Goal: Task Accomplishment & Management: Use online tool/utility

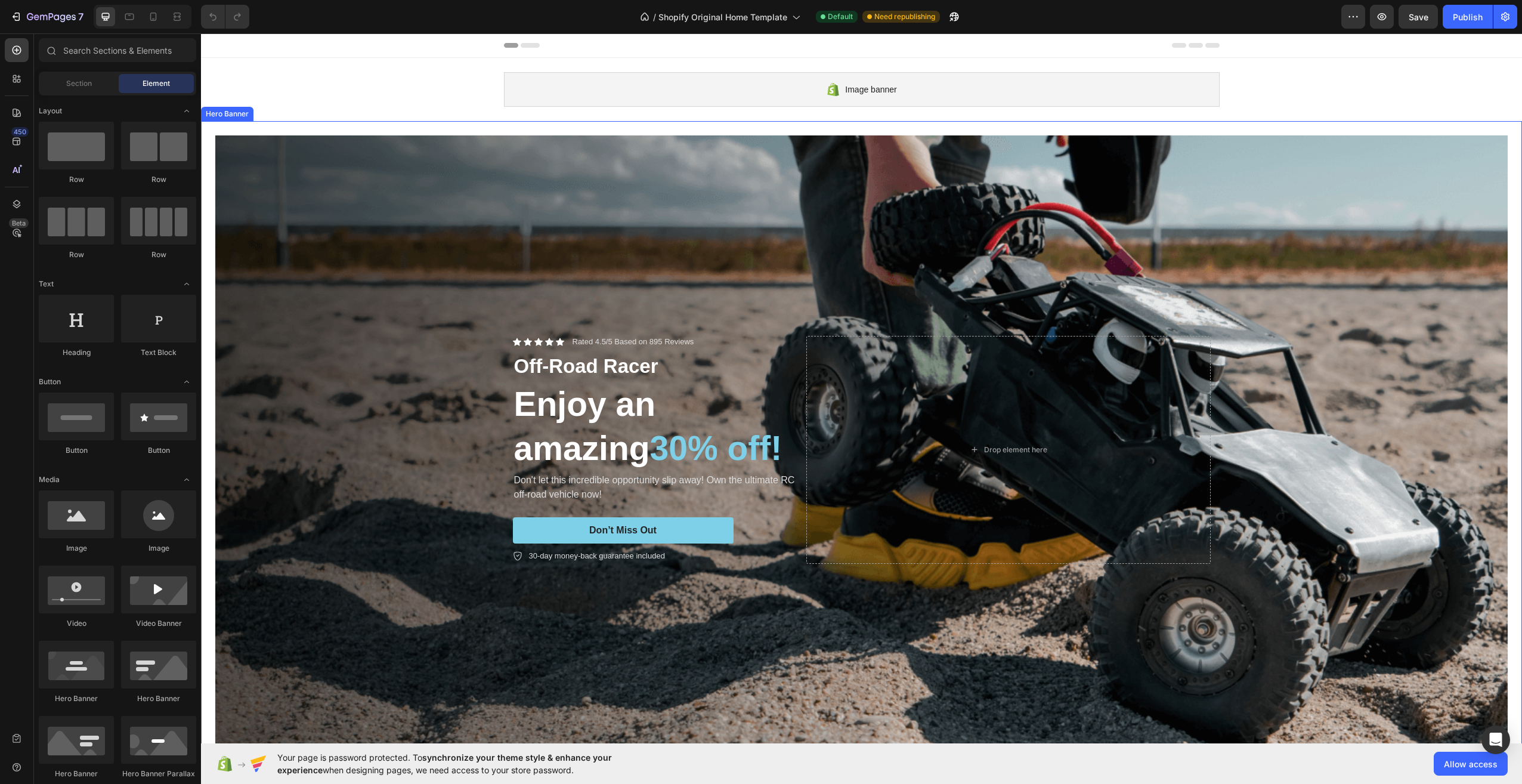
click at [885, 200] on div "Background Image" at bounding box center [862, 449] width 1292 height 628
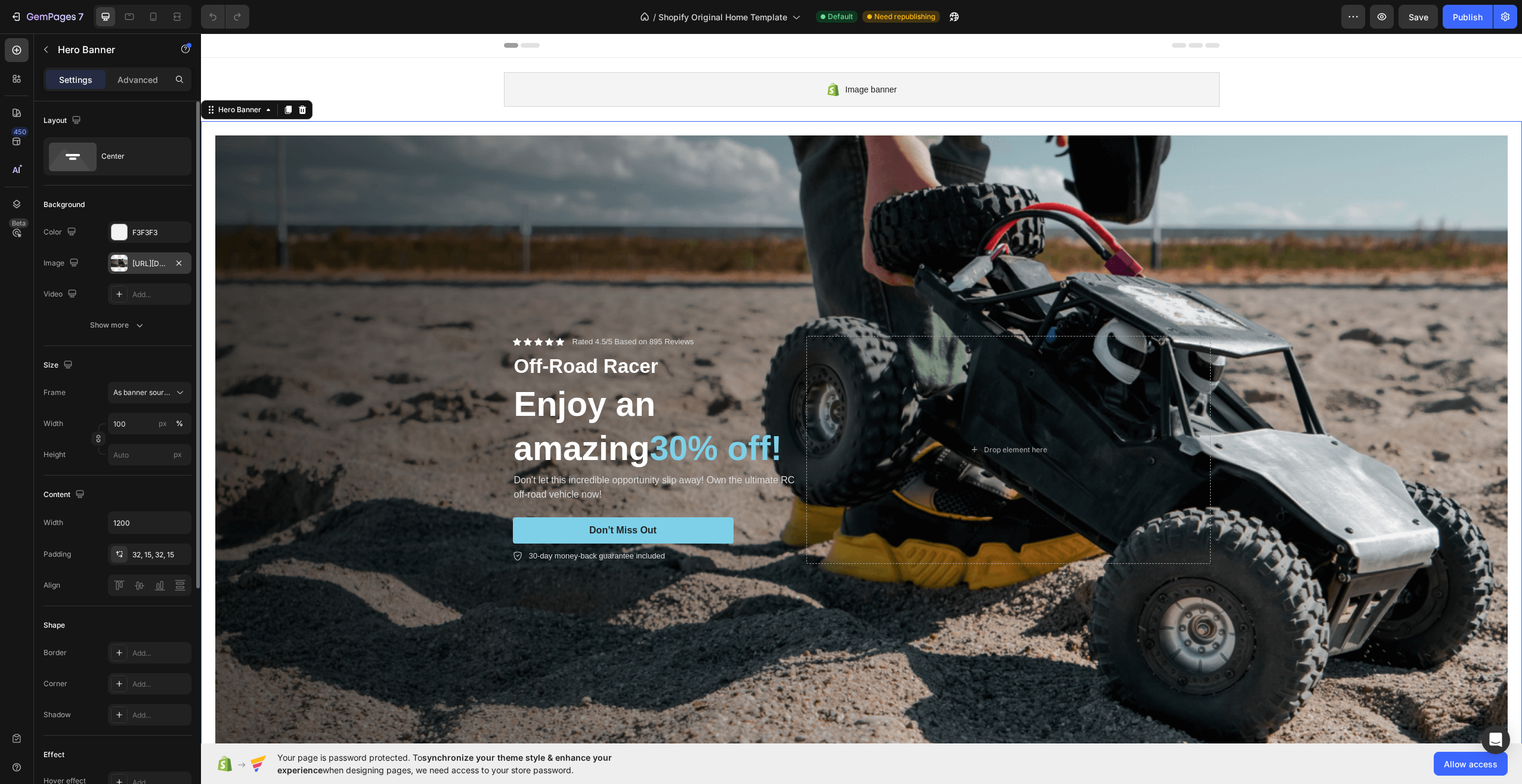
click at [148, 267] on div "https://cdn.shopify.com/s/files/1/0969/4602/8876/files/gempages_581617291985159…" at bounding box center [149, 263] width 35 height 10
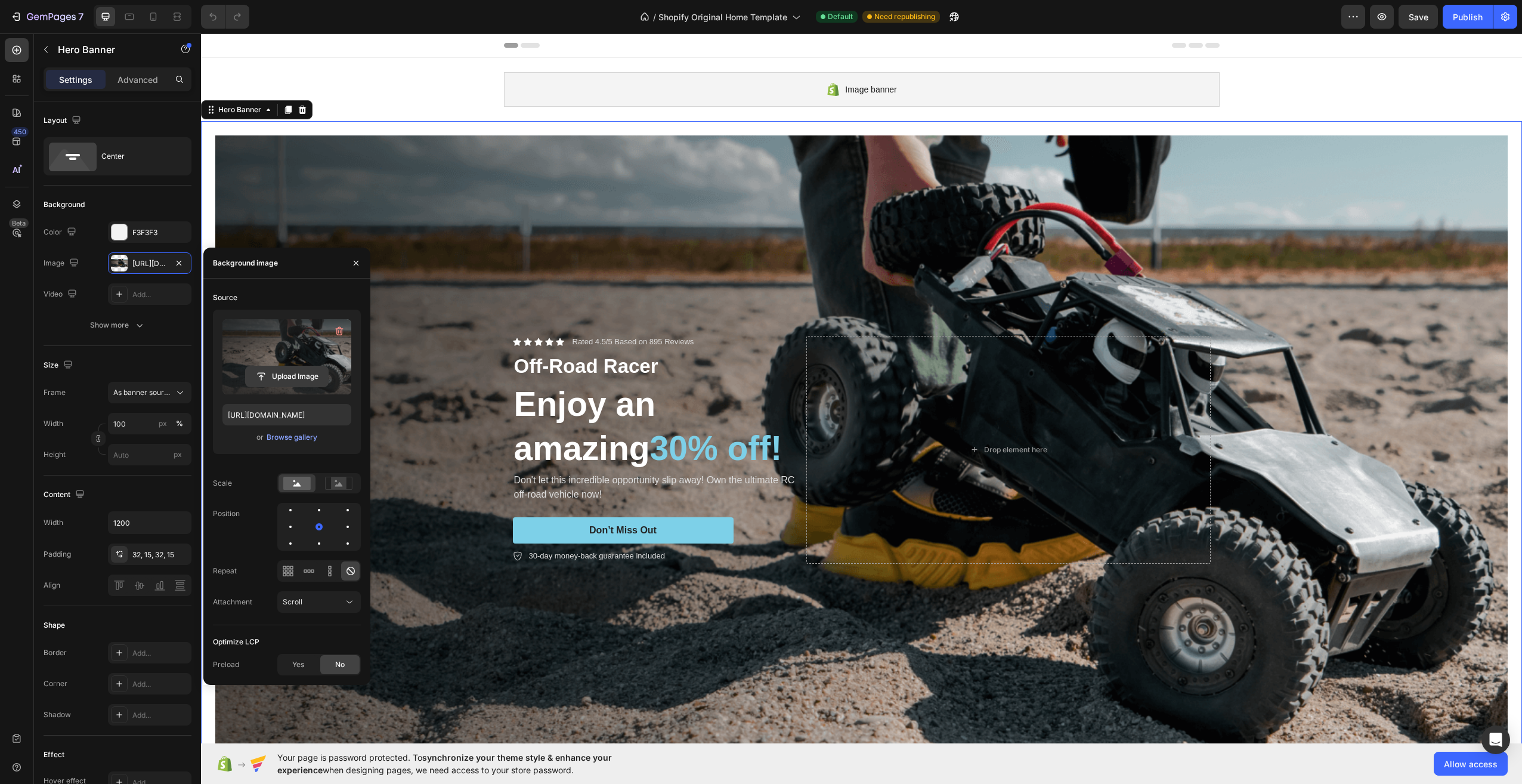
click at [298, 375] on input "file" at bounding box center [287, 375] width 82 height 20
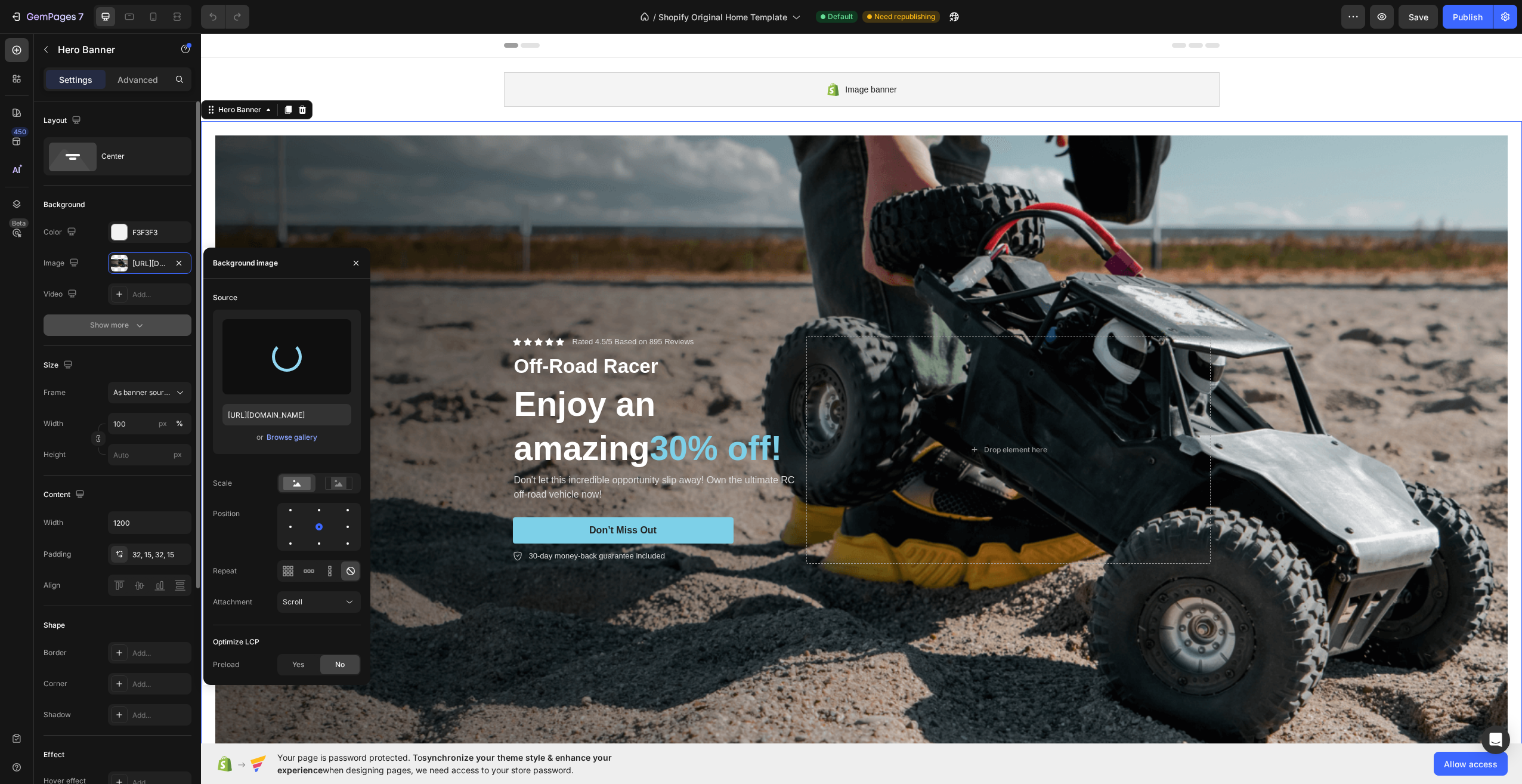
type input "https://cdn.shopify.com/s/files/1/0969/4602/8876/files/gempages_581617291985159…"
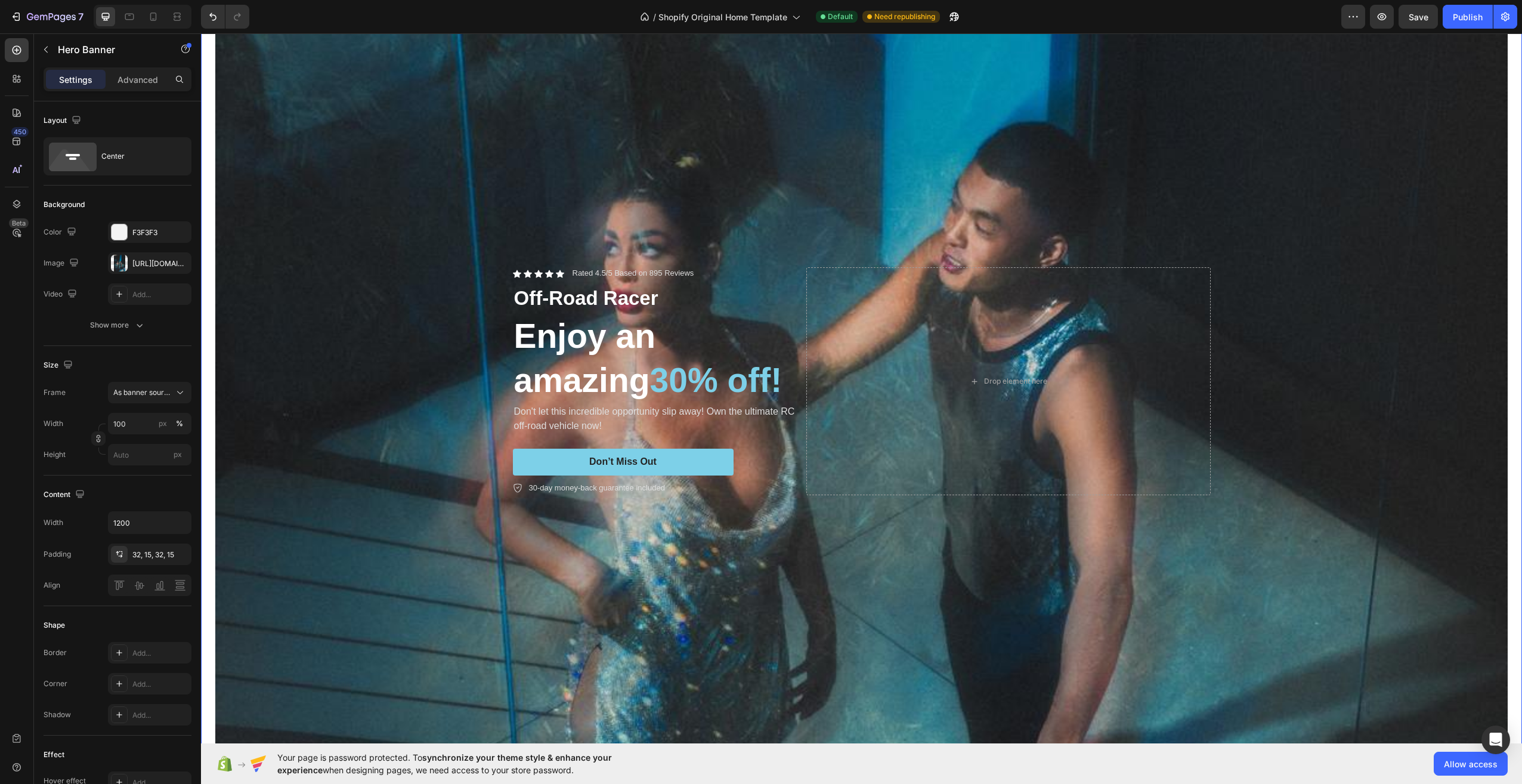
scroll to position [716, 0]
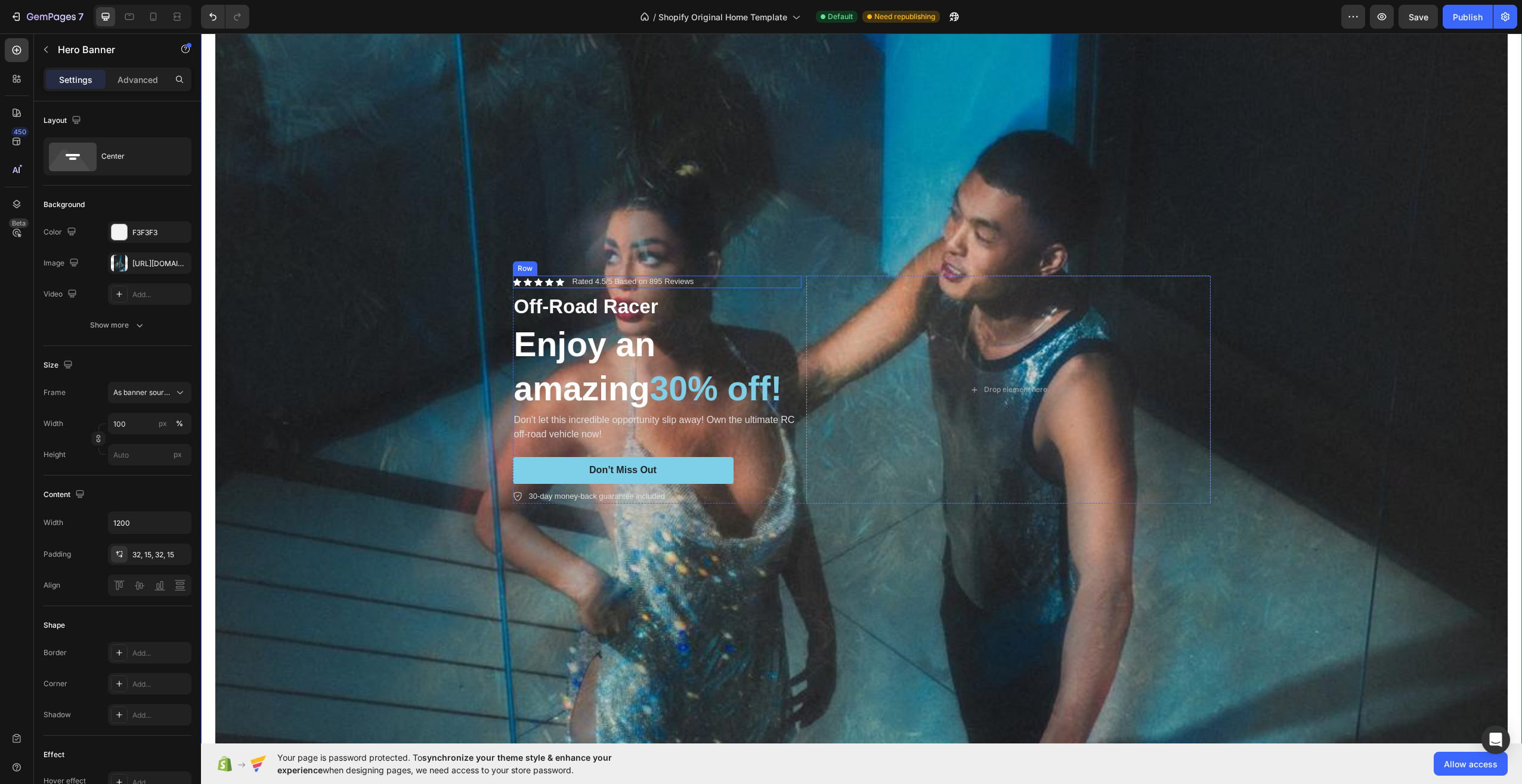
click at [721, 275] on div "Icon Icon Icon Icon Icon Icon List Rated 4.5/5 Based on 895 Reviews Text Block …" at bounding box center [656, 281] width 289 height 12
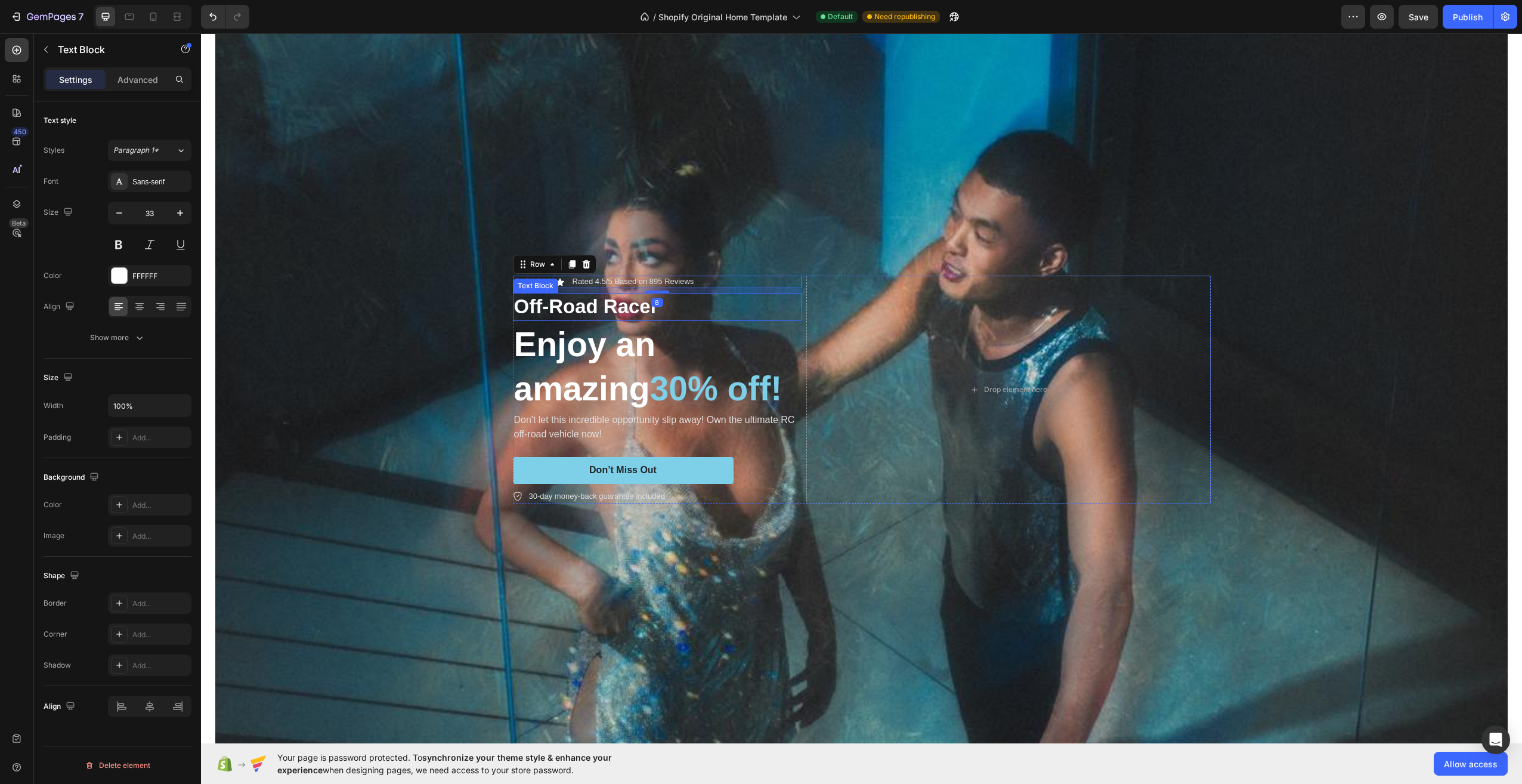
click at [792, 307] on p "Off-Road Racer" at bounding box center [657, 306] width 287 height 26
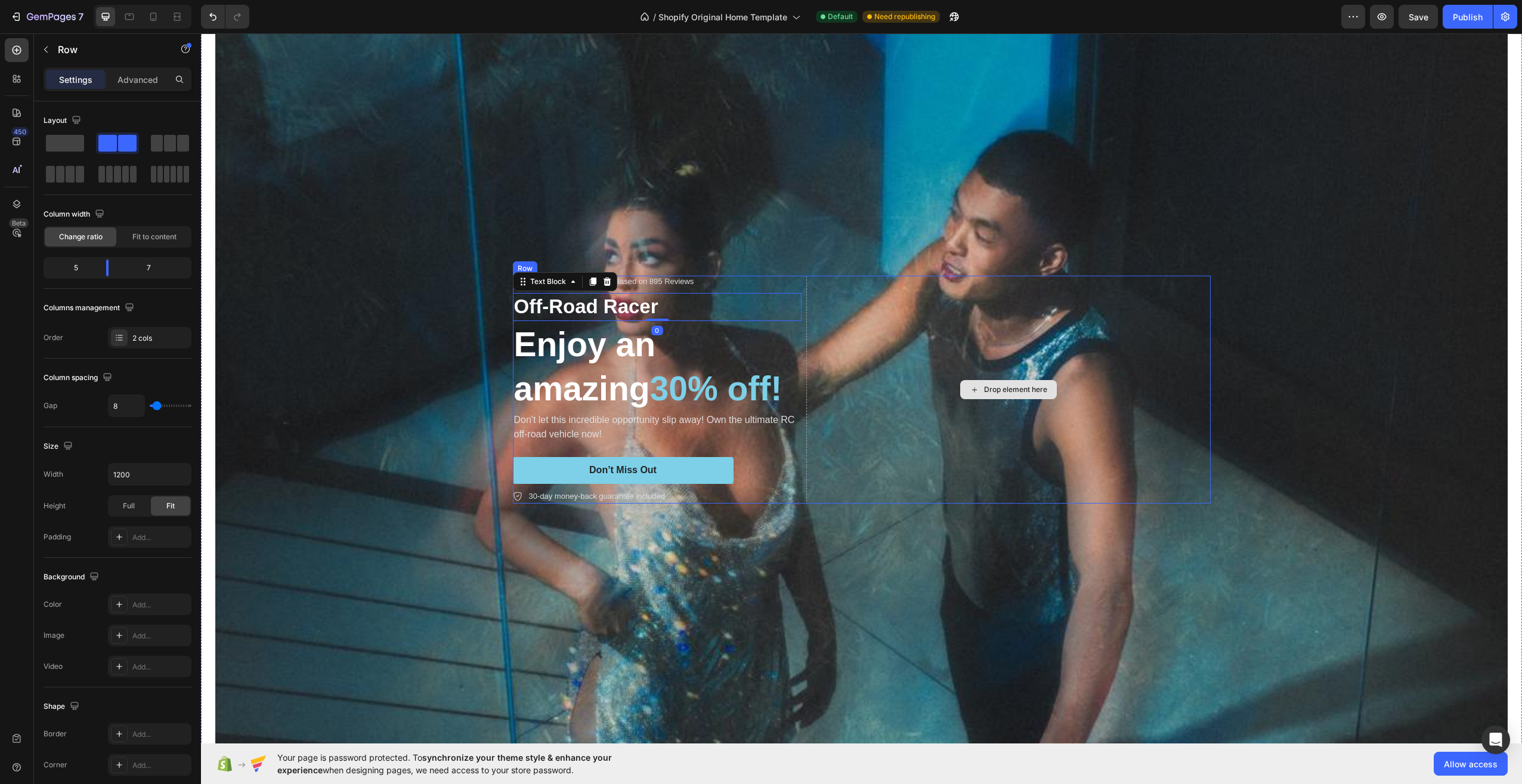
click at [877, 352] on div "Drop element here" at bounding box center [1008, 389] width 405 height 228
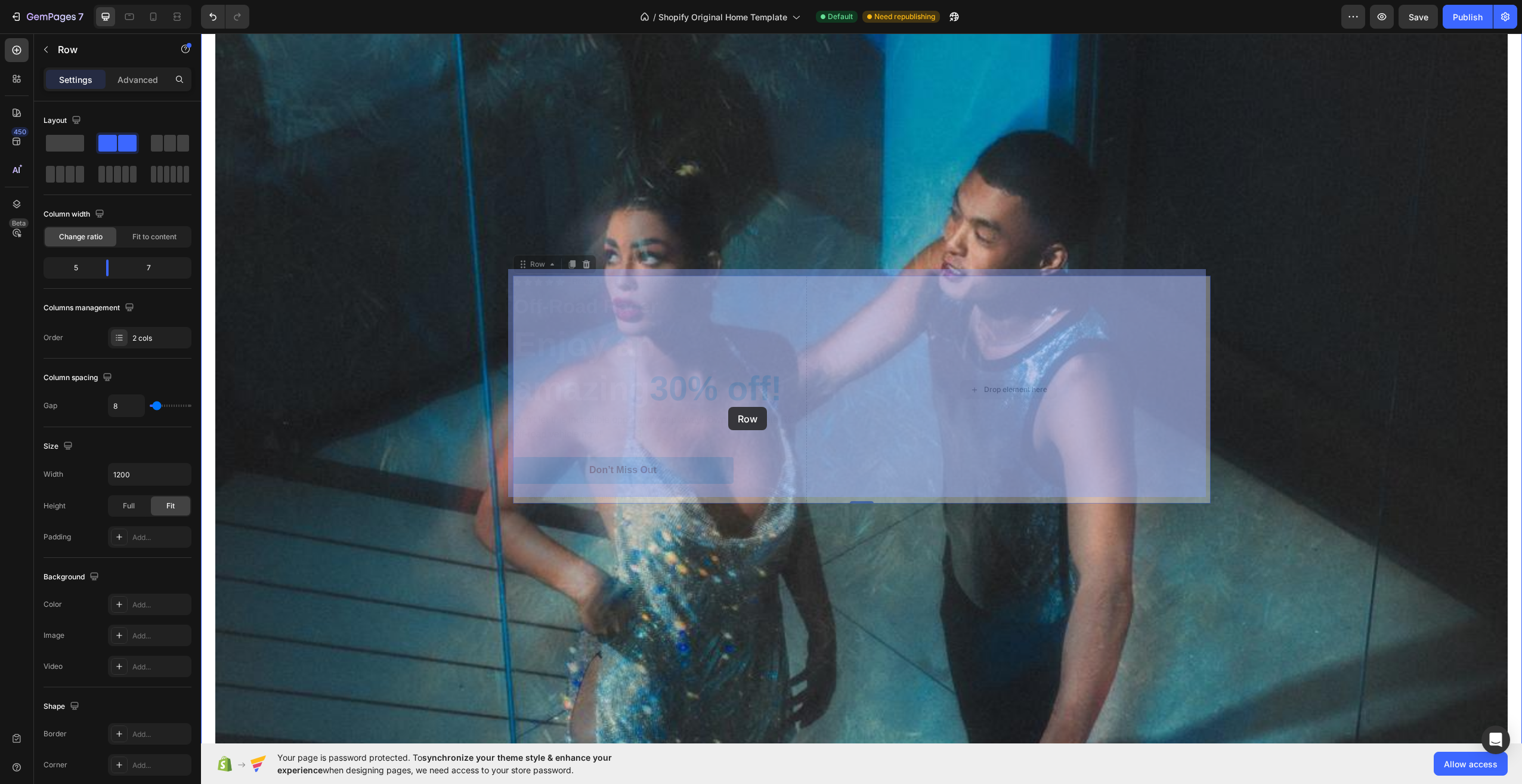
drag, startPoint x: 807, startPoint y: 497, endPoint x: 739, endPoint y: 392, distance: 125.1
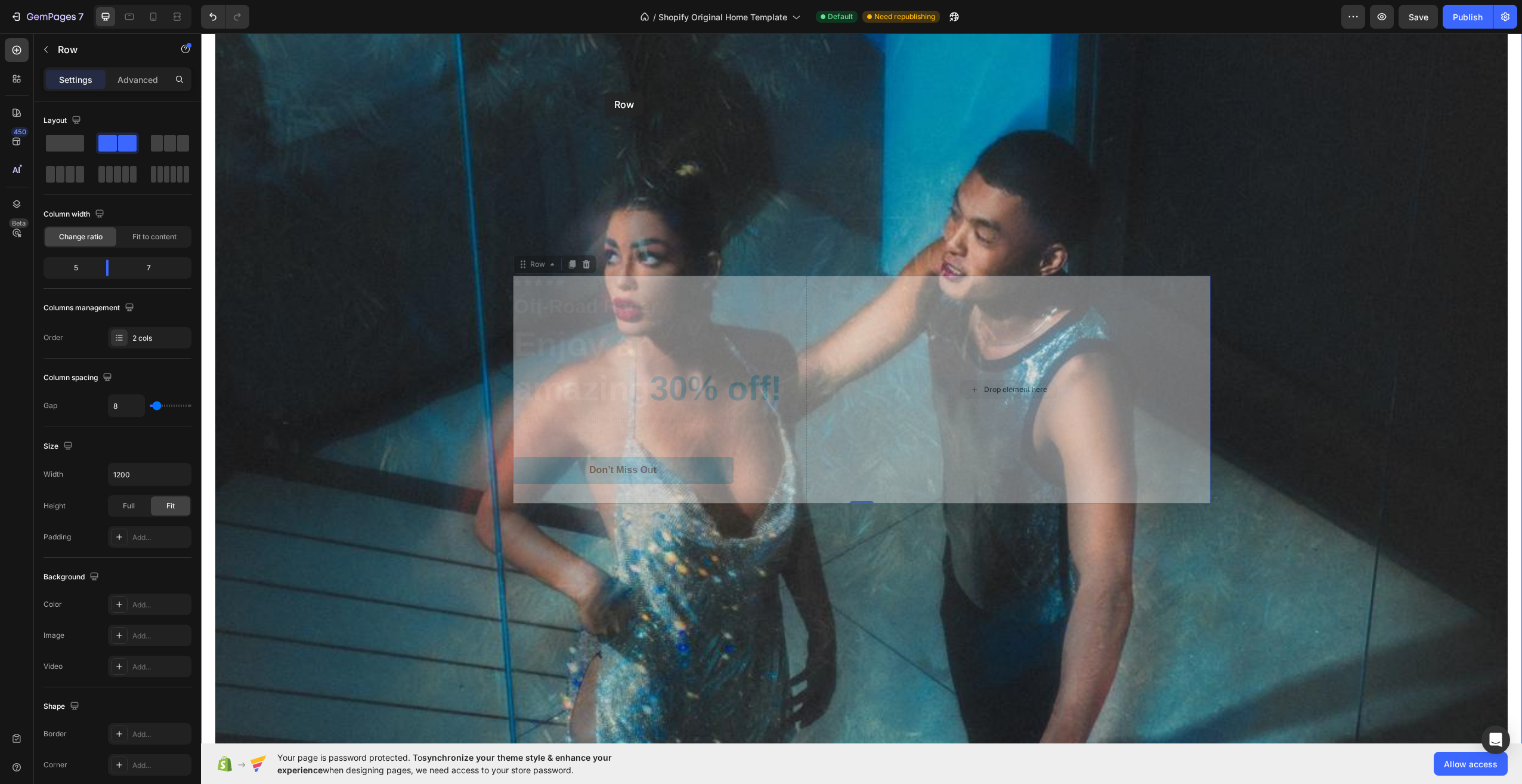
drag, startPoint x: 810, startPoint y: 495, endPoint x: 711, endPoint y: 96, distance: 411.1
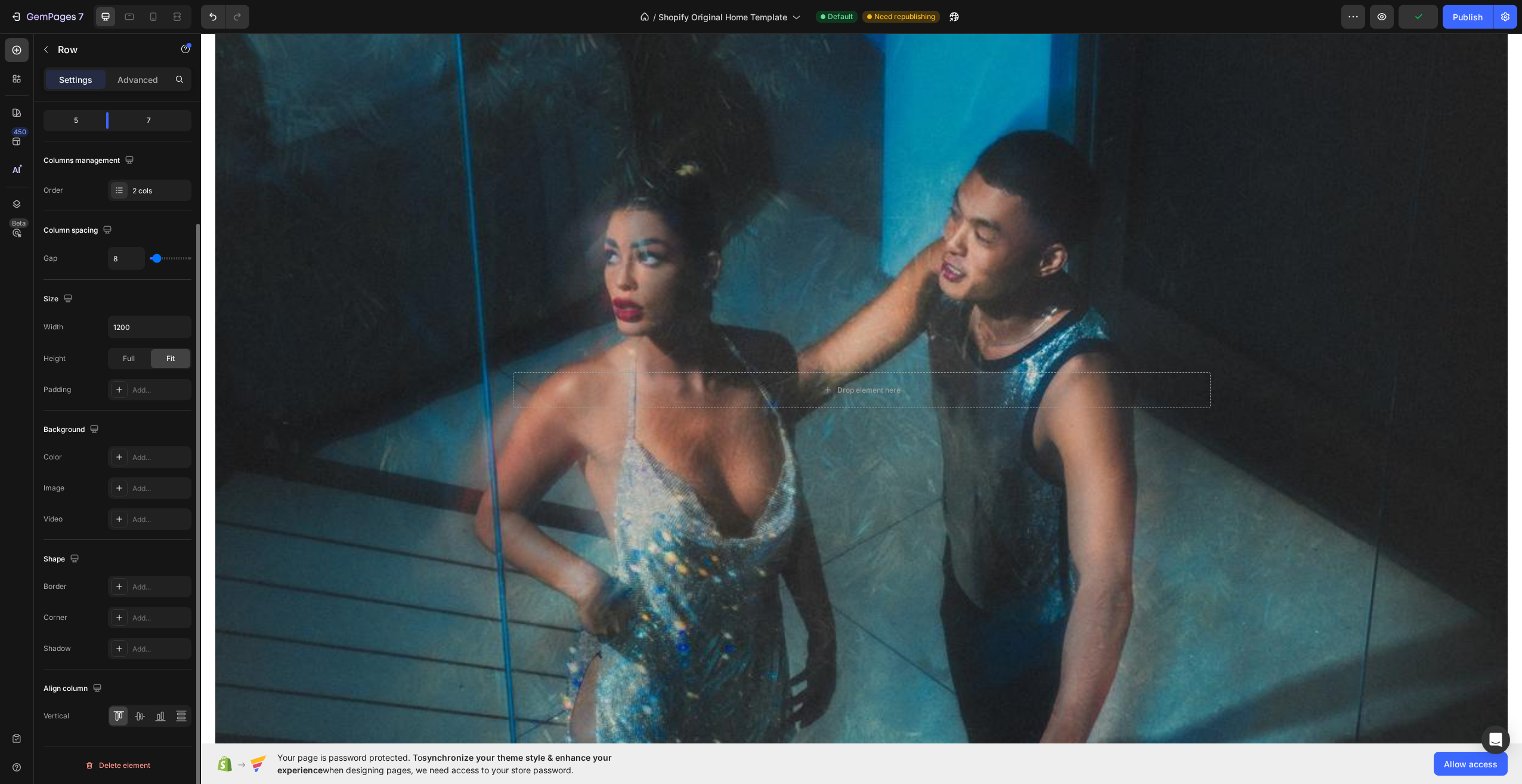
scroll to position [0, 0]
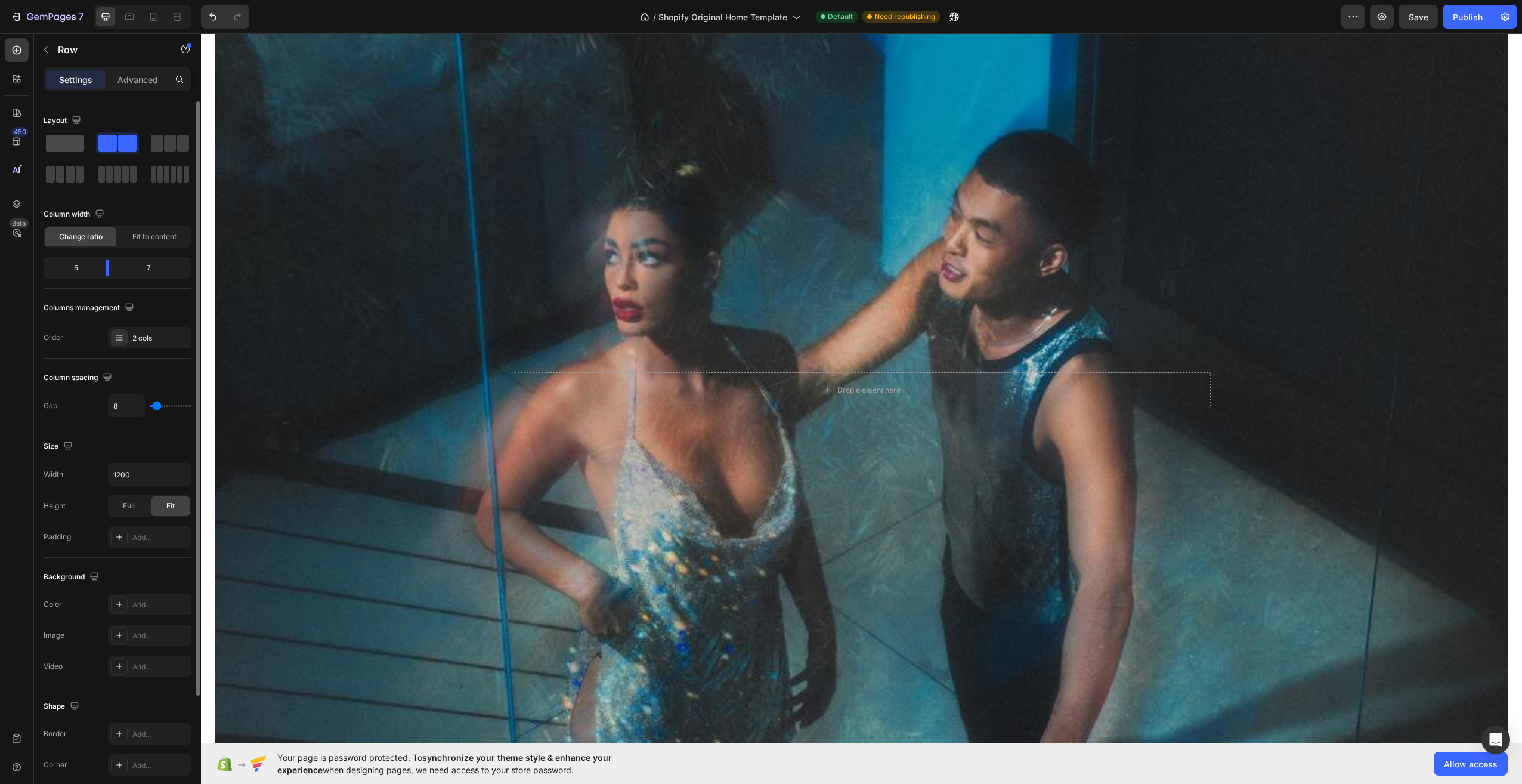
click at [64, 148] on span at bounding box center [65, 144] width 38 height 17
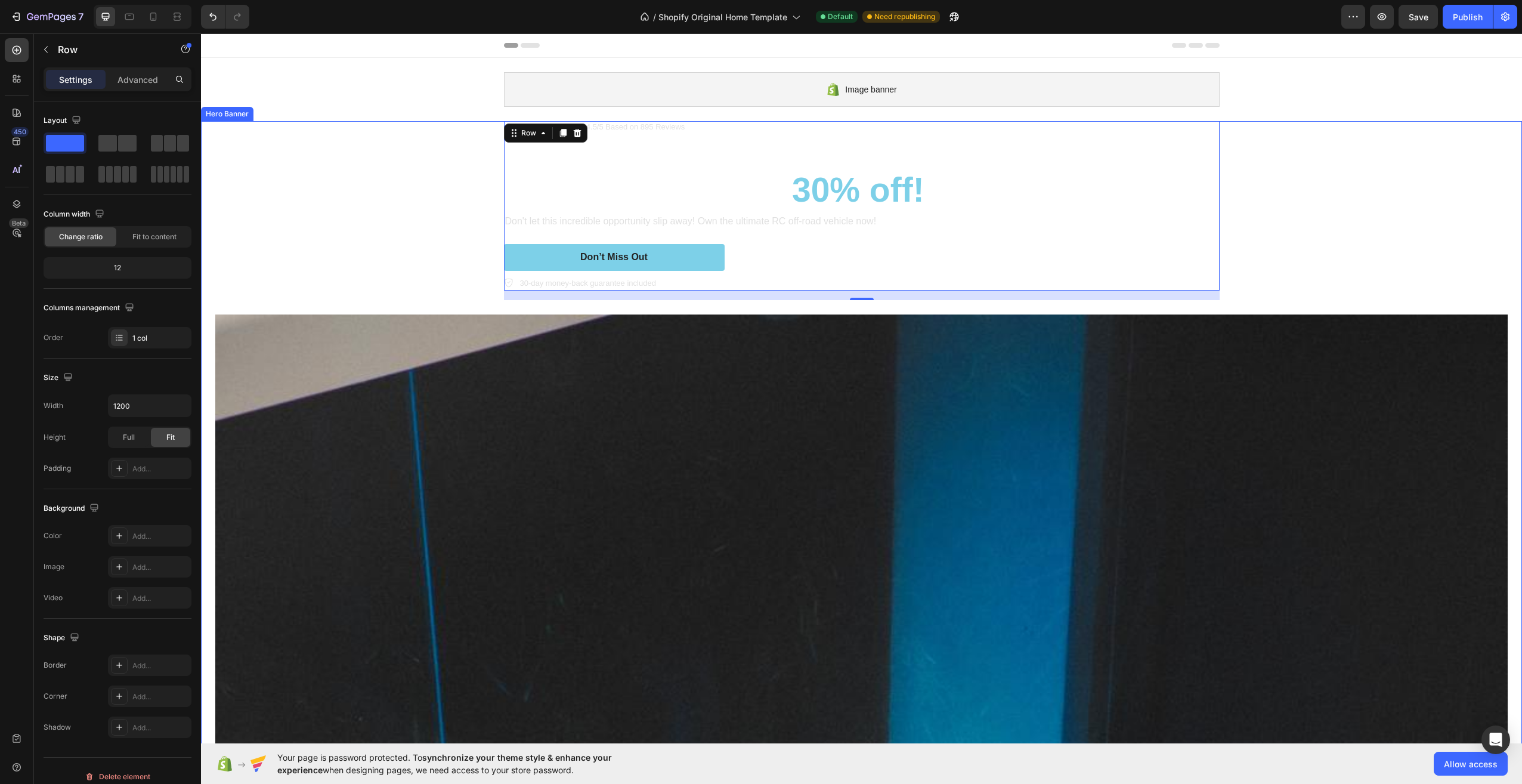
drag, startPoint x: 850, startPoint y: 295, endPoint x: 862, endPoint y: 655, distance: 360.2
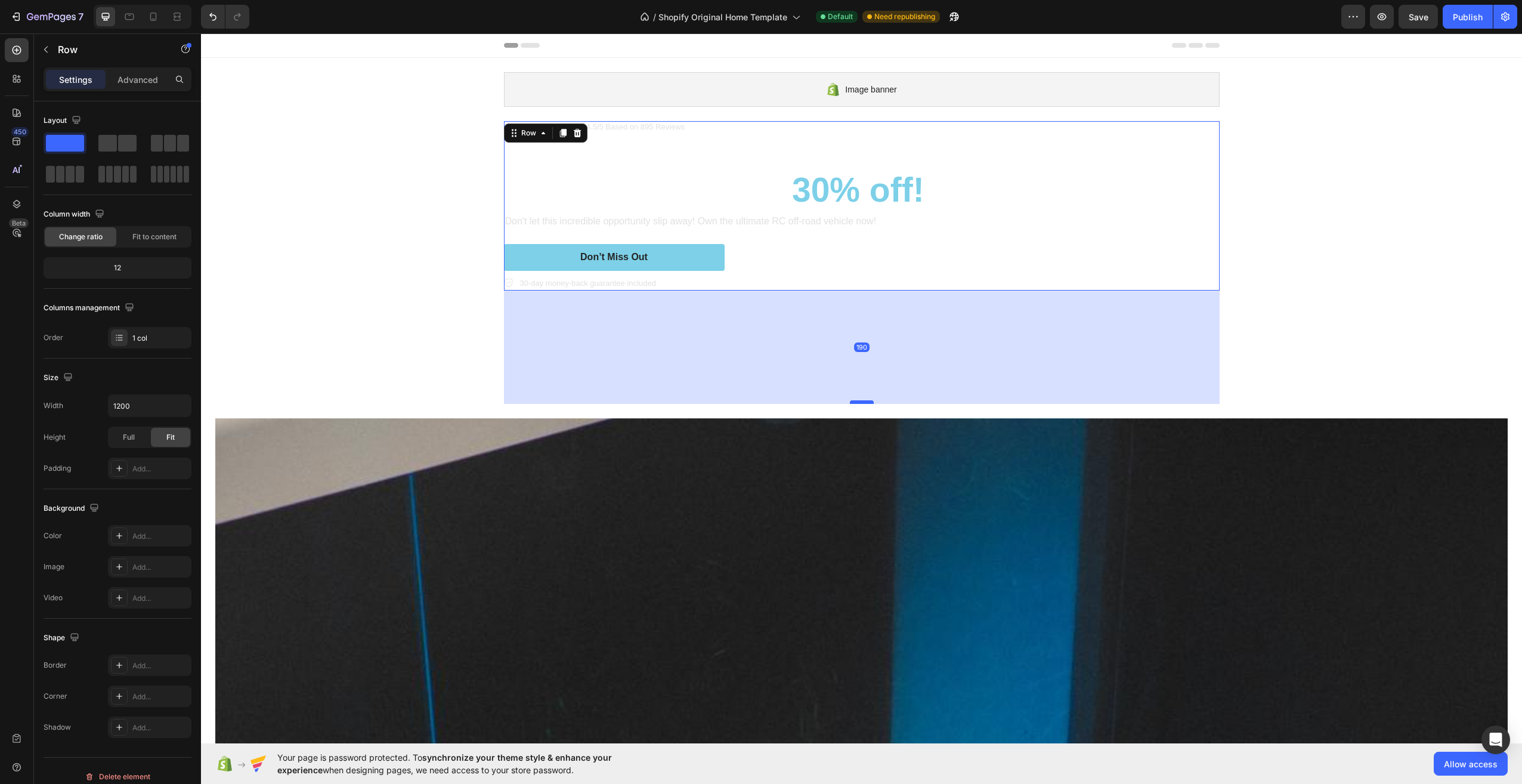
drag, startPoint x: 861, startPoint y: 298, endPoint x: 856, endPoint y: 419, distance: 121.1
click at [856, 404] on div at bounding box center [862, 402] width 24 height 4
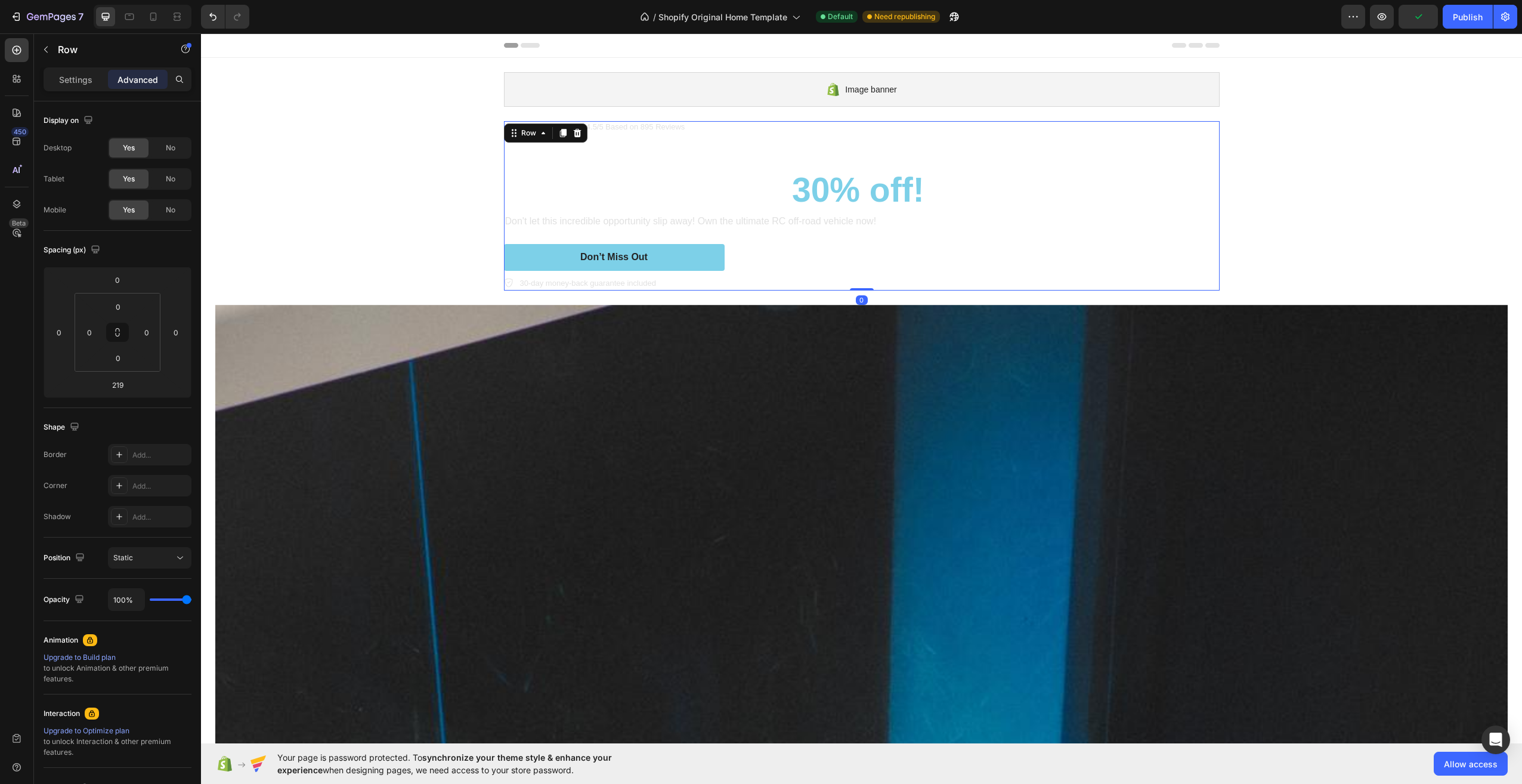
drag, startPoint x: 857, startPoint y: 421, endPoint x: 850, endPoint y: 284, distance: 137.2
click at [850, 284] on div "Icon Icon Icon Icon Icon Icon List Rated 4.5/5 Based on 895 Reviews Text Block …" at bounding box center [862, 205] width 716 height 169
type input "0"
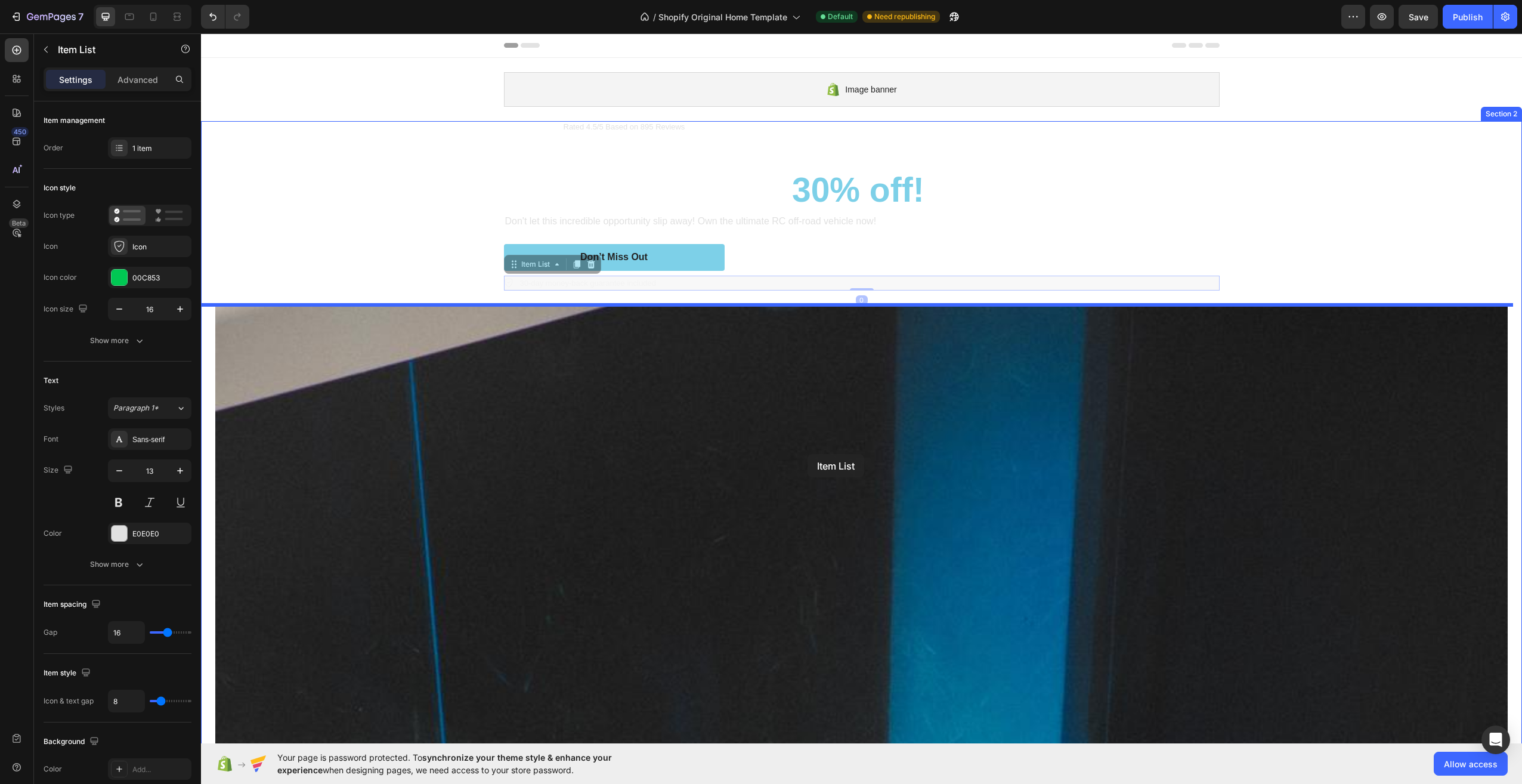
drag, startPoint x: 801, startPoint y: 277, endPoint x: 808, endPoint y: 454, distance: 177.1
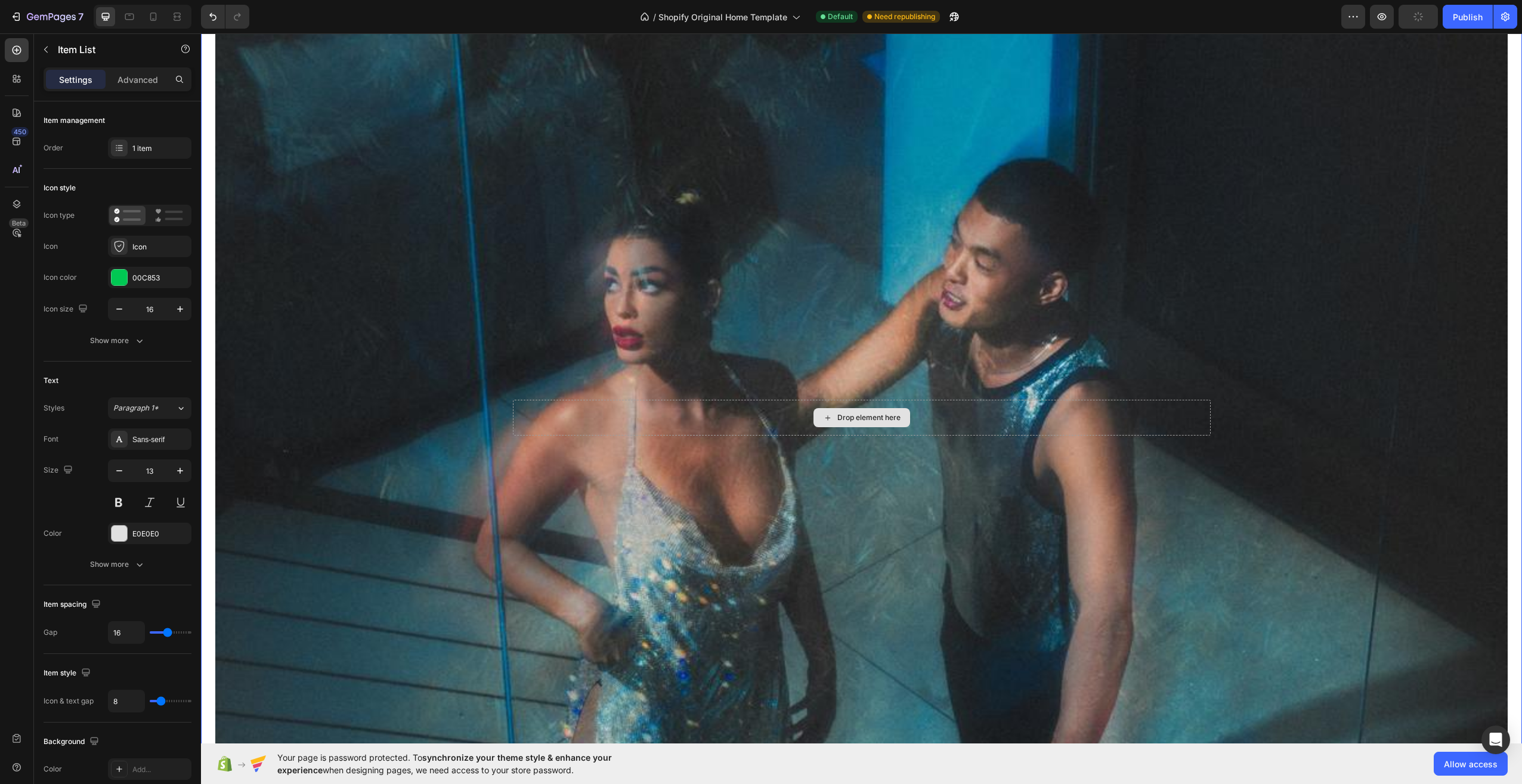
scroll to position [817, 0]
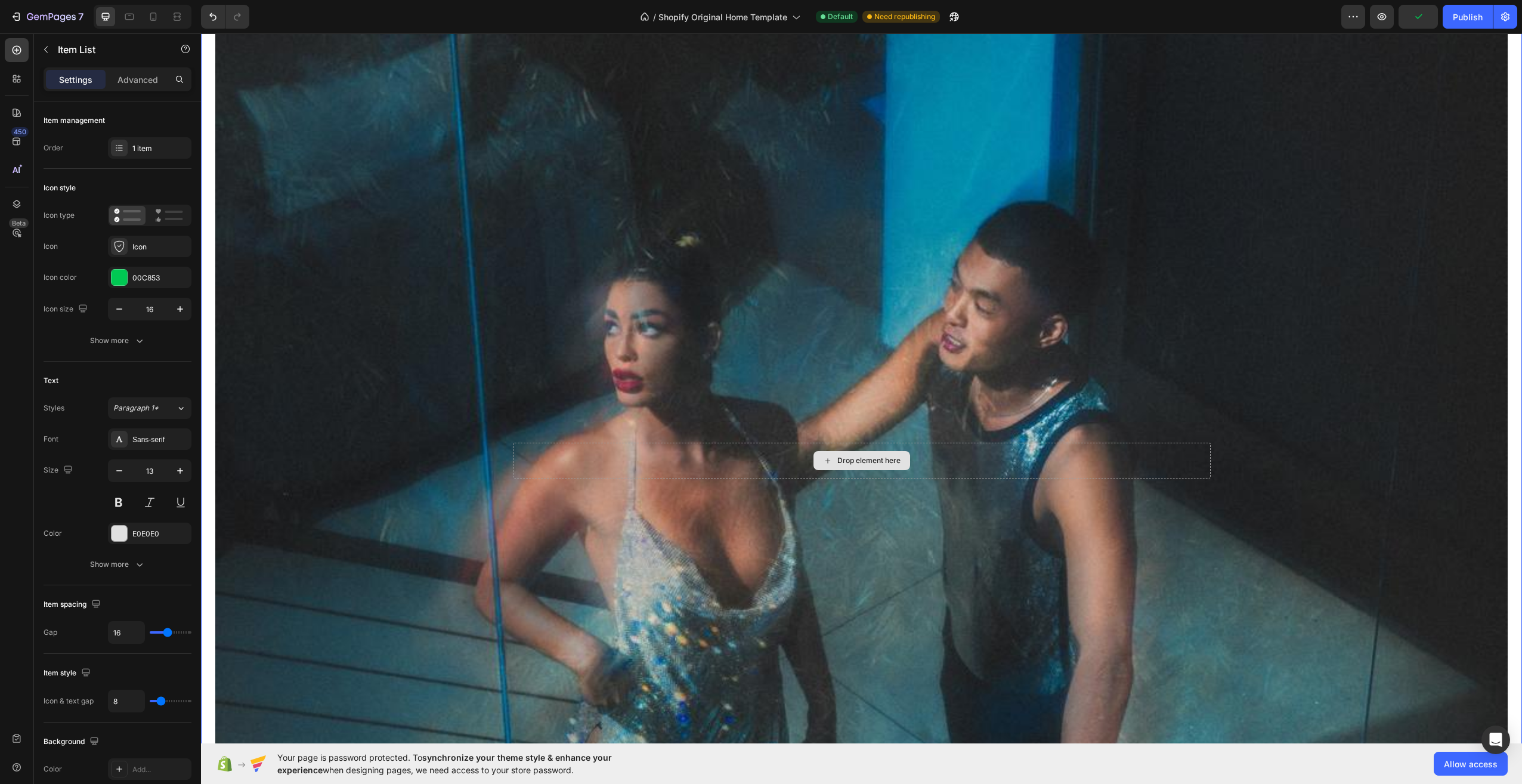
click at [879, 456] on div "Drop element here" at bounding box center [868, 461] width 63 height 9
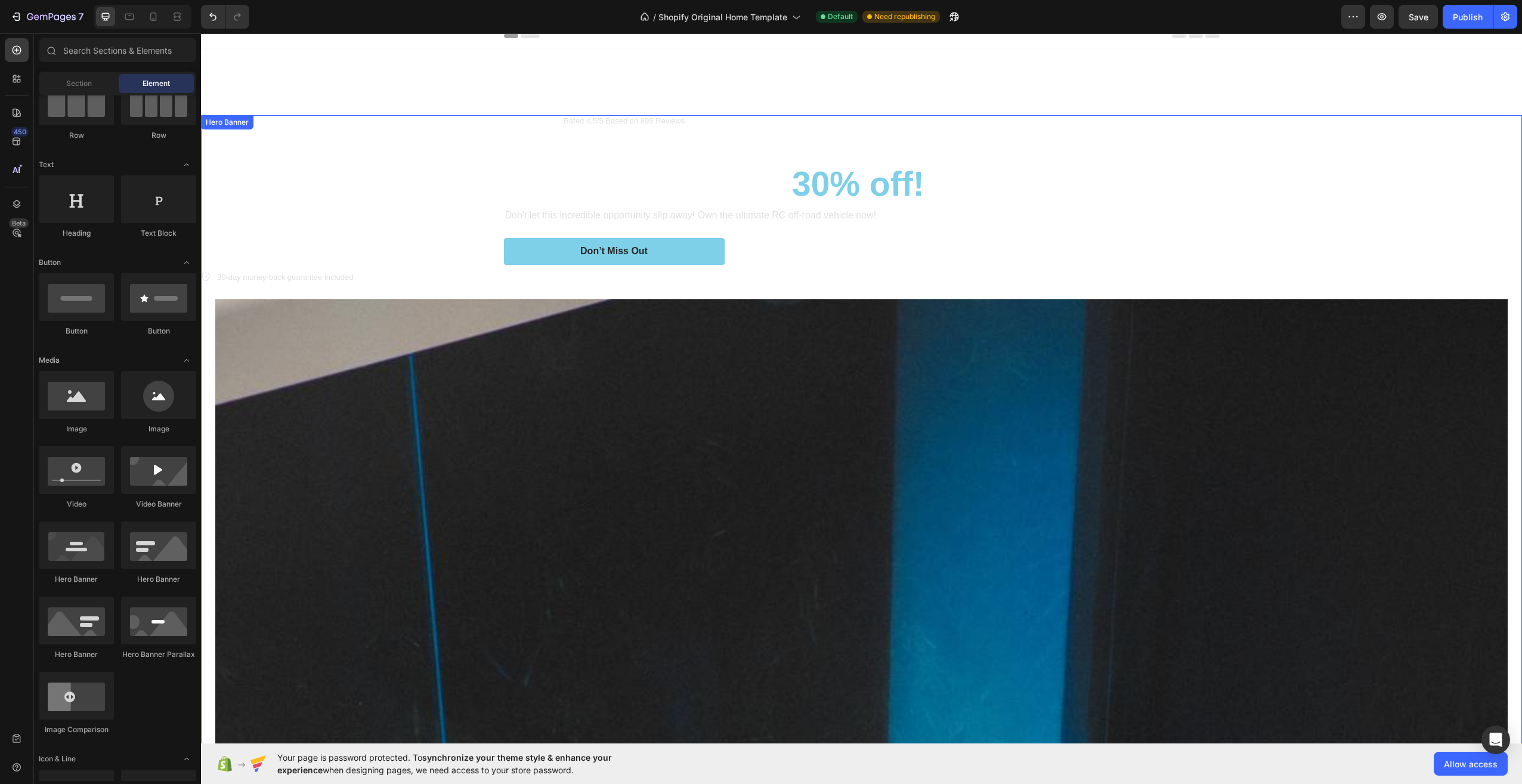
scroll to position [0, 0]
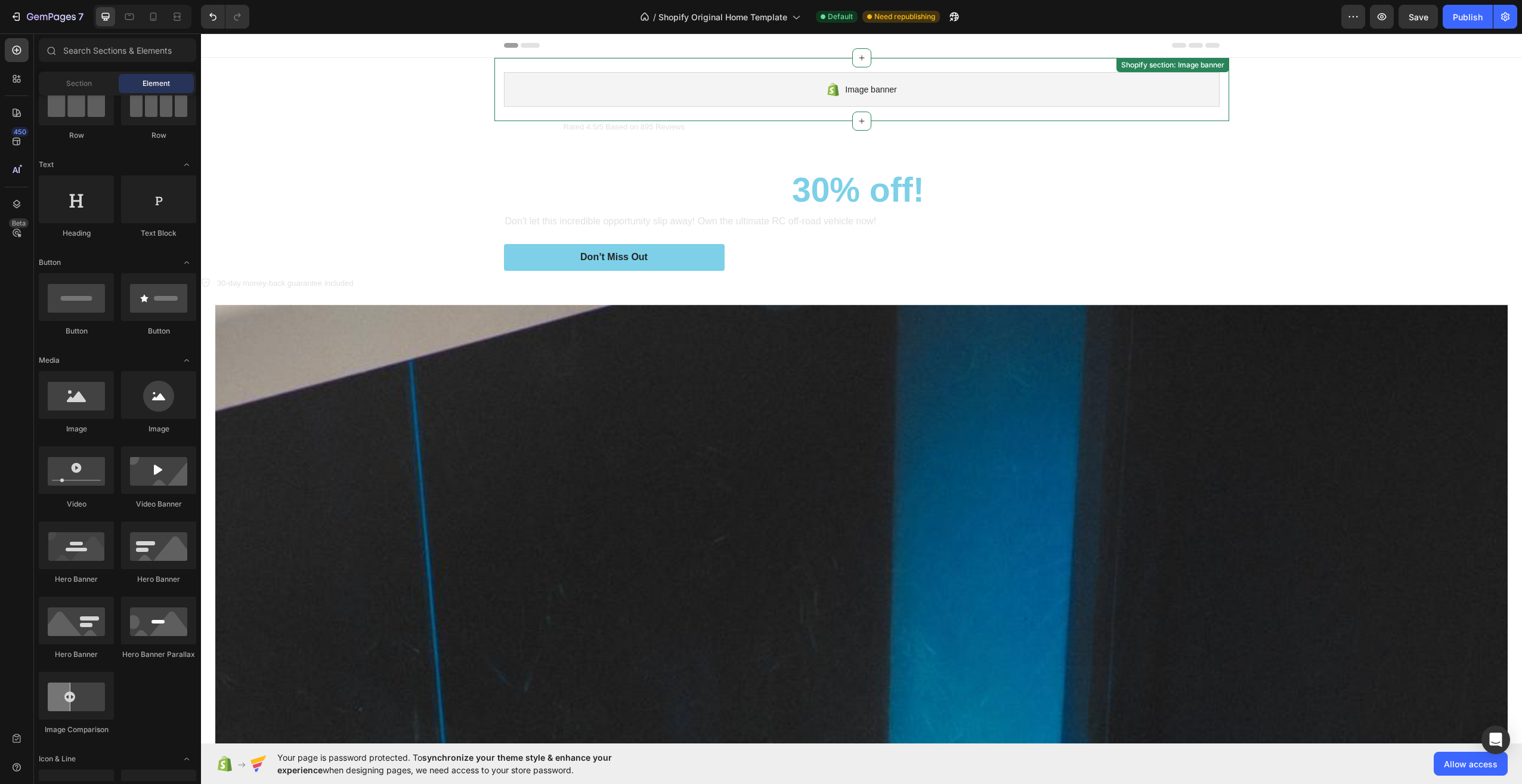
click at [866, 104] on div "Image banner" at bounding box center [862, 89] width 716 height 35
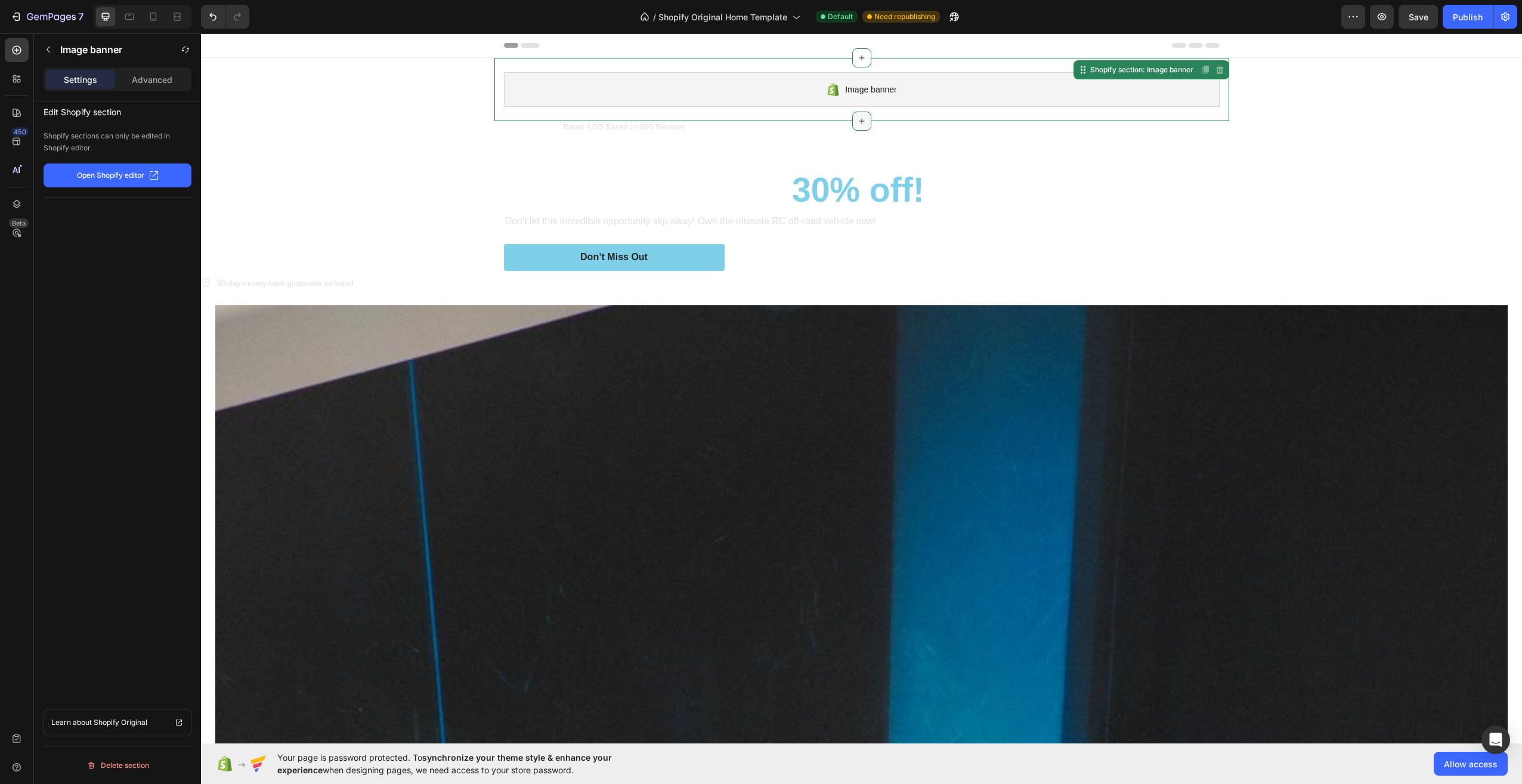
click at [857, 124] on icon at bounding box center [862, 121] width 9 height 9
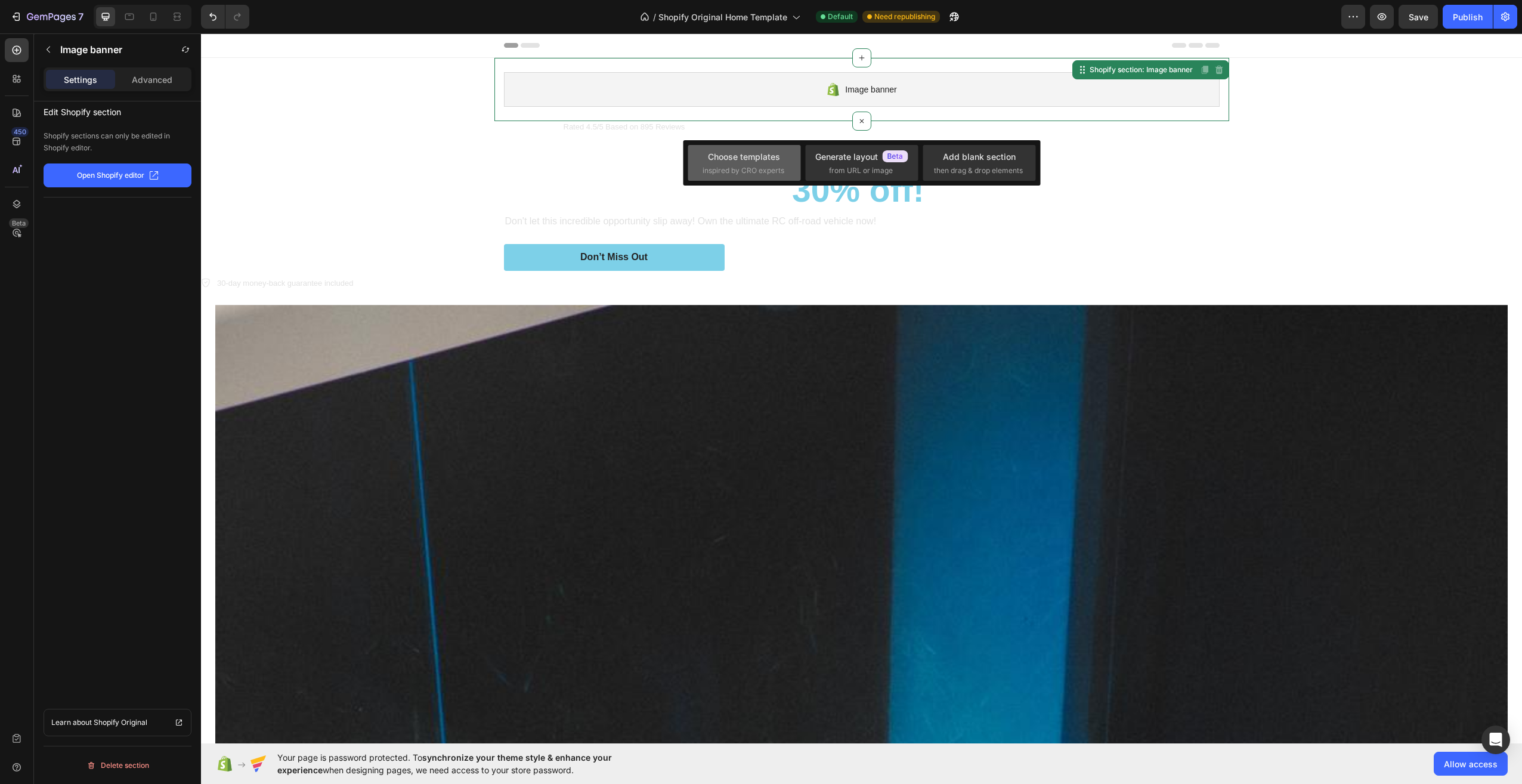
click at [759, 162] on div "Choose templates" at bounding box center [744, 156] width 72 height 12
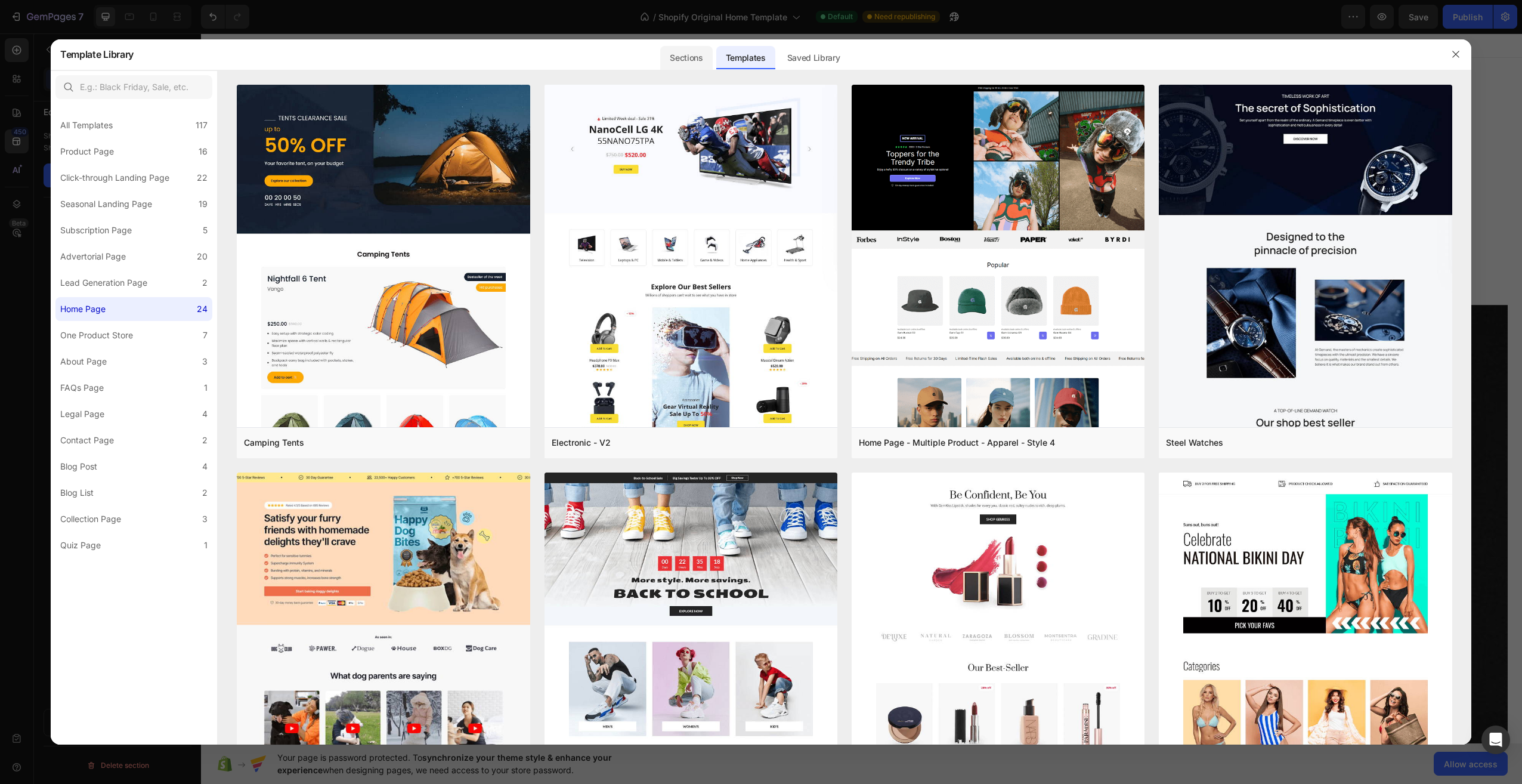
click at [698, 60] on div "Sections" at bounding box center [686, 58] width 52 height 24
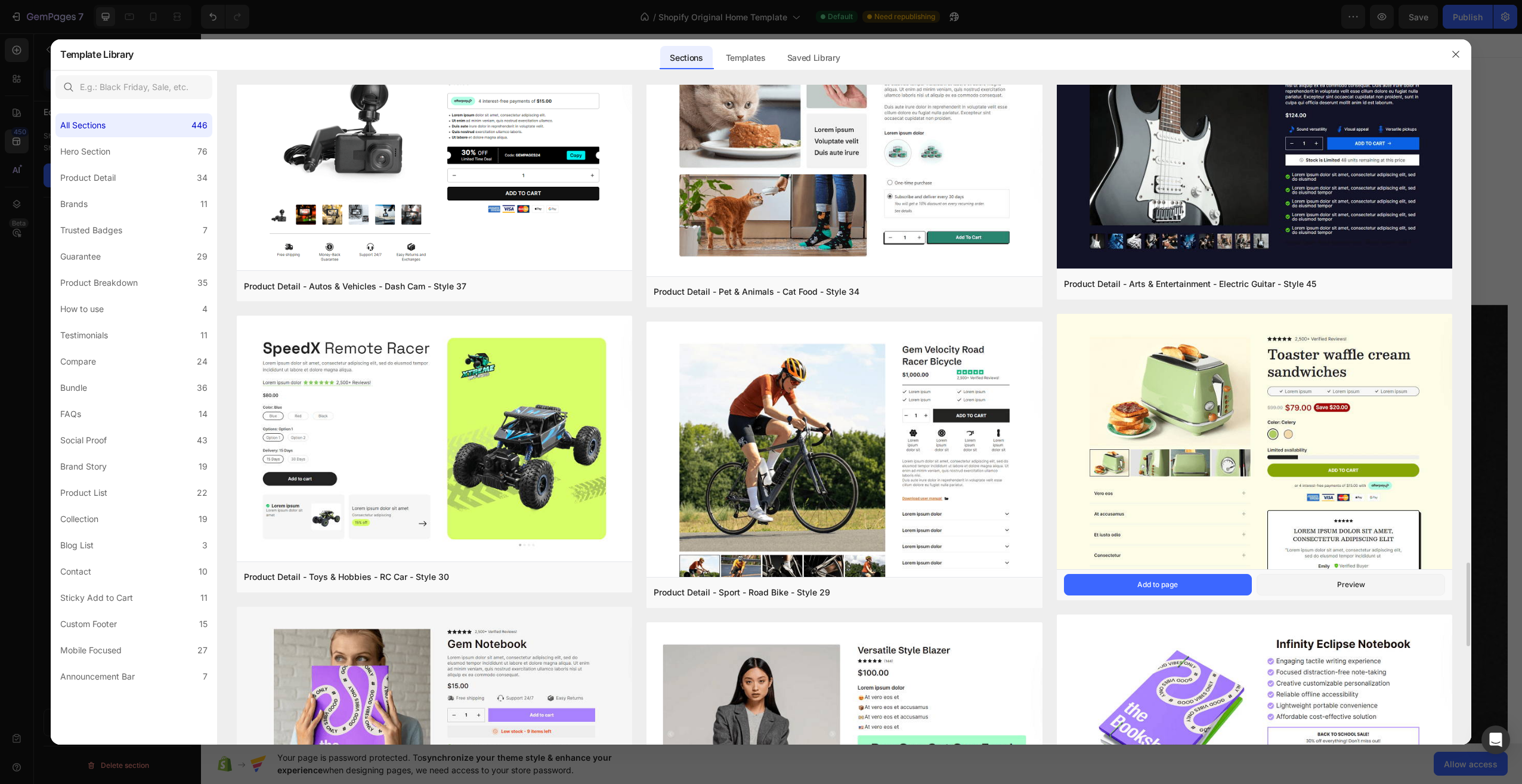
scroll to position [3659, 0]
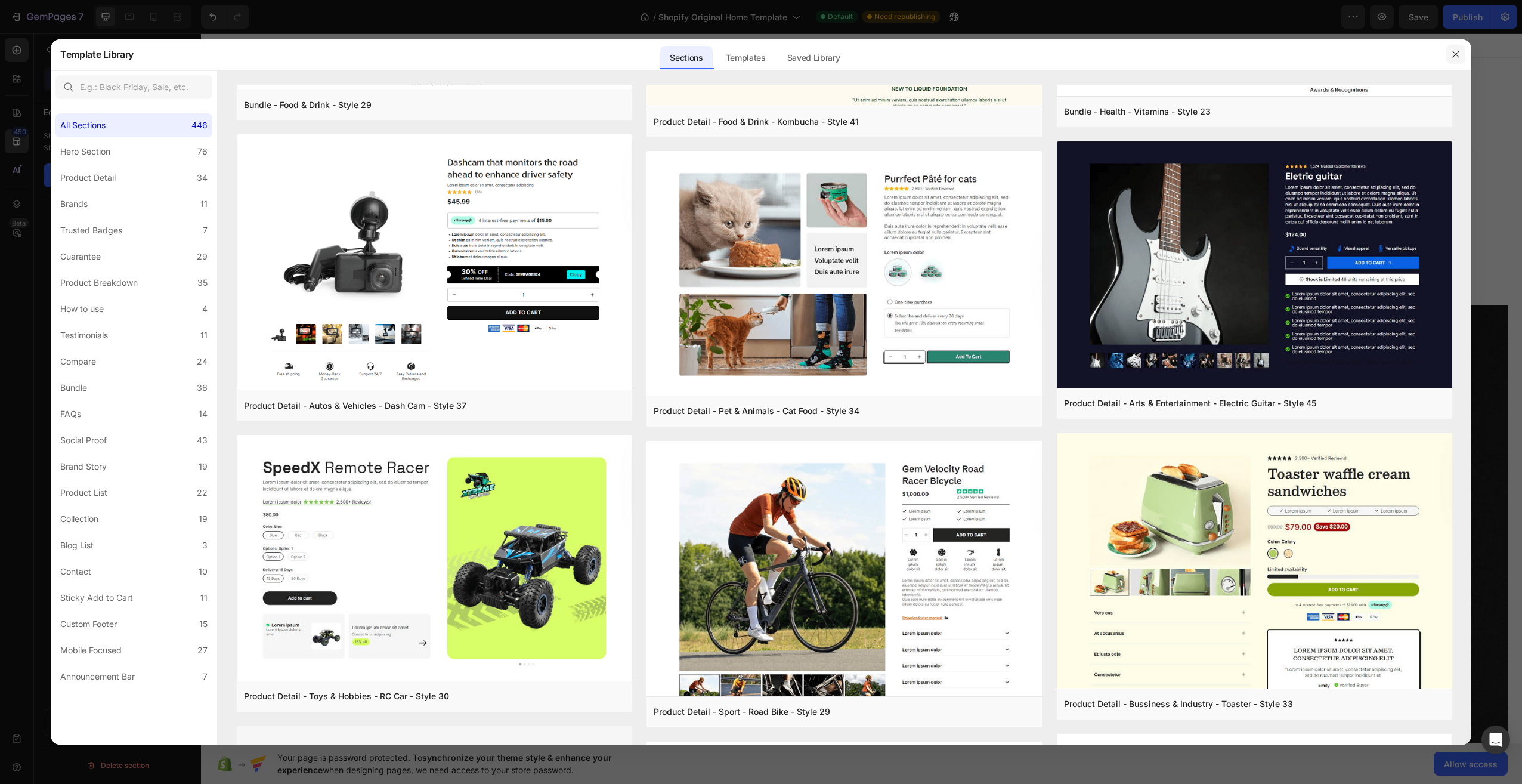
click at [1461, 50] on button "button" at bounding box center [1456, 54] width 19 height 19
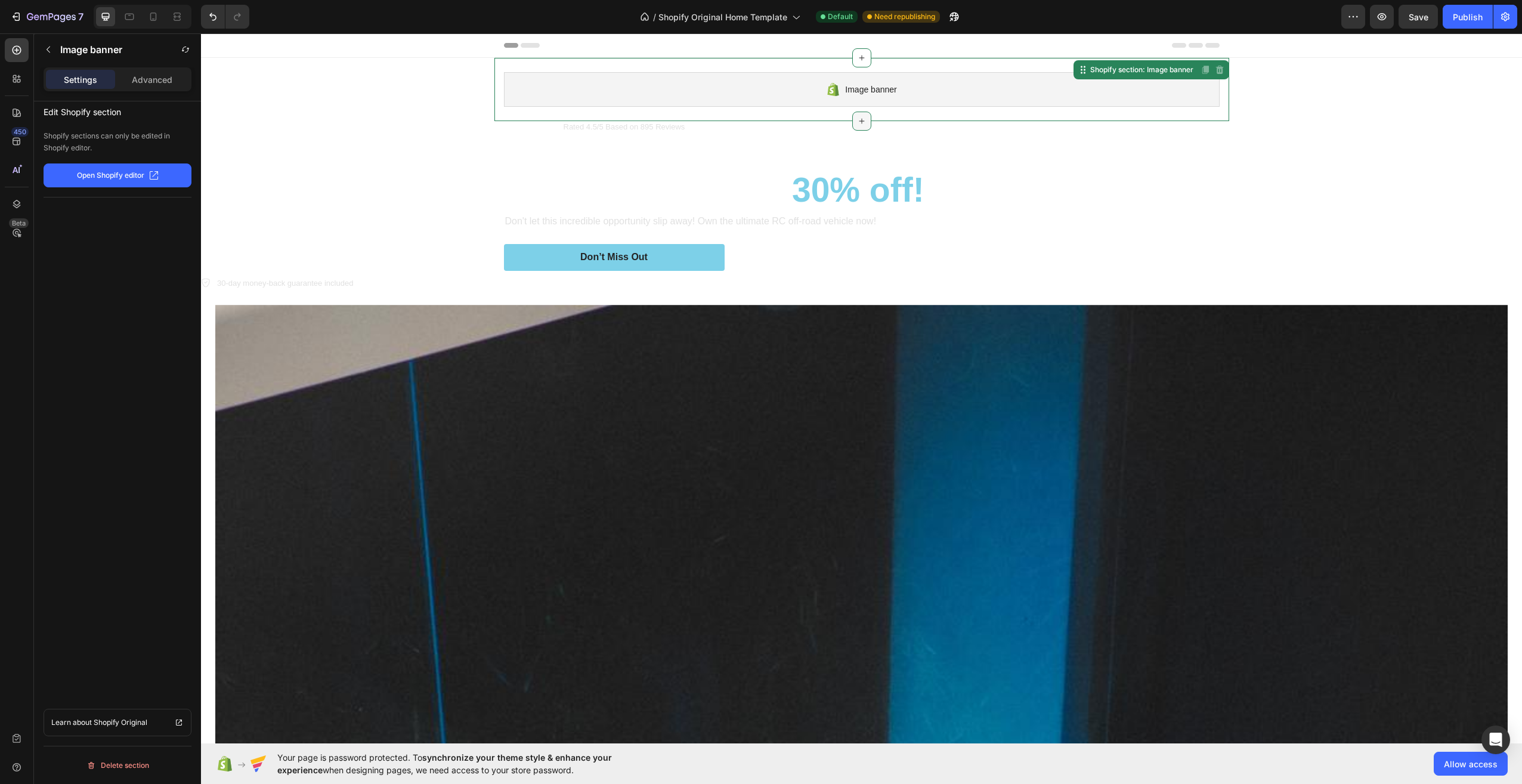
click at [859, 117] on icon at bounding box center [862, 121] width 9 height 9
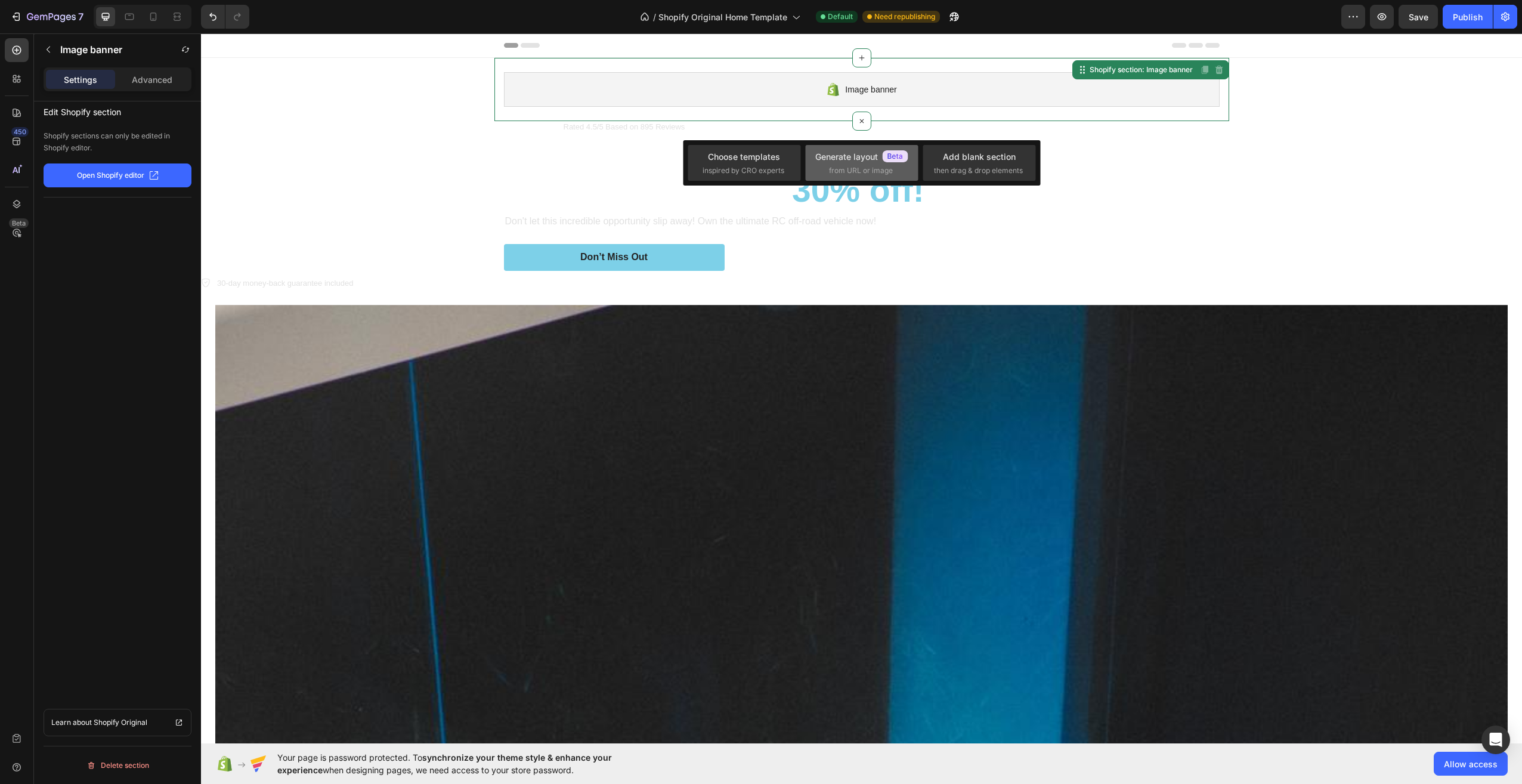
click at [885, 168] on span "from URL or image" at bounding box center [860, 170] width 63 height 10
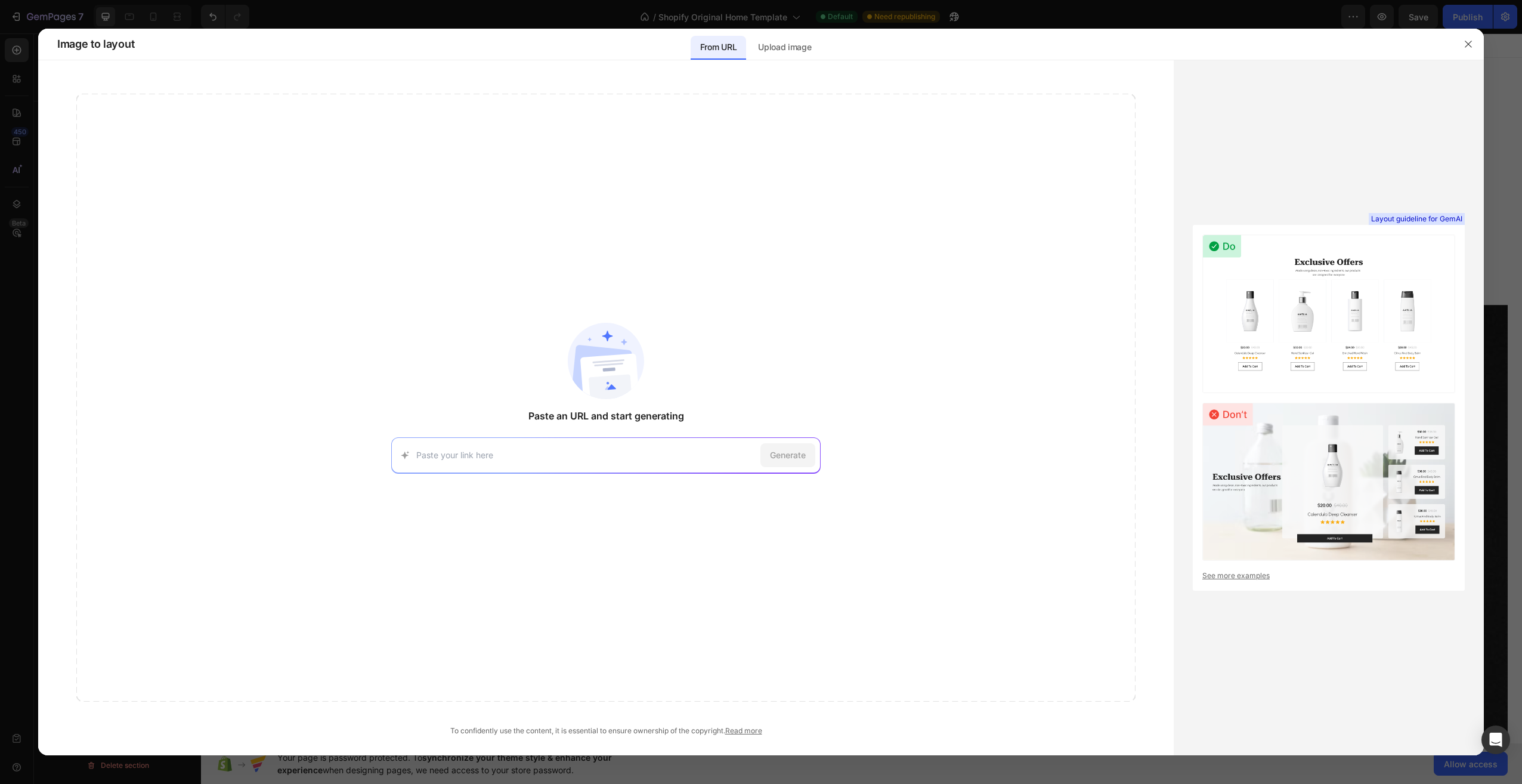
click at [632, 462] on div "Generate" at bounding box center [606, 455] width 429 height 36
click at [642, 445] on div "Generate" at bounding box center [606, 455] width 429 height 36
click at [543, 453] on input at bounding box center [586, 454] width 340 height 12
paste input "https://fugazzifragrances.com/"
type input "https://fugazzifragrances.com/"
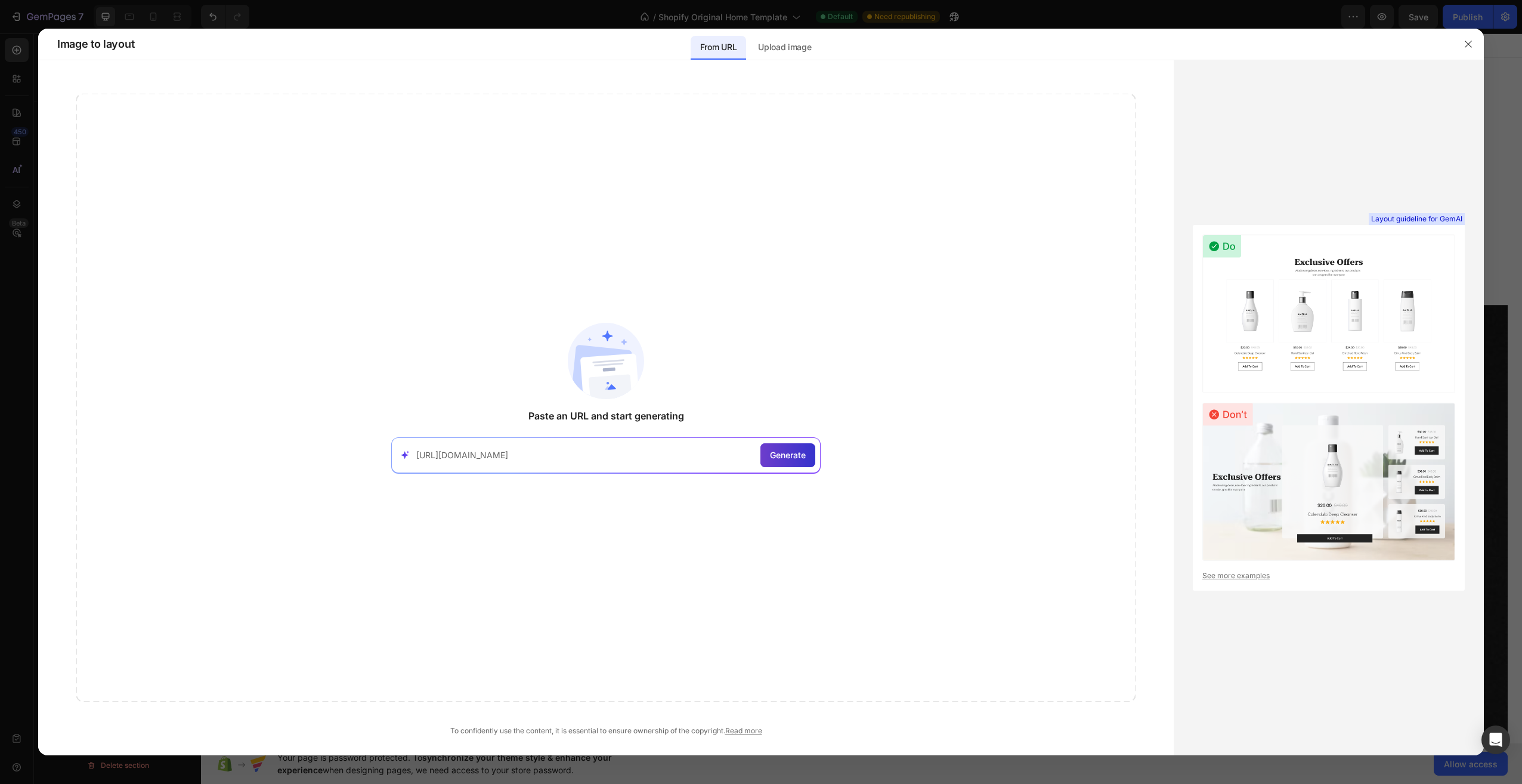
click at [802, 459] on span "Generate" at bounding box center [788, 454] width 36 height 12
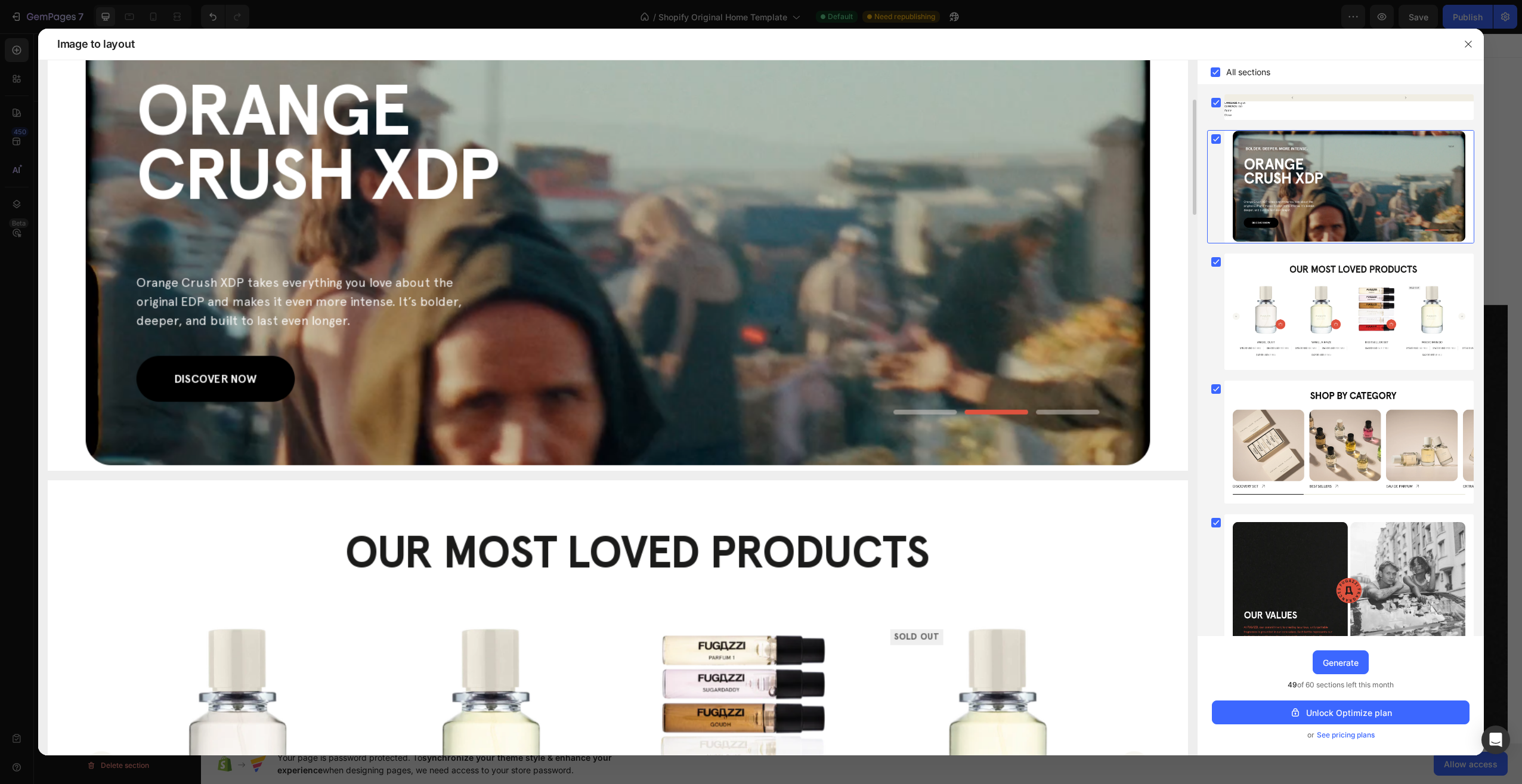
scroll to position [0, 0]
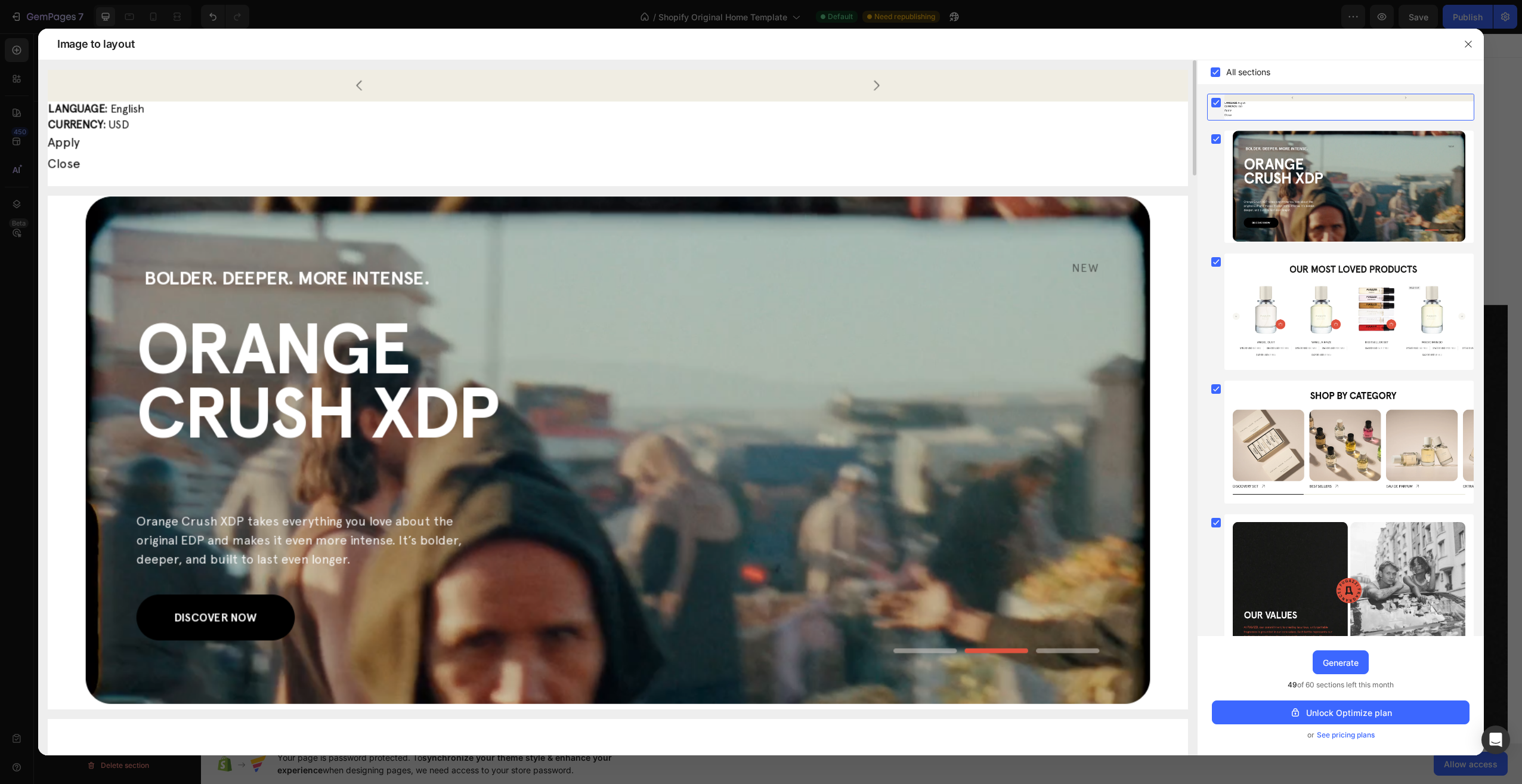
click at [876, 79] on img at bounding box center [618, 128] width 1141 height 116
click at [375, 156] on img at bounding box center [618, 128] width 1141 height 116
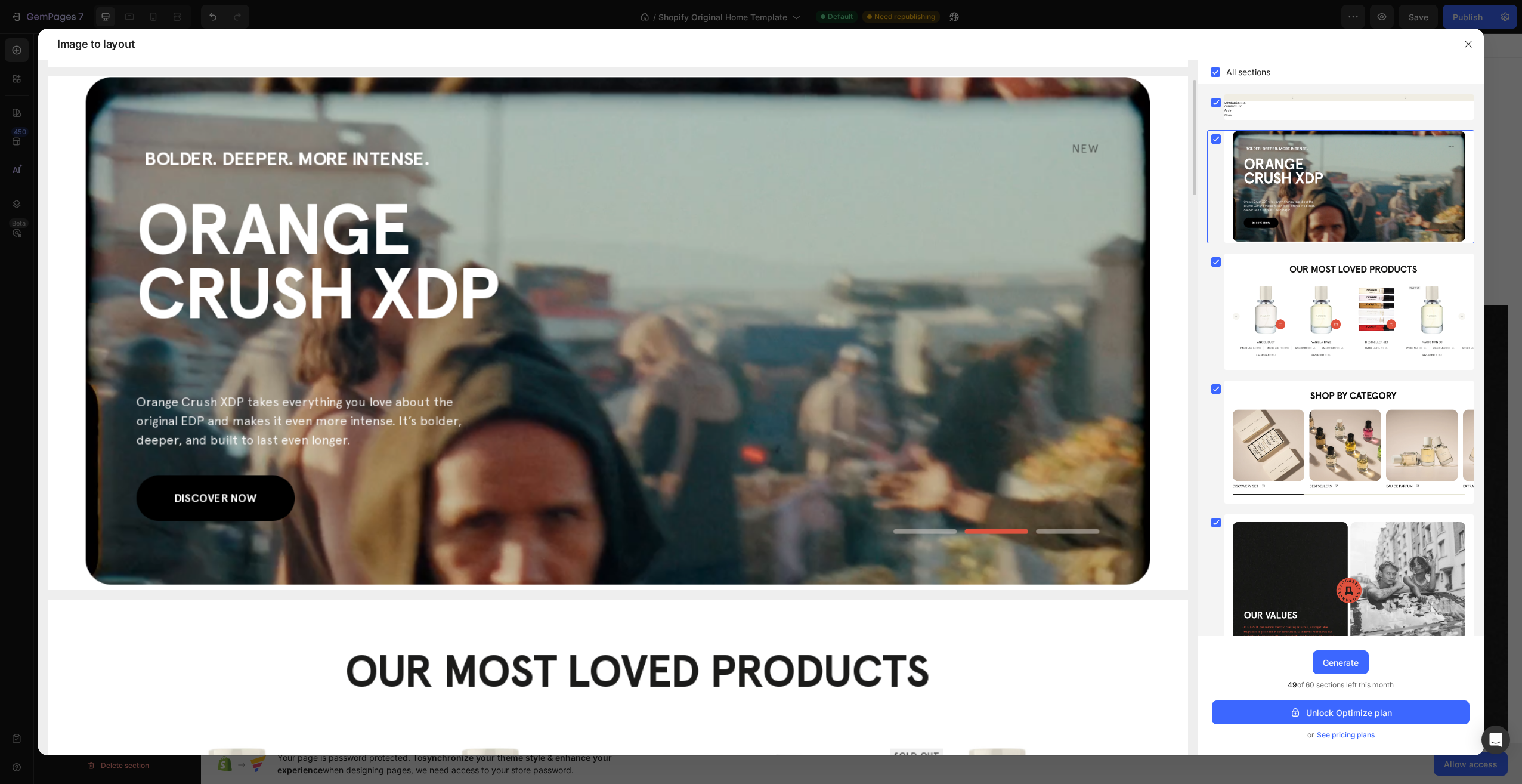
scroll to position [179, 0]
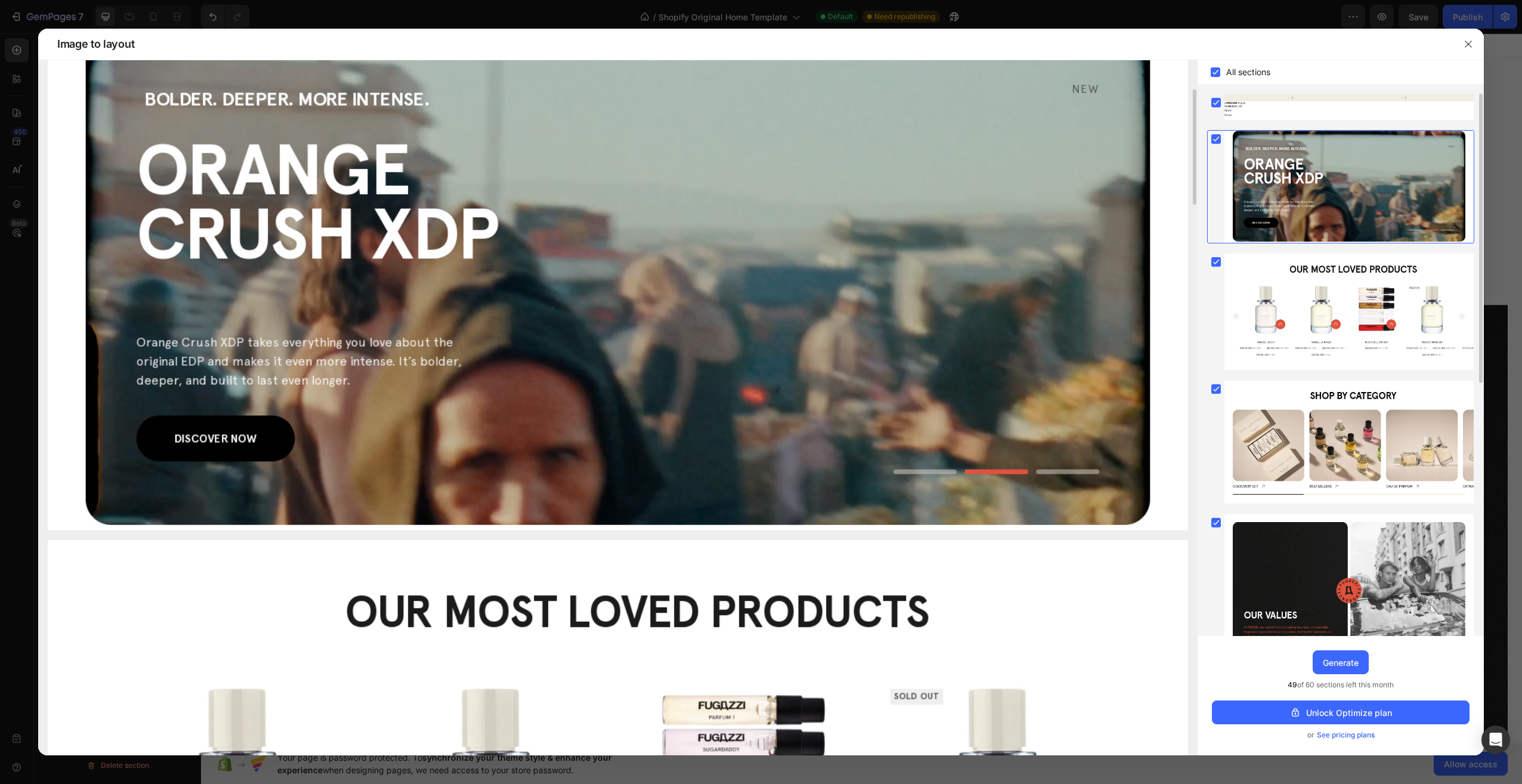
click at [1293, 179] on div at bounding box center [1349, 186] width 250 height 113
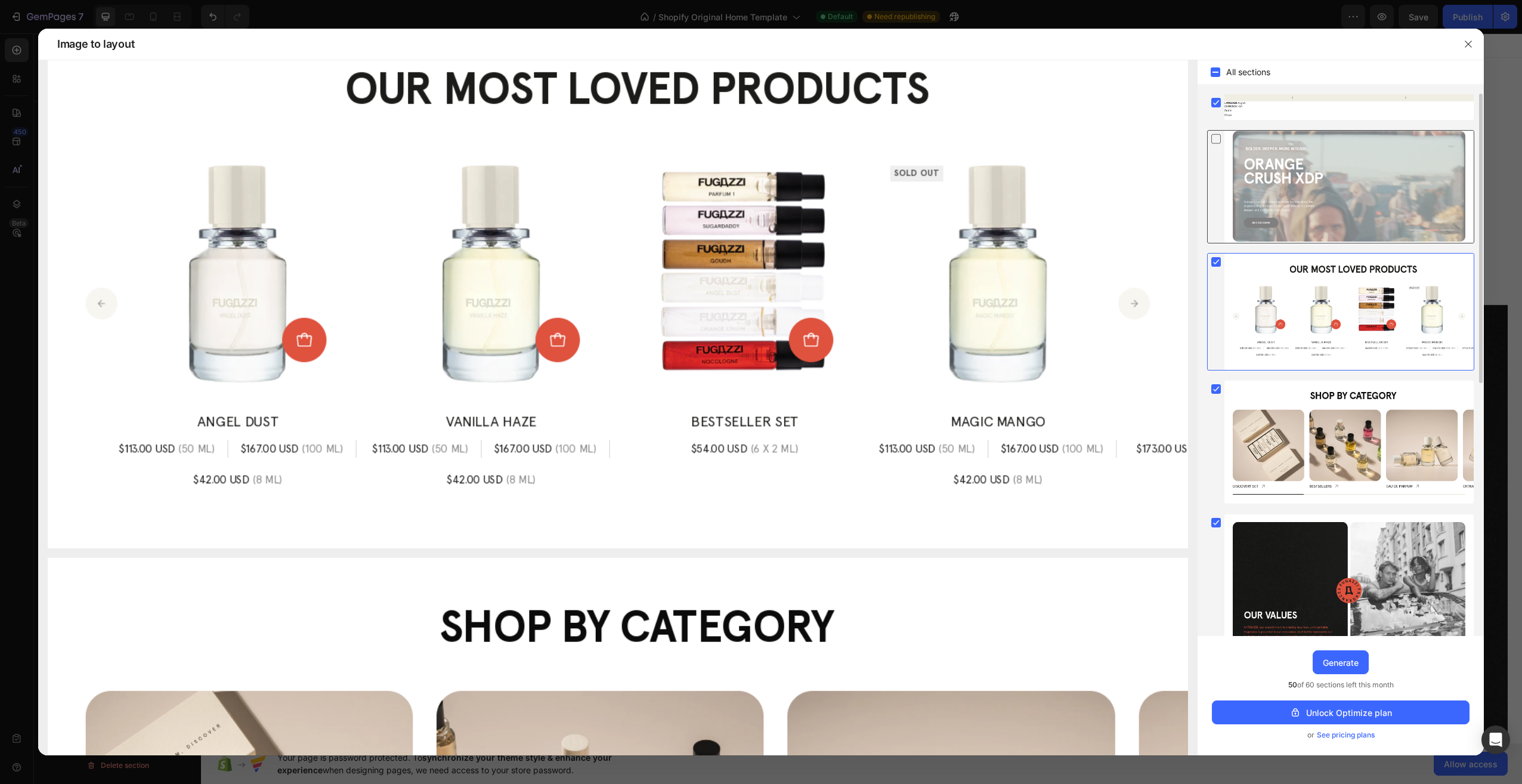
click at [1288, 182] on div at bounding box center [1349, 186] width 250 height 113
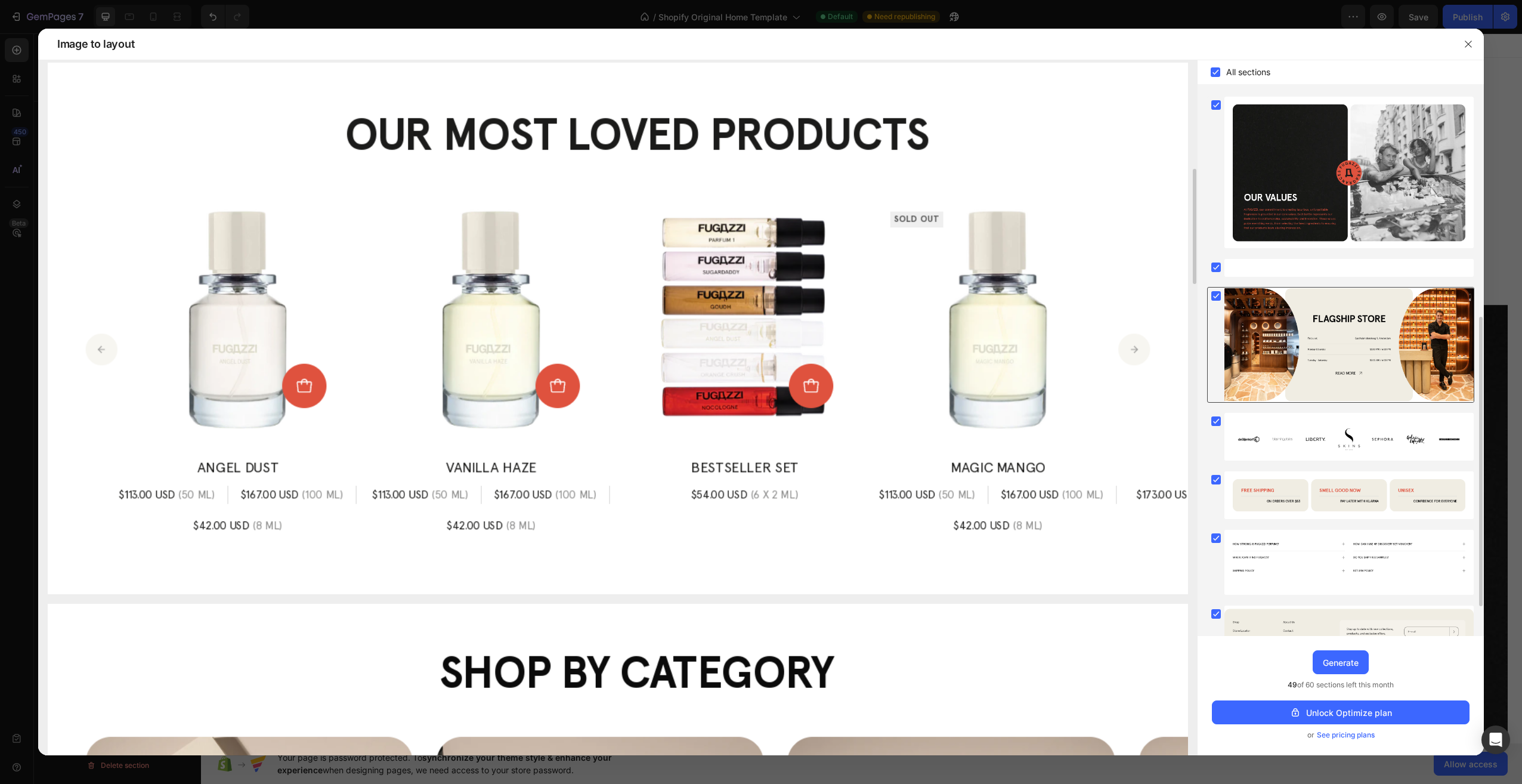
scroll to position [472, 0]
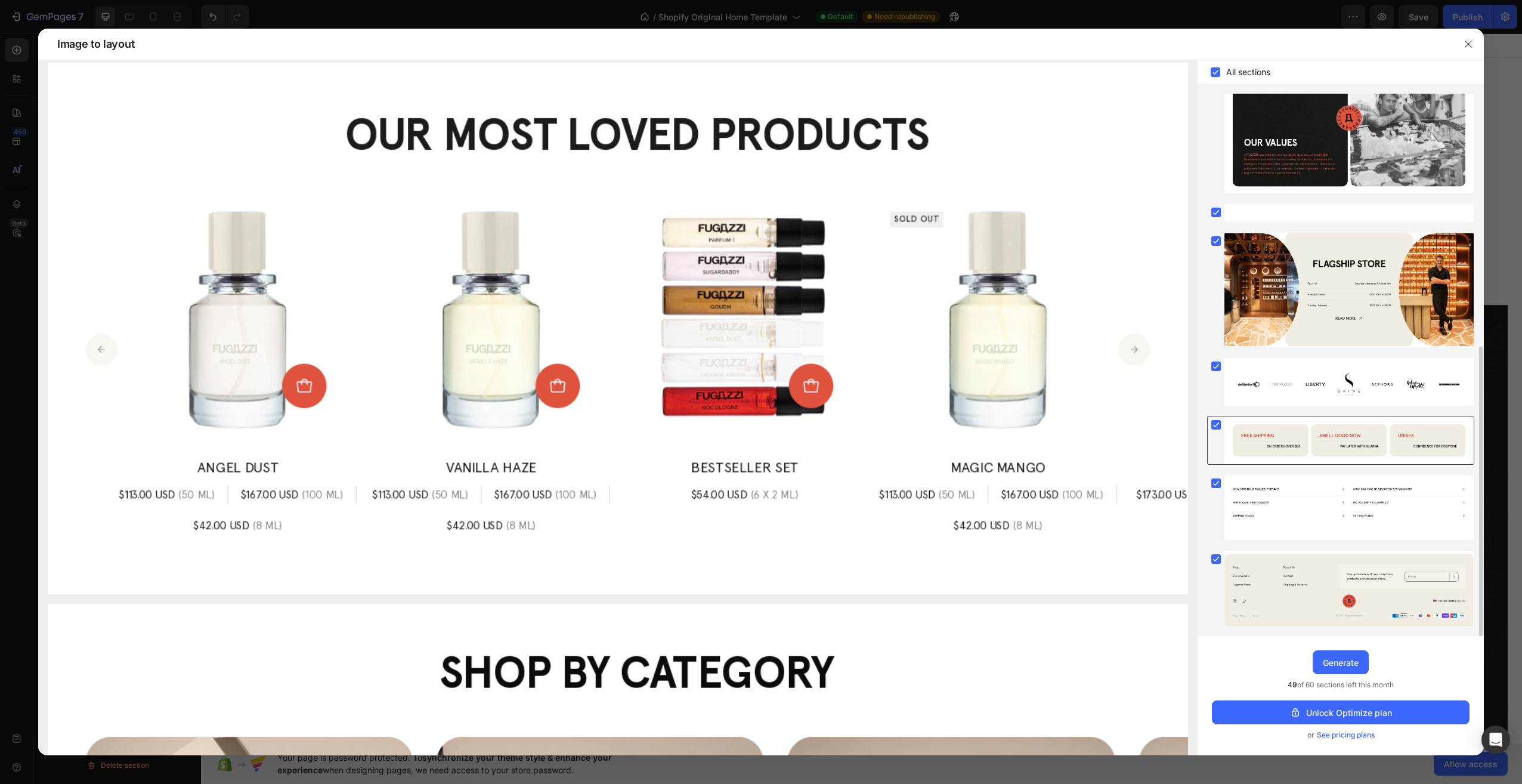
click at [1305, 431] on div at bounding box center [1349, 440] width 250 height 47
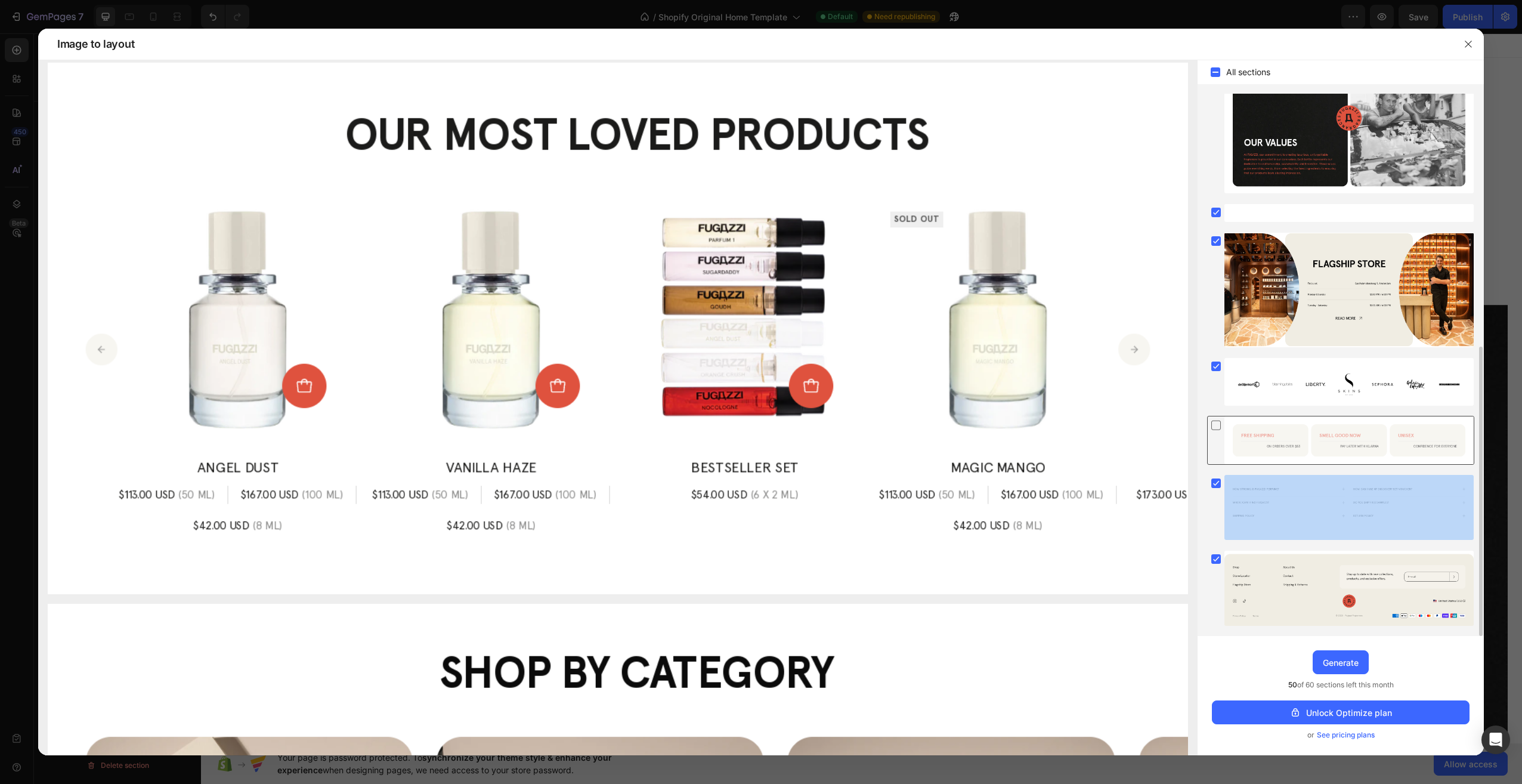
click at [1305, 431] on div at bounding box center [1349, 440] width 250 height 47
click at [1329, 663] on div "Generate" at bounding box center [1341, 662] width 36 height 12
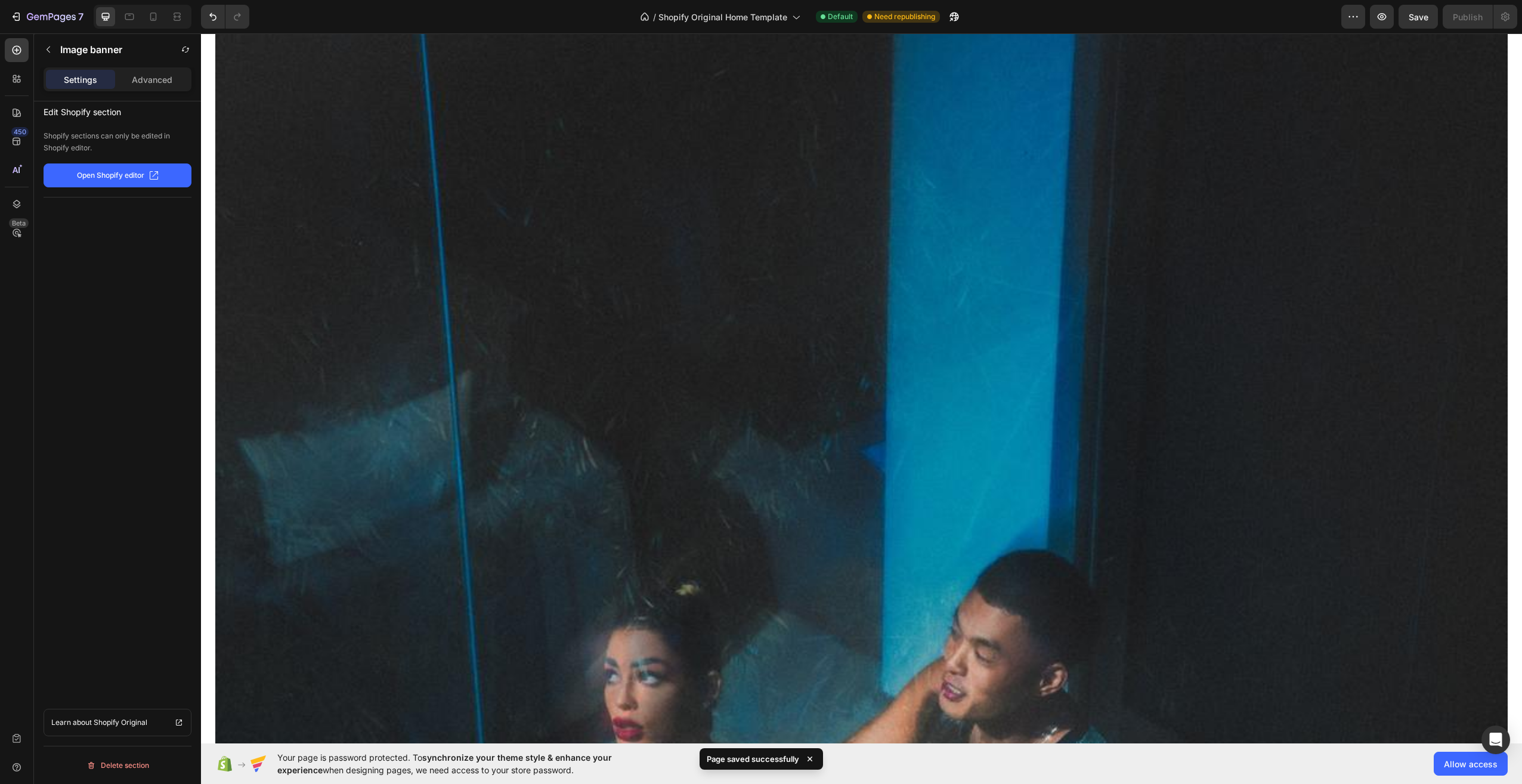
scroll to position [629, 0]
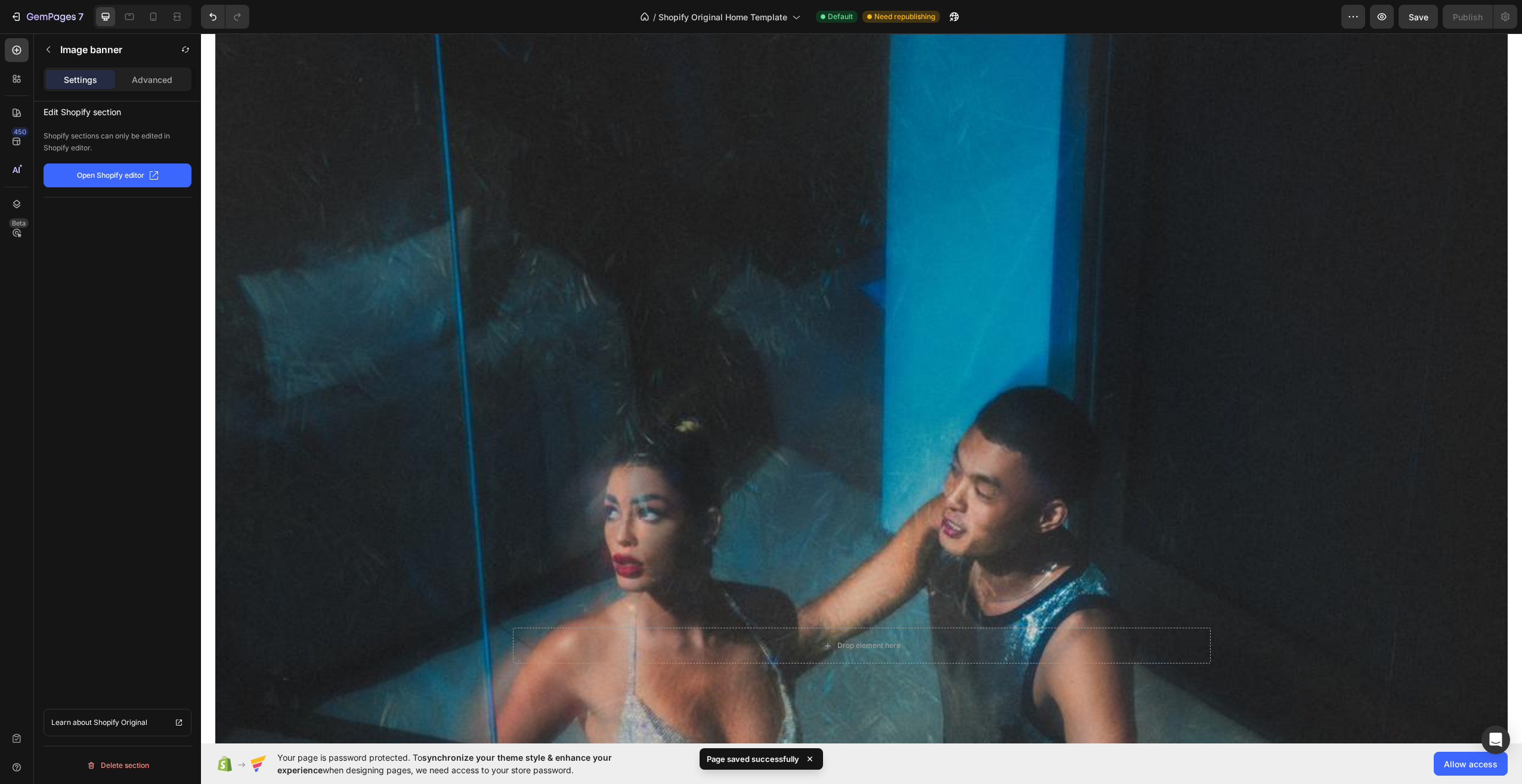
click at [808, 269] on div "Background Image" at bounding box center [862, 645] width 1292 height 1940
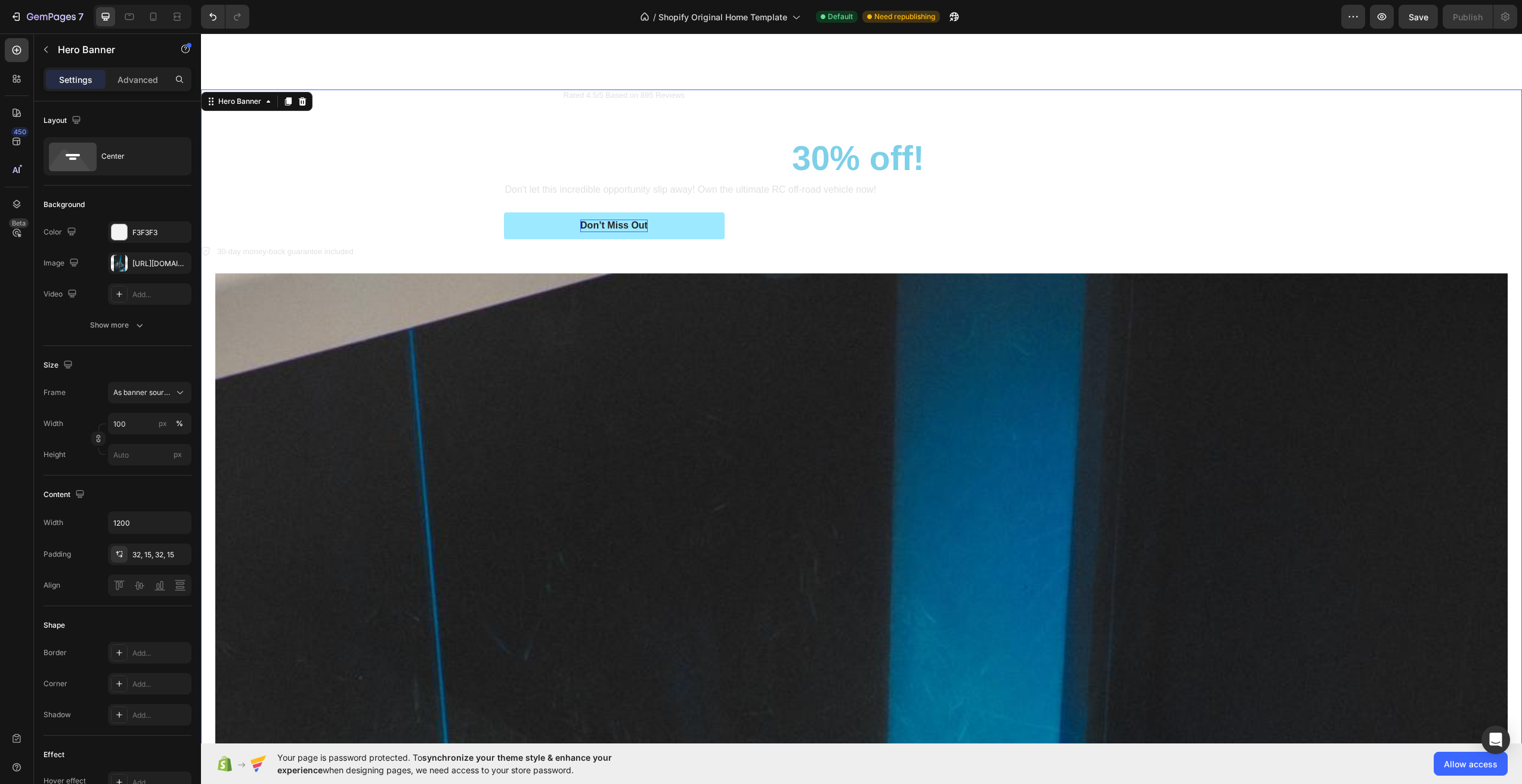
scroll to position [0, 0]
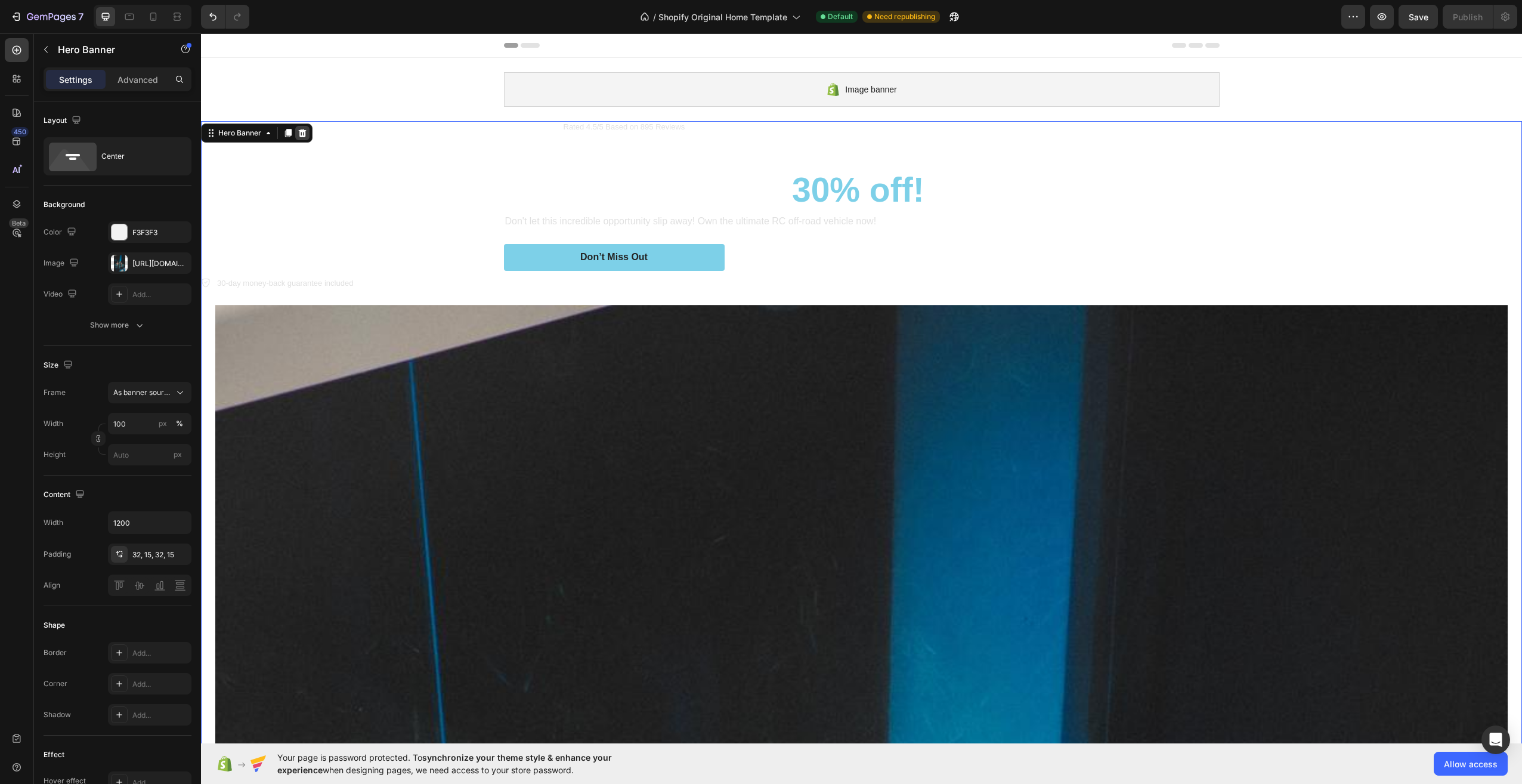
click at [303, 138] on div at bounding box center [302, 132] width 14 height 14
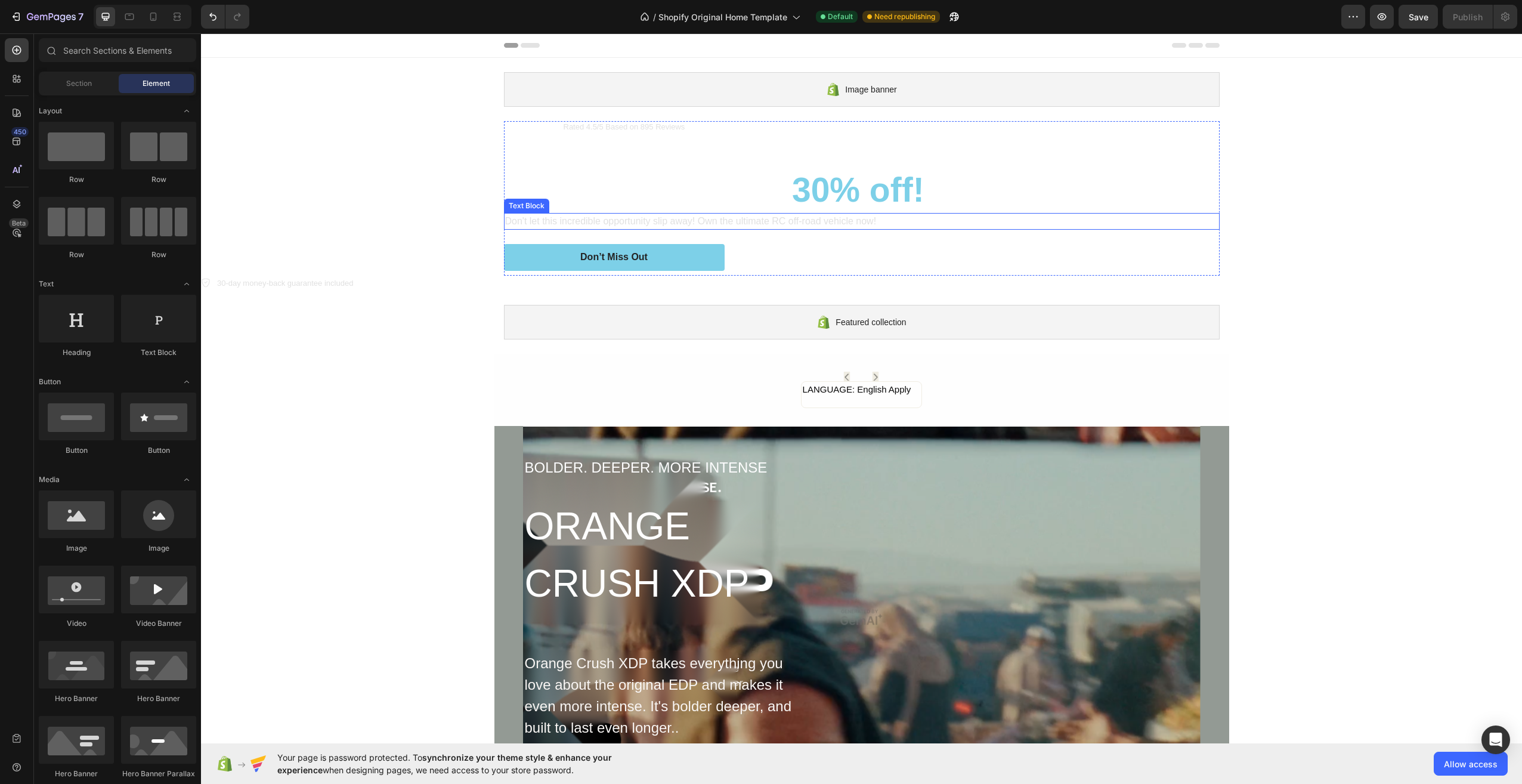
click at [1014, 211] on h2 "Enjoy an amazing 30% off!" at bounding box center [862, 189] width 716 height 46
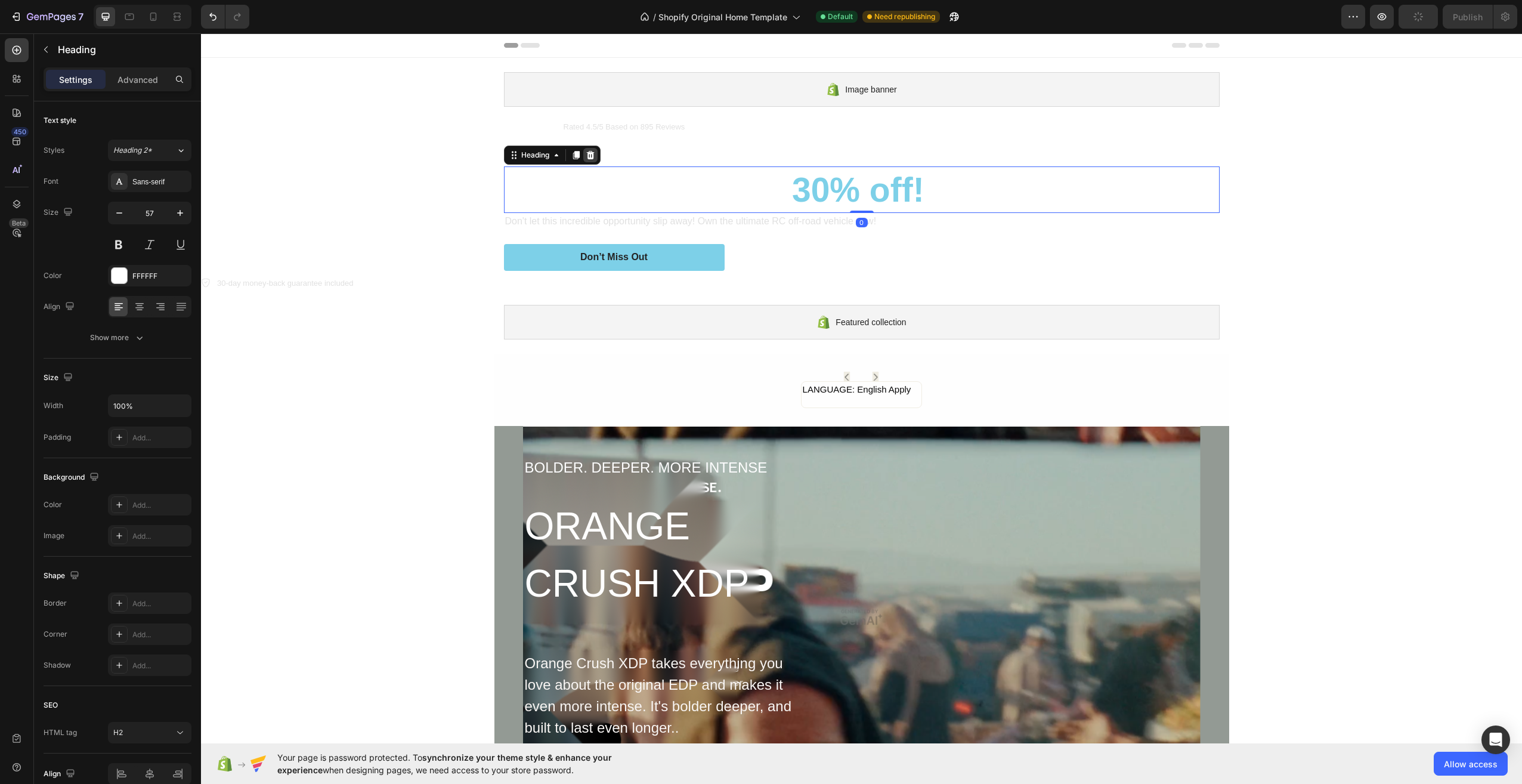
click at [586, 153] on icon at bounding box center [590, 155] width 8 height 9
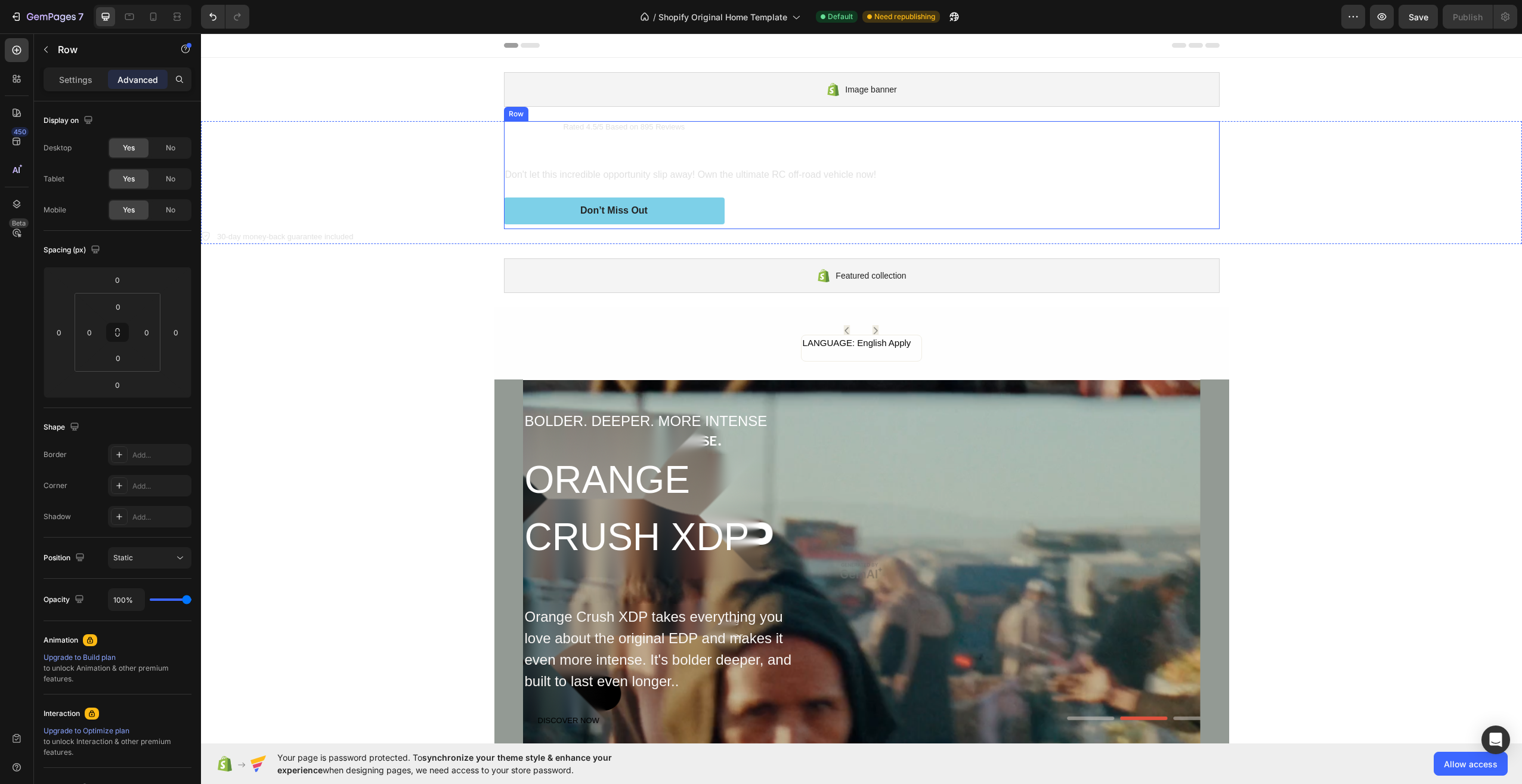
click at [672, 136] on div "Icon Icon Icon Icon Icon Icon List Rated 4.5/5 Based on 895 Reviews Text Block …" at bounding box center [862, 175] width 716 height 108
click at [574, 112] on icon at bounding box center [577, 110] width 9 height 9
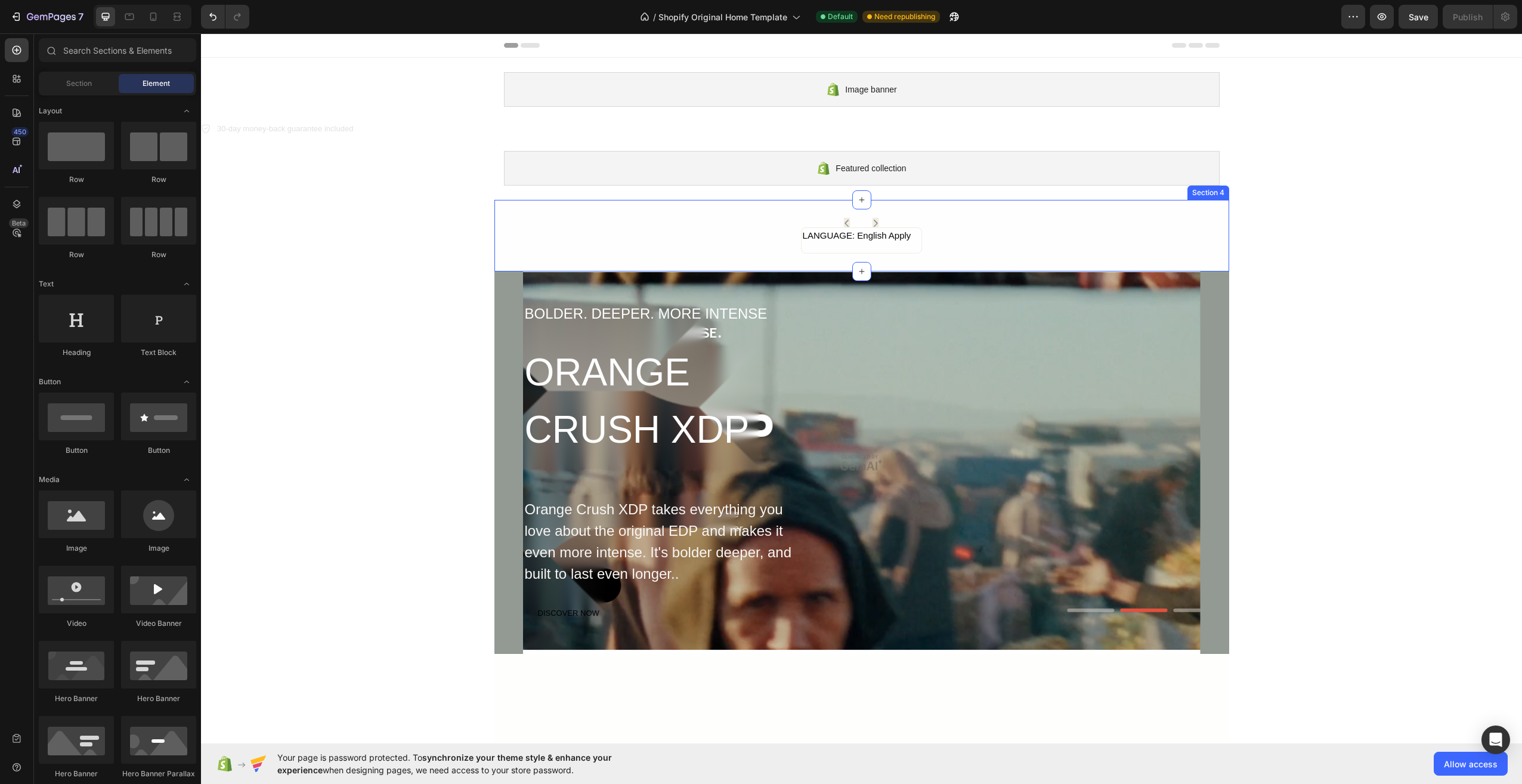
click at [979, 243] on div "Icon Icon Row LANGUAGE: English Apply Text Block Row Row" at bounding box center [862, 235] width 735 height 36
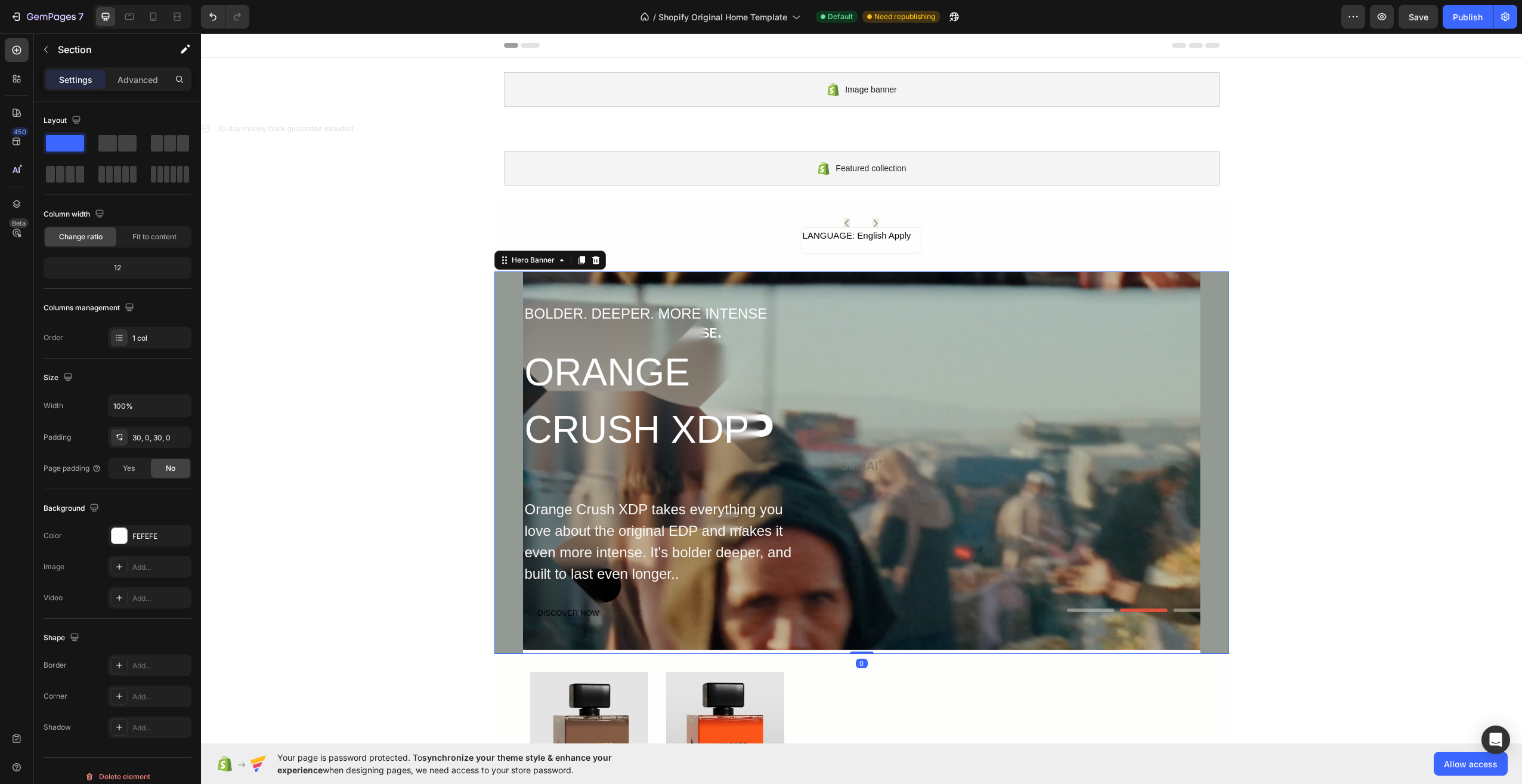
click at [1023, 429] on div "BOLDER. DEEPER. MORE INTENSE Text Block ORANGE CRUSH XDP Heading Orange Crush X…" at bounding box center [862, 462] width 677 height 322
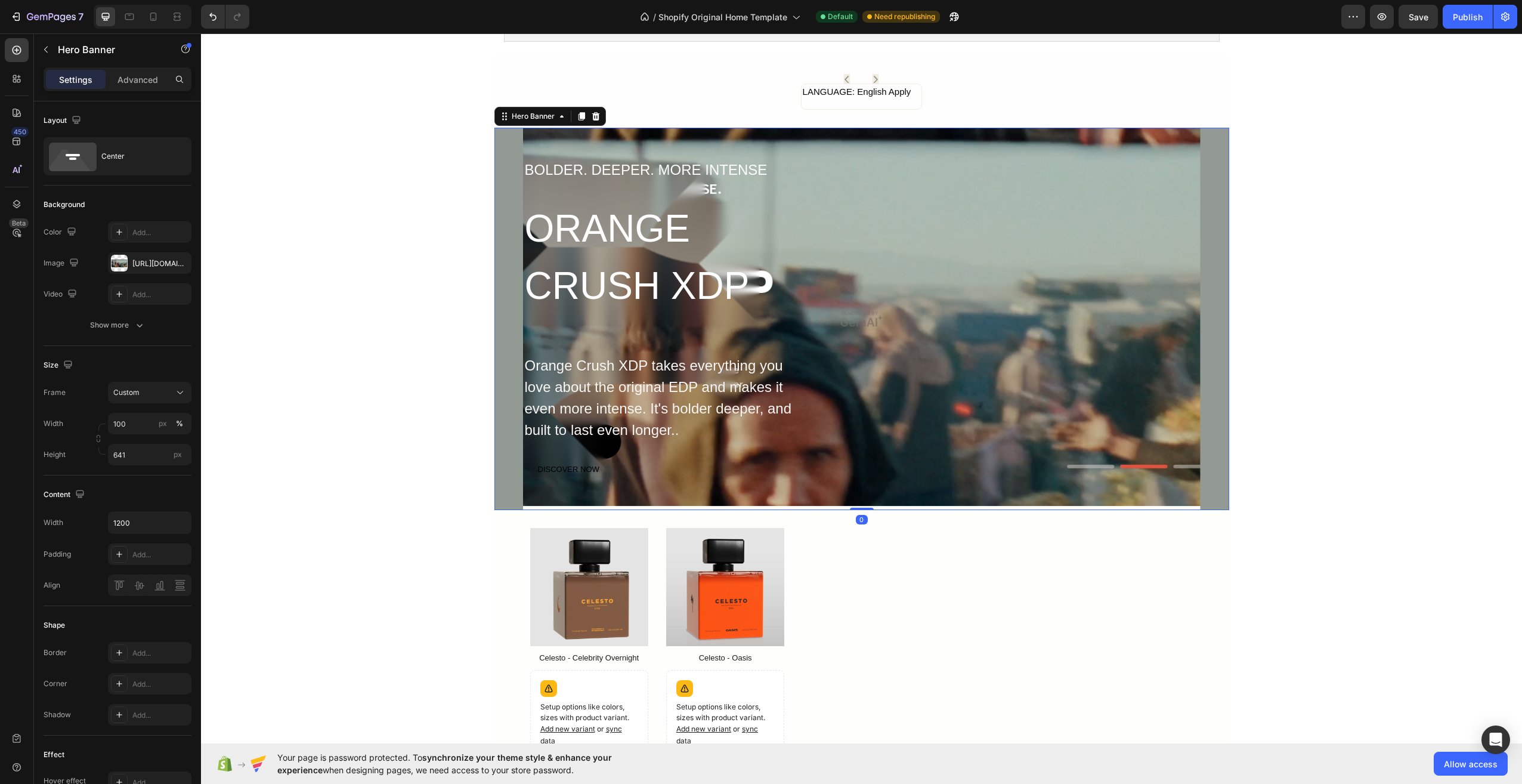
scroll to position [179, 0]
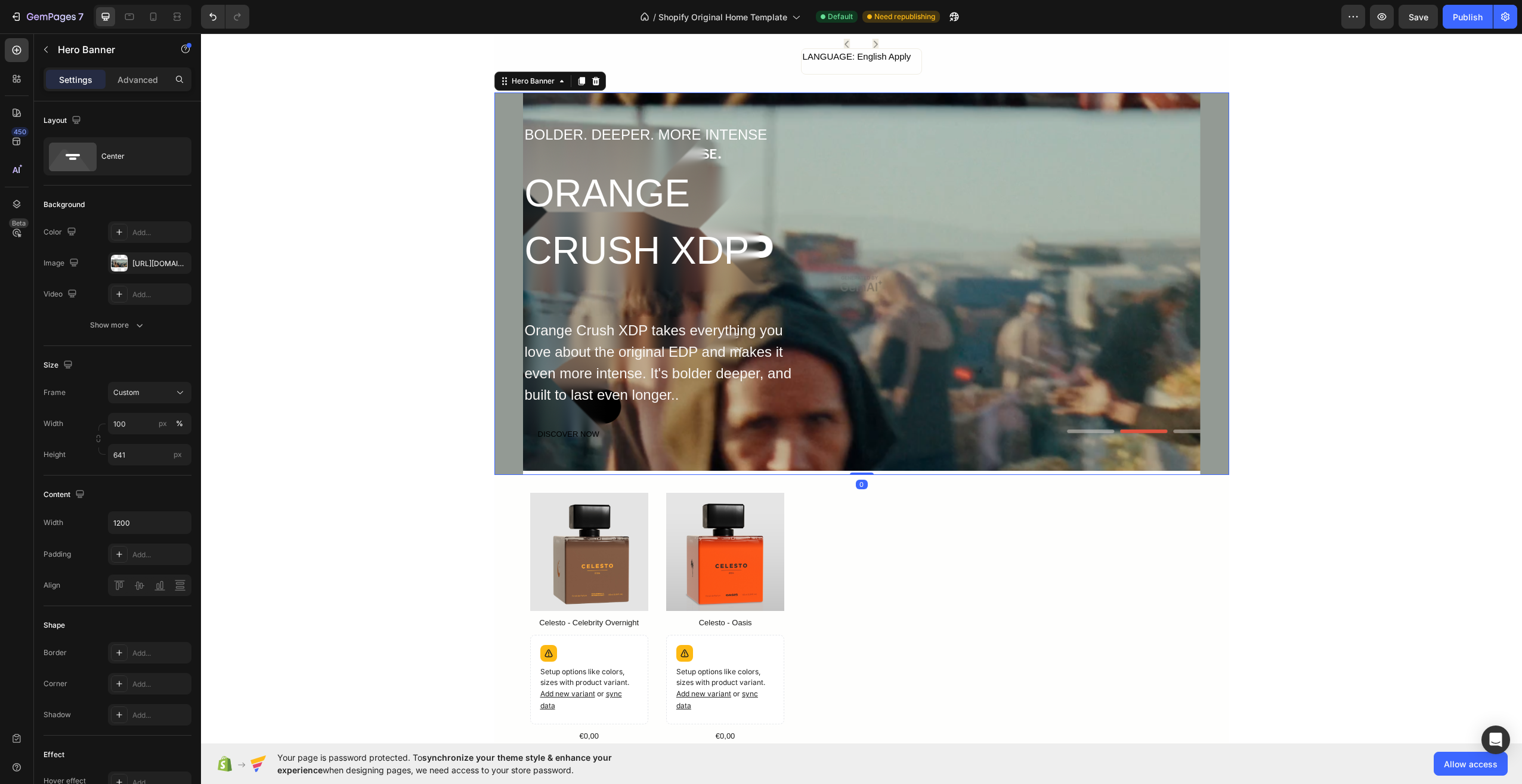
click at [1190, 431] on div "BOLDER. DEEPER. MORE INTENSE Text Block ORANGE CRUSH XDP Heading Orange Crush X…" at bounding box center [862, 284] width 677 height 322
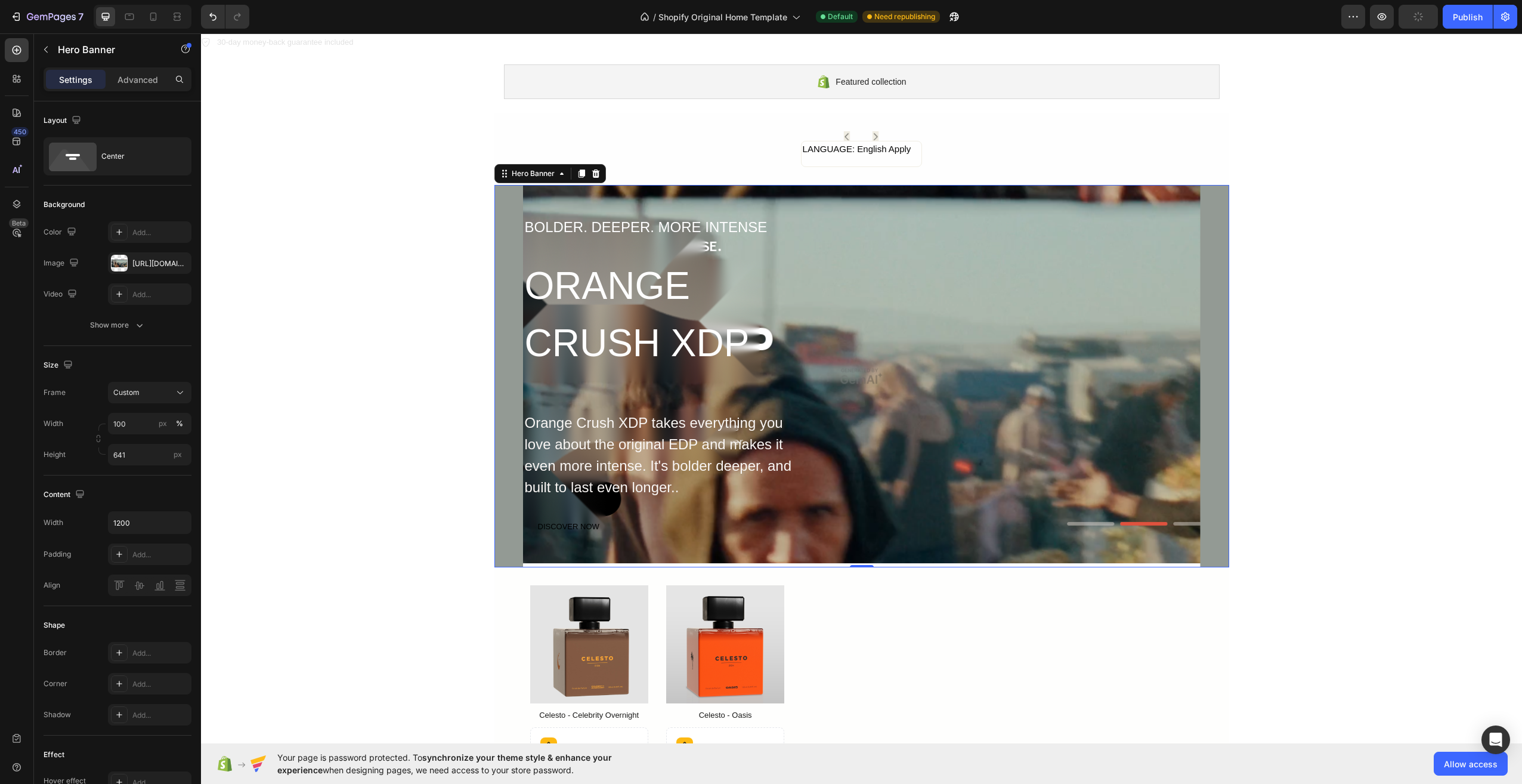
scroll to position [60, 0]
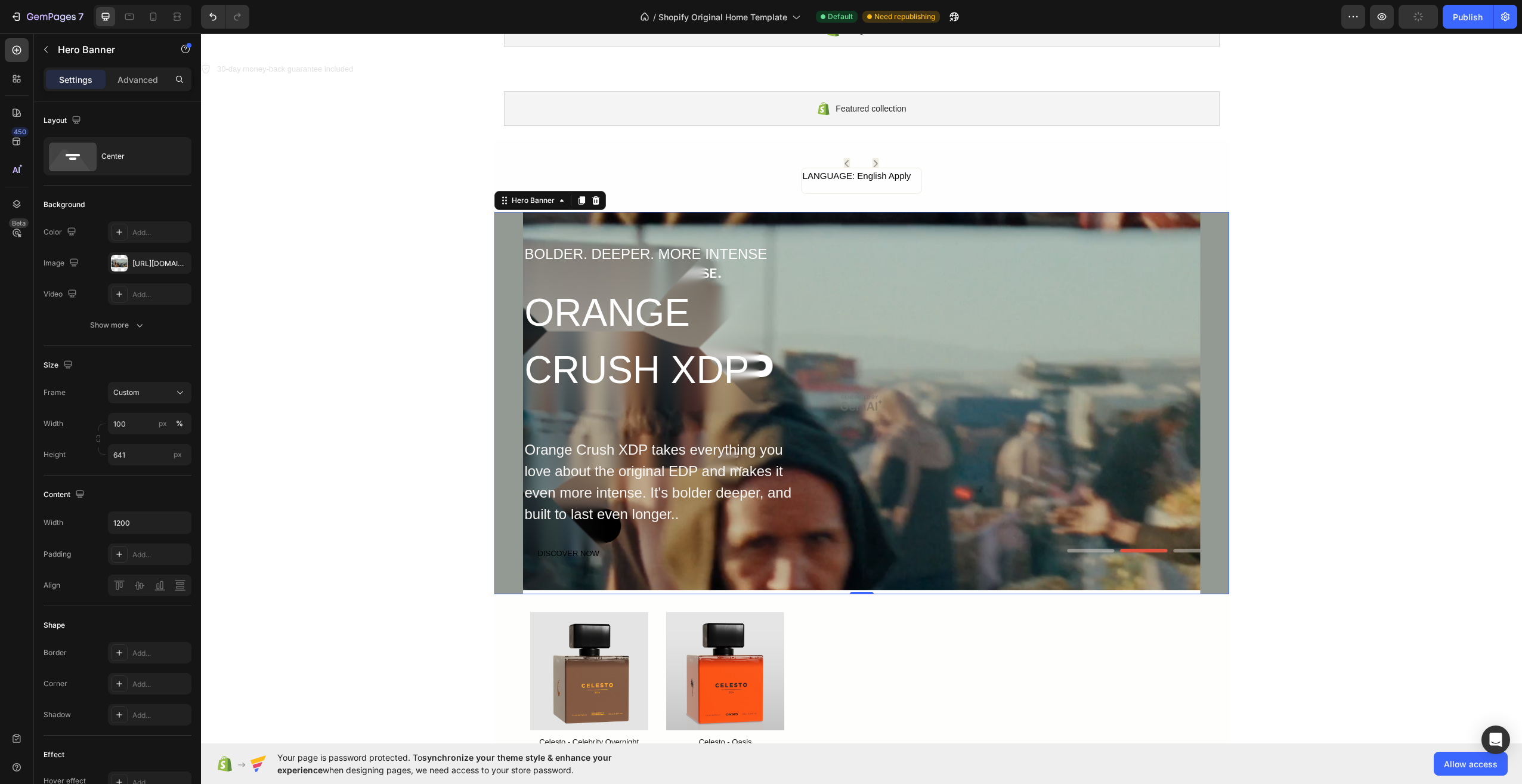
click at [1133, 387] on div "BOLDER. DEEPER. MORE INTENSE Text Block ORANGE CRUSH XDP Heading Orange Crush X…" at bounding box center [862, 403] width 677 height 322
click at [146, 264] on div "https://image2layout-detection-trainimagebucket-02g83vbxbb2s.s3.amazonaws.com/i…" at bounding box center [149, 263] width 35 height 10
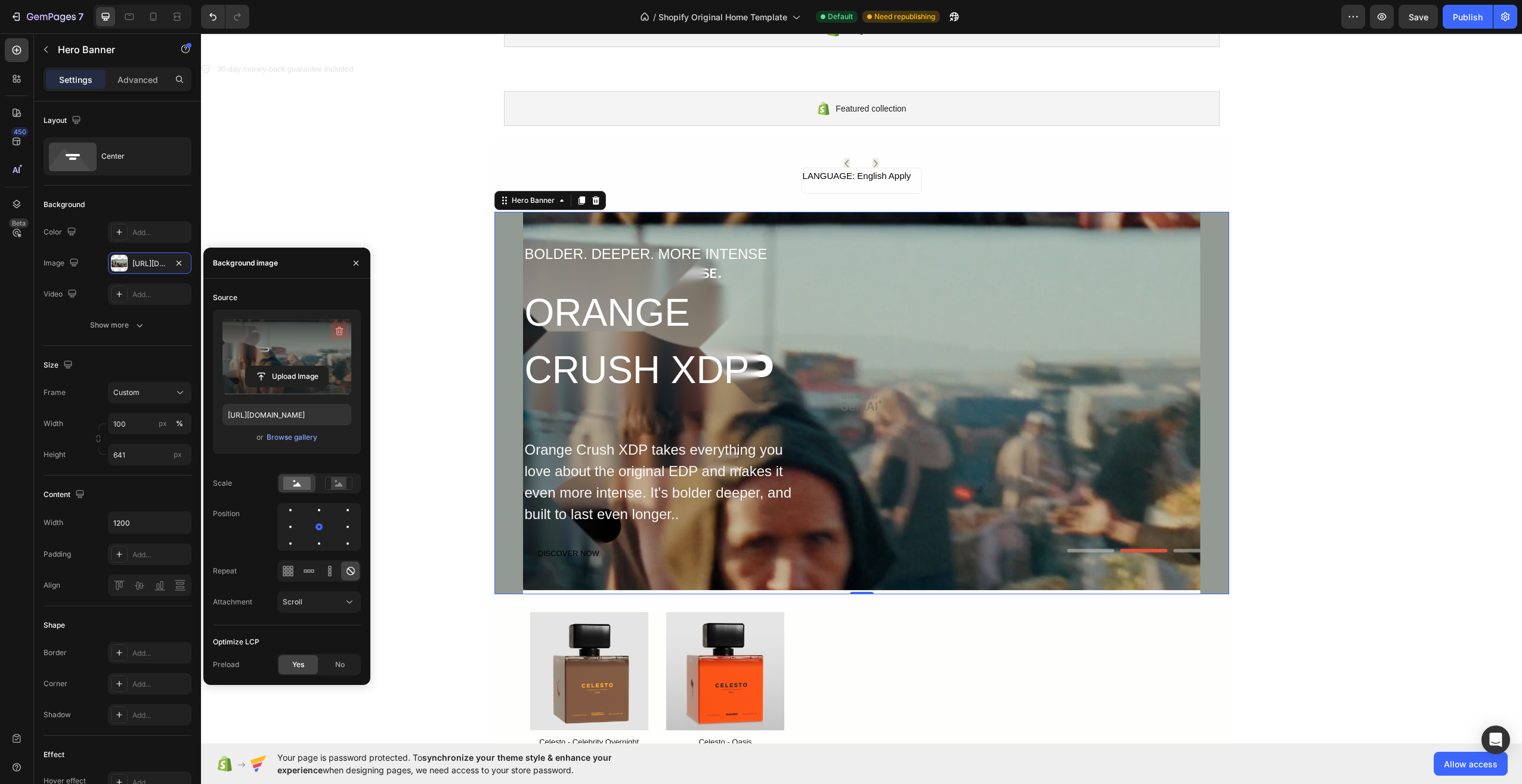
click at [341, 329] on icon "button" at bounding box center [339, 331] width 12 height 12
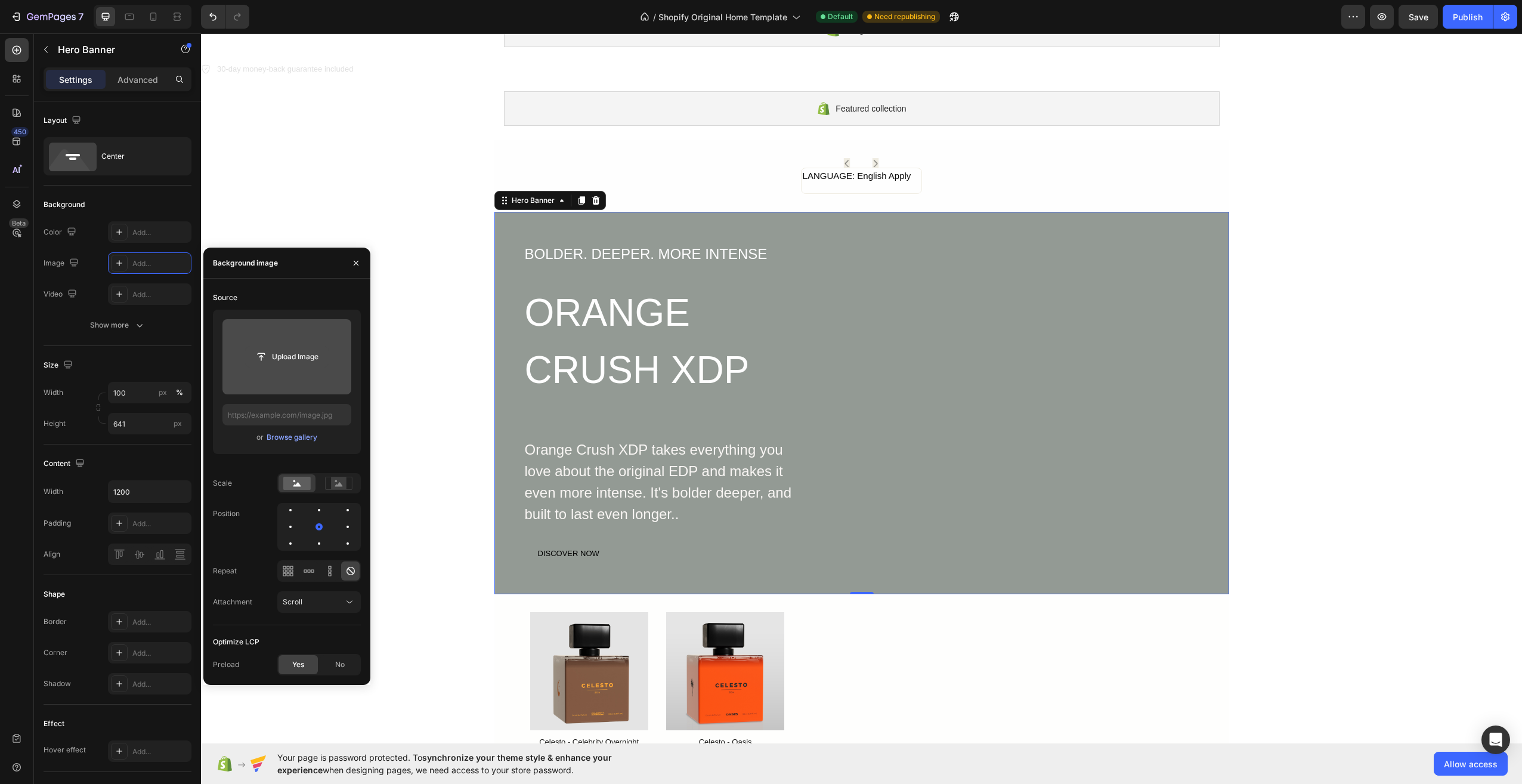
click at [268, 357] on input "file" at bounding box center [287, 356] width 82 height 20
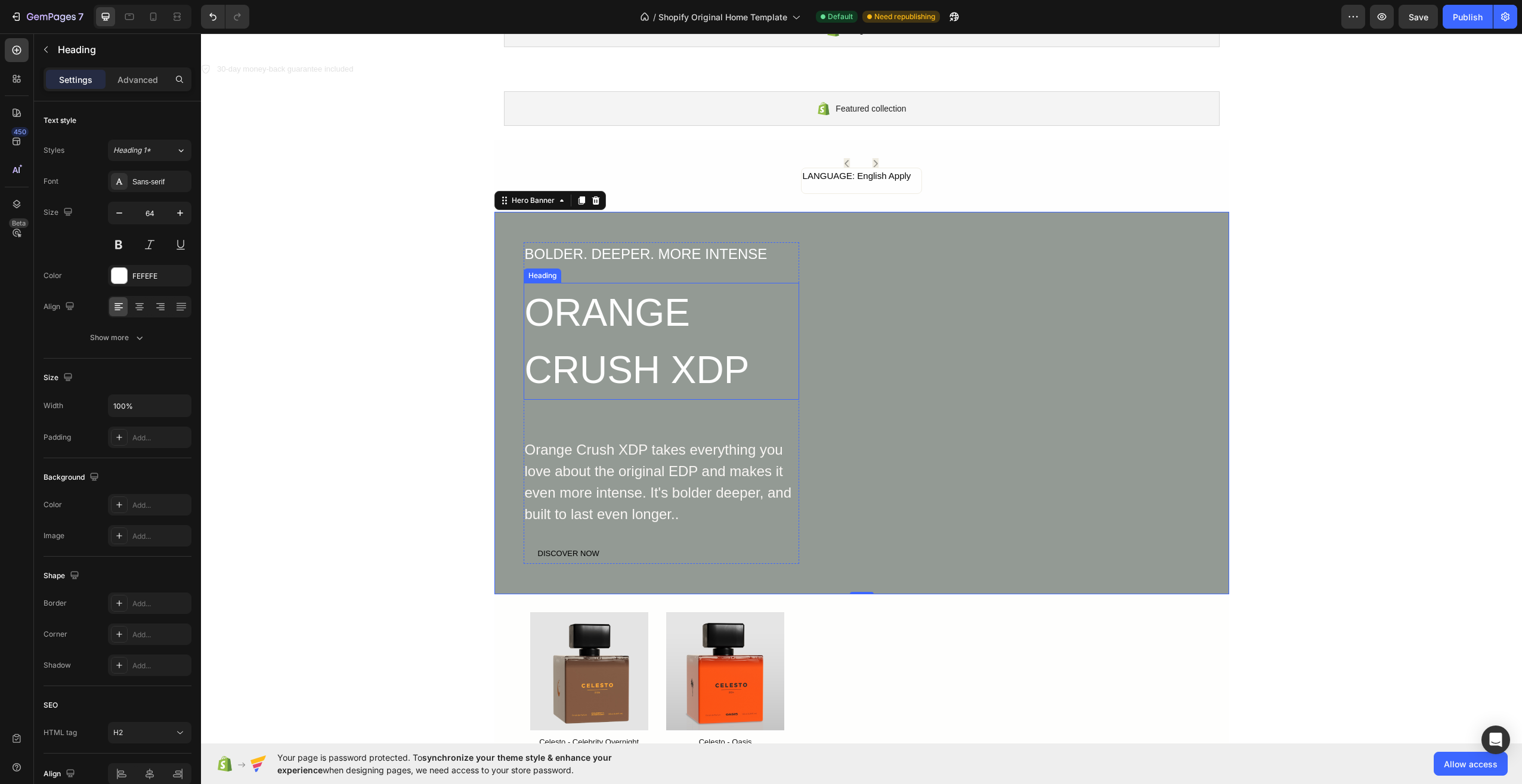
click at [609, 329] on h2 "ORANGE CRUSH XDP" at bounding box center [661, 341] width 275 height 117
click at [709, 336] on h2 "ORANGE CRUSH XDP" at bounding box center [661, 341] width 275 height 117
click at [736, 365] on p "ORANGE CRUSH XDP" at bounding box center [661, 340] width 273 height 114
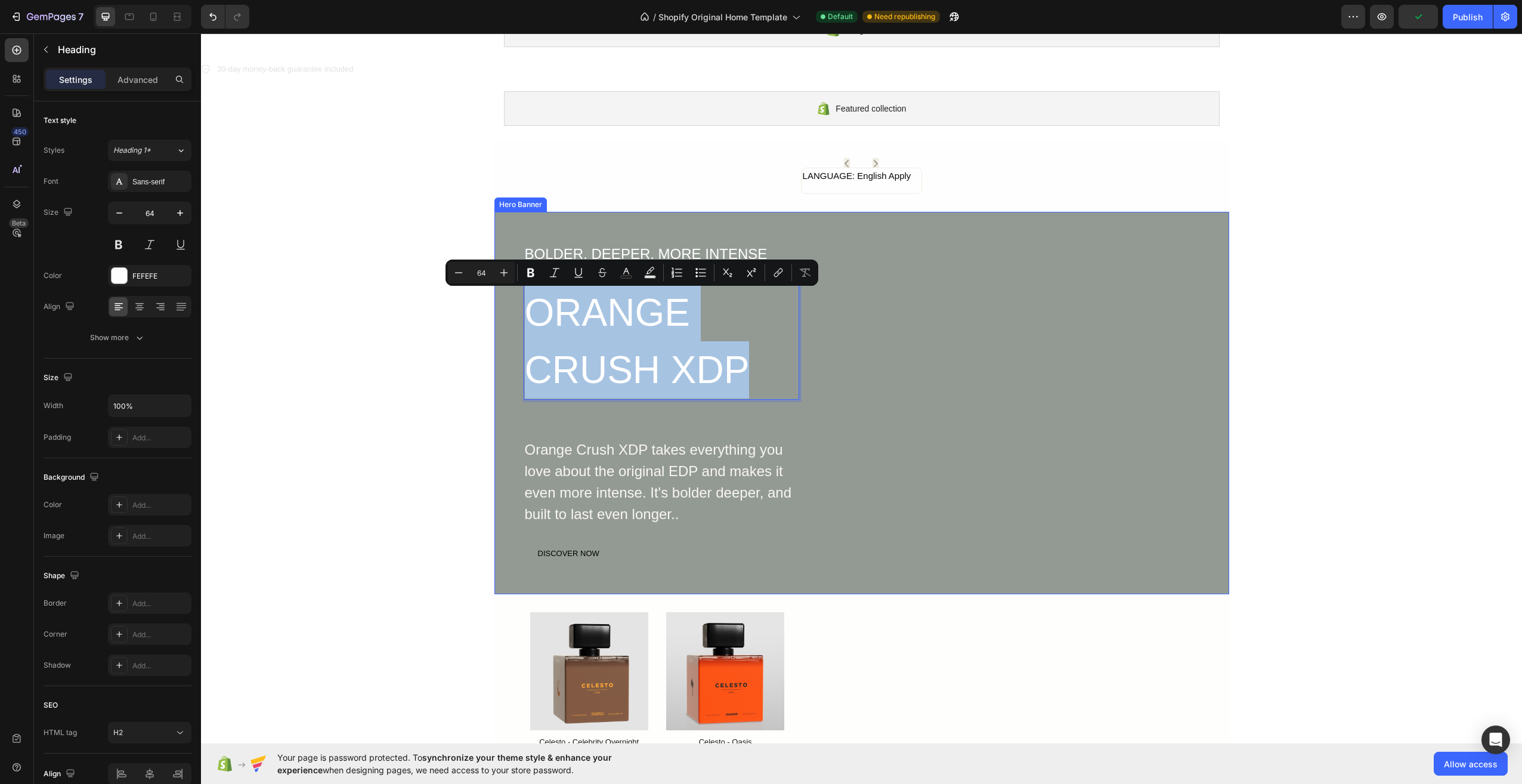
drag, startPoint x: 745, startPoint y: 362, endPoint x: 511, endPoint y: 314, distance: 238.9
click at [511, 314] on div "BOLDER. DEEPER. MORE INTENSE Text Block ORANGE CRUSH XDP Heading 64 Orange Crus…" at bounding box center [862, 403] width 735 height 382
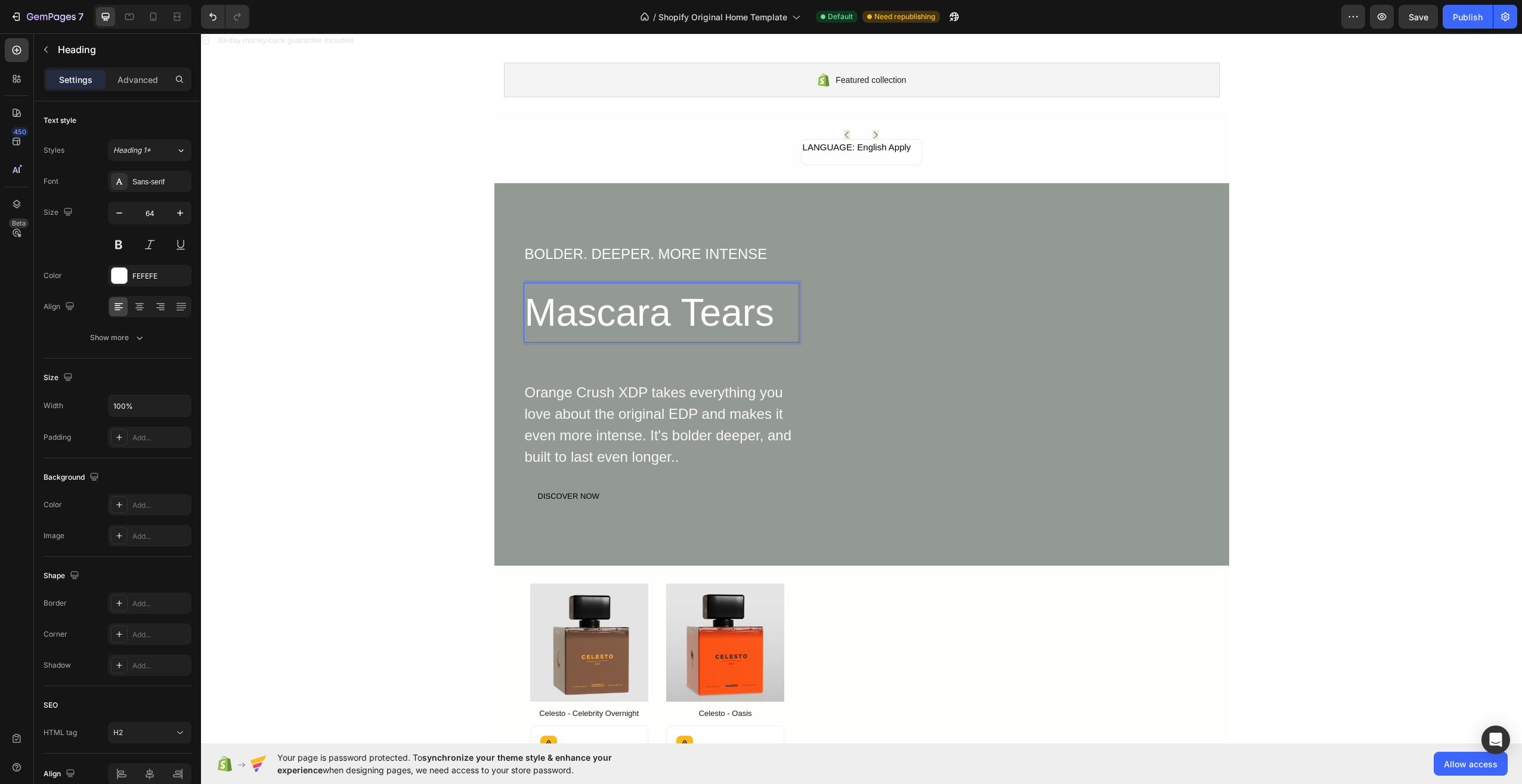
click at [526, 309] on p "Mascara Tears" at bounding box center [661, 312] width 273 height 58
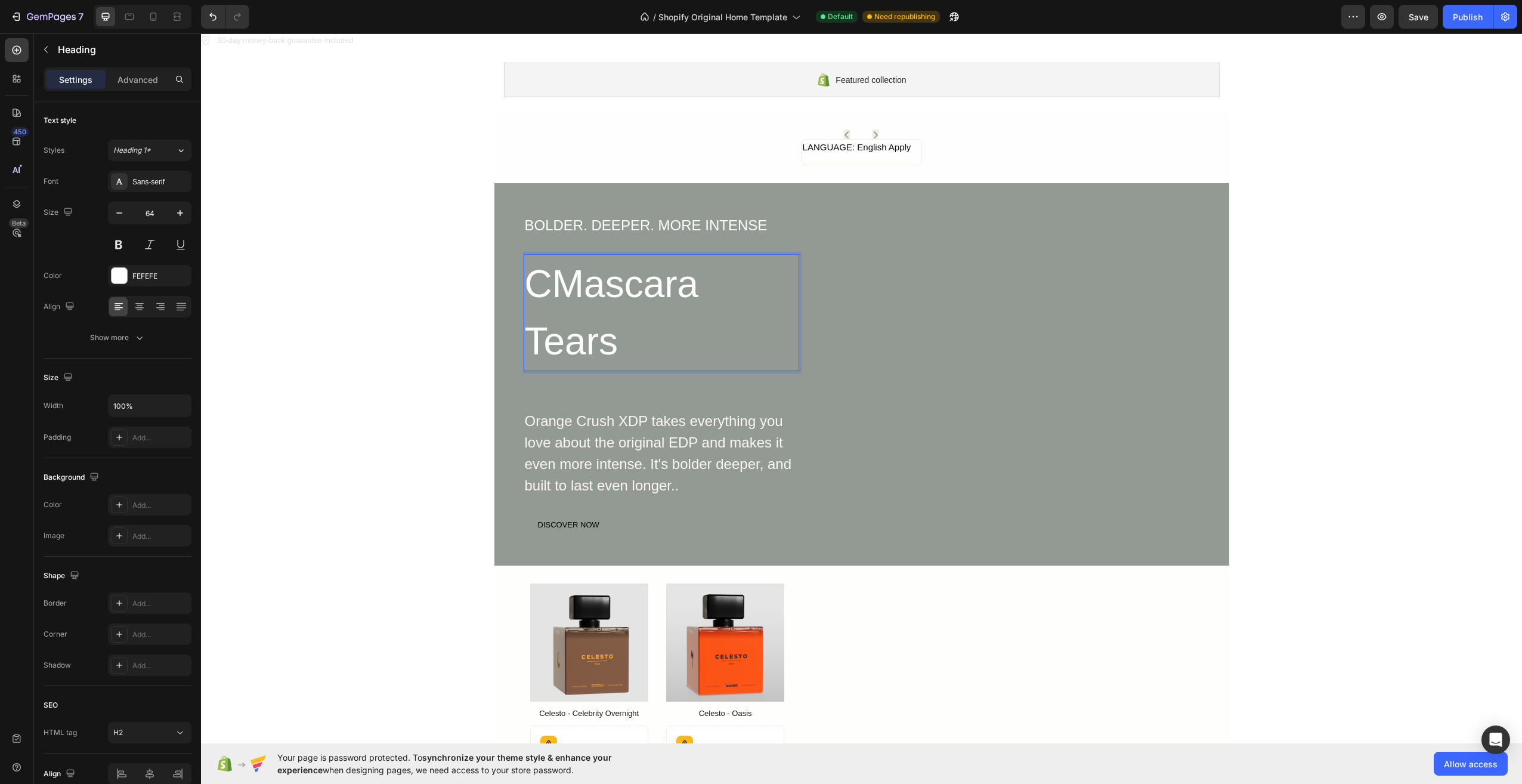
scroll to position [60, 0]
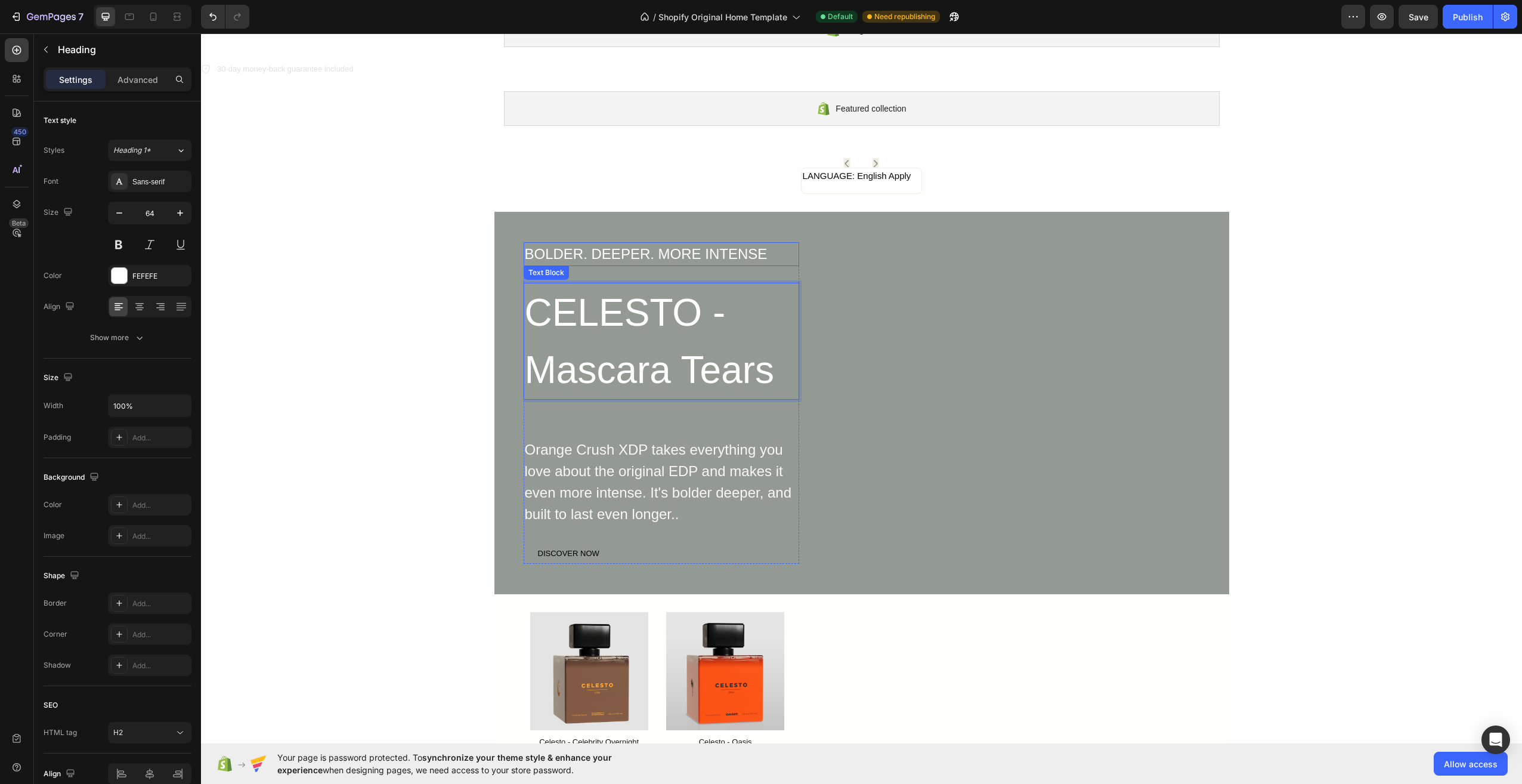
click at [685, 247] on div "BOLDER. DEEPER. MORE INTENSE" at bounding box center [661, 253] width 275 height 24
click at [693, 249] on div "BOLDER. DEEPER. MORE INTENSE" at bounding box center [661, 253] width 275 height 24
click at [693, 249] on p "BOLDER. DEEPER. MORE INTENSE" at bounding box center [661, 253] width 273 height 22
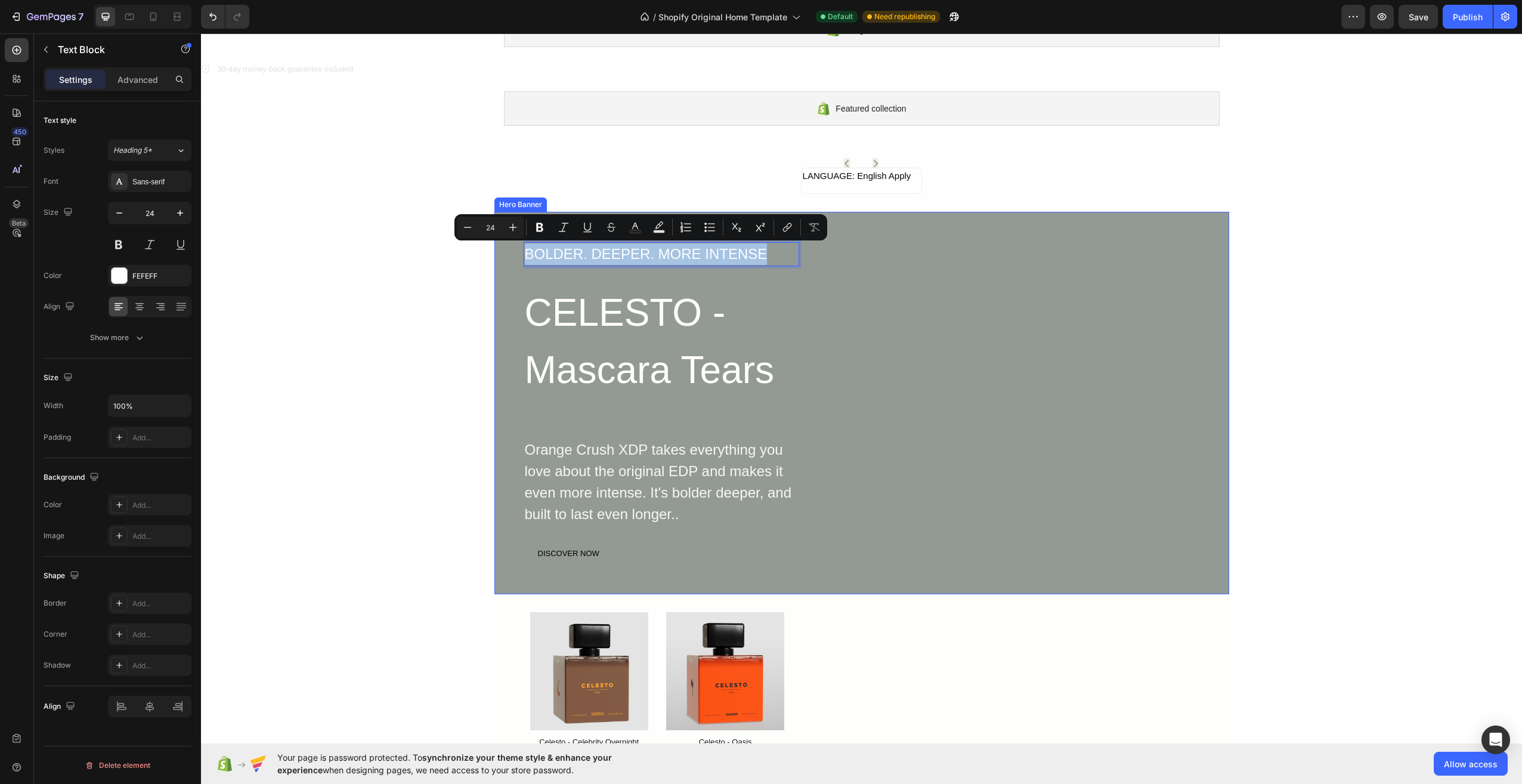
click at [867, 338] on div "BOLDER. DEEPER. MORE INTENSE Text Block 28 CELESTO - Mascara Tears Heading Oran…" at bounding box center [862, 403] width 677 height 322
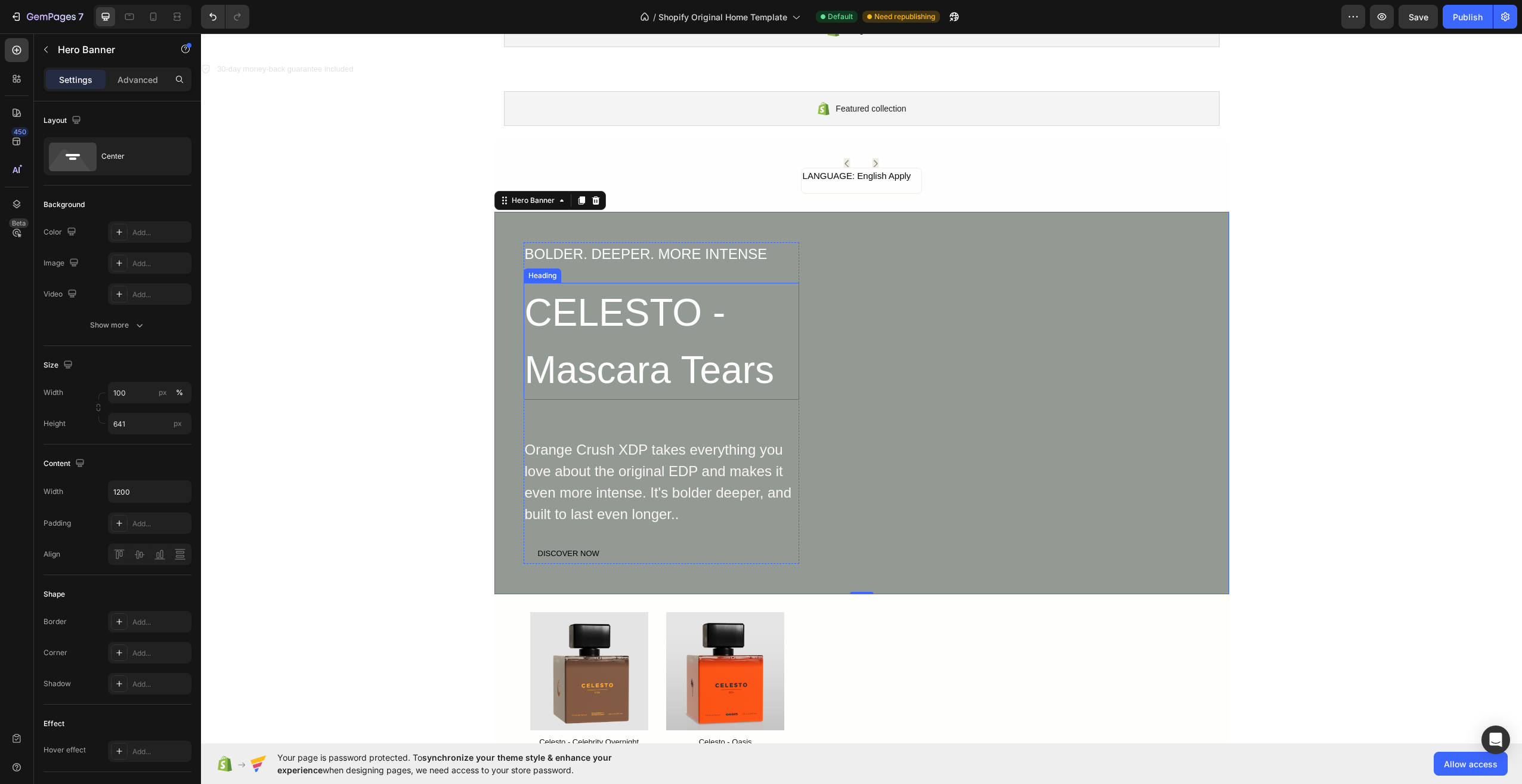
click at [647, 324] on p "CELESTO - Mascara Tears" at bounding box center [661, 340] width 273 height 114
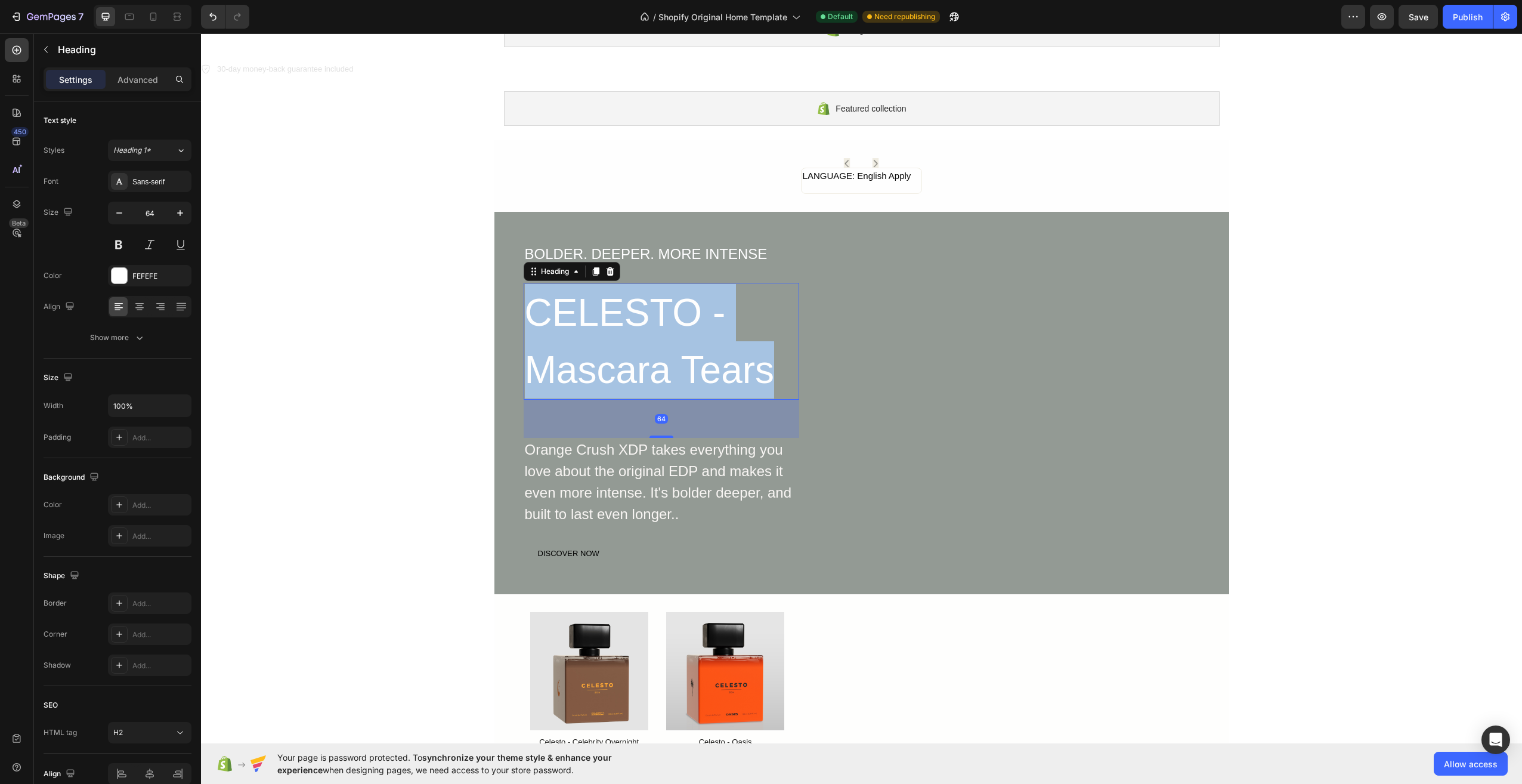
click at [647, 324] on p "CELESTO - Mascara Tears" at bounding box center [661, 340] width 273 height 114
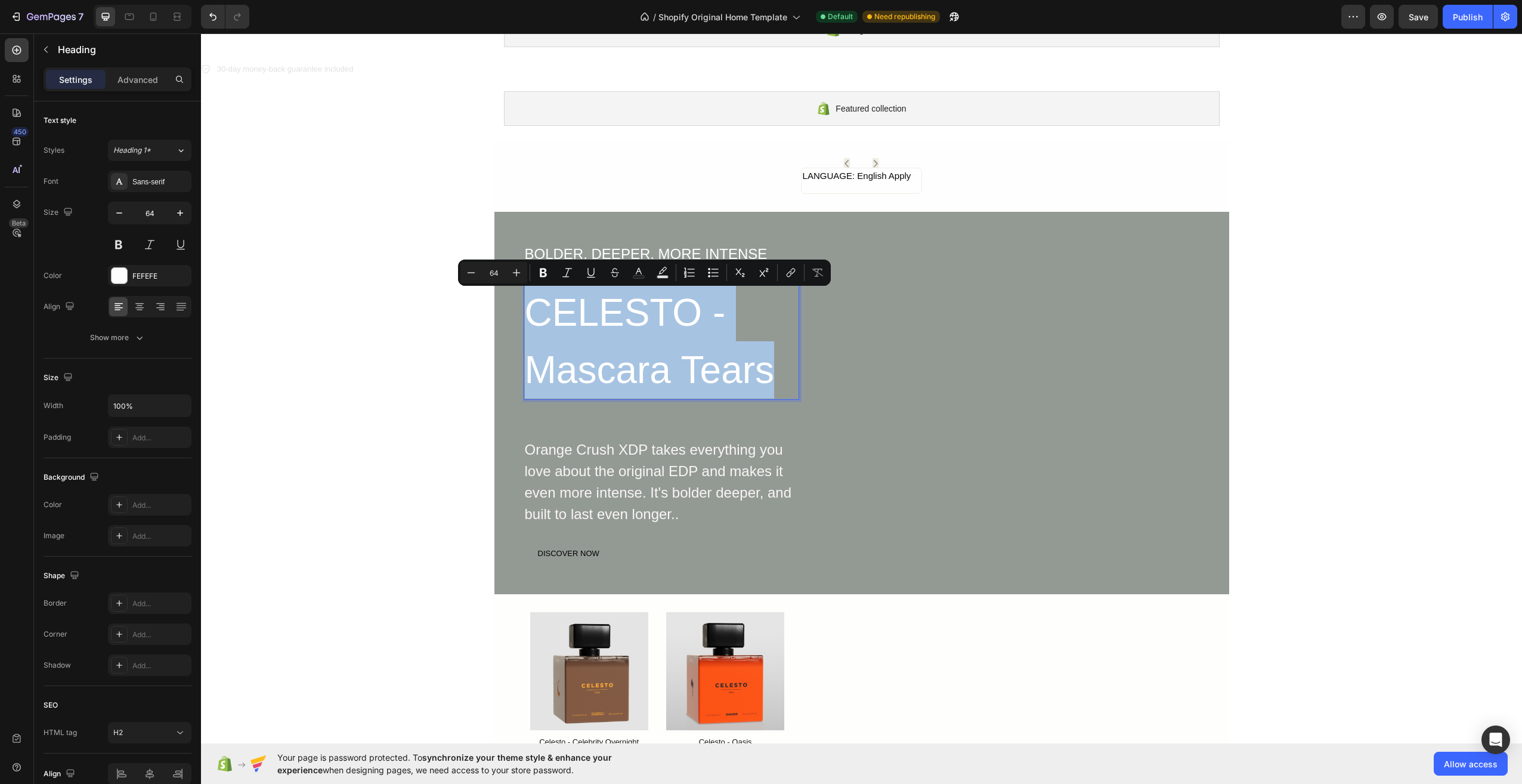
click at [687, 312] on p "CELESTO - Mascara Tears" at bounding box center [661, 340] width 273 height 114
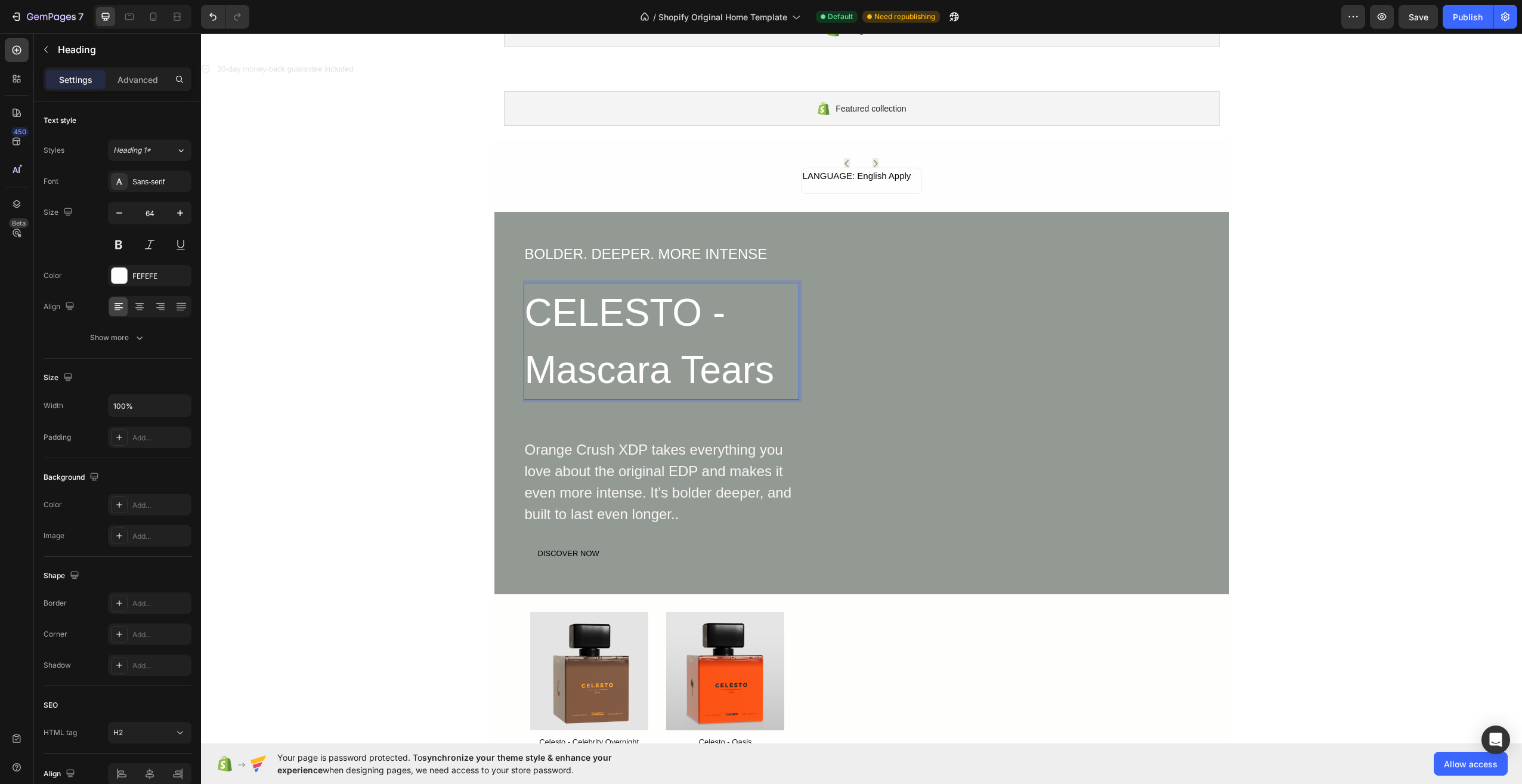
click at [715, 306] on p "CELESTO - Mascara Tears" at bounding box center [661, 340] width 273 height 114
click at [721, 306] on p "CELESTO - Mascara Tears" at bounding box center [661, 340] width 273 height 114
click at [719, 306] on p "CELESTO - Mascara Tears" at bounding box center [661, 340] width 273 height 114
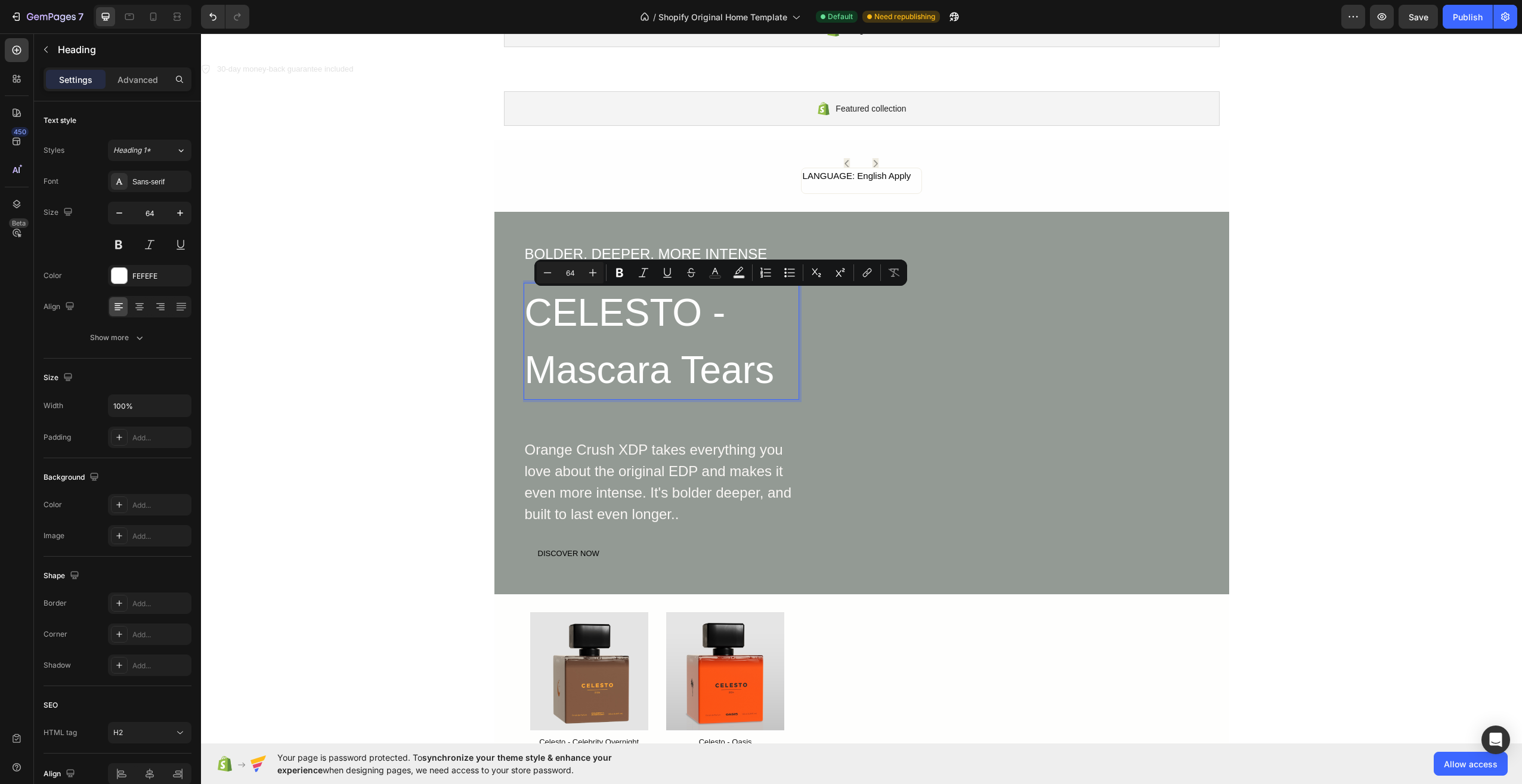
click at [712, 307] on p "CELESTO - Mascara Tears" at bounding box center [661, 340] width 273 height 114
click at [674, 306] on p "CELESTO - Mascara Tears" at bounding box center [661, 340] width 273 height 114
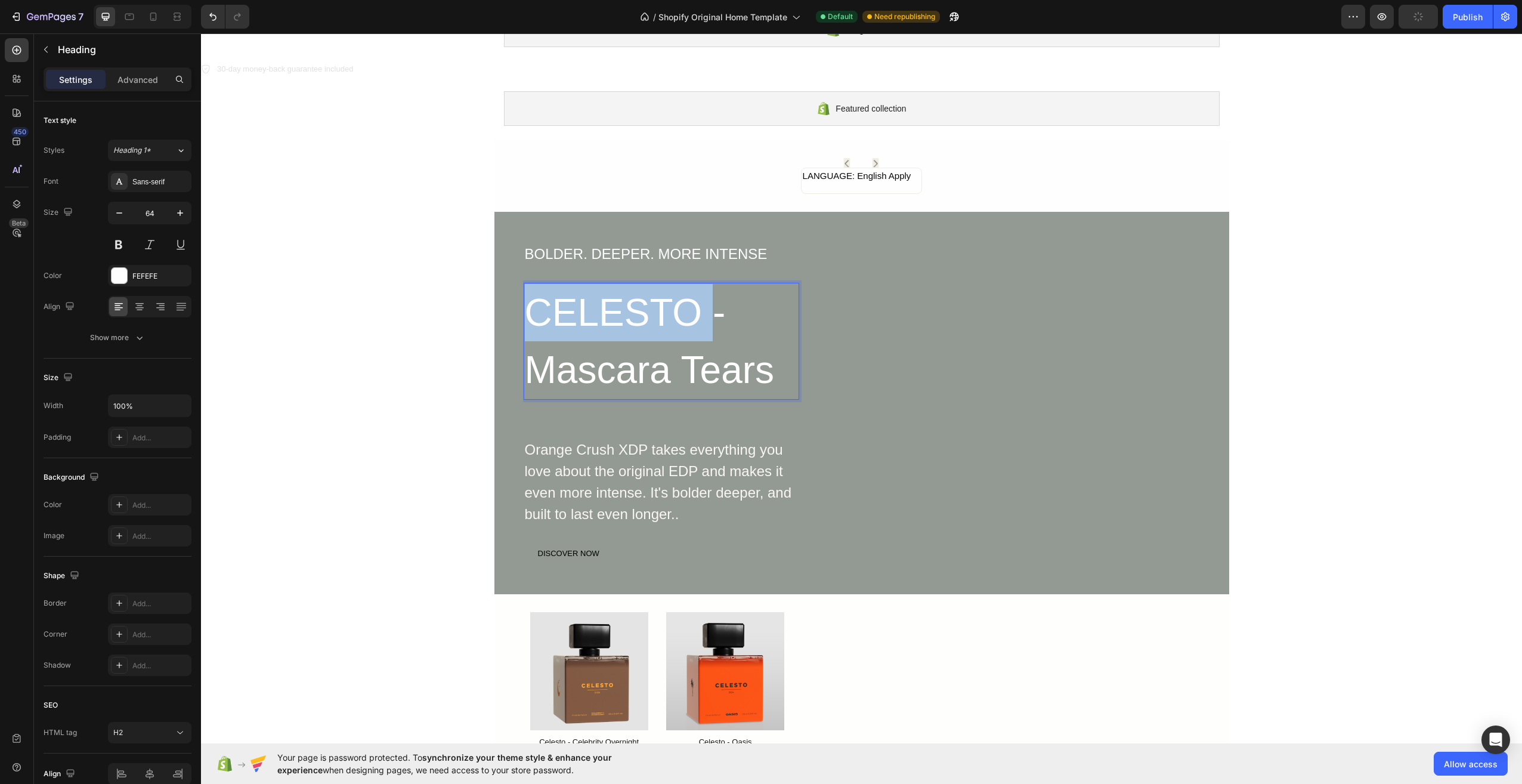
click at [674, 306] on p "CELESTO - Mascara Tears" at bounding box center [661, 340] width 273 height 114
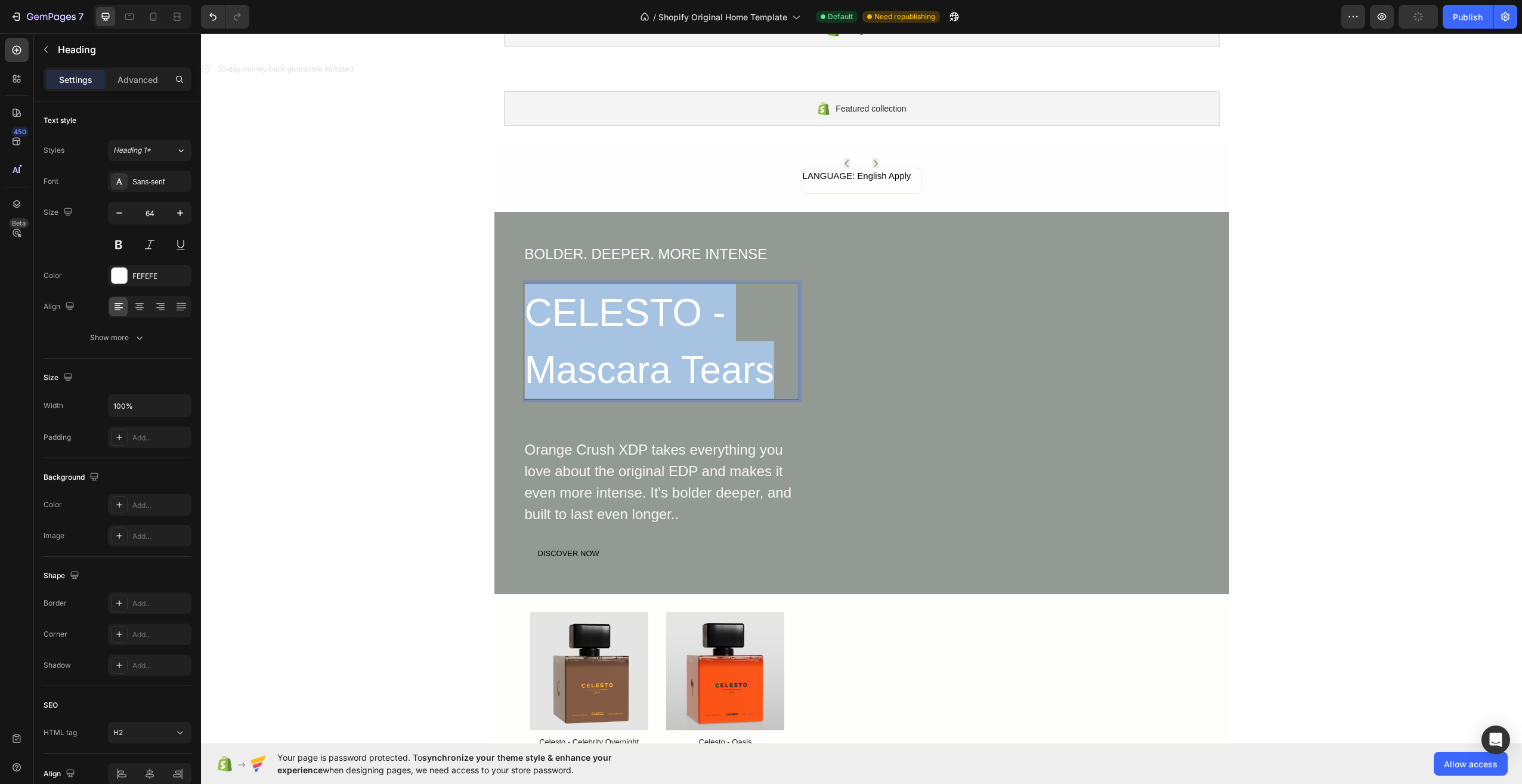
click at [674, 306] on p "CELESTO - Mascara Tears" at bounding box center [661, 340] width 273 height 114
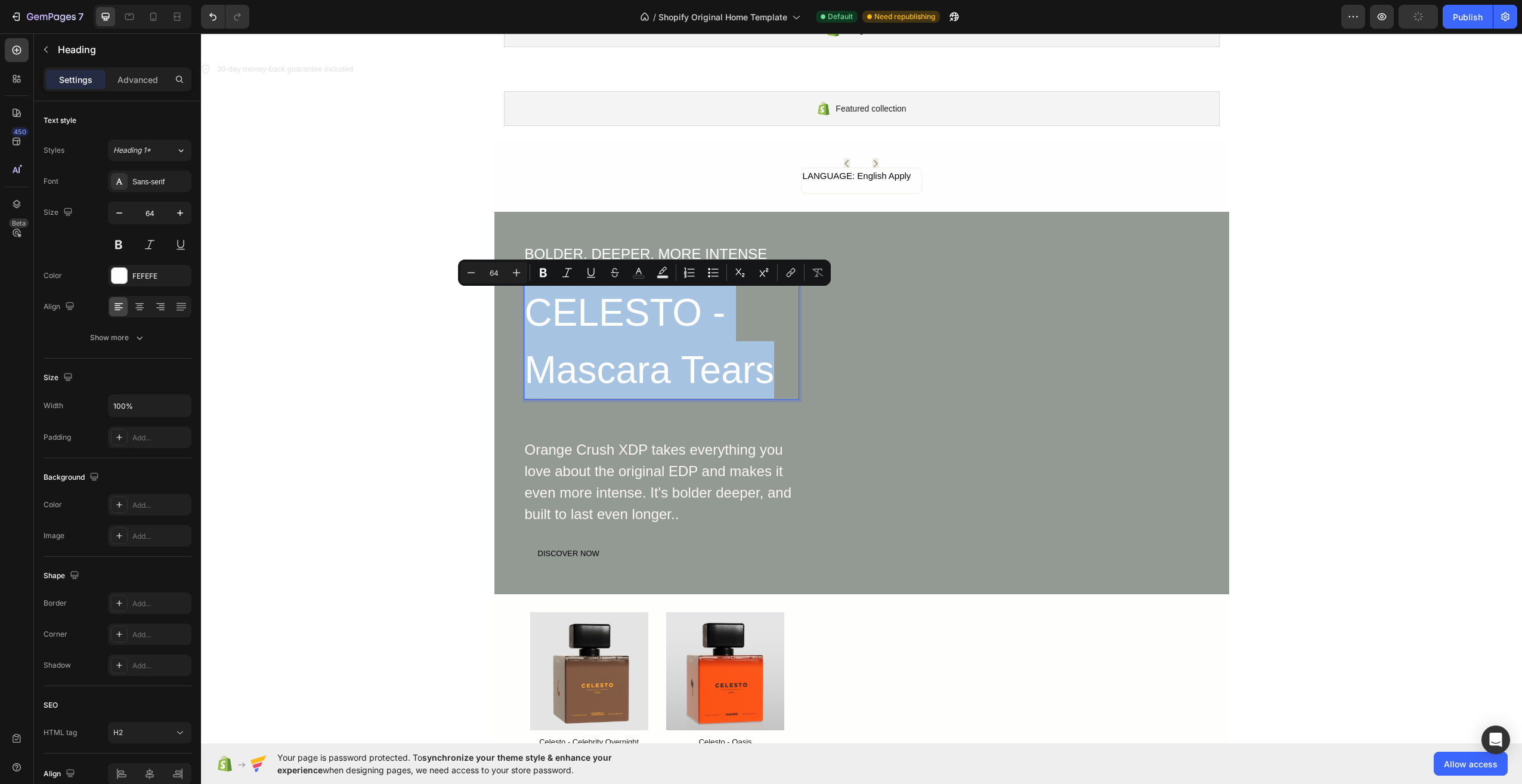
click at [674, 306] on p "CELESTO - Mascara Tears" at bounding box center [661, 340] width 273 height 114
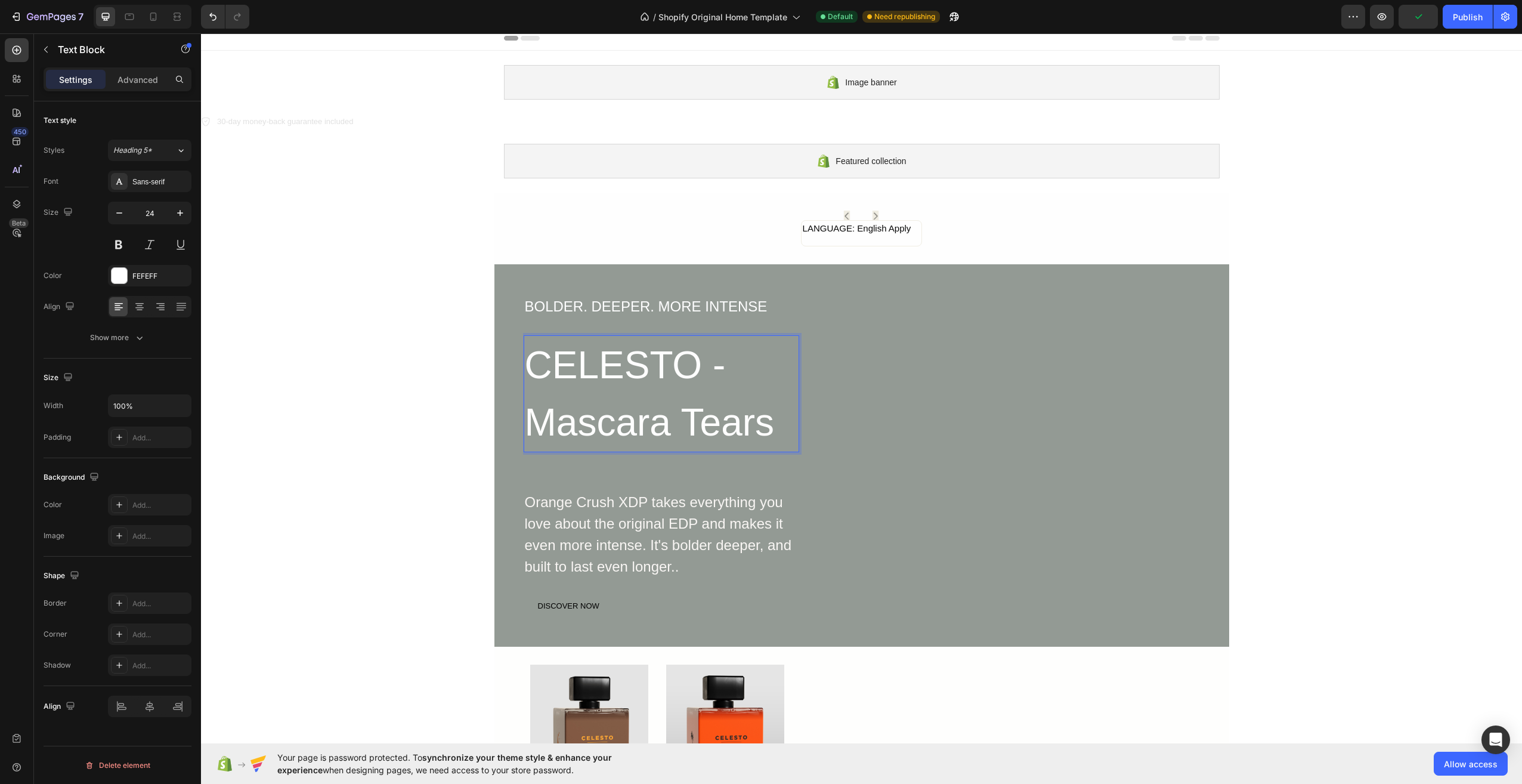
scroll to position [0, 0]
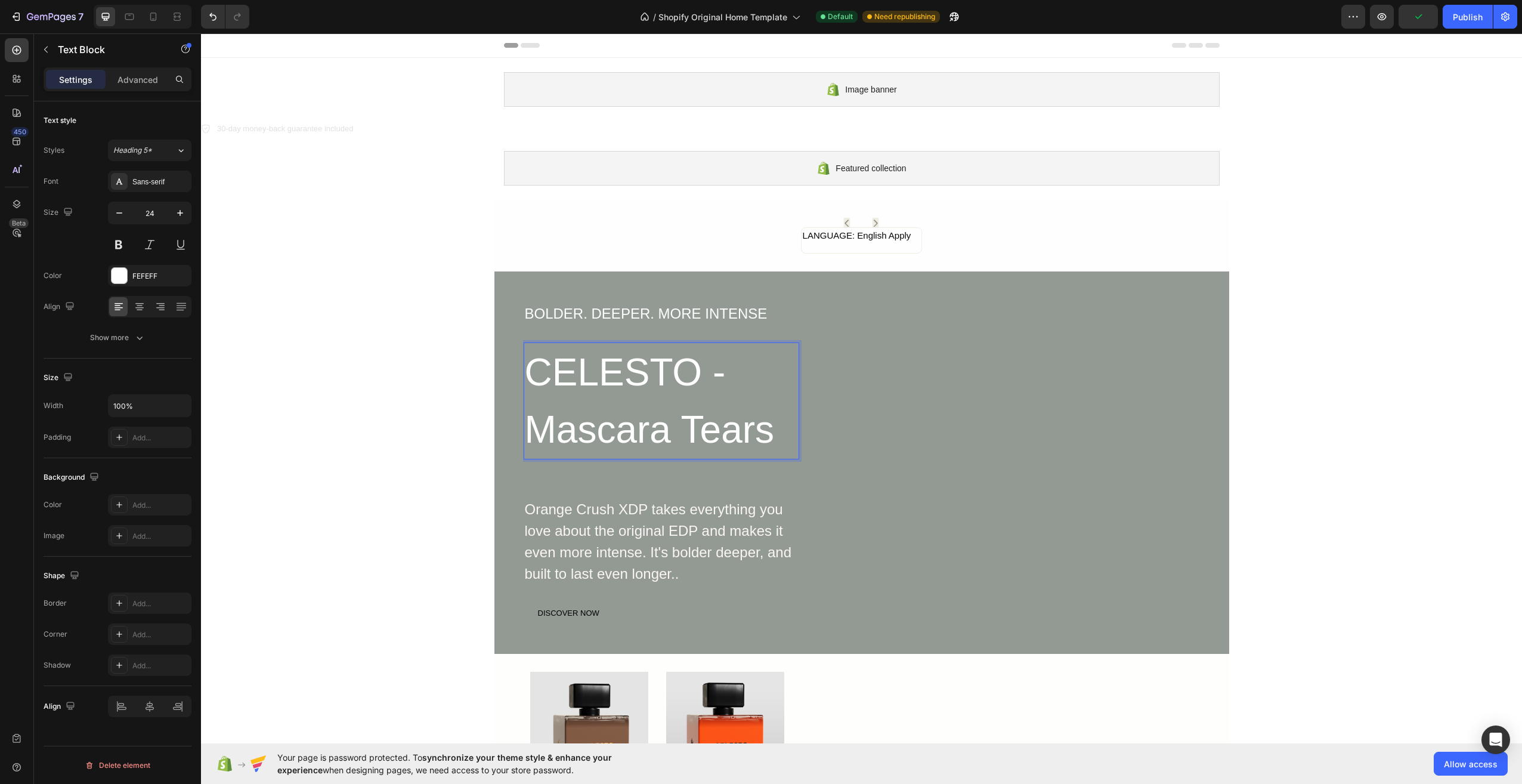
click at [674, 306] on p "BOLDER. DEEPER. MORE INTENSE" at bounding box center [661, 313] width 273 height 22
click at [659, 366] on p "CELESTO - Mascara Tears" at bounding box center [661, 400] width 273 height 114
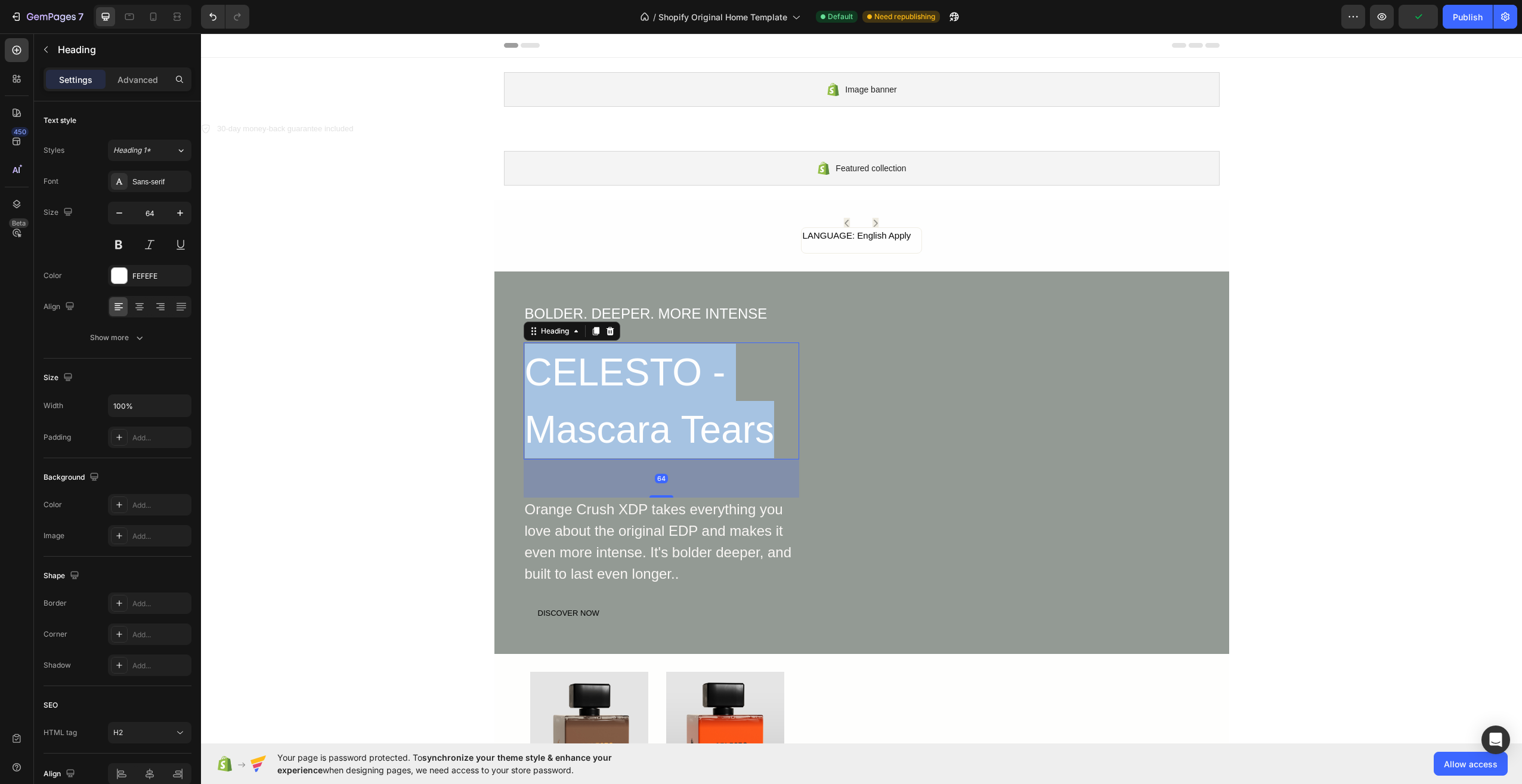
click at [659, 366] on p "CELESTO - Mascara Tears" at bounding box center [661, 400] width 273 height 114
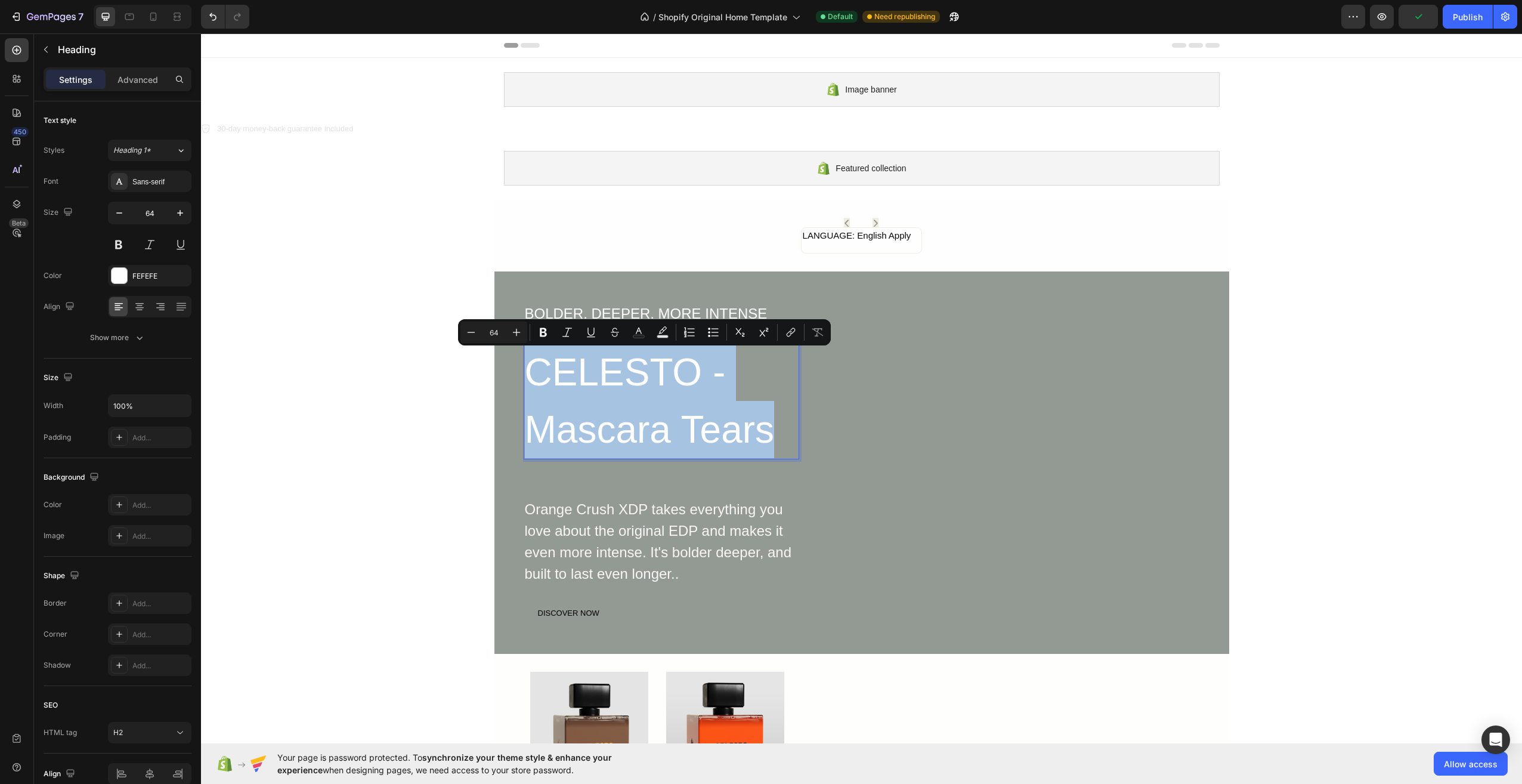
click at [659, 366] on p "CELESTO - Mascara Tears" at bounding box center [661, 400] width 273 height 114
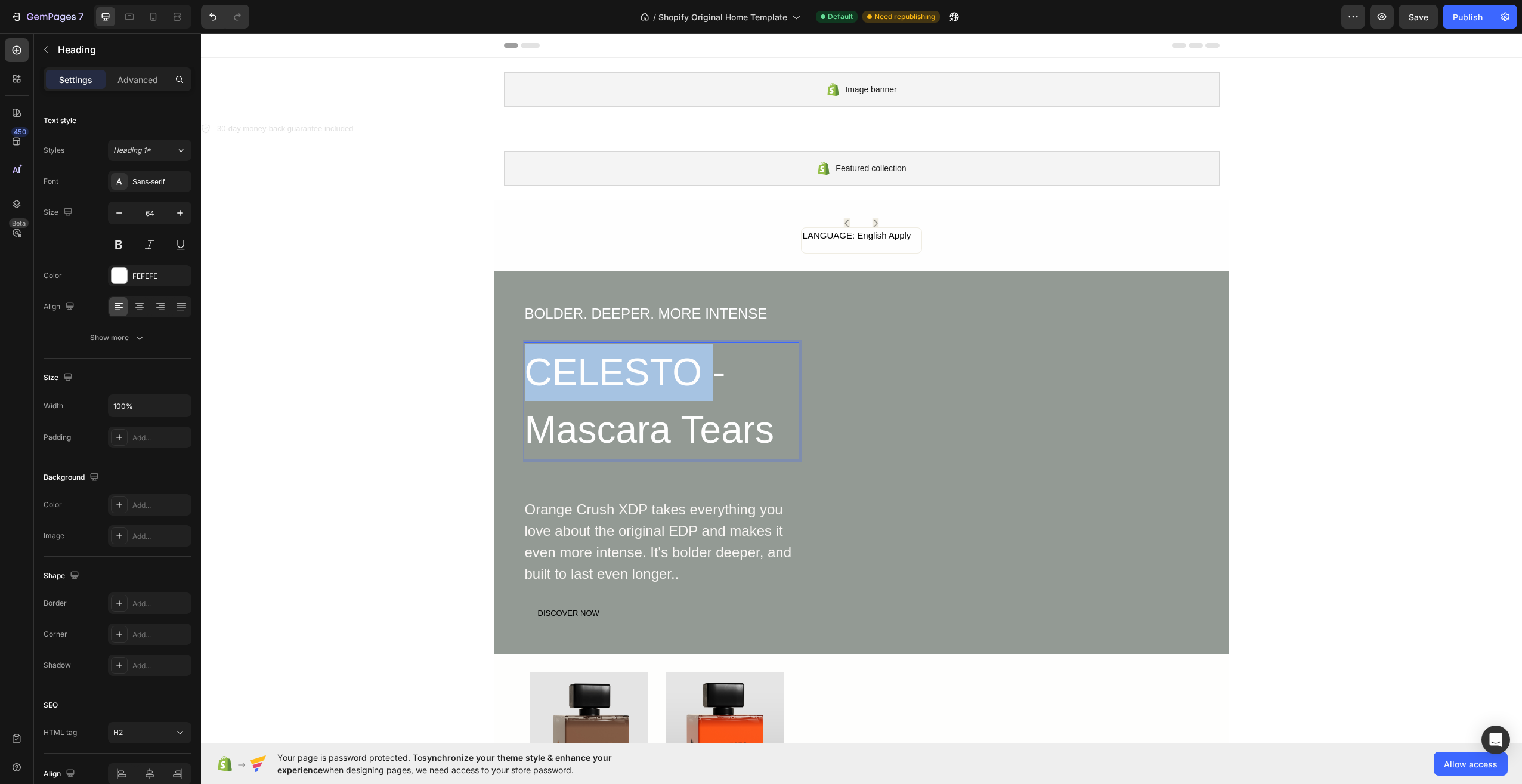
drag, startPoint x: 714, startPoint y: 375, endPoint x: 488, endPoint y: 358, distance: 226.6
click at [675, 368] on p "celesto - Mascara Tears" at bounding box center [661, 400] width 273 height 114
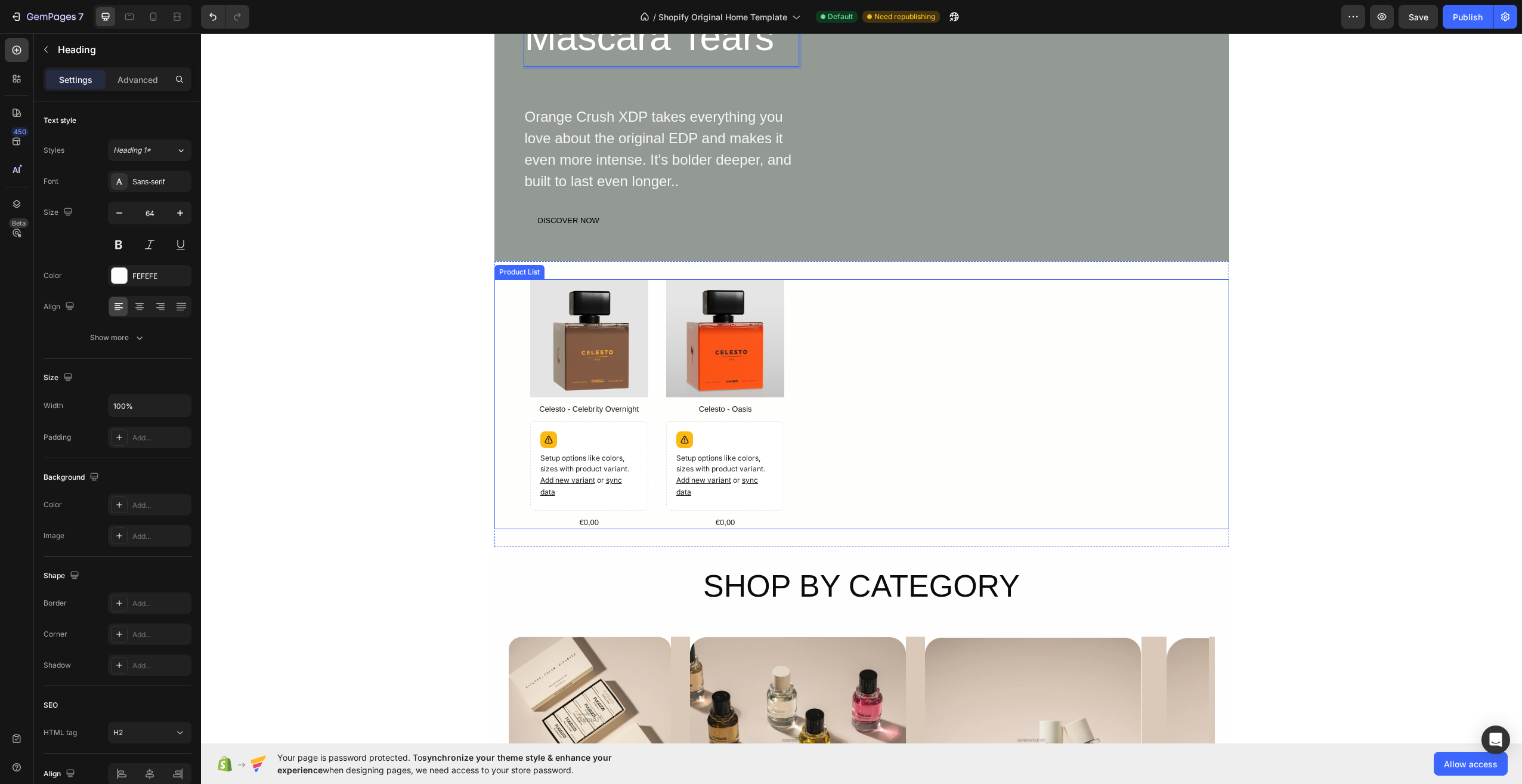
scroll to position [417, 0]
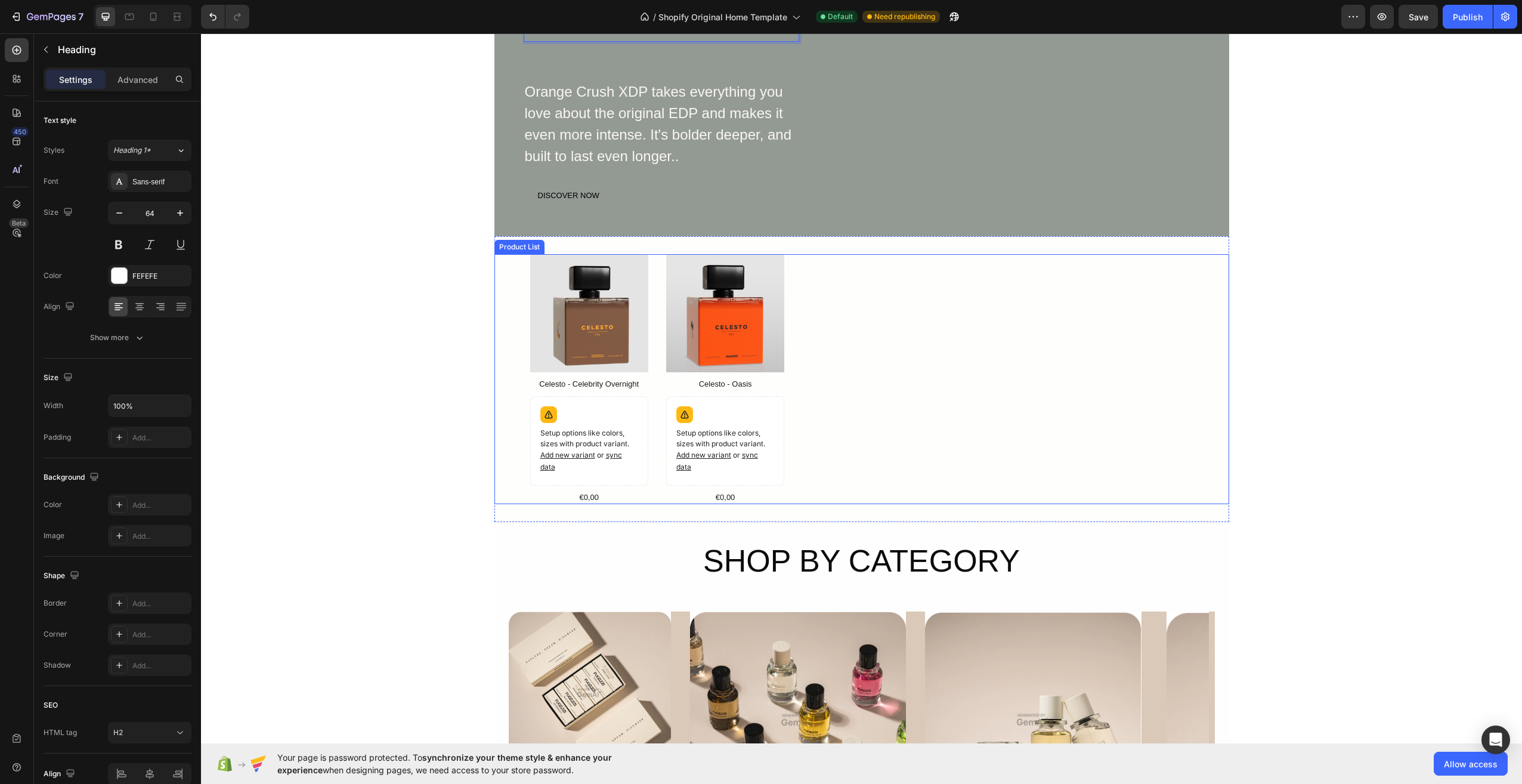
click at [847, 380] on div "Product Images Celesto - Celebrity Overnight Product Title Setup options like c…" at bounding box center [862, 379] width 663 height 250
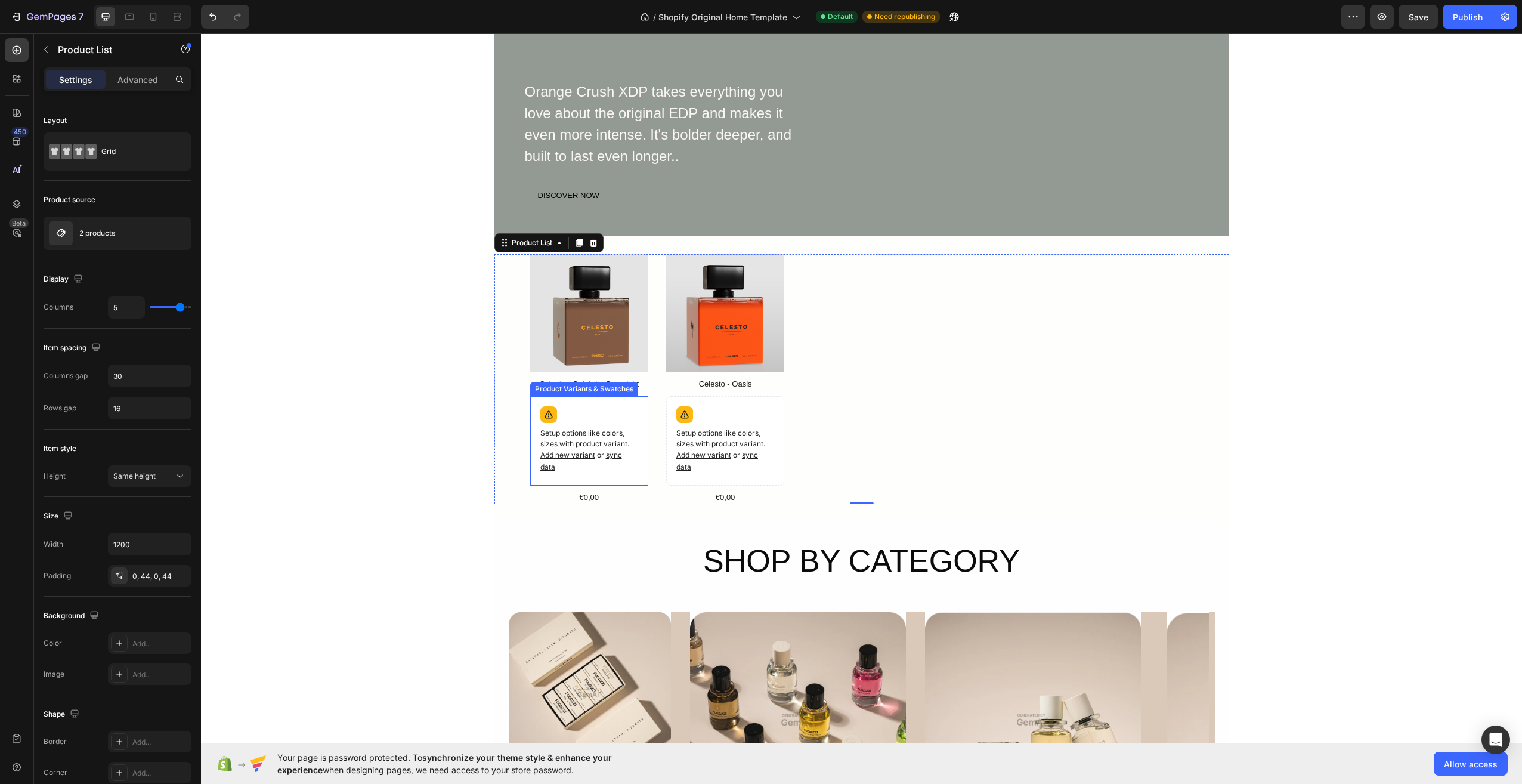
click at [587, 421] on div "Setup options like colors, sizes with product variant. Add new variant or sync …" at bounding box center [588, 440] width 107 height 78
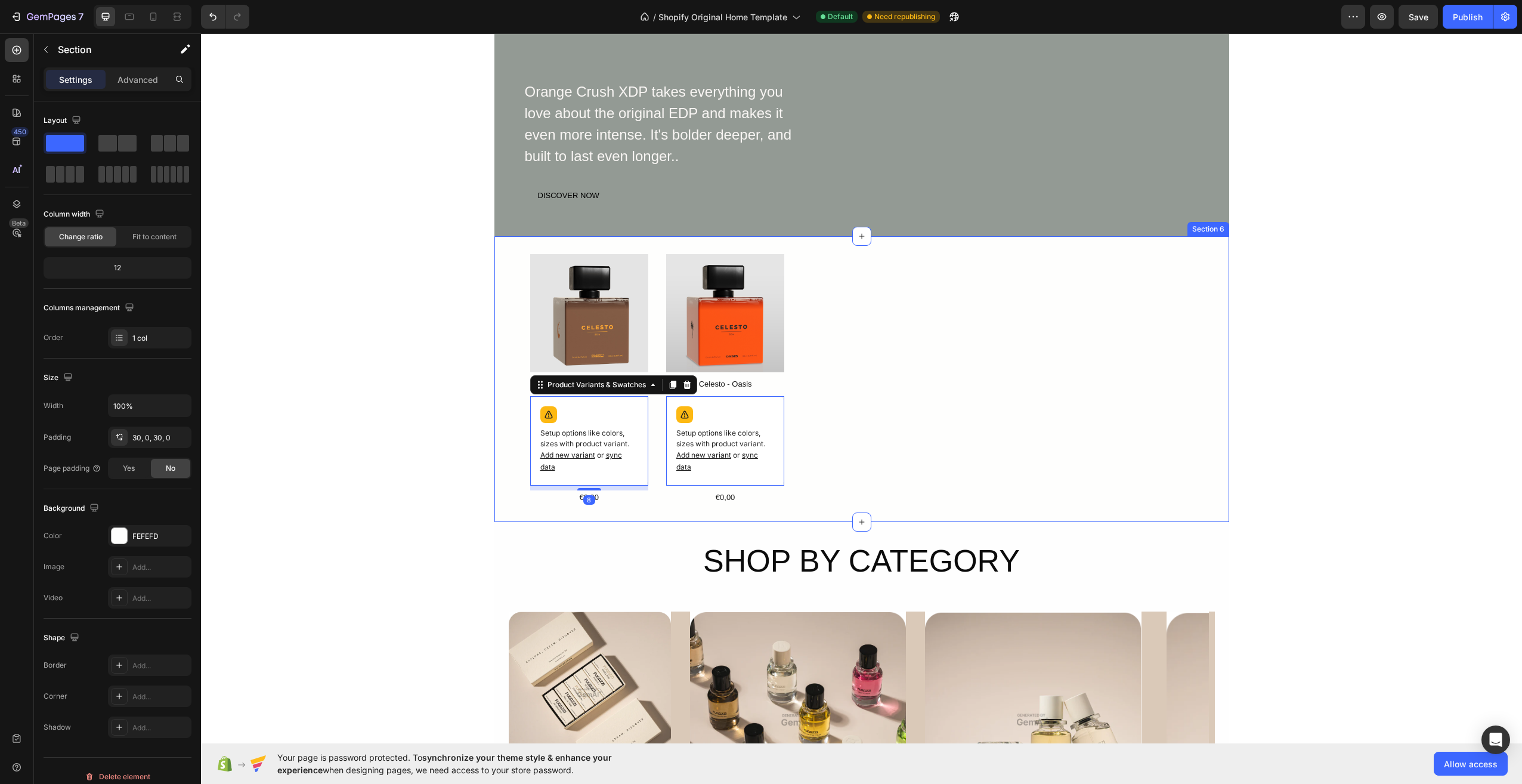
click at [793, 506] on div "Product Images Celesto - Celebrity Overnight Product Title Setup options like c…" at bounding box center [862, 379] width 735 height 286
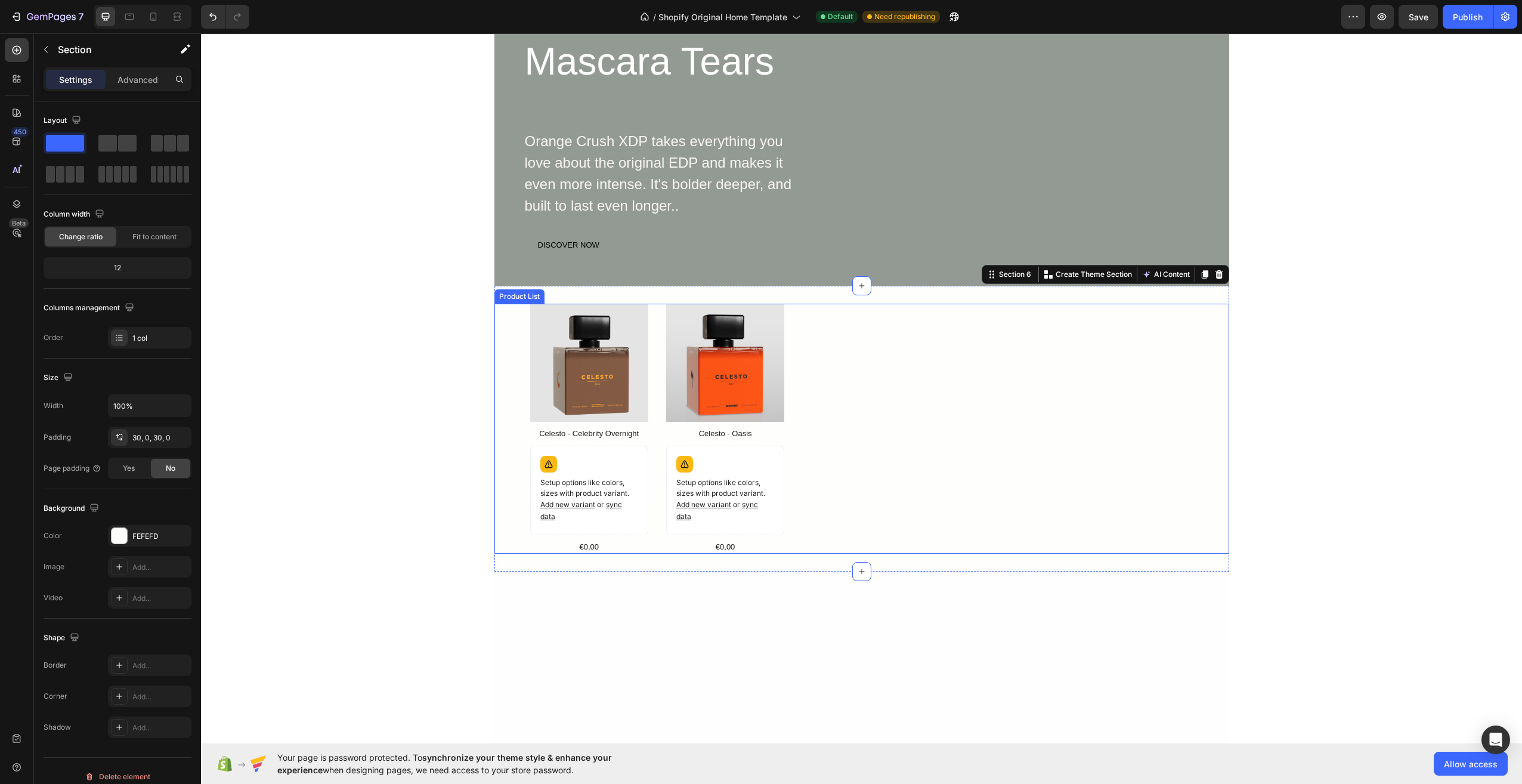
scroll to position [119, 0]
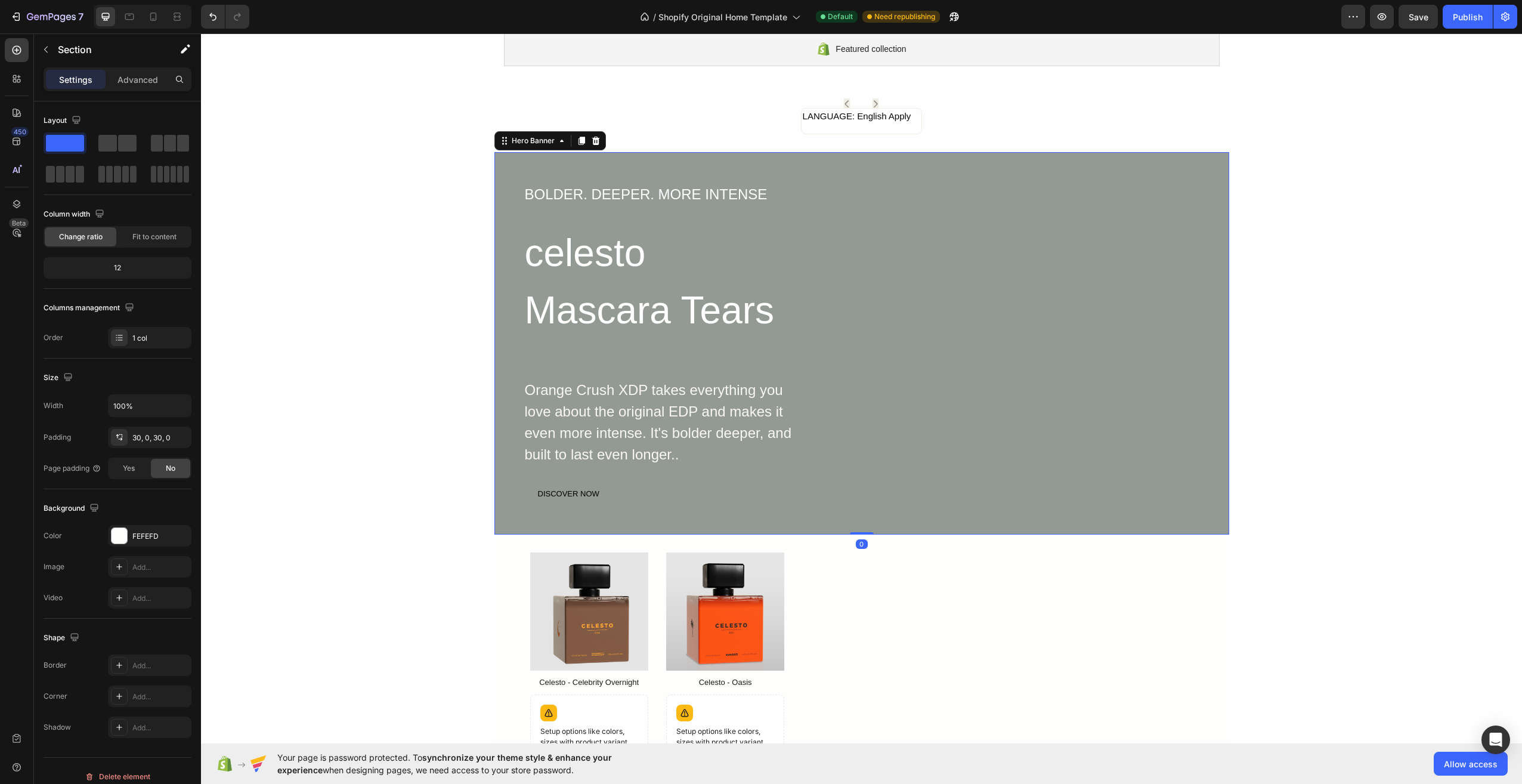
click at [871, 280] on div "BOLDER. DEEPER. MORE INTENSE Text Block celesto Mascara Tears Heading Orange Cr…" at bounding box center [862, 343] width 677 height 322
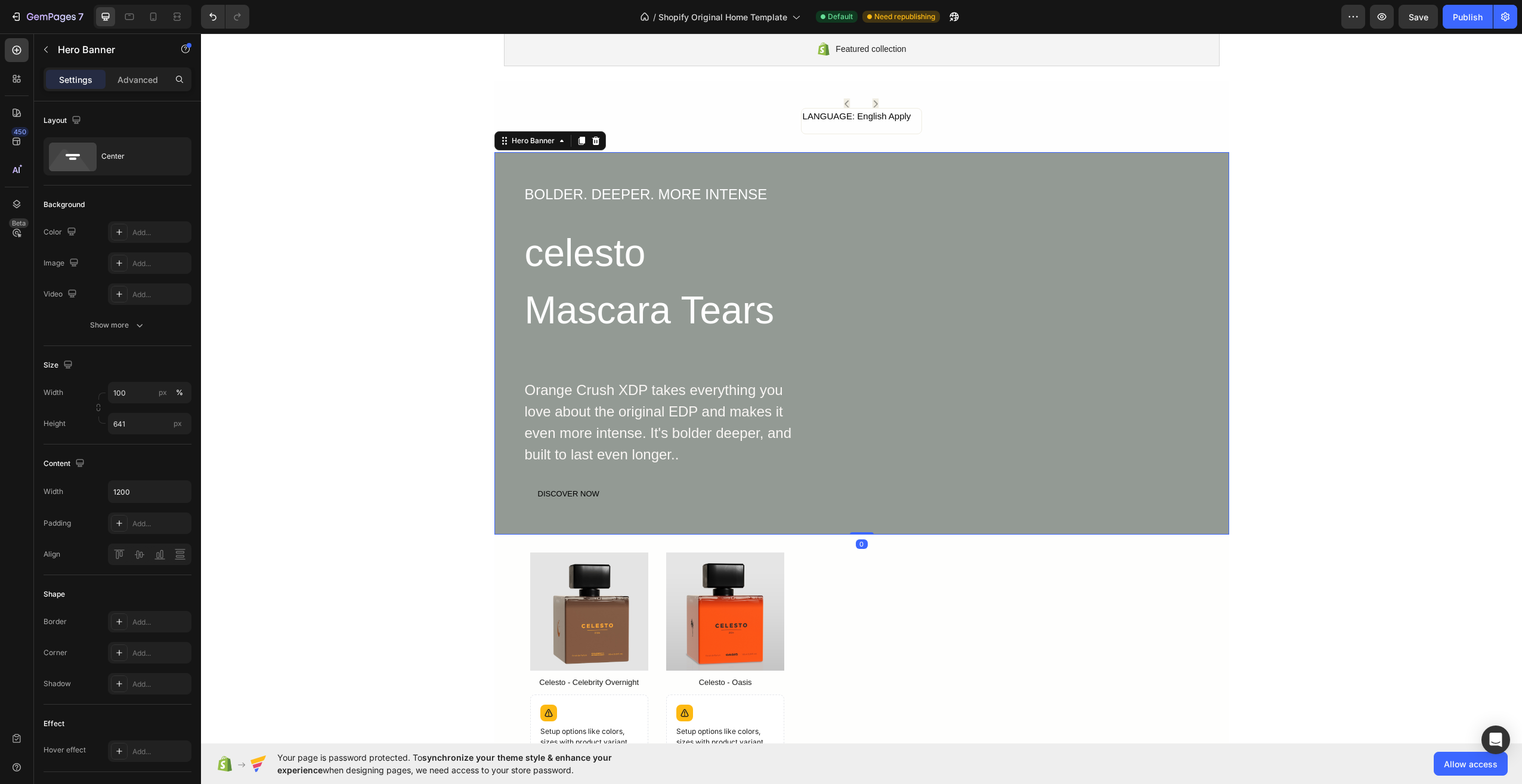
click at [1023, 207] on div "BOLDER. DEEPER. MORE INTENSE Text Block celesto Mascara Tears Heading Orange Cr…" at bounding box center [862, 343] width 677 height 322
click at [1111, 220] on div "BOLDER. DEEPER. MORE INTENSE Text Block celesto Mascara Tears Heading Orange Cr…" at bounding box center [862, 343] width 677 height 322
click at [161, 287] on div "Add..." at bounding box center [149, 294] width 83 height 22
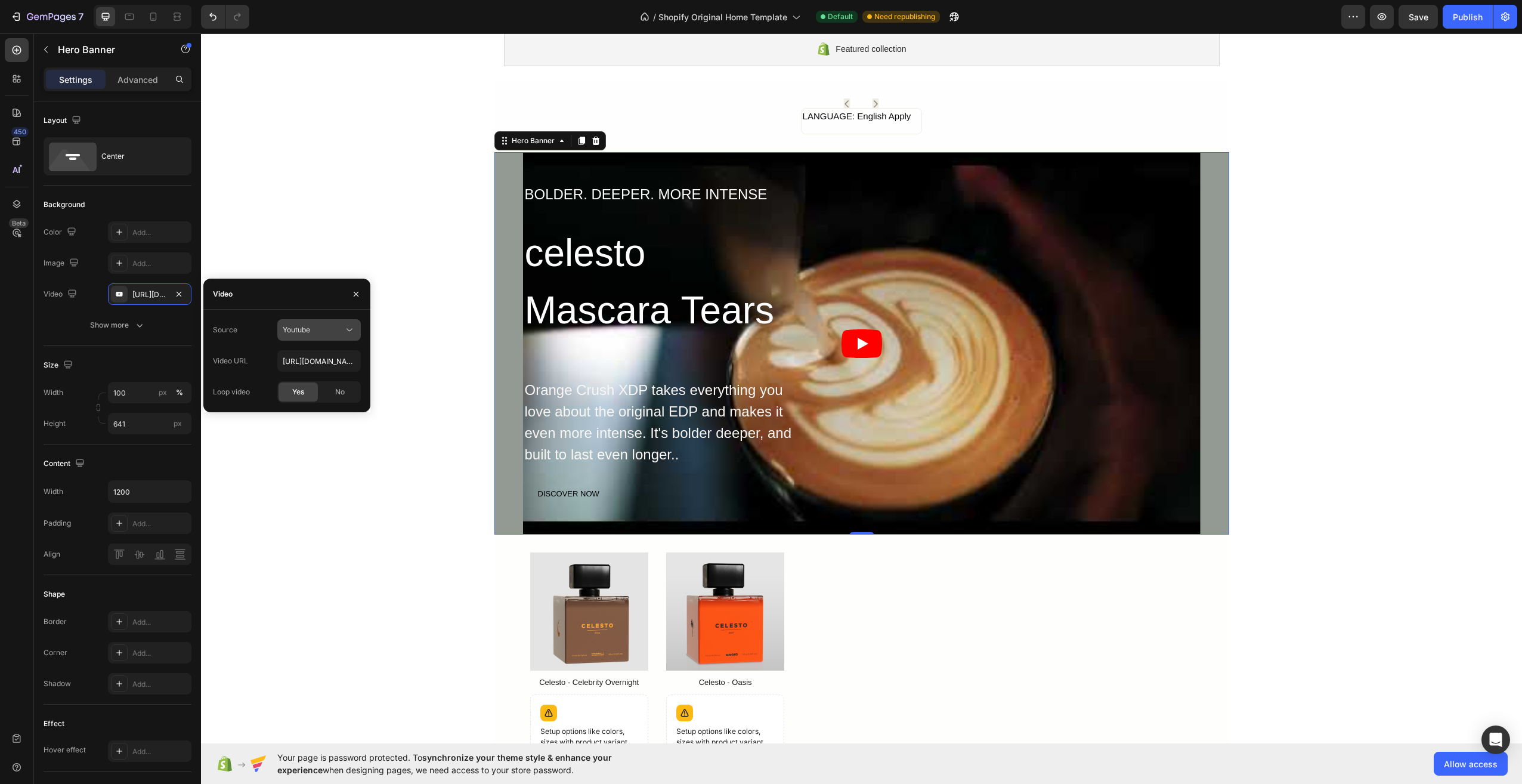
click at [319, 334] on div "Youtube" at bounding box center [313, 329] width 61 height 10
click at [339, 358] on p "Video hosting" at bounding box center [317, 358] width 68 height 10
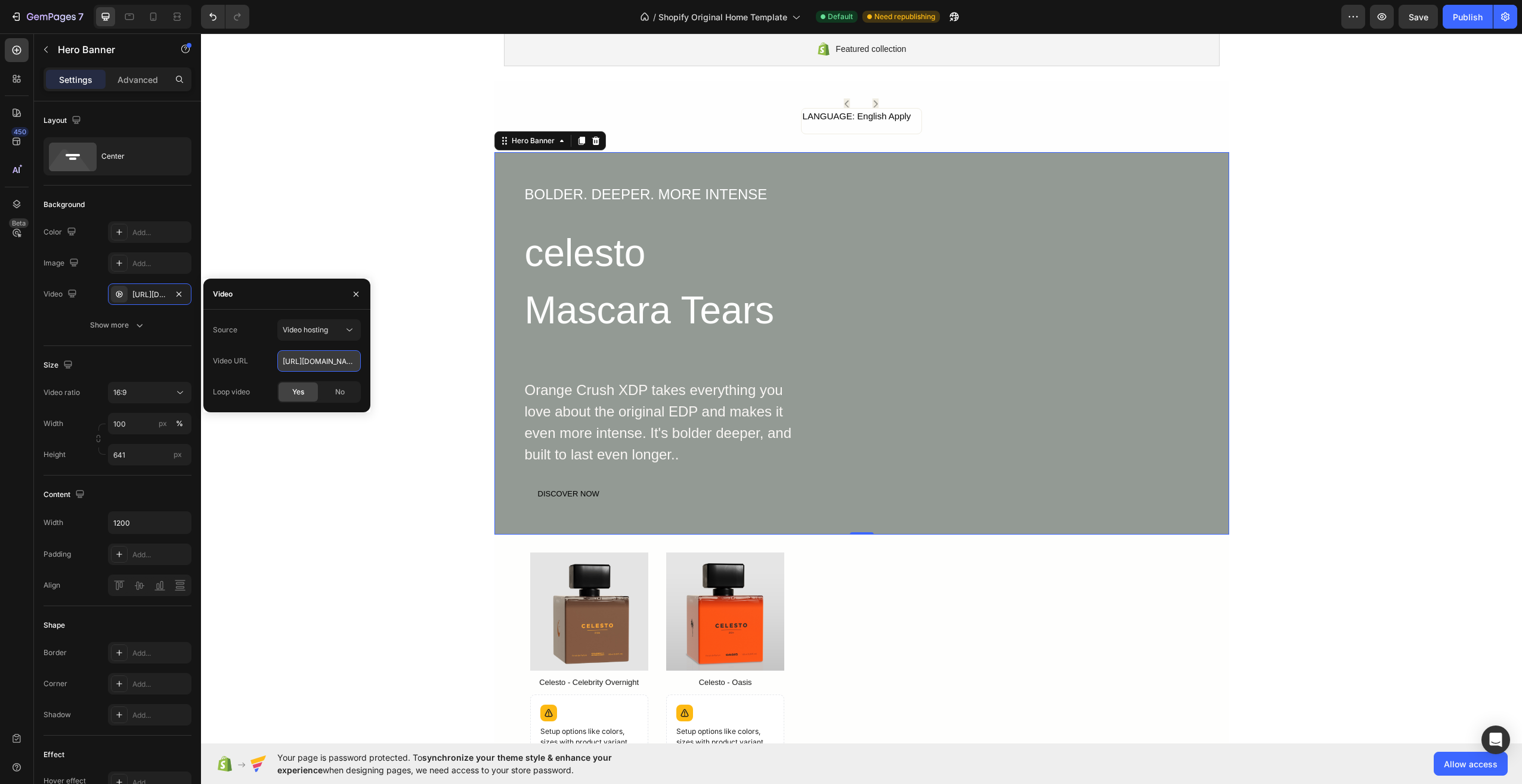
click at [343, 362] on input "[URL][DOMAIN_NAME]" at bounding box center [319, 360] width 83 height 22
paste input "[URL][DOMAIN_NAME]"
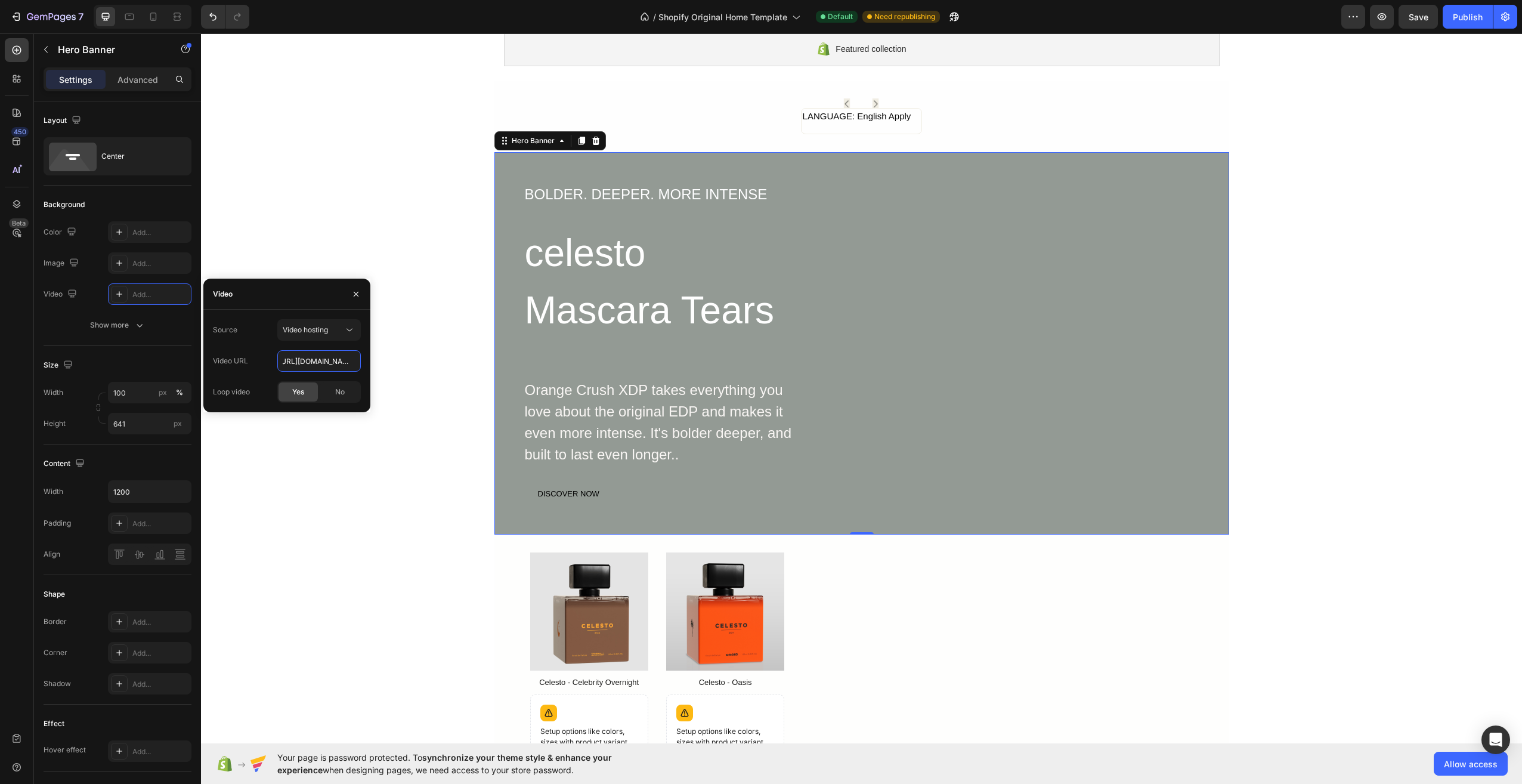
type input "[URL][DOMAIN_NAME]"
click at [298, 394] on span "Yes" at bounding box center [298, 392] width 12 height 10
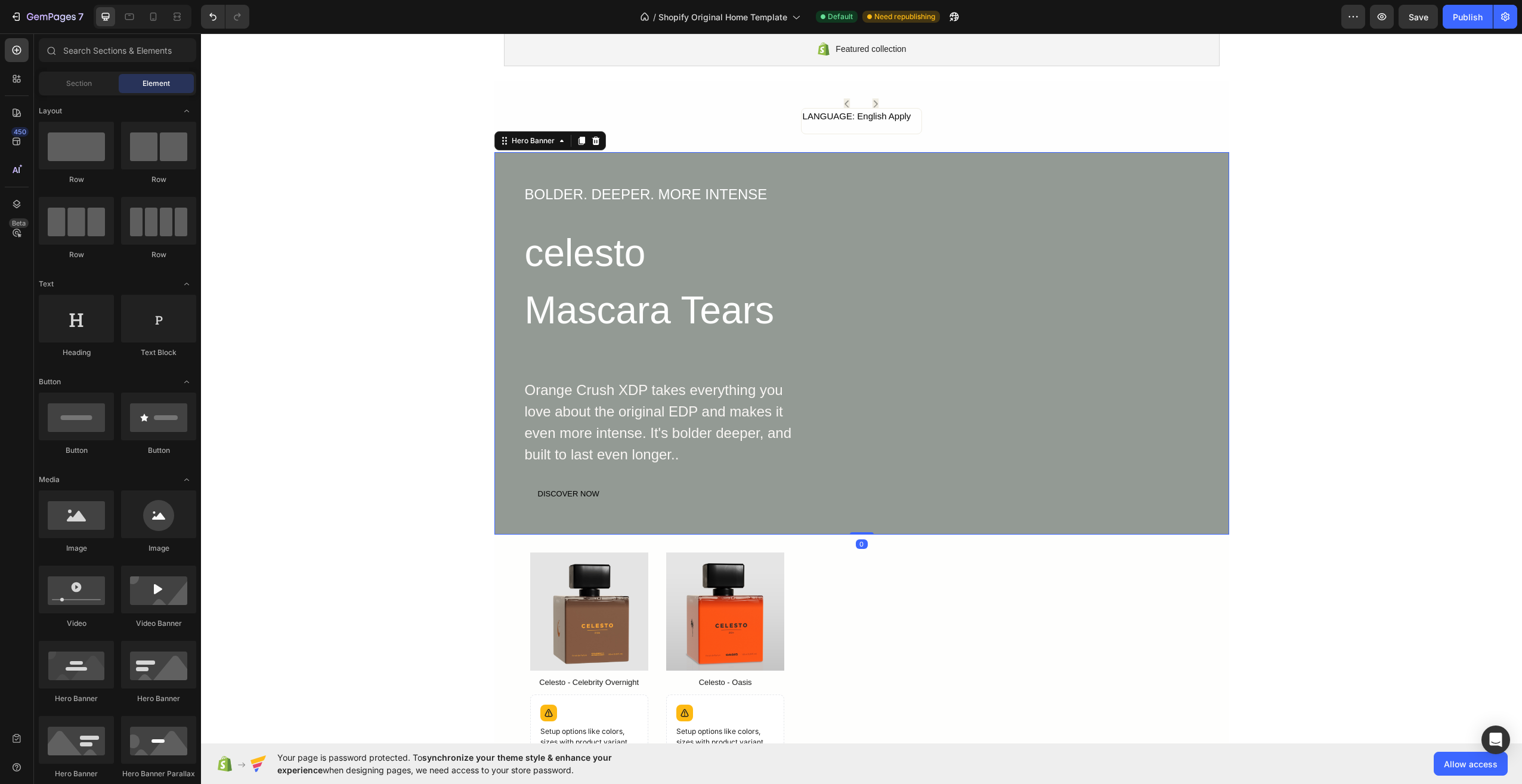
click at [1121, 374] on div "BOLDER. DEEPER. MORE INTENSE Text Block celesto Mascara Tears Heading Orange Cr…" at bounding box center [862, 343] width 677 height 322
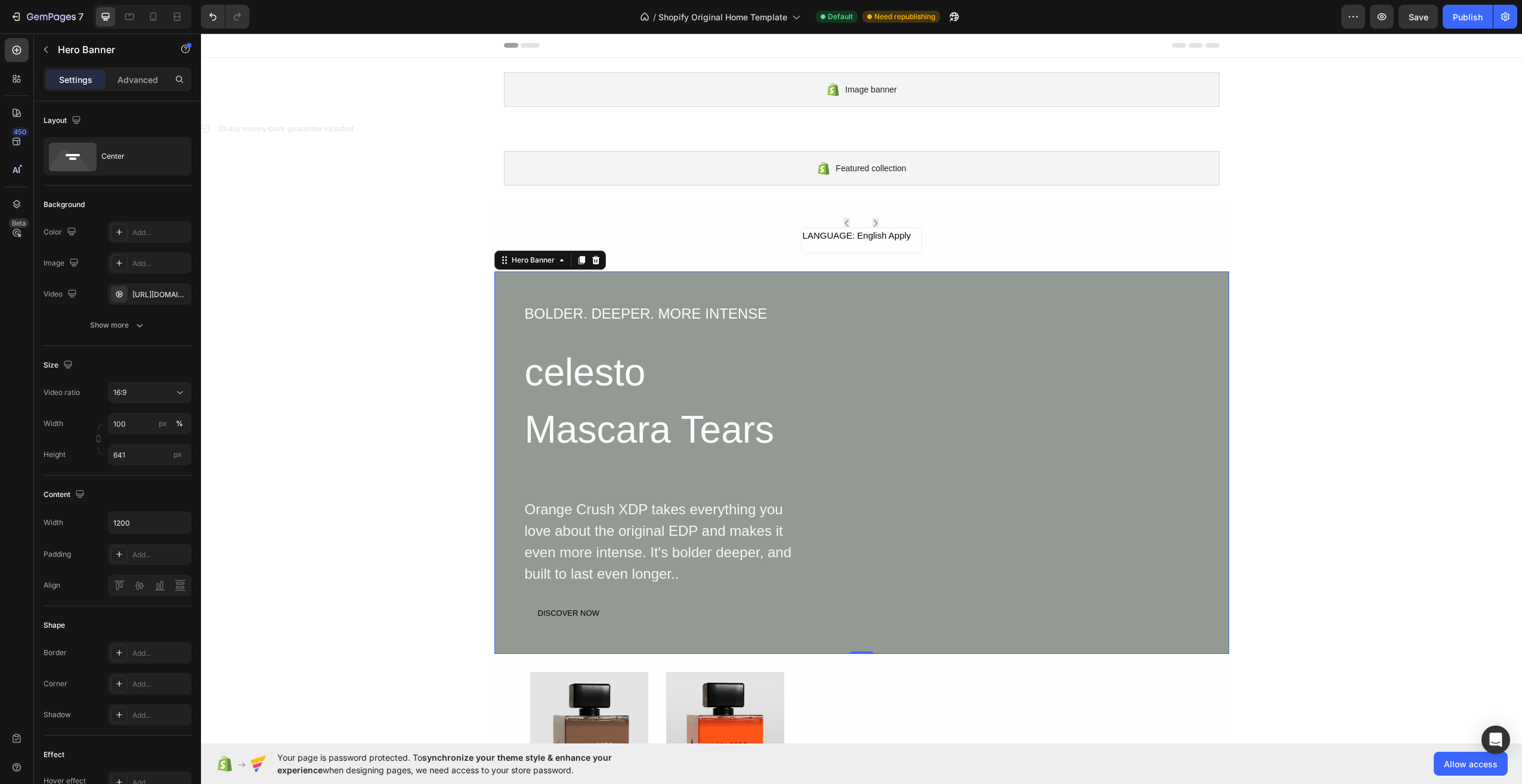
click at [501, 440] on div "BOLDER. DEEPER. MORE INTENSE Text Block celesto Mascara Tears Heading Orange Cr…" at bounding box center [862, 462] width 735 height 382
click at [142, 323] on icon "button" at bounding box center [139, 324] width 12 height 12
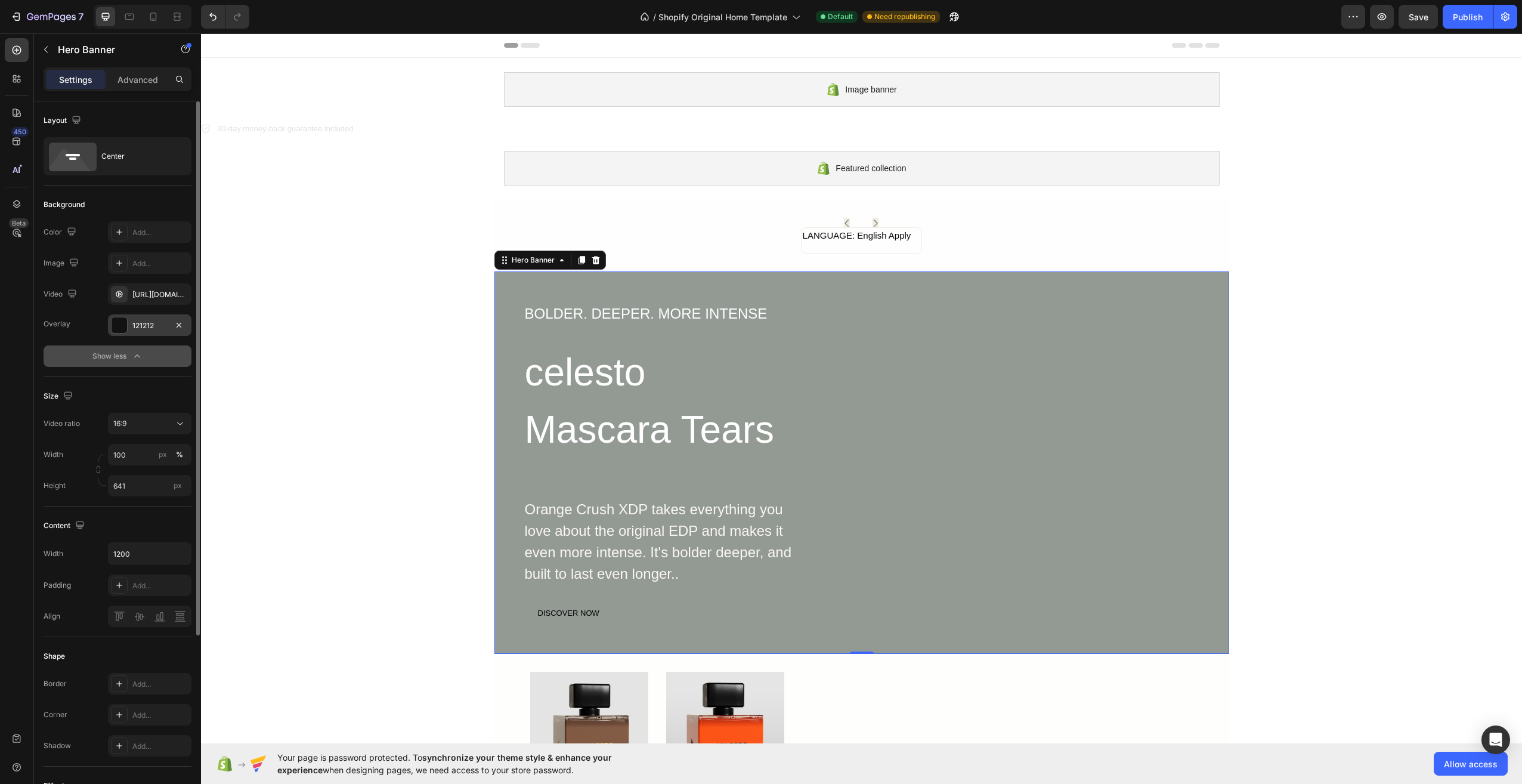
click at [163, 329] on div "121212" at bounding box center [149, 325] width 35 height 10
click at [184, 196] on div "Background" at bounding box center [117, 204] width 148 height 19
click at [115, 82] on div "Advanced" at bounding box center [137, 79] width 60 height 19
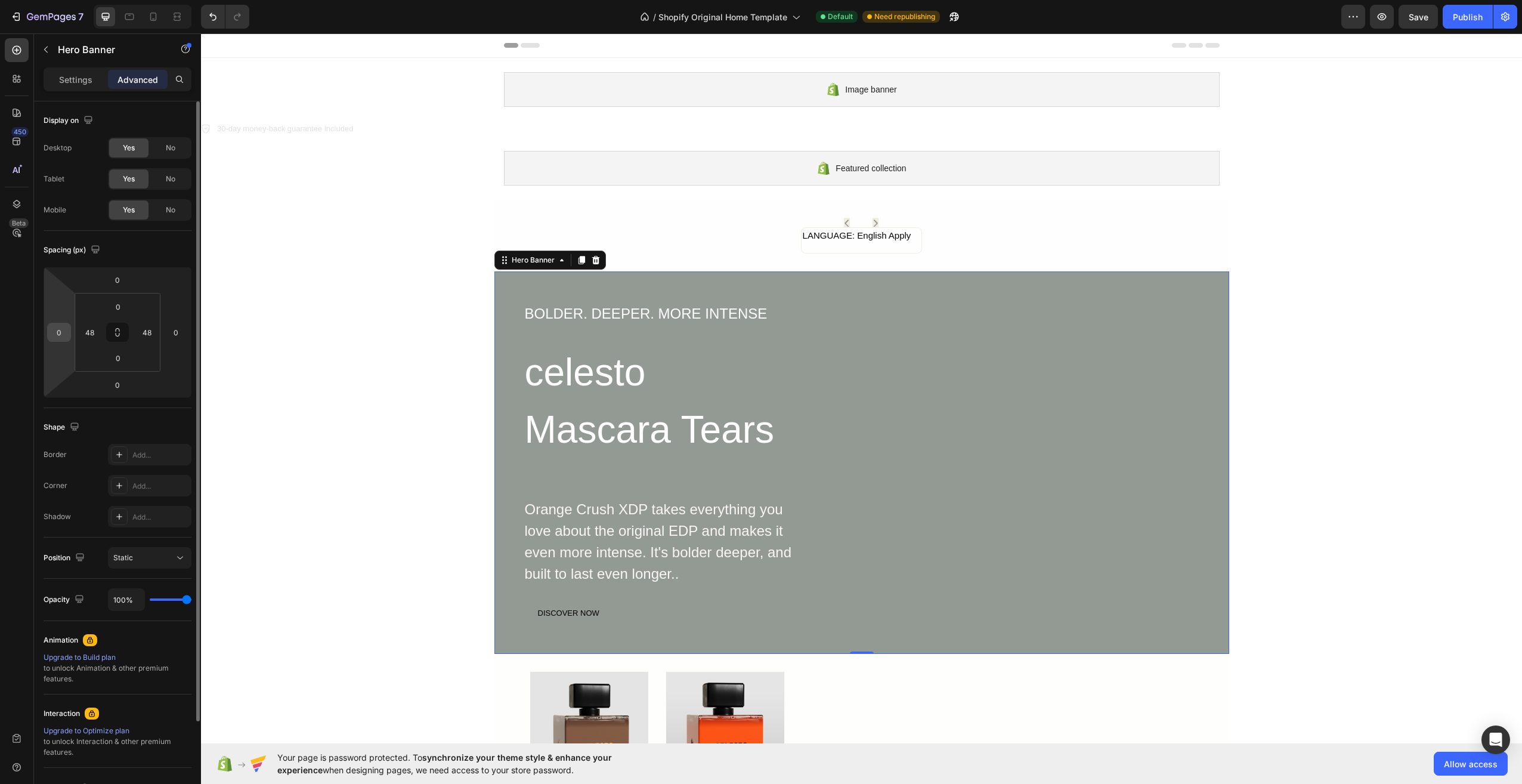
drag, startPoint x: 69, startPoint y: 338, endPoint x: 64, endPoint y: 322, distance: 16.8
click at [69, 312] on div "0 0 0 0" at bounding box center [117, 332] width 148 height 131
type input "0"
drag, startPoint x: 59, startPoint y: 356, endPoint x: 66, endPoint y: 356, distance: 7.0
click at [66, 0] on html "7 / Shopify Original Home Template Default Need republishing Preview Save Publi…" at bounding box center [761, 0] width 1522 height 0
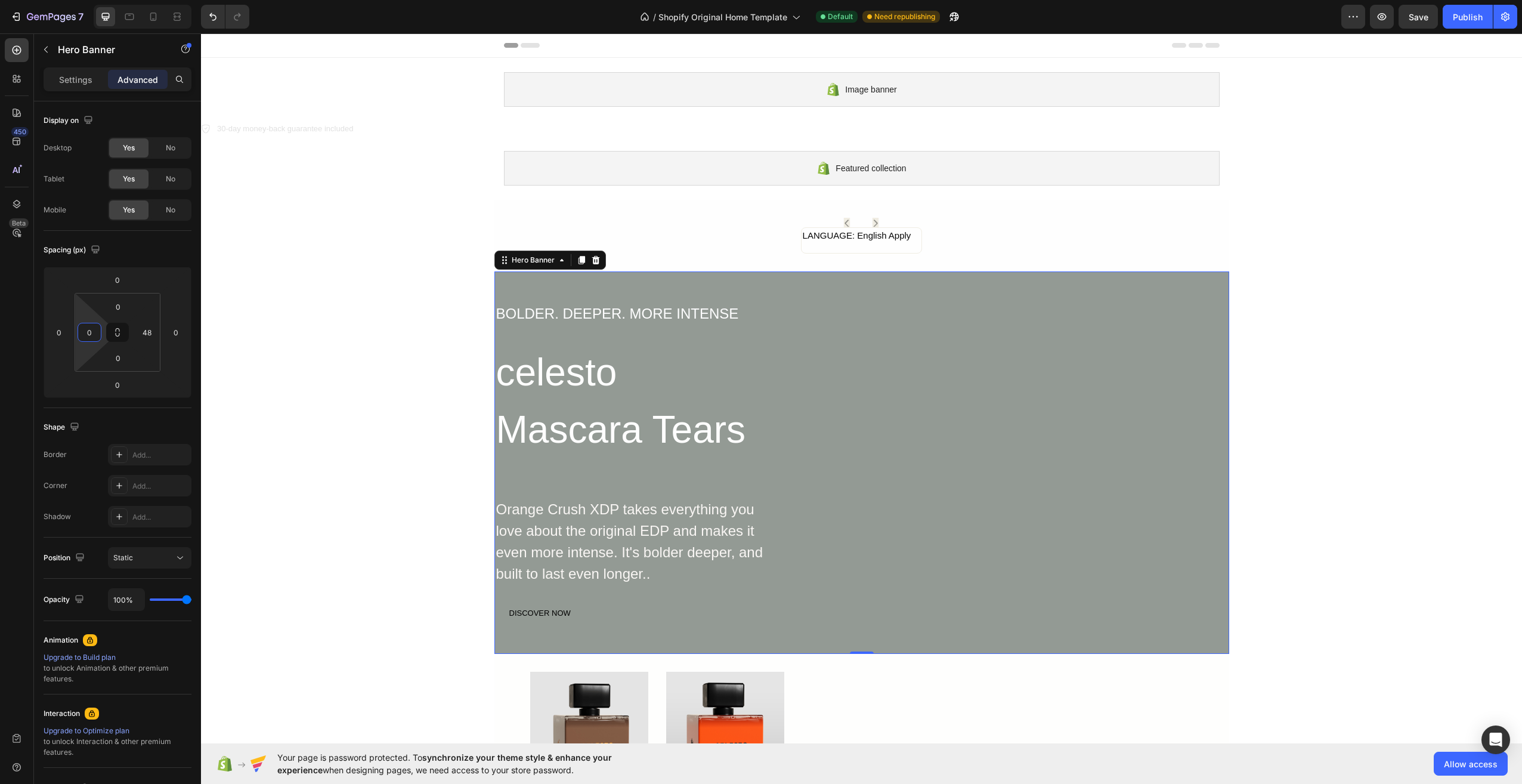
drag, startPoint x: 285, startPoint y: 381, endPoint x: 201, endPoint y: 364, distance: 85.7
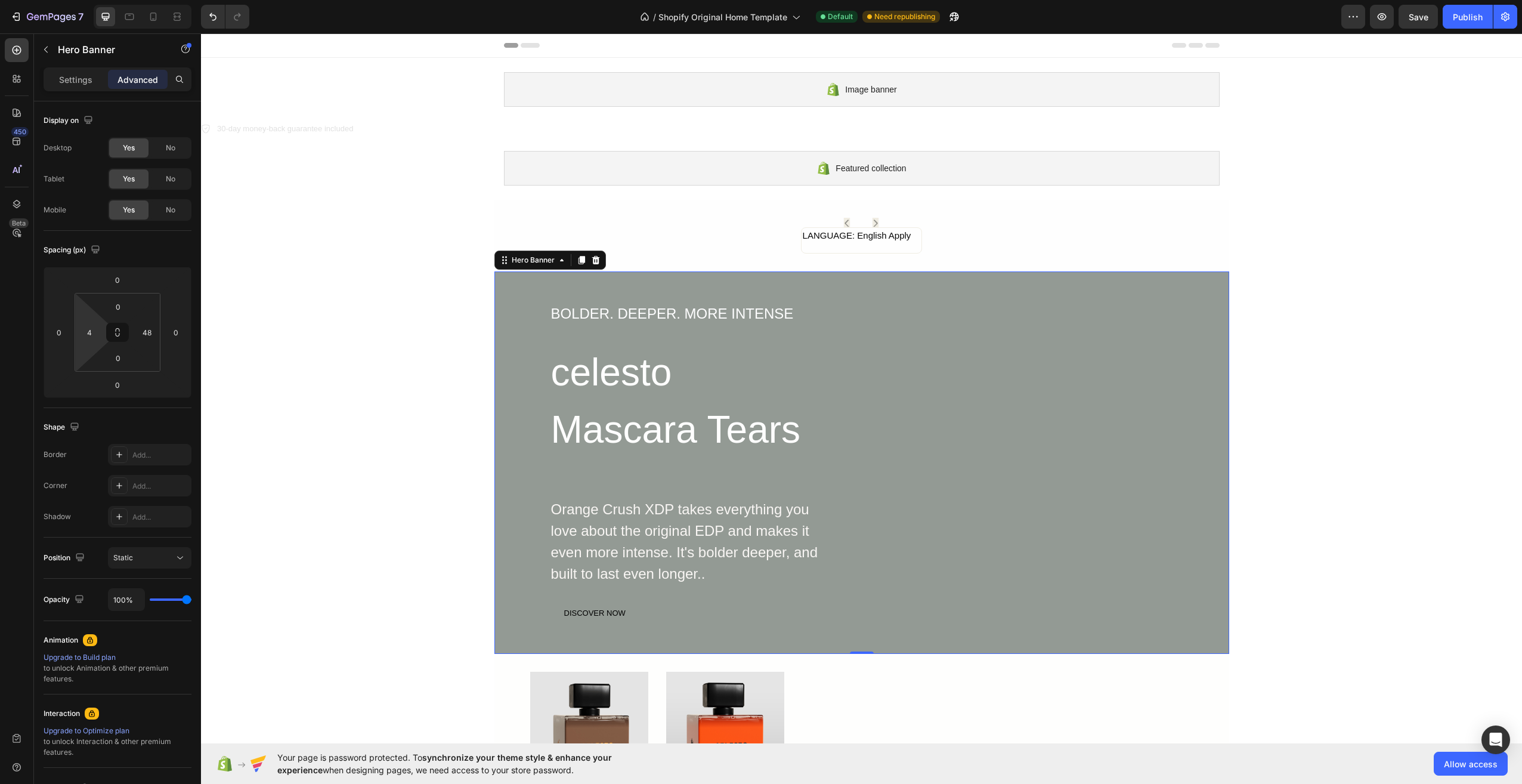
type input "0"
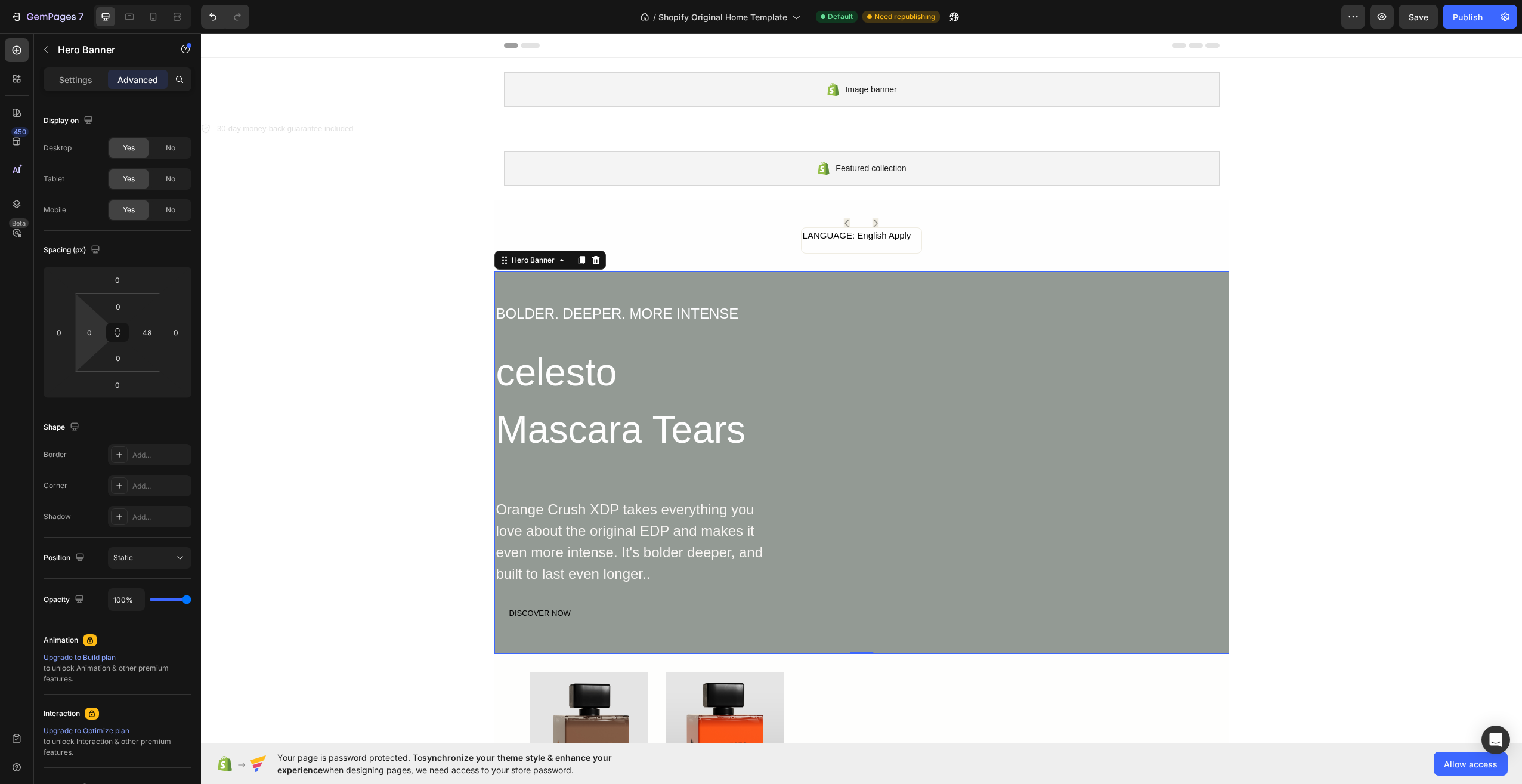
drag, startPoint x: 154, startPoint y: 334, endPoint x: 157, endPoint y: 409, distance: 75.1
click at [157, 0] on html "7 / Shopify Original Home Template Default Need republishing Preview Save Publi…" at bounding box center [761, 0] width 1522 height 0
type input "0"
drag, startPoint x: 151, startPoint y: 343, endPoint x: 153, endPoint y: 551, distance: 208.0
click at [153, 0] on html "7 / Shopify Original Home Template Default Need republishing Preview Save Publi…" at bounding box center [761, 0] width 1522 height 0
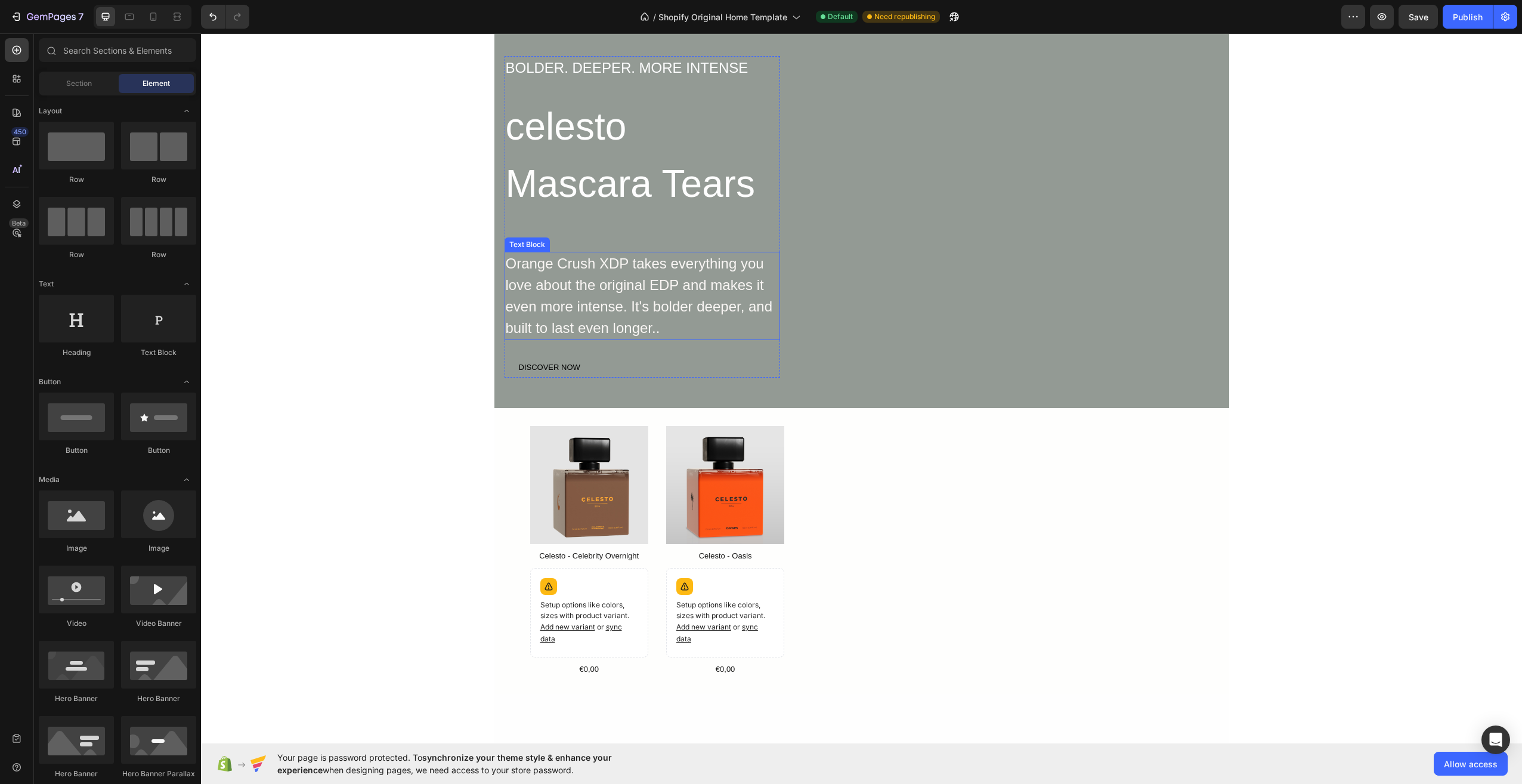
scroll to position [119, 0]
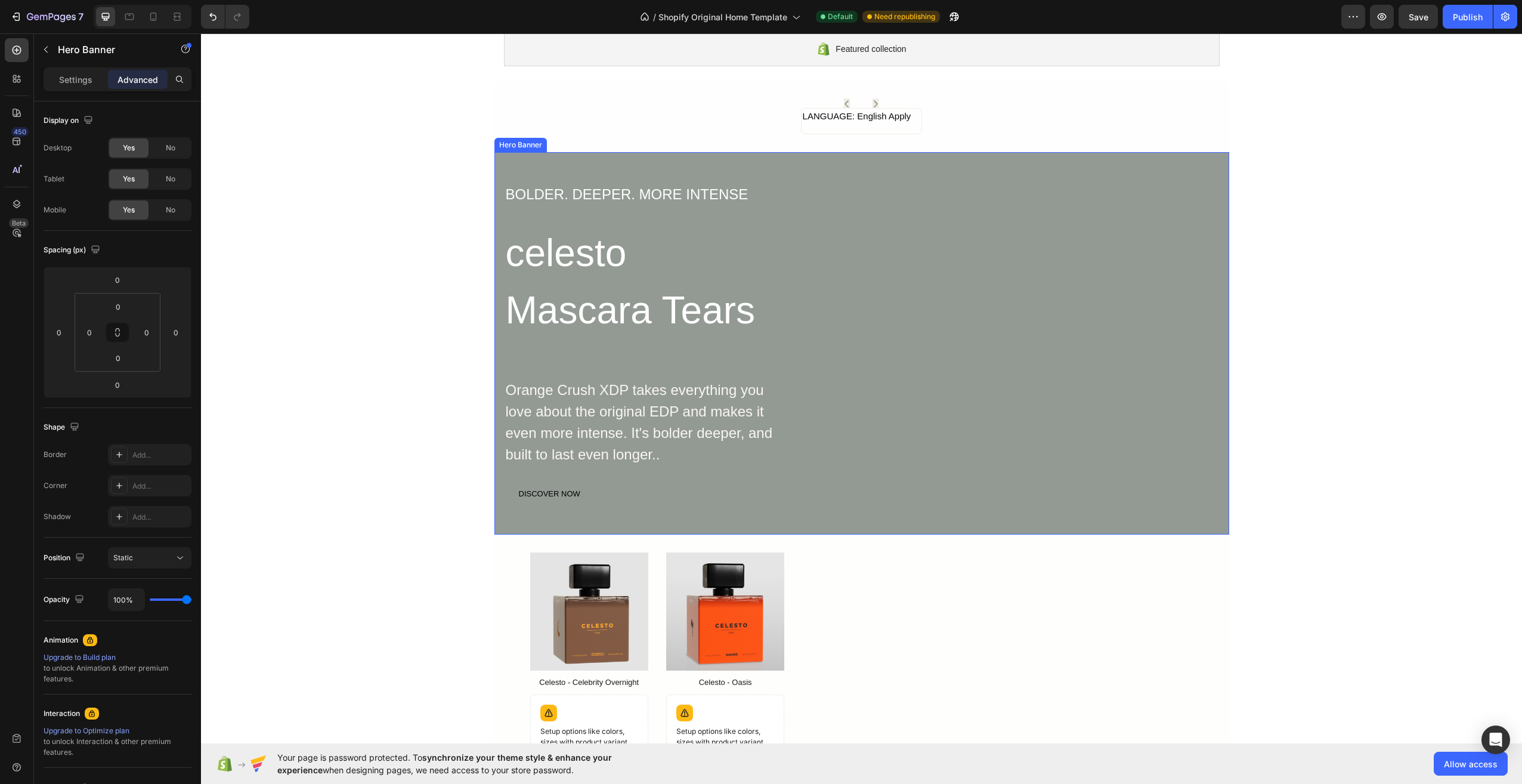
click at [1014, 470] on div "BOLDER. DEEPER. MORE INTENSE Text Block celesto Mascara Tears Heading Orange Cr…" at bounding box center [862, 343] width 716 height 322
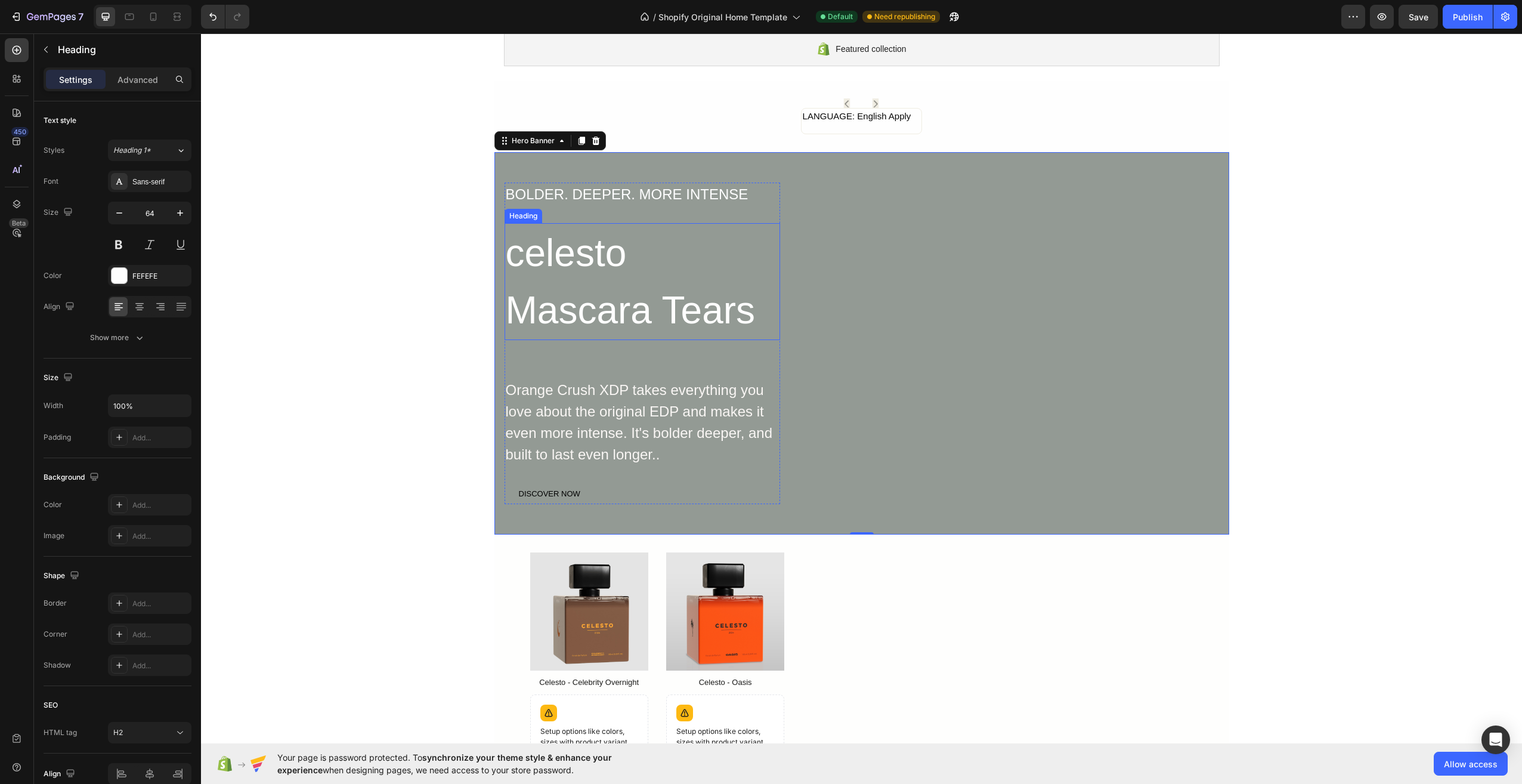
click at [600, 273] on p "celesto Mascara Tears" at bounding box center [642, 281] width 273 height 114
click at [616, 253] on p "celesto Mascara Tears" at bounding box center [642, 281] width 273 height 114
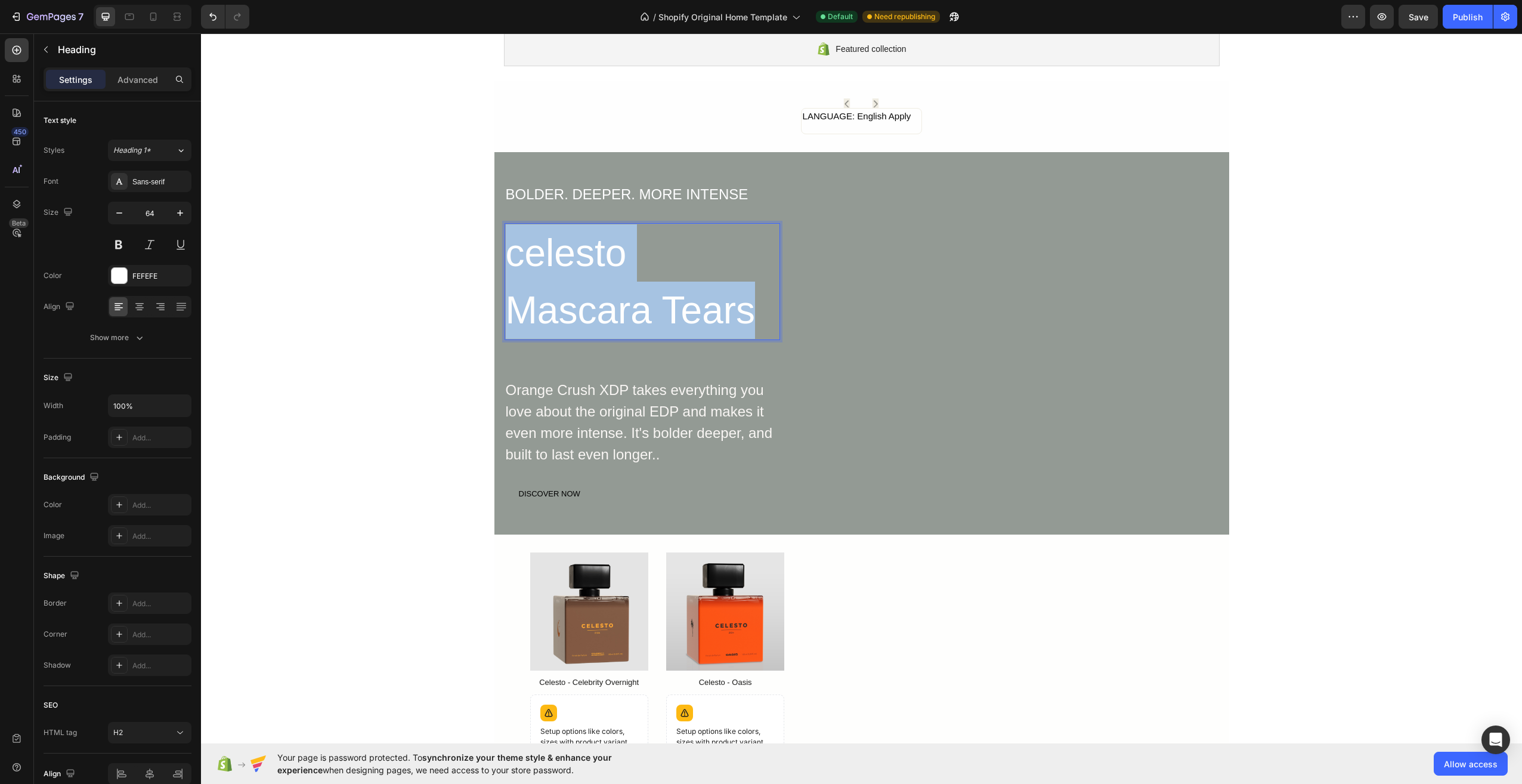
click at [616, 253] on p "celesto Mascara Tears" at bounding box center [642, 281] width 273 height 114
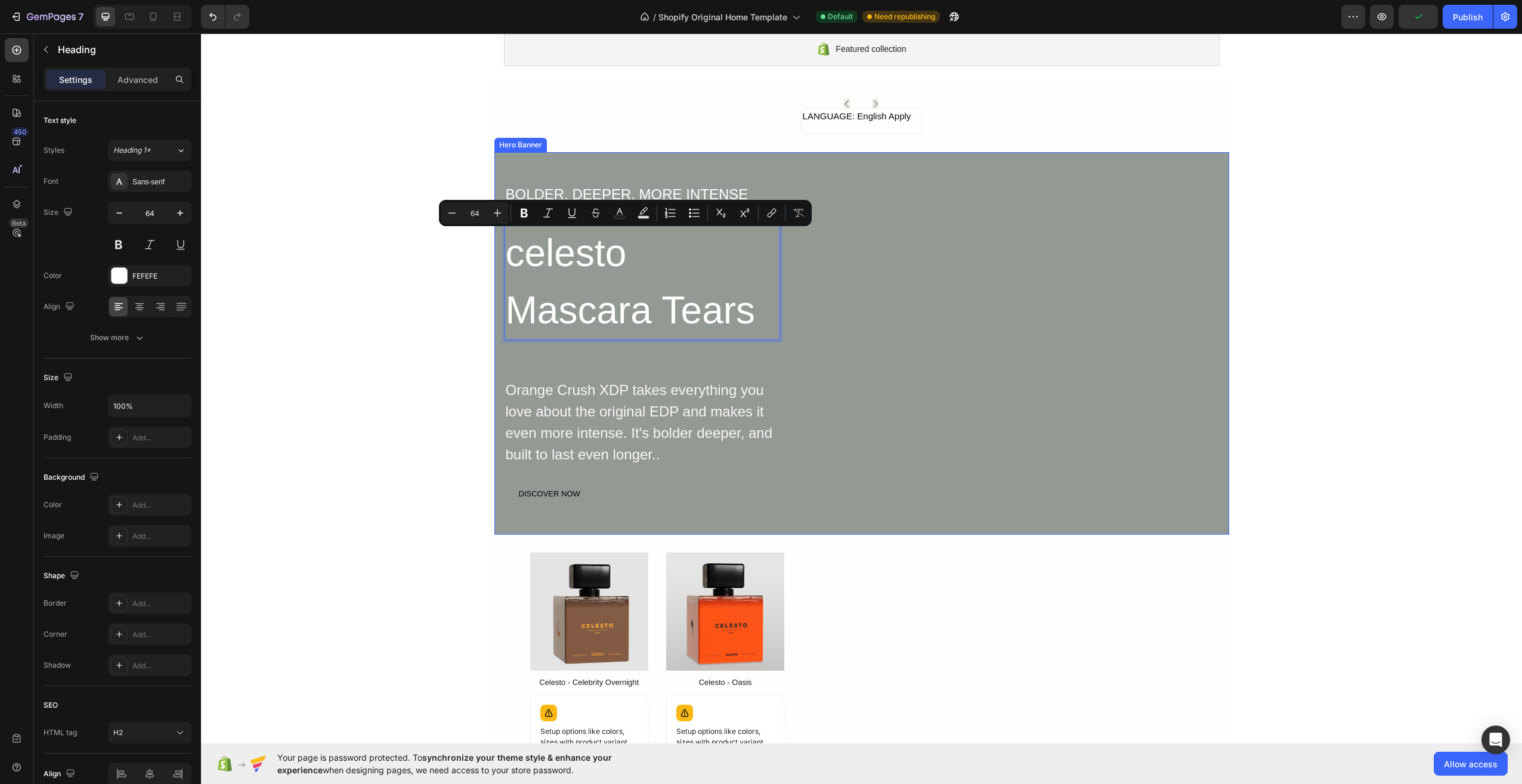
scroll to position [148, 0]
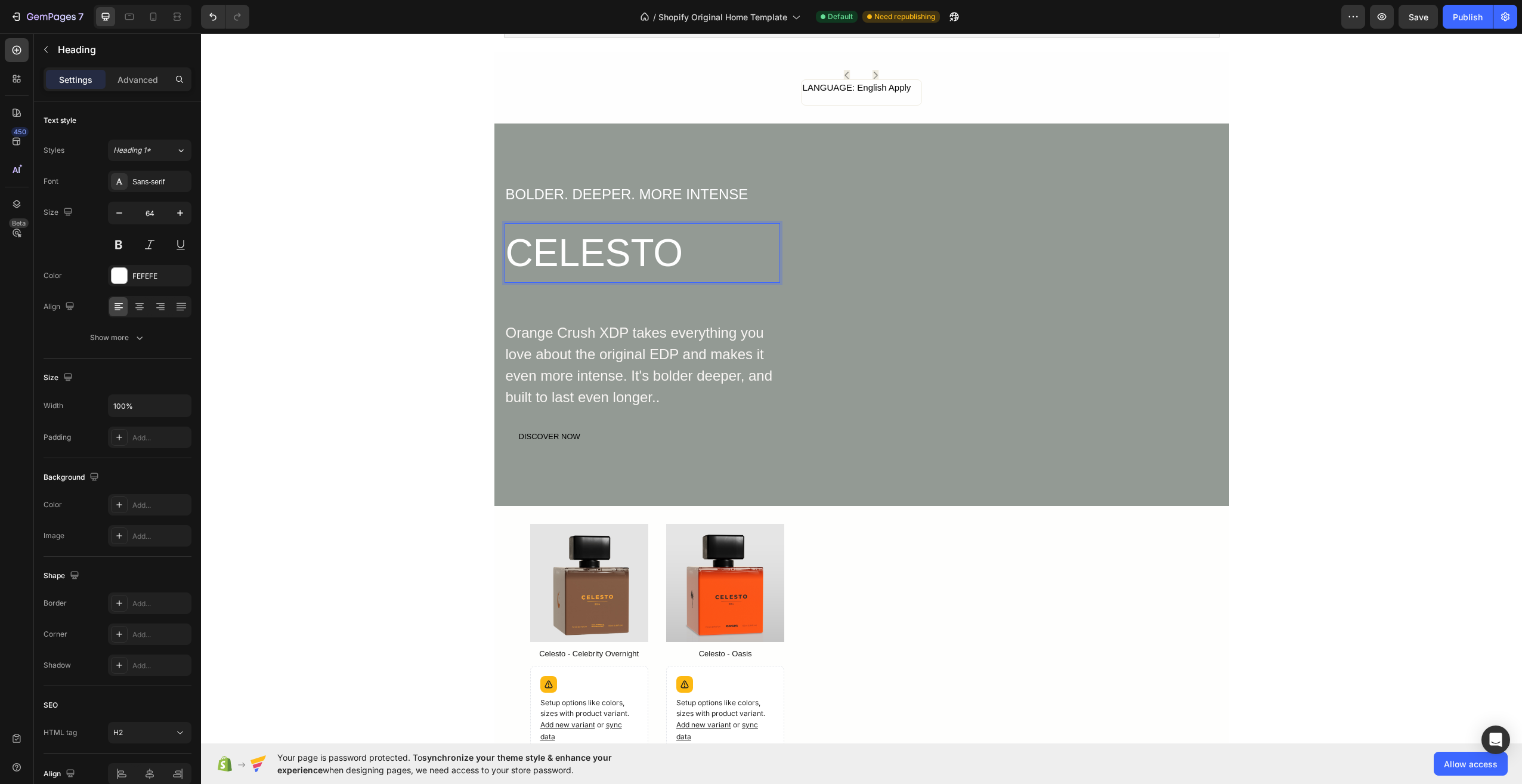
click at [760, 270] on p "CELESTO" at bounding box center [642, 253] width 273 height 58
click at [779, 288] on div "BOLDER. DEEPER. MORE INTENSE Text Block CELESTO Heading Orange Crush XDP takes …" at bounding box center [862, 315] width 716 height 265
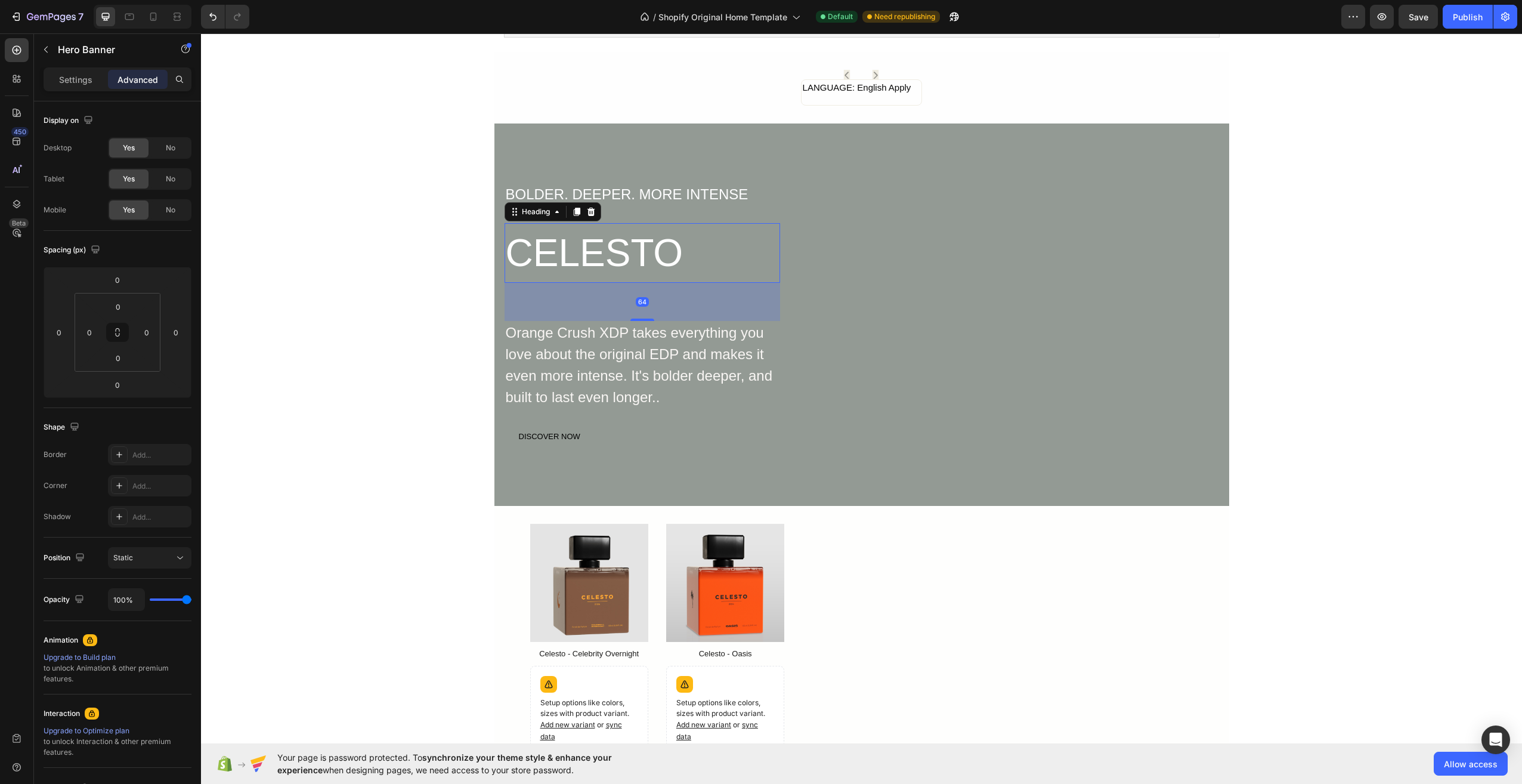
click at [726, 249] on p "CELESTO" at bounding box center [642, 253] width 273 height 58
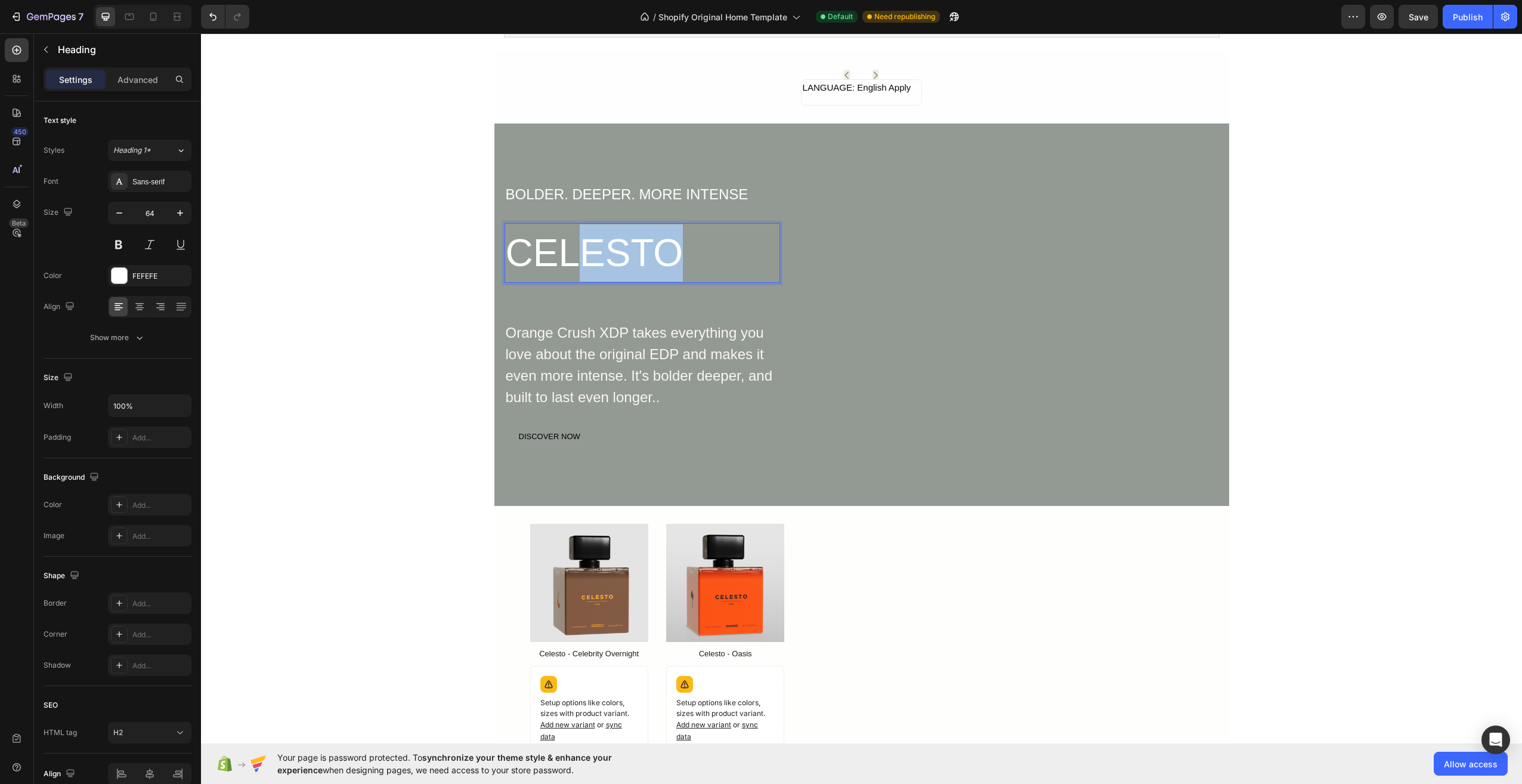
drag, startPoint x: 569, startPoint y: 223, endPoint x: 724, endPoint y: 235, distance: 155.5
click at [724, 235] on p "CELESTO" at bounding box center [642, 253] width 273 height 58
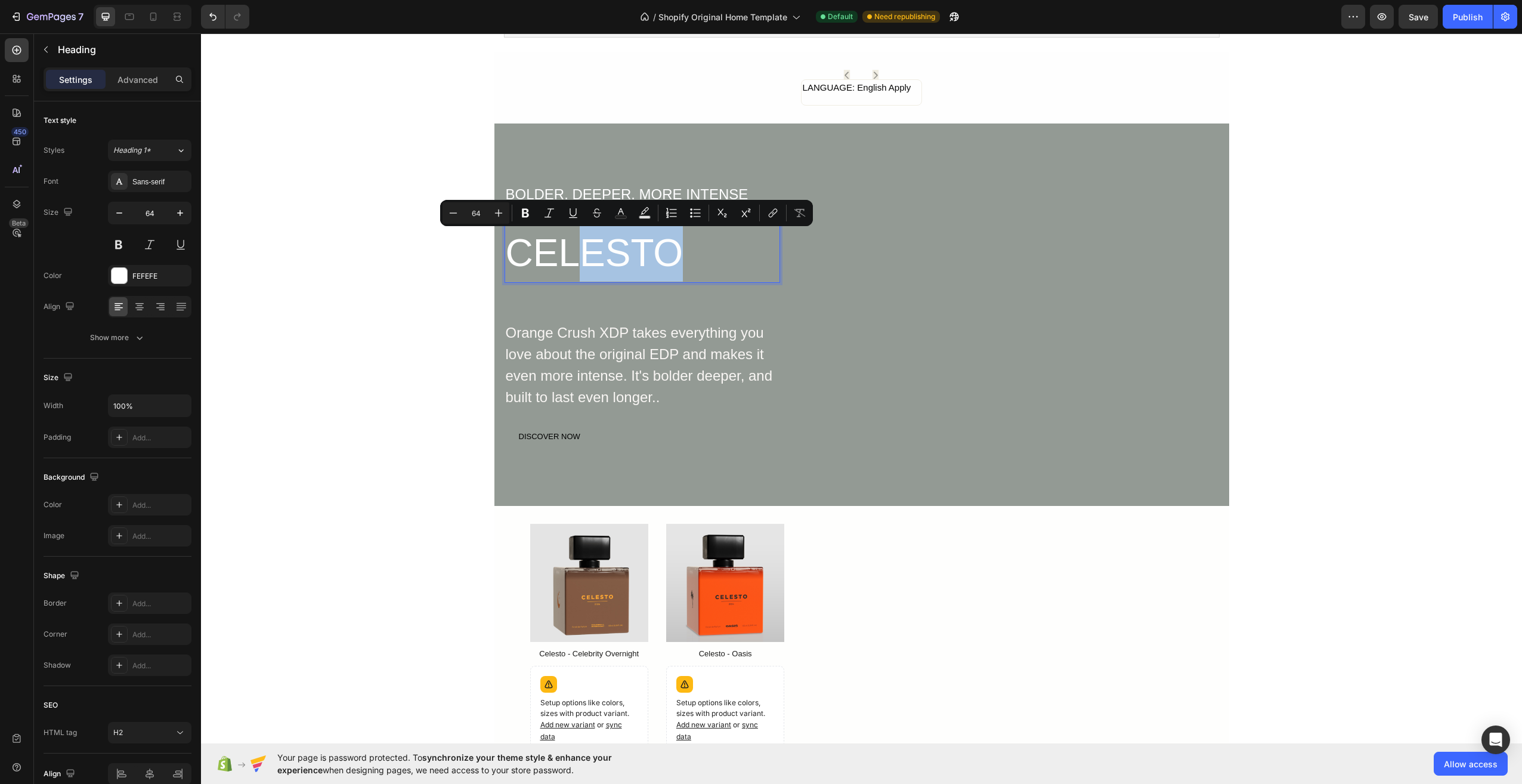
click at [730, 245] on p "CELESTO" at bounding box center [642, 253] width 273 height 58
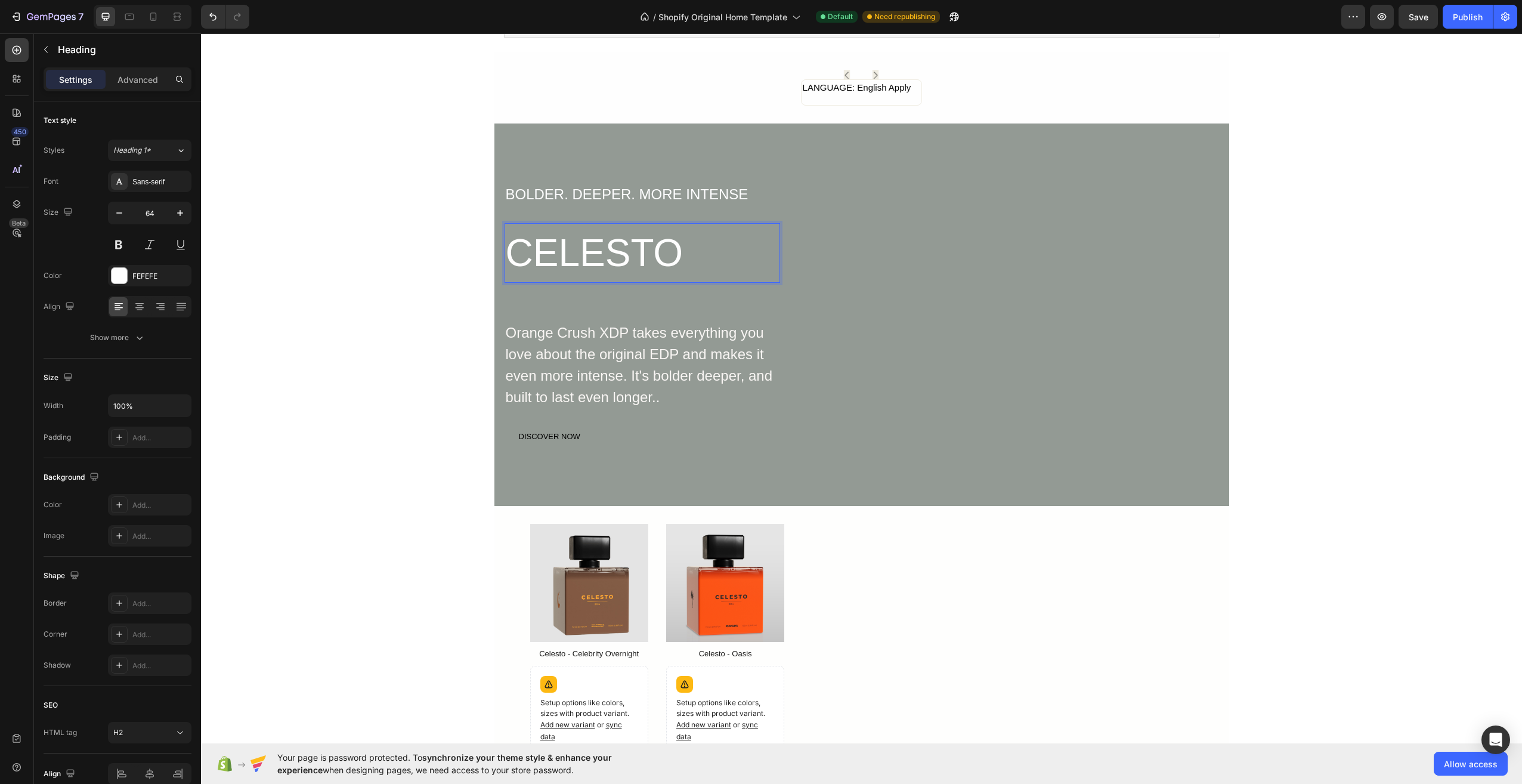
click at [772, 259] on p "CELESTO" at bounding box center [642, 253] width 273 height 58
click at [774, 258] on p "CELESTO" at bounding box center [642, 253] width 273 height 58
drag, startPoint x: 533, startPoint y: 253, endPoint x: 624, endPoint y: 253, distance: 91.0
click at [624, 253] on p "CELESTO" at bounding box center [642, 253] width 273 height 58
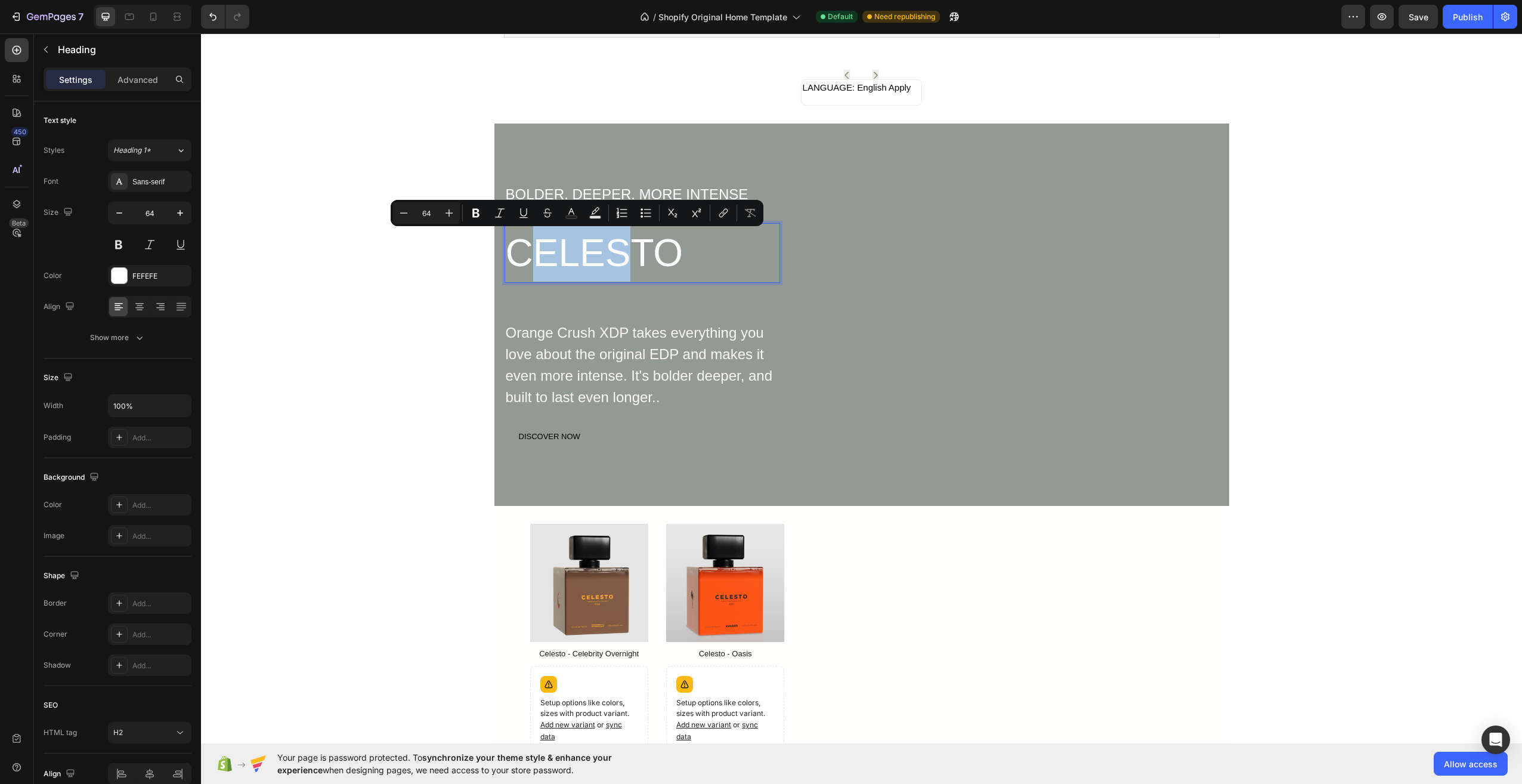
click at [526, 254] on p "CELESTO" at bounding box center [642, 253] width 273 height 58
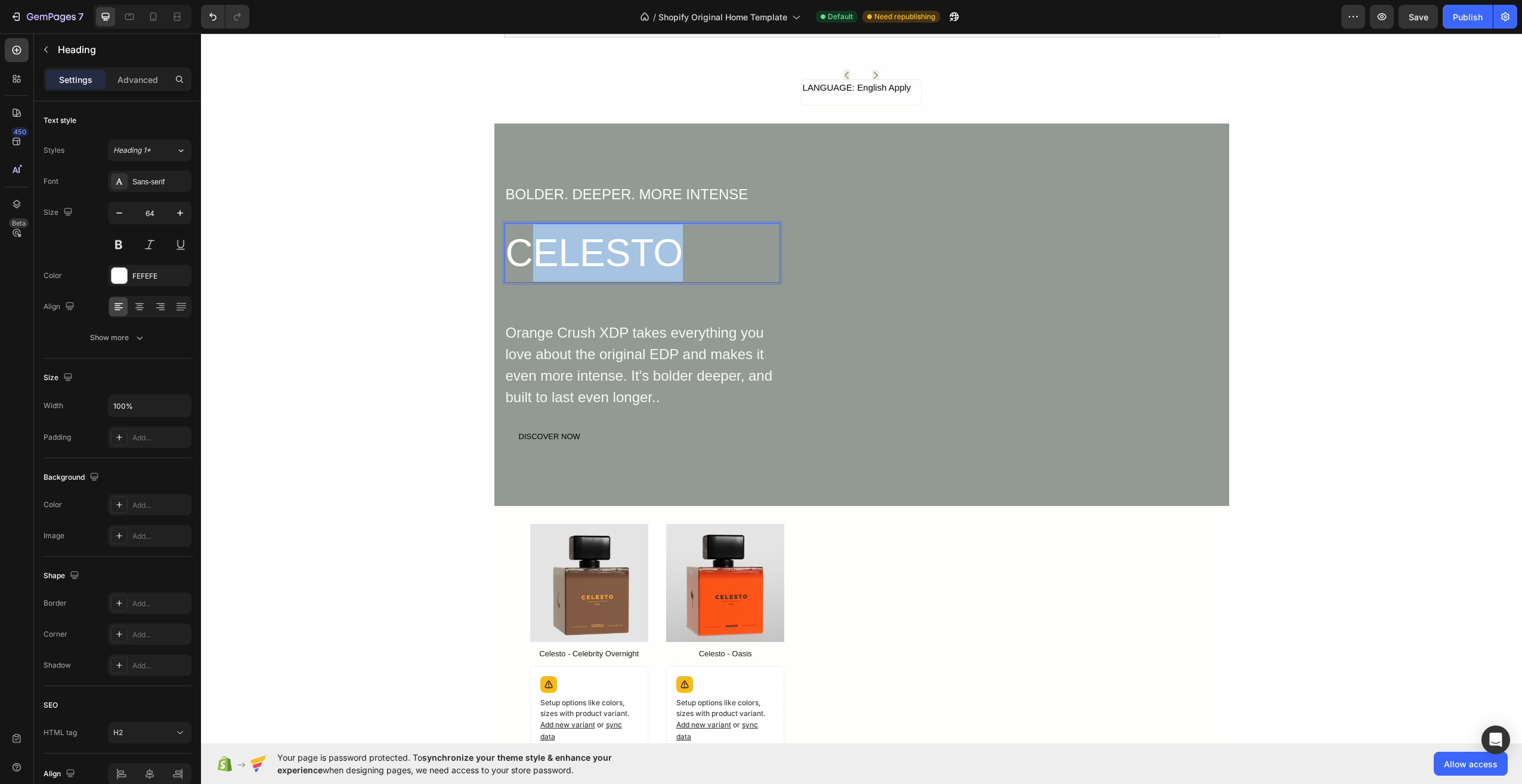
drag, startPoint x: 528, startPoint y: 236, endPoint x: 933, endPoint y: 270, distance: 406.4
click at [918, 270] on div "BOLDER. DEEPER. MORE INTENSE Text Block CELESTO Heading 64 Orange Crush XDP tak…" at bounding box center [862, 315] width 716 height 265
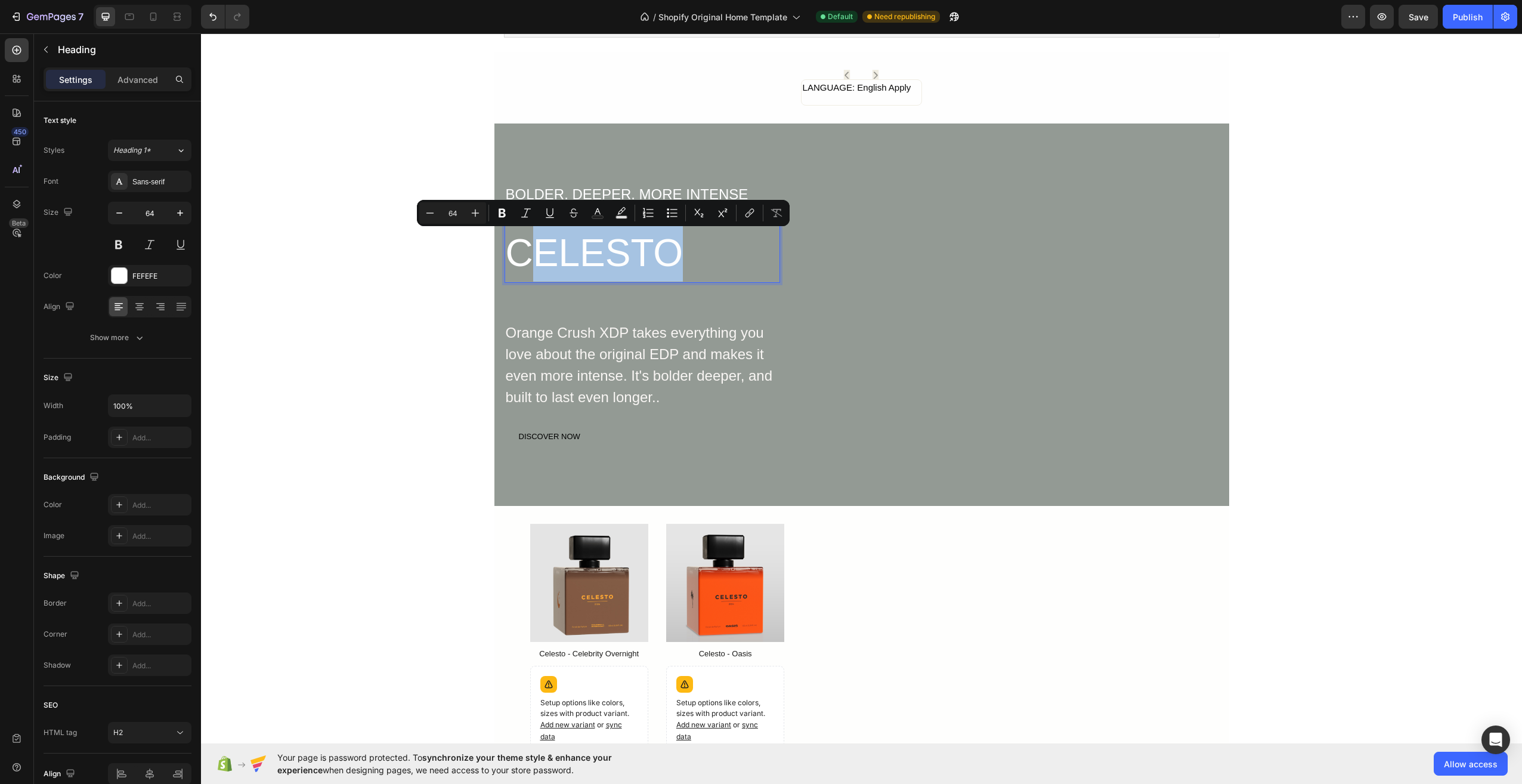
click at [613, 236] on p "CELESTO" at bounding box center [642, 253] width 273 height 58
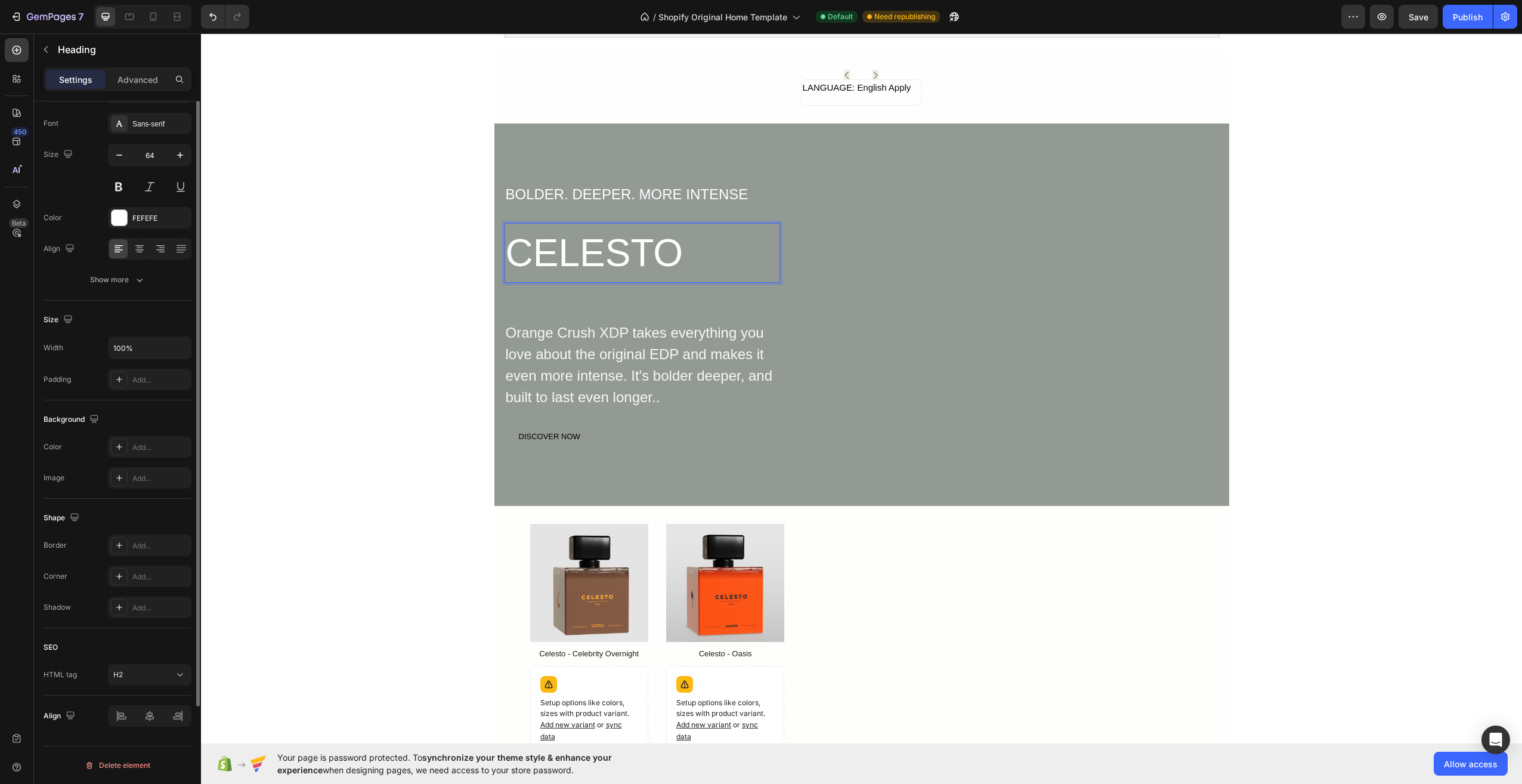
scroll to position [0, 0]
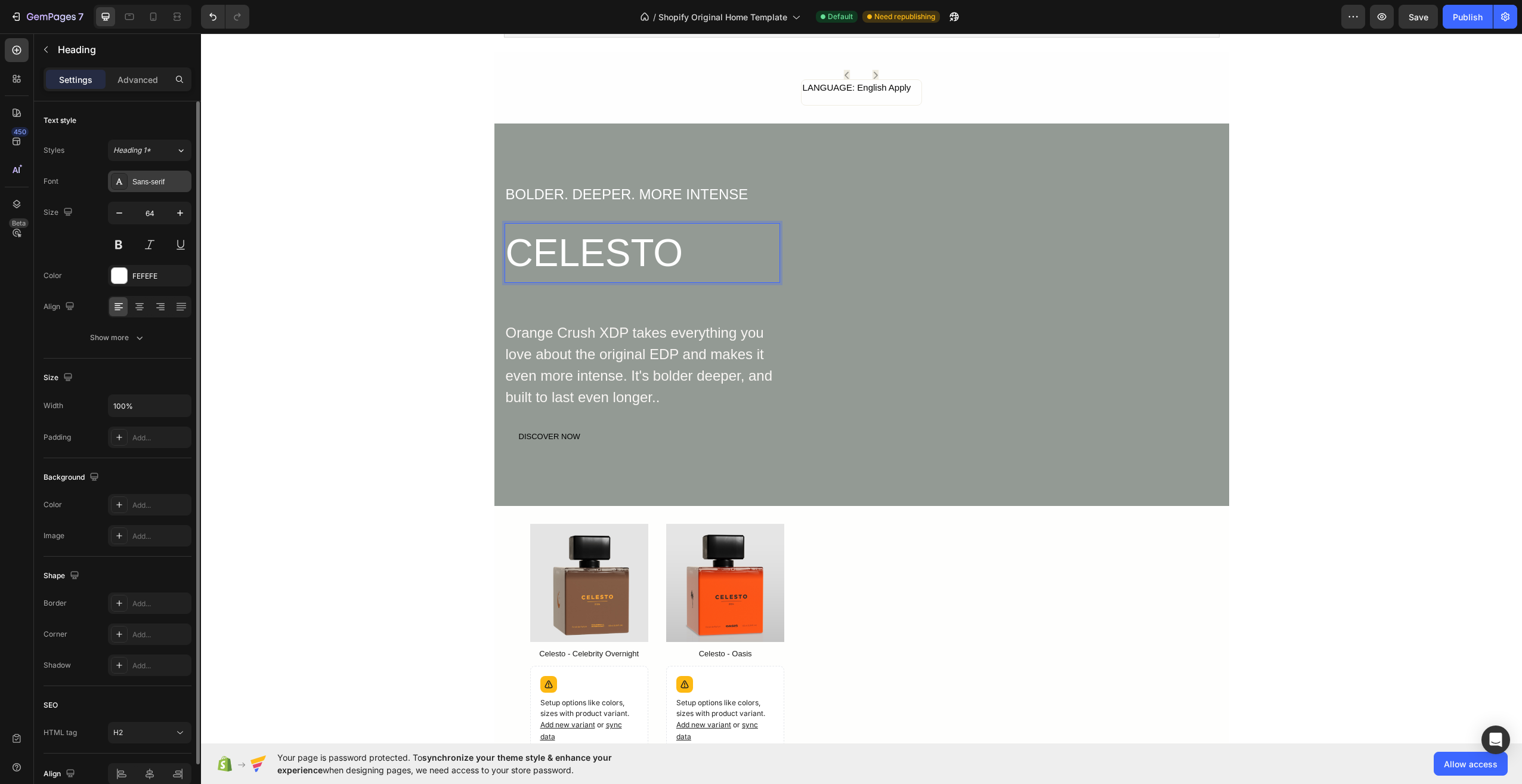
click at [160, 183] on div "Sans-serif" at bounding box center [160, 182] width 56 height 10
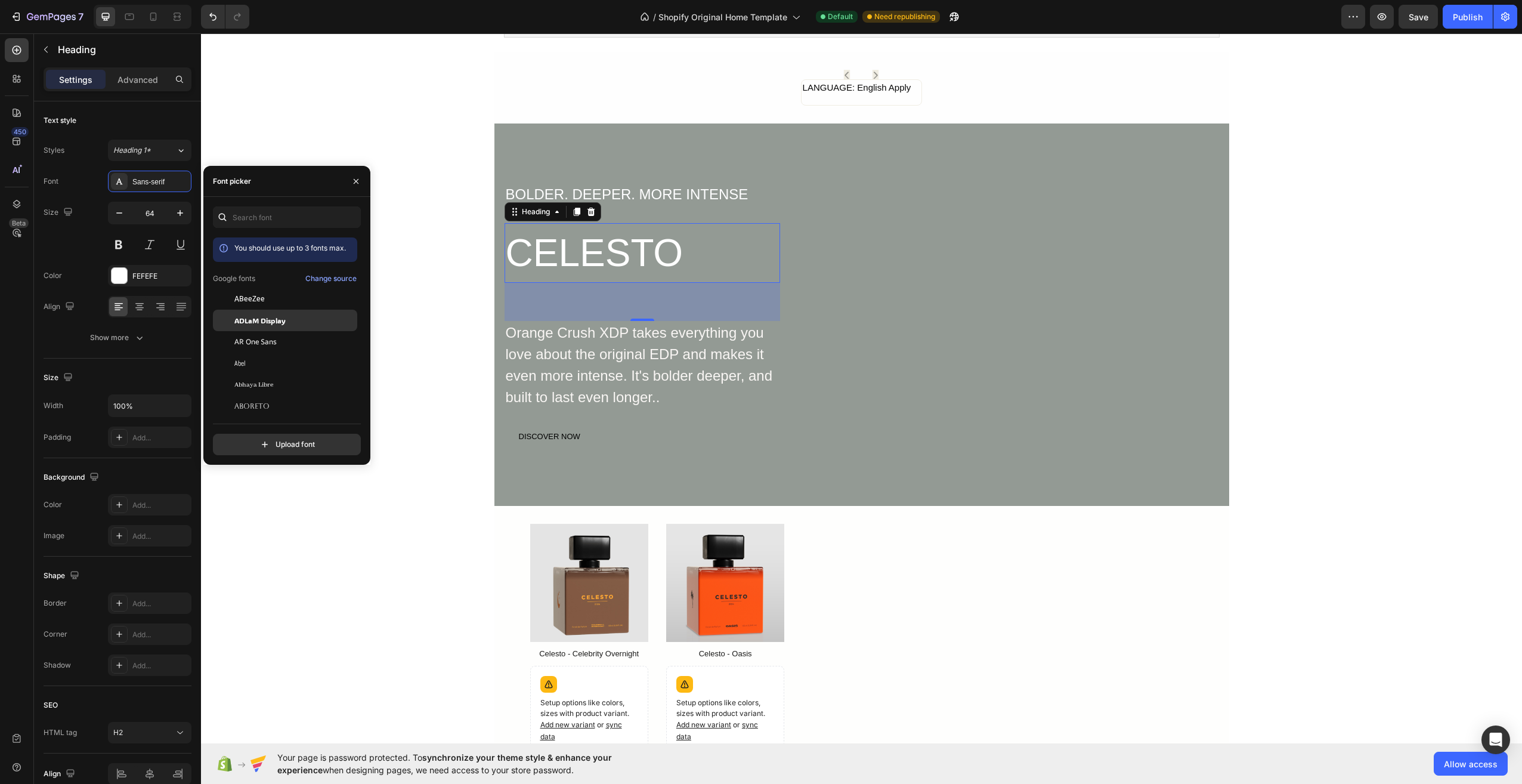
click at [282, 325] on span "ADLaM Display" at bounding box center [260, 320] width 51 height 10
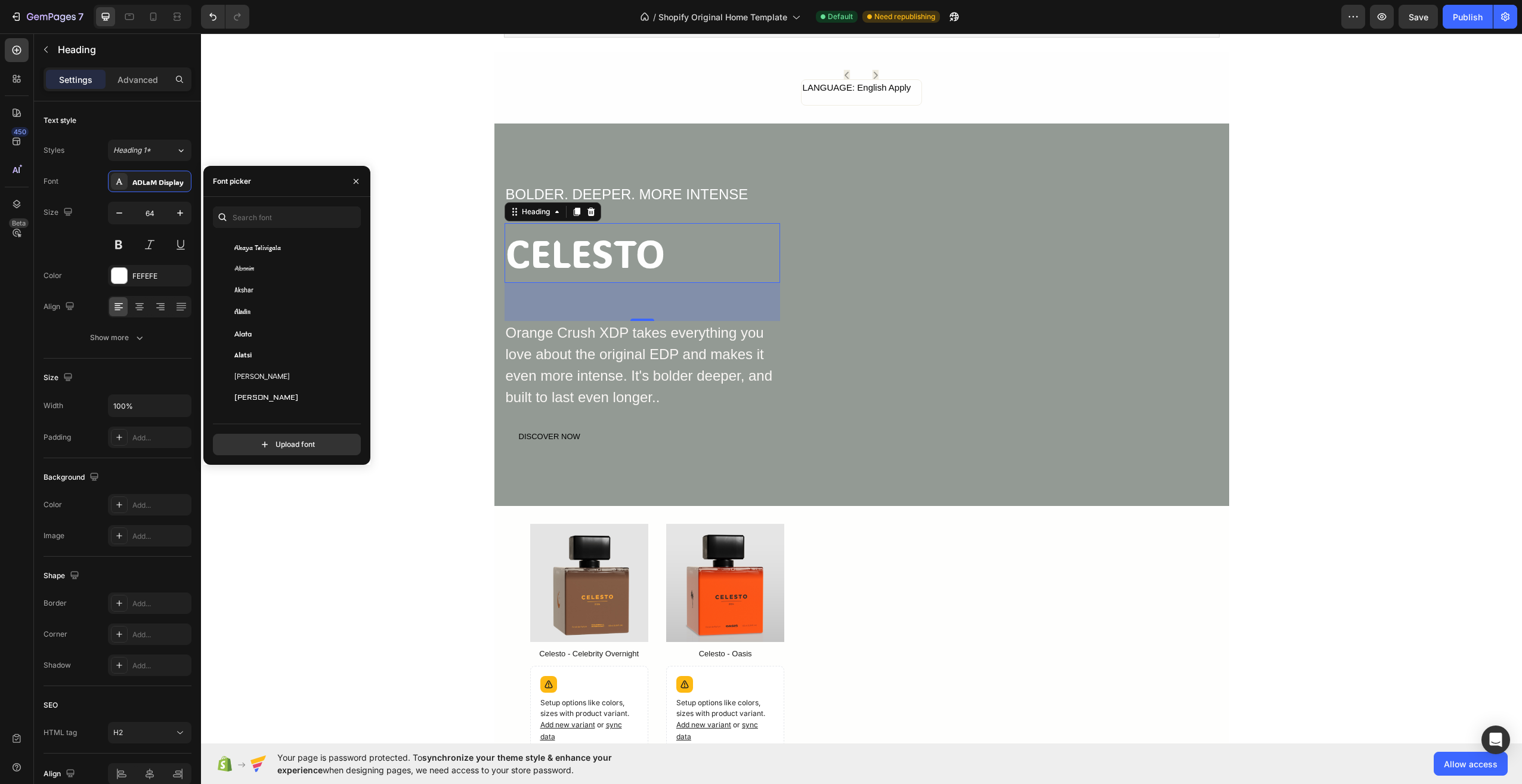
scroll to position [477, 0]
click at [288, 268] on div "Akatab" at bounding box center [294, 267] width 120 height 10
click at [275, 261] on div "Bakbak One" at bounding box center [294, 260] width 120 height 10
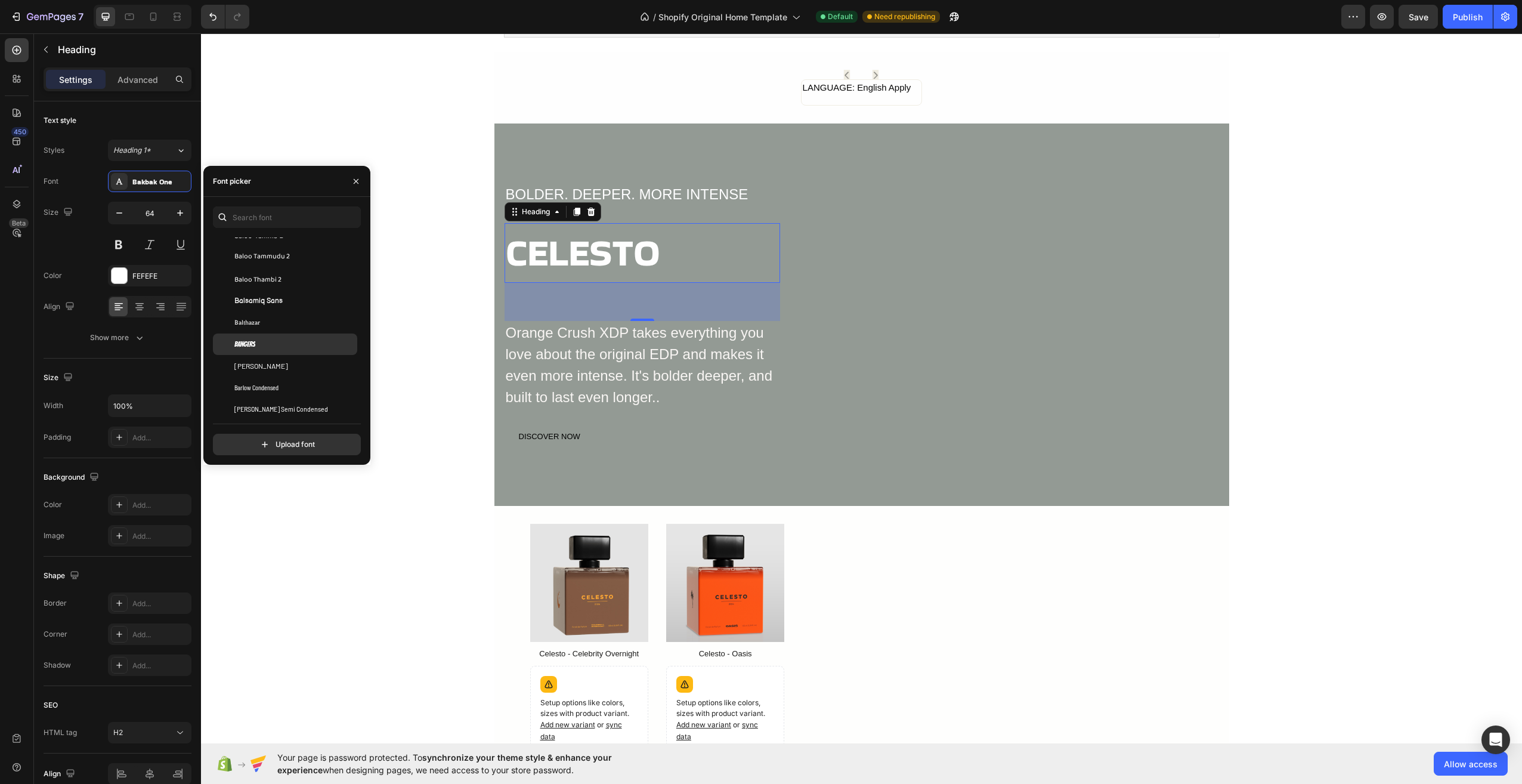
click at [271, 343] on div "Bangers" at bounding box center [294, 343] width 120 height 10
click at [257, 395] on div "Bayon" at bounding box center [285, 401] width 145 height 22
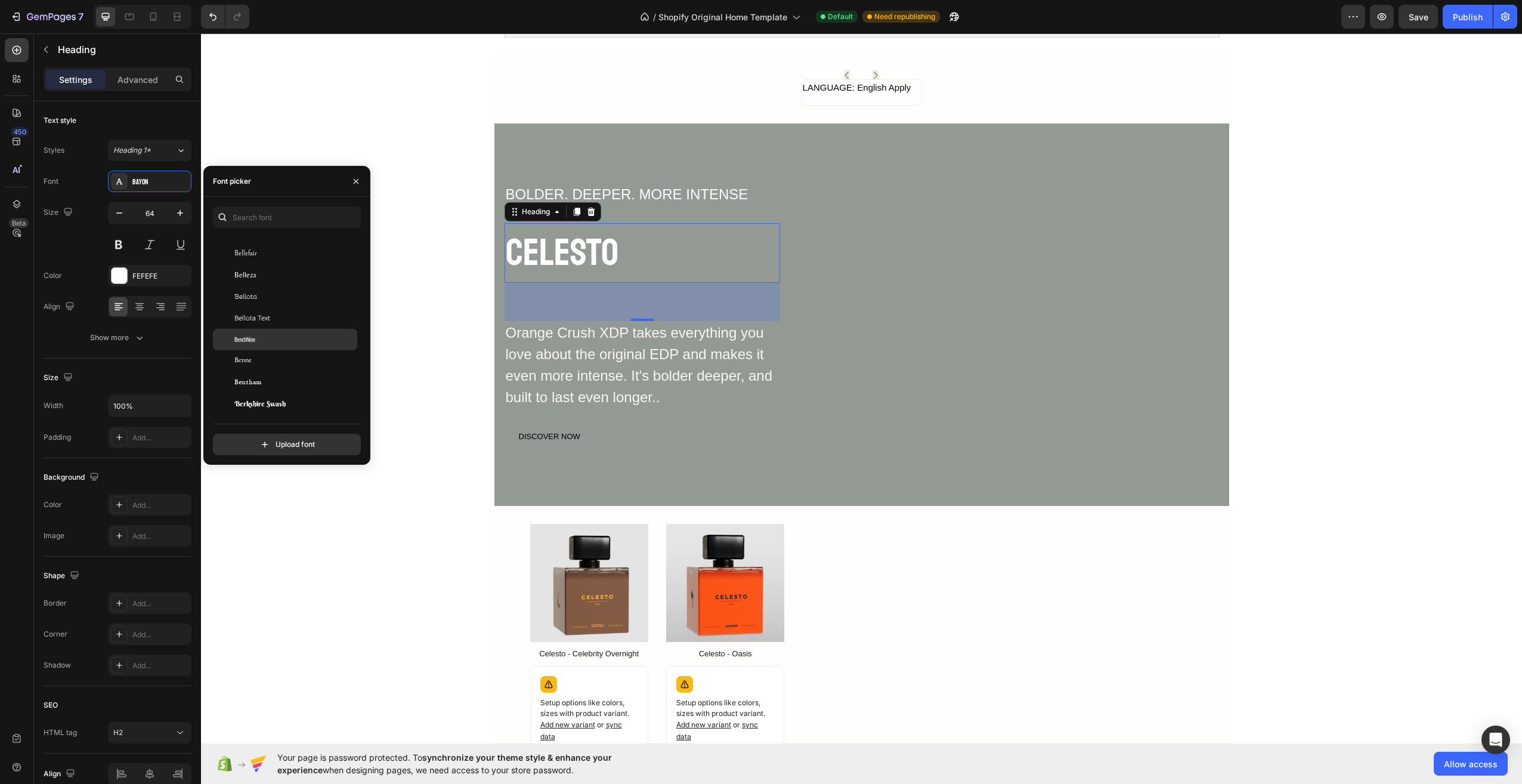
click at [268, 344] on div "BenchNine" at bounding box center [294, 339] width 120 height 10
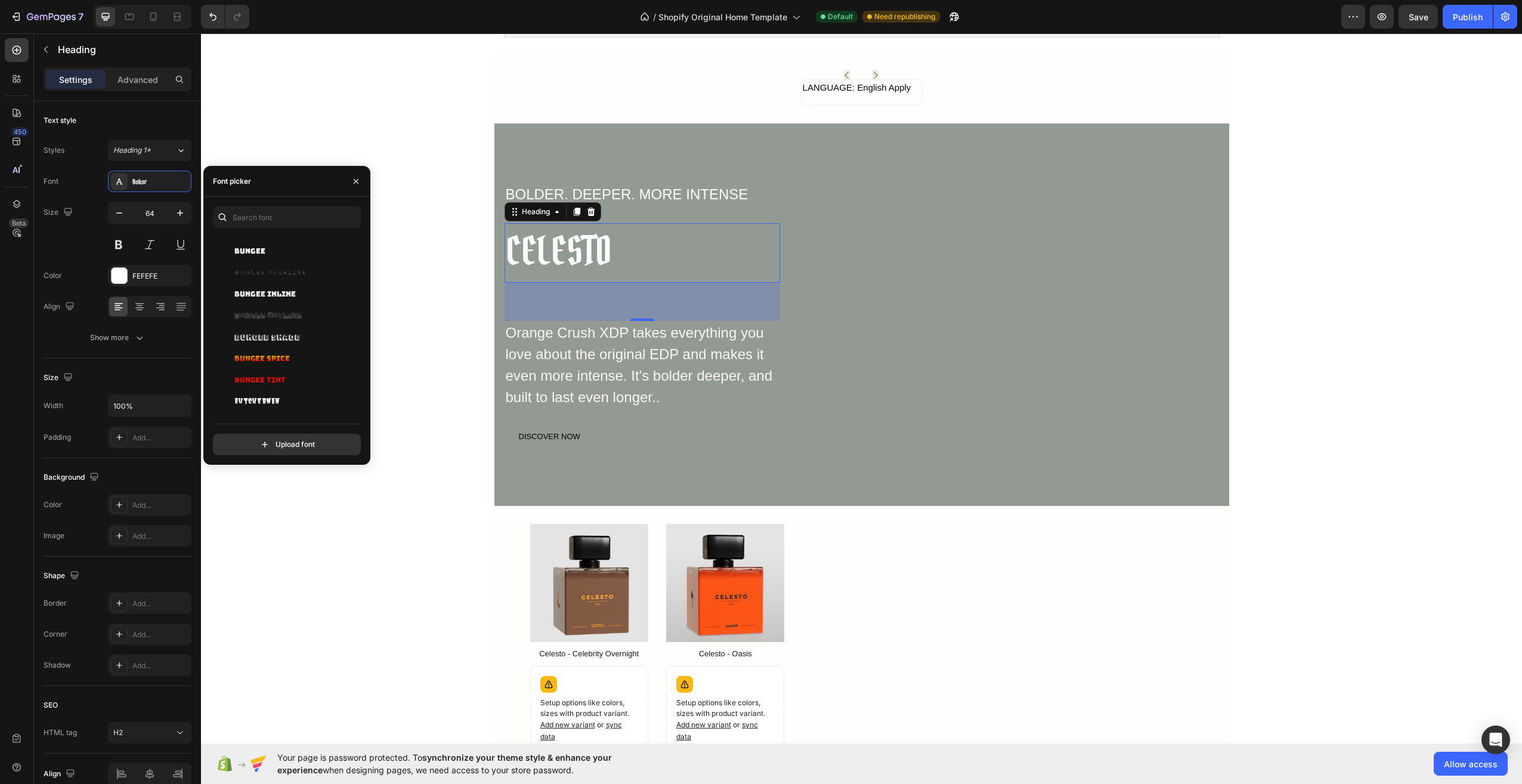
click at [250, 357] on div "Bungee Spice" at bounding box center [285, 358] width 145 height 22
click at [250, 357] on div "Cactus Classical Serif" at bounding box center [285, 351] width 145 height 22
click at [250, 358] on span "Caladea" at bounding box center [246, 360] width 23 height 10
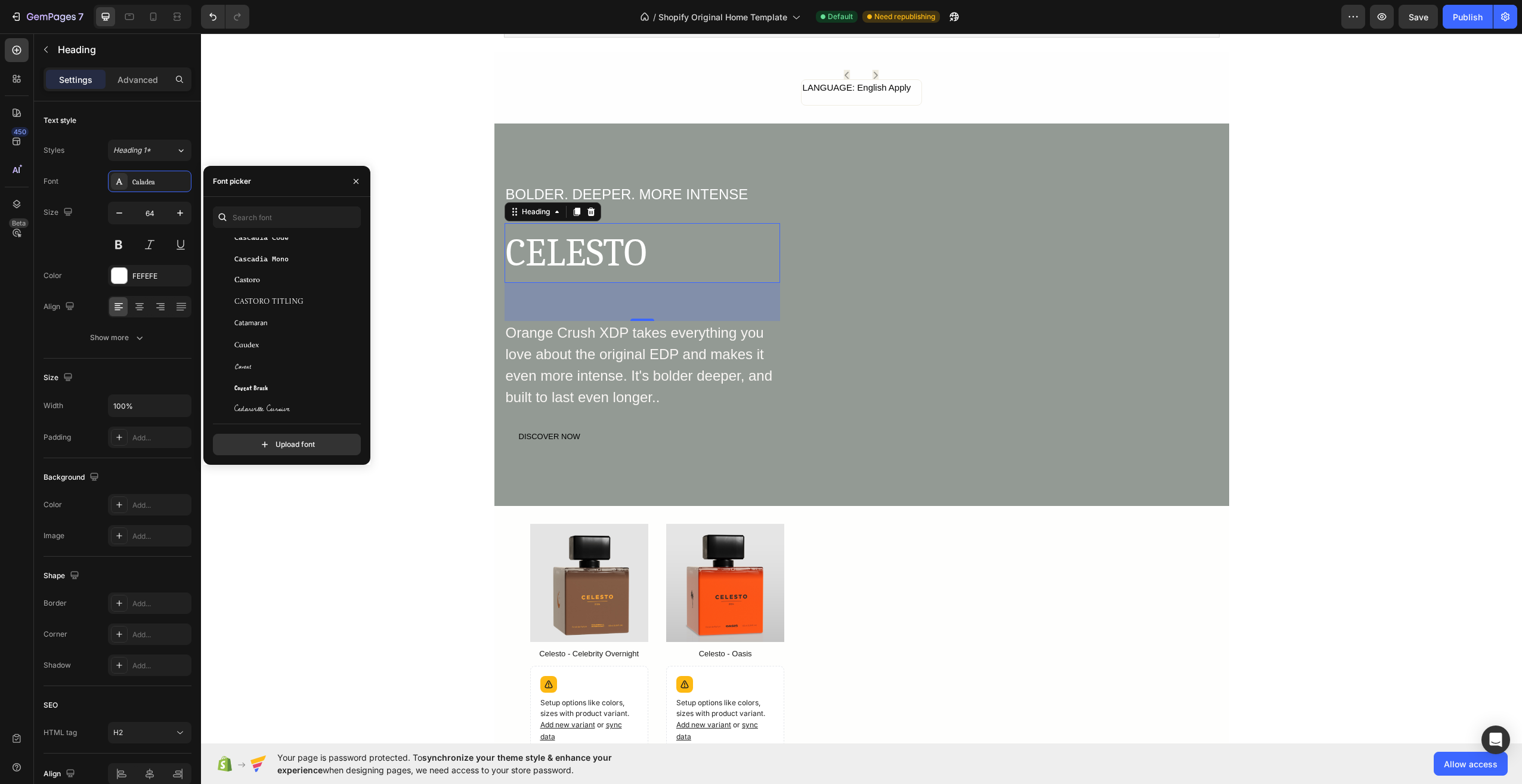
click at [246, 376] on div "Caveat Brush" at bounding box center [285, 382] width 145 height 22
click at [246, 376] on span "Content" at bounding box center [246, 376] width 23 height 10
click at [259, 377] on div "Cormorant" at bounding box center [285, 370] width 145 height 22
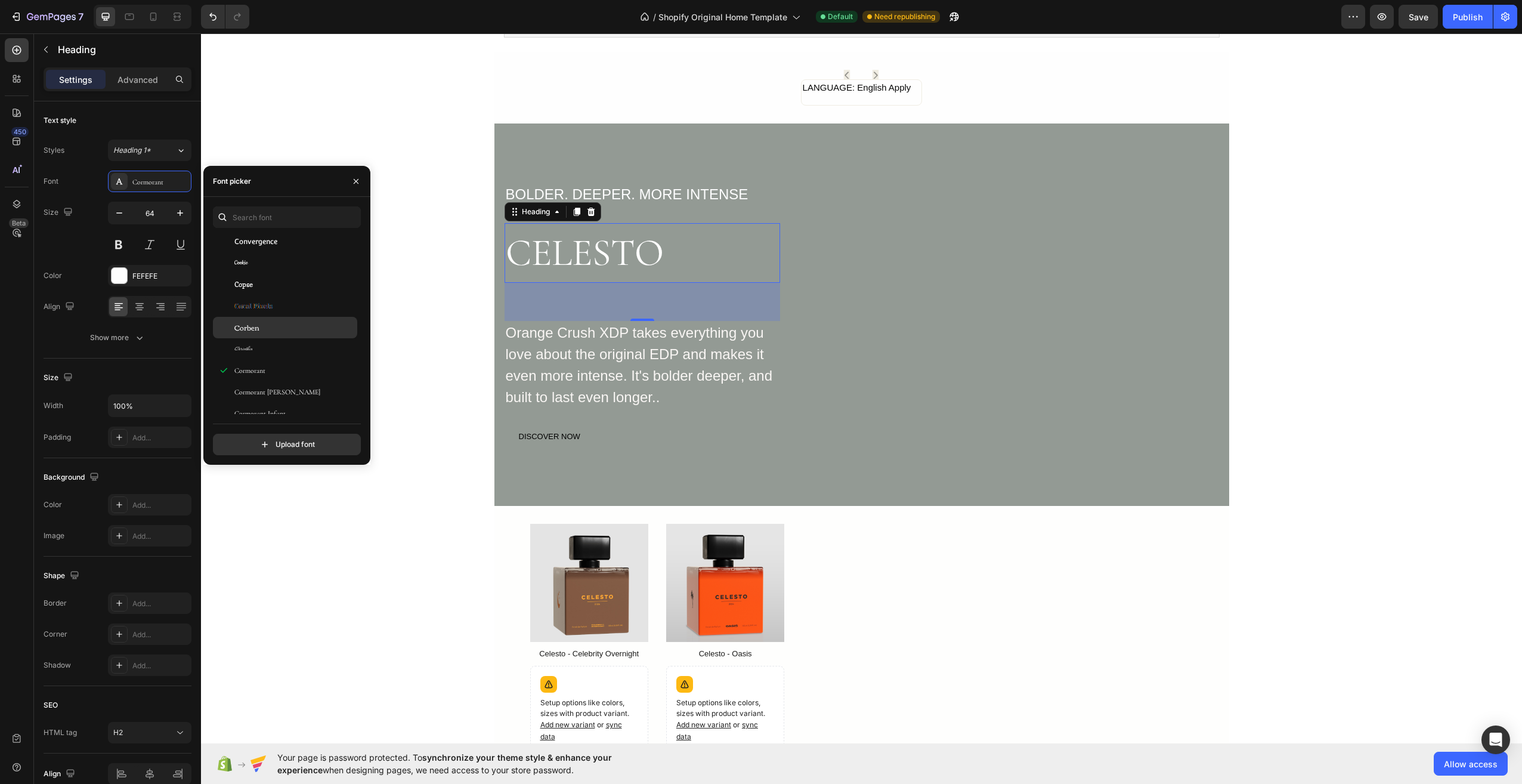
click at [270, 330] on div "Corben" at bounding box center [294, 326] width 120 height 10
click at [259, 319] on div "Crushed" at bounding box center [294, 317] width 120 height 10
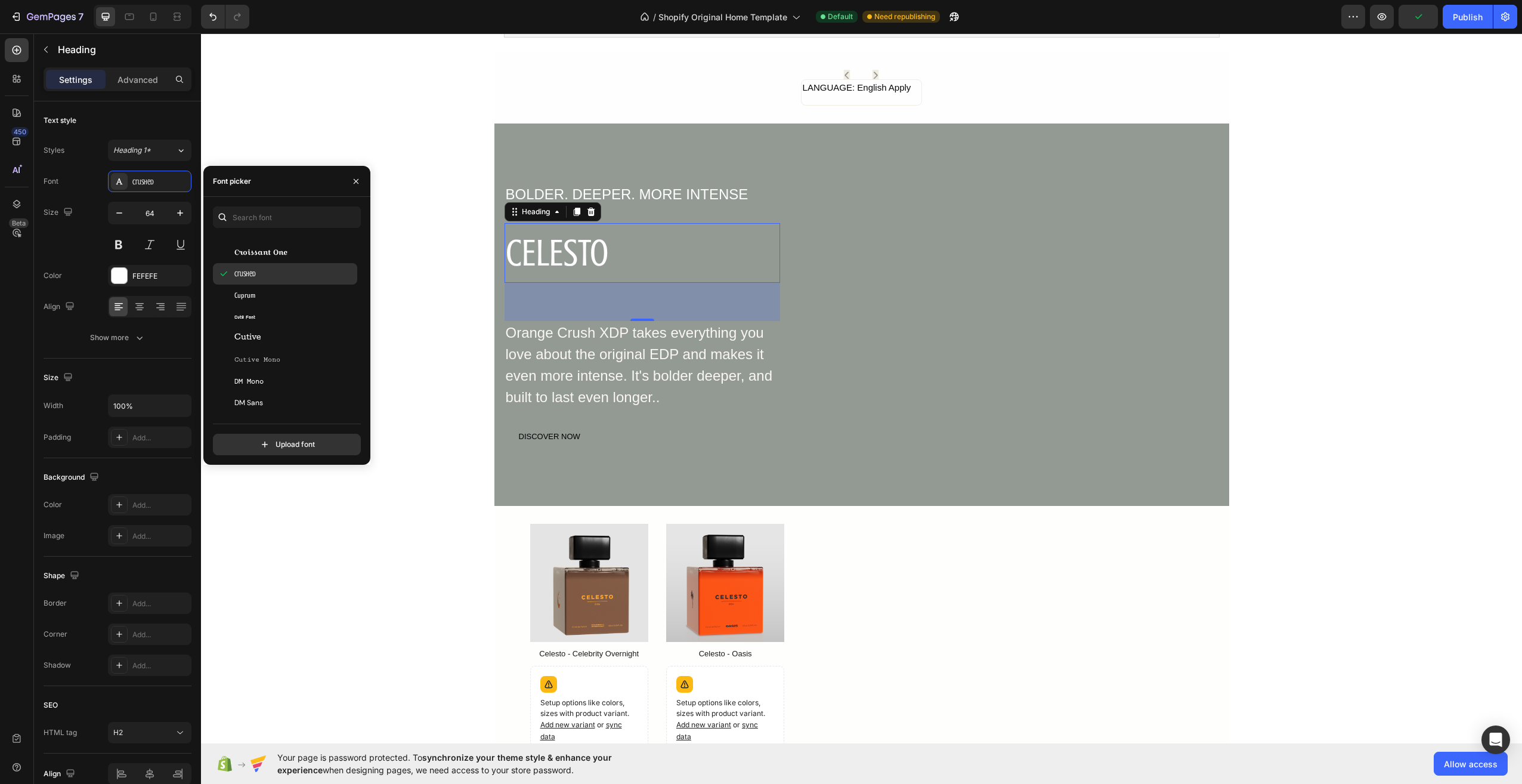
scroll to position [7931, 0]
click at [262, 682] on div "Cutive" at bounding box center [285, 692] width 145 height 22
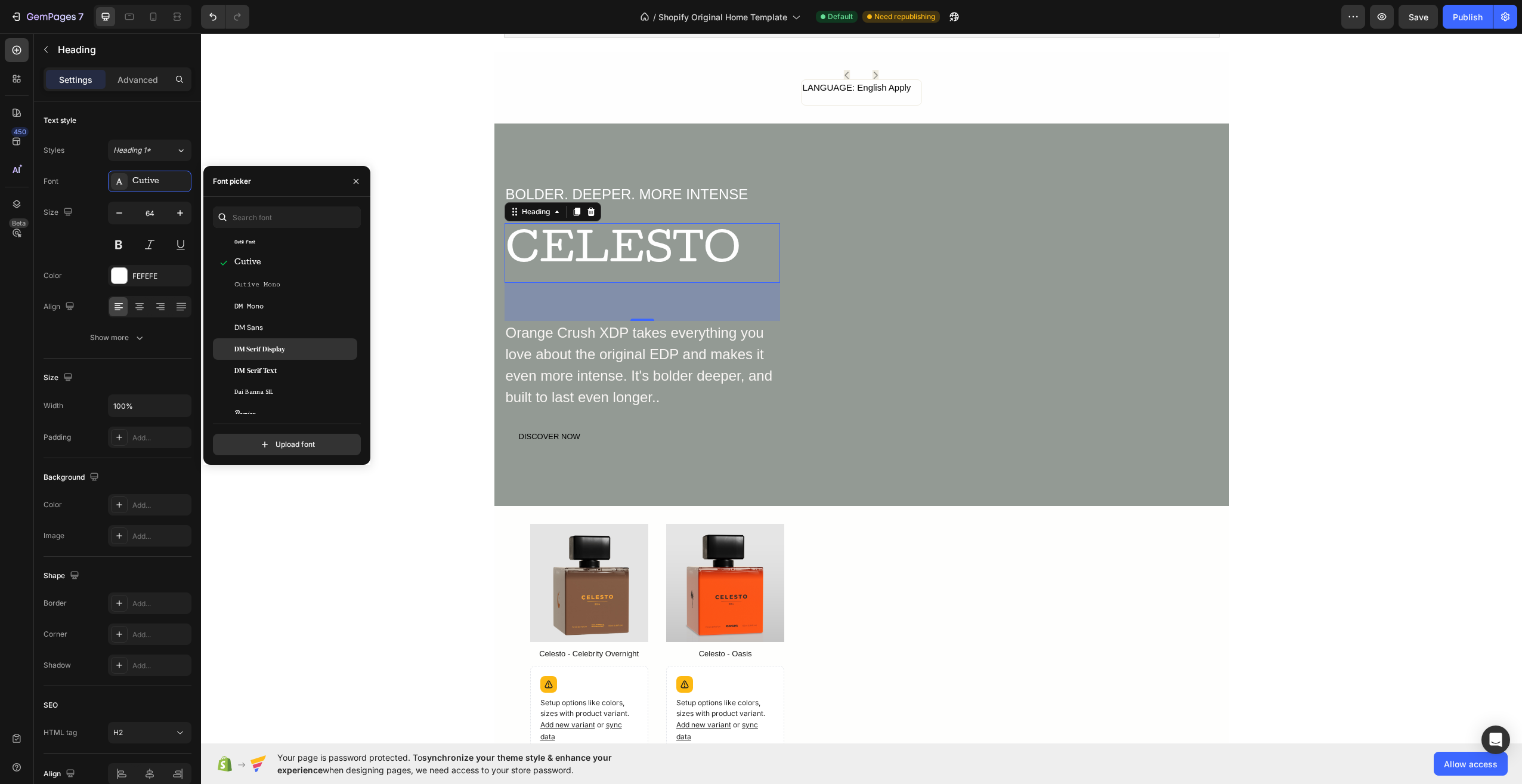
click at [259, 347] on span "DM Serif Display" at bounding box center [260, 348] width 51 height 10
click at [261, 342] on span "Didact Gothic" at bounding box center [254, 343] width 41 height 10
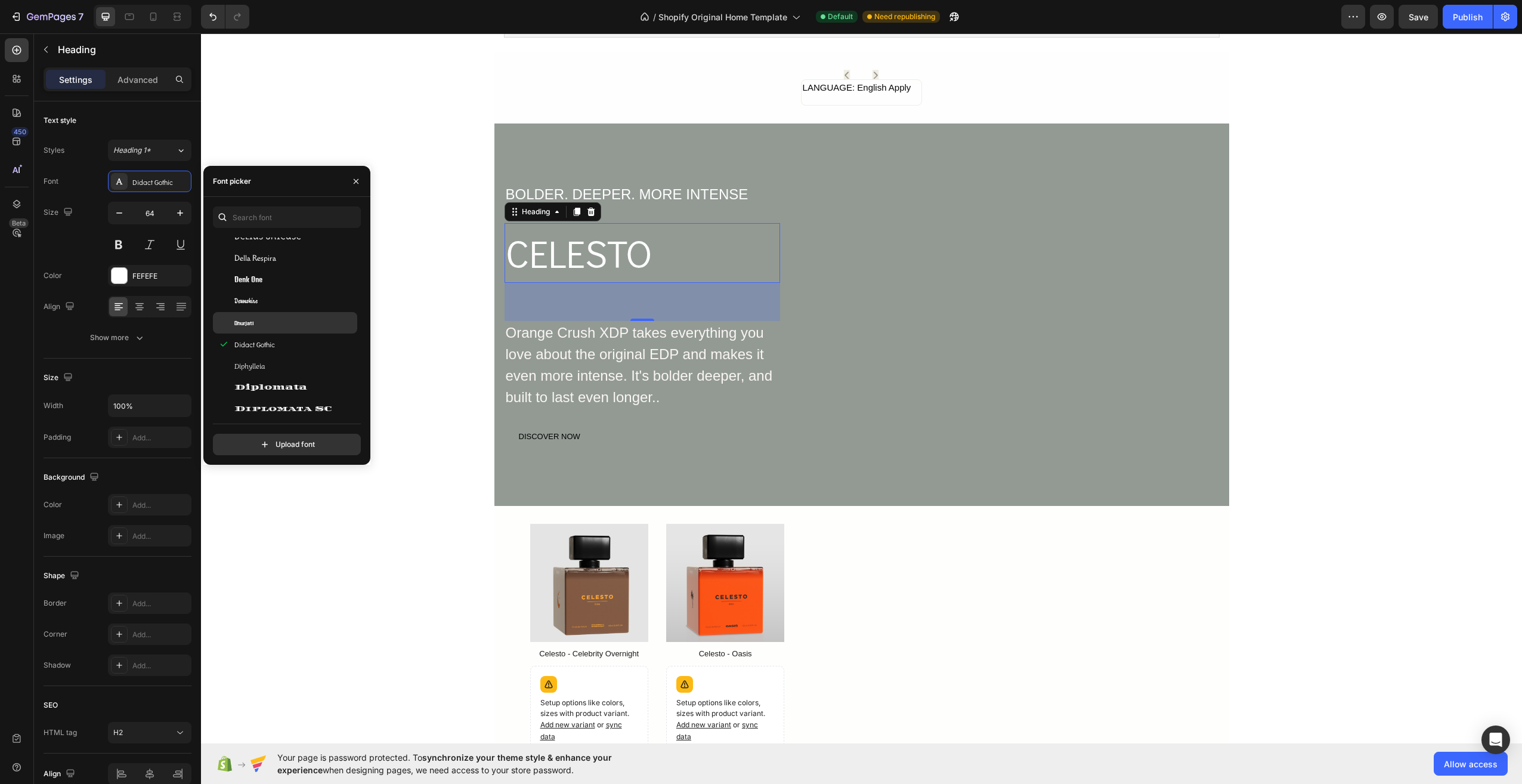
click at [257, 322] on div "Dhurjati" at bounding box center [294, 322] width 120 height 10
click at [256, 340] on span "Didact Gothic" at bounding box center [254, 343] width 41 height 10
click at [275, 267] on span "Dela Gothic One" at bounding box center [271, 270] width 73 height 10
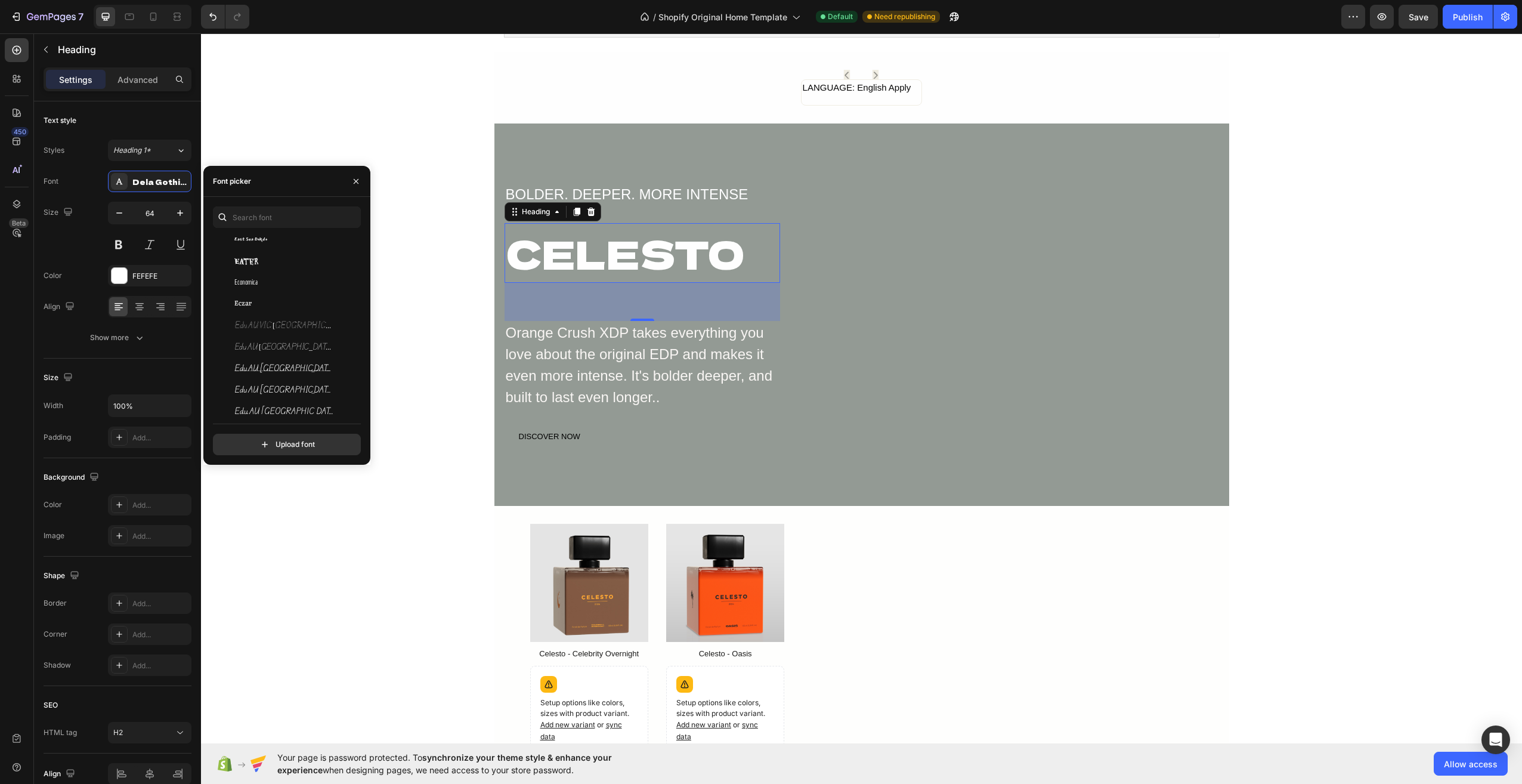
scroll to position [8945, 0]
click at [265, 301] on div "Eczar" at bounding box center [294, 301] width 120 height 10
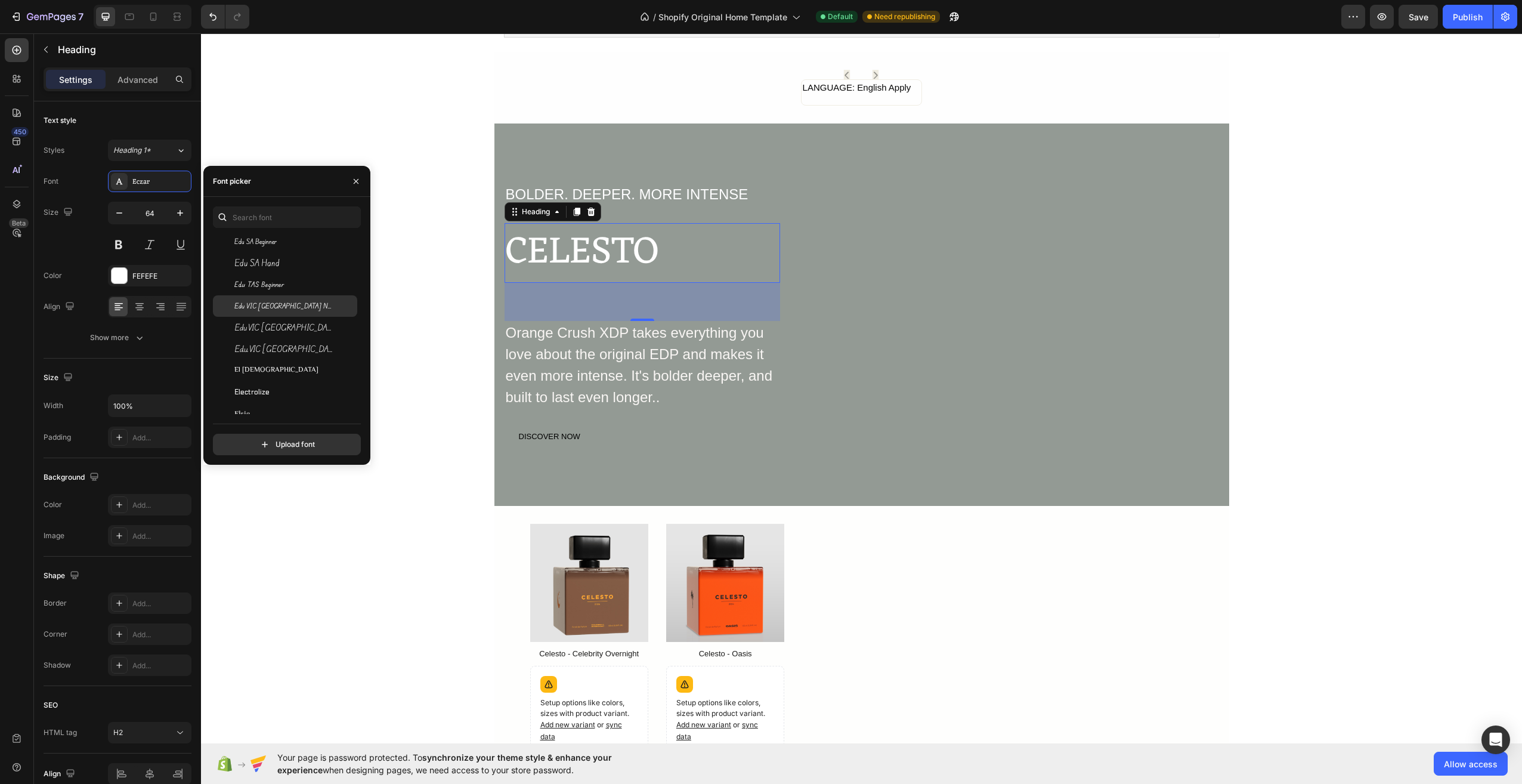
scroll to position [9242, 0]
click at [263, 325] on span "Edu VIC WA NT Hand" at bounding box center [284, 324] width 99 height 10
click at [245, 389] on span "Electrolize" at bounding box center [252, 389] width 35 height 10
click at [235, 412] on span "Elsie" at bounding box center [242, 410] width 15 height 10
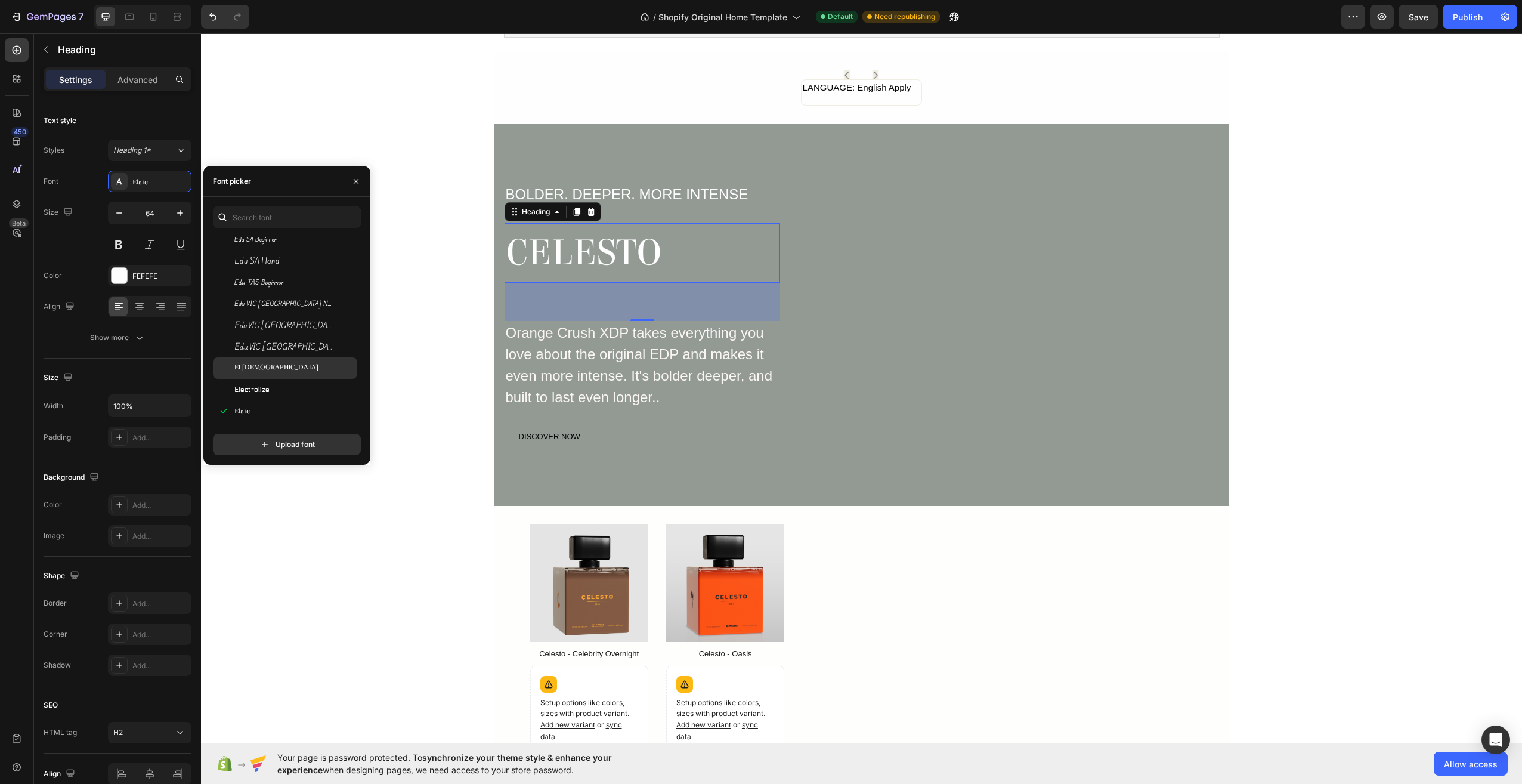
click at [228, 359] on div at bounding box center [223, 368] width 22 height 22
click at [219, 392] on div at bounding box center [223, 389] width 22 height 22
click at [254, 375] on span "Glegoo" at bounding box center [246, 375] width 24 height 10
click at [257, 332] on span "Give You Glory" at bounding box center [258, 332] width 47 height 10
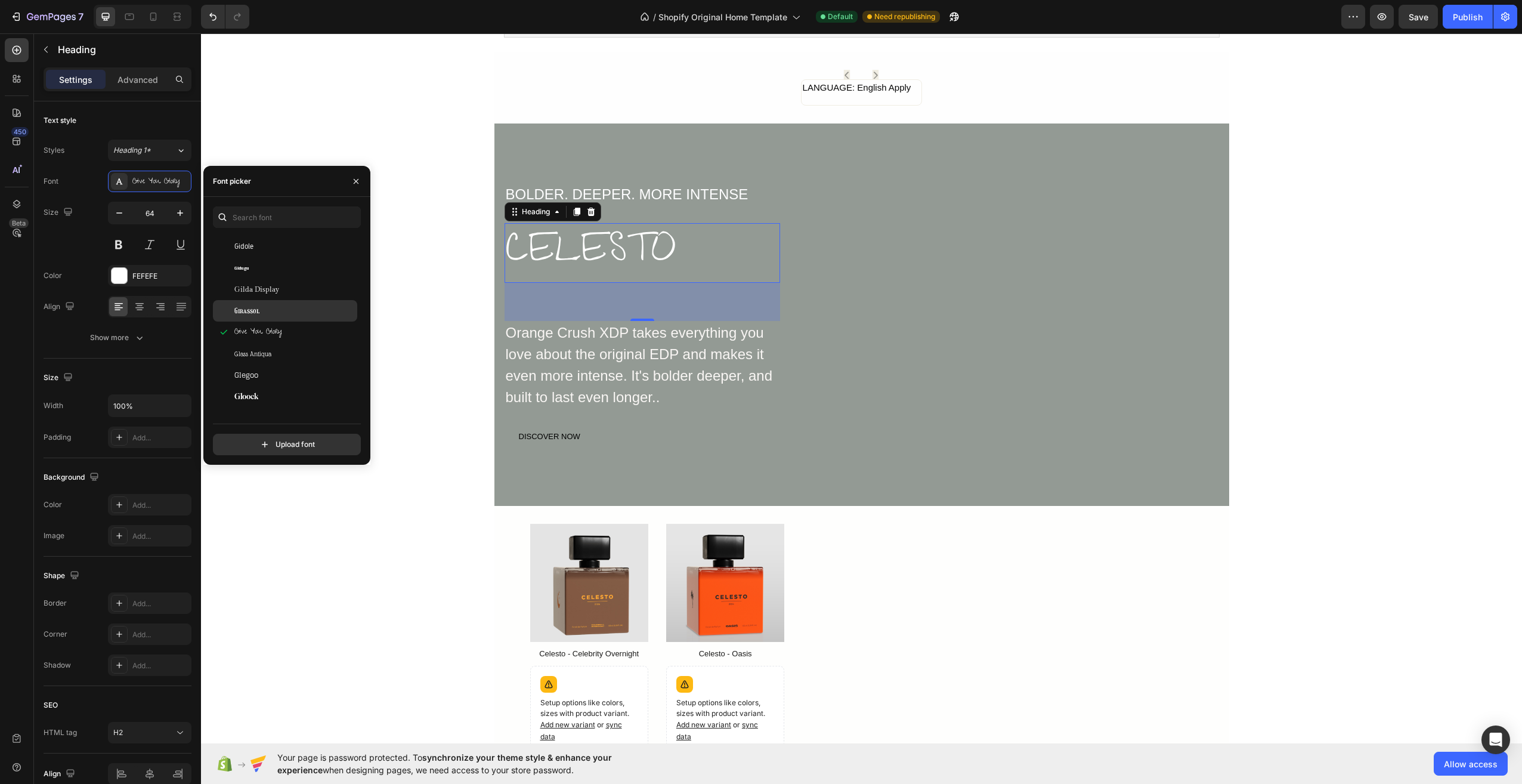
click at [262, 287] on span "Gilda Display" at bounding box center [256, 288] width 44 height 10
click at [258, 687] on div "Gidugu" at bounding box center [285, 697] width 145 height 22
click at [259, 249] on div "Gidole" at bounding box center [294, 246] width 120 height 10
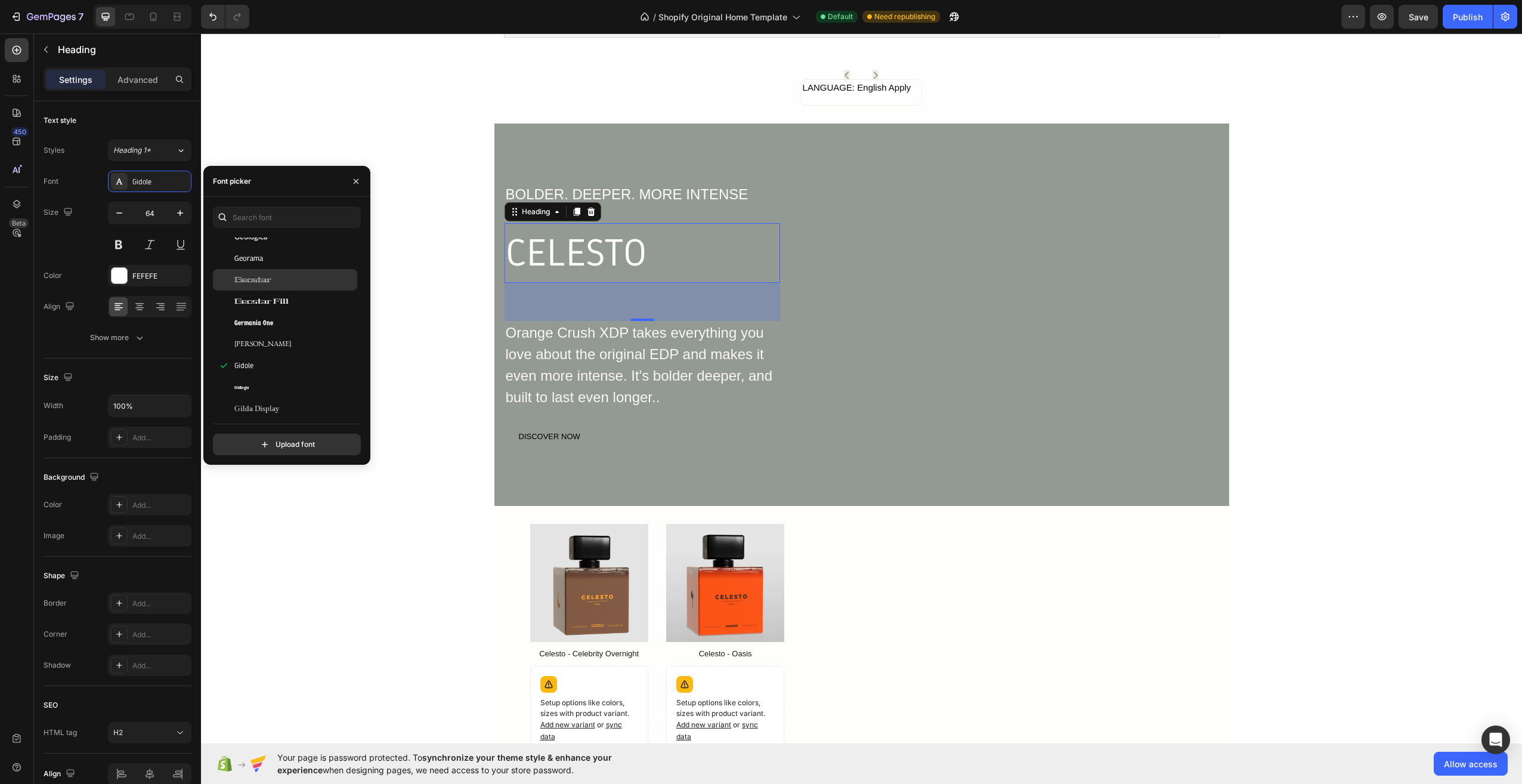
click at [264, 280] on span "Geostar" at bounding box center [253, 279] width 37 height 10
click at [264, 257] on div "Georama" at bounding box center [294, 257] width 120 height 10
click at [263, 624] on div "Gemunu Libre" at bounding box center [285, 635] width 145 height 22
click at [258, 273] on div "Genos" at bounding box center [294, 270] width 120 height 10
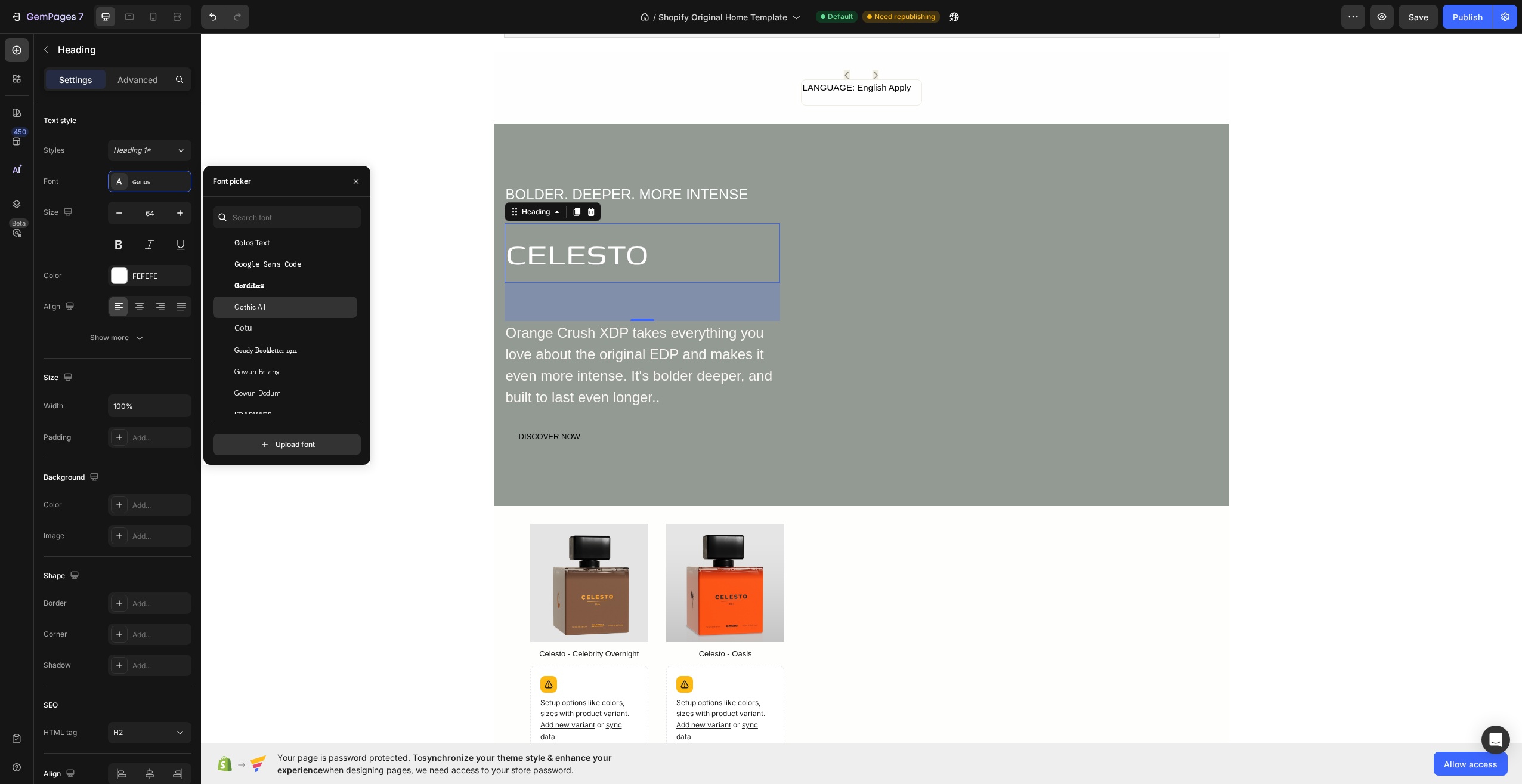
scroll to position [12105, 0]
click at [252, 280] on span "Gotu" at bounding box center [243, 274] width 17 height 10
click at [253, 296] on span "Goudy Bookletter 1911" at bounding box center [266, 296] width 62 height 10
click at [254, 314] on span "Gowun Batang" at bounding box center [256, 317] width 44 height 10
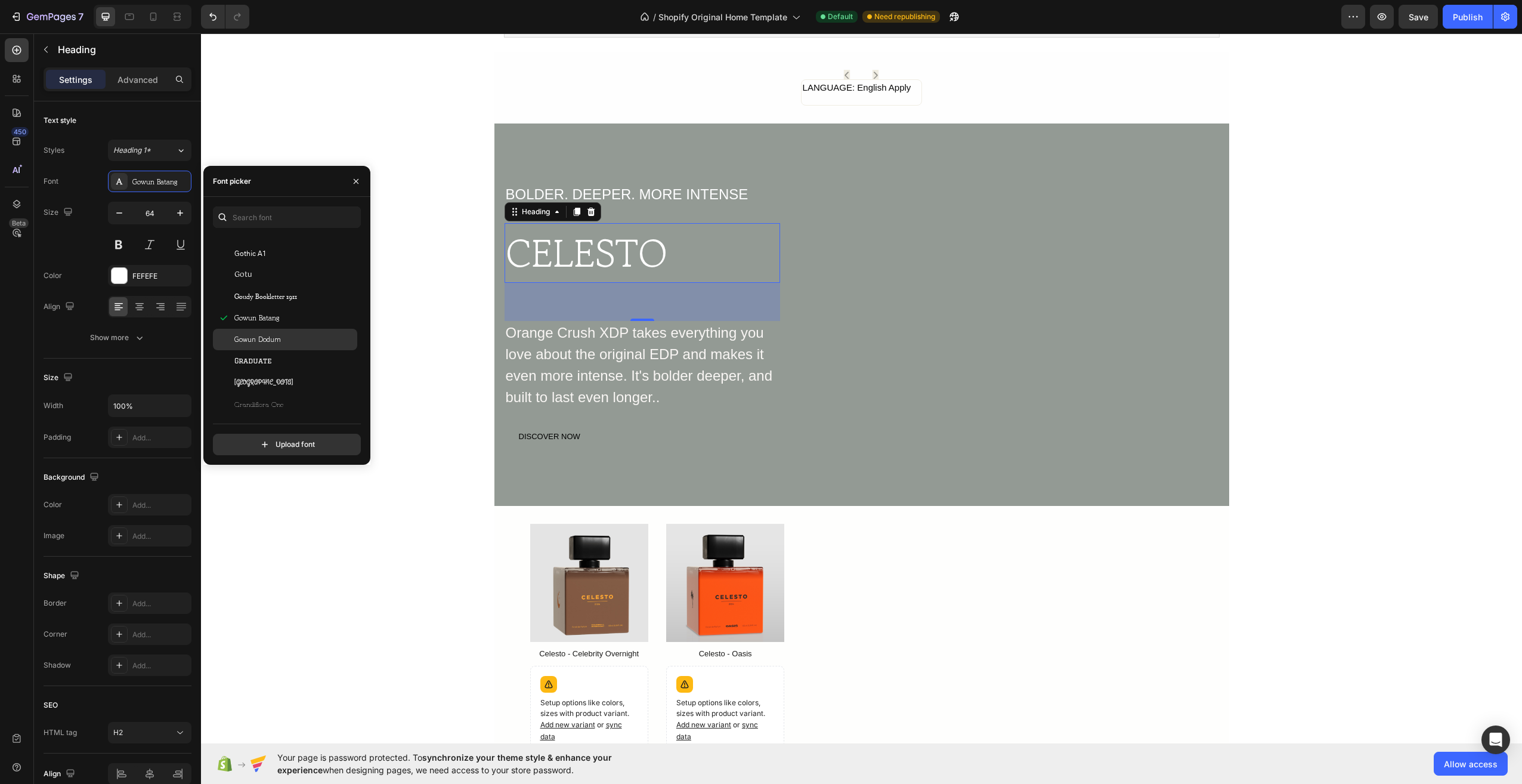
click at [255, 338] on span "Gowun Dodum" at bounding box center [257, 339] width 46 height 10
click at [254, 362] on span "Graduate" at bounding box center [254, 360] width 38 height 10
click at [230, 392] on div at bounding box center [223, 382] width 22 height 22
click at [218, 429] on div "Upload font" at bounding box center [287, 439] width 148 height 31
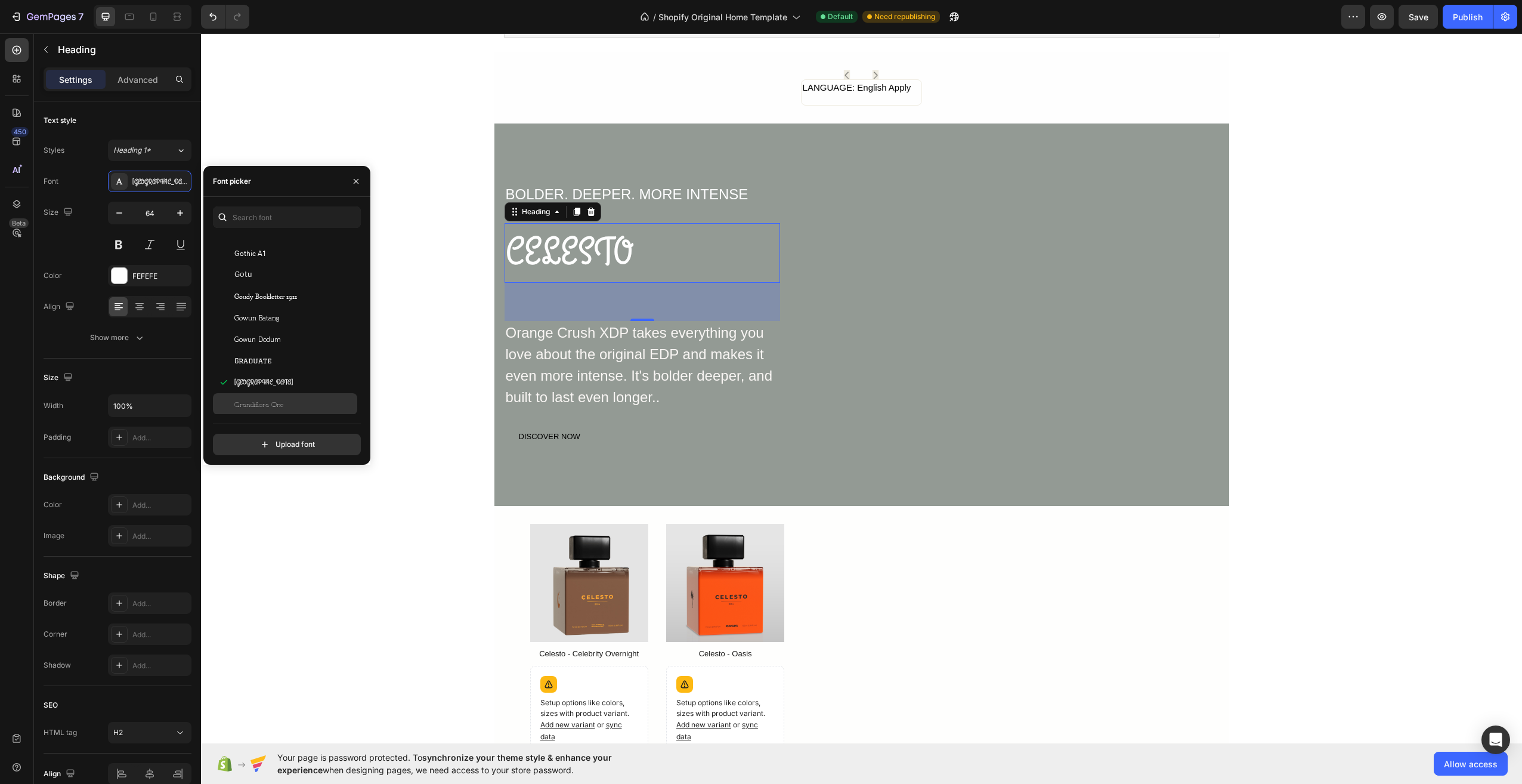
click at [236, 395] on div "Grandiflora One" at bounding box center [285, 404] width 145 height 22
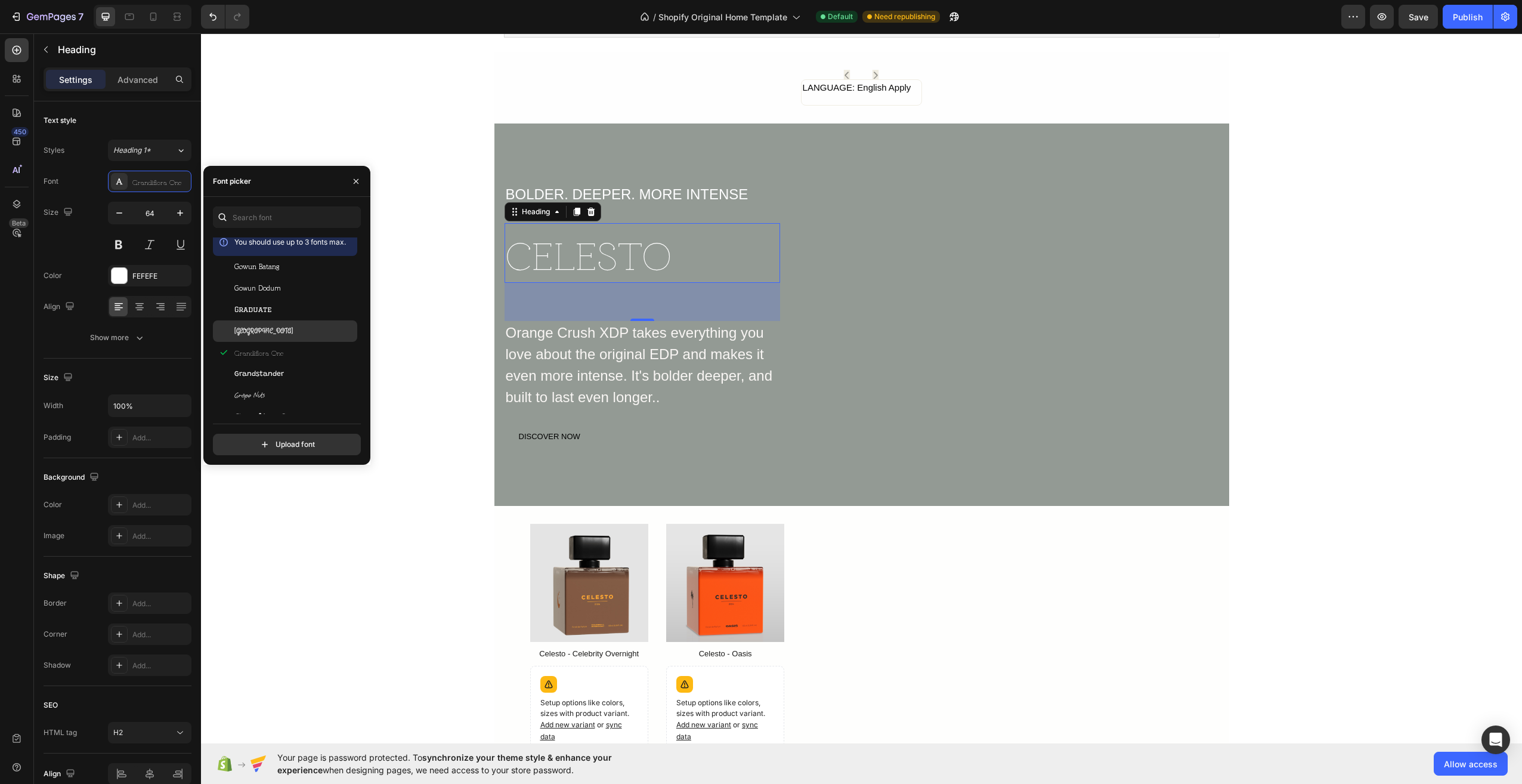
scroll to position [12403, 0]
click at [246, 358] on span "Gugi" at bounding box center [242, 362] width 15 height 10
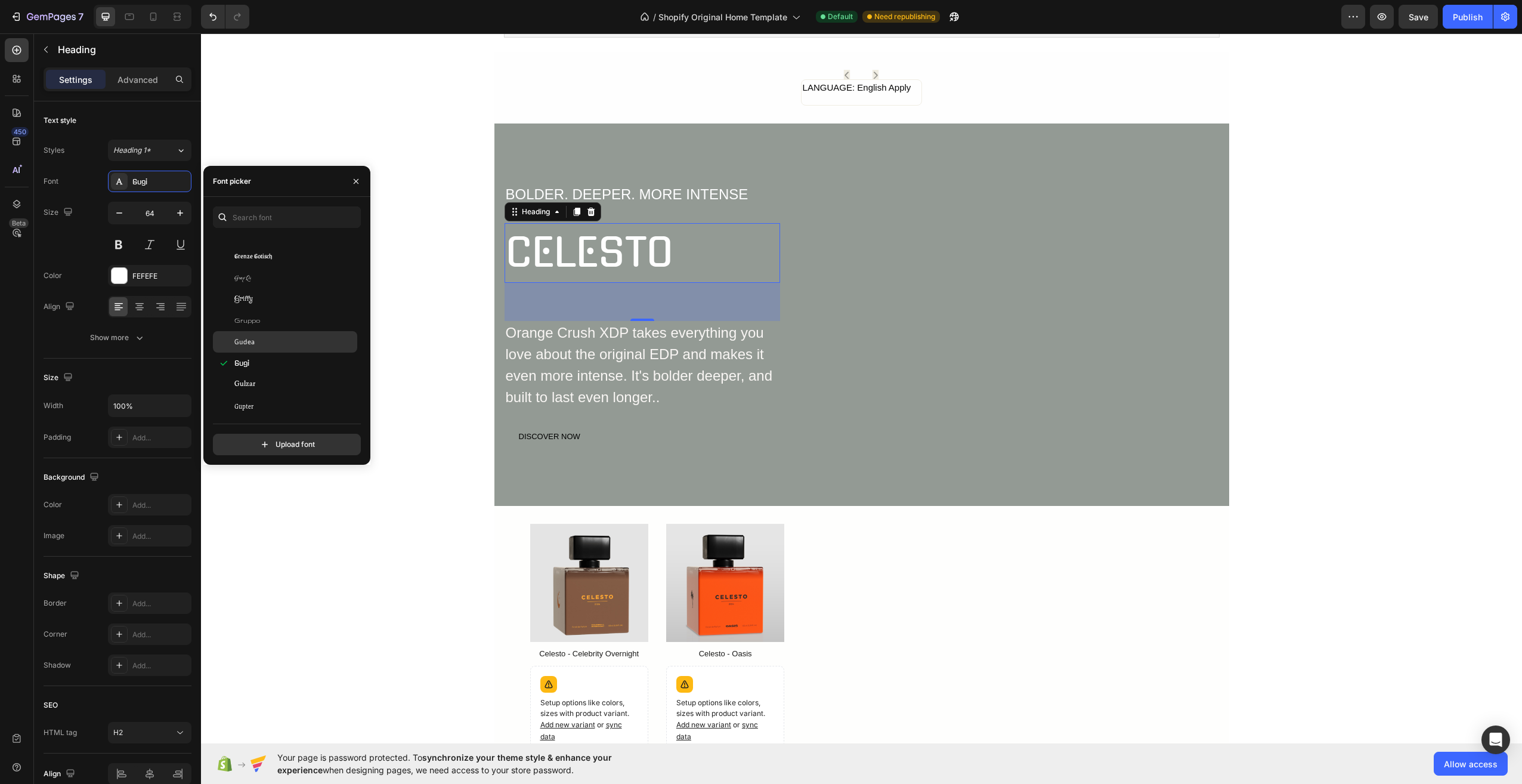
click at [253, 340] on span "Gudea" at bounding box center [244, 341] width 20 height 10
click at [264, 741] on div "Homenaje" at bounding box center [285, 752] width 145 height 22
click at [259, 339] on div "Hubballi" at bounding box center [294, 343] width 120 height 10
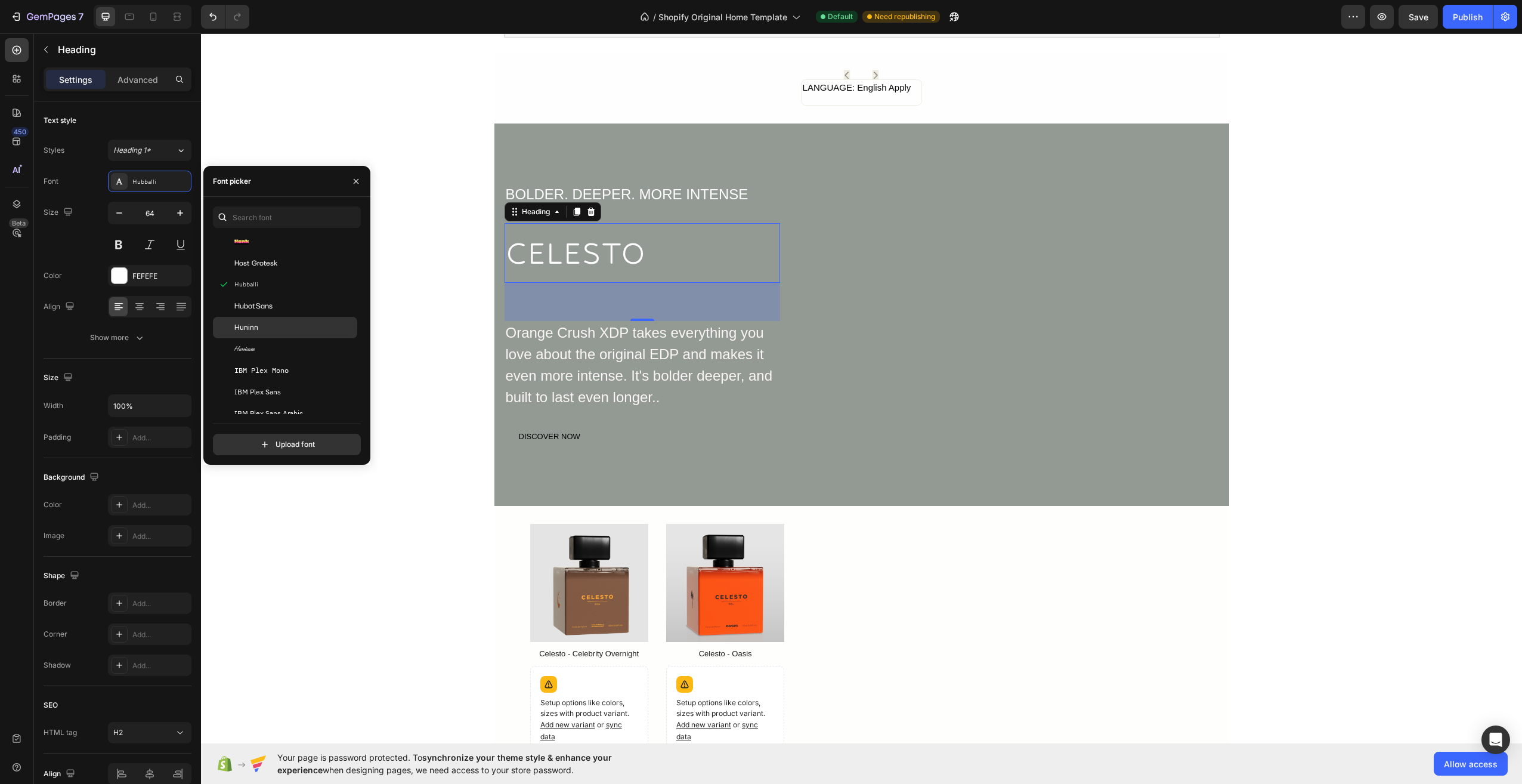
click at [300, 328] on div "Huninn" at bounding box center [294, 326] width 120 height 10
click at [294, 288] on div "Hubballi" at bounding box center [294, 284] width 120 height 10
click at [280, 314] on div "Kanit" at bounding box center [294, 310] width 120 height 10
click at [287, 372] on div "Karantina" at bounding box center [294, 375] width 120 height 10
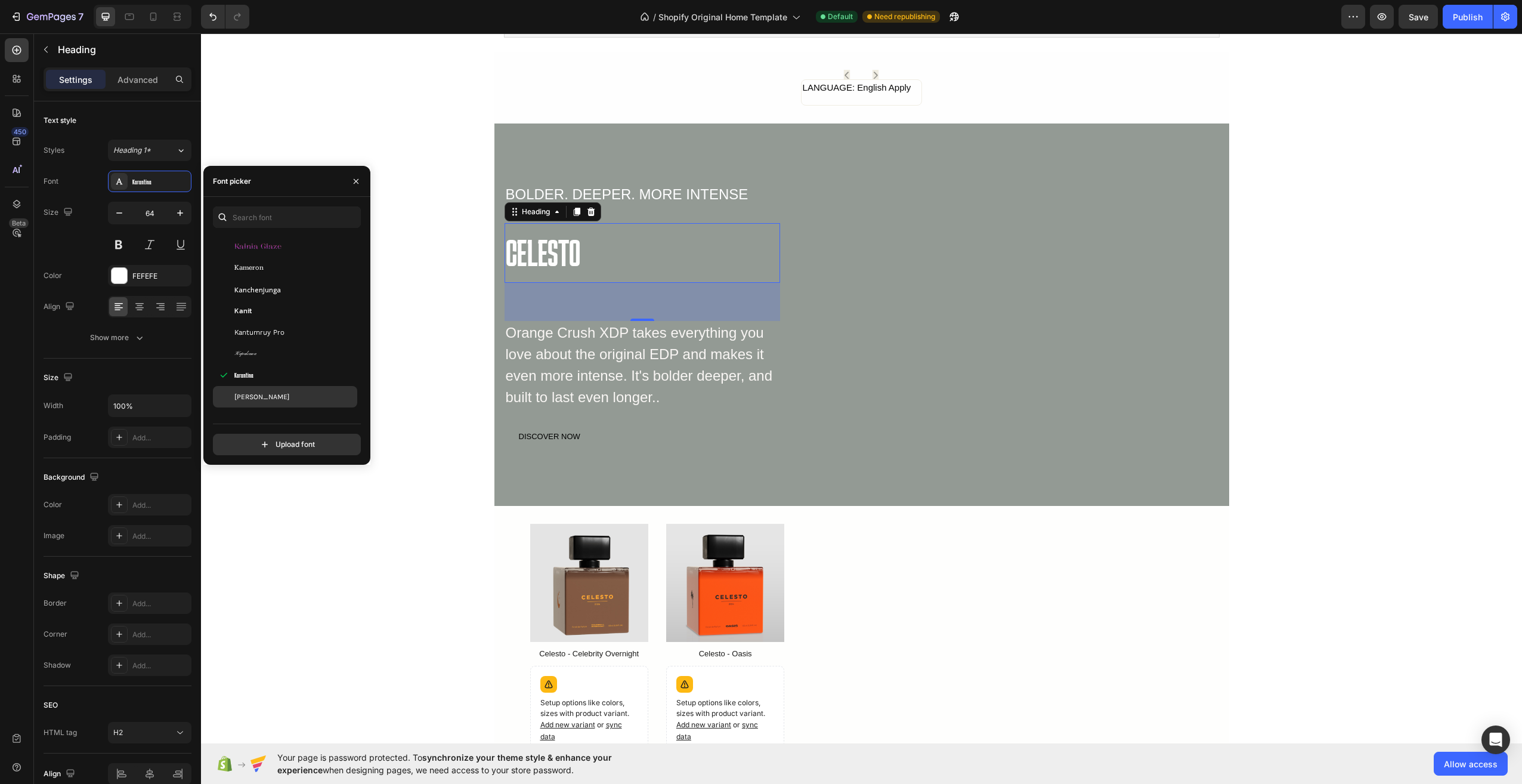
click at [267, 398] on div "[PERSON_NAME]" at bounding box center [294, 396] width 120 height 10
click at [282, 256] on div "Keania One" at bounding box center [294, 253] width 120 height 10
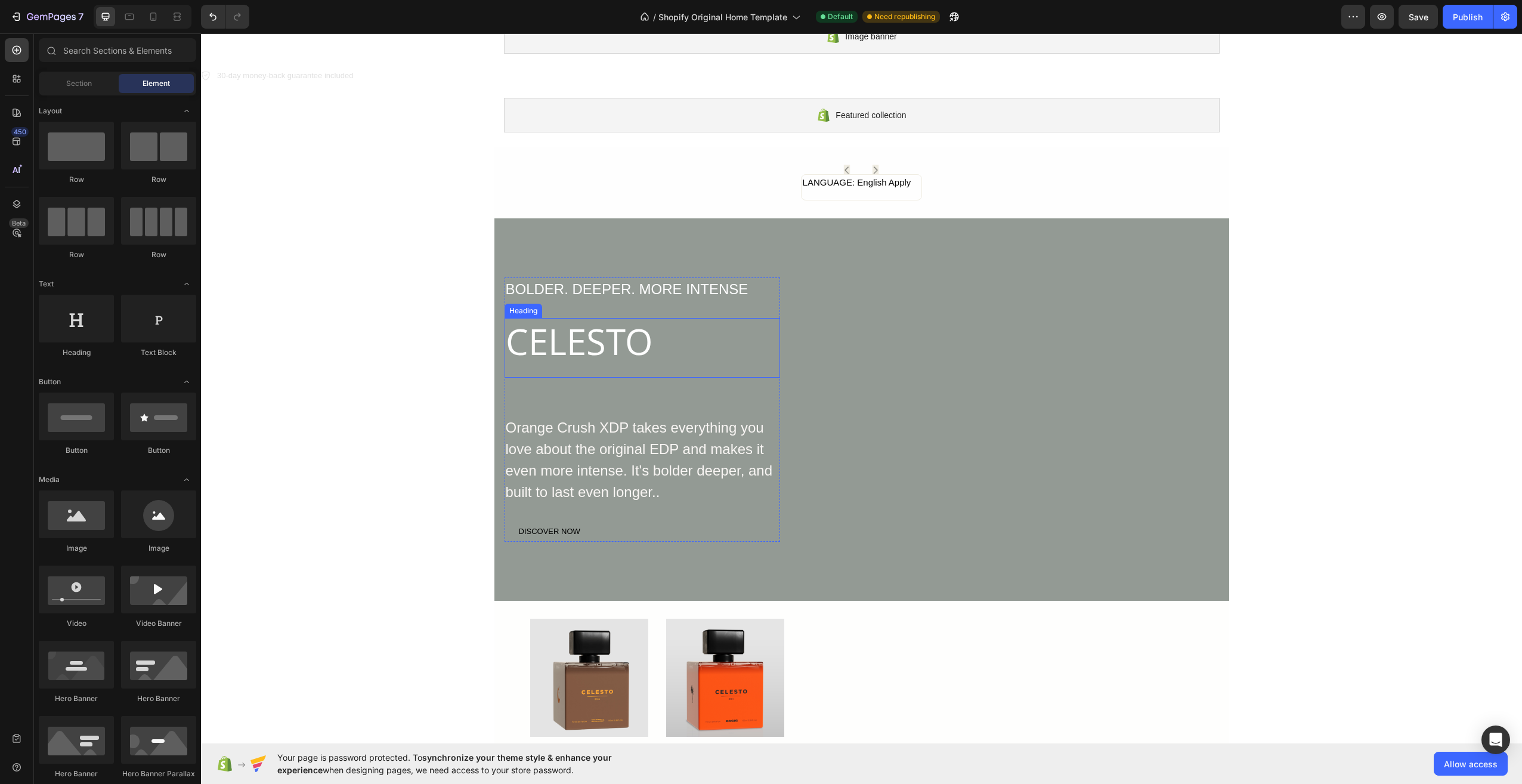
scroll to position [60, 0]
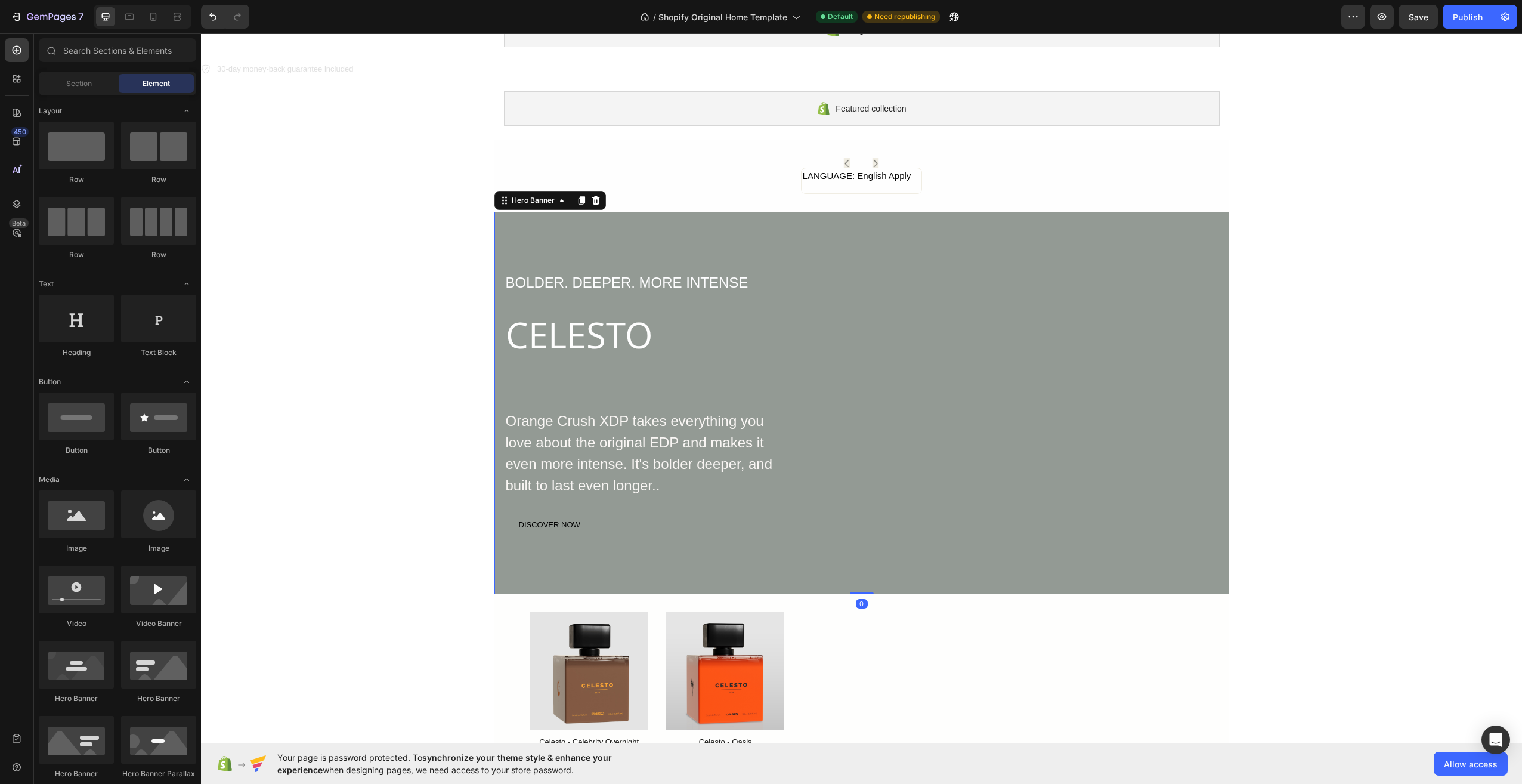
click at [792, 337] on div "BOLDER. DEEPER. MORE INTENSE Text Block CELESTO Heading Orange Crush XDP takes …" at bounding box center [862, 403] width 716 height 265
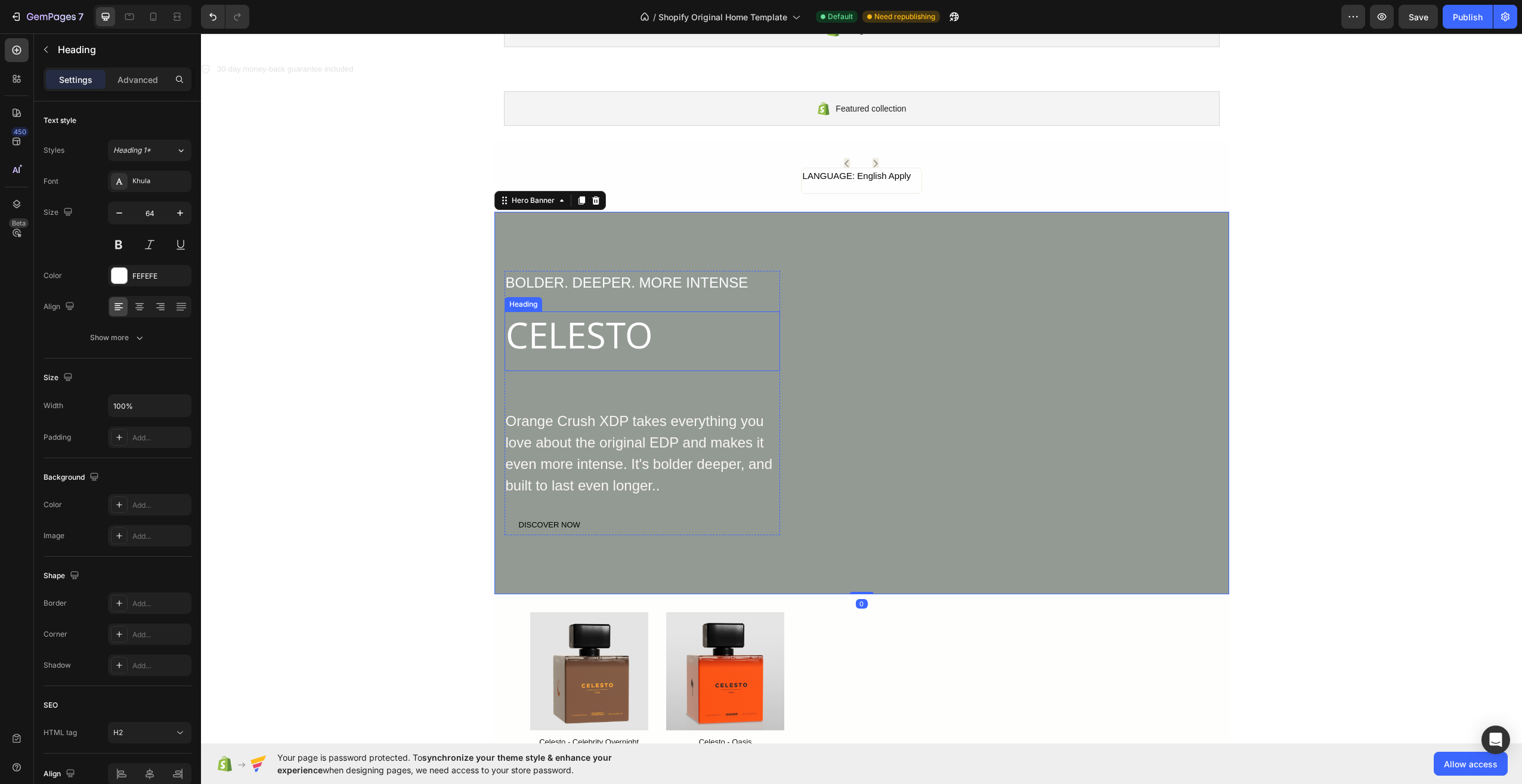
click at [689, 328] on p "CELESTO" at bounding box center [642, 340] width 273 height 58
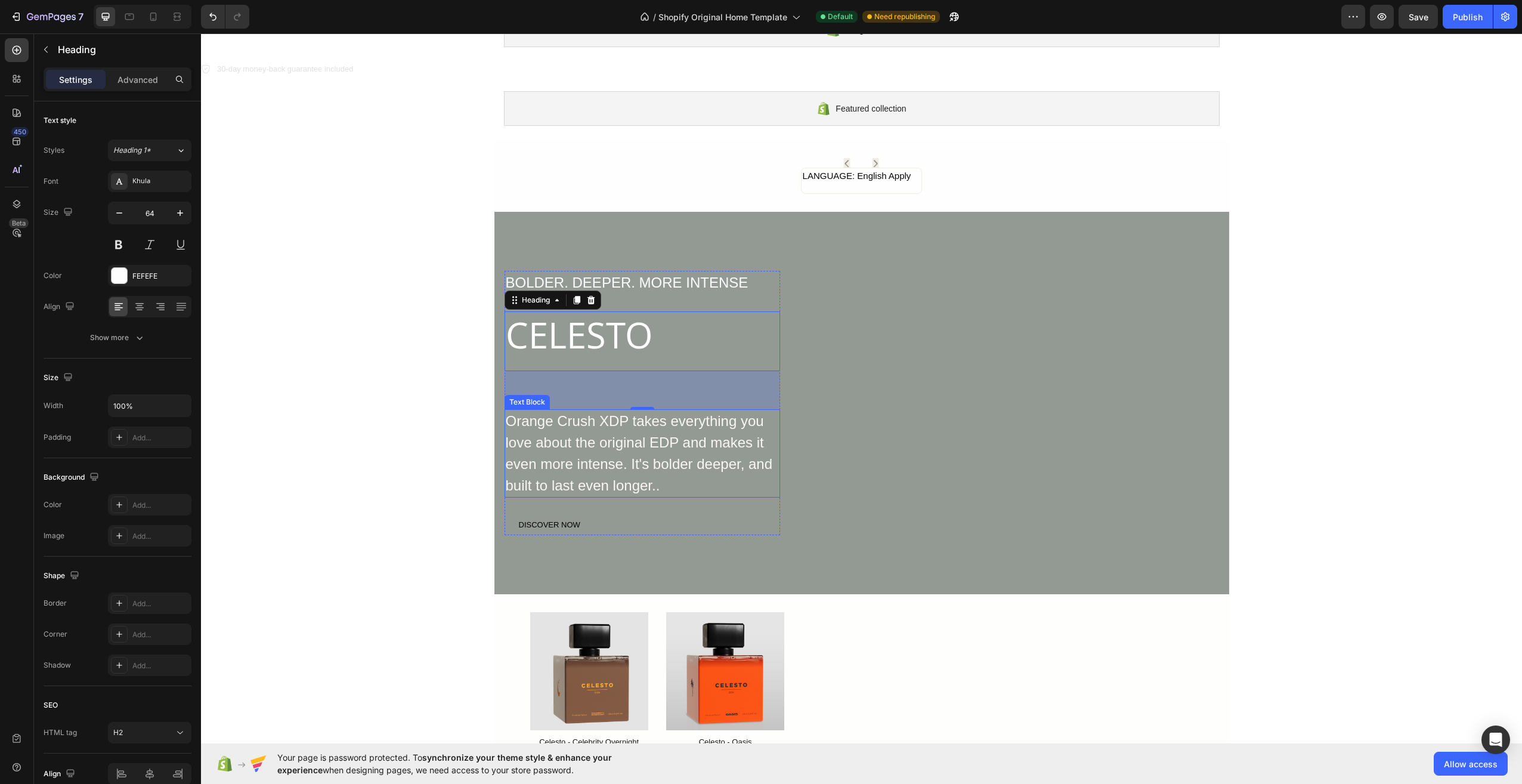
click at [517, 436] on div "Orange Crush XDP takes everything you love about the original EDP and makes it …" at bounding box center [641, 453] width 275 height 88
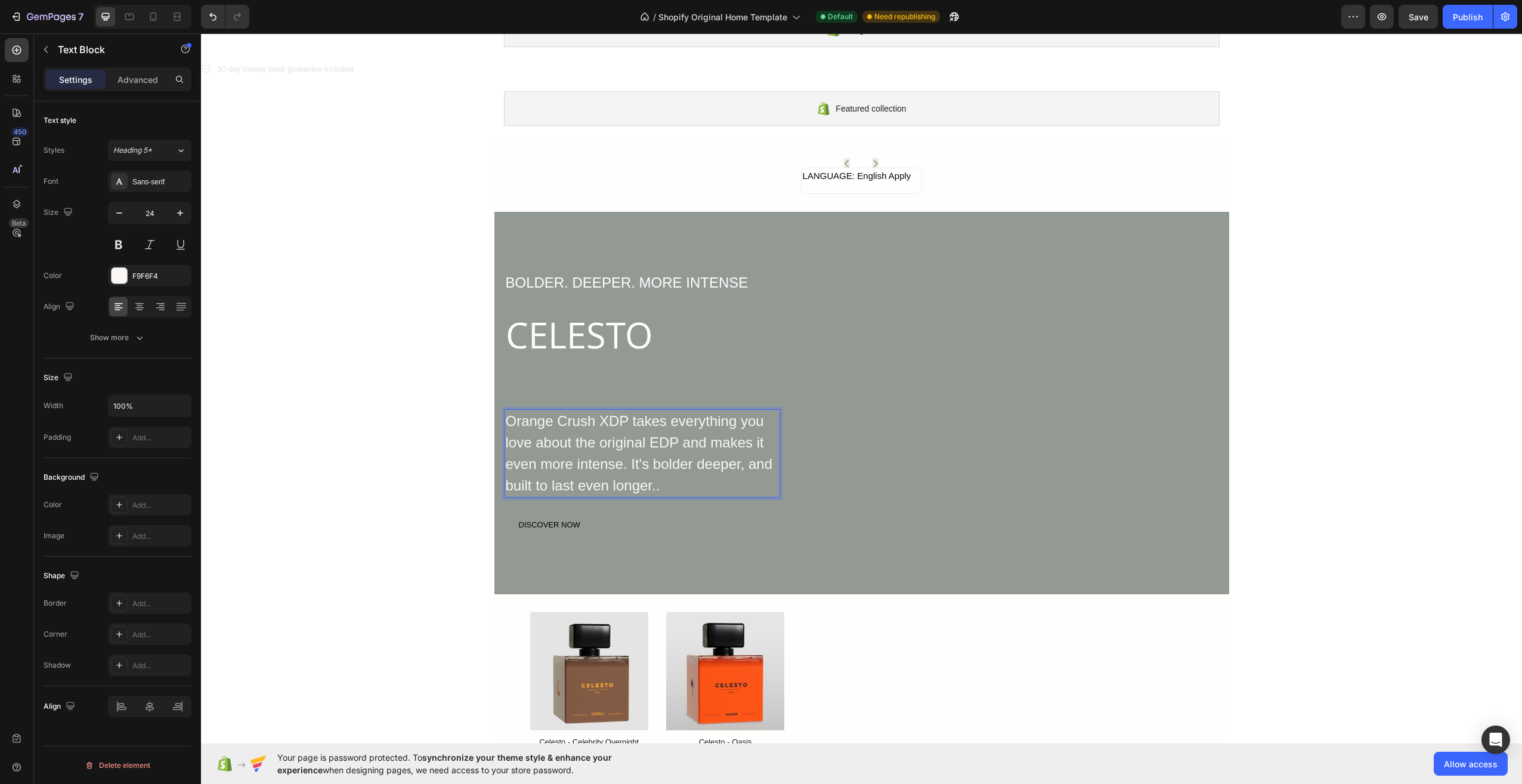
click at [650, 484] on div "Orange Crush XDP takes everything you love about the original EDP and makes it …" at bounding box center [641, 453] width 275 height 88
click at [650, 484] on p "Orange Crush XDP takes everything you love about the original EDP and makes it …" at bounding box center [642, 453] width 273 height 86
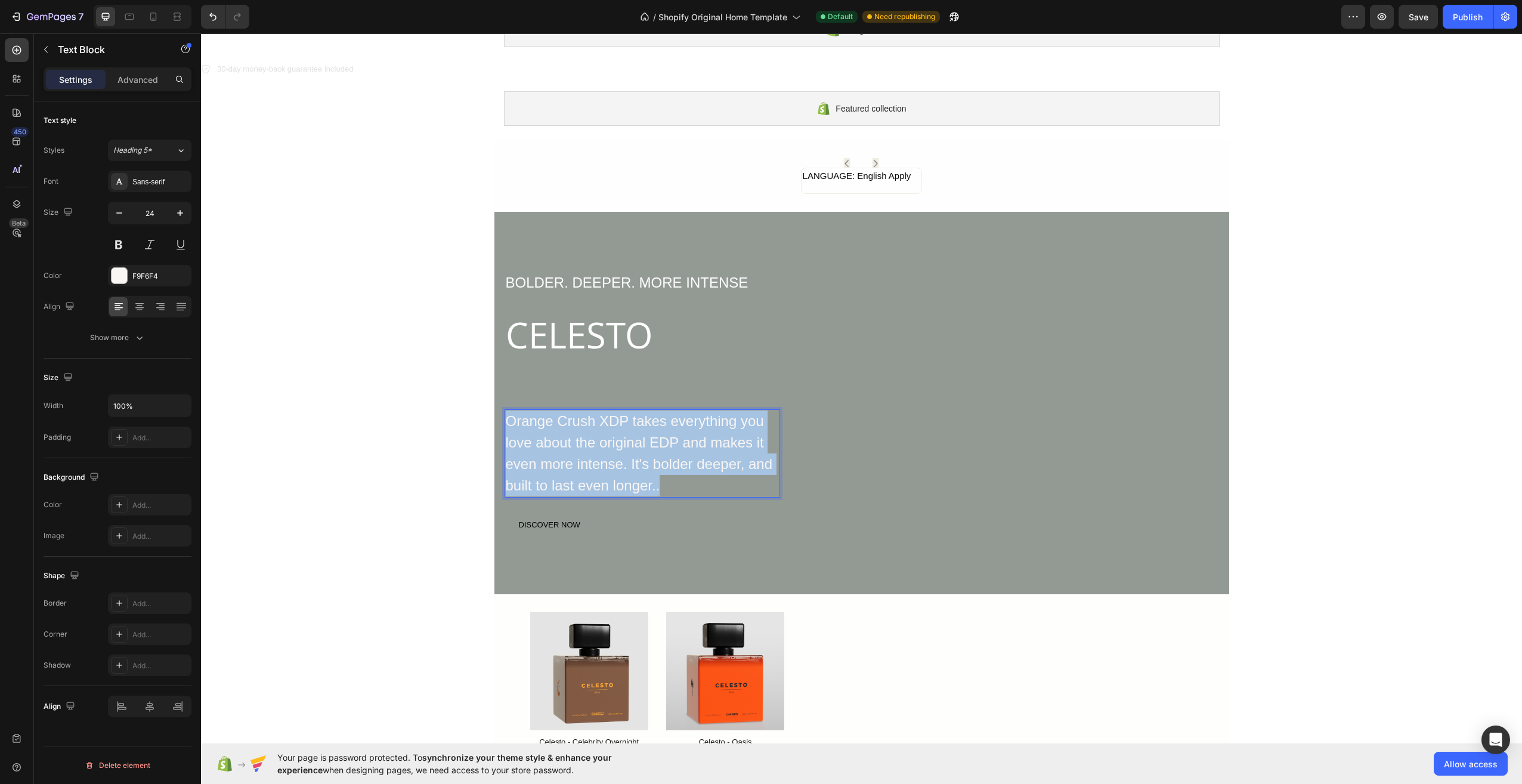
click at [652, 484] on p "Orange Crush XDP takes everything you love about the original EDP and makes it …" at bounding box center [642, 453] width 273 height 86
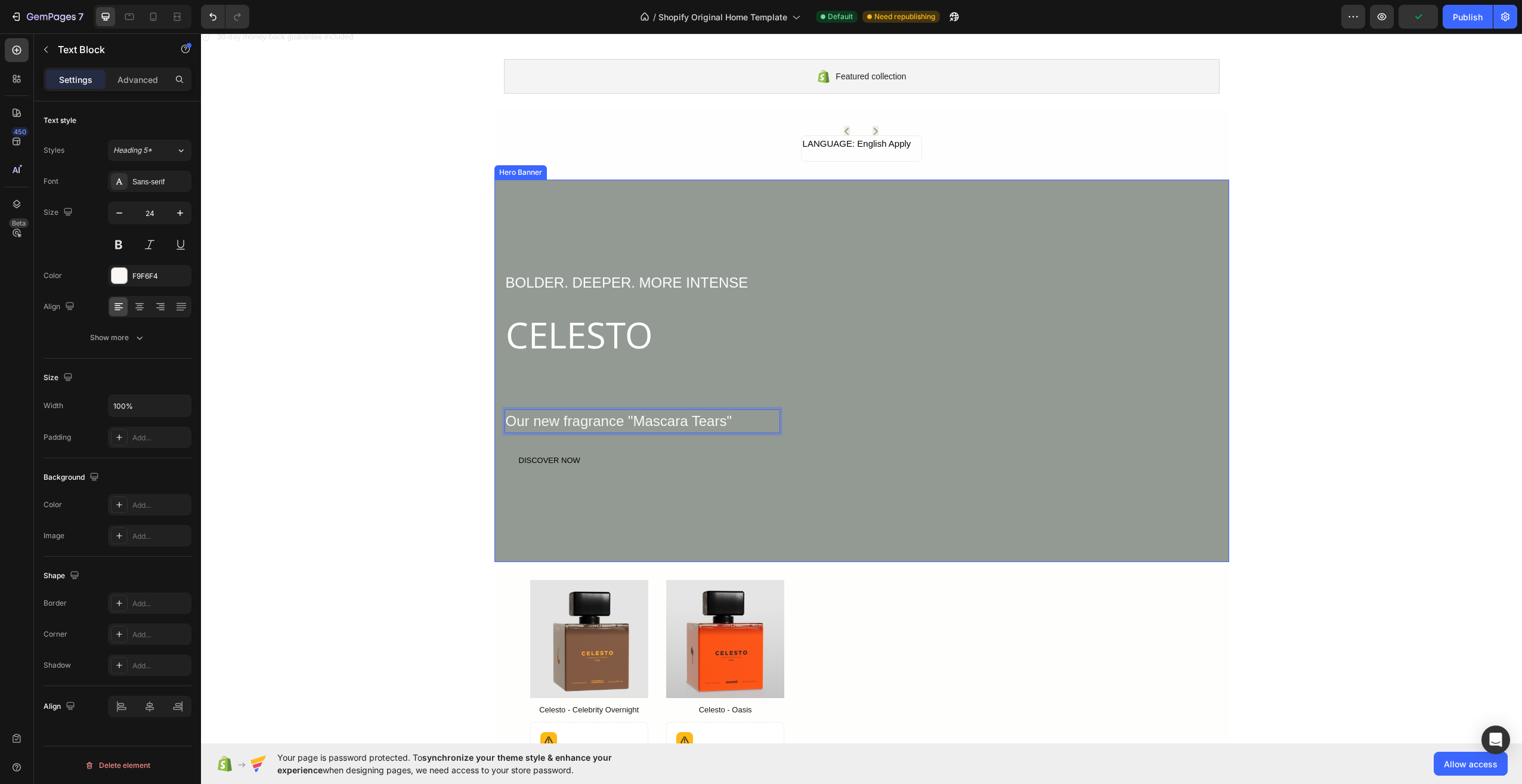
scroll to position [81, 0]
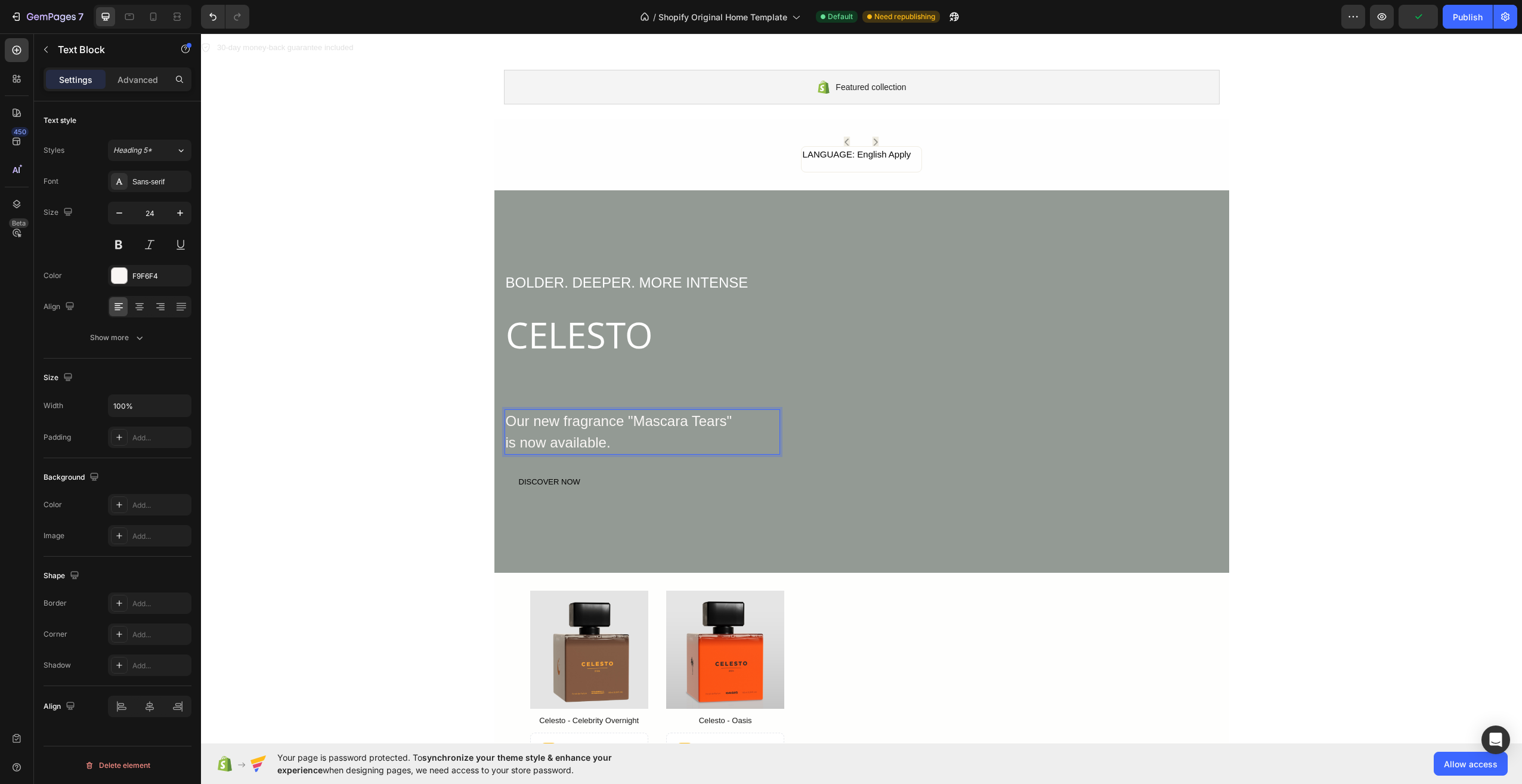
click at [732, 417] on p "Our new fragrance "Mascara Tears"" at bounding box center [642, 421] width 273 height 22
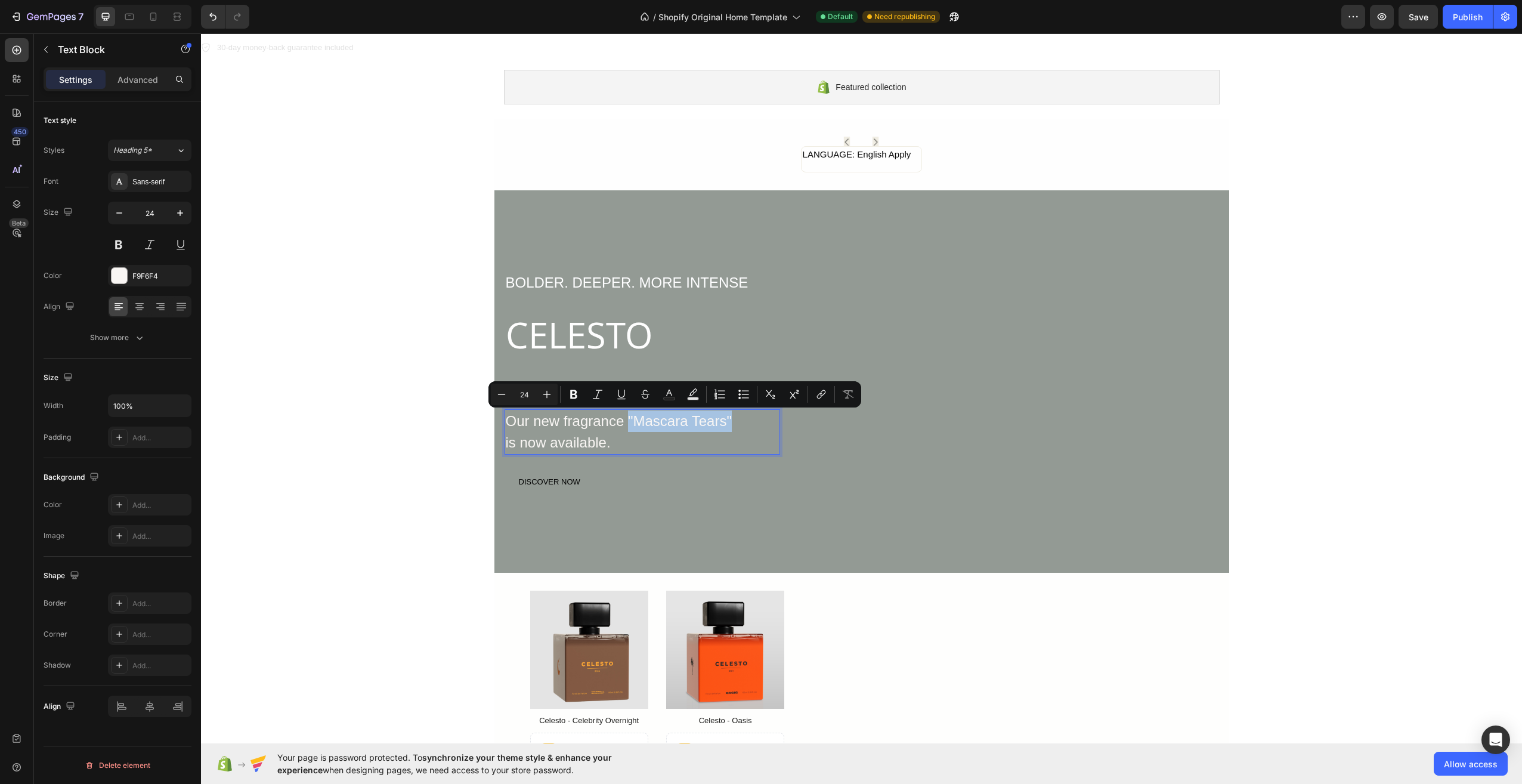
drag, startPoint x: 730, startPoint y: 417, endPoint x: 623, endPoint y: 423, distance: 107.2
click at [623, 423] on p "Our new fragrance "Mascara Tears"" at bounding box center [642, 421] width 273 height 22
click at [826, 393] on icon "Editor contextual toolbar" at bounding box center [821, 393] width 12 height 12
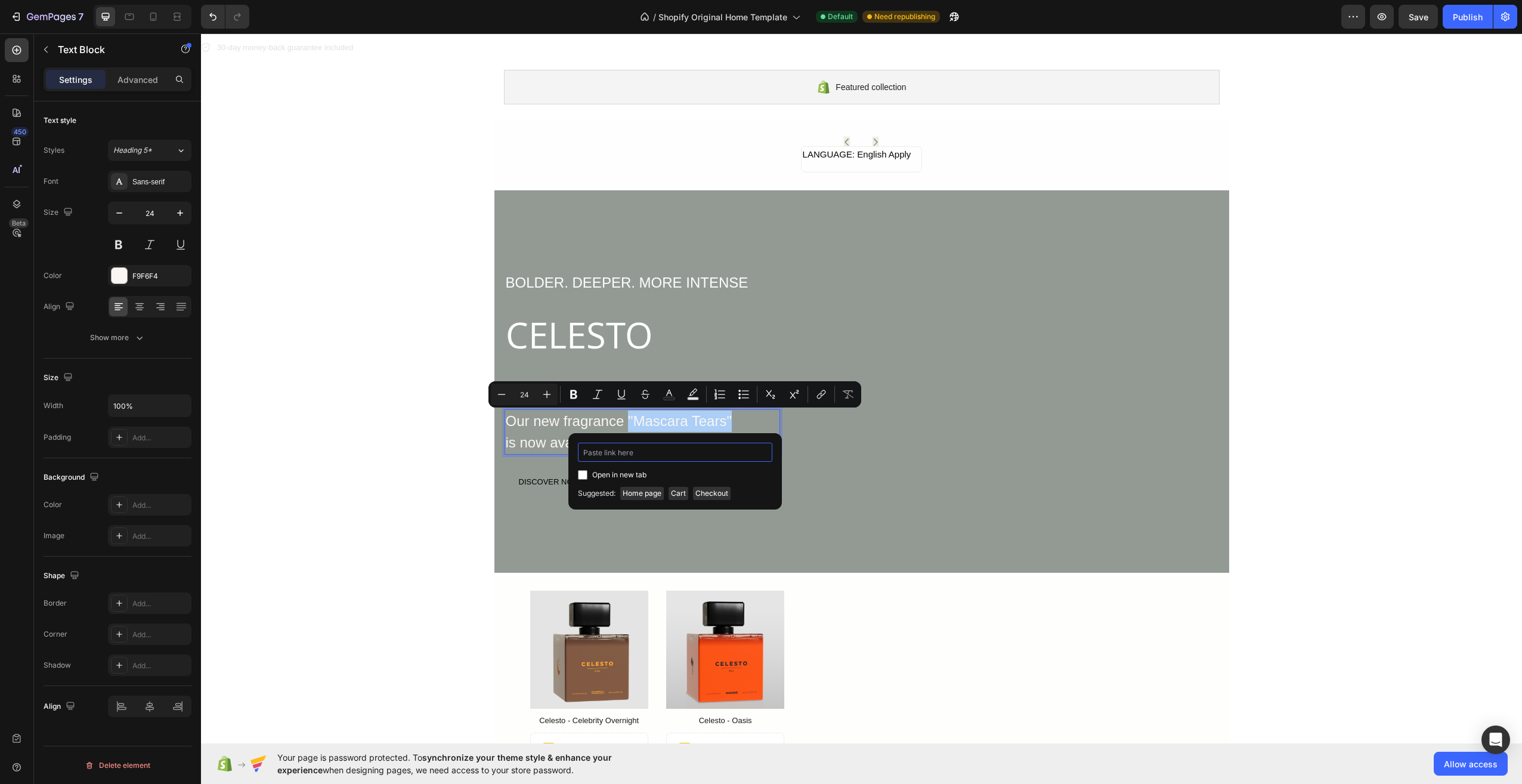
click at [649, 448] on input "Editor contextual toolbar" at bounding box center [675, 452] width 195 height 19
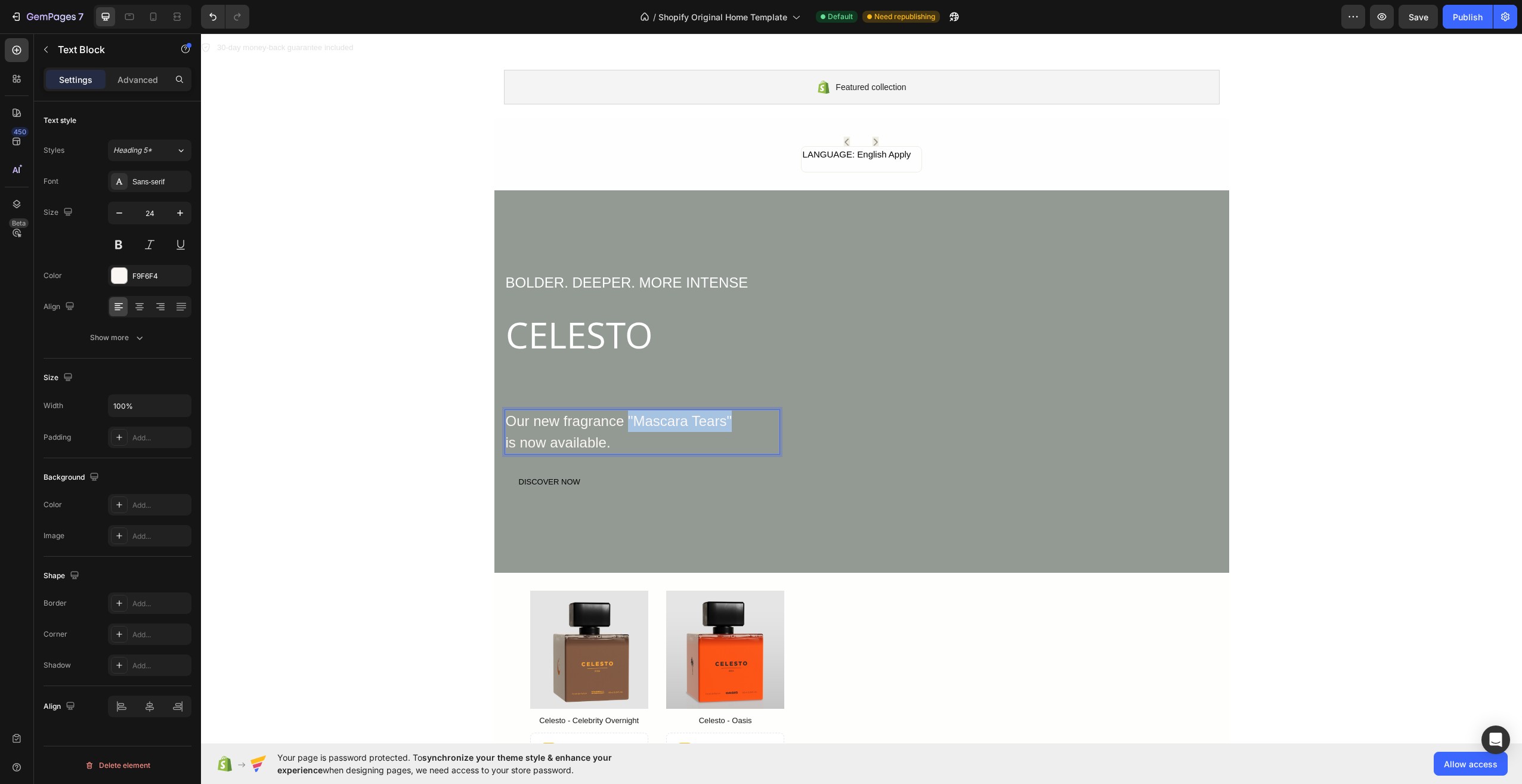
click at [707, 419] on p "Our new fragrance "Mascara Tears"" at bounding box center [642, 421] width 273 height 22
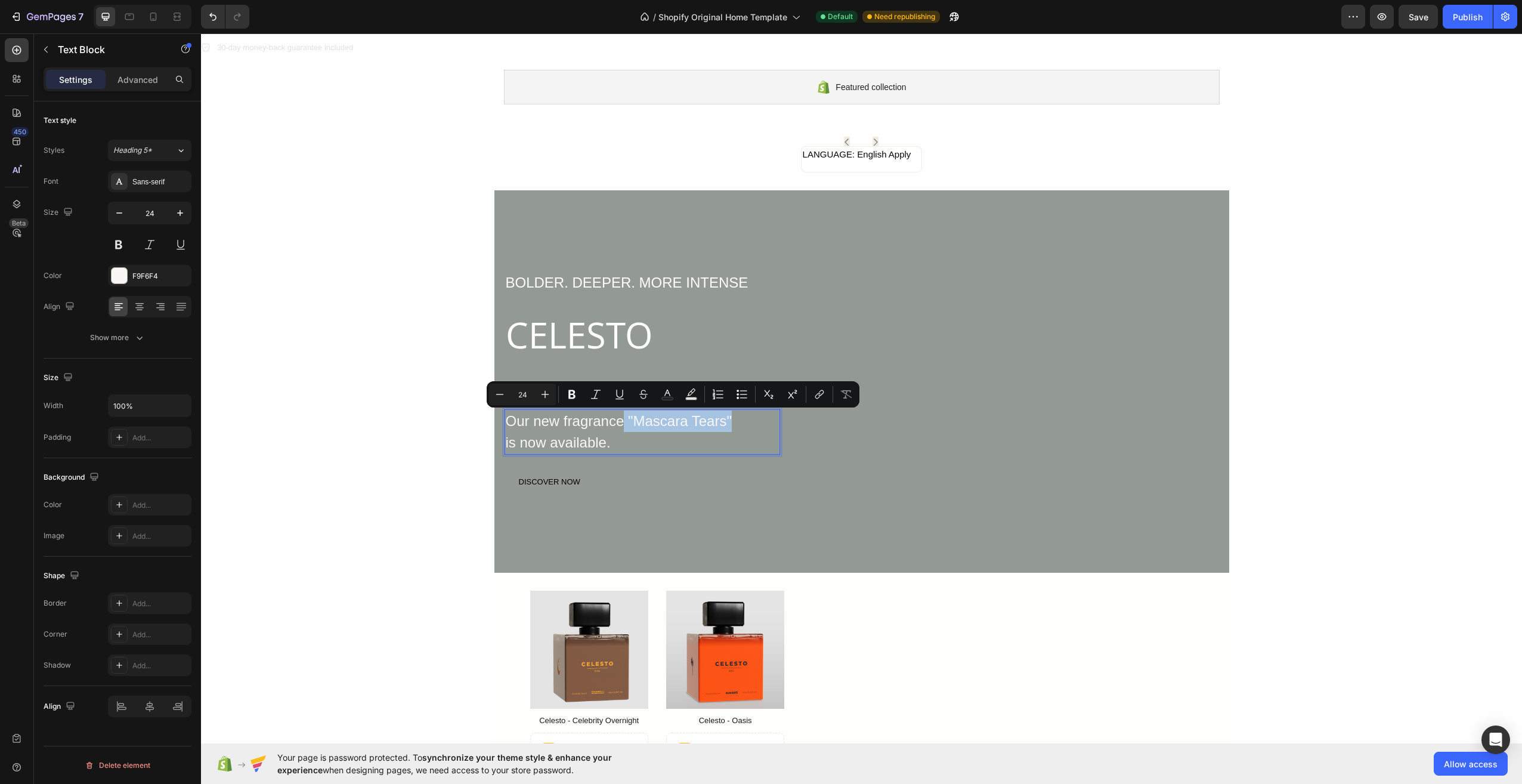
drag, startPoint x: 726, startPoint y: 419, endPoint x: 621, endPoint y: 421, distance: 105.0
click at [621, 421] on p "Our new fragrance "Mascara Tears"" at bounding box center [642, 421] width 273 height 22
click at [653, 435] on p "is now available." at bounding box center [642, 443] width 273 height 22
drag, startPoint x: 624, startPoint y: 414, endPoint x: 668, endPoint y: 443, distance: 52.7
click at [668, 443] on div "Our new fragrance "Mascara Tears" is now available." at bounding box center [641, 432] width 275 height 45
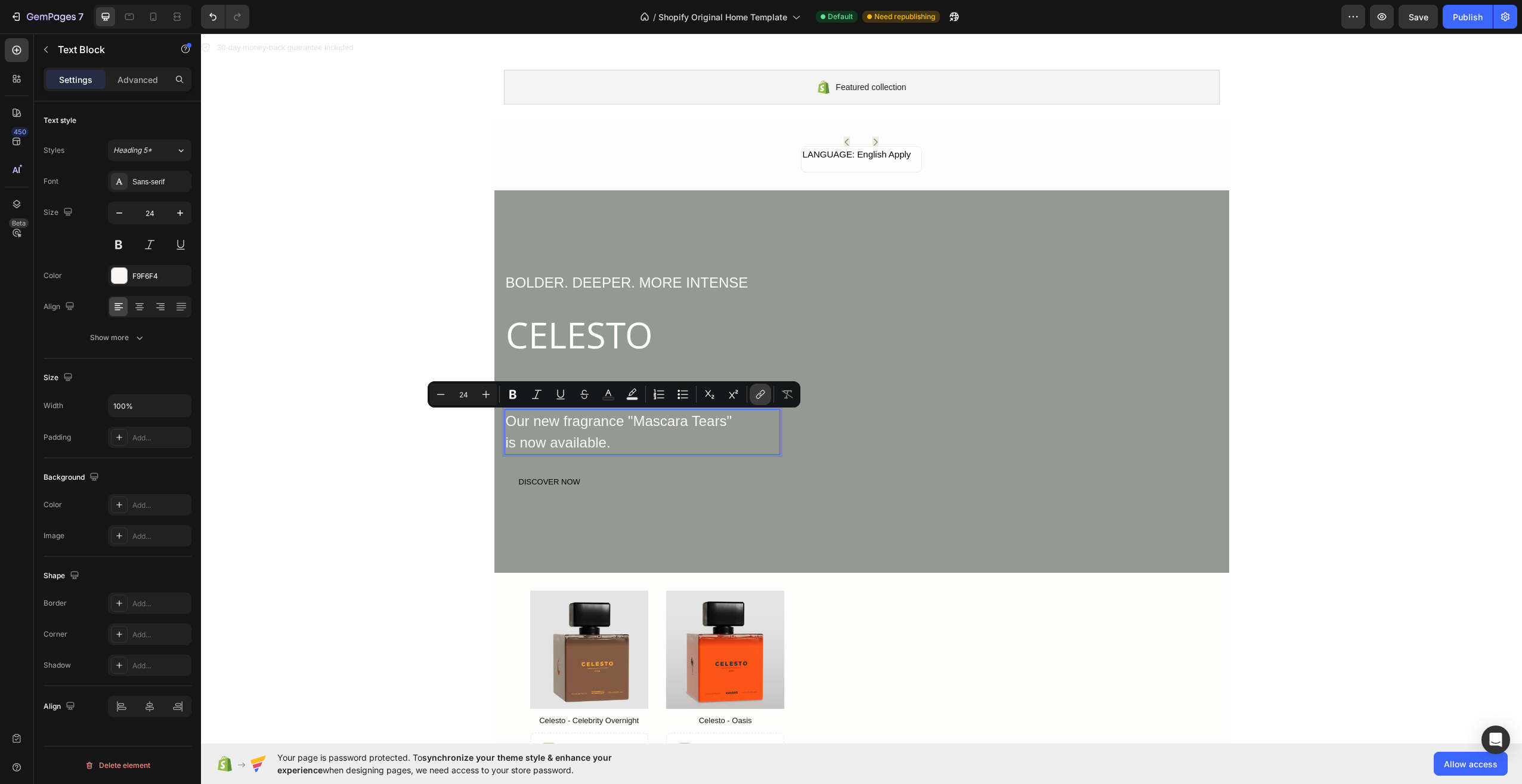
click at [758, 394] on icon "Editor contextual toolbar" at bounding box center [761, 393] width 12 height 12
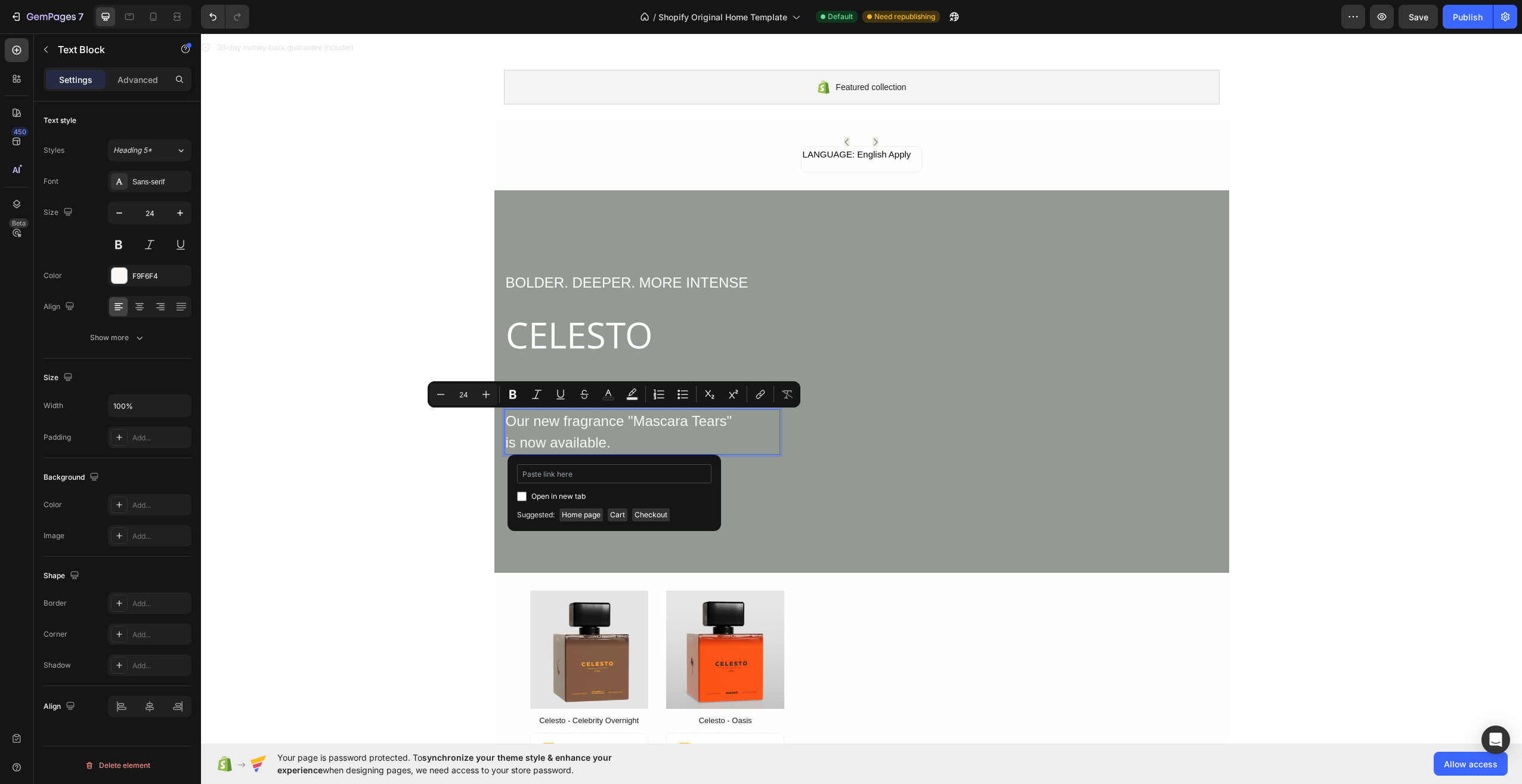
type input "https://edspx0-kj.myshopify.com/products/celesto-mascara-tears"
click at [613, 477] on input "https://edspx0-kj.myshopify.com/products/celesto-mascara-tears" at bounding box center [615, 474] width 195 height 19
click at [655, 470] on input "https://edspx0-kj.myshopify.com/products/celesto-mascara-tears" at bounding box center [615, 474] width 195 height 19
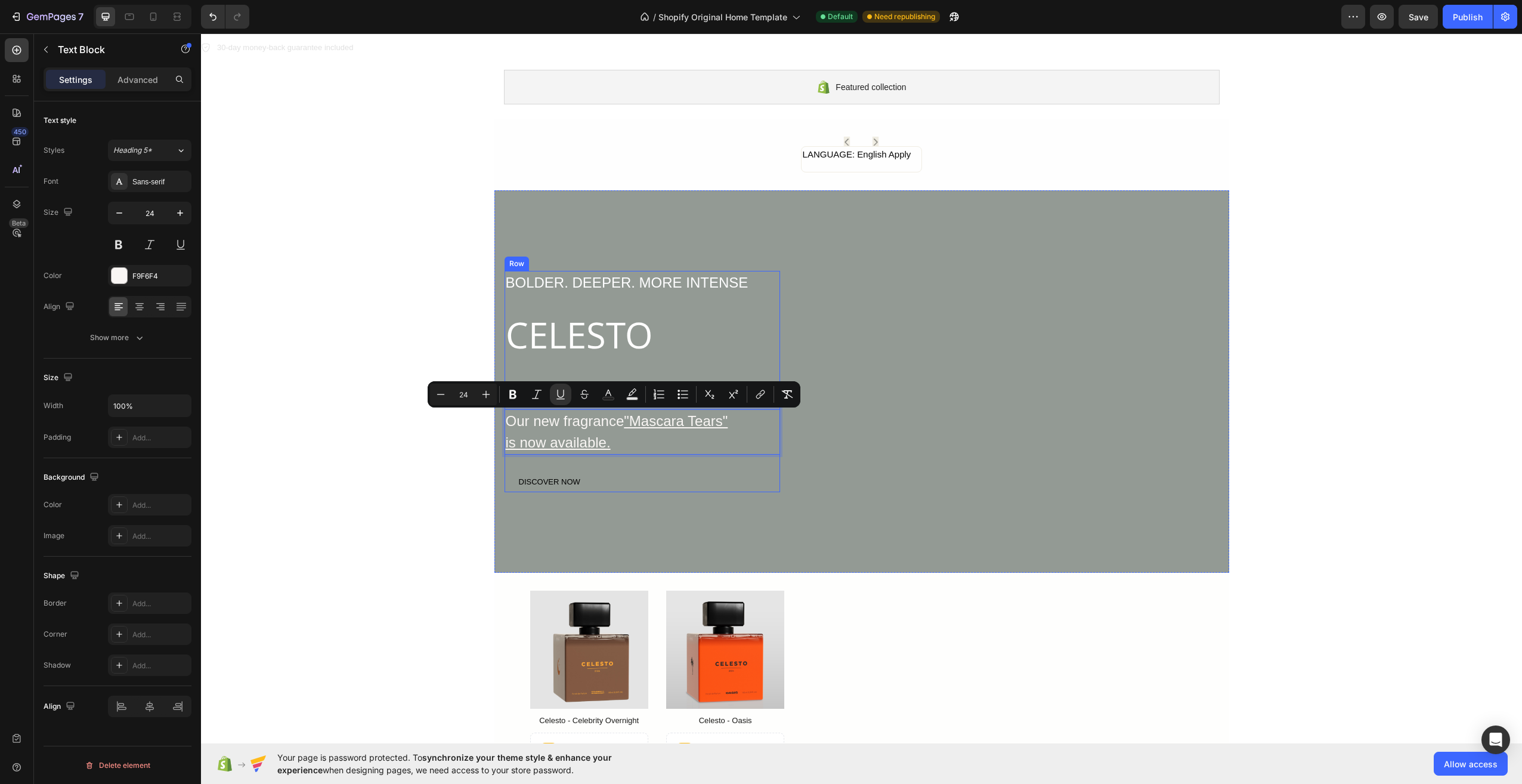
click at [686, 457] on div "BOLDER. DEEPER. MORE INTENSE Text Block CELESTO Heading Our new fragrance "Masc…" at bounding box center [641, 381] width 275 height 222
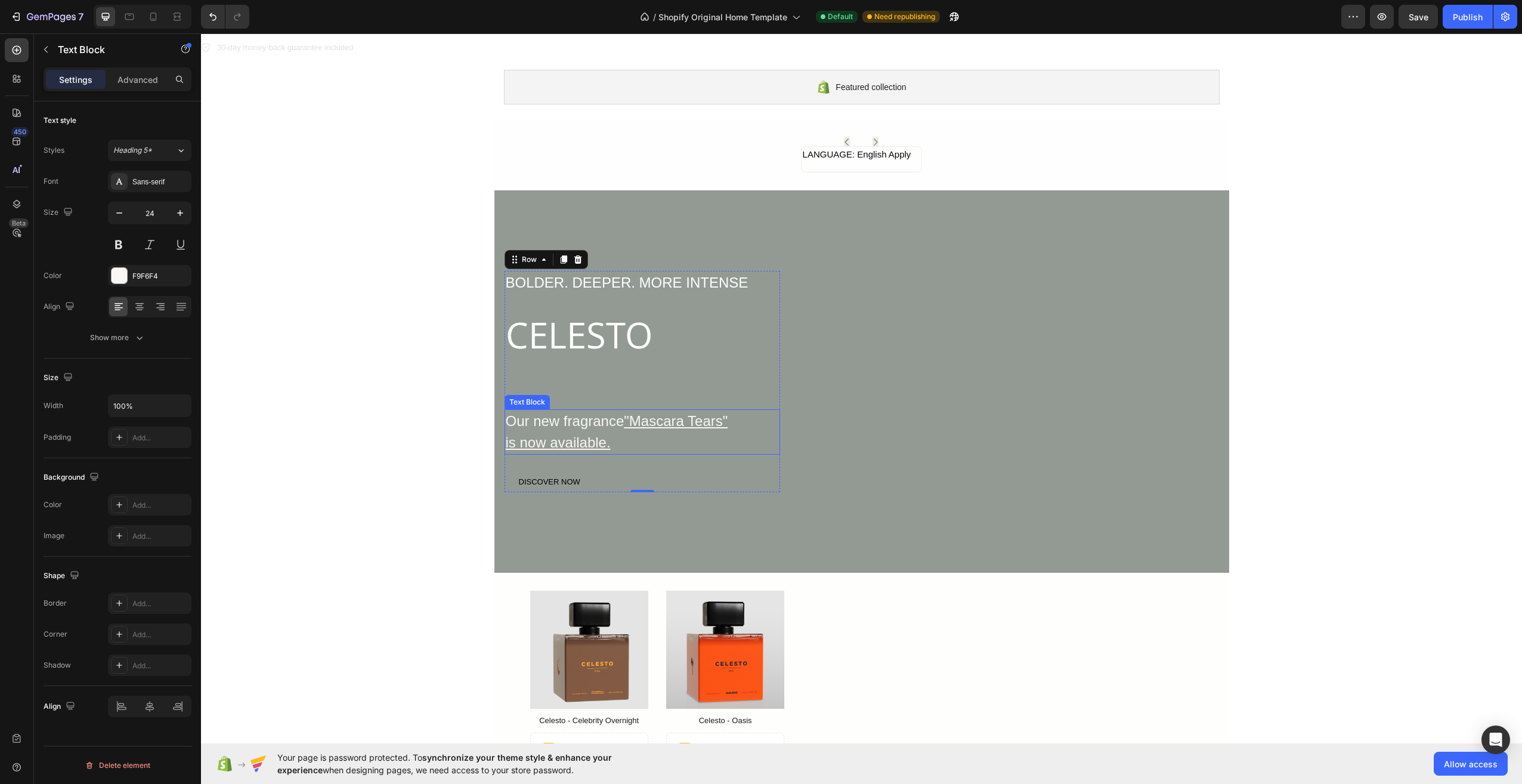
click at [690, 443] on p "is now available." at bounding box center [642, 443] width 273 height 22
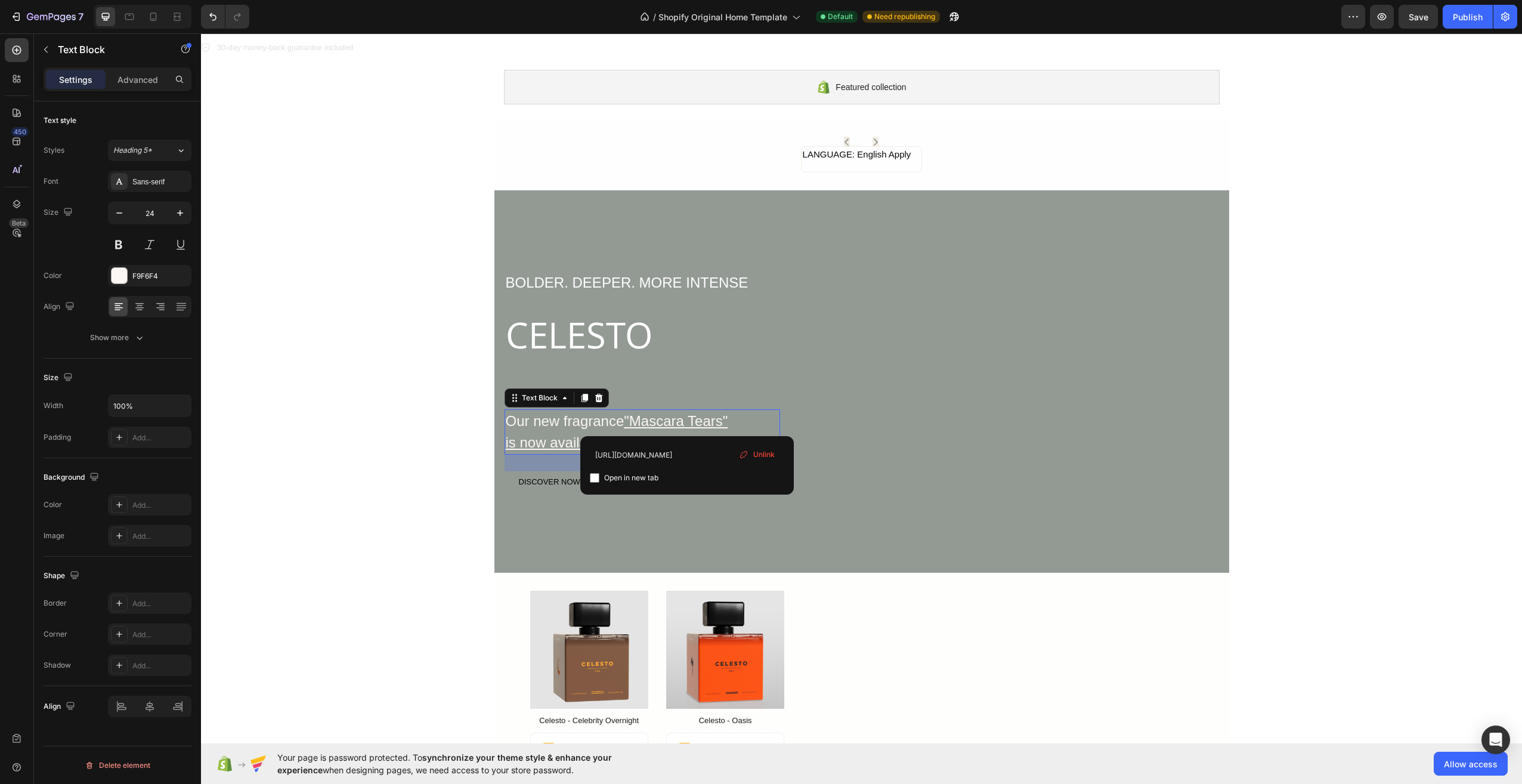
click at [762, 452] on span "Unlink" at bounding box center [763, 454] width 22 height 10
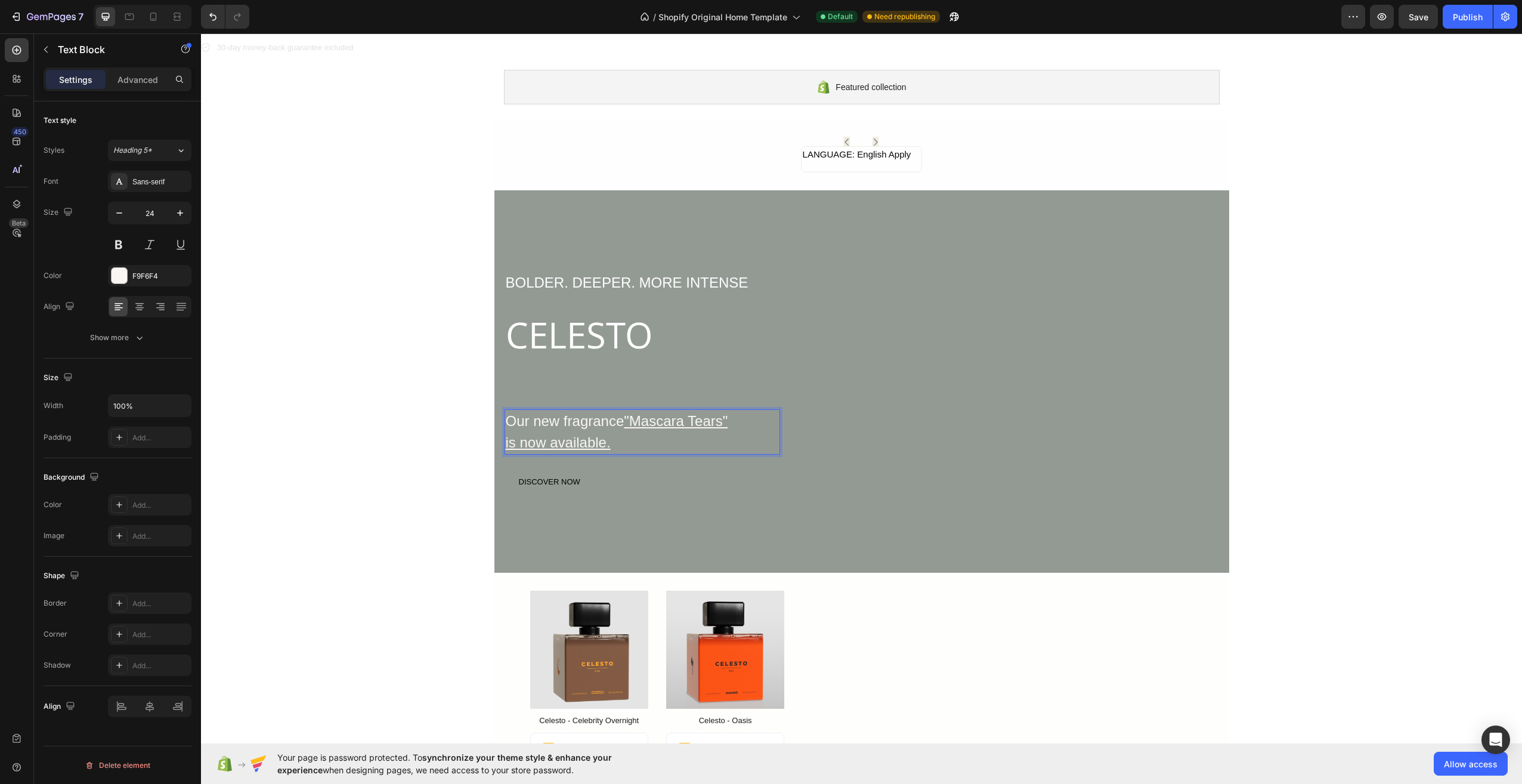
click at [669, 416] on u ""Mascara Tears"" at bounding box center [676, 420] width 104 height 16
click at [656, 420] on u ""Mascara Tears"" at bounding box center [676, 420] width 104 height 16
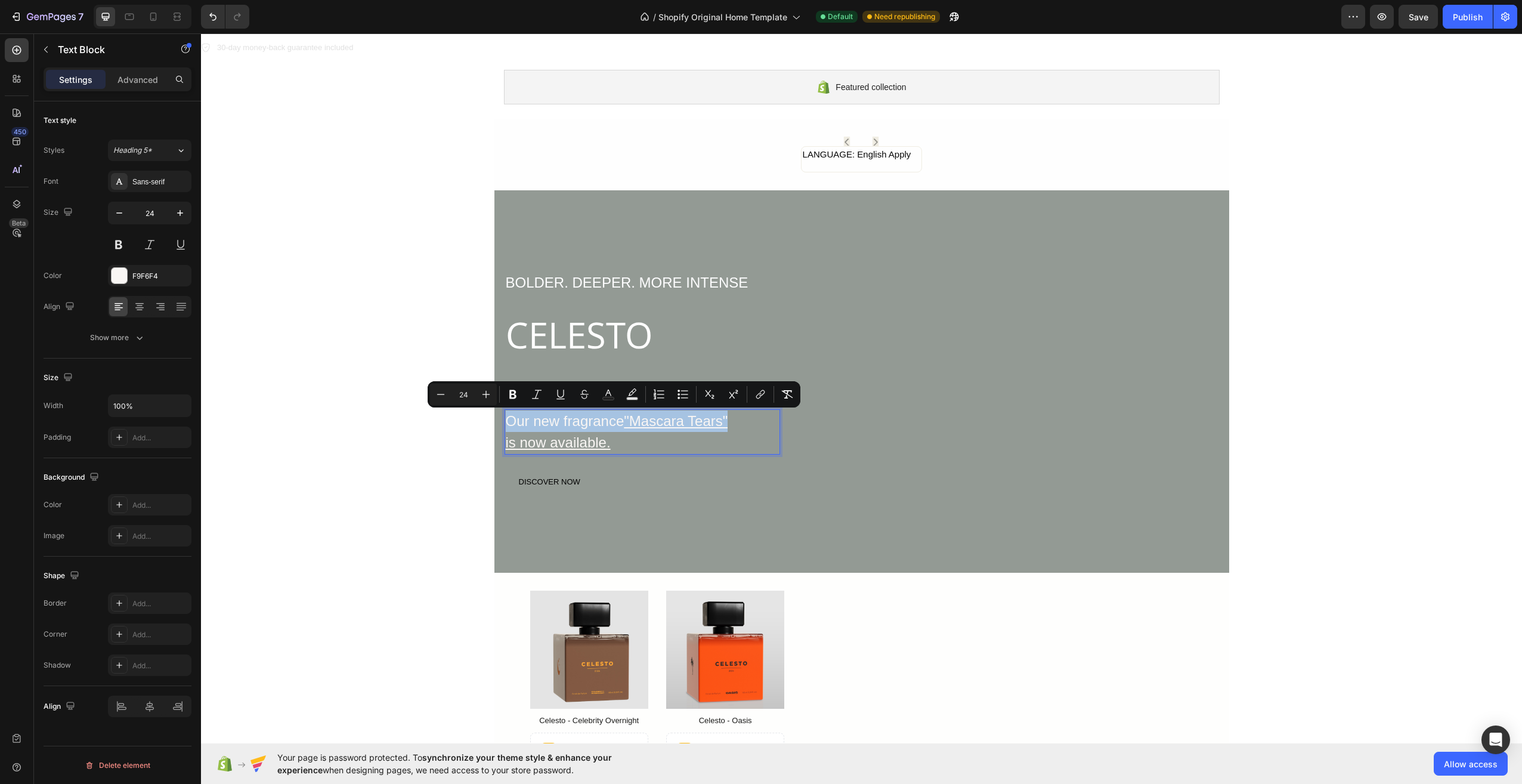
click at [637, 420] on u ""Mascara Tears"" at bounding box center [676, 420] width 104 height 16
click at [628, 420] on u ""Mascara Tears"" at bounding box center [676, 420] width 104 height 16
click at [624, 420] on u ""Mascara Tears"" at bounding box center [676, 420] width 104 height 16
drag, startPoint x: 624, startPoint y: 420, endPoint x: 684, endPoint y: 440, distance: 63.2
click at [684, 440] on div "Our new fragrance "Mascara Tears" is now available." at bounding box center [641, 432] width 275 height 45
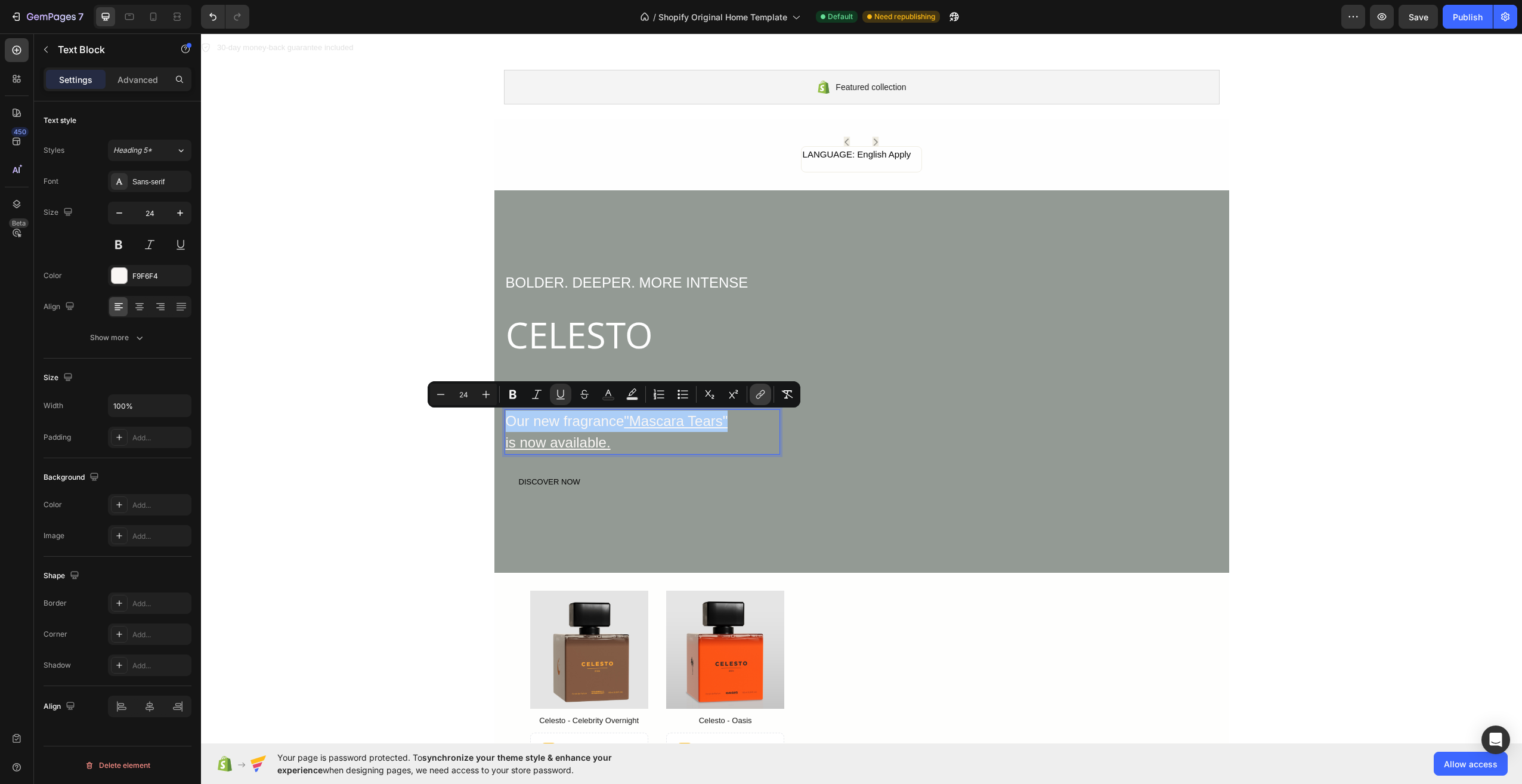
click at [768, 393] on button "link" at bounding box center [761, 393] width 22 height 22
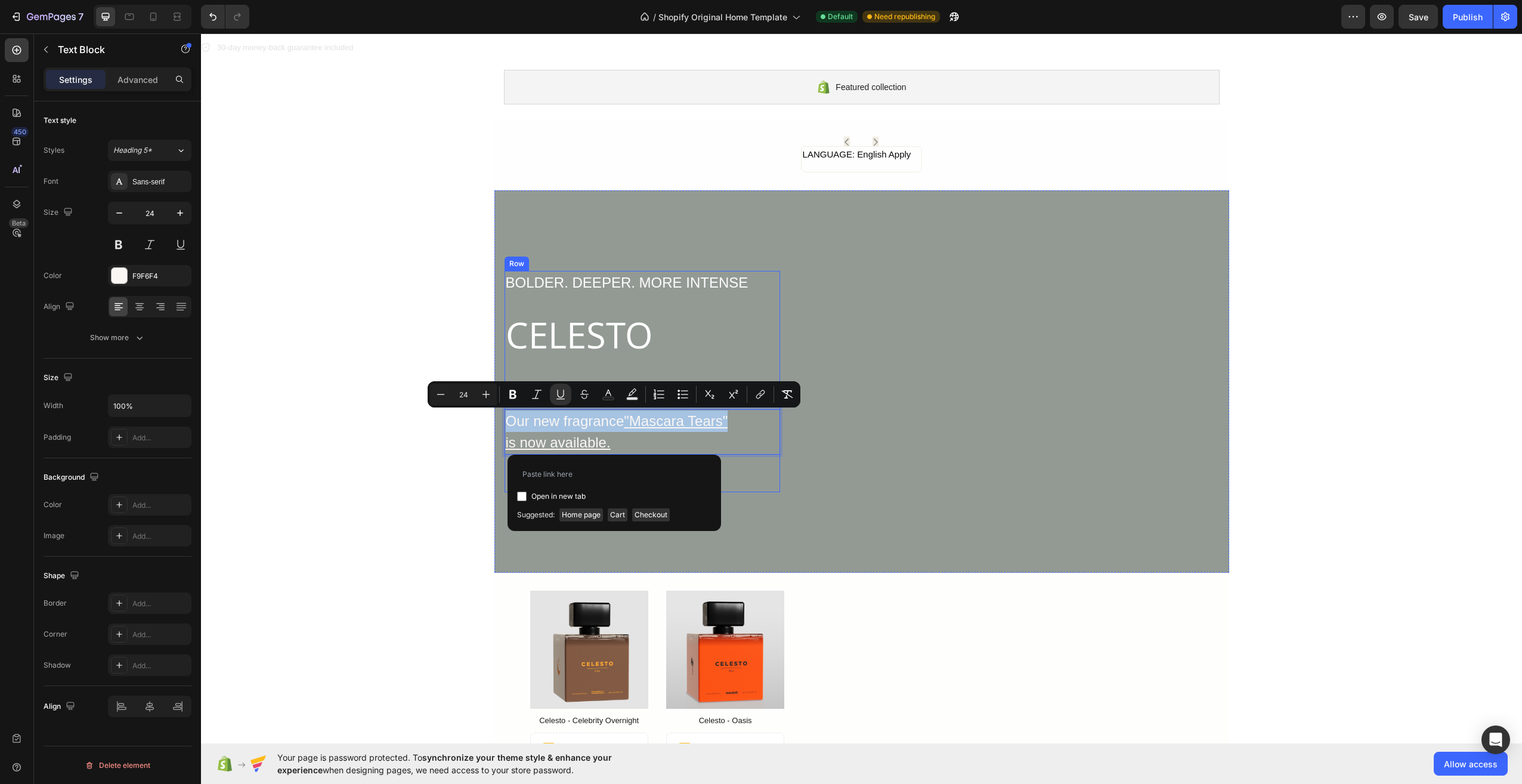
click at [752, 444] on p "is now available." at bounding box center [642, 443] width 273 height 22
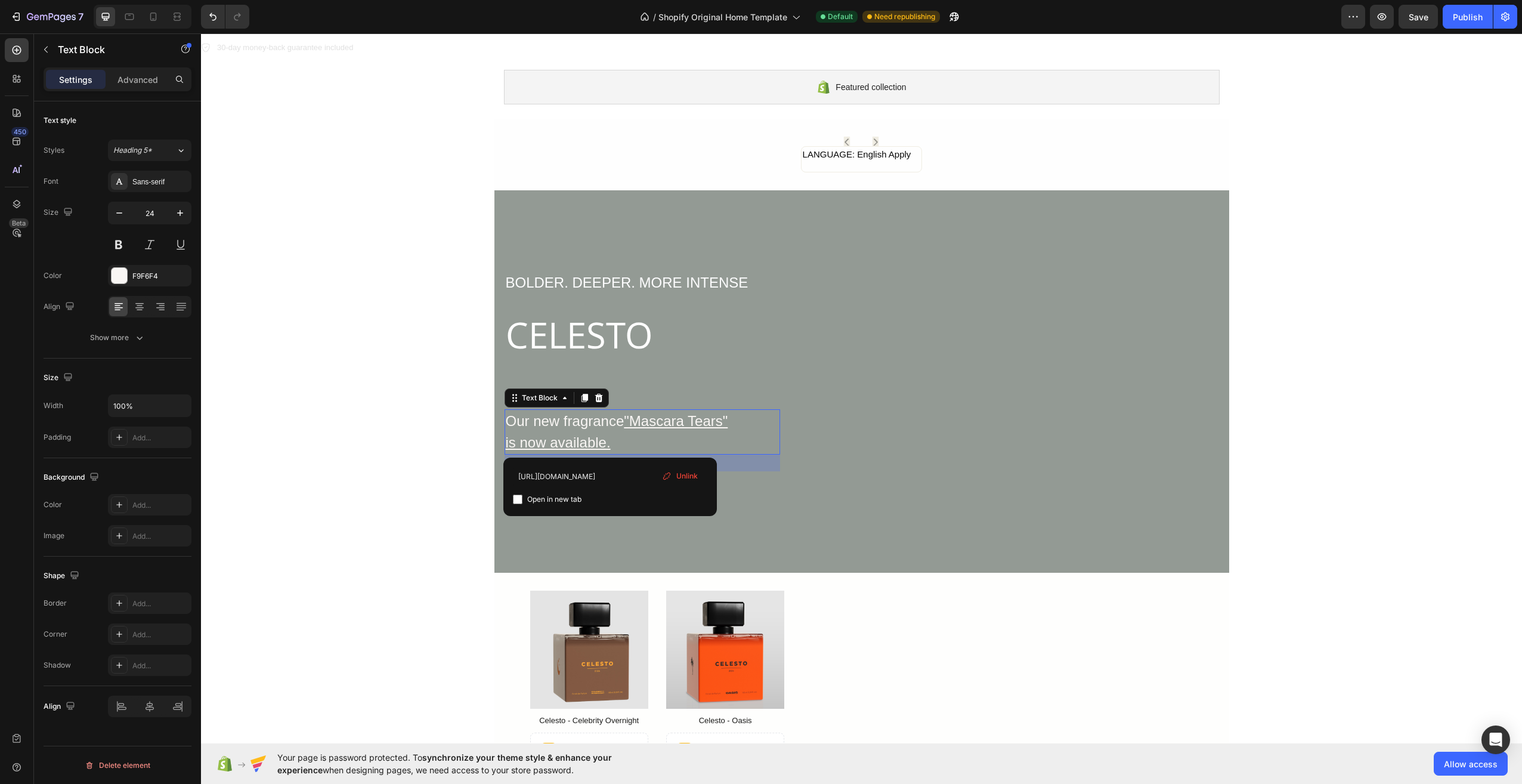
click at [692, 471] on span "Unlink" at bounding box center [687, 475] width 22 height 10
click at [606, 442] on u "is now available." at bounding box center [558, 442] width 105 height 16
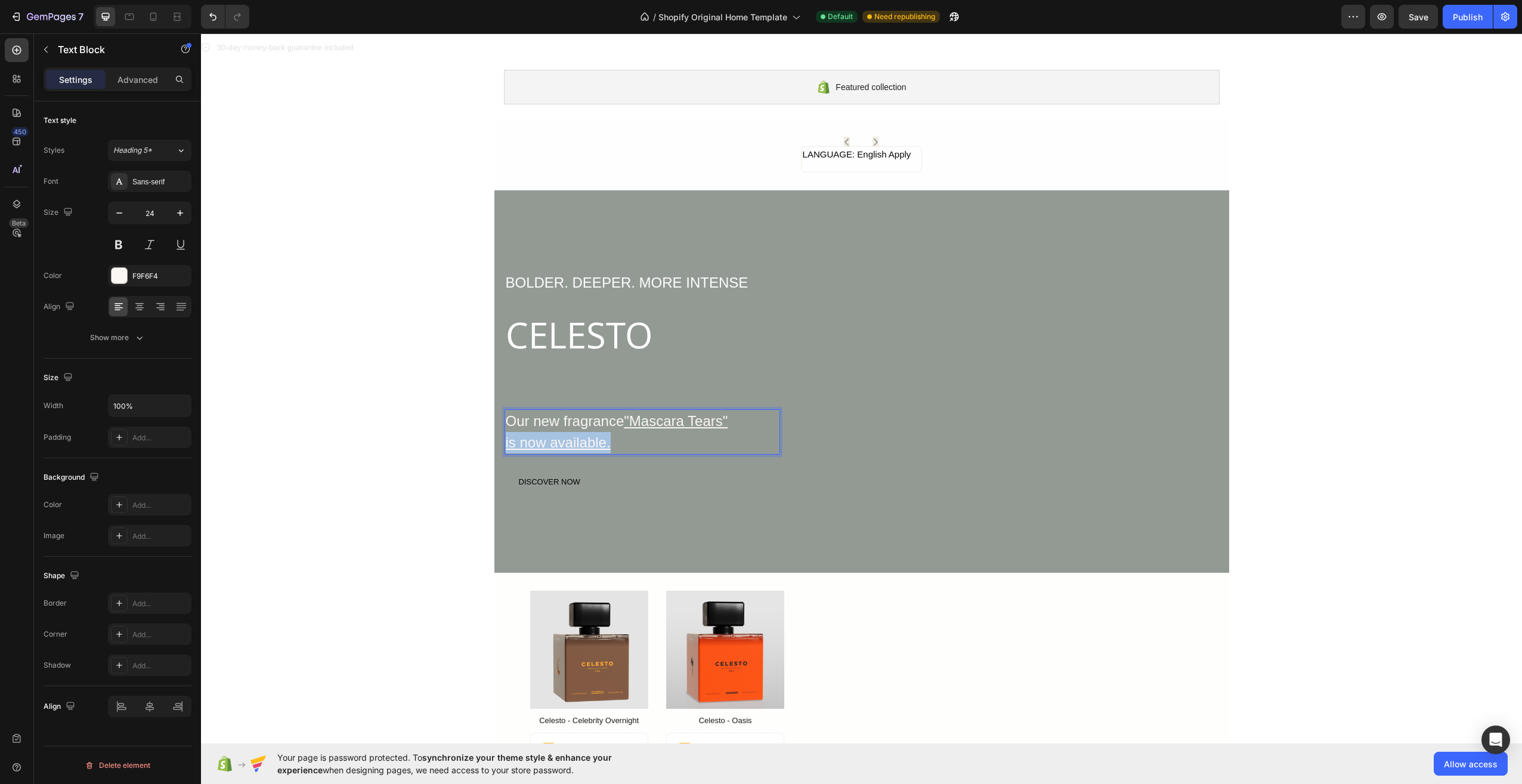
click at [607, 442] on u "is now available." at bounding box center [558, 442] width 105 height 16
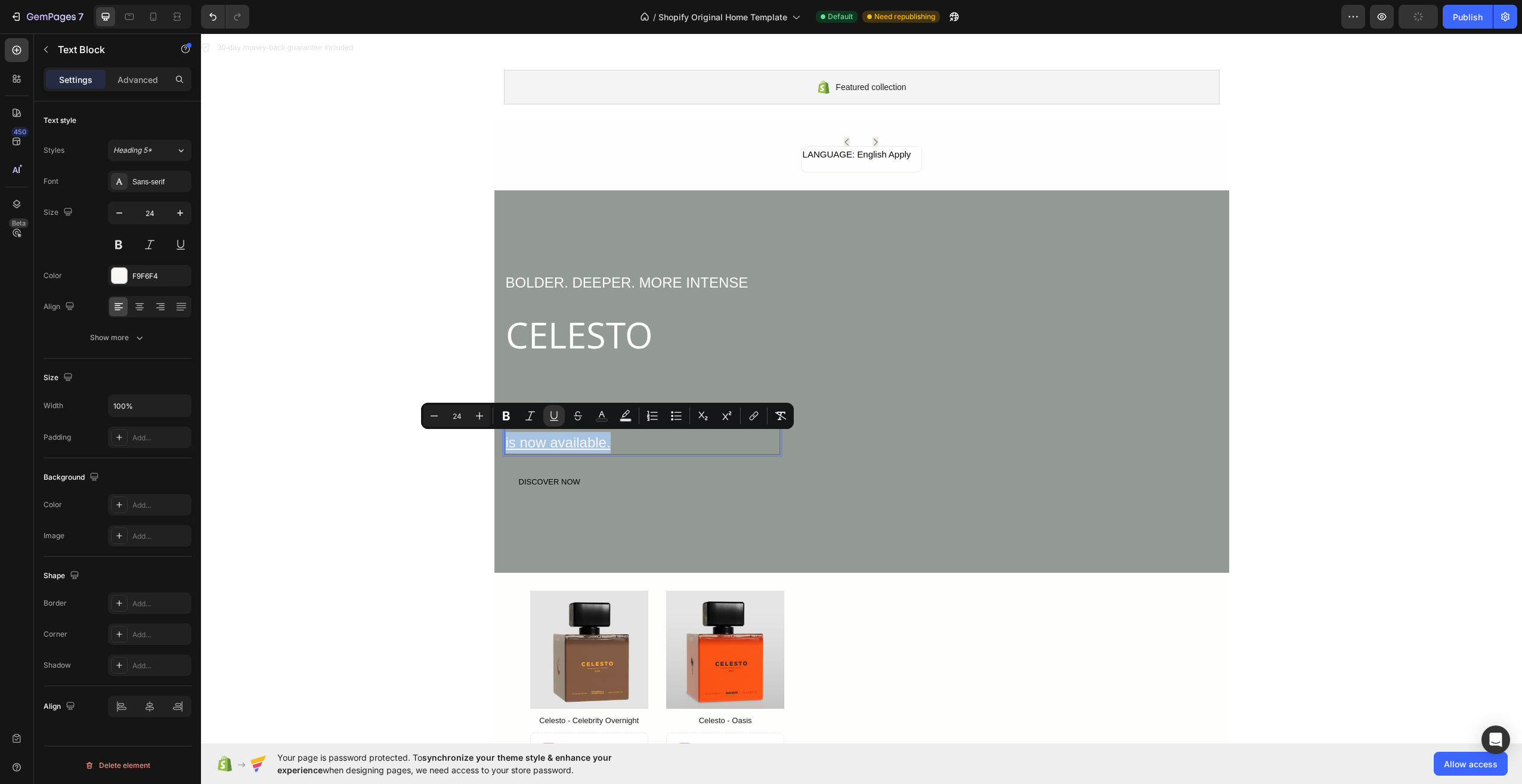
click at [607, 442] on u "is now available." at bounding box center [558, 442] width 105 height 16
click at [624, 448] on p "is now available." at bounding box center [642, 443] width 273 height 22
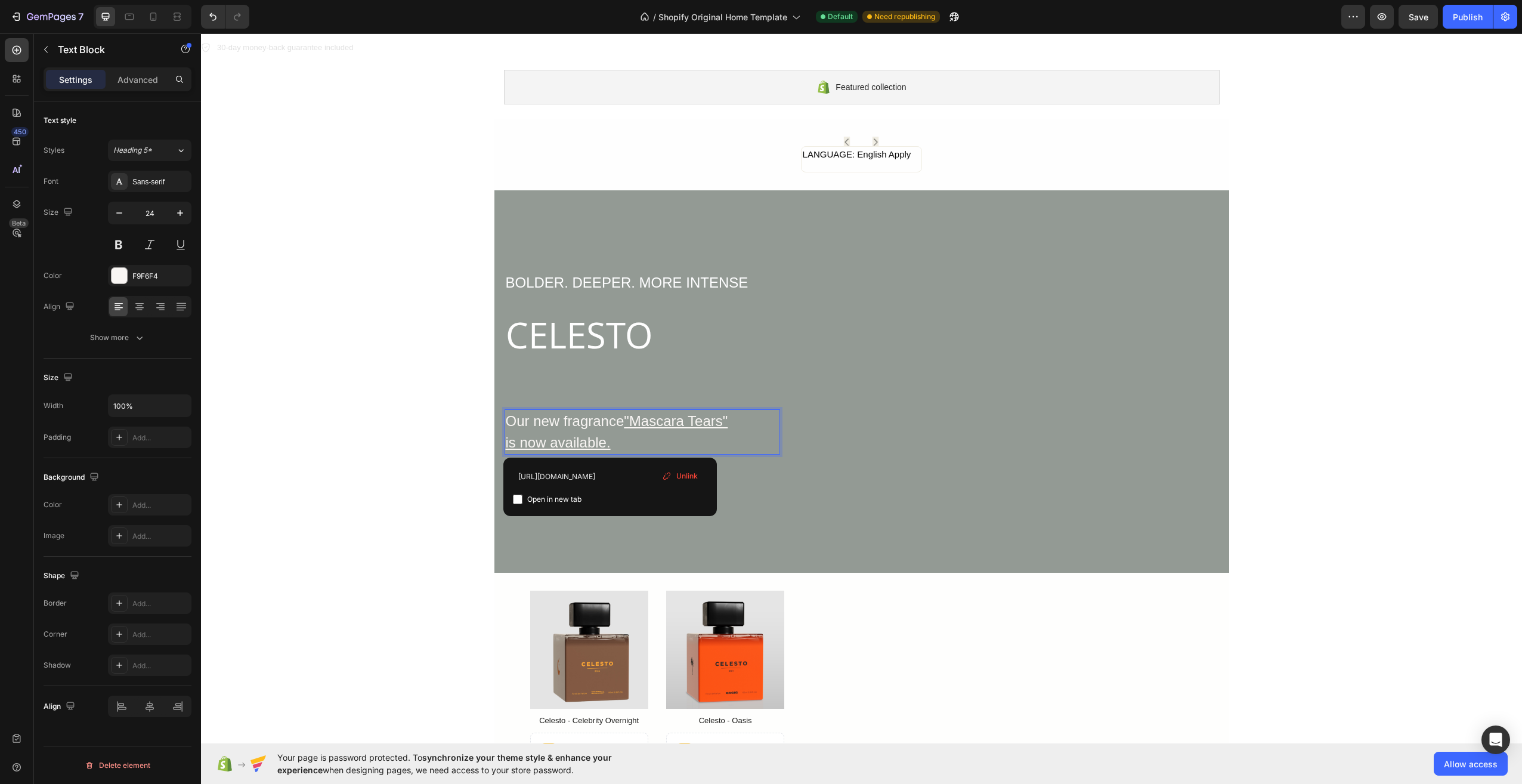
click at [674, 475] on div "Unlink" at bounding box center [680, 476] width 45 height 15
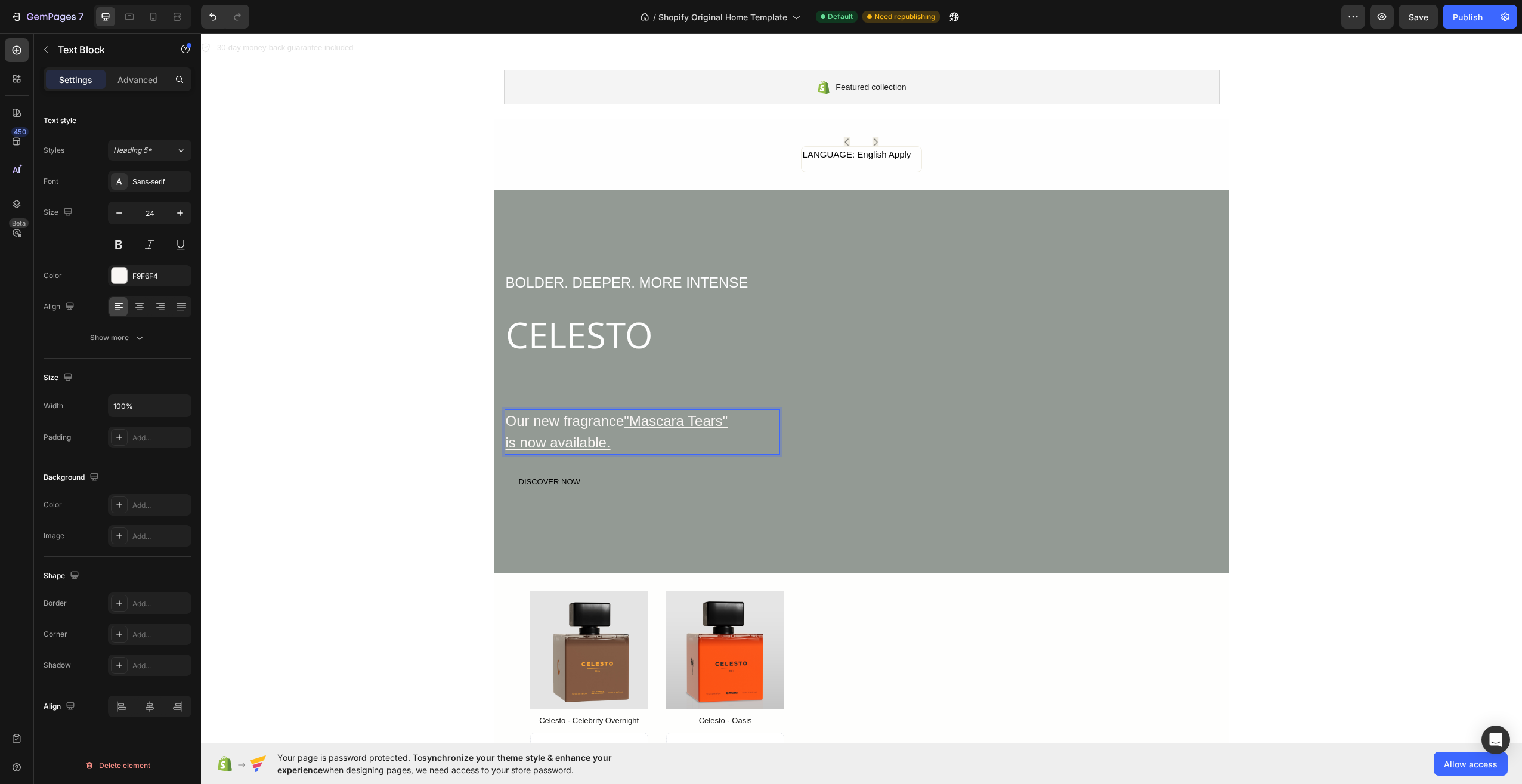
click at [615, 444] on p "is now available. ⁠⁠⁠⁠⁠⁠⁠" at bounding box center [642, 443] width 273 height 22
click at [611, 443] on p "is now available. ⁠⁠⁠⁠⁠⁠⁠" at bounding box center [642, 443] width 273 height 22
click at [602, 443] on u "is now available." at bounding box center [558, 442] width 105 height 16
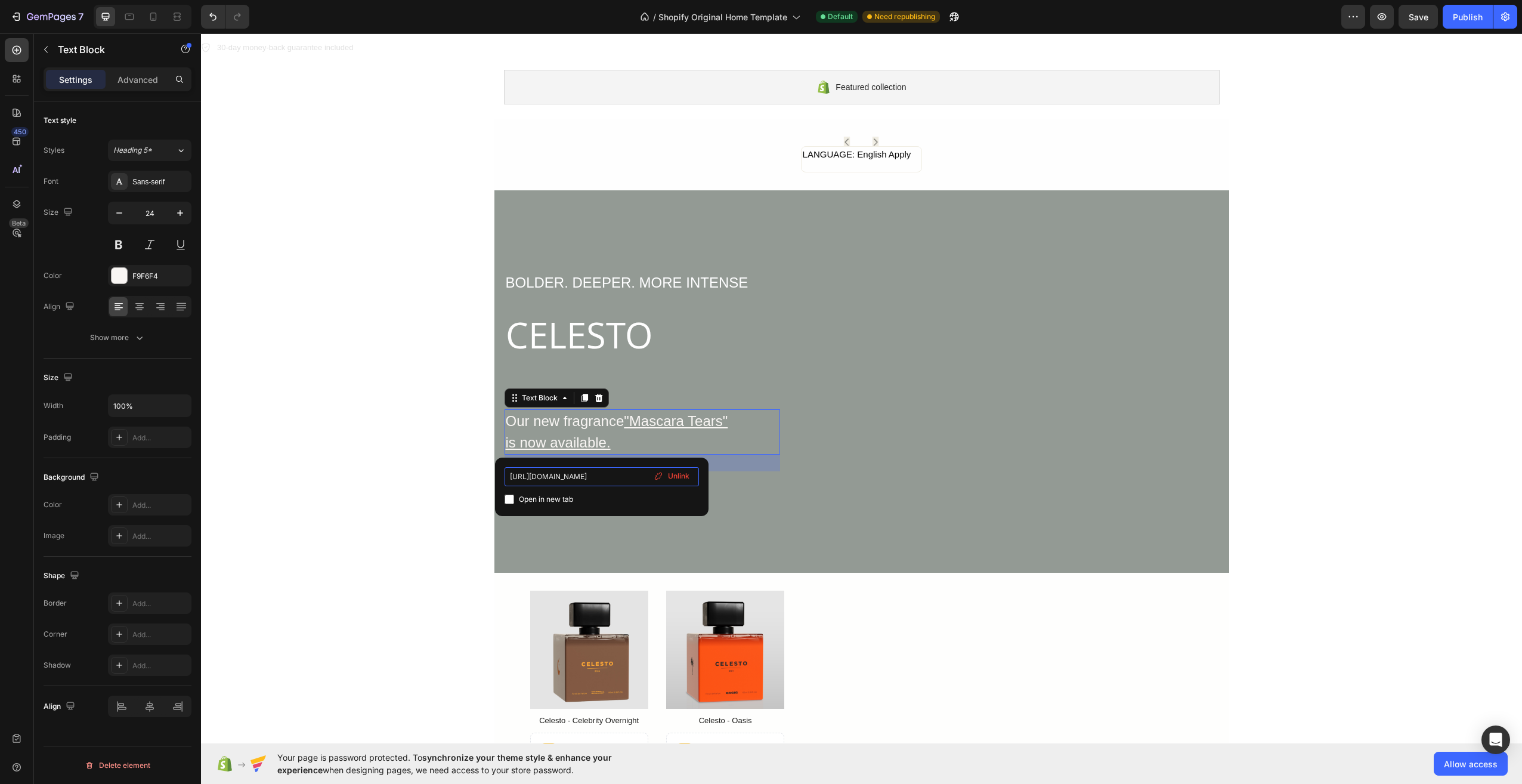
click at [616, 472] on input "https://edspx0-kj.myshopify.com/products/celesto-mascara-tears" at bounding box center [602, 477] width 195 height 19
click at [618, 472] on input "https://edspx0-kj.myshopify.com/products/celesto-mascara-tears" at bounding box center [602, 477] width 195 height 19
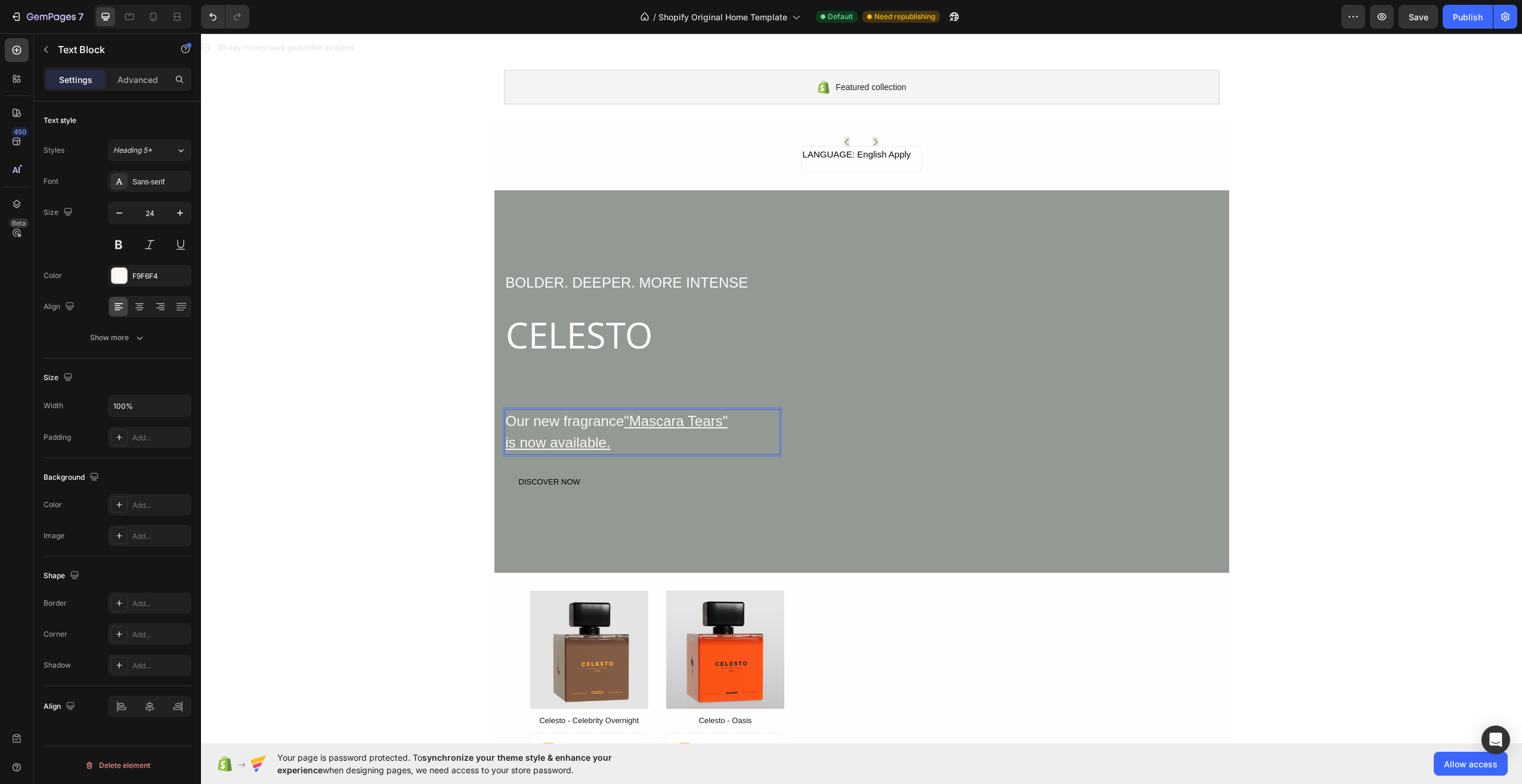
click at [634, 446] on p "is now available ⁠⁠⁠⁠⁠⁠⁠ ." at bounding box center [642, 443] width 273 height 22
click at [613, 444] on p "is now available." at bounding box center [642, 443] width 273 height 22
click at [636, 422] on u ""Mascara Tears"" at bounding box center [676, 420] width 104 height 16
click at [637, 421] on u ""Mascara Tears"" at bounding box center [676, 420] width 104 height 16
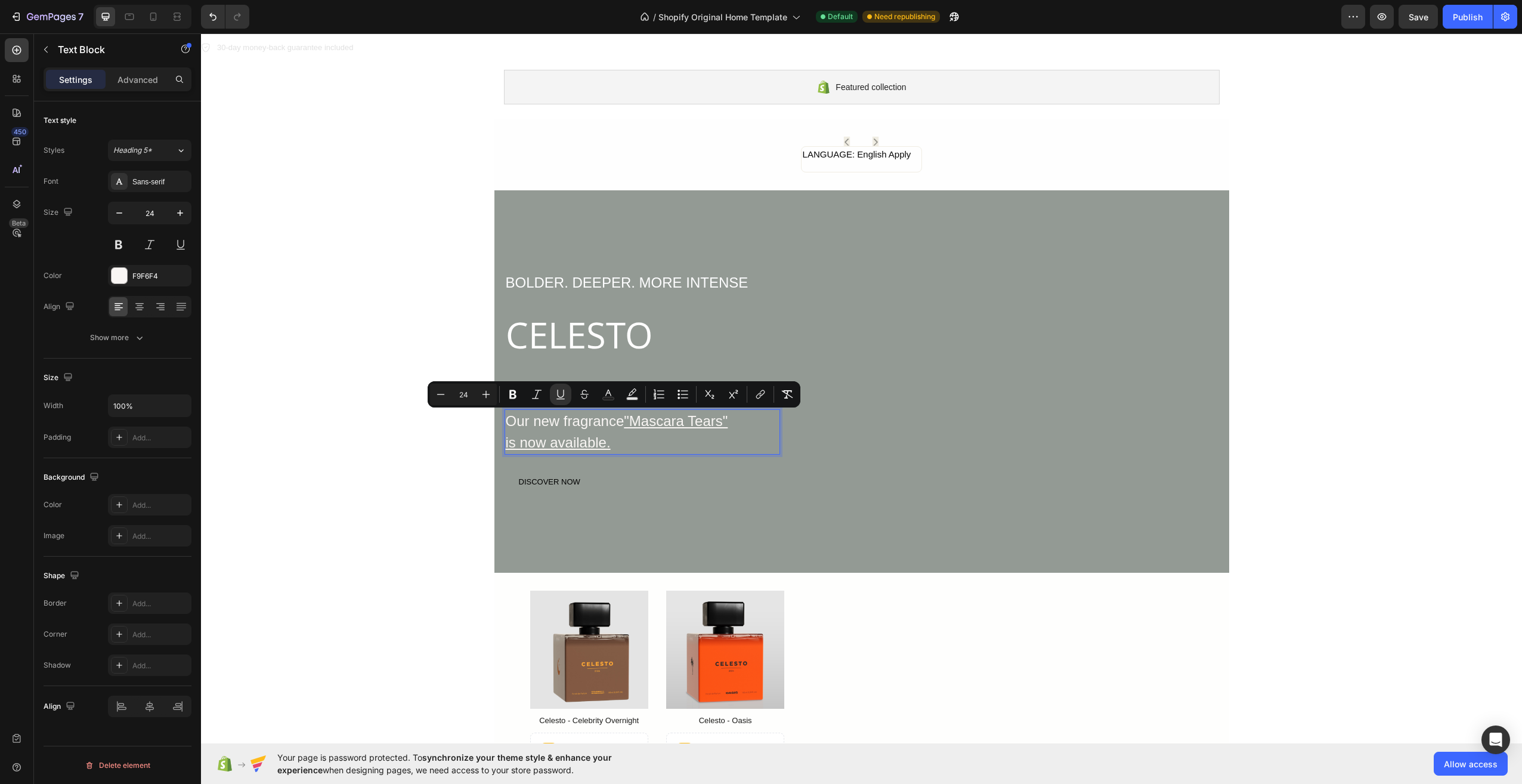
drag, startPoint x: 624, startPoint y: 421, endPoint x: 657, endPoint y: 437, distance: 36.7
click at [657, 437] on div "Our new fragrance "Mascara Tears" is now available." at bounding box center [641, 432] width 275 height 45
click at [761, 393] on icon "Editor contextual toolbar" at bounding box center [761, 393] width 12 height 12
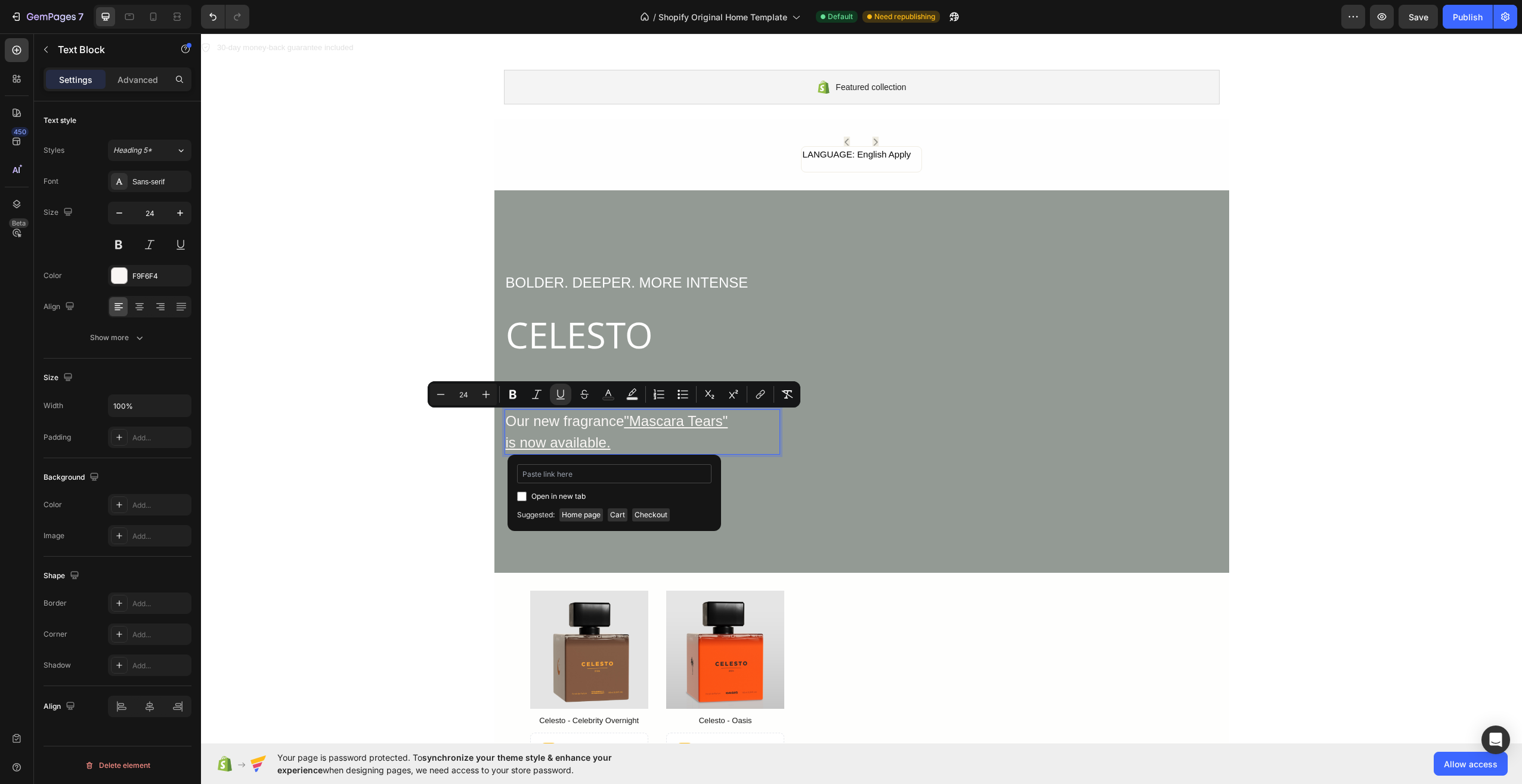
click at [619, 479] on input "Editor contextual toolbar" at bounding box center [615, 474] width 195 height 19
click at [874, 504] on div "Overlay" at bounding box center [862, 381] width 735 height 382
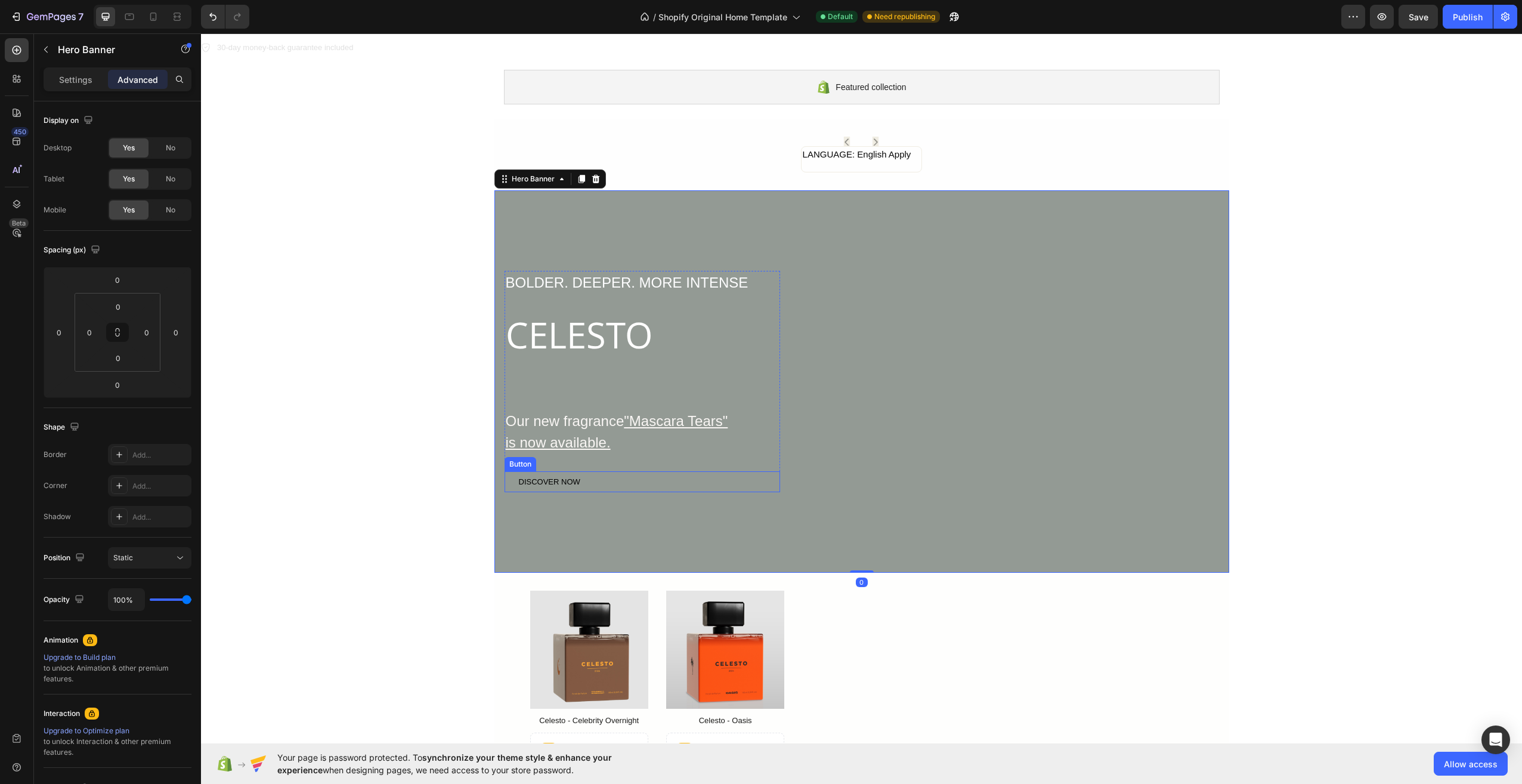
click at [669, 462] on div "BOLDER. DEEPER. MORE INTENSE Text Block CELESTO Heading Our new fragrance "Masc…" at bounding box center [641, 381] width 275 height 222
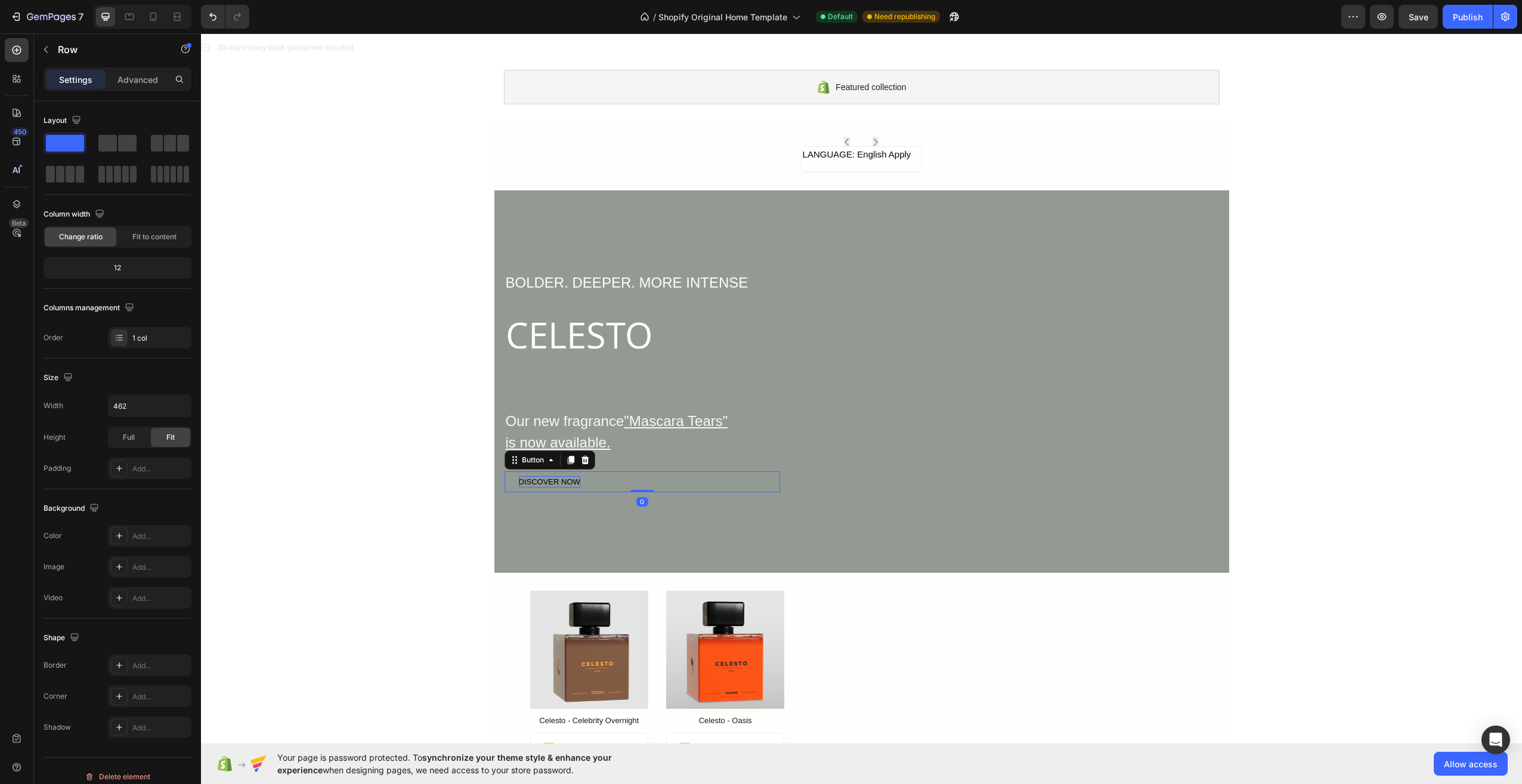
click at [571, 477] on div "DISCOVER NOW" at bounding box center [550, 481] width 61 height 12
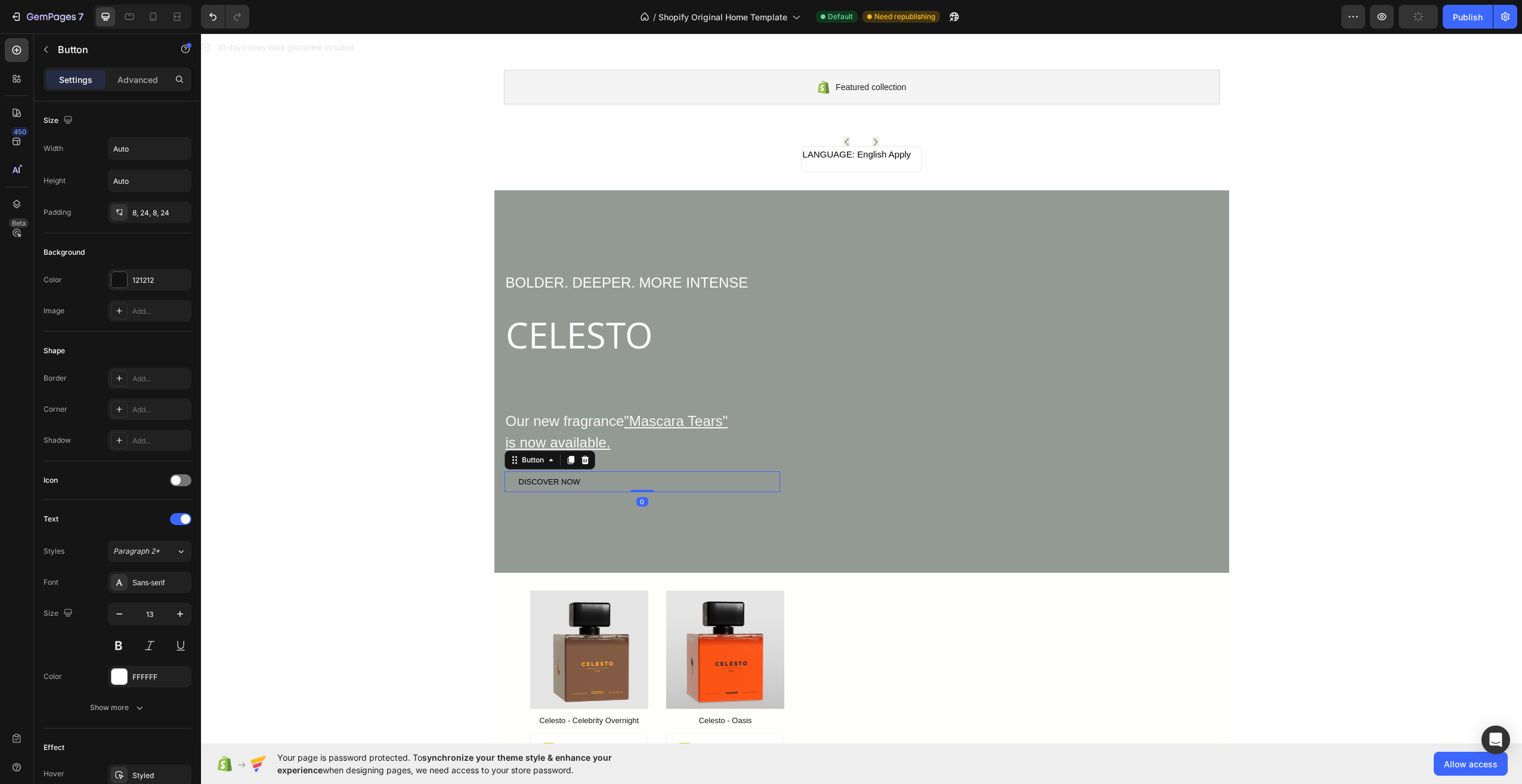
click at [598, 479] on div "DISCOVER NOW Button 0" at bounding box center [641, 481] width 275 height 22
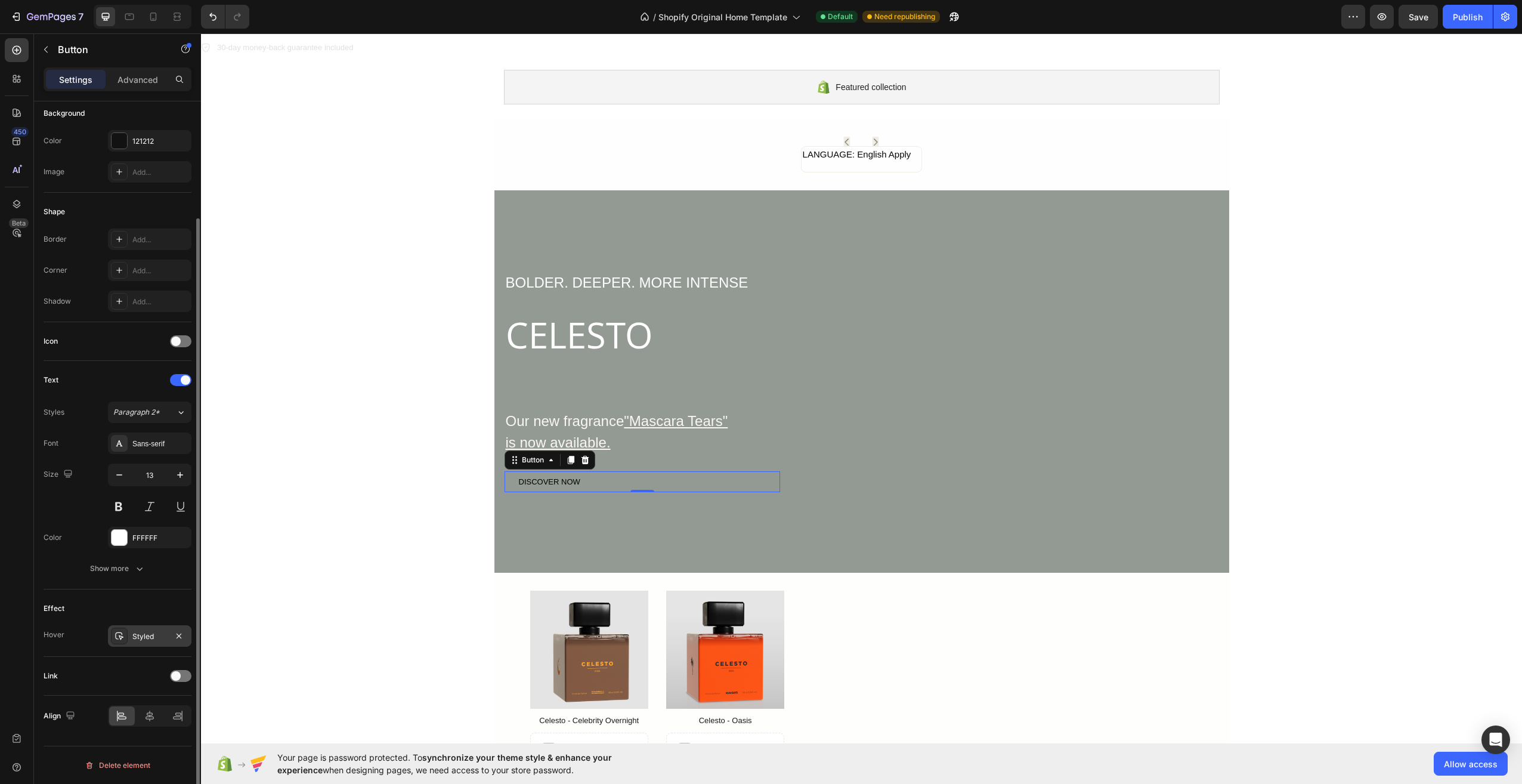
click at [140, 634] on div "Styled" at bounding box center [149, 636] width 35 height 10
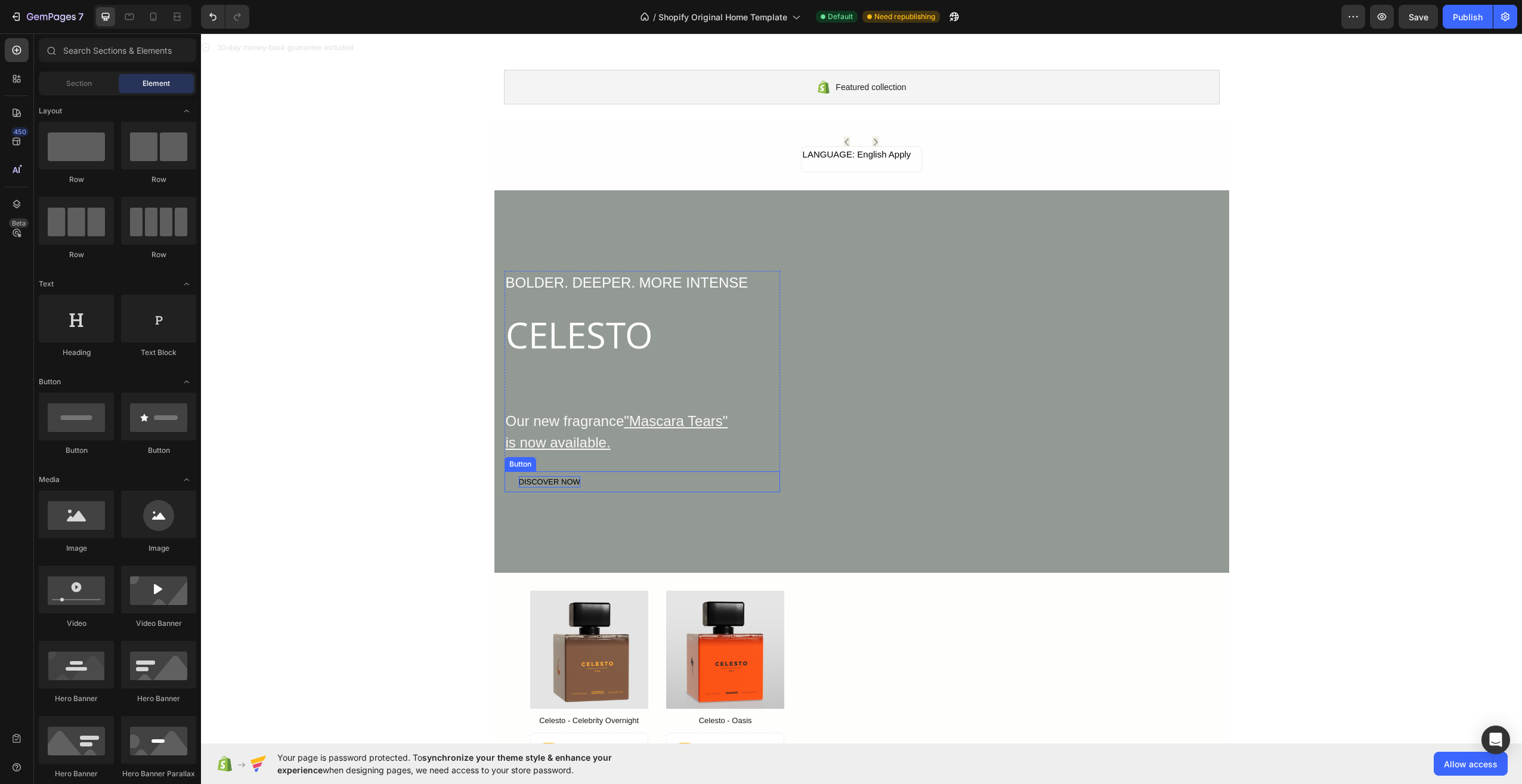
click at [551, 483] on div "DISCOVER NOW" at bounding box center [550, 481] width 61 height 12
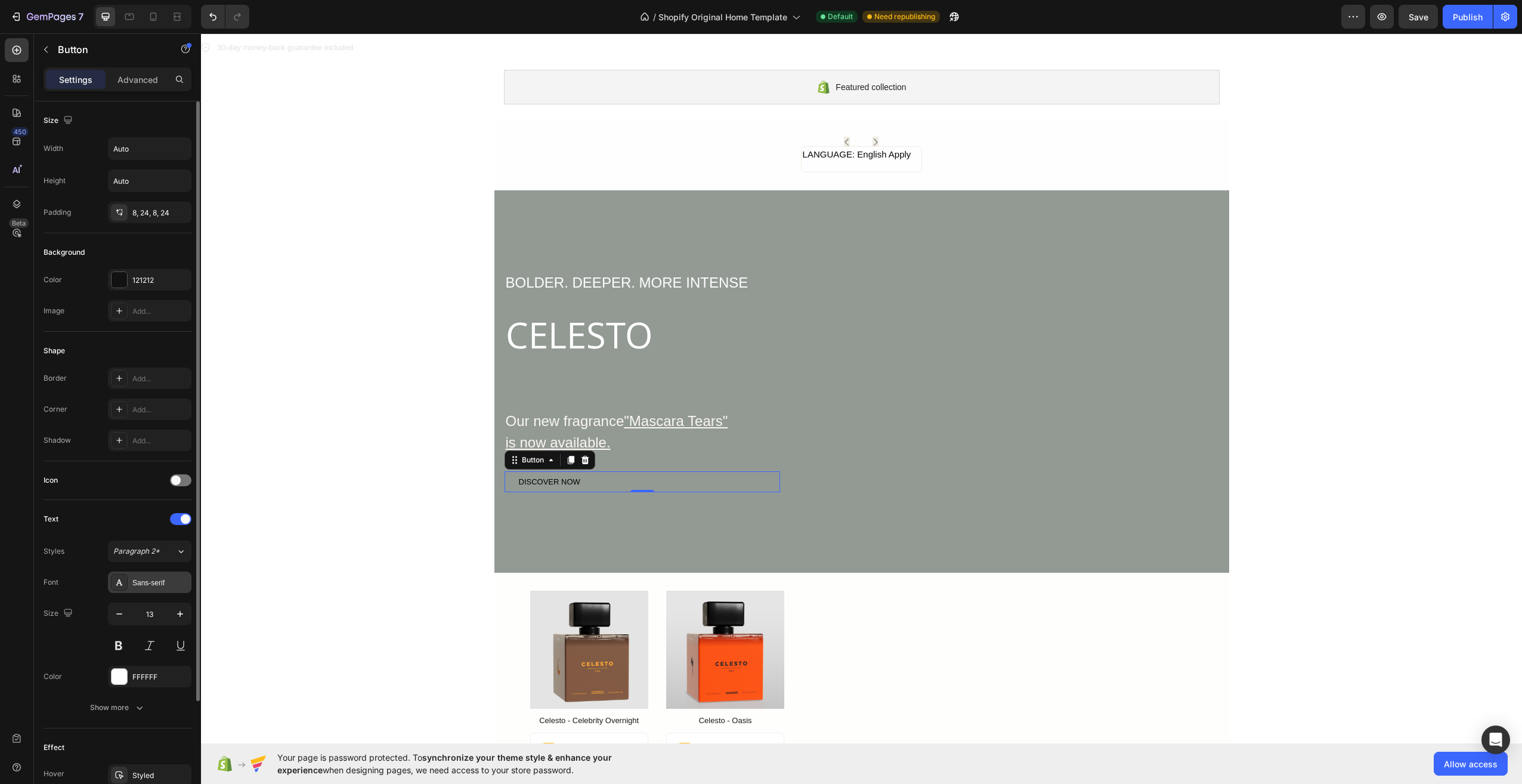
click at [156, 586] on div "Sans-serif" at bounding box center [160, 582] width 56 height 10
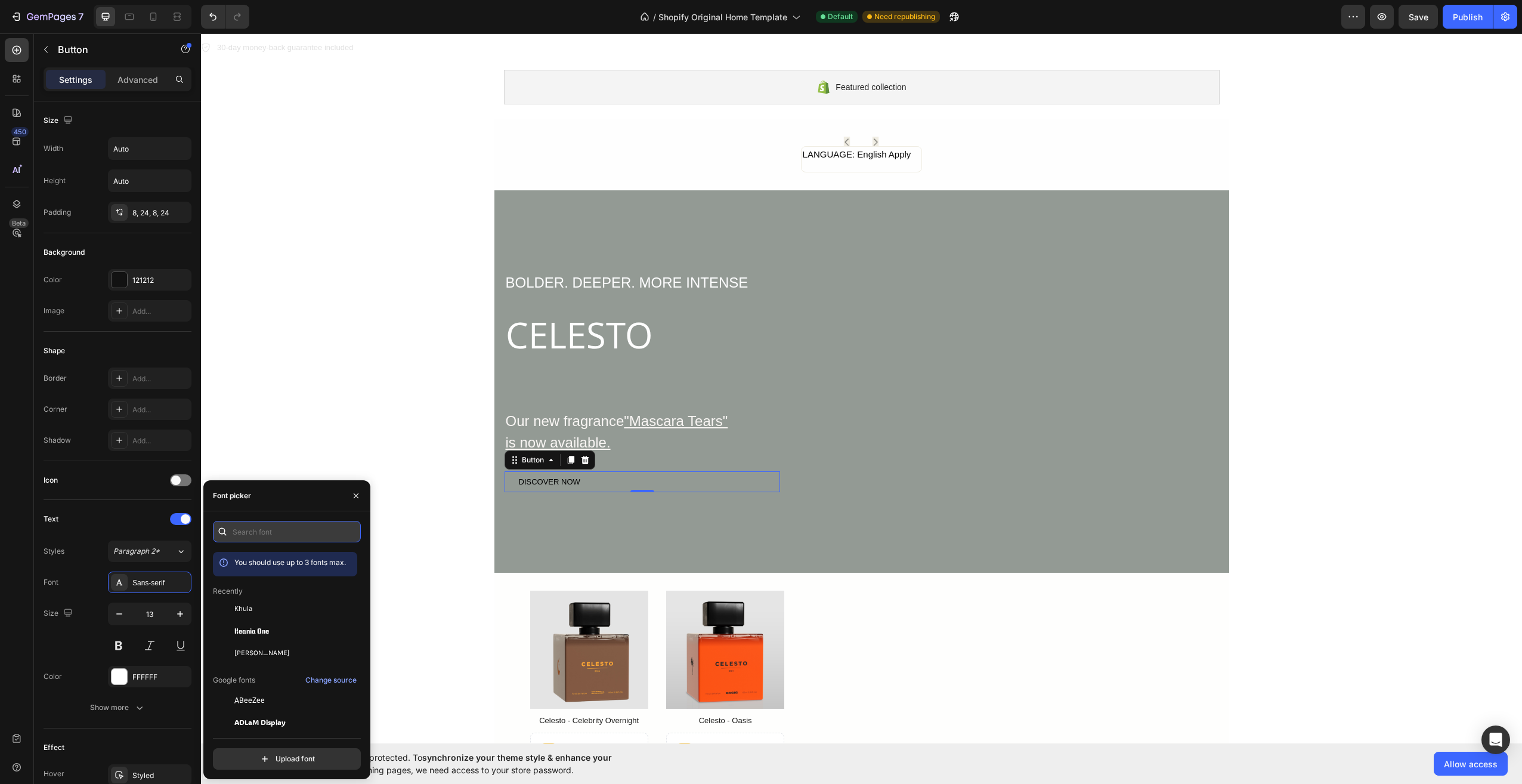
click at [263, 535] on input "text" at bounding box center [287, 531] width 148 height 22
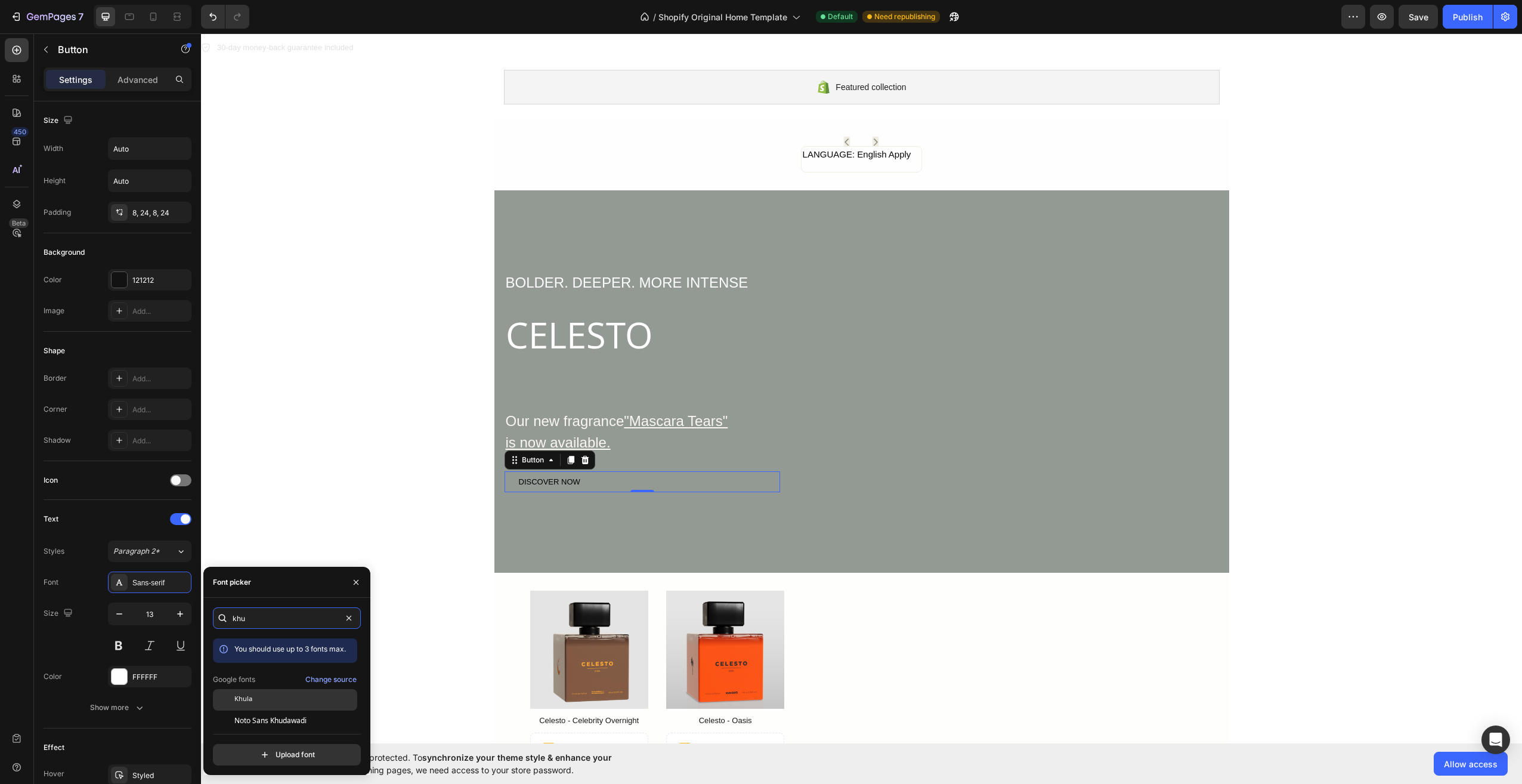
type input "khu"
click at [265, 693] on div "Khula" at bounding box center [285, 699] width 145 height 22
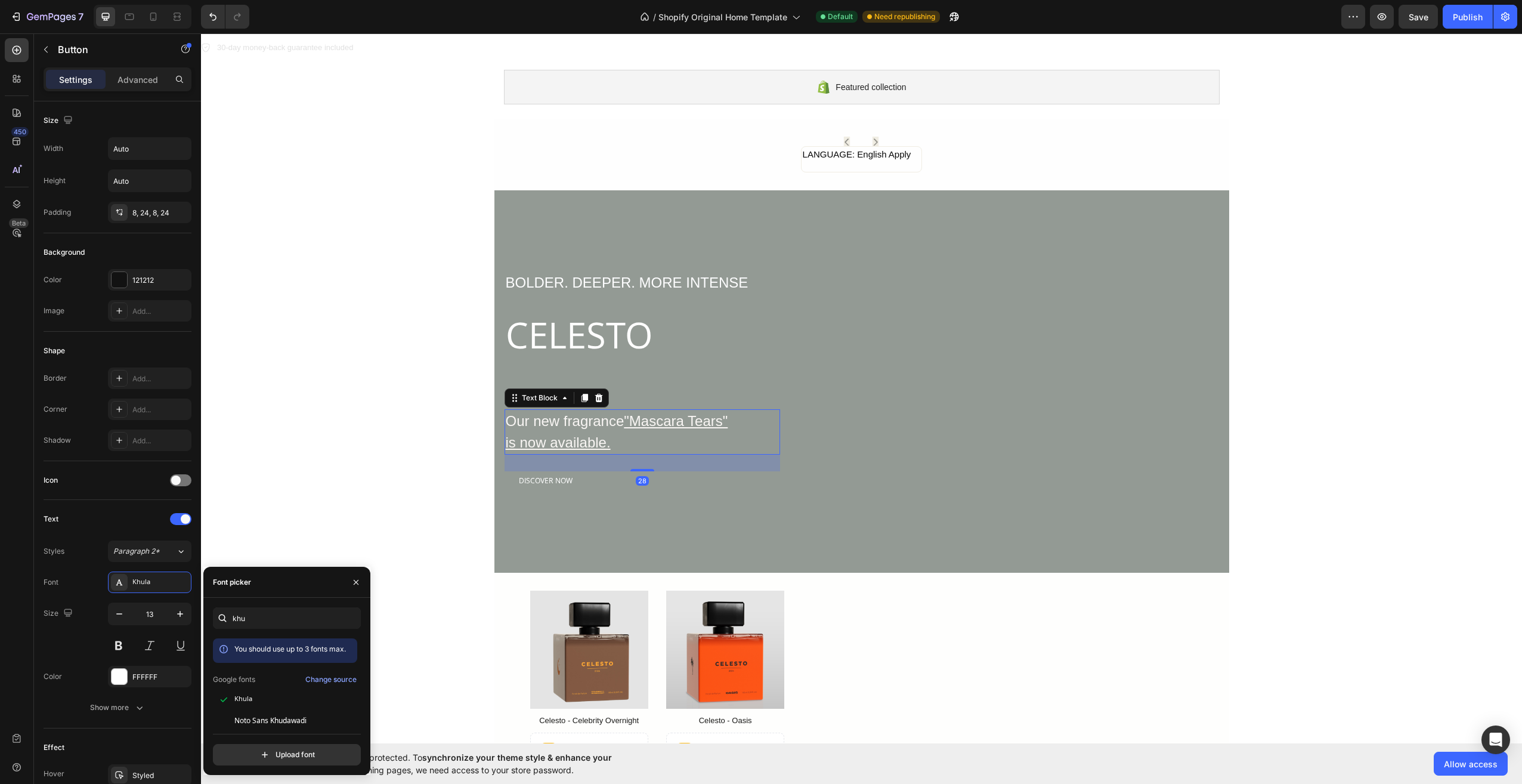
click at [582, 421] on p "Our new fragrance "Mascara Tears"" at bounding box center [642, 421] width 273 height 22
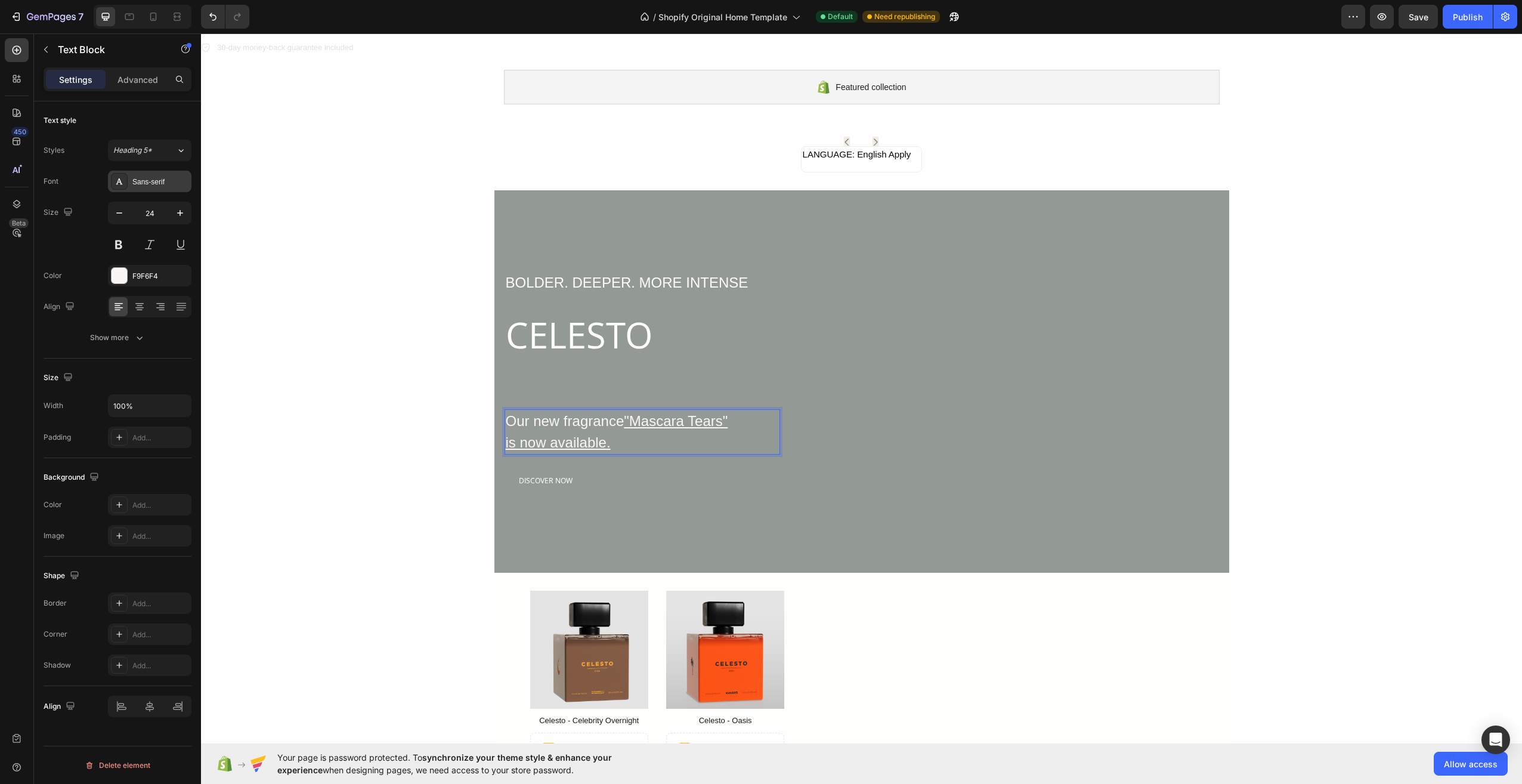
click at [158, 177] on div "Sans-serif" at bounding box center [160, 182] width 56 height 10
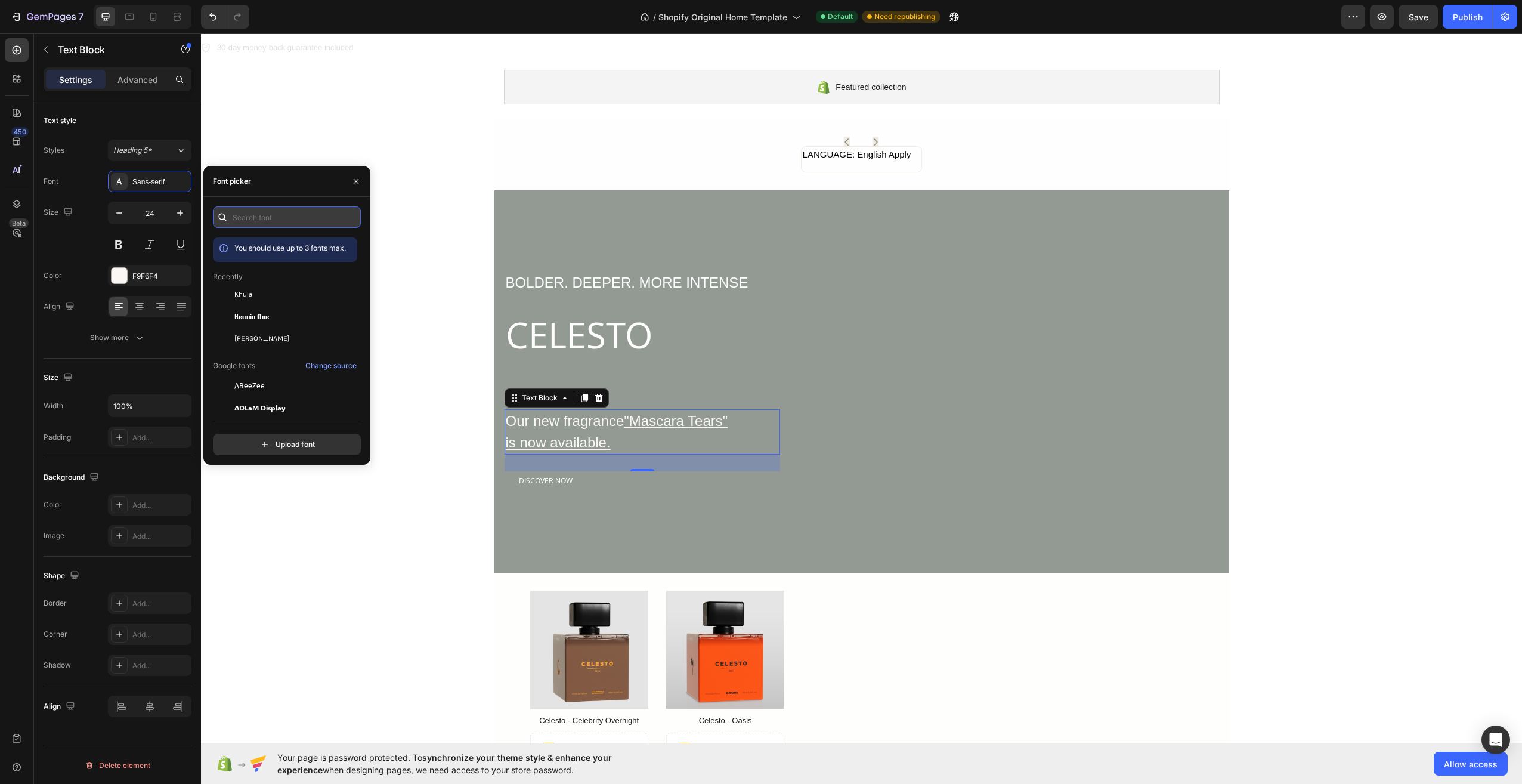
click at [244, 223] on input "text" at bounding box center [287, 217] width 148 height 22
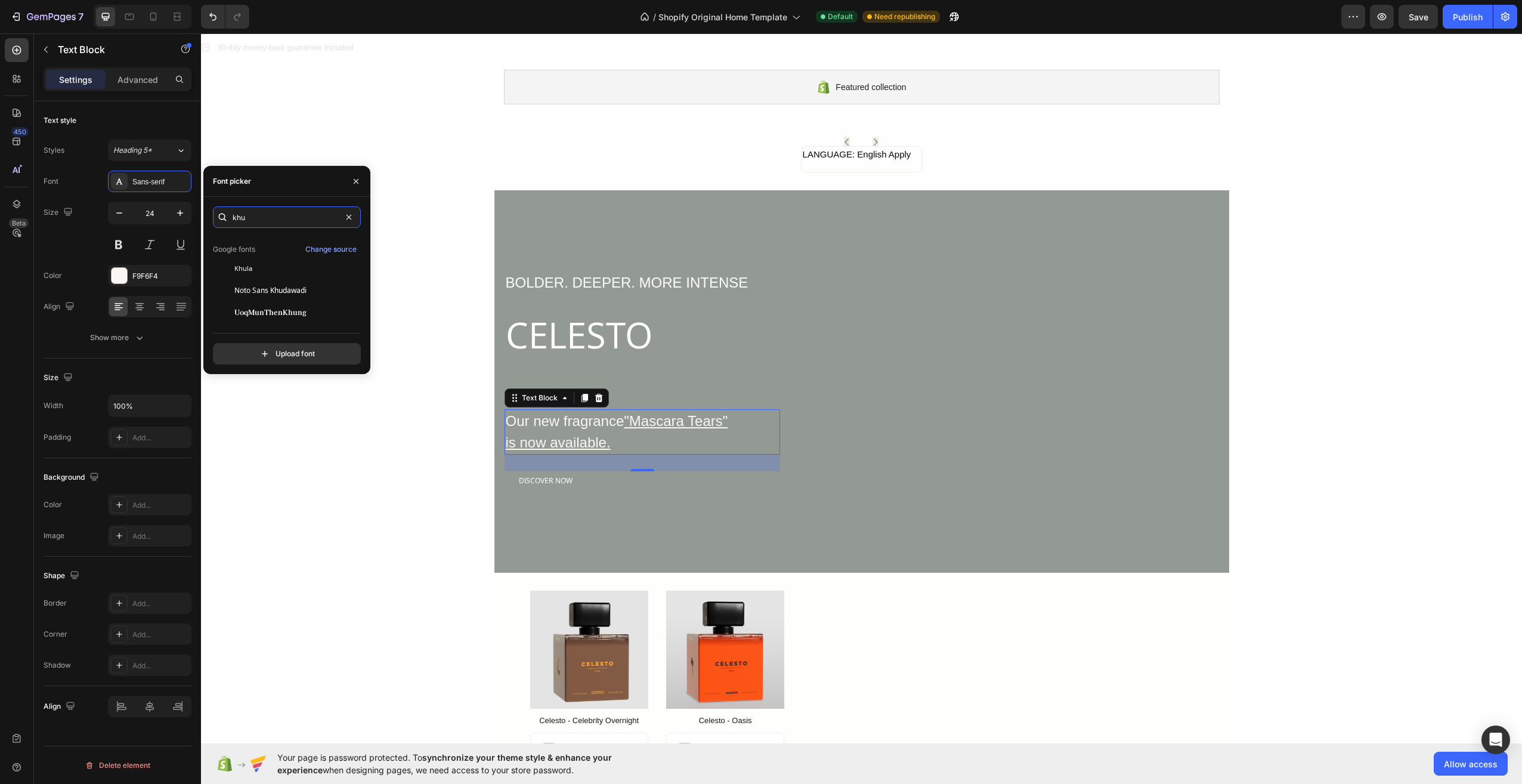
scroll to position [0, 0]
type input "khu"
click at [258, 294] on div "Khula" at bounding box center [294, 298] width 120 height 10
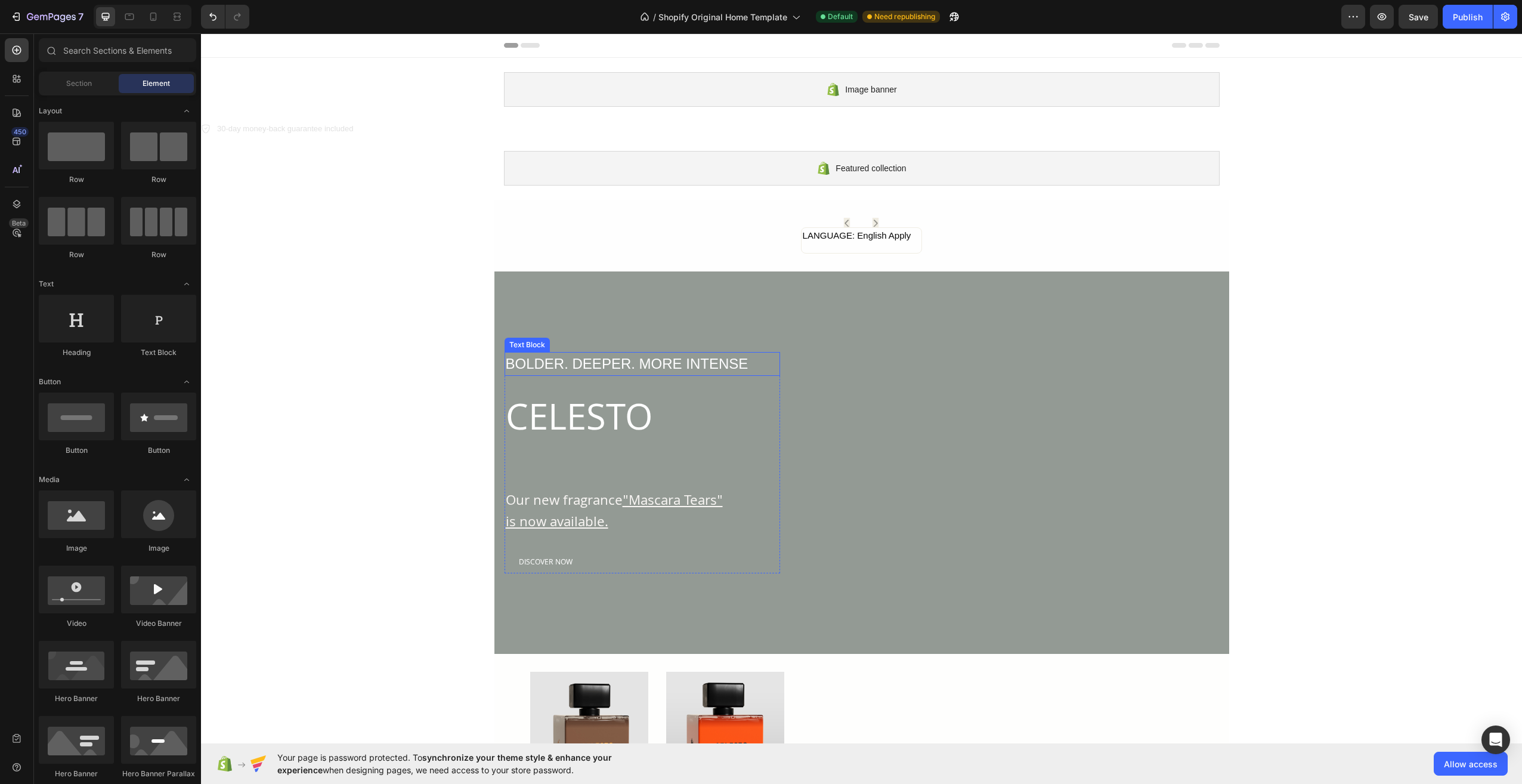
click at [613, 366] on p "BOLDER. DEEPER. MORE INTENSE" at bounding box center [642, 363] width 273 height 22
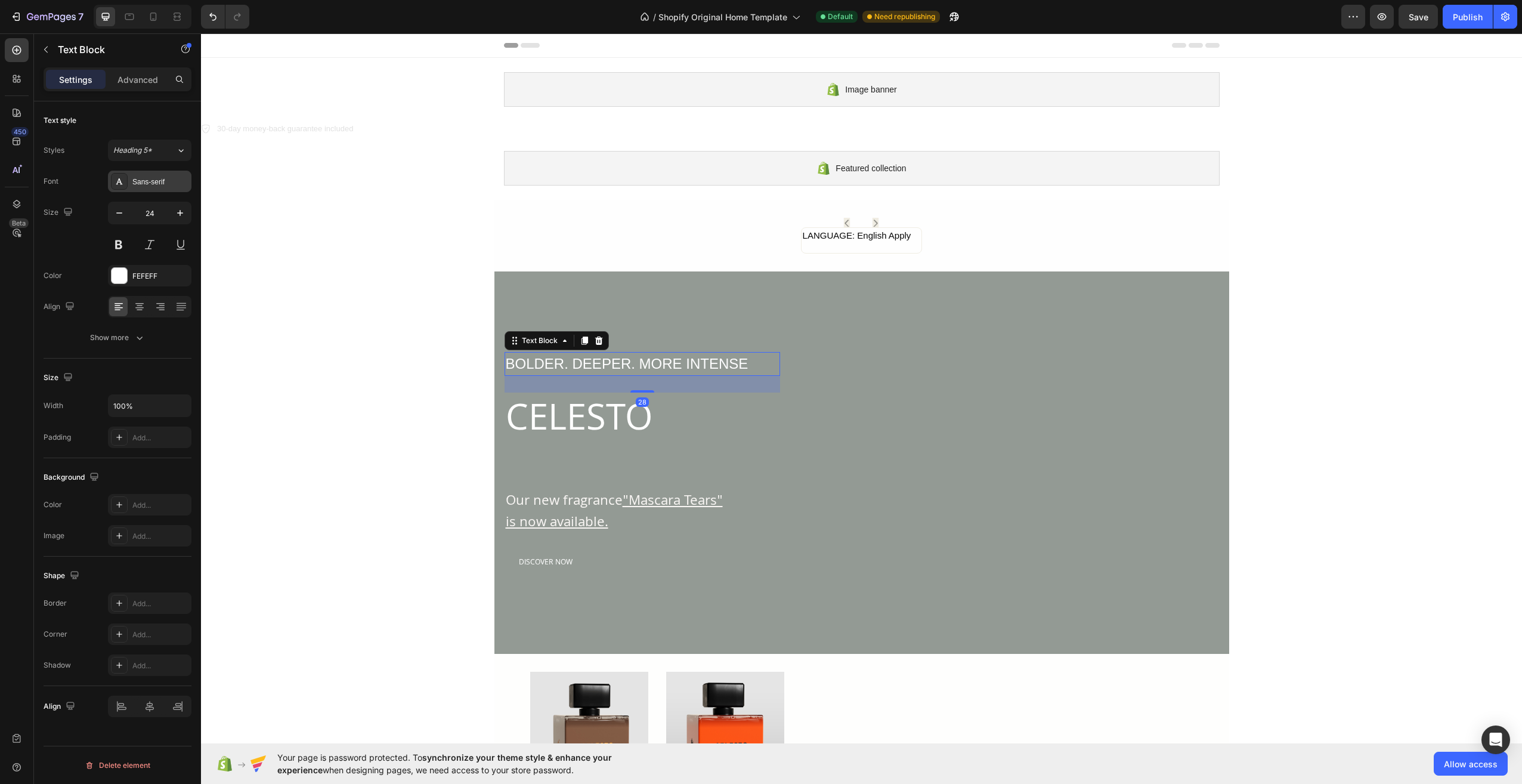
click at [157, 185] on div "Sans-serif" at bounding box center [160, 182] width 56 height 10
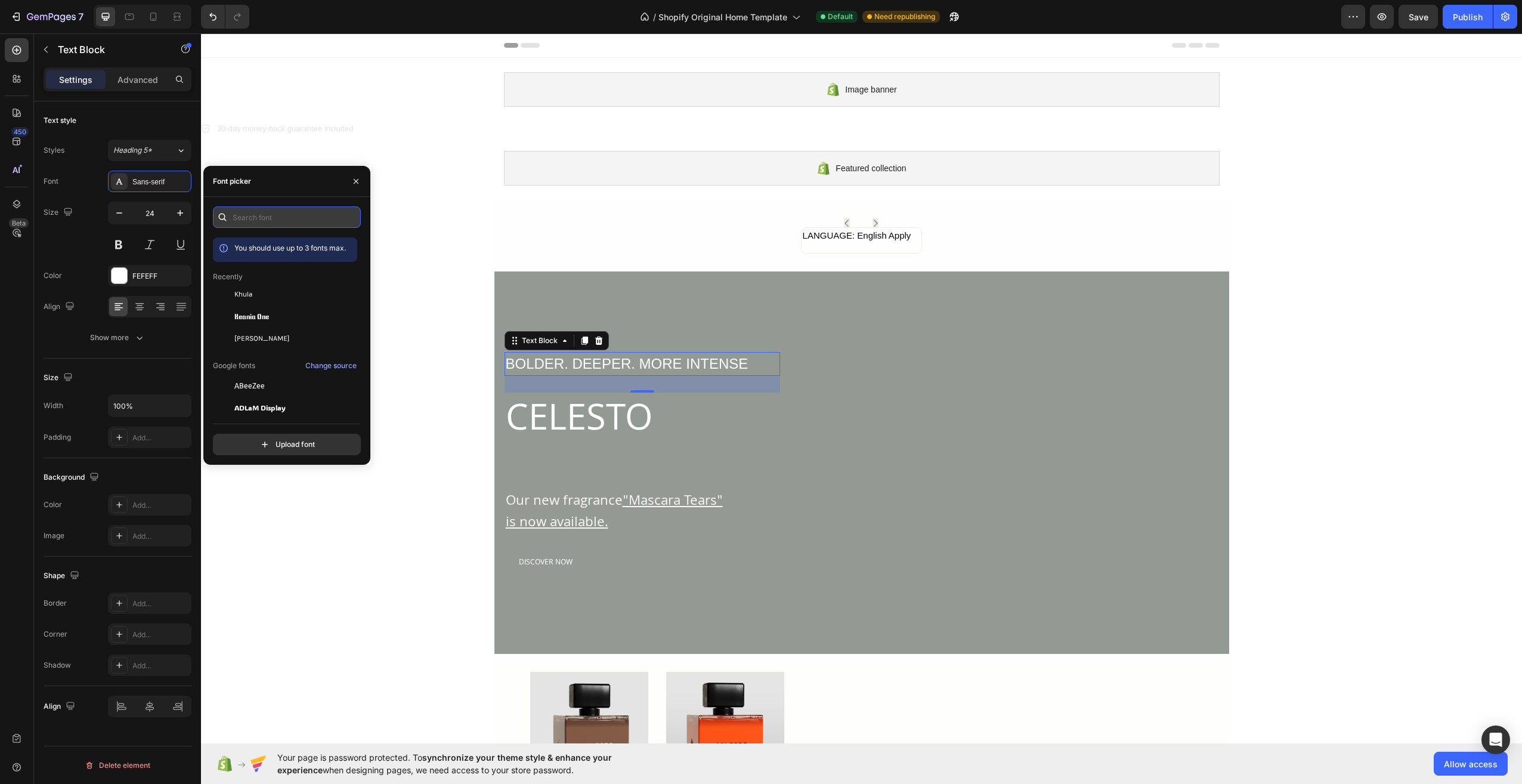
click at [262, 219] on input "text" at bounding box center [287, 217] width 148 height 22
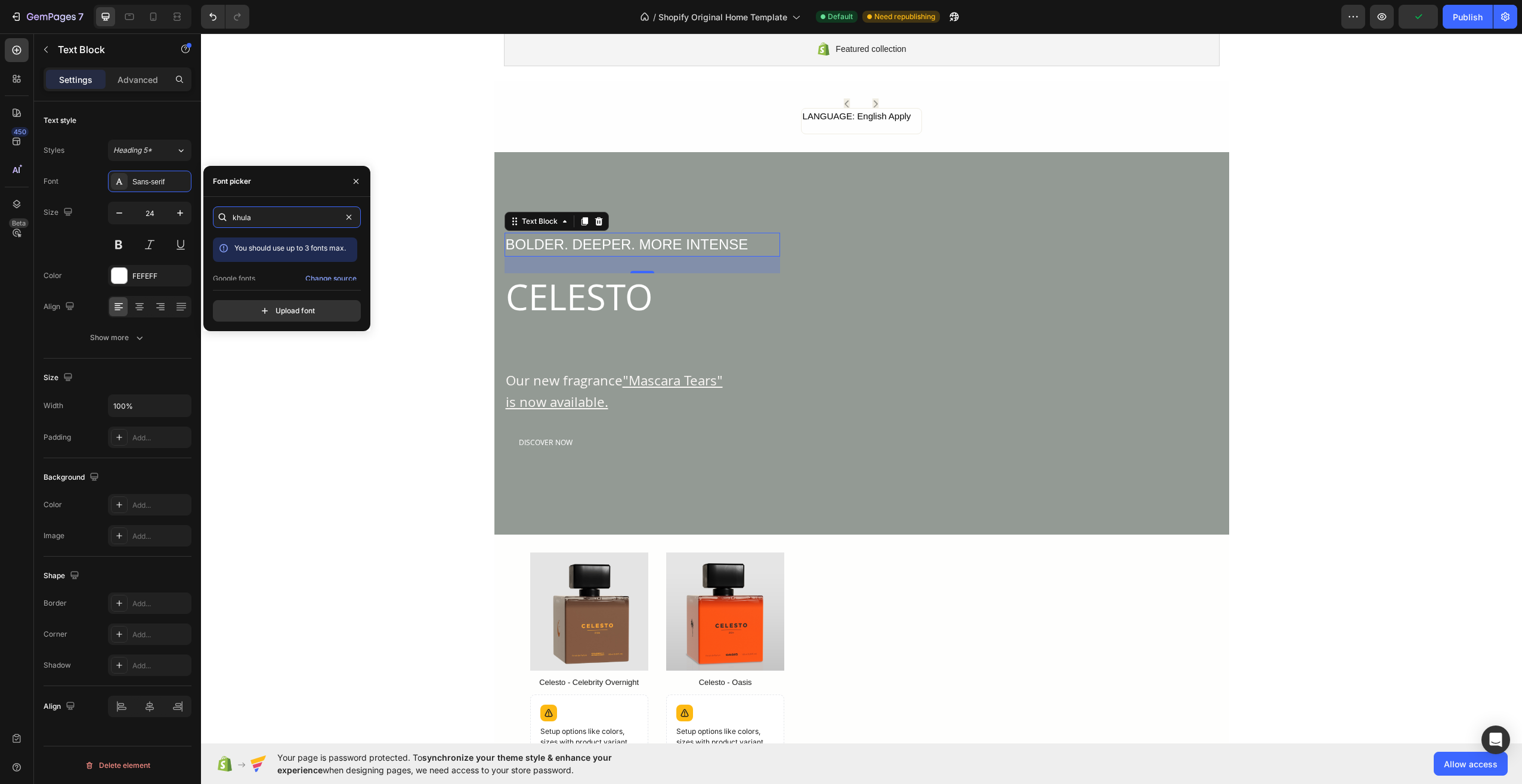
scroll to position [29, 0]
type input "khula"
click at [257, 271] on div "Khula" at bounding box center [294, 269] width 120 height 10
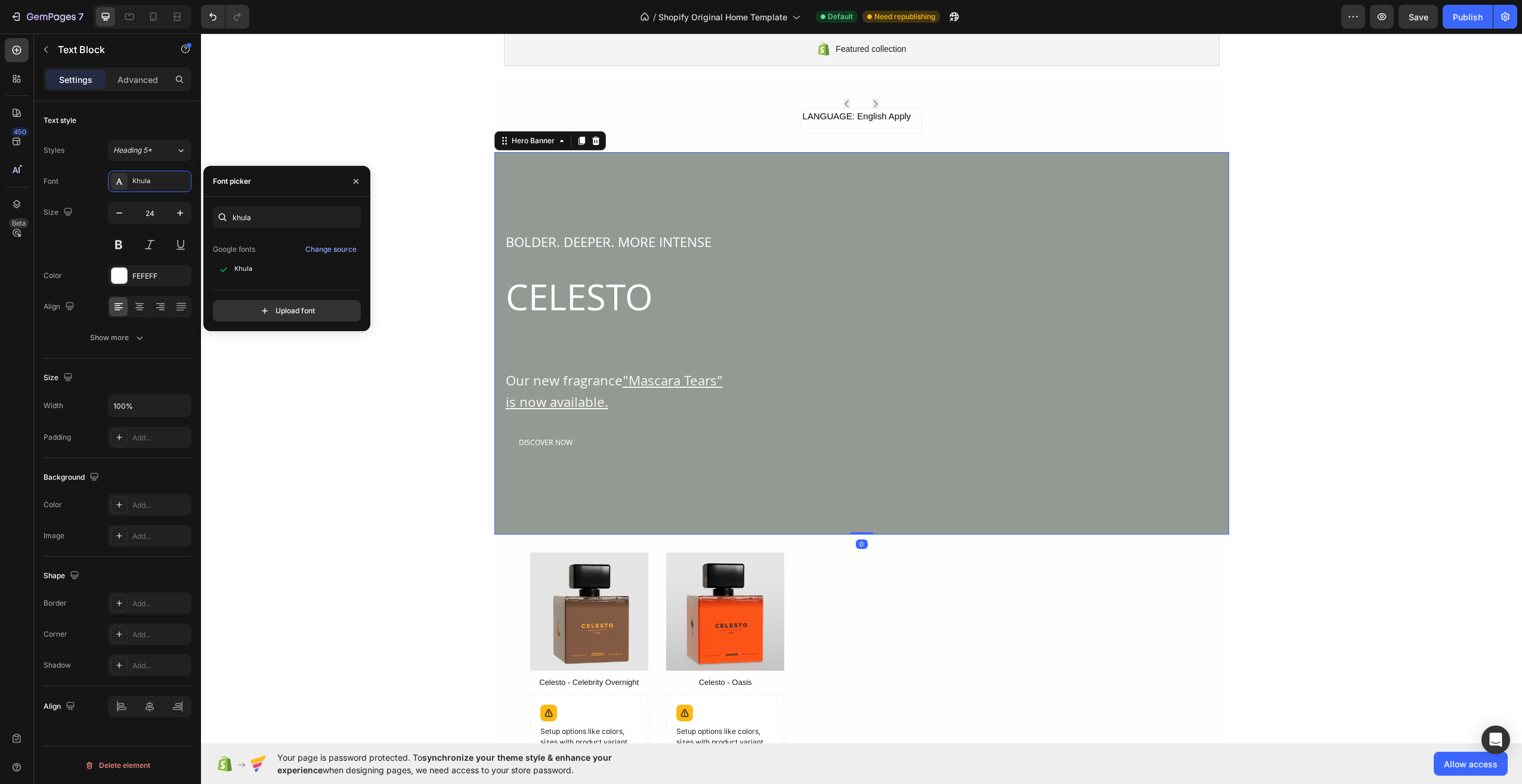
click at [1023, 343] on div "BOLDER. DEEPER. MORE INTENSE Text Block CELESTO Heading Our new fragrance "Masc…" at bounding box center [862, 343] width 716 height 222
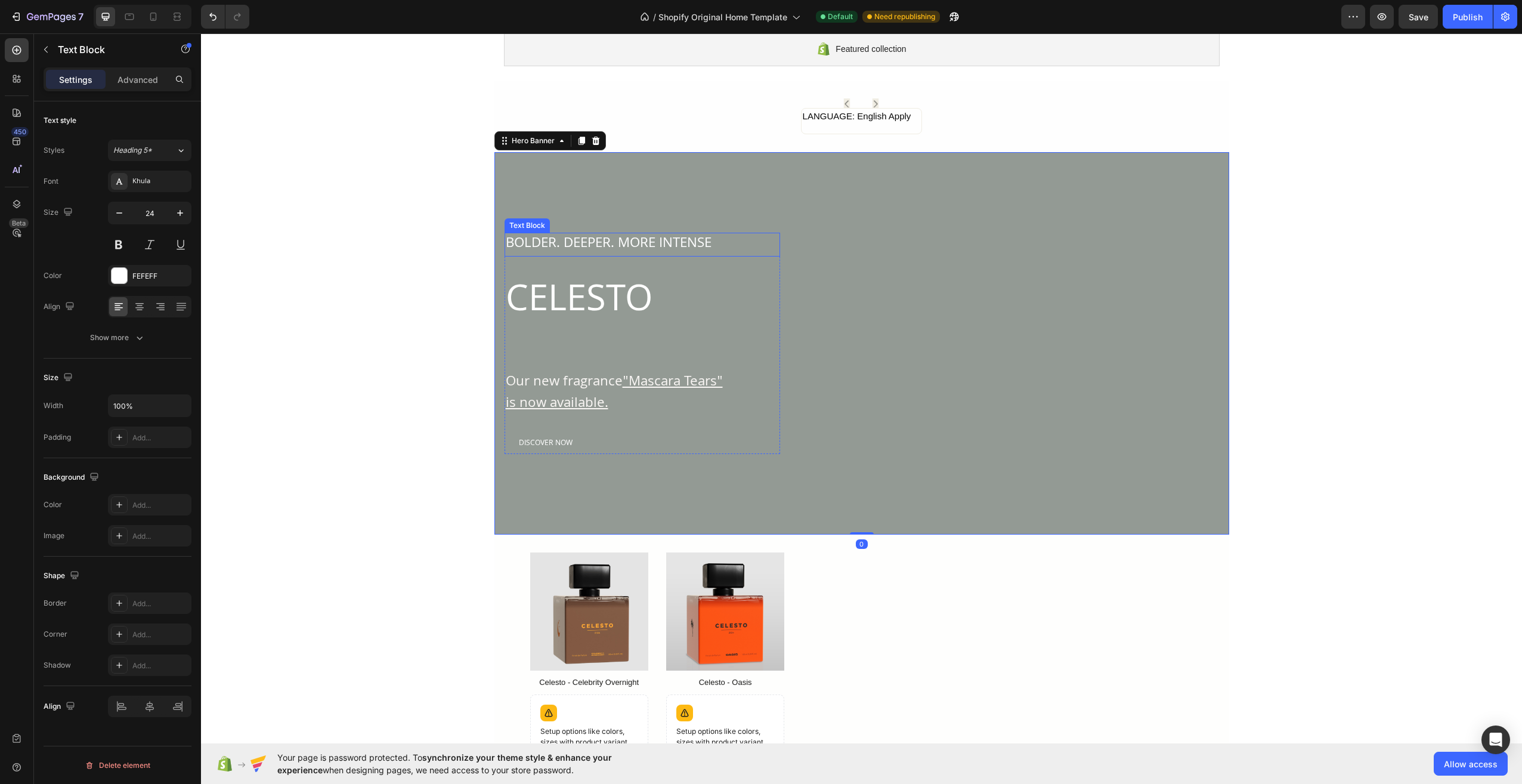
click at [573, 236] on p "BOLDER. DEEPER. MORE INTENSE" at bounding box center [642, 244] width 273 height 22
click at [811, 375] on div "BOLDER. DEEPER. MORE INTENSE Text Block 28 CELESTO Heading Our new fragrance "M…" at bounding box center [862, 343] width 716 height 222
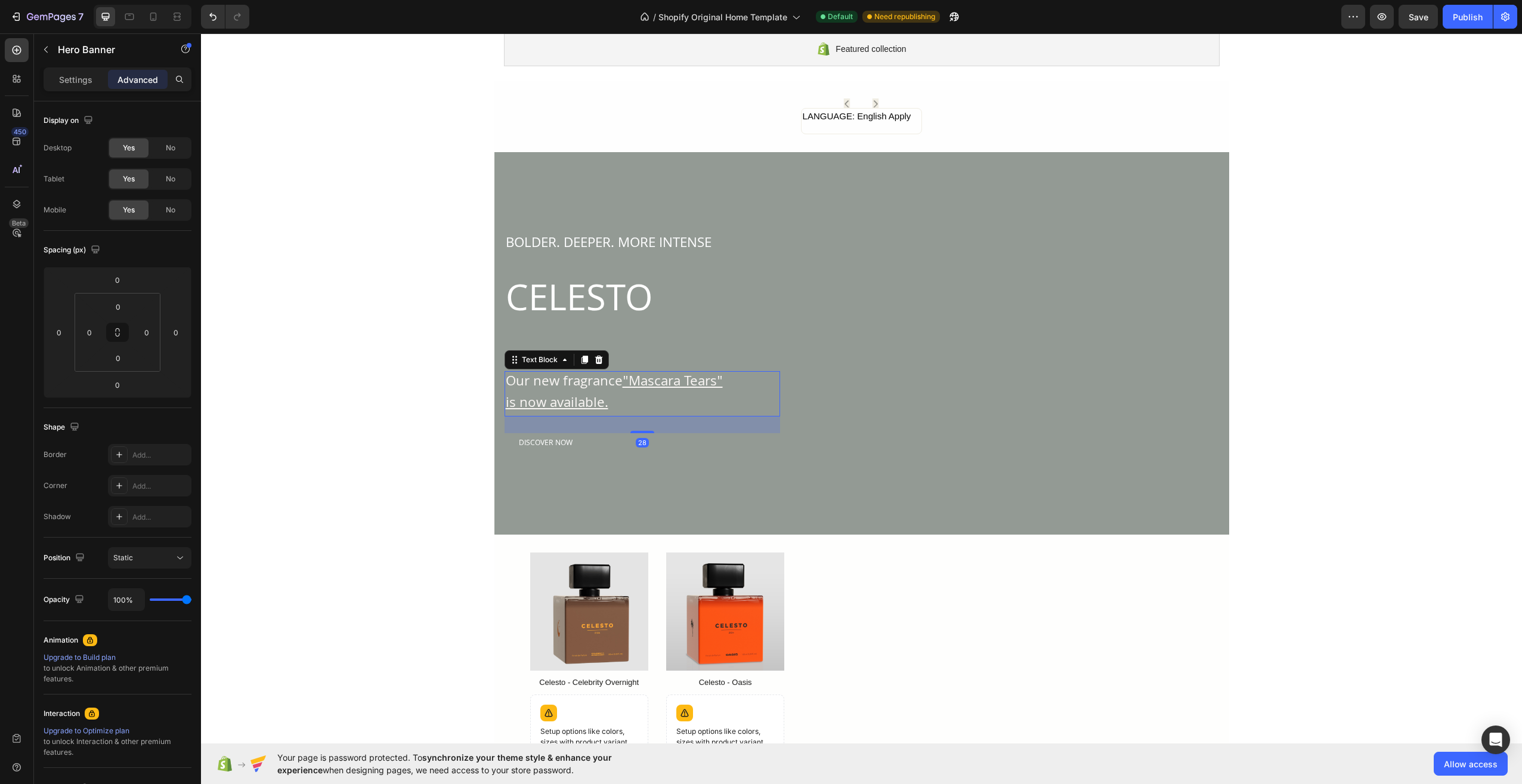
click at [581, 381] on p "Our new fragrance "Mascara Tears"" at bounding box center [642, 382] width 273 height 22
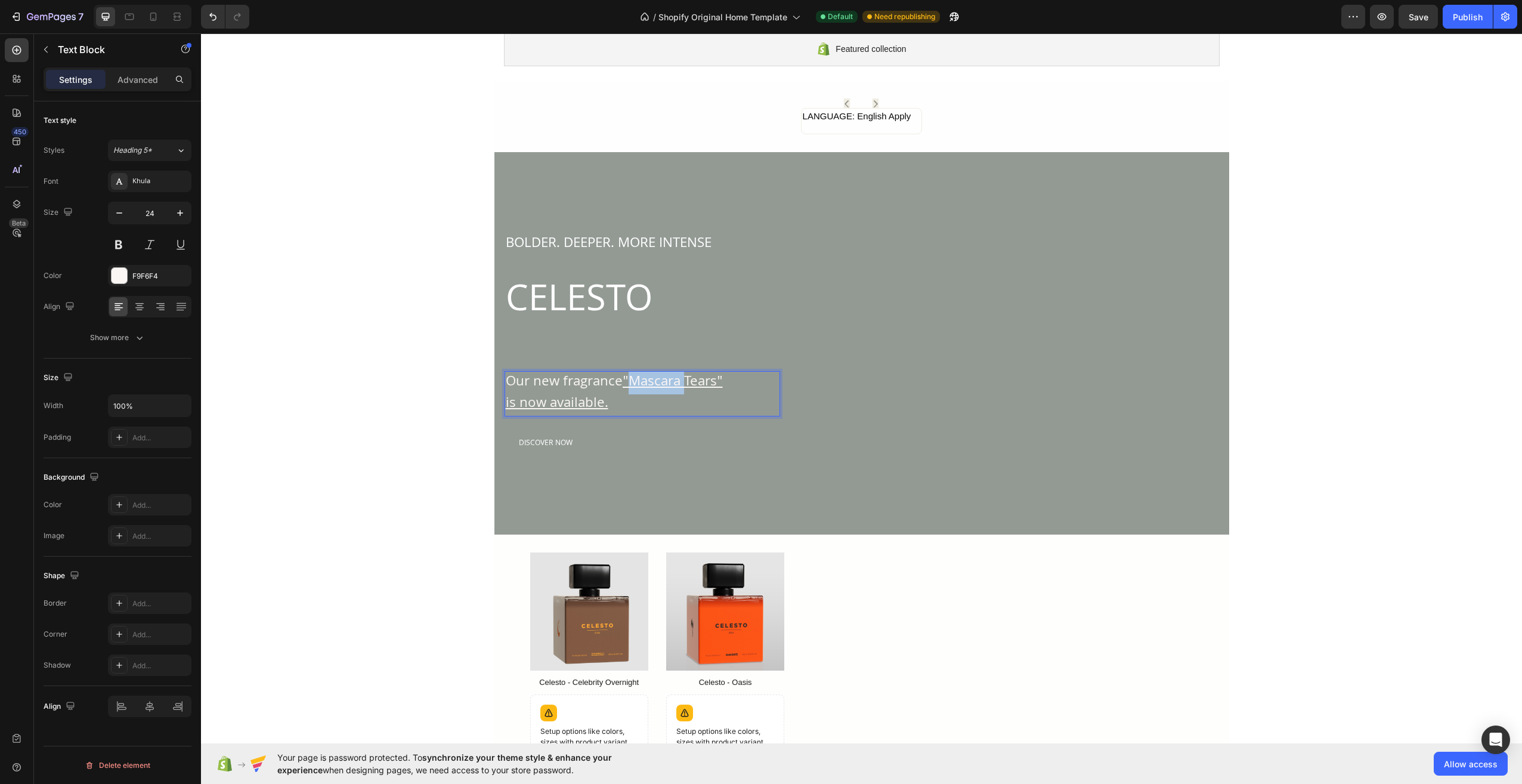
click at [664, 386] on u ""Mascara Tears"" at bounding box center [673, 382] width 100 height 24
click at [641, 395] on p "is now available." at bounding box center [642, 404] width 273 height 22
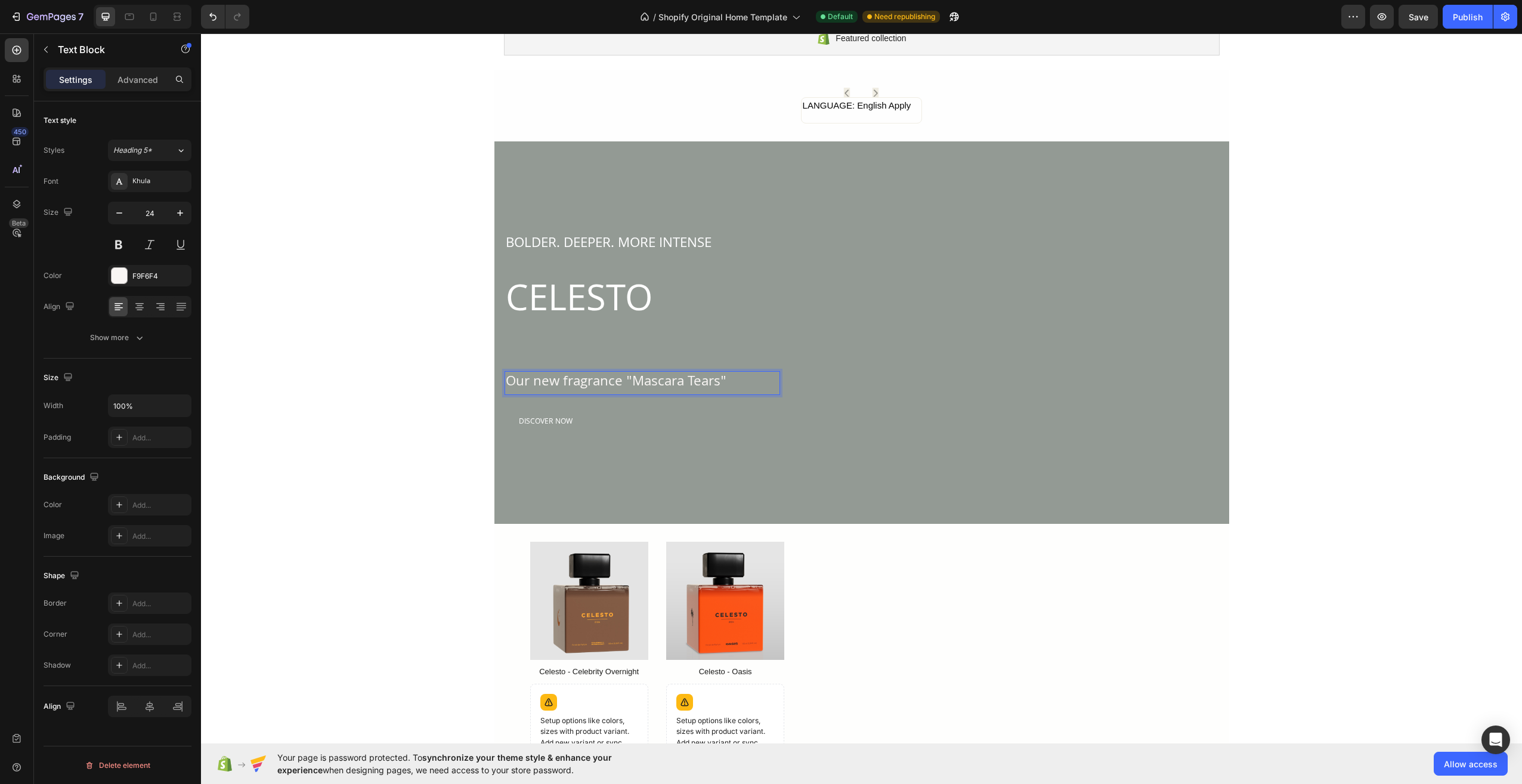
scroll to position [119, 0]
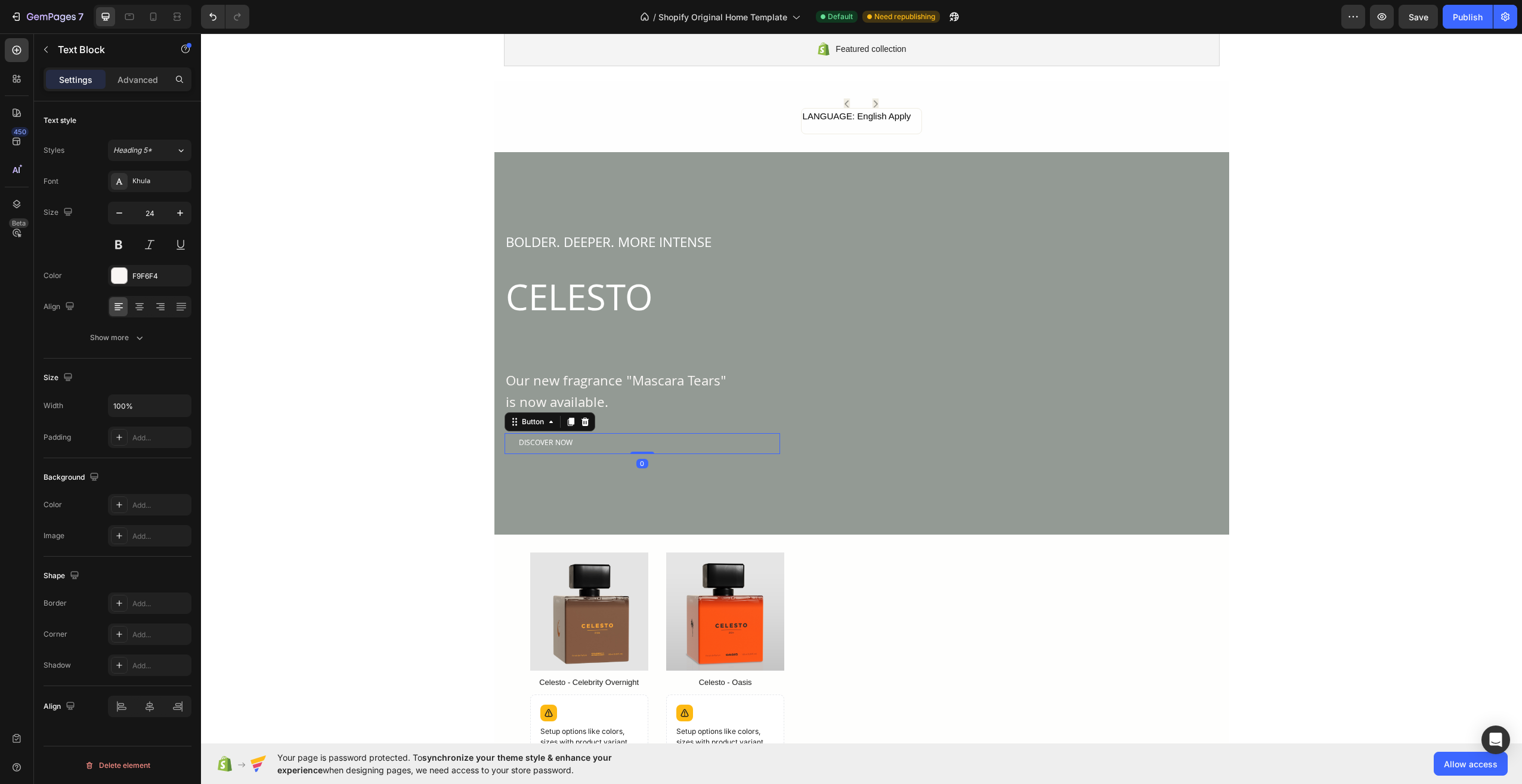
click at [595, 444] on div "DISCOVER NOW Button 0" at bounding box center [641, 444] width 275 height 22
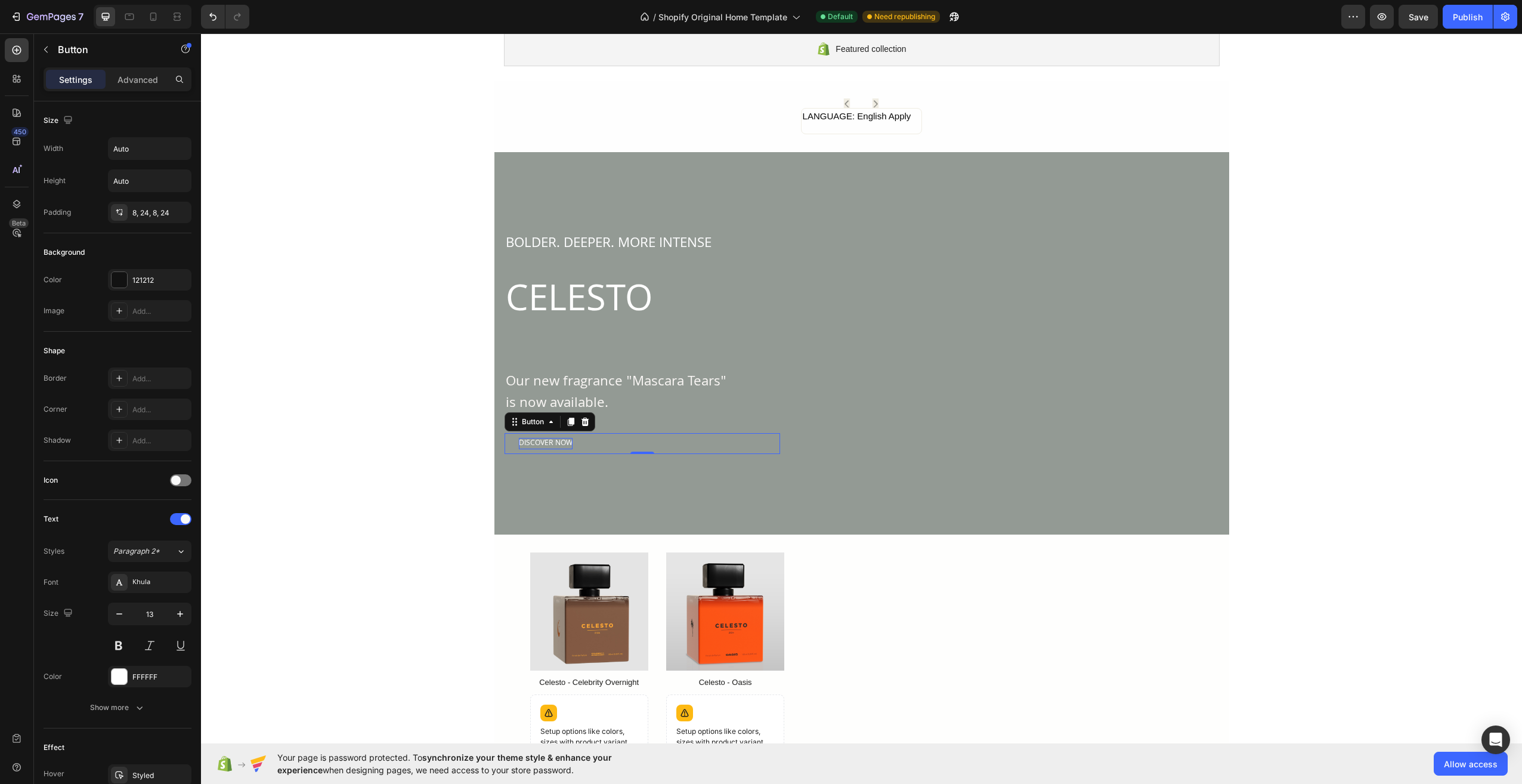
click at [553, 442] on div "DISCOVER NOW" at bounding box center [546, 444] width 54 height 12
click at [543, 442] on p "DISCOVER NOW" at bounding box center [546, 444] width 54 height 12
click at [504, 433] on button "SHOP" at bounding box center [528, 444] width 47 height 22
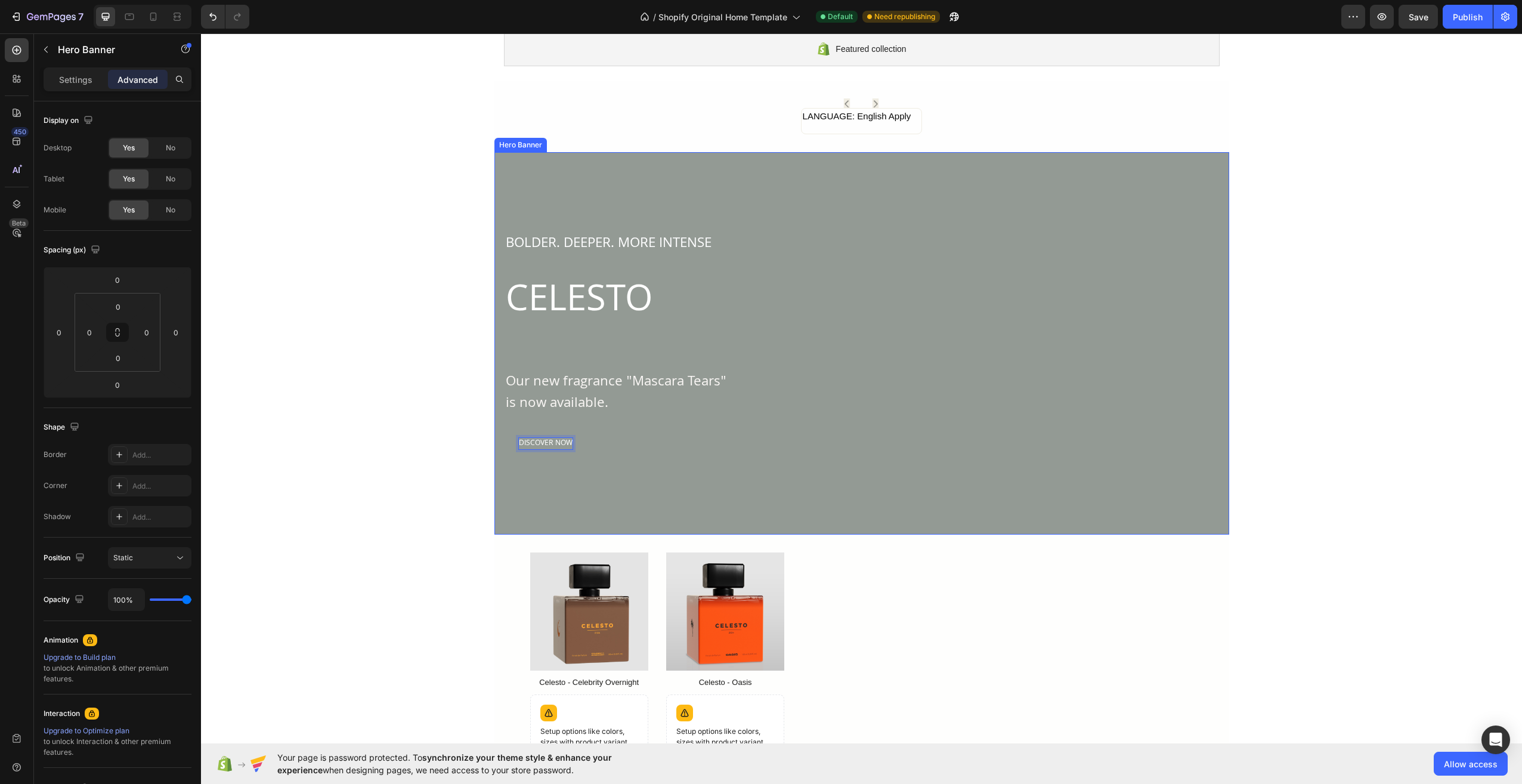
click at [578, 462] on div "Overlay" at bounding box center [862, 343] width 735 height 382
click at [563, 443] on p "DISCOVER NOW" at bounding box center [546, 444] width 54 height 12
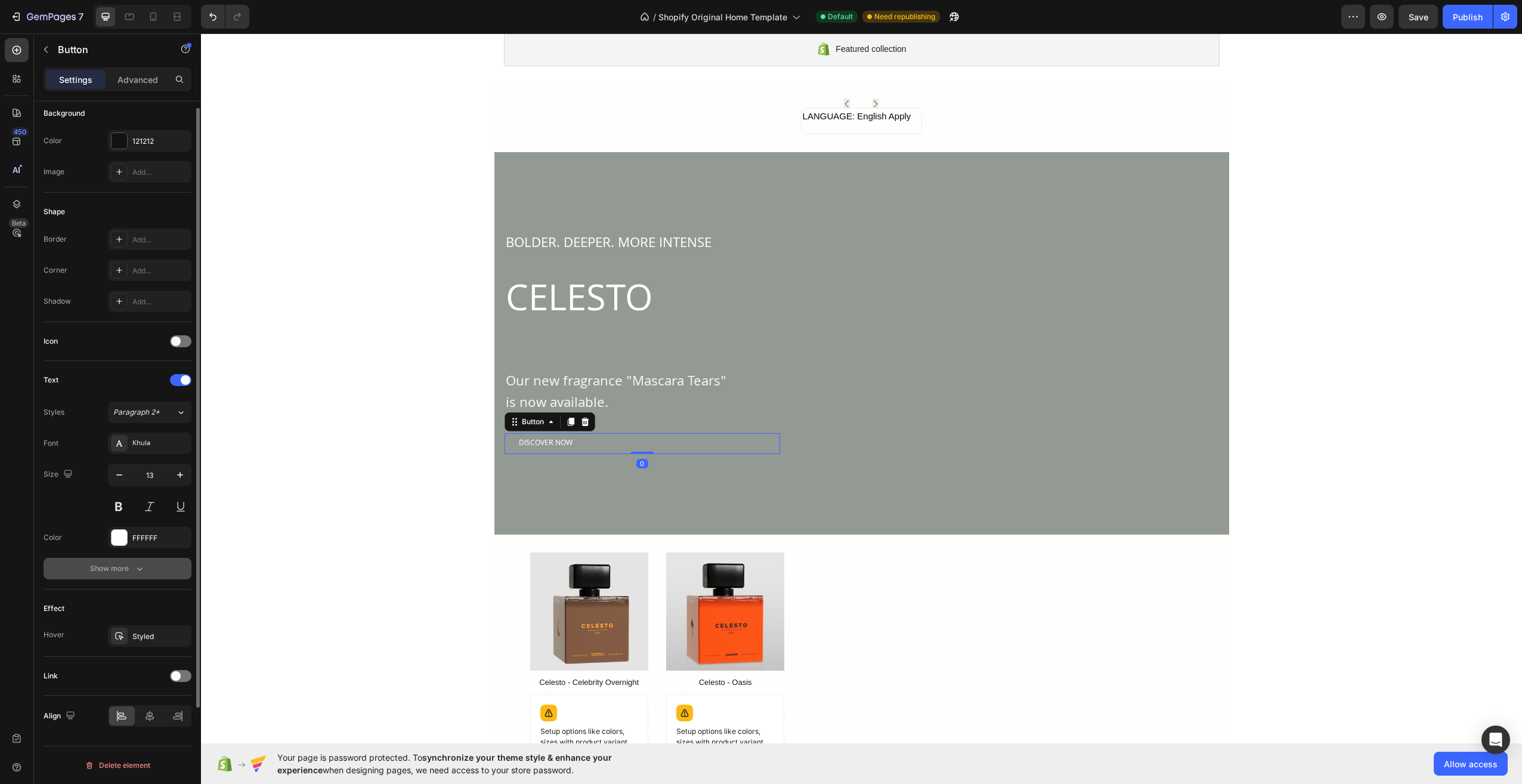
scroll to position [79, 0]
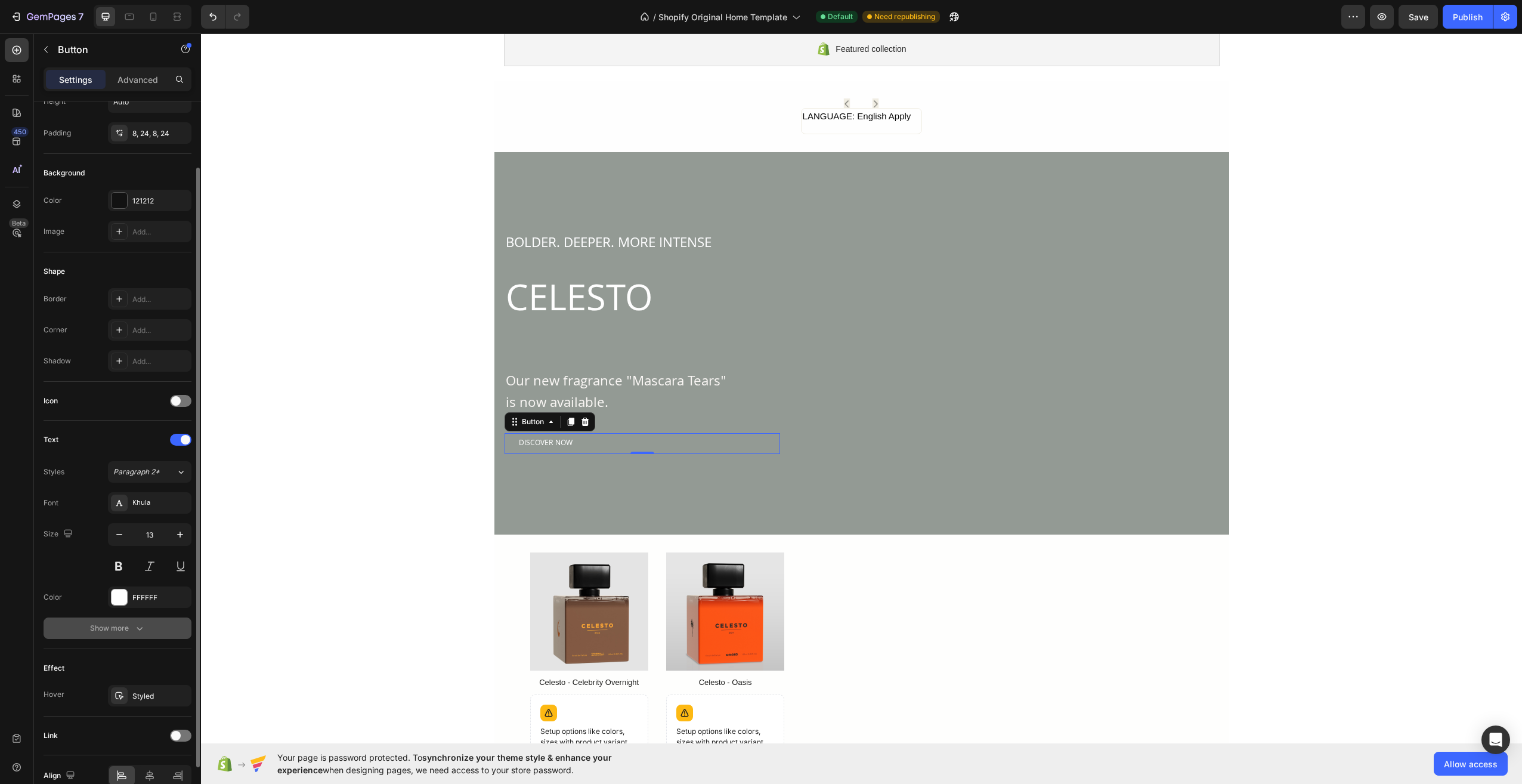
click at [132, 624] on div "Show more" at bounding box center [117, 628] width 56 height 12
click at [189, 399] on div at bounding box center [181, 400] width 22 height 12
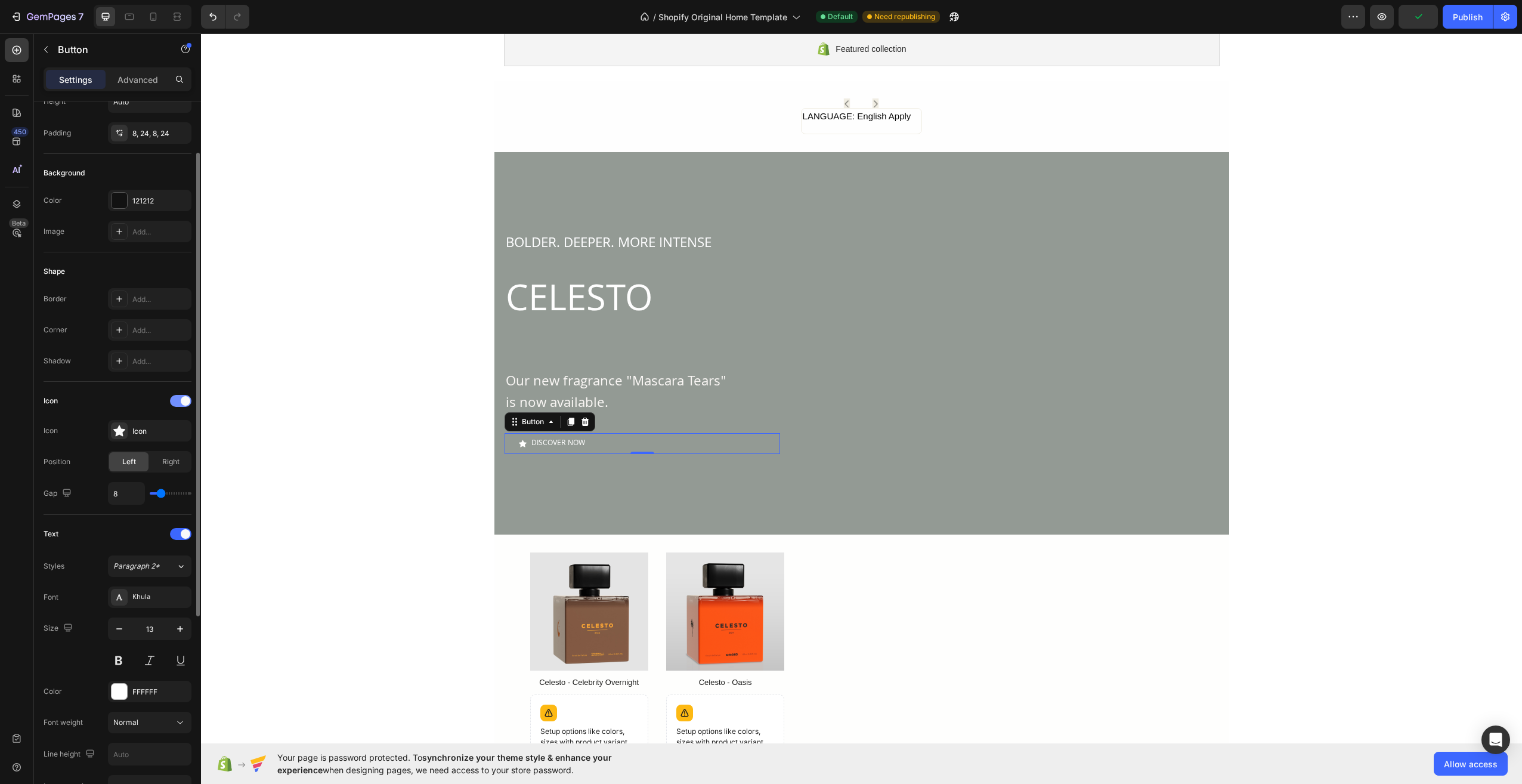
click at [189, 399] on span at bounding box center [185, 401] width 9 height 9
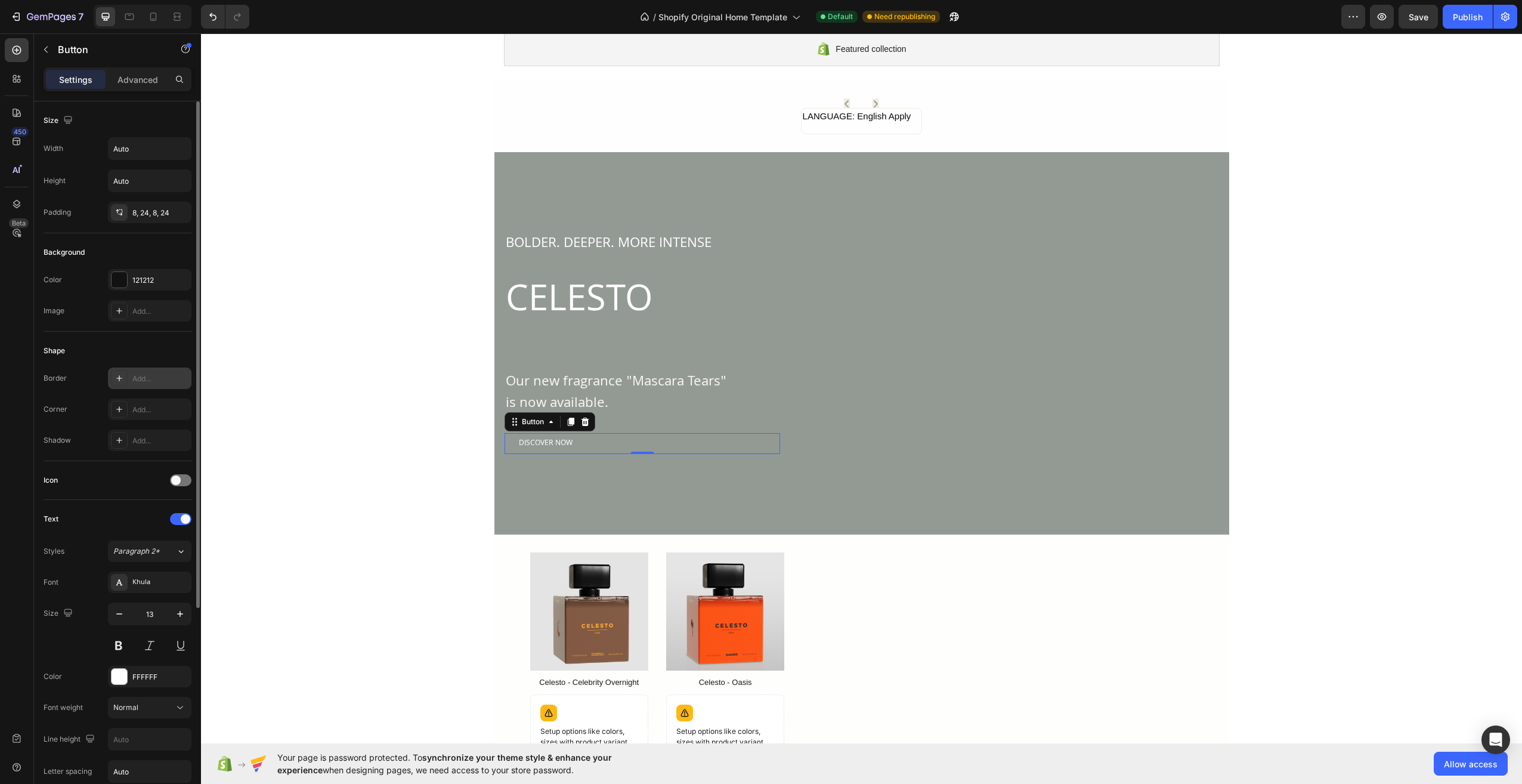
click at [149, 386] on div "Add..." at bounding box center [149, 377] width 83 height 22
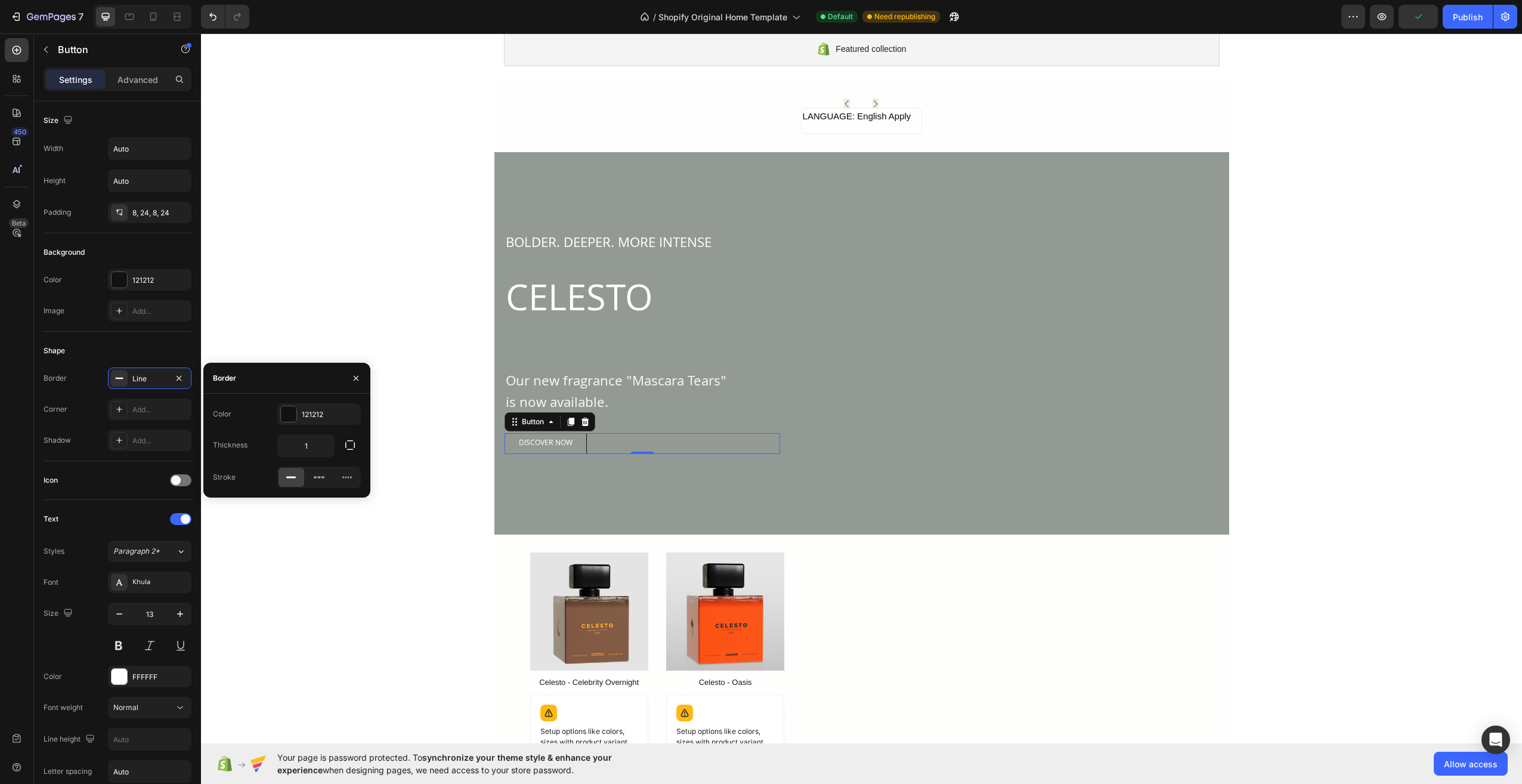
click at [281, 474] on div at bounding box center [290, 477] width 26 height 19
drag, startPoint x: 553, startPoint y: 478, endPoint x: 372, endPoint y: 421, distance: 189.8
click at [360, 443] on div "Color 121212 Thickness 1 Stroke" at bounding box center [287, 445] width 167 height 85
click at [359, 447] on button "button" at bounding box center [350, 444] width 22 height 22
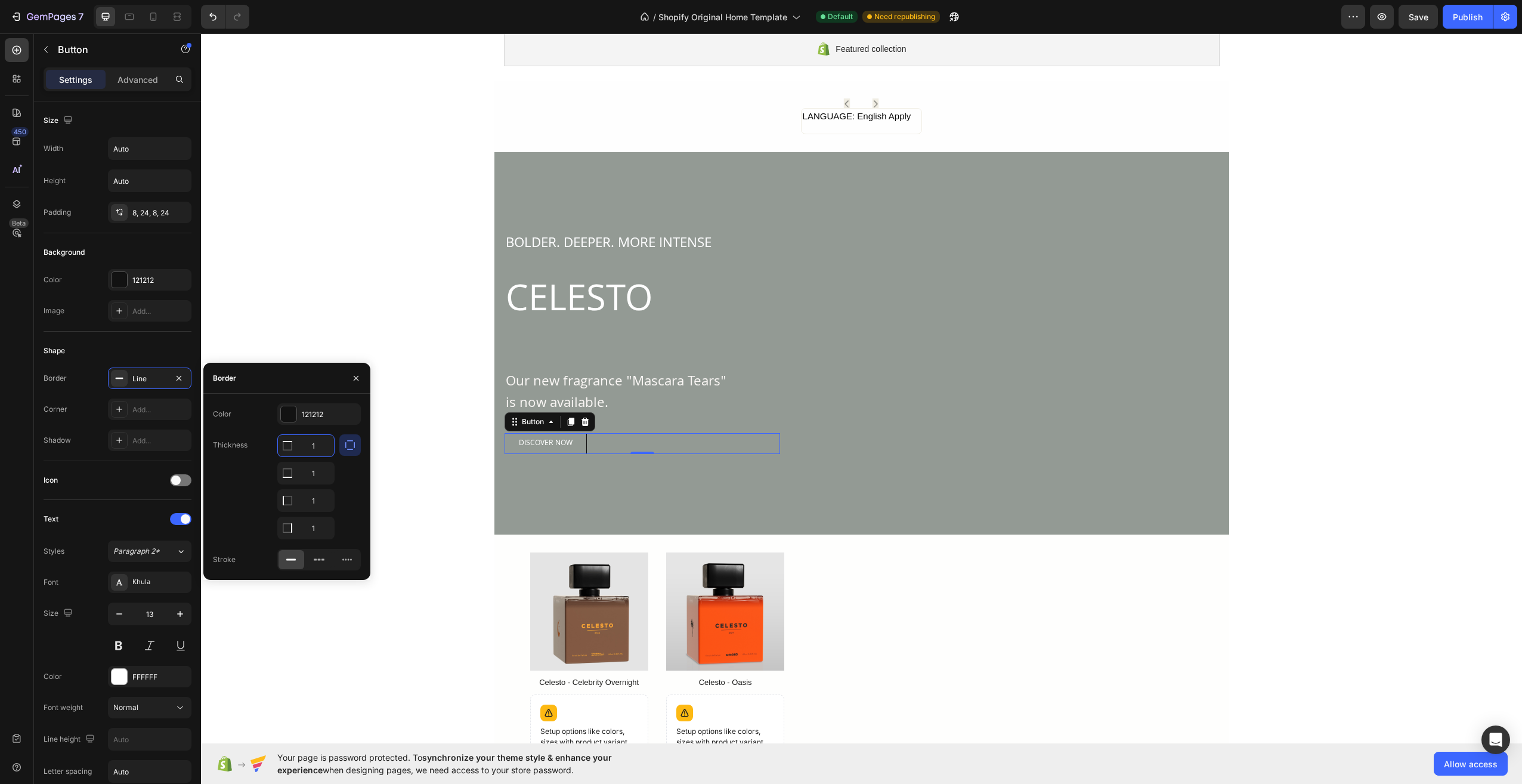
click at [348, 444] on icon "button" at bounding box center [350, 444] width 12 height 12
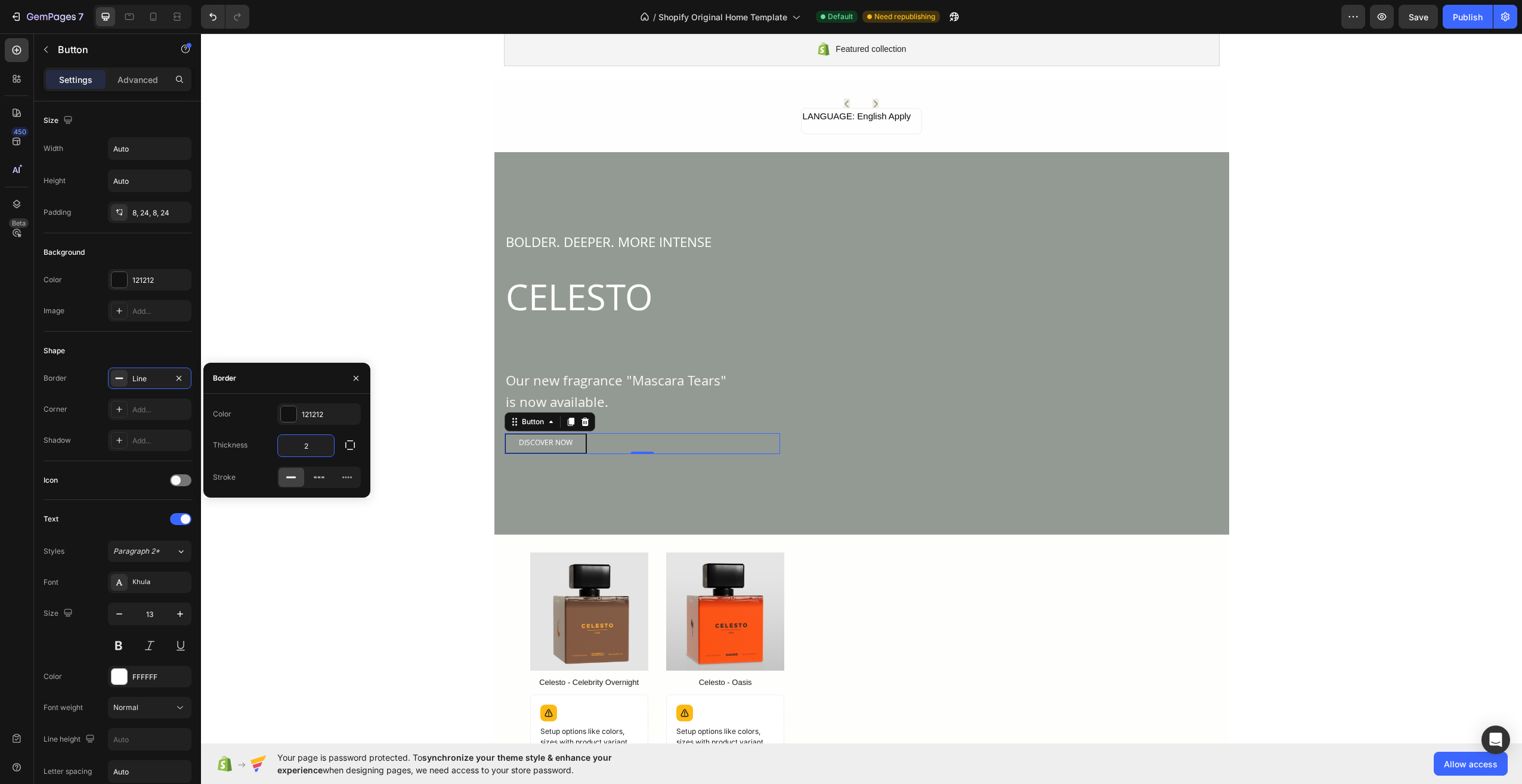
type input "2"
click at [257, 443] on div "Thickness 2" at bounding box center [287, 445] width 148 height 23
click at [148, 415] on div "Add..." at bounding box center [149, 409] width 83 height 22
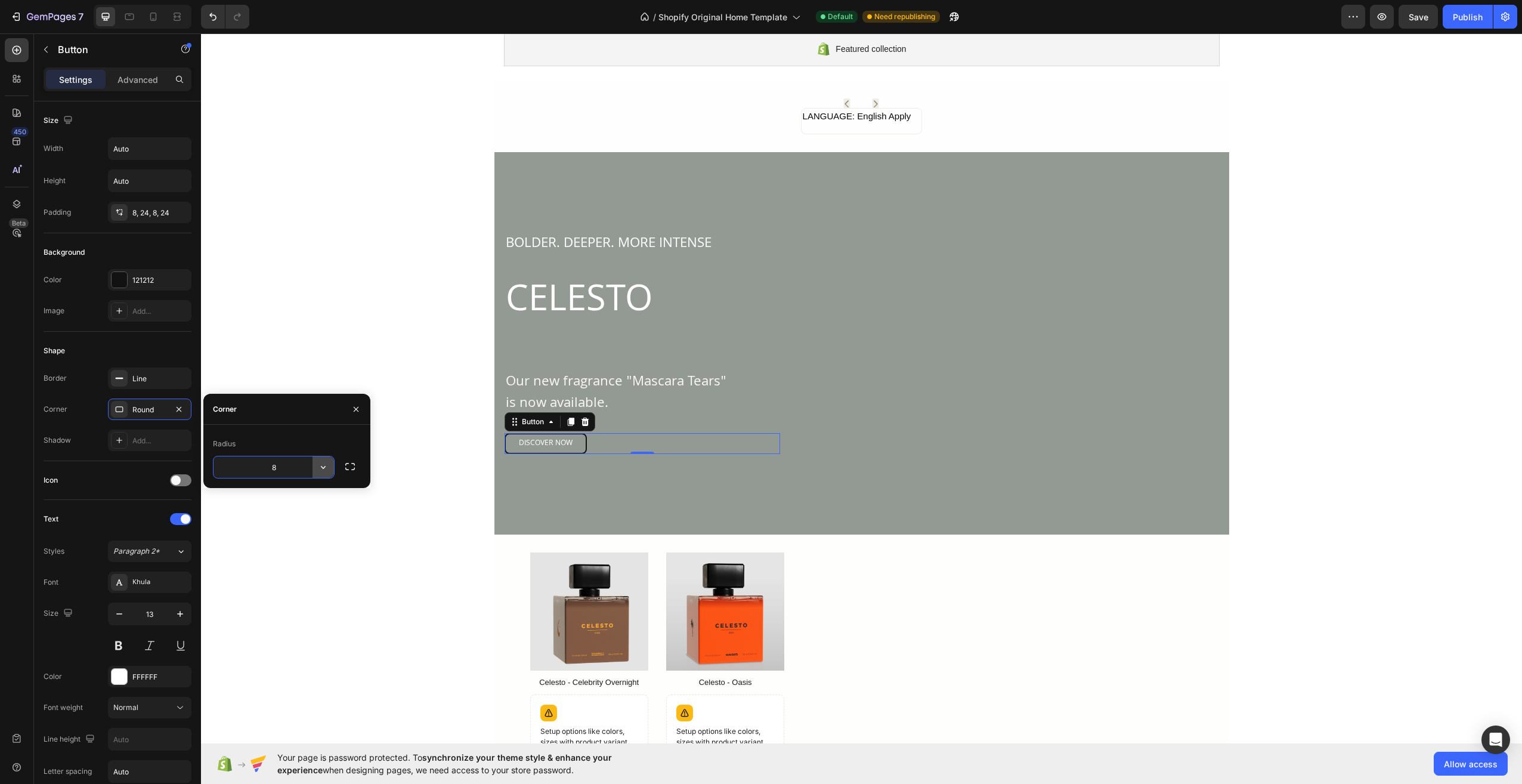
click at [321, 467] on icon "button" at bounding box center [323, 466] width 12 height 12
click at [293, 515] on p "Round" at bounding box center [290, 520] width 68 height 12
click at [321, 467] on icon "button" at bounding box center [323, 466] width 12 height 12
click at [309, 547] on p "Pill" at bounding box center [290, 542] width 68 height 12
type input "9999"
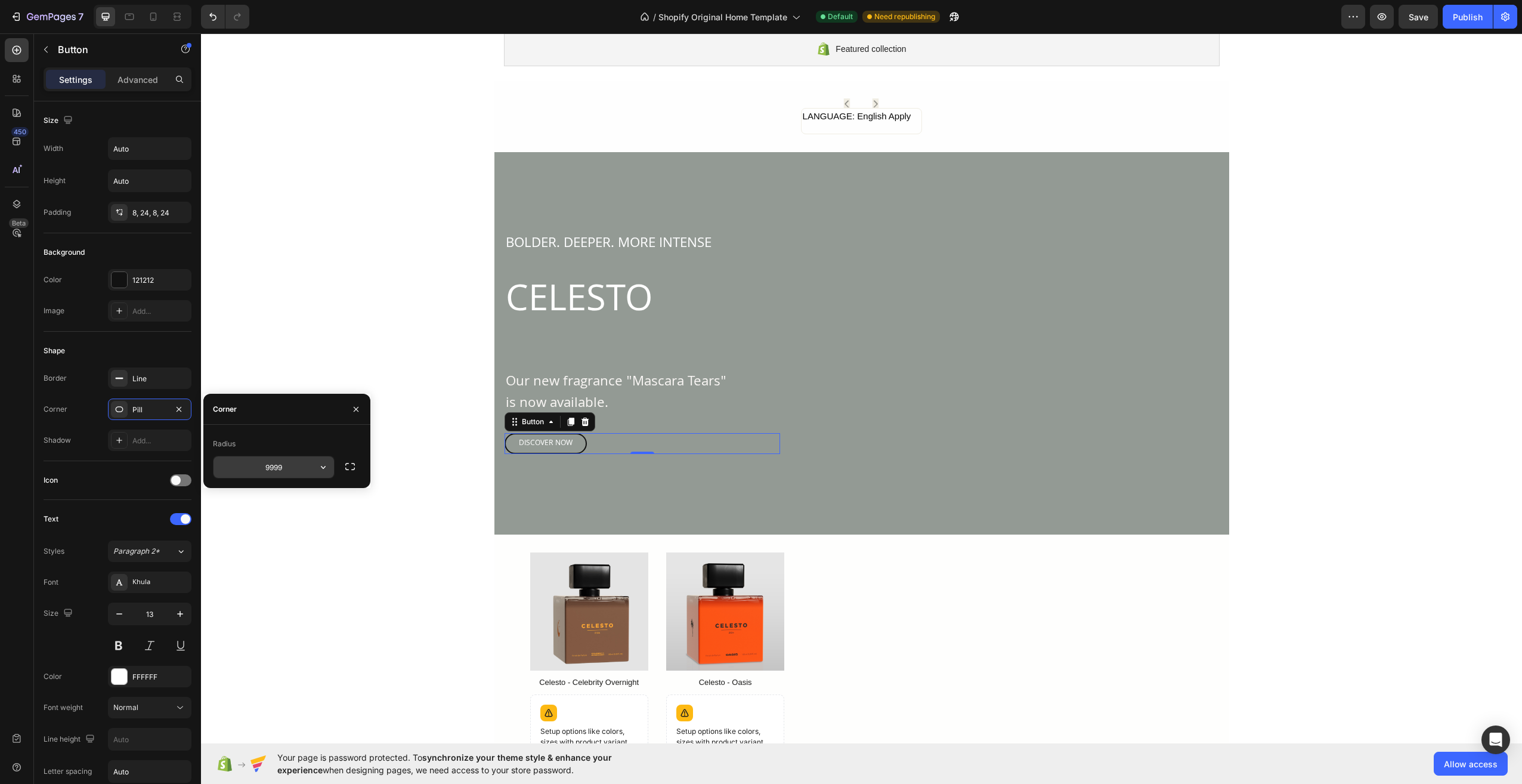
click at [287, 463] on input "9999" at bounding box center [273, 466] width 120 height 22
click at [314, 412] on div "Corner" at bounding box center [287, 409] width 167 height 31
click at [356, 402] on button "button" at bounding box center [356, 409] width 19 height 19
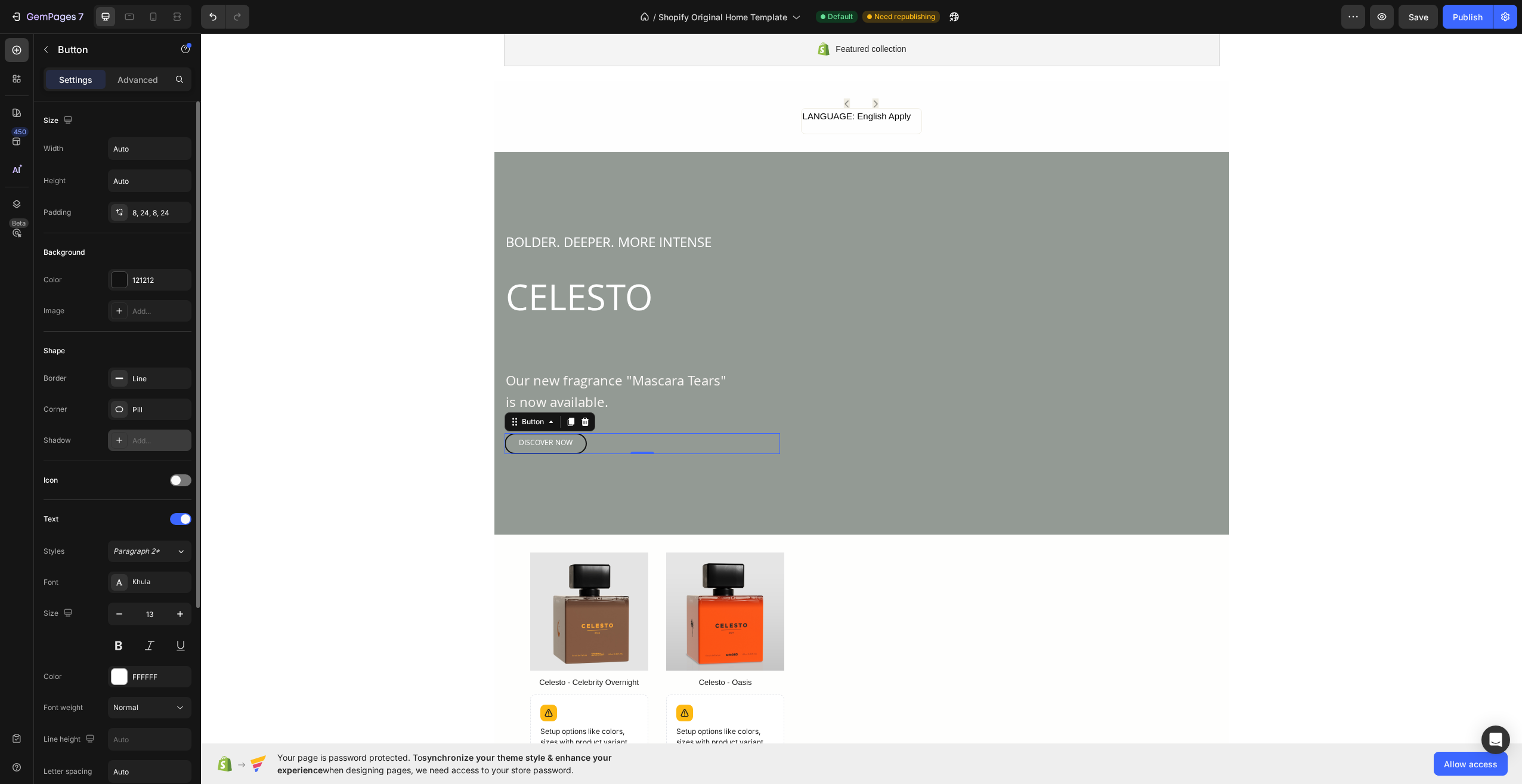
click at [148, 441] on div "Add..." at bounding box center [160, 440] width 56 height 10
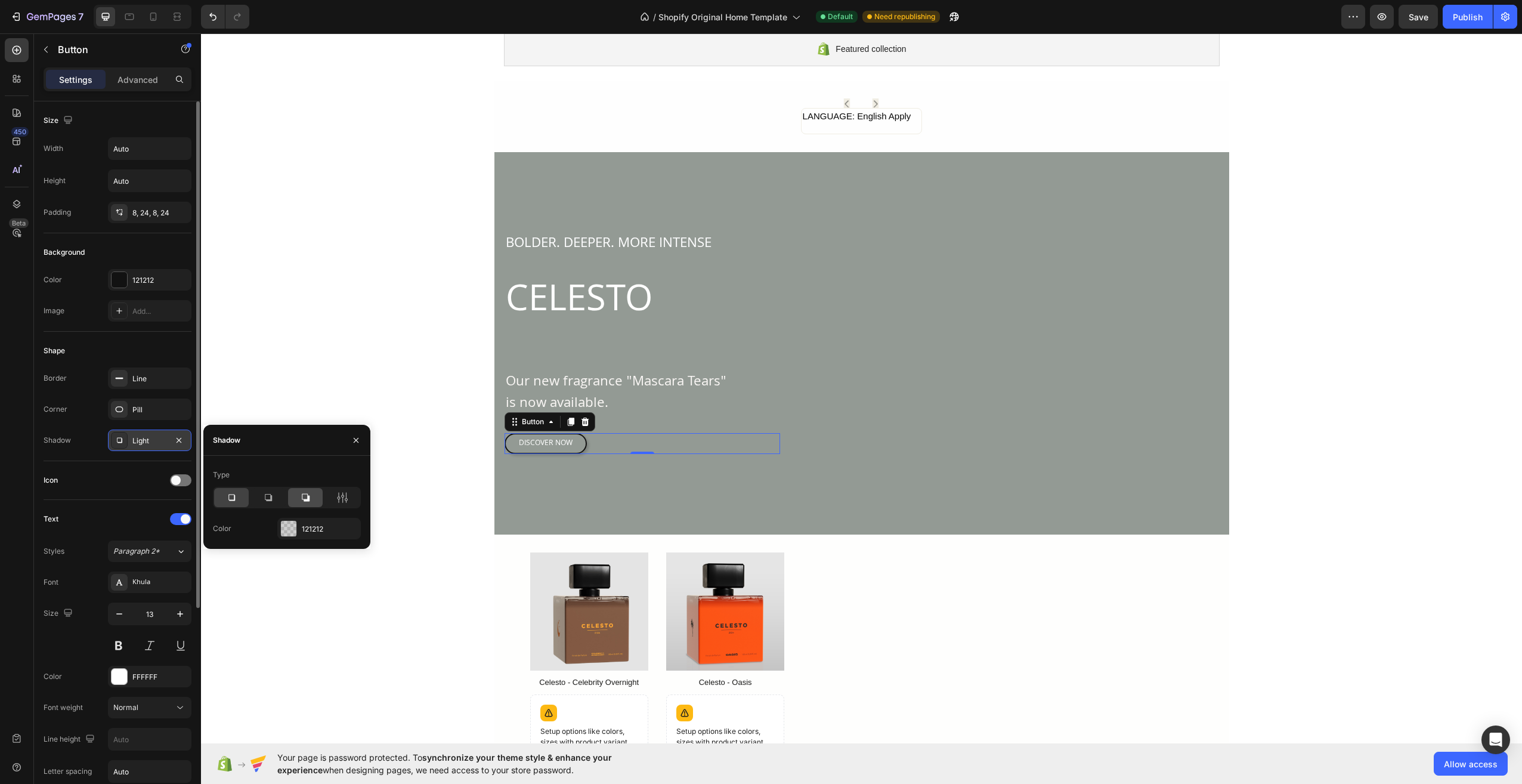
click at [312, 499] on div at bounding box center [306, 497] width 35 height 19
click at [306, 534] on div "121212" at bounding box center [319, 528] width 83 height 22
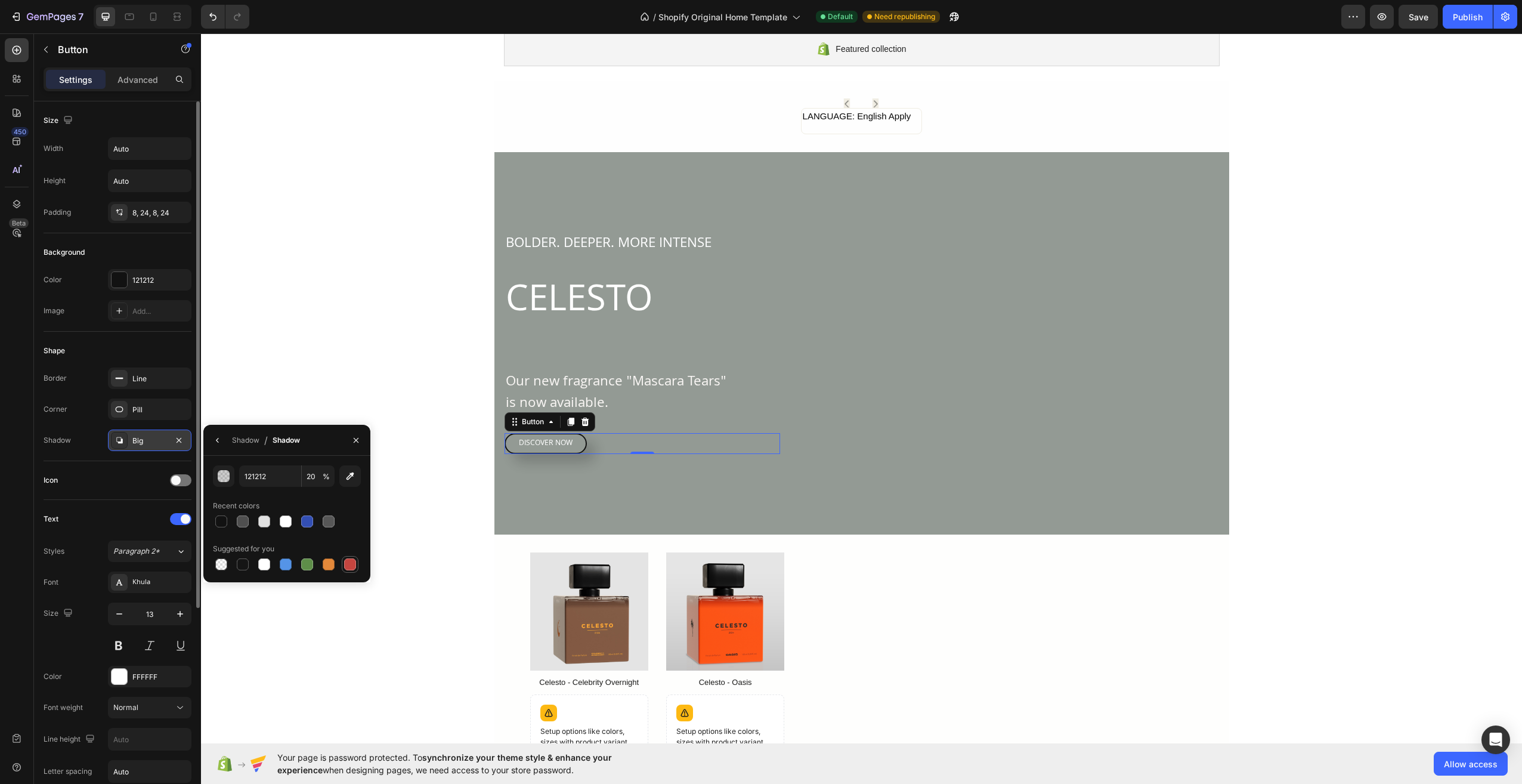
click at [343, 558] on div at bounding box center [350, 564] width 14 height 14
type input "C5453F"
click at [319, 479] on input "100" at bounding box center [318, 476] width 33 height 22
type input "20"
click at [306, 449] on div "Shadow / Shadow" at bounding box center [287, 440] width 167 height 31
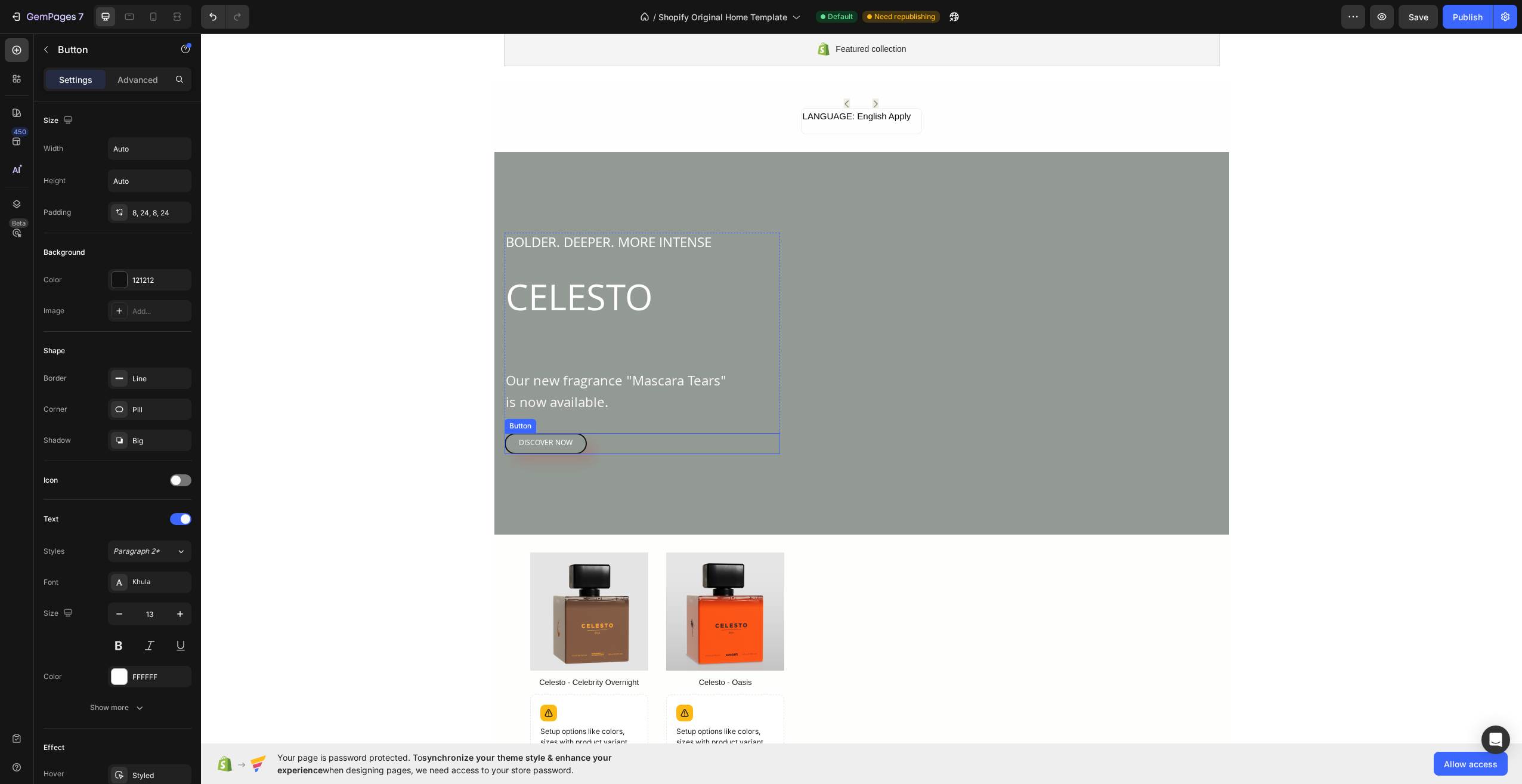
click at [702, 444] on div "DISCOVER NOW Button" at bounding box center [641, 444] width 275 height 22
click at [605, 499] on div "Overlay" at bounding box center [862, 343] width 735 height 382
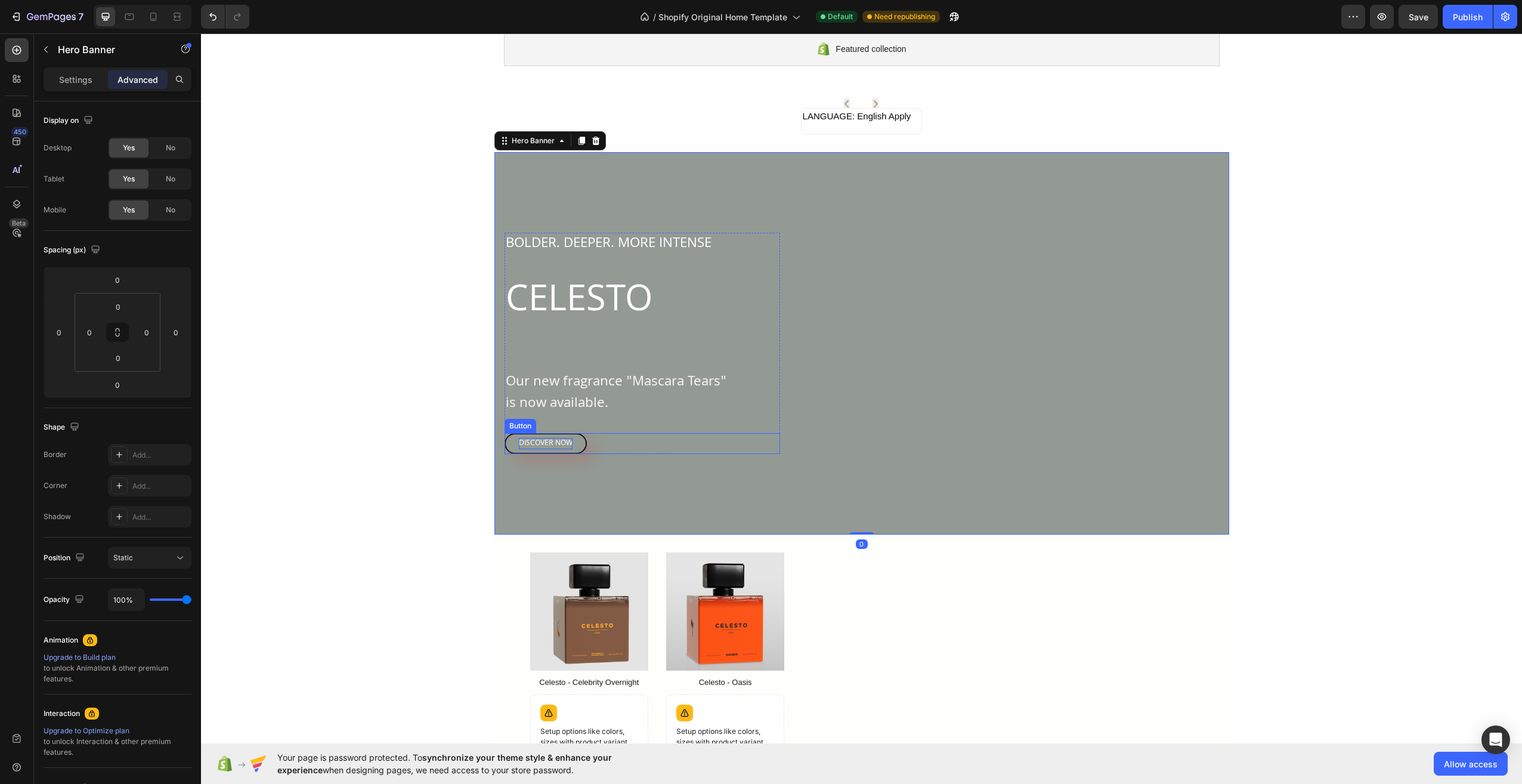
click at [538, 442] on p "DISCOVER NOW" at bounding box center [546, 444] width 54 height 12
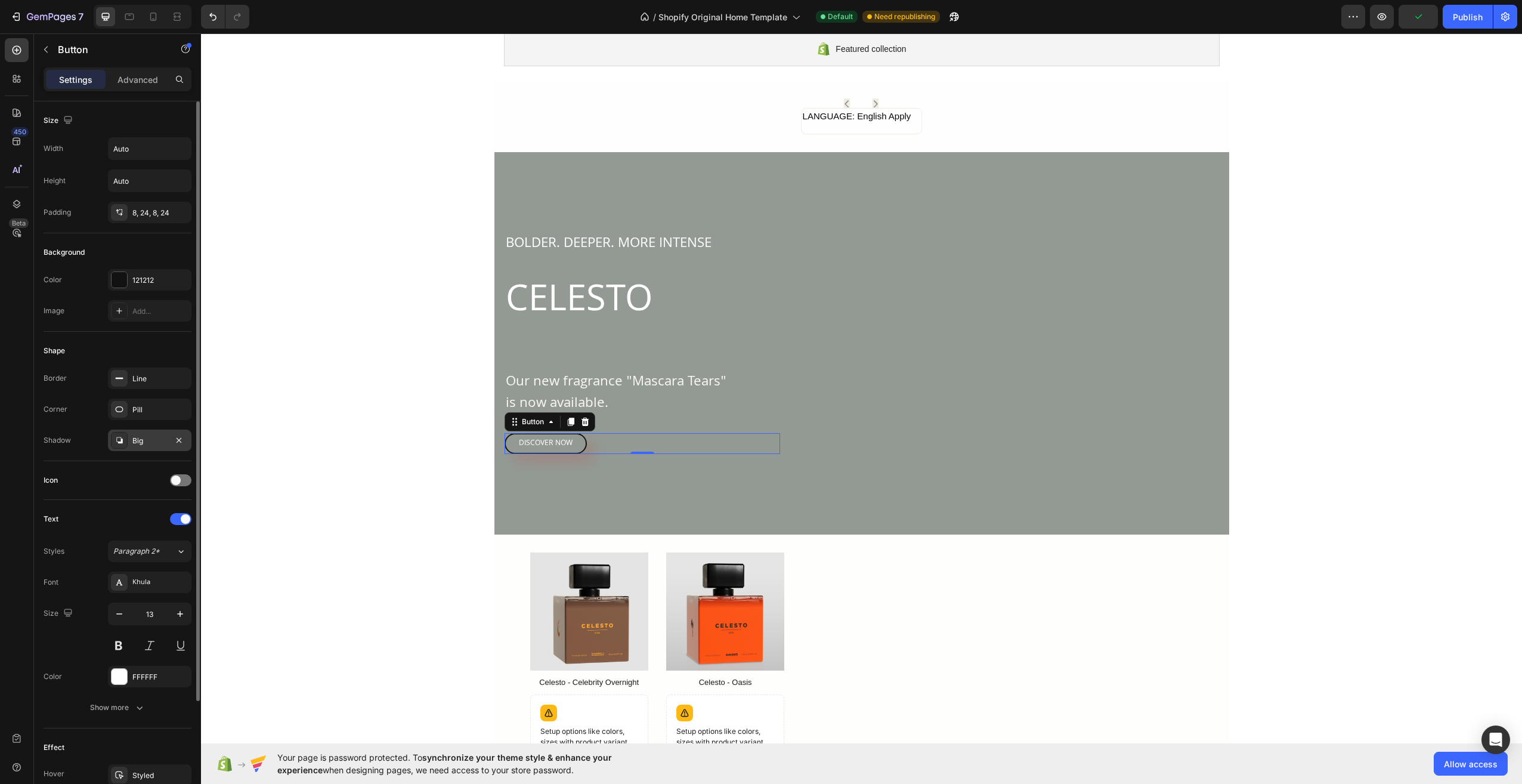
click at [146, 441] on div "Big" at bounding box center [149, 440] width 35 height 10
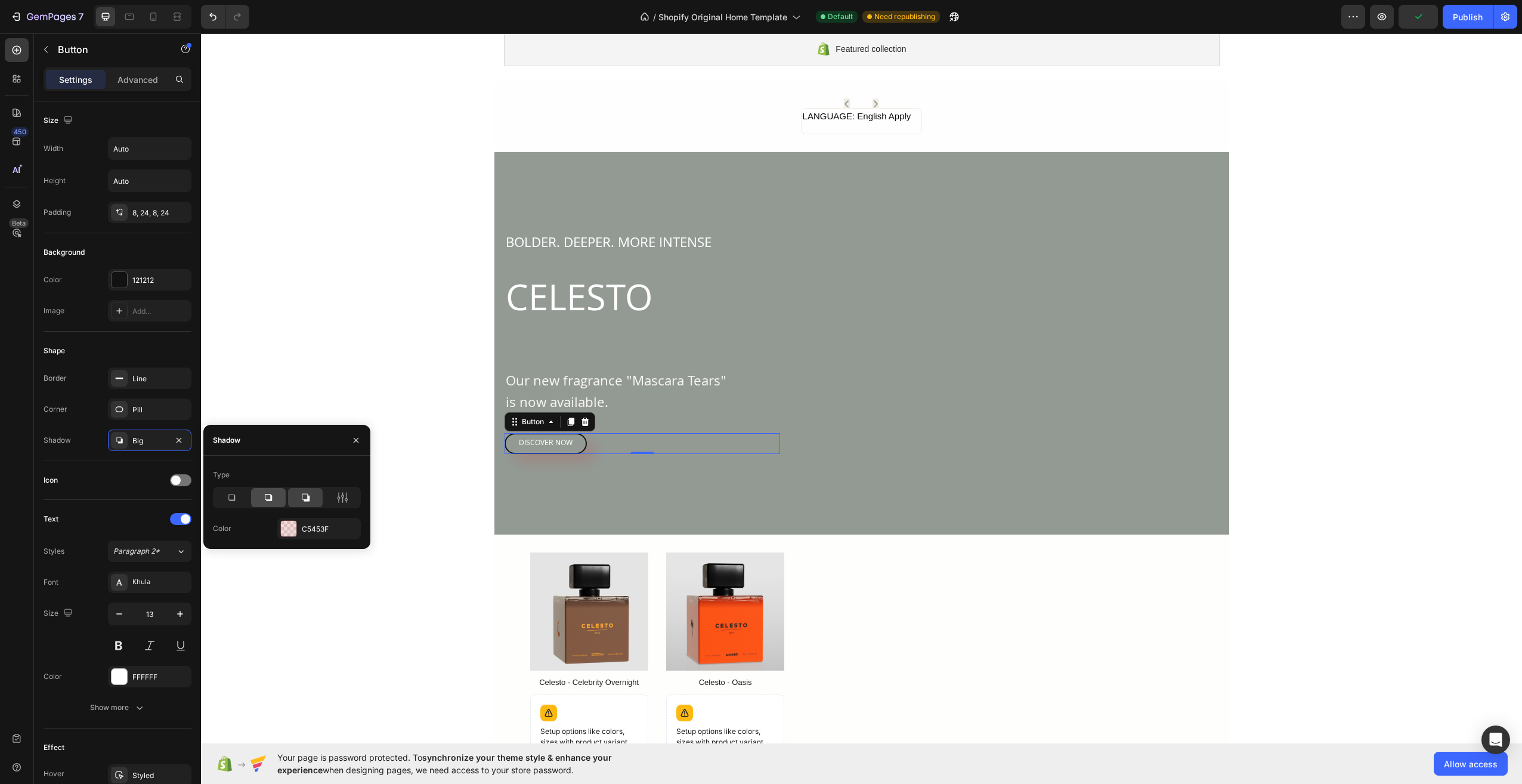
click at [272, 495] on icon at bounding box center [268, 497] width 12 height 12
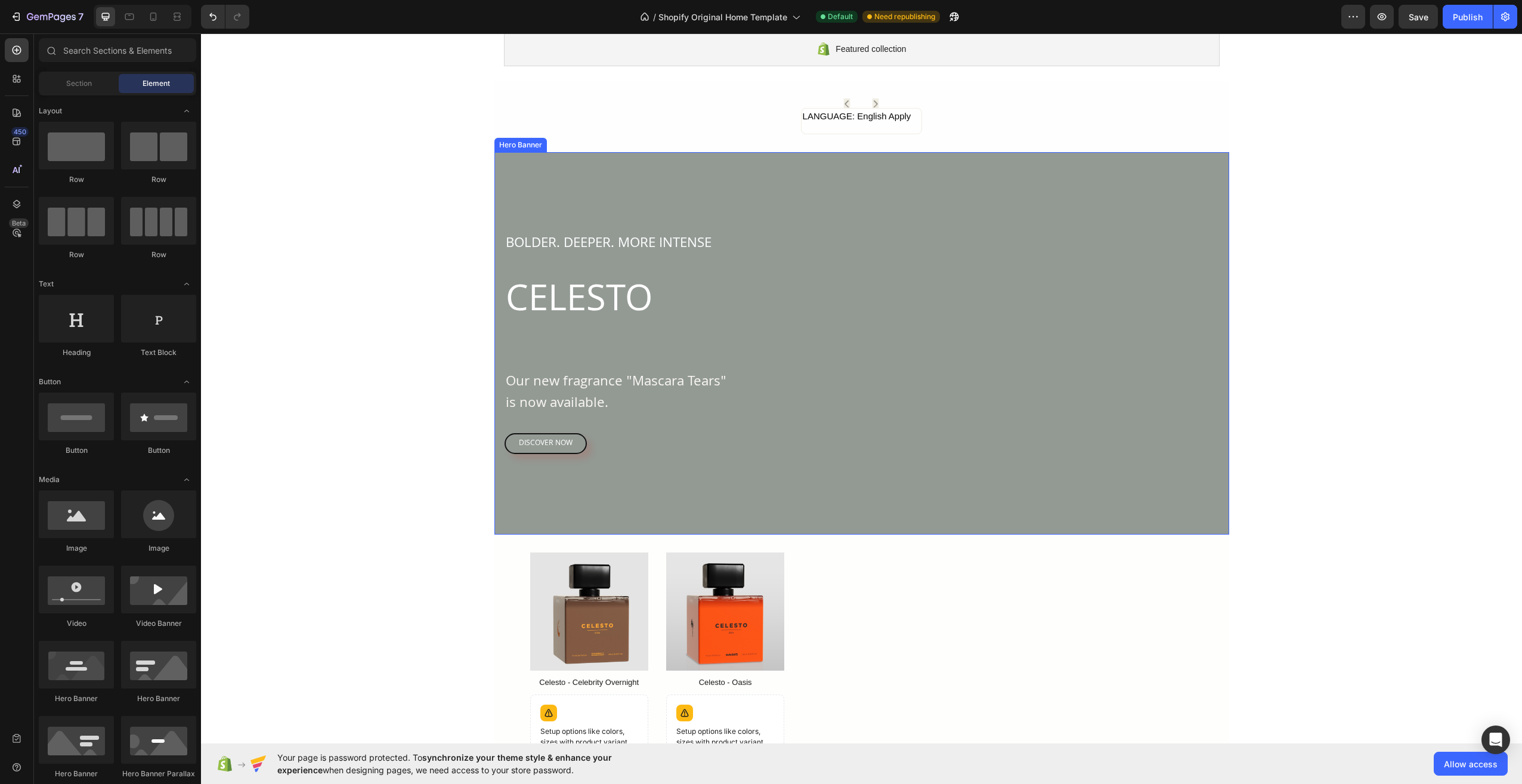
click at [542, 475] on div "Overlay" at bounding box center [862, 343] width 735 height 382
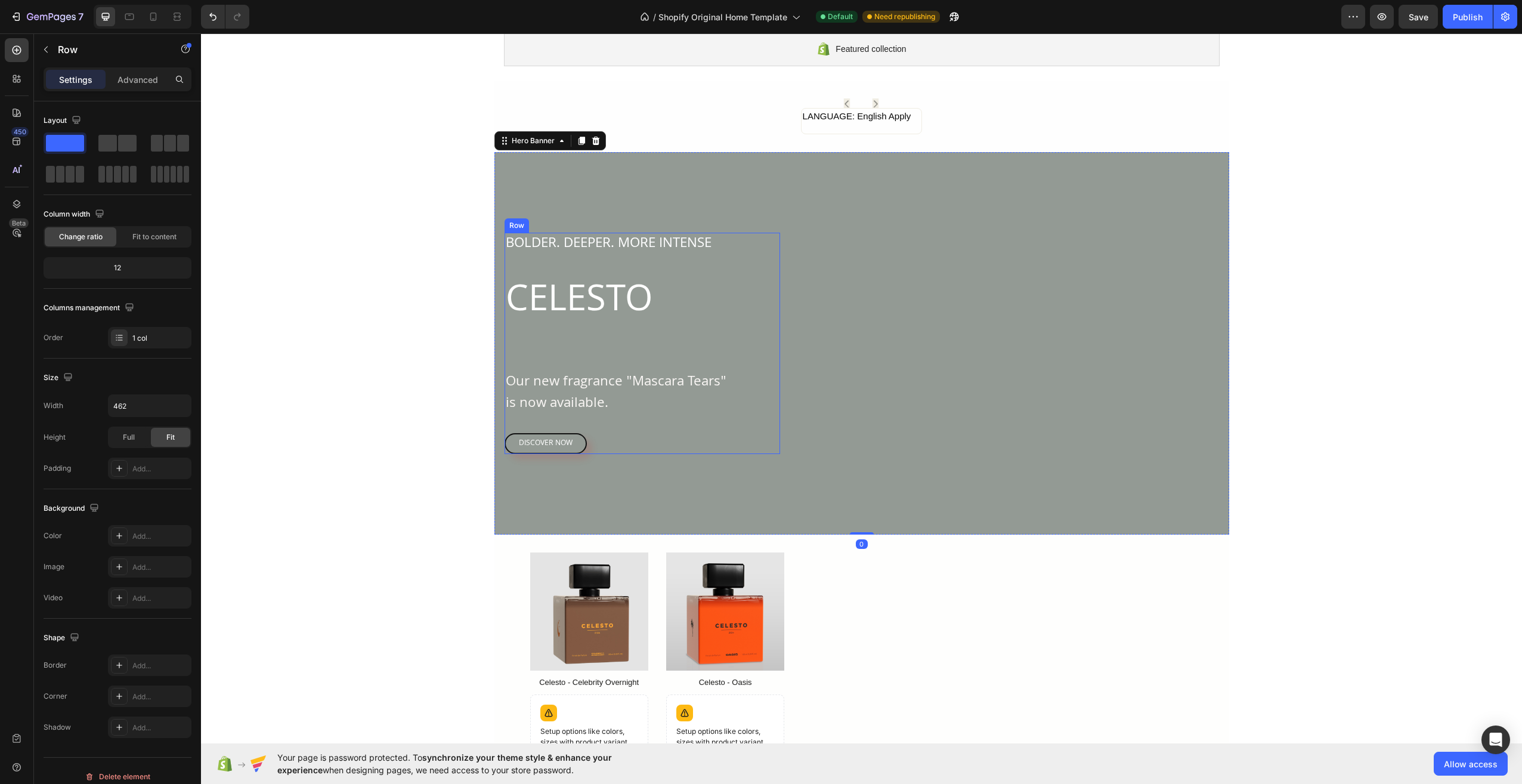
click at [590, 430] on div "BOLDER. DEEPER. MORE INTENSE Text Block CELESTO Heading Our new fragrance "Masc…" at bounding box center [641, 343] width 275 height 222
click at [595, 444] on div "DISCOVER NOW Button 0" at bounding box center [641, 444] width 275 height 22
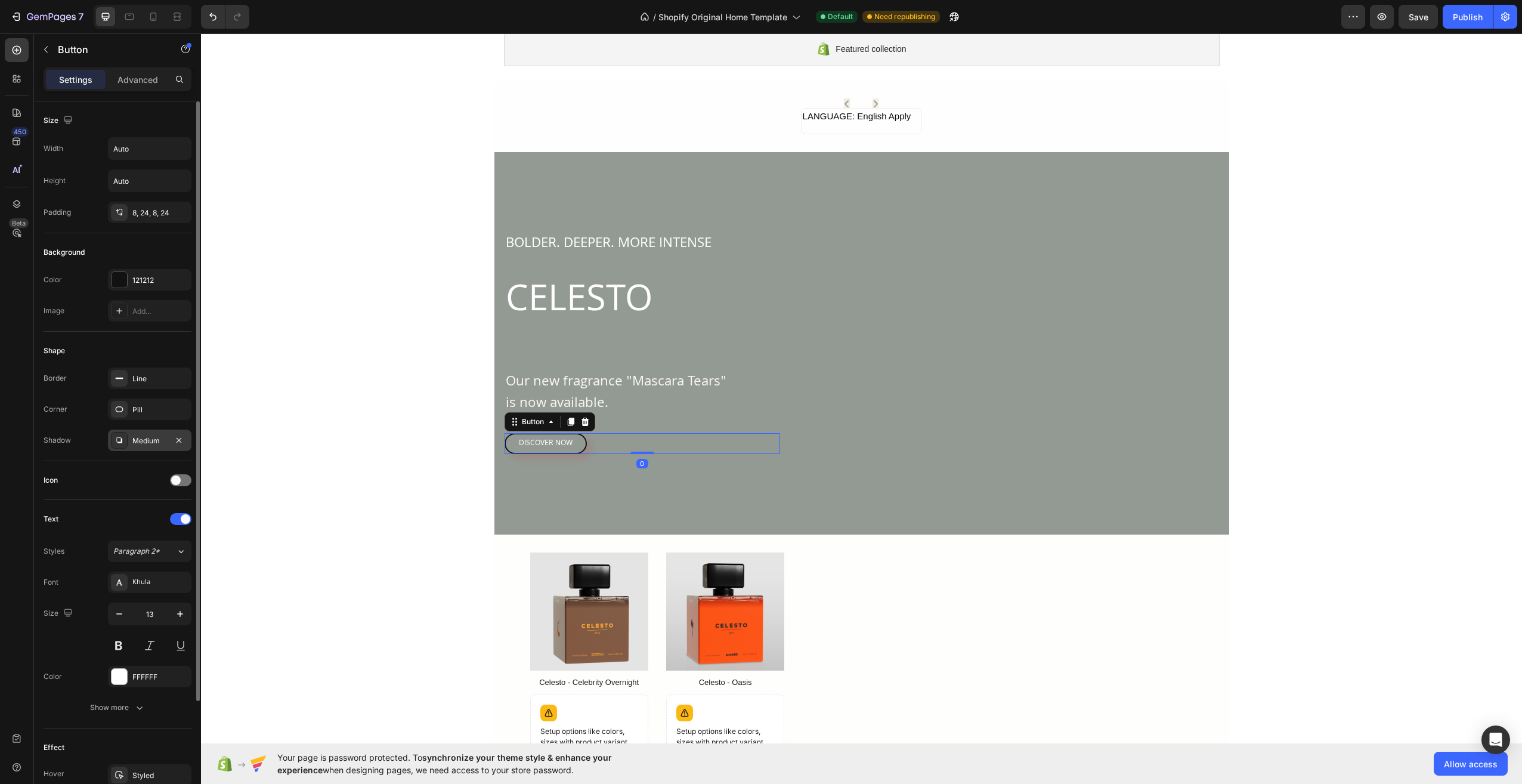
click at [133, 443] on div "Medium" at bounding box center [149, 440] width 35 height 10
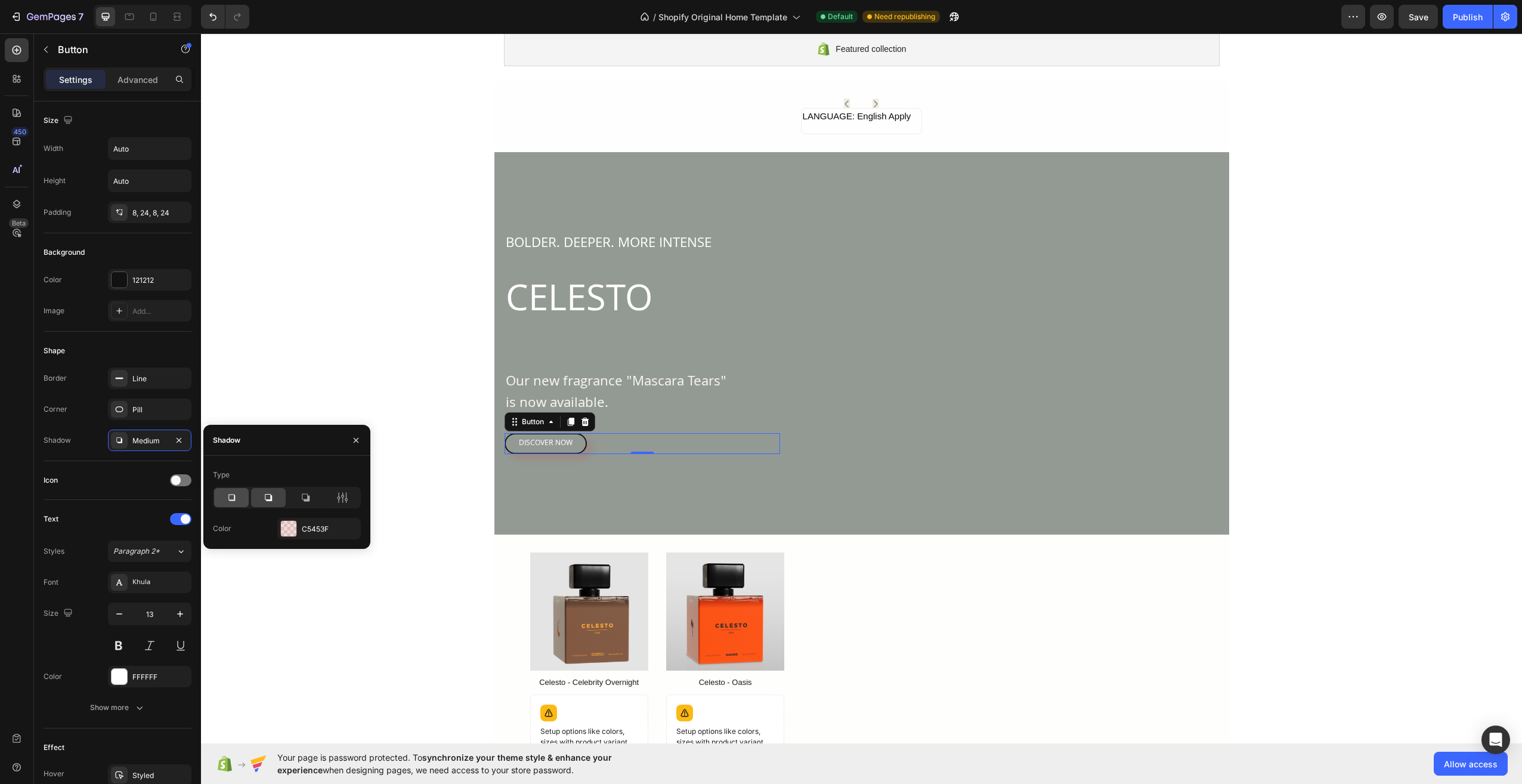
click at [241, 497] on div at bounding box center [231, 497] width 35 height 19
click at [663, 427] on div "BOLDER. DEEPER. MORE INTENSE Text Block CELESTO Heading Our new fragrance "Masc…" at bounding box center [641, 343] width 275 height 222
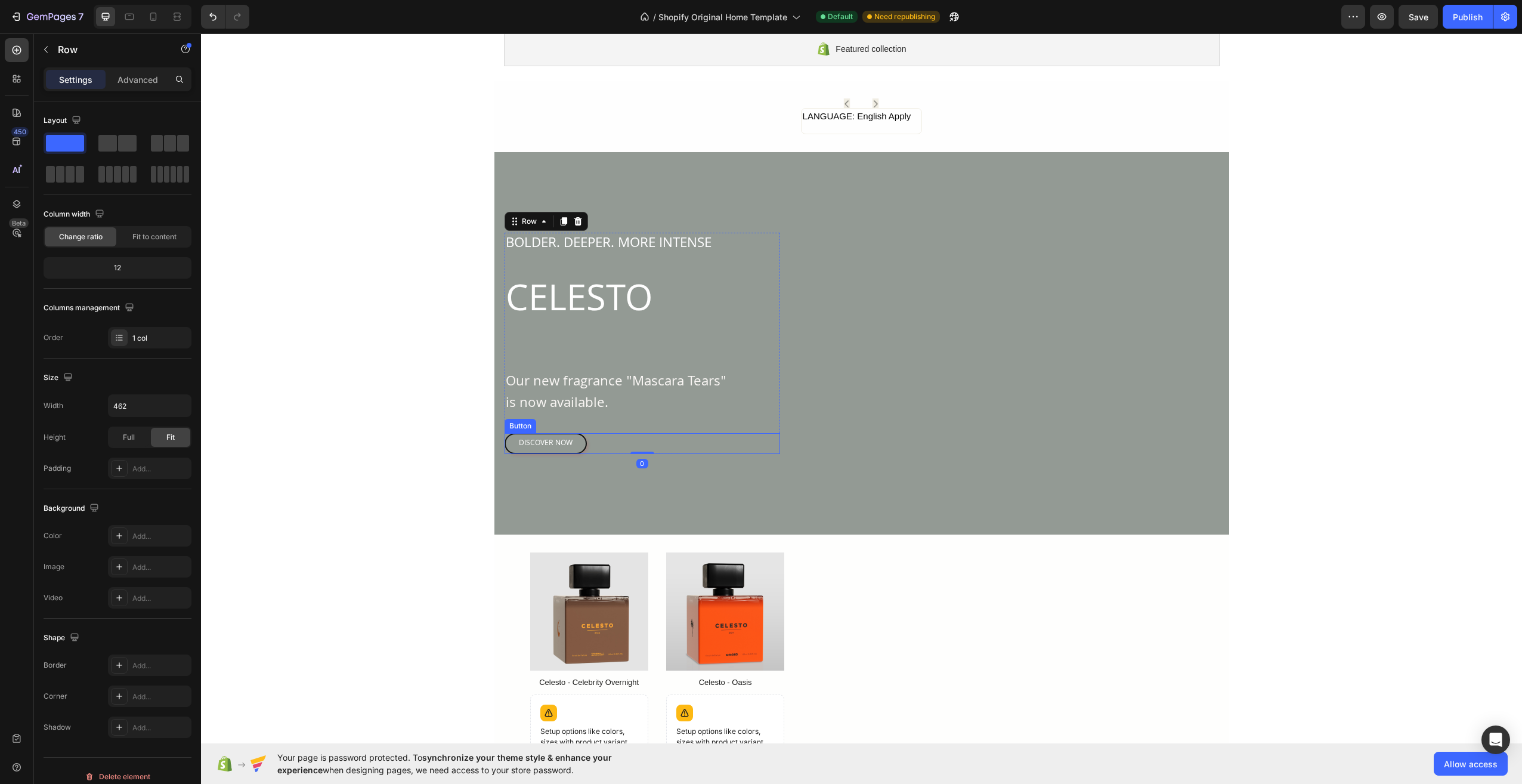
click at [604, 446] on div "DISCOVER NOW Button" at bounding box center [641, 444] width 275 height 22
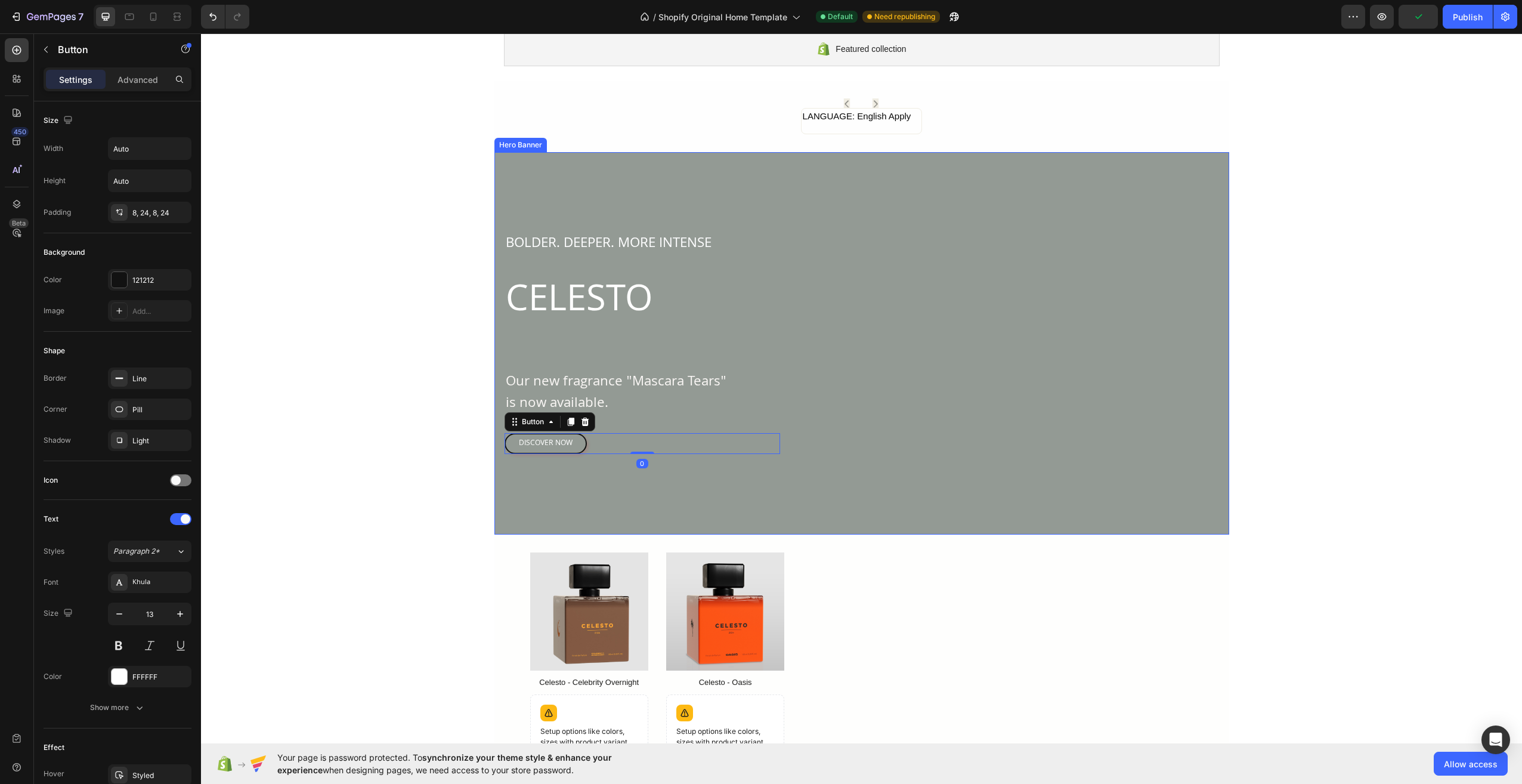
click at [561, 493] on div "Overlay" at bounding box center [862, 343] width 735 height 382
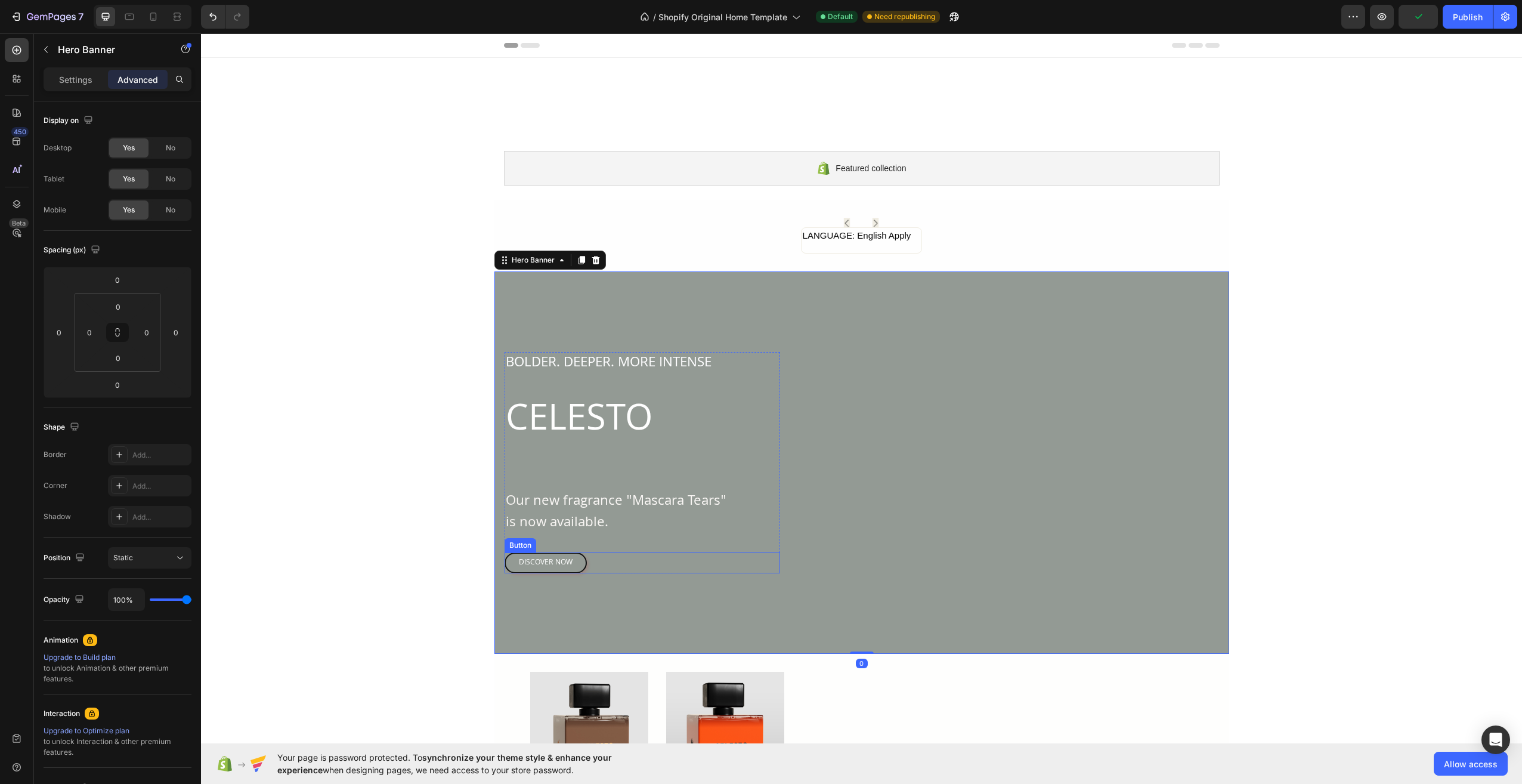
scroll to position [119, 0]
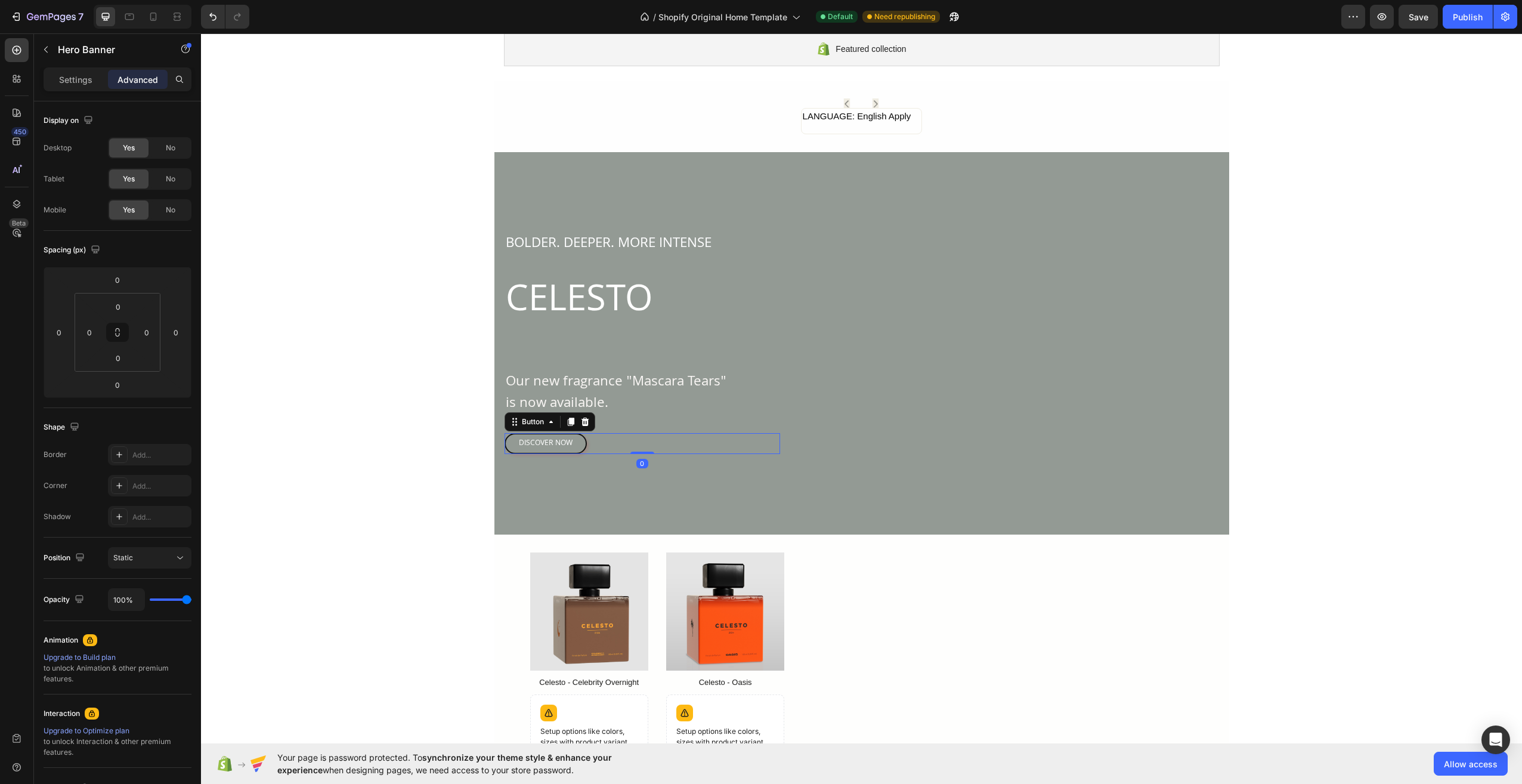
click at [673, 444] on div "DISCOVER NOW Button 0" at bounding box center [641, 444] width 275 height 22
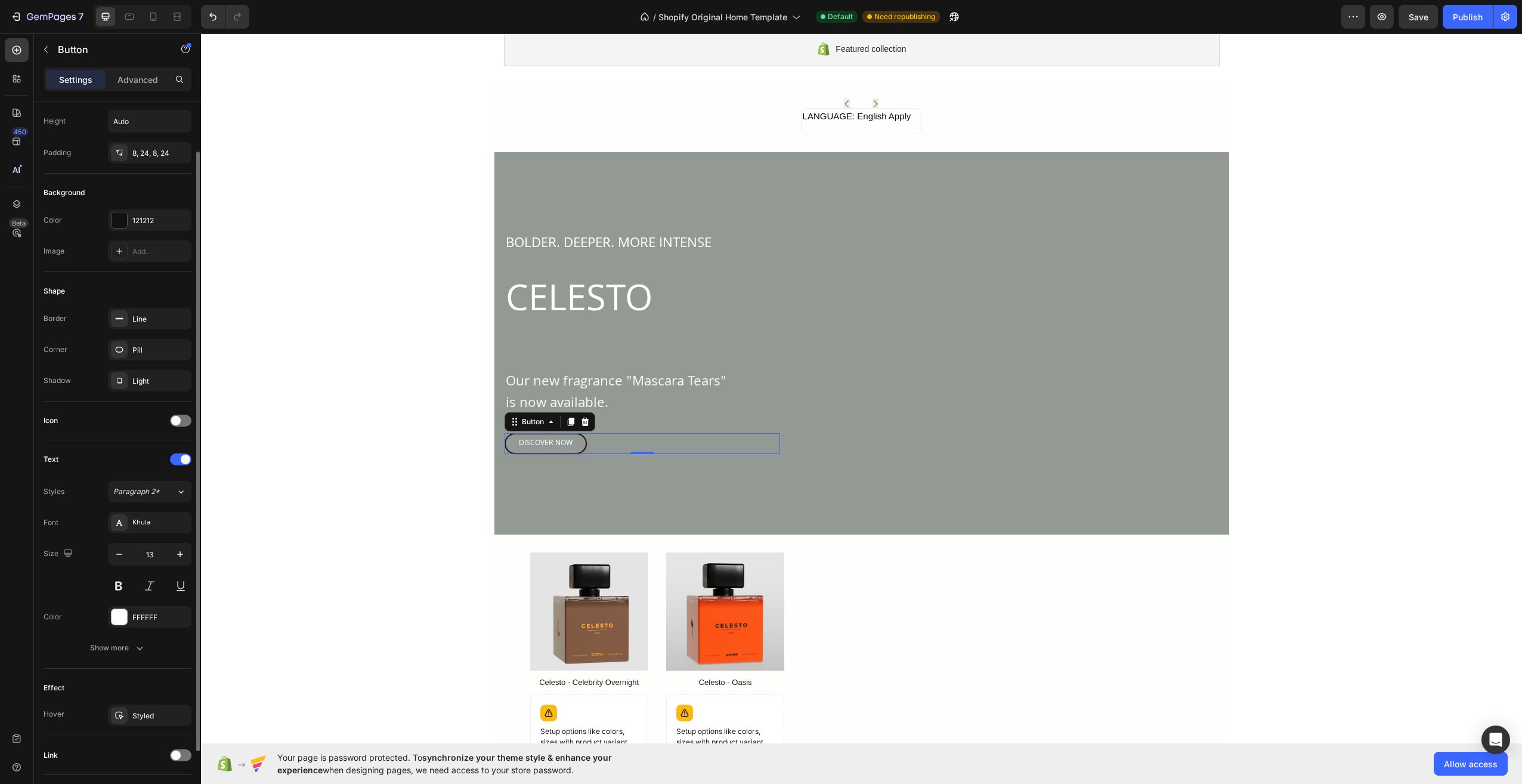
scroll to position [139, 0]
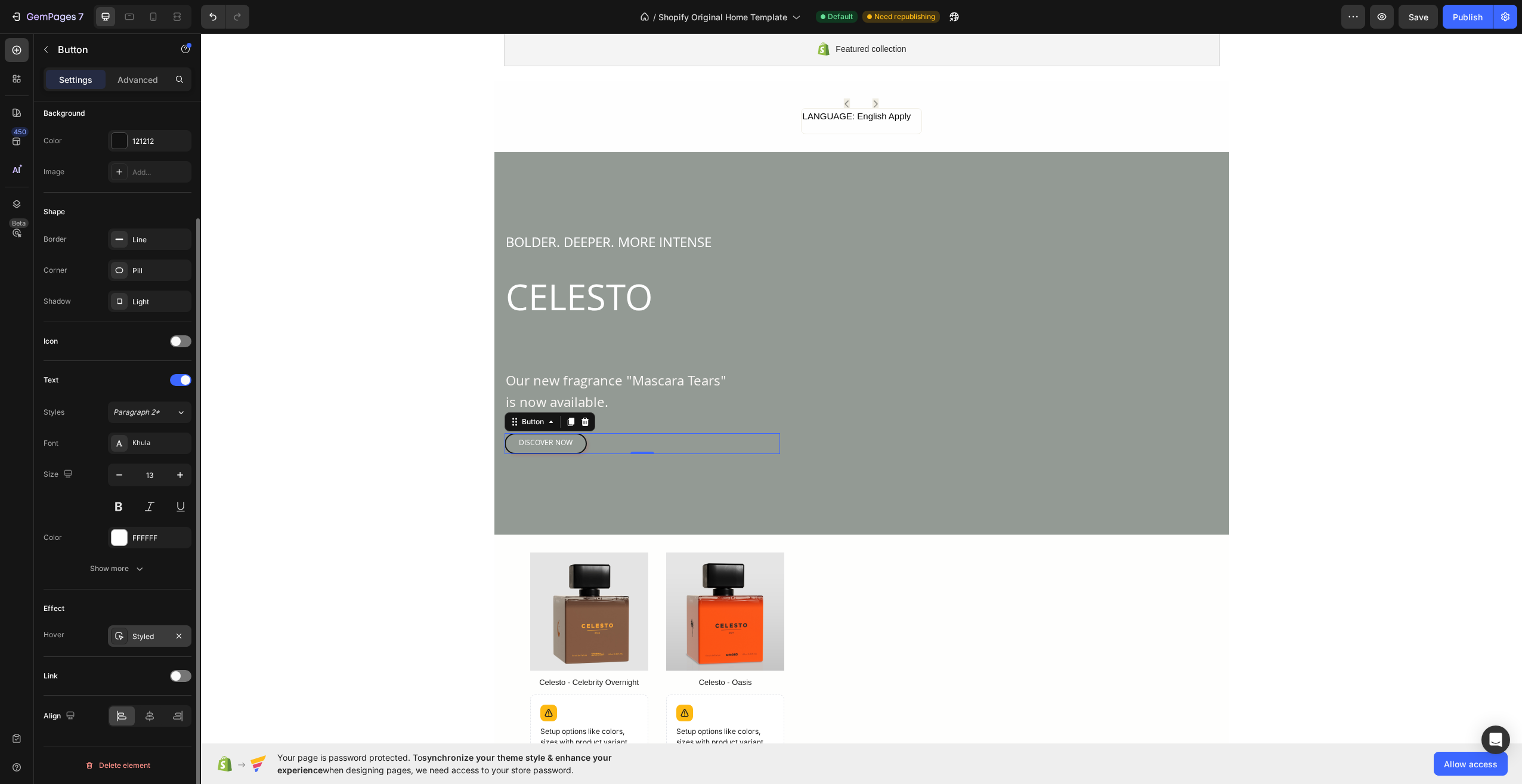
click at [162, 635] on div "Styled" at bounding box center [149, 636] width 35 height 10
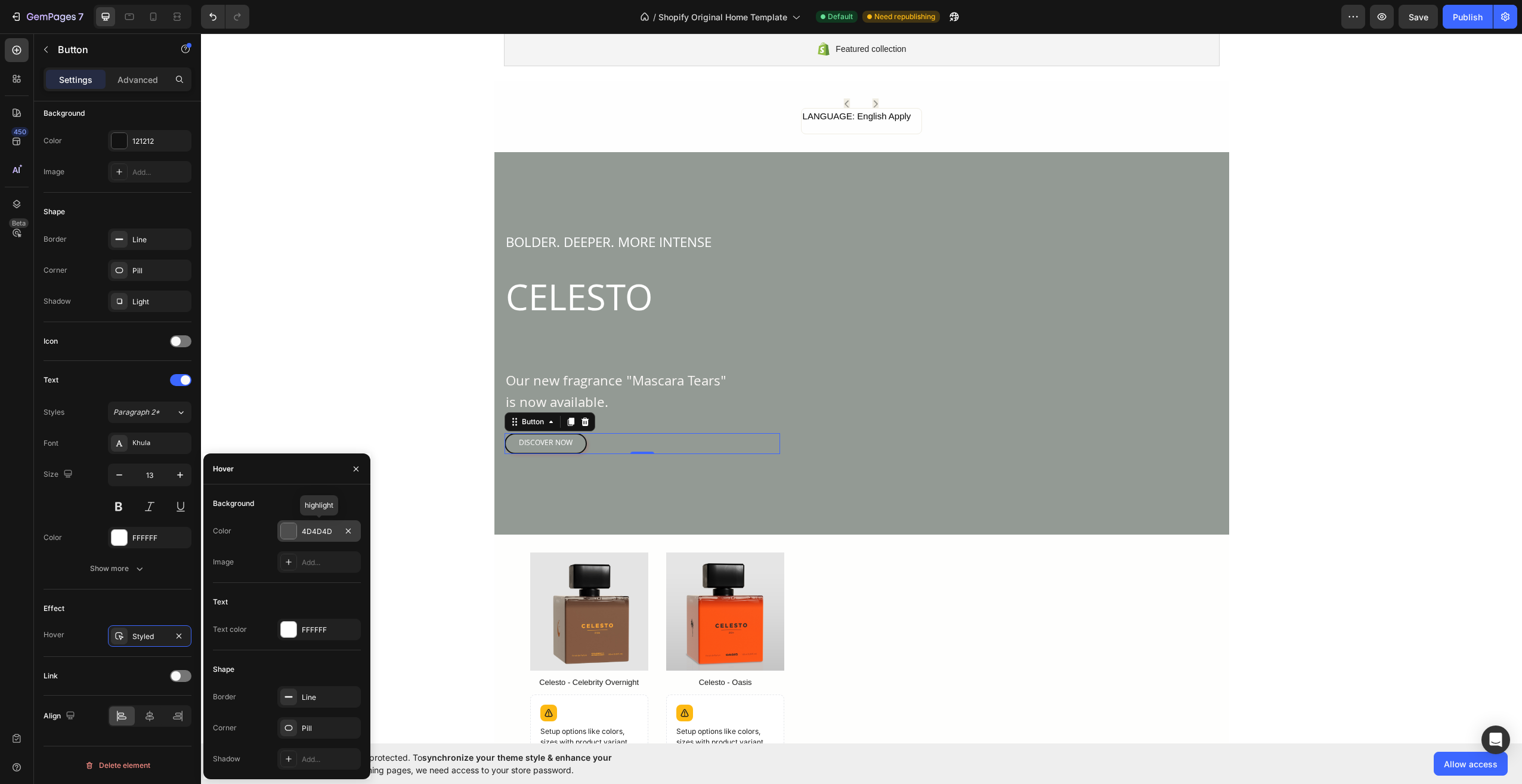
click at [327, 535] on div "4D4D4D" at bounding box center [319, 531] width 35 height 10
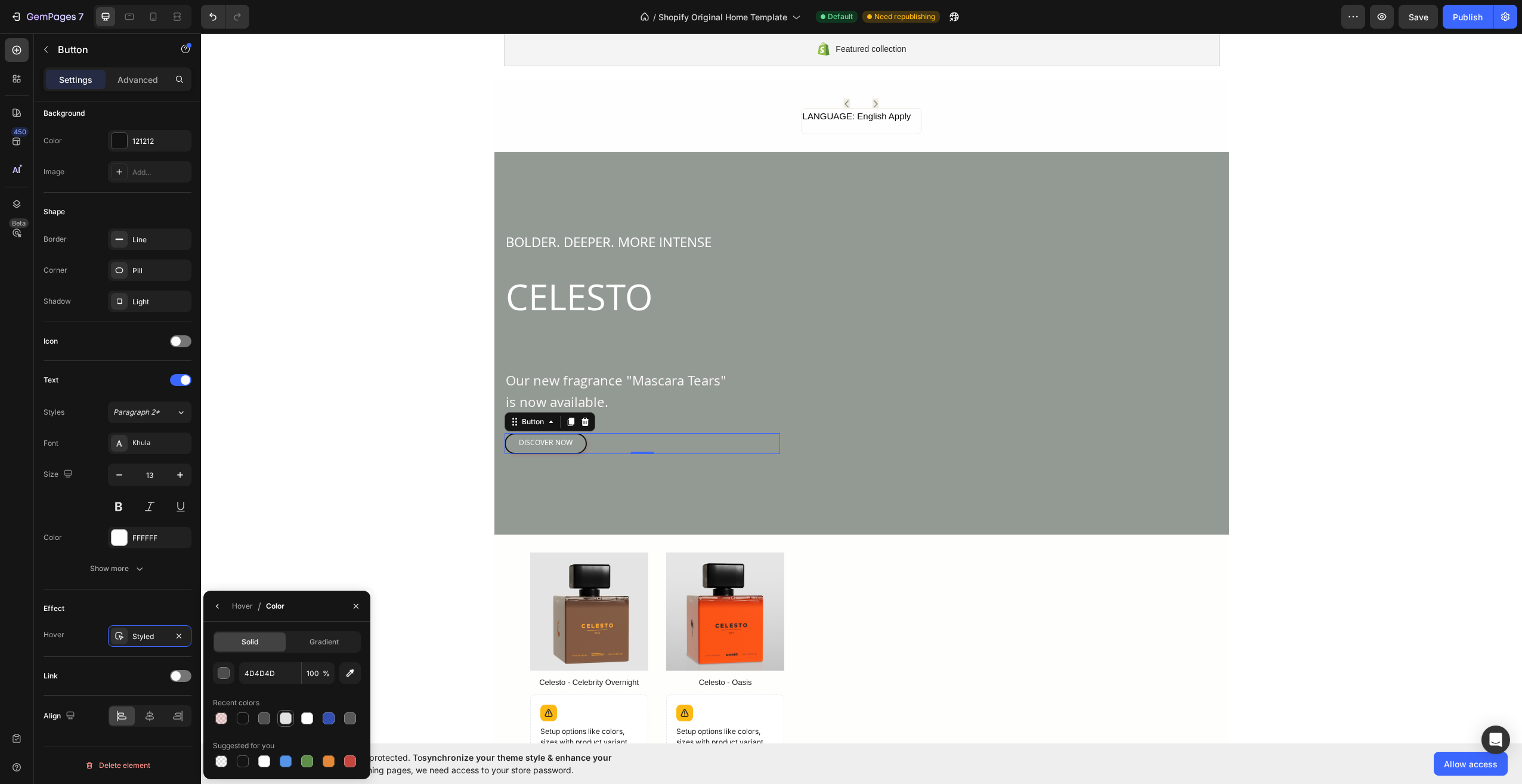
click at [285, 718] on div at bounding box center [286, 718] width 12 height 12
type input "E2E2E2"
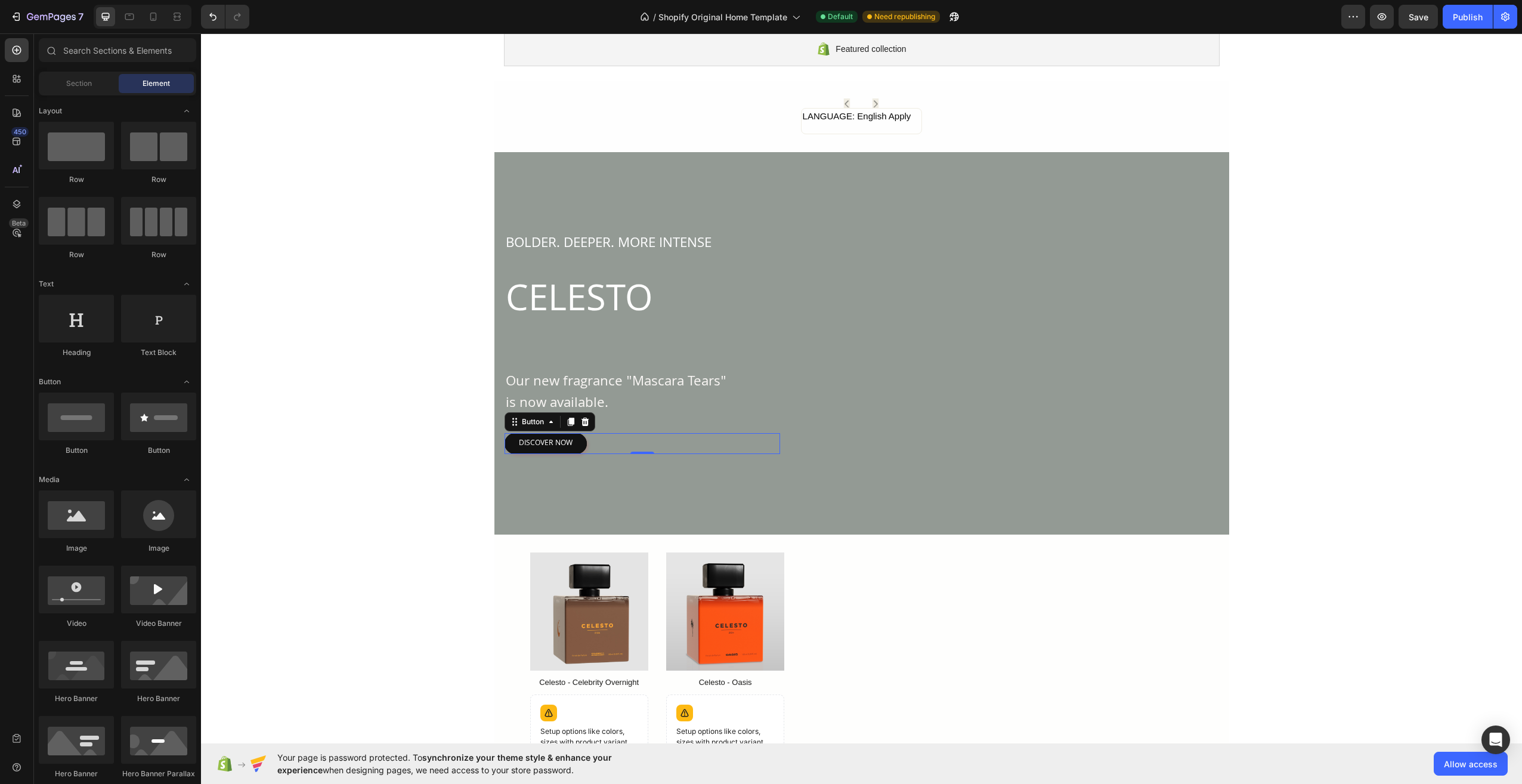
click at [645, 449] on div "DISCOVER NOW Button" at bounding box center [641, 444] width 275 height 22
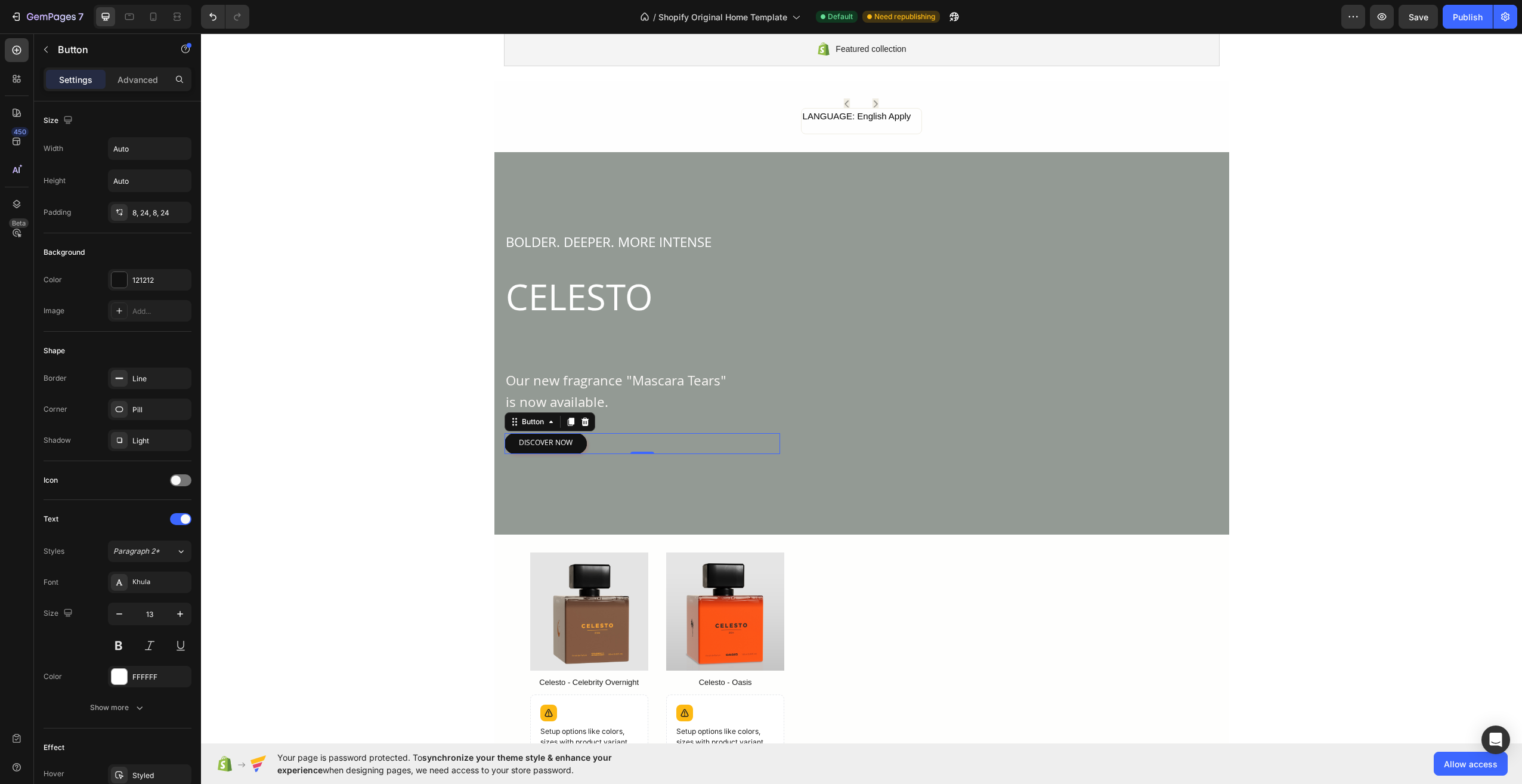
click at [605, 443] on div "DISCOVER NOW Button 0" at bounding box center [641, 444] width 275 height 22
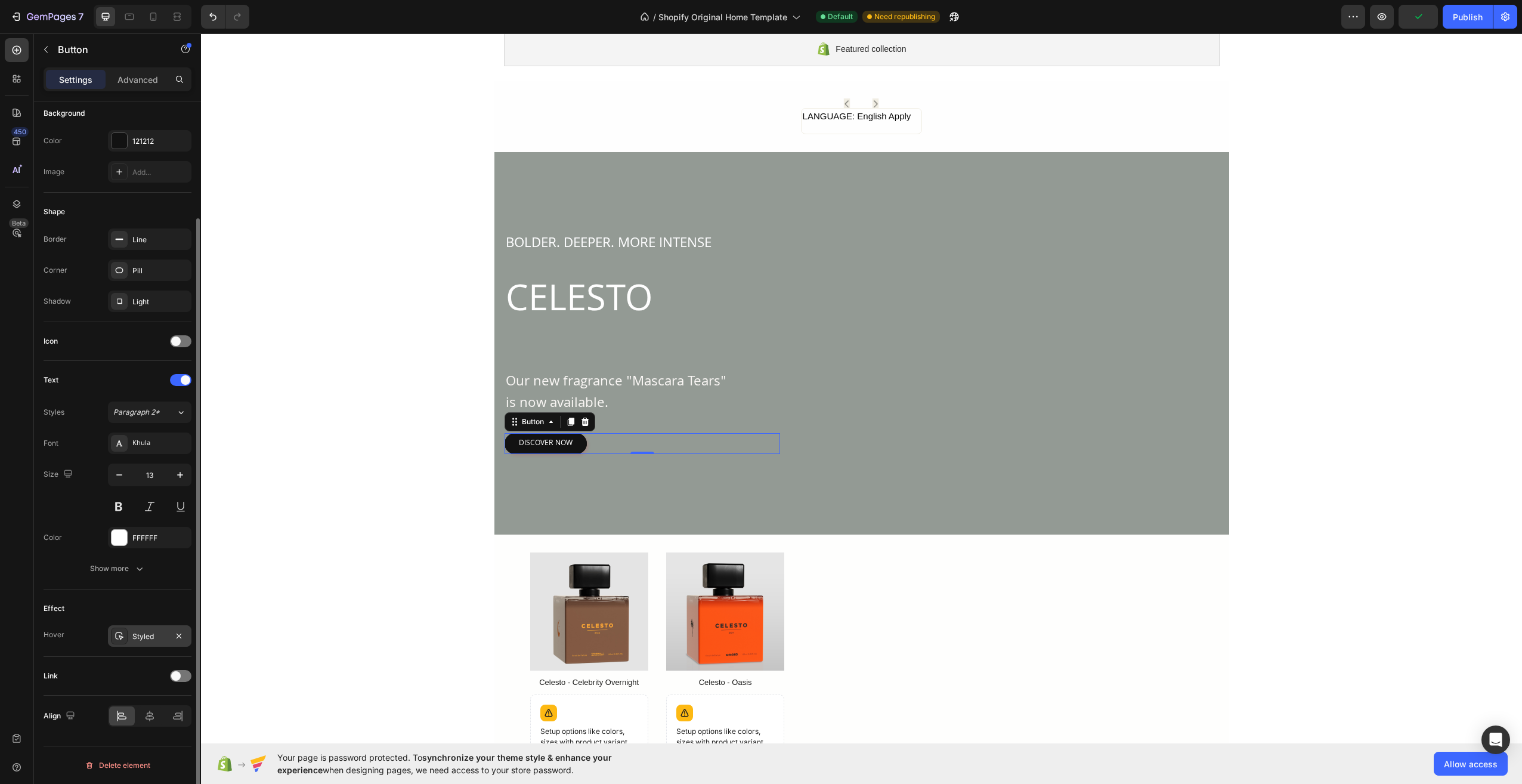
click at [186, 632] on div "Styled" at bounding box center [149, 636] width 83 height 22
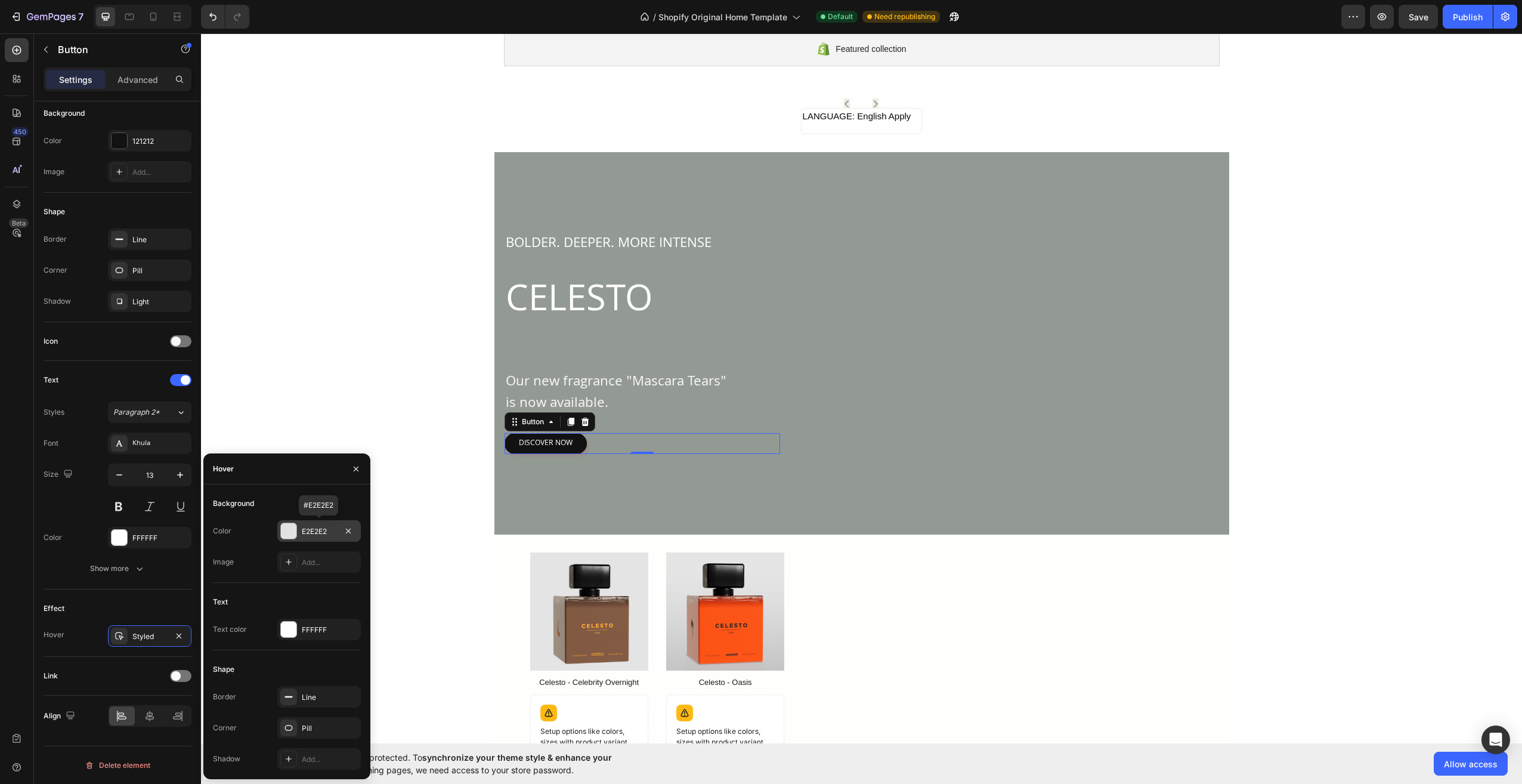
click at [316, 536] on div "E2E2E2" at bounding box center [319, 531] width 35 height 10
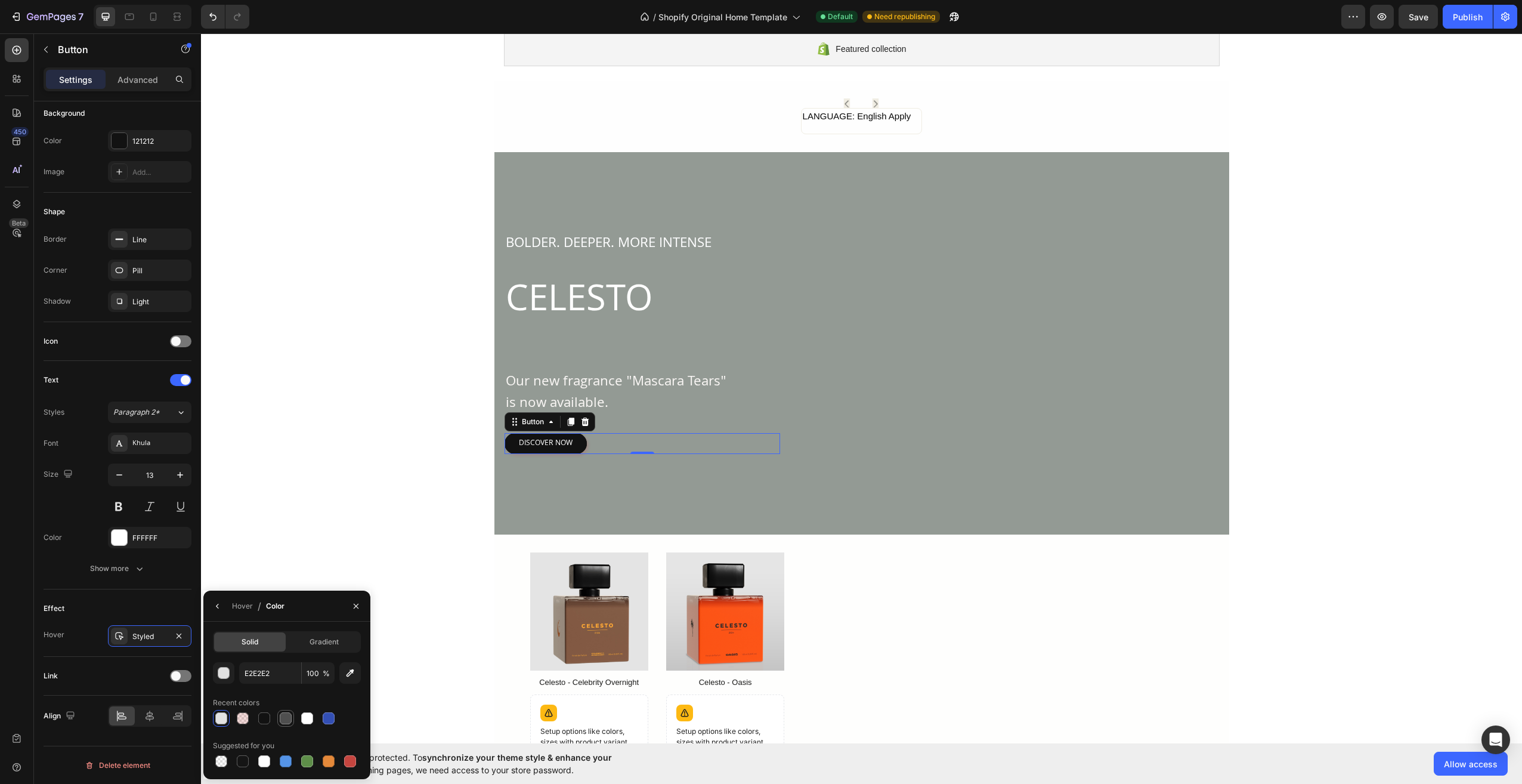
click at [283, 716] on div at bounding box center [286, 718] width 12 height 12
type input "4F4F4F"
click at [309, 640] on span "Gradient" at bounding box center [324, 641] width 29 height 10
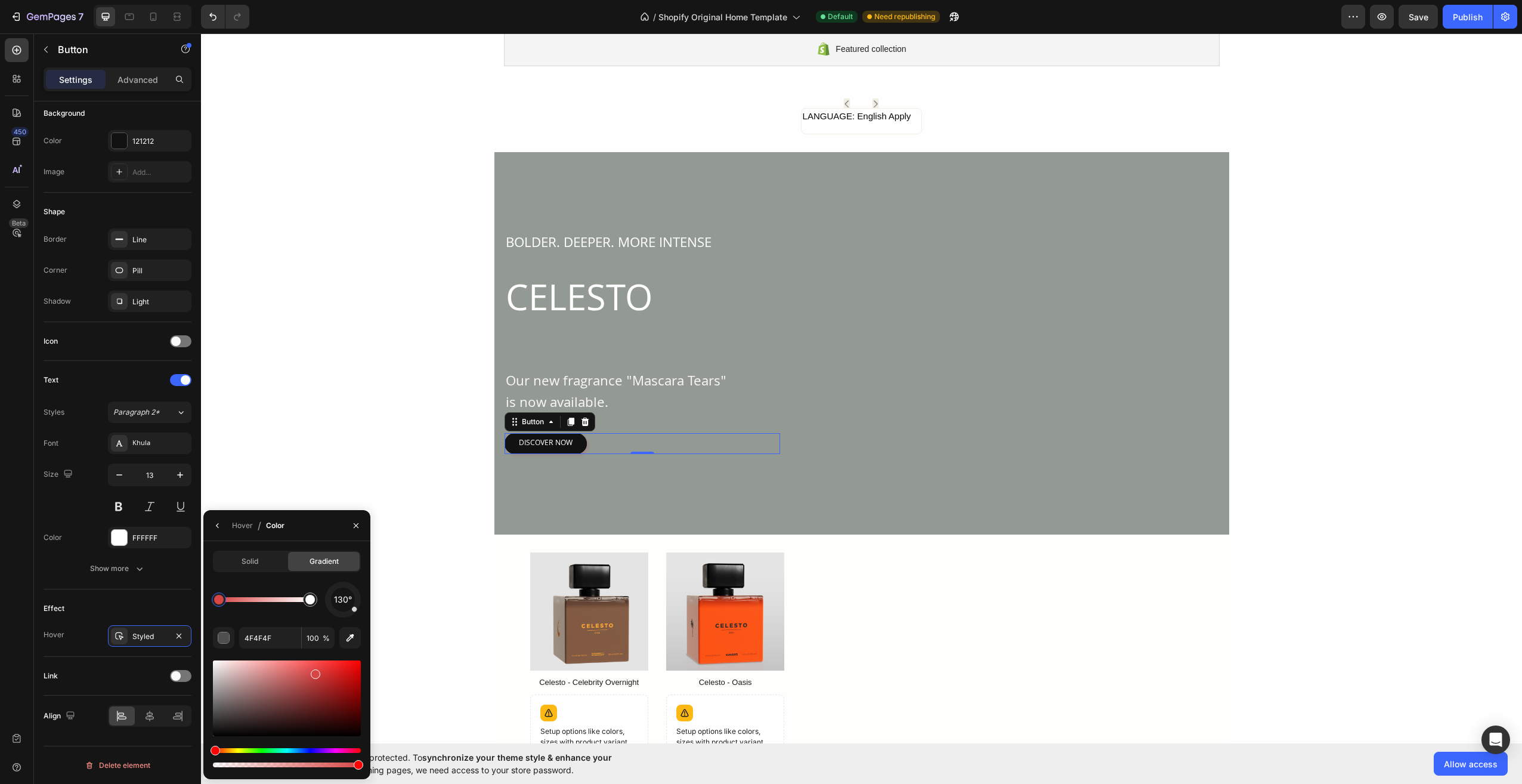
click at [314, 671] on div at bounding box center [287, 698] width 148 height 76
click at [322, 666] on div at bounding box center [287, 698] width 148 height 76
type input "EA3F3F"
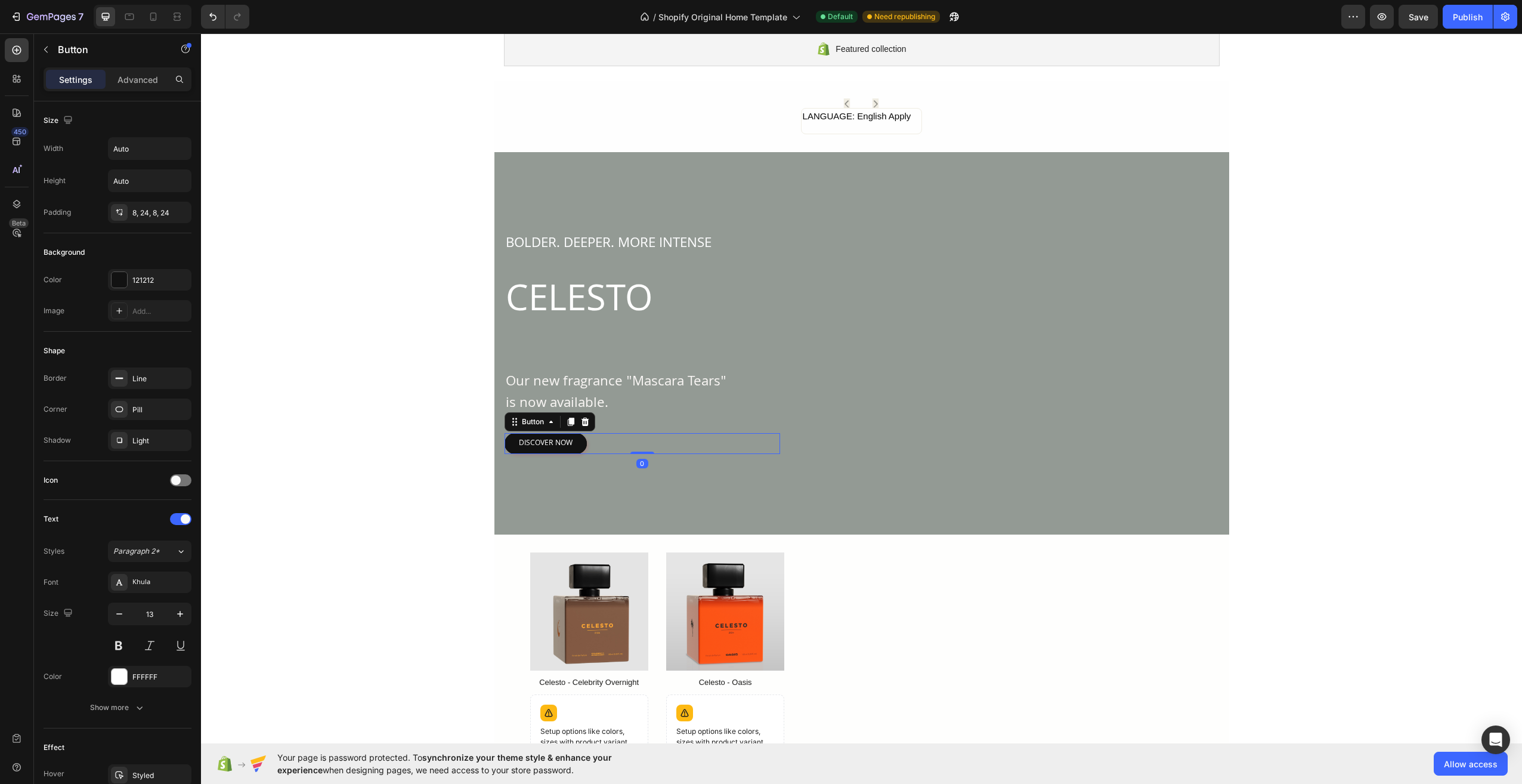
click at [599, 437] on div "DISCOVER NOW Button 0" at bounding box center [641, 444] width 275 height 22
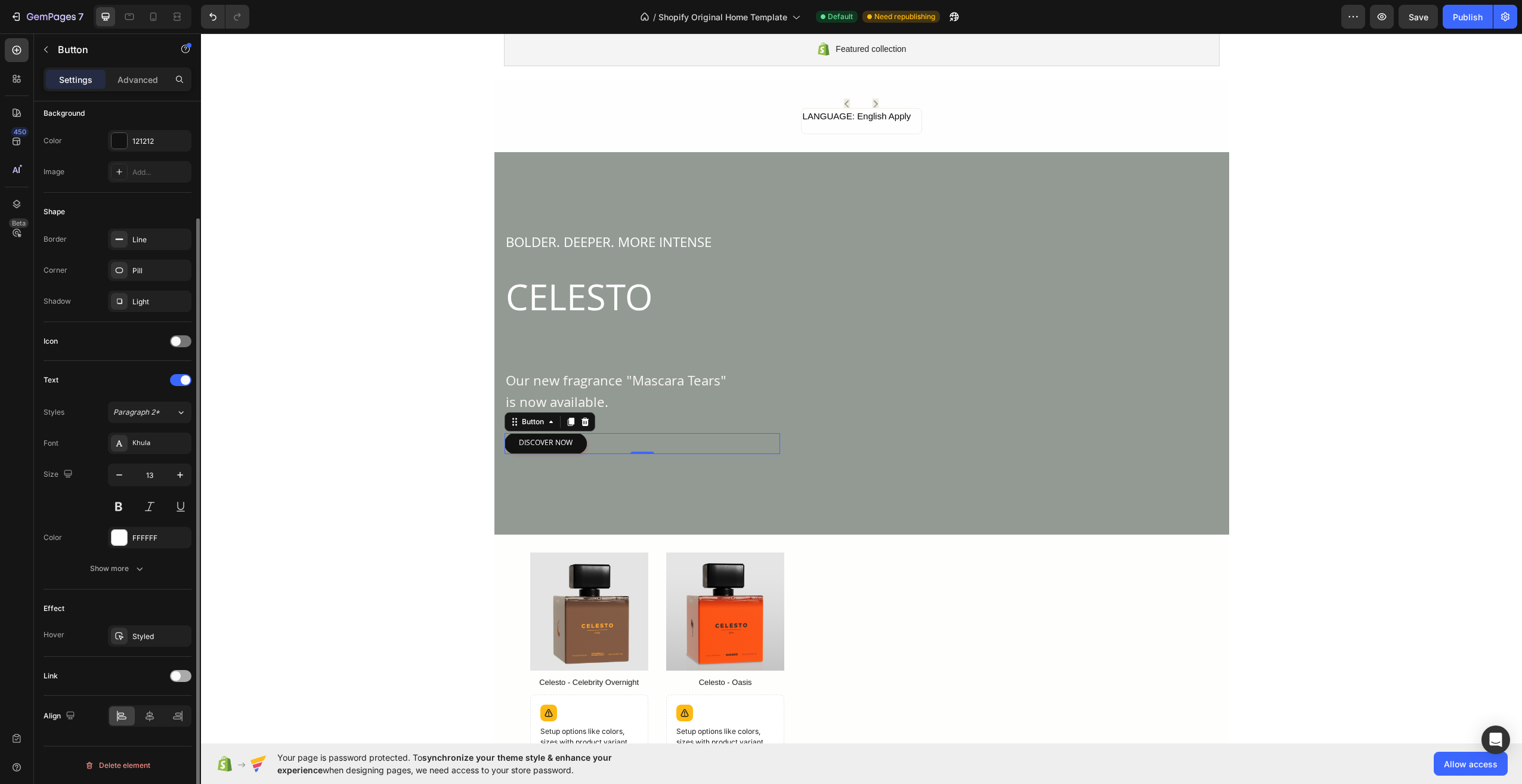
click at [180, 675] on span at bounding box center [176, 675] width 9 height 9
click at [180, 675] on div at bounding box center [181, 675] width 22 height 12
click at [166, 642] on div "Styled" at bounding box center [149, 636] width 83 height 22
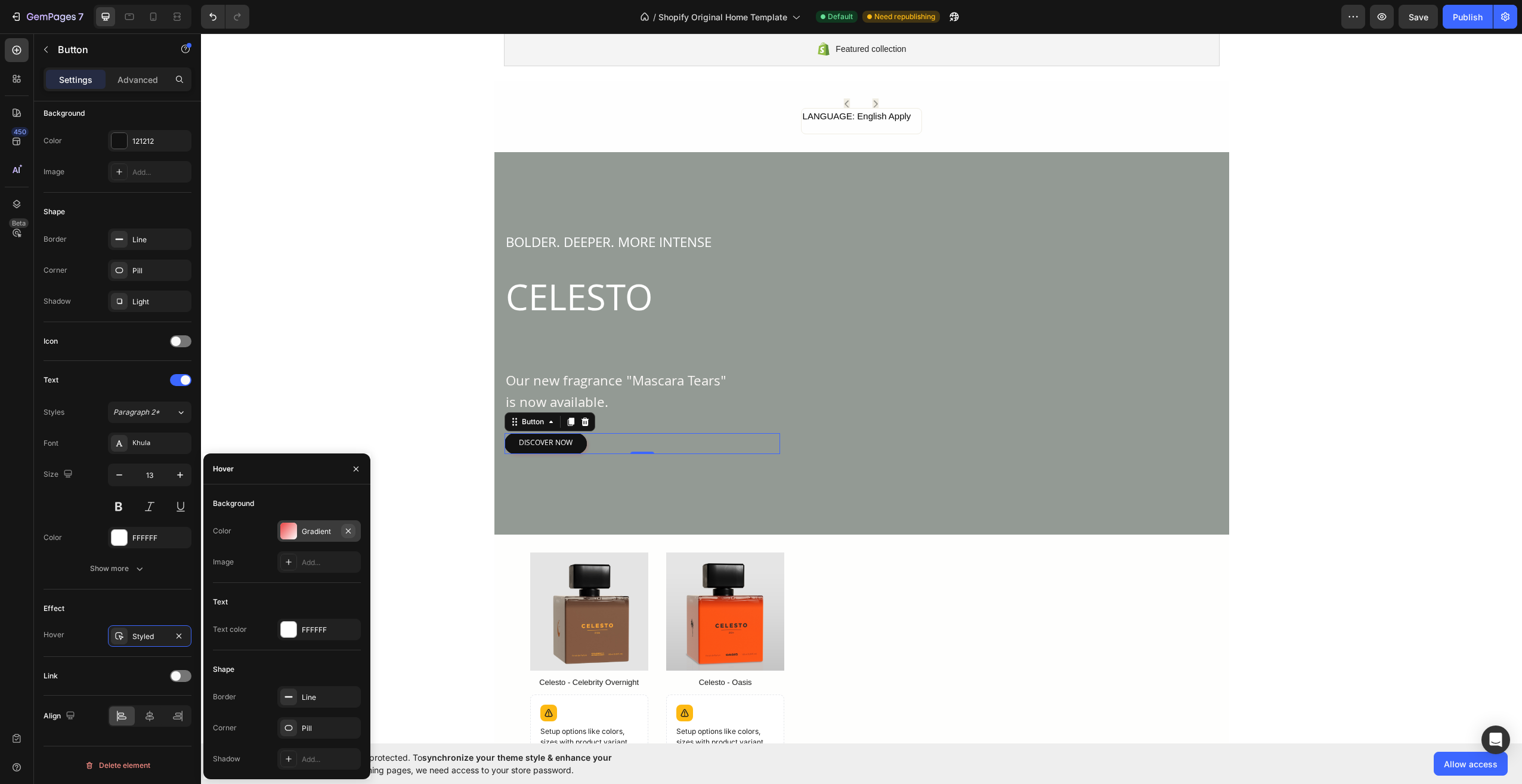
click at [349, 529] on icon "button" at bounding box center [348, 531] width 9 height 9
click at [314, 723] on div "Pill" at bounding box center [319, 727] width 35 height 10
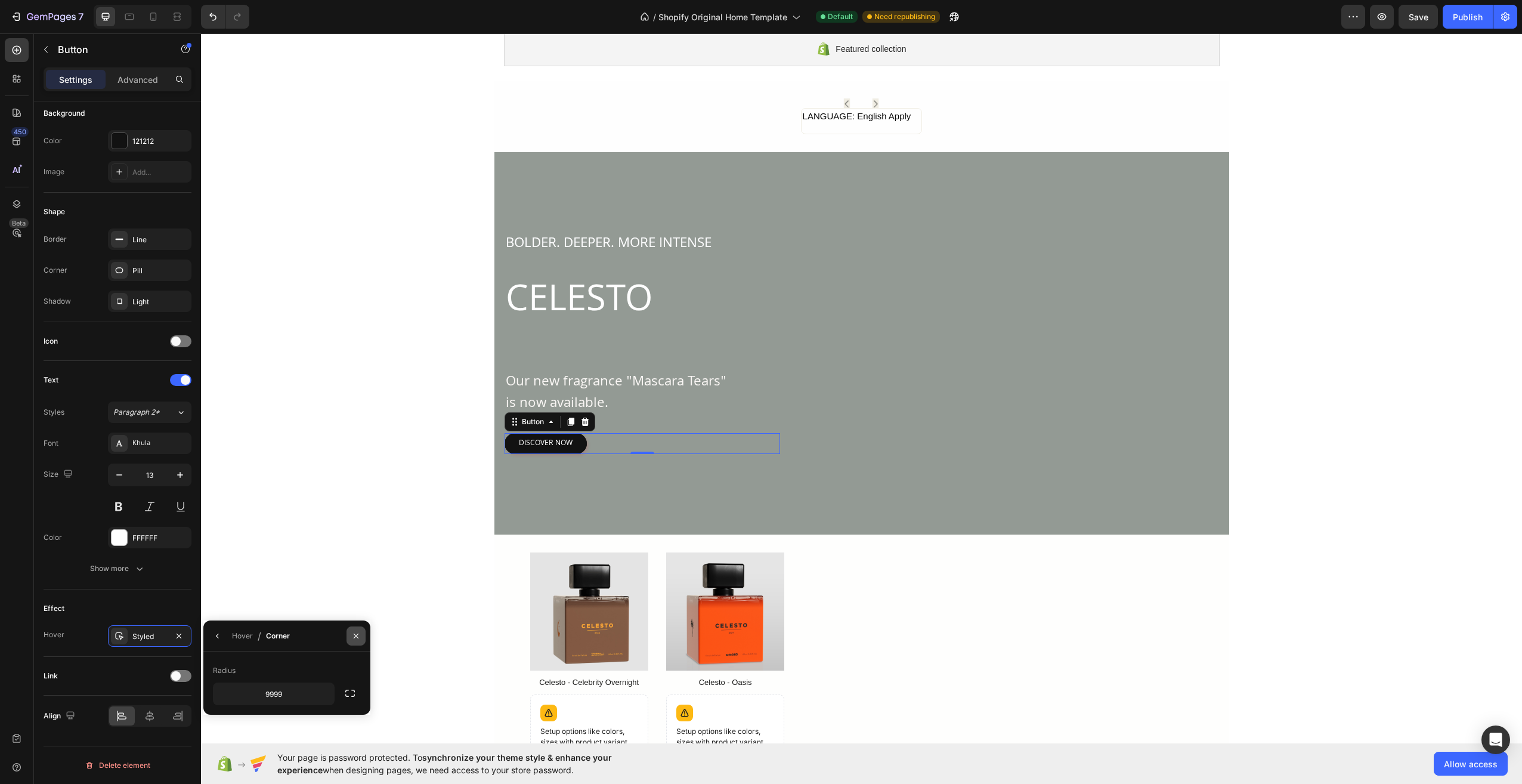
click at [355, 636] on icon "button" at bounding box center [356, 636] width 9 height 9
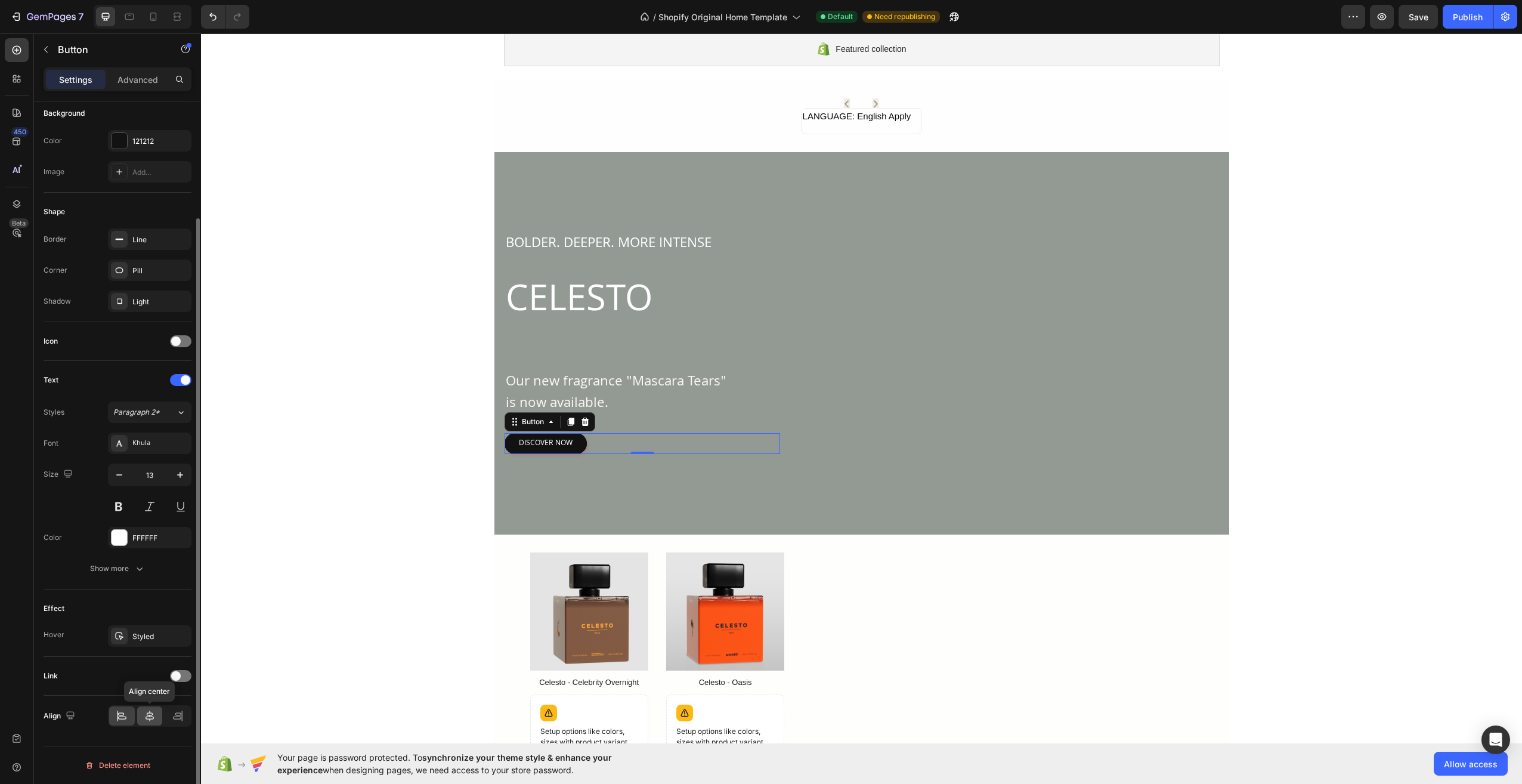
click at [157, 719] on div at bounding box center [149, 716] width 26 height 19
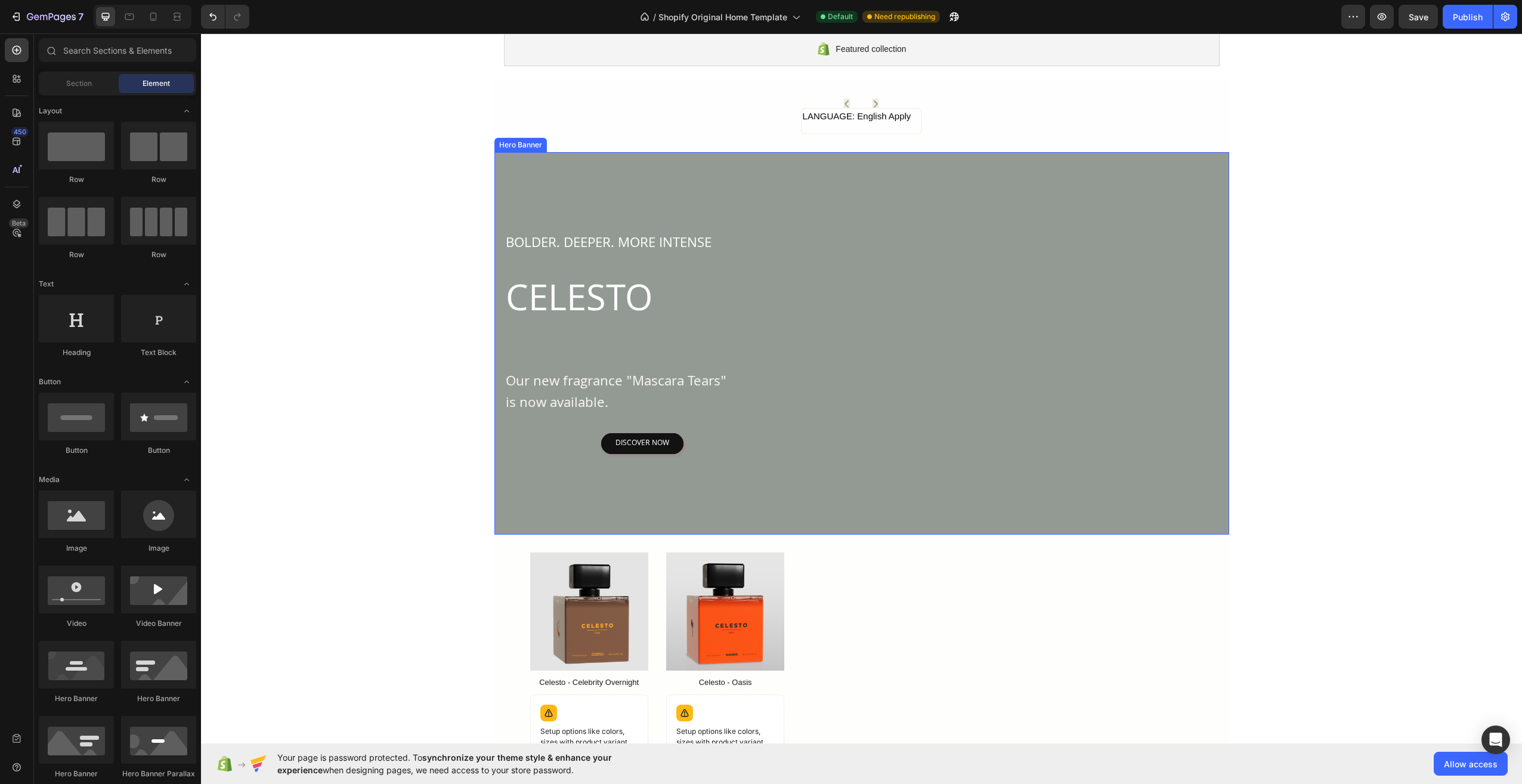
click at [748, 445] on div "DISCOVER NOW Button" at bounding box center [641, 444] width 275 height 22
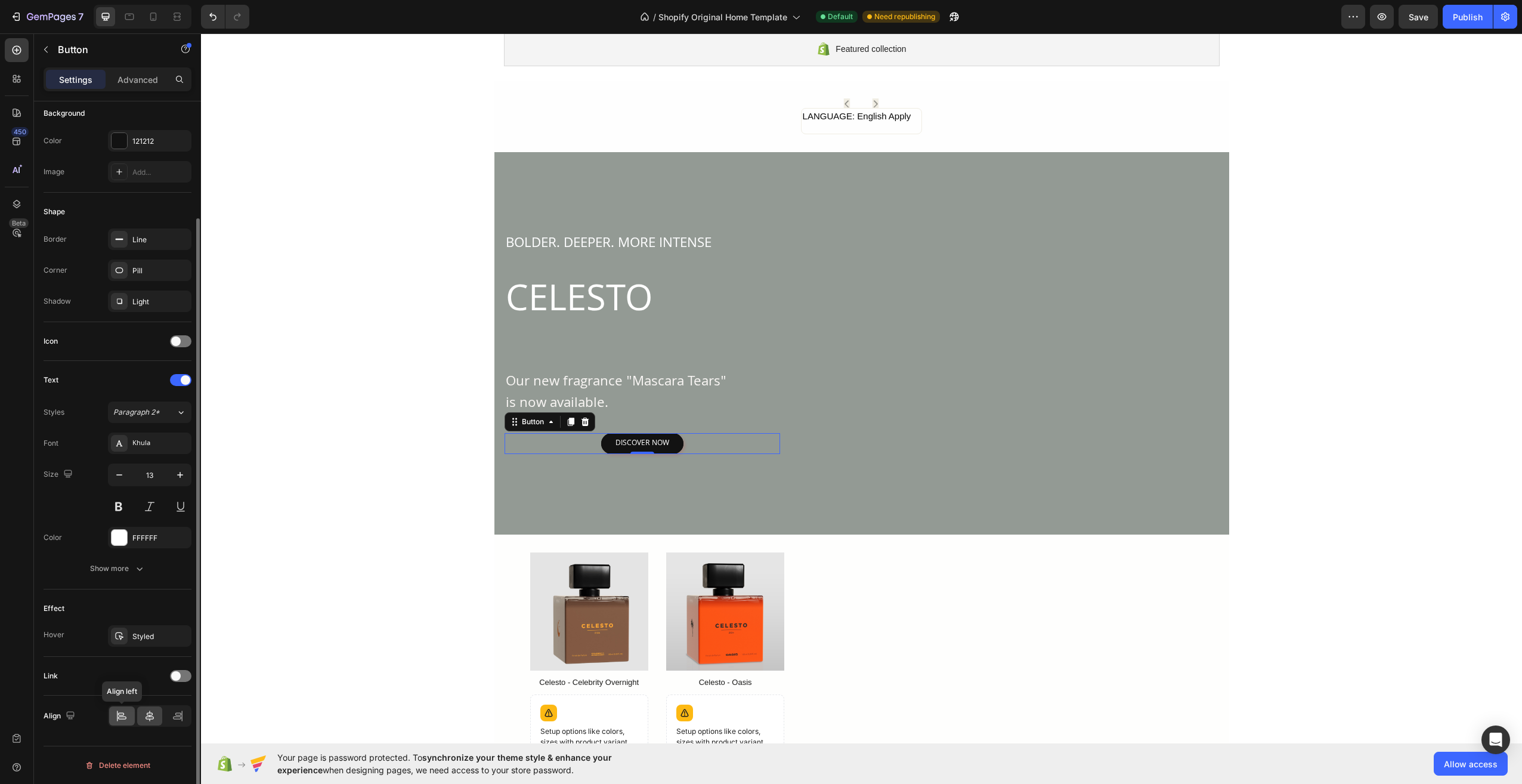
click at [124, 713] on icon at bounding box center [121, 713] width 6 height 3
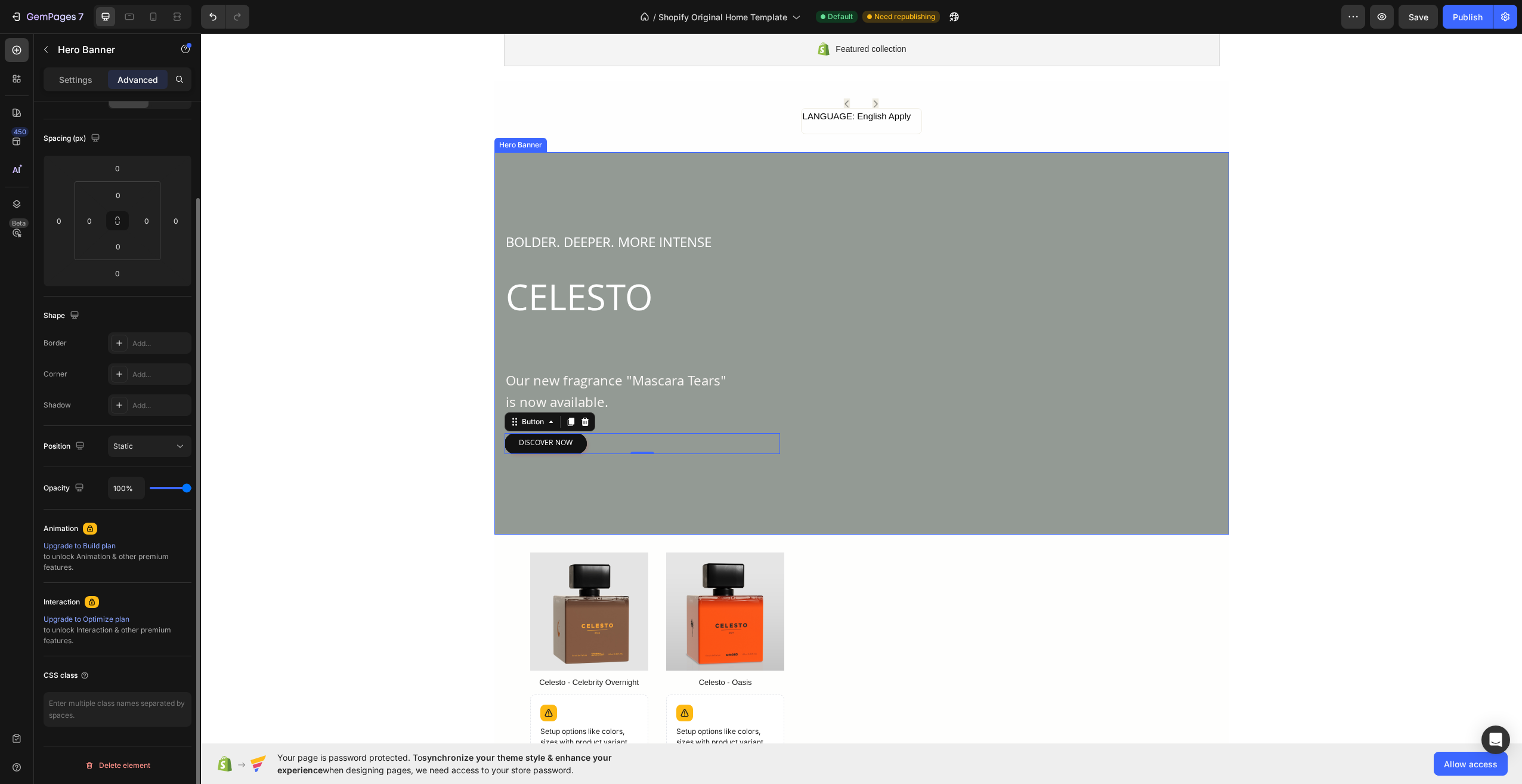
click at [1050, 339] on div "BOLDER. DEEPER. MORE INTENSE Text Block CELESTO Heading Our new fragrance "Masc…" at bounding box center [862, 343] width 716 height 222
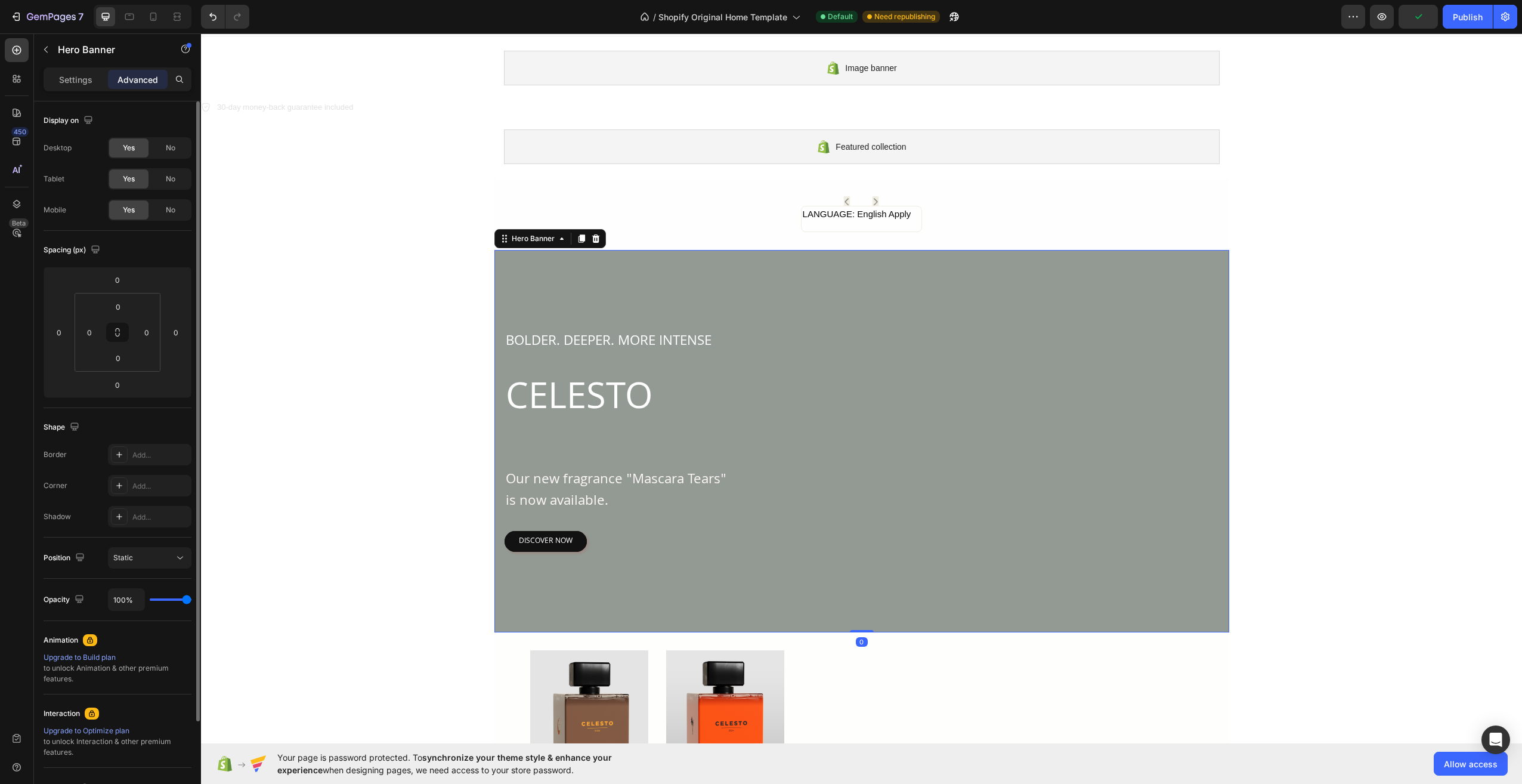
scroll to position [0, 0]
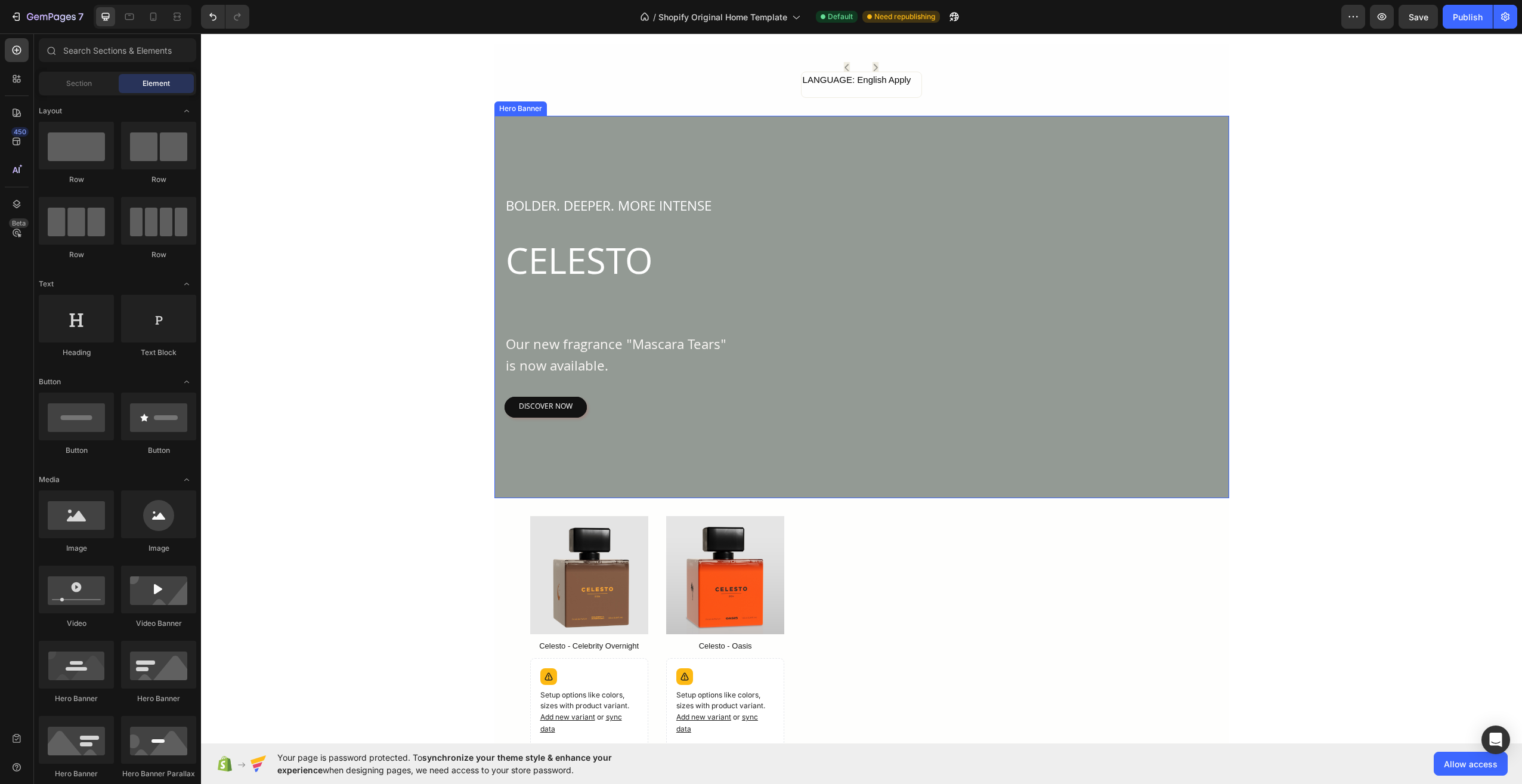
scroll to position [60, 0]
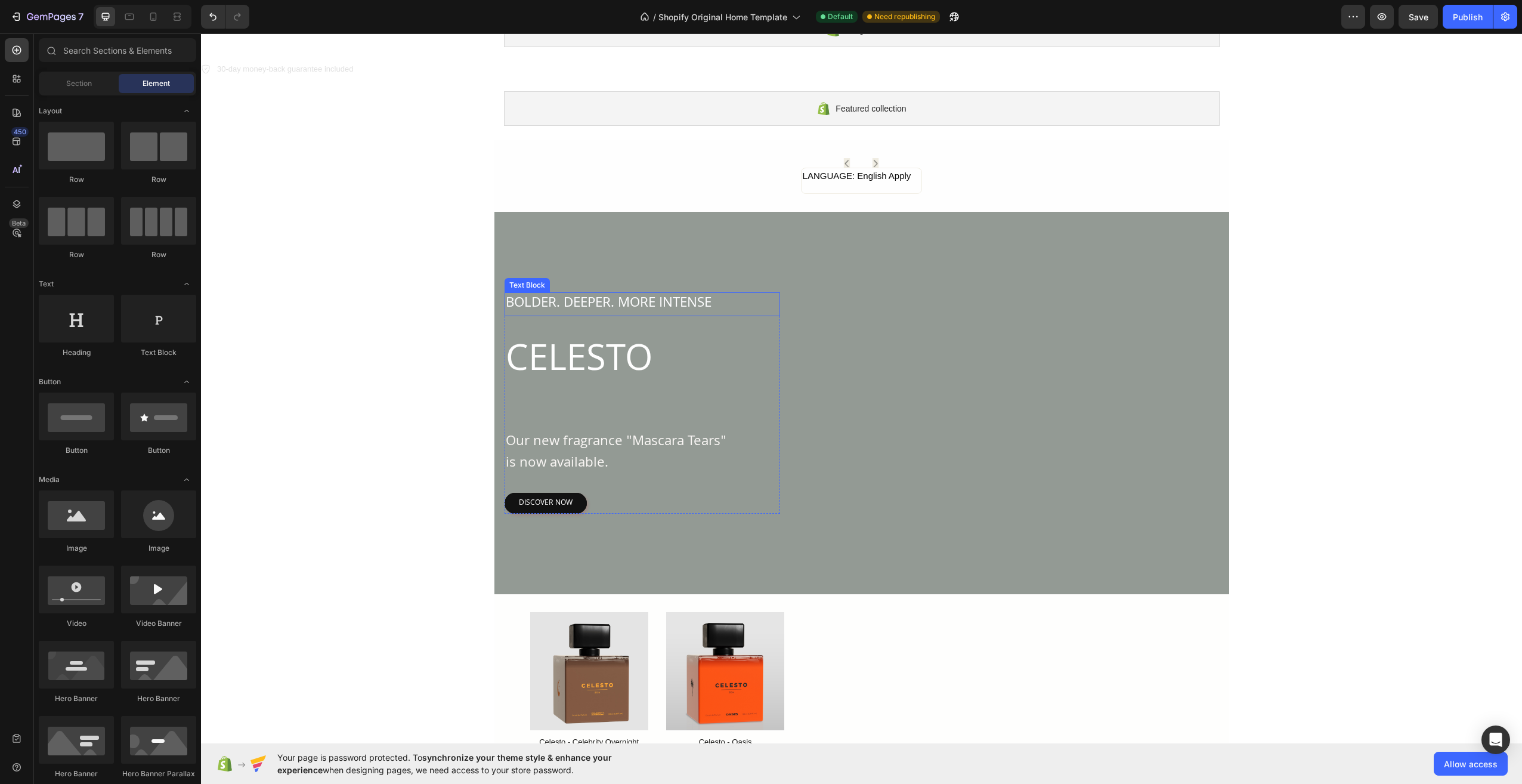
click at [697, 300] on p "BOLDER. DEEPER. MORE INTENSE" at bounding box center [642, 304] width 273 height 22
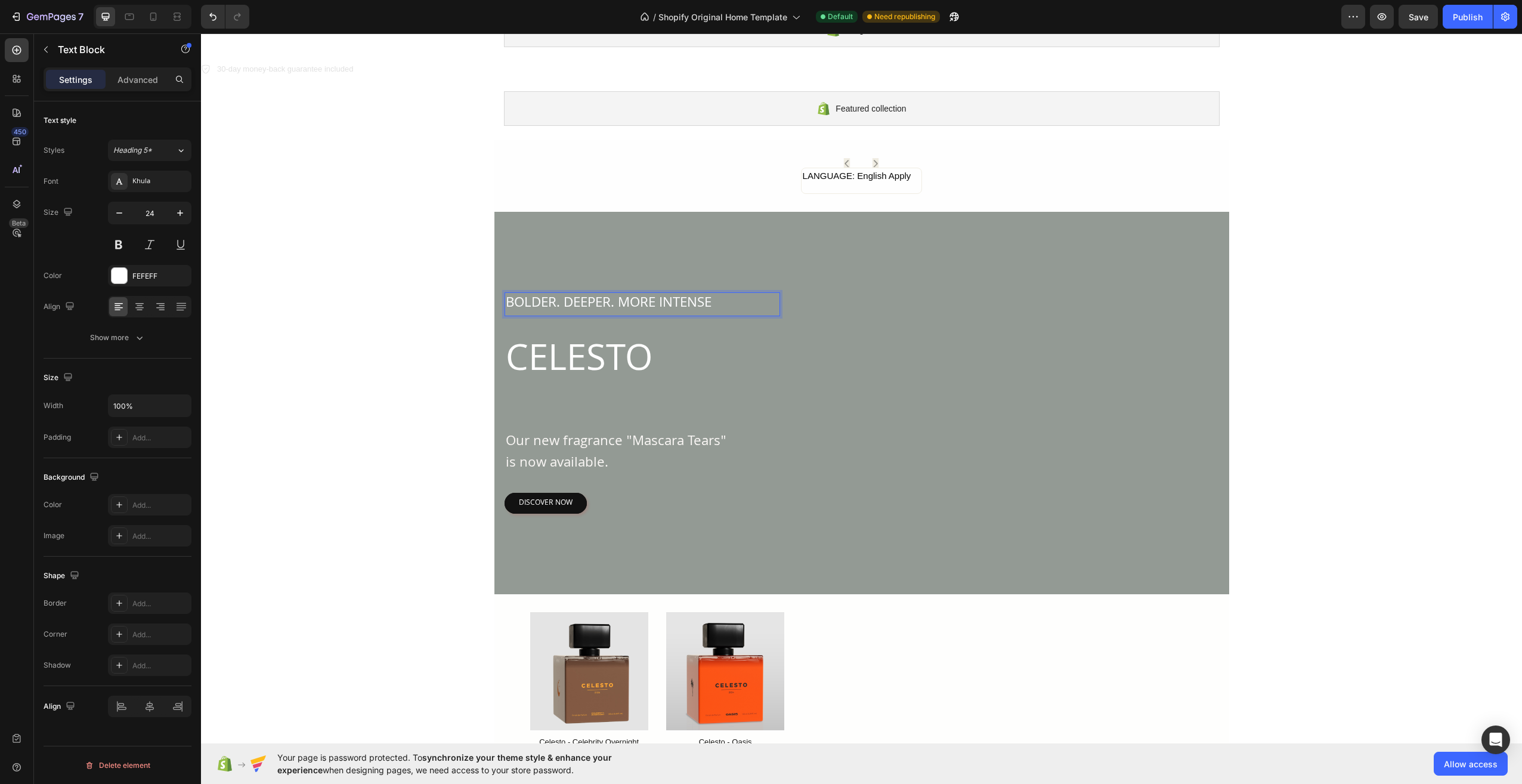
click at [710, 297] on p "BOLDER. DEEPER. MORE INTENSE" at bounding box center [642, 304] width 273 height 22
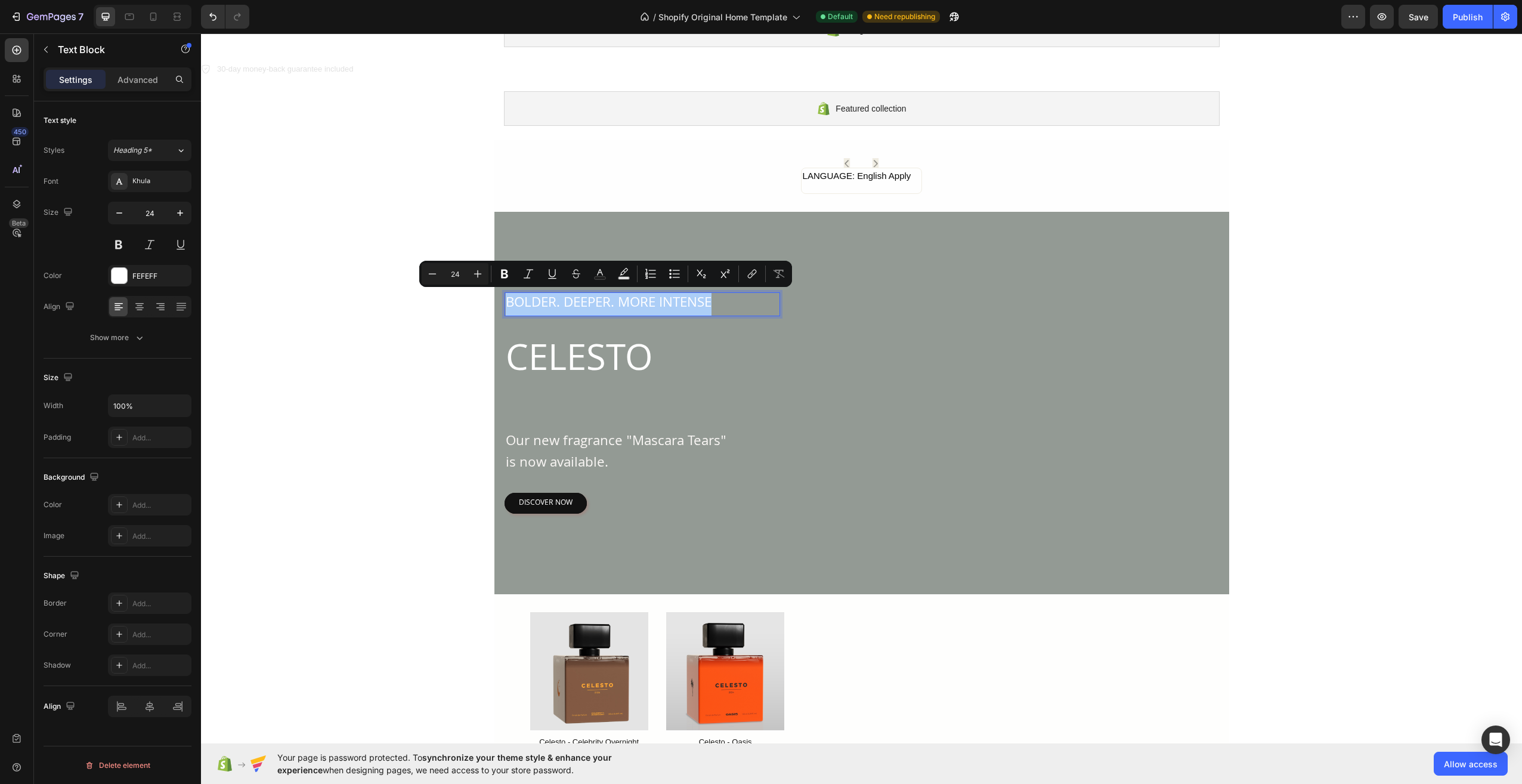
click at [140, 472] on div "Background" at bounding box center [117, 477] width 148 height 19
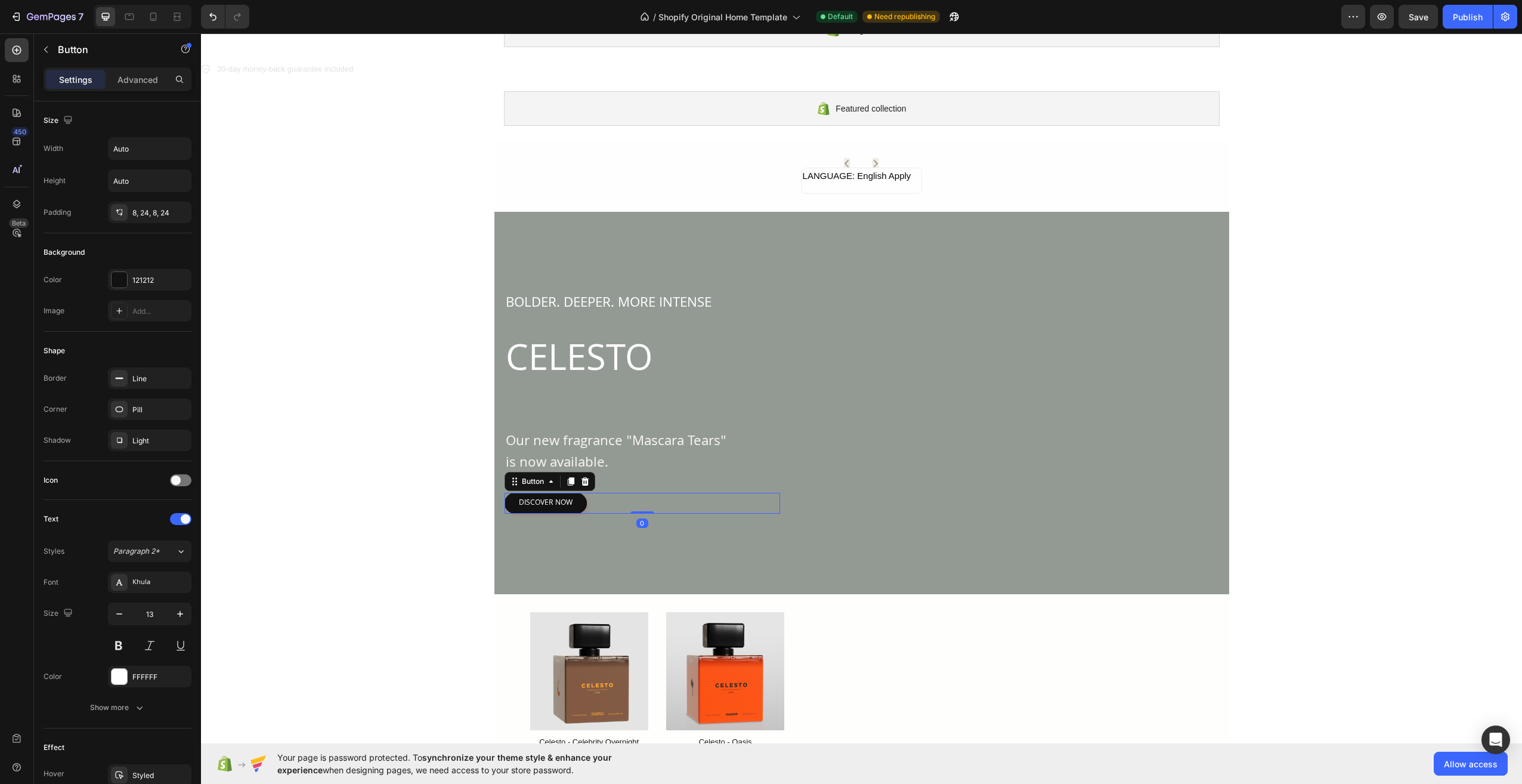
click at [569, 506] on button "DISCOVER NOW" at bounding box center [545, 503] width 82 height 22
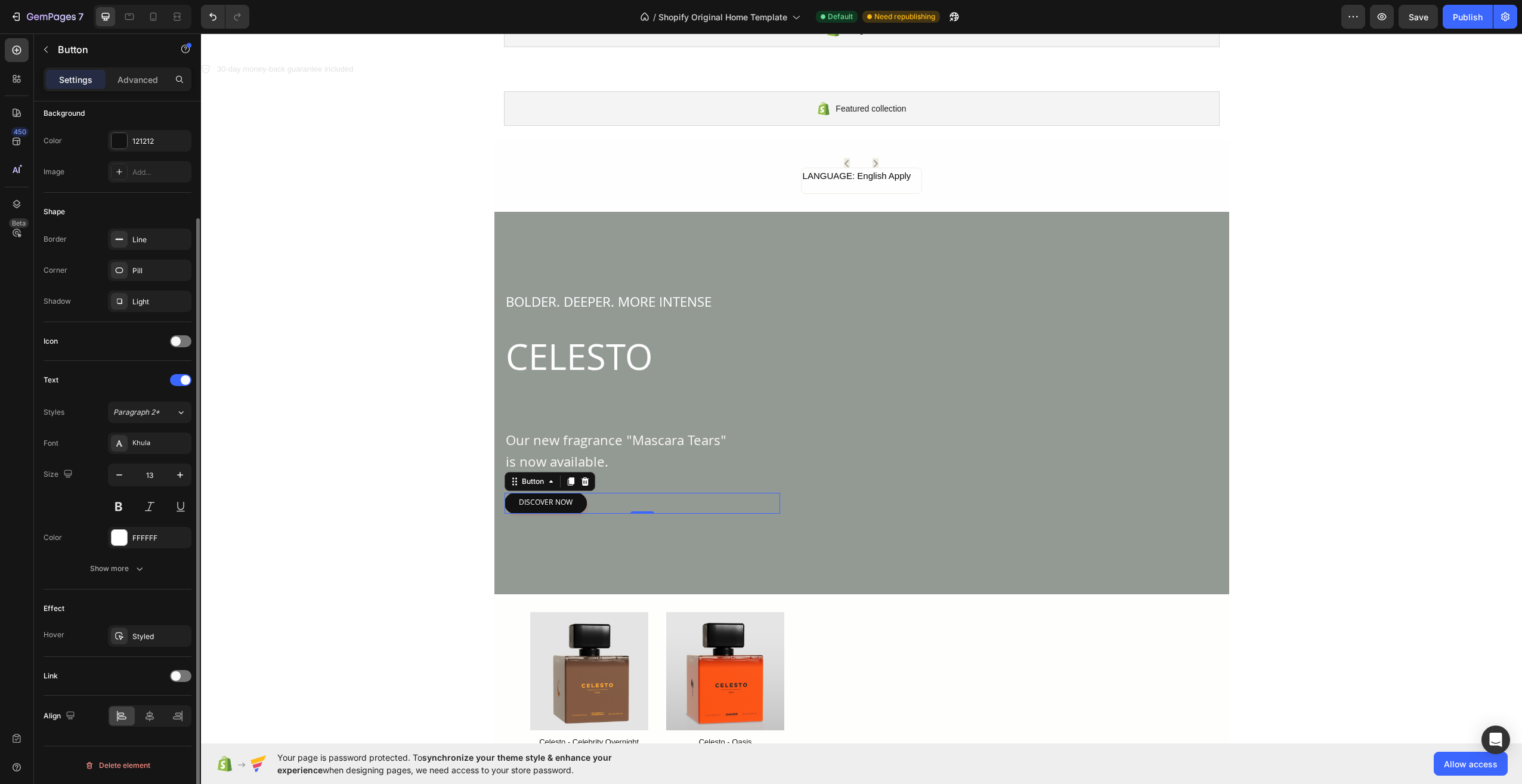
click at [51, 634] on div "Hover" at bounding box center [54, 634] width 21 height 10
click at [129, 638] on div "Styled" at bounding box center [149, 636] width 83 height 22
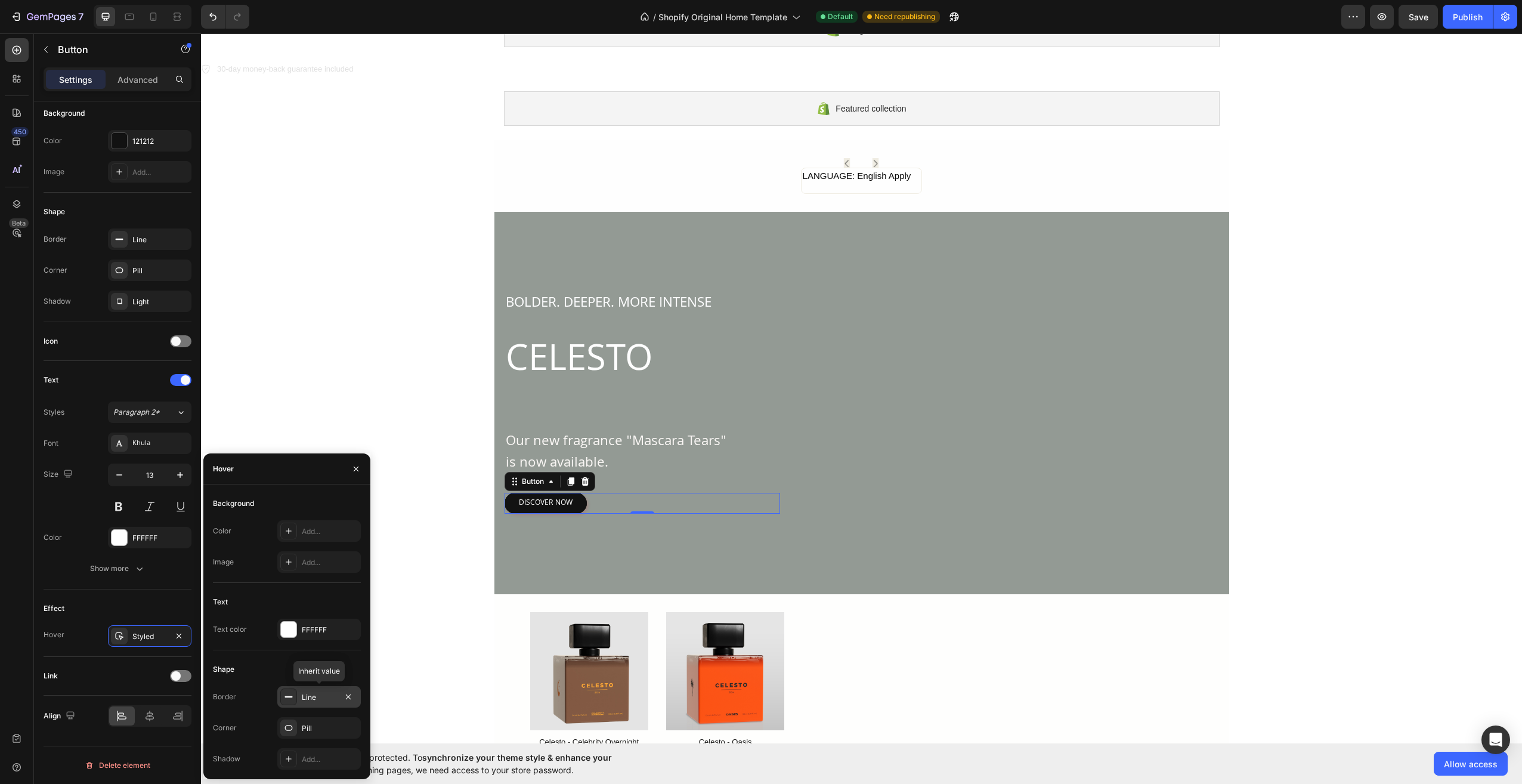
click at [307, 698] on div "Line" at bounding box center [319, 696] width 35 height 10
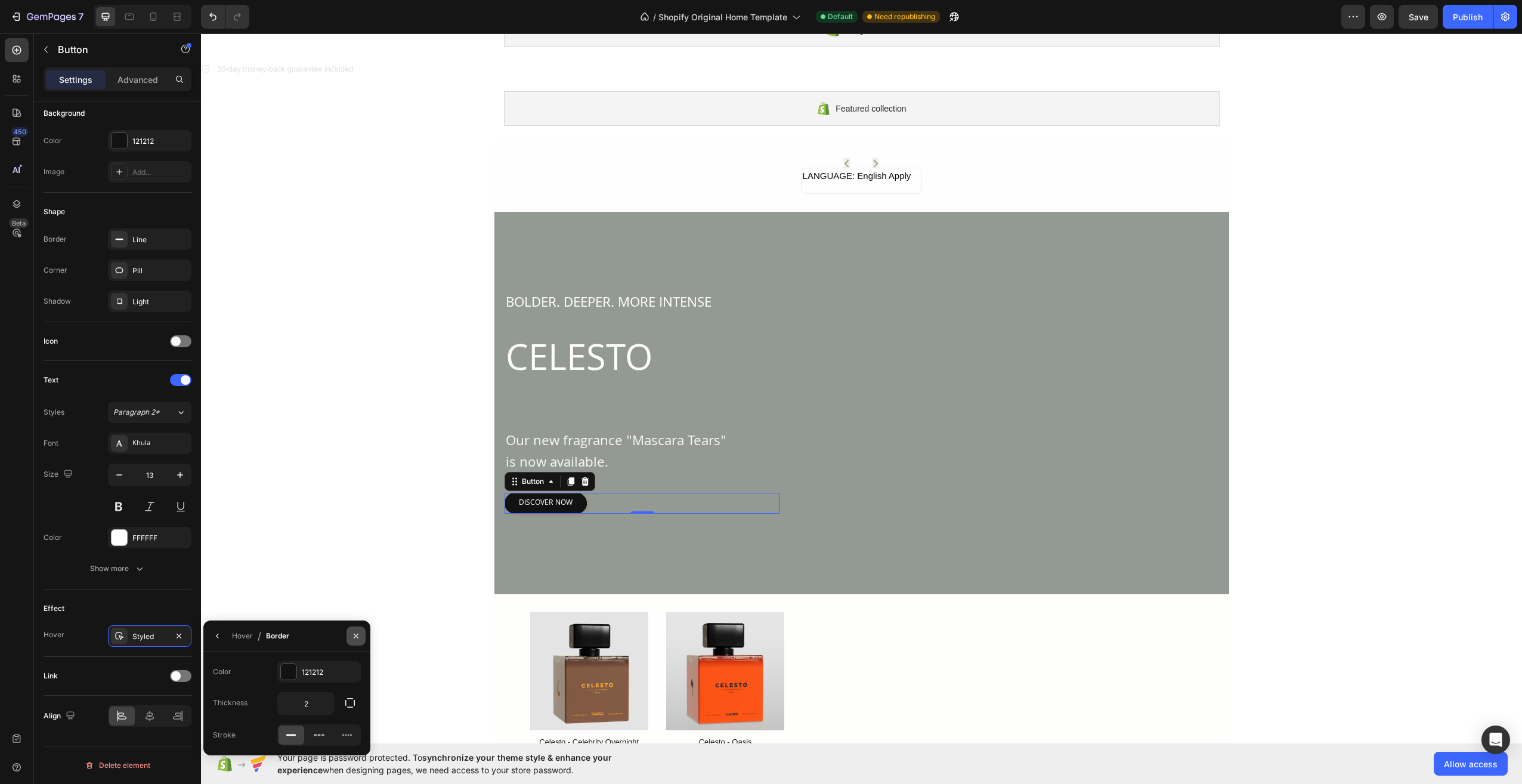
click at [354, 638] on icon "button" at bounding box center [356, 636] width 9 height 9
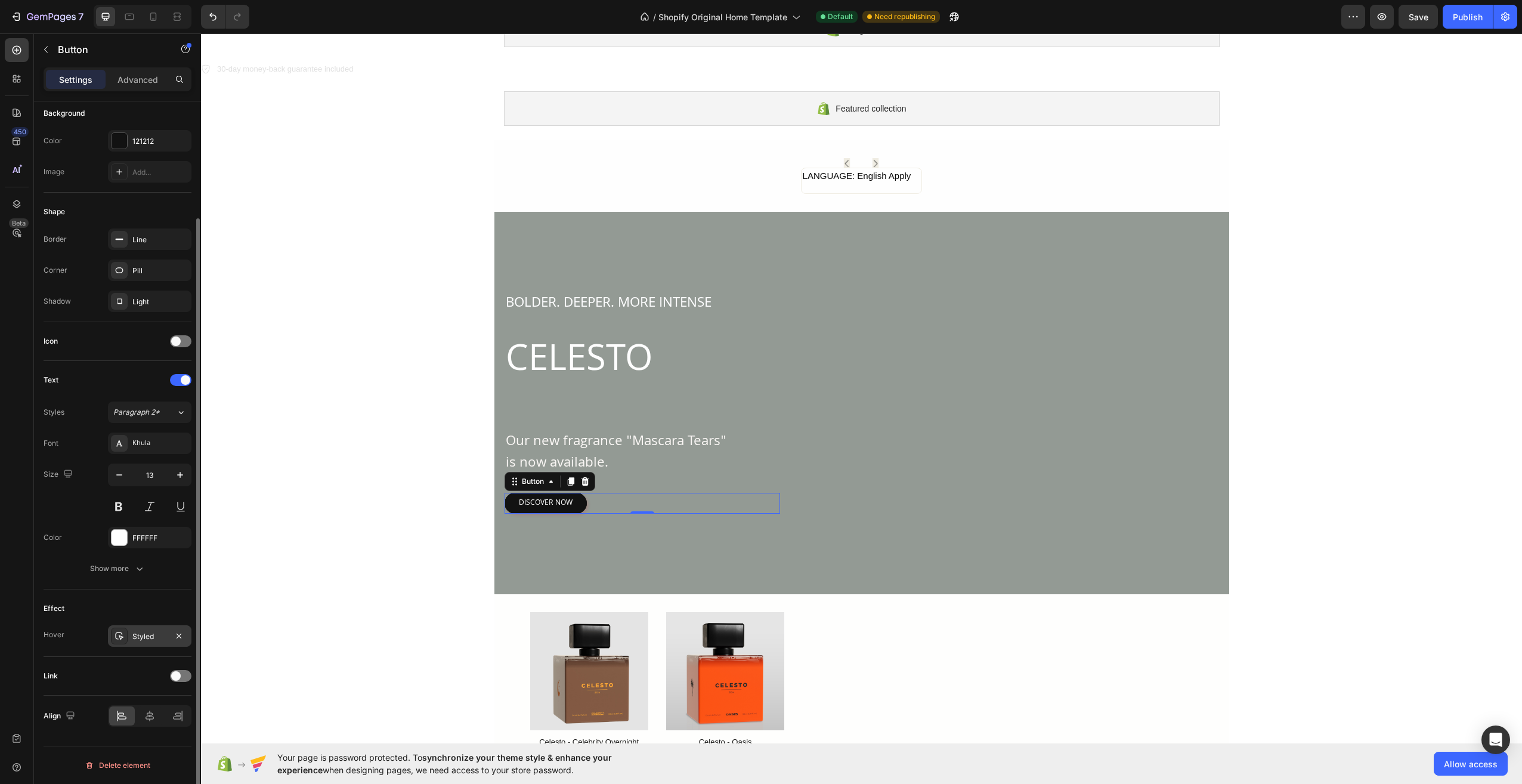
click at [149, 629] on div "Styled" at bounding box center [149, 636] width 83 height 22
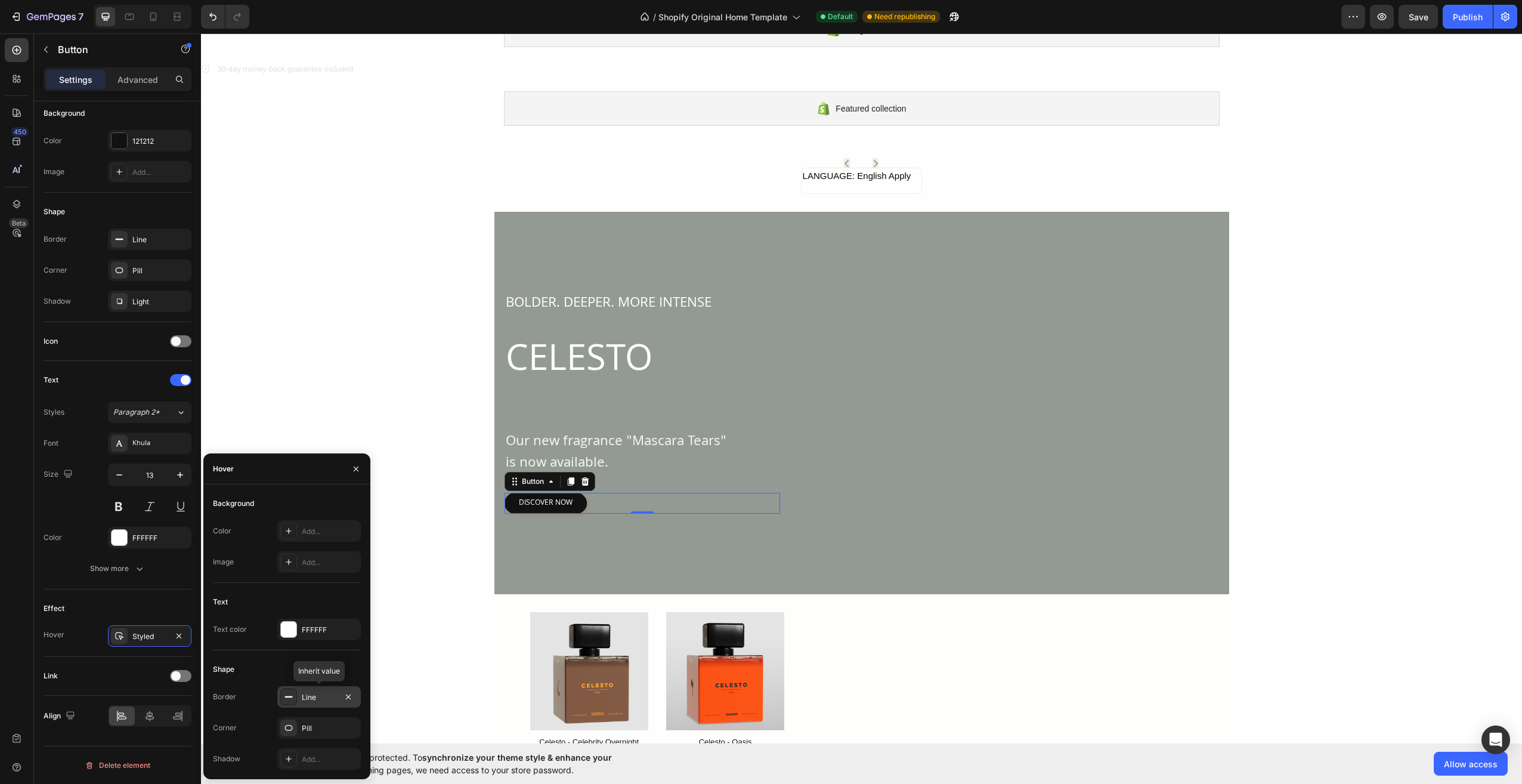
click at [320, 693] on div "Line" at bounding box center [319, 696] width 35 height 10
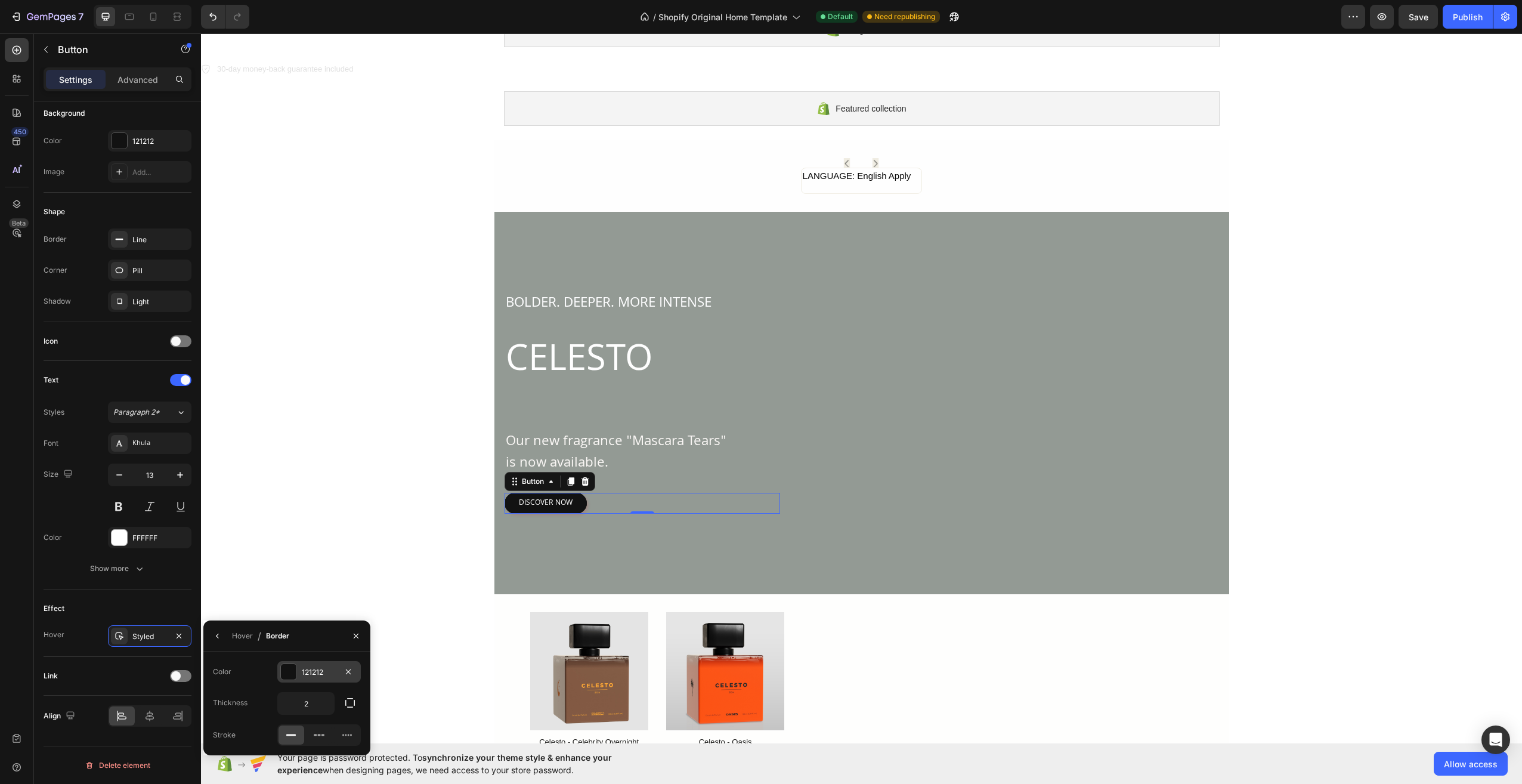
click at [293, 677] on div at bounding box center [289, 671] width 15 height 15
click at [344, 757] on div at bounding box center [350, 759] width 12 height 12
type input "C5453F"
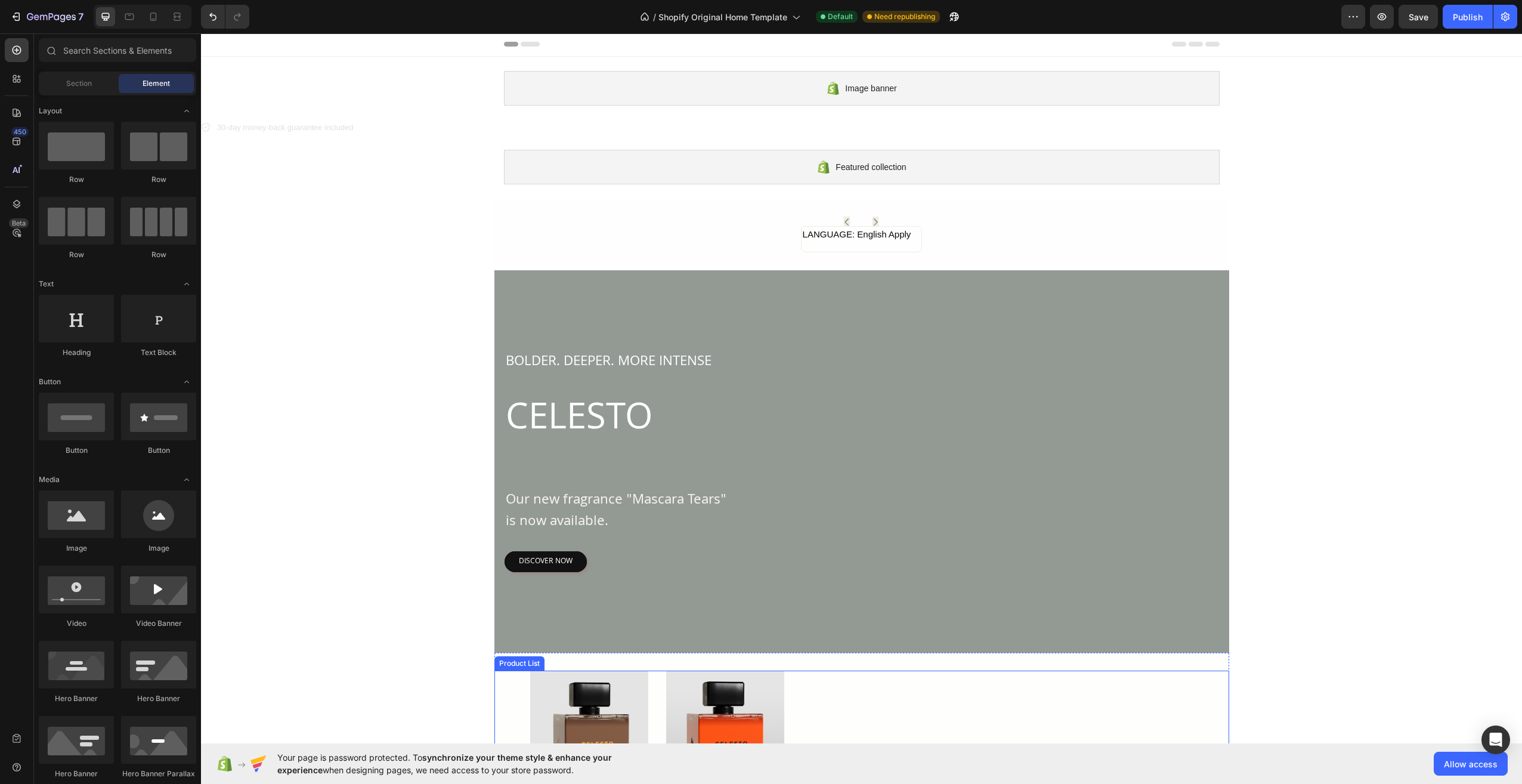
scroll to position [0, 0]
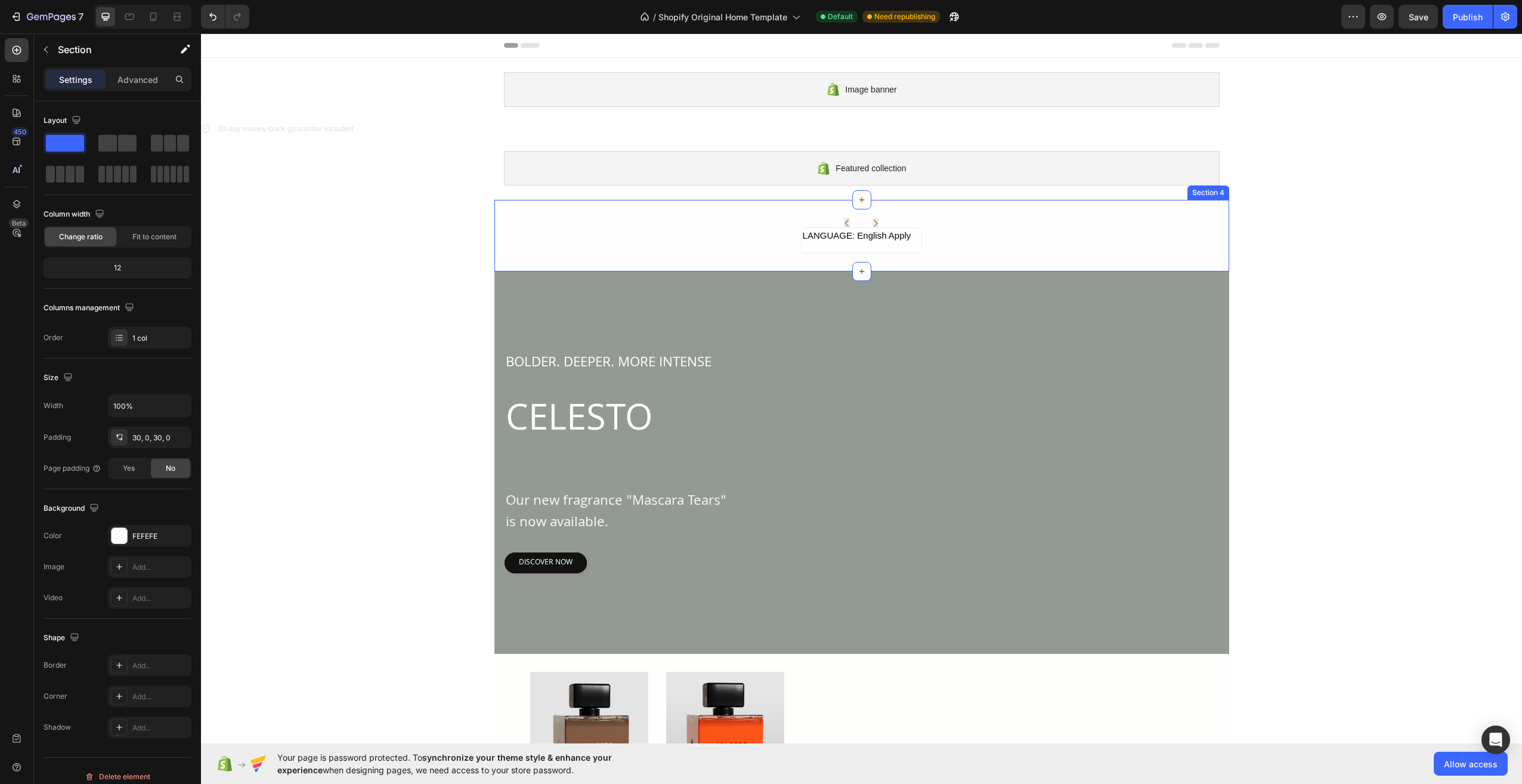
click at [953, 236] on div "Icon Icon Row LANGUAGE: English Apply Text Block Row Row" at bounding box center [862, 235] width 735 height 36
click at [901, 238] on div "LANGUAGE: English Apply" at bounding box center [856, 235] width 111 height 16
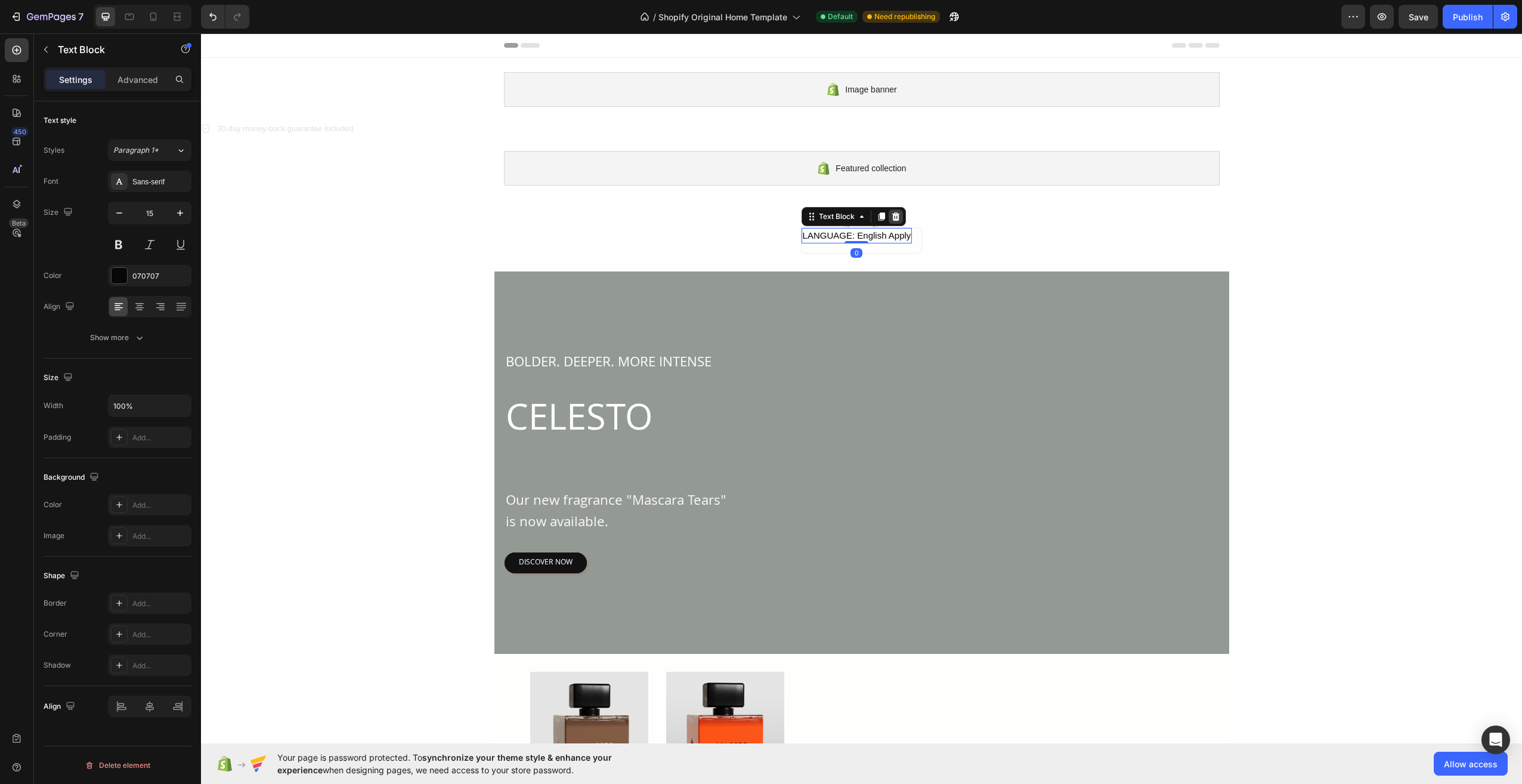
click at [892, 216] on icon at bounding box center [896, 217] width 9 height 9
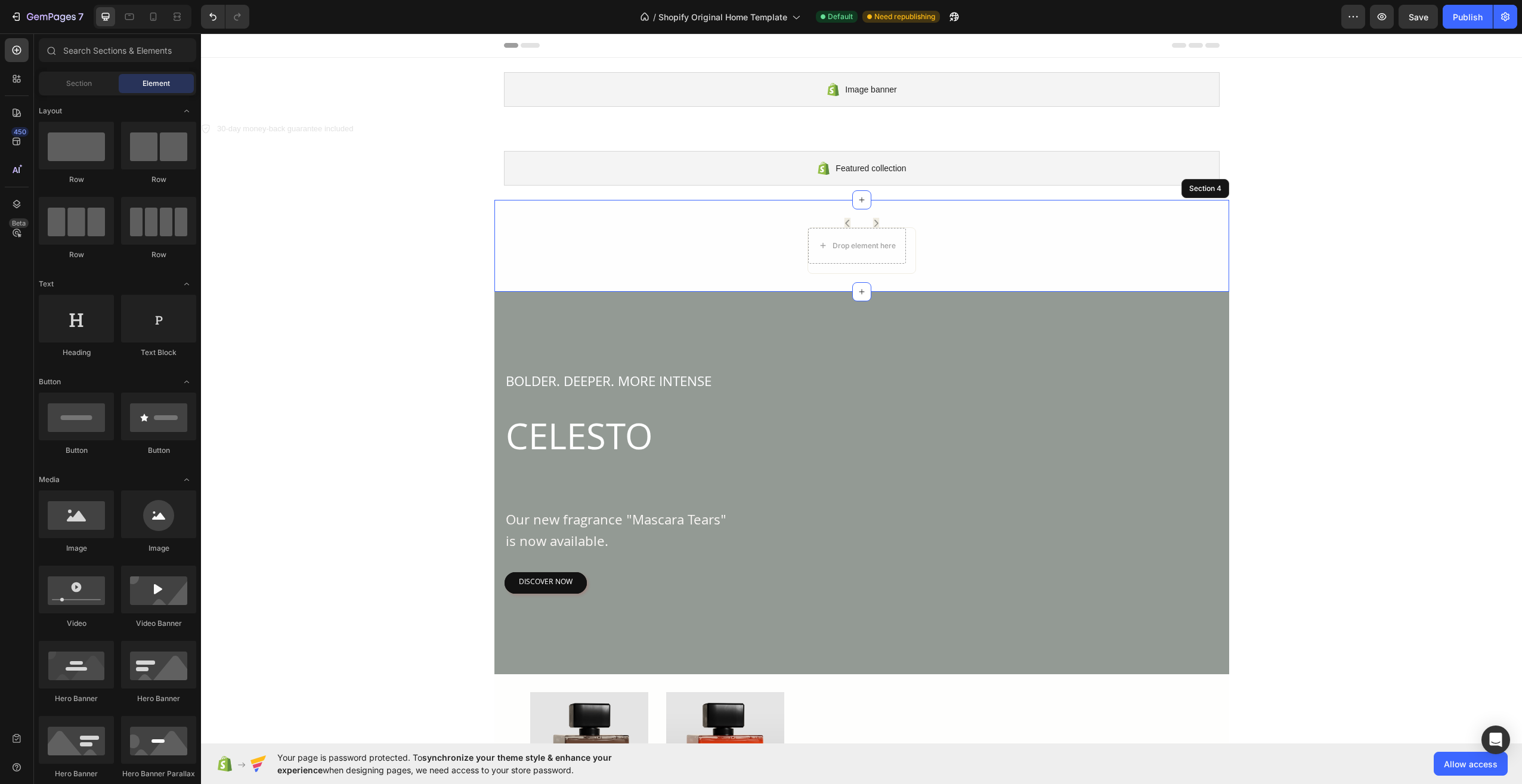
drag, startPoint x: 1008, startPoint y: 228, endPoint x: 970, endPoint y: 235, distance: 38.6
click at [1008, 228] on div "Icon Icon Row Drop element here Row Row" at bounding box center [862, 245] width 735 height 56
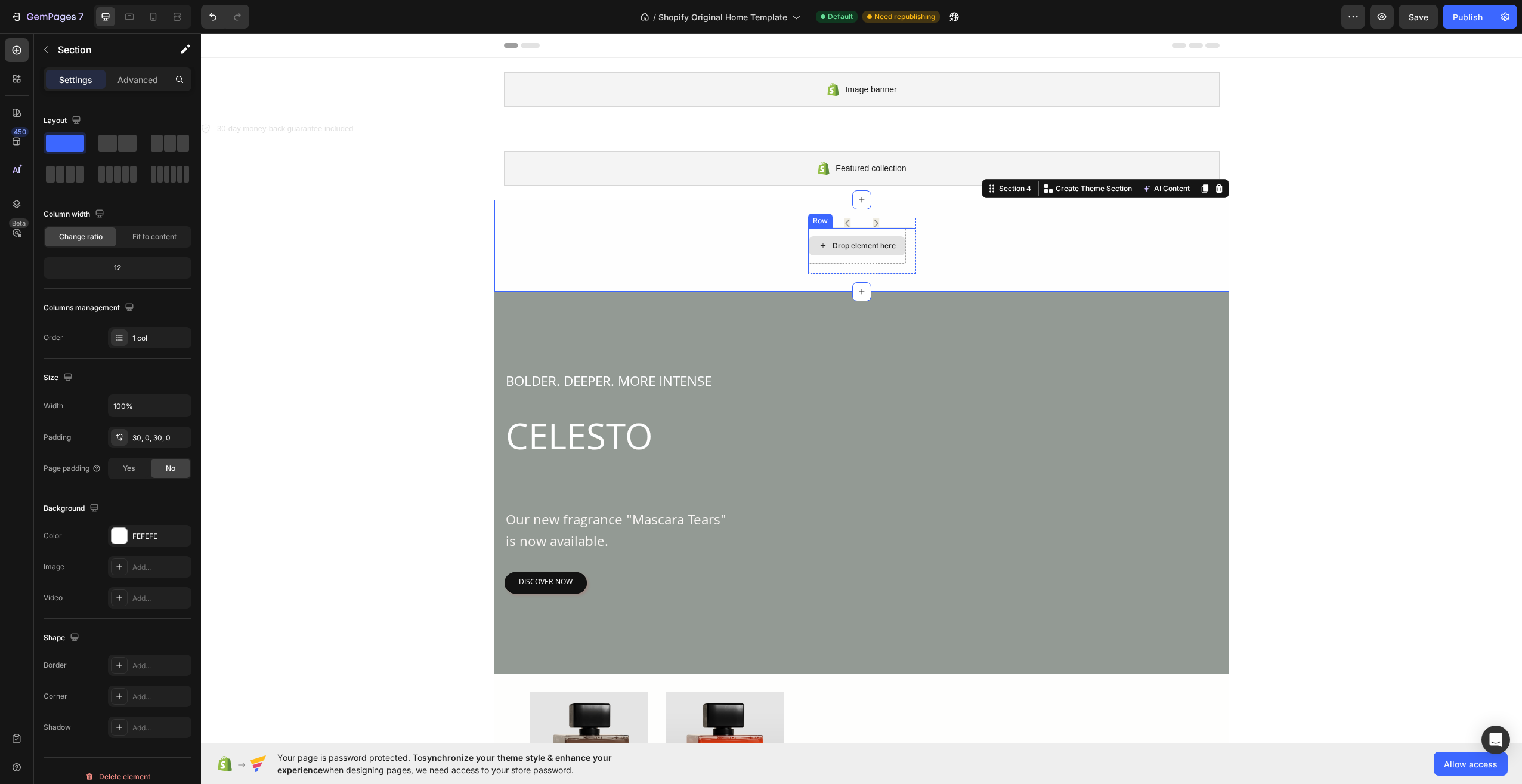
click at [884, 242] on div "Drop element here" at bounding box center [864, 246] width 63 height 9
click at [900, 234] on div "Drop element here" at bounding box center [856, 246] width 97 height 36
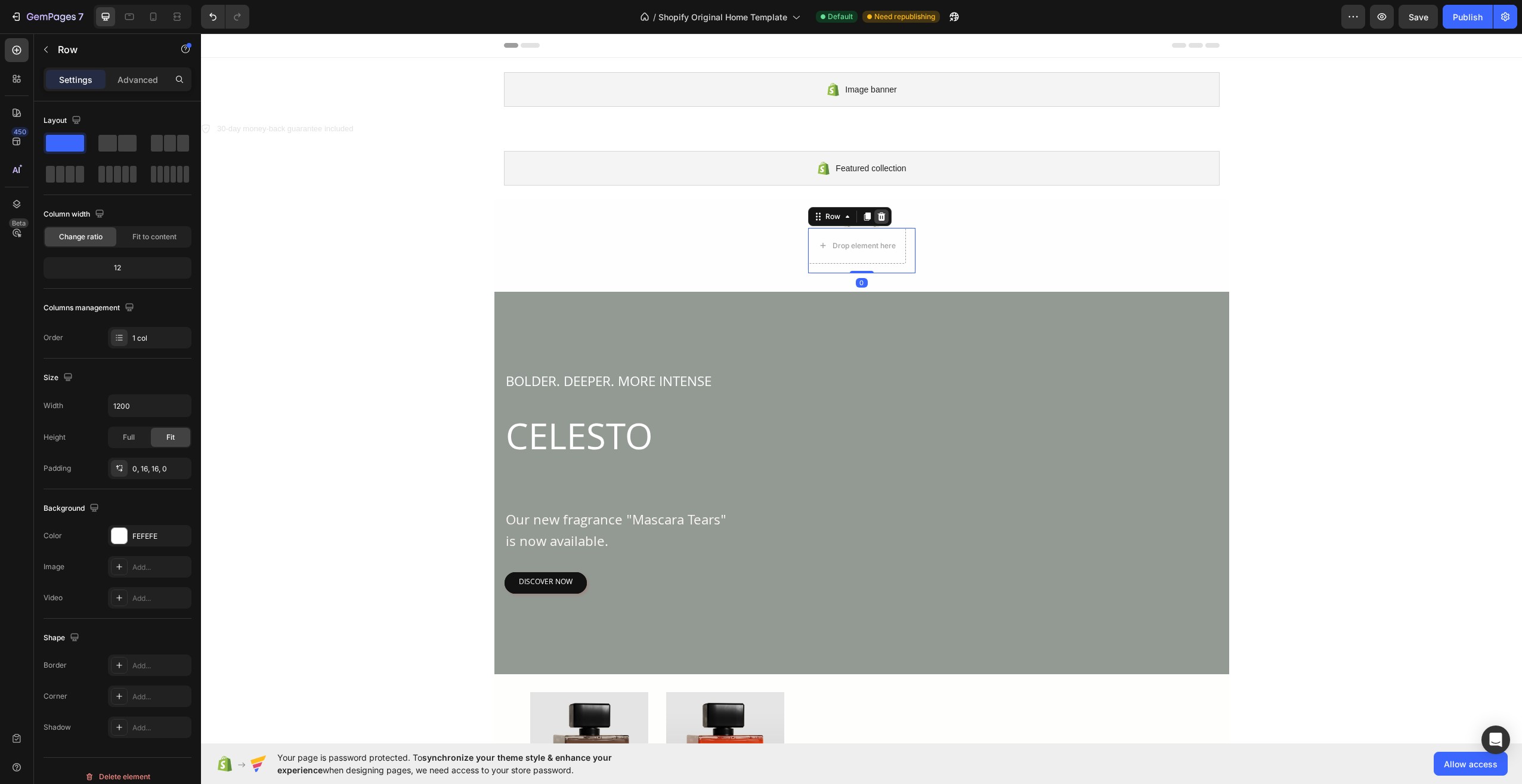
click at [878, 214] on icon at bounding box center [882, 216] width 8 height 9
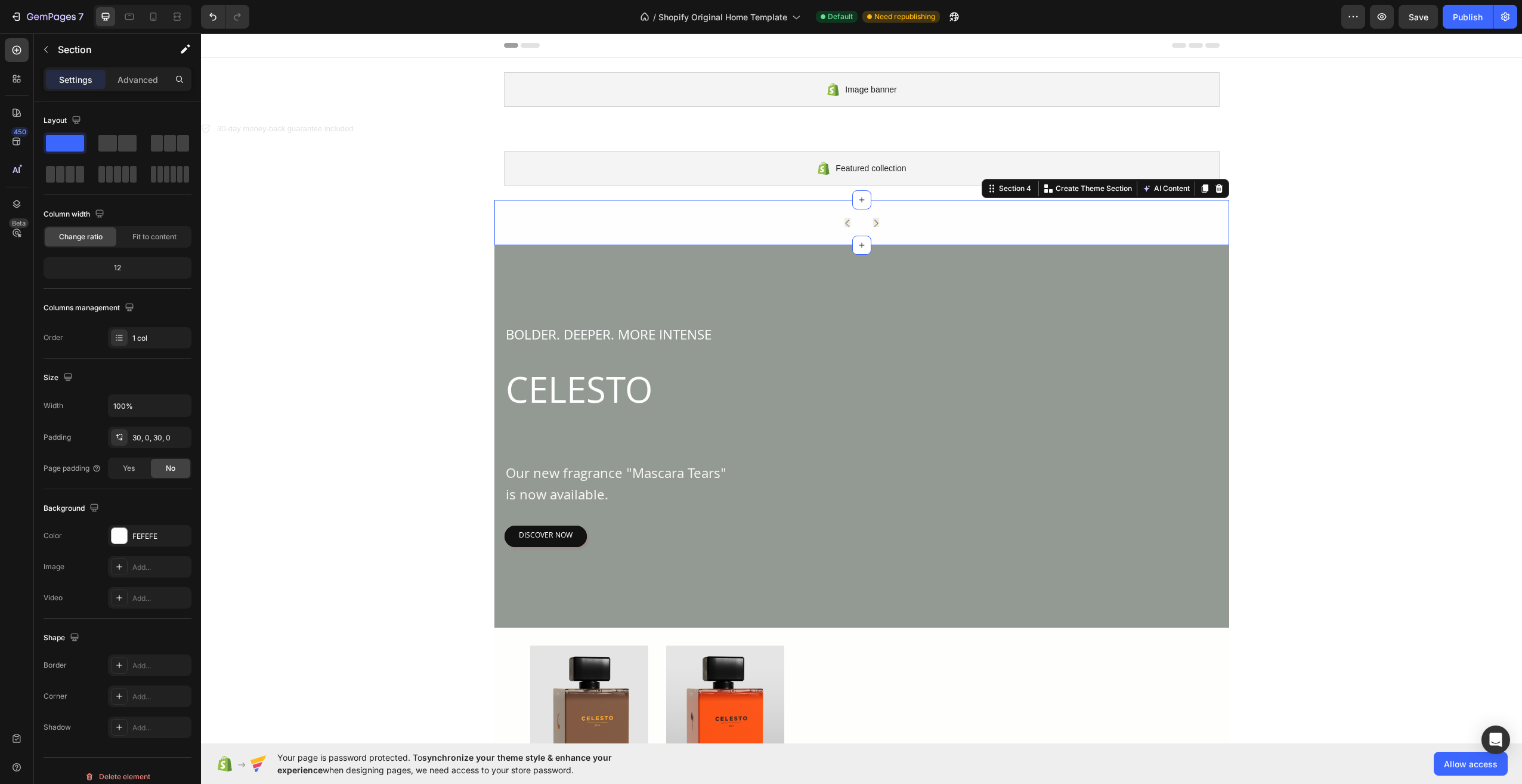
click at [922, 218] on div "Icon Icon Row Row" at bounding box center [862, 222] width 735 height 9
click at [871, 223] on image at bounding box center [876, 222] width 9 height 9
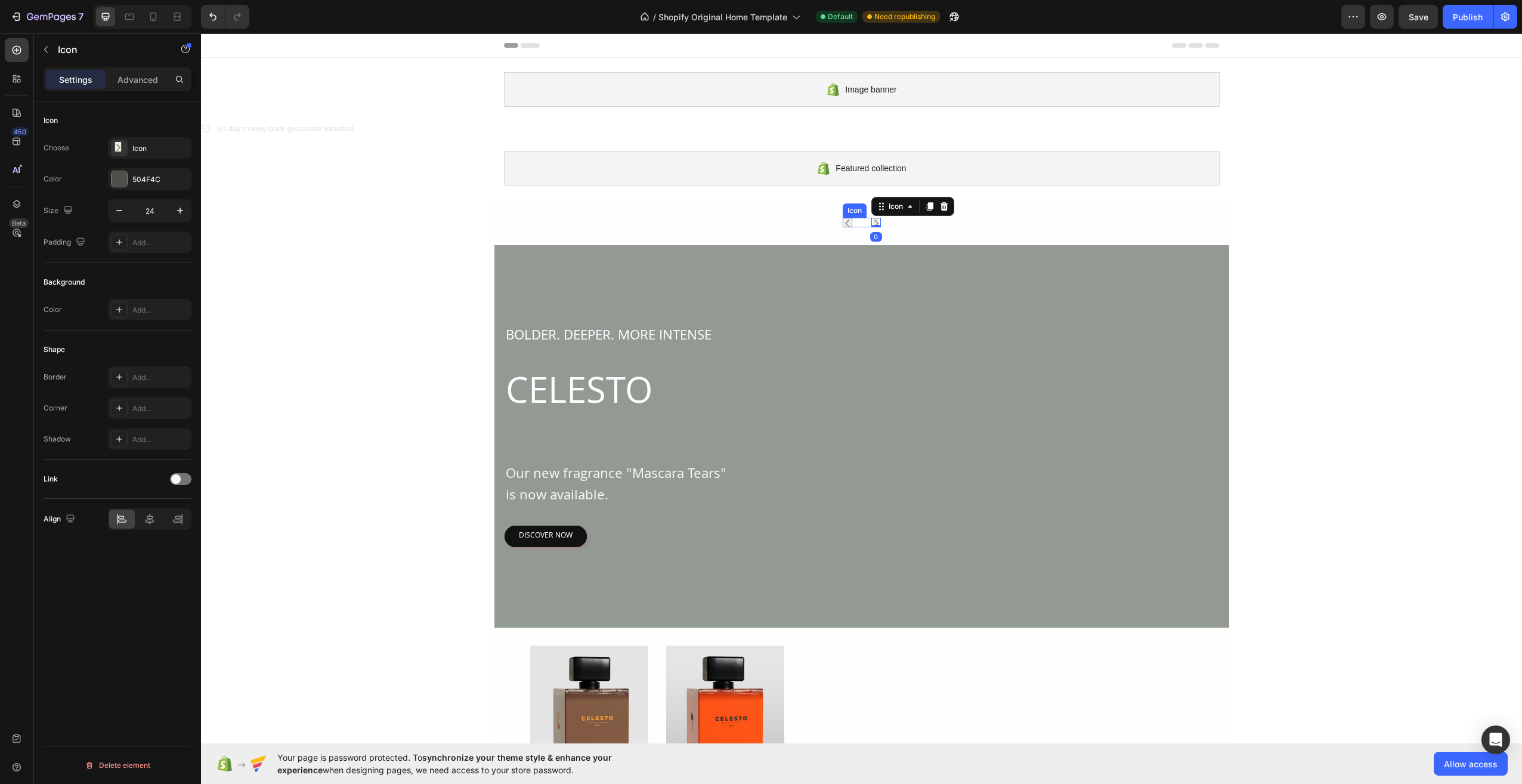
click at [844, 223] on image at bounding box center [848, 222] width 9 height 9
click at [871, 226] on div "Icon" at bounding box center [876, 222] width 9 height 9
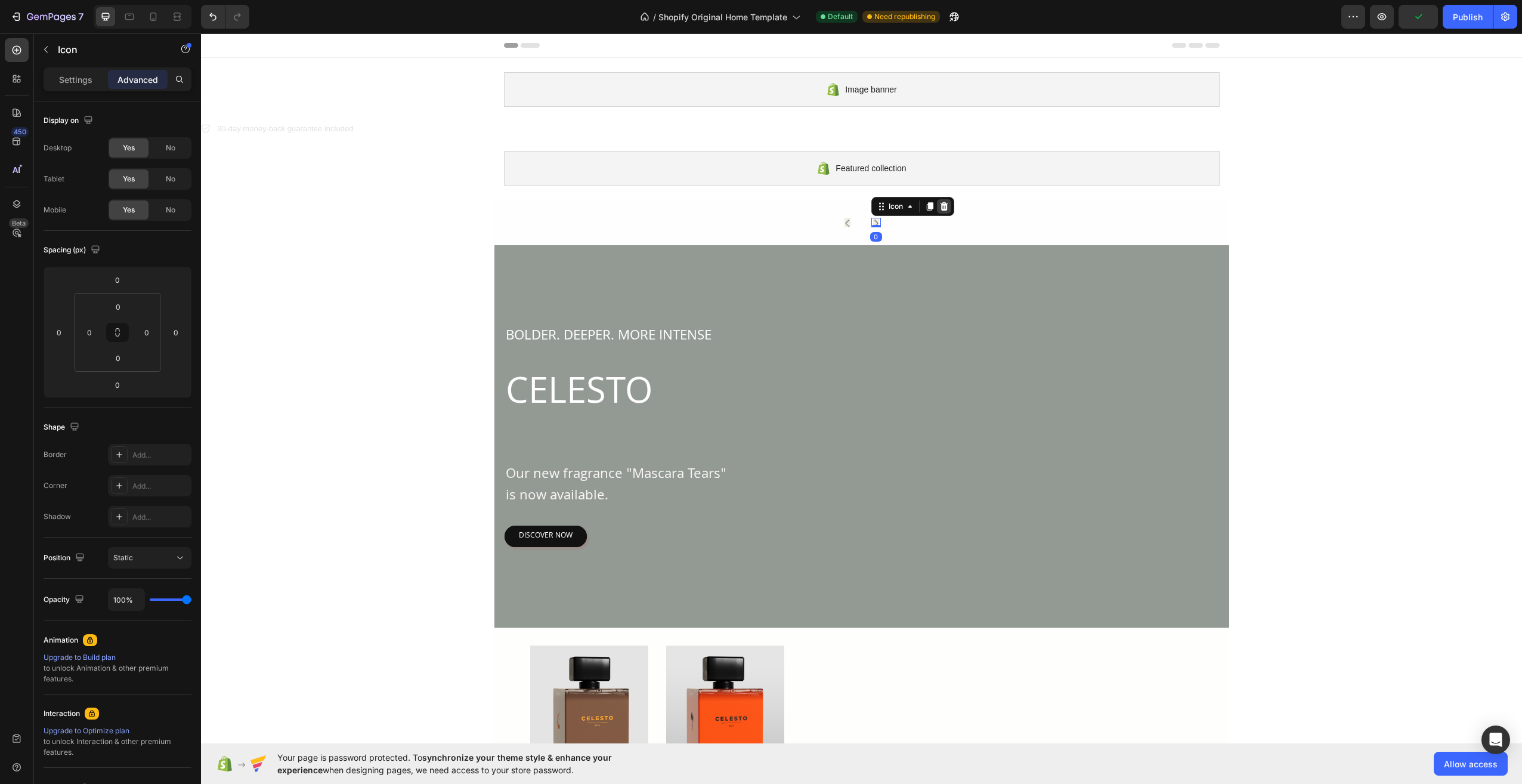
click at [940, 204] on icon at bounding box center [944, 205] width 8 height 9
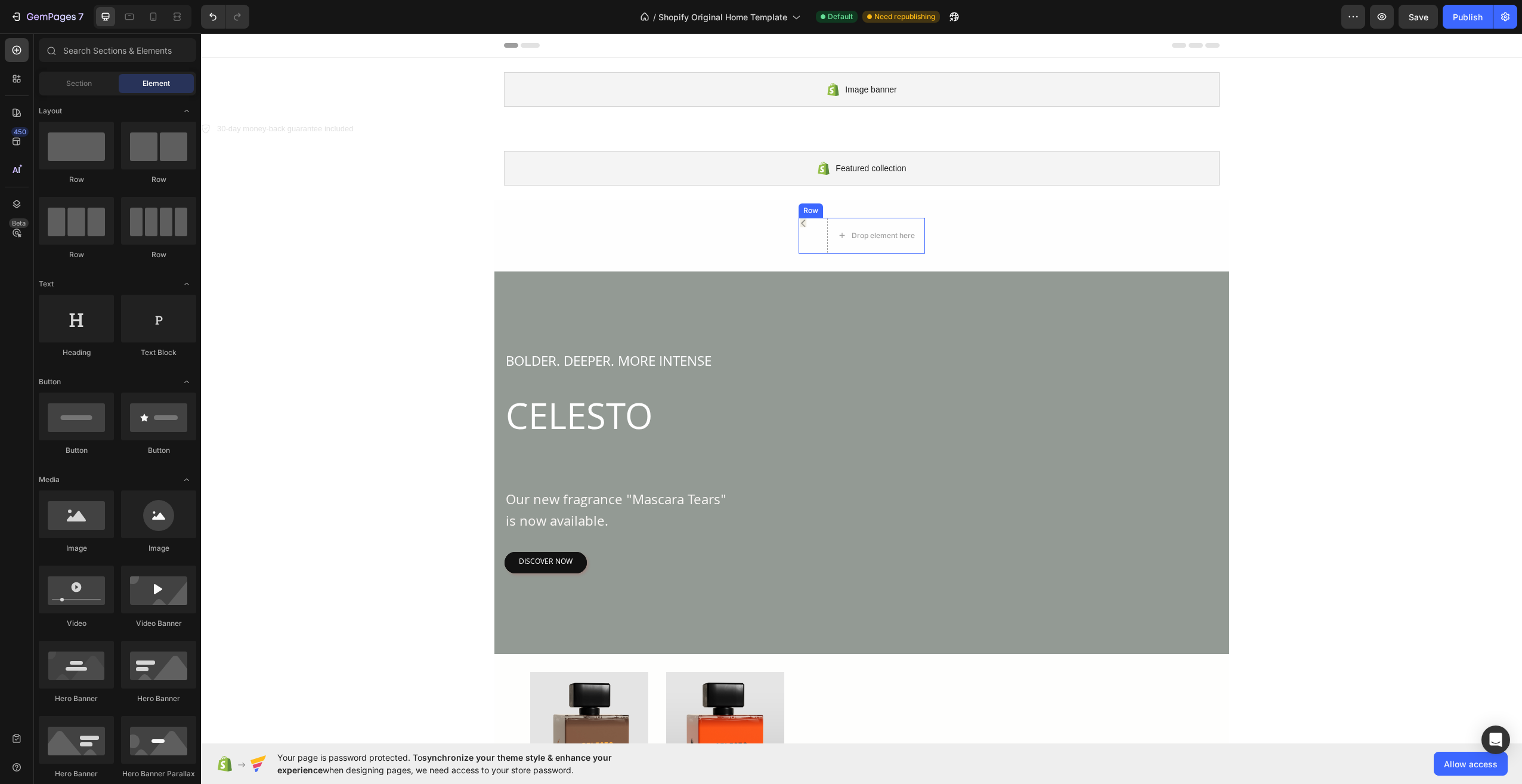
click at [813, 223] on div "Icon Drop element here Row" at bounding box center [862, 235] width 127 height 36
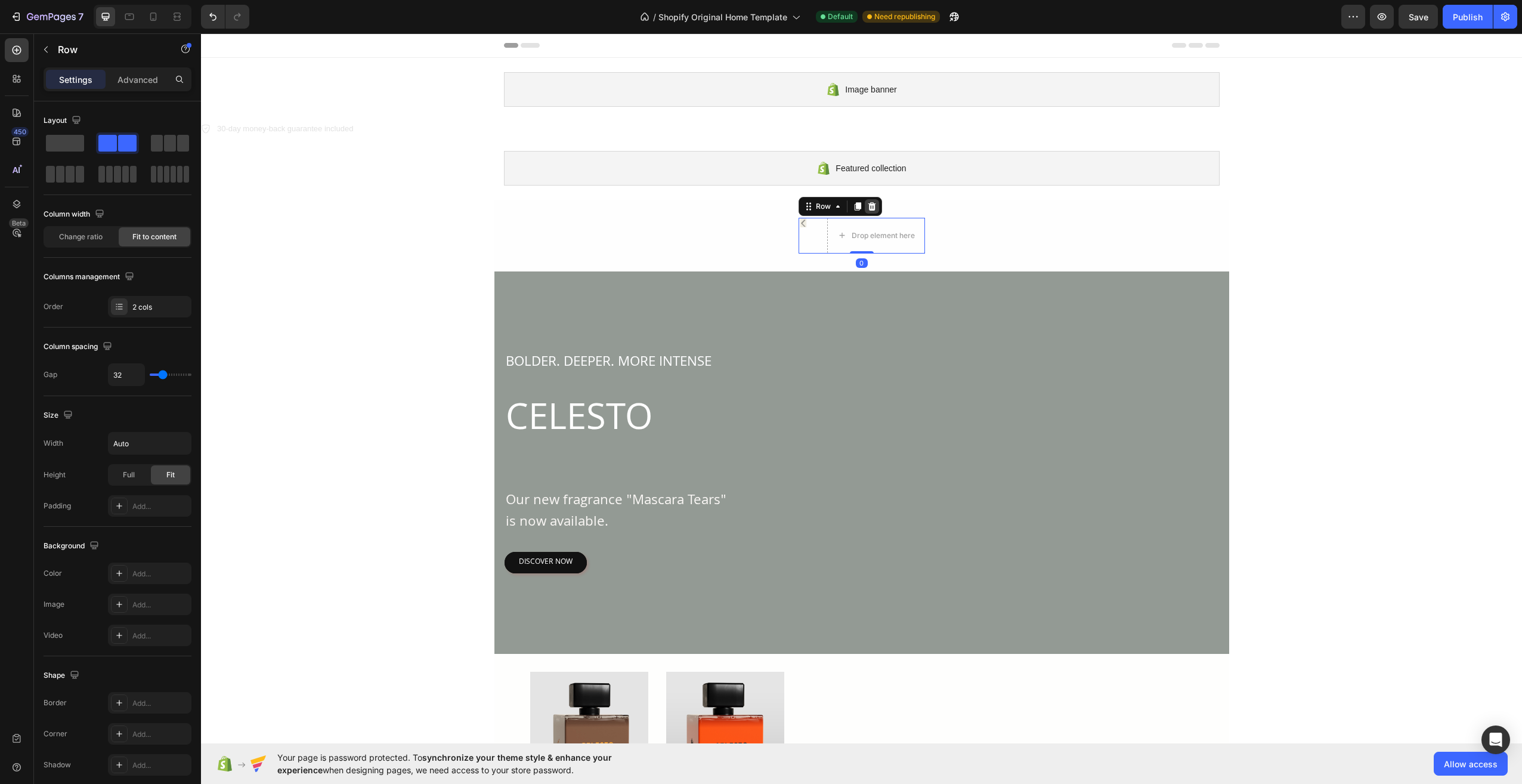
click at [874, 204] on div at bounding box center [871, 206] width 14 height 14
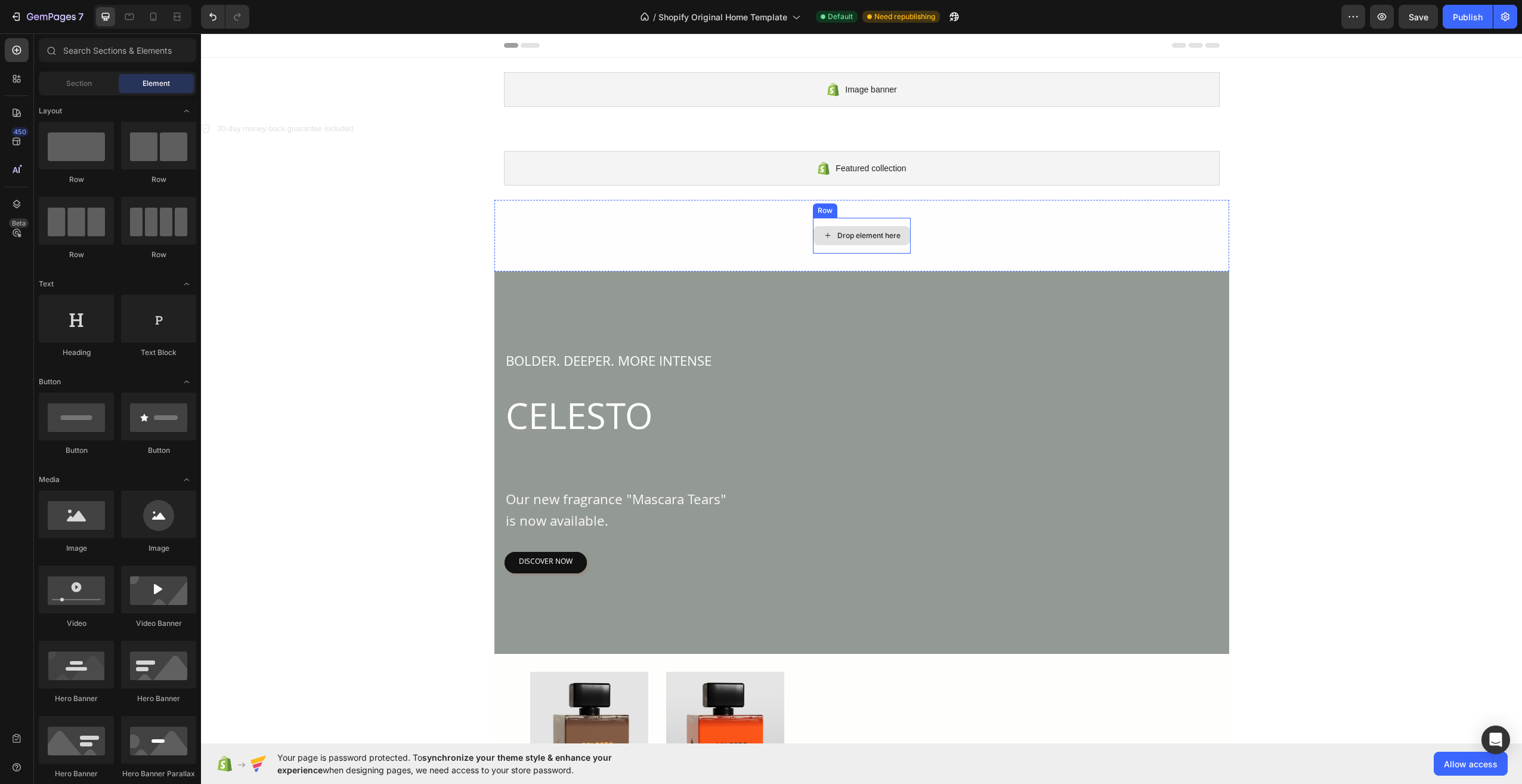
click at [880, 231] on div "Drop element here" at bounding box center [868, 235] width 63 height 9
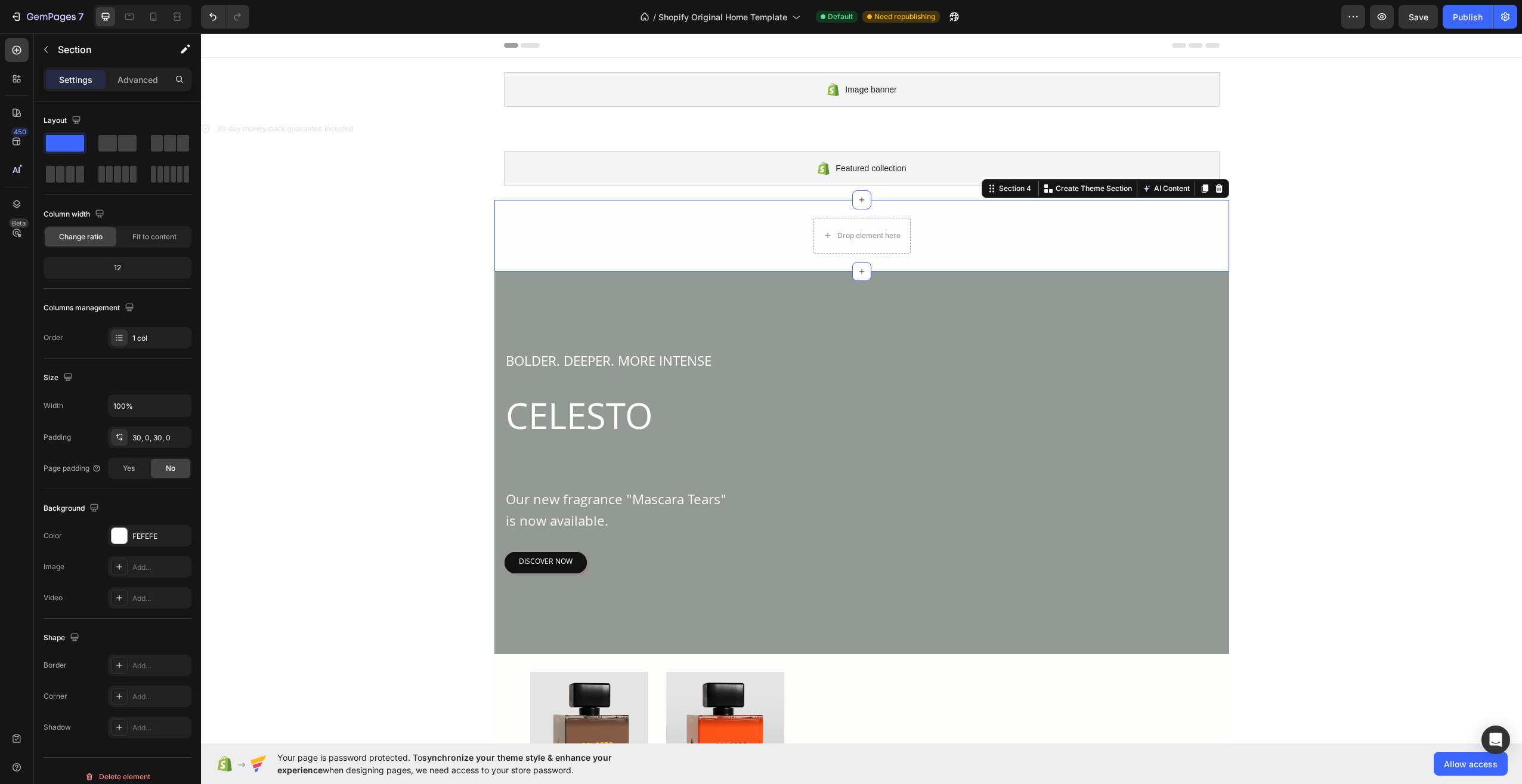
click at [888, 217] on div "Drop element here Row Section 4 You can create reusable sections Create Theme S…" at bounding box center [862, 235] width 735 height 72
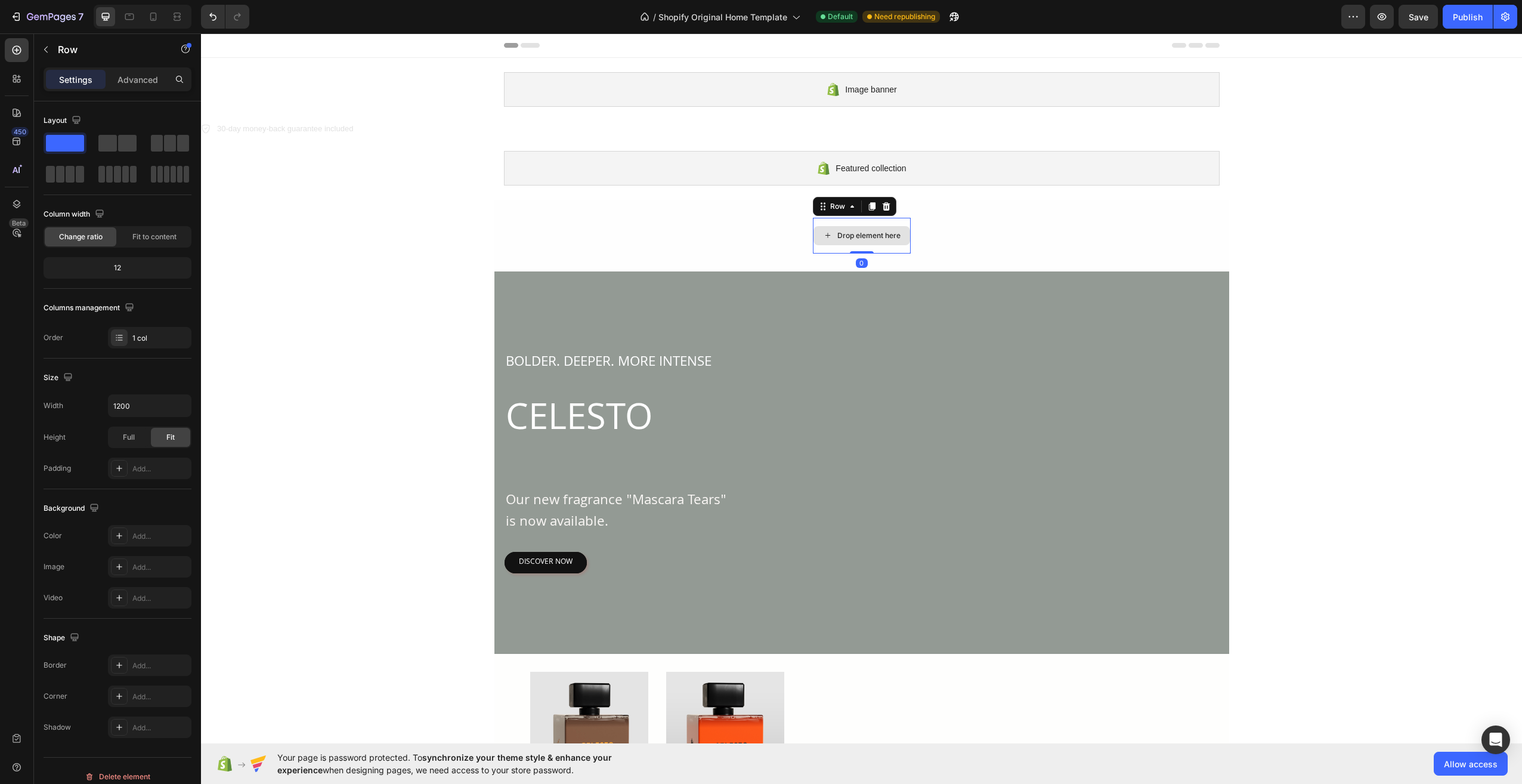
click at [889, 219] on div "Drop element here" at bounding box center [861, 235] width 97 height 36
click at [885, 205] on icon at bounding box center [886, 206] width 9 height 9
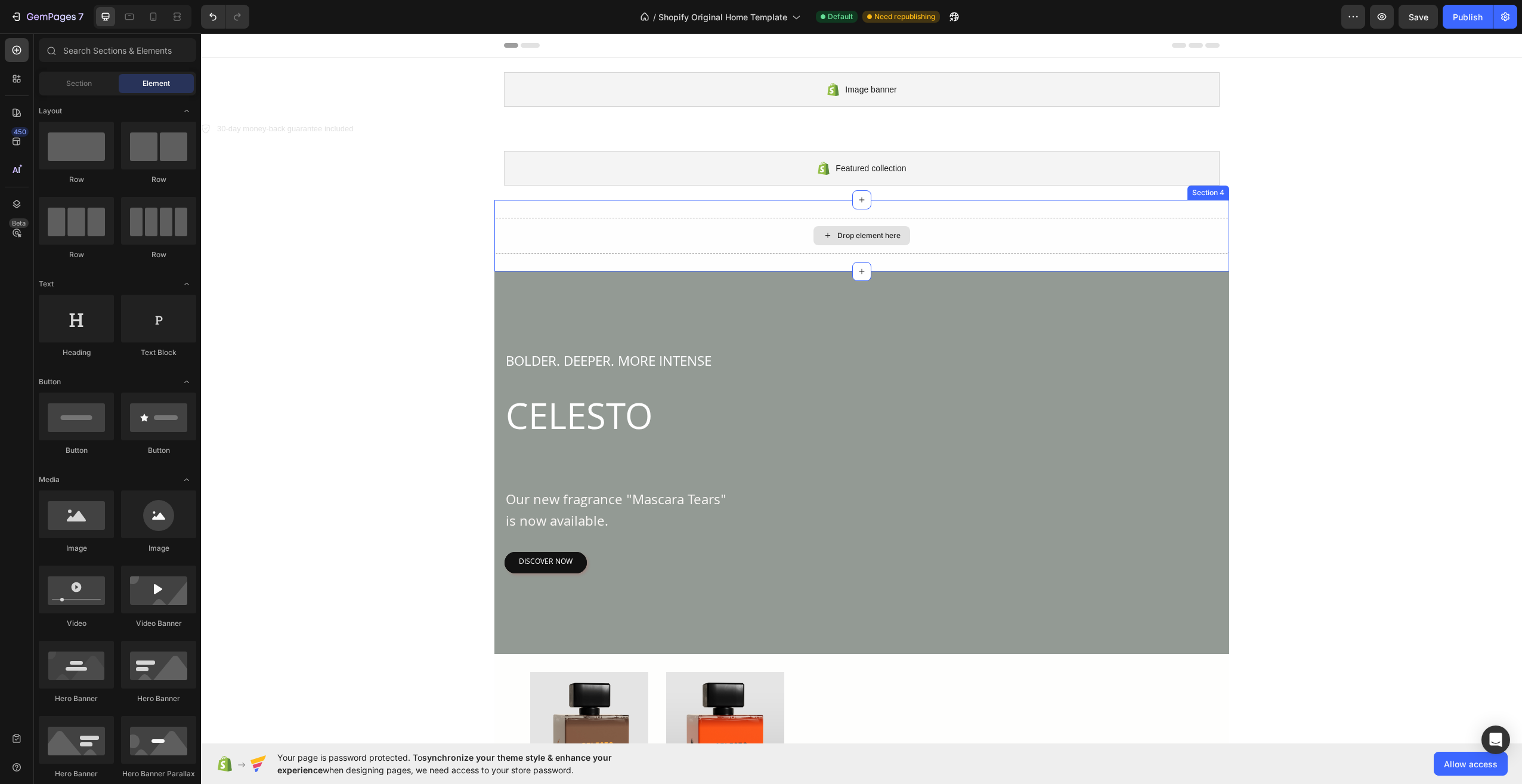
click at [940, 231] on div "Drop element here" at bounding box center [862, 235] width 735 height 36
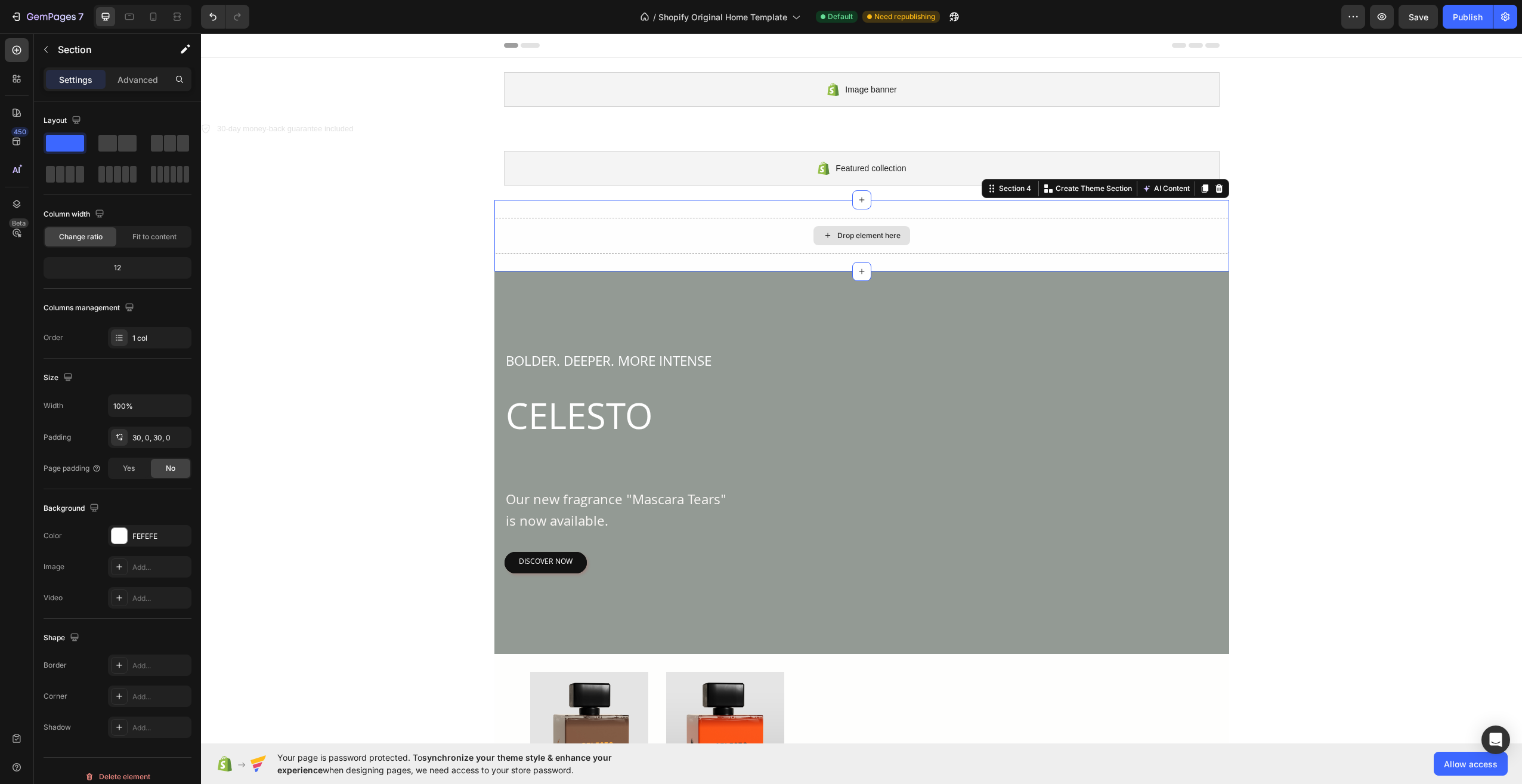
click at [913, 233] on div "Drop element here" at bounding box center [862, 235] width 735 height 36
click at [888, 231] on div "Drop element here" at bounding box center [868, 235] width 63 height 9
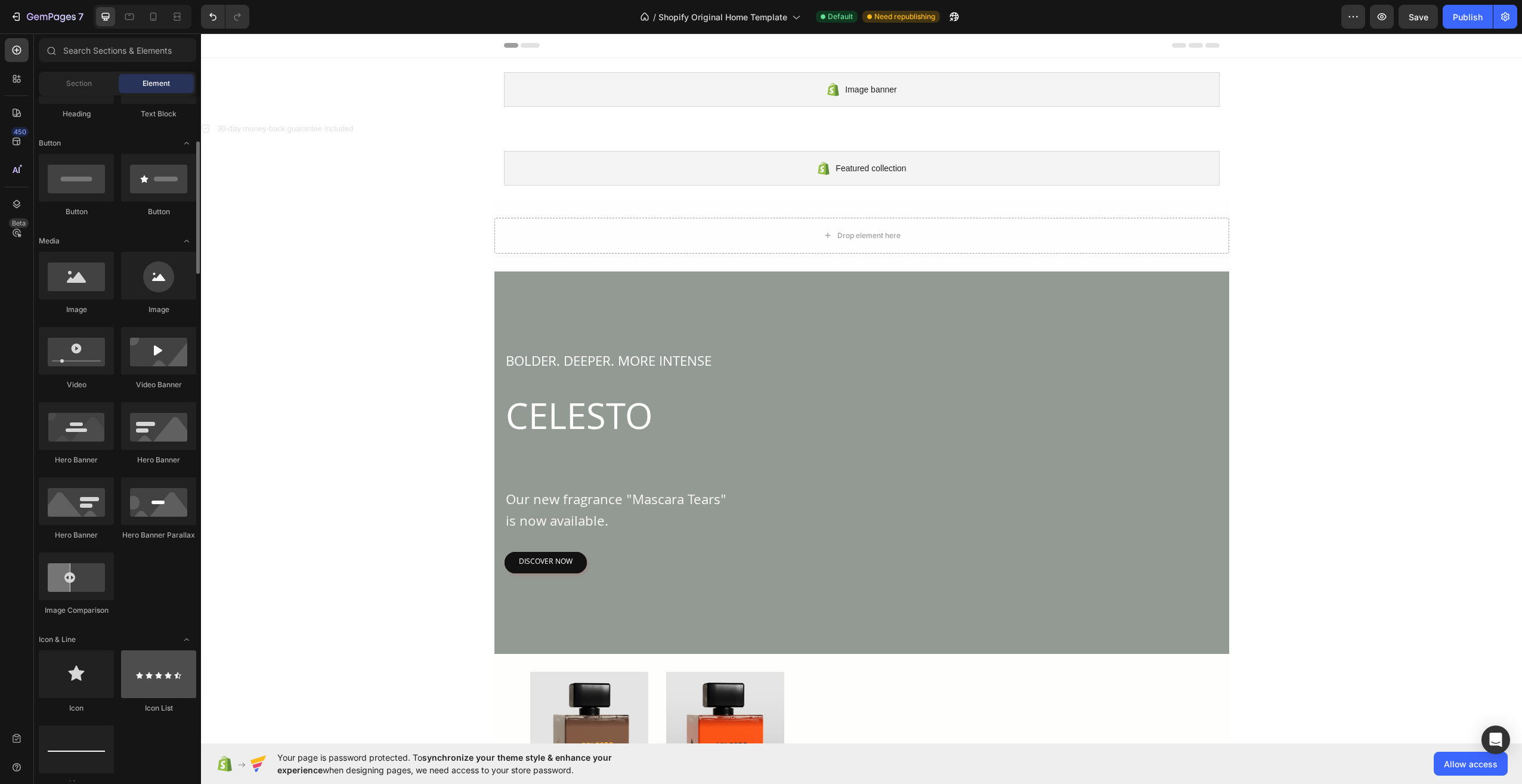
scroll to position [179, 0]
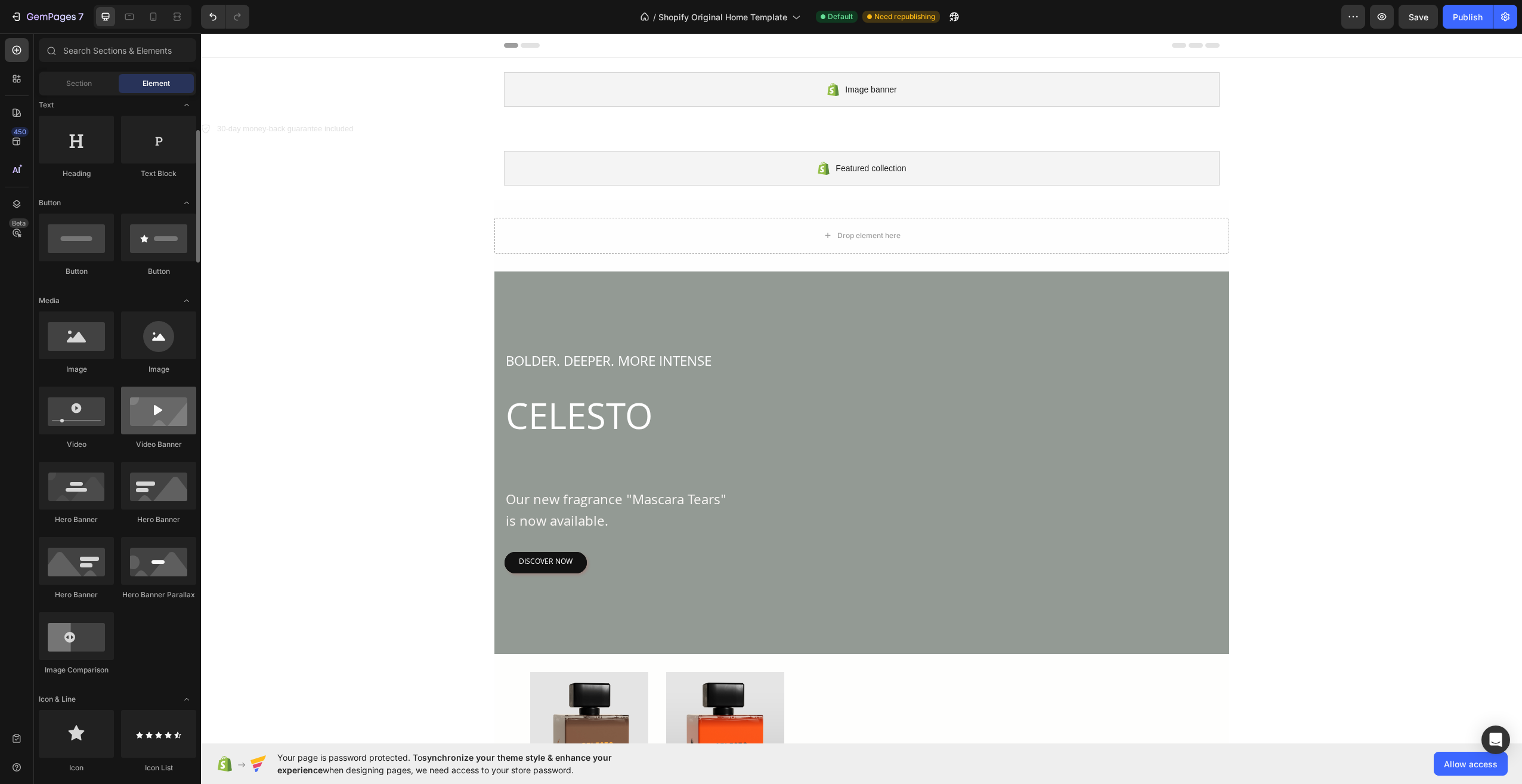
click at [153, 426] on div at bounding box center [158, 410] width 75 height 47
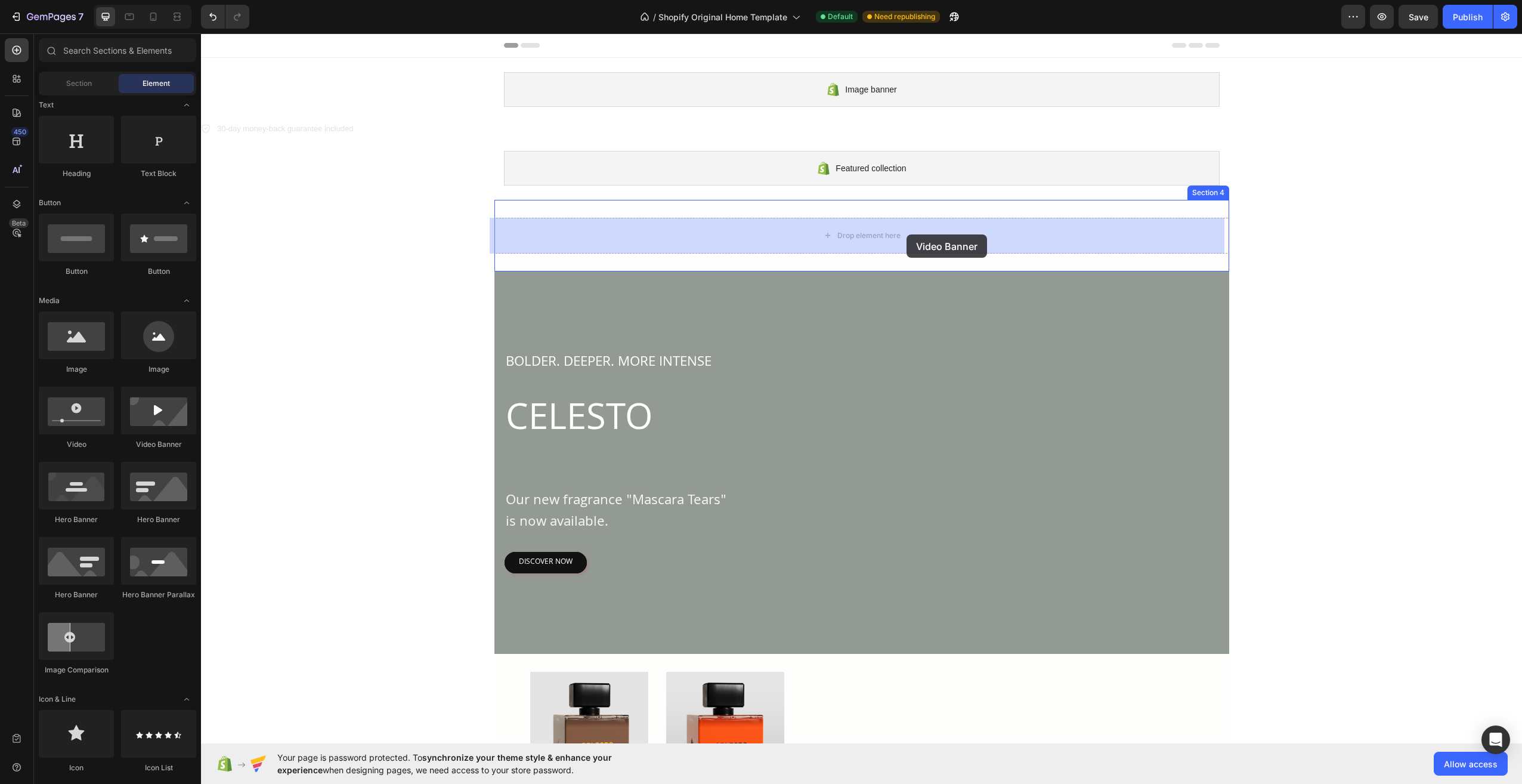
drag, startPoint x: 375, startPoint y: 457, endPoint x: 906, endPoint y: 235, distance: 575.5
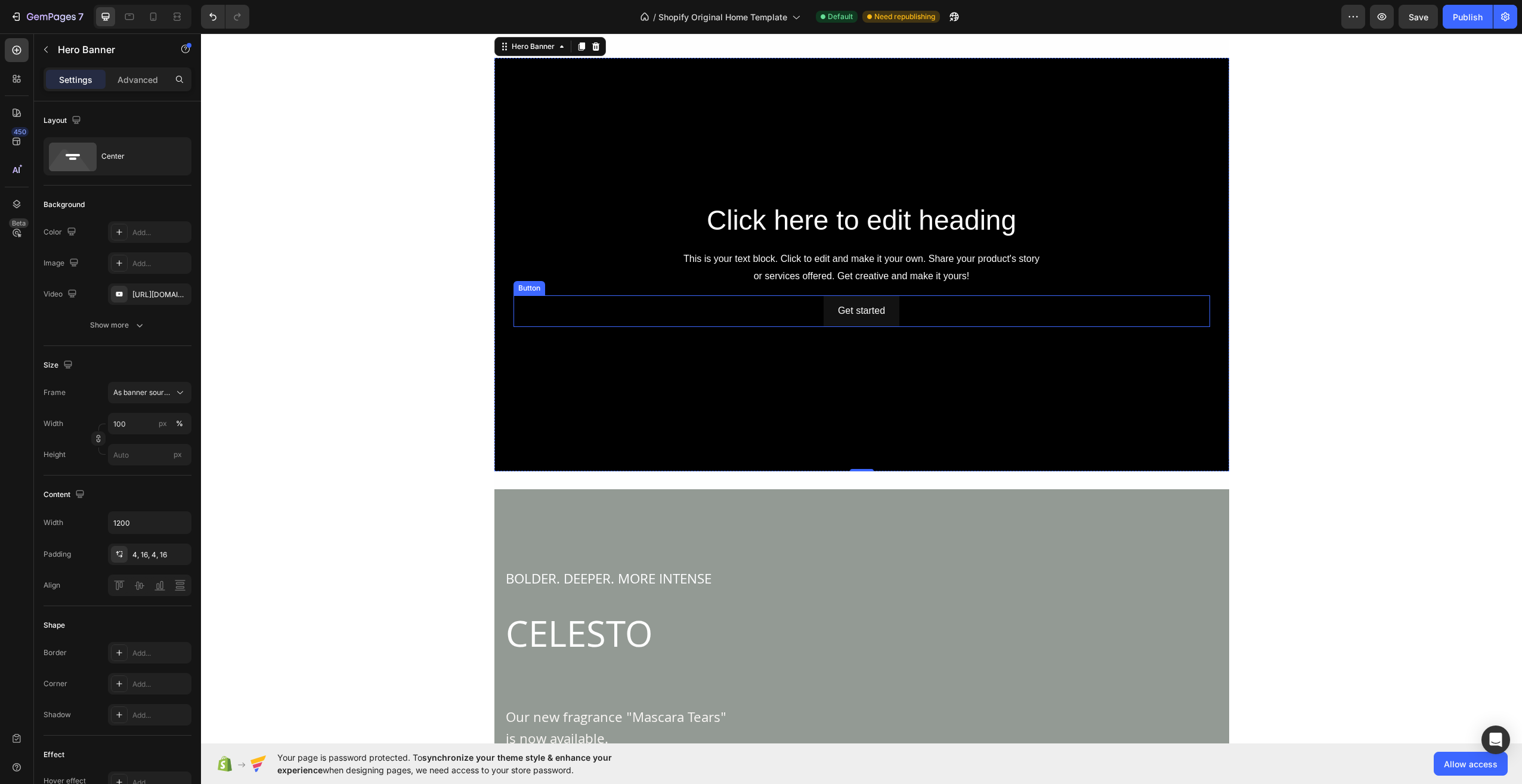
scroll to position [0, 0]
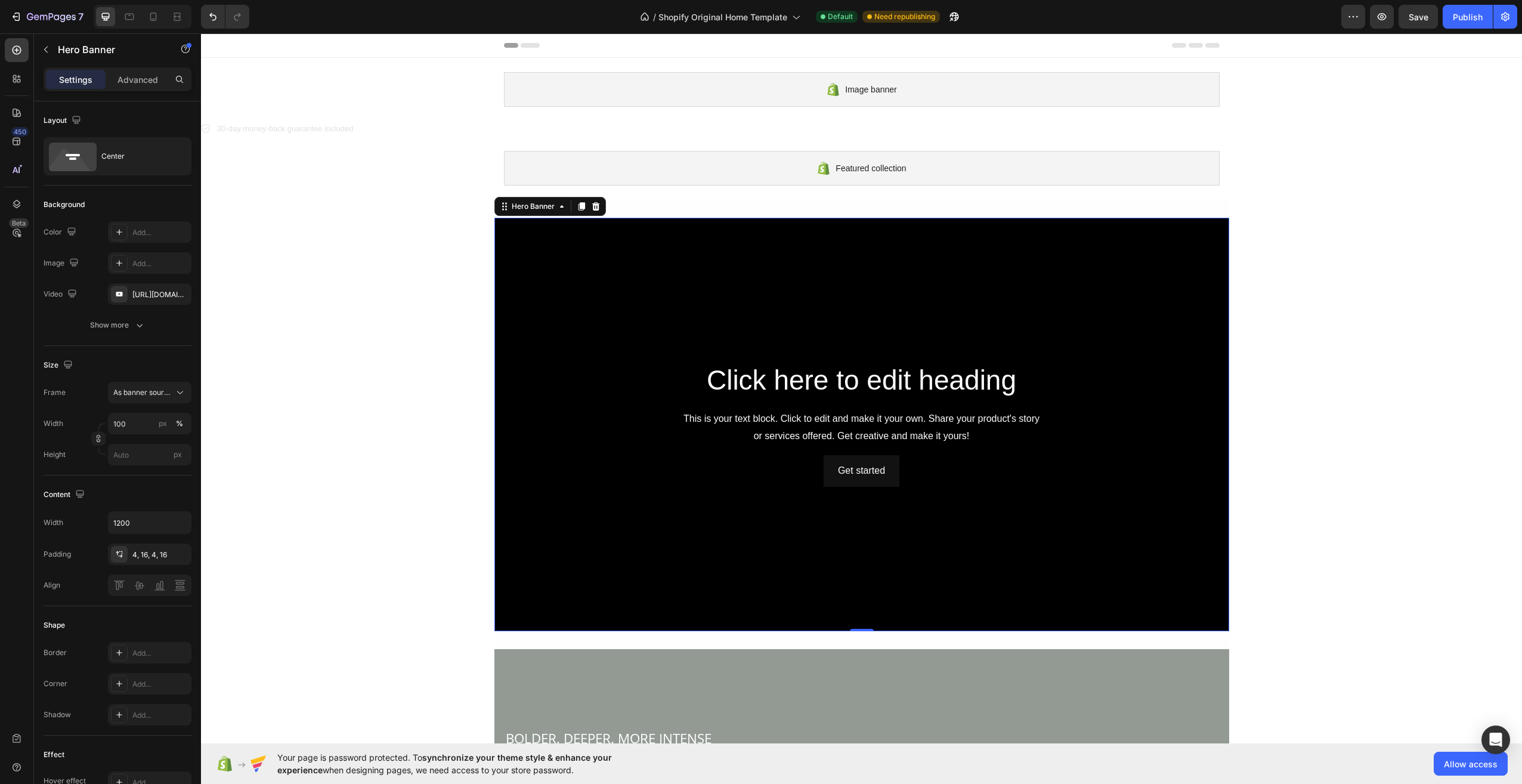
click at [1048, 297] on div "Background Image" at bounding box center [862, 424] width 735 height 413
click at [179, 291] on icon "button" at bounding box center [179, 294] width 9 height 9
type input "Auto"
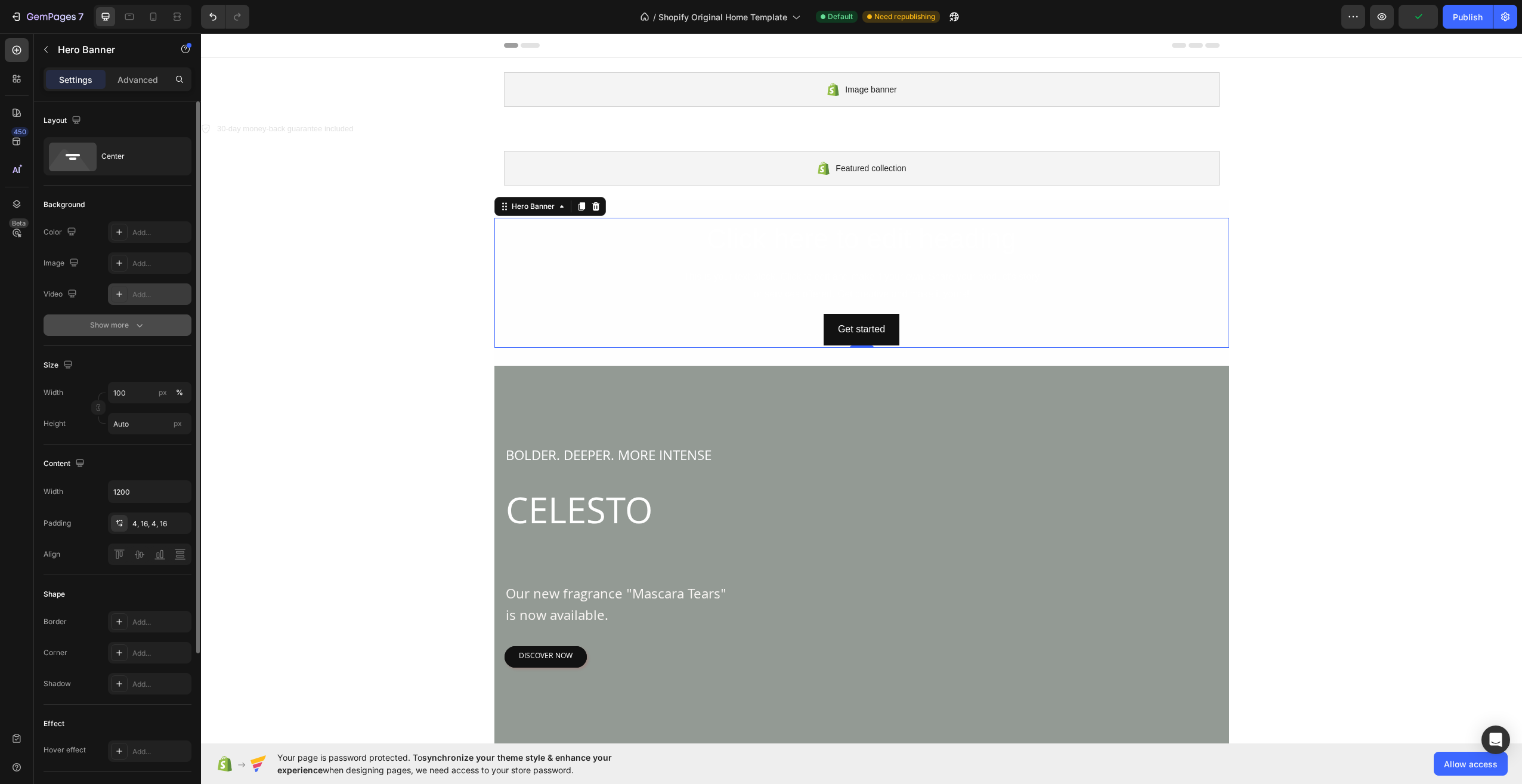
click at [115, 322] on div "Show more" at bounding box center [117, 324] width 56 height 12
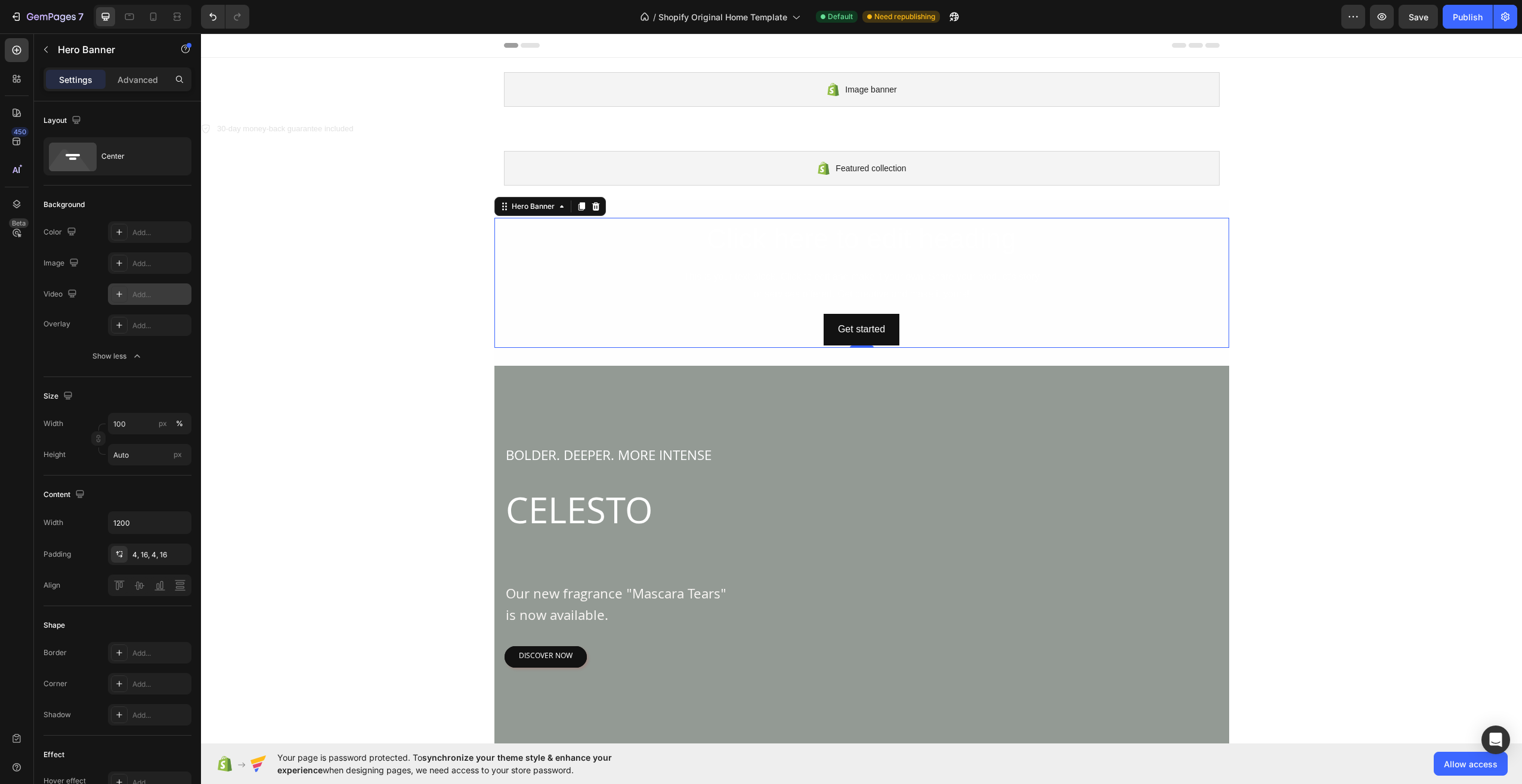
click at [147, 296] on div "Add..." at bounding box center [160, 294] width 56 height 10
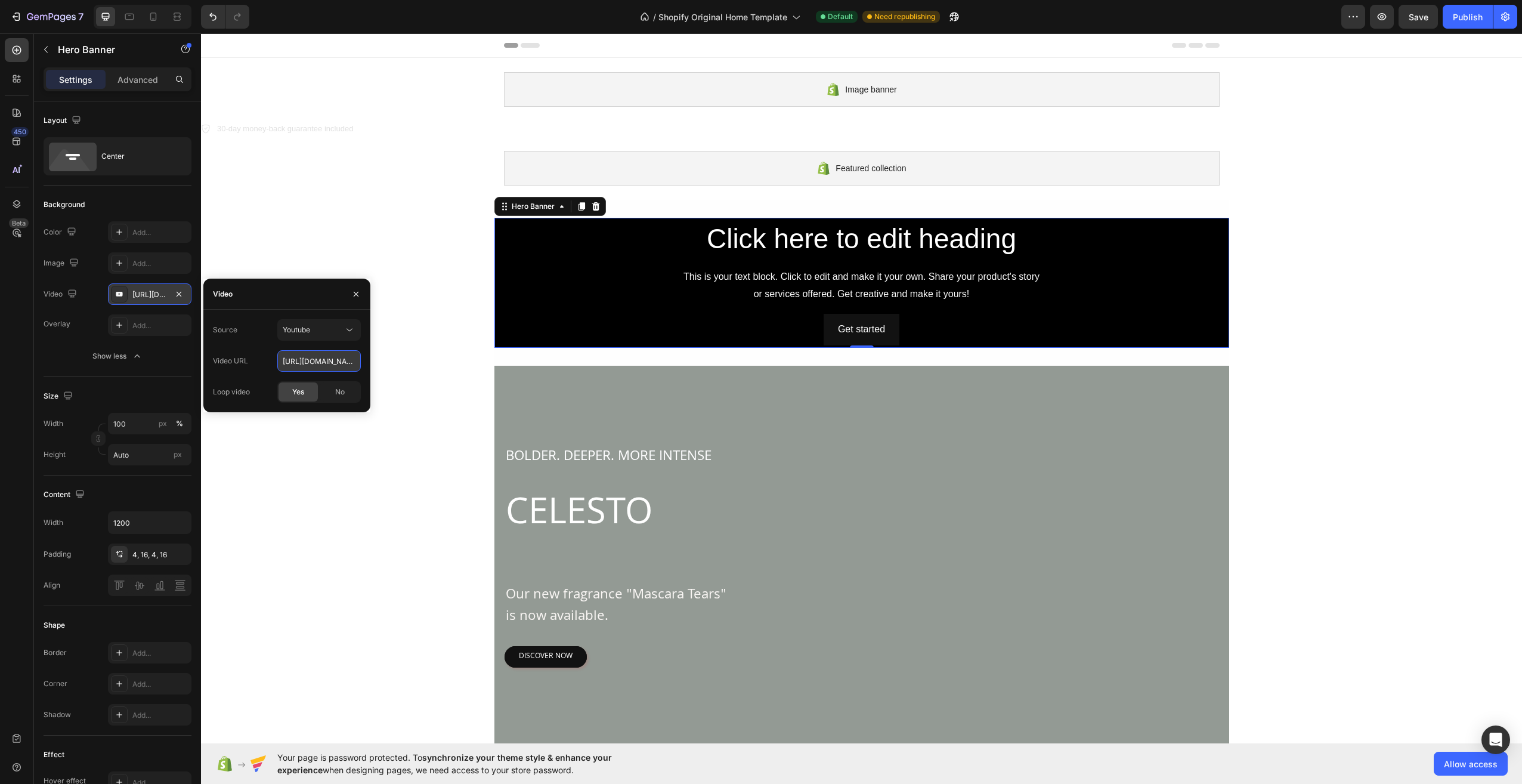
click at [300, 353] on input "https://youtu.be/KOxfzBp72uk" at bounding box center [319, 360] width 83 height 22
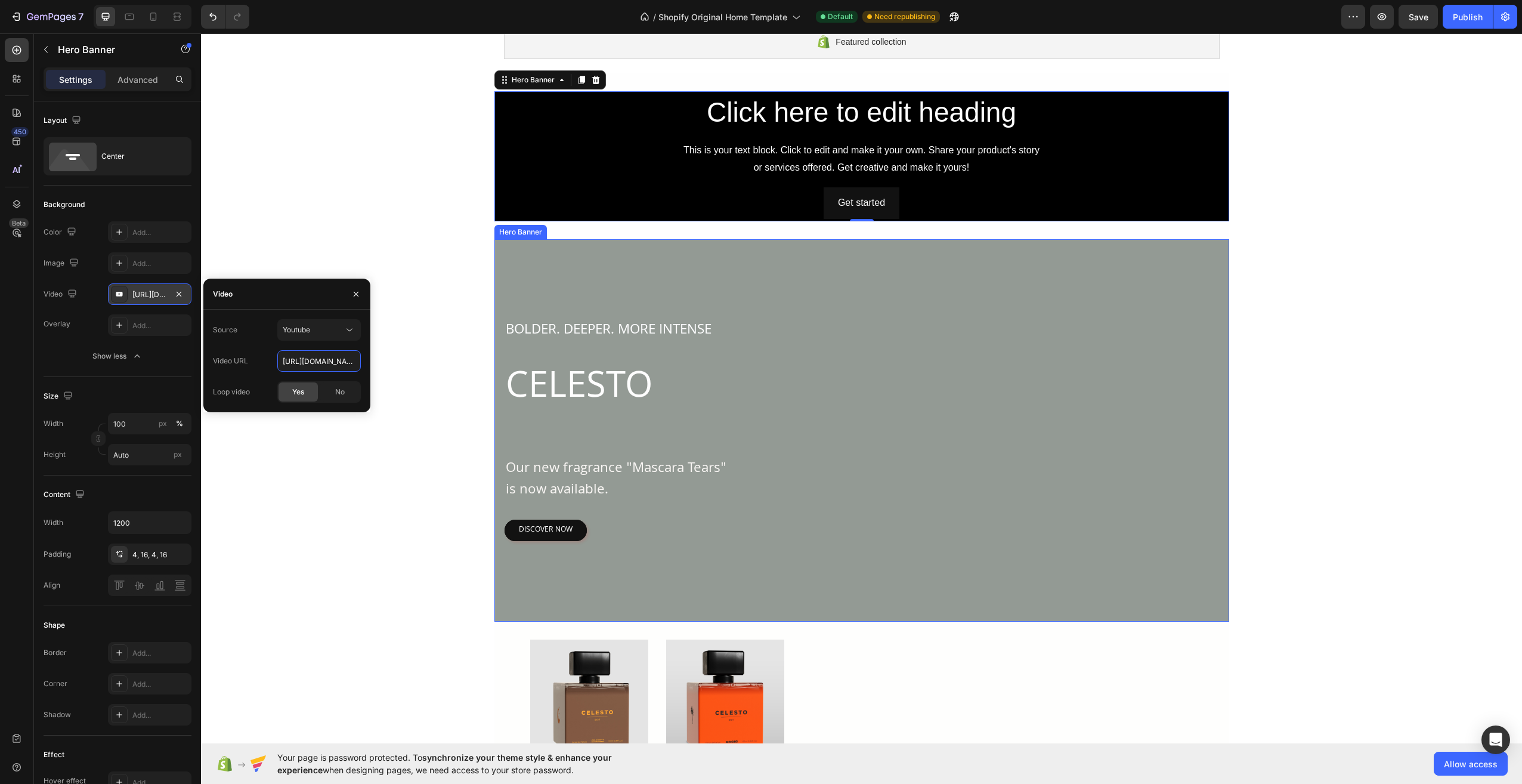
scroll to position [119, 0]
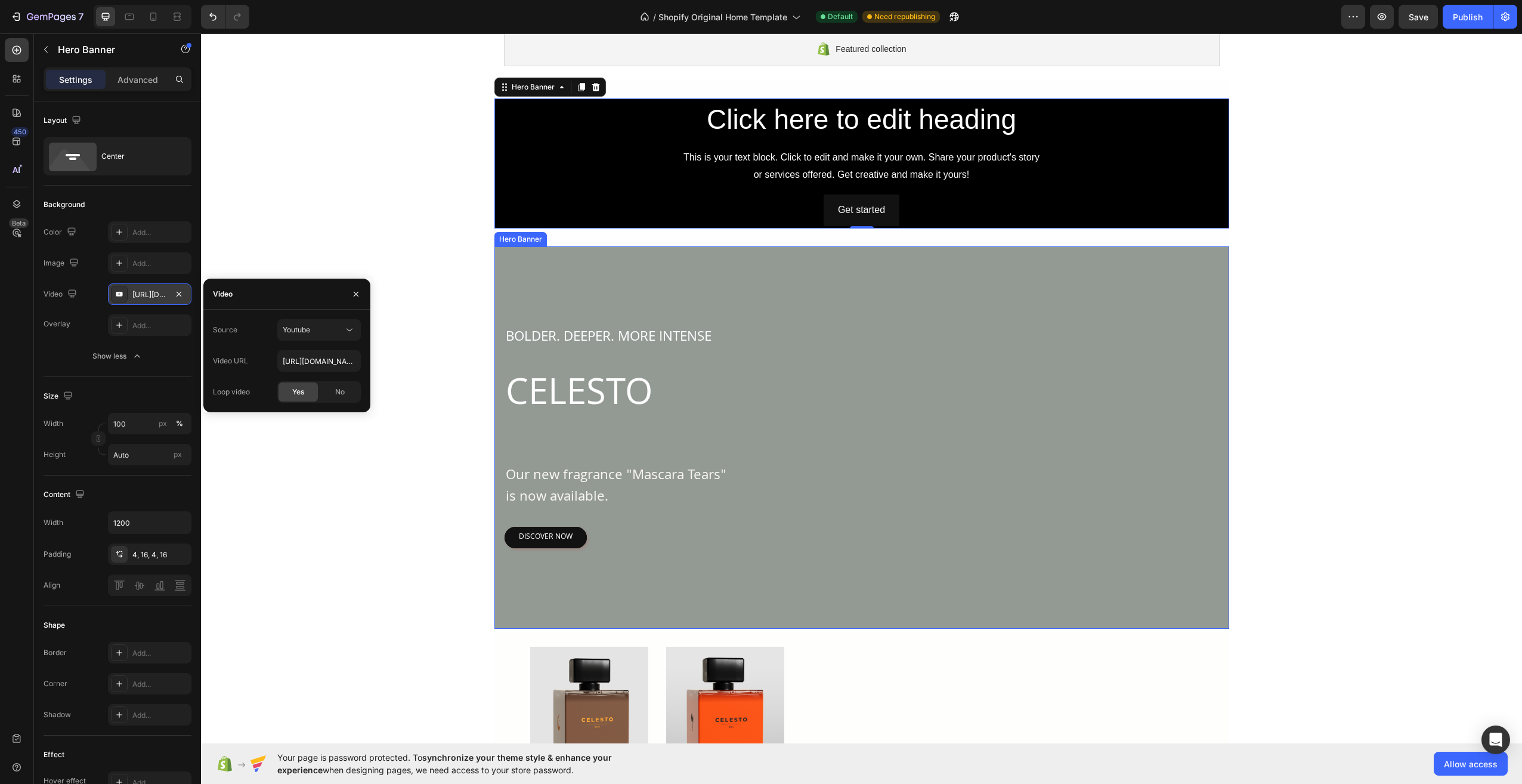
click at [934, 474] on div "BOLDER. DEEPER. MORE INTENSE Text Block CELESTO Heading Our new fragrance "Masc…" at bounding box center [862, 437] width 716 height 222
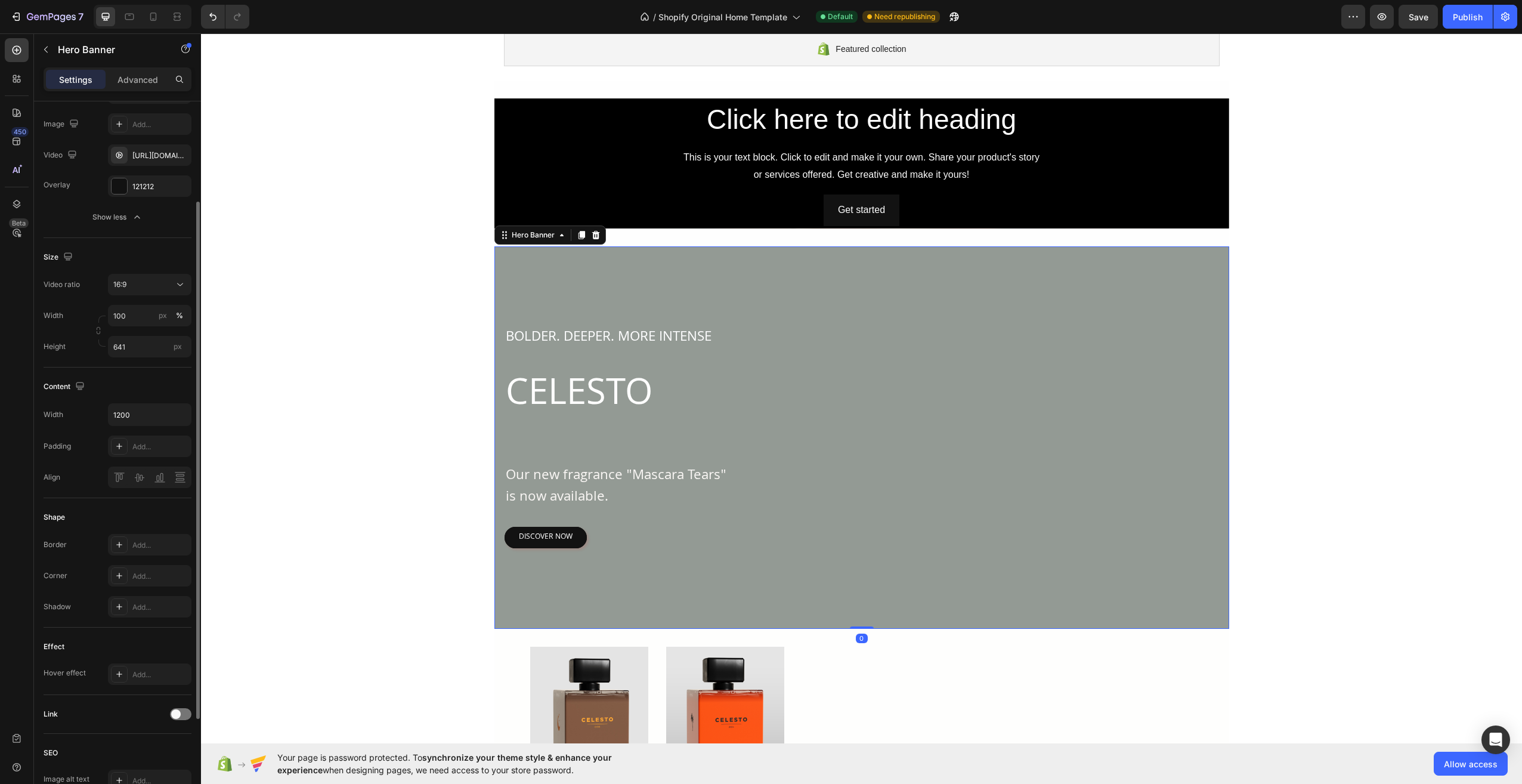
click at [934, 472] on div "BOLDER. DEEPER. MORE INTENSE Text Block CELESTO Heading Our new fragrance "Masc…" at bounding box center [862, 437] width 716 height 222
click at [146, 119] on div "Add..." at bounding box center [160, 124] width 56 height 10
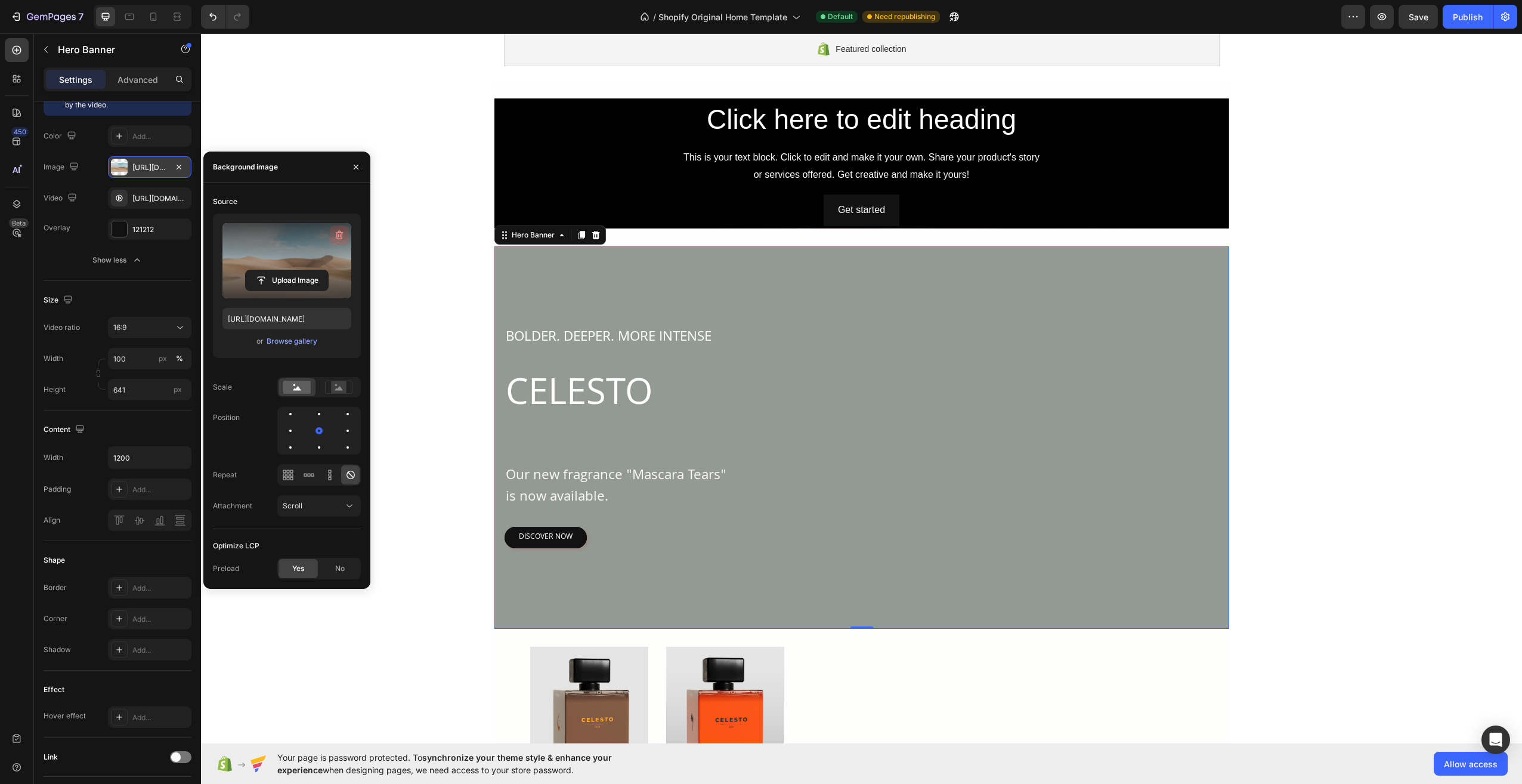
click at [340, 238] on icon "button" at bounding box center [339, 235] width 12 height 12
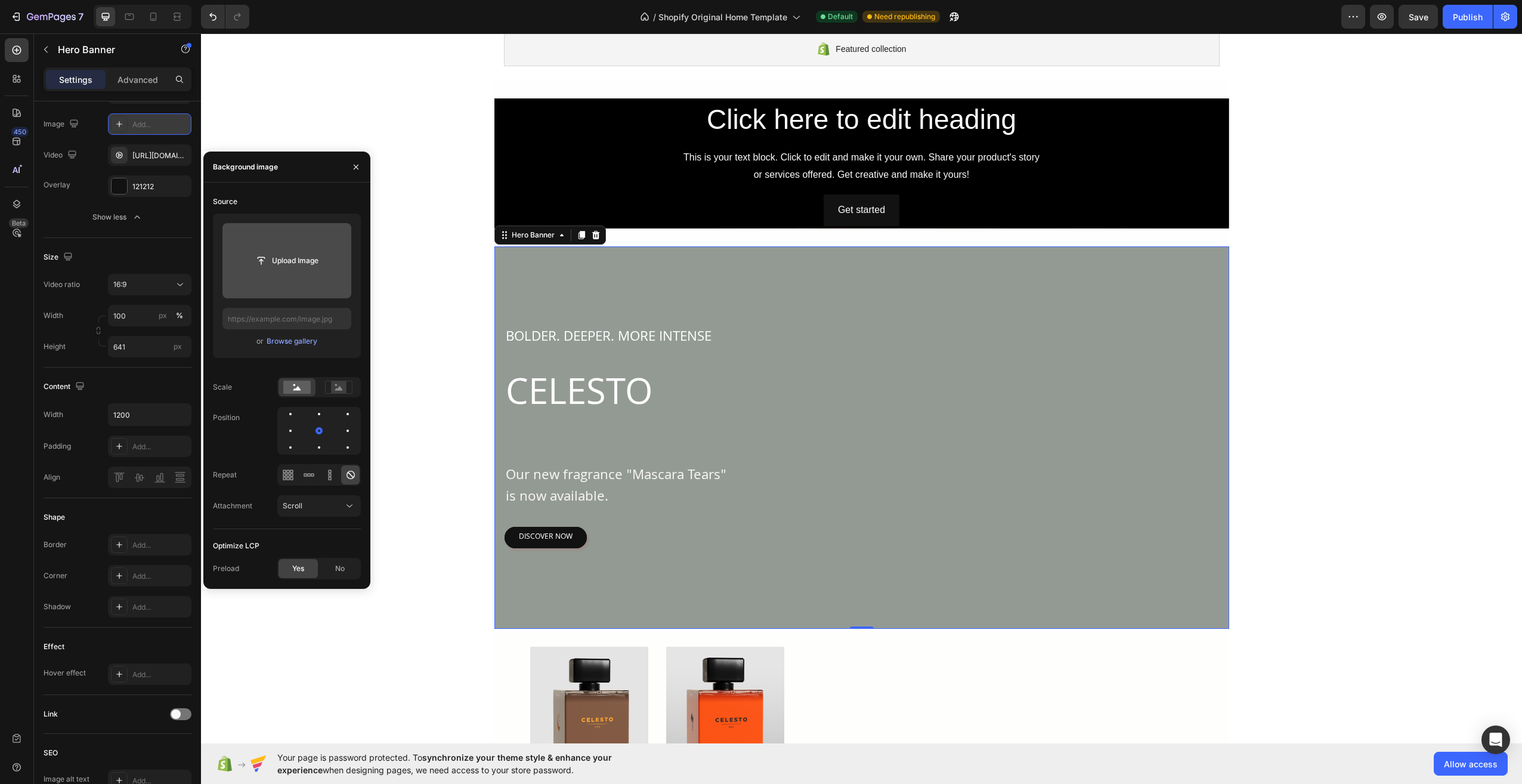
click at [298, 256] on input "file" at bounding box center [287, 260] width 82 height 20
type input "https://cdn.shopify.com/s/files/1/0969/4602/8876/files/gempages_581617291985159…"
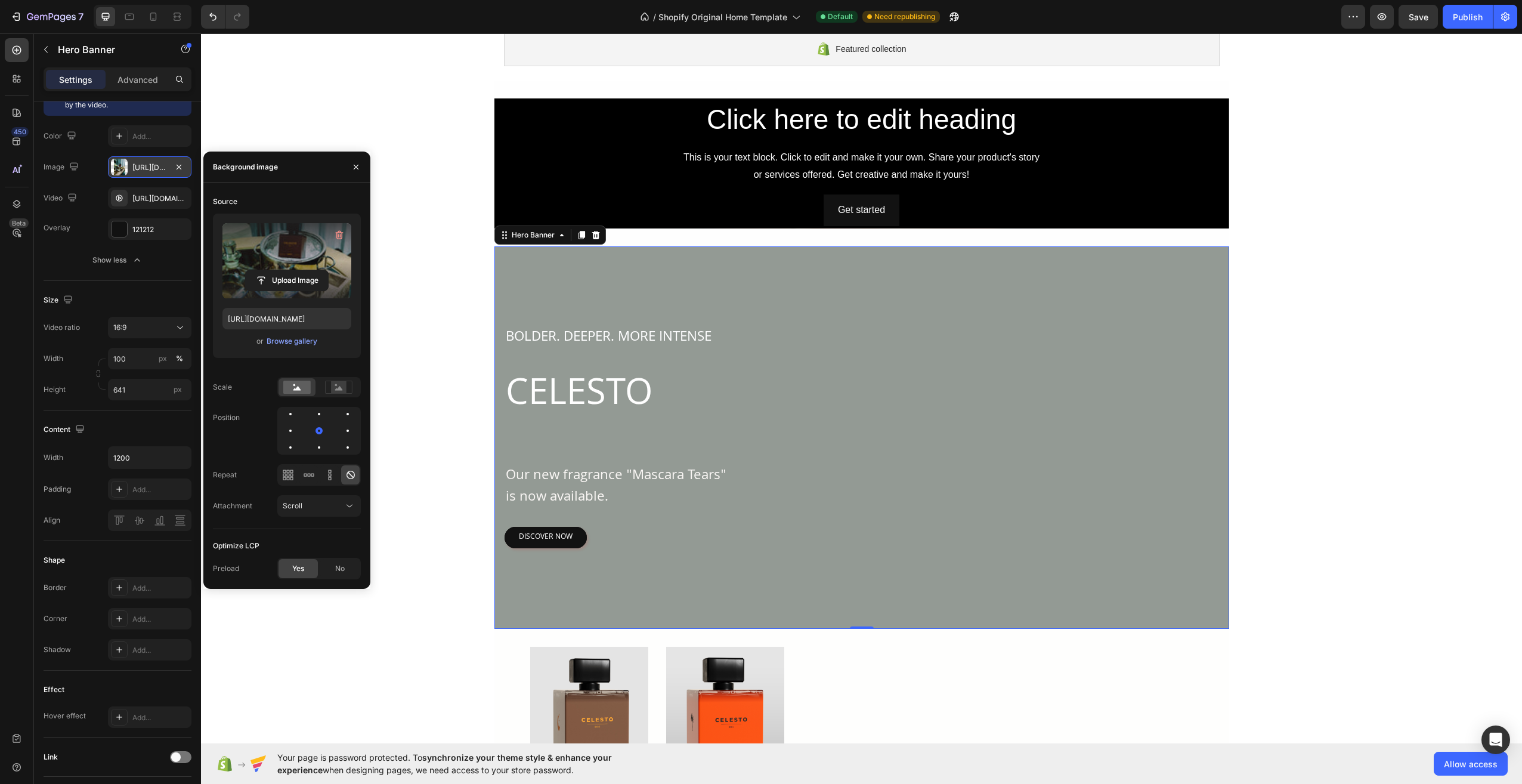
click at [301, 564] on span "Yes" at bounding box center [298, 567] width 12 height 10
click at [293, 572] on span "Yes" at bounding box center [298, 567] width 12 height 10
click at [360, 166] on icon "button" at bounding box center [356, 167] width 9 height 9
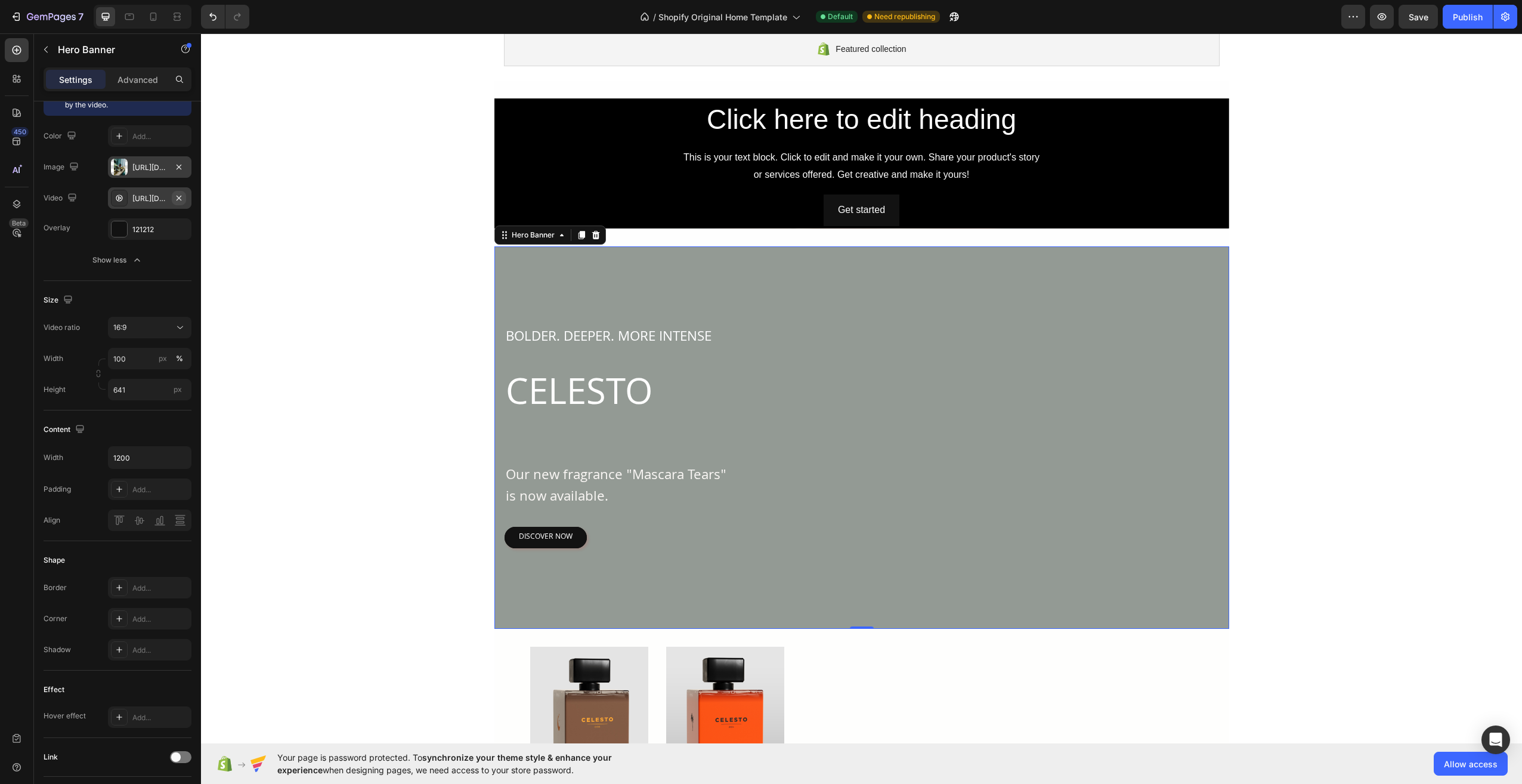
click at [177, 193] on icon "button" at bounding box center [179, 198] width 9 height 9
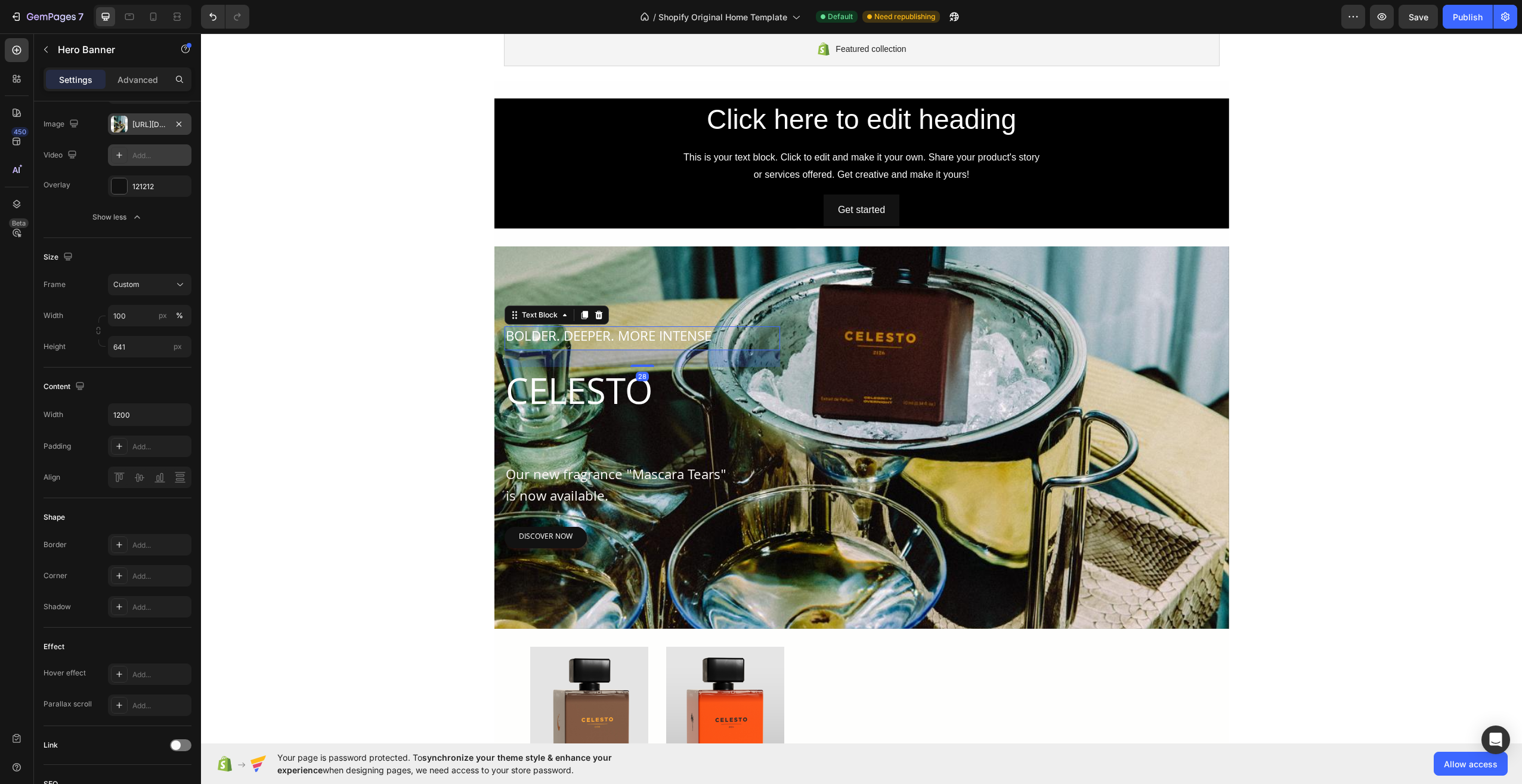
click at [603, 332] on p "BOLDER. DEEPER. MORE INTENSE" at bounding box center [642, 338] width 273 height 22
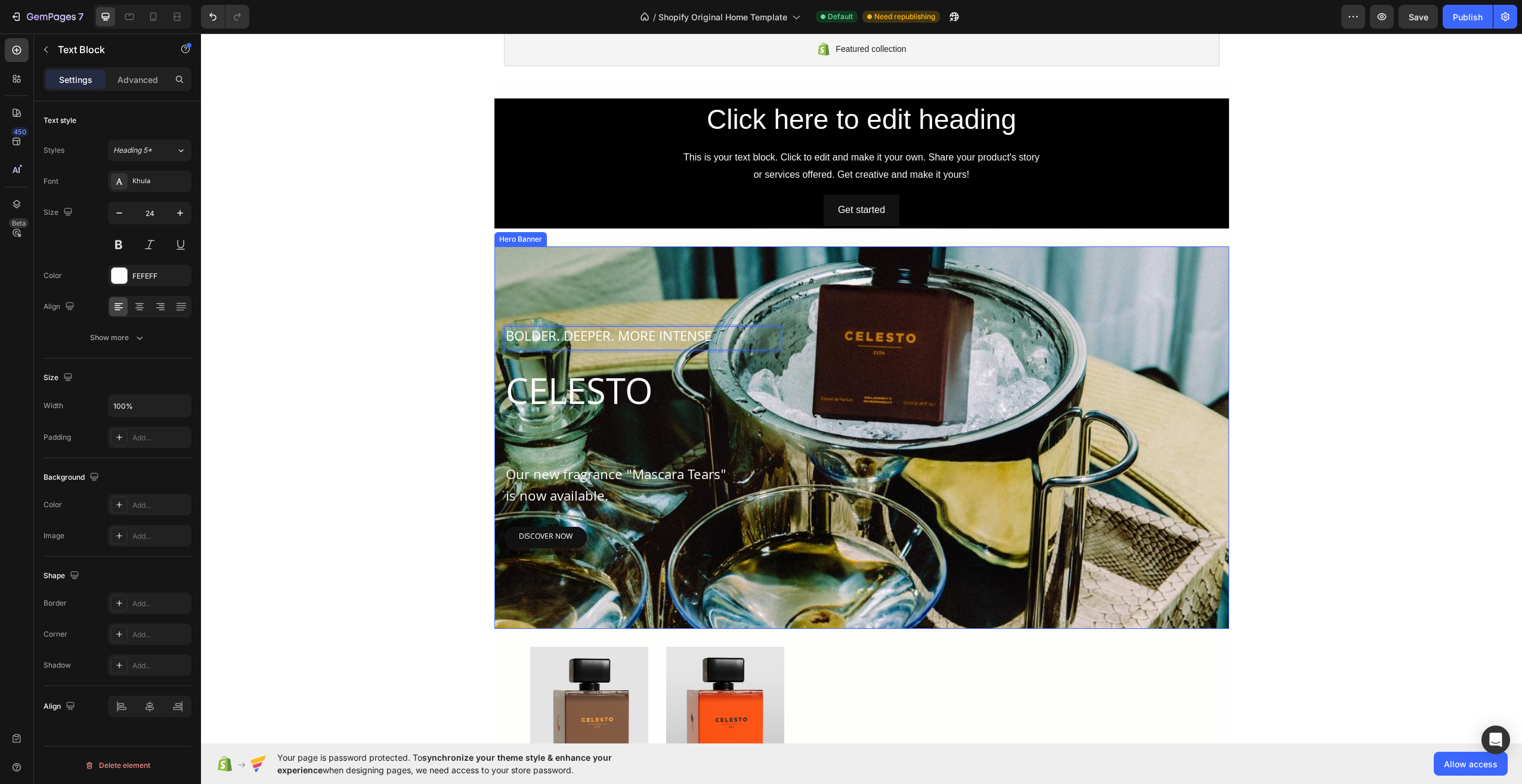
drag, startPoint x: 615, startPoint y: 330, endPoint x: 616, endPoint y: 314, distance: 16.0
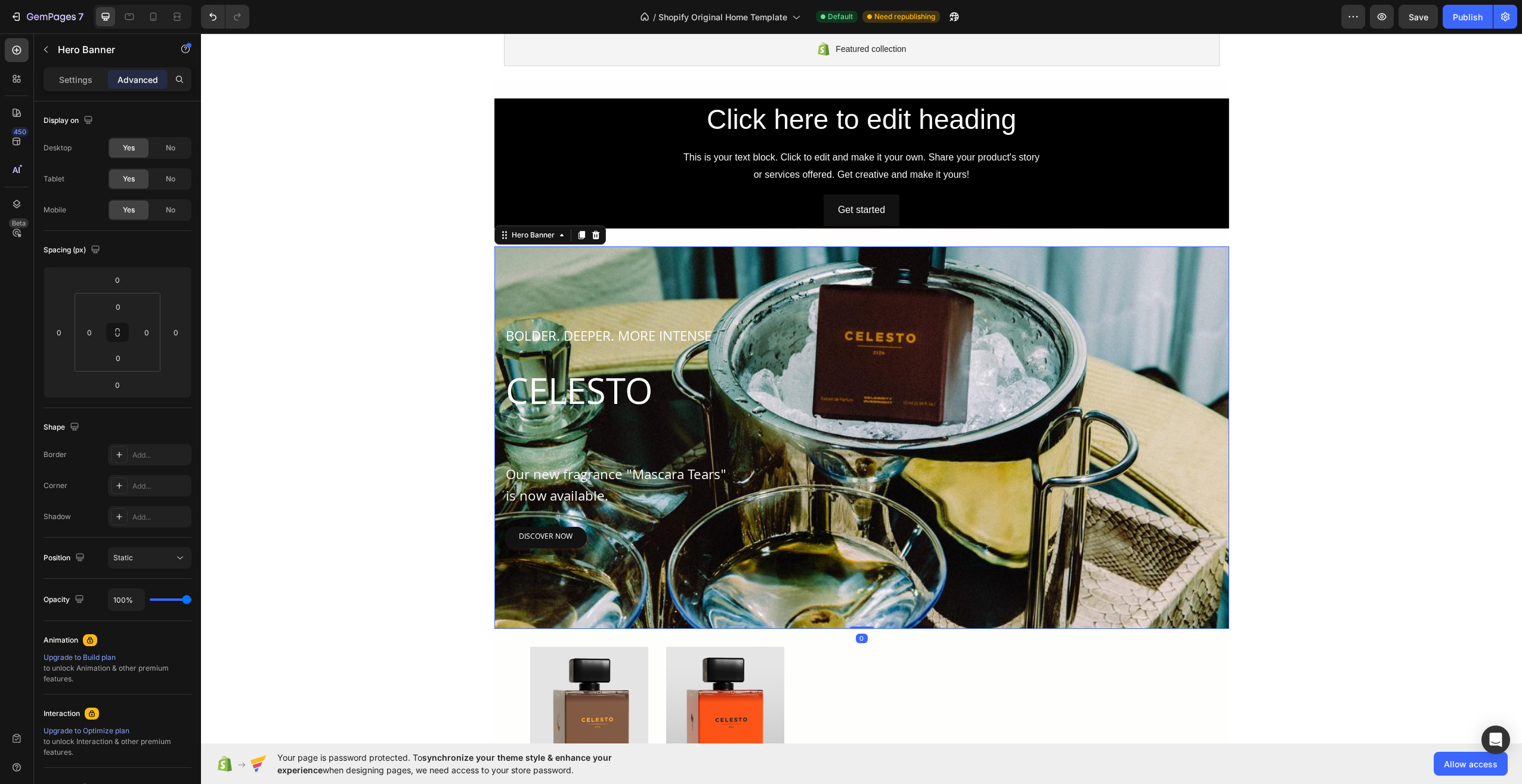
click at [598, 323] on div "Overlay" at bounding box center [862, 437] width 735 height 382
click at [582, 338] on p "BOLDER. DEEPER. MORE INTENSE" at bounding box center [642, 338] width 273 height 22
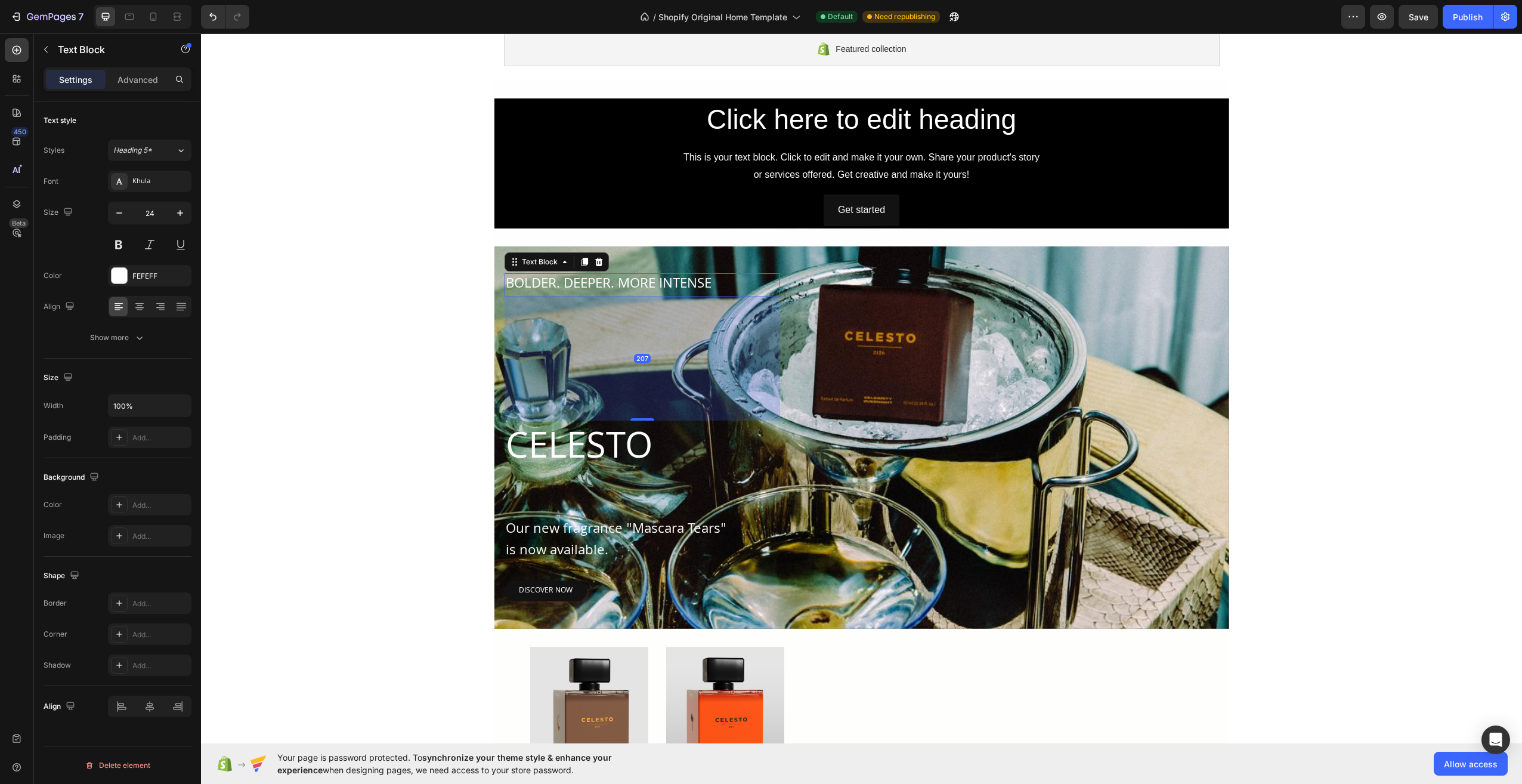
drag, startPoint x: 636, startPoint y: 366, endPoint x: 634, endPoint y: 472, distance: 106.0
click at [634, 472] on div "BOLDER. DEEPER. MORE INTENSE Text Block 207 CELESTO Heading Our new fragrance "…" at bounding box center [641, 437] width 275 height 328
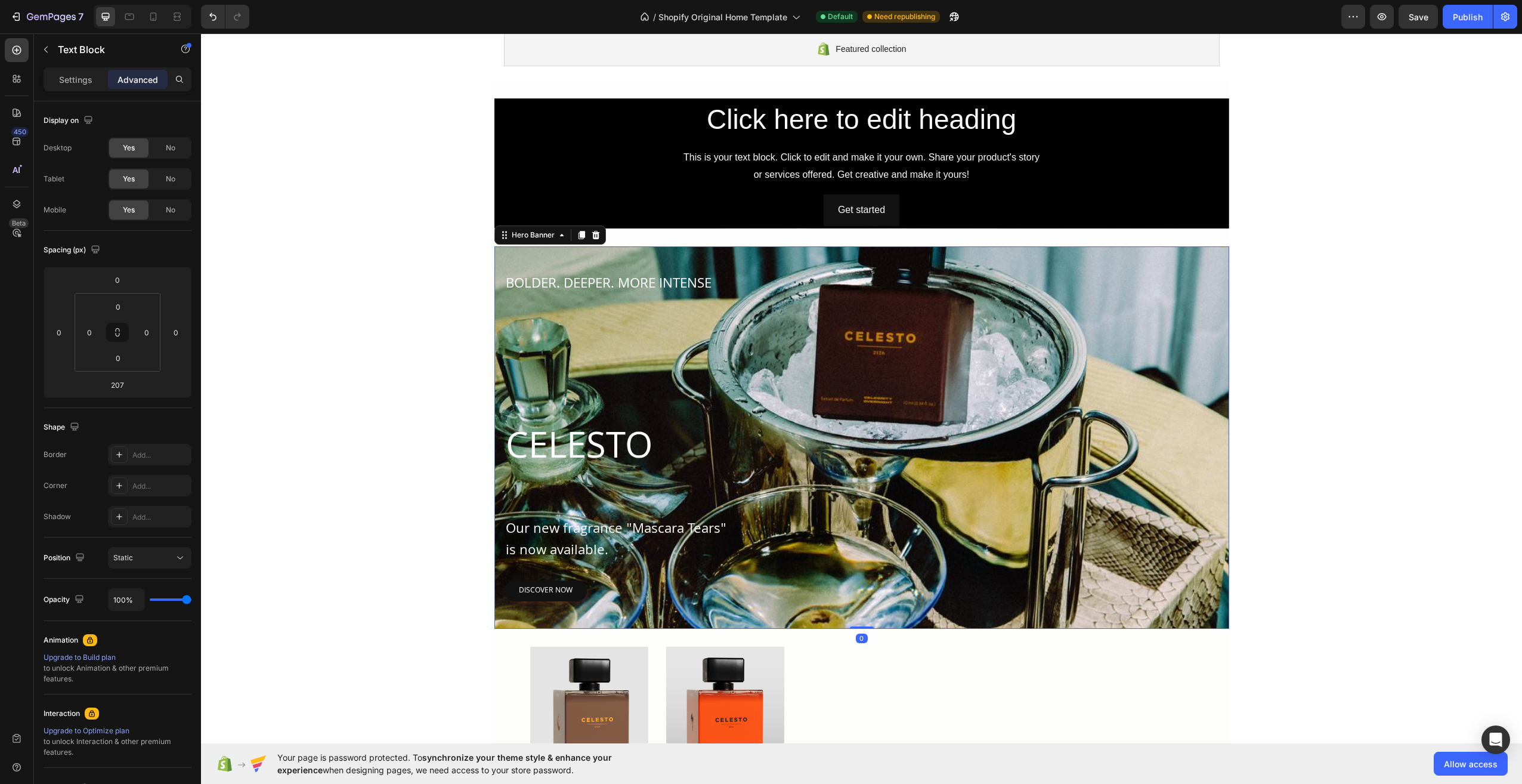
click at [926, 499] on div "BOLDER. DEEPER. MORE INTENSE Text Block CELESTO Heading Our new fragrance "Masc…" at bounding box center [862, 437] width 716 height 328
click at [640, 448] on p "CELESTO" at bounding box center [642, 450] width 273 height 58
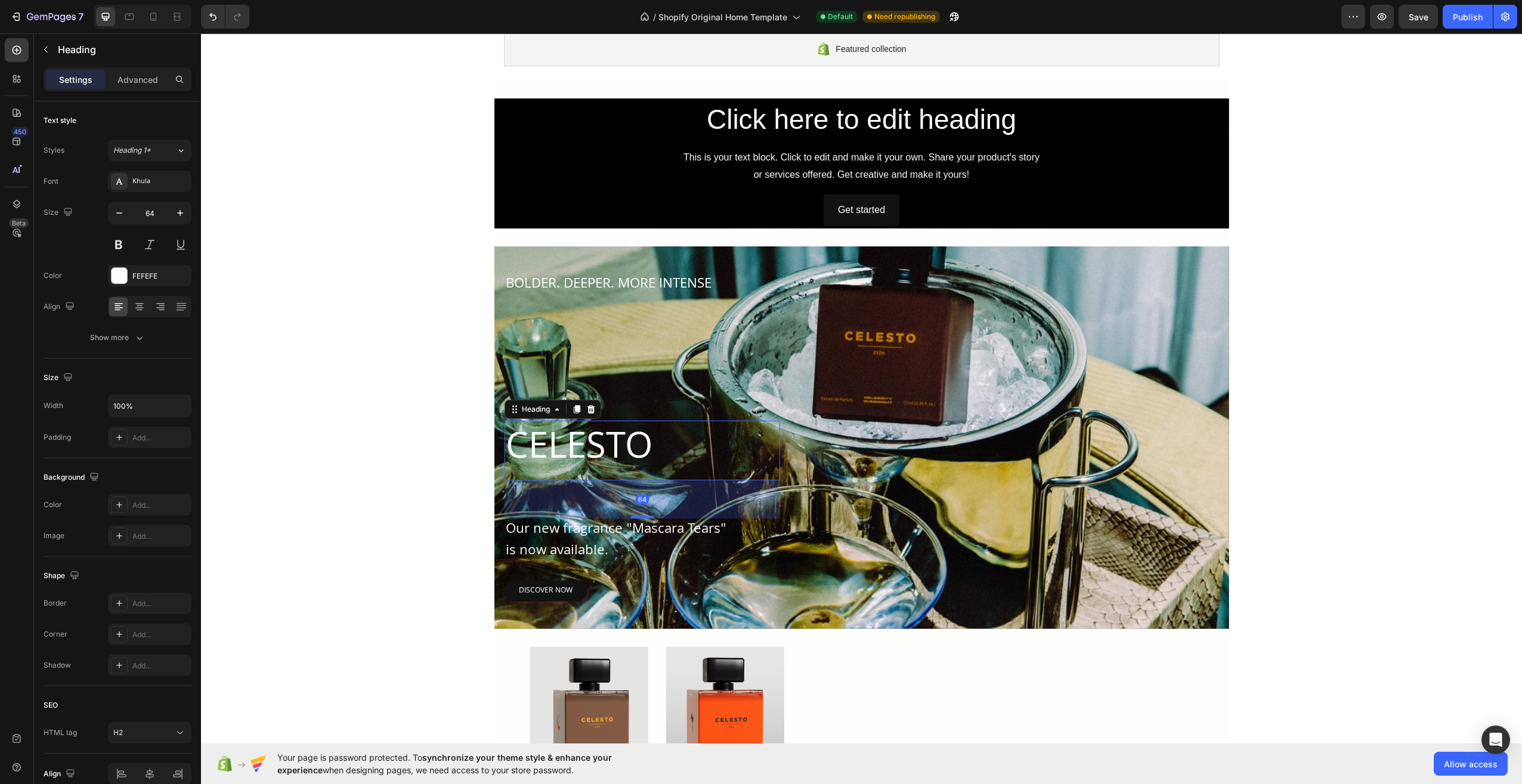
drag, startPoint x: 640, startPoint y: 514, endPoint x: 648, endPoint y: 481, distance: 34.0
click at [648, 481] on div "64" at bounding box center [641, 499] width 275 height 38
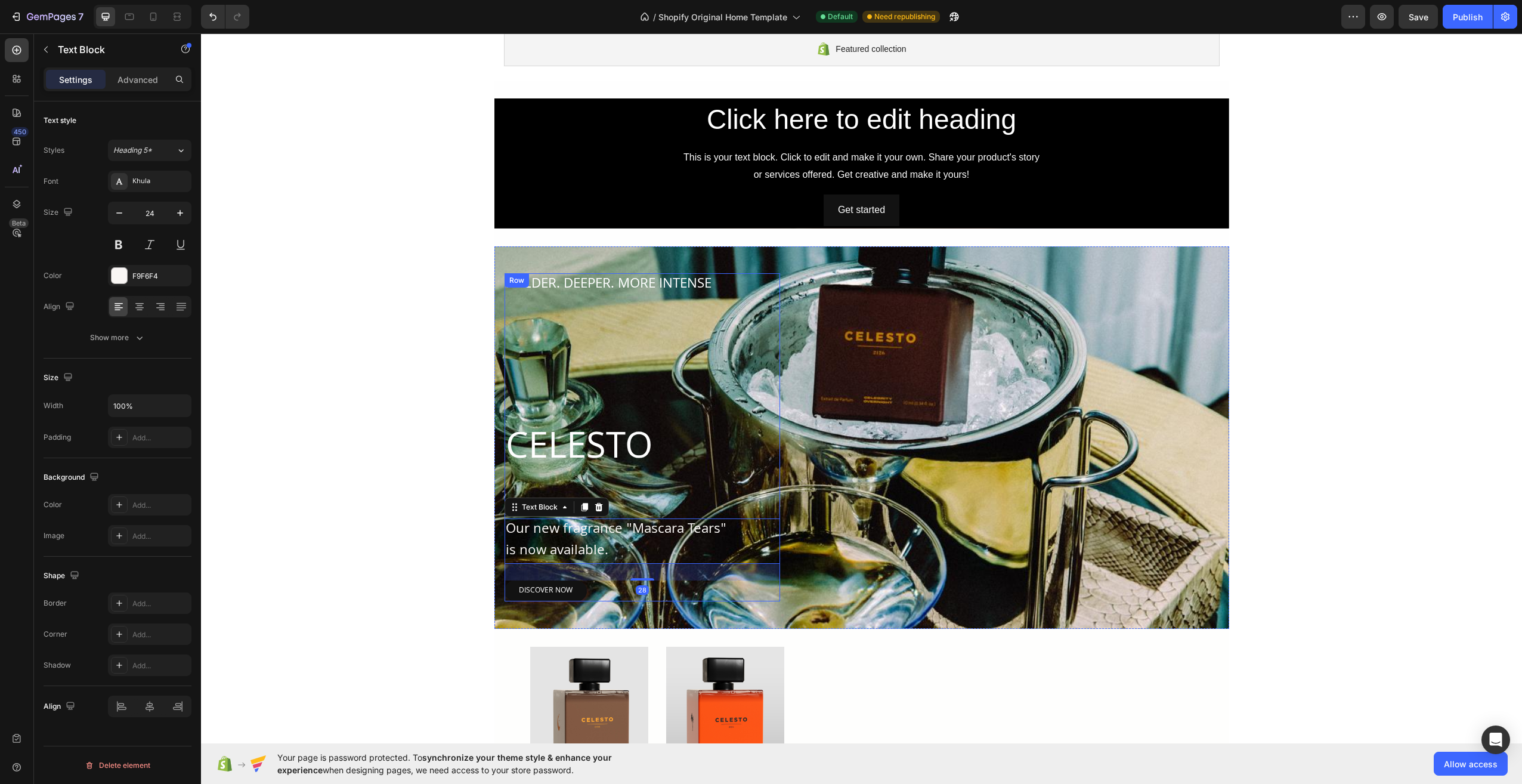
click at [644, 499] on div "BOLDER. DEEPER. MORE INTENSE Text Block CELESTO Heading Our new fragrance "Masc…" at bounding box center [641, 437] width 275 height 328
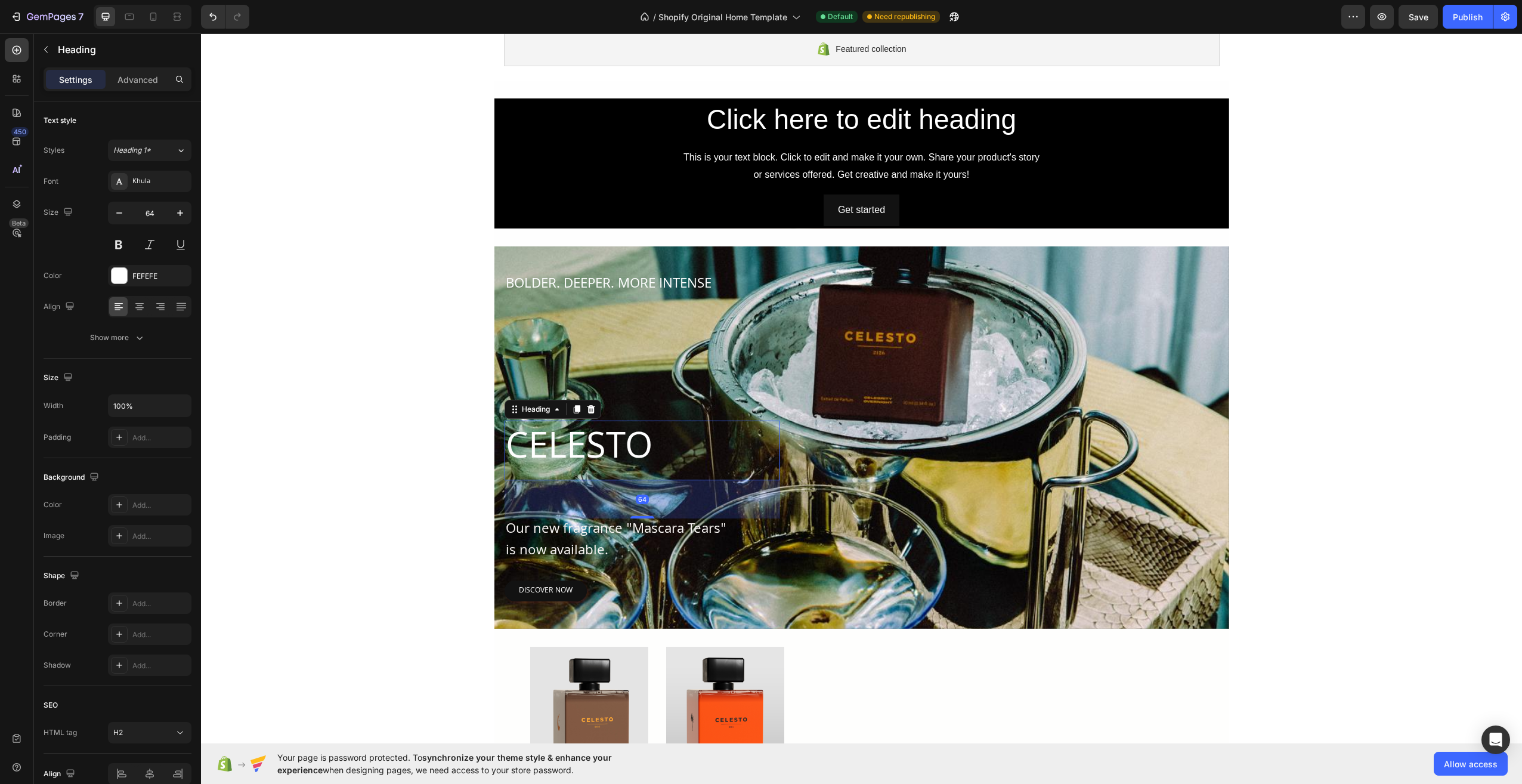
click at [643, 475] on p "CELESTO" at bounding box center [642, 450] width 273 height 58
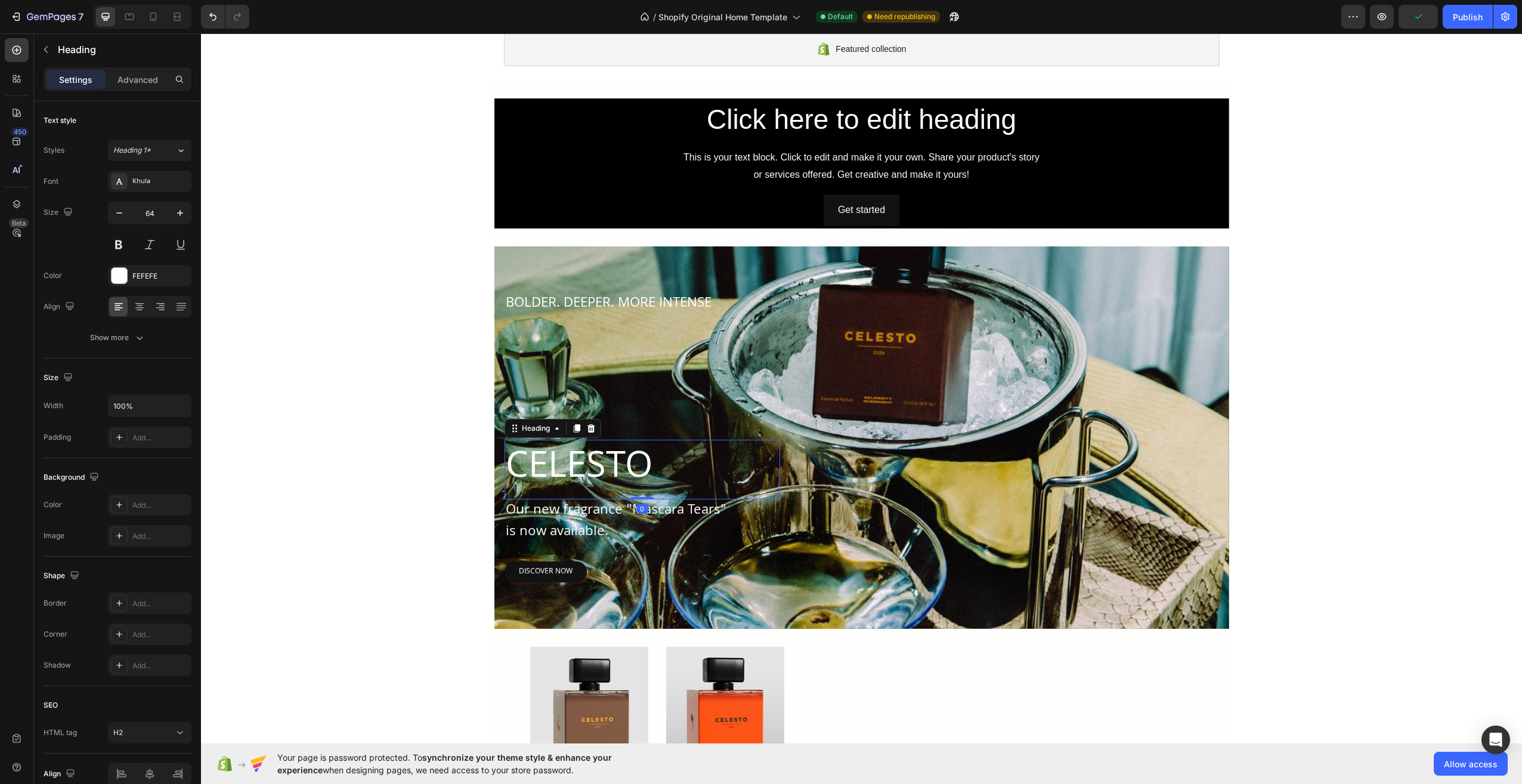
drag, startPoint x: 637, startPoint y: 515, endPoint x: 625, endPoint y: 440, distance: 76.0
click at [625, 440] on div "CELESTO Heading 0" at bounding box center [641, 469] width 275 height 60
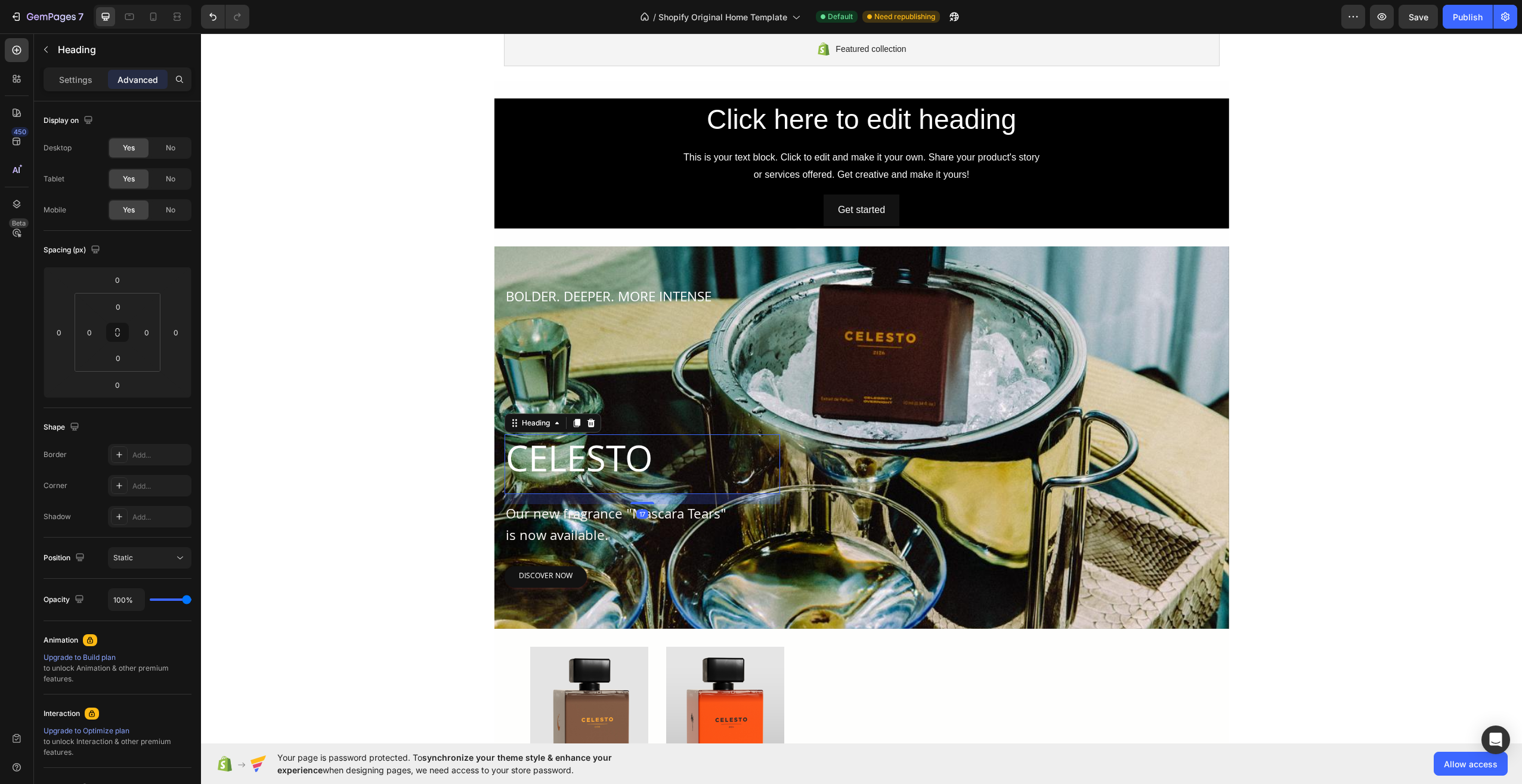
drag, startPoint x: 637, startPoint y: 497, endPoint x: 637, endPoint y: 508, distance: 11.0
click at [637, 508] on div "BOLDER. DEEPER. MORE INTENSE Text Block CELESTO Heading 17 Our new fragrance "M…" at bounding box center [641, 437] width 275 height 301
type input "17"
click at [920, 612] on div "Overlay" at bounding box center [862, 437] width 735 height 382
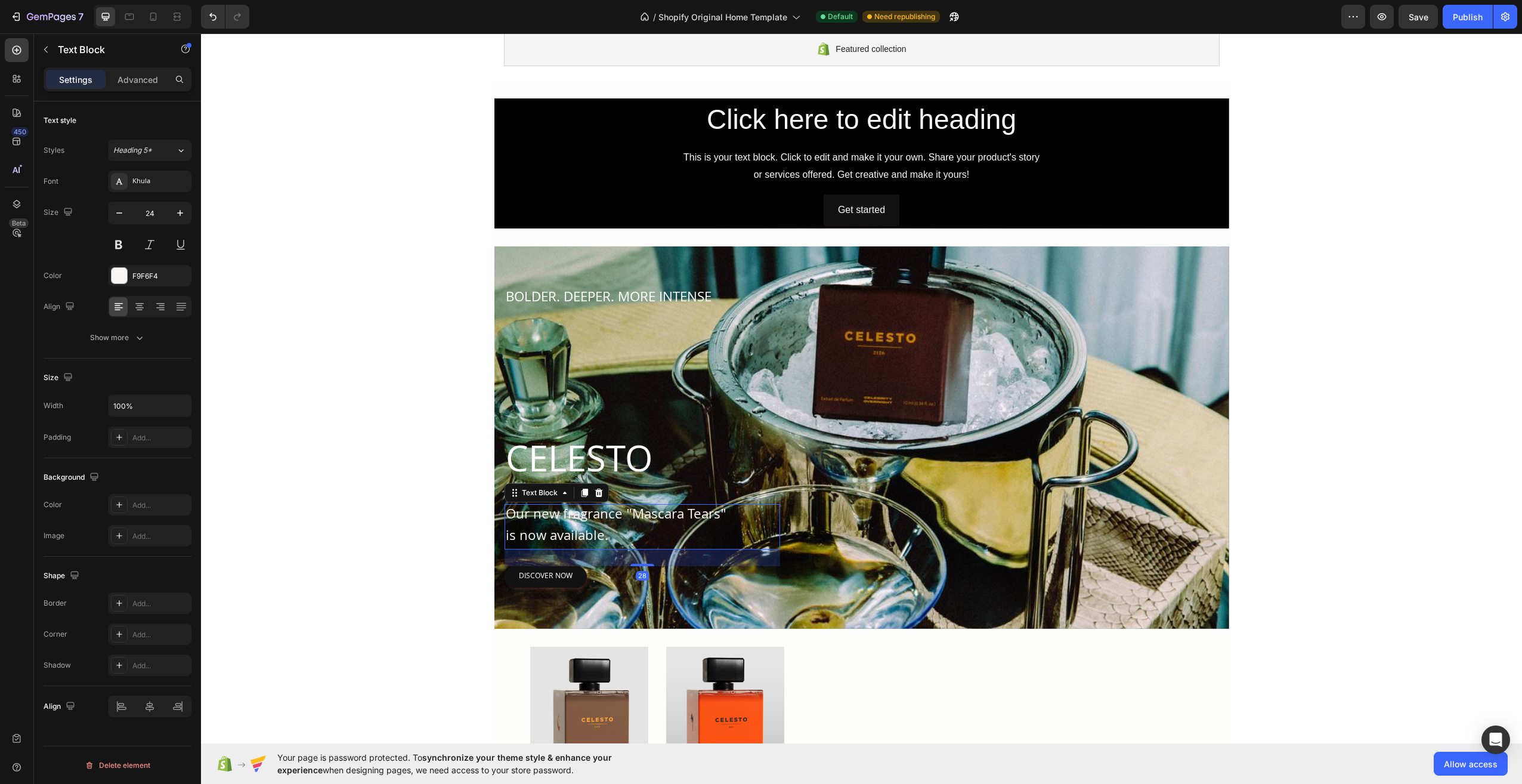
click at [702, 532] on p "is now available." at bounding box center [642, 537] width 273 height 22
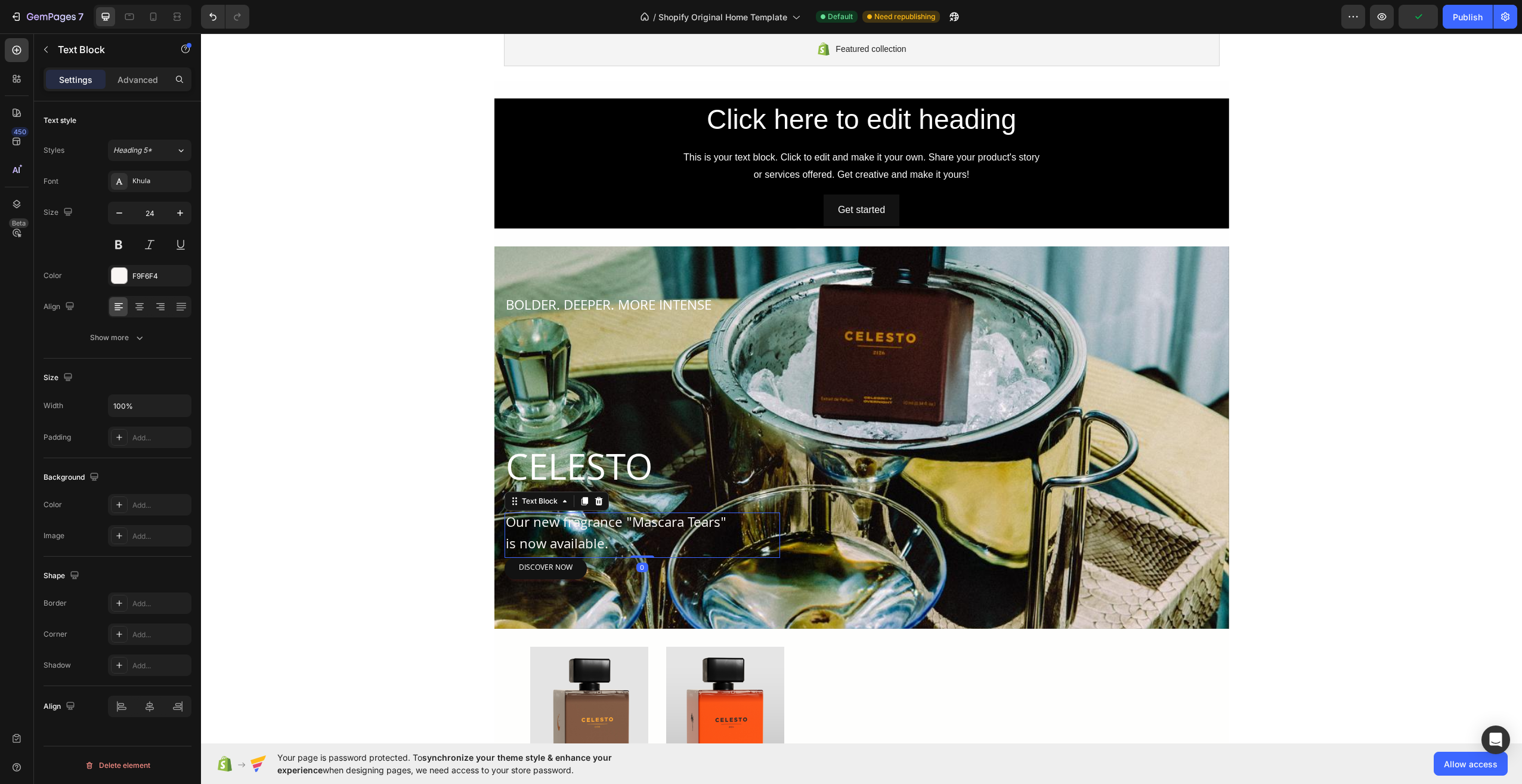
drag, startPoint x: 641, startPoint y: 564, endPoint x: 640, endPoint y: 544, distance: 20.0
click at [640, 544] on div "Our new fragrance "Mascara Tears" is now available. Text Block 0" at bounding box center [641, 535] width 275 height 45
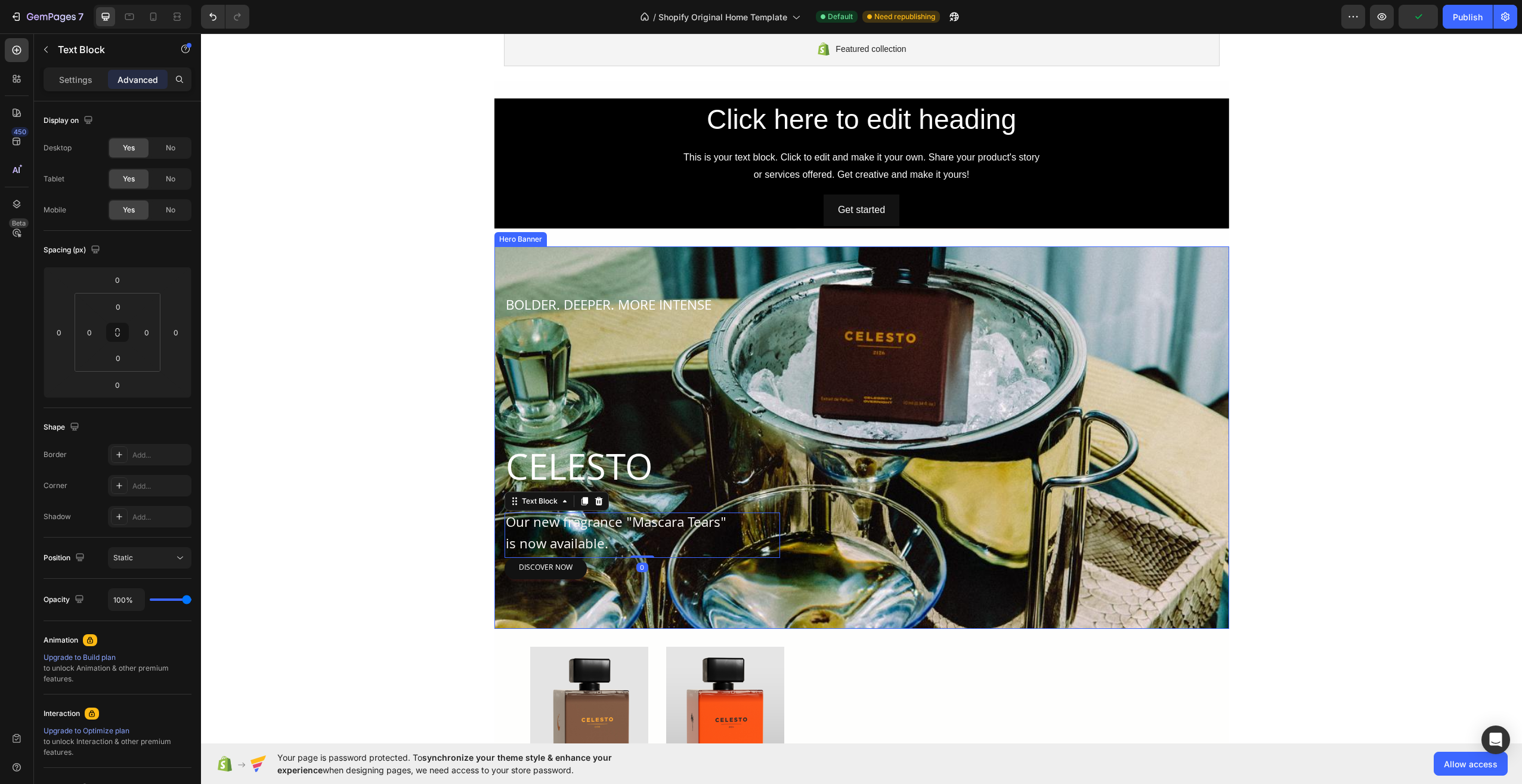
click at [927, 570] on div "BOLDER. DEEPER. MORE INTENSE Text Block CELESTO Heading Our new fragrance "Masc…" at bounding box center [862, 437] width 716 height 284
click at [606, 460] on p "CELESTO" at bounding box center [642, 472] width 273 height 58
click at [655, 436] on div "BOLDER. DEEPER. MORE INTENSE Text Block CELESTO Heading 17 Our new fragrance "M…" at bounding box center [641, 437] width 275 height 284
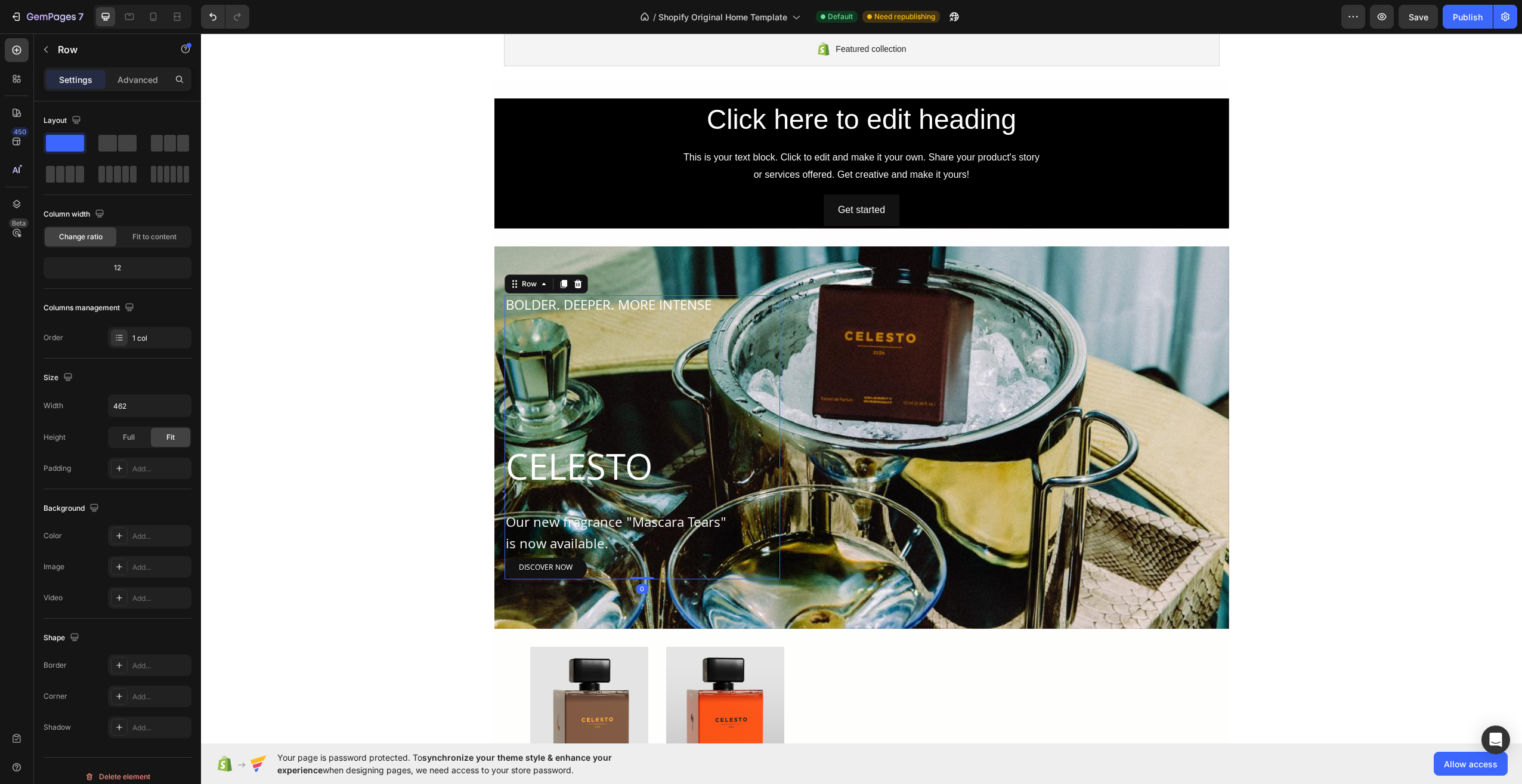
click at [643, 375] on div "BOLDER. DEEPER. MORE INTENSE Text Block CELESTO Heading Our new fragrance "Masc…" at bounding box center [641, 437] width 275 height 284
click at [653, 304] on p "BOLDER. DEEPER. MORE INTENSE" at bounding box center [642, 306] width 273 height 22
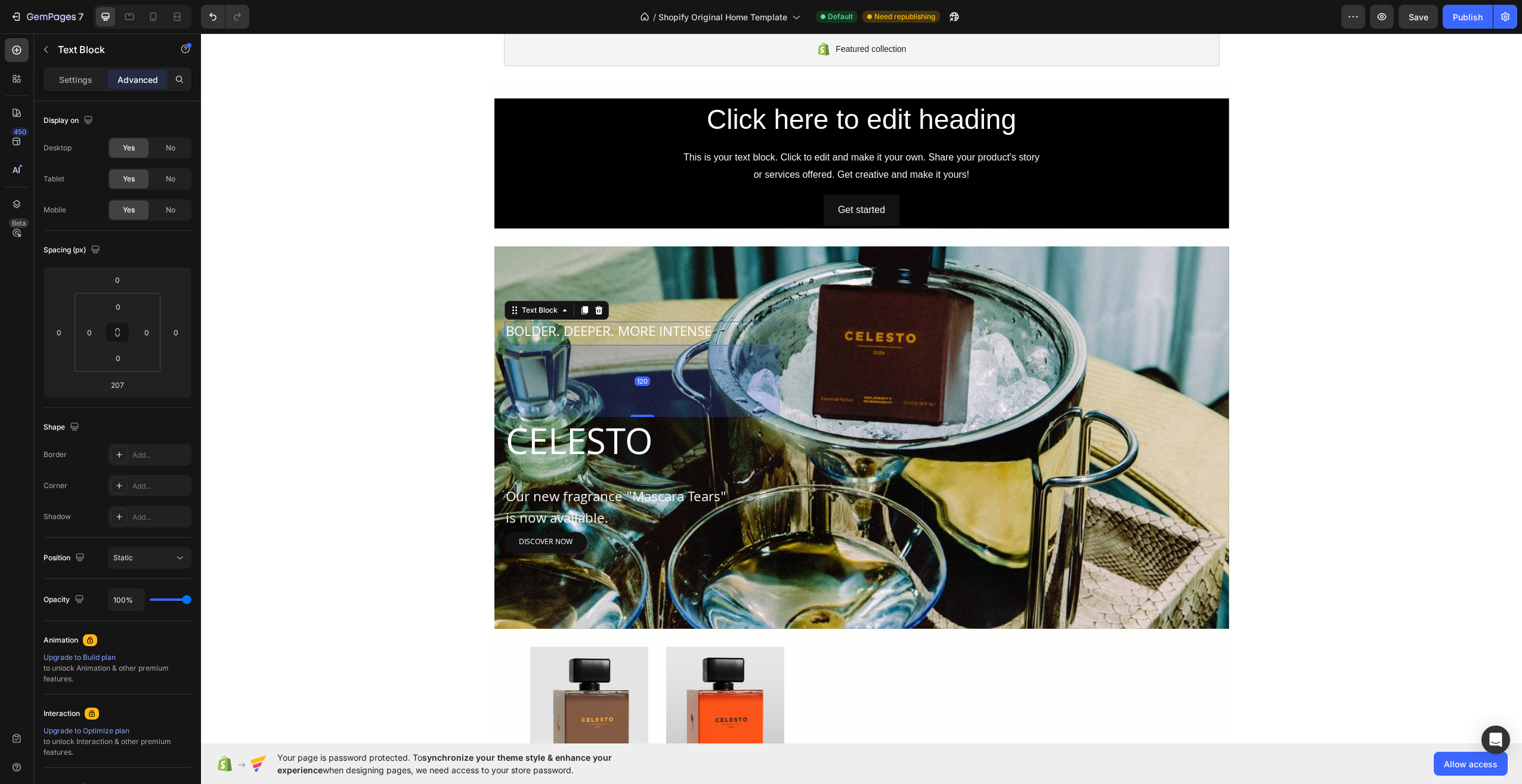
drag, startPoint x: 640, startPoint y: 440, endPoint x: 634, endPoint y: 388, distance: 52.3
click at [634, 345] on div "120" at bounding box center [641, 345] width 275 height 0
type input "120"
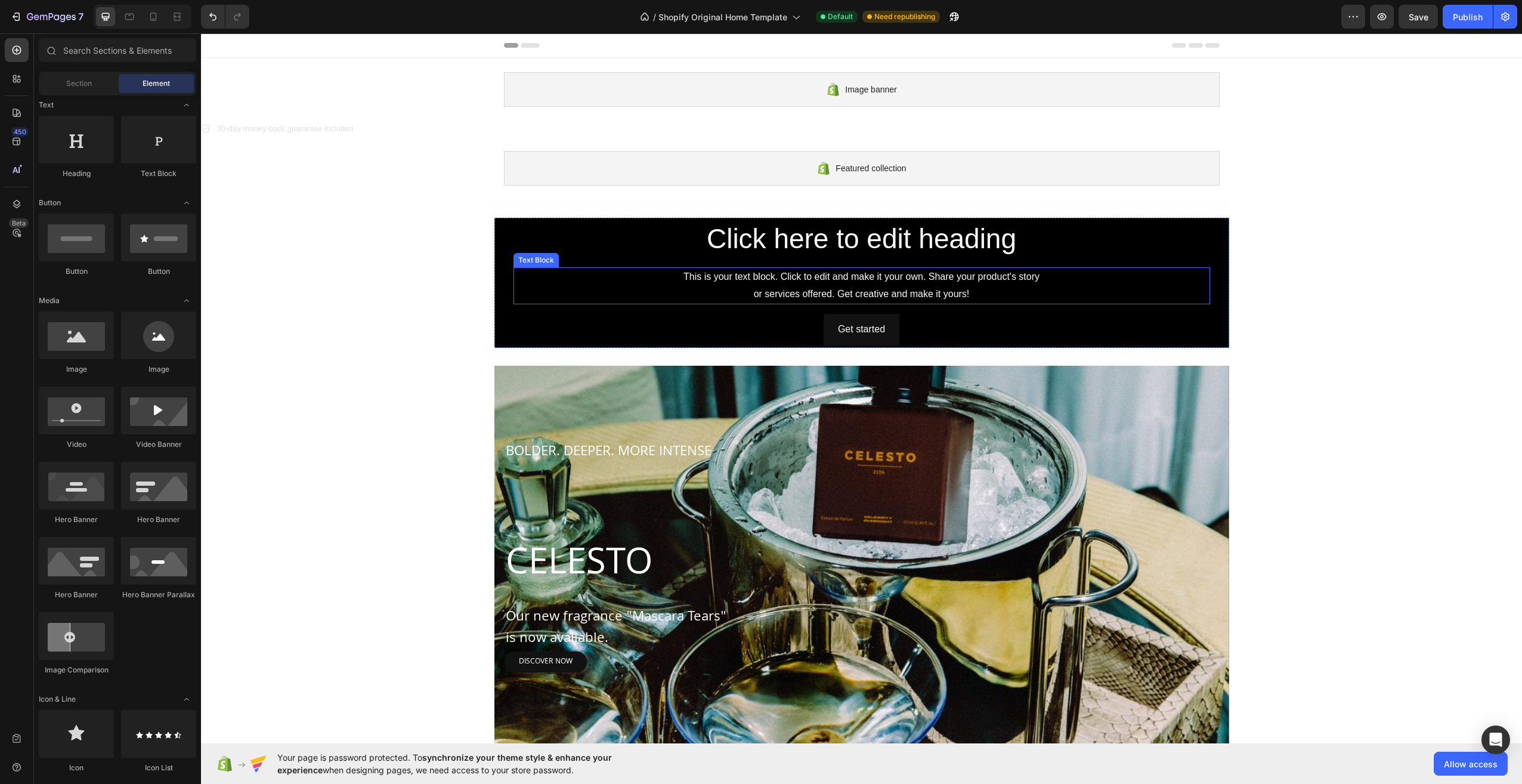
click at [1125, 293] on div "This is your text block. Click to edit and make it your own. Share your product…" at bounding box center [862, 285] width 696 height 37
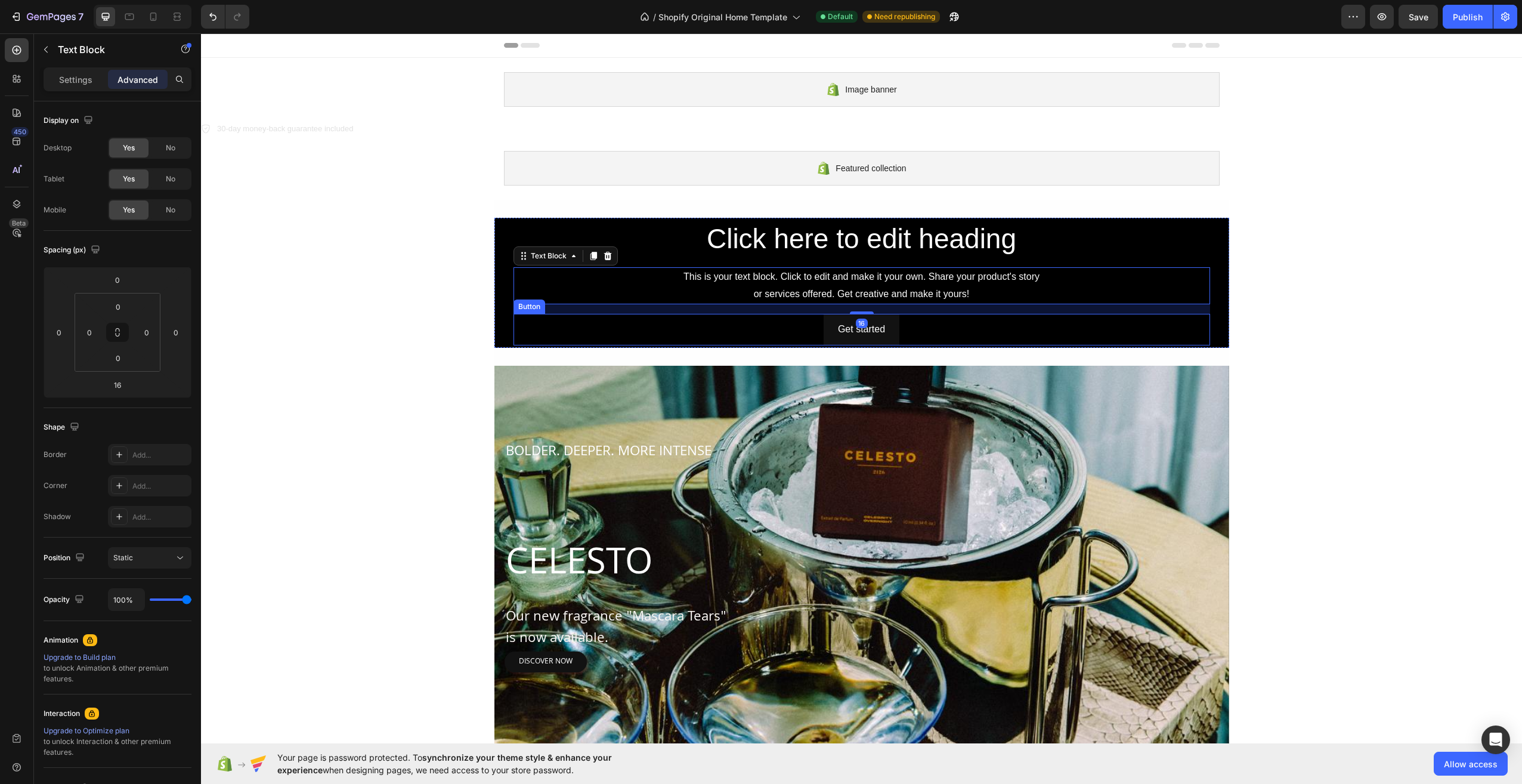
click at [1165, 326] on div "Get started Button" at bounding box center [862, 329] width 696 height 31
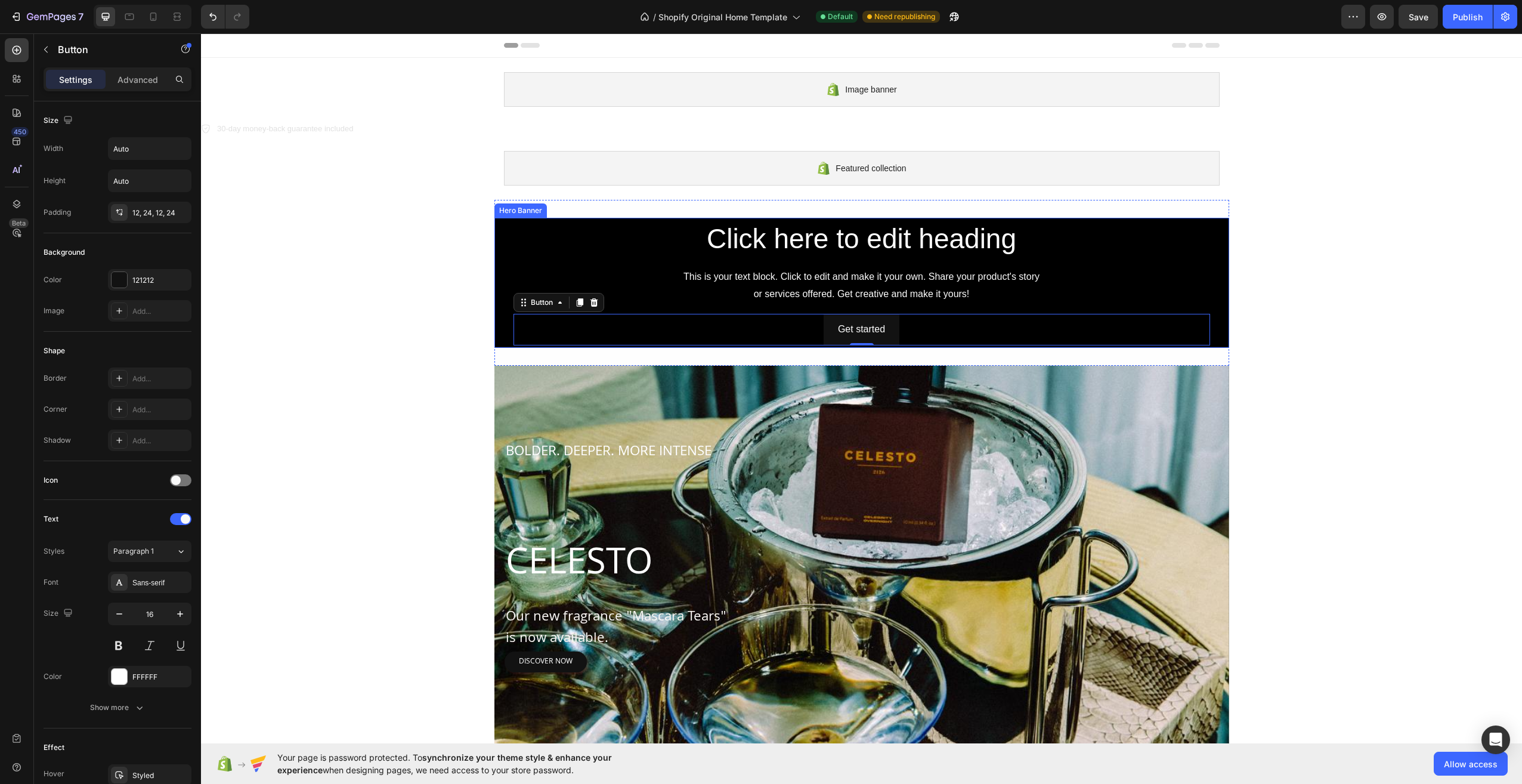
click at [1218, 298] on div "Background Image" at bounding box center [862, 282] width 735 height 130
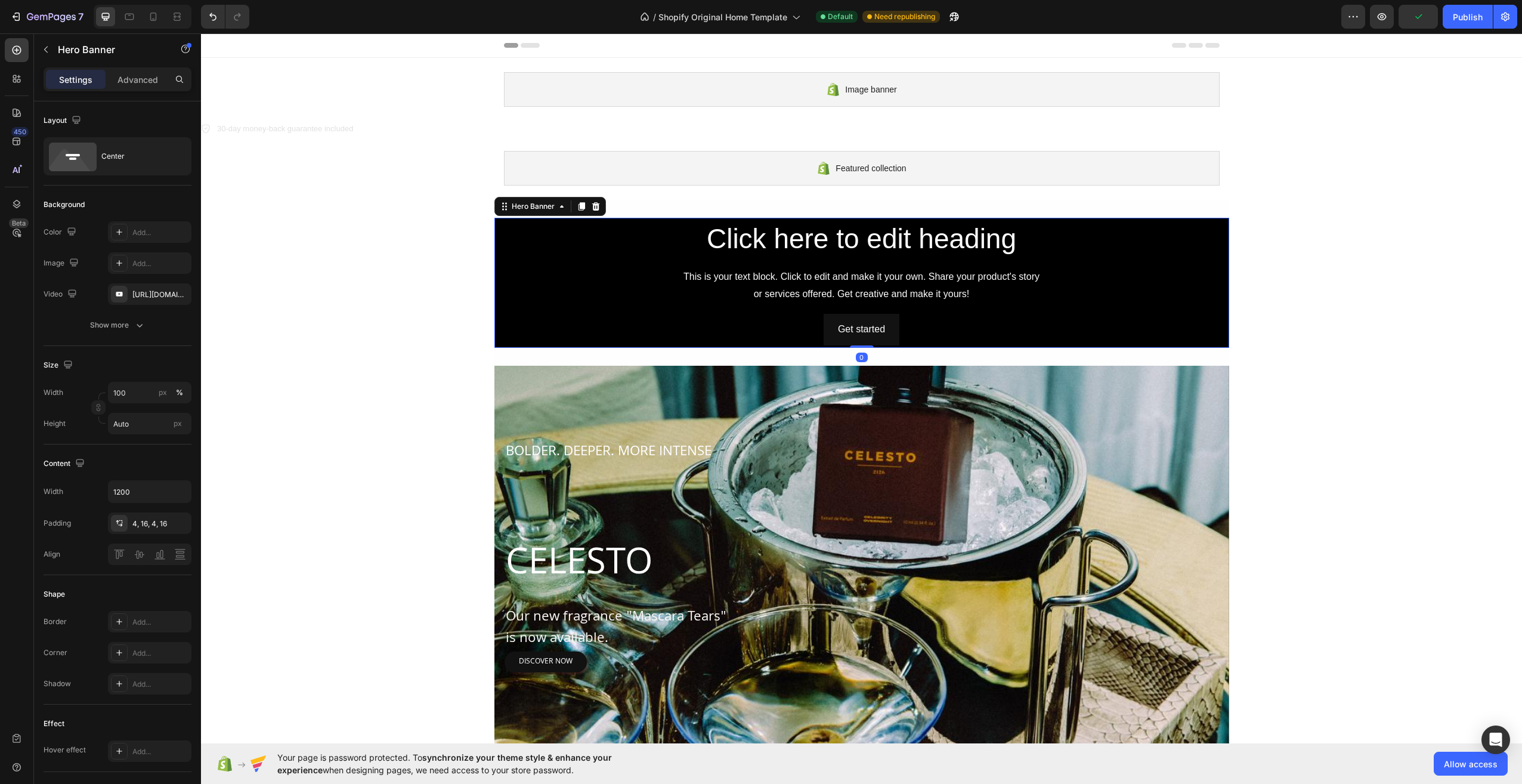
click at [1213, 300] on div "Click here to edit heading Heading This is your text block. Click to edit and m…" at bounding box center [862, 282] width 716 height 130
click at [168, 299] on div "https://youtu.be/KOxfzBp72uk" at bounding box center [149, 294] width 83 height 22
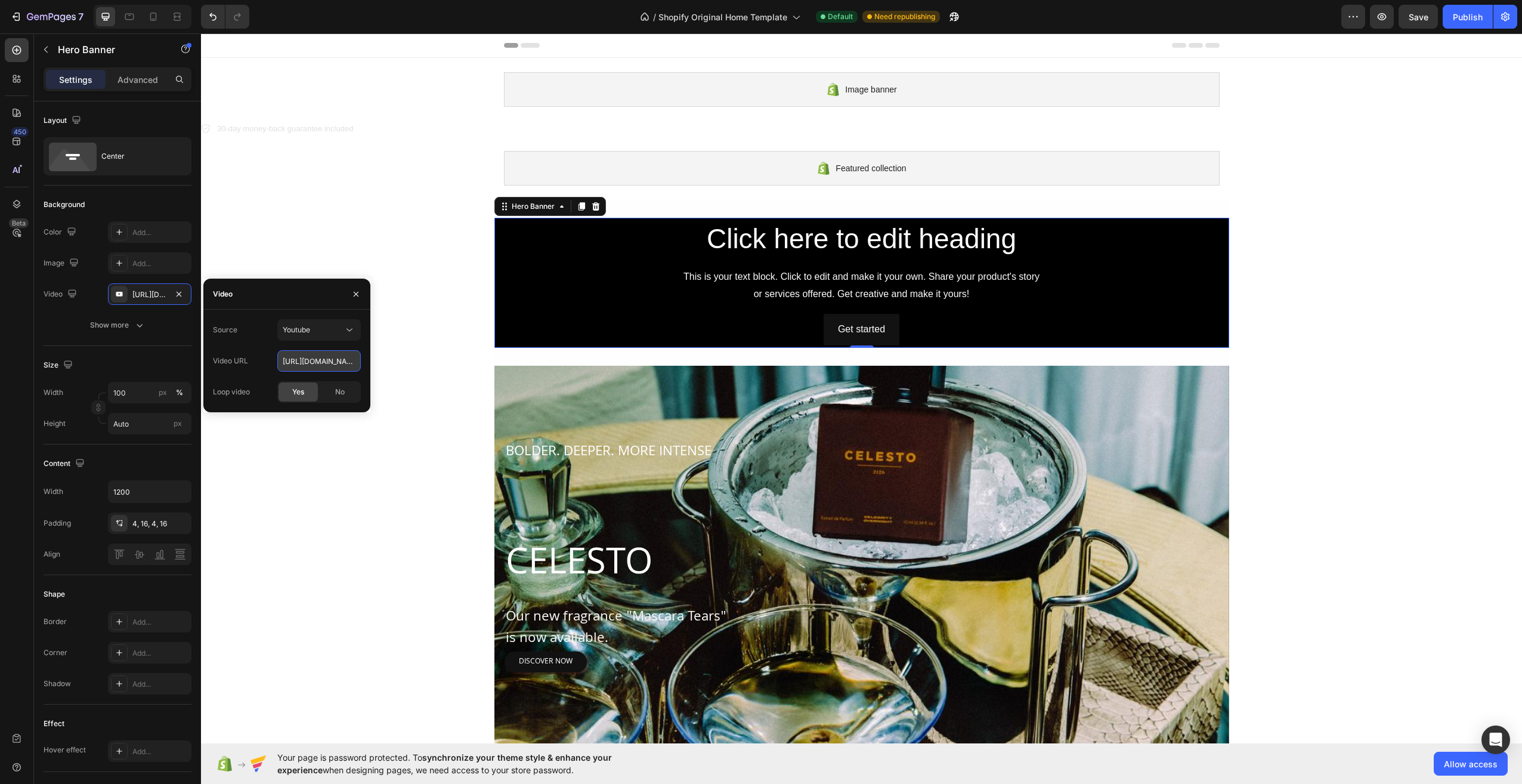
click at [344, 362] on input "https://youtu.be/KOxfzBp72uk" at bounding box center [319, 360] width 83 height 22
paste input "cdn.shopify.com/videos/c/o/v/bad4928444e5417fa22e9b18ee9ab756.mp4"
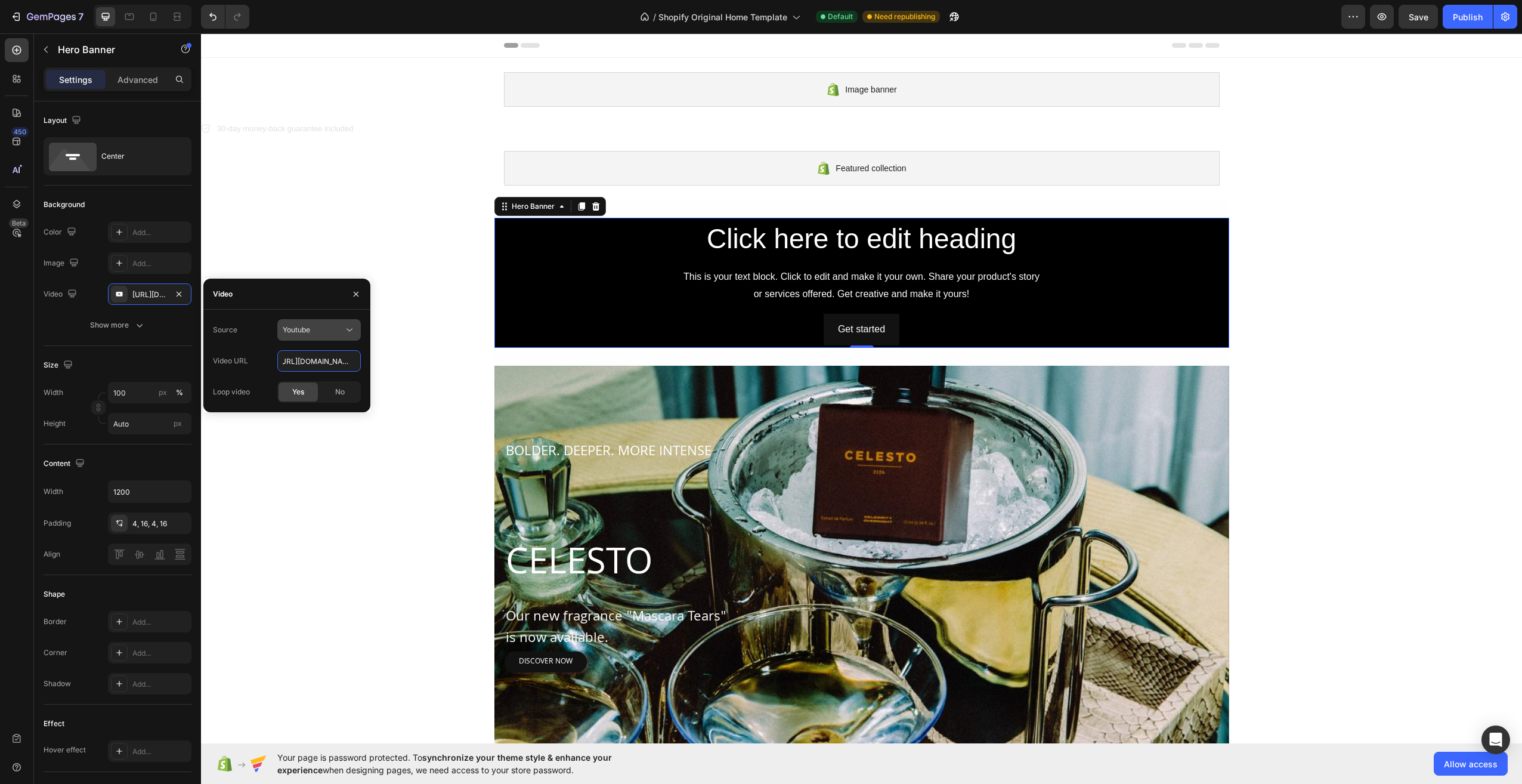
type input "[URL][DOMAIN_NAME]"
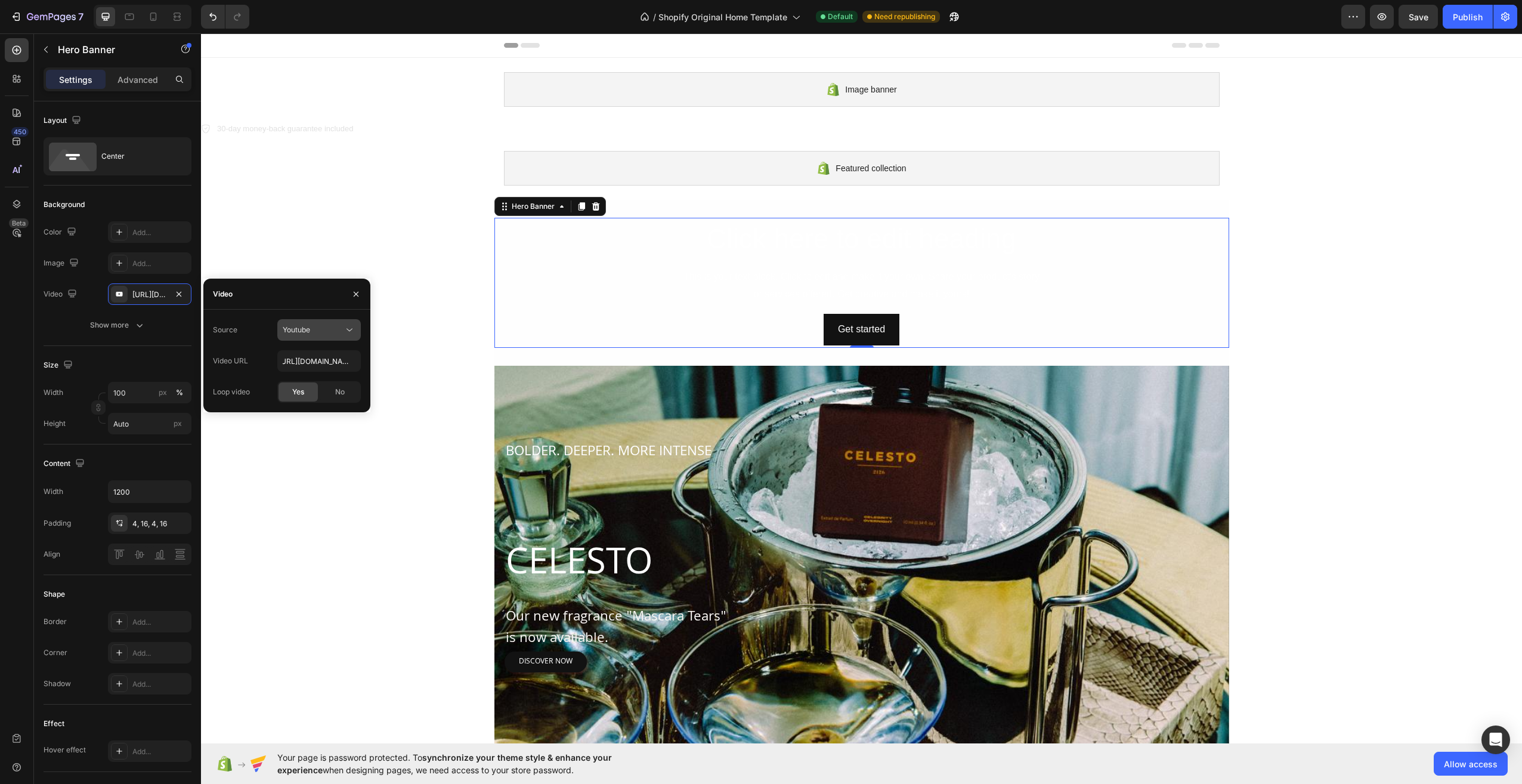
click at [307, 330] on span "Youtube" at bounding box center [296, 329] width 27 height 9
click at [308, 359] on span "Video hosting" at bounding box center [306, 358] width 45 height 10
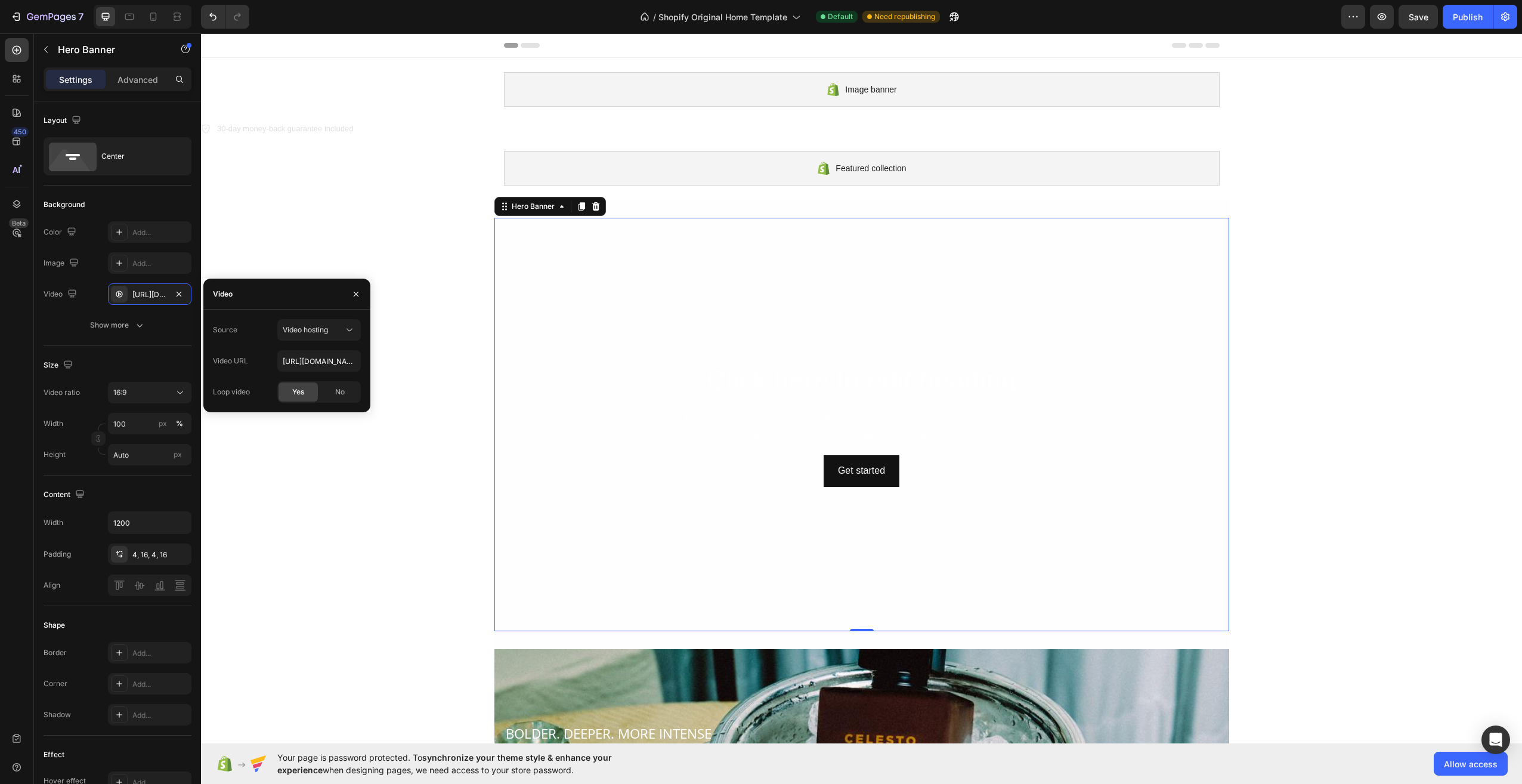
click at [298, 393] on span "Yes" at bounding box center [298, 392] width 12 height 10
click at [308, 371] on input "[URL][DOMAIN_NAME]" at bounding box center [319, 360] width 83 height 22
paste input "bad4928444e5417fa22e9b18ee9ab756"
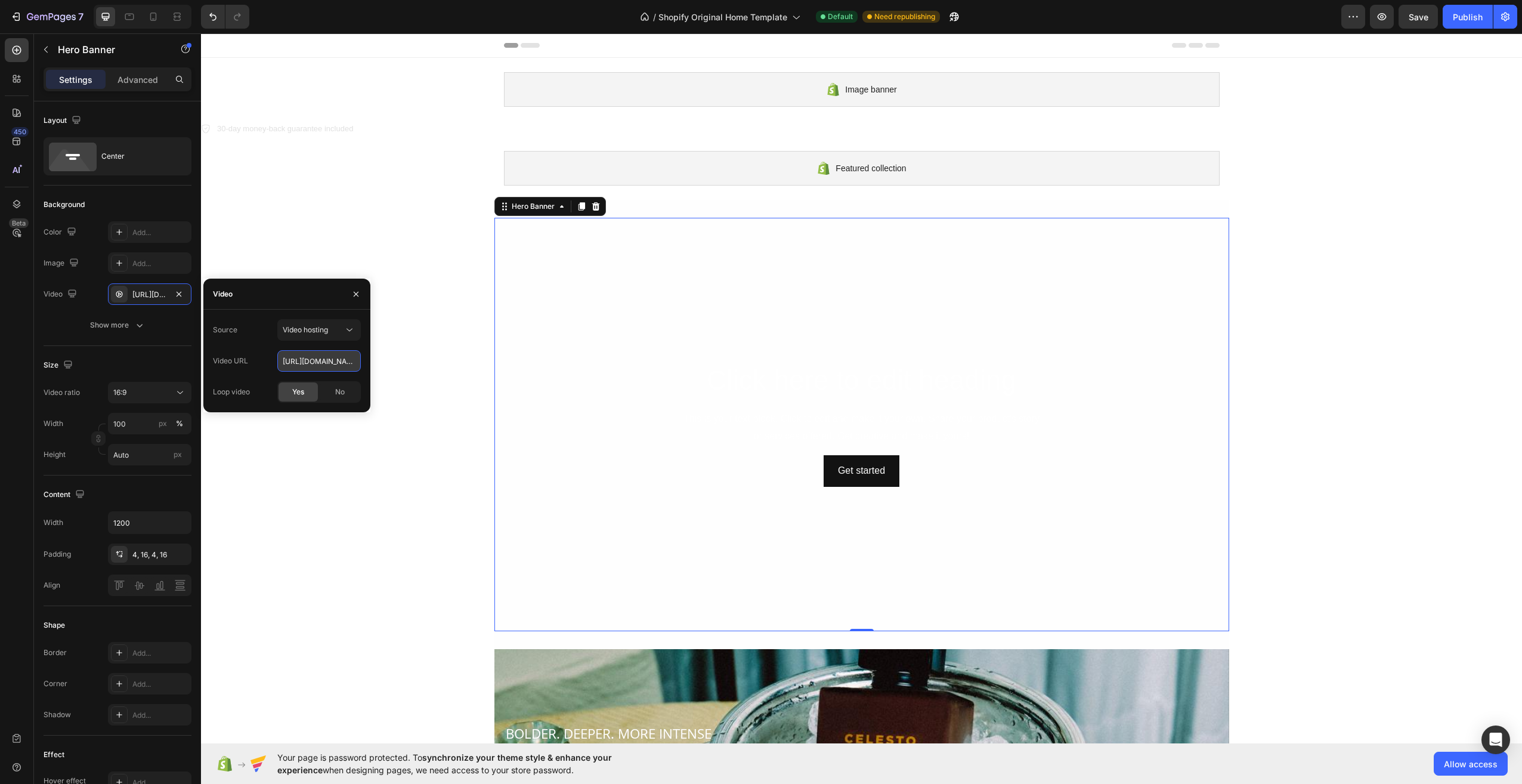
scroll to position [0, 206]
click at [317, 355] on input "[URL][DOMAIN_NAME]" at bounding box center [319, 360] width 83 height 22
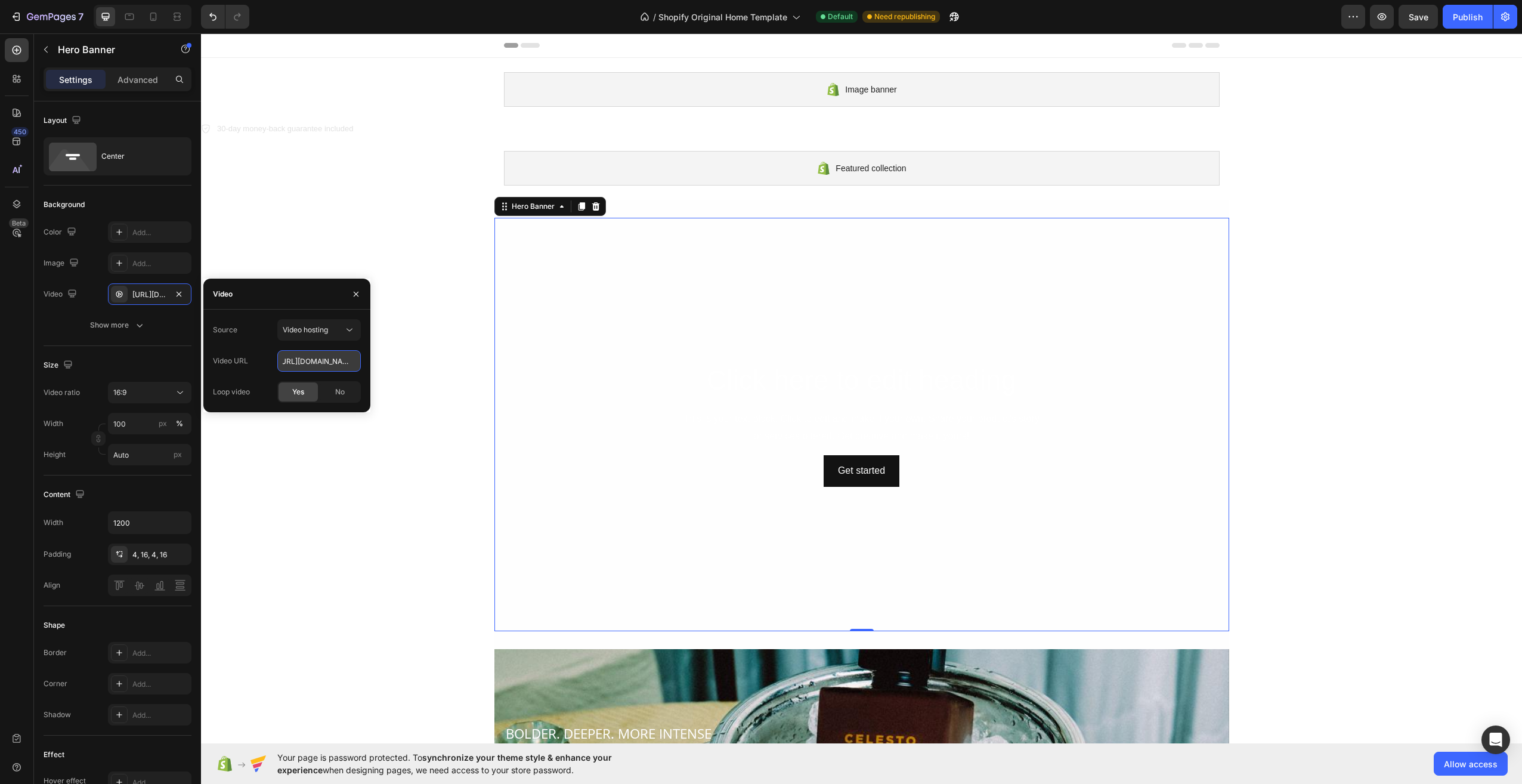
paste input "text"
type input "[URL][DOMAIN_NAME]"
click at [298, 383] on div "Yes" at bounding box center [298, 392] width 40 height 19
click at [296, 391] on span "Yes" at bounding box center [298, 392] width 12 height 10
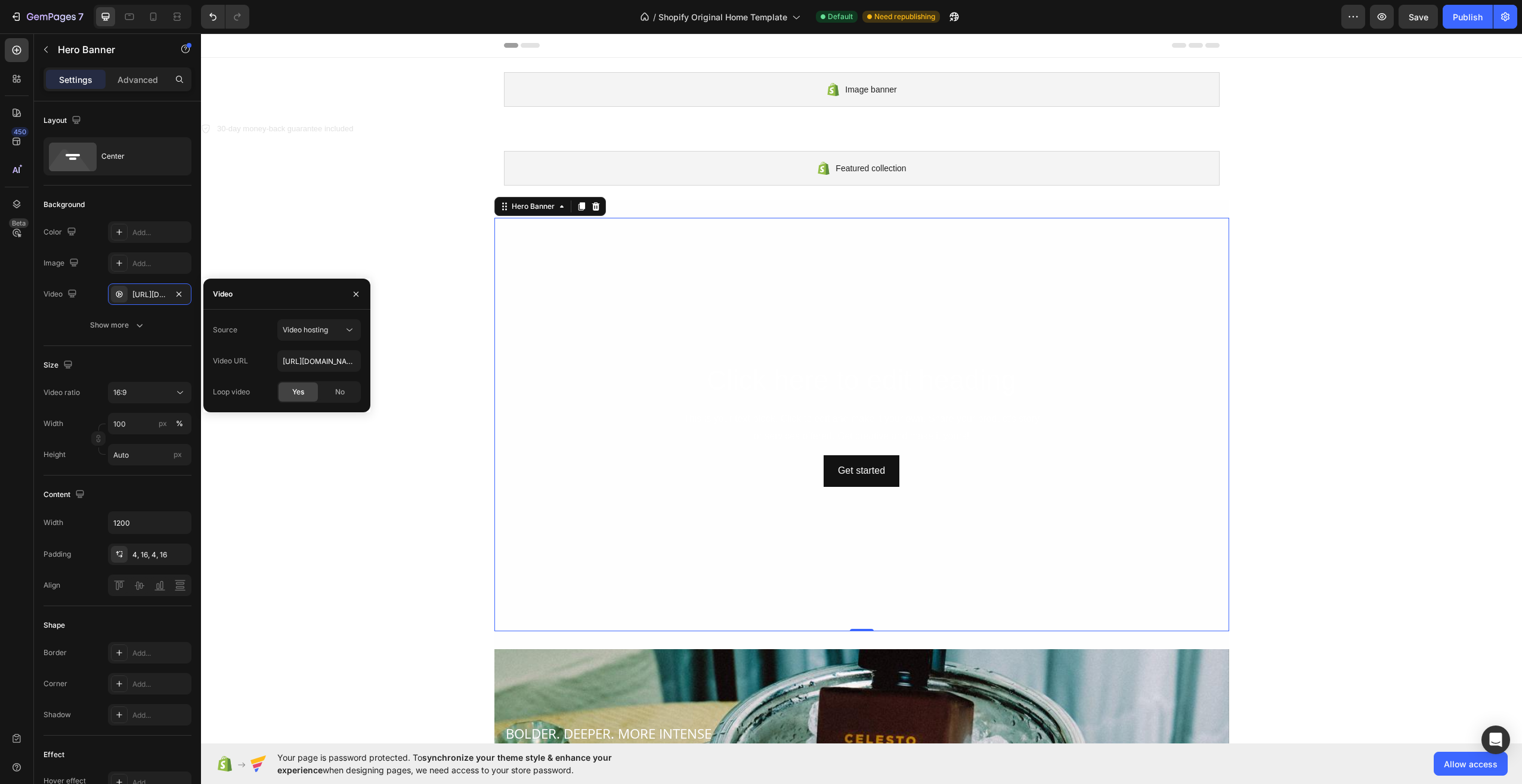
click at [296, 391] on span "Yes" at bounding box center [298, 392] width 12 height 10
click at [296, 392] on span "Yes" at bounding box center [298, 392] width 12 height 10
click at [296, 394] on span "Yes" at bounding box center [298, 392] width 12 height 10
drag, startPoint x: 337, startPoint y: 453, endPoint x: 346, endPoint y: 459, distance: 10.8
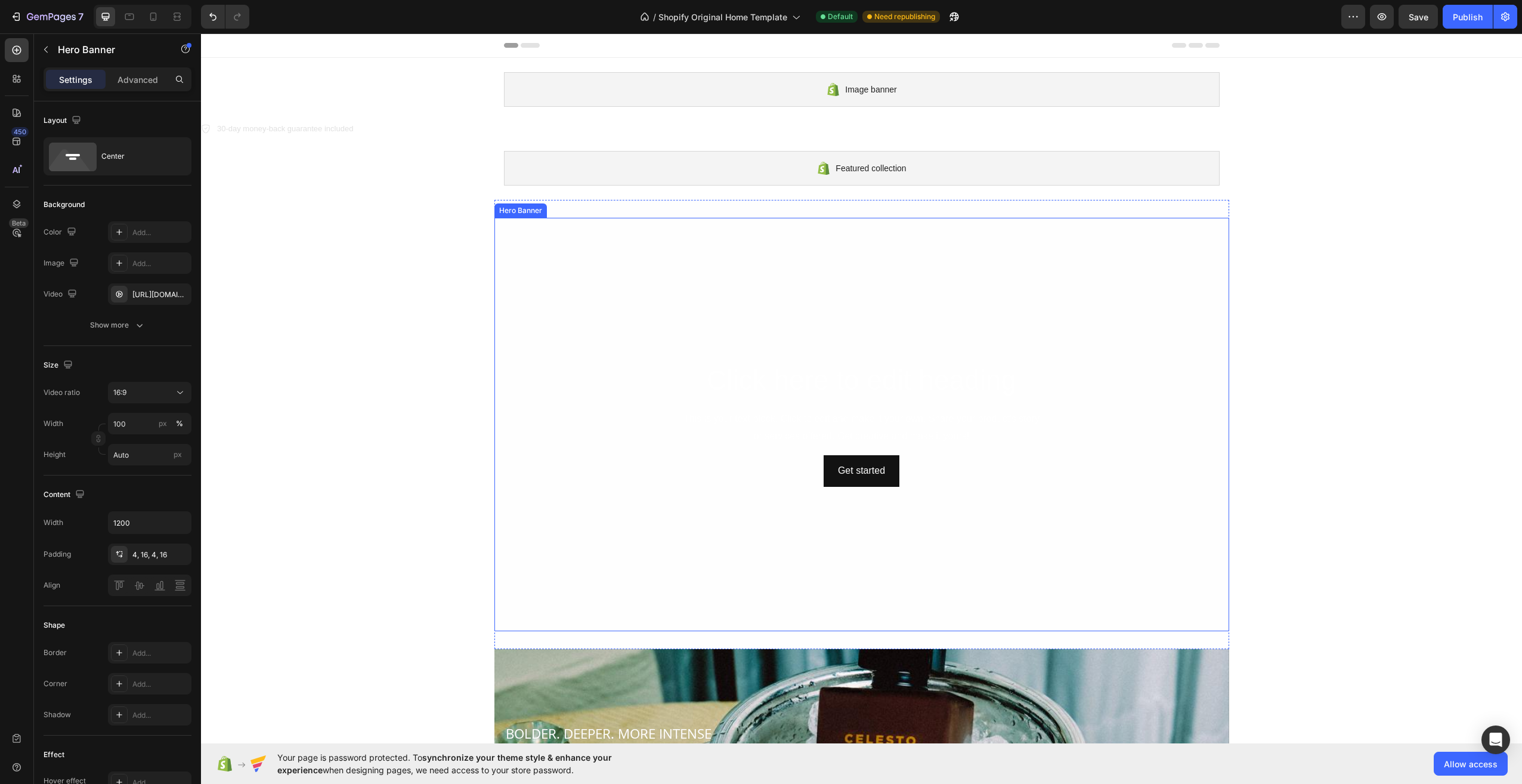
click at [982, 528] on video "Background Image" at bounding box center [862, 424] width 735 height 413
click at [958, 549] on video "Background Image" at bounding box center [862, 424] width 735 height 413
click at [1071, 532] on video "Background Image" at bounding box center [862, 424] width 735 height 413
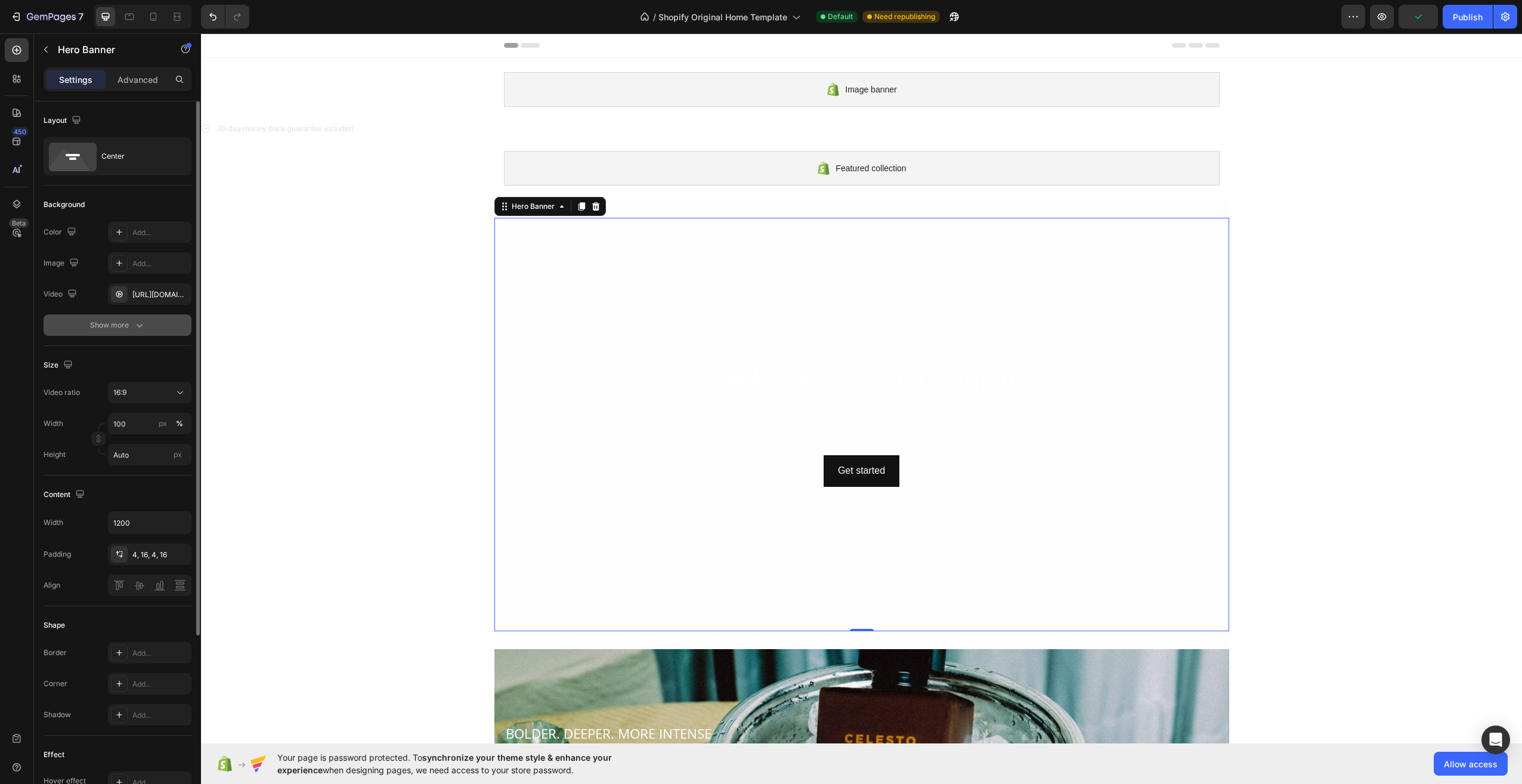
click at [133, 333] on button "Show more" at bounding box center [117, 324] width 148 height 22
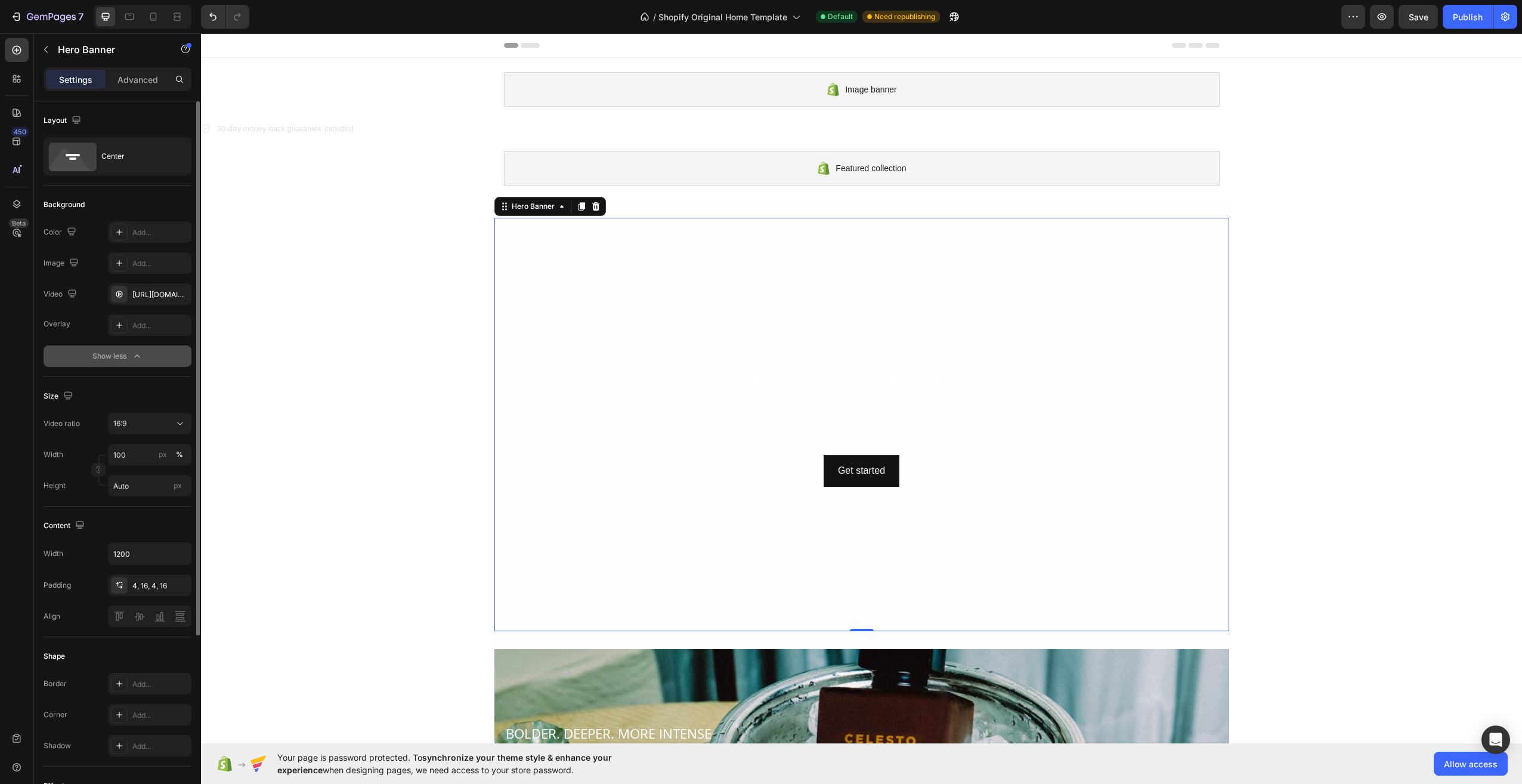
click at [120, 357] on div "Show less" at bounding box center [118, 356] width 51 height 12
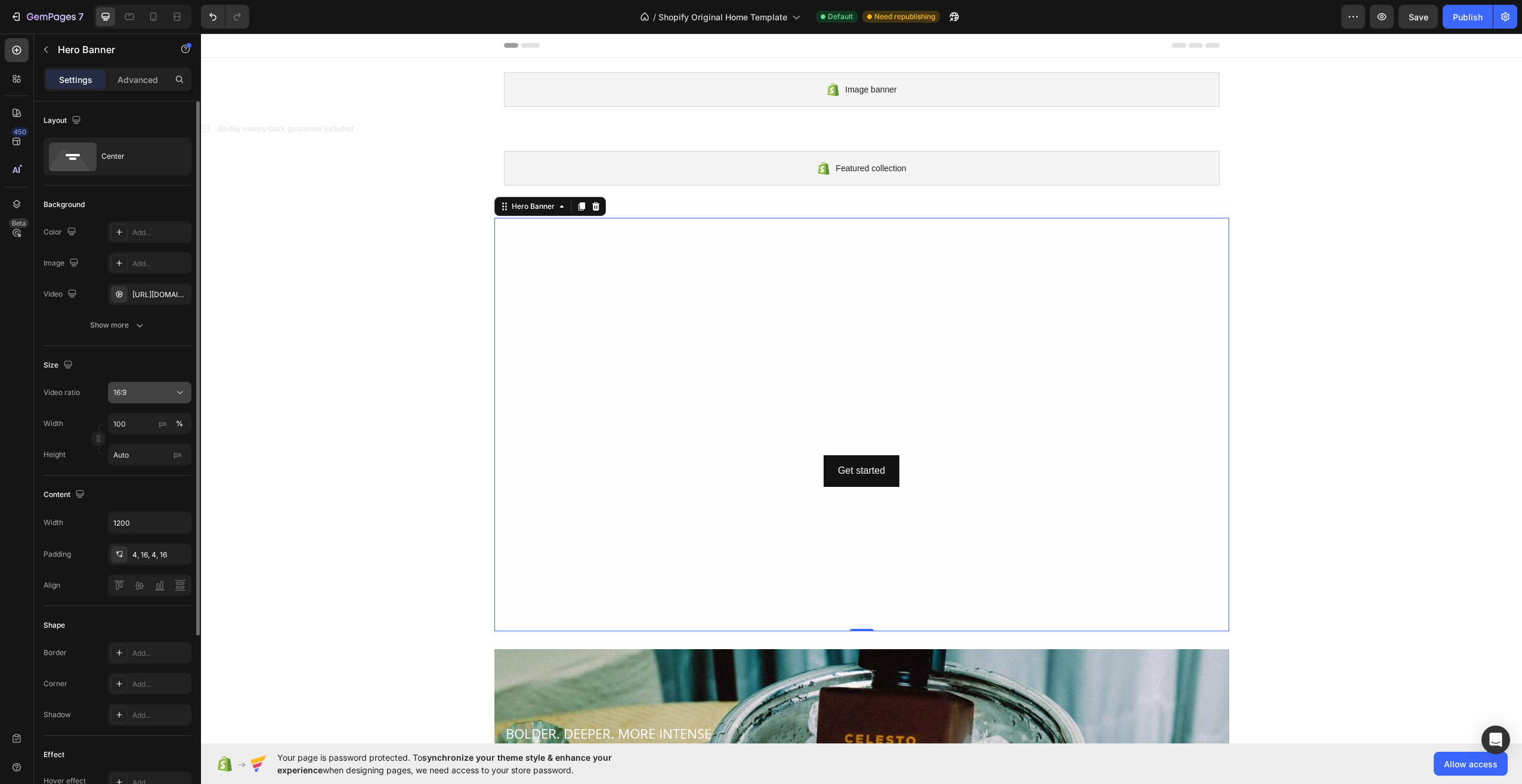
click at [159, 392] on div "16:9" at bounding box center [144, 392] width 61 height 10
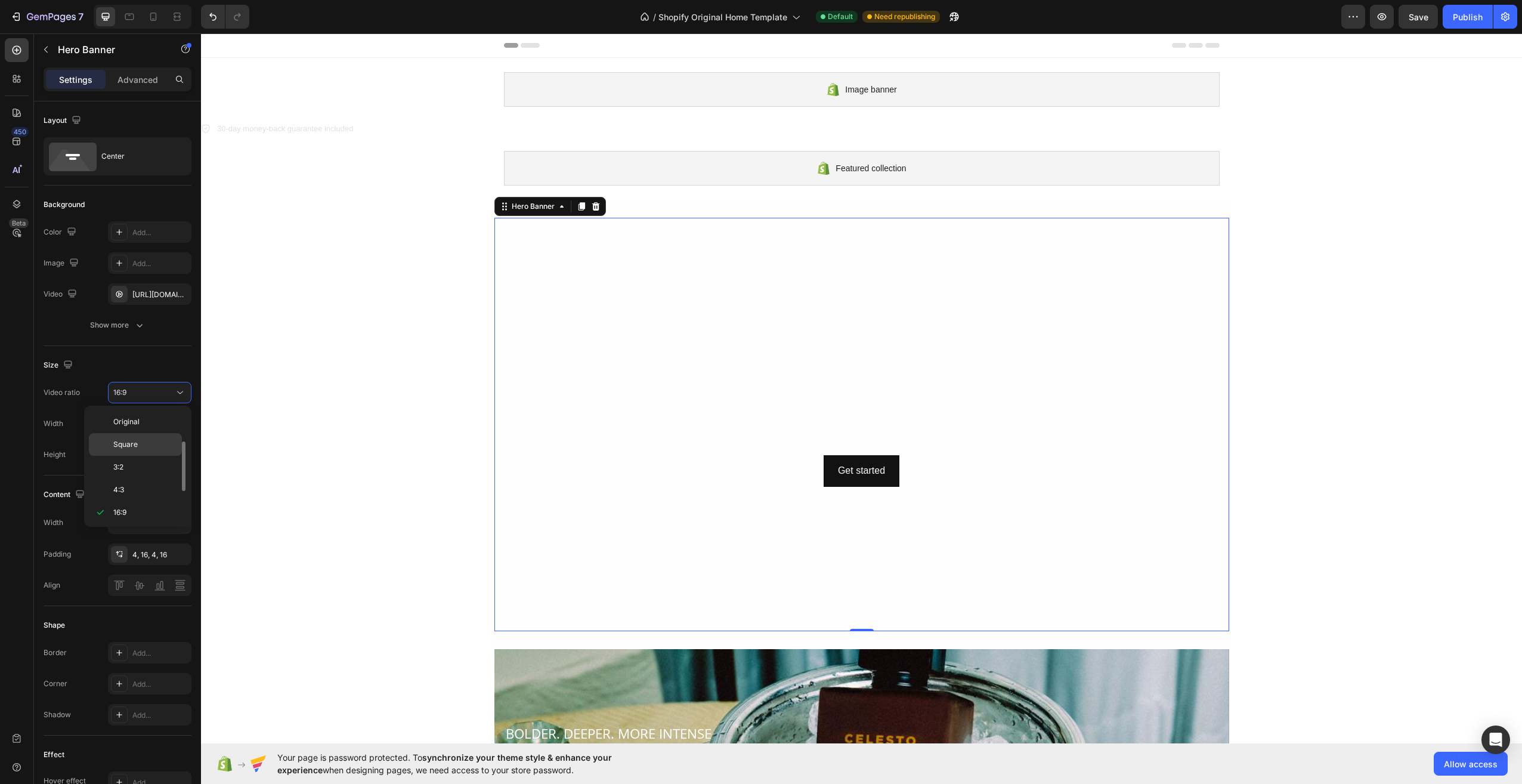
scroll to position [22, 0]
click at [142, 512] on p "21:9" at bounding box center [145, 513] width 63 height 10
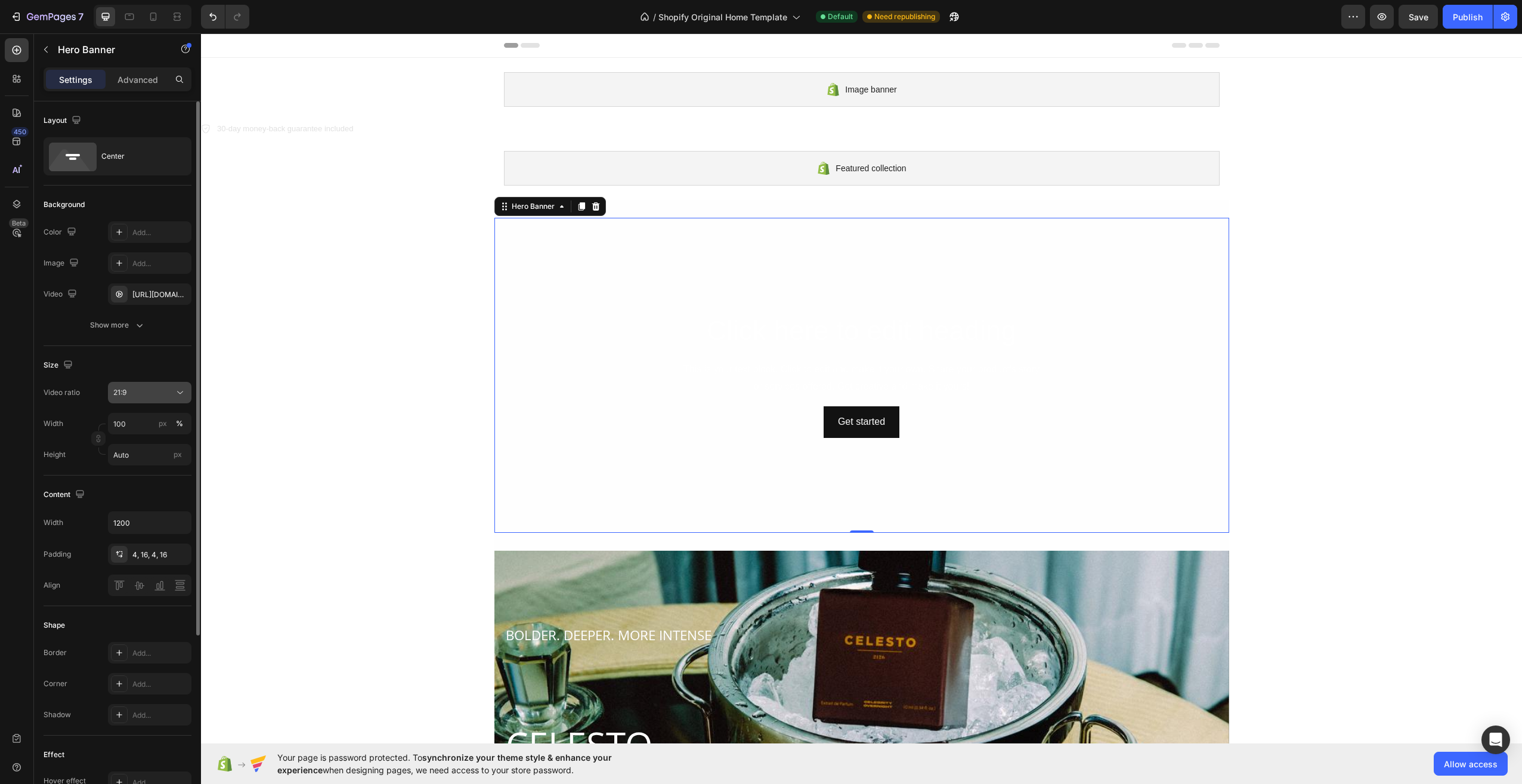
click at [156, 384] on button "21:9" at bounding box center [149, 392] width 83 height 22
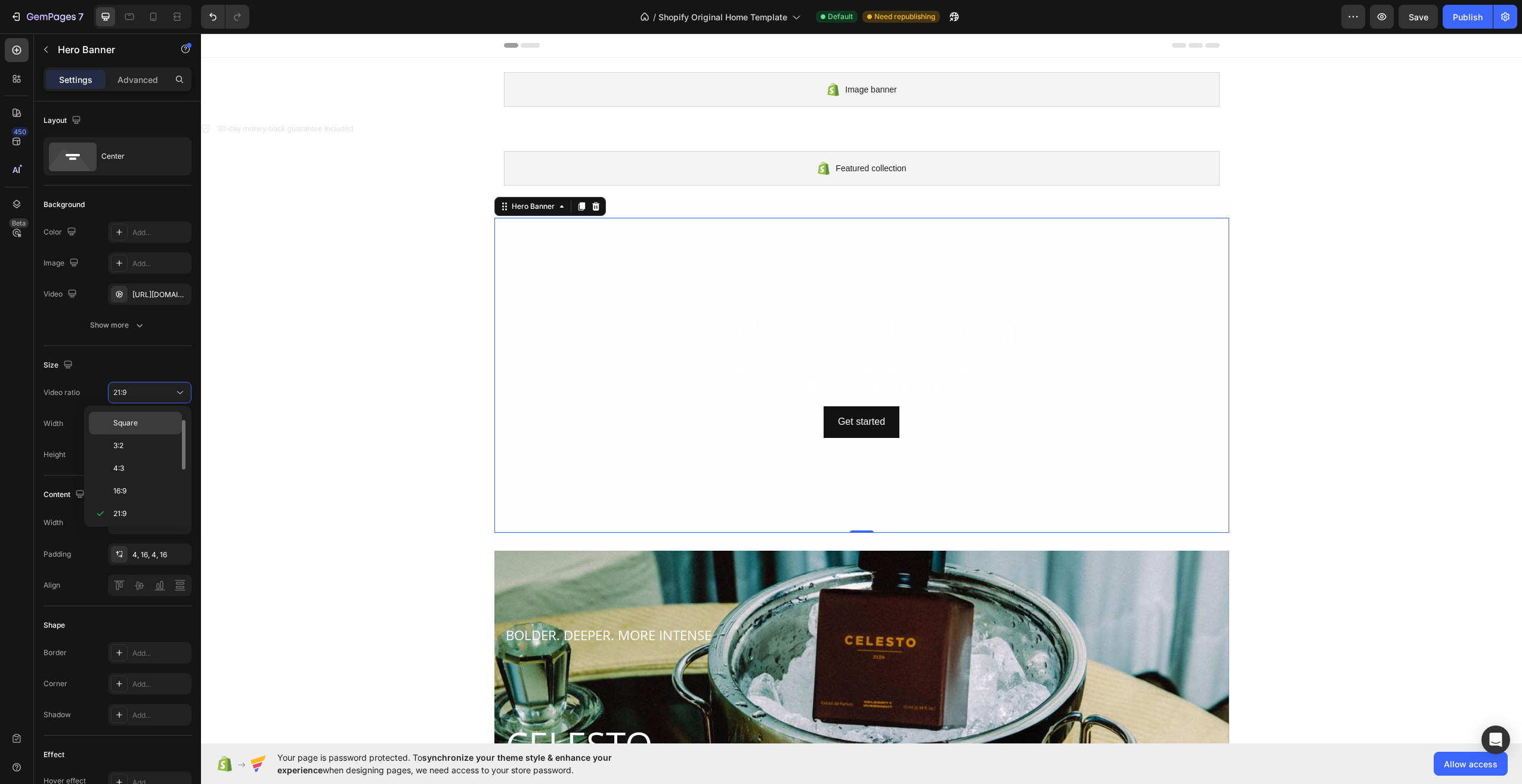
click at [119, 434] on div "Square" at bounding box center [135, 445] width 93 height 23
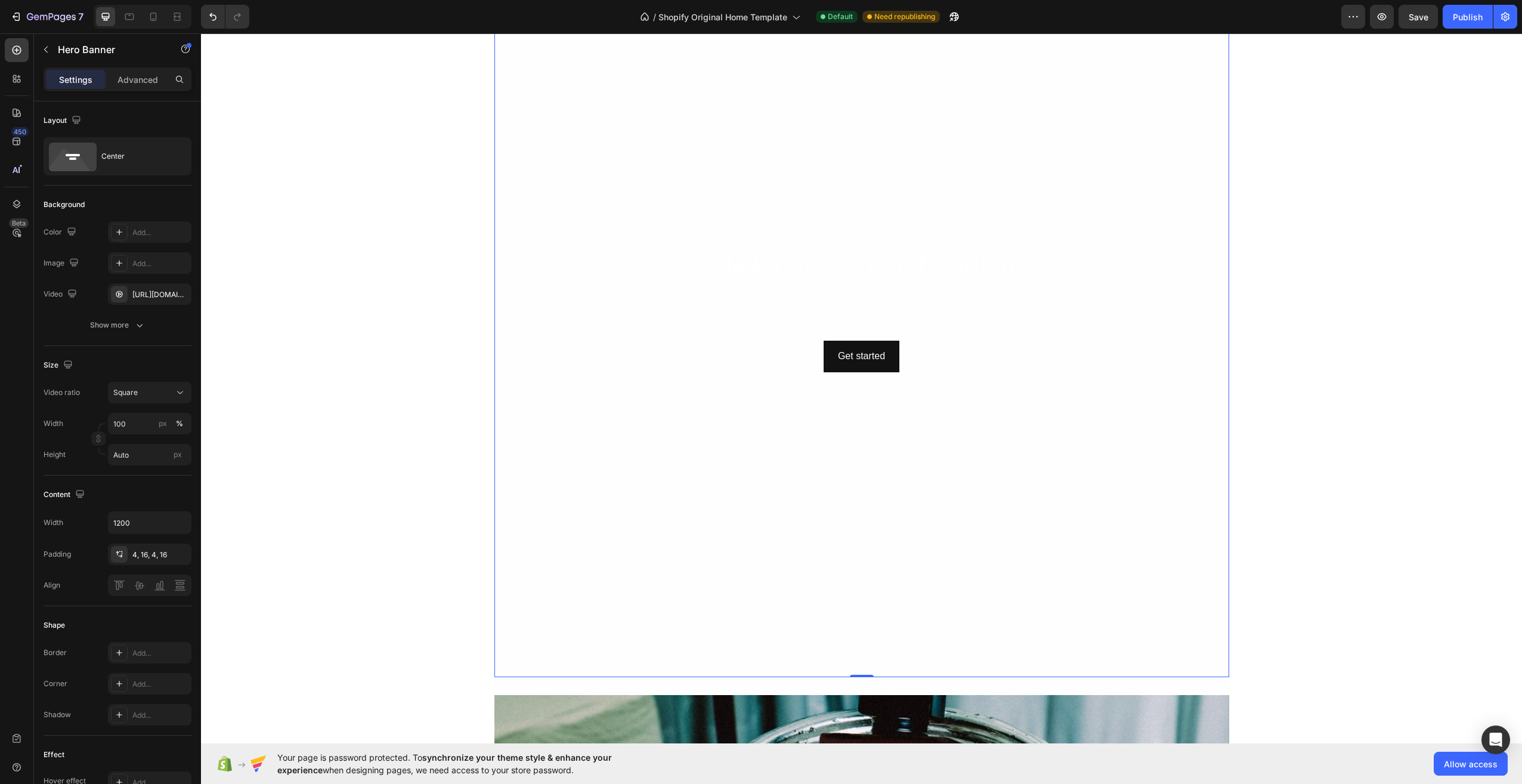
scroll to position [179, 0]
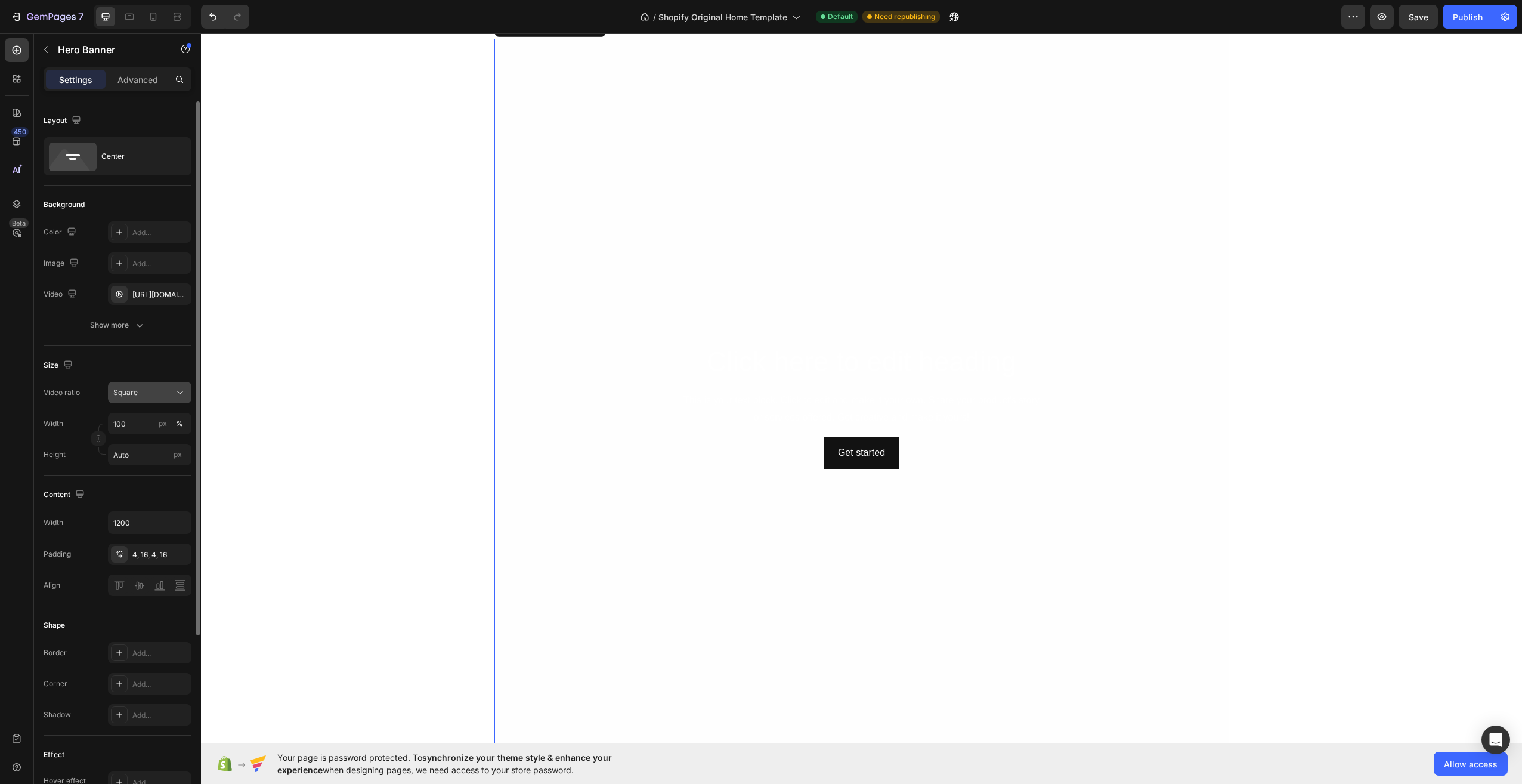
click at [153, 397] on div "Square" at bounding box center [144, 392] width 61 height 10
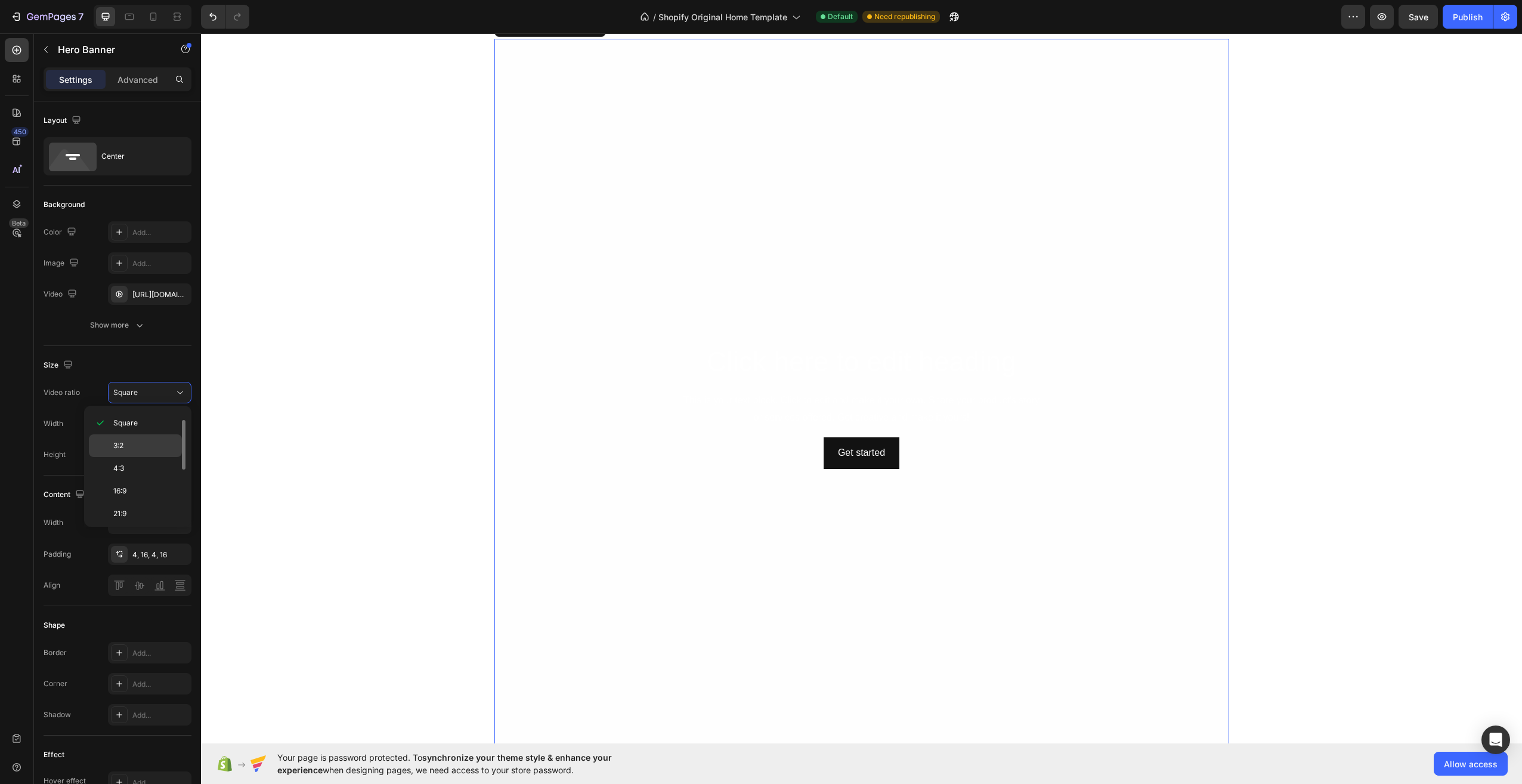
click at [147, 442] on p "3:2" at bounding box center [145, 444] width 63 height 10
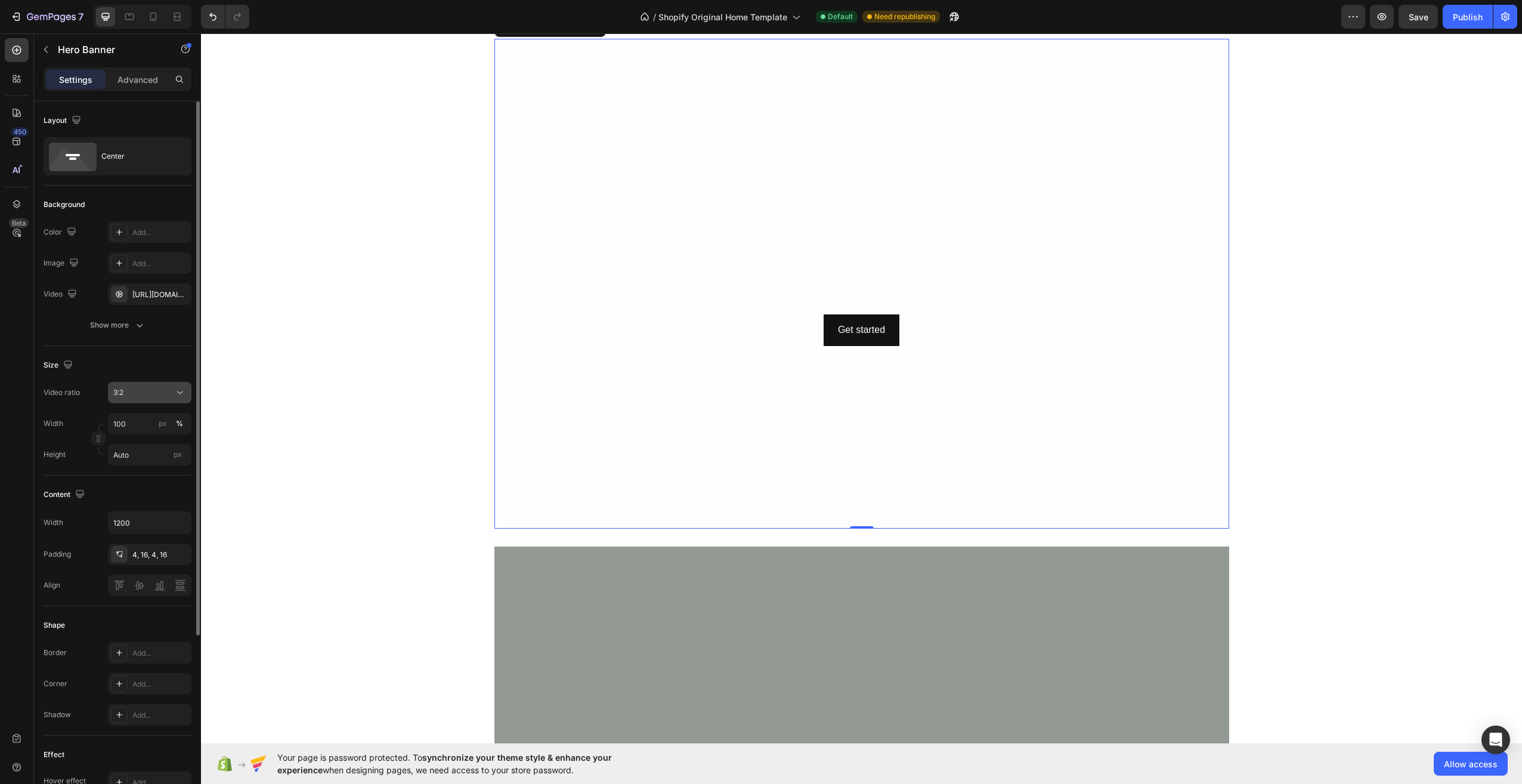
click at [166, 392] on div "3:2" at bounding box center [144, 392] width 61 height 10
click at [148, 502] on div "16:9" at bounding box center [135, 514] width 93 height 23
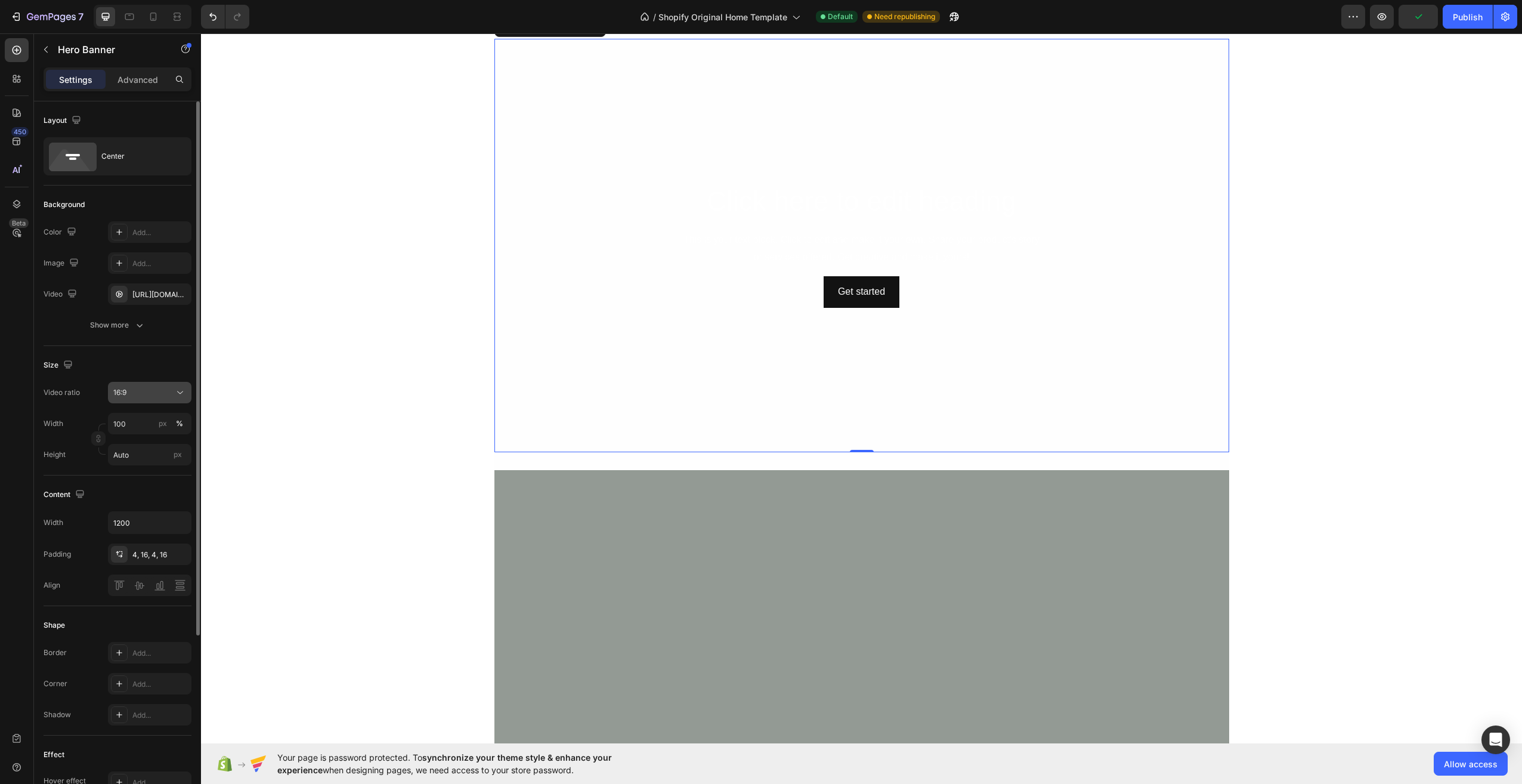
click at [157, 392] on div "16:9" at bounding box center [144, 392] width 61 height 10
click at [139, 462] on div "4:3" at bounding box center [135, 468] width 93 height 23
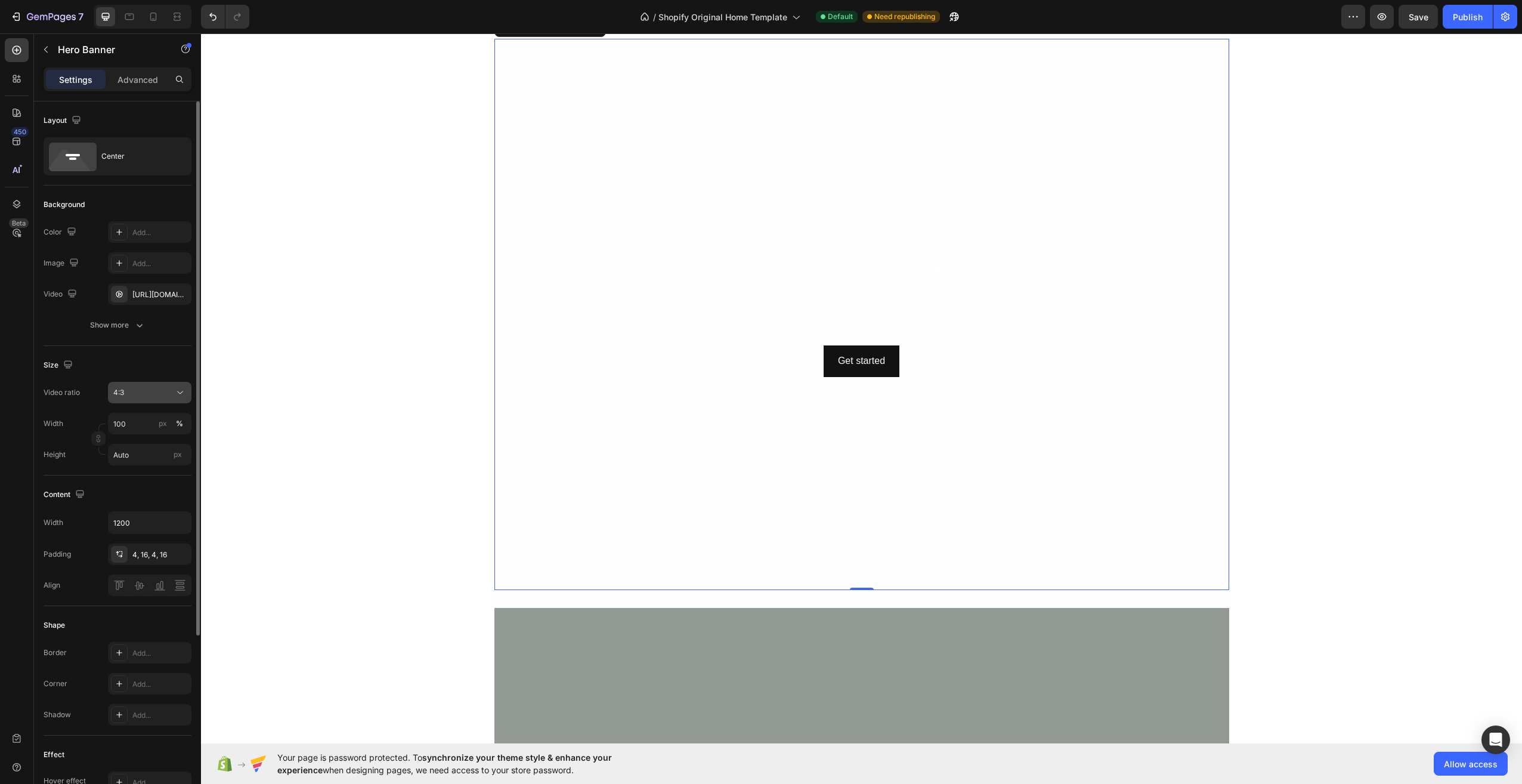
click at [169, 396] on div "4:3" at bounding box center [144, 392] width 61 height 10
click at [133, 489] on p "16:9" at bounding box center [145, 490] width 63 height 10
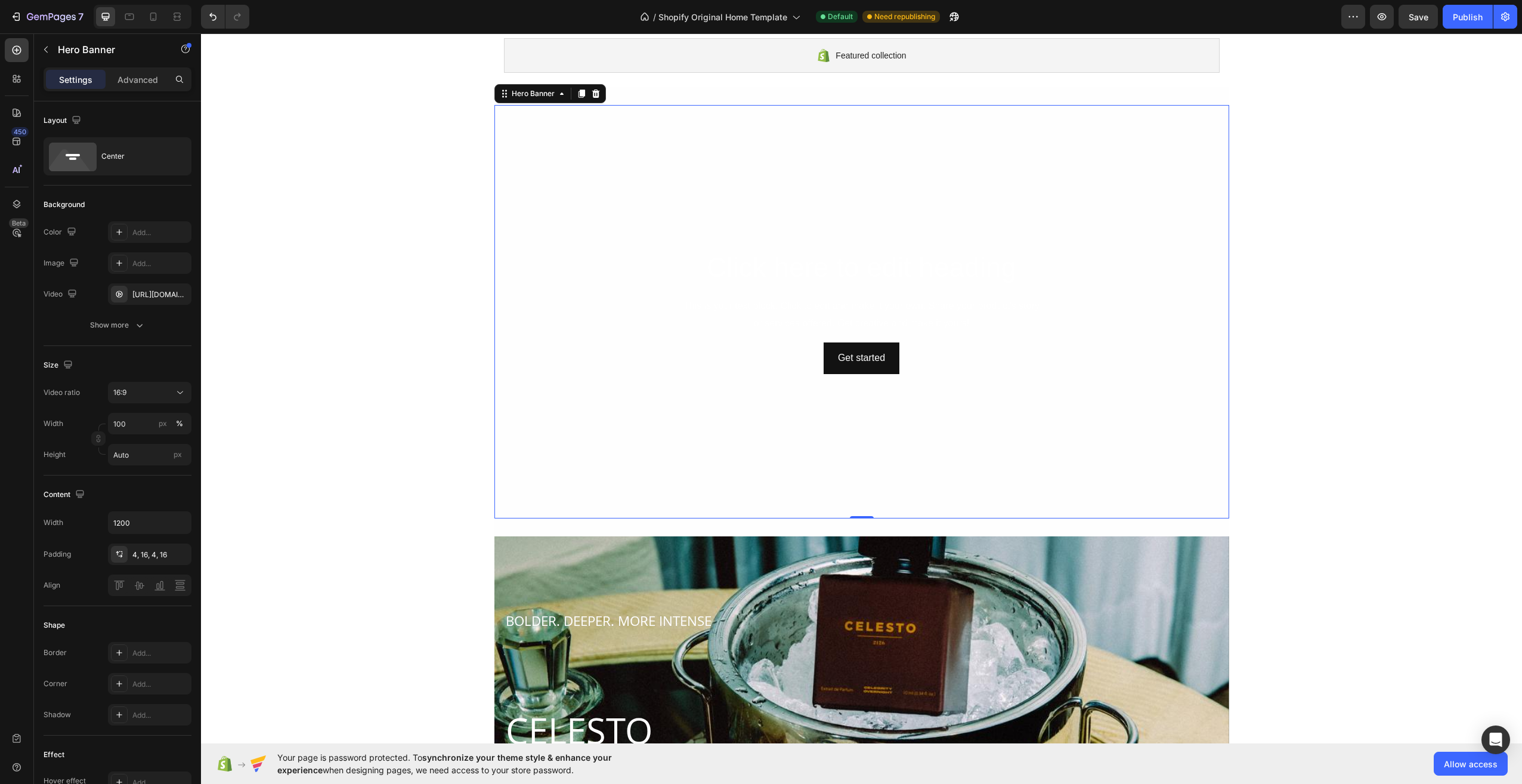
scroll to position [119, 0]
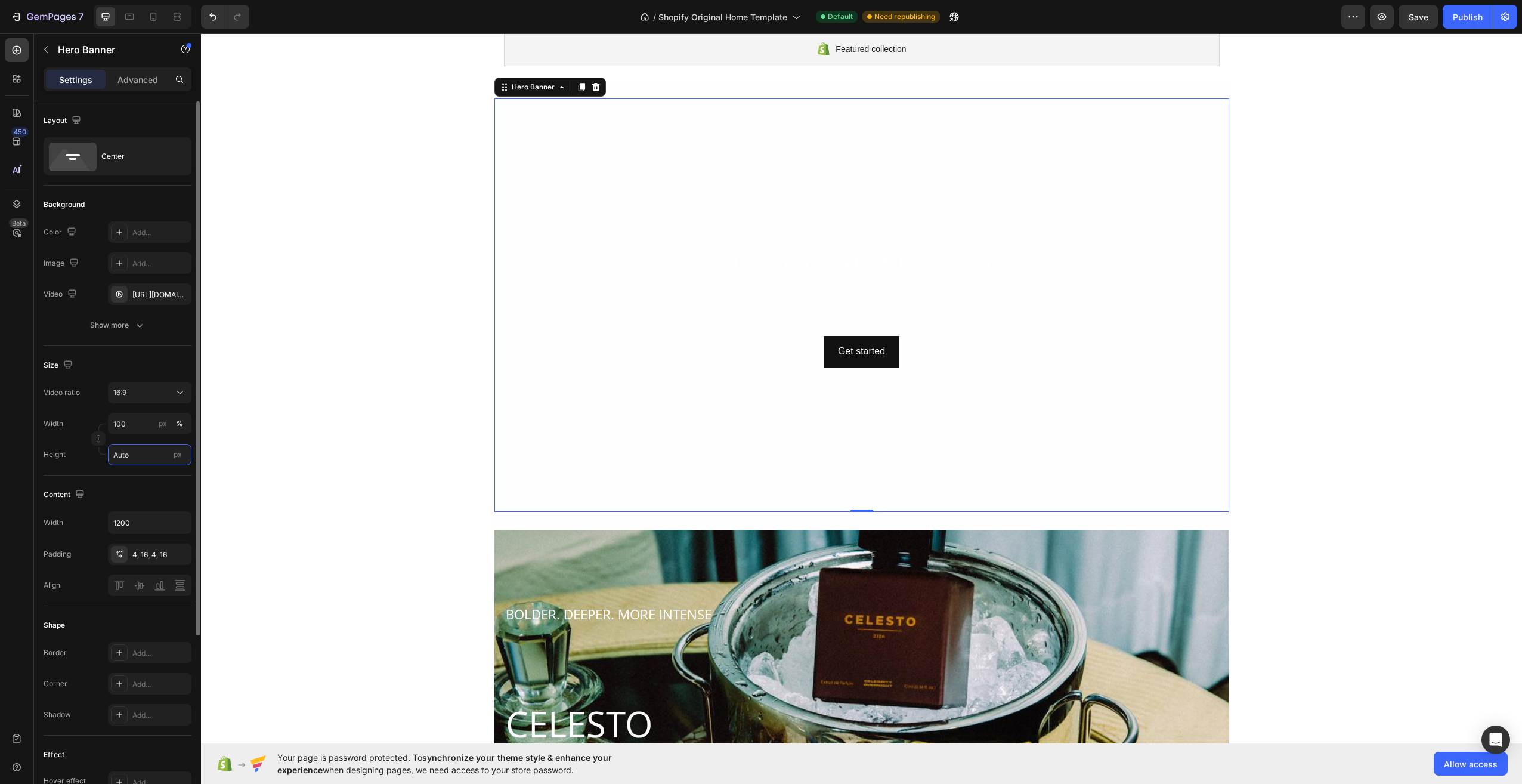
click at [126, 456] on input "Auto" at bounding box center [149, 454] width 83 height 22
click at [149, 508] on p "Fit screen 100vh" at bounding box center [147, 504] width 69 height 10
type input "100 vh"
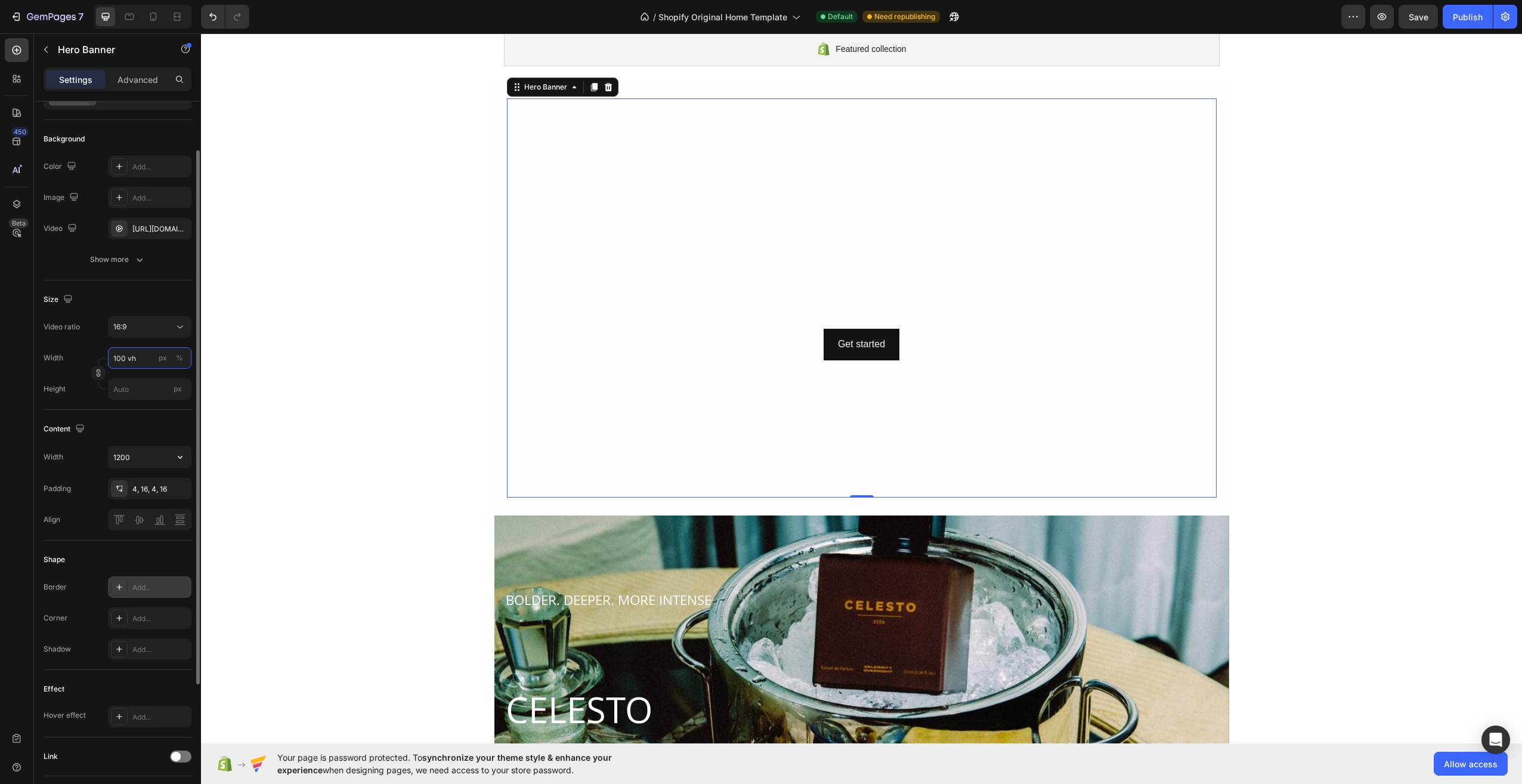
scroll to position [245, 0]
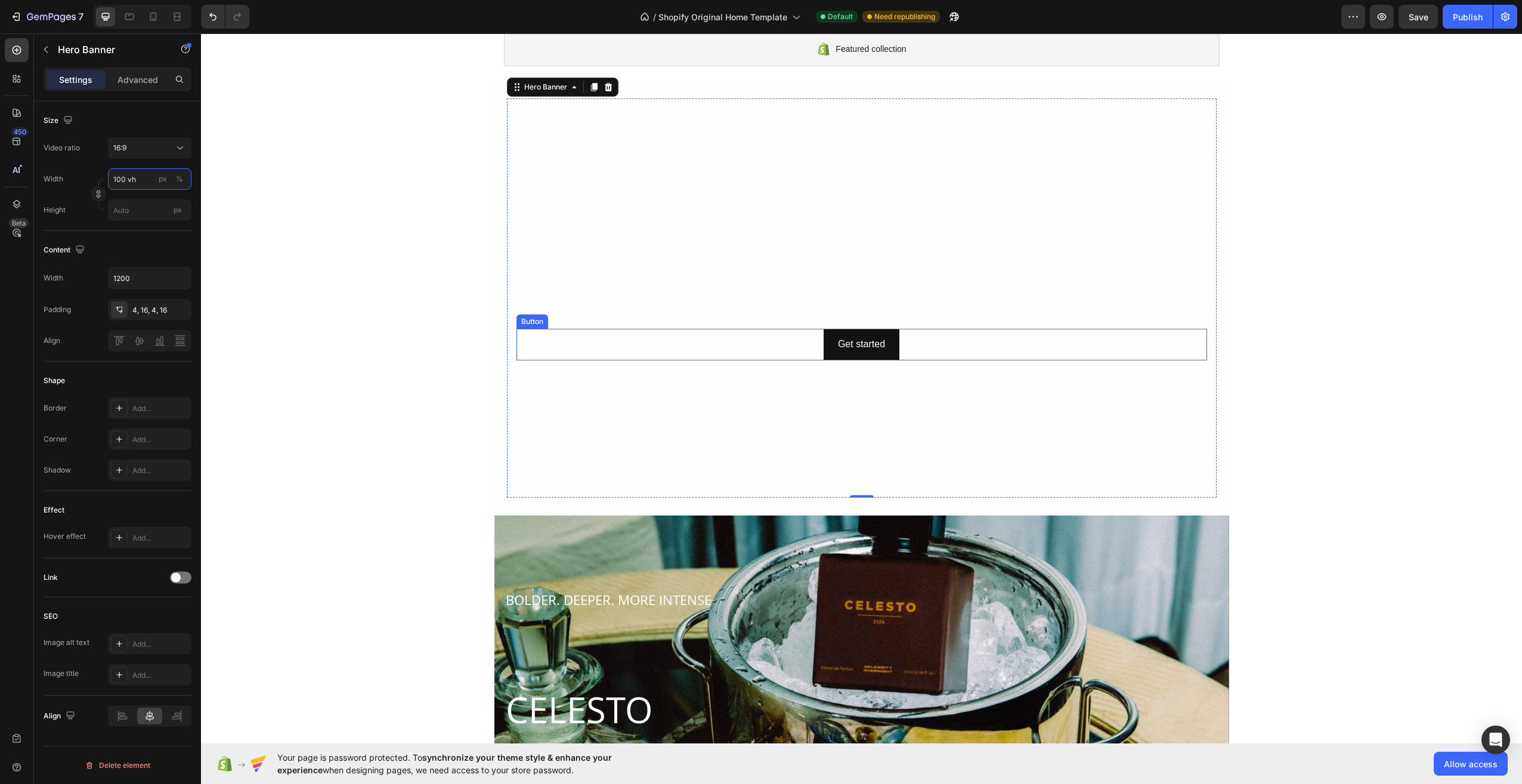
type input "100 vh"
click at [719, 449] on video "Background Image" at bounding box center [862, 298] width 709 height 399
click at [850, 435] on video "Background Image" at bounding box center [862, 298] width 709 height 399
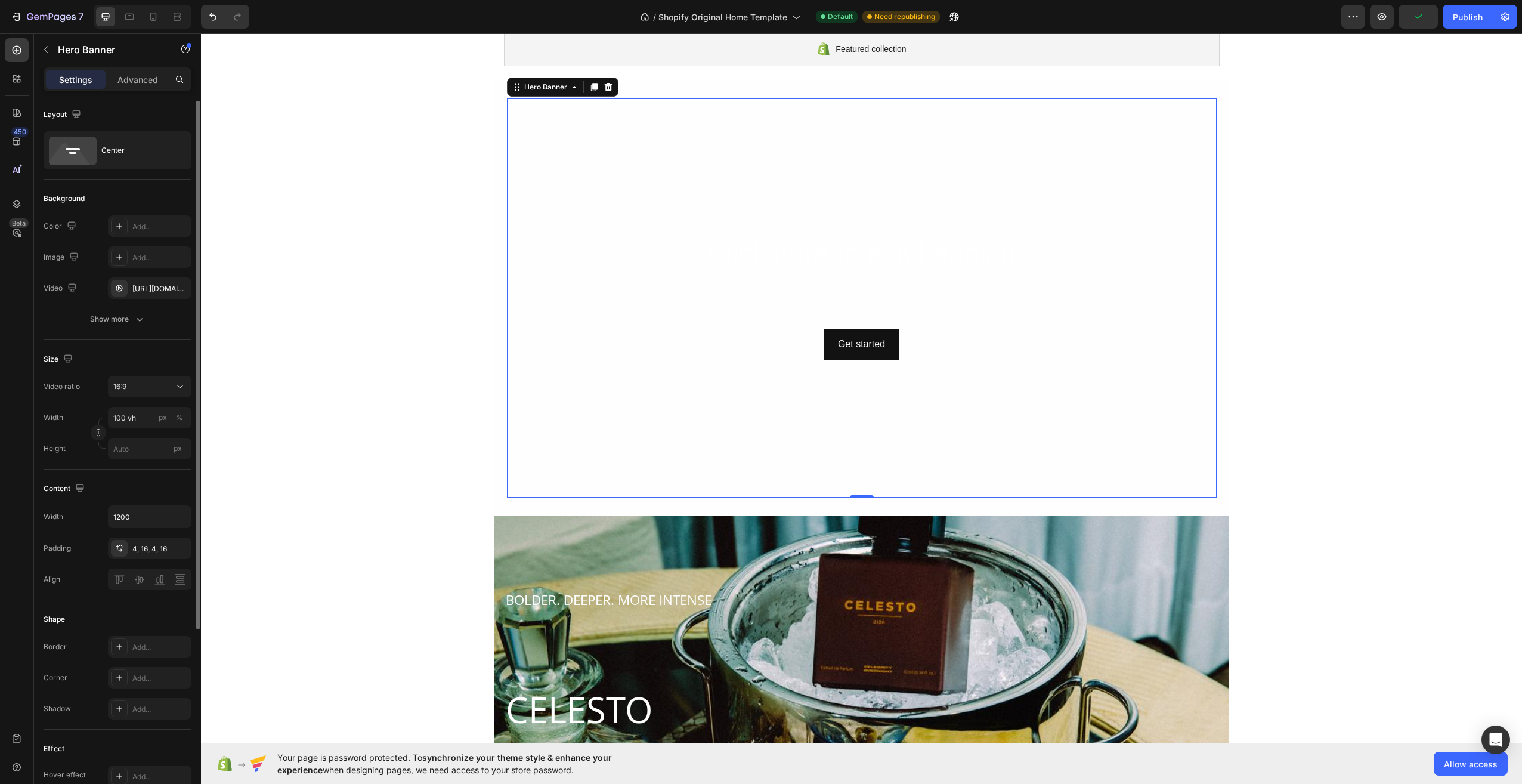
scroll to position [0, 0]
click at [148, 392] on div "16:9" at bounding box center [144, 392] width 61 height 10
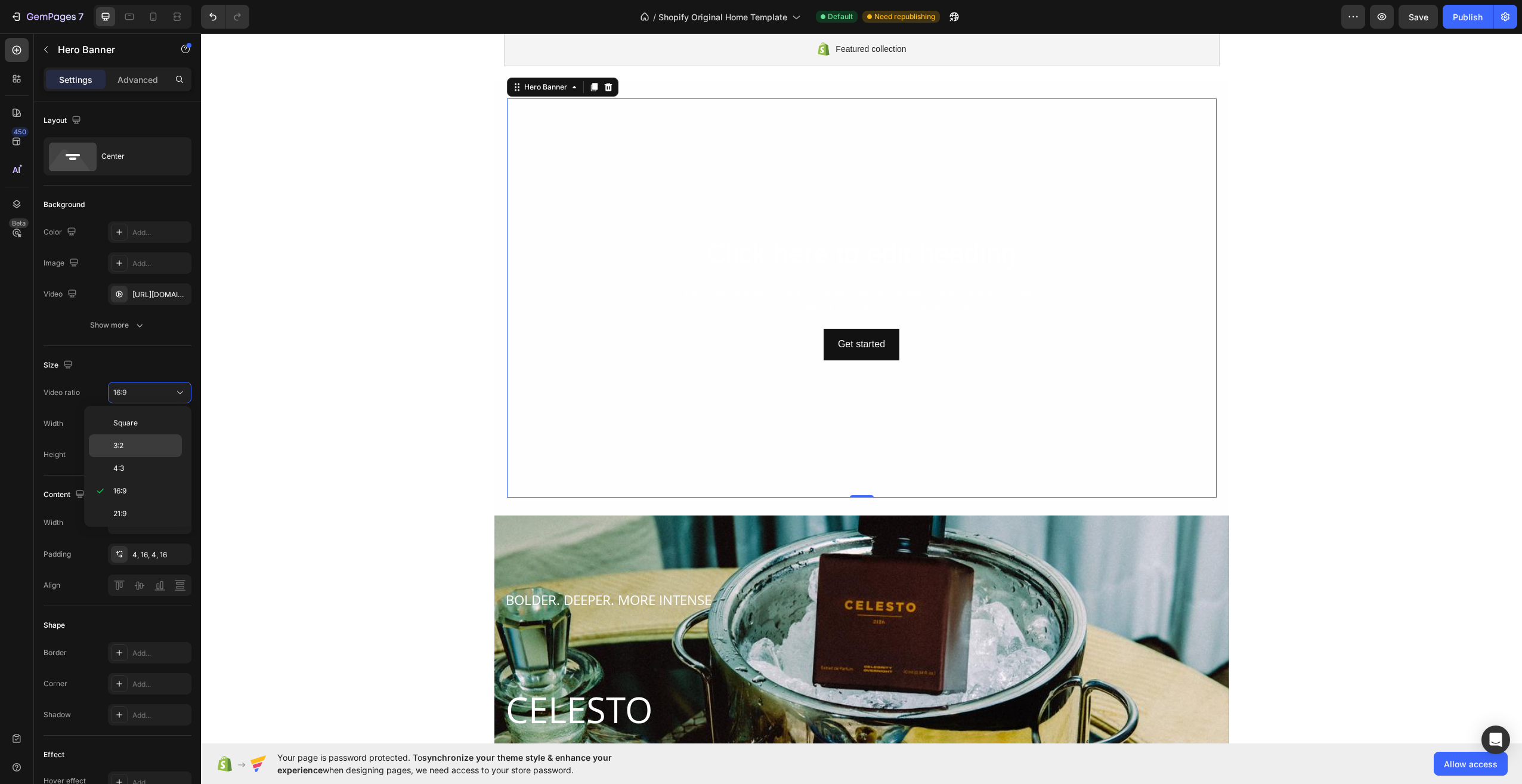
click at [145, 444] on p "3:2" at bounding box center [145, 444] width 63 height 10
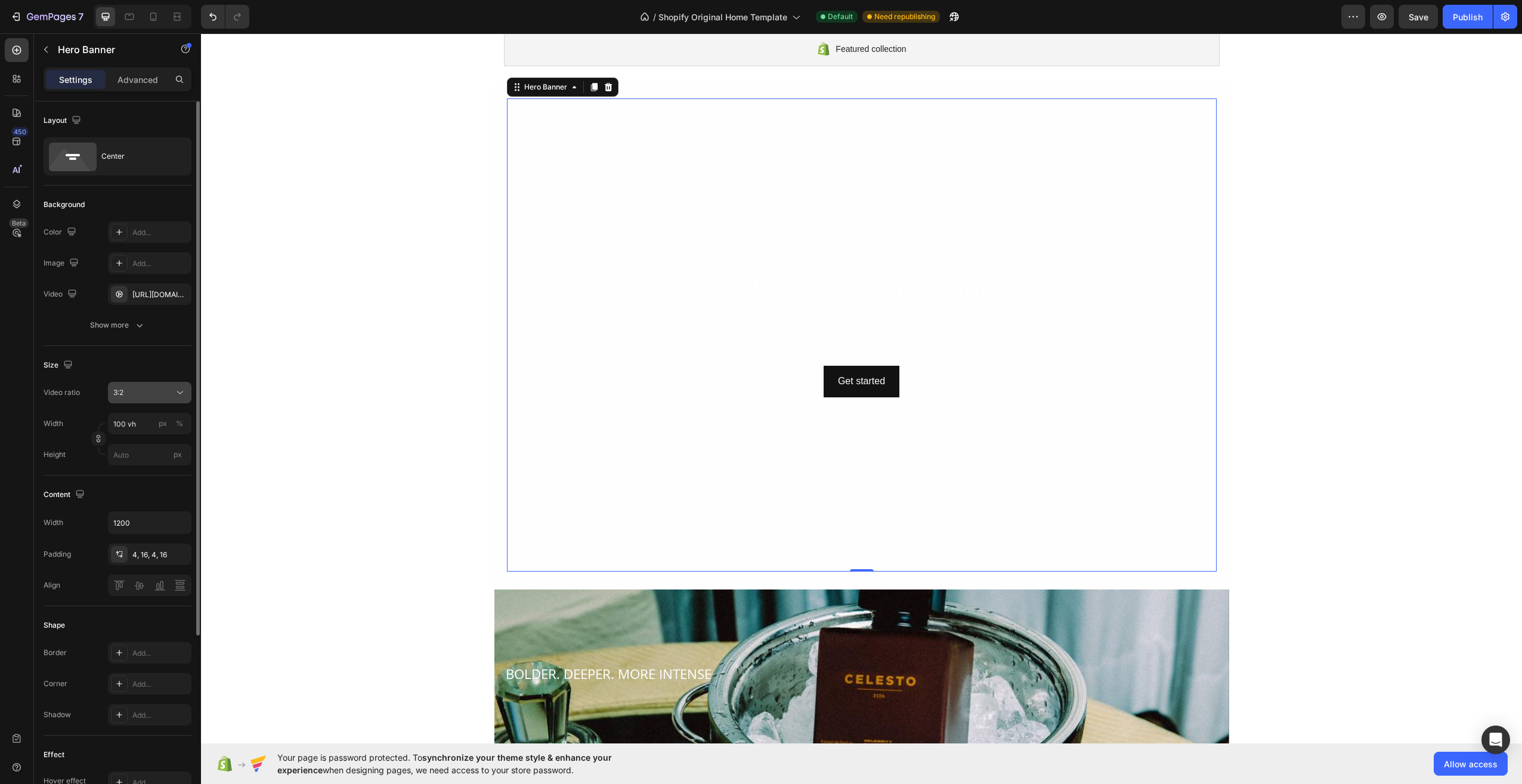
click at [152, 397] on div "3:2" at bounding box center [144, 392] width 61 height 10
click at [130, 492] on p "16:9" at bounding box center [145, 490] width 63 height 10
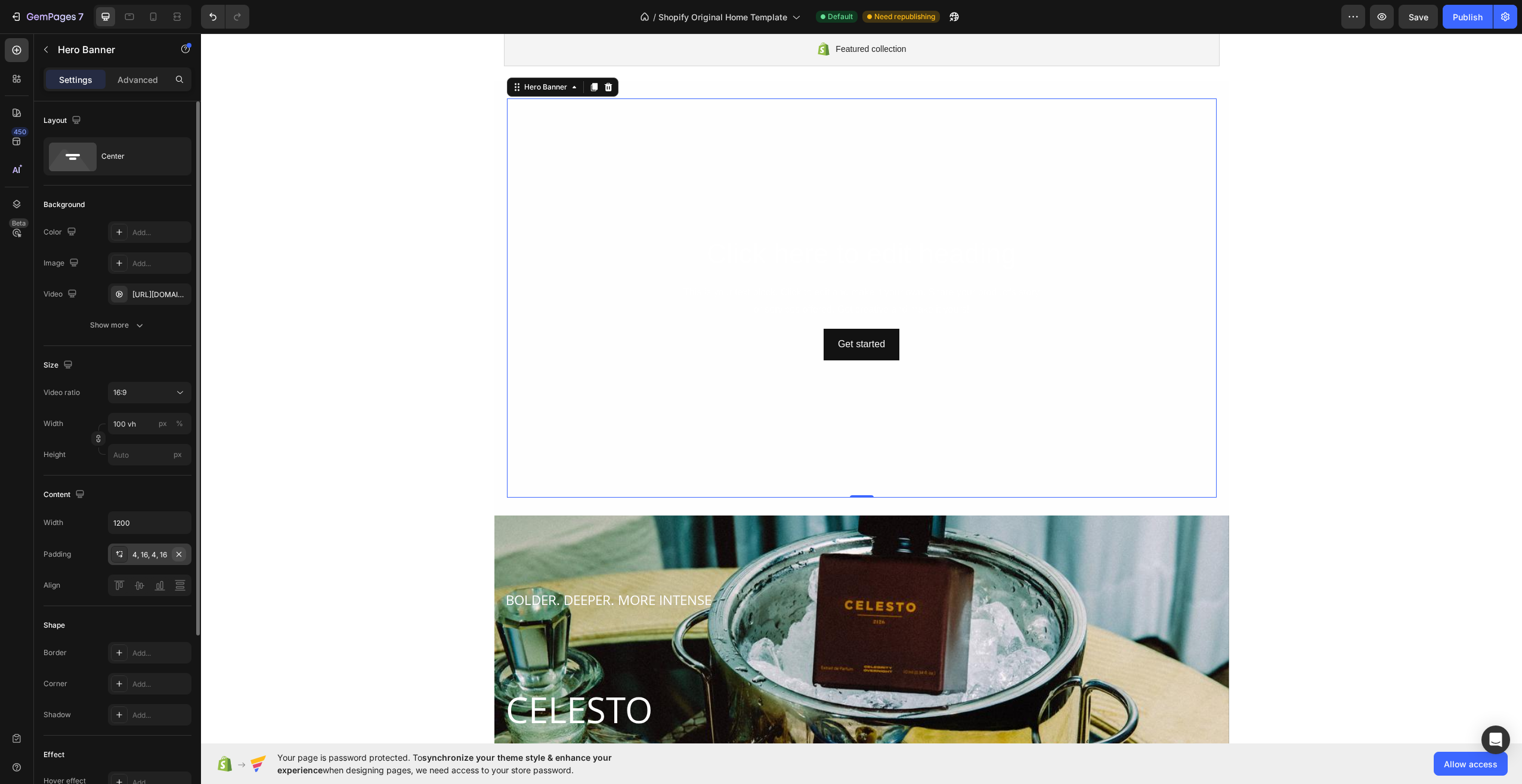
click at [181, 548] on button "button" at bounding box center [179, 553] width 14 height 14
click at [124, 549] on div at bounding box center [119, 554] width 17 height 17
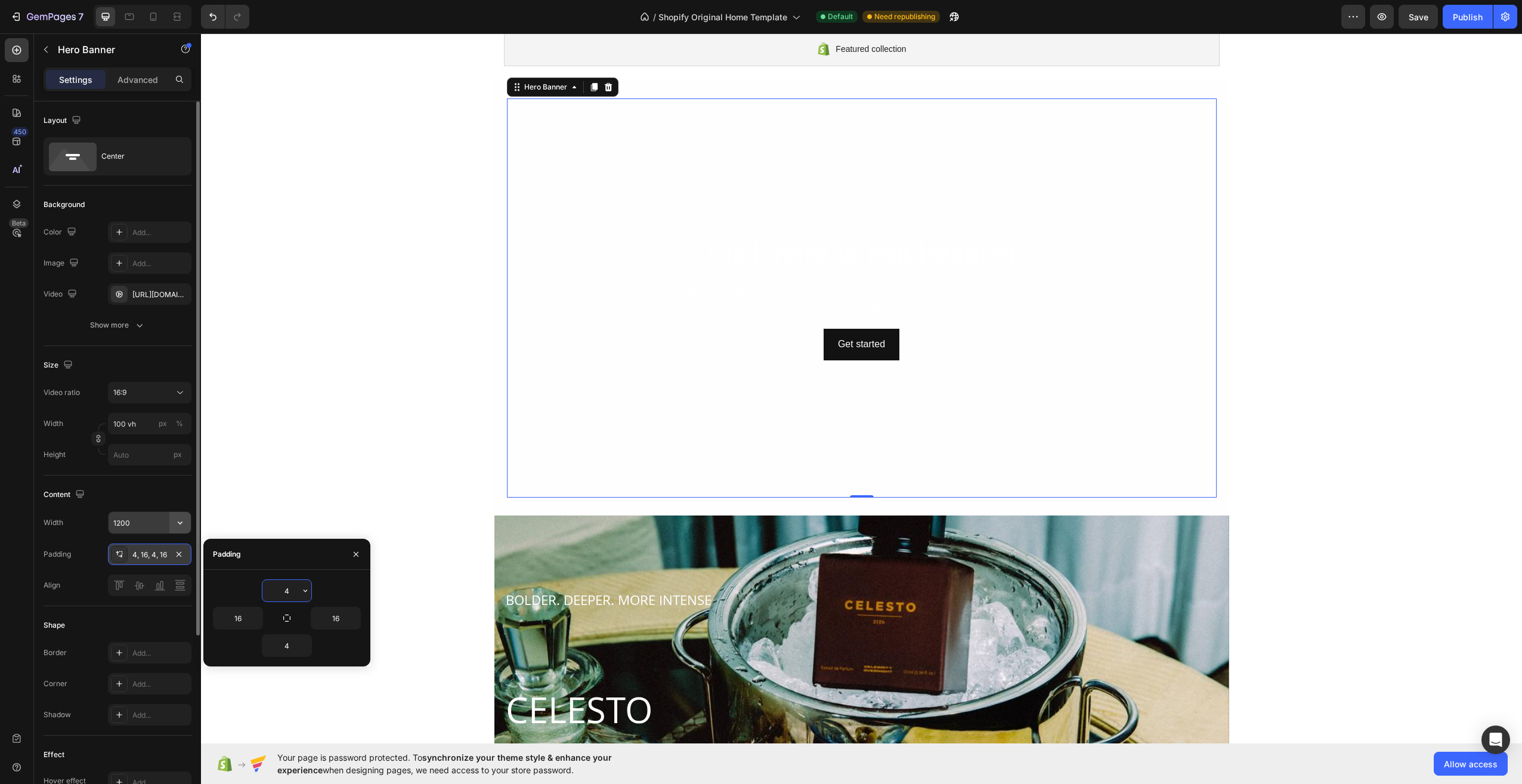
click at [184, 513] on button "button" at bounding box center [180, 522] width 22 height 22
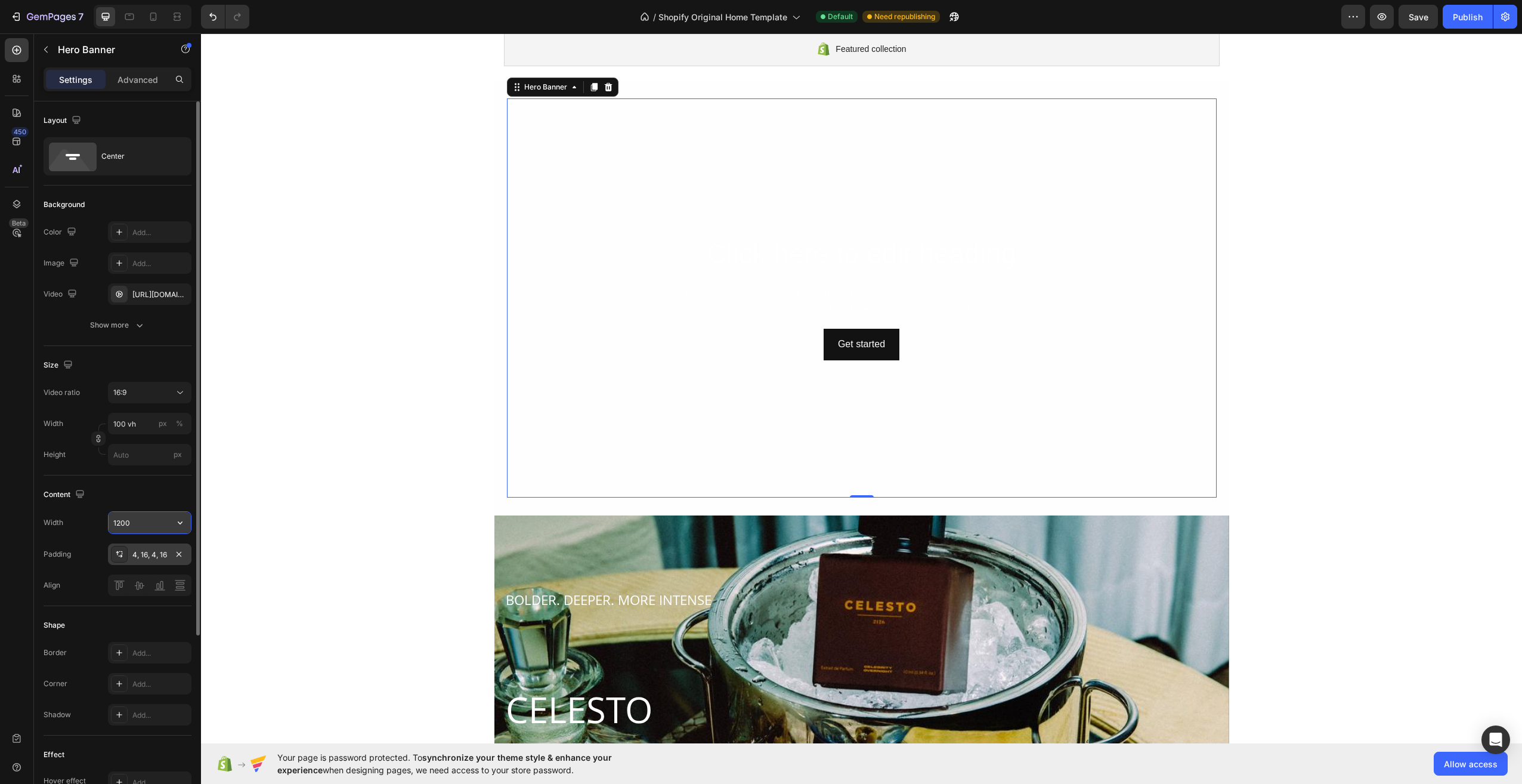
click at [182, 520] on icon "button" at bounding box center [180, 522] width 12 height 12
click at [153, 554] on p "Full 100%" at bounding box center [147, 552] width 68 height 10
click at [171, 522] on button "button" at bounding box center [180, 522] width 22 height 22
click at [131, 593] on span "Fit content" at bounding box center [131, 598] width 36 height 10
type input "Auto"
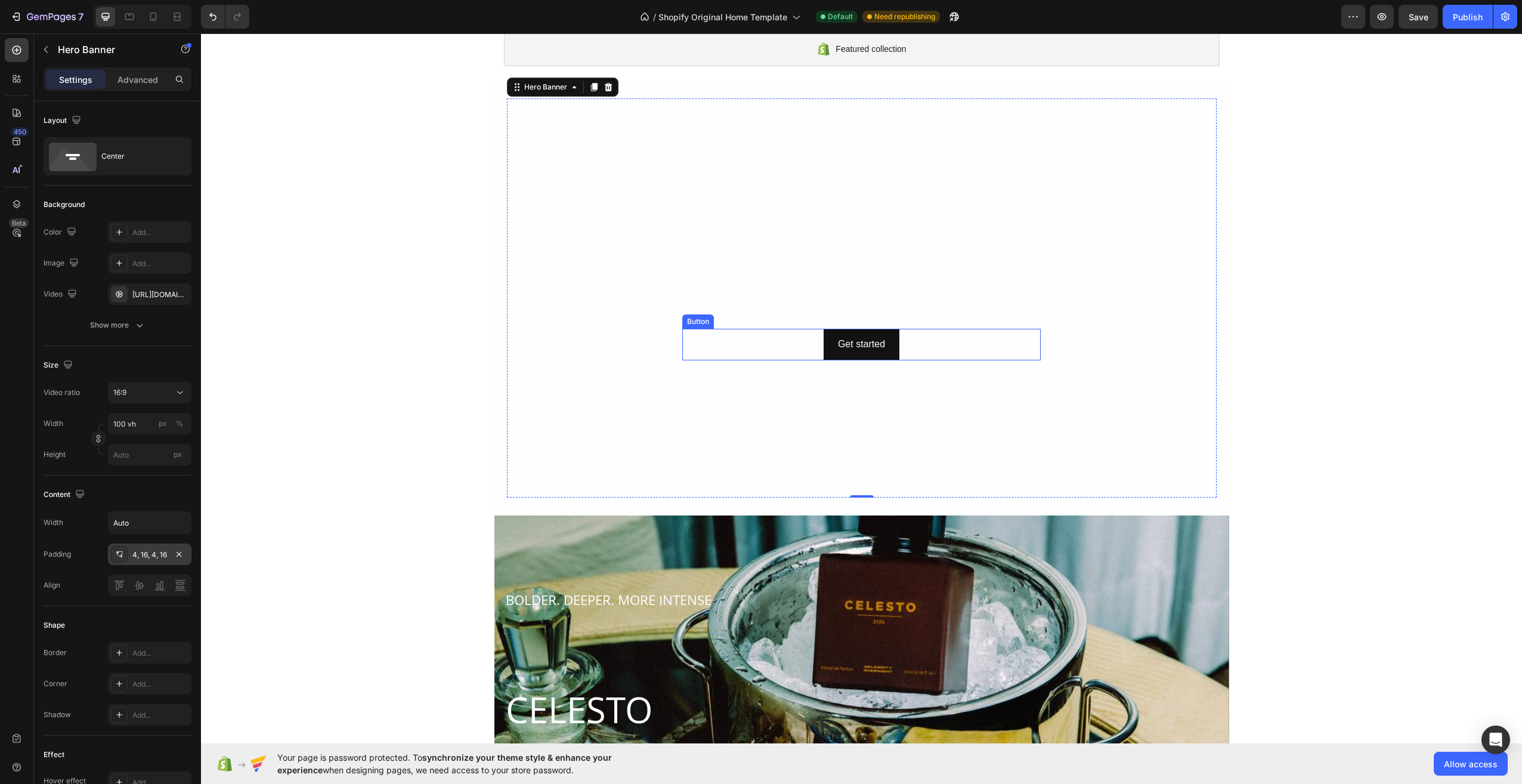
click at [1163, 337] on video "Background Image" at bounding box center [862, 298] width 709 height 399
click at [130, 321] on div "Show more" at bounding box center [117, 324] width 56 height 12
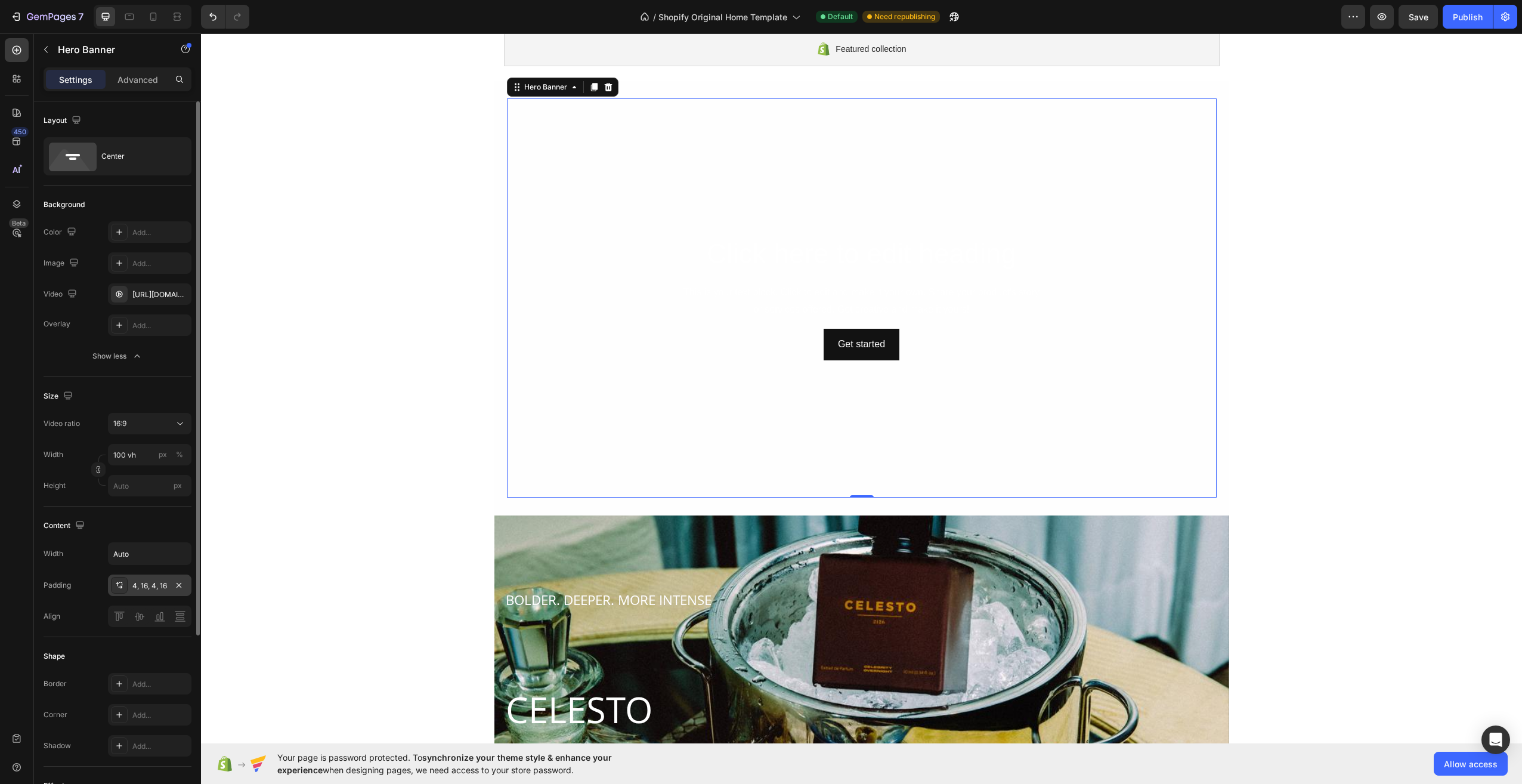
click at [134, 78] on p "Advanced" at bounding box center [137, 79] width 41 height 12
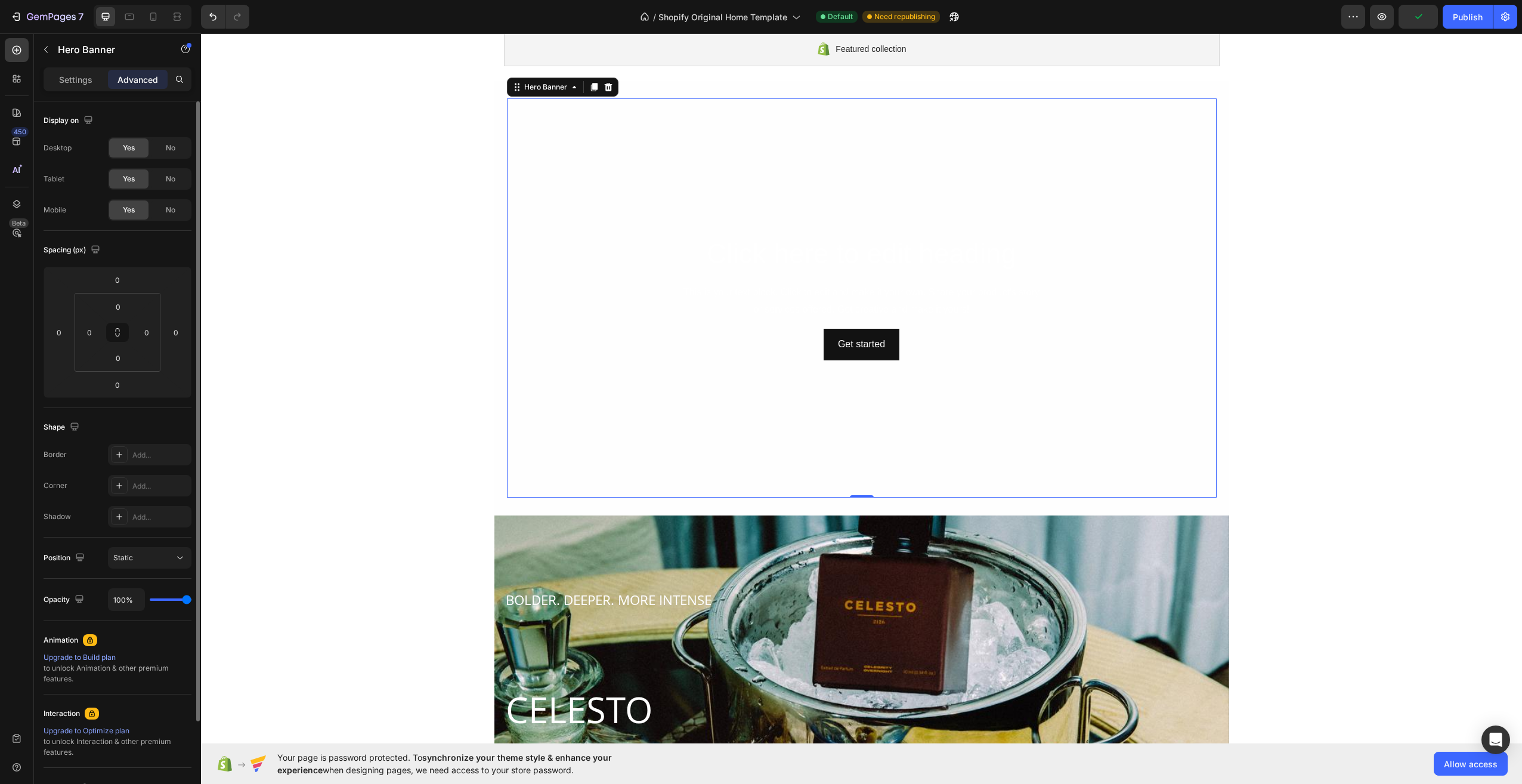
scroll to position [112, 0]
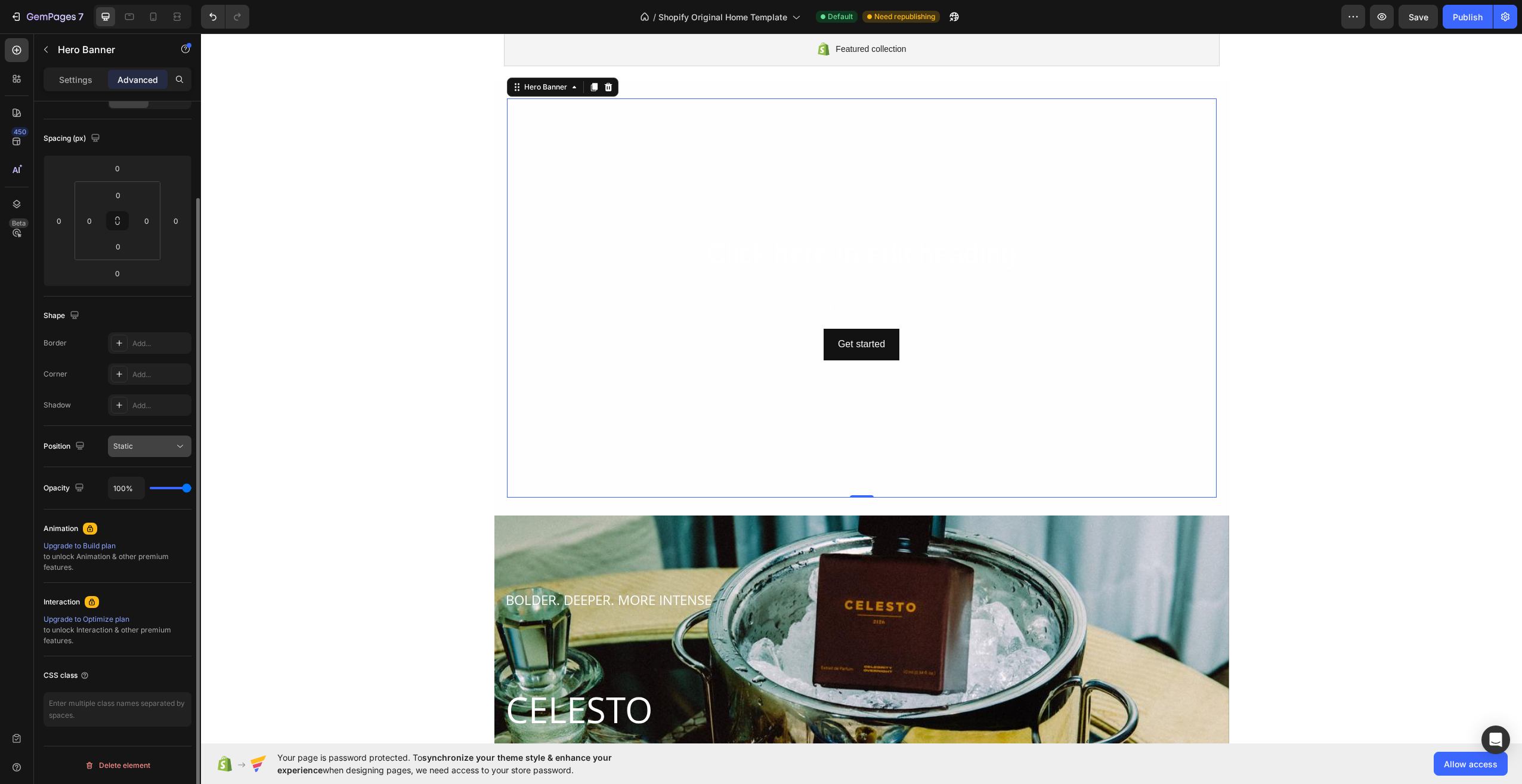
click at [152, 451] on div "Static" at bounding box center [149, 445] width 73 height 12
click at [152, 450] on div "Static" at bounding box center [144, 445] width 61 height 10
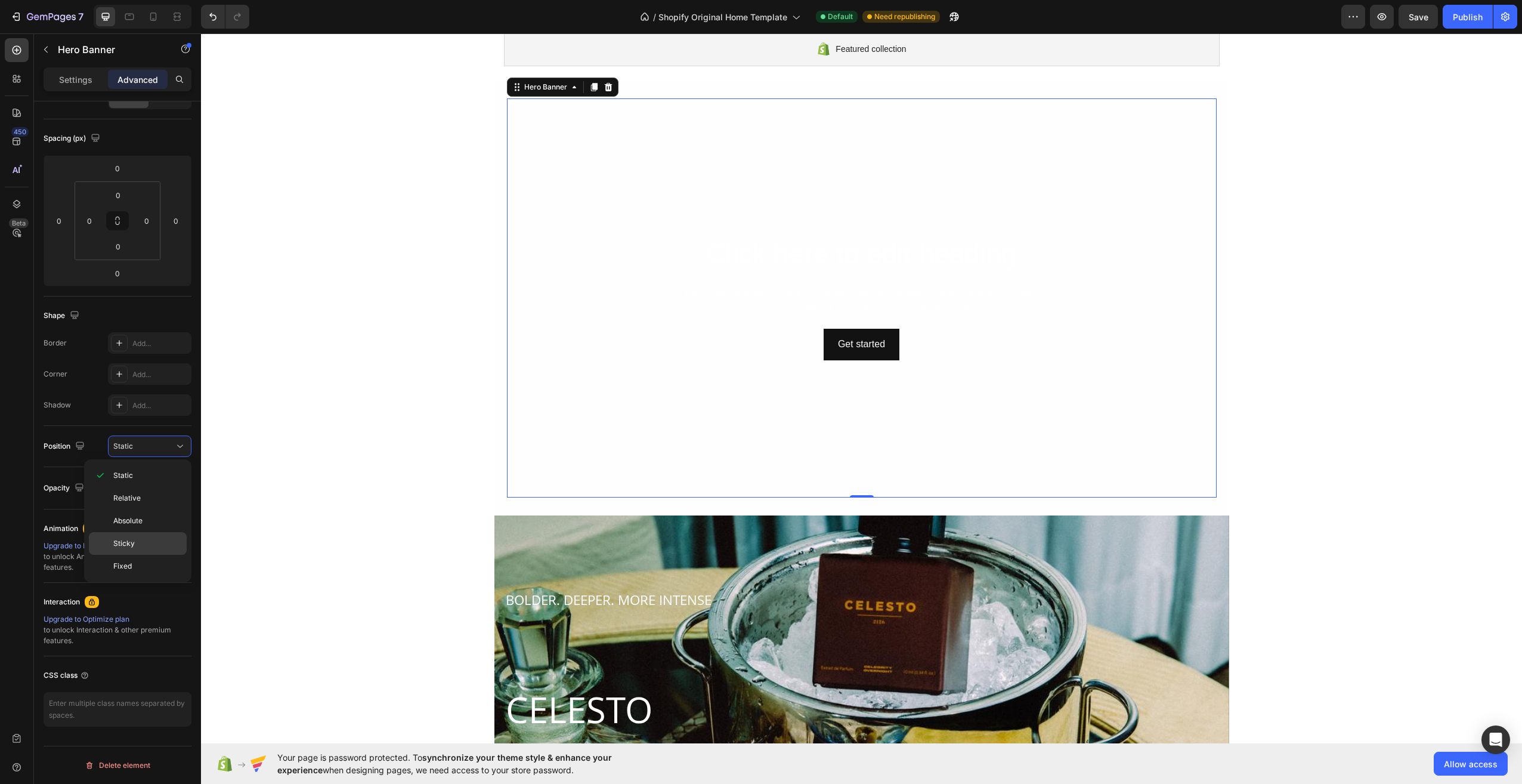
click at [150, 554] on div "Sticky" at bounding box center [137, 566] width 97 height 23
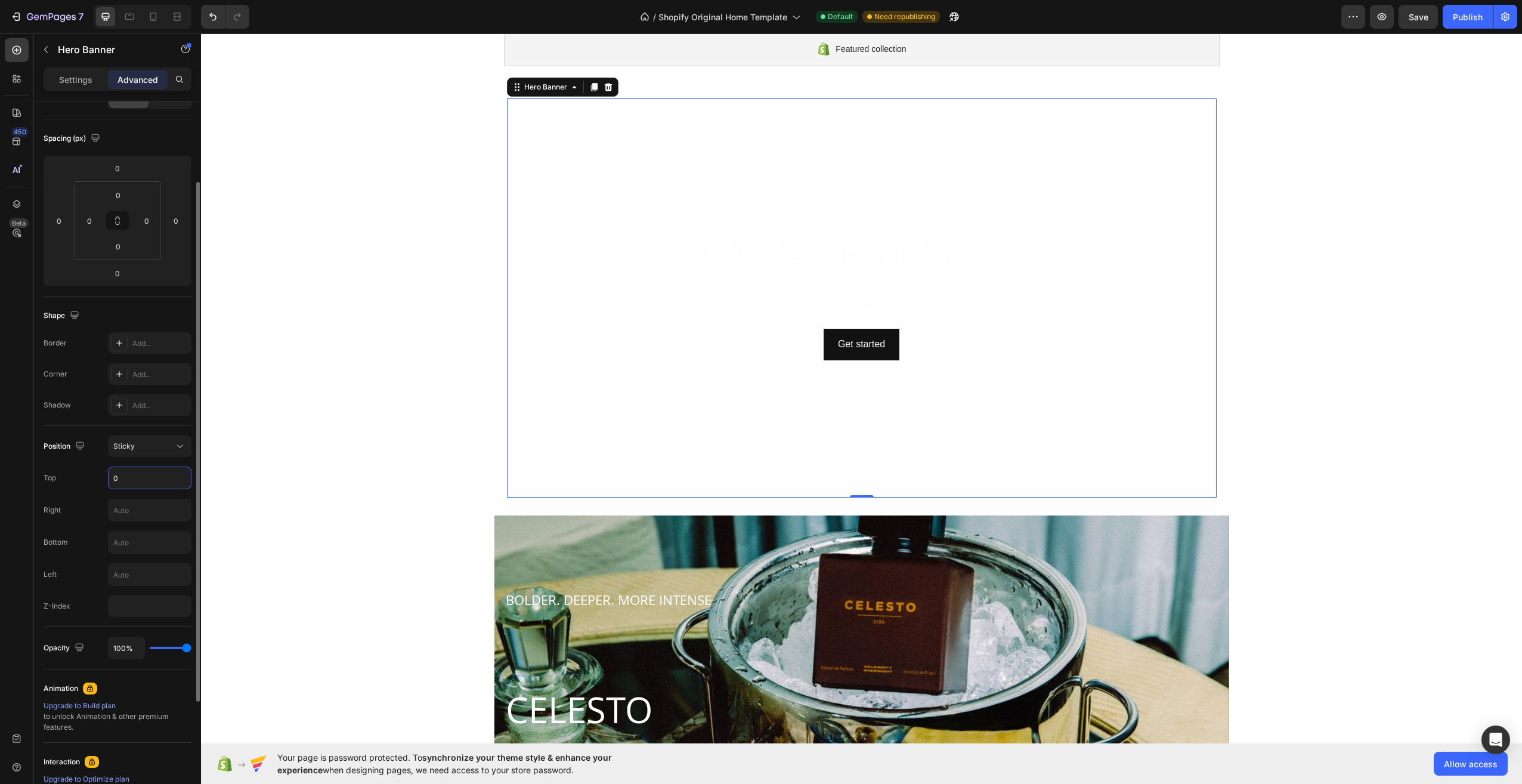
click at [140, 480] on input "0" at bounding box center [149, 478] width 82 height 22
click at [137, 442] on div "Sticky" at bounding box center [144, 445] width 61 height 10
click at [140, 480] on p "Static" at bounding box center [148, 475] width 68 height 10
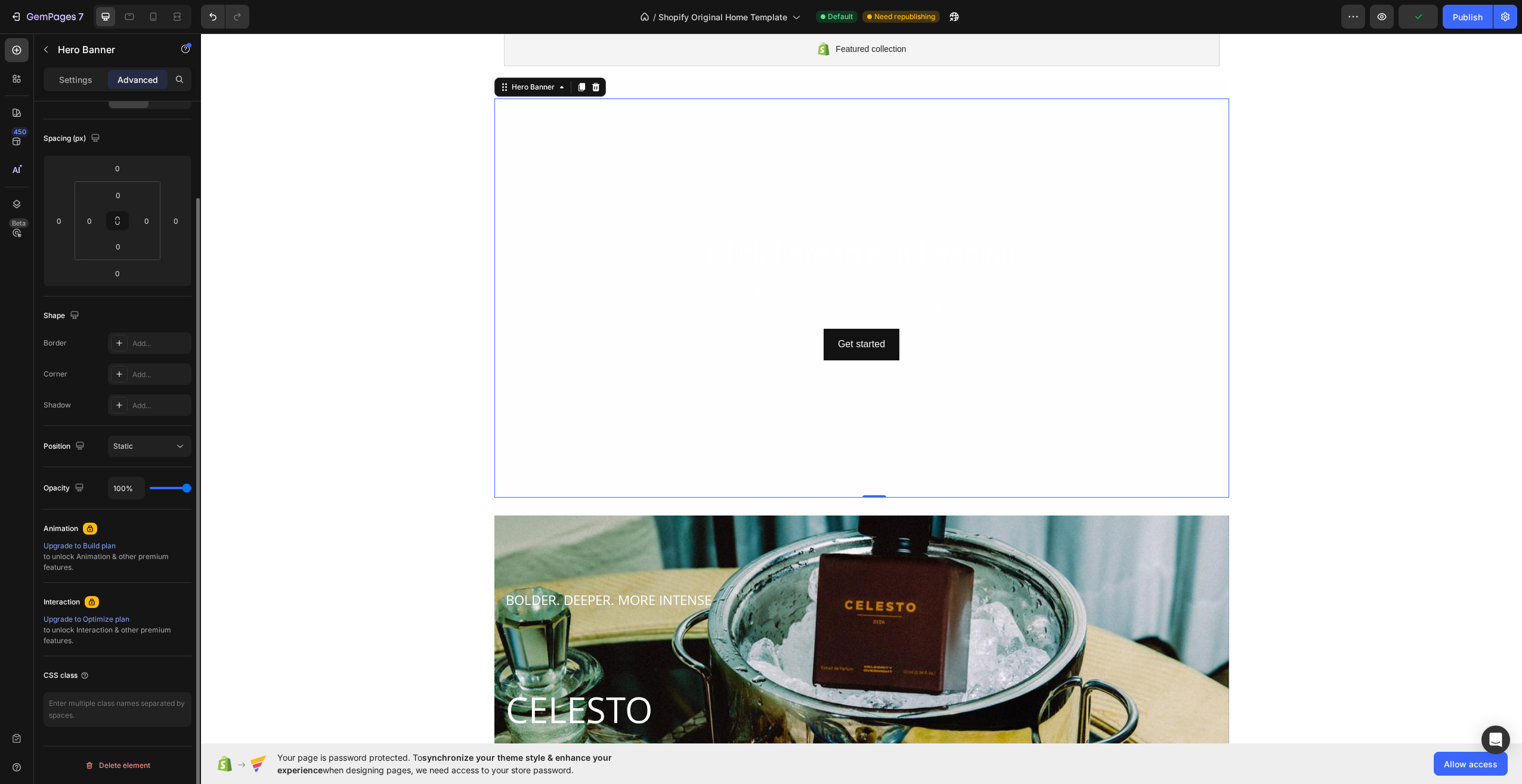
scroll to position [0, 0]
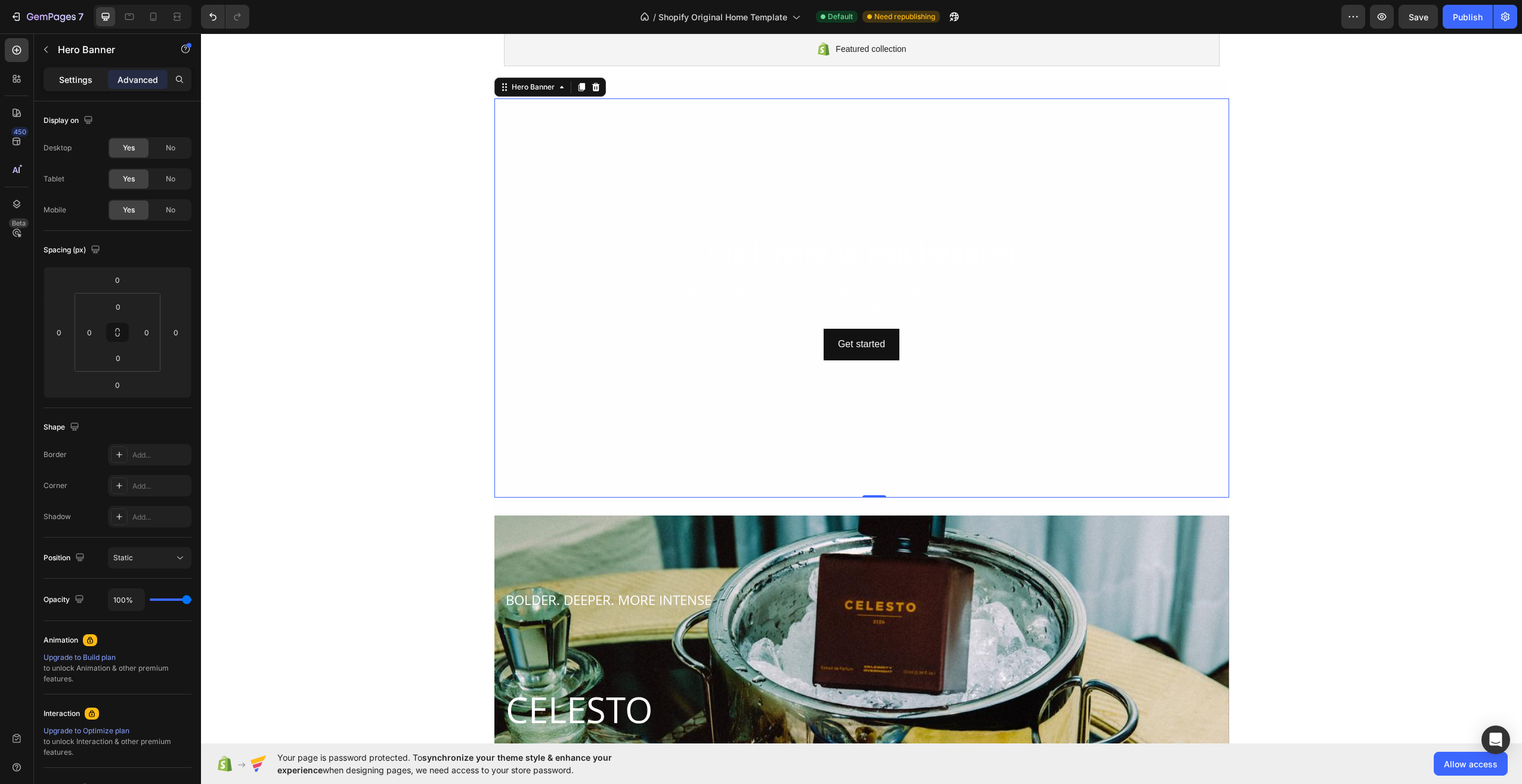
click at [86, 83] on p "Settings" at bounding box center [75, 79] width 33 height 12
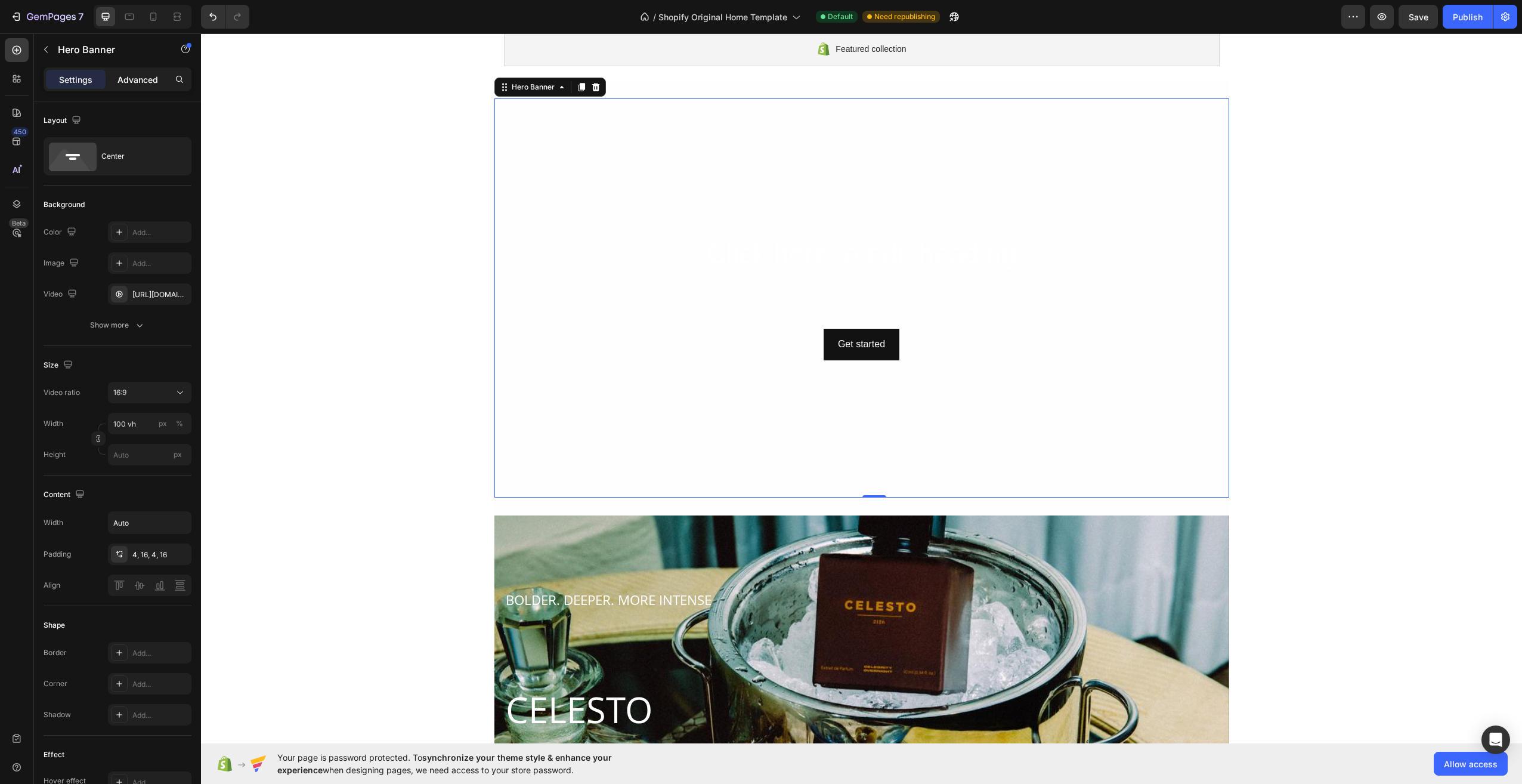
click at [125, 78] on p "Advanced" at bounding box center [137, 79] width 41 height 12
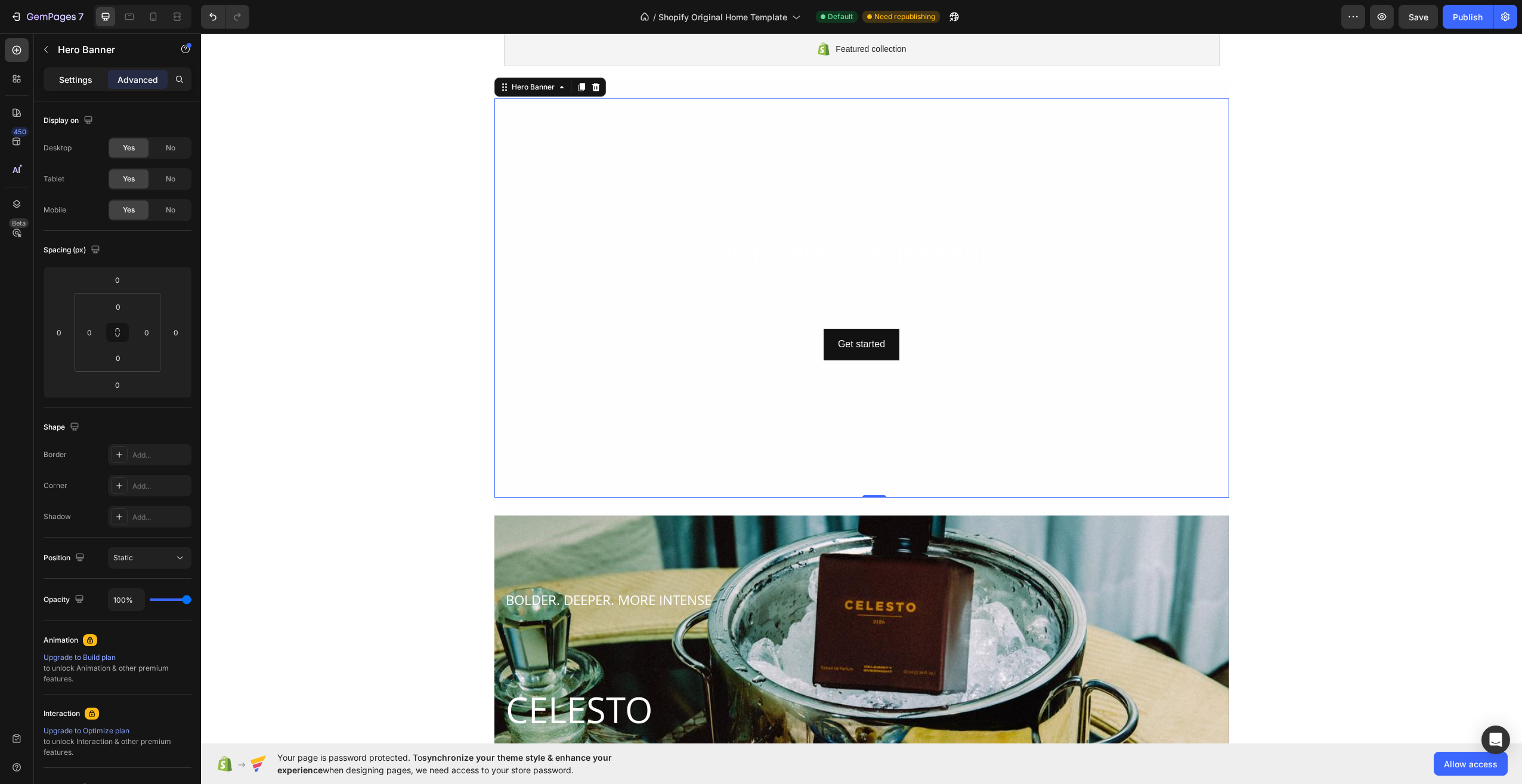
click at [74, 81] on p "Settings" at bounding box center [75, 79] width 33 height 12
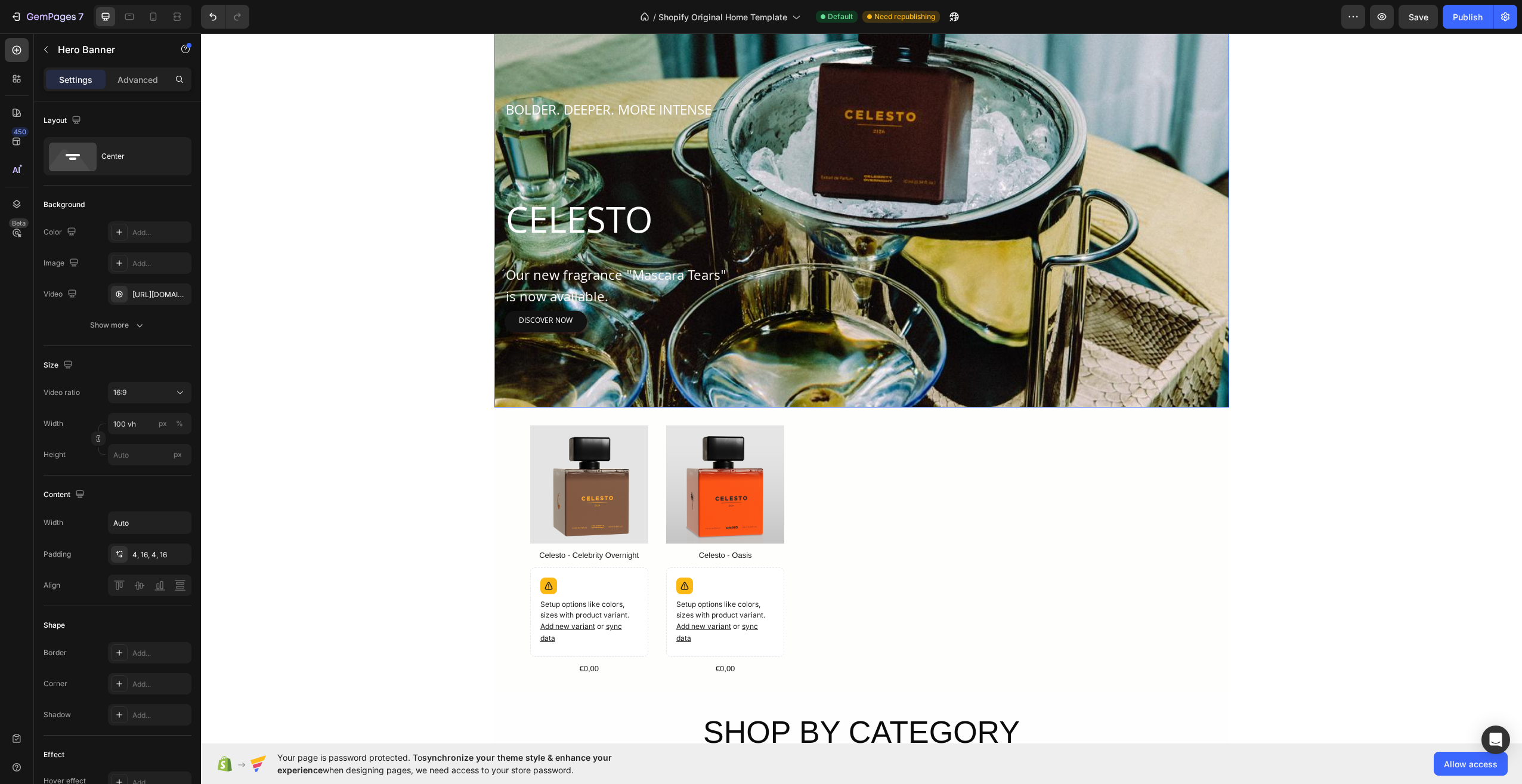
scroll to position [656, 0]
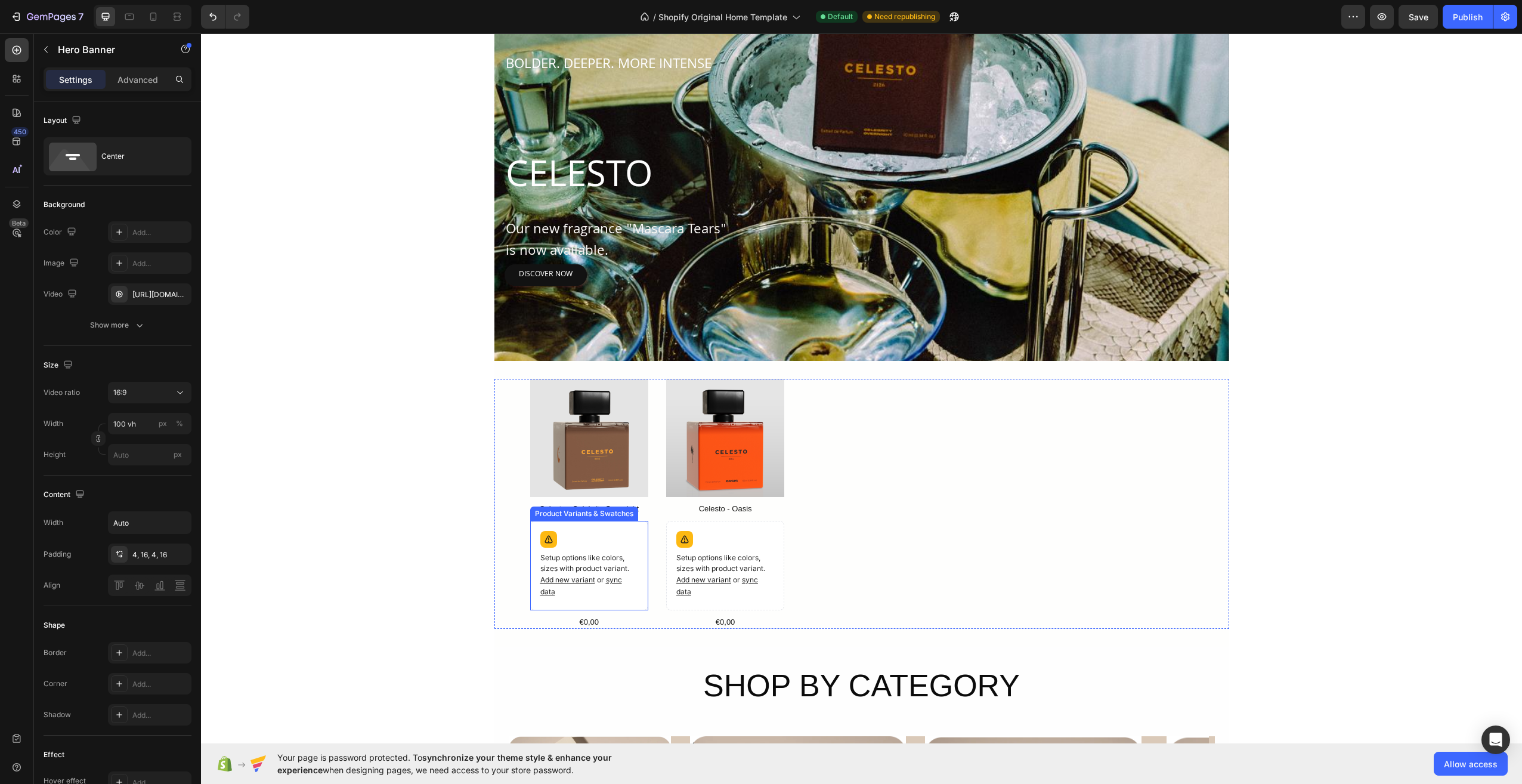
click at [545, 543] on icon at bounding box center [549, 539] width 12 height 12
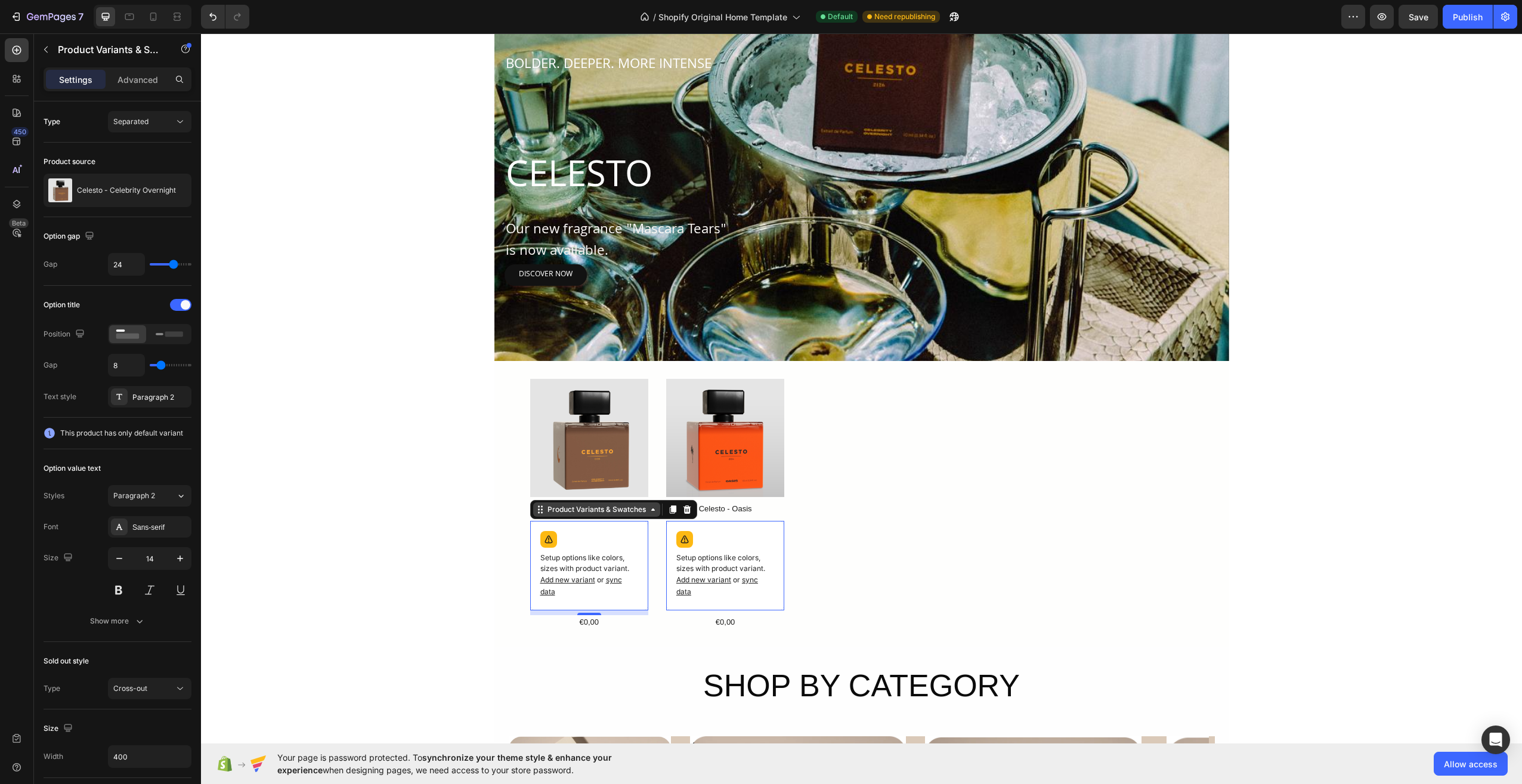
click at [639, 514] on div "Product Variants & Swatches" at bounding box center [596, 509] width 103 height 10
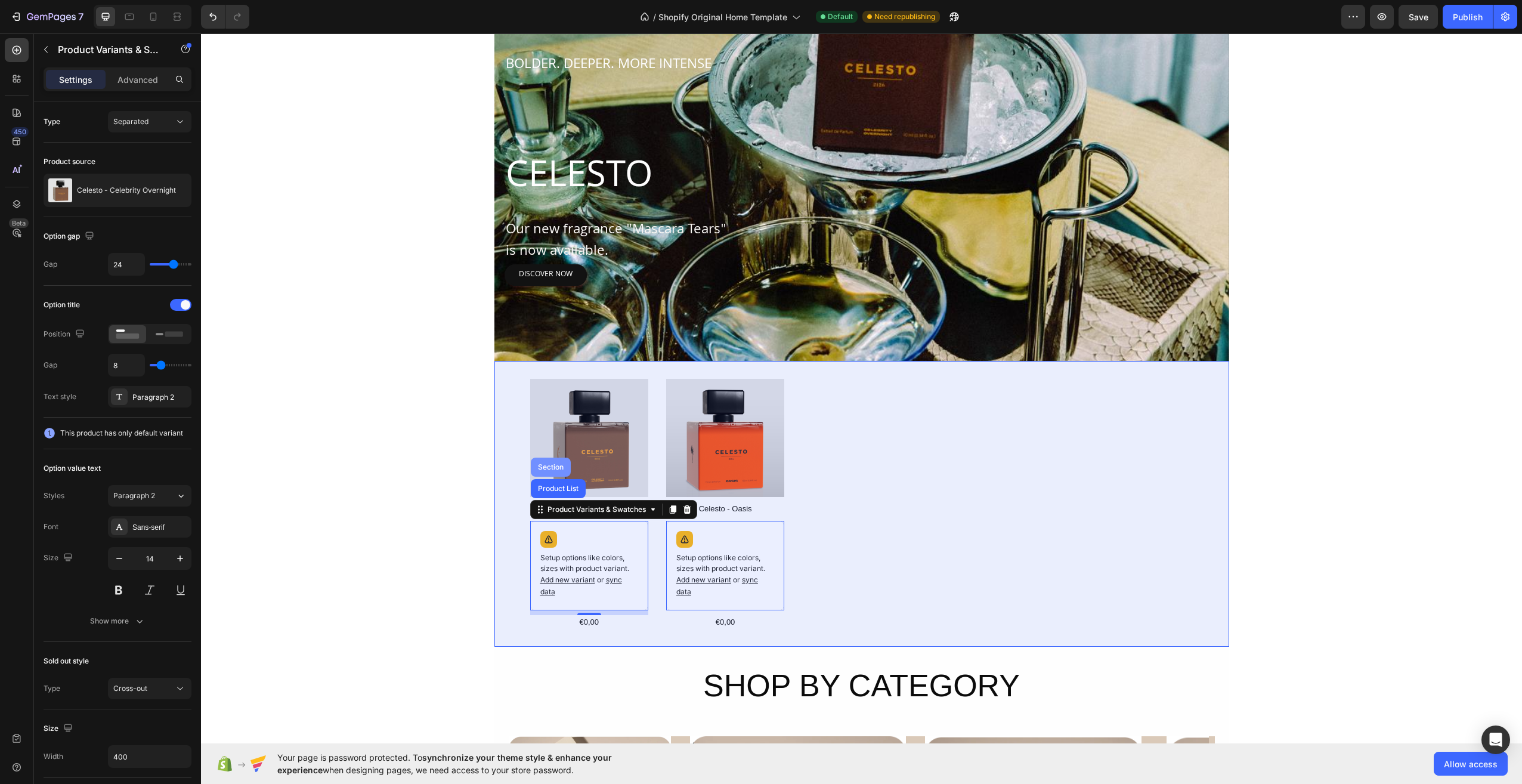
click at [547, 467] on div "Section" at bounding box center [551, 467] width 30 height 8
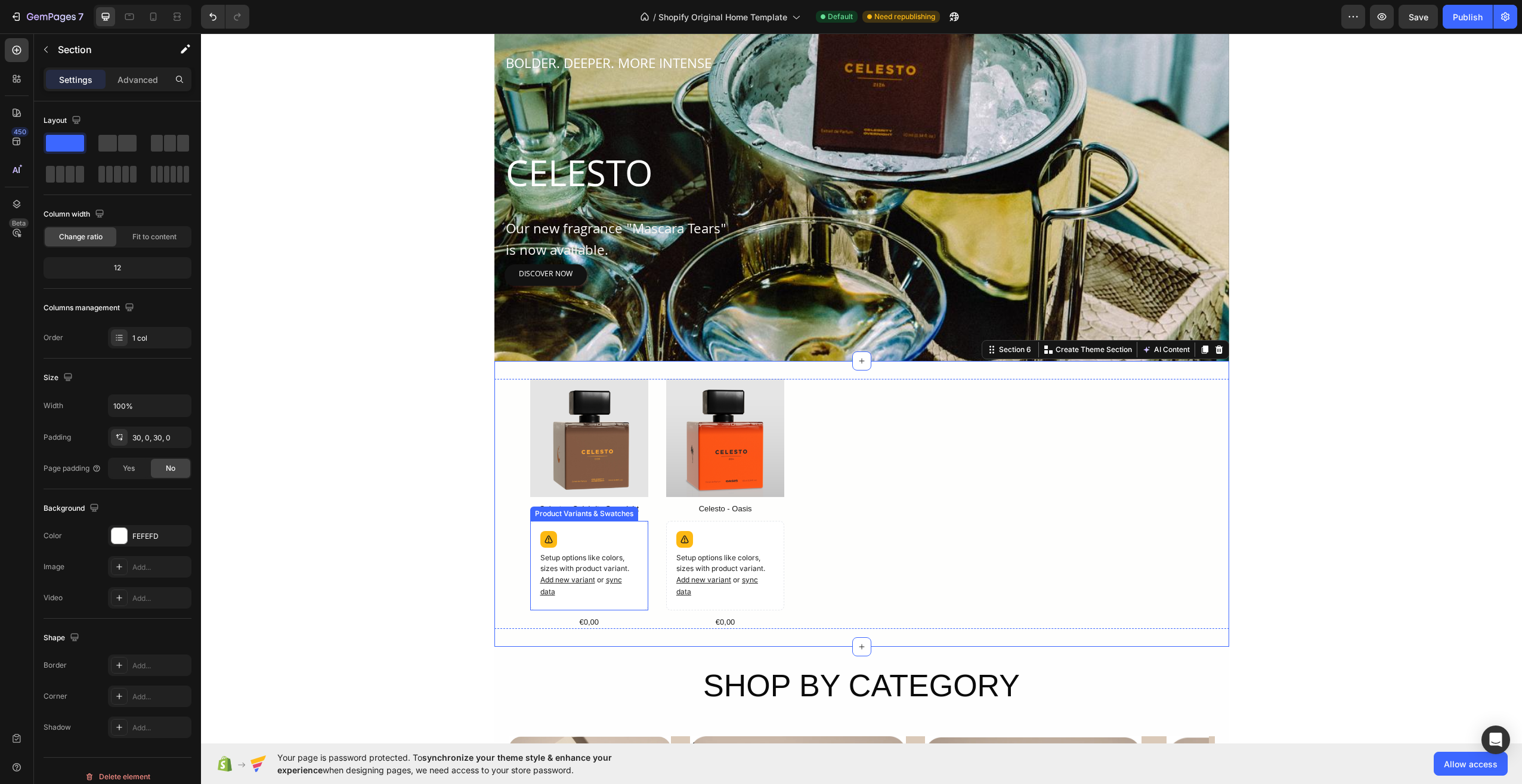
click at [548, 544] on icon at bounding box center [549, 539] width 12 height 12
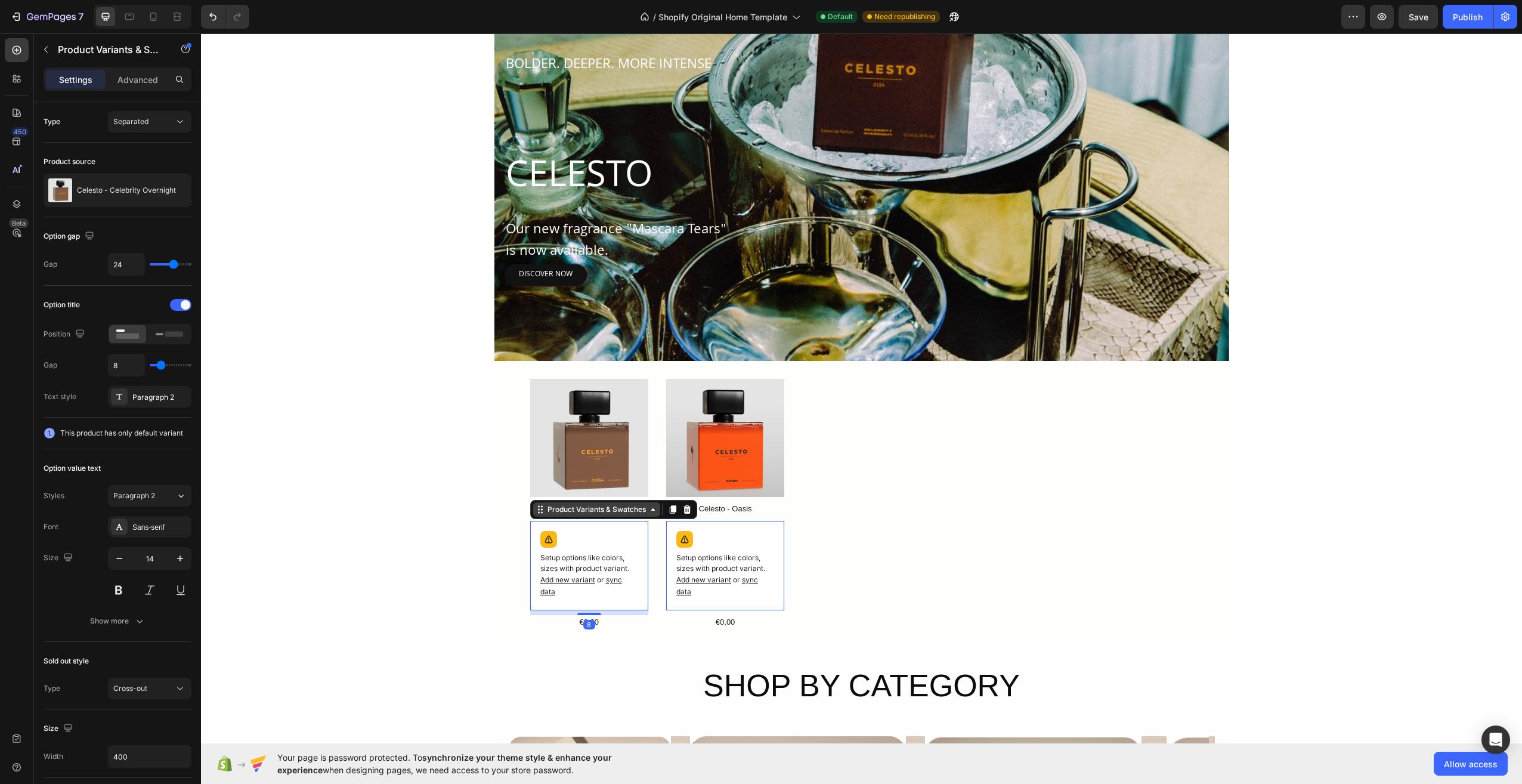
click at [656, 509] on div "Product Variants & Swatches" at bounding box center [597, 509] width 127 height 14
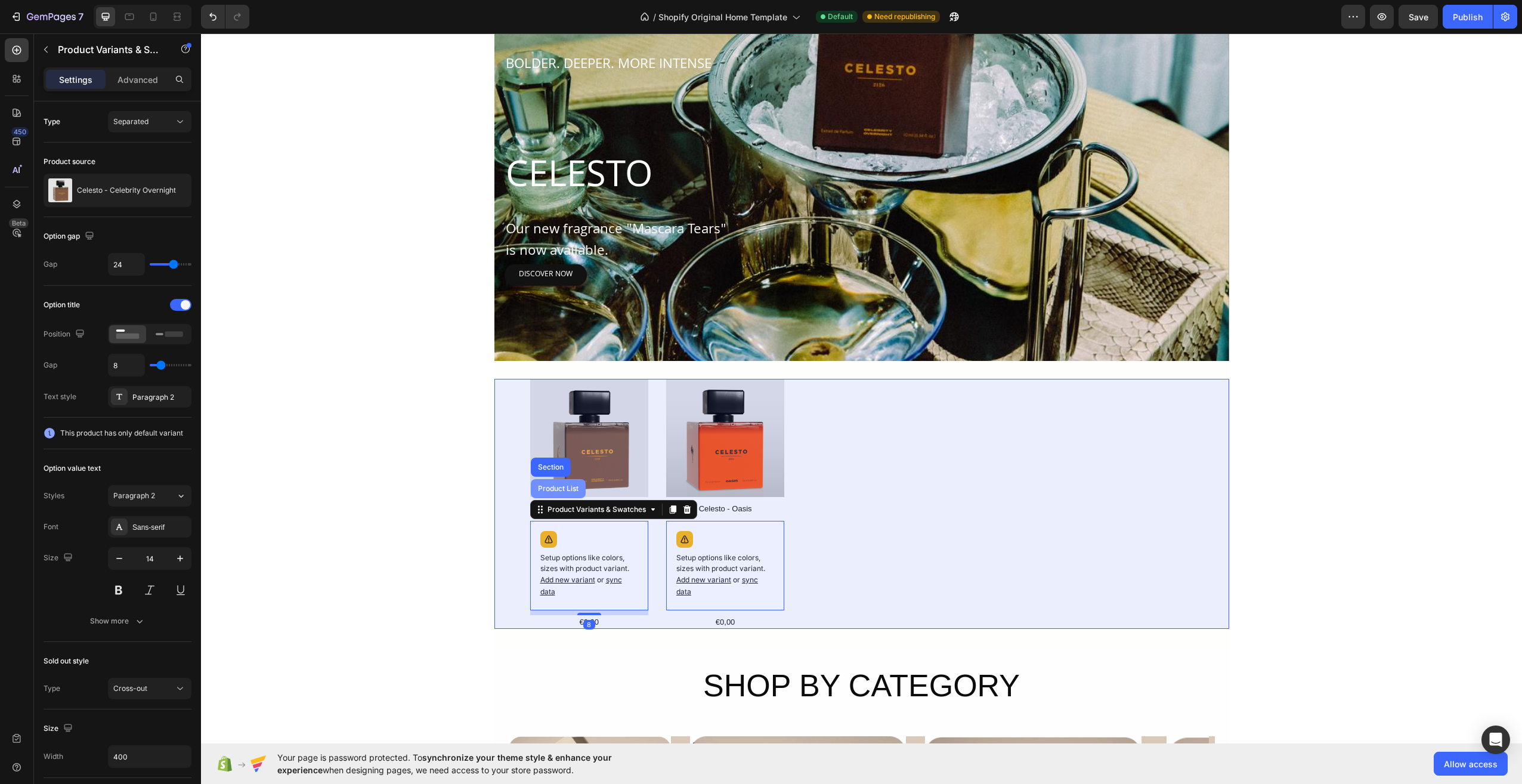
click at [569, 497] on div "Product List" at bounding box center [558, 488] width 55 height 19
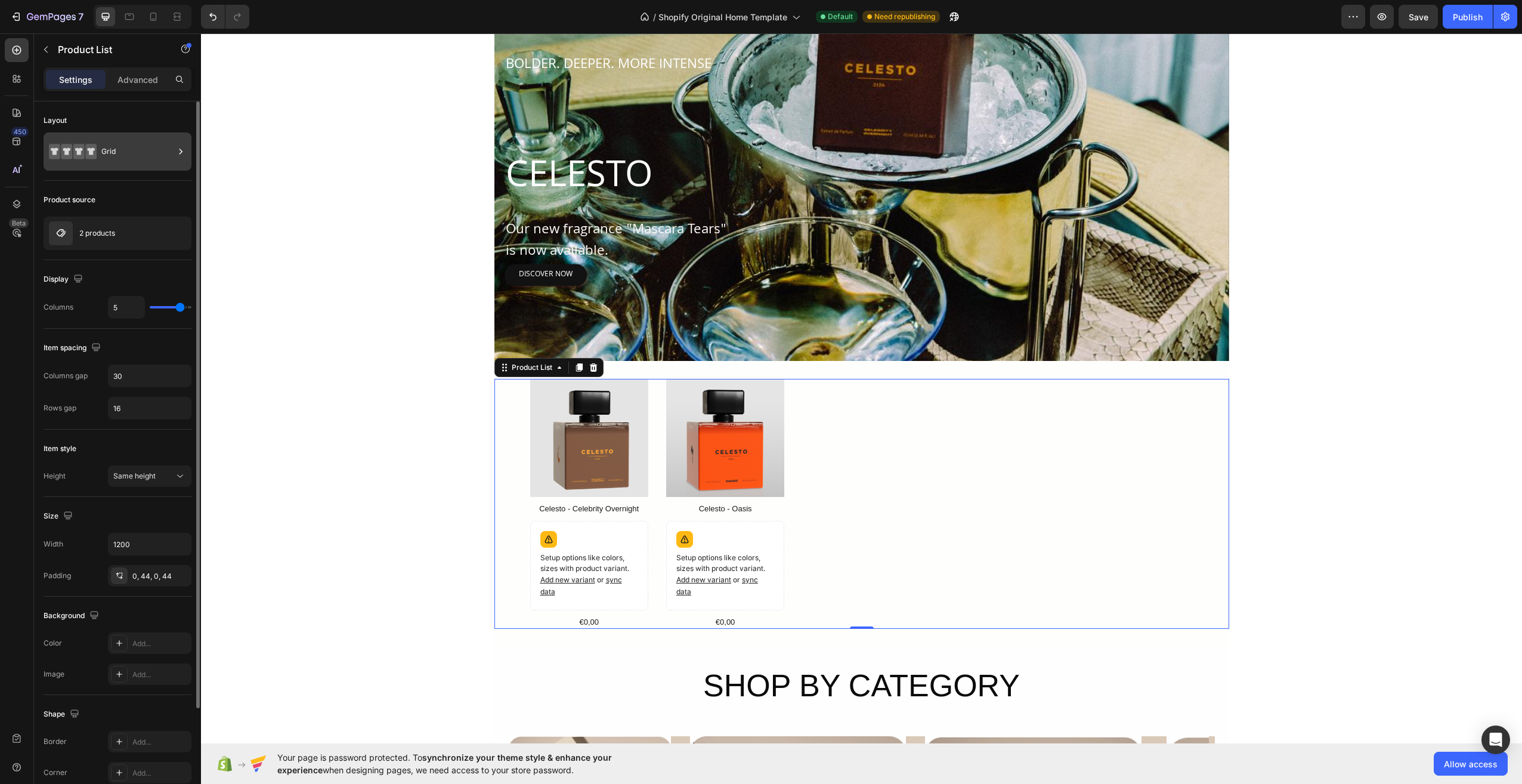
click at [160, 148] on div "Grid" at bounding box center [137, 151] width 73 height 27
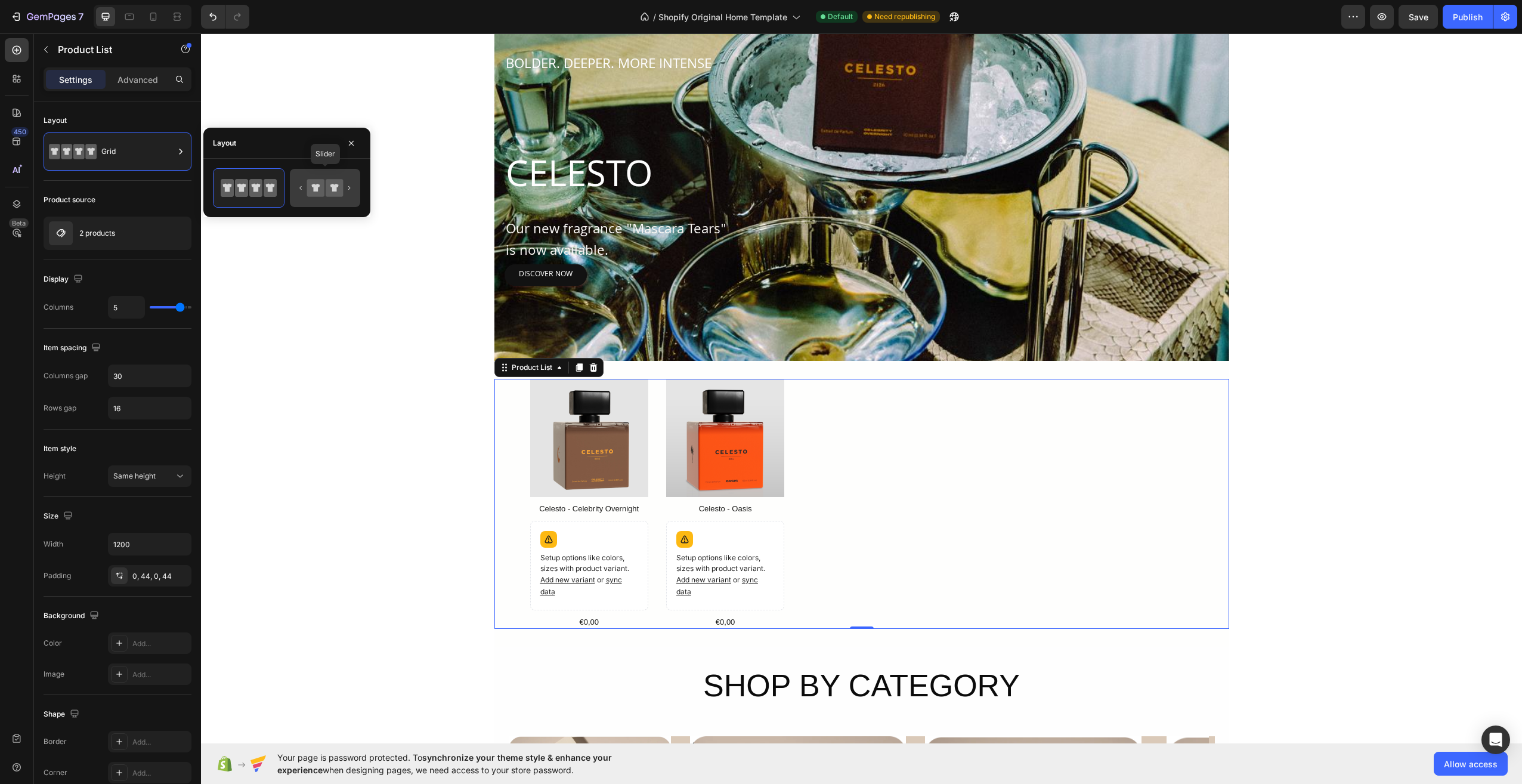
click at [346, 195] on icon at bounding box center [324, 187] width 56 height 24
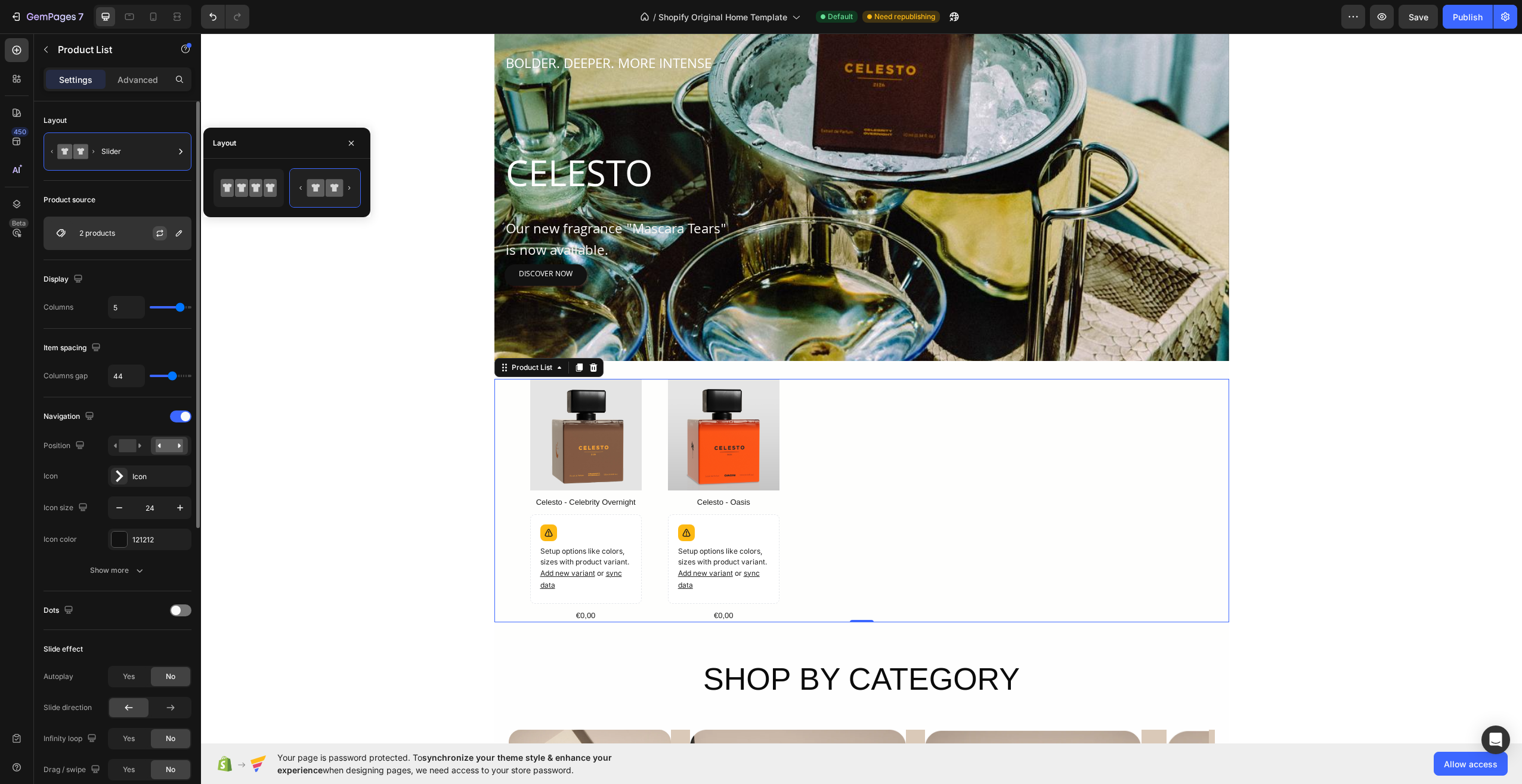
click at [152, 236] on button "button" at bounding box center [159, 233] width 14 height 14
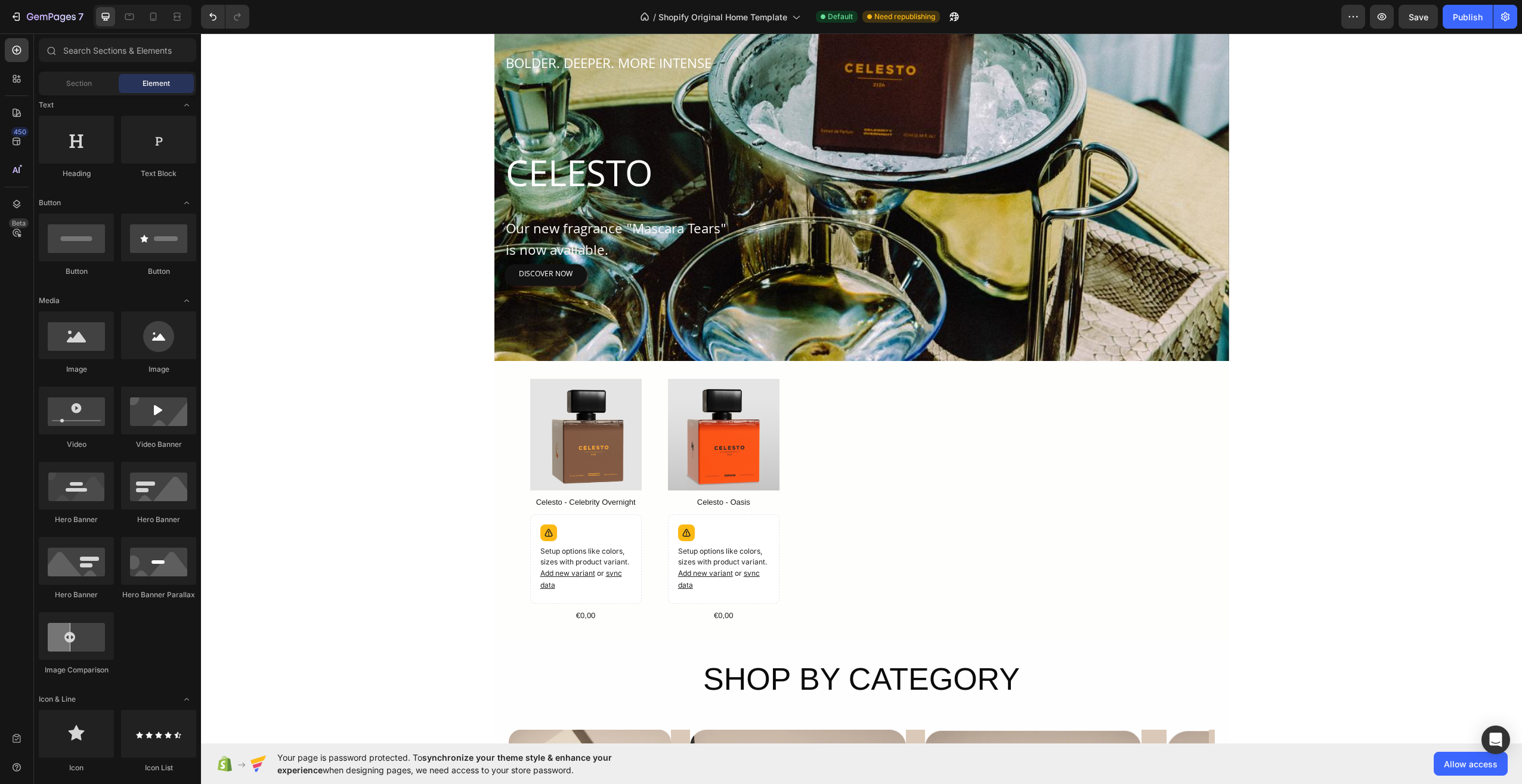
click at [1054, 540] on div "Product Images Celesto - Celebrity Overnight Product Title Setup options like c…" at bounding box center [862, 499] width 663 height 243
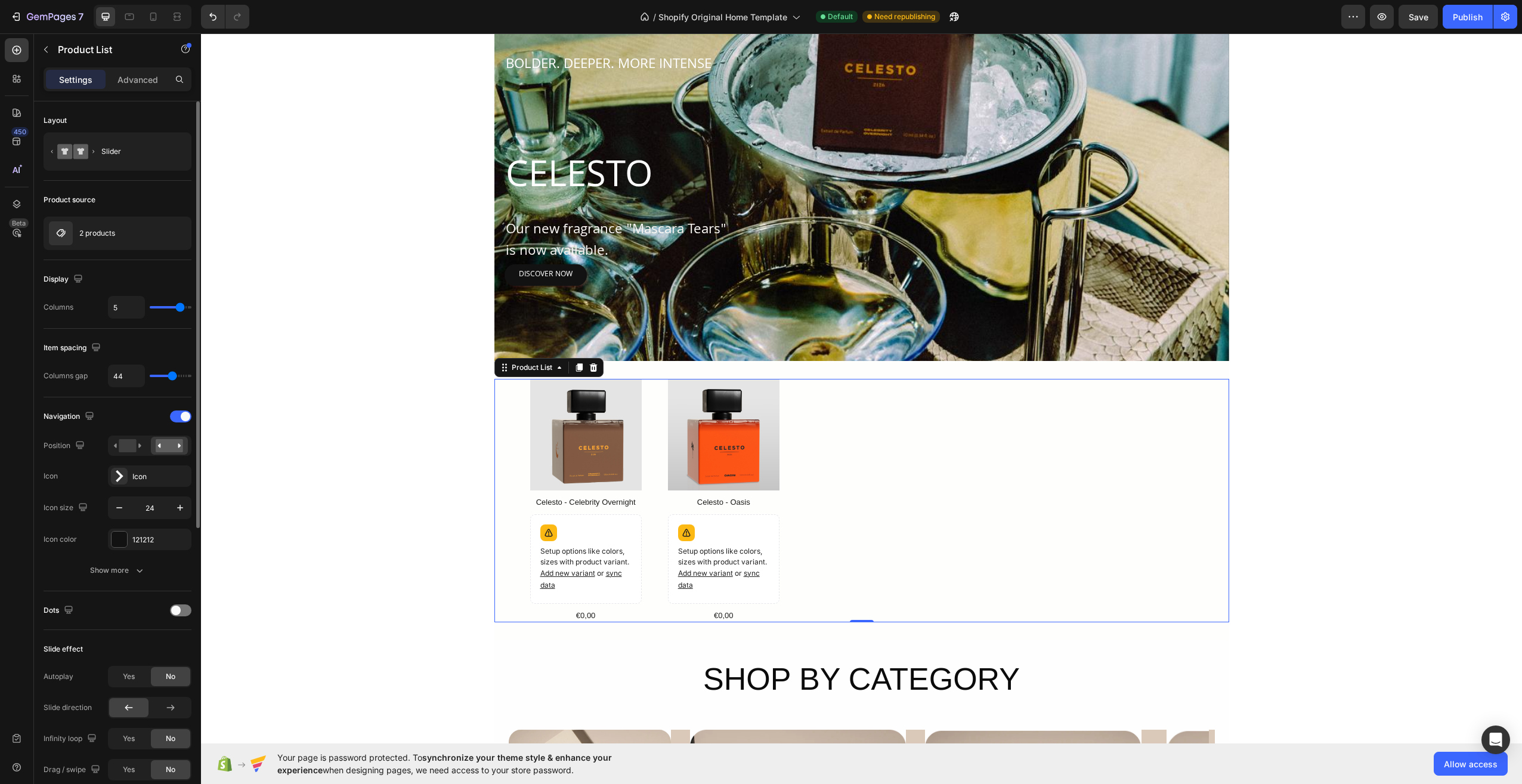
drag, startPoint x: 173, startPoint y: 310, endPoint x: 166, endPoint y: 309, distance: 7.1
click at [166, 309] on div "5" at bounding box center [149, 307] width 83 height 23
type input "4"
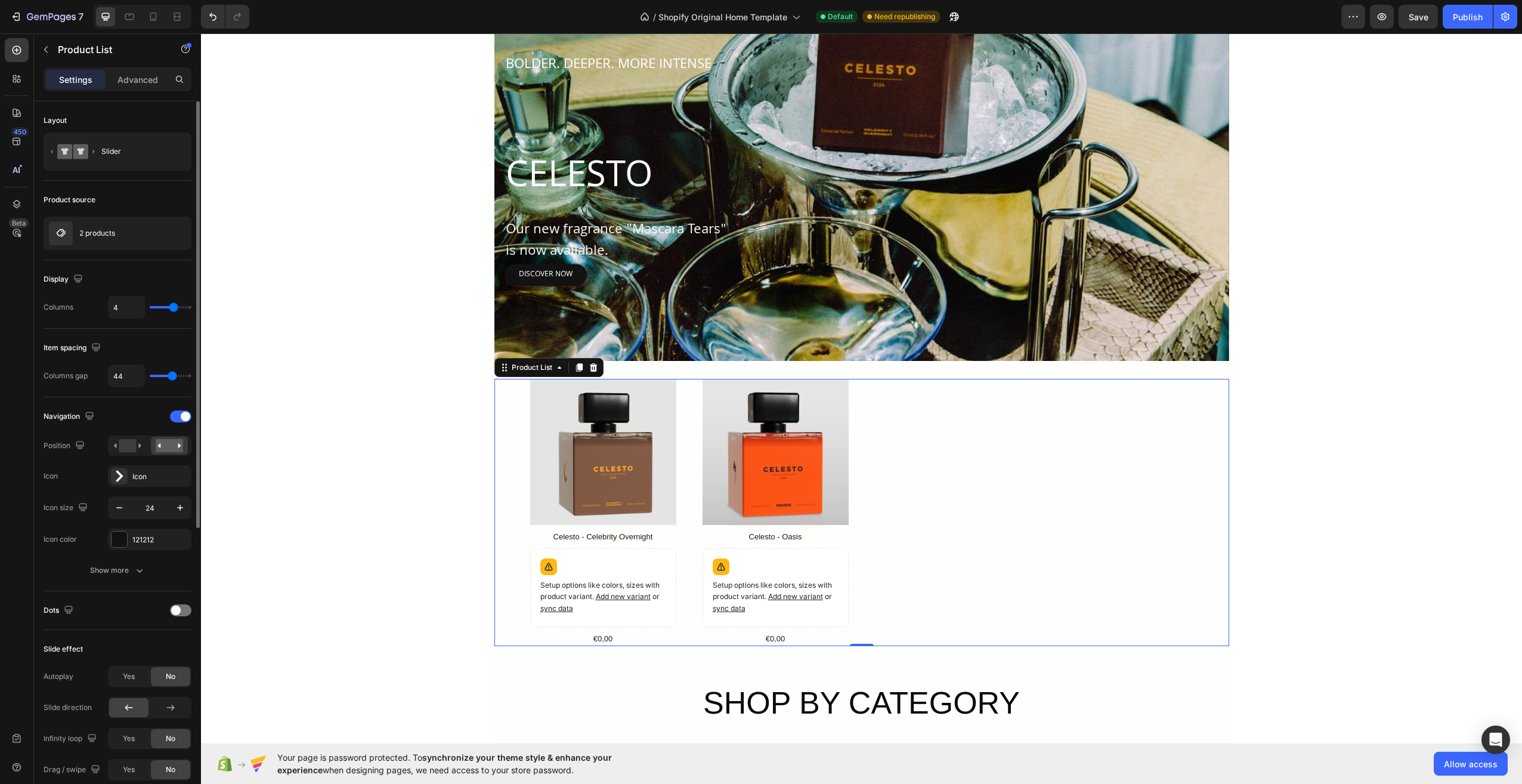
type input "4"
click at [175, 306] on input "range" at bounding box center [170, 306] width 42 height 3
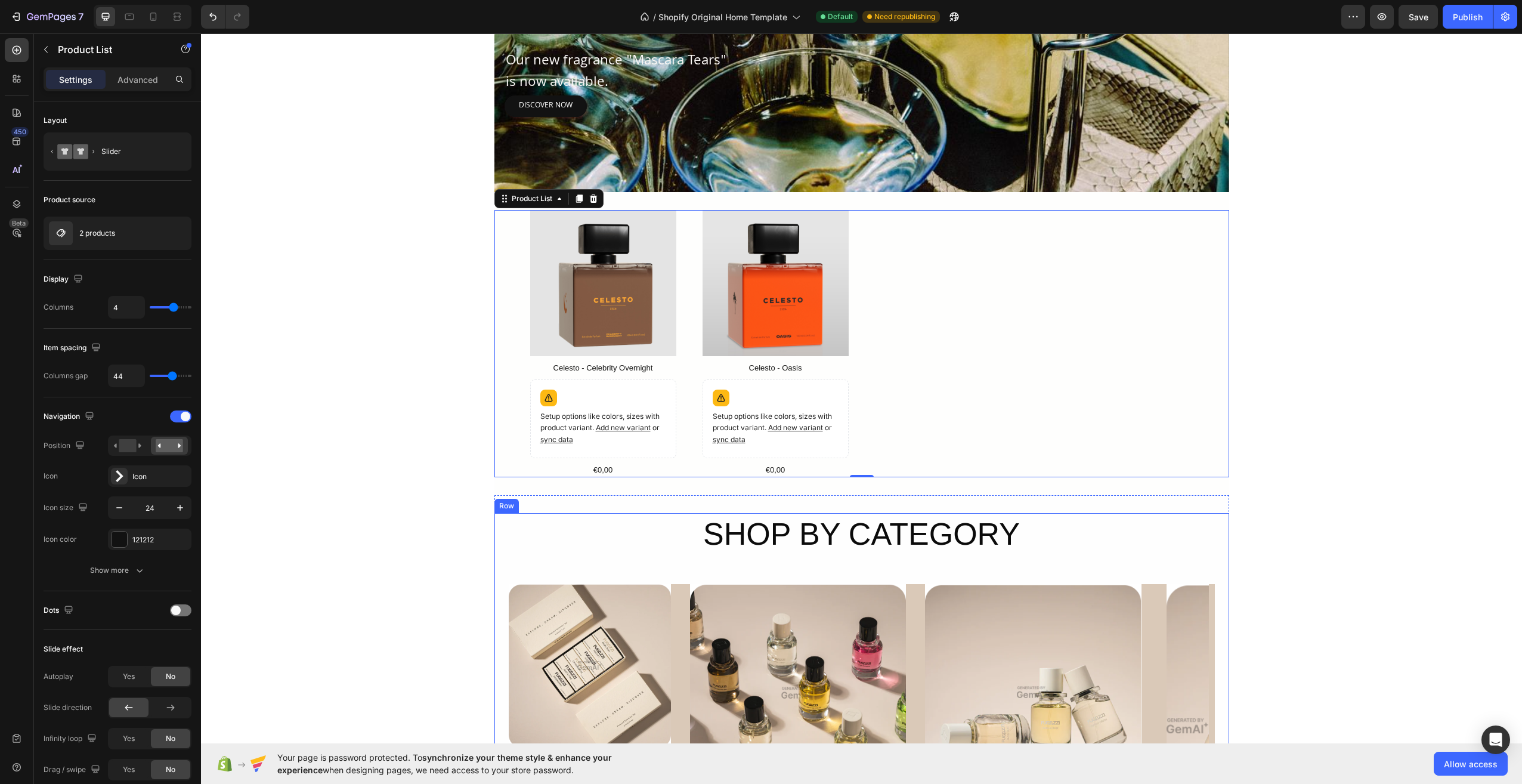
scroll to position [835, 0]
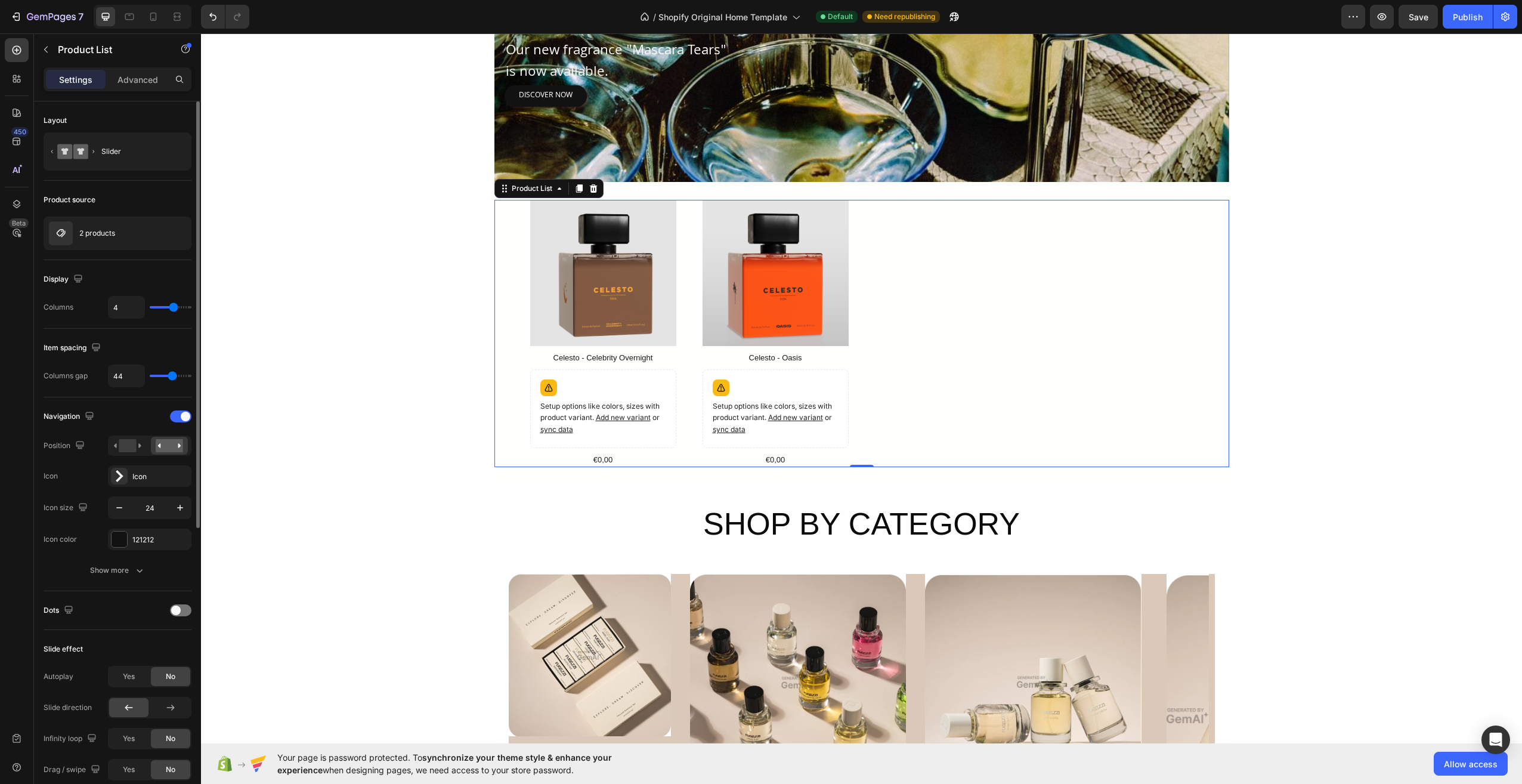
type input "27"
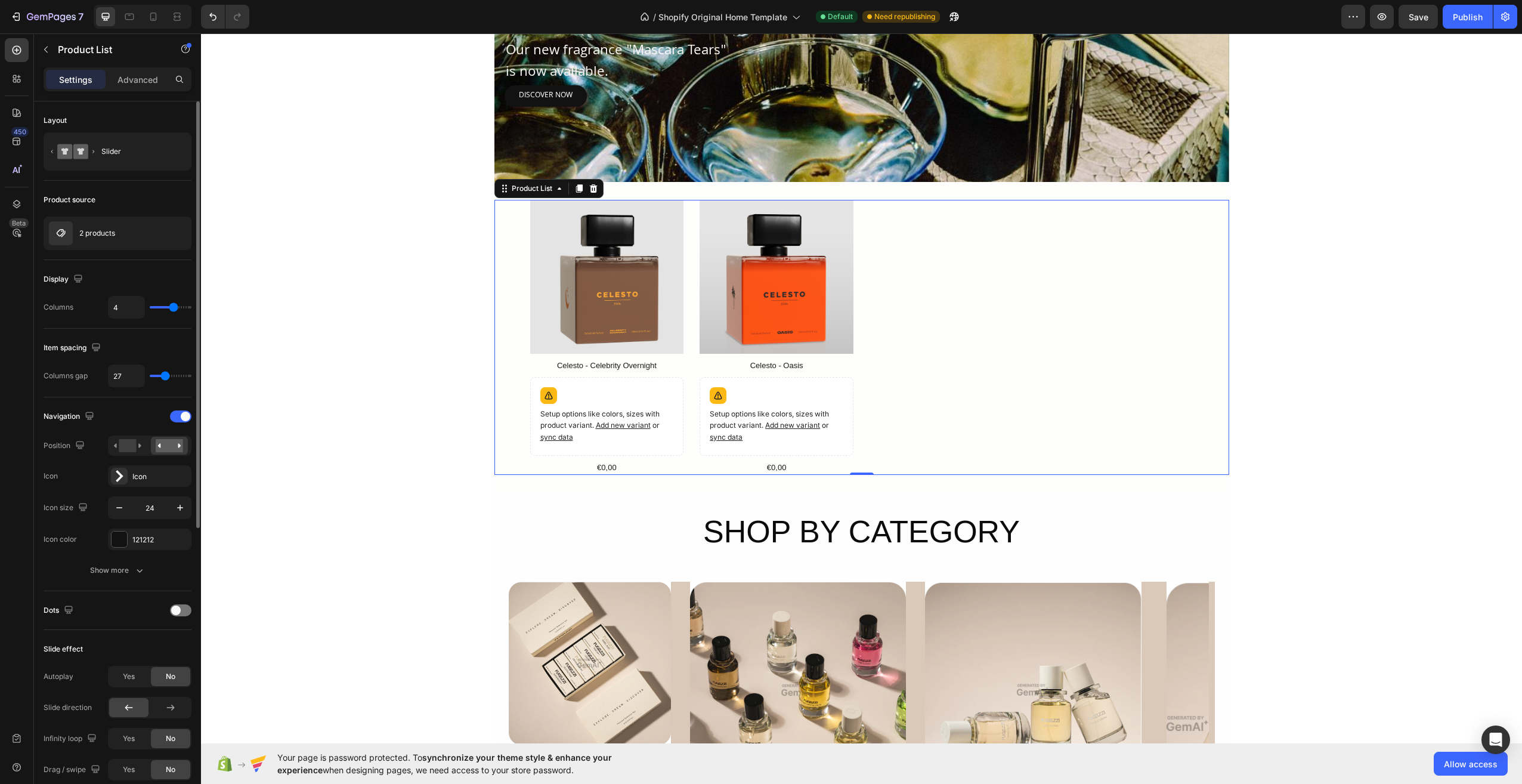
type input "21"
type input "19"
type input "18"
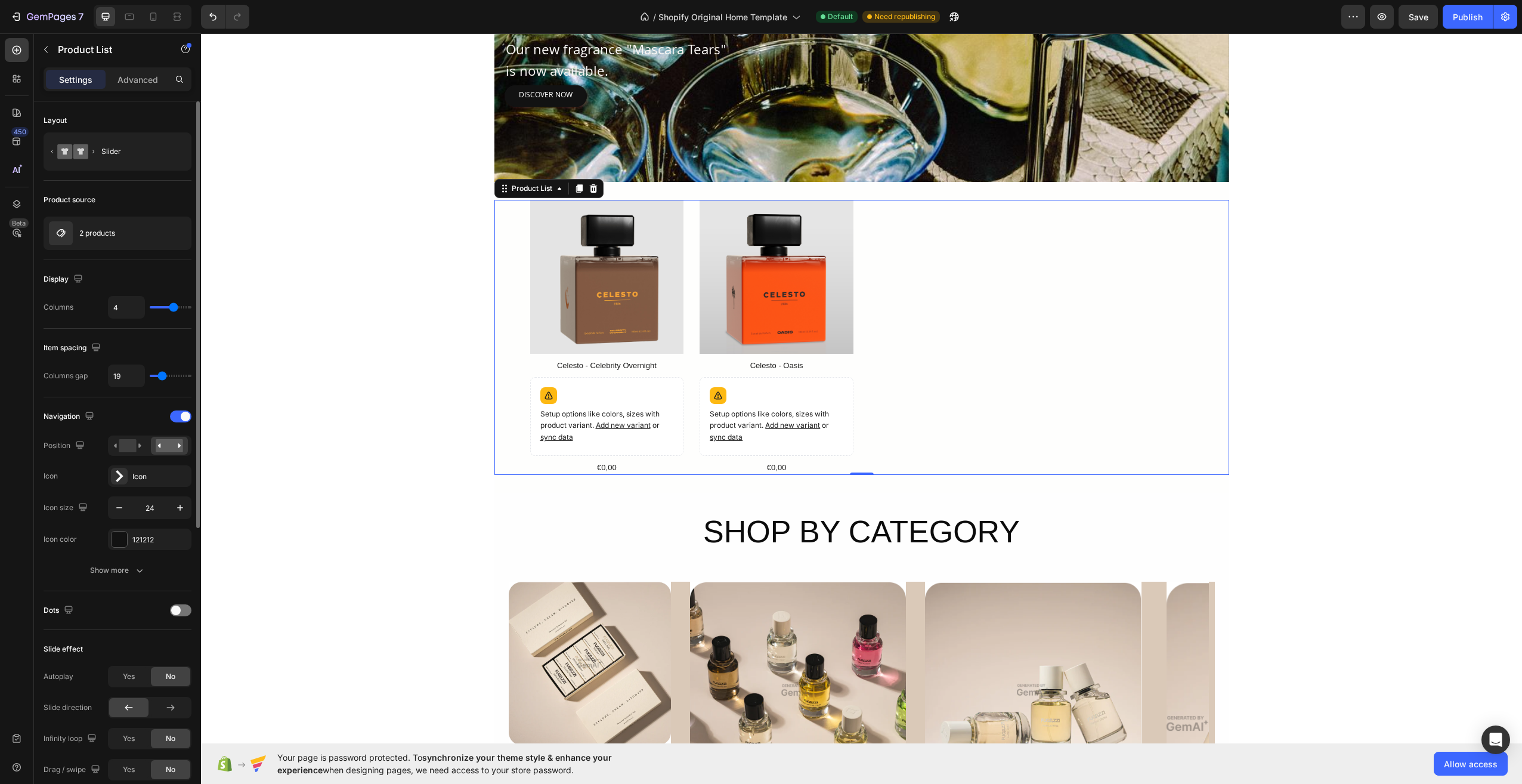
type input "18"
type input "16"
type input "15"
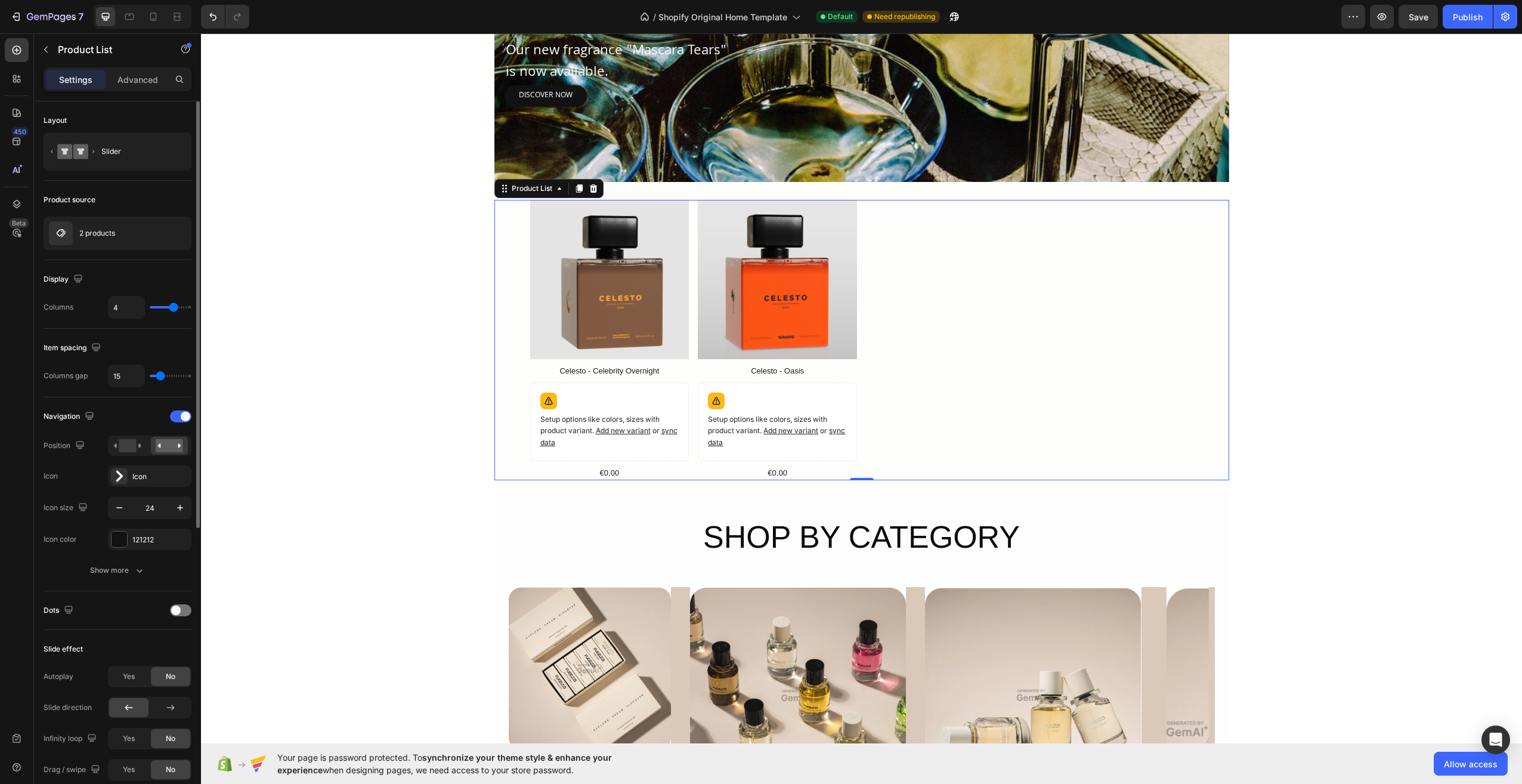
type input "13"
type input "12"
type input "10"
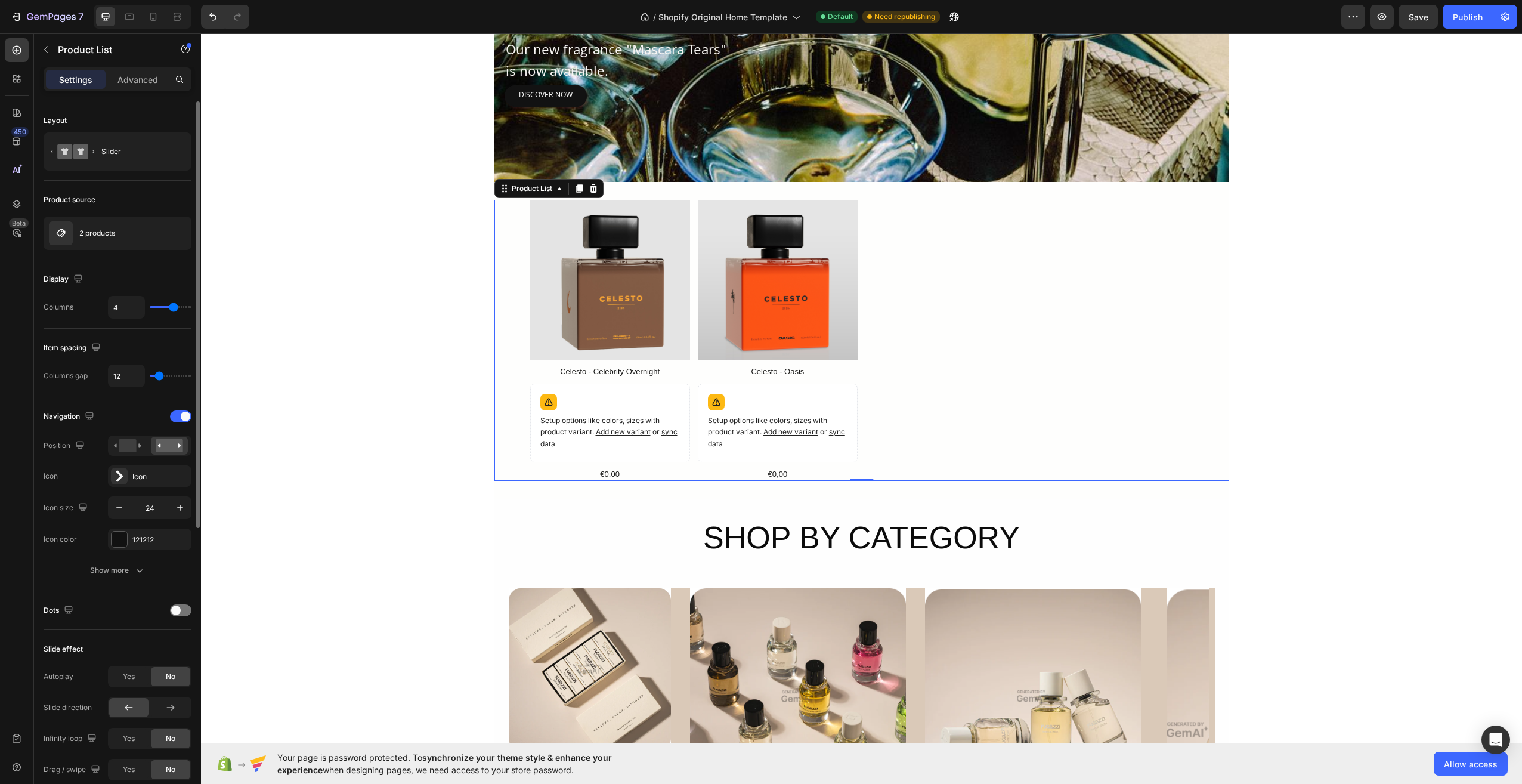
type input "10"
type input "9"
type input "7"
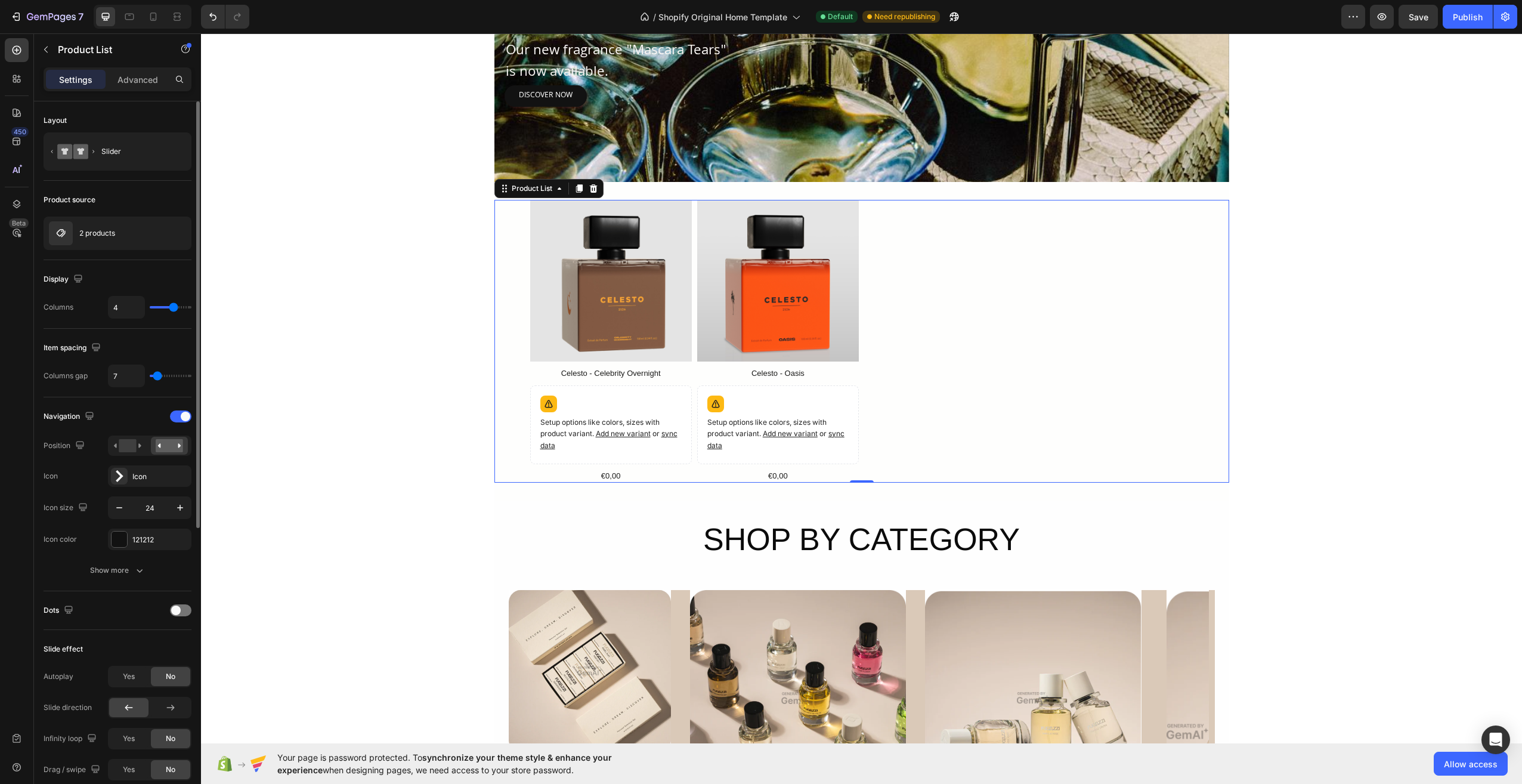
type input "6"
type input "3"
type input "1"
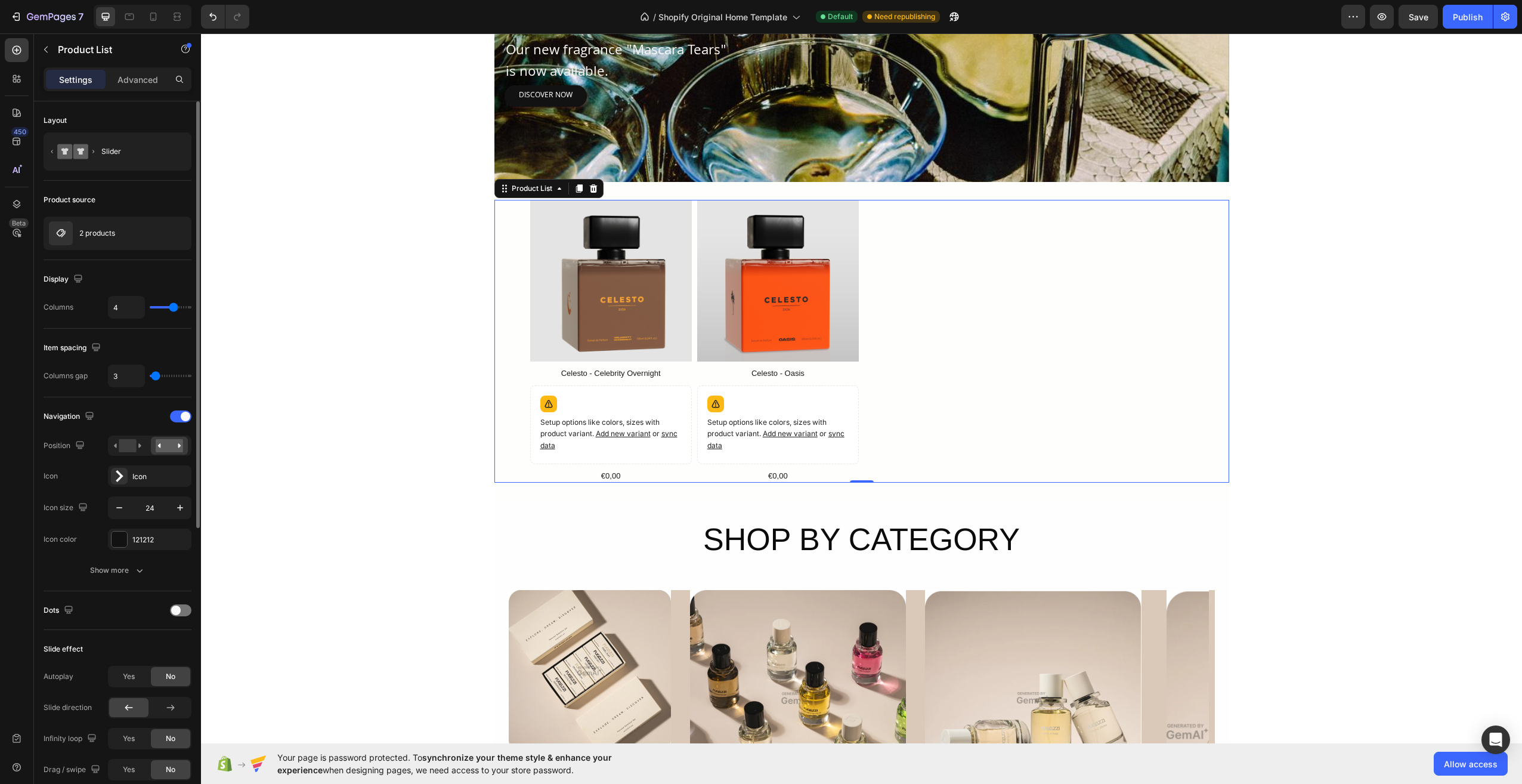
type input "1"
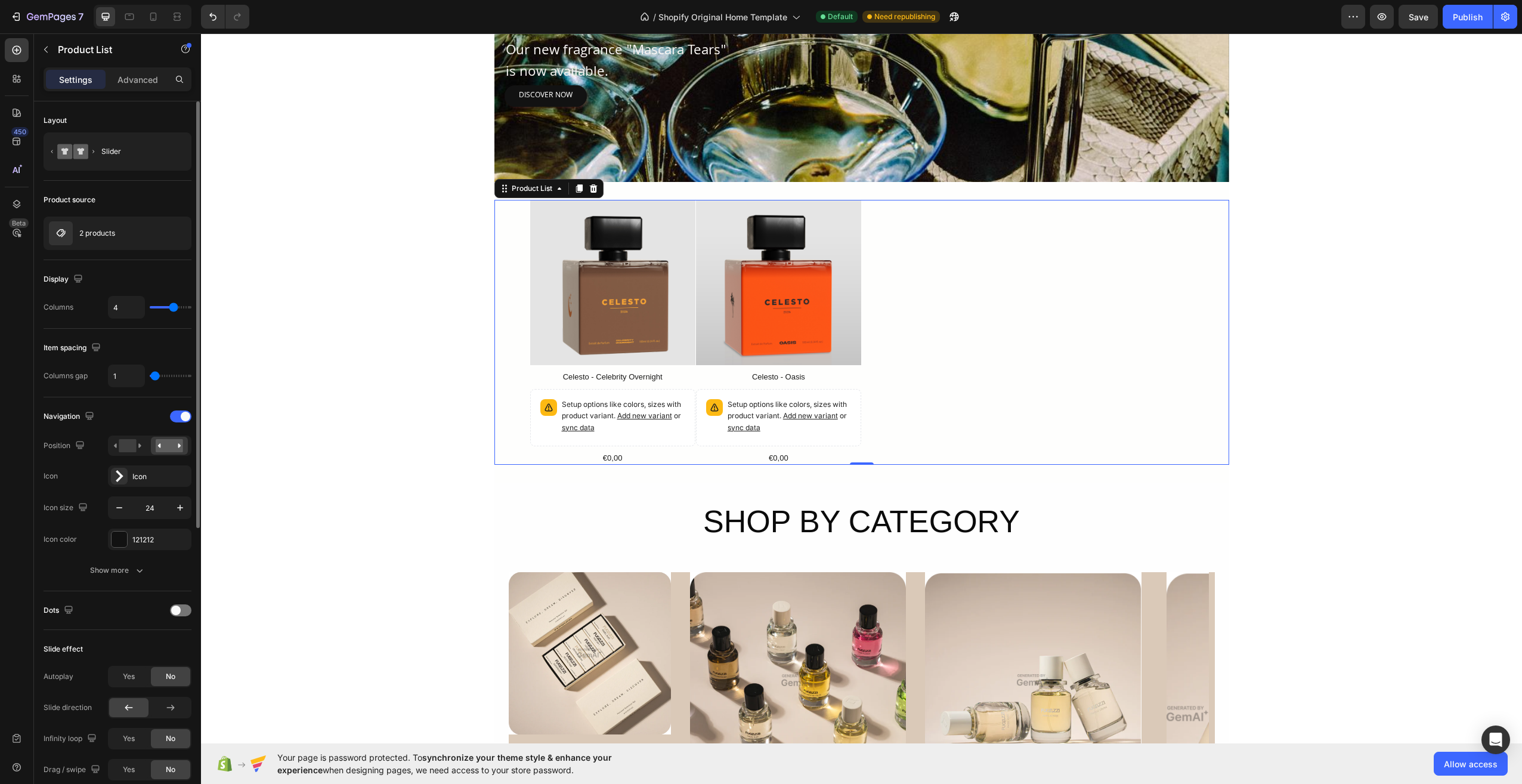
type input "0"
type input "15"
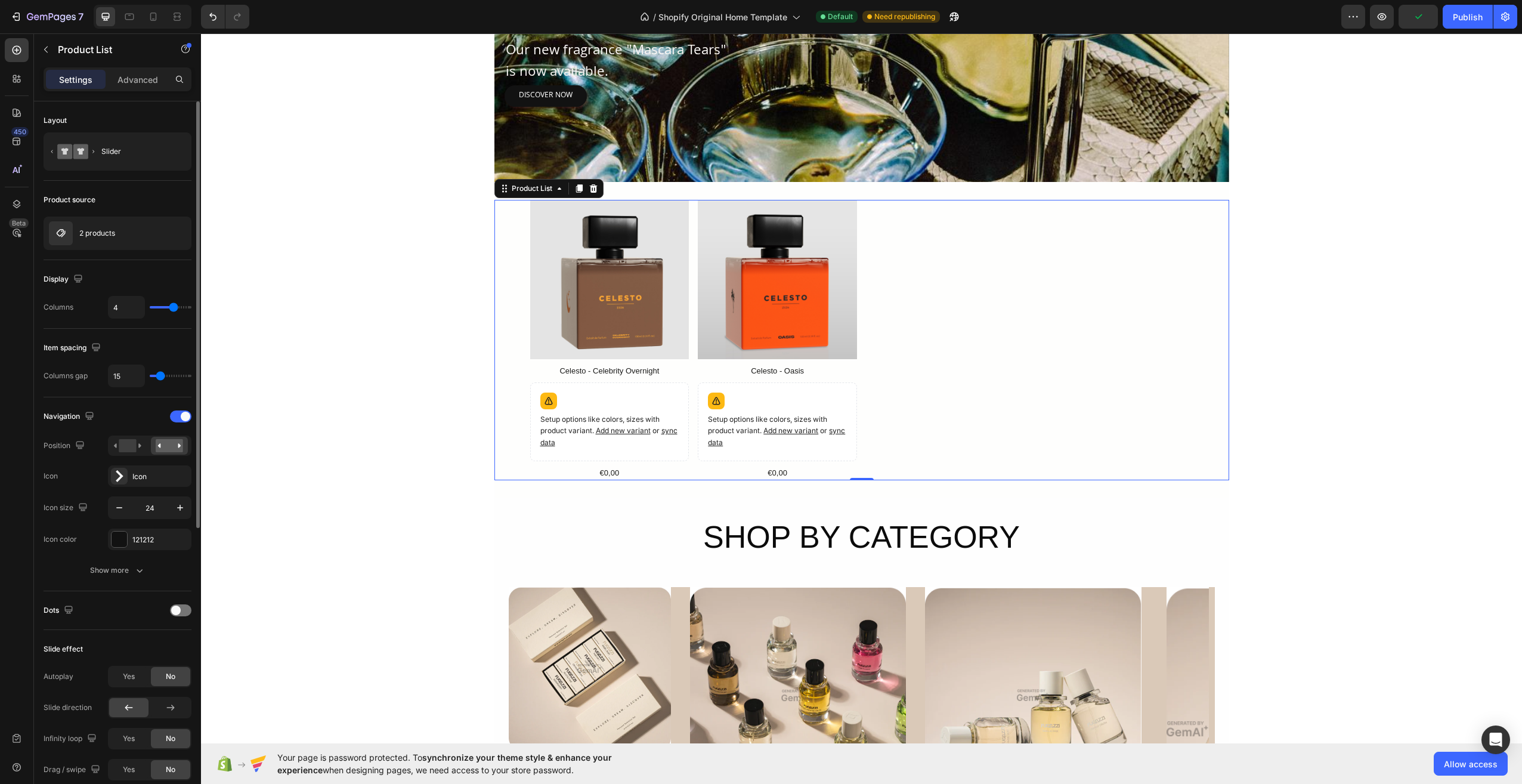
type input "33"
type input "39"
type input "44"
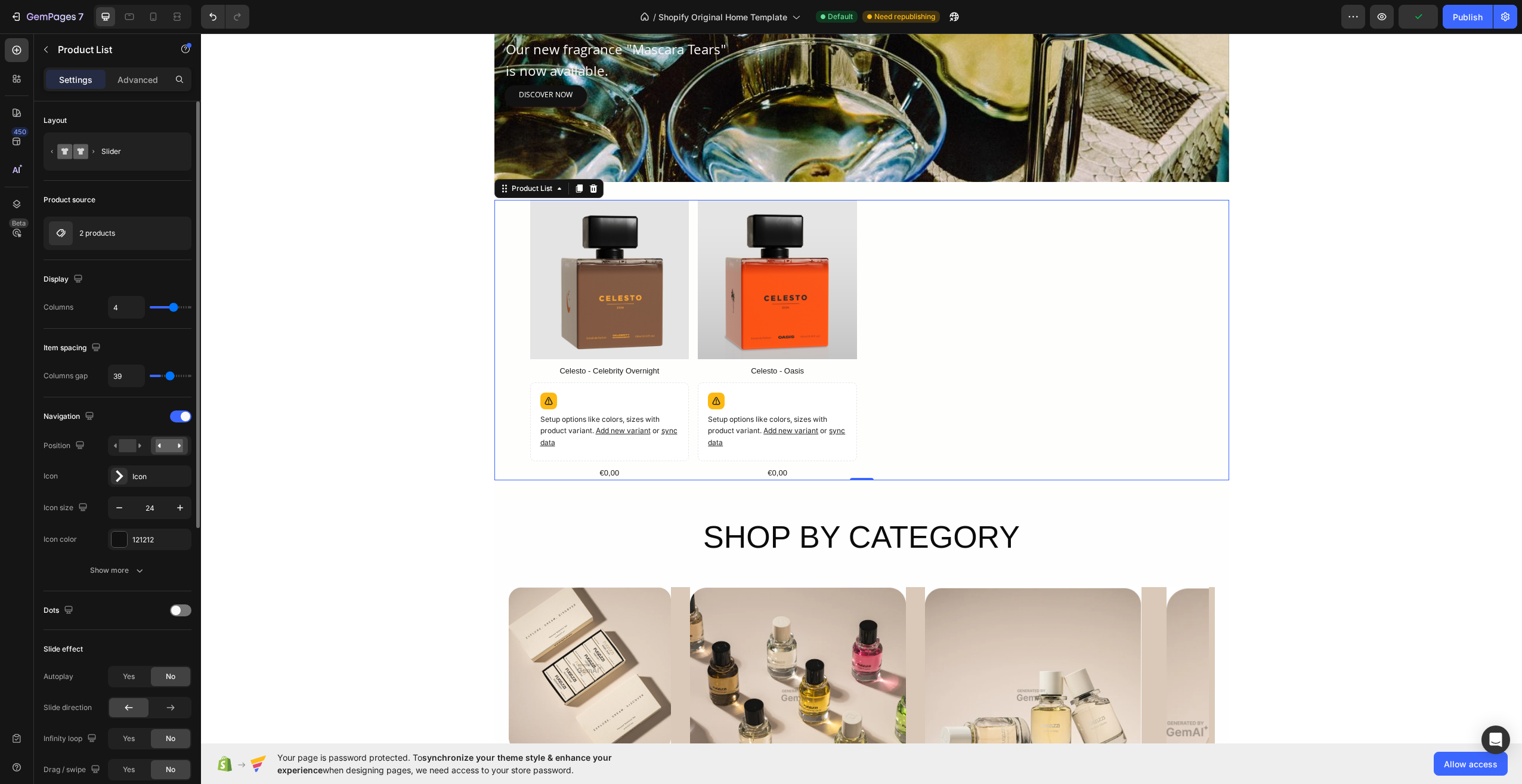
type input "44"
type input "52"
type input "61"
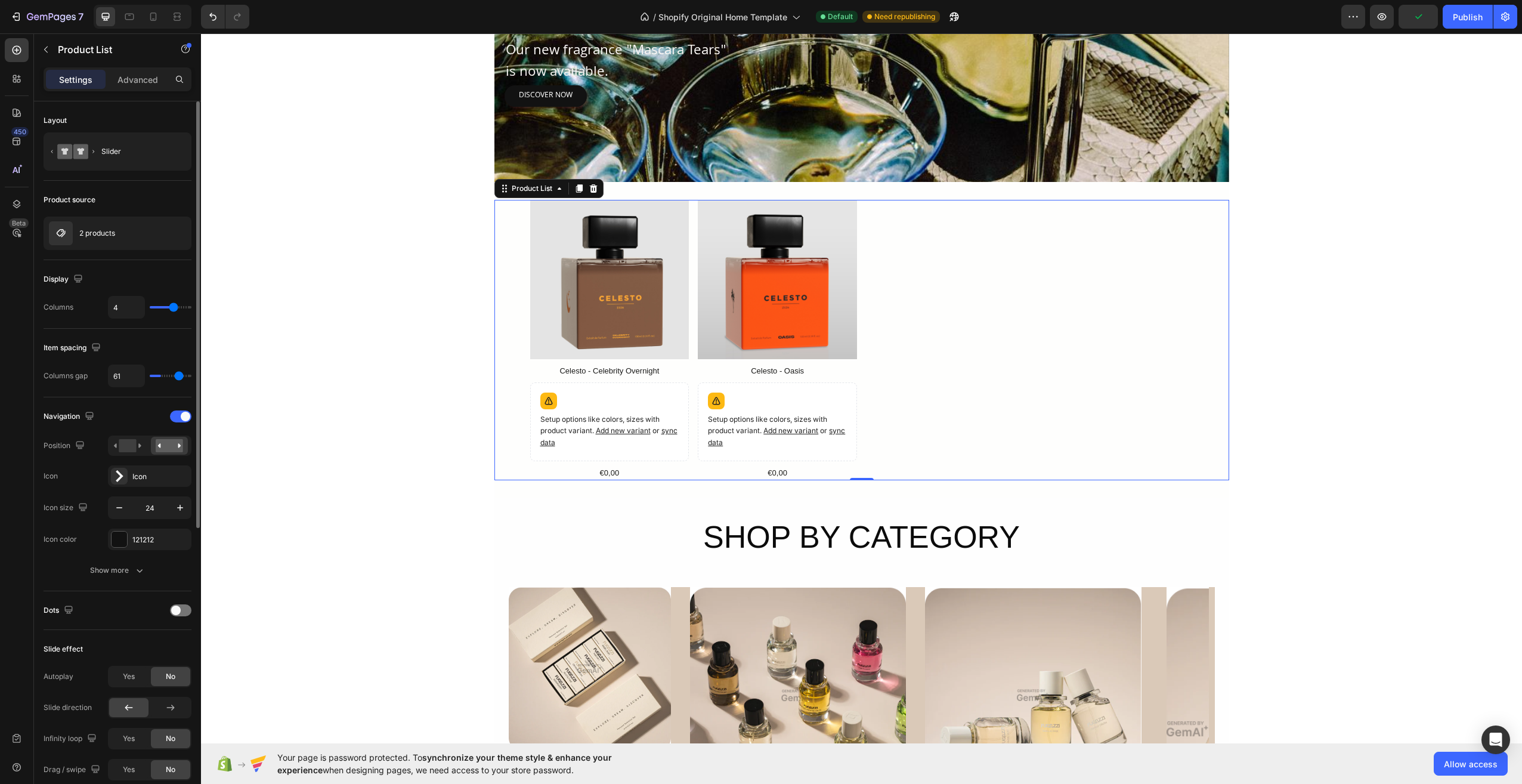
type input "67"
type input "74"
type input "80"
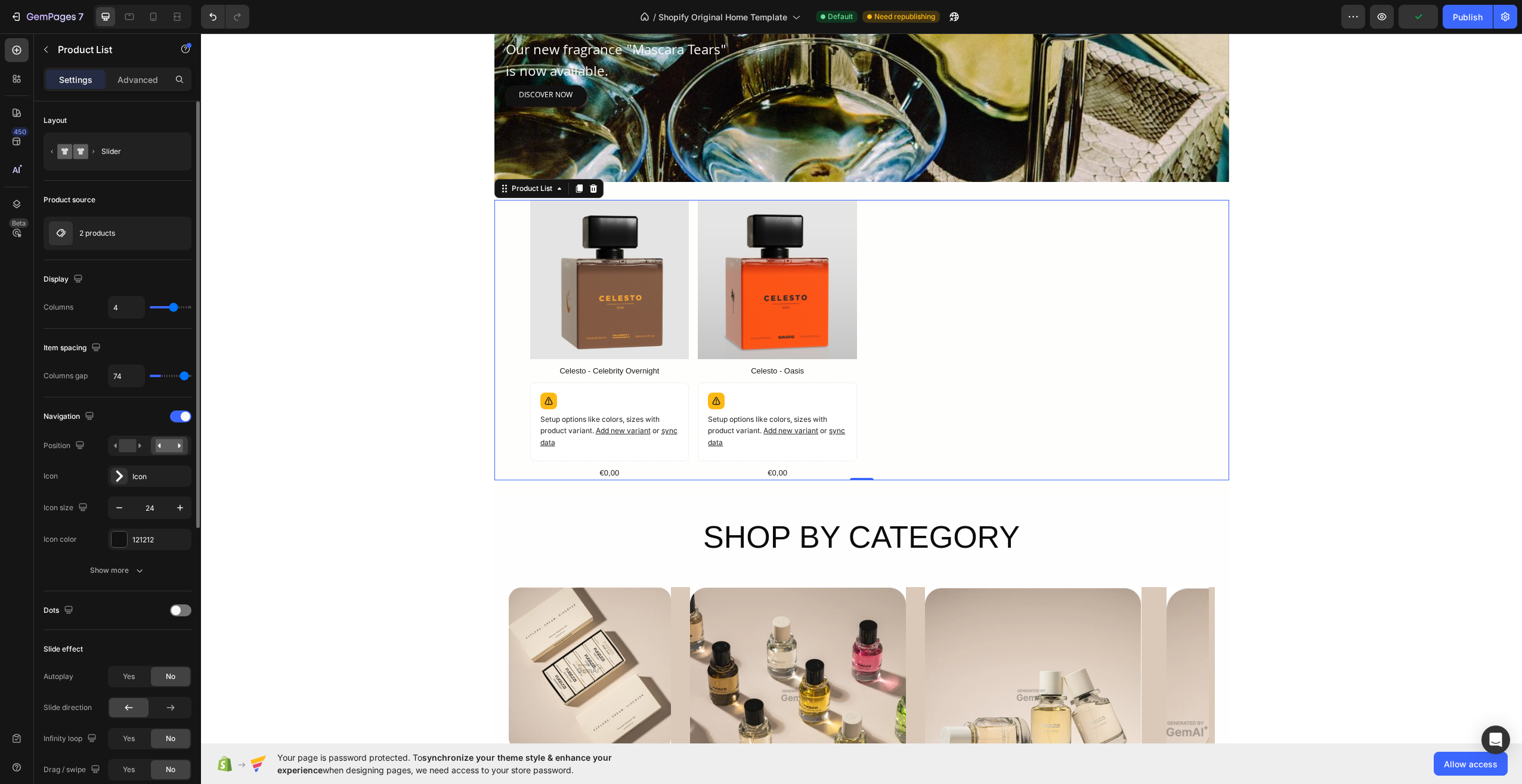
type input "80"
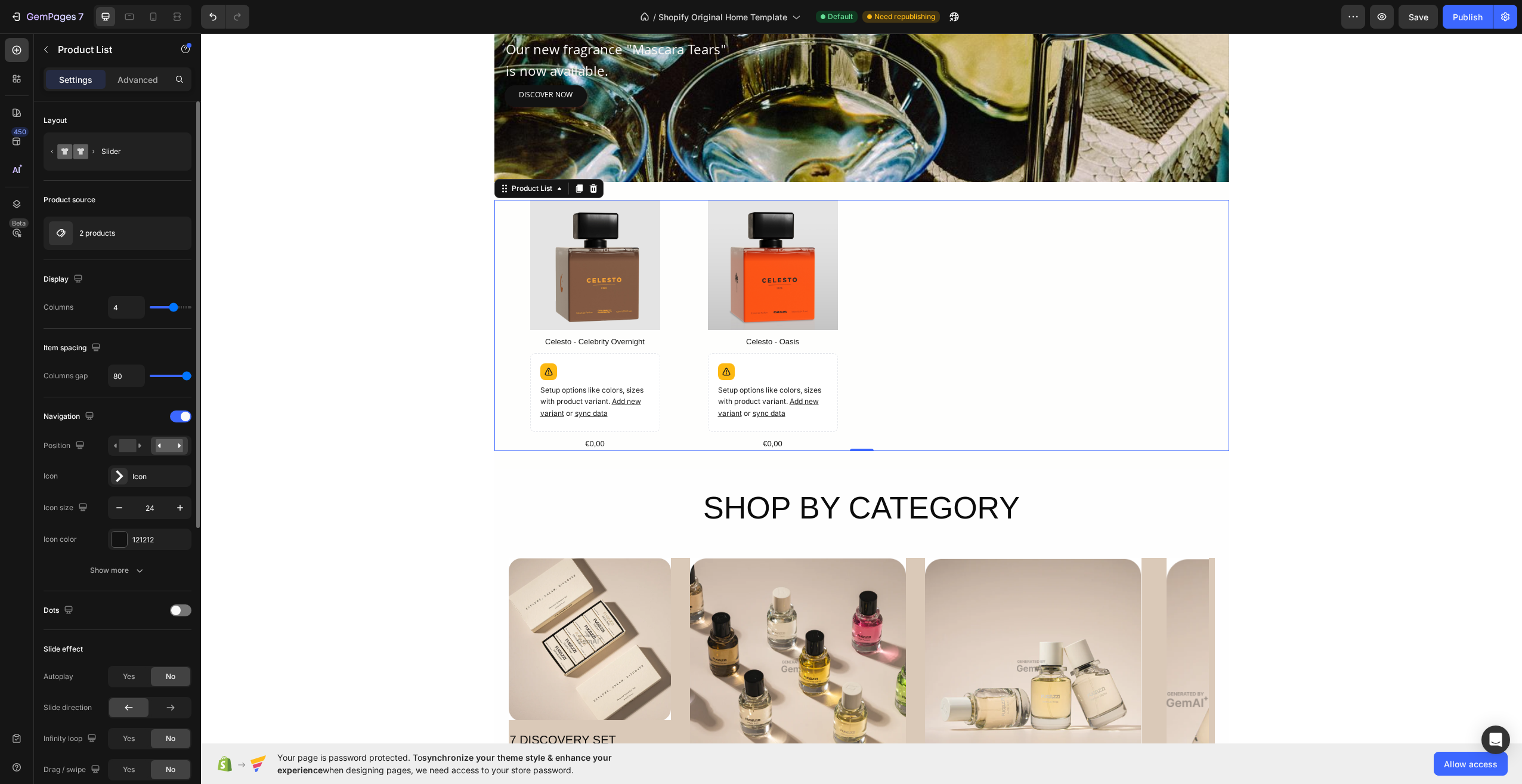
type input "33"
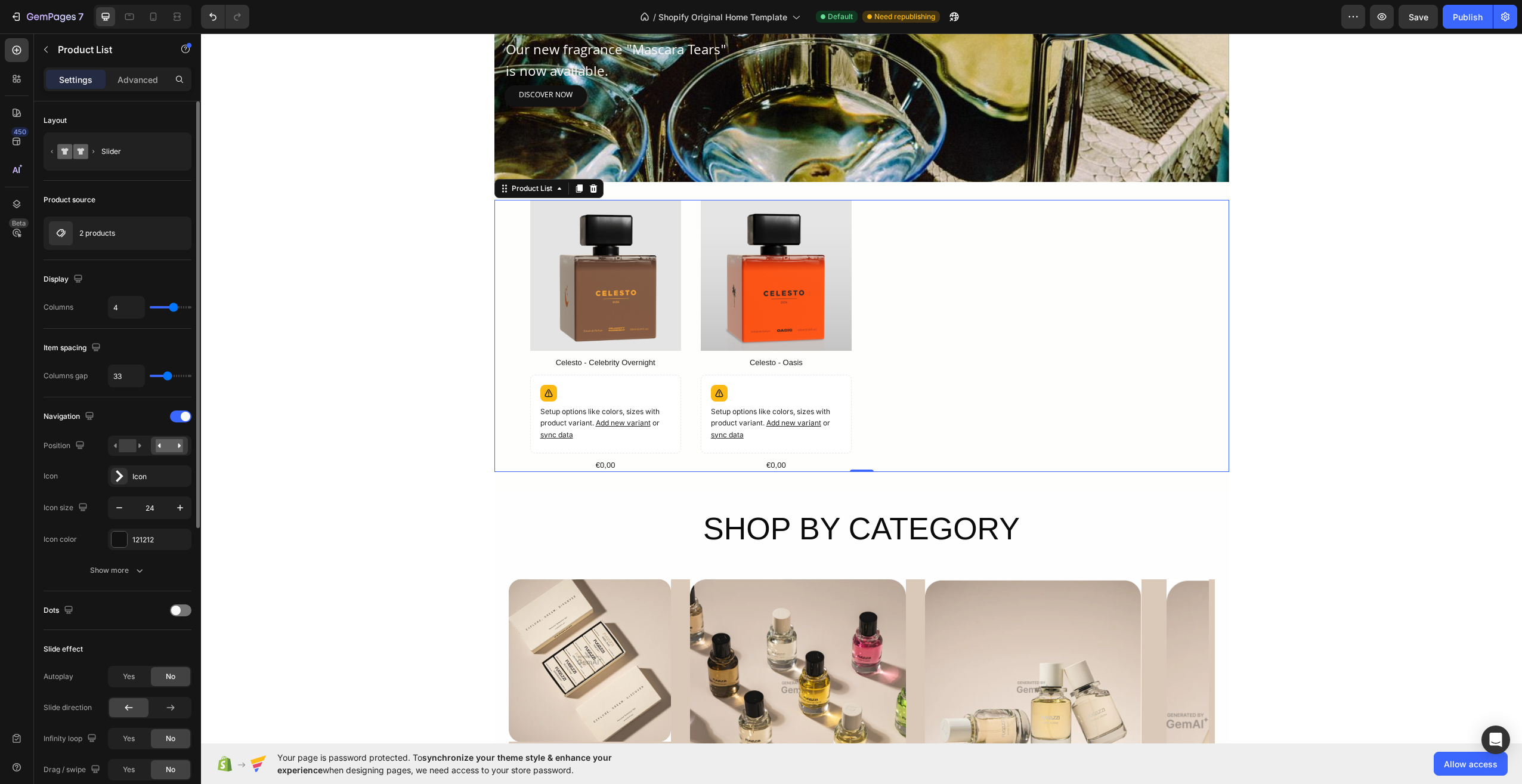
type input "31"
type input "30"
type input "28"
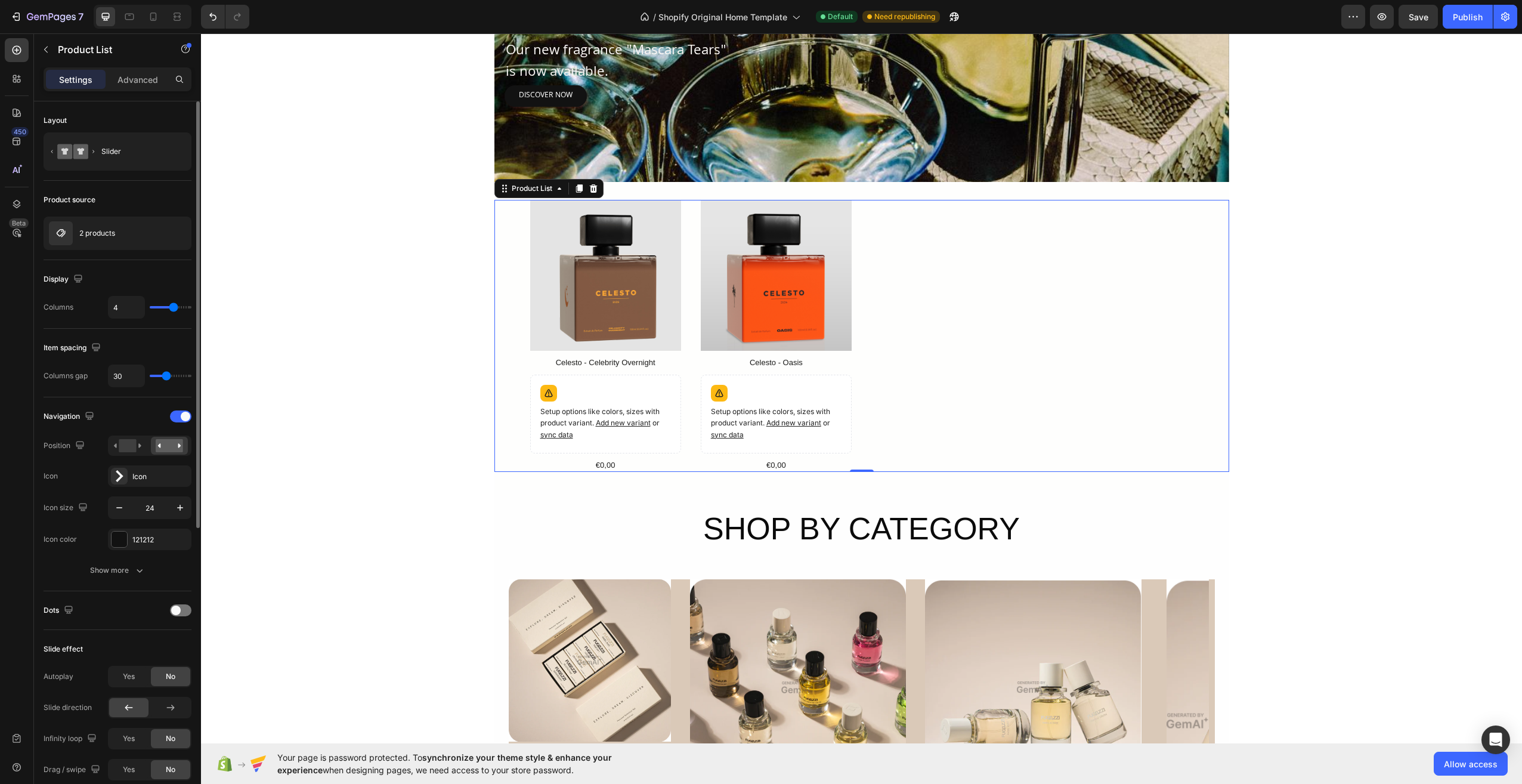
type input "28"
type input "27"
type input "24"
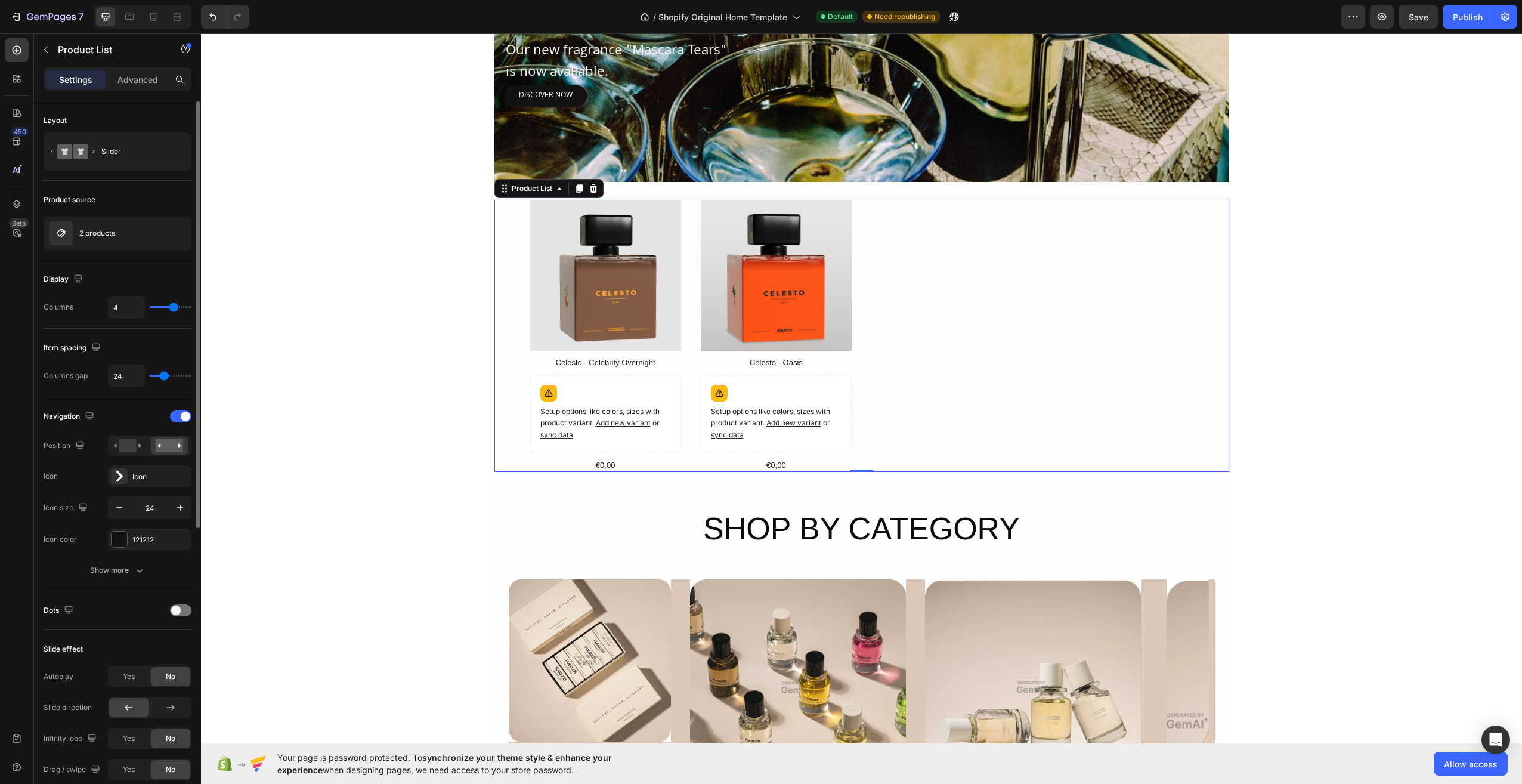
type input "22"
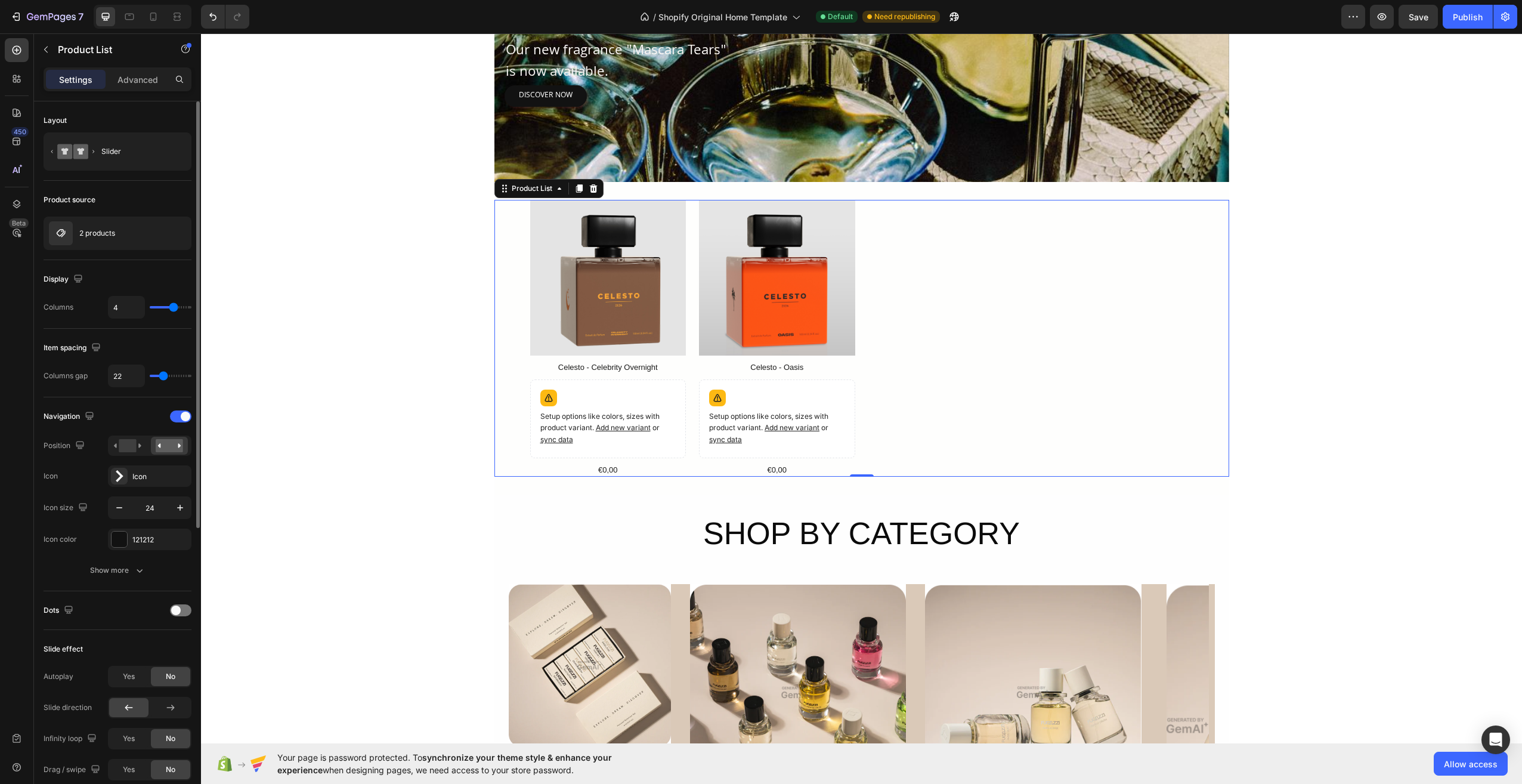
type input "21"
type input "19"
type input "21"
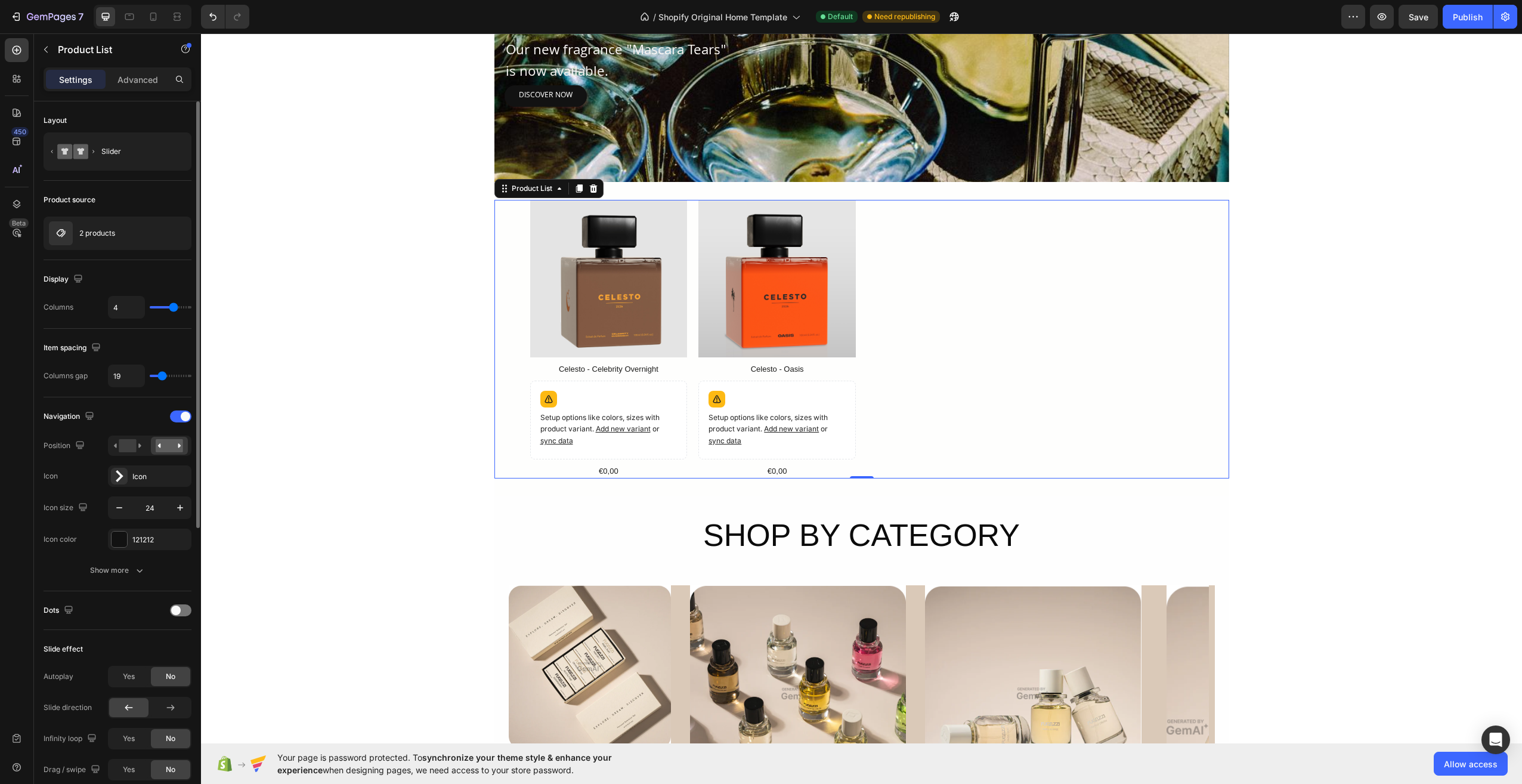
type input "21"
type input "22"
drag, startPoint x: 170, startPoint y: 376, endPoint x: 164, endPoint y: 387, distance: 12.5
type input "22"
click at [164, 376] on input "range" at bounding box center [170, 375] width 42 height 3
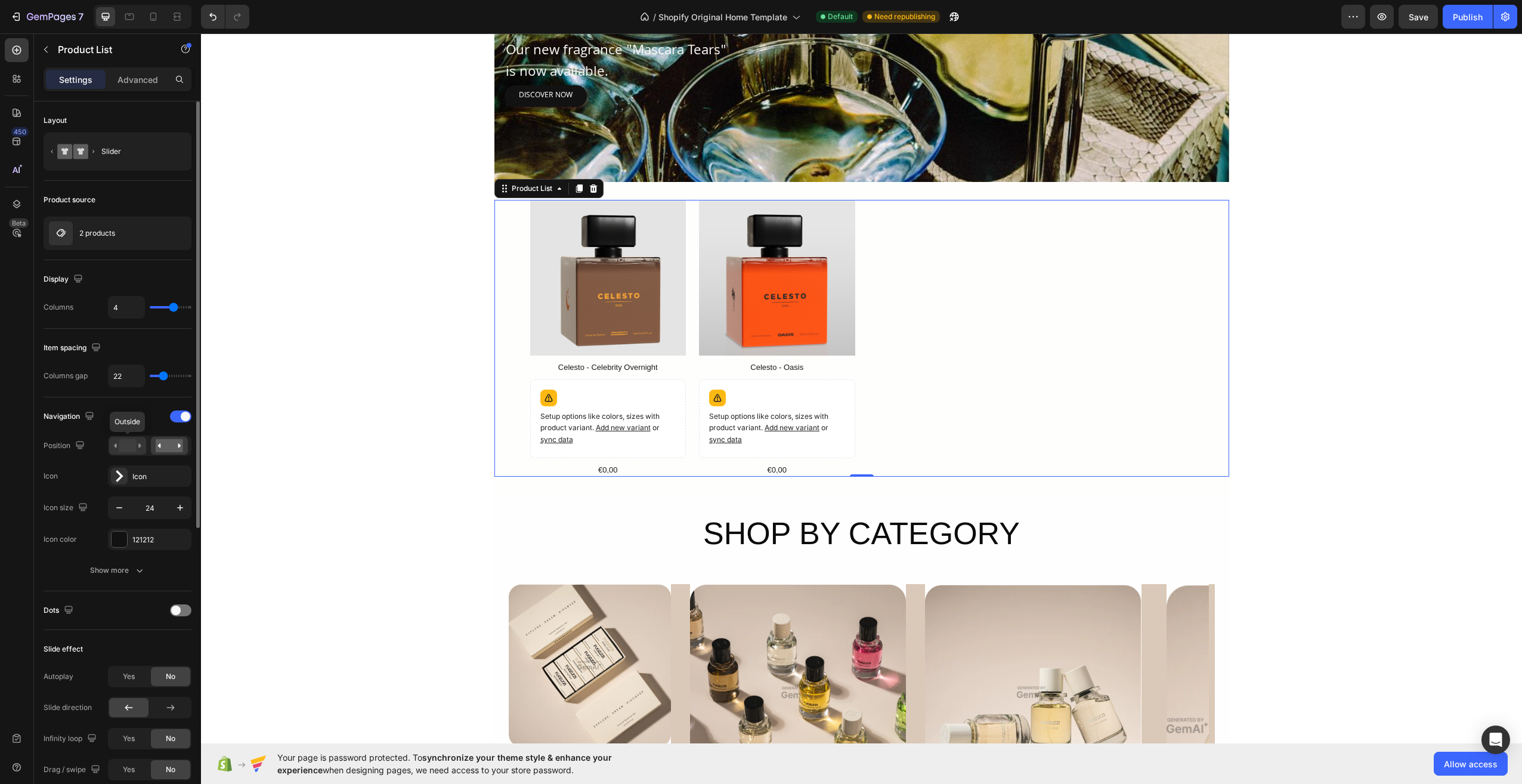
click at [138, 447] on icon at bounding box center [127, 445] width 27 height 13
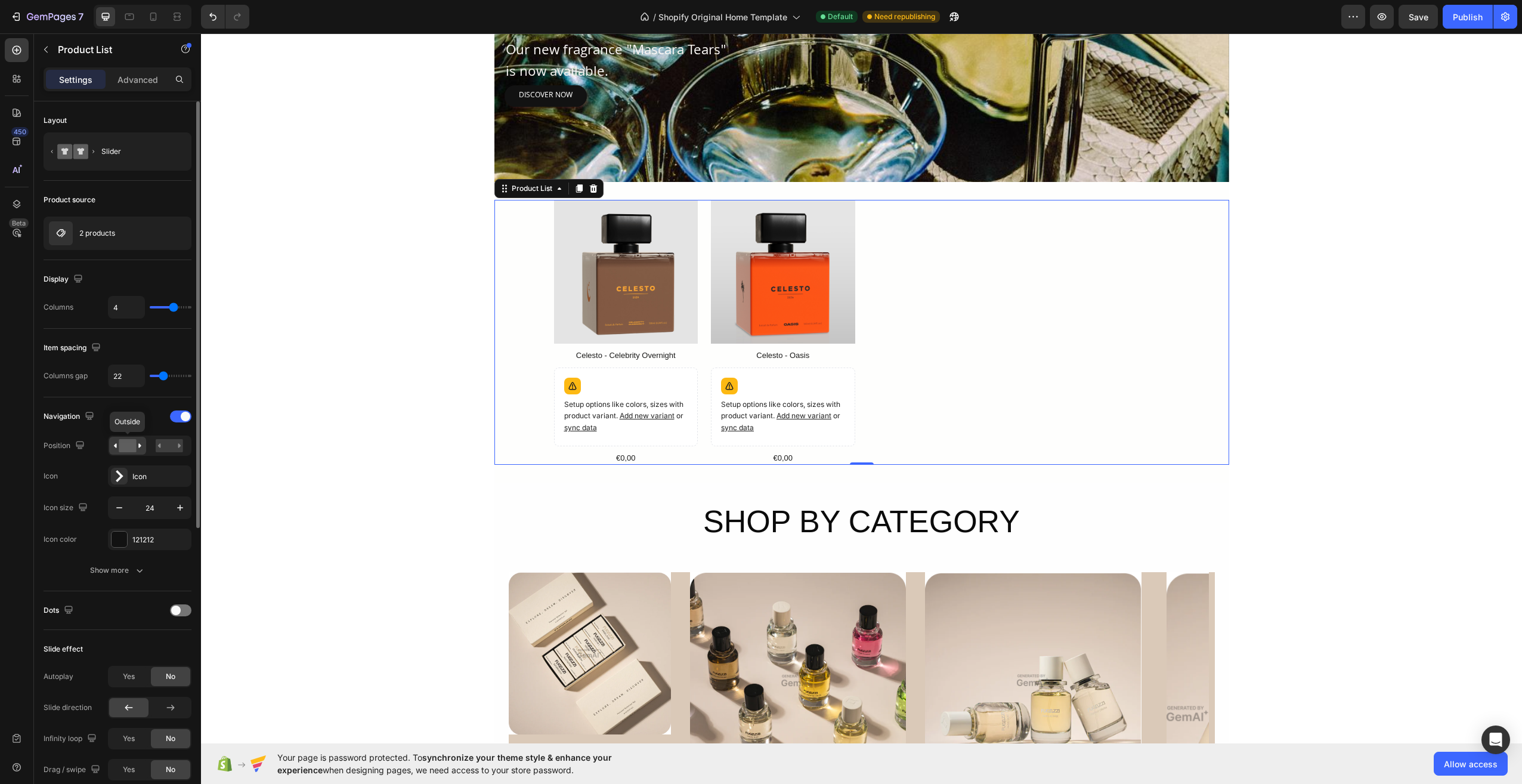
click at [138, 447] on icon at bounding box center [127, 445] width 27 height 13
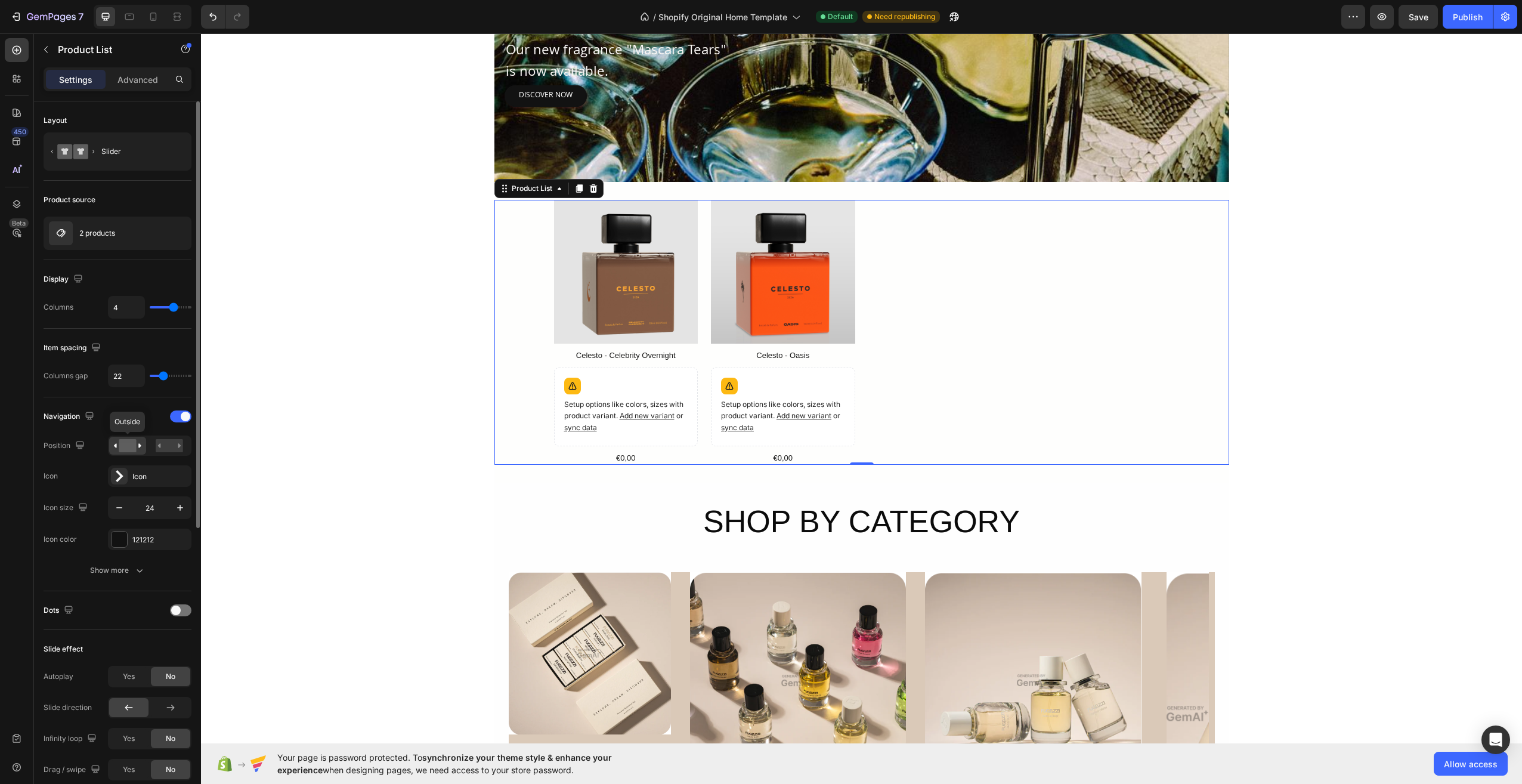
click at [124, 446] on rect at bounding box center [127, 445] width 17 height 13
click at [114, 444] on icon at bounding box center [127, 445] width 27 height 13
click at [113, 444] on div at bounding box center [127, 445] width 37 height 18
drag, startPoint x: 113, startPoint y: 444, endPoint x: 122, endPoint y: 444, distance: 9.0
click at [115, 444] on div at bounding box center [127, 445] width 37 height 18
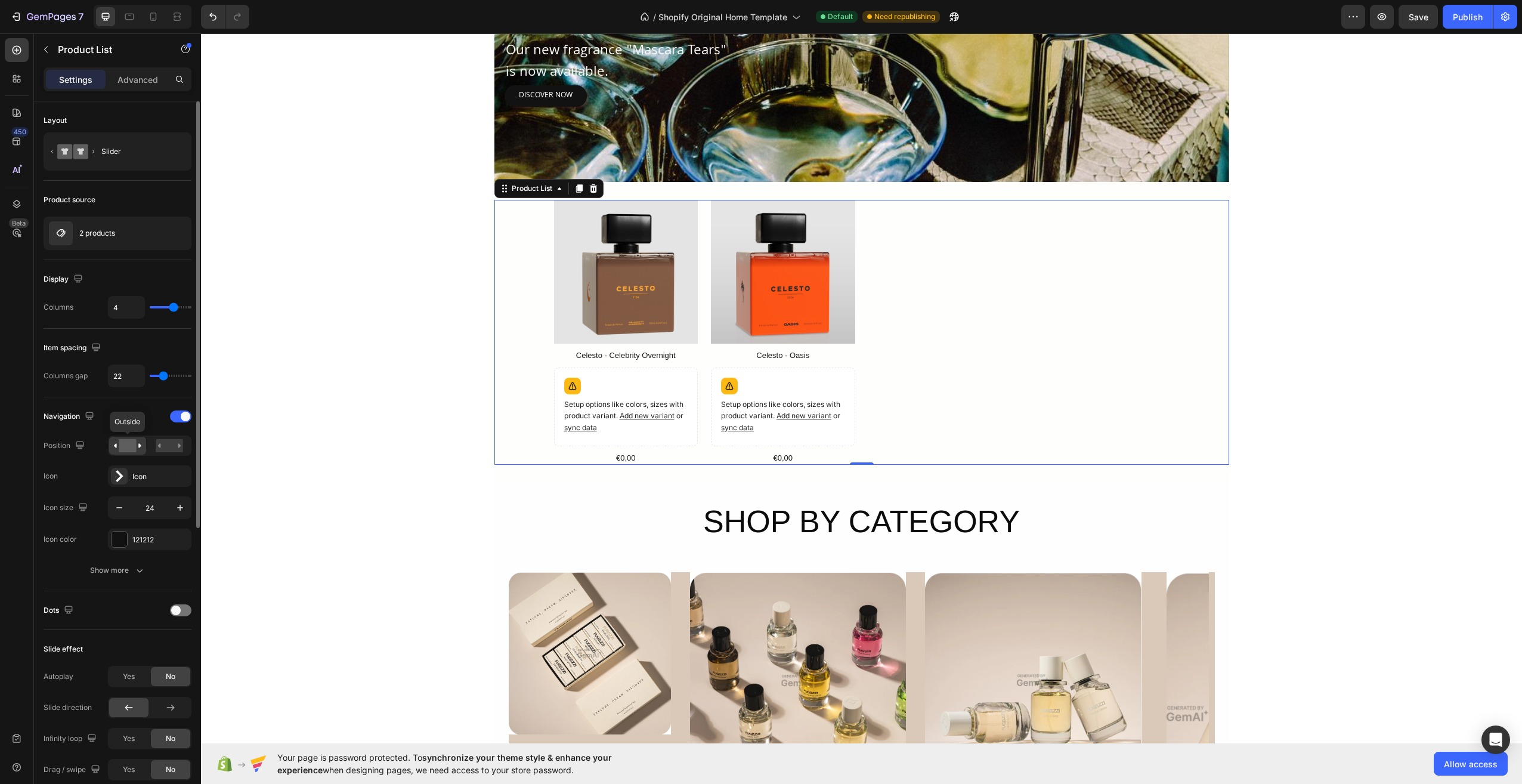
click at [127, 444] on rect at bounding box center [127, 445] width 17 height 13
drag, startPoint x: 127, startPoint y: 444, endPoint x: 190, endPoint y: 437, distance: 63.4
click at [192, 433] on div "Layout Slider Product source 2 products Display Columns 4 Item spacing Columns …" at bounding box center [117, 459] width 167 height 716
click at [169, 448] on rect at bounding box center [169, 445] width 27 height 13
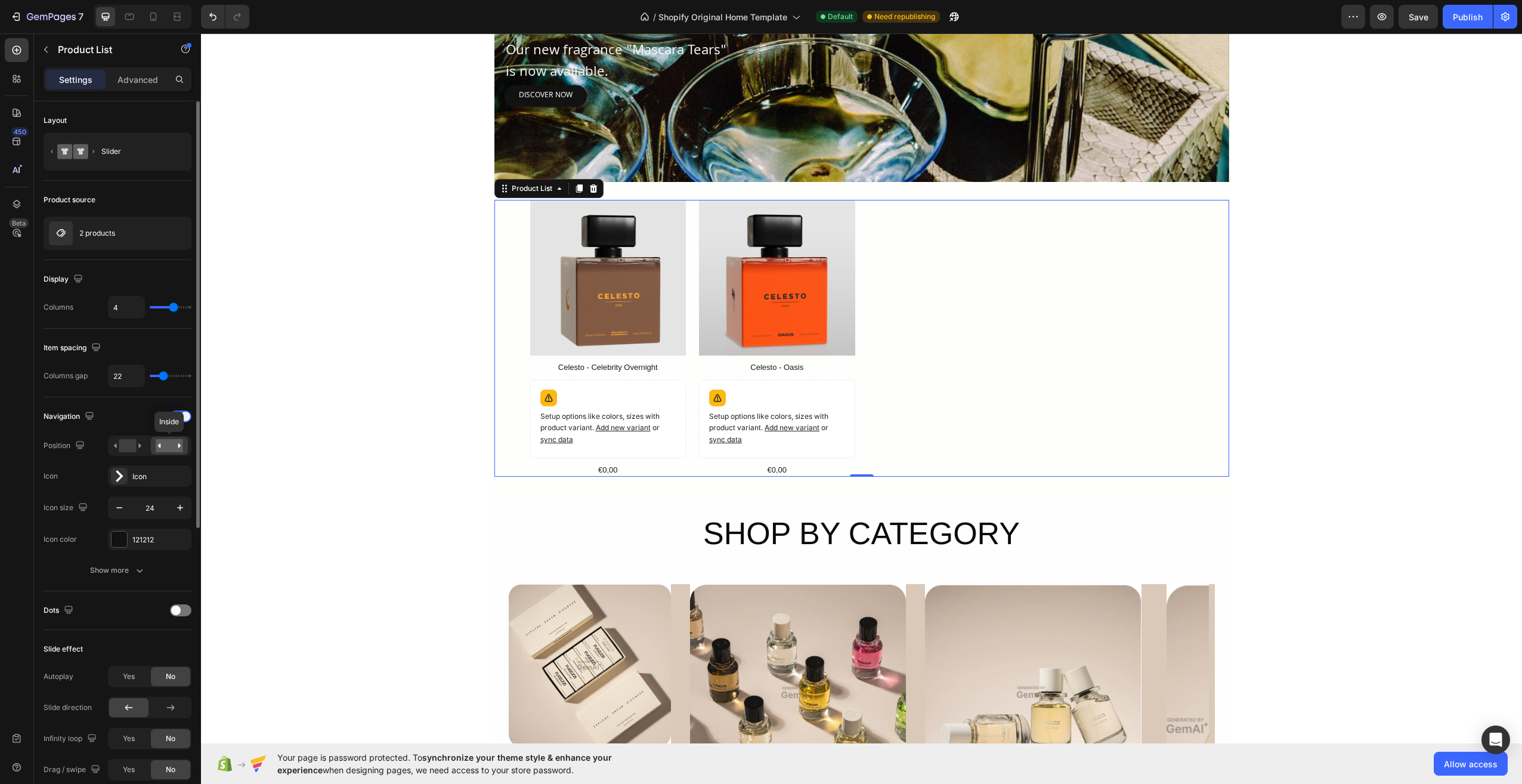
click at [177, 446] on rect at bounding box center [169, 445] width 27 height 13
click at [129, 444] on rect at bounding box center [127, 445] width 17 height 13
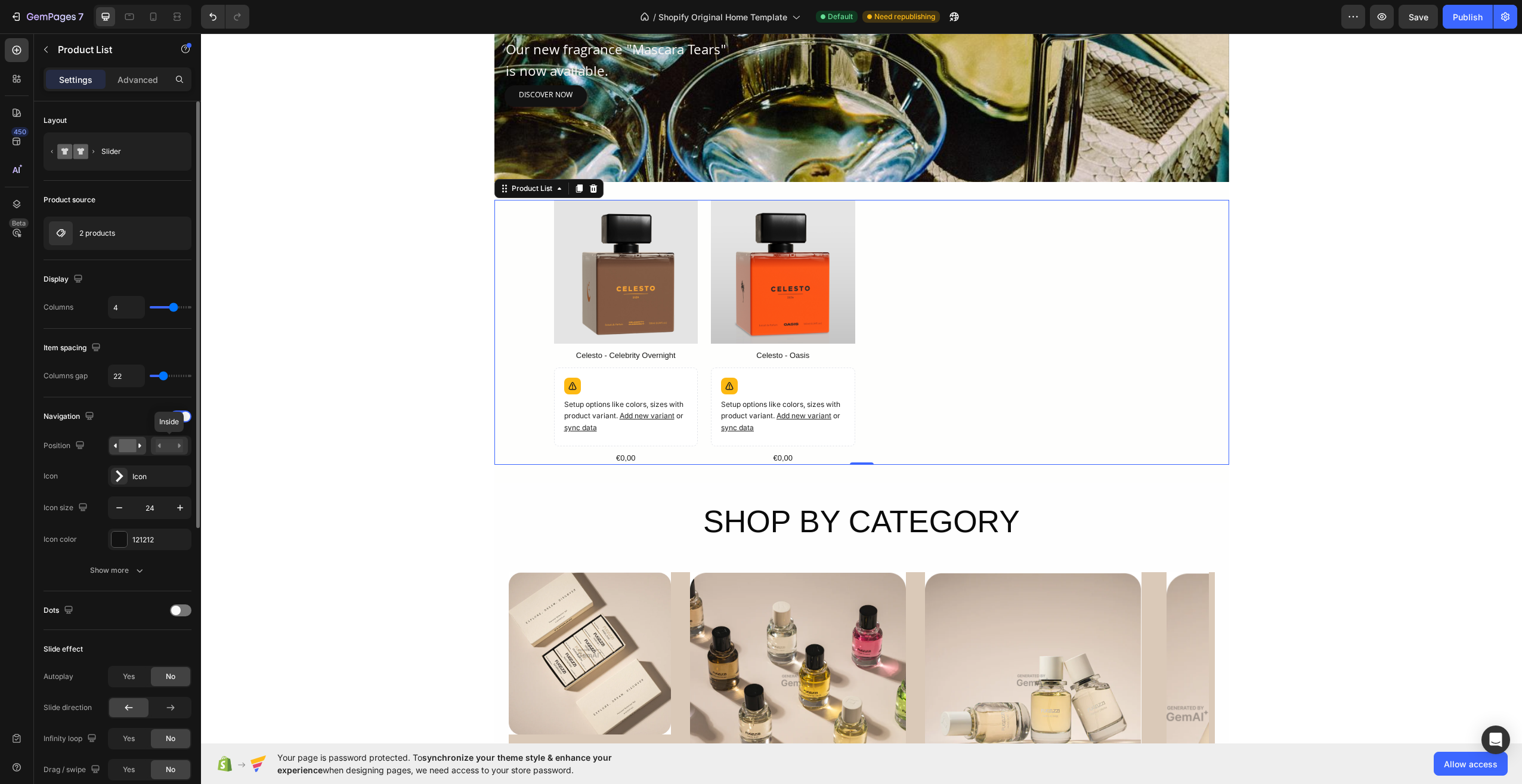
click at [173, 446] on rect at bounding box center [169, 445] width 27 height 13
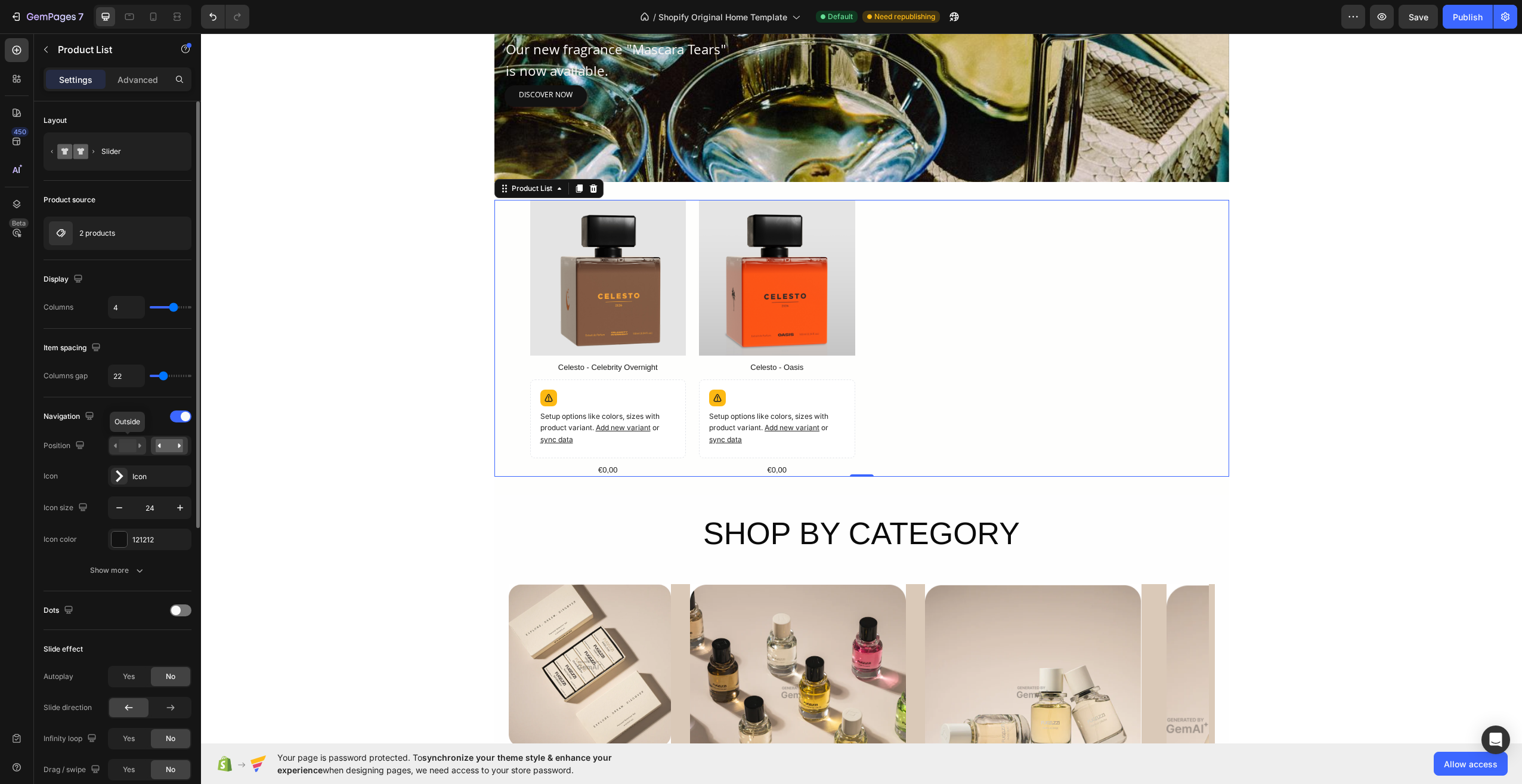
click at [118, 444] on icon at bounding box center [127, 445] width 27 height 13
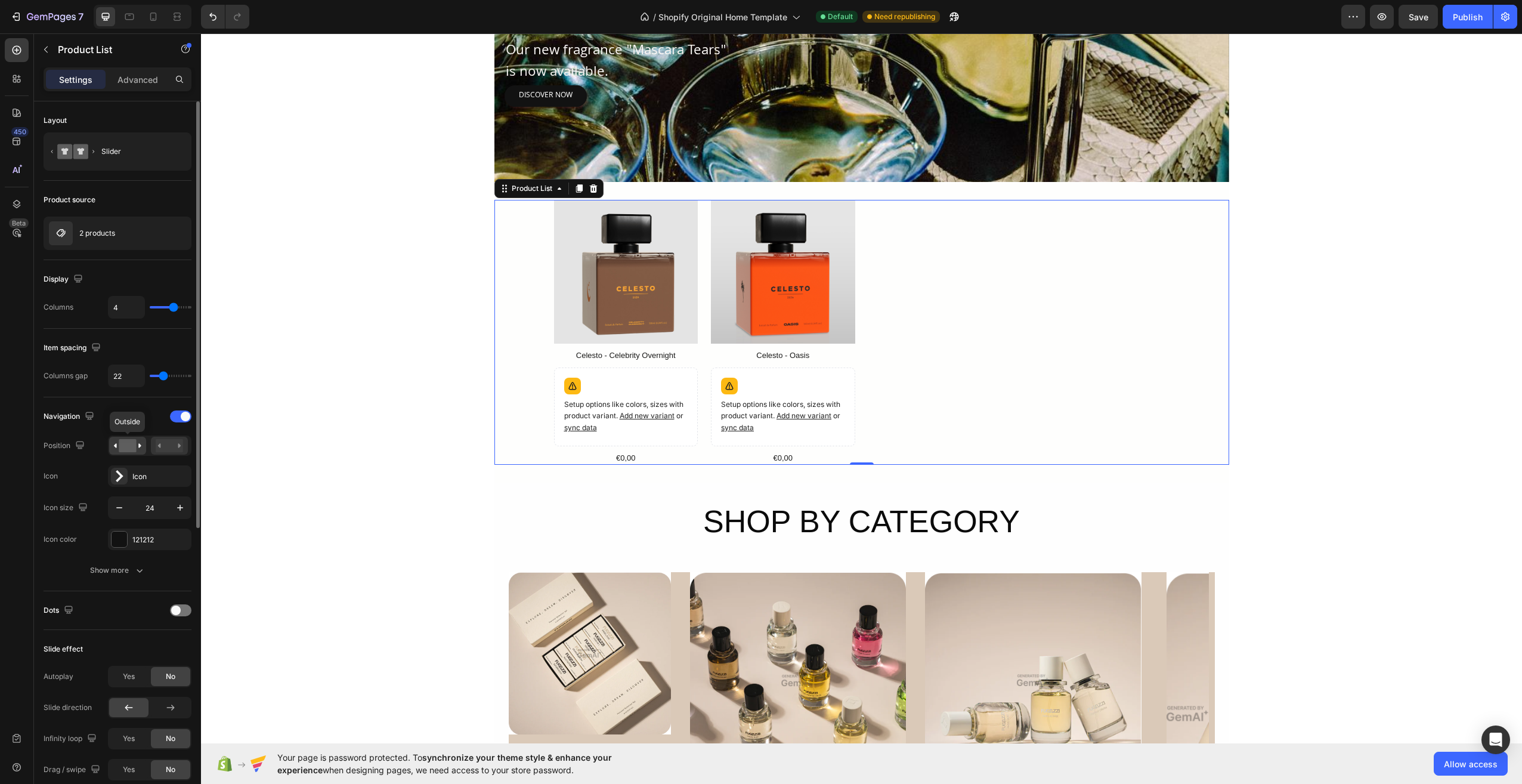
click at [166, 448] on rect at bounding box center [169, 445] width 27 height 13
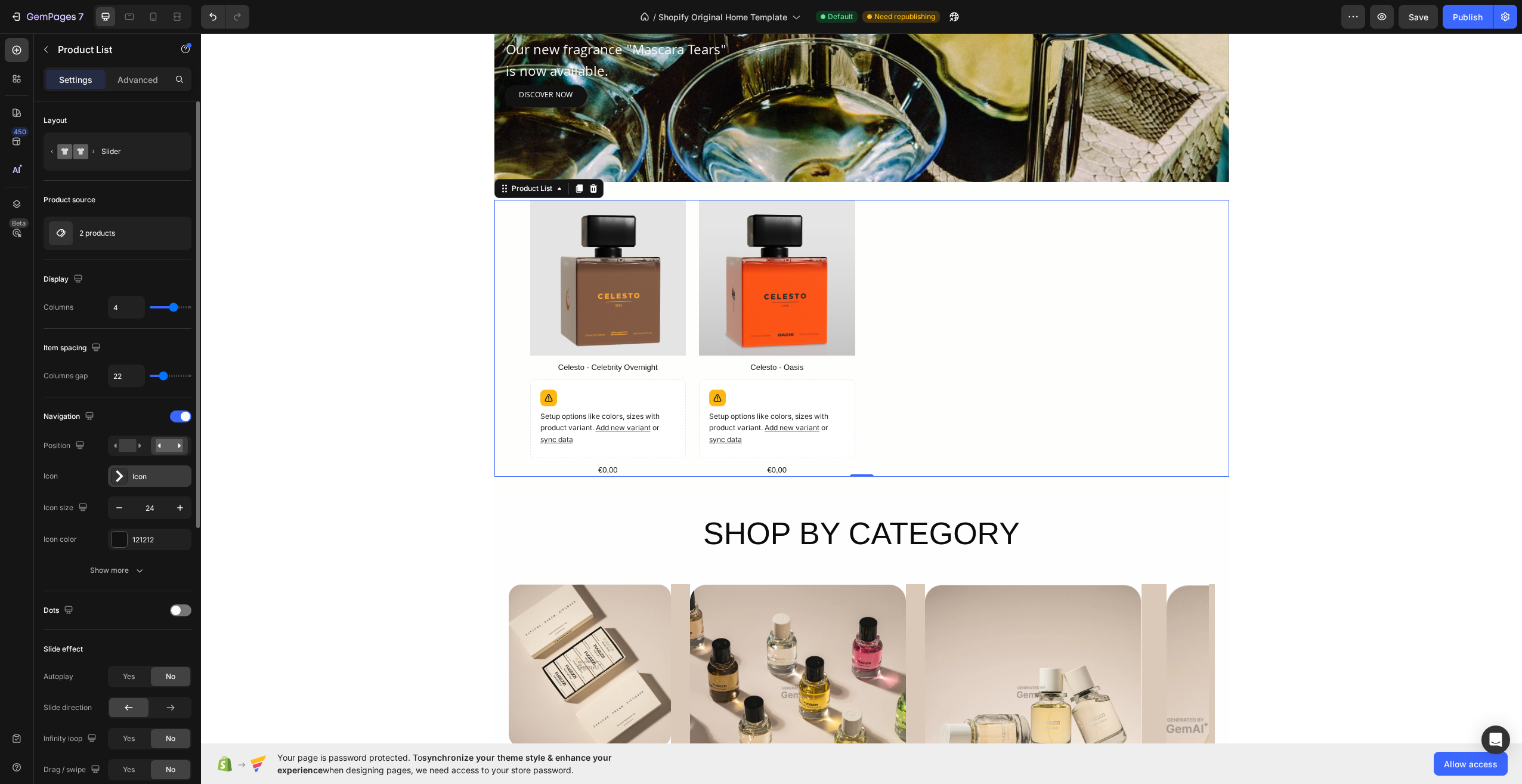
click at [123, 479] on icon at bounding box center [119, 476] width 12 height 12
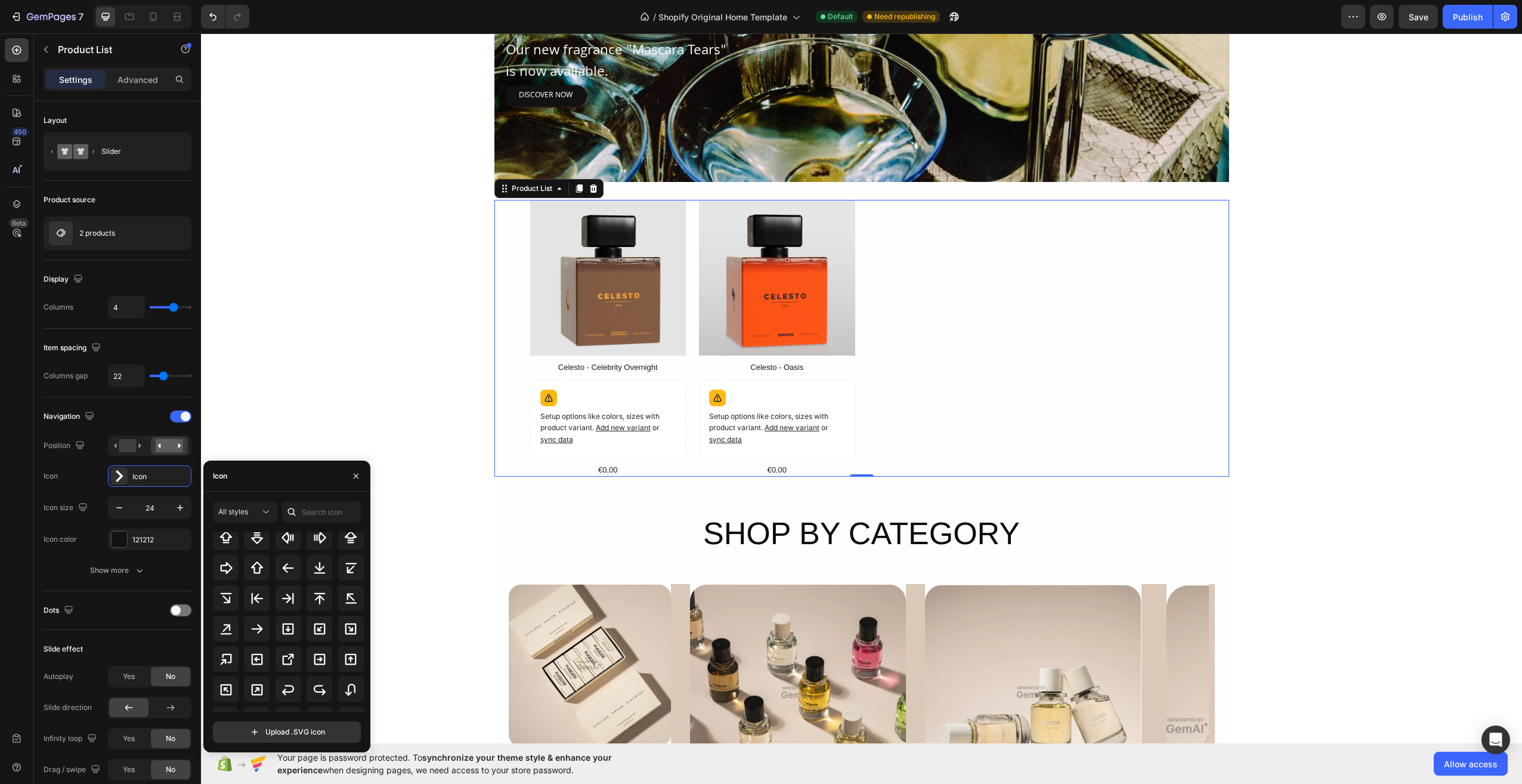
scroll to position [644, 0]
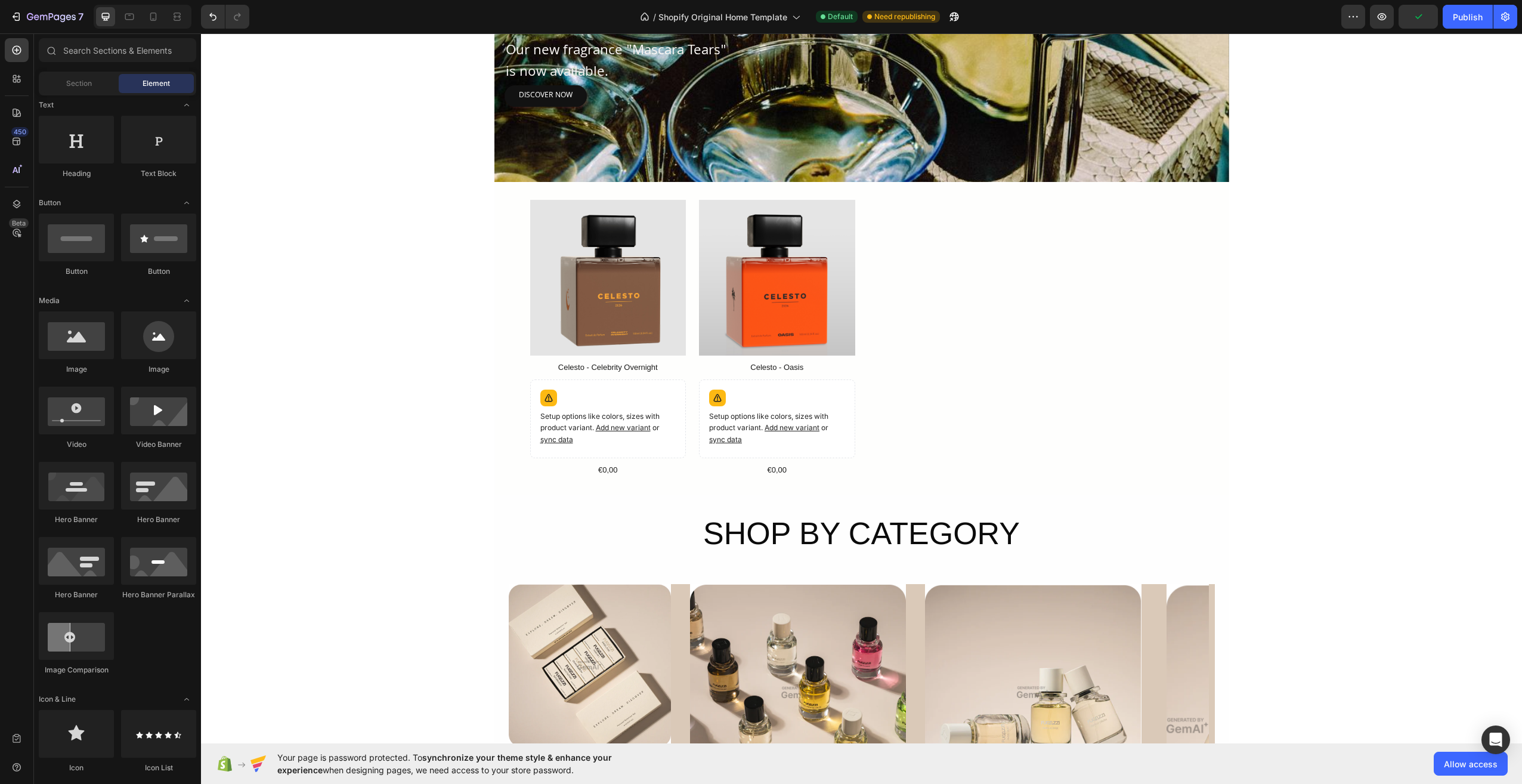
click at [918, 410] on div "Product Images Celesto - Celebrity Overnight Product Title Setup options like c…" at bounding box center [862, 338] width 663 height 277
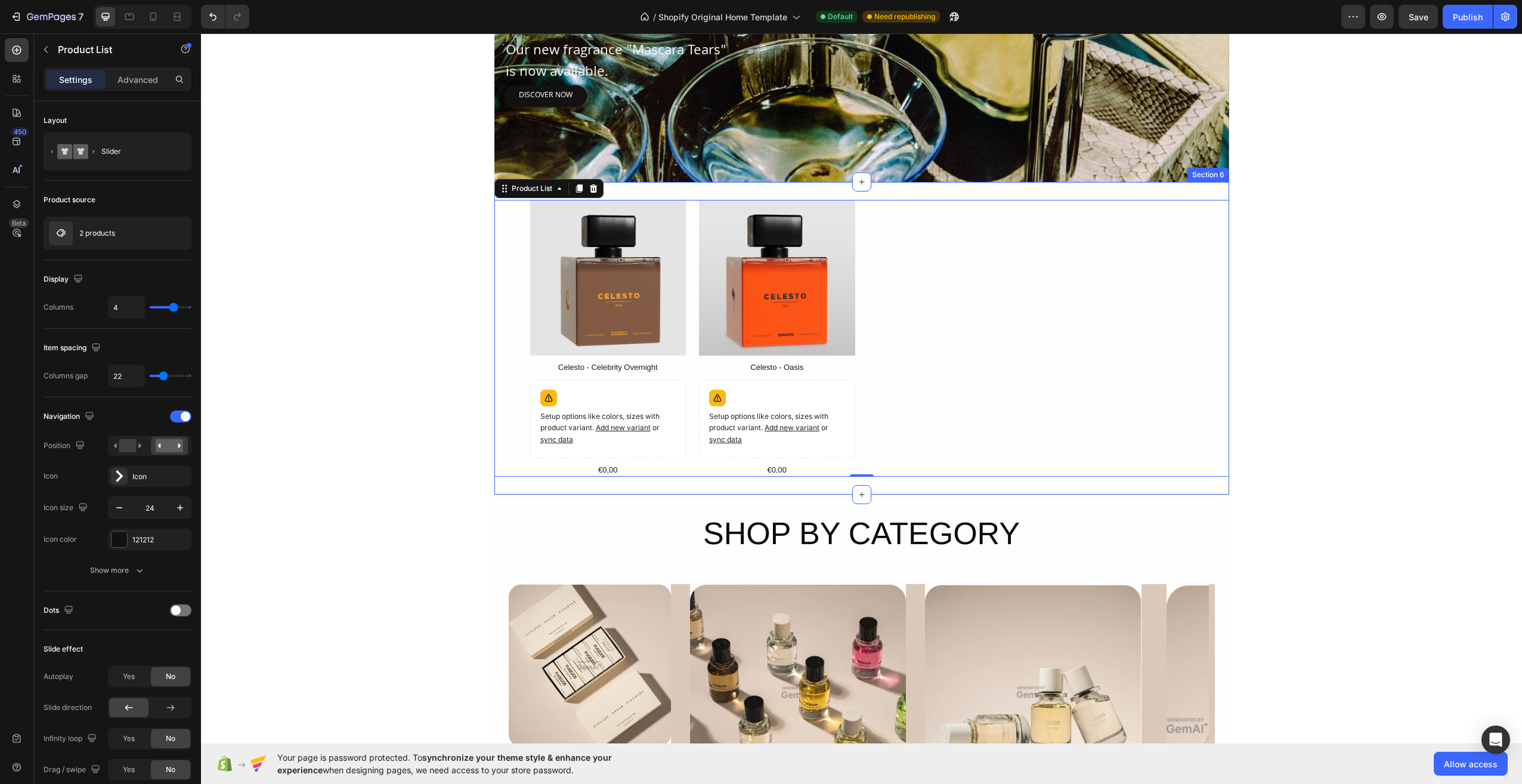
click at [892, 487] on div "Product Images Celesto - Celebrity Overnight Product Title Setup options like c…" at bounding box center [862, 338] width 735 height 313
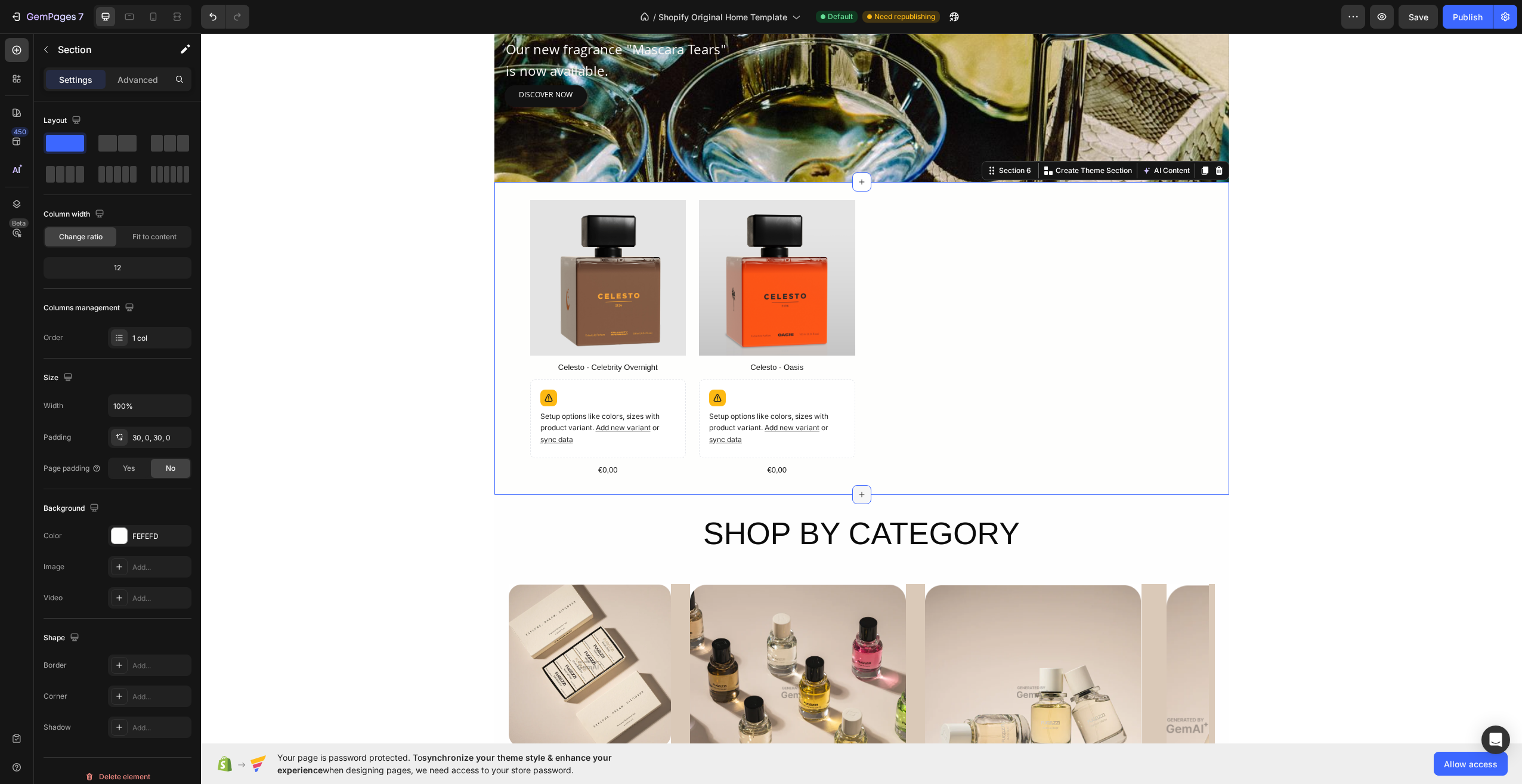
click at [861, 495] on icon at bounding box center [862, 495] width 9 height 9
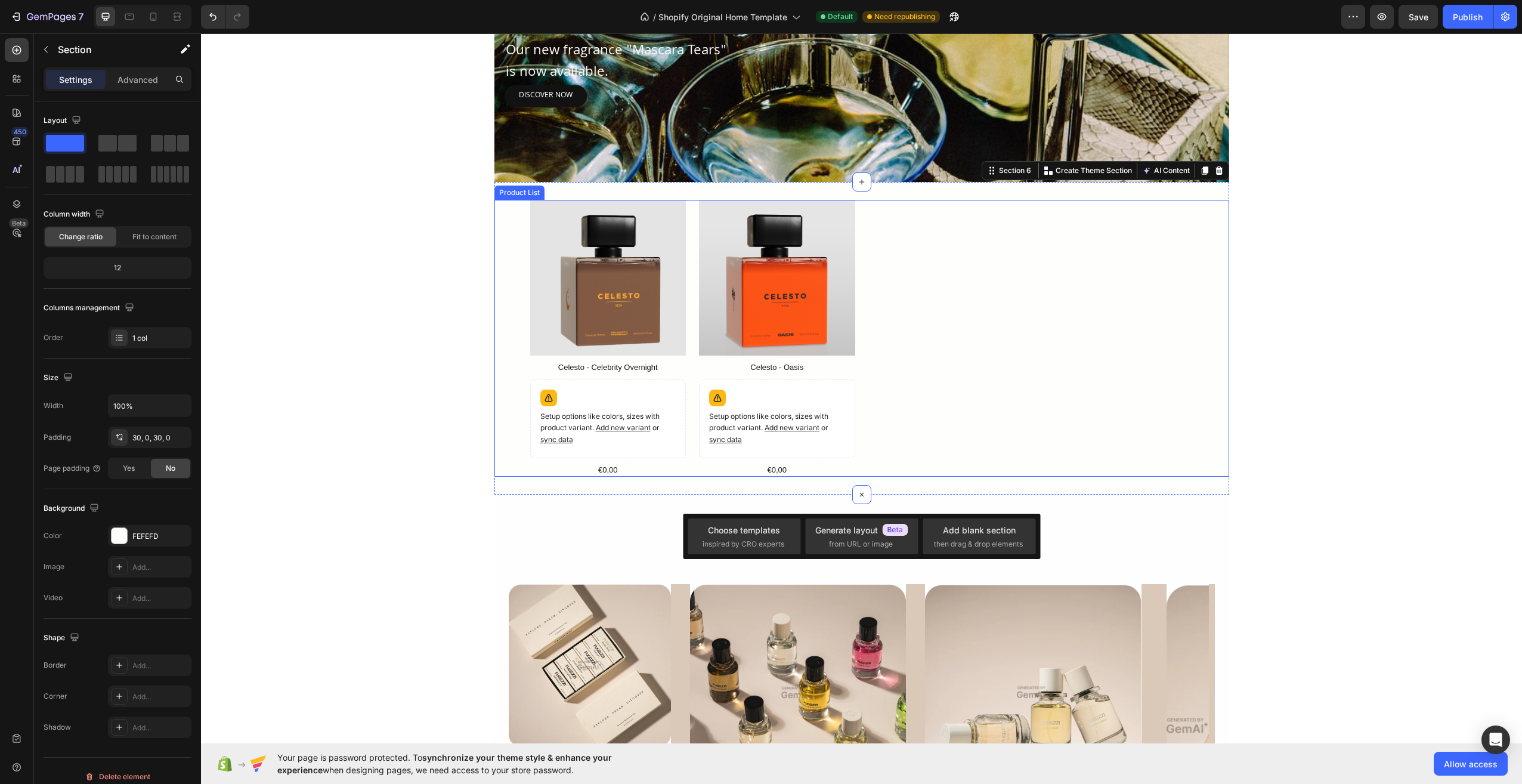
click at [1135, 322] on div "Product Images Celesto - Celebrity Overnight Product Title Setup options like c…" at bounding box center [862, 338] width 663 height 277
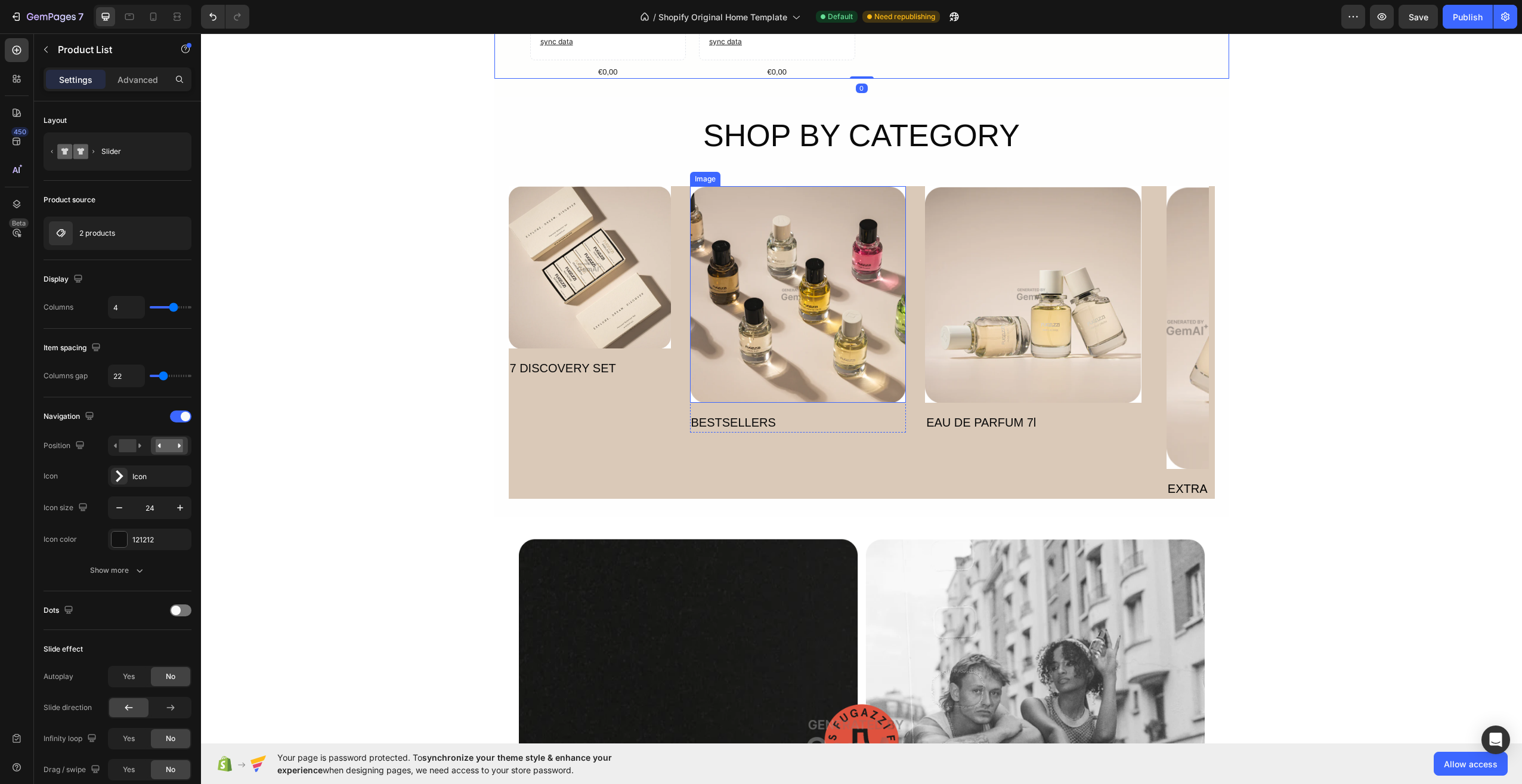
scroll to position [1193, 0]
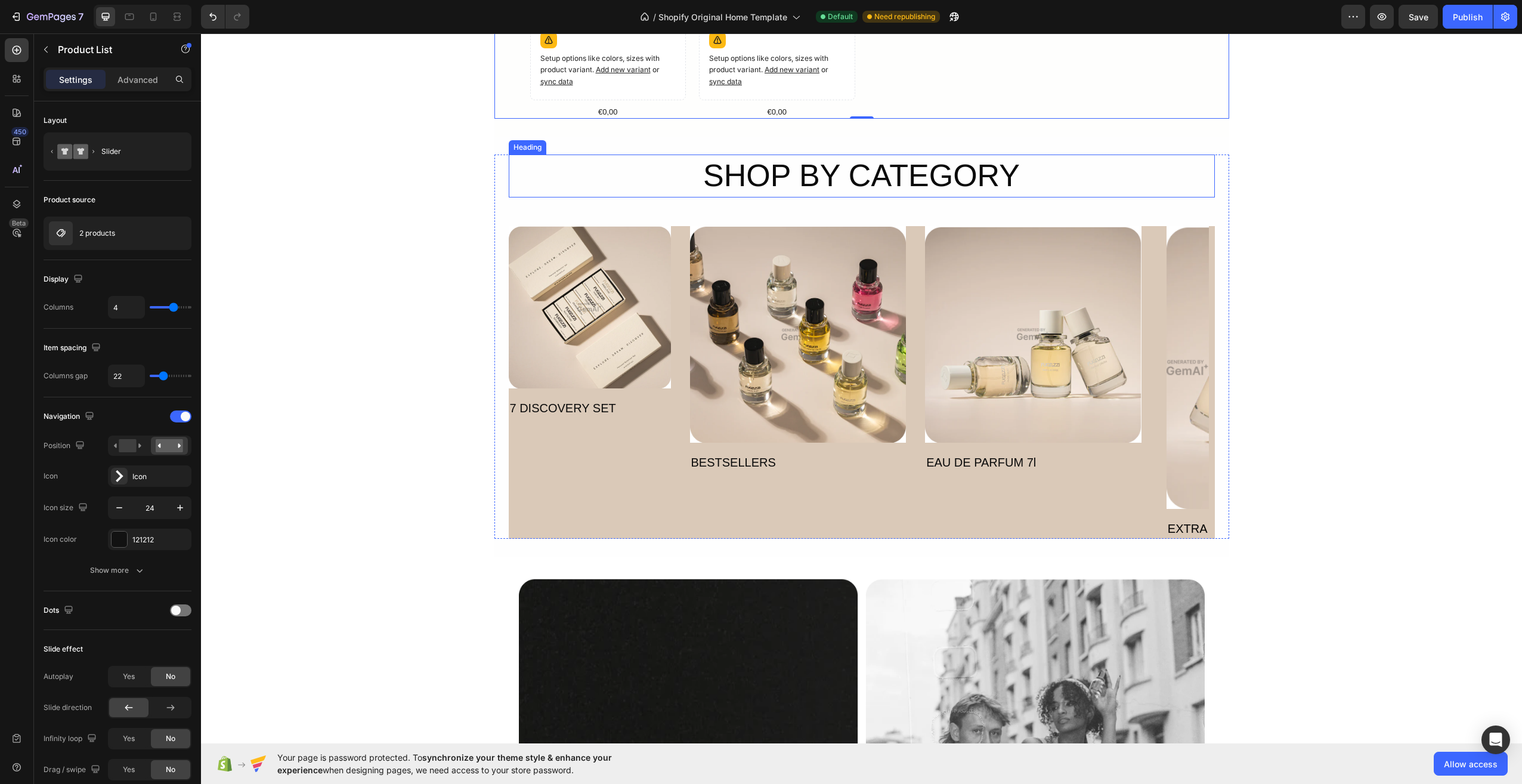
click at [793, 174] on h2 "SHOP BY CATEGORY" at bounding box center [862, 175] width 707 height 43
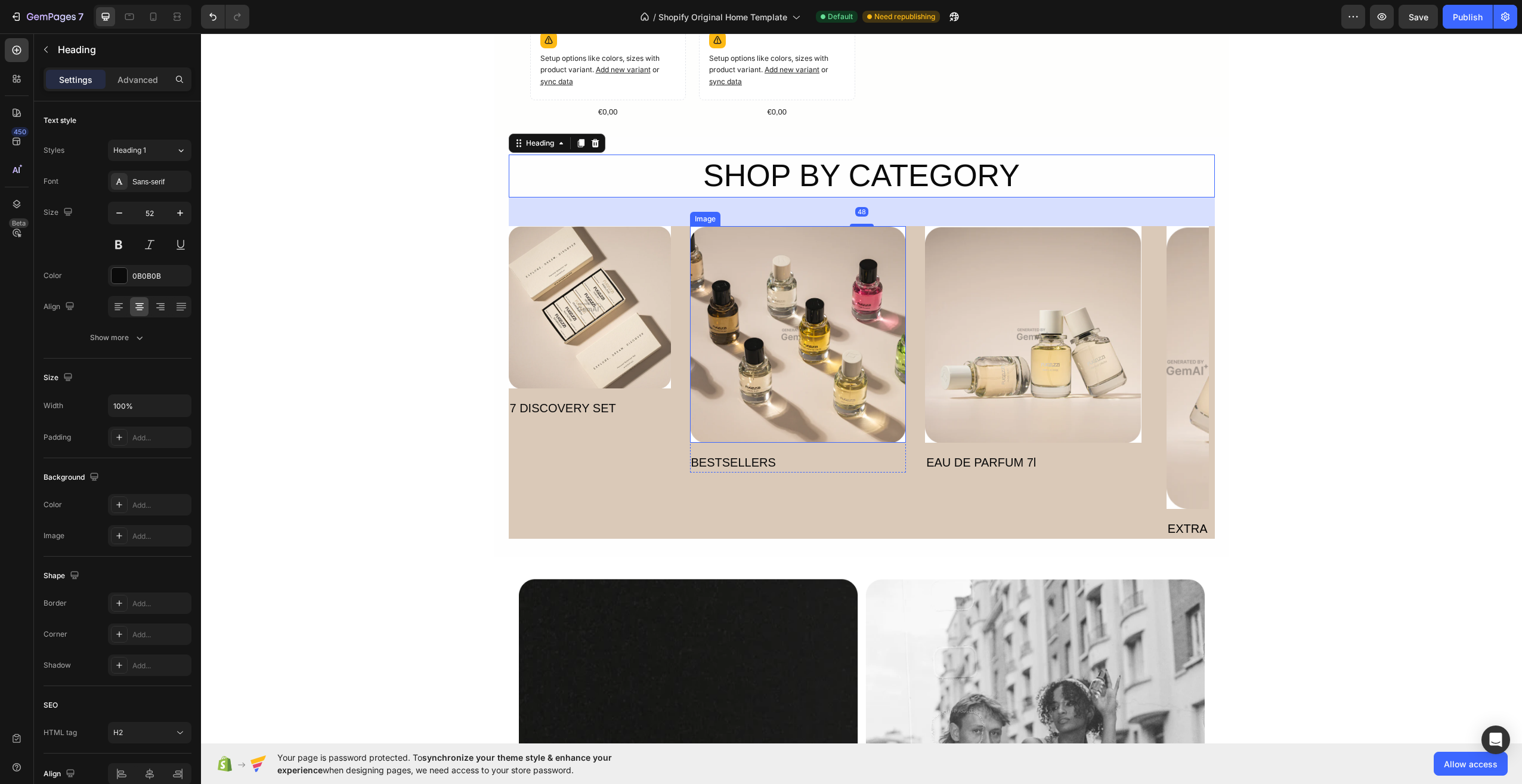
click at [716, 345] on img at bounding box center [798, 334] width 217 height 217
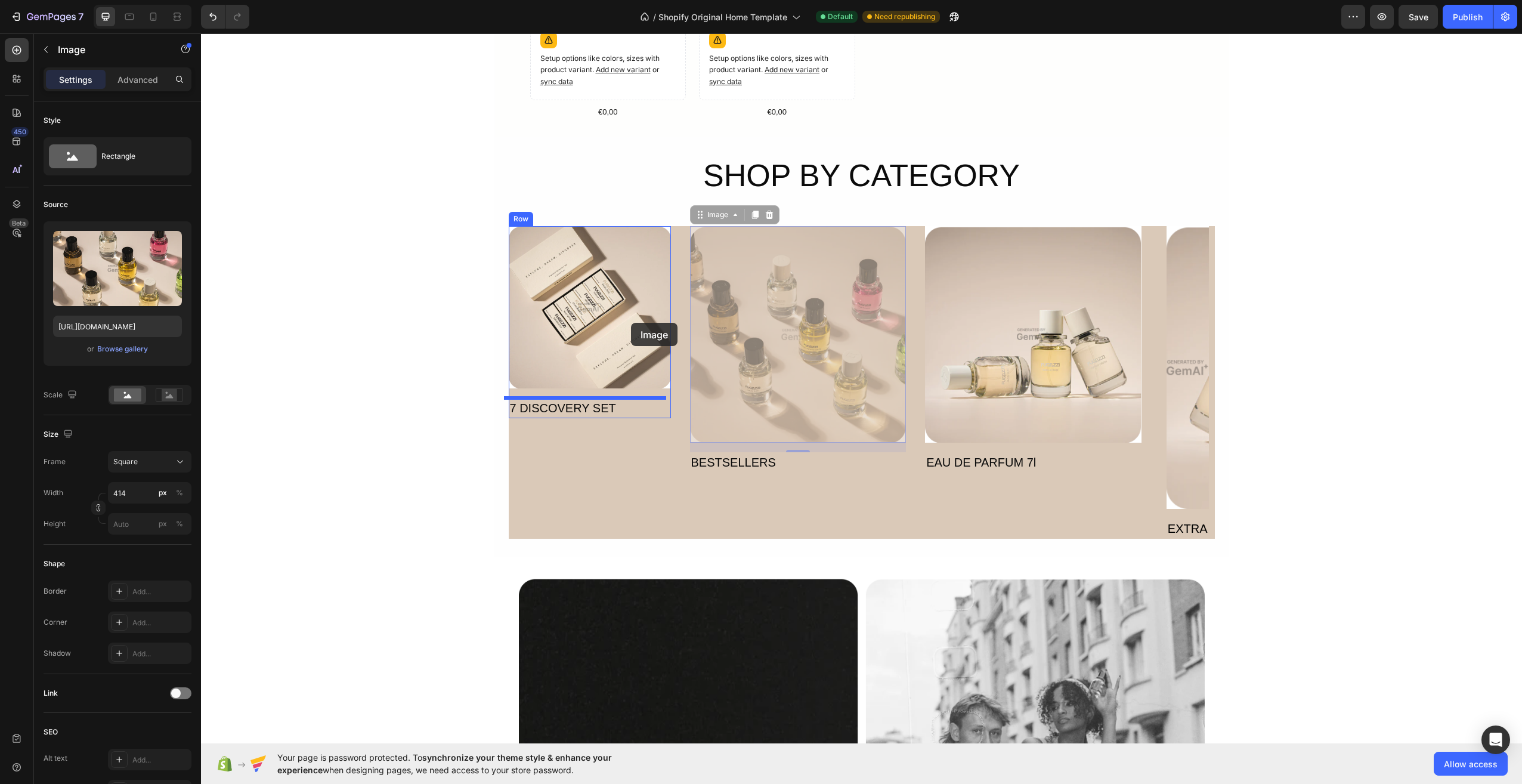
click at [631, 322] on div at bounding box center [861, 521] width 1321 height 3361
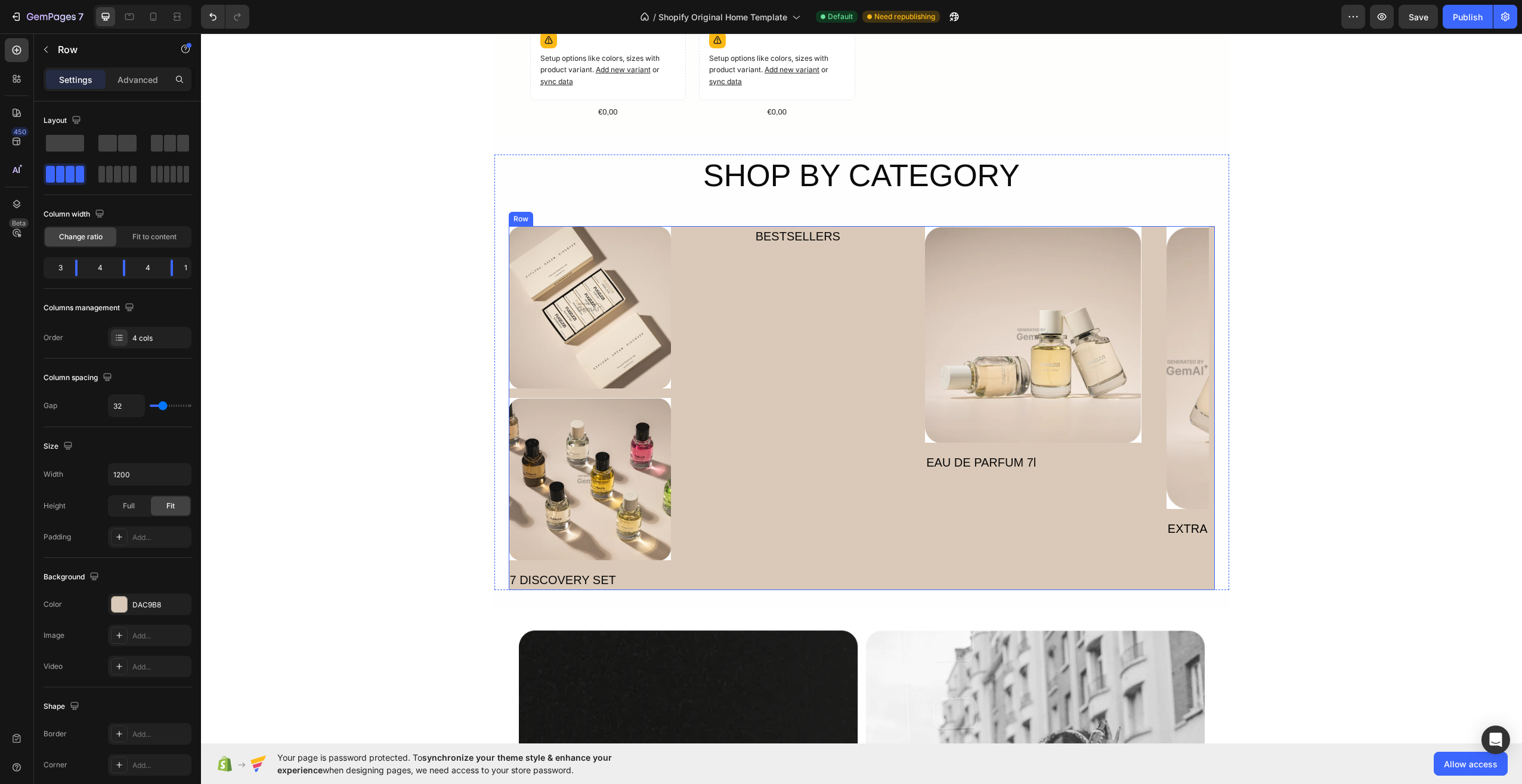
click at [734, 322] on div "BESTSELLERS Text Block Row" at bounding box center [798, 408] width 217 height 364
click at [980, 334] on img at bounding box center [1033, 334] width 217 height 217
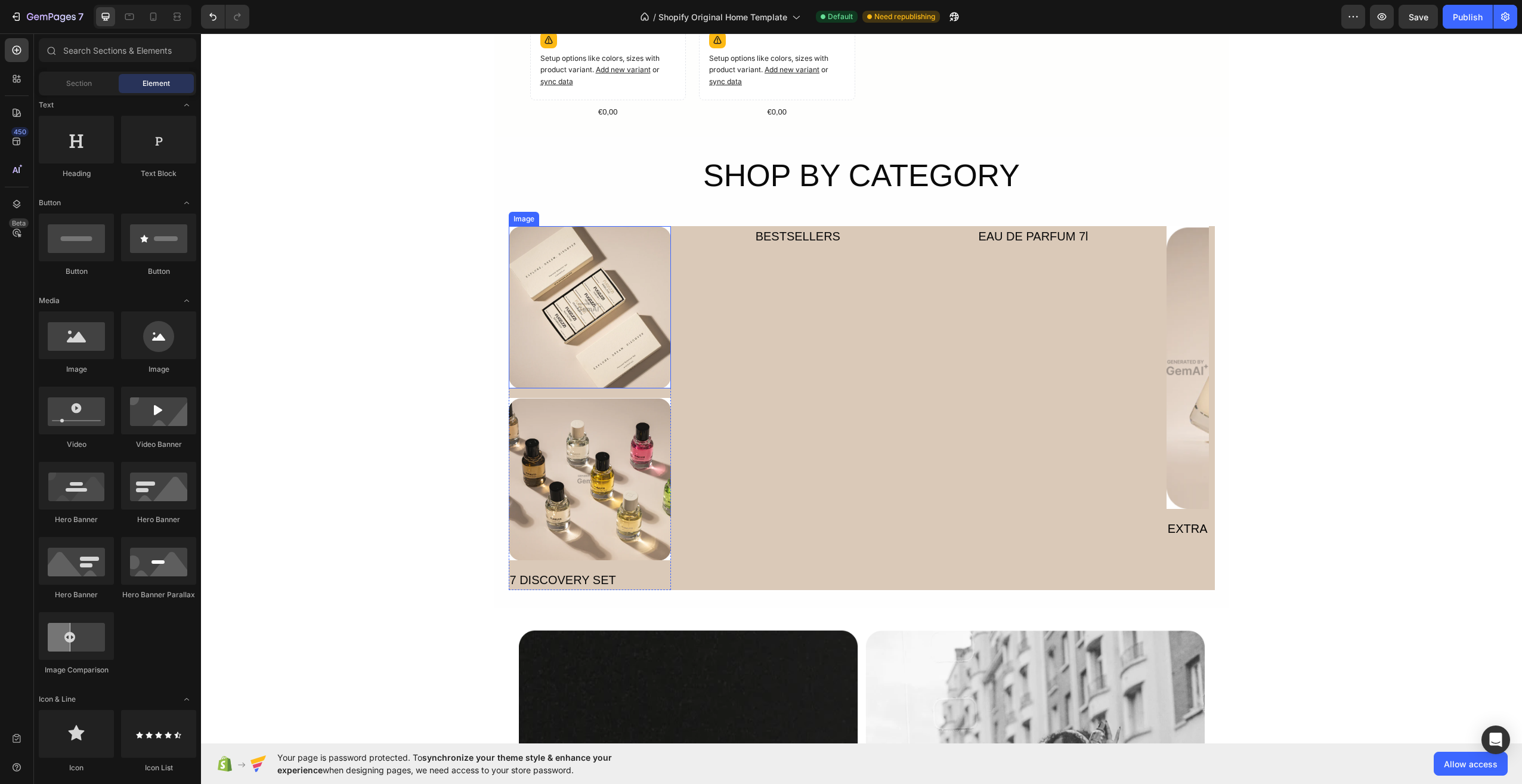
click at [625, 295] on img at bounding box center [590, 307] width 163 height 163
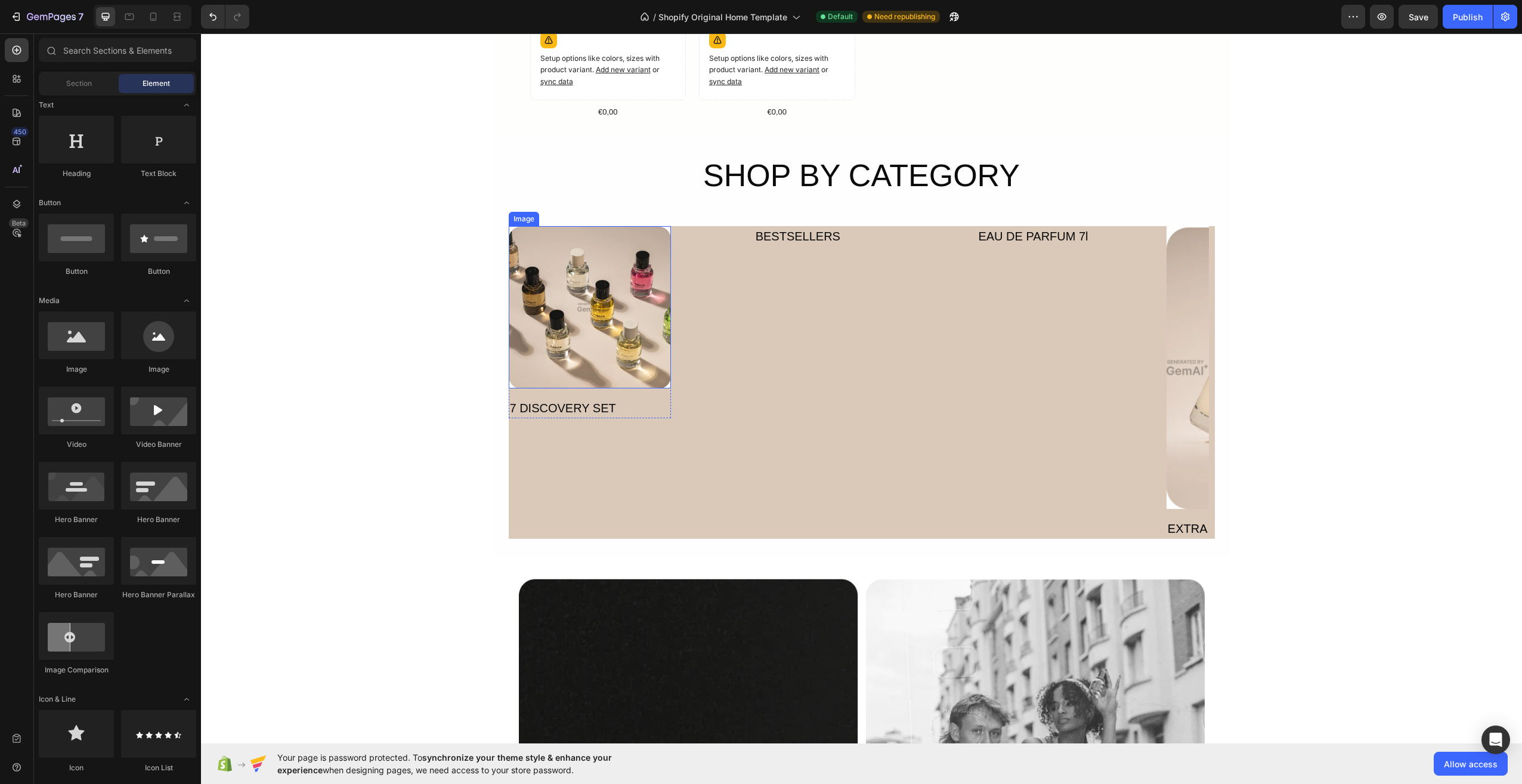
click at [584, 334] on img at bounding box center [590, 307] width 163 height 163
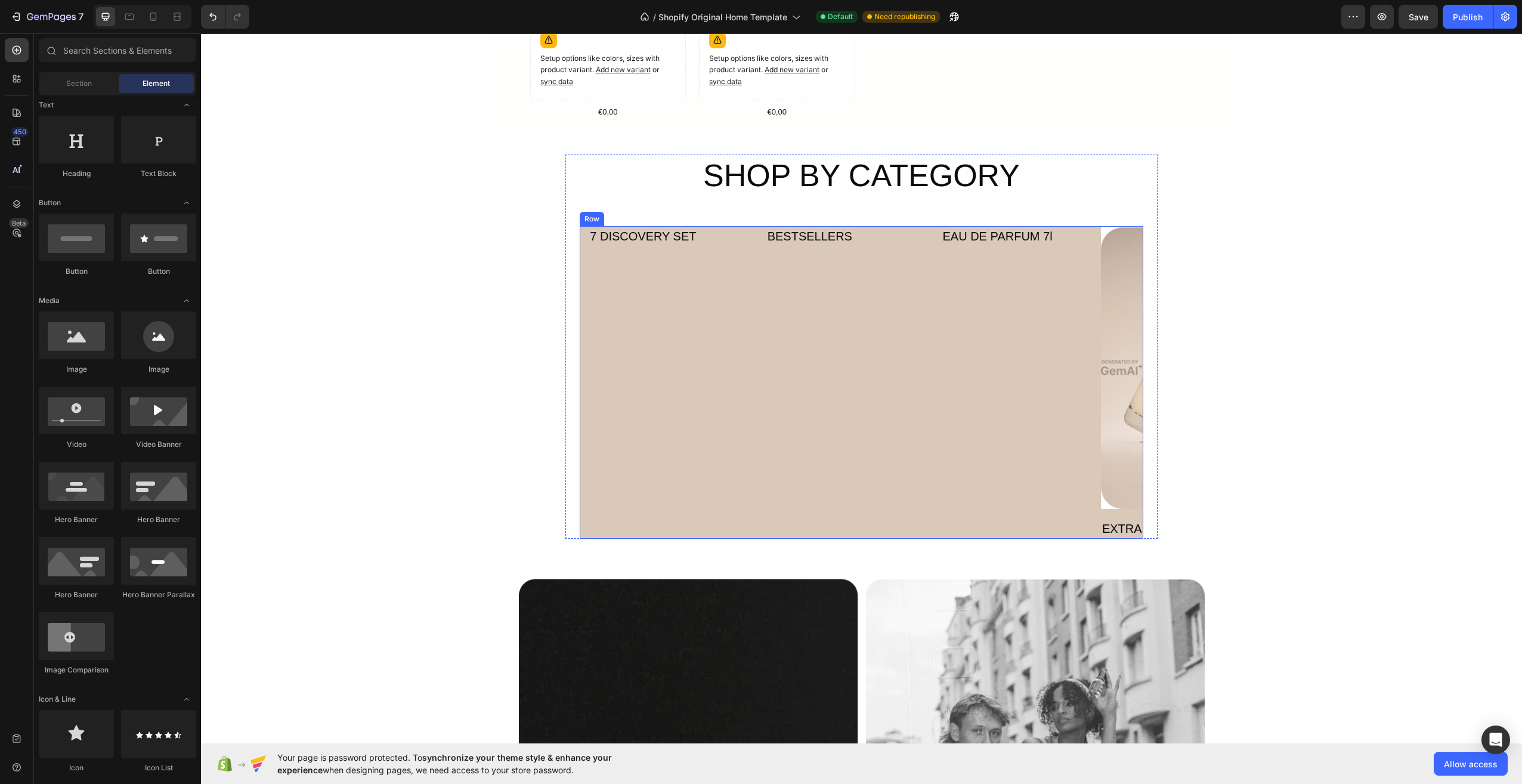
click at [1089, 351] on div "7 DISCOVERY SET Text Block Row BESTSELLERS Text Block Row EAU DE PARFUM 7l Text…" at bounding box center [861, 382] width 563 height 312
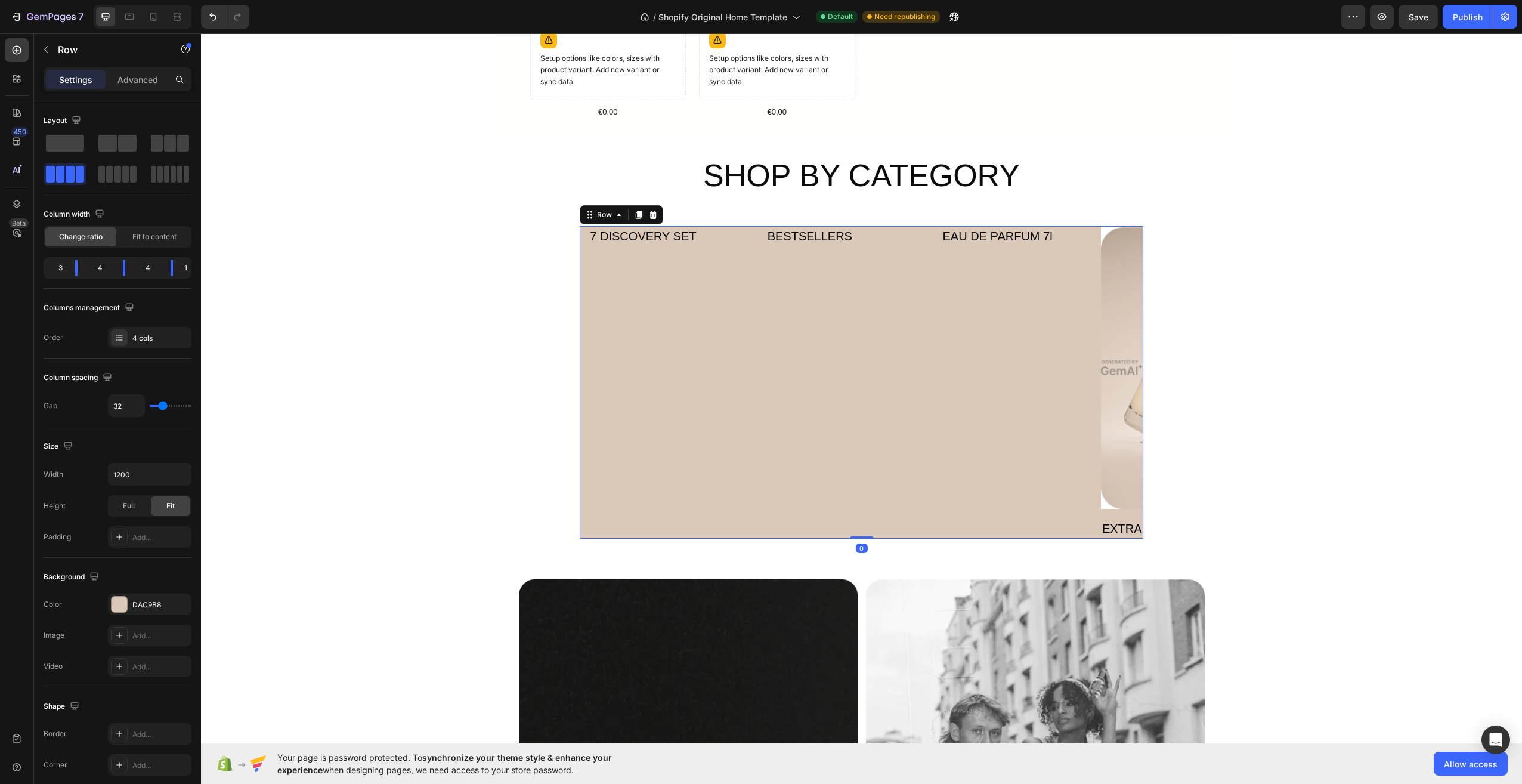
click at [1116, 351] on img at bounding box center [1122, 367] width 43 height 283
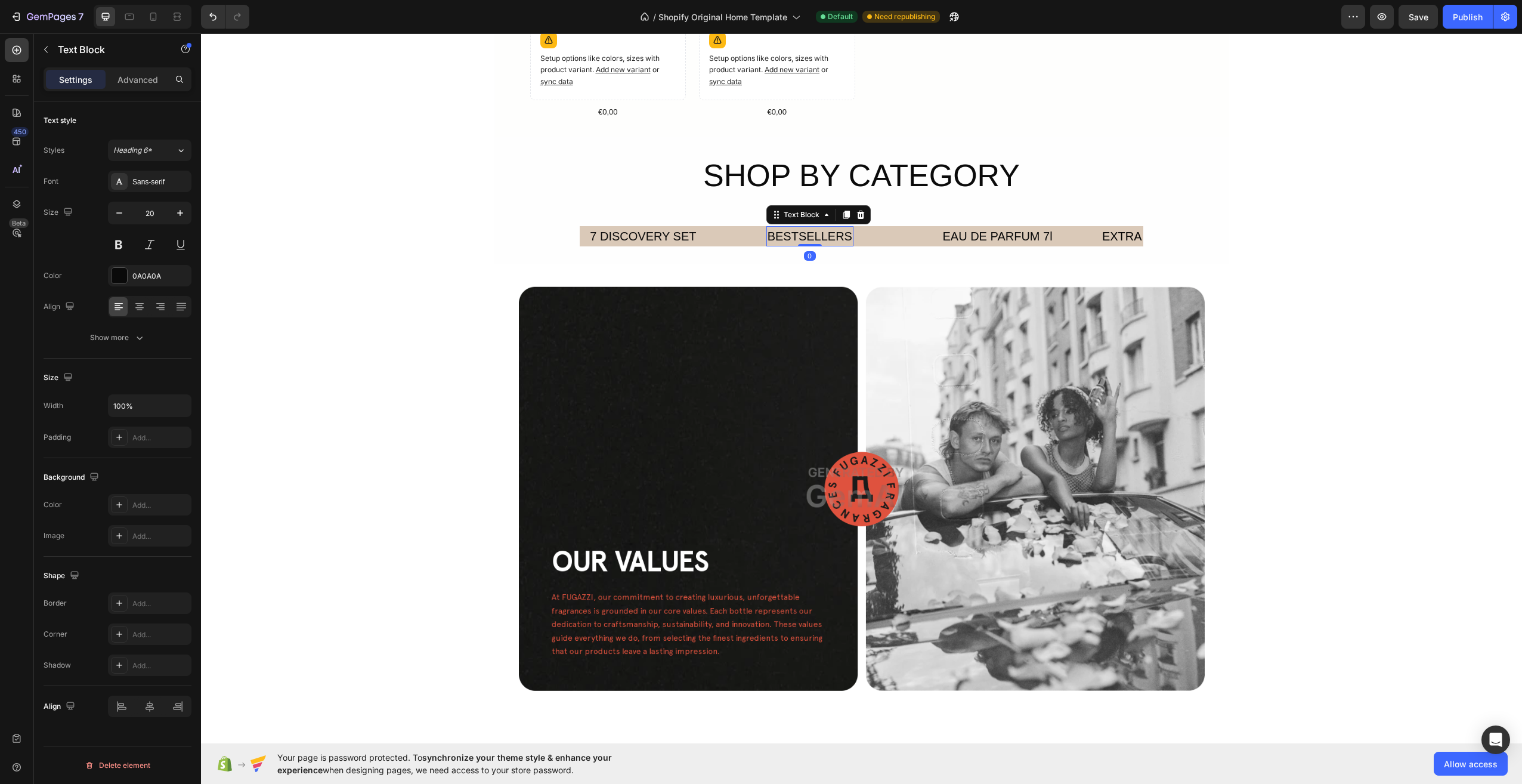
click at [826, 237] on div "BESTSELLERS" at bounding box center [810, 235] width 87 height 20
click at [1001, 237] on div "EAU DE PARFUM 7l" at bounding box center [998, 235] width 113 height 20
click at [1081, 231] on div "7 DISCOVERY SET Text Block Row BESTSELLERS Text Block Row EAU DE PARFUM 7l Text…" at bounding box center [861, 235] width 563 height 20
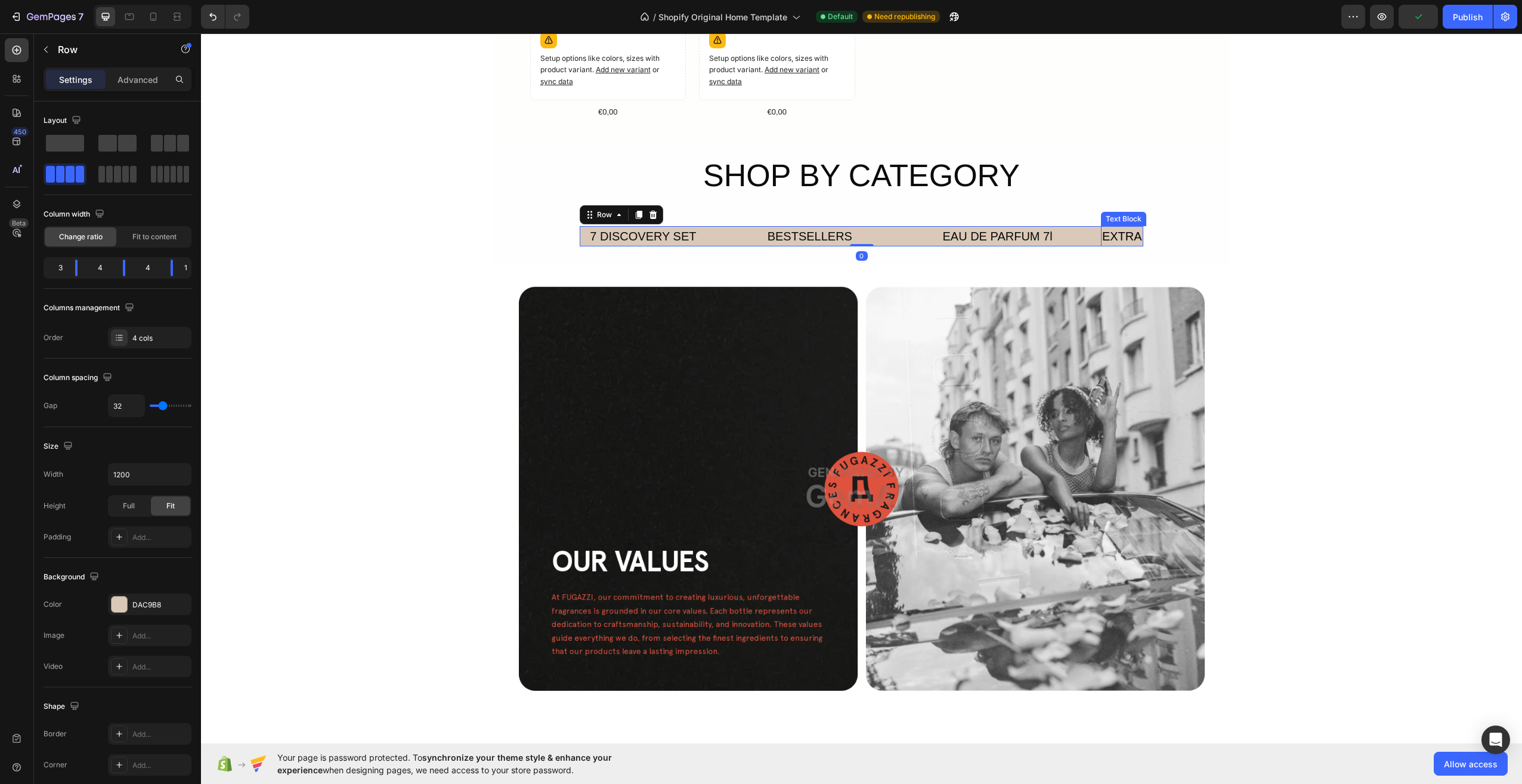
click at [1129, 230] on div "EXTRA" at bounding box center [1122, 235] width 43 height 20
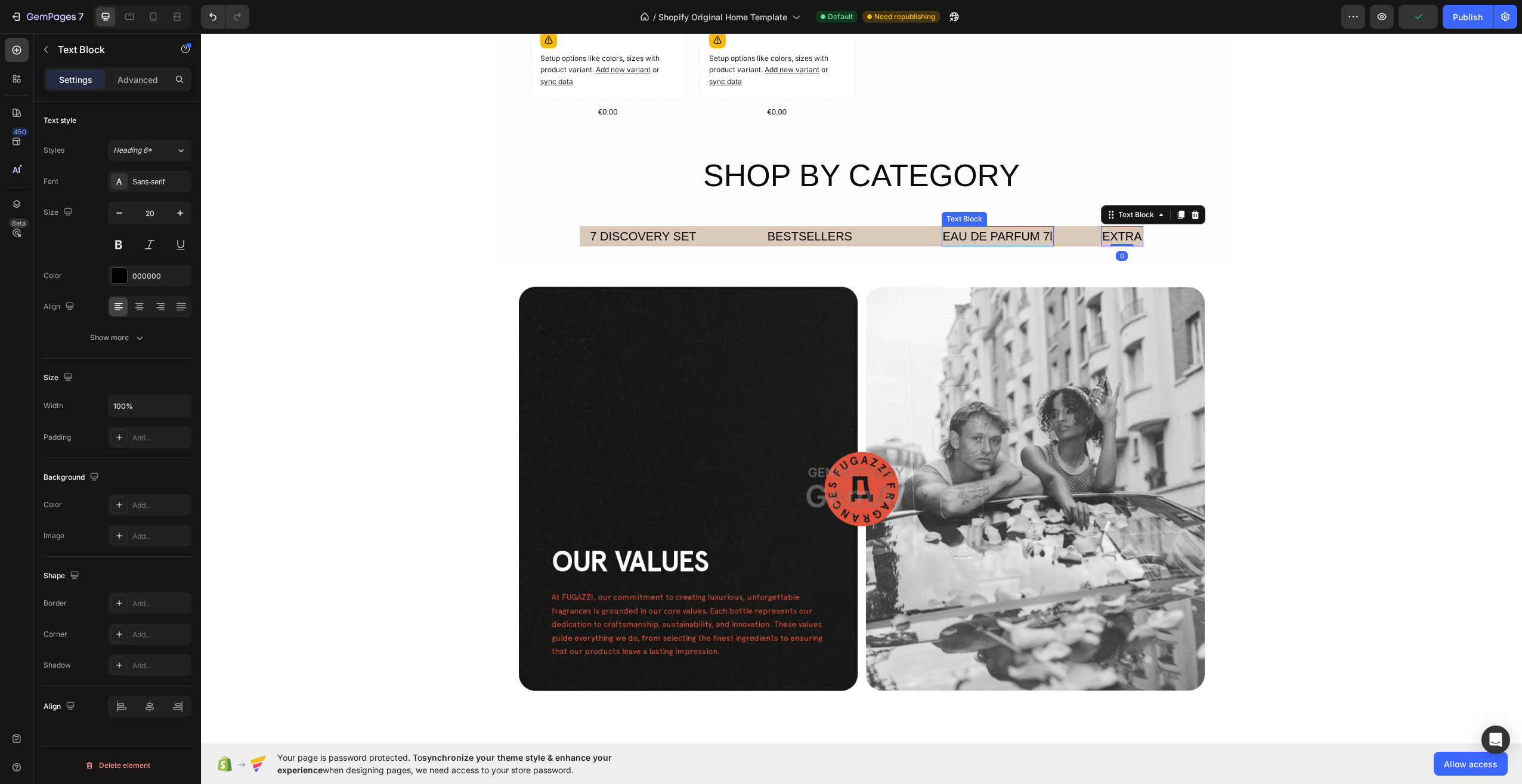
click at [1006, 240] on div "EAU DE PARFUM 7l" at bounding box center [998, 235] width 113 height 20
click at [776, 241] on div "BESTSELLERS" at bounding box center [810, 235] width 87 height 20
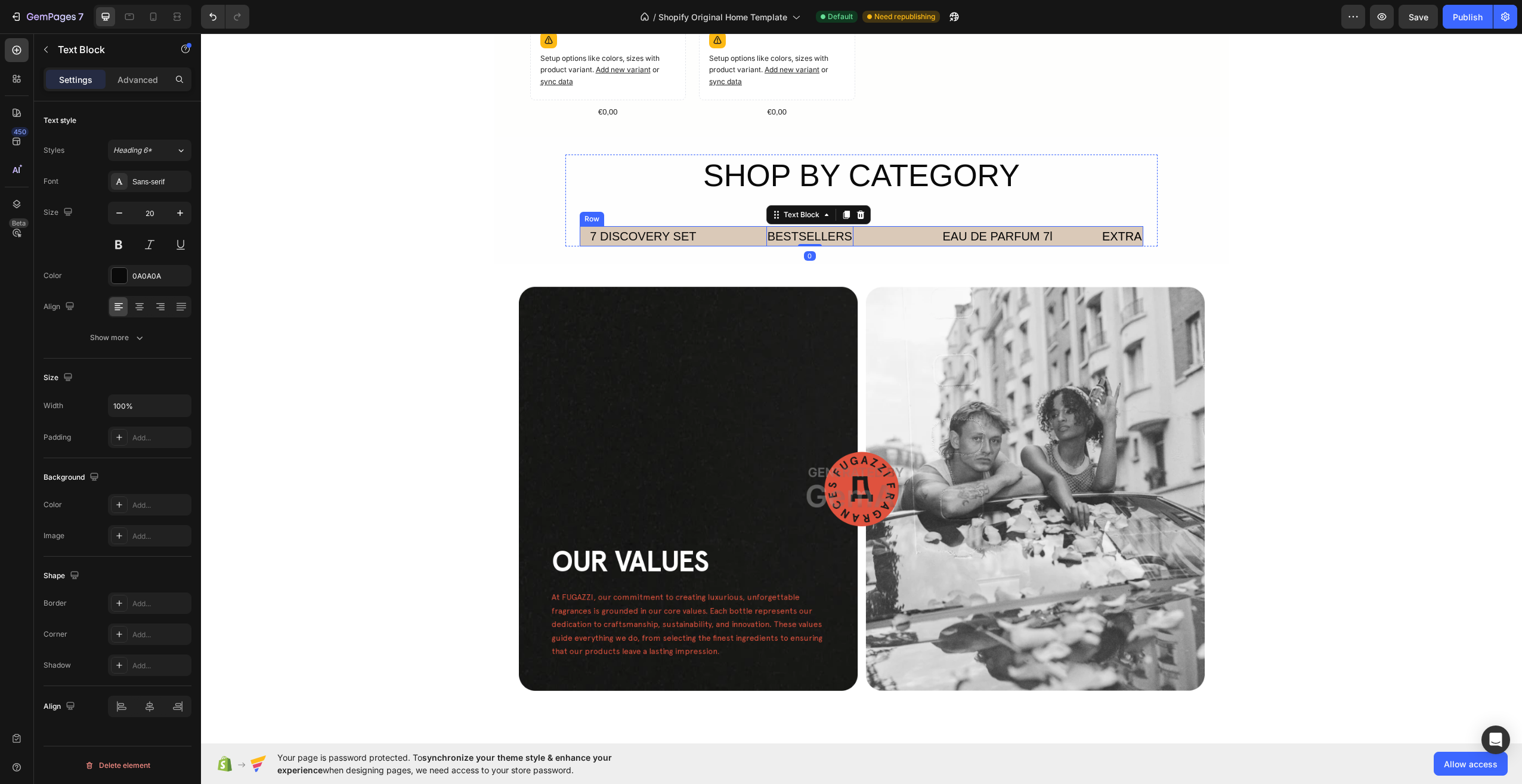
click at [631, 230] on div "7 DISCOVERY SET" at bounding box center [642, 235] width 109 height 20
click at [594, 238] on div "7 DISCOVERY SET" at bounding box center [642, 235] width 109 height 20
click at [594, 238] on p "7 DISCOVERY SET" at bounding box center [643, 235] width 106 height 18
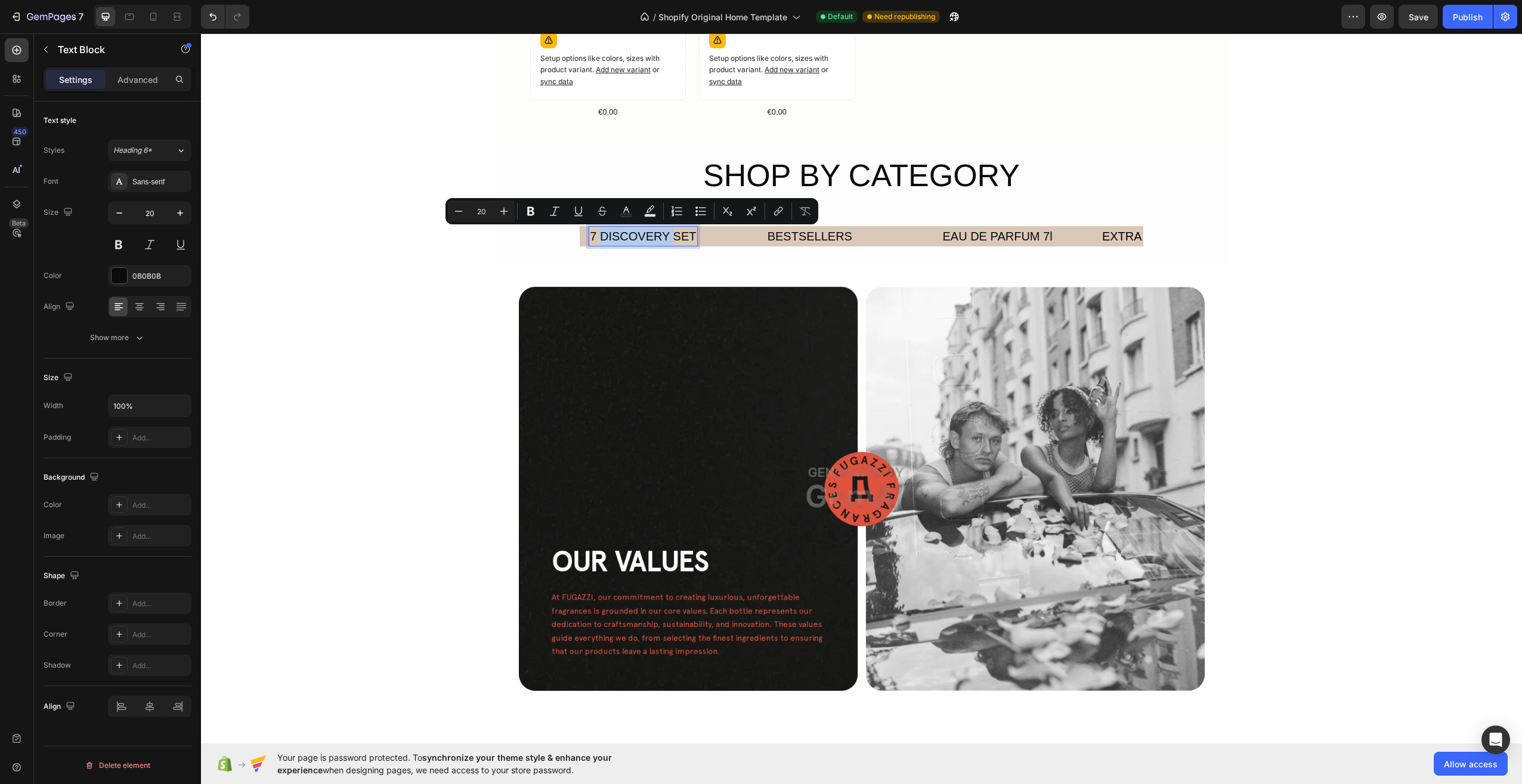
click at [594, 235] on p "7 DISCOVERY SET" at bounding box center [643, 235] width 106 height 18
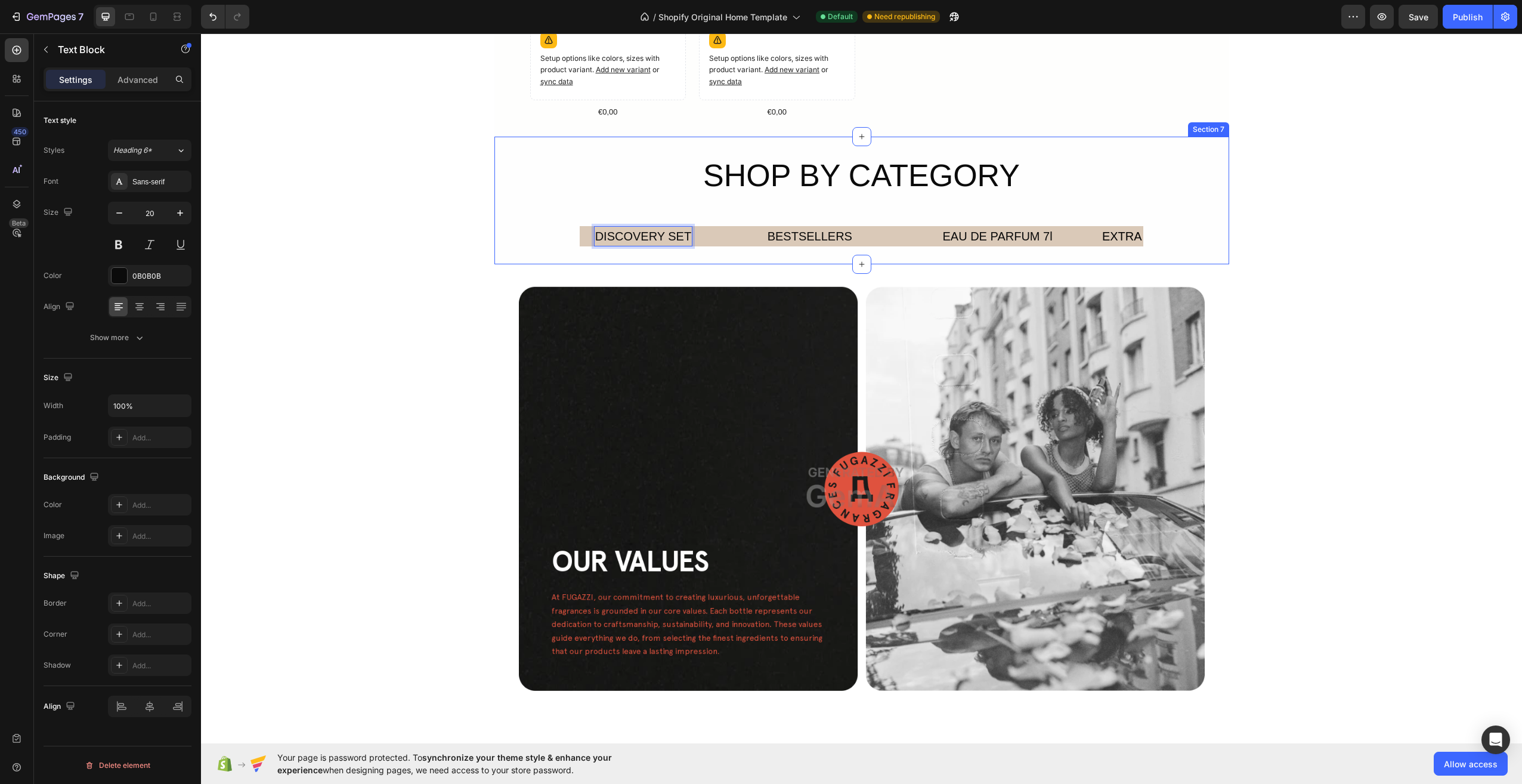
click at [745, 254] on div "SHOP BY CATEGORY Heading DISCOVERY SET Text Block 0 Row BESTSELLERS Text Block …" at bounding box center [862, 200] width 735 height 128
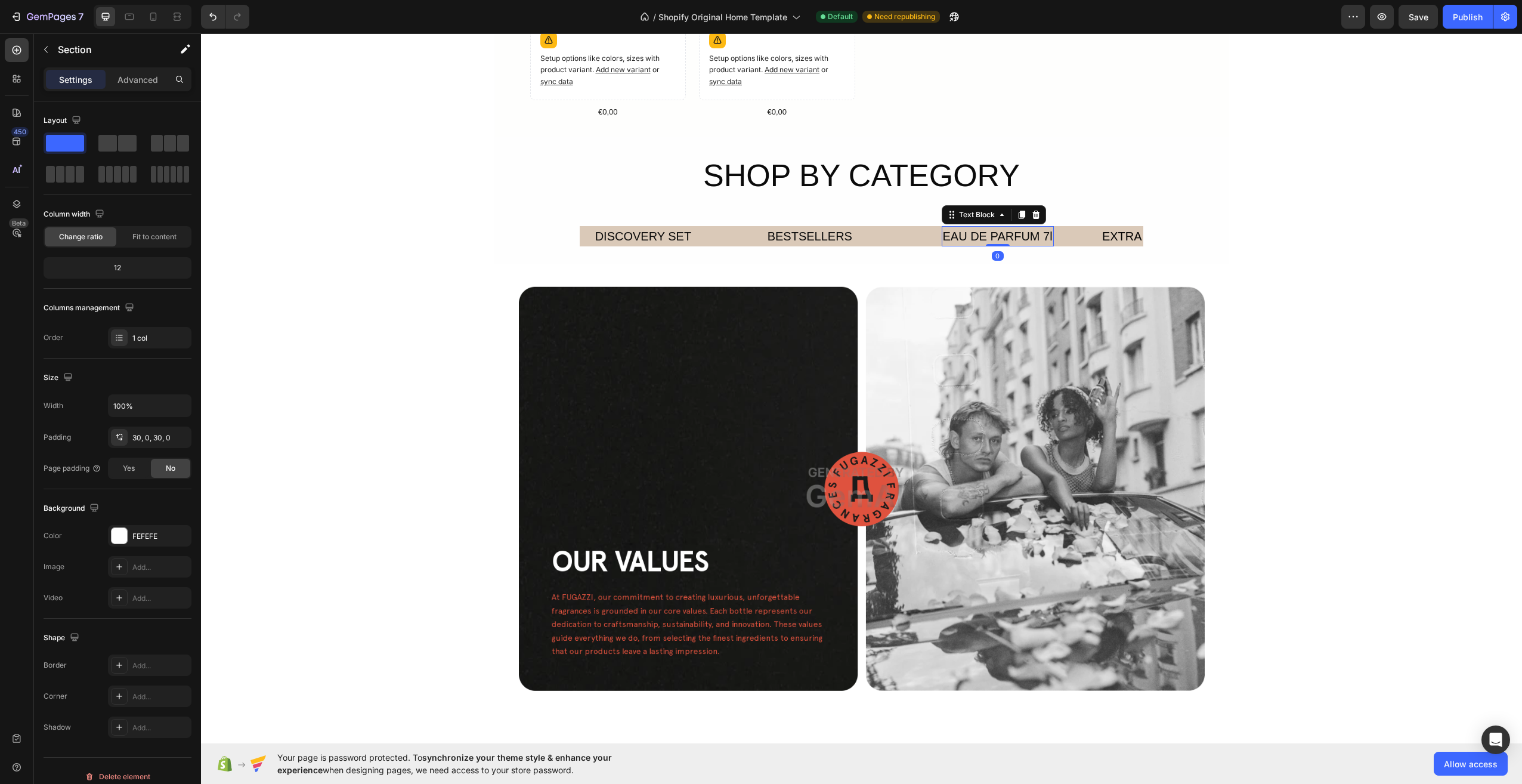
click at [1021, 239] on div "EAU DE PARFUM 7l" at bounding box center [998, 235] width 113 height 20
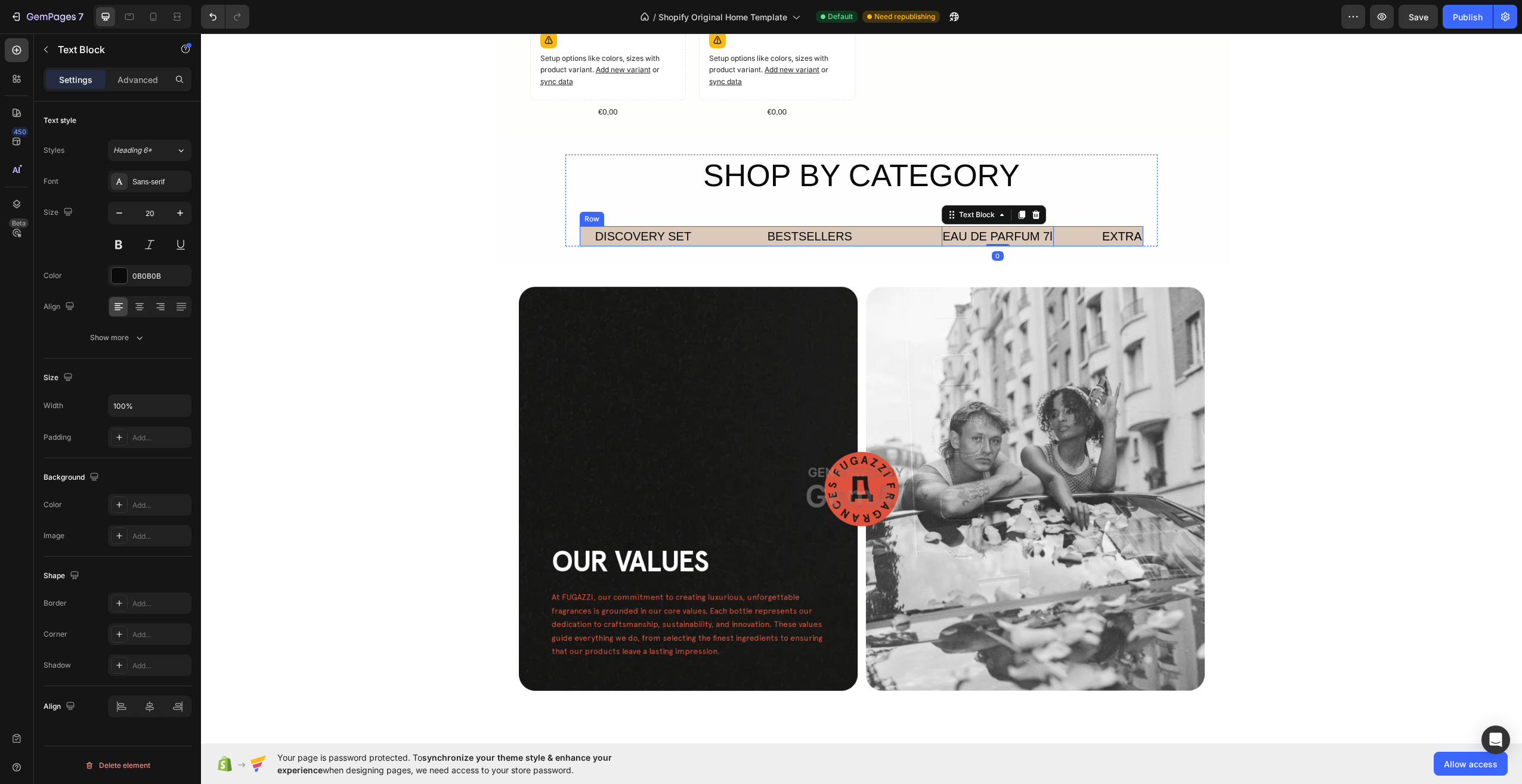
click at [1038, 238] on div "EAU DE PARFUM 7l" at bounding box center [998, 235] width 113 height 20
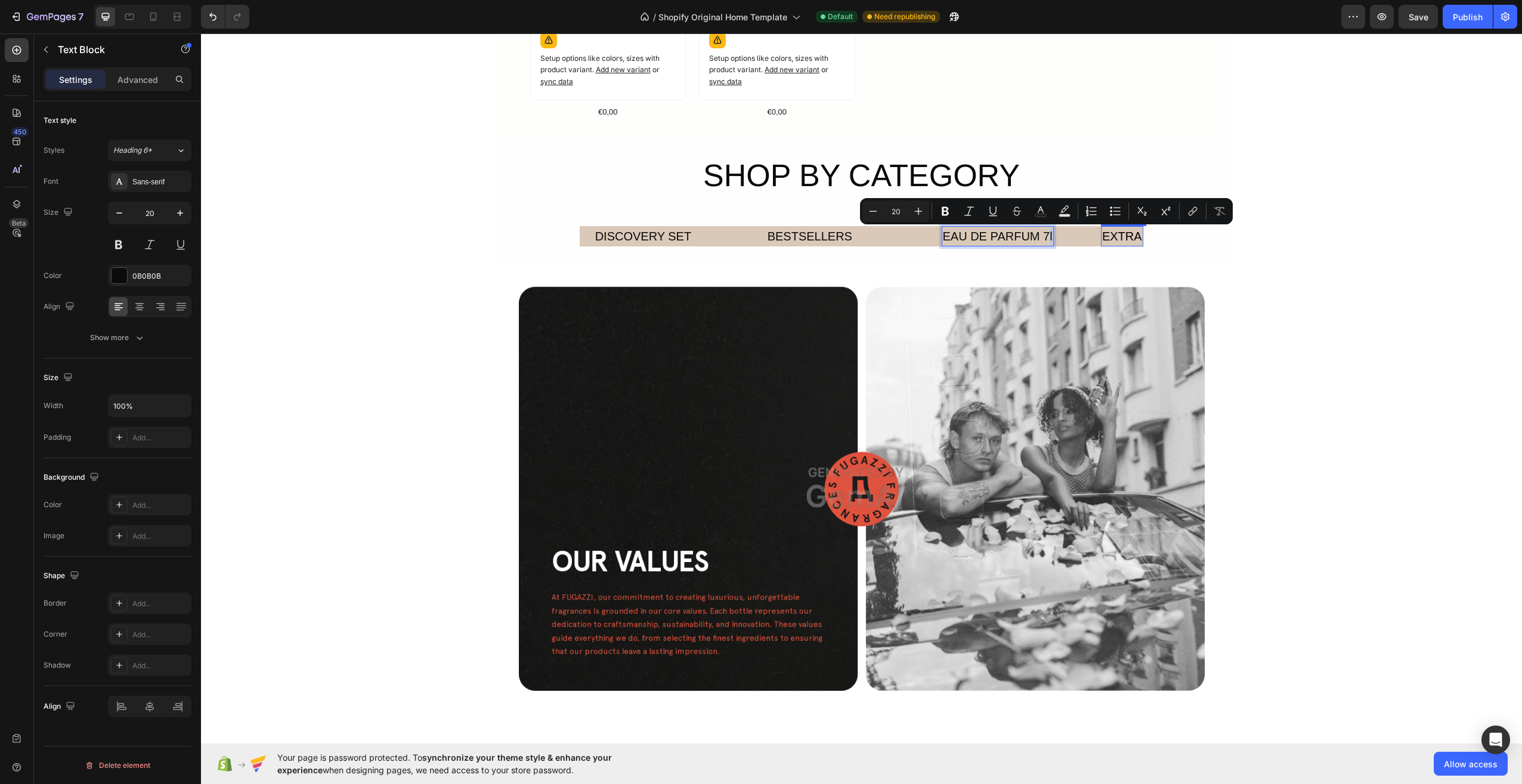
drag, startPoint x: 1042, startPoint y: 236, endPoint x: 1129, endPoint y: 243, distance: 87.3
click at [1129, 243] on div "DISCOVERY SET Text Block Row BESTSELLERS Text Block Row EAU DE PARFUM 7l Text B…" at bounding box center [861, 235] width 563 height 20
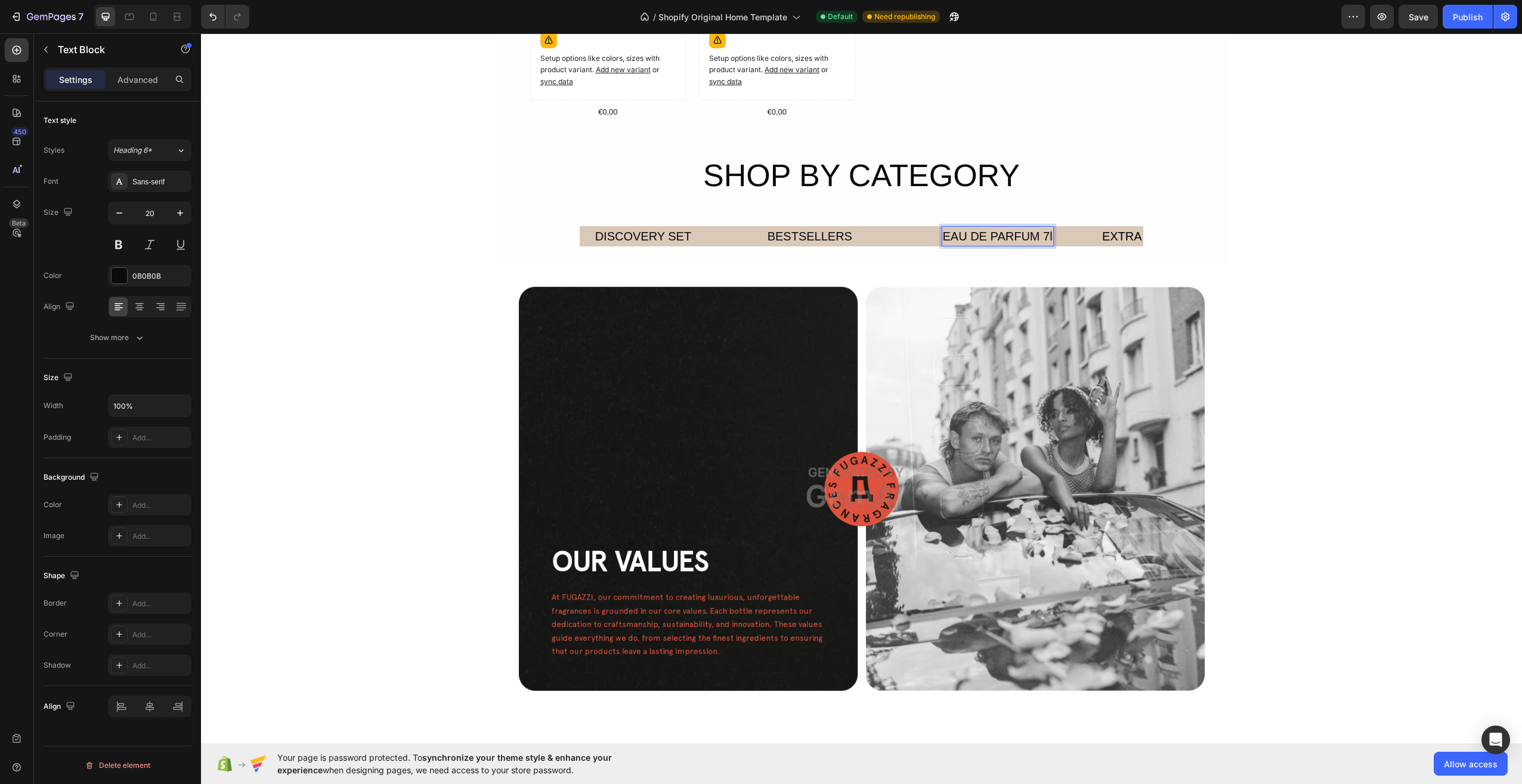
click at [1011, 230] on p "EAU DE PARFUM 7l" at bounding box center [998, 235] width 110 height 18
click at [1042, 233] on p "EAU DE PARFUM 7l" at bounding box center [998, 235] width 110 height 18
click at [1187, 235] on div "SHOP BY CATEGORY Heading DISCOVERY SET Text Block Row BESTSELLERS Text Block Ro…" at bounding box center [862, 200] width 735 height 92
click at [1136, 241] on div "EXTRA" at bounding box center [1122, 235] width 43 height 20
click at [1166, 236] on div "SHOP BY CATEGORY Heading DISCOVERY SET Text Block Row BESTSELLERS Text Block Ro…" at bounding box center [862, 200] width 735 height 92
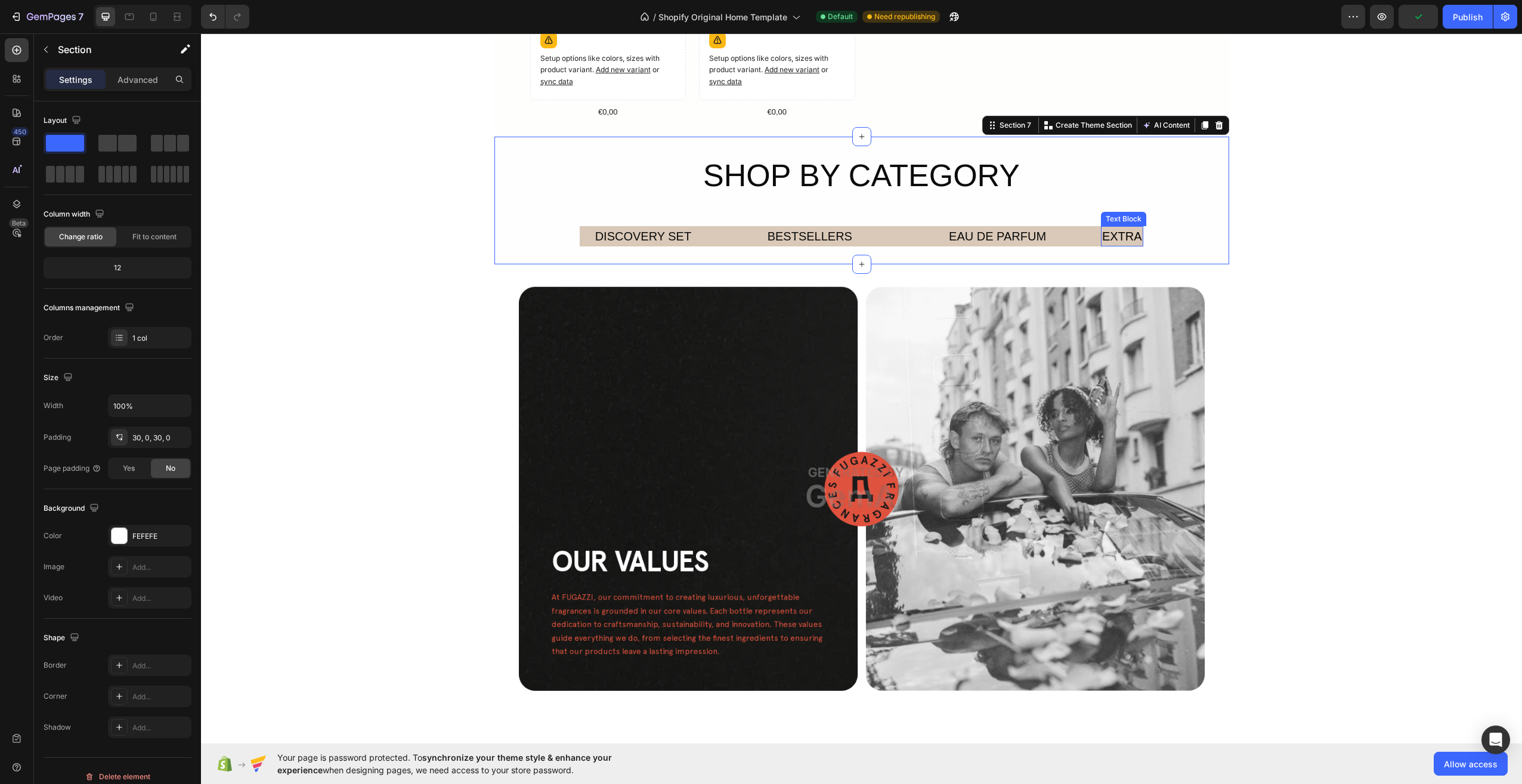
click at [1136, 234] on div "EXTRA" at bounding box center [1122, 235] width 43 height 20
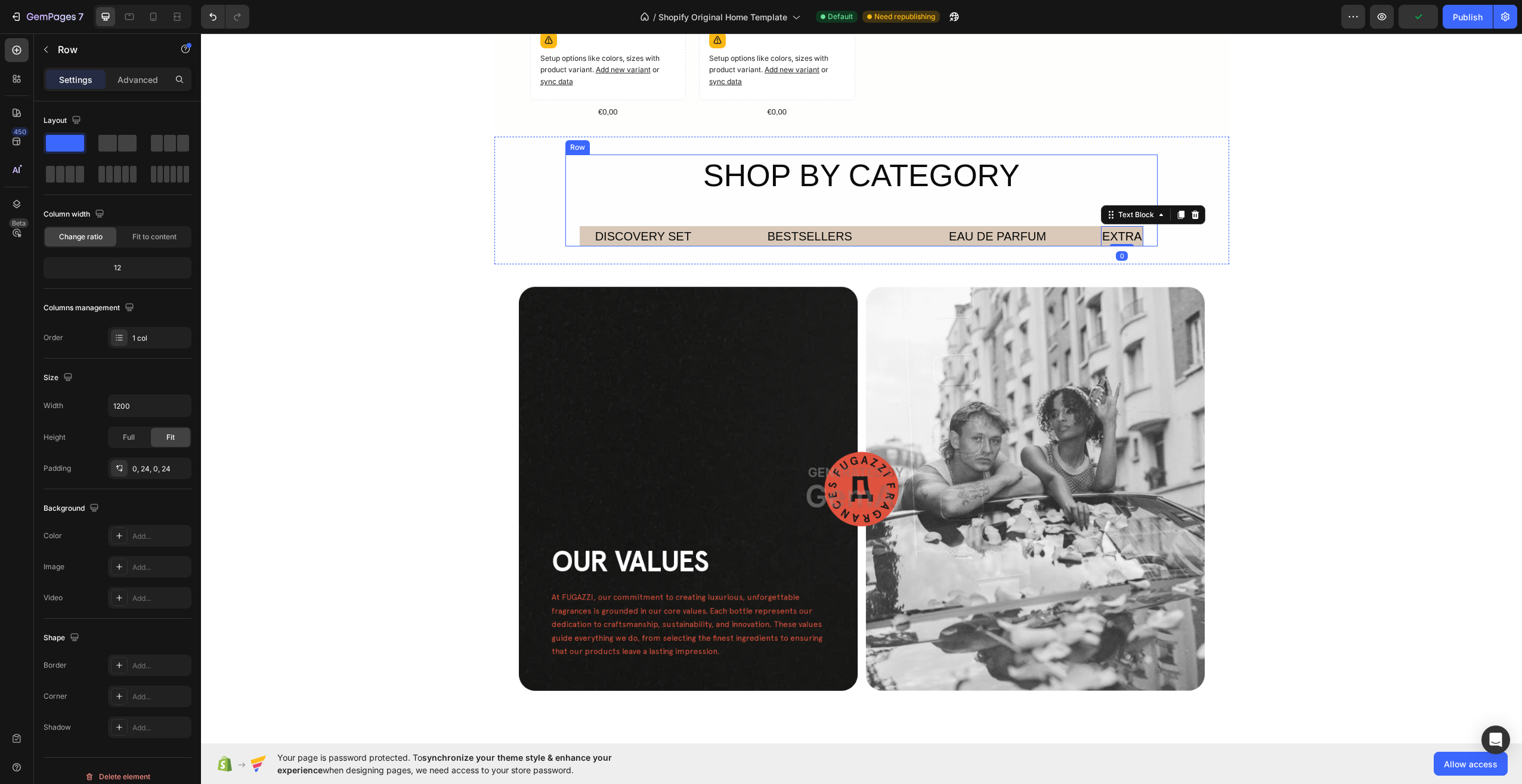
click at [1142, 233] on div "SHOP BY CATEGORY Heading DISCOVERY SET Text Block Row BESTSELLERS Text Block Ro…" at bounding box center [861, 200] width 591 height 92
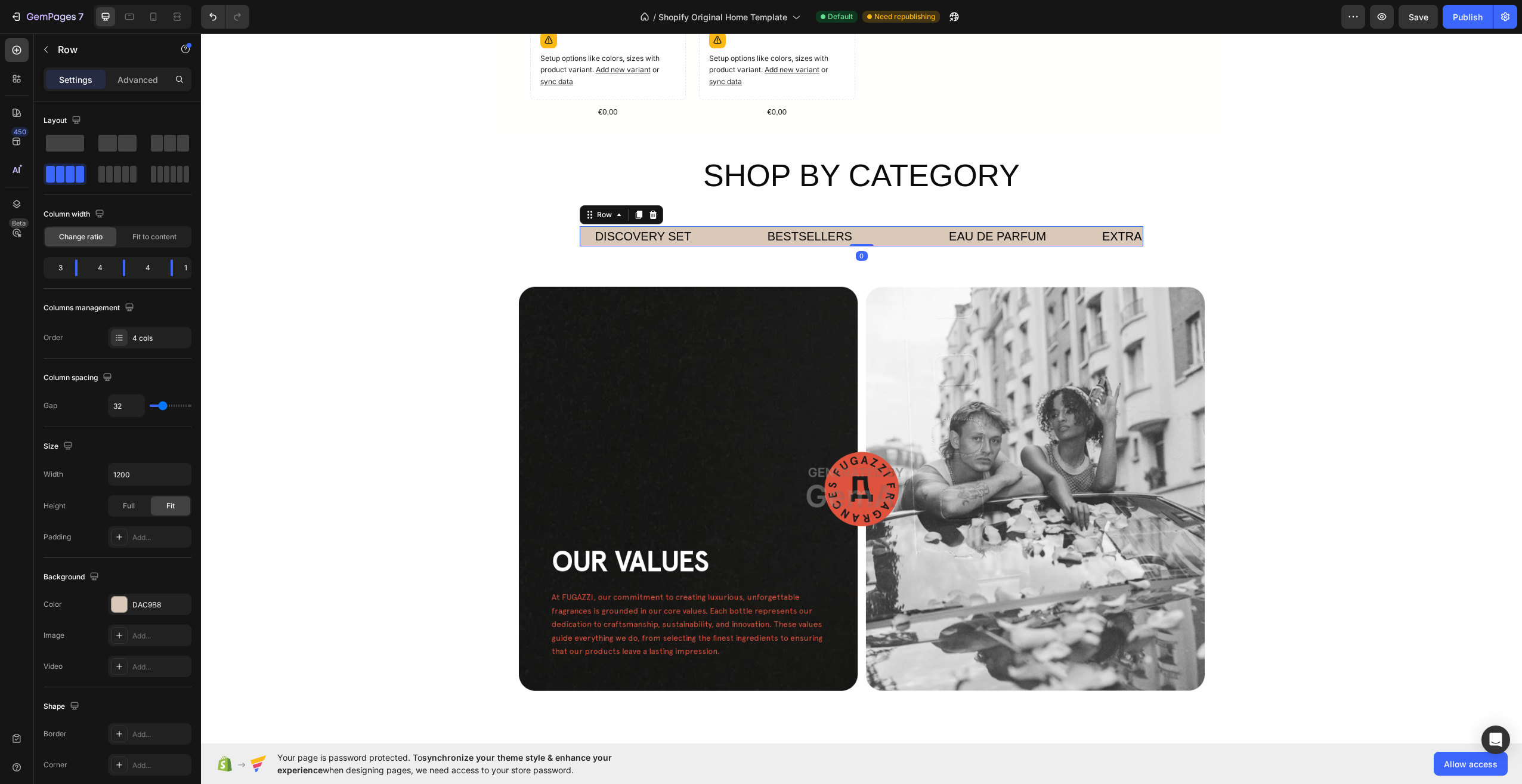
click at [900, 234] on div "DISCOVERY SET Text Block Row BESTSELLERS Text Block Row EAU DE PARFUM Text Bloc…" at bounding box center [861, 235] width 563 height 20
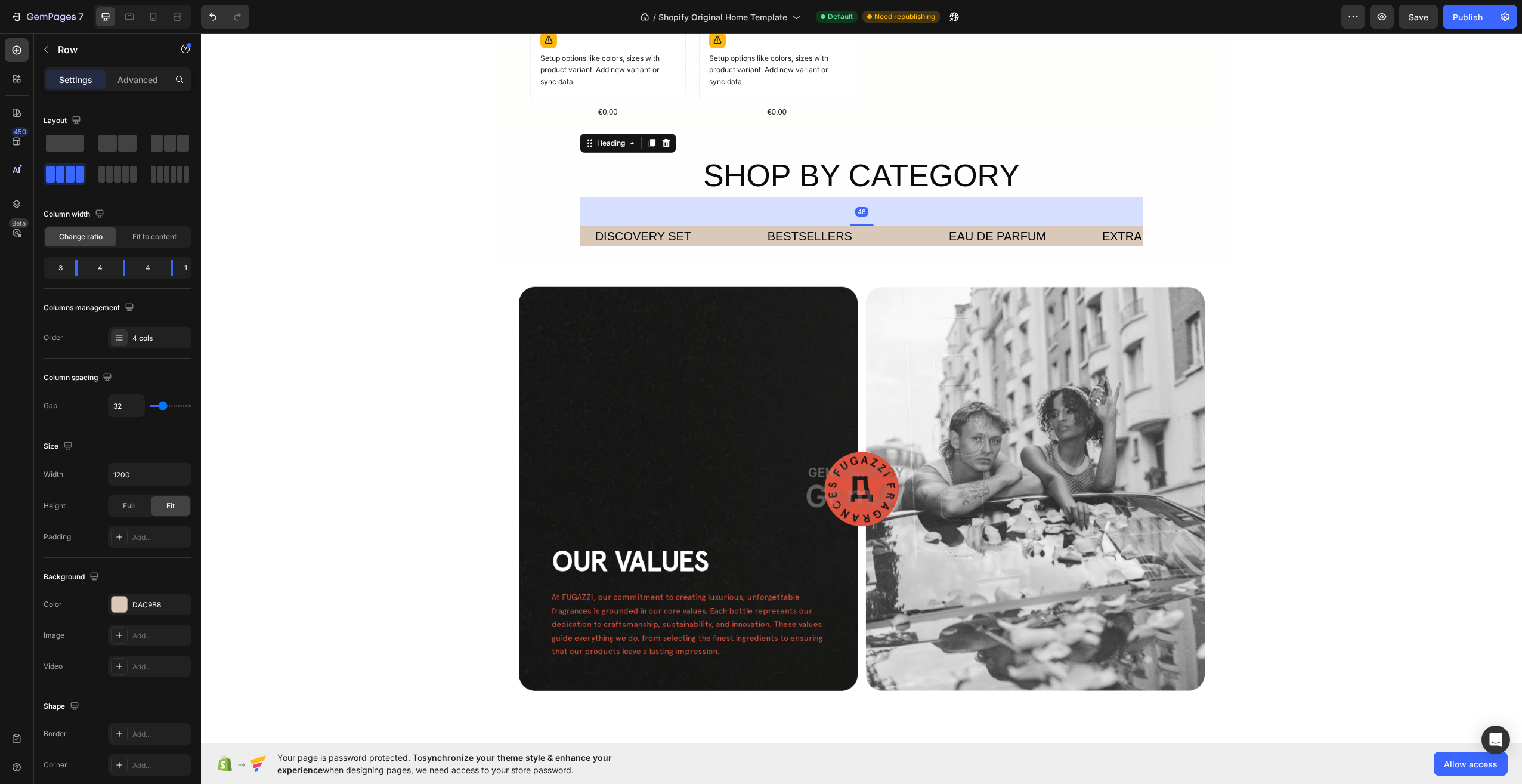
click at [797, 180] on h2 "SHOP BY CATEGORY" at bounding box center [861, 175] width 563 height 43
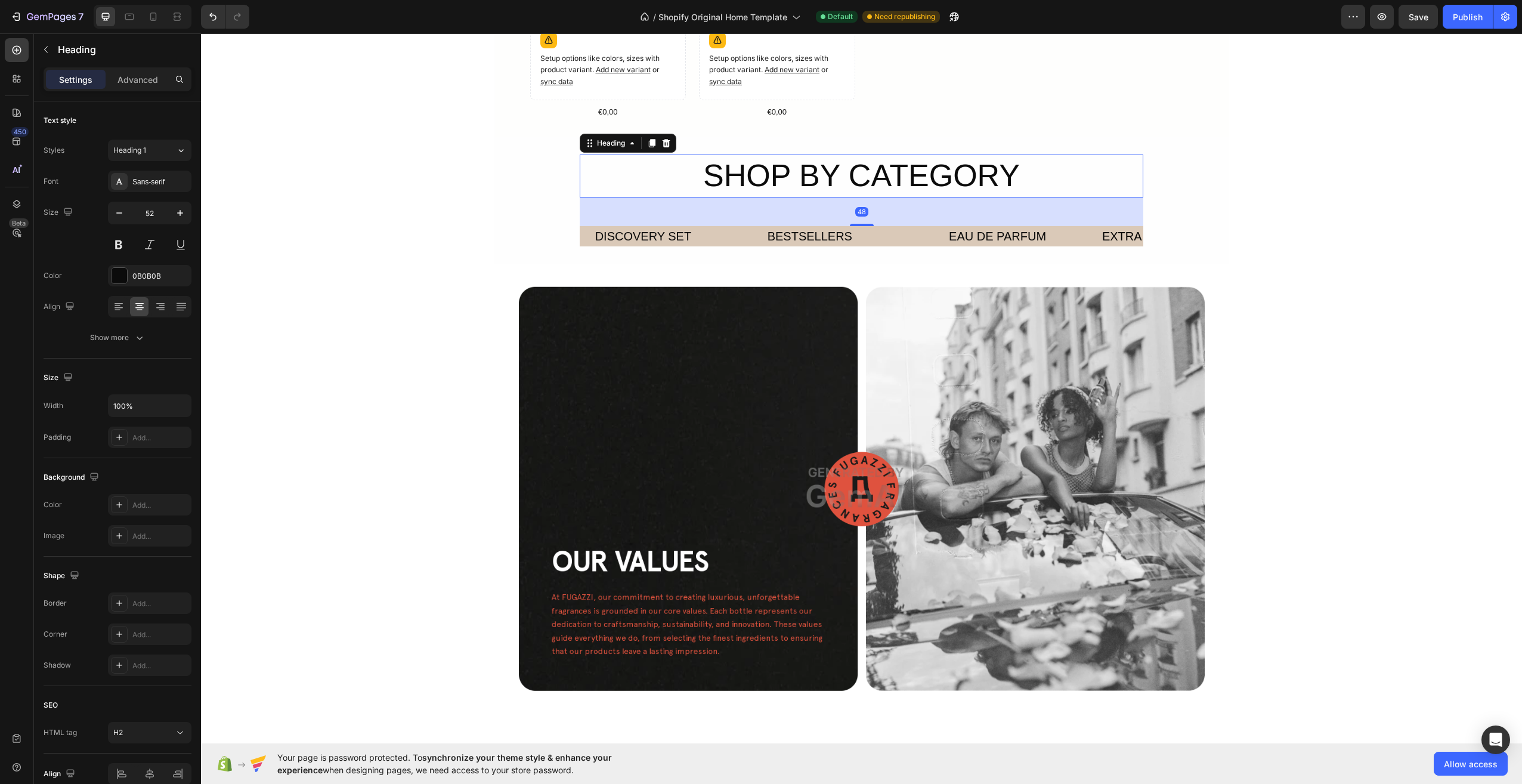
click at [969, 170] on h2 "SHOP BY CATEGORY" at bounding box center [861, 175] width 563 height 43
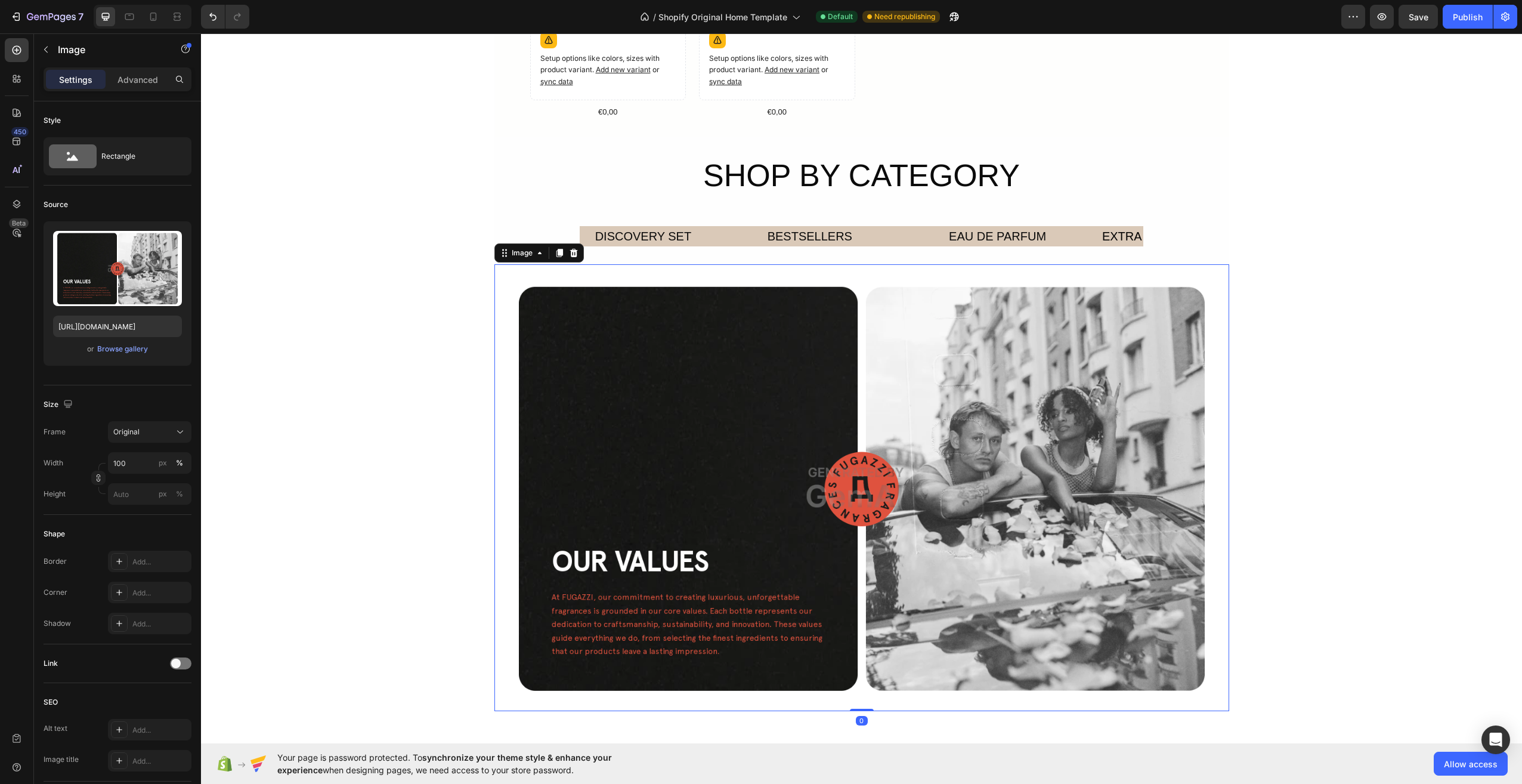
click at [927, 393] on img at bounding box center [862, 487] width 735 height 446
click at [647, 360] on img at bounding box center [862, 487] width 735 height 446
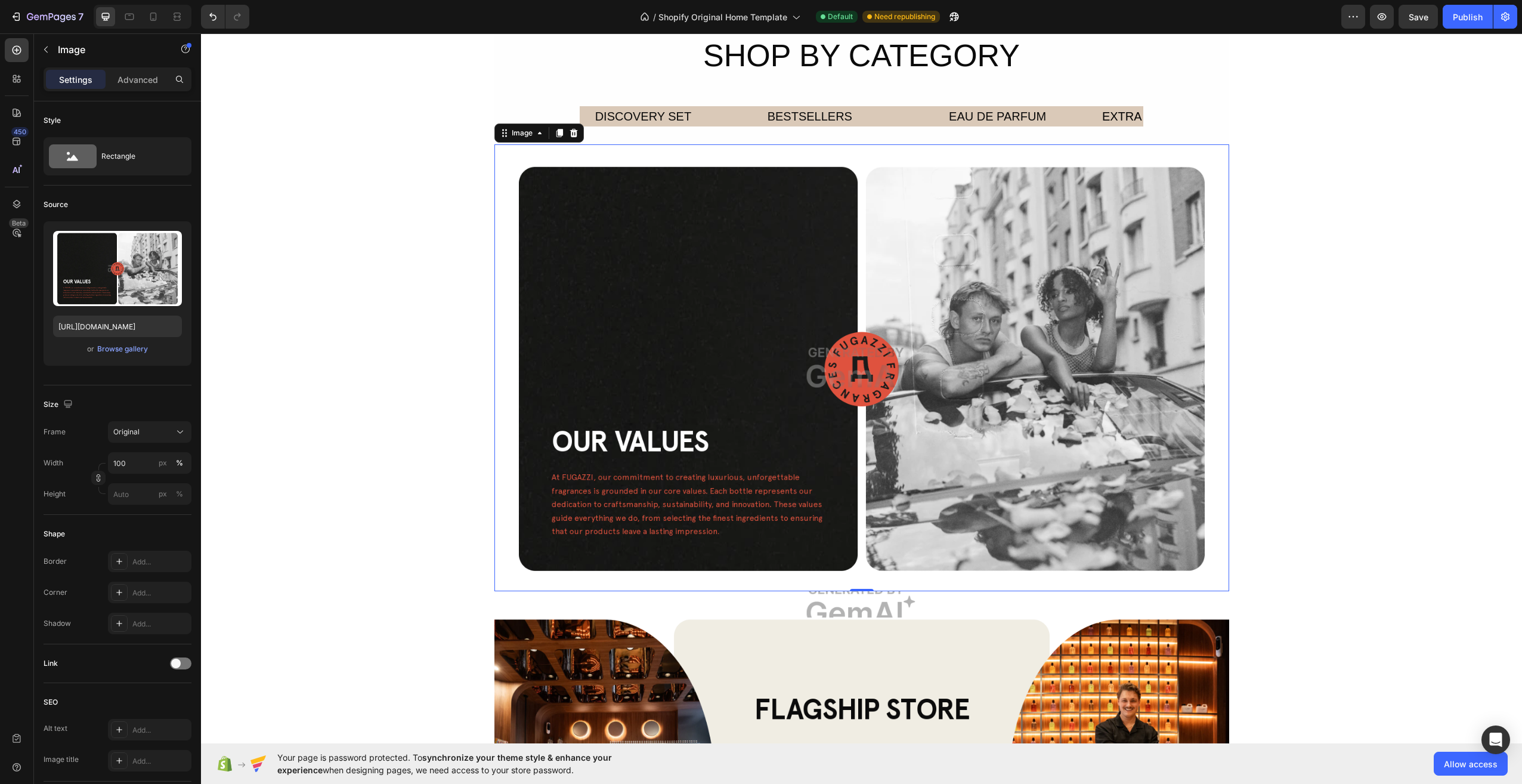
scroll to position [1312, 0]
click at [846, 402] on img at bounding box center [862, 368] width 735 height 446
click at [880, 366] on img at bounding box center [862, 368] width 735 height 446
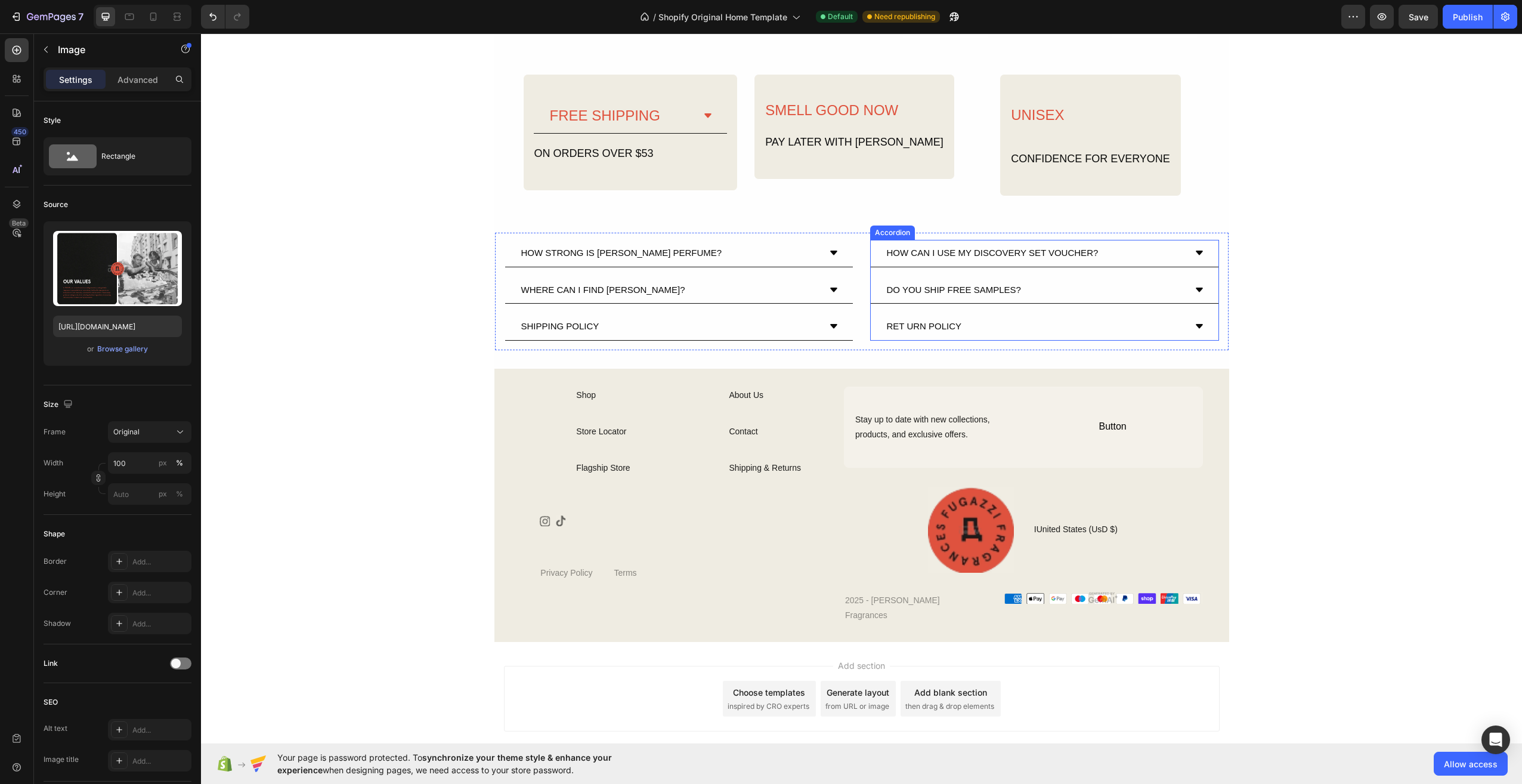
scroll to position [2180, 0]
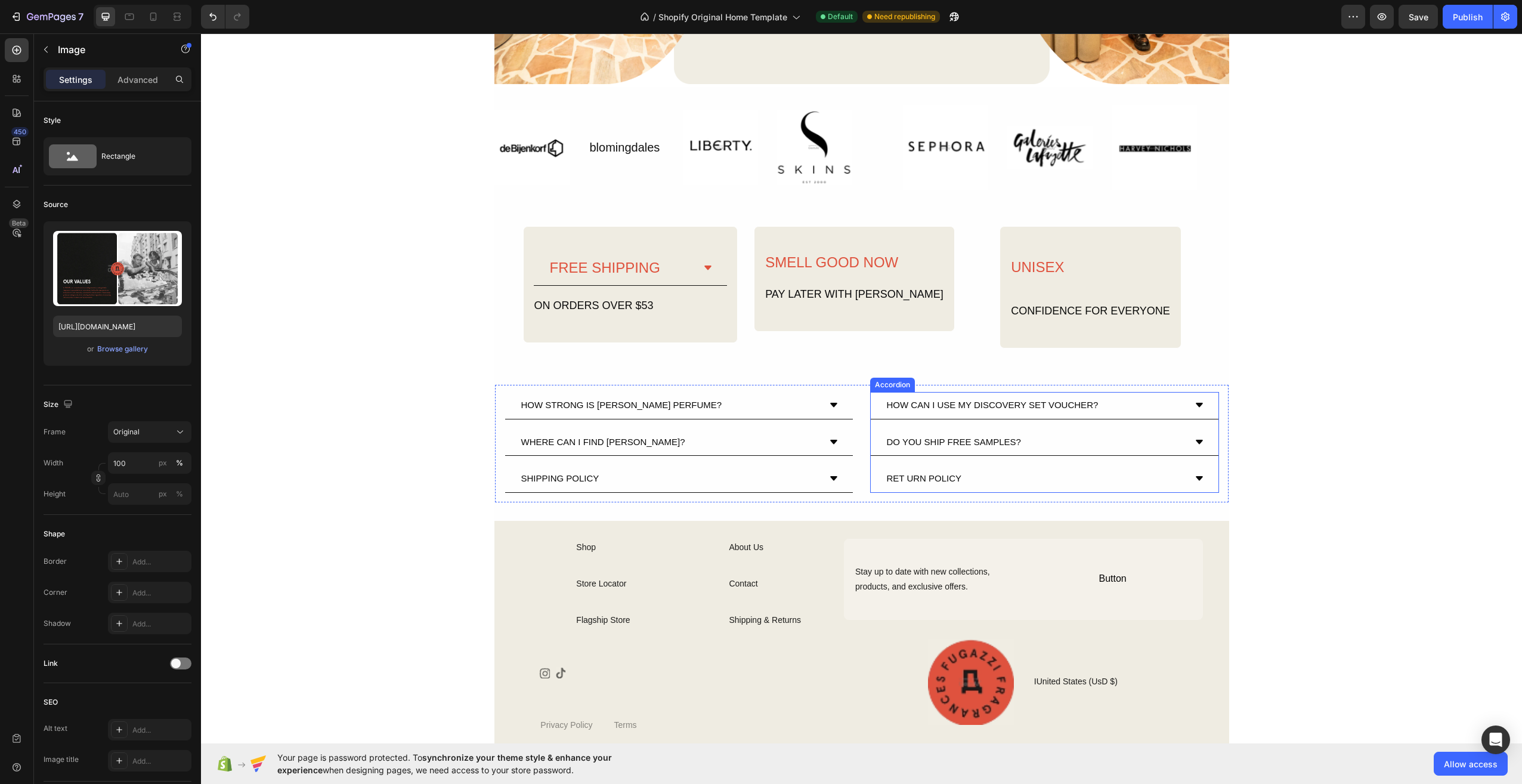
click at [1208, 393] on div "HOW CAN I USE MY DISCOVERY SET VOUCHER?" at bounding box center [1045, 405] width 348 height 27
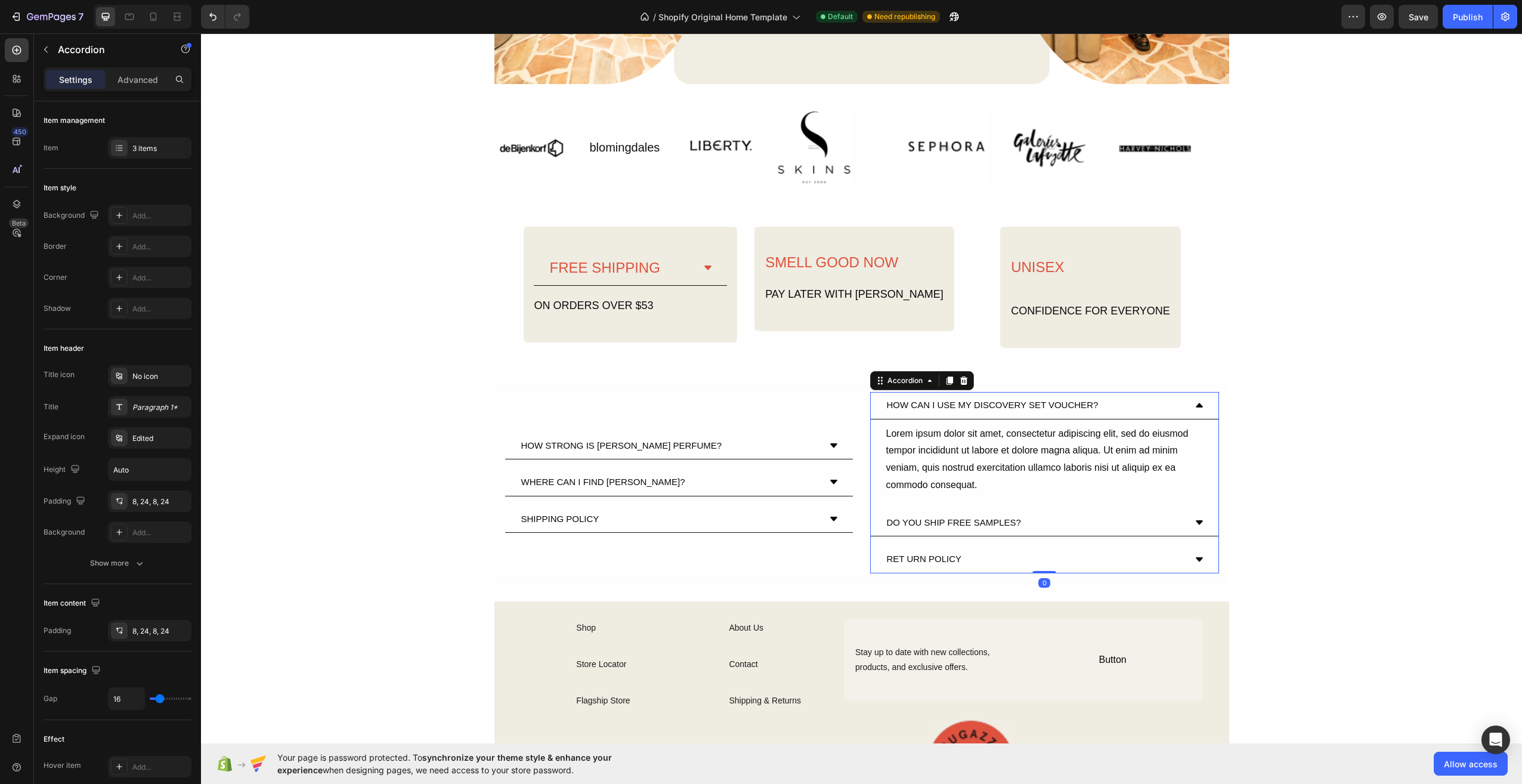
click at [1199, 398] on div "HOW CAN I USE MY DISCOVERY SET VOUCHER?" at bounding box center [1045, 405] width 348 height 27
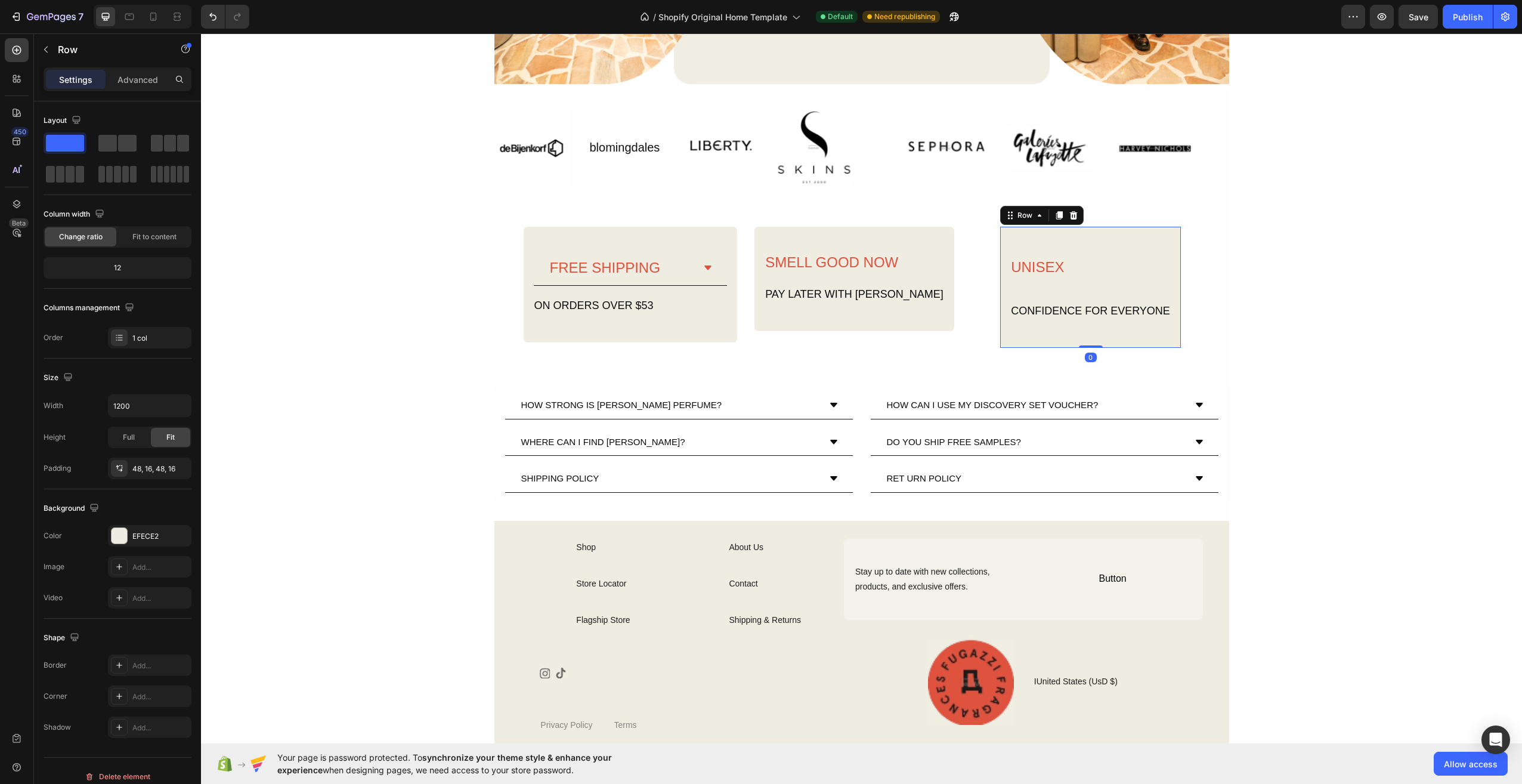
click at [1107, 284] on div "UNISEX Text Block CONFIDENCE FOR EVERYONE Text Block" at bounding box center [1091, 287] width 162 height 63
click at [808, 287] on div "PAY LATER WITH KLARNA Text Block" at bounding box center [854, 294] width 181 height 16
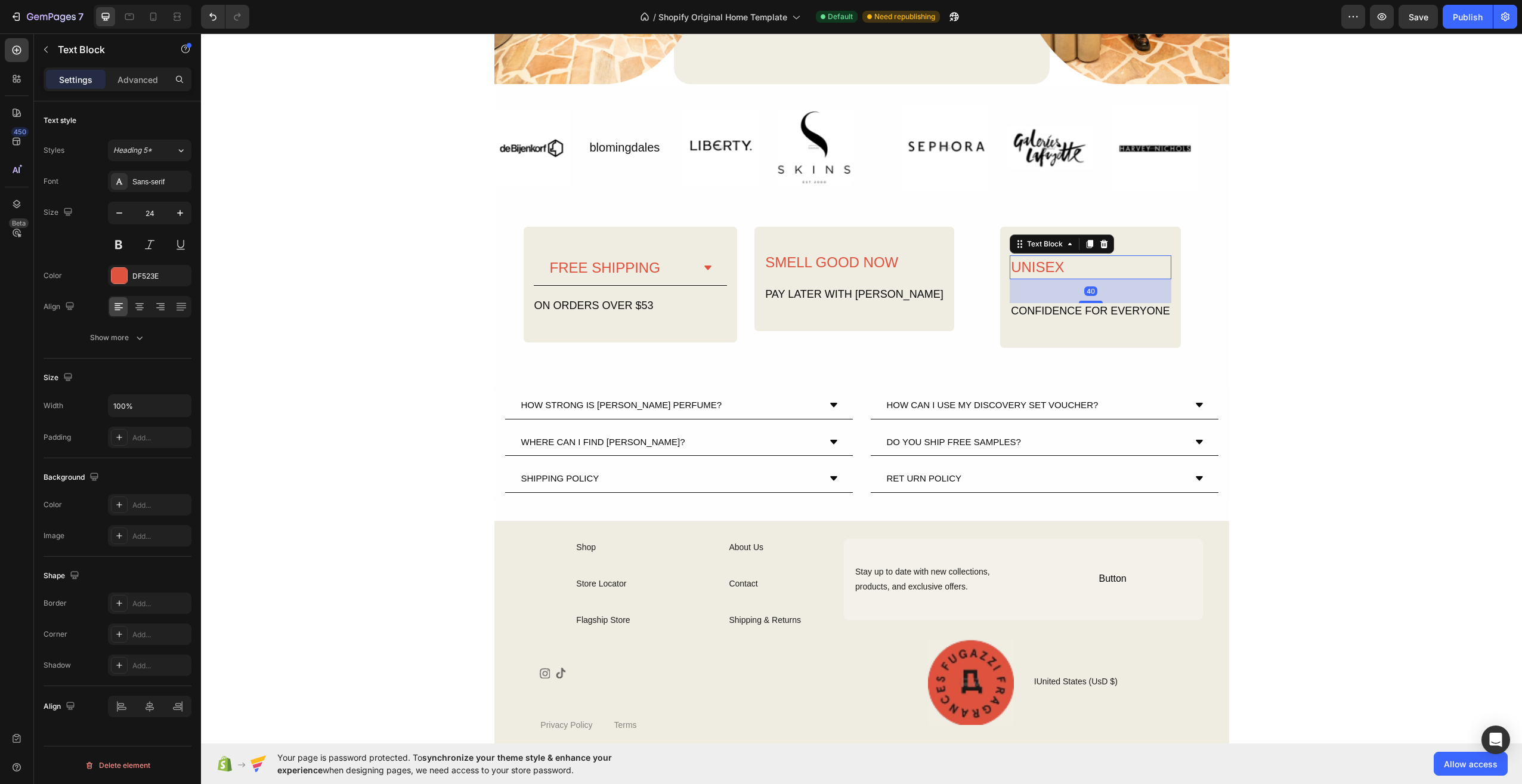
click at [1128, 264] on div "UNISEX" at bounding box center [1091, 267] width 162 height 24
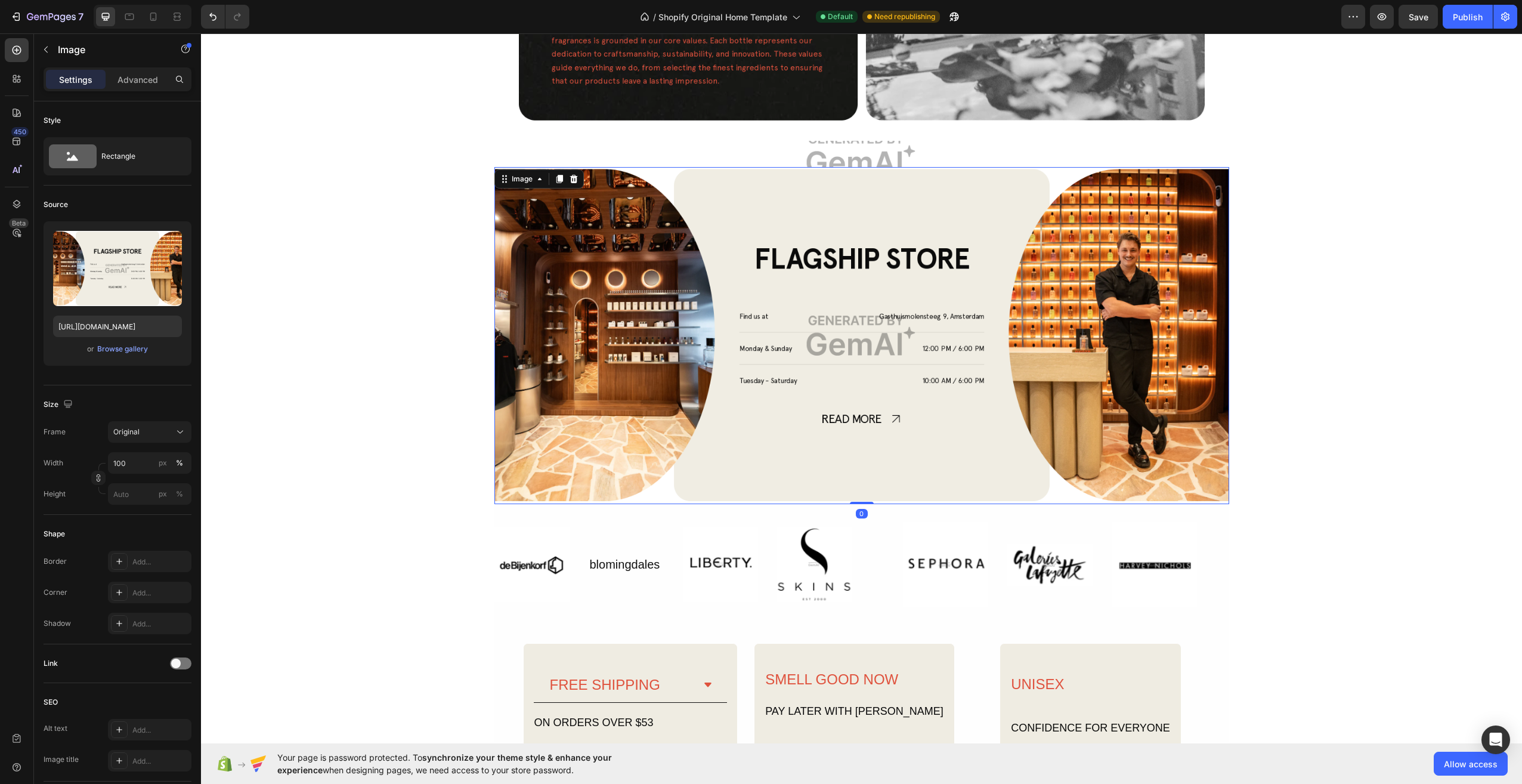
scroll to position [1762, 0]
click at [945, 357] on img at bounding box center [862, 336] width 735 height 337
click at [925, 340] on img at bounding box center [862, 336] width 735 height 337
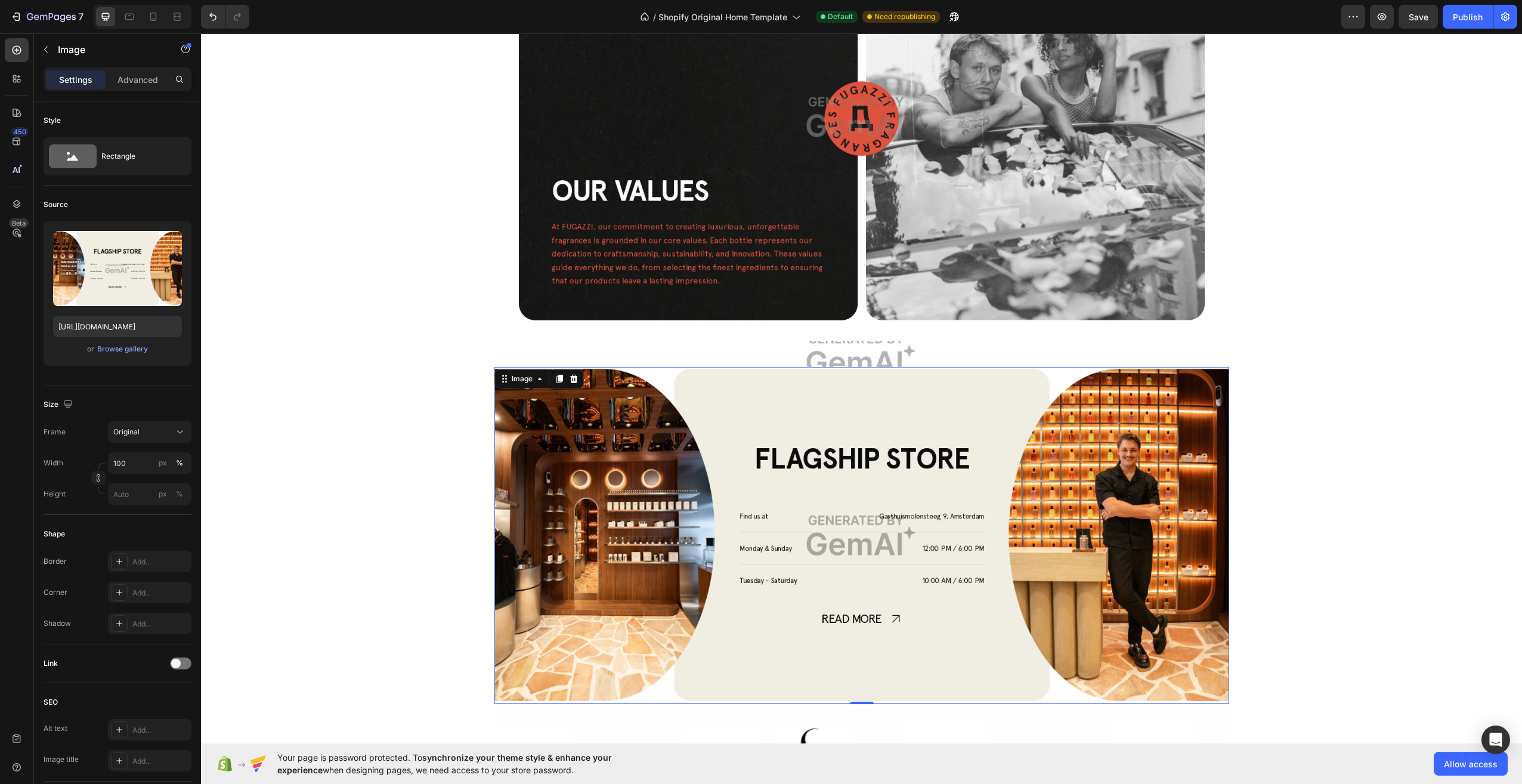
scroll to position [1583, 0]
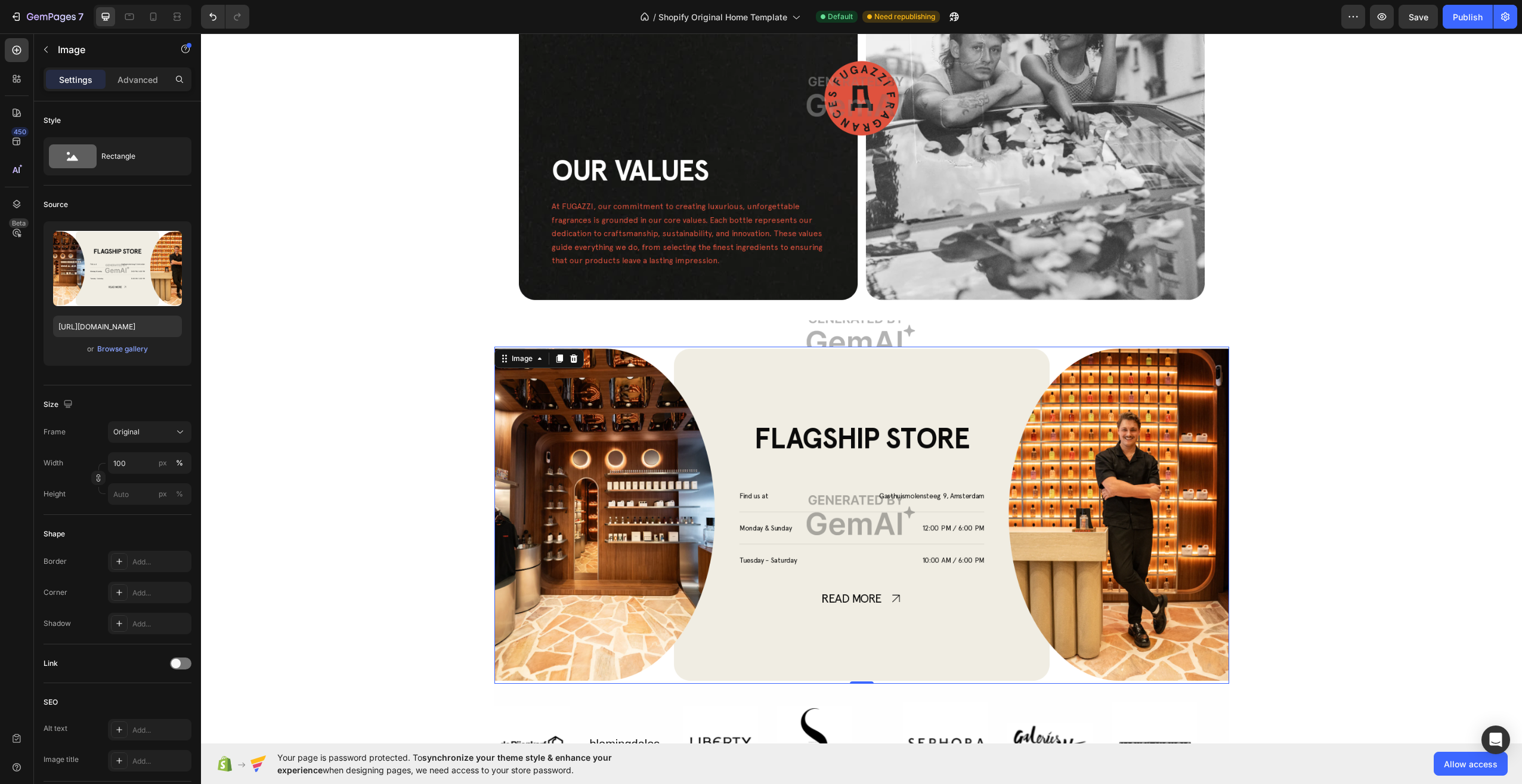
click at [966, 398] on img at bounding box center [862, 514] width 735 height 337
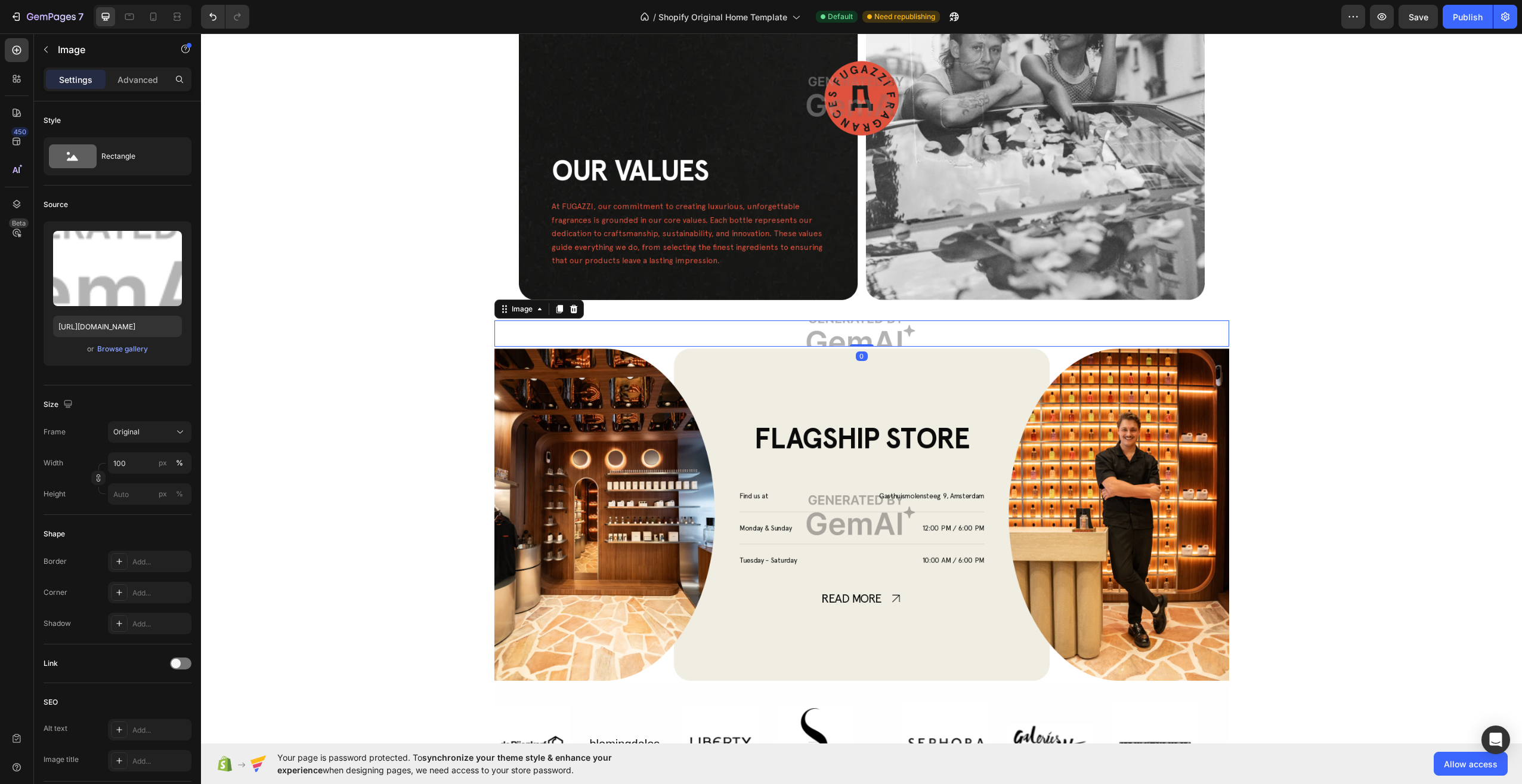
click at [931, 338] on img at bounding box center [862, 334] width 735 height 26
click at [945, 335] on img at bounding box center [862, 334] width 735 height 26
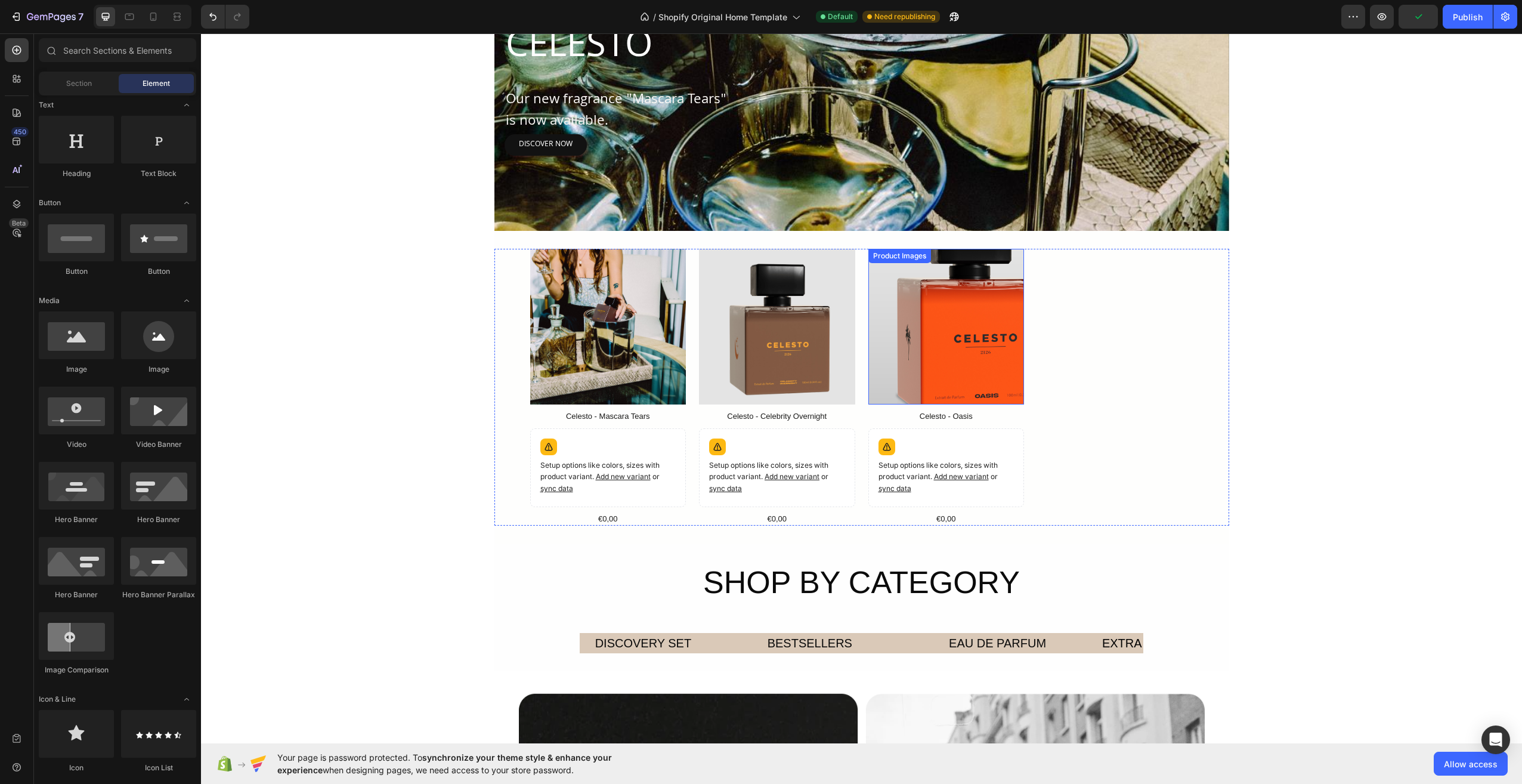
scroll to position [643, 0]
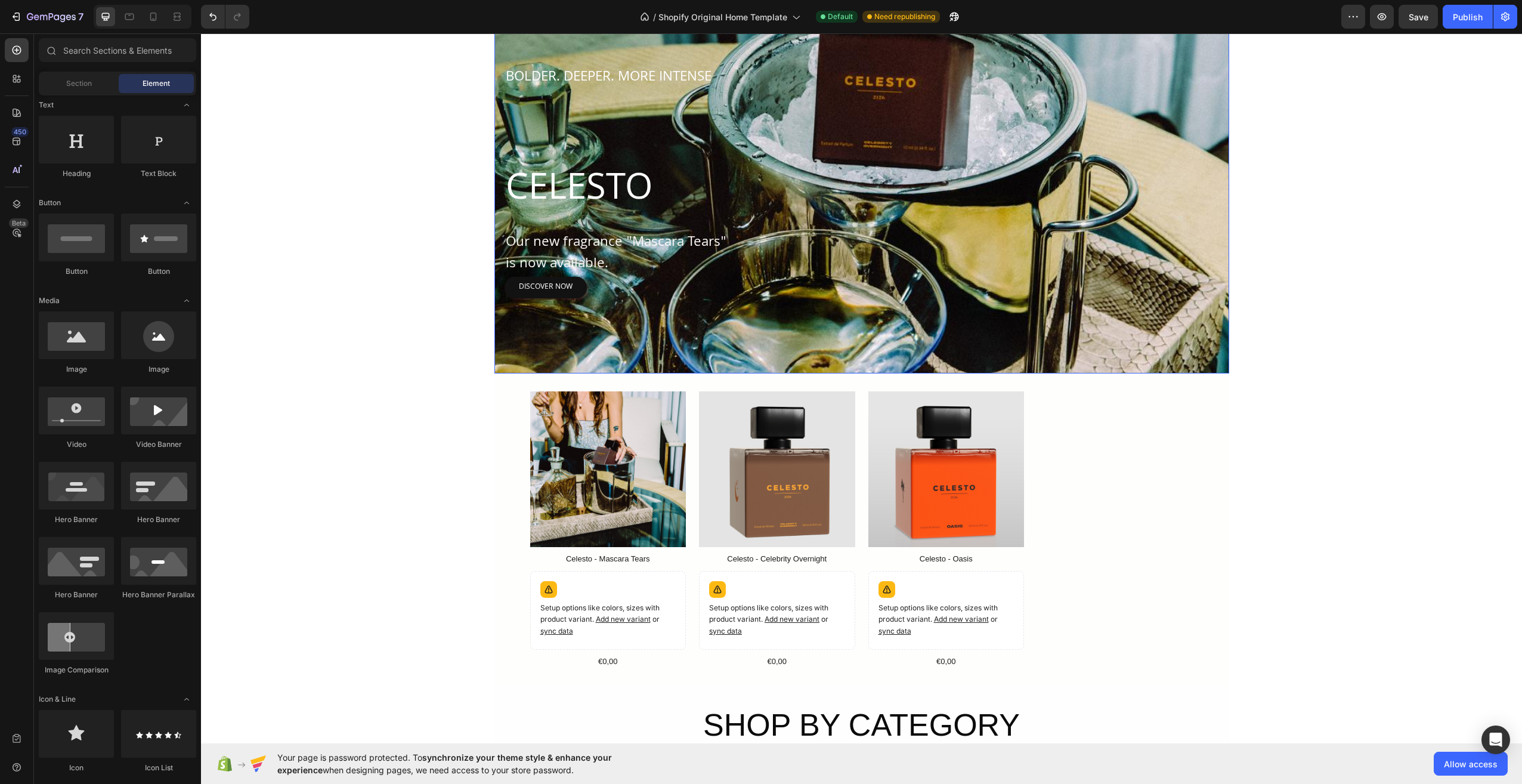
click at [503, 330] on div "Overlay" at bounding box center [862, 183] width 735 height 382
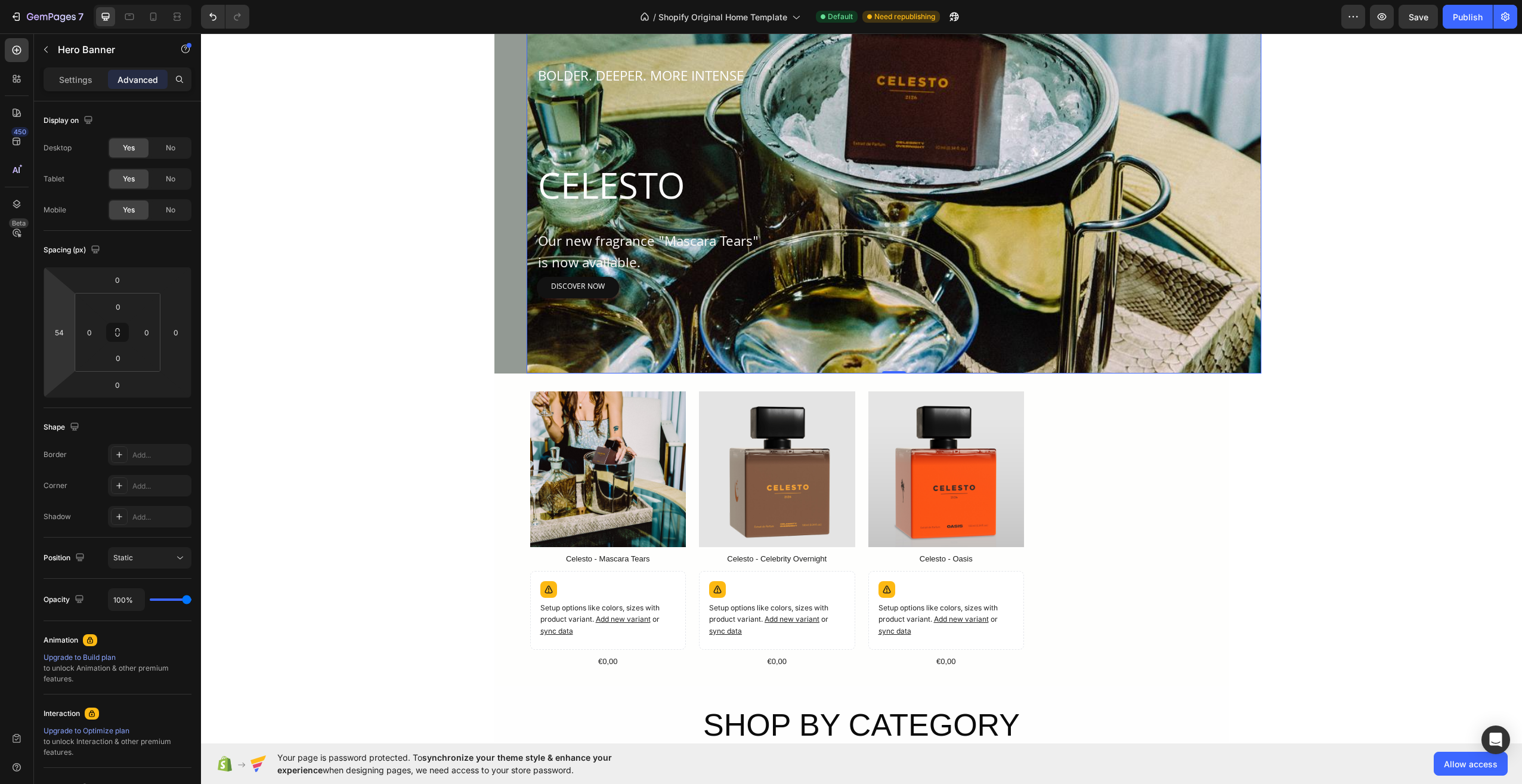
type input "56"
drag, startPoint x: 54, startPoint y: 358, endPoint x: 56, endPoint y: 347, distance: 11.2
click at [56, 0] on html "7 / Shopify Original Home Template Default Need republishing Preview Save Publi…" at bounding box center [761, 0] width 1522 height 0
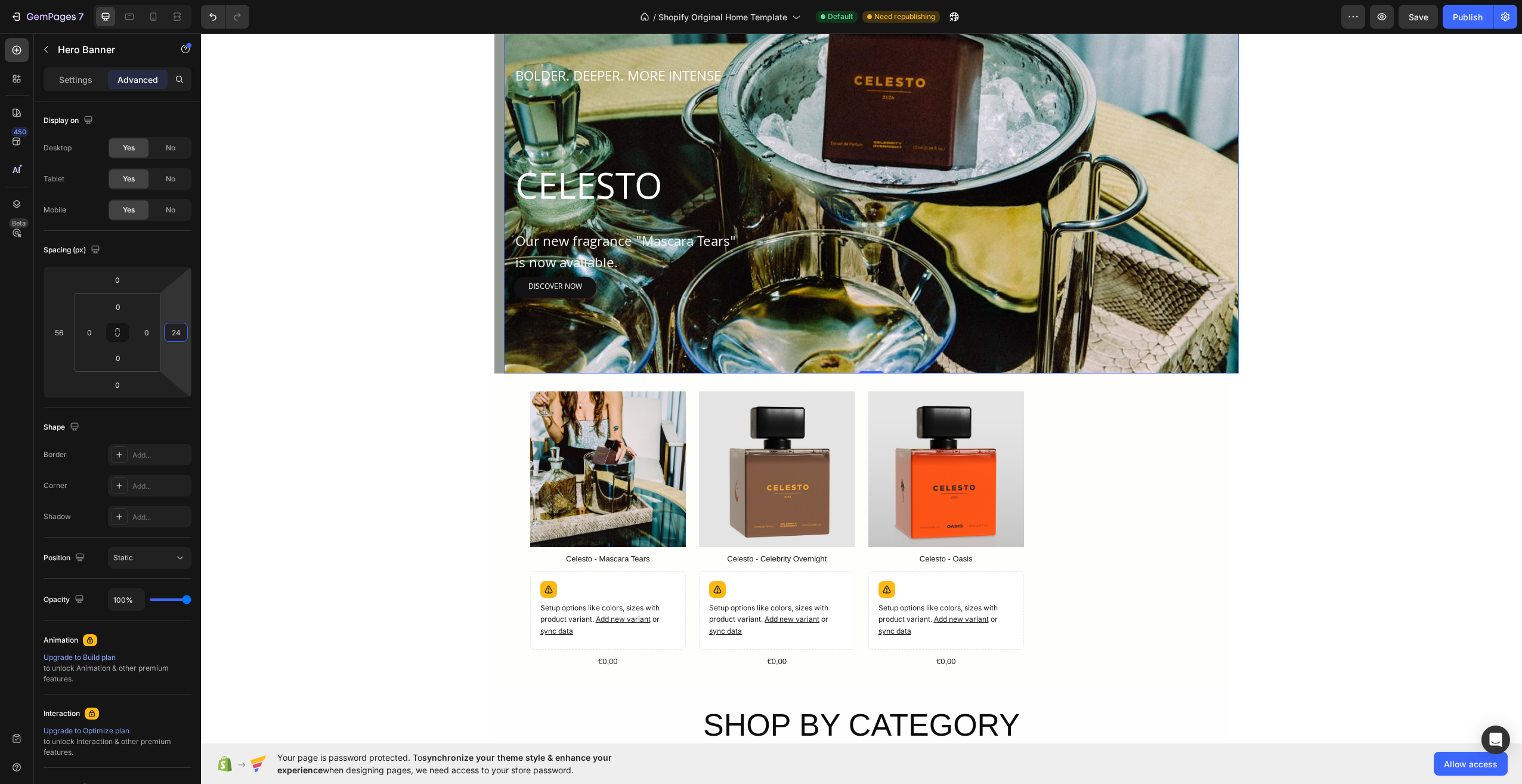
drag, startPoint x: 179, startPoint y: 356, endPoint x: 175, endPoint y: 348, distance: 8.9
click at [175, 0] on html "7 / Shopify Original Home Template Default Need republishing Preview Save Publi…" at bounding box center [761, 0] width 1522 height 0
click at [175, 332] on input "24" at bounding box center [176, 332] width 18 height 18
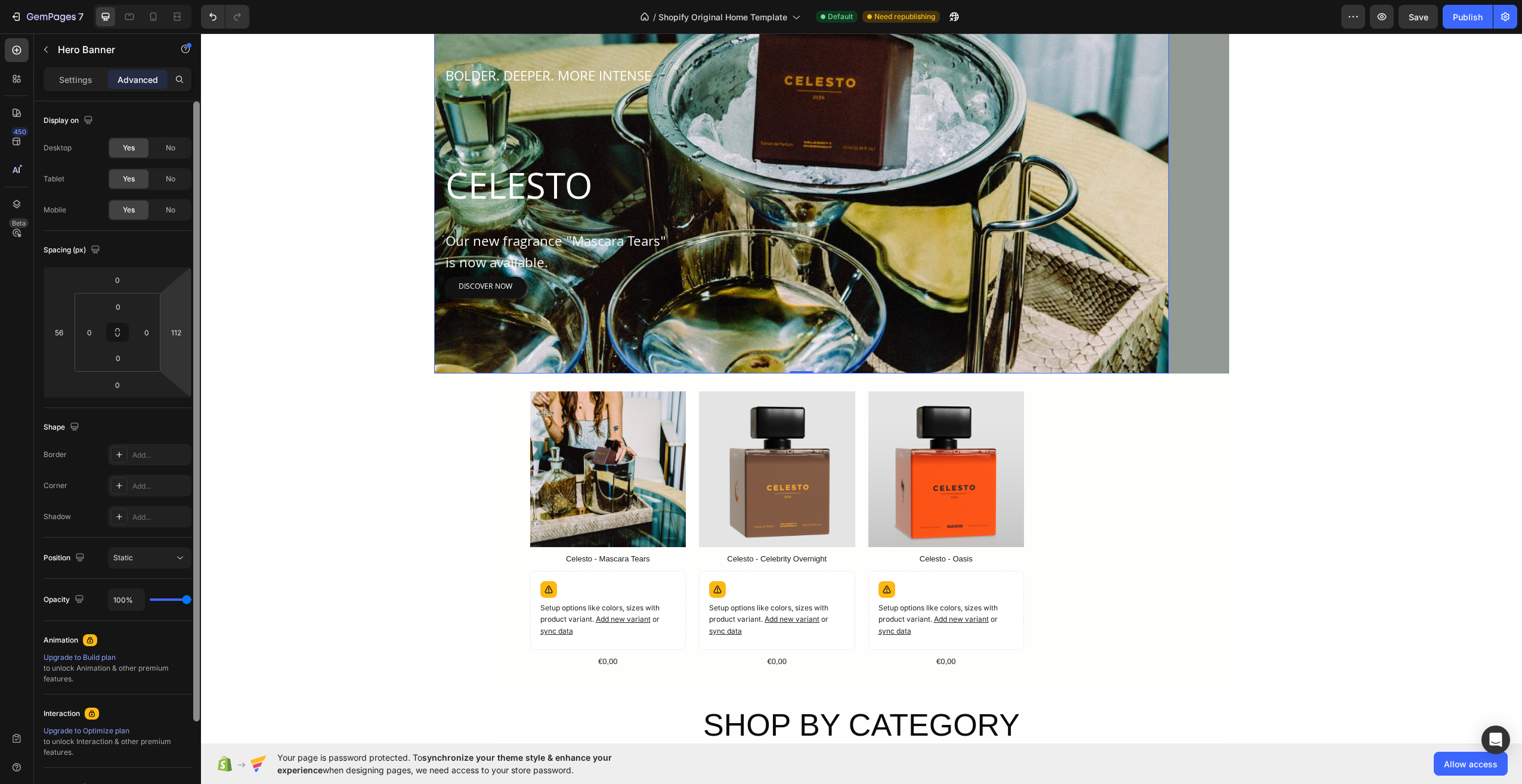
drag, startPoint x: 179, startPoint y: 322, endPoint x: 198, endPoint y: 306, distance: 24.8
click at [198, 0] on html "7 / Shopify Original Home Template Default Need republishing Preview Save Publi…" at bounding box center [761, 0] width 1522 height 0
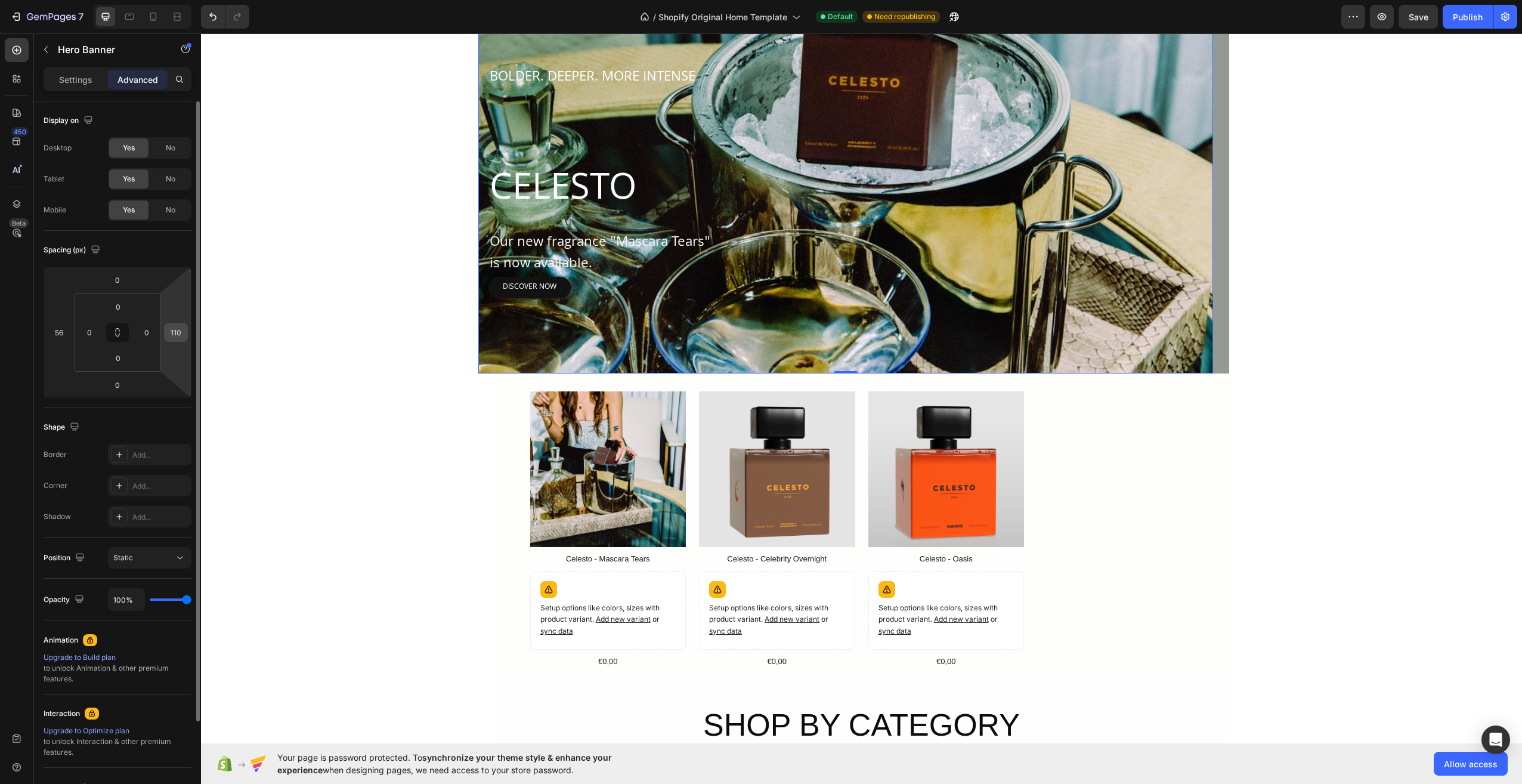
click at [174, 334] on input "110" at bounding box center [176, 332] width 18 height 18
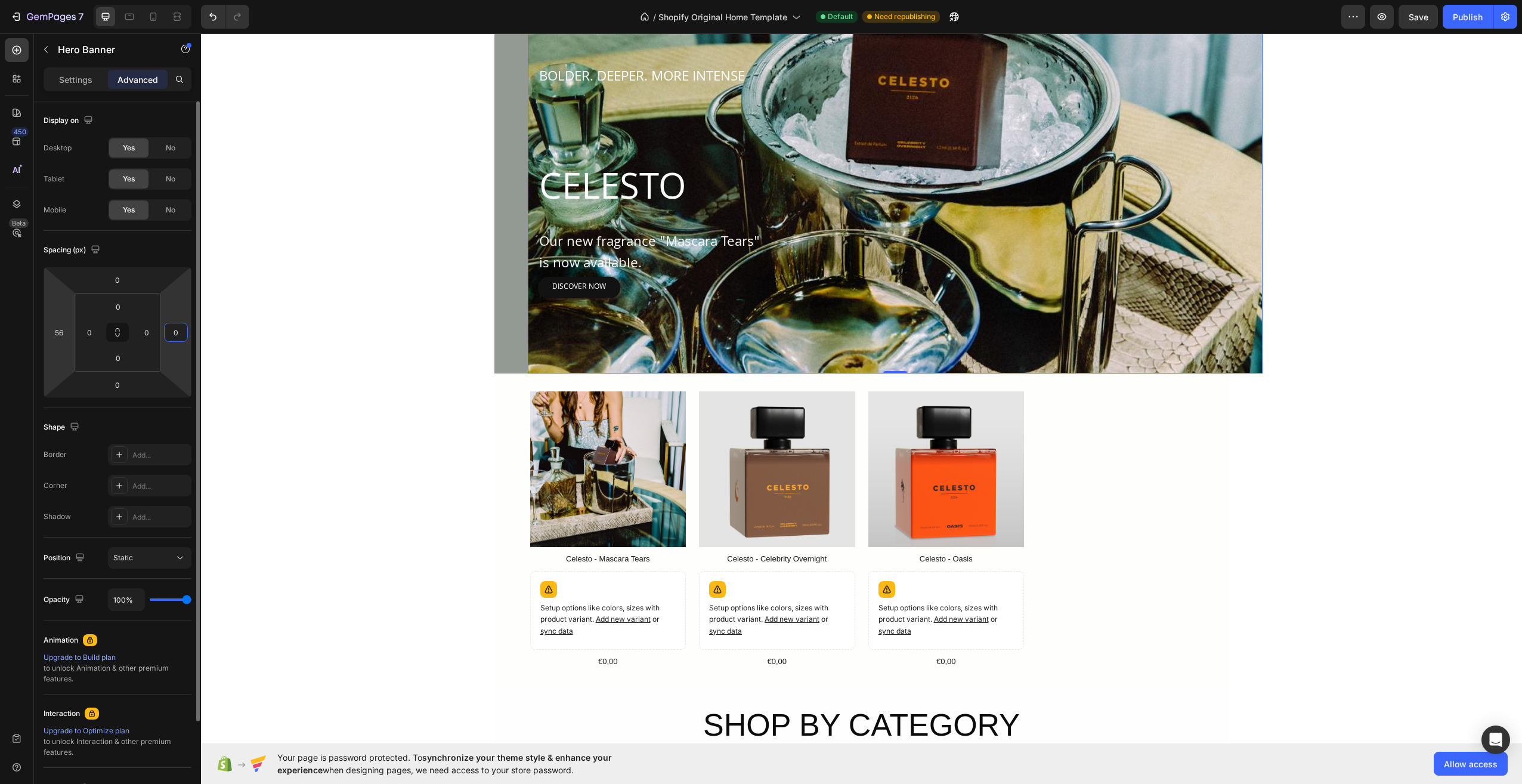
type input "0"
click at [63, 0] on html "7 / Shopify Original Home Template Default Need republishing Preview Save Publi…" at bounding box center [761, 0] width 1522 height 0
click at [57, 330] on input "56" at bounding box center [59, 332] width 18 height 18
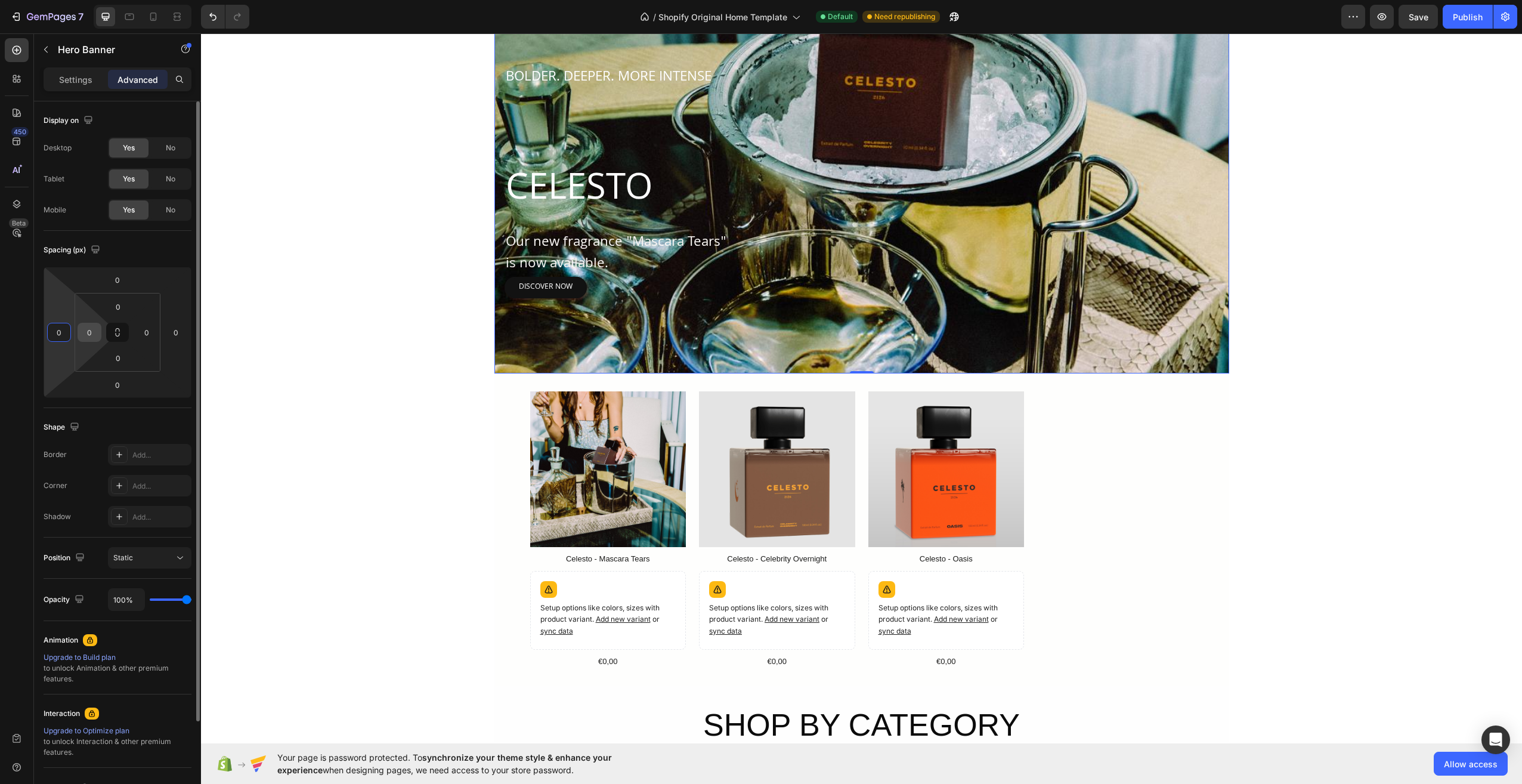
type input "0"
click at [93, 337] on input "0" at bounding box center [89, 332] width 18 height 18
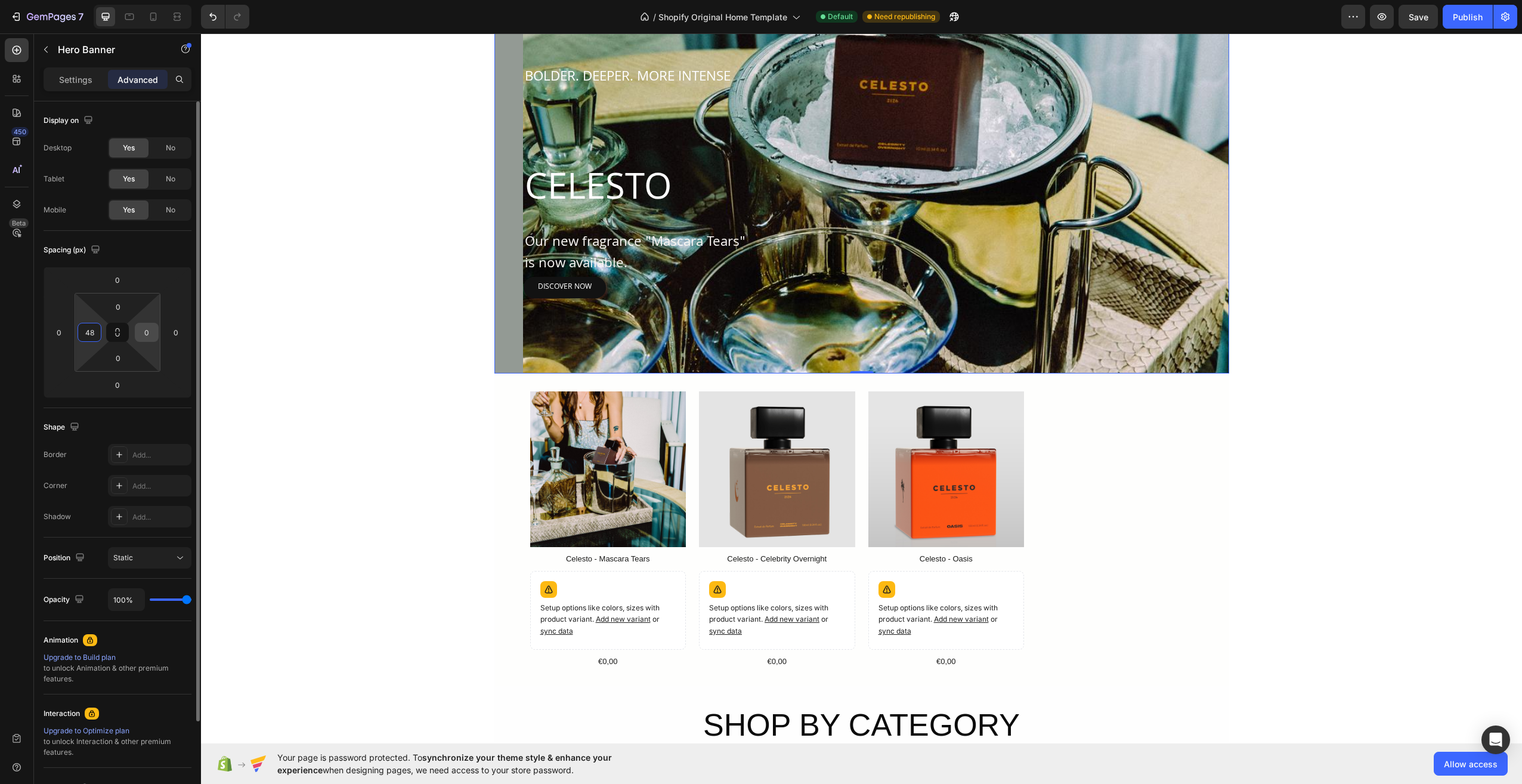
type input "48"
click at [146, 340] on input "0" at bounding box center [147, 332] width 18 height 18
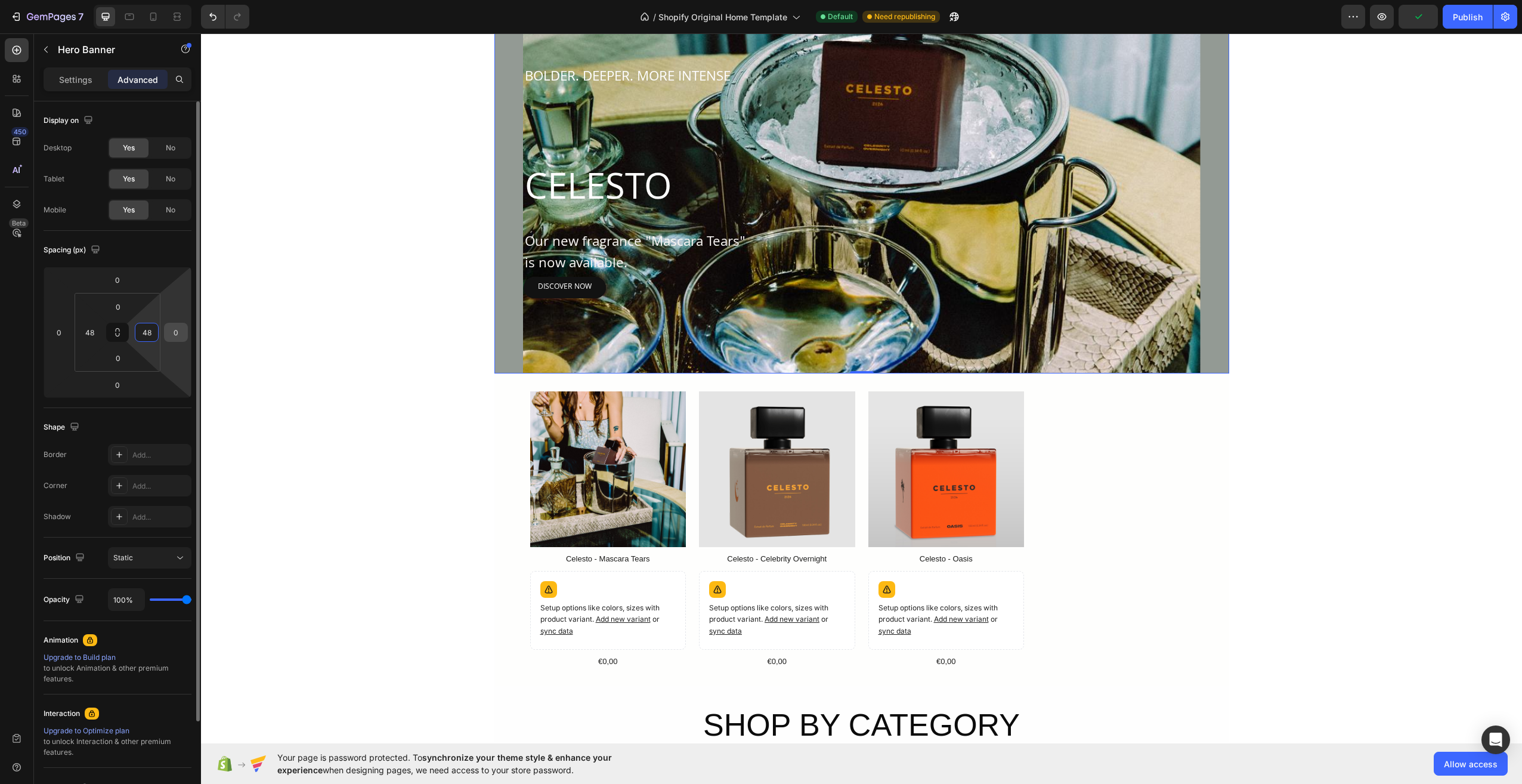
type input "48"
click at [1182, 488] on div "Product Images Celesto - Mascara Tears Product Title Setup options like colors,…" at bounding box center [862, 530] width 663 height 277
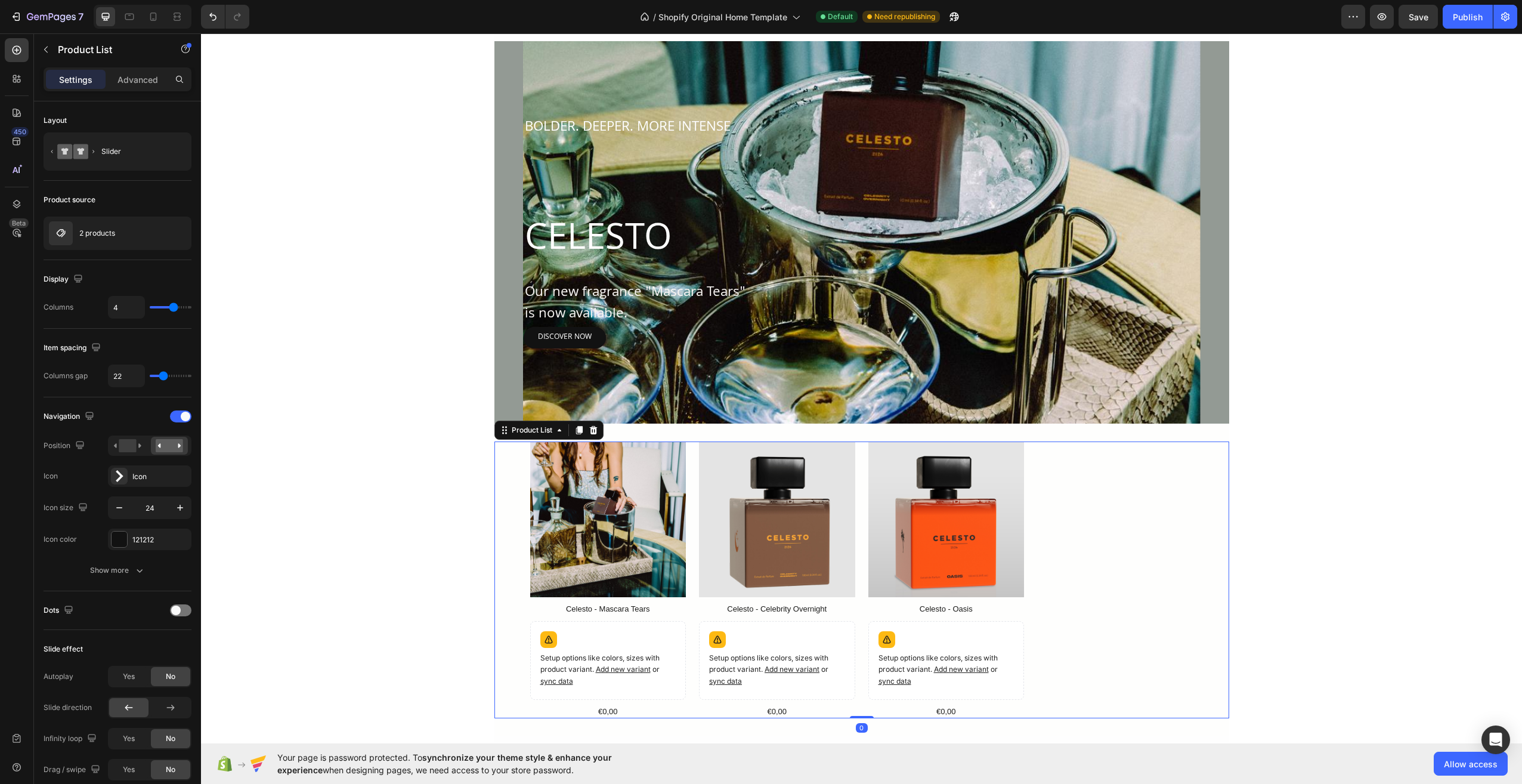
scroll to position [584, 0]
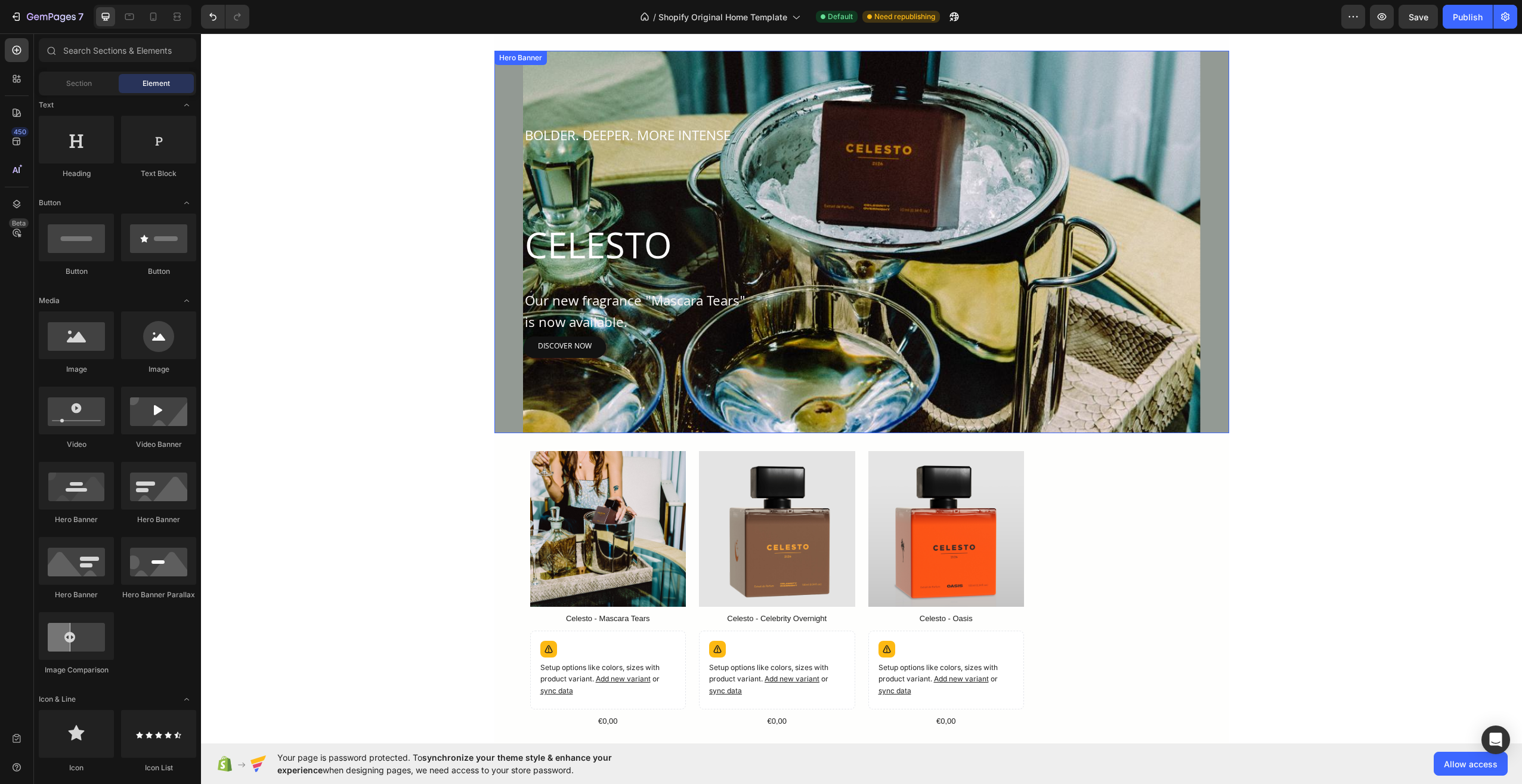
click at [609, 359] on div "Overlay" at bounding box center [862, 242] width 677 height 382
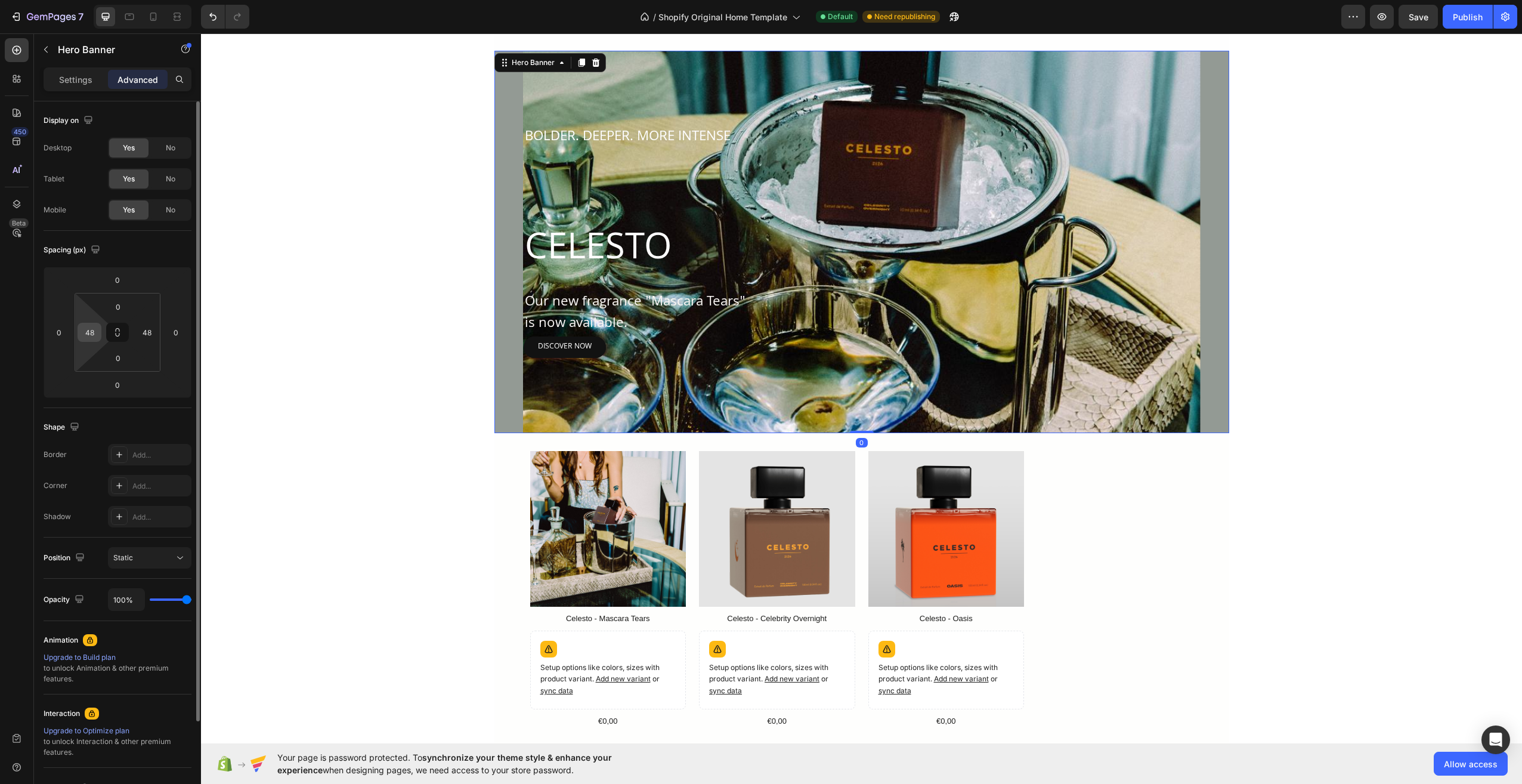
click at [98, 339] on div "48" at bounding box center [89, 332] width 24 height 19
click at [98, 338] on div "48" at bounding box center [89, 332] width 24 height 19
click at [88, 332] on input "48" at bounding box center [89, 332] width 18 height 18
click at [94, 332] on input "52" at bounding box center [89, 332] width 18 height 18
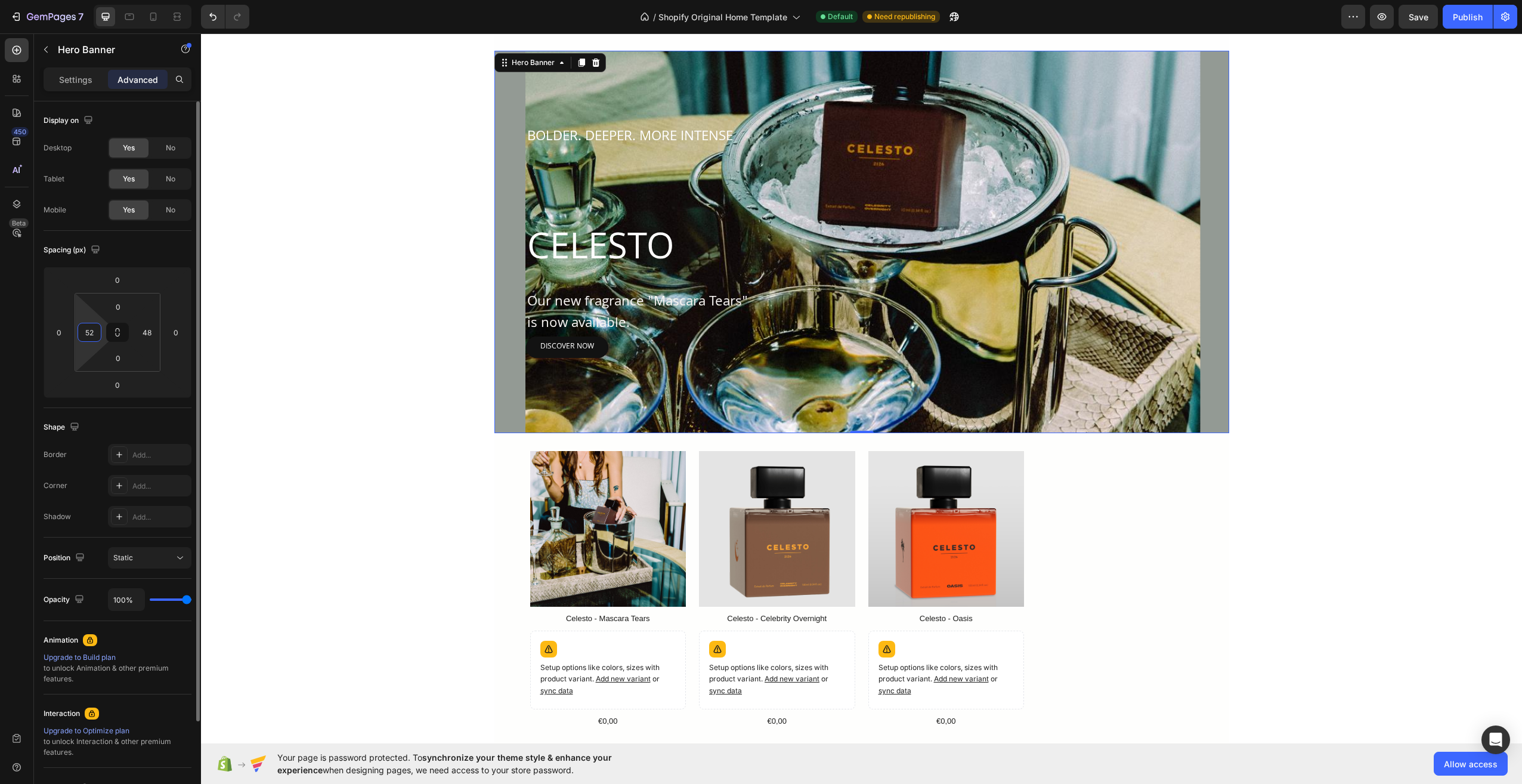
click at [94, 332] on input "52" at bounding box center [89, 332] width 18 height 18
type input "56"
click at [147, 337] on input "48" at bounding box center [147, 332] width 18 height 18
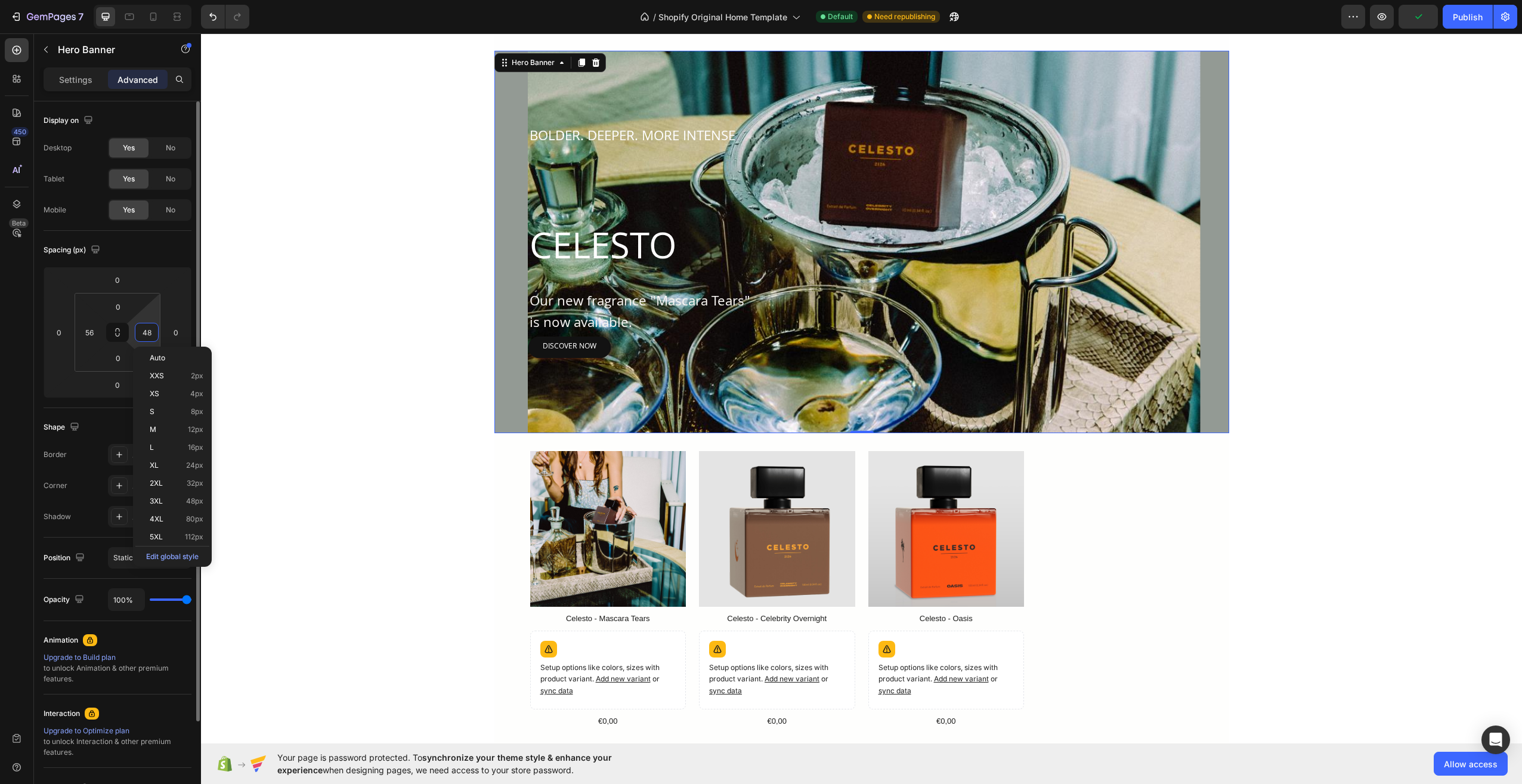
click at [147, 337] on input "48" at bounding box center [147, 332] width 18 height 18
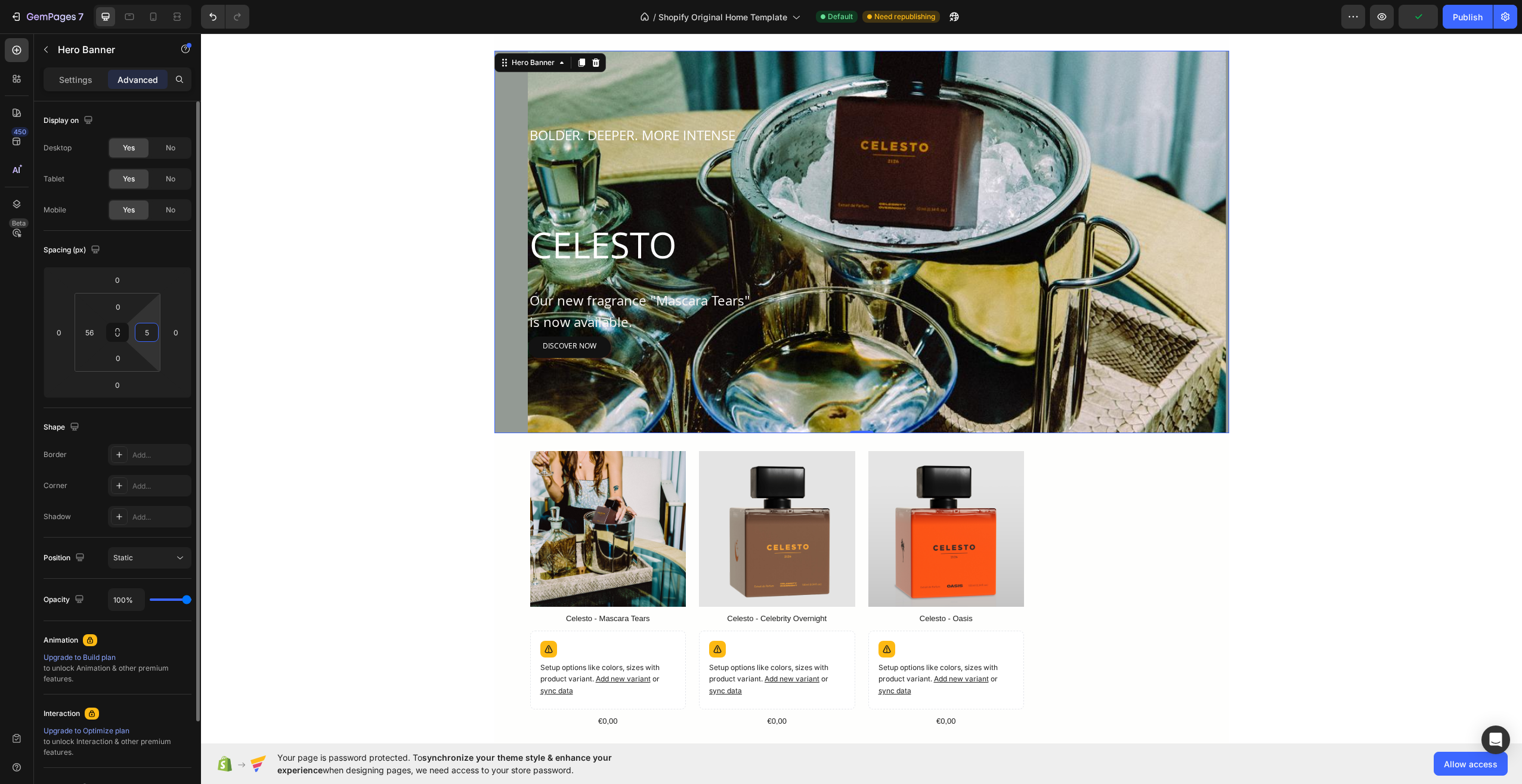
type input "56"
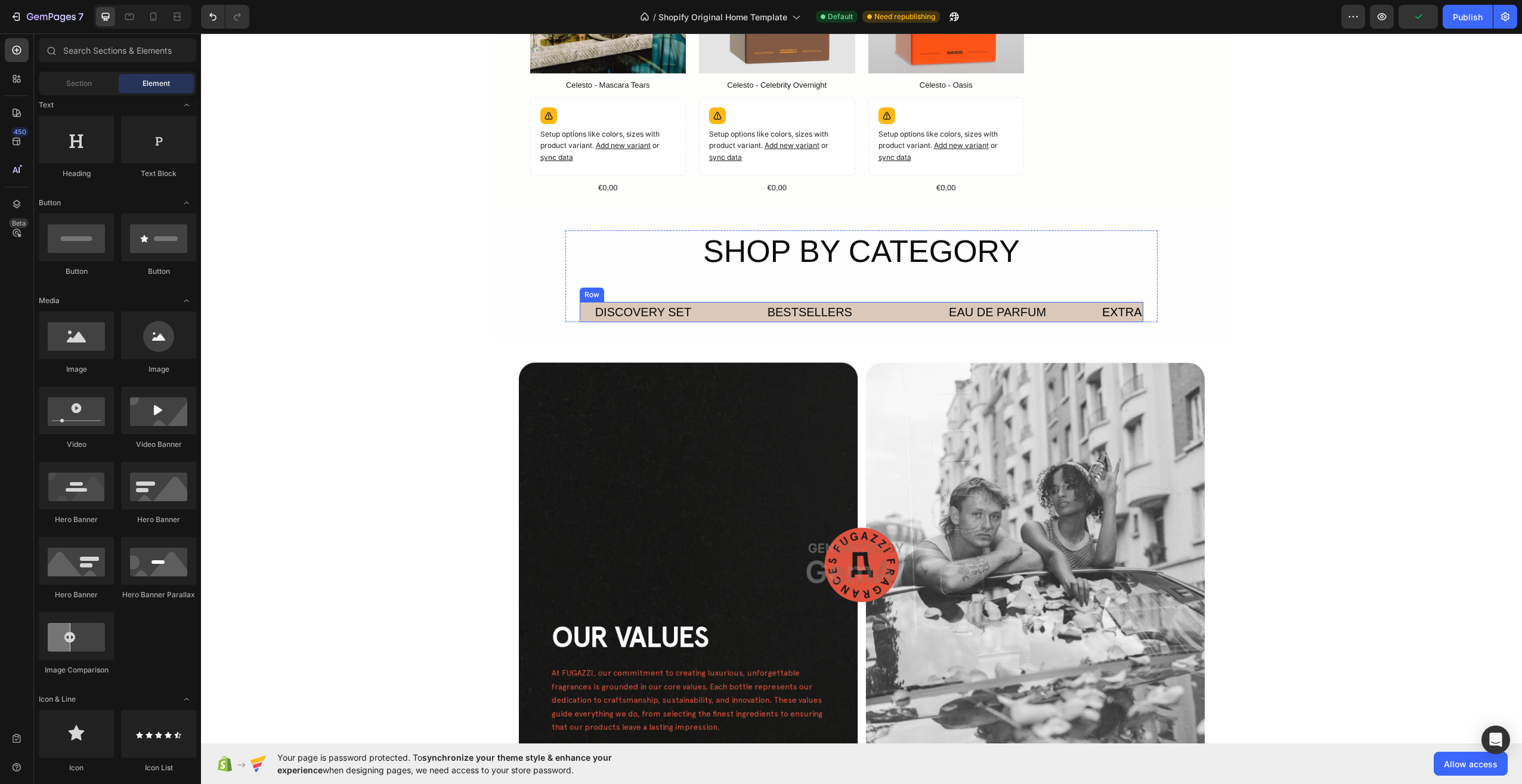
scroll to position [1143, 0]
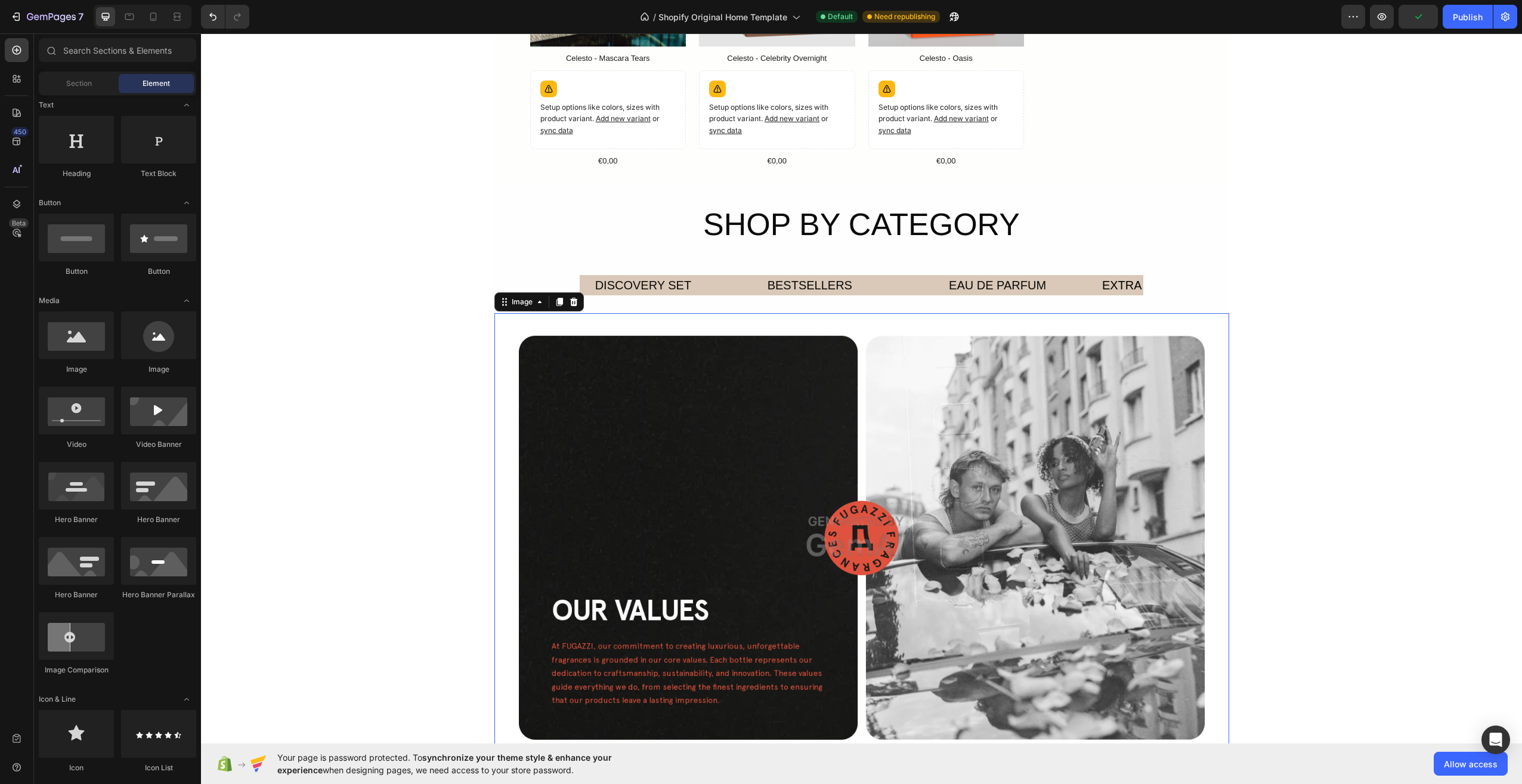
click at [910, 410] on img at bounding box center [862, 536] width 735 height 446
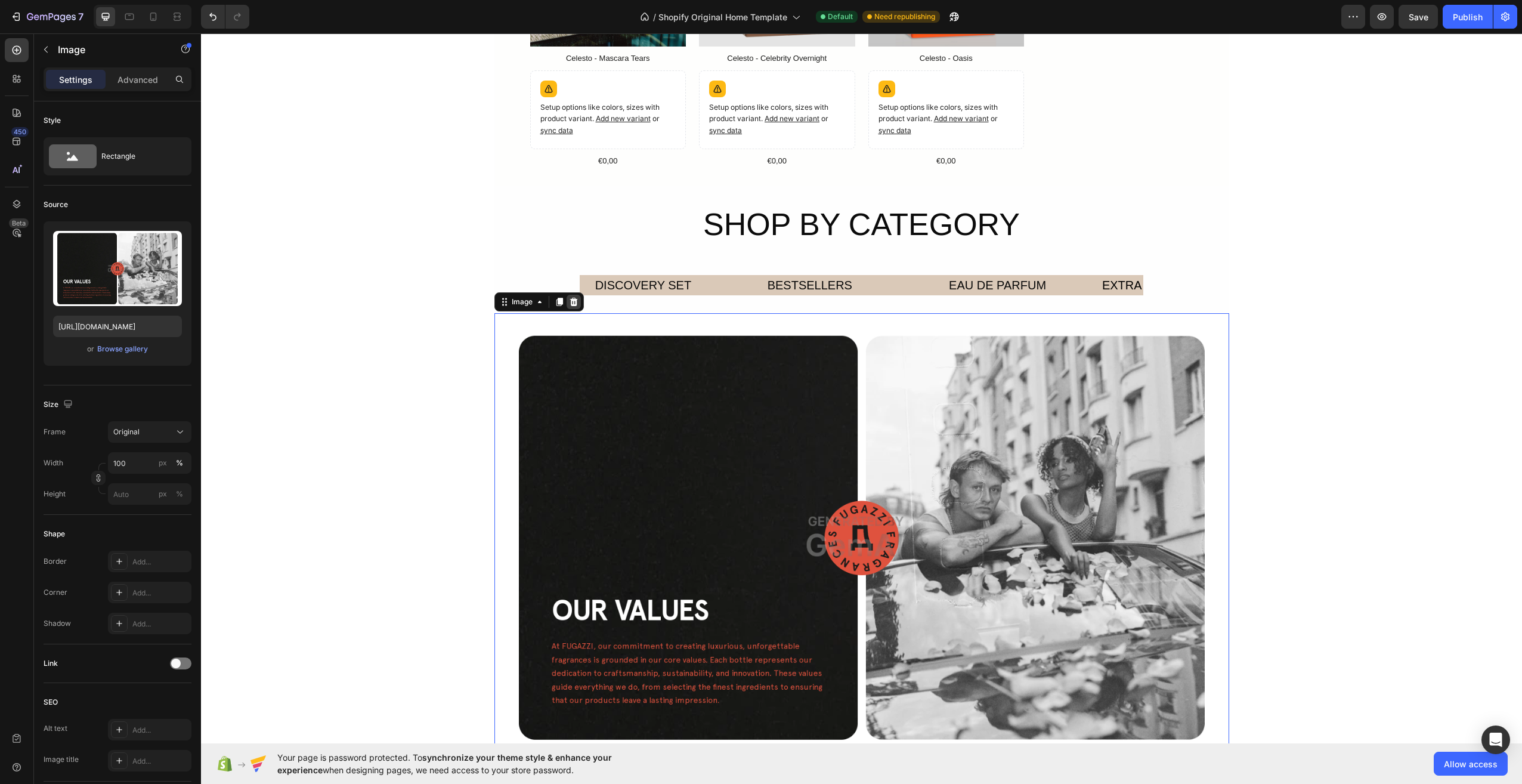
click at [569, 302] on icon at bounding box center [573, 302] width 8 height 9
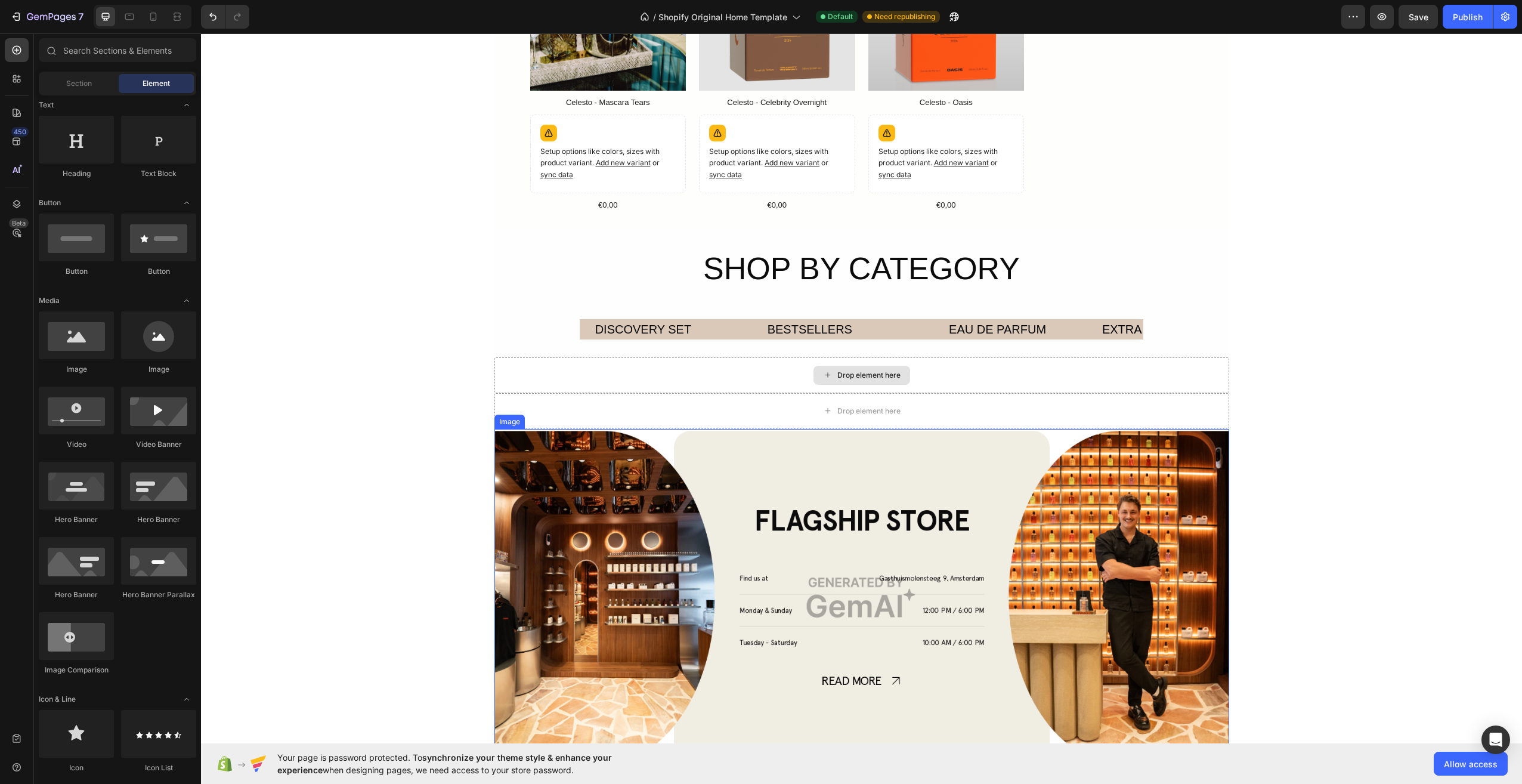
scroll to position [1084, 0]
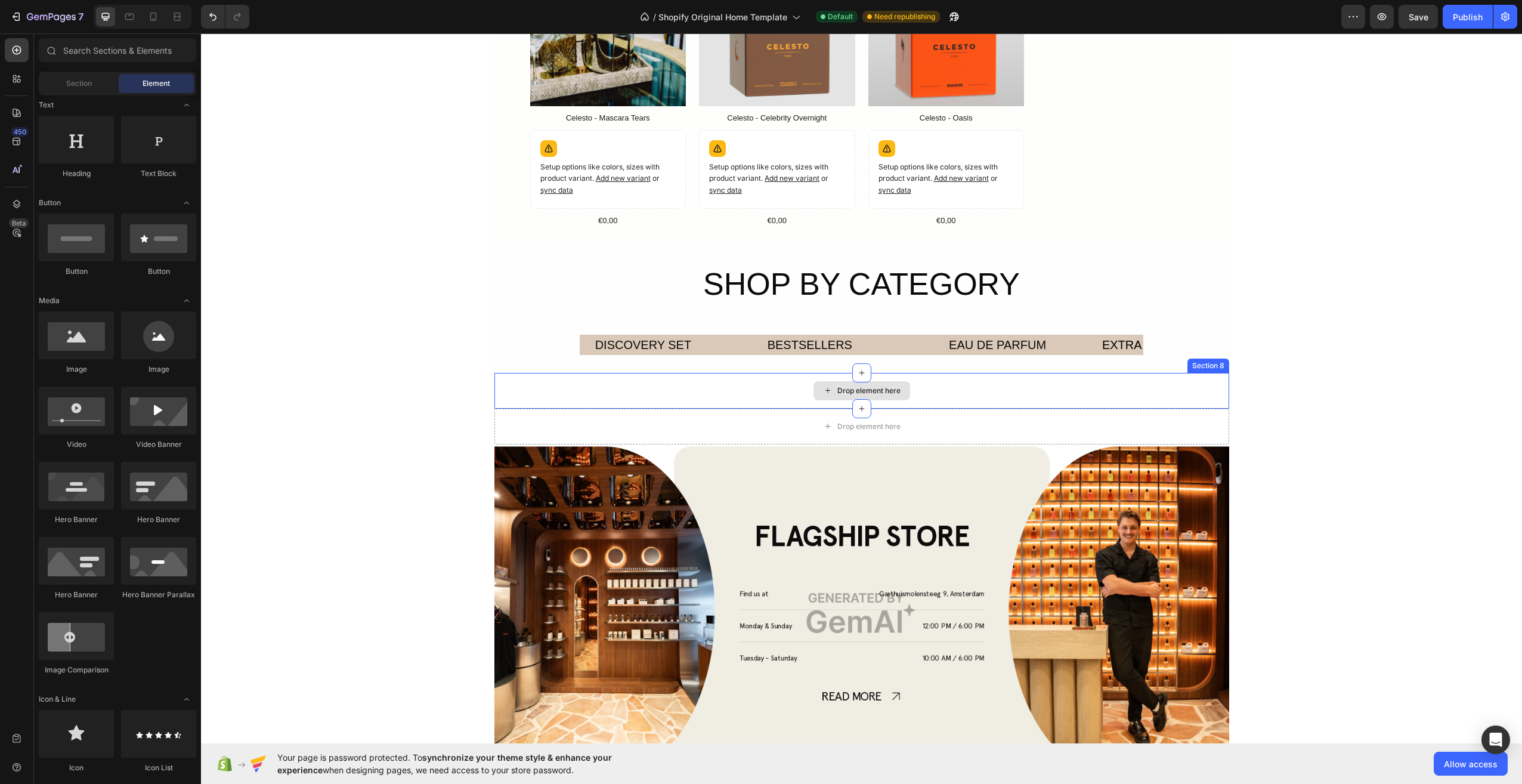
click at [874, 387] on div "Drop element here" at bounding box center [868, 391] width 63 height 9
click at [857, 372] on icon at bounding box center [862, 373] width 9 height 9
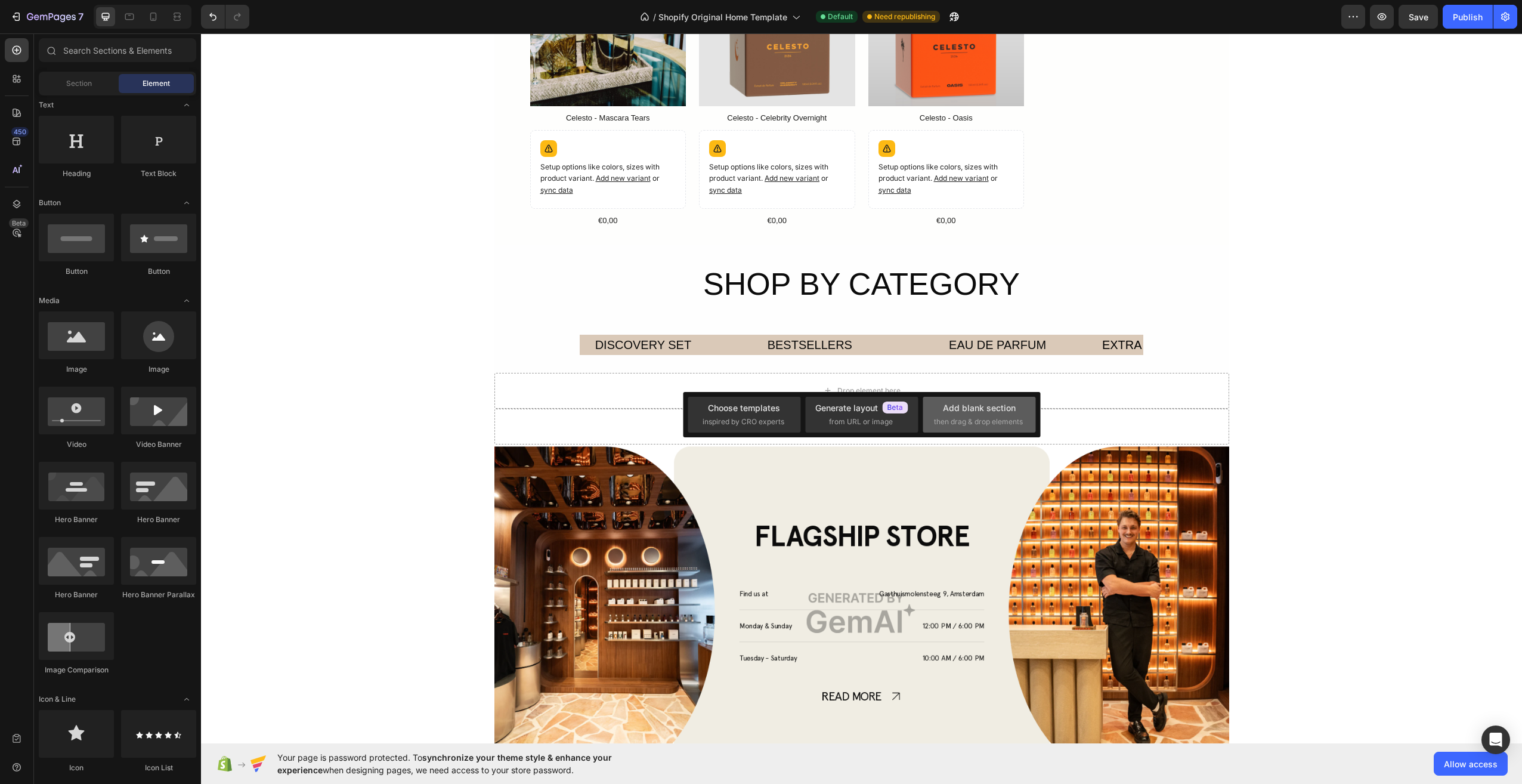
click at [971, 419] on span "then drag & drop elements" at bounding box center [978, 421] width 89 height 10
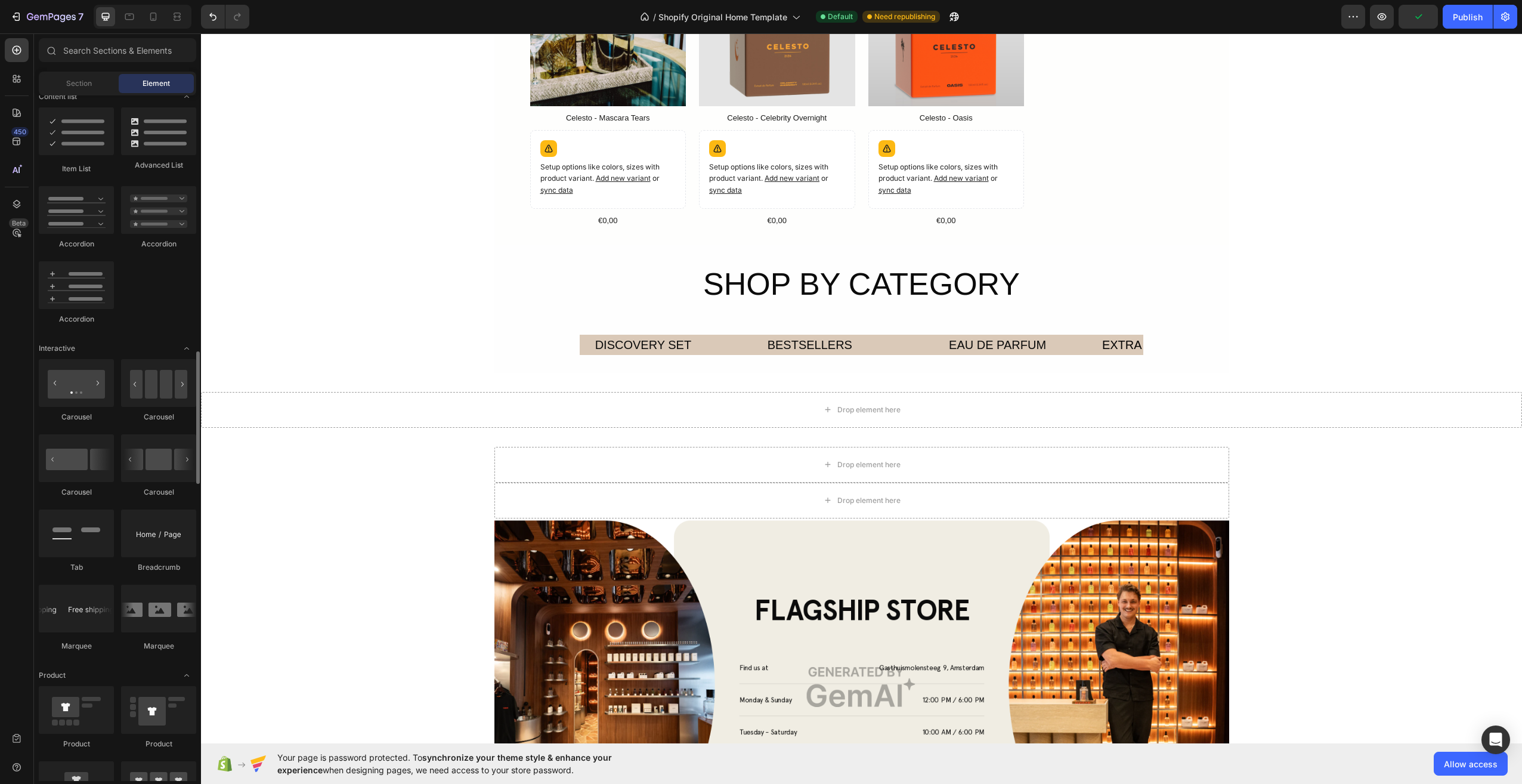
scroll to position [1014, 0]
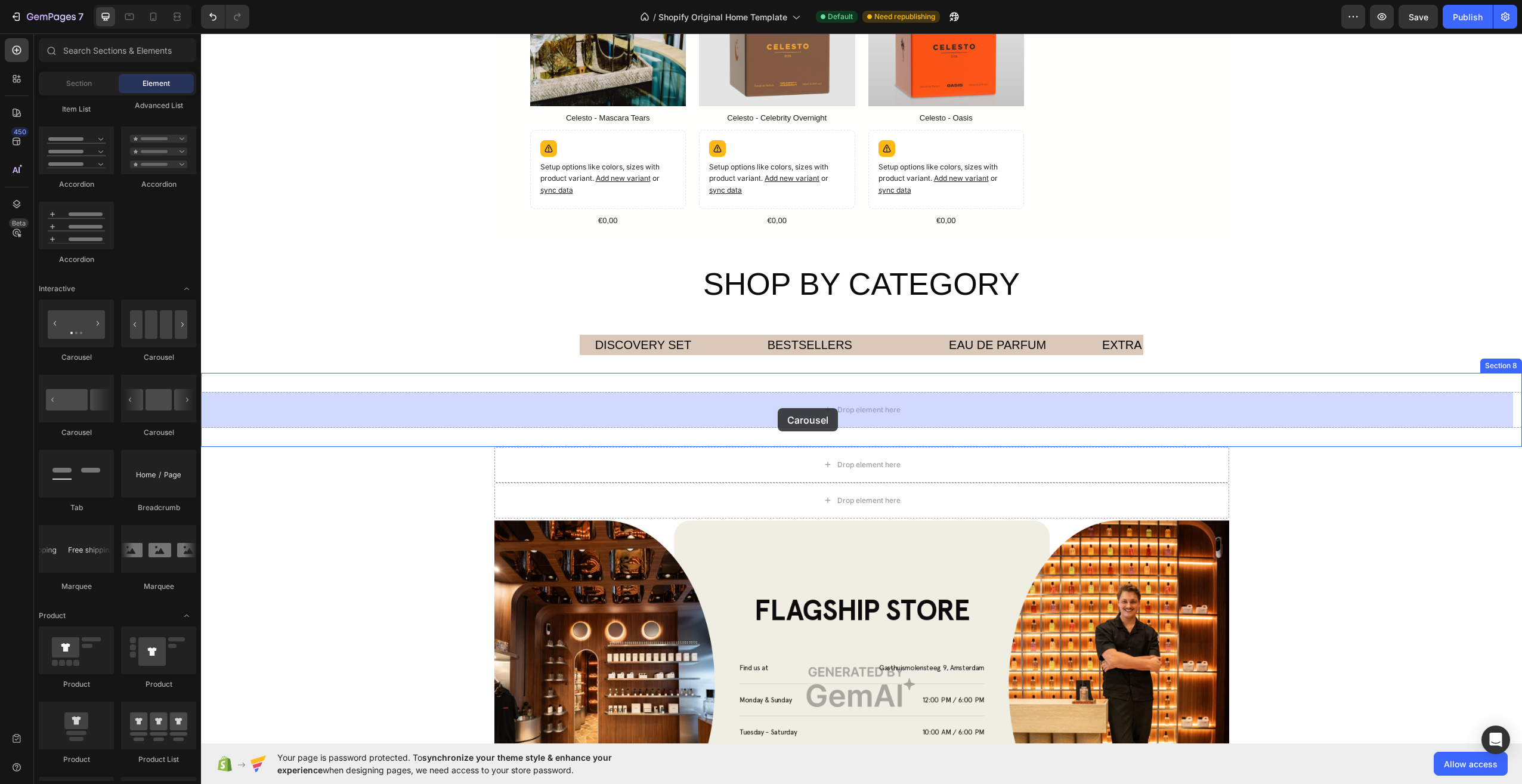
drag, startPoint x: 361, startPoint y: 443, endPoint x: 778, endPoint y: 408, distance: 418.5
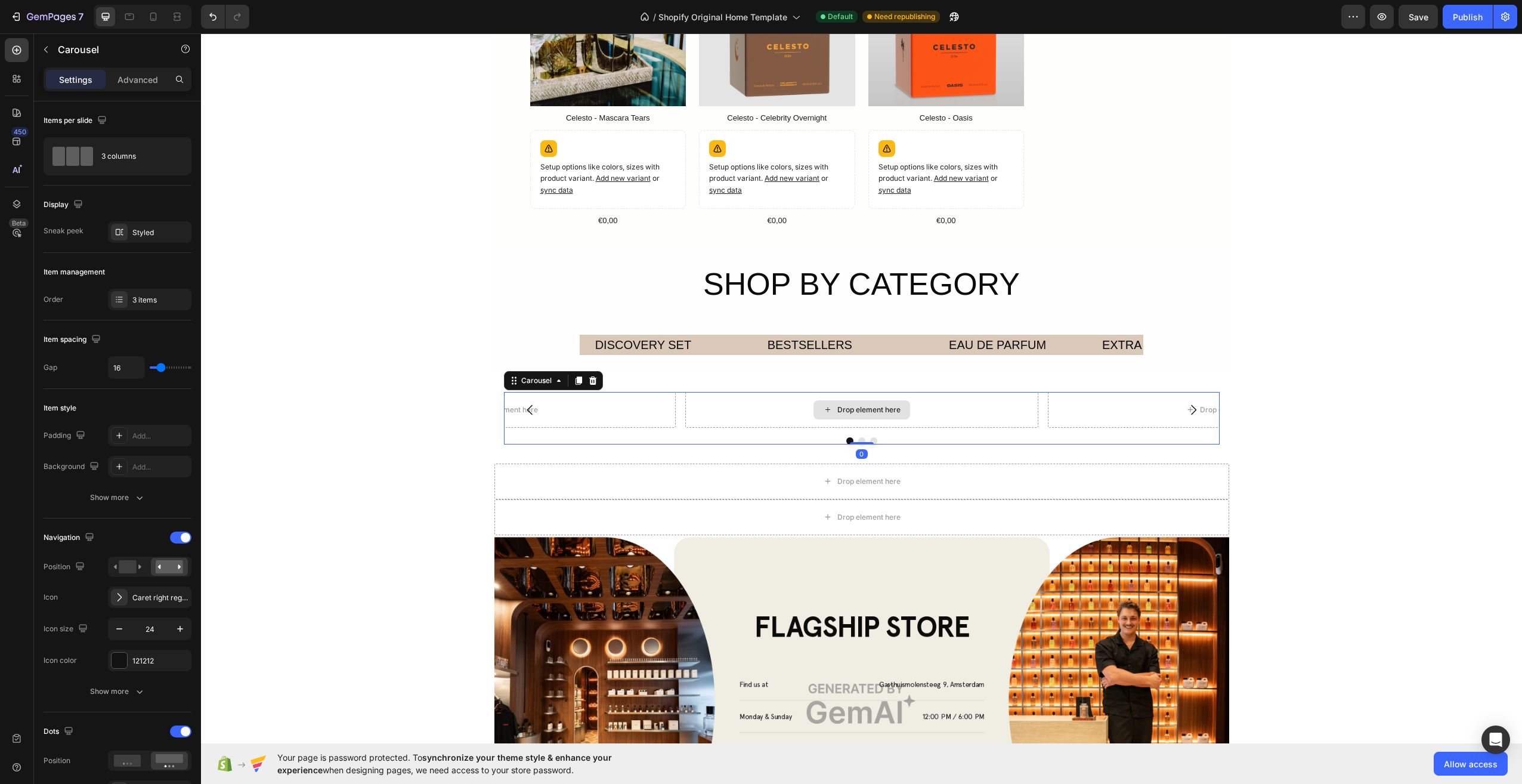
click at [829, 406] on div "Drop element here" at bounding box center [862, 409] width 96 height 19
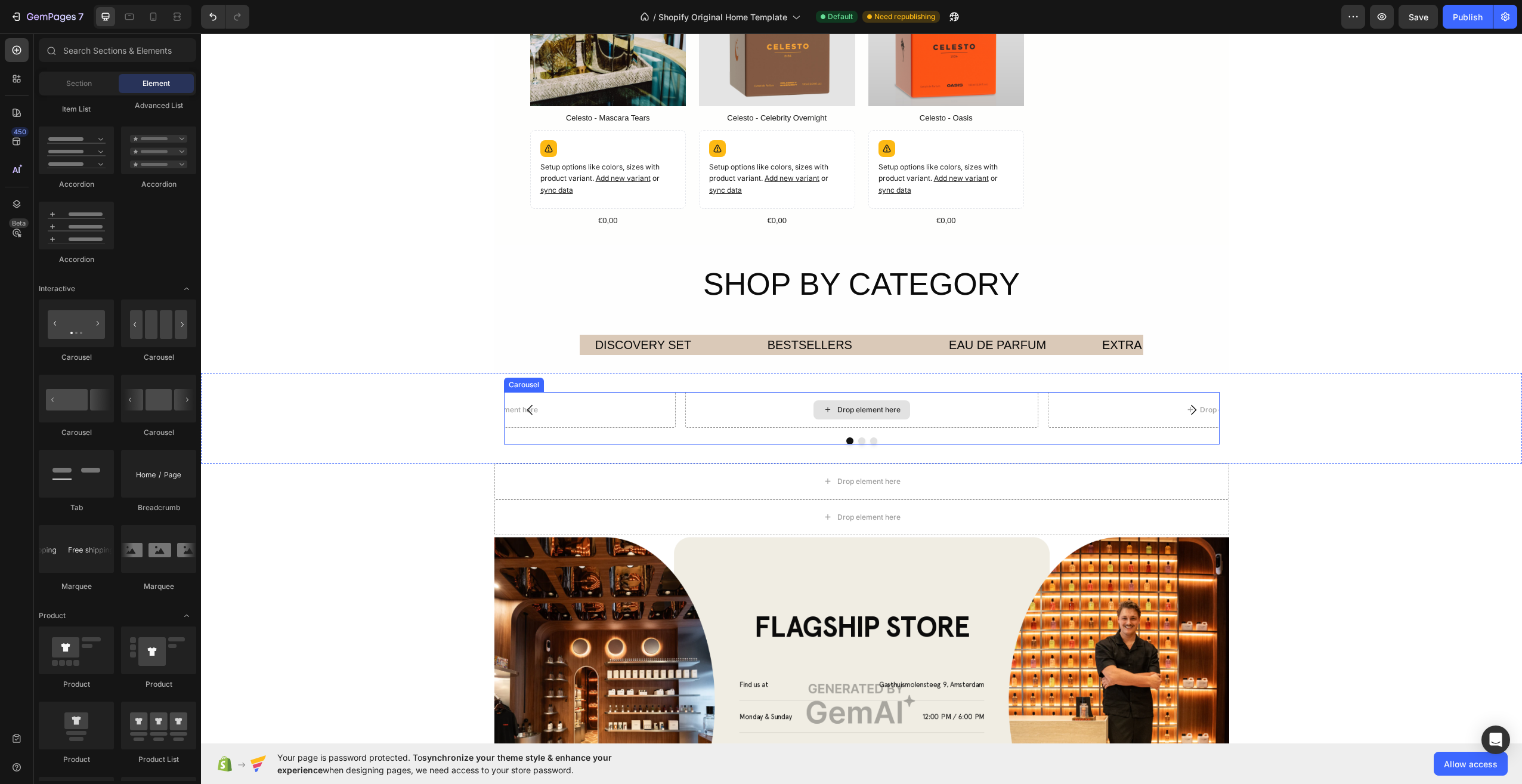
click at [843, 412] on div "Drop element here" at bounding box center [868, 409] width 63 height 9
click at [817, 448] on div "Drop element here Drop element here Drop element here Carousel Section 8" at bounding box center [861, 418] width 1321 height 91
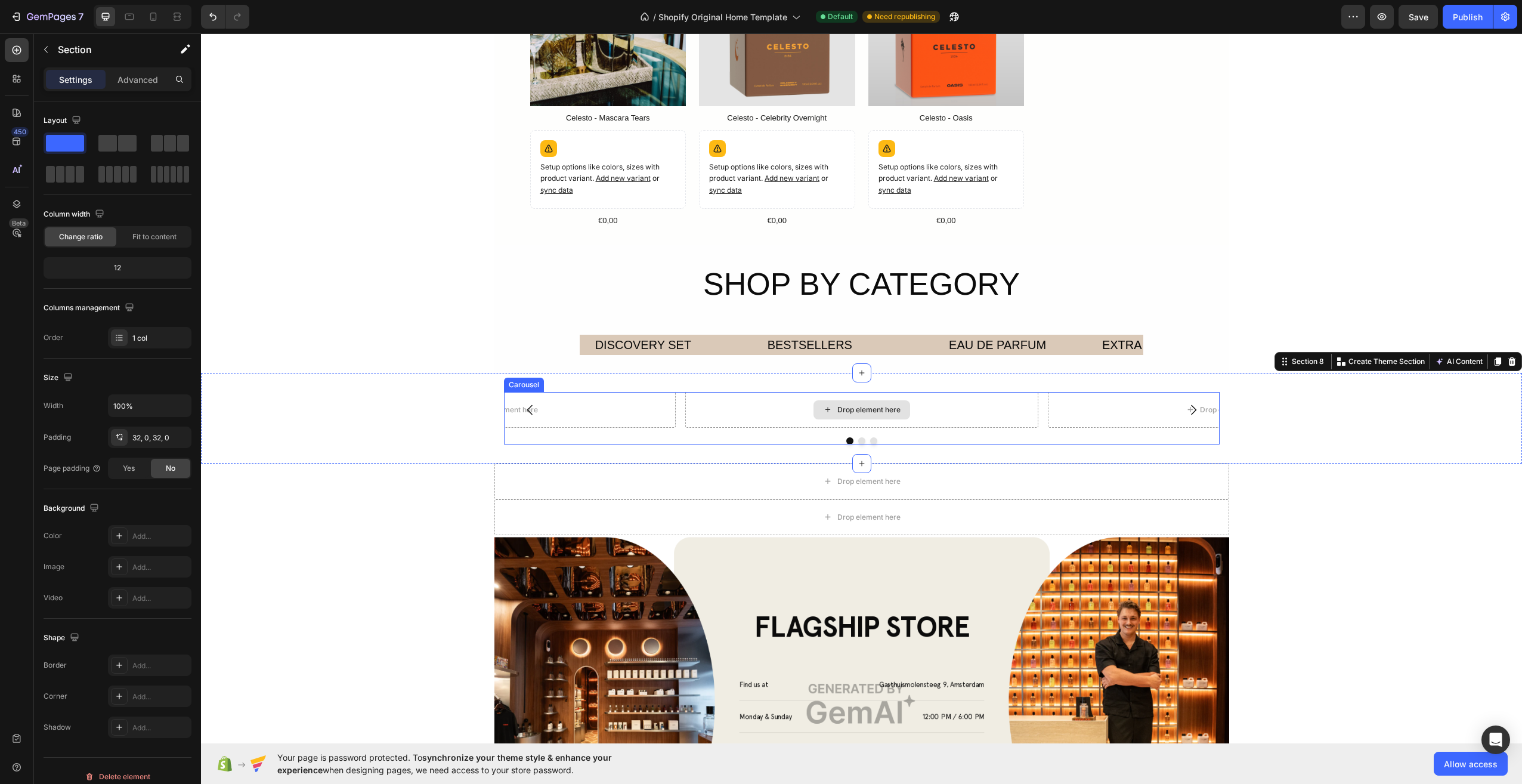
click at [783, 419] on div "Drop element here" at bounding box center [861, 409] width 353 height 36
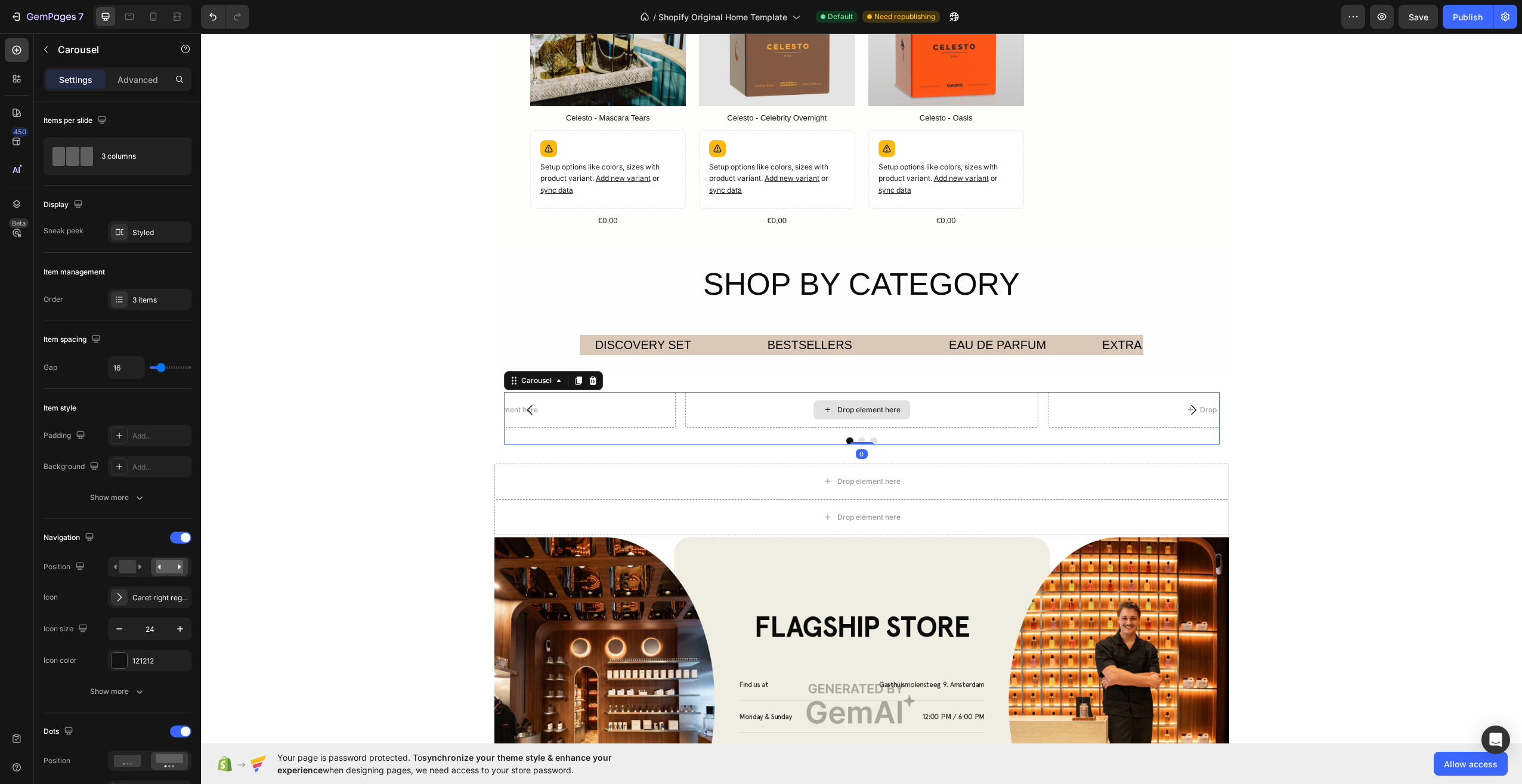
click at [718, 412] on div "Drop element here" at bounding box center [861, 409] width 353 height 36
click at [130, 76] on p "Advanced" at bounding box center [137, 79] width 41 height 12
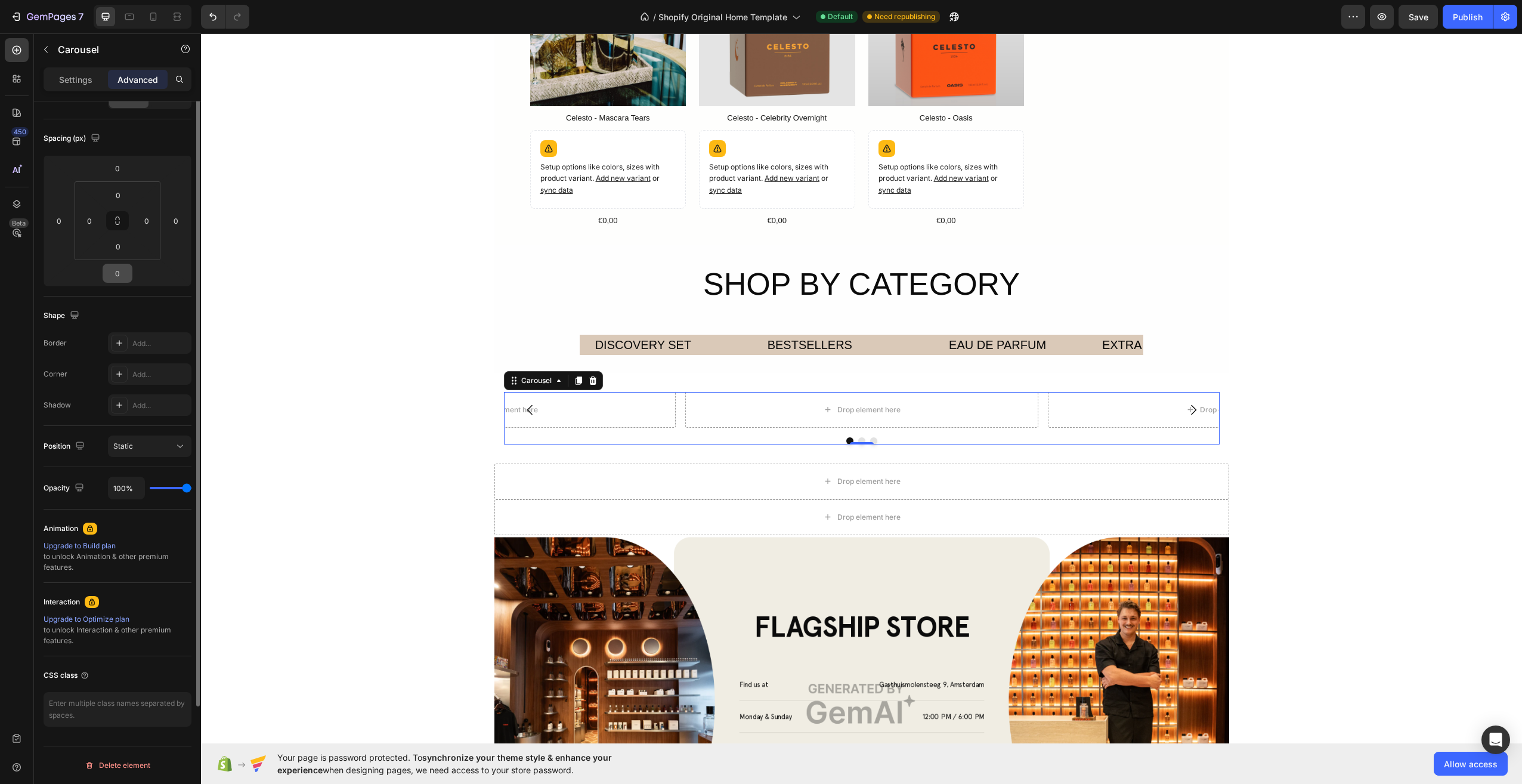
scroll to position [0, 0]
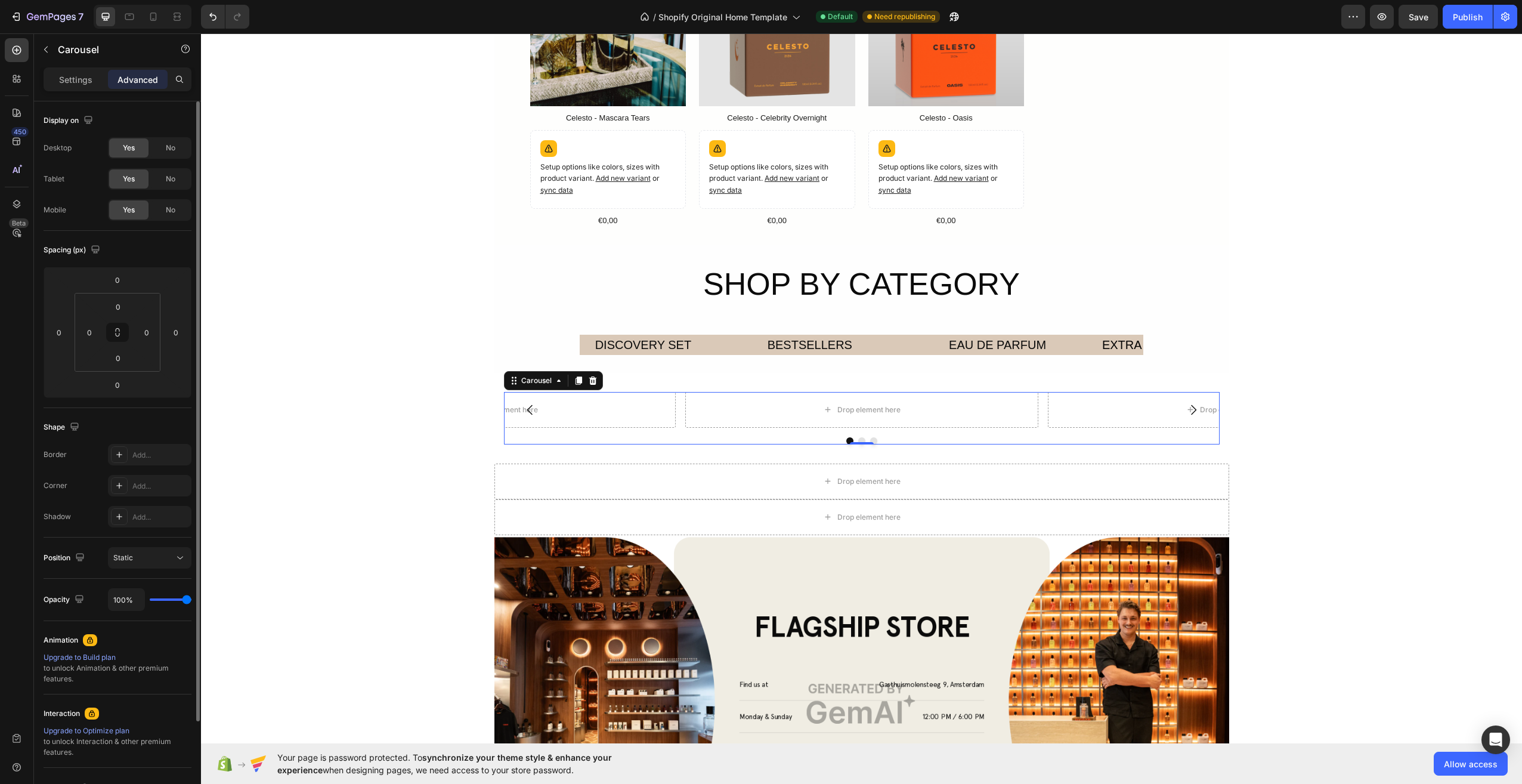
click at [75, 90] on div "Settings Advanced" at bounding box center [117, 78] width 148 height 24
click at [75, 82] on p "Settings" at bounding box center [75, 79] width 33 height 12
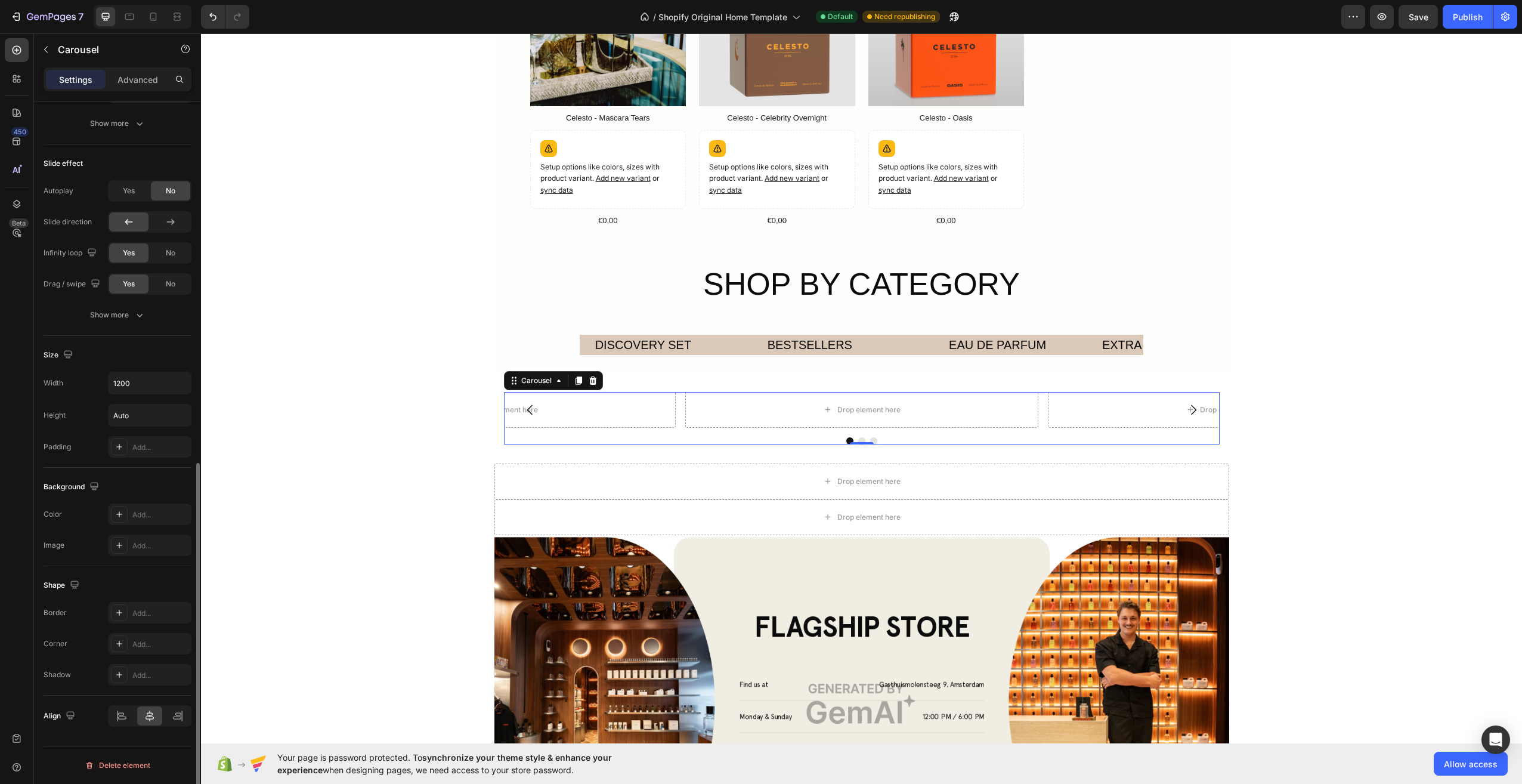
scroll to position [670, 0]
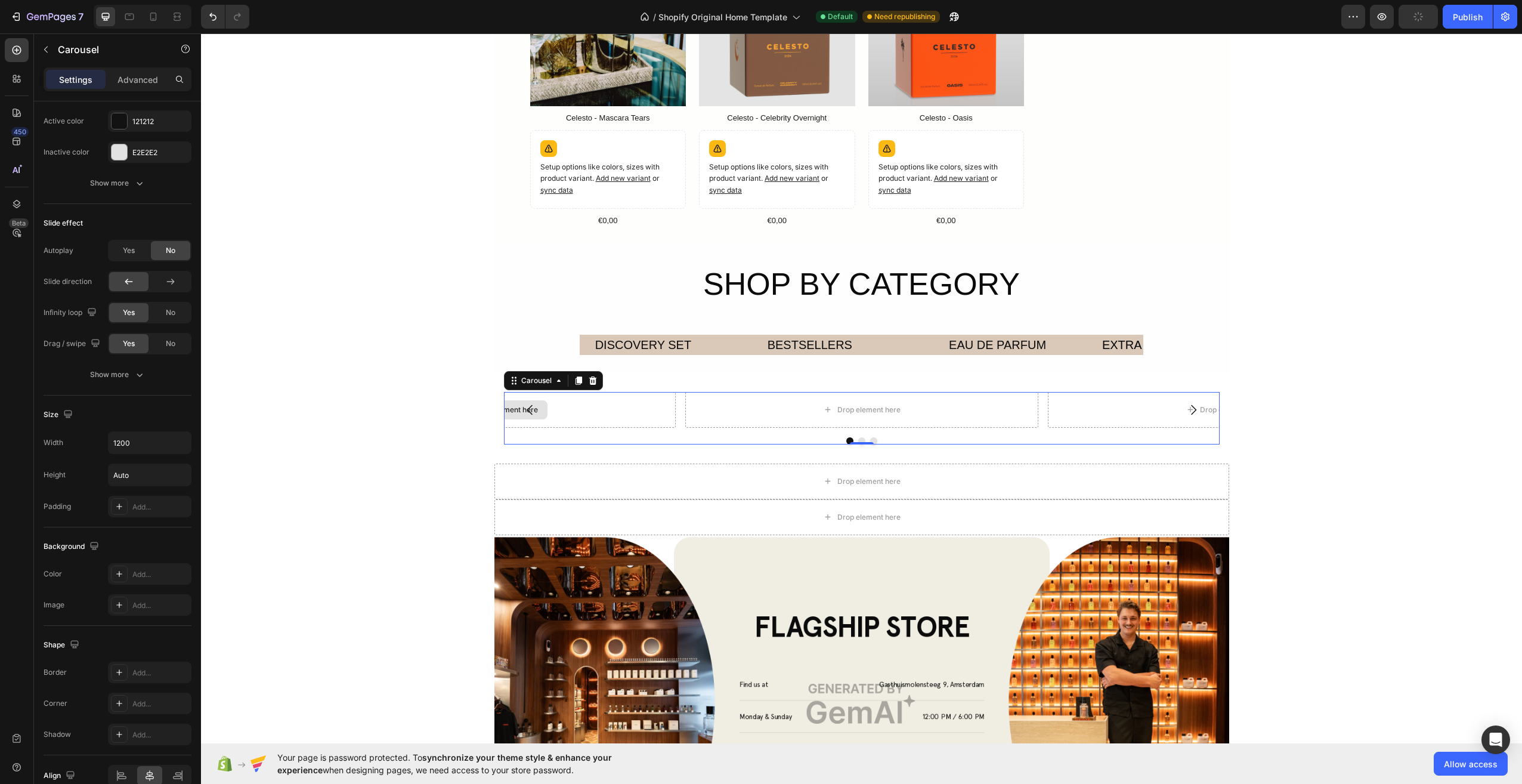
click at [593, 411] on div "Drop element here" at bounding box center [499, 409] width 353 height 36
click at [527, 410] on icon "Carousel Back Arrow" at bounding box center [530, 409] width 14 height 14
click at [876, 402] on div "Drop element here" at bounding box center [861, 409] width 96 height 19
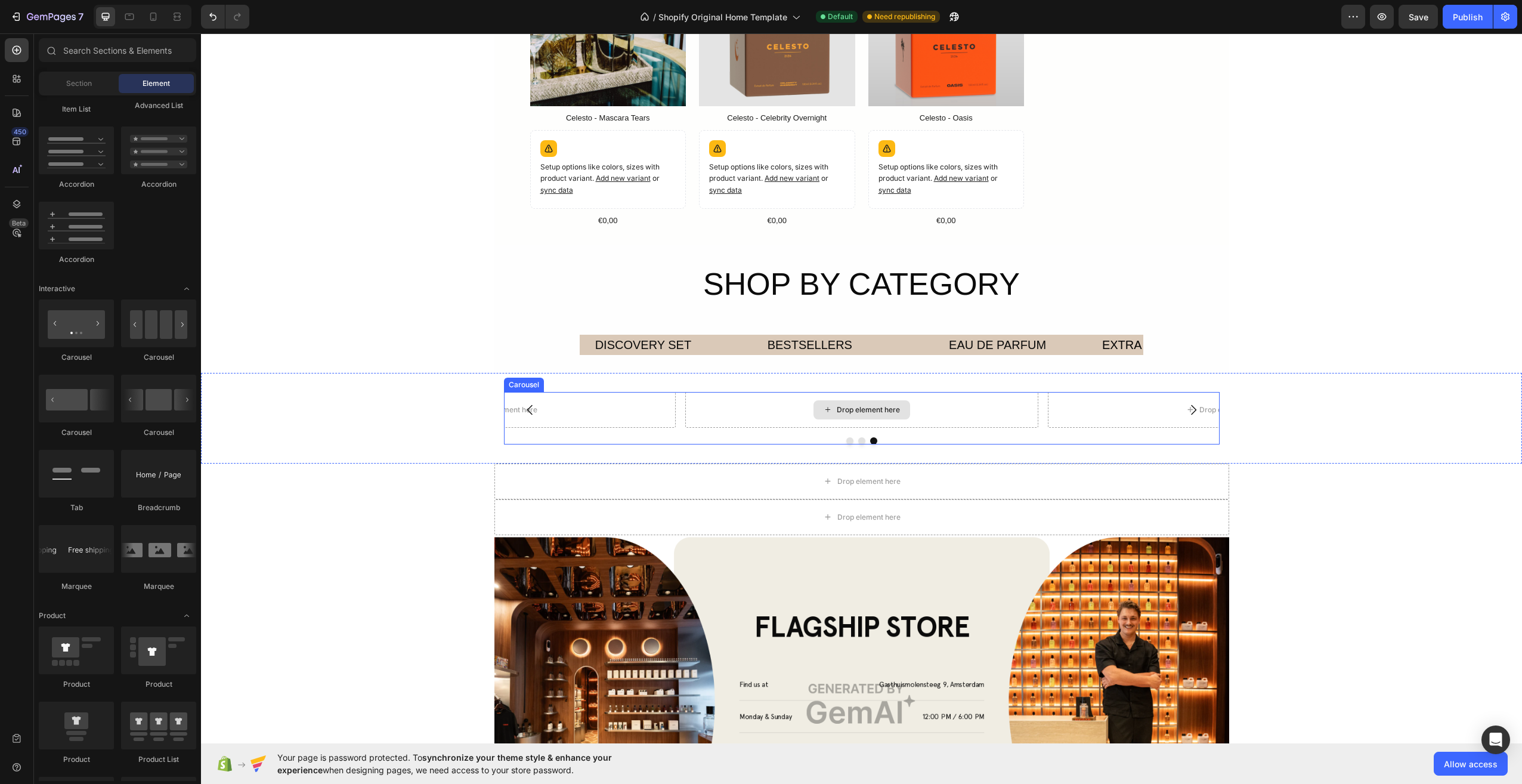
click at [865, 405] on div "Drop element here" at bounding box center [868, 409] width 63 height 9
click at [857, 408] on div "Drop element here" at bounding box center [868, 409] width 63 height 9
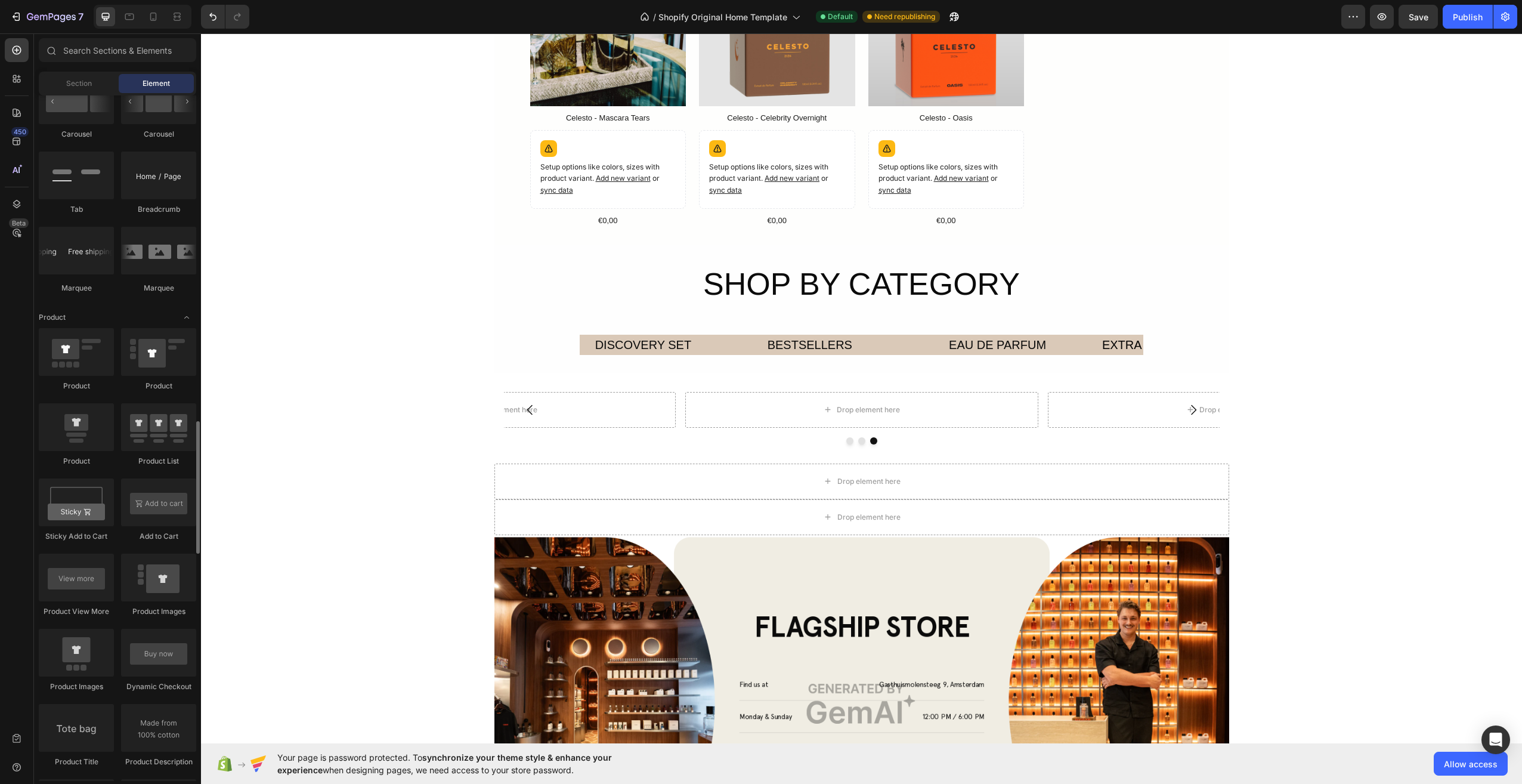
scroll to position [1371, 0]
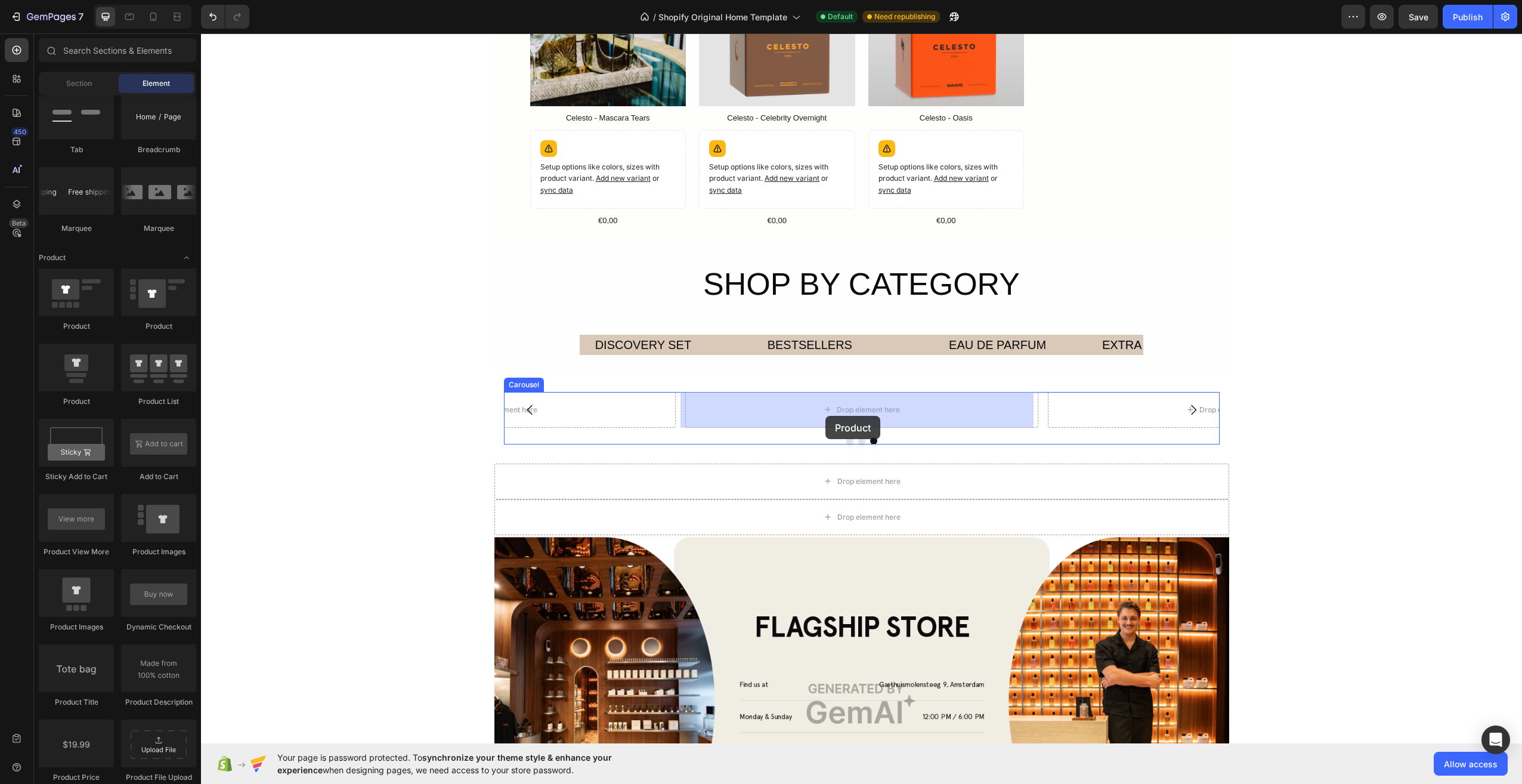
drag, startPoint x: 272, startPoint y: 408, endPoint x: 825, endPoint y: 421, distance: 553.2
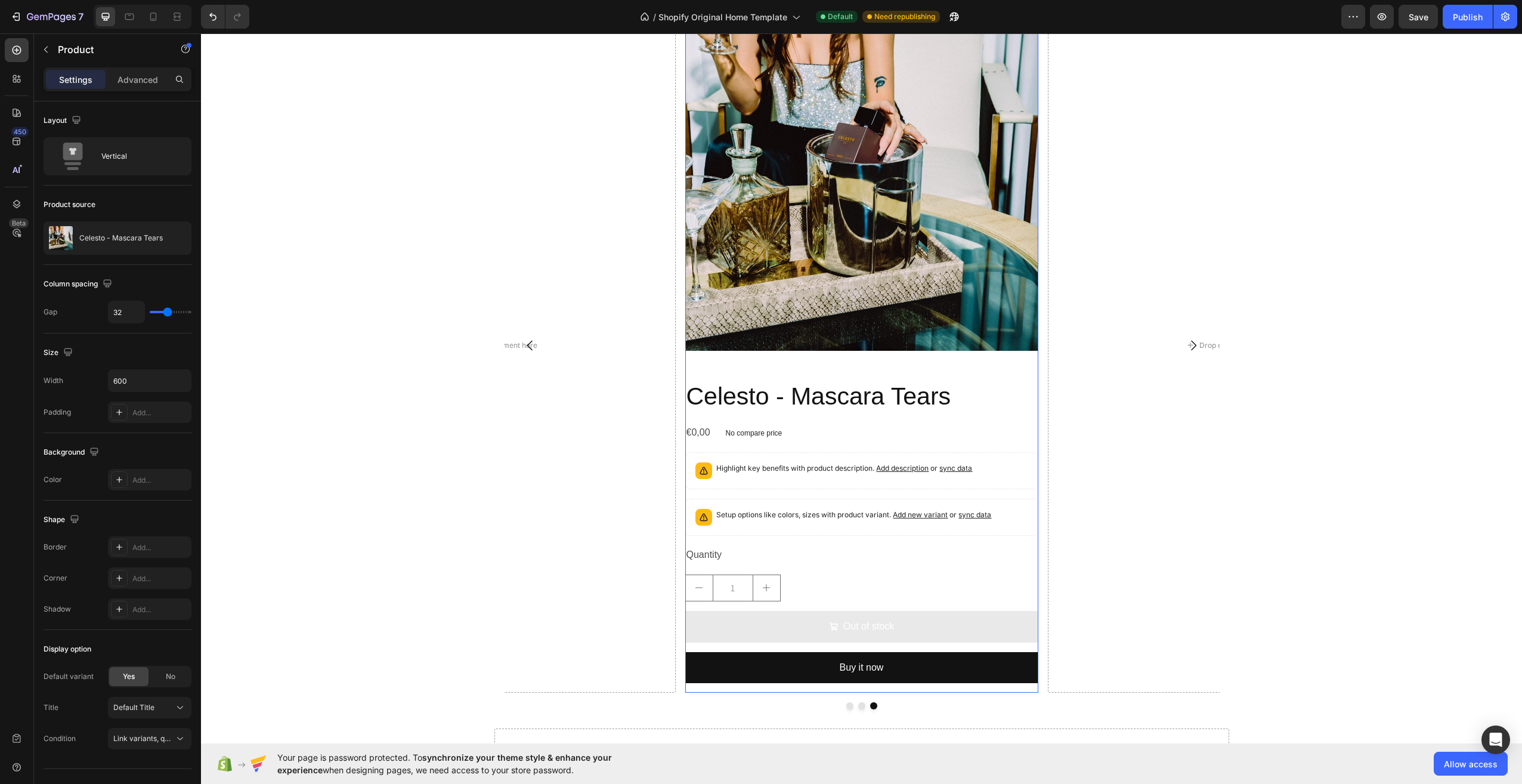
scroll to position [1502, 0]
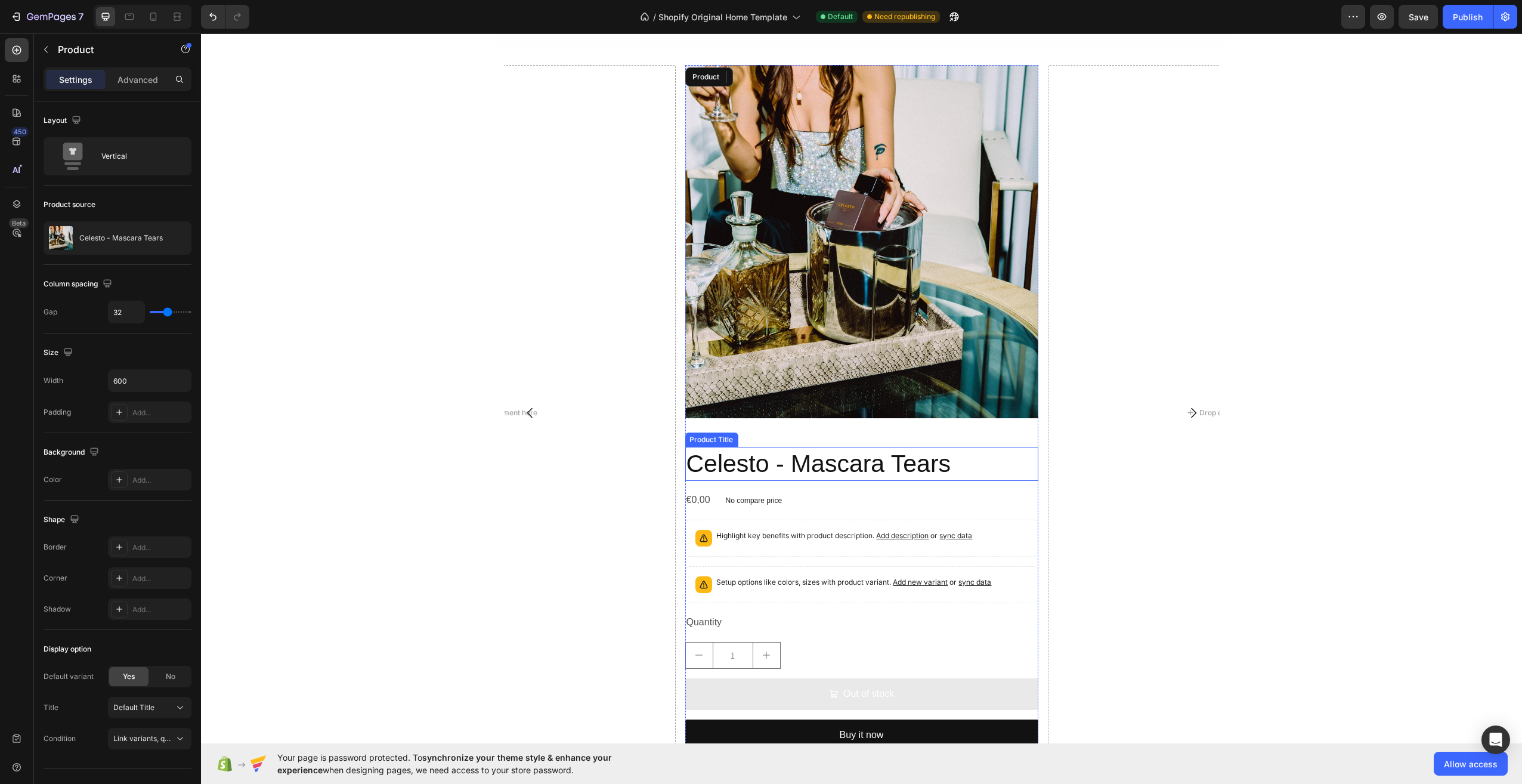
scroll to position [1323, 0]
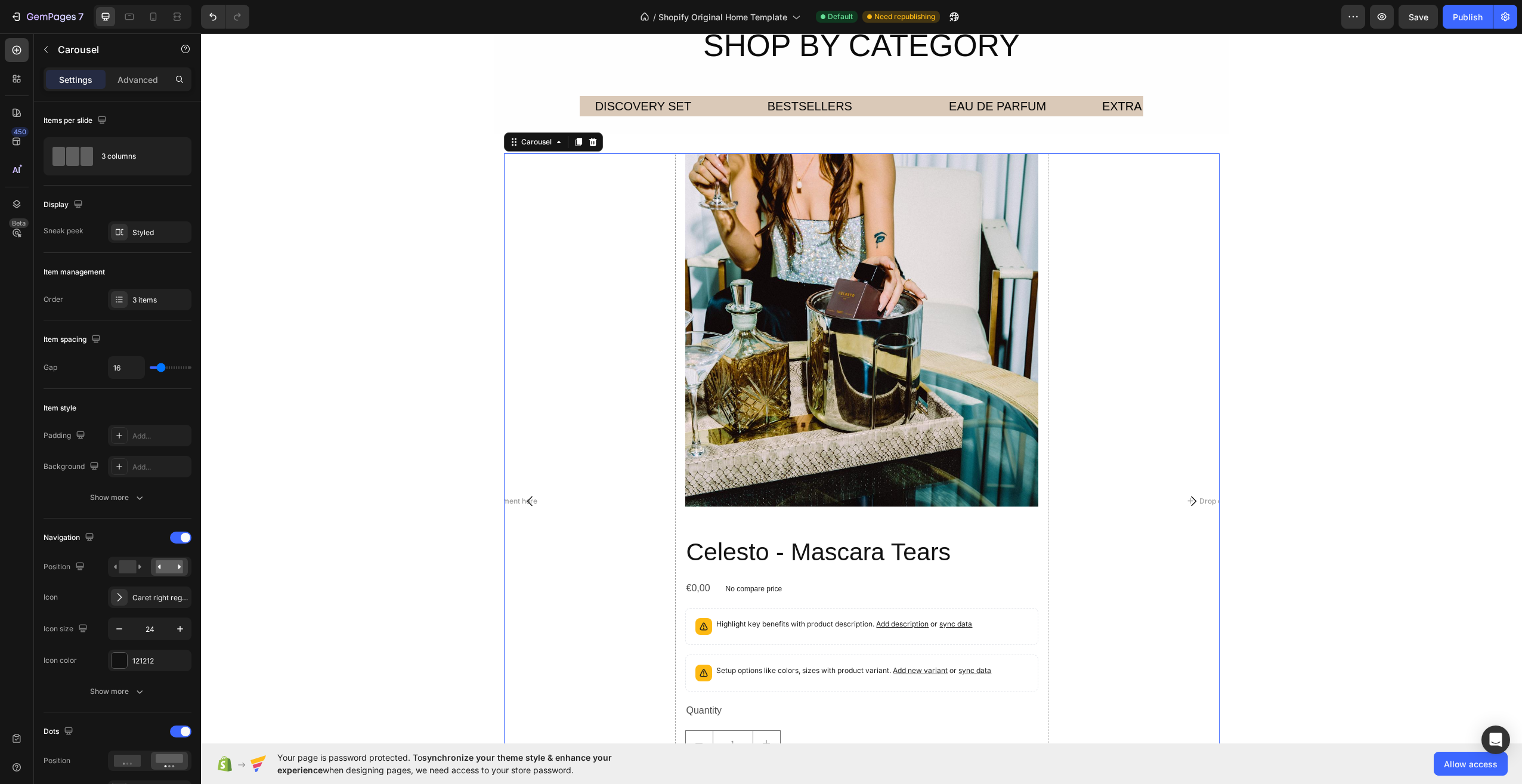
click at [1192, 497] on icon "Carousel Next Arrow" at bounding box center [1193, 500] width 14 height 14
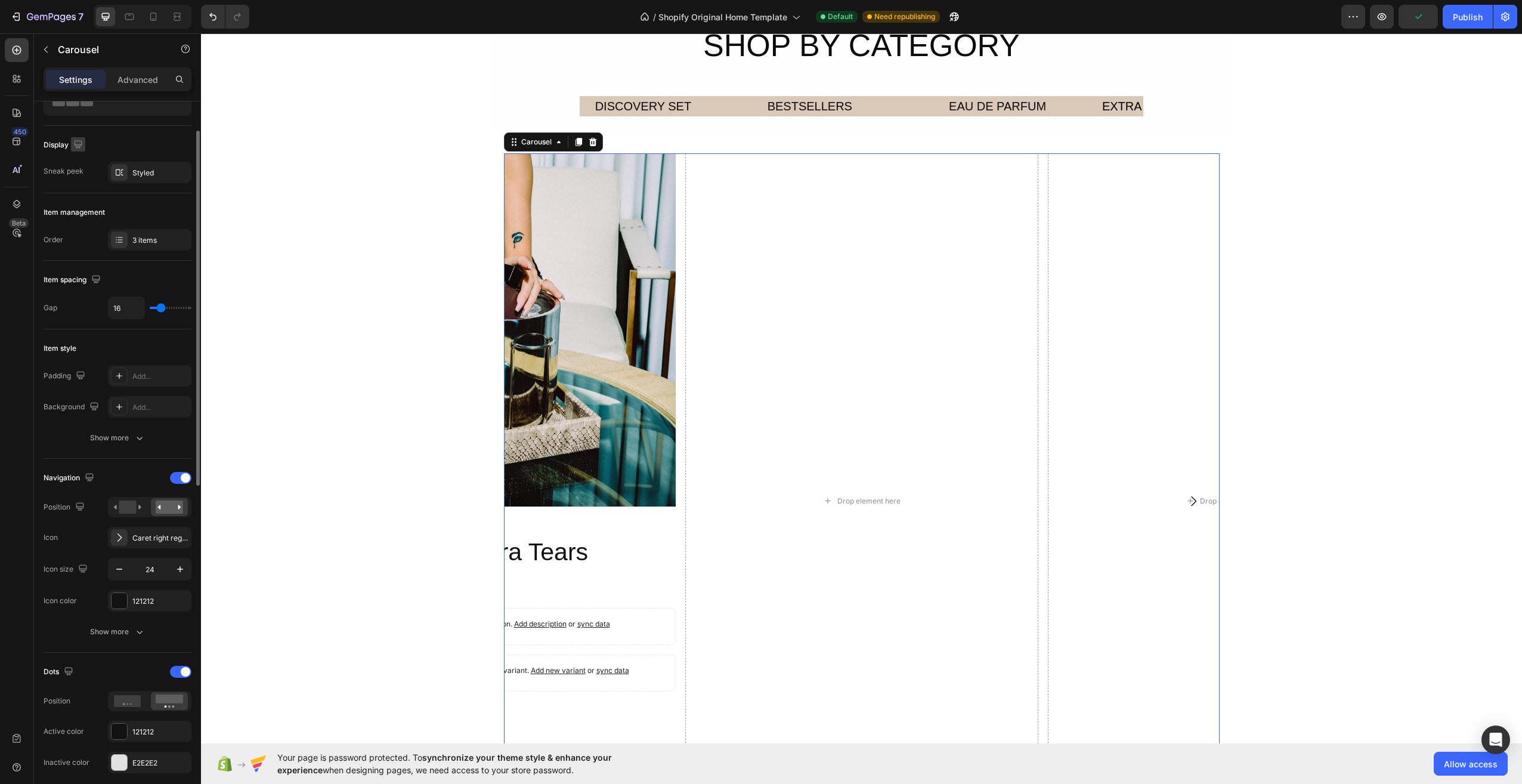
scroll to position [0, 0]
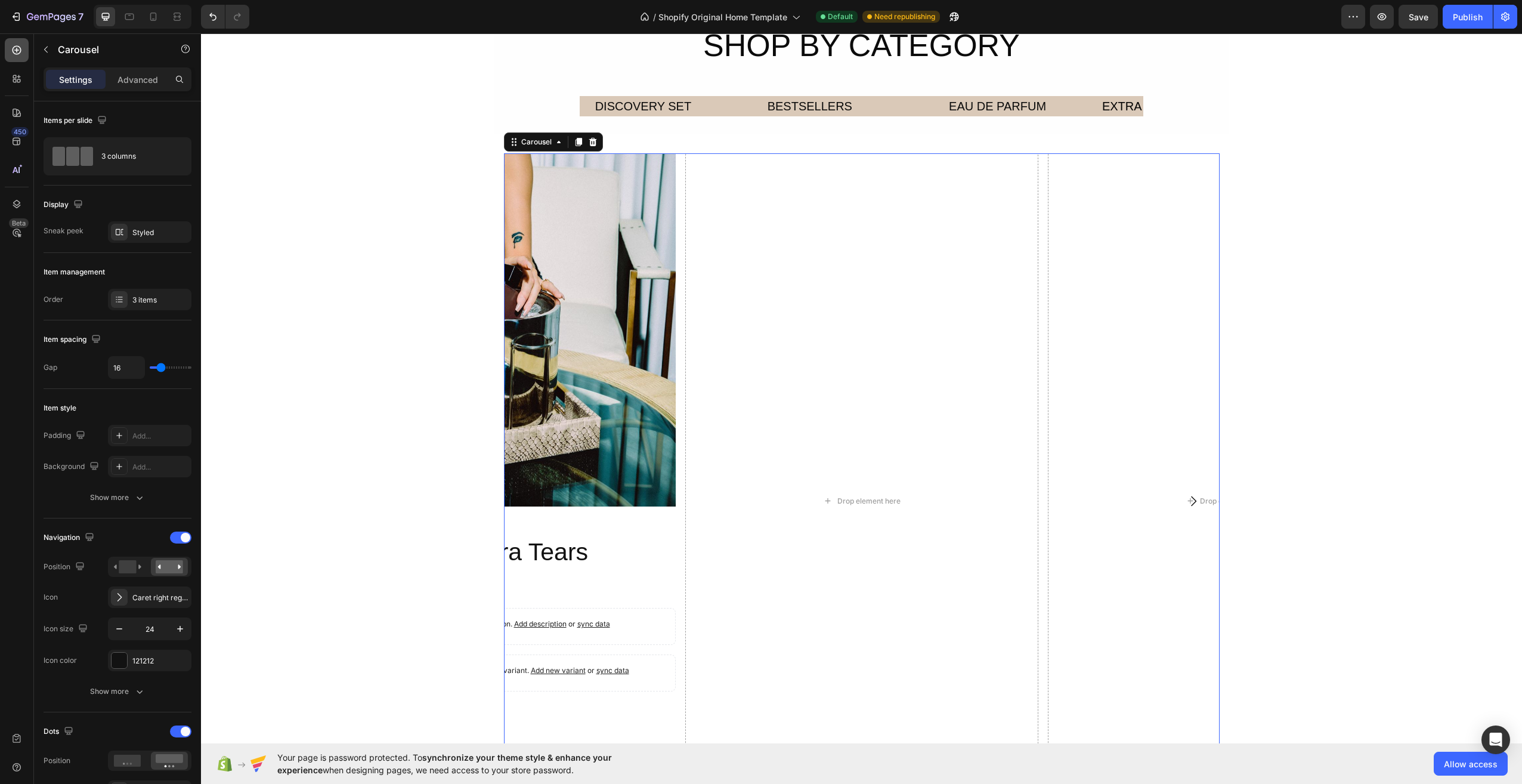
click at [16, 45] on icon at bounding box center [16, 50] width 12 height 12
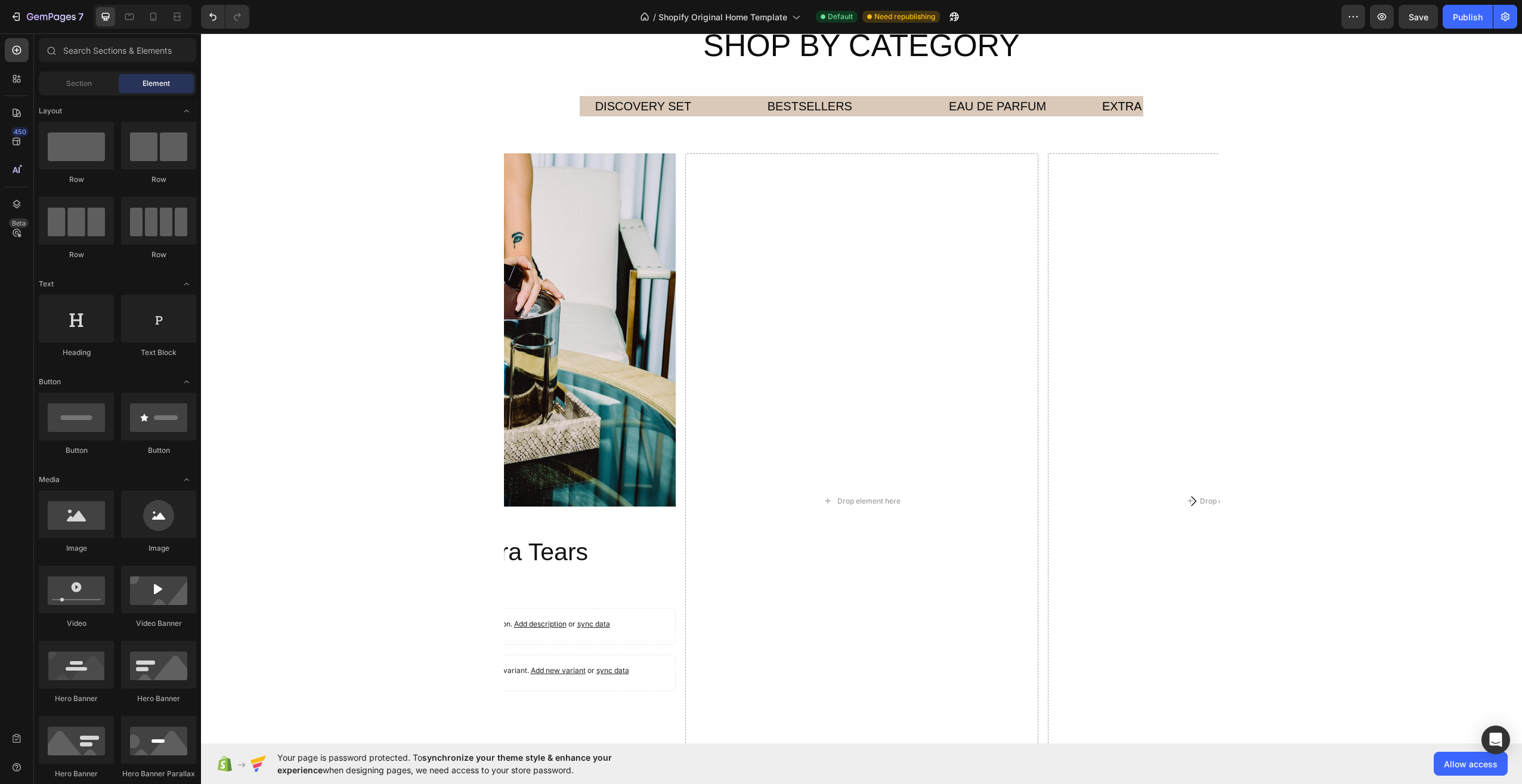
scroll to position [1490, 0]
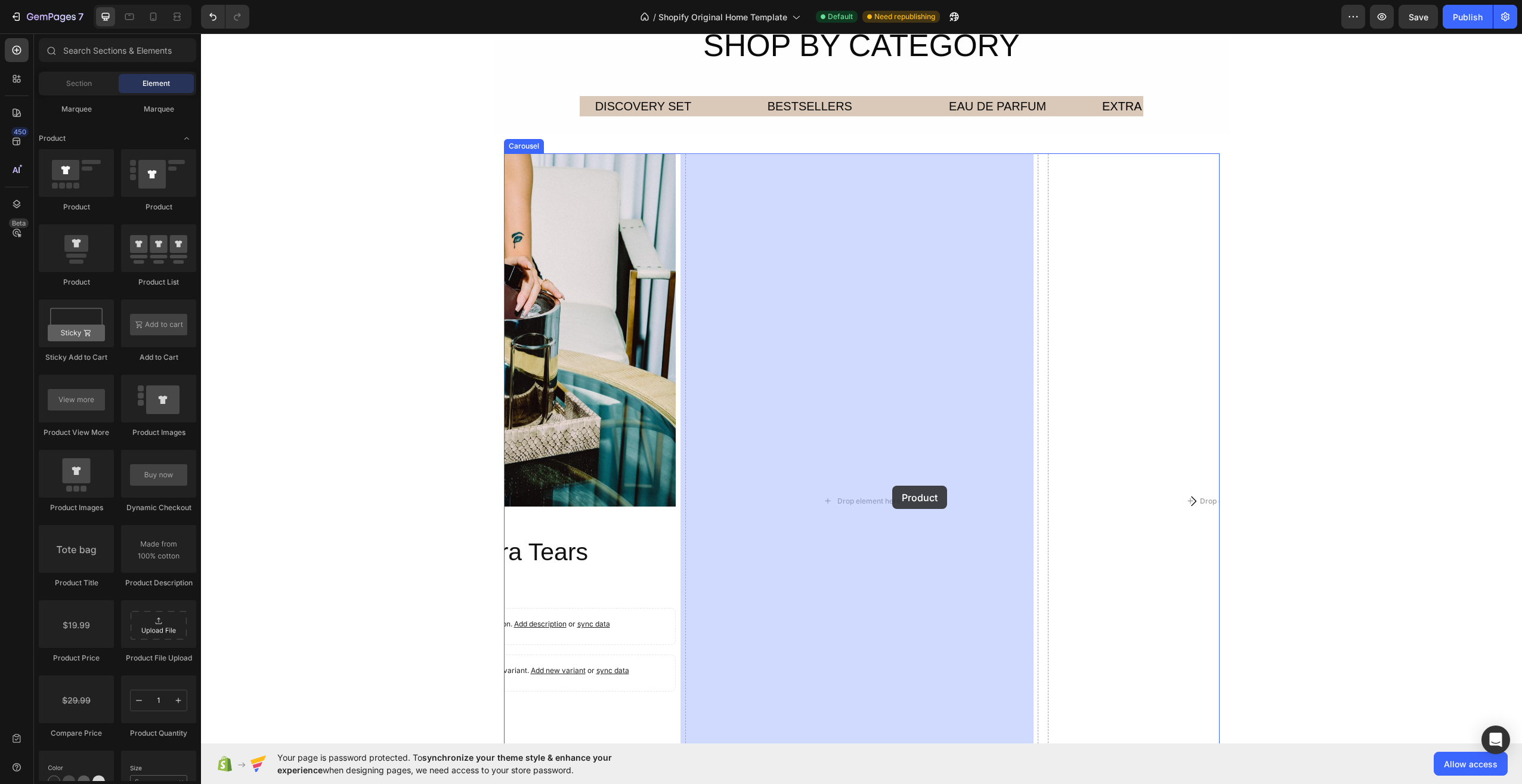
drag, startPoint x: 354, startPoint y: 223, endPoint x: 892, endPoint y: 486, distance: 598.8
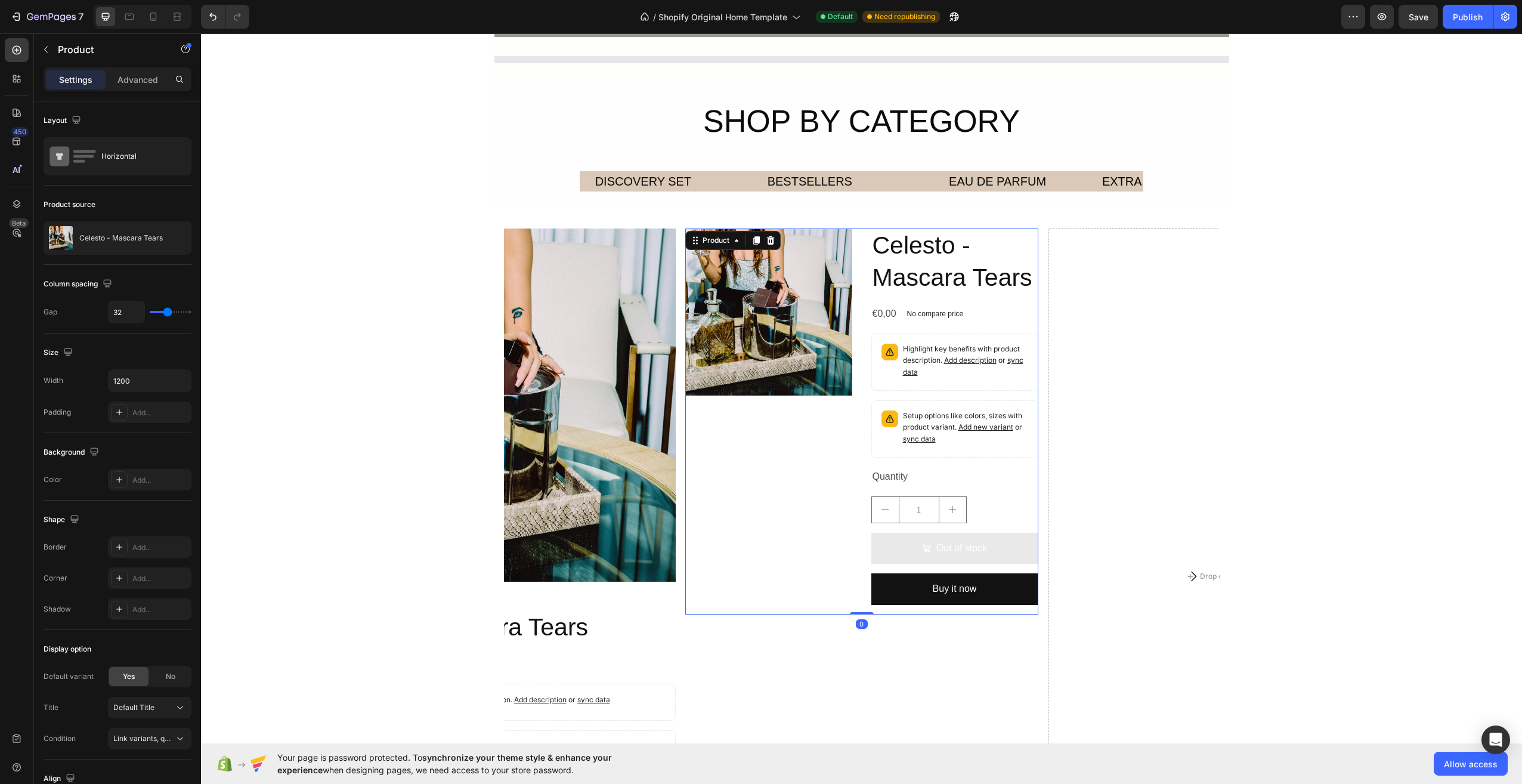
scroll to position [1077, 0]
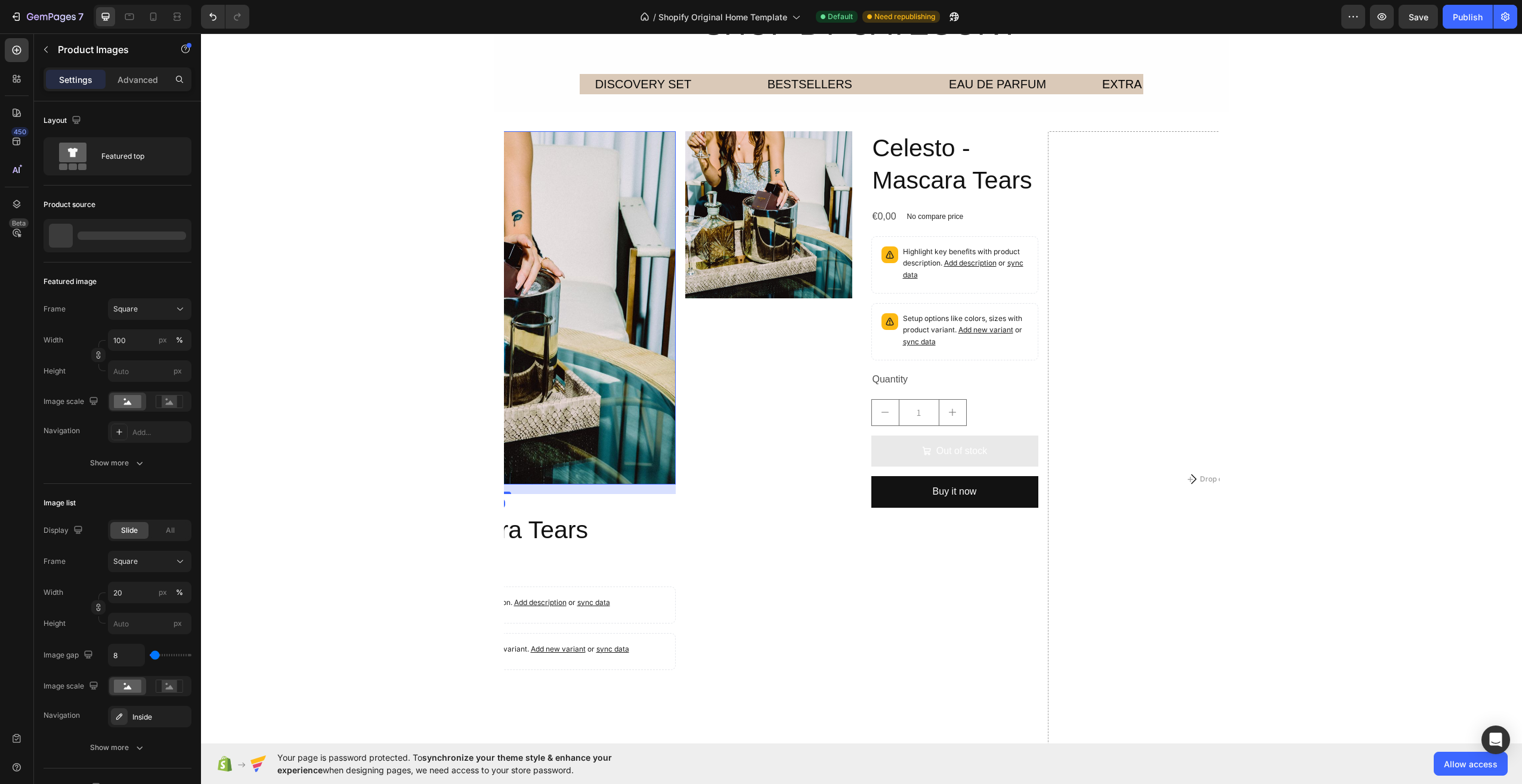
click at [628, 170] on img at bounding box center [499, 307] width 353 height 353
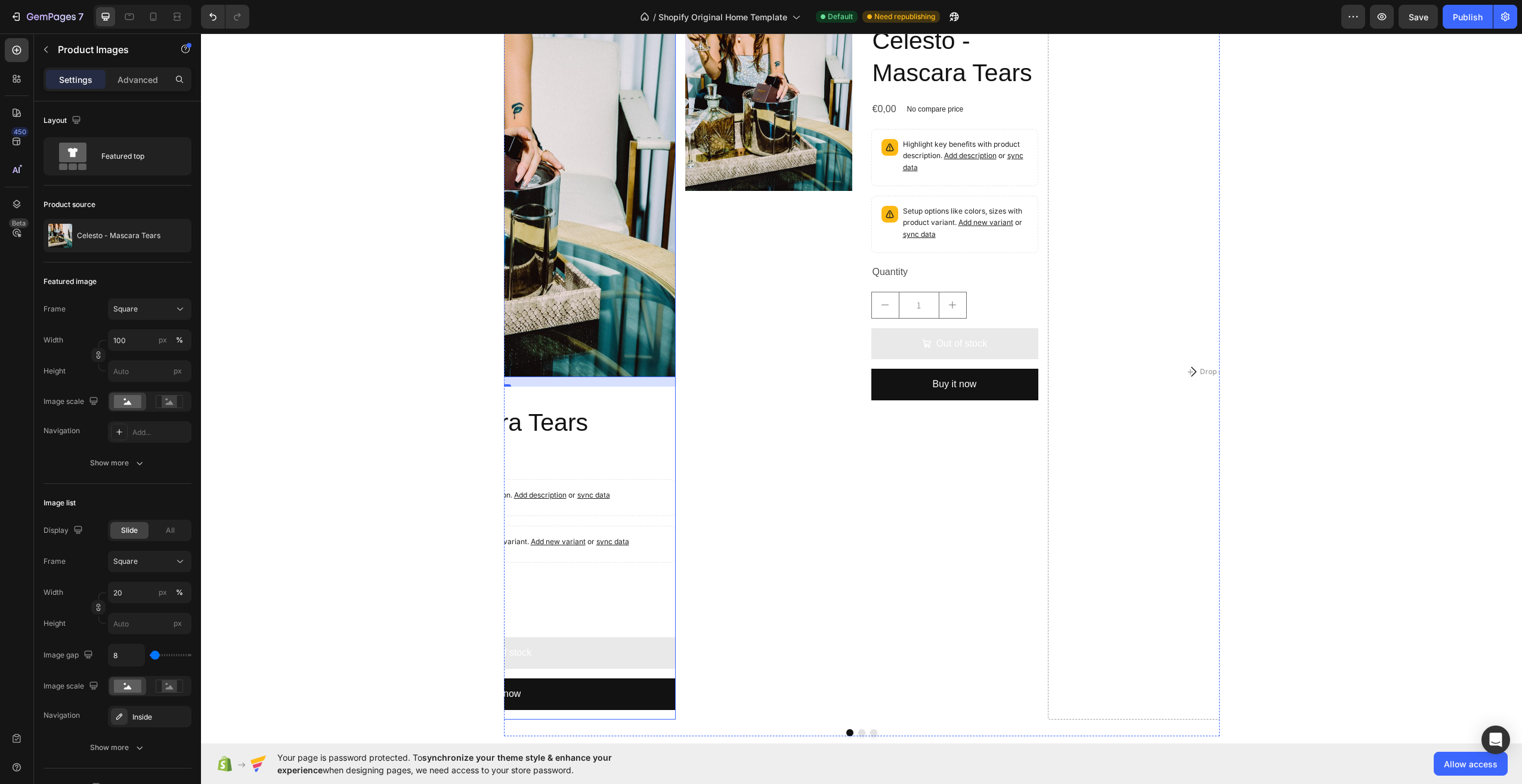
scroll to position [1196, 0]
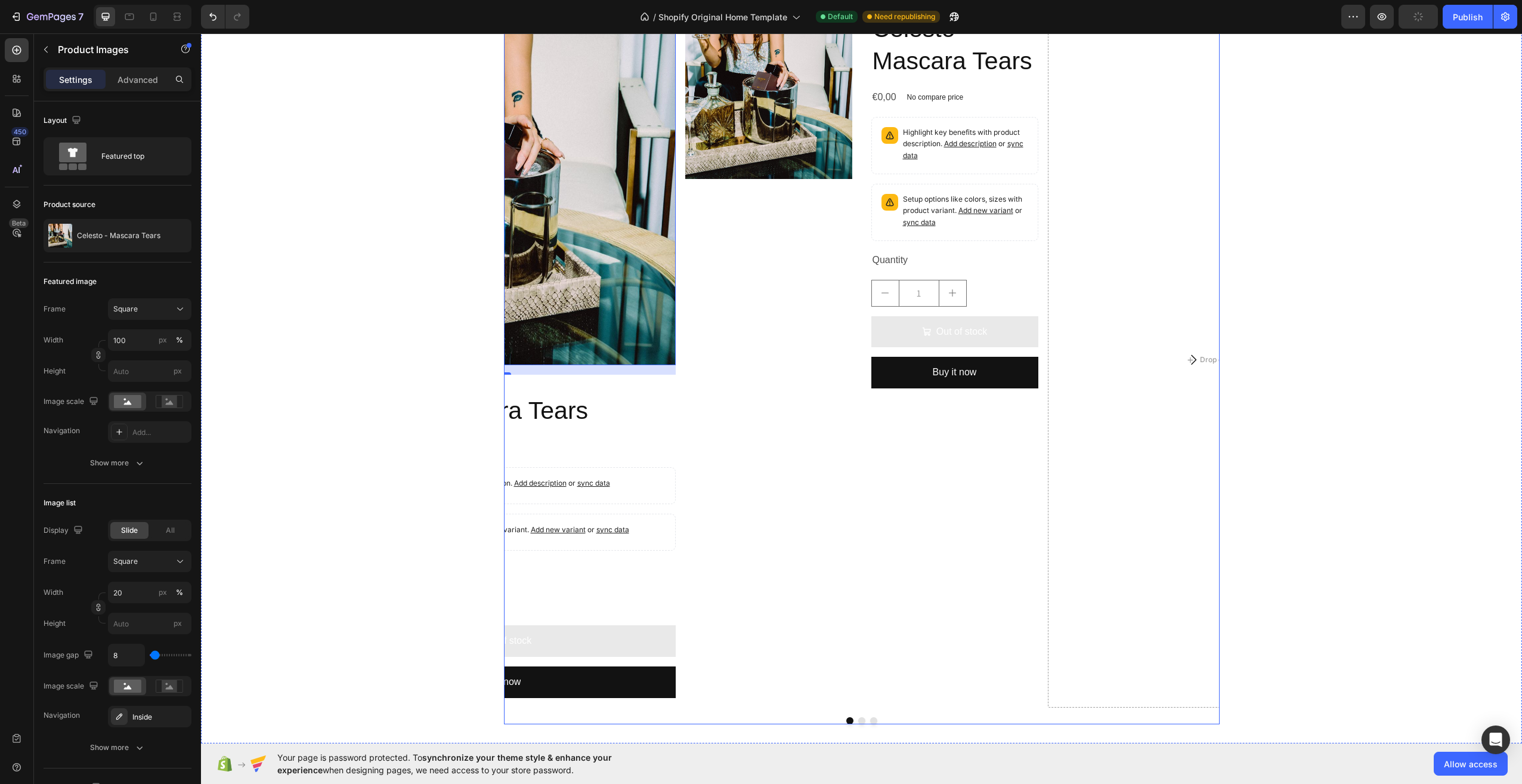
click at [514, 355] on button "Carousel Back Arrow" at bounding box center [530, 359] width 33 height 33
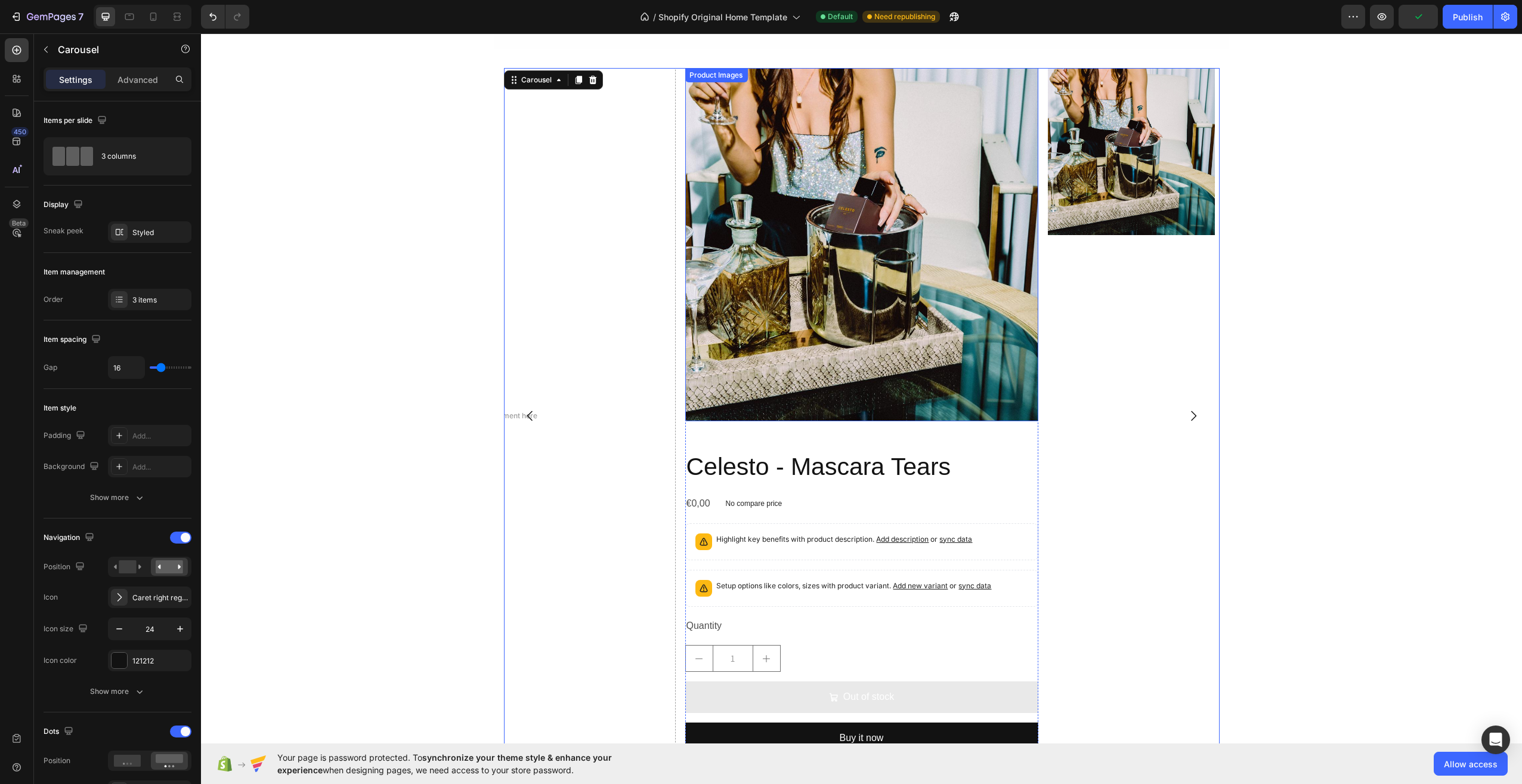
scroll to position [1137, 0]
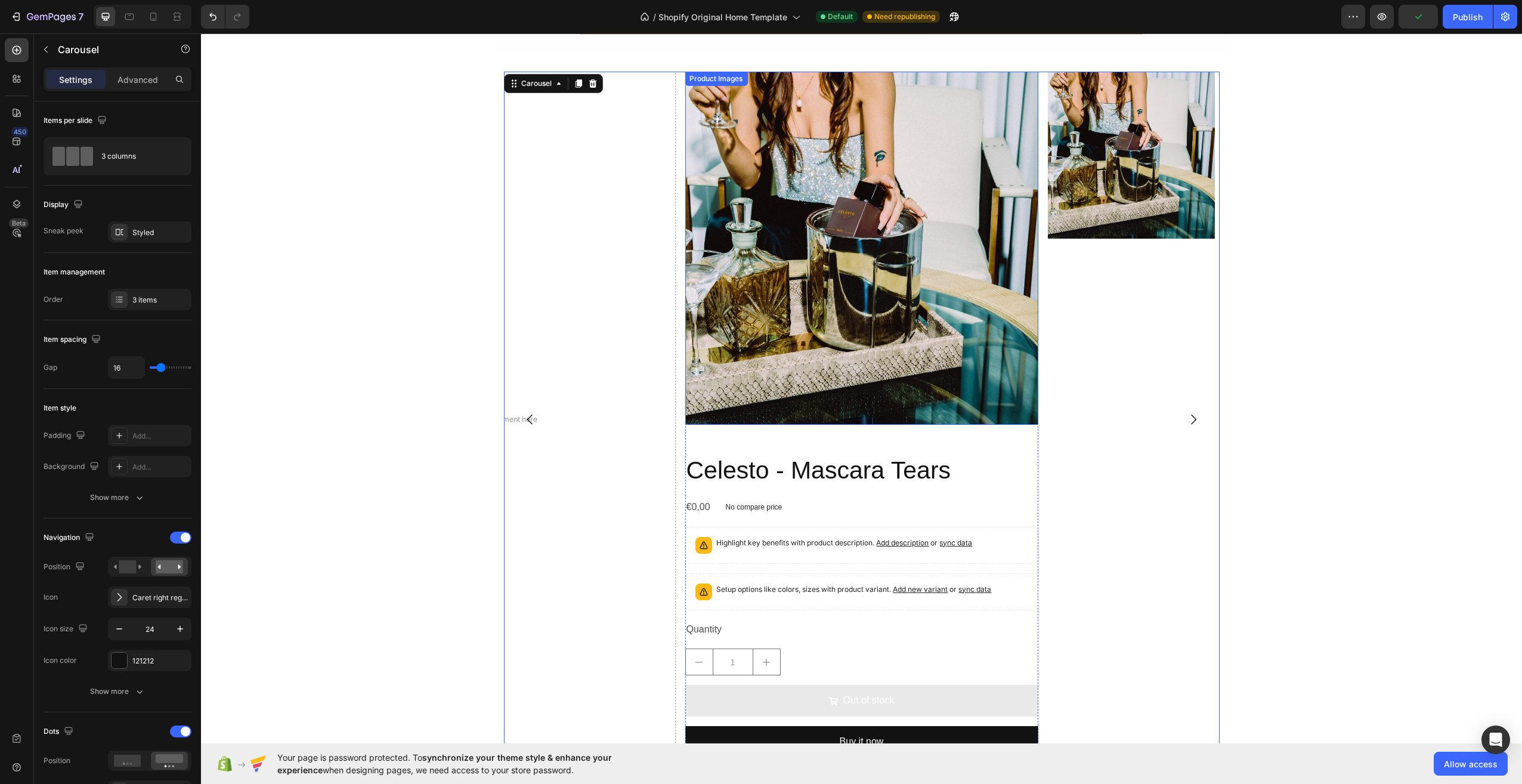
click at [815, 246] on img at bounding box center [861, 248] width 353 height 353
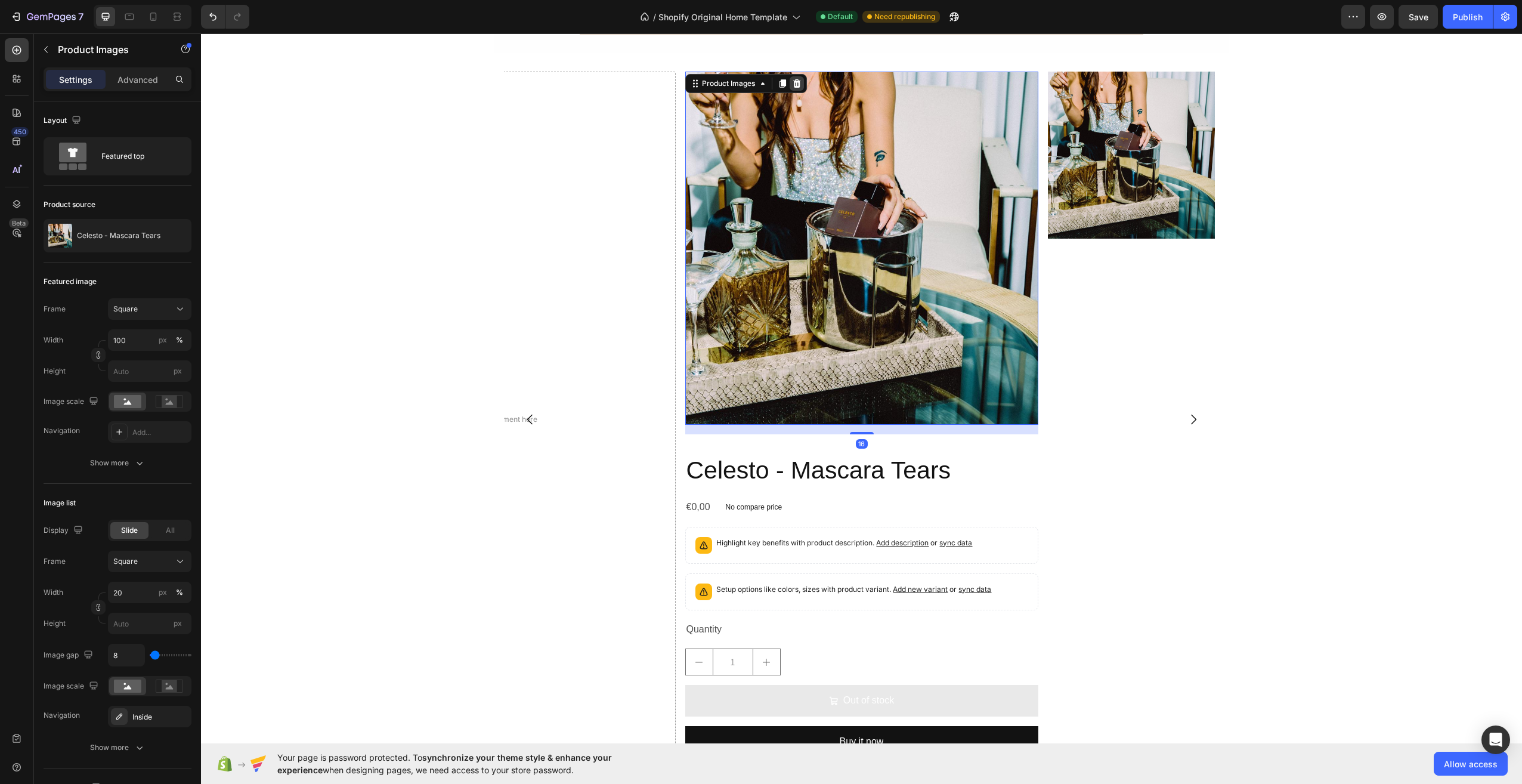
click at [796, 81] on icon at bounding box center [796, 83] width 8 height 9
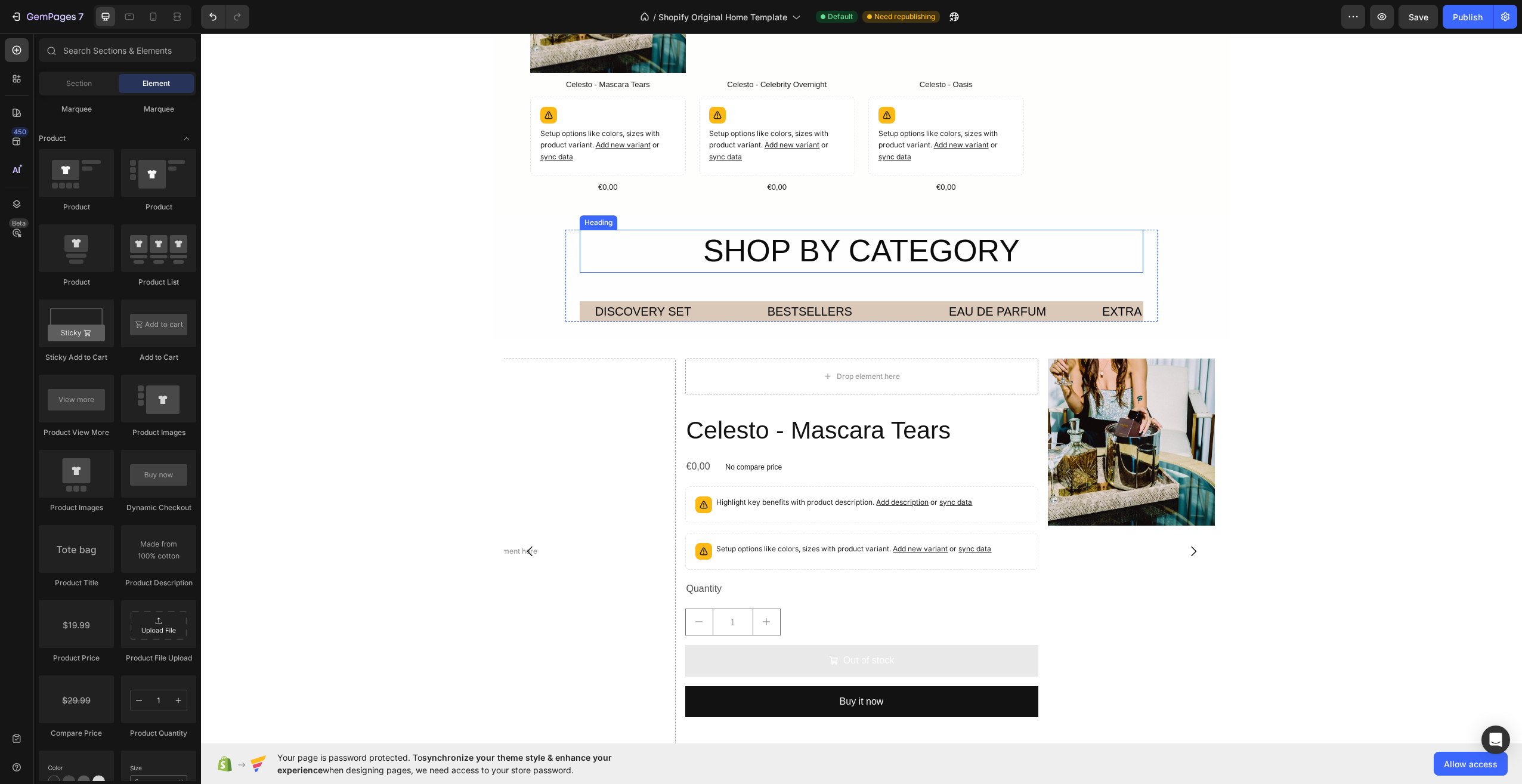
scroll to position [1147, 0]
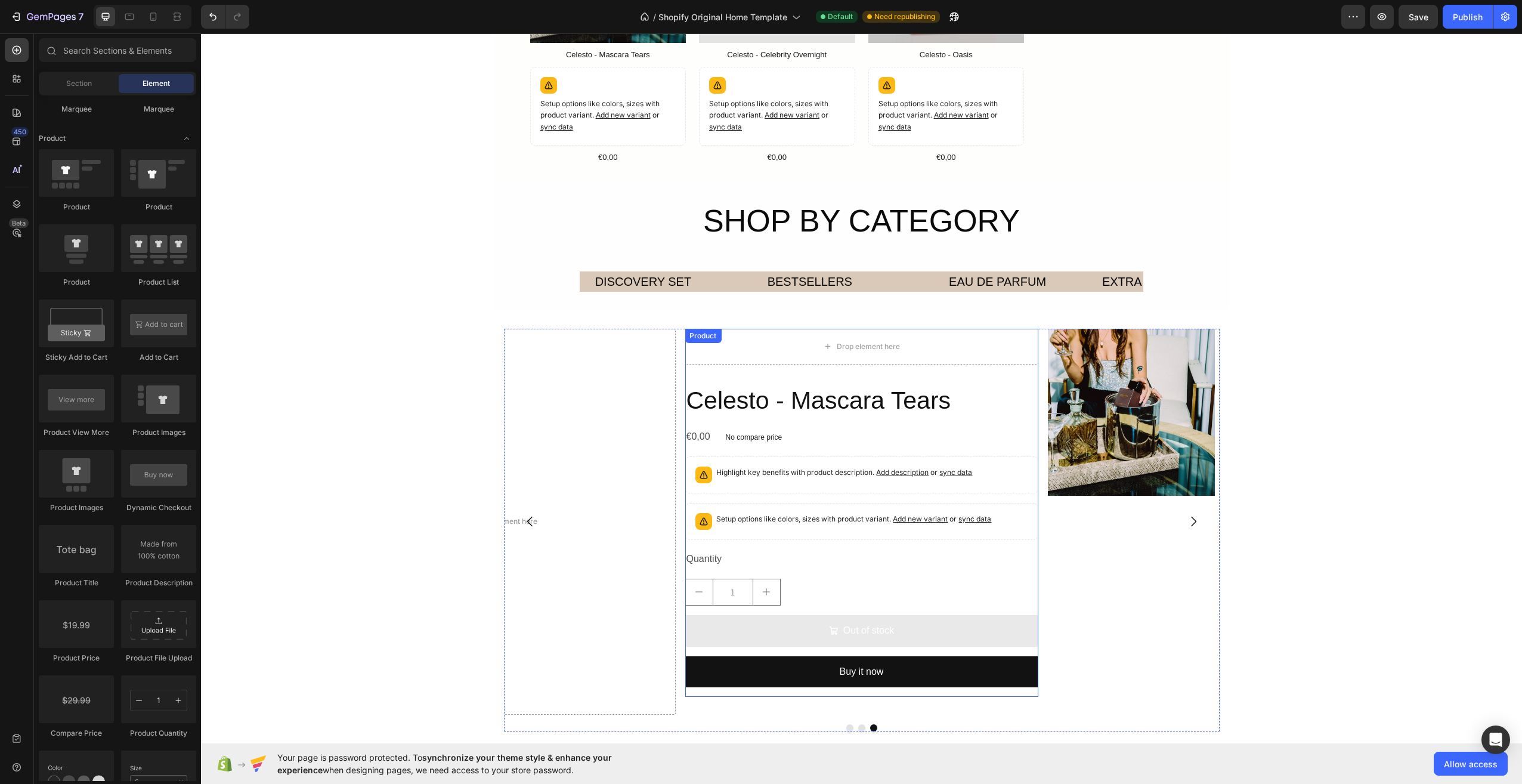
click at [979, 574] on div "Celesto - Mascara Tears Product Title €0,00 Product Price Product Price No comp…" at bounding box center [861, 539] width 353 height 313
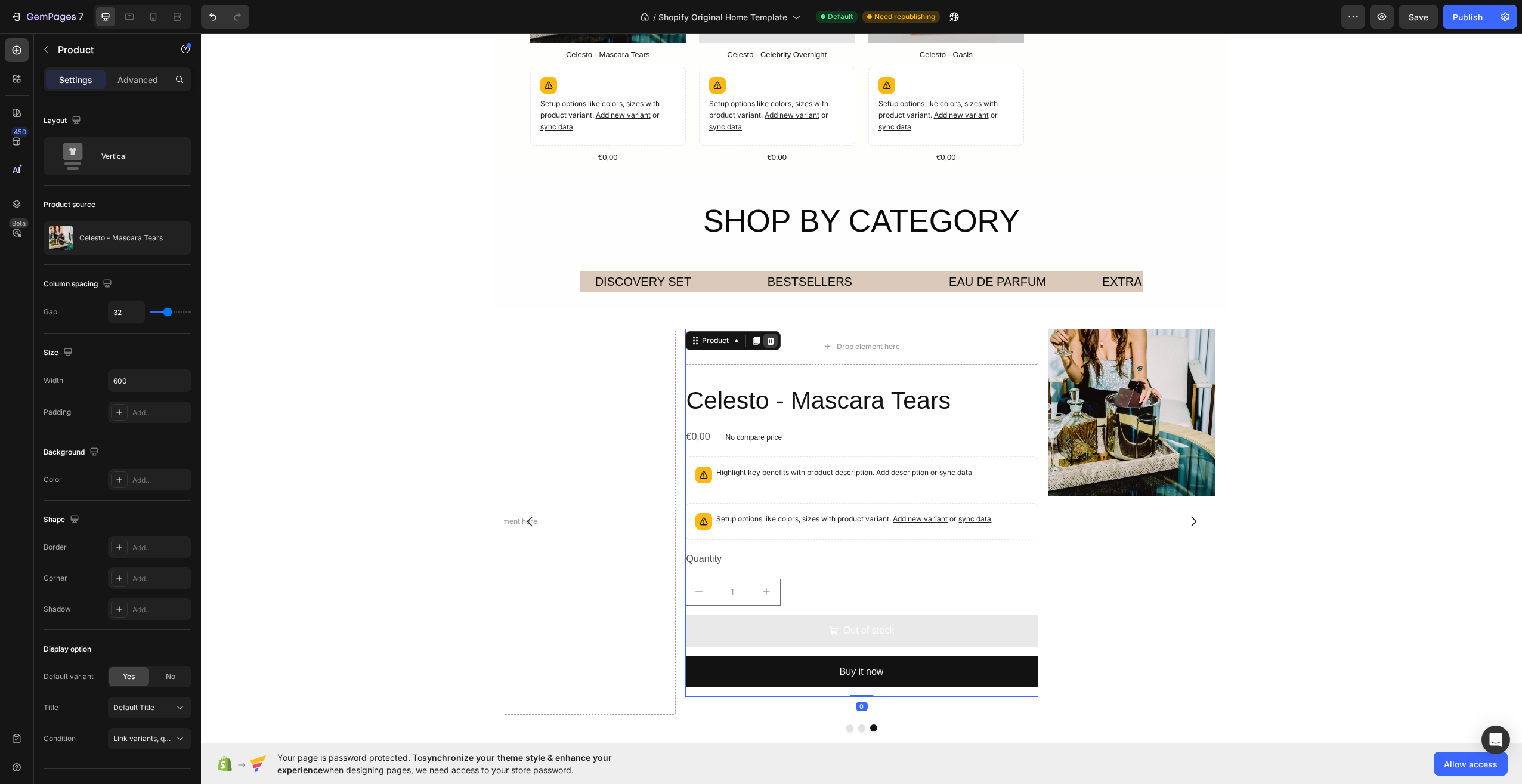
click at [766, 337] on icon at bounding box center [770, 340] width 8 height 9
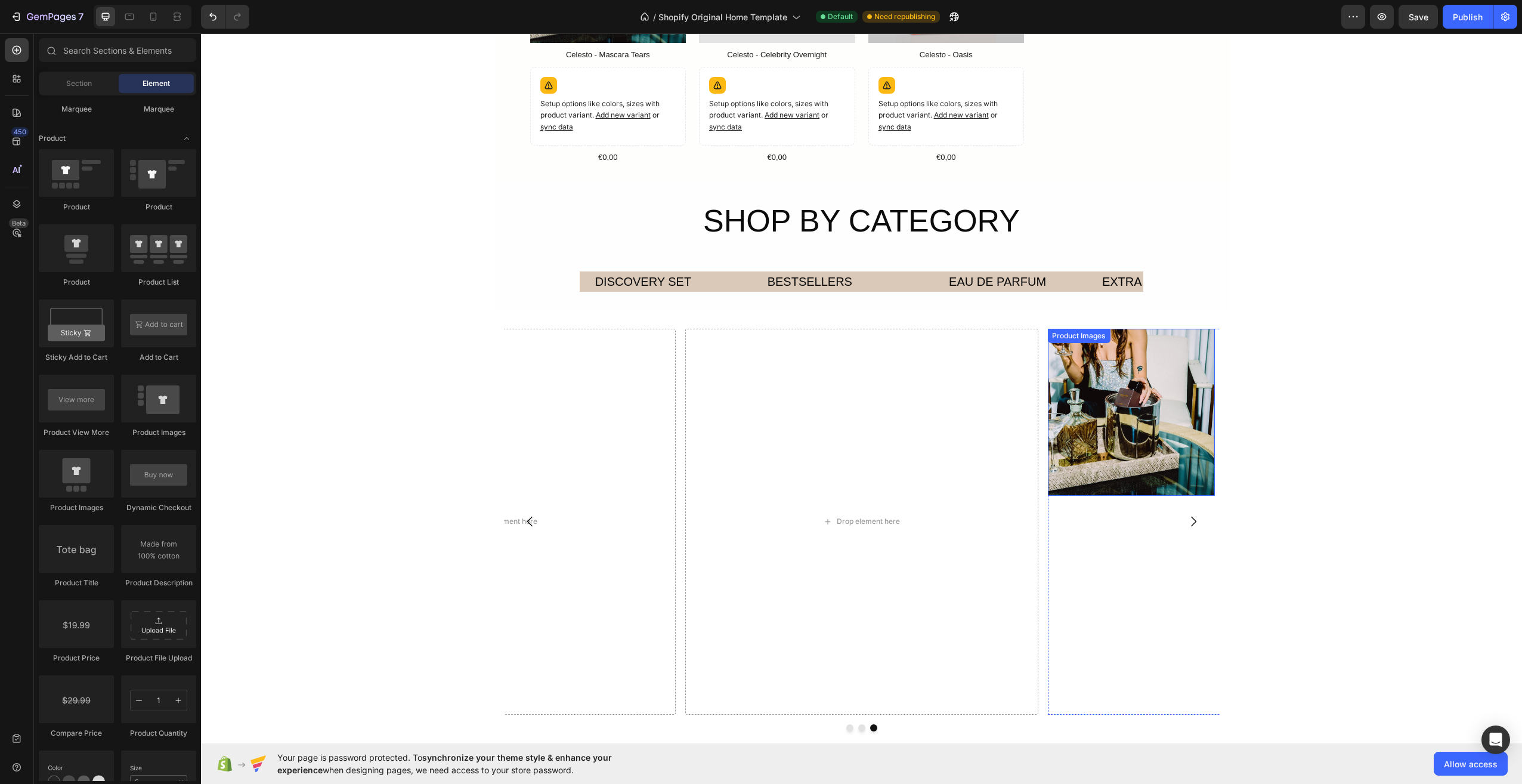
click at [1082, 425] on img at bounding box center [1130, 411] width 167 height 167
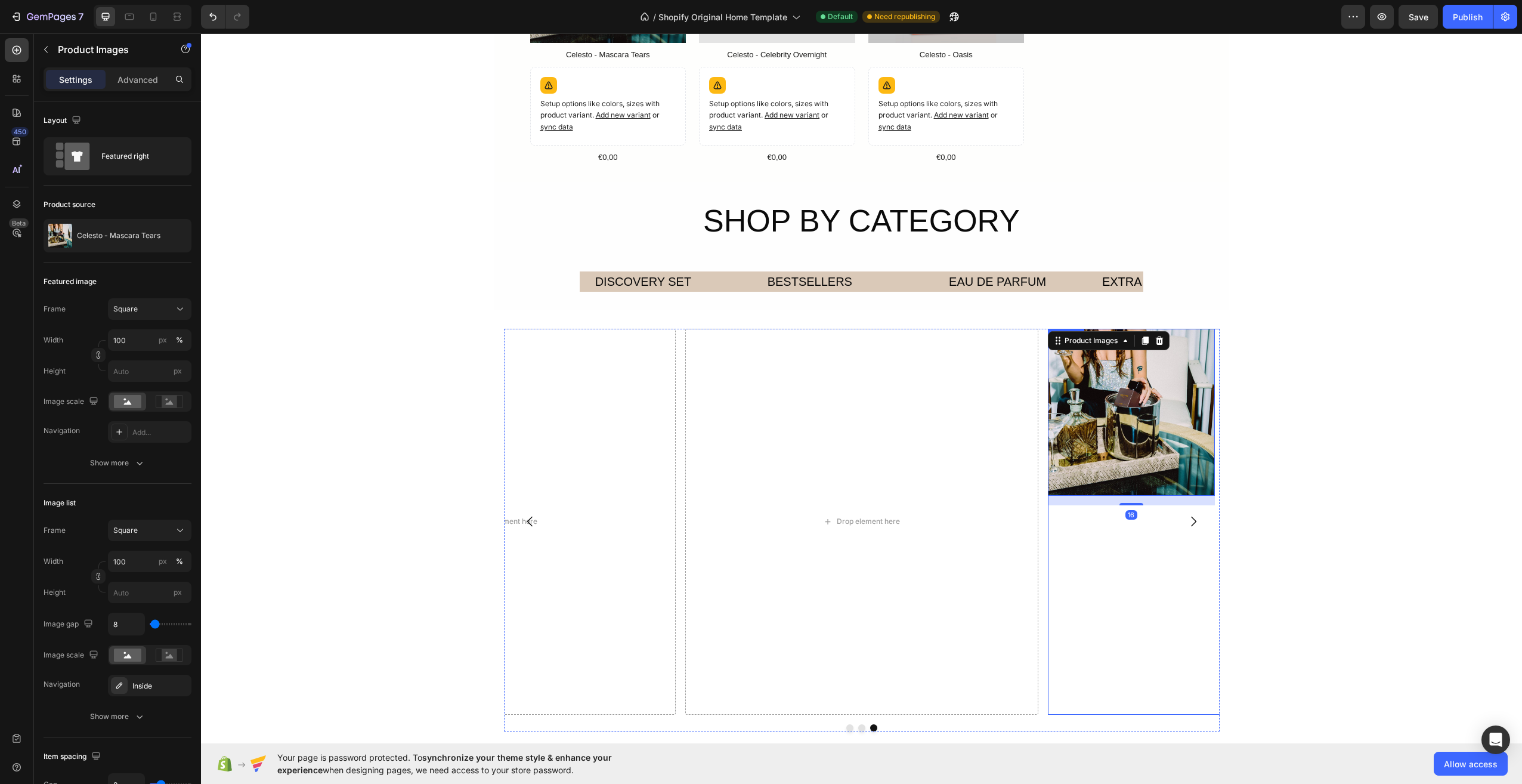
click at [1118, 566] on div "Product Images 16" at bounding box center [1130, 521] width 167 height 386
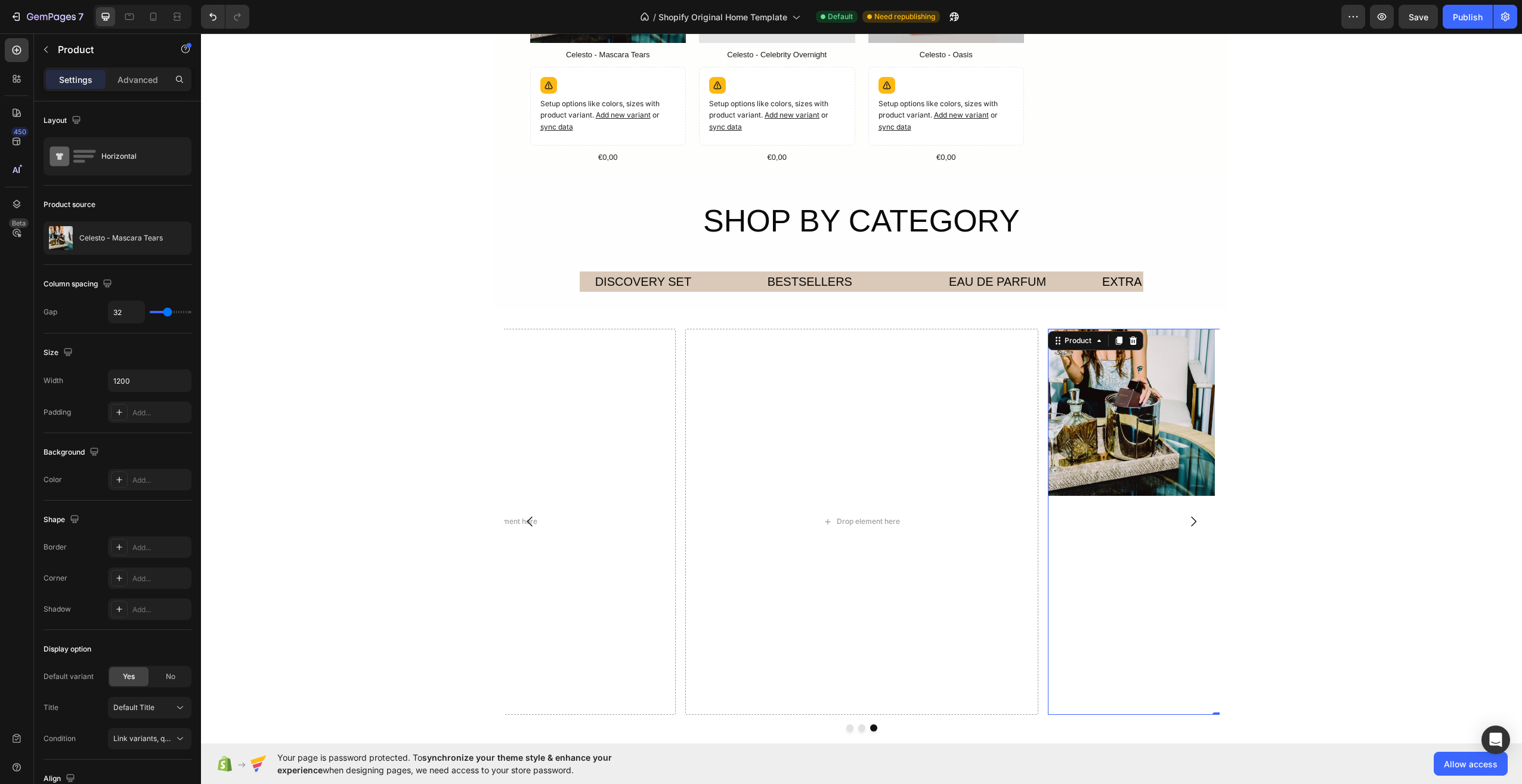
click at [1144, 632] on div "Product Images" at bounding box center [1130, 521] width 167 height 386
click at [1191, 521] on icon "Carousel Next Arrow" at bounding box center [1193, 521] width 14 height 14
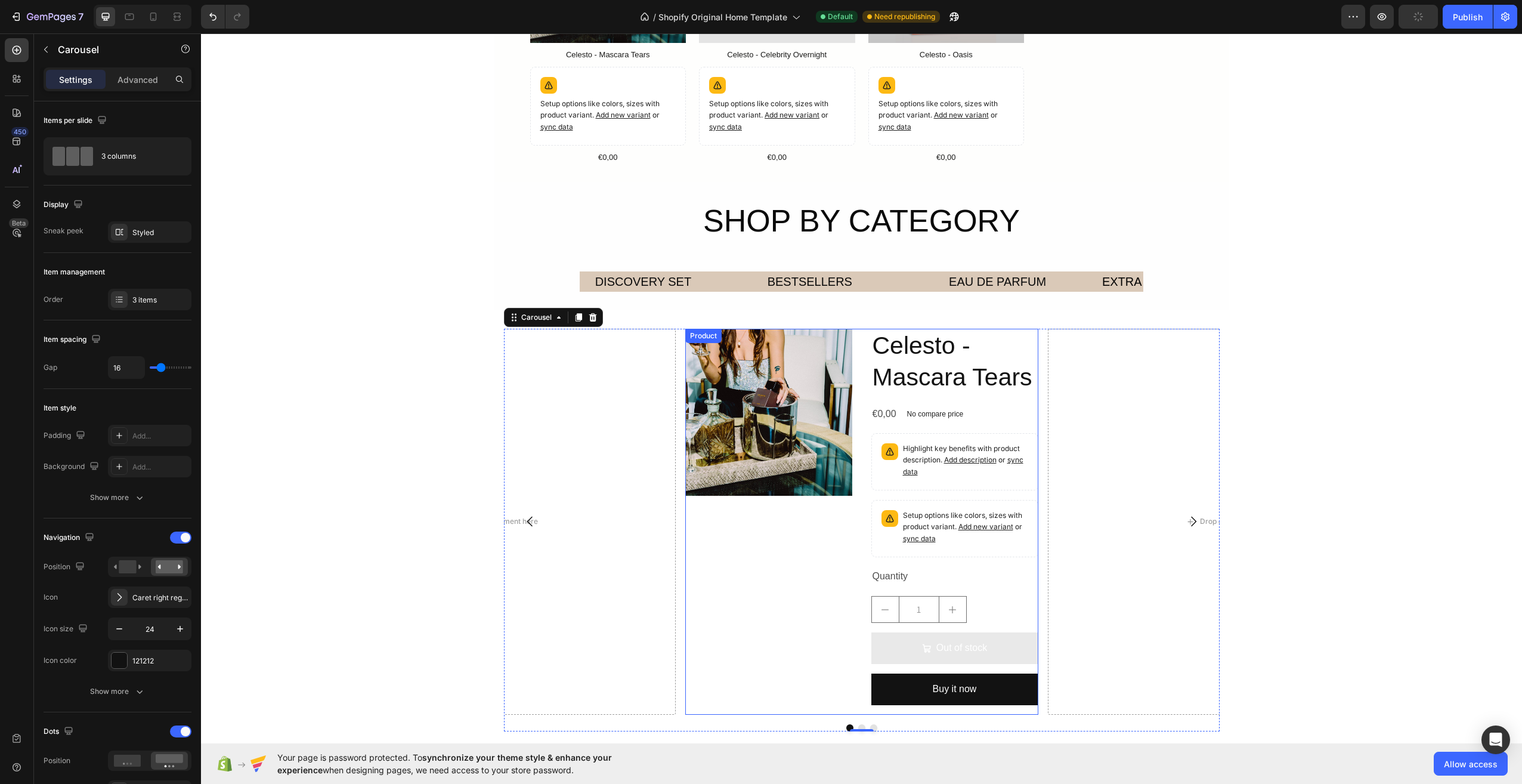
click at [812, 526] on div "Product Images" at bounding box center [768, 521] width 167 height 386
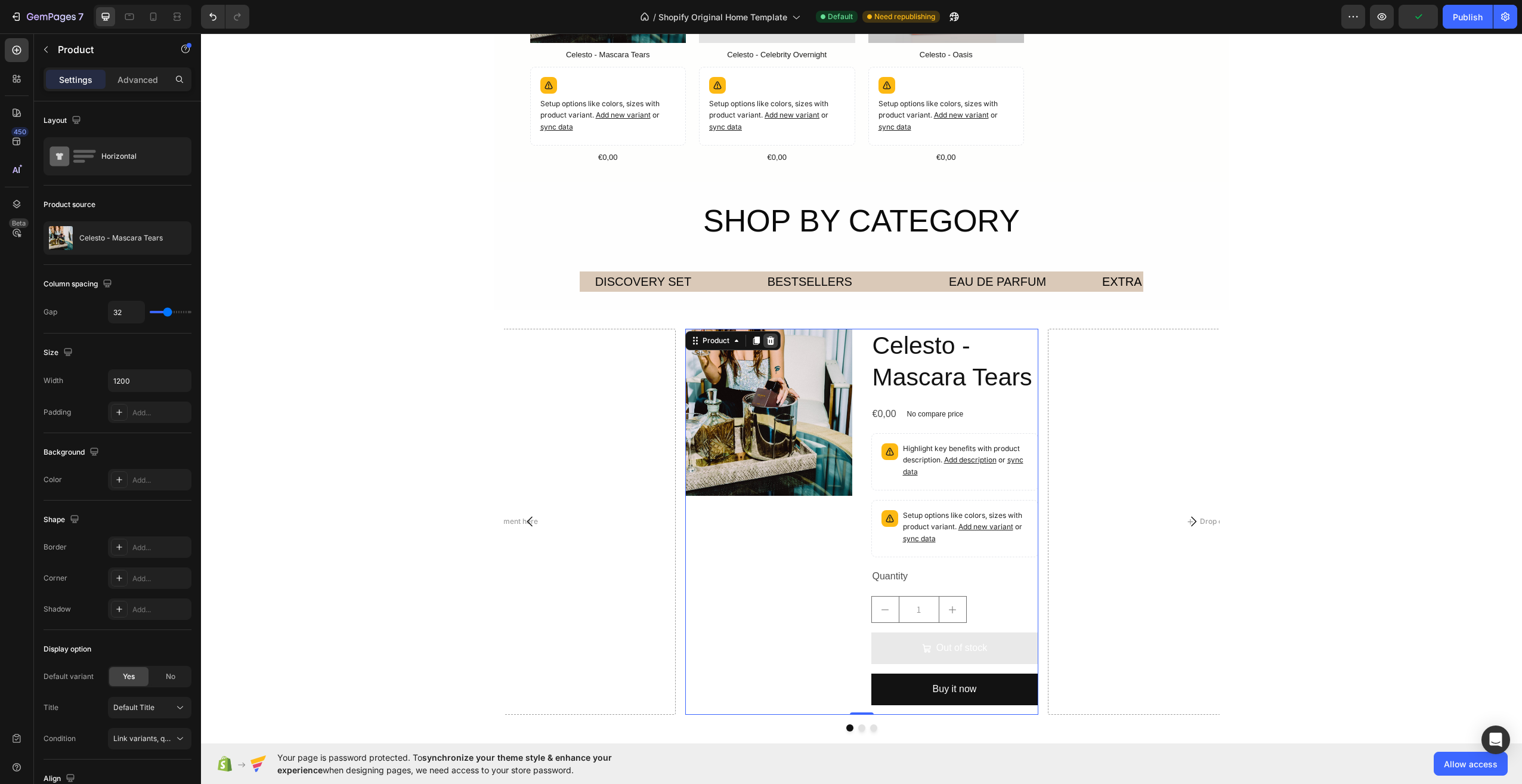
click at [769, 342] on icon at bounding box center [770, 340] width 8 height 9
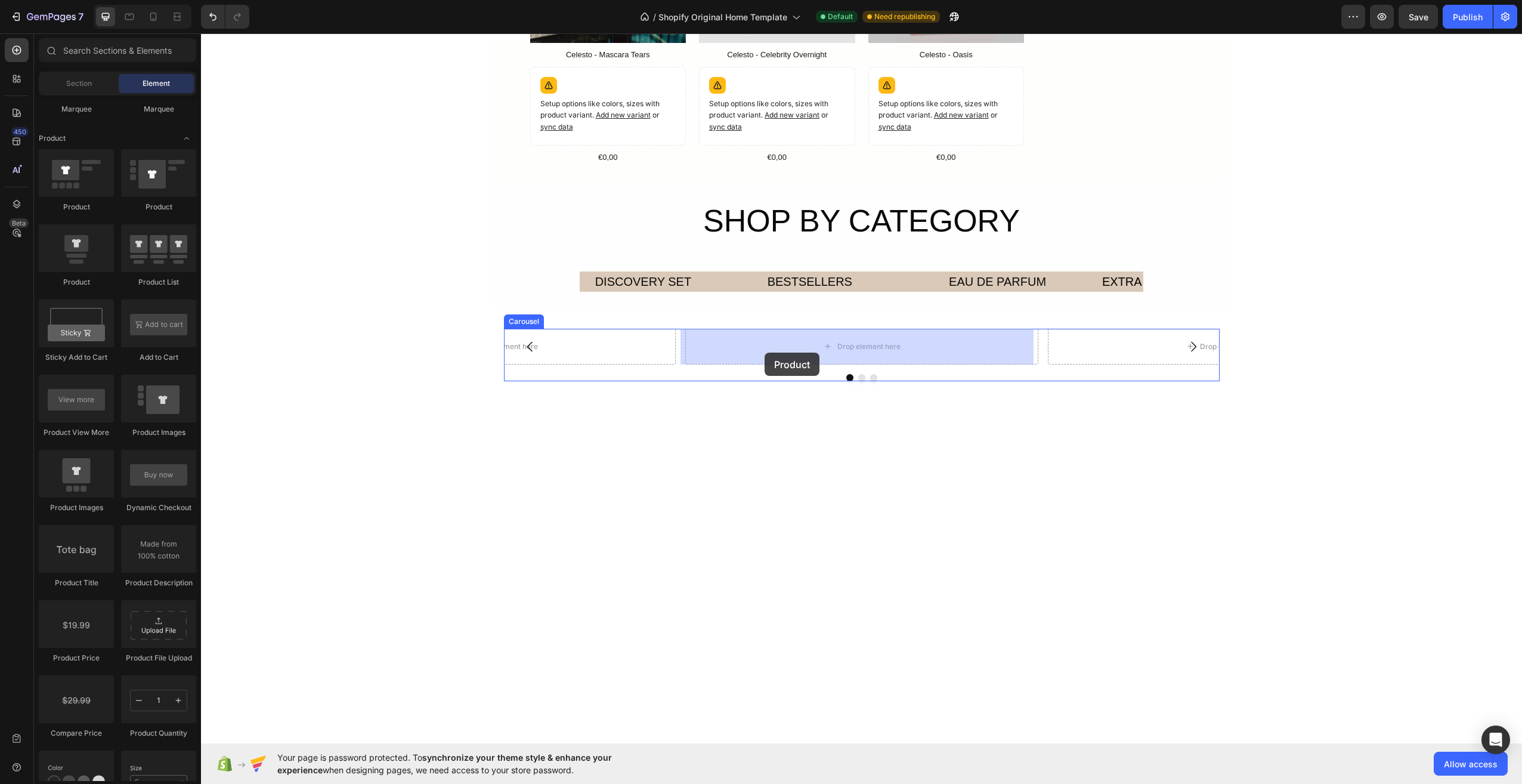
drag, startPoint x: 279, startPoint y: 230, endPoint x: 764, endPoint y: 353, distance: 500.4
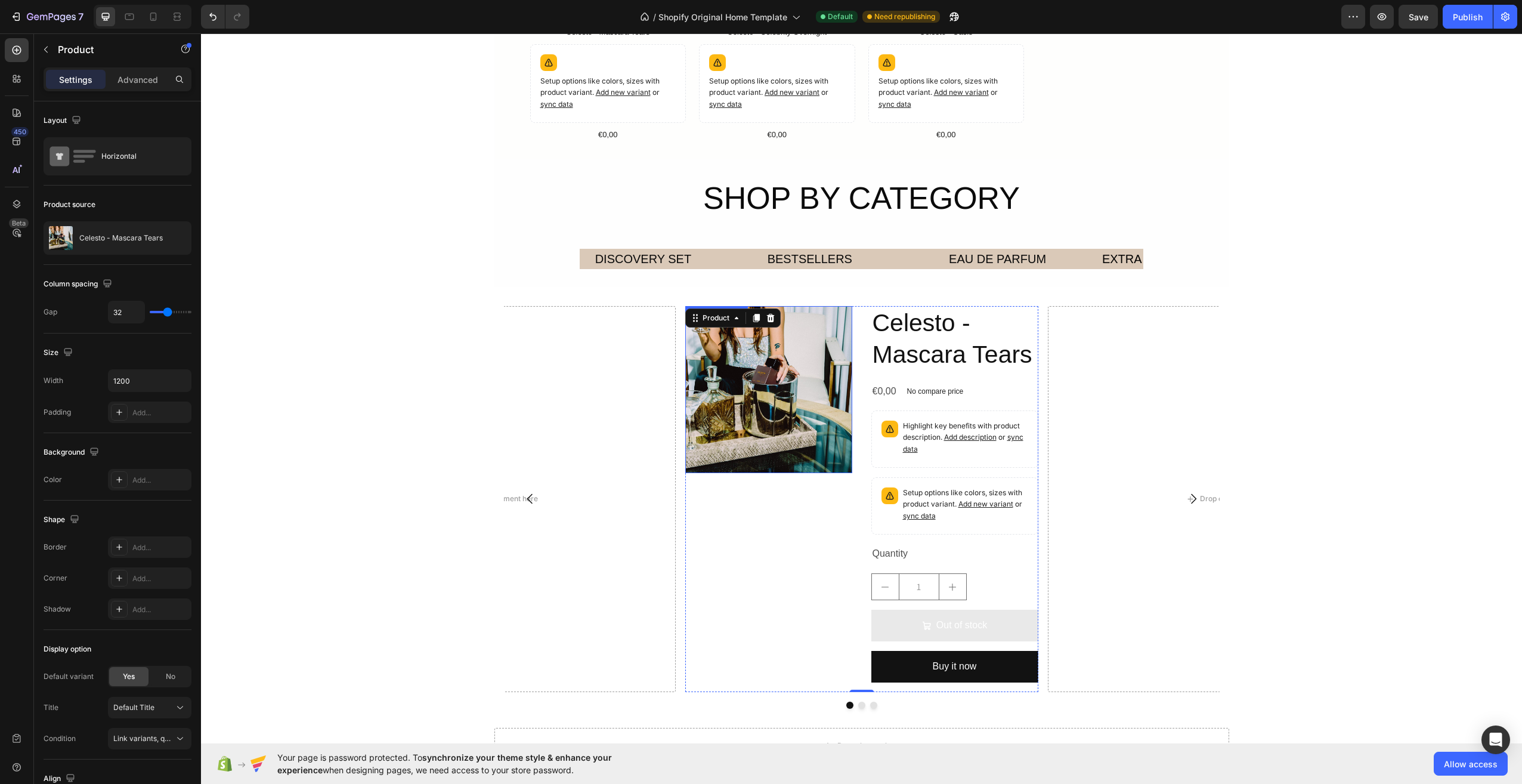
scroll to position [1266, 0]
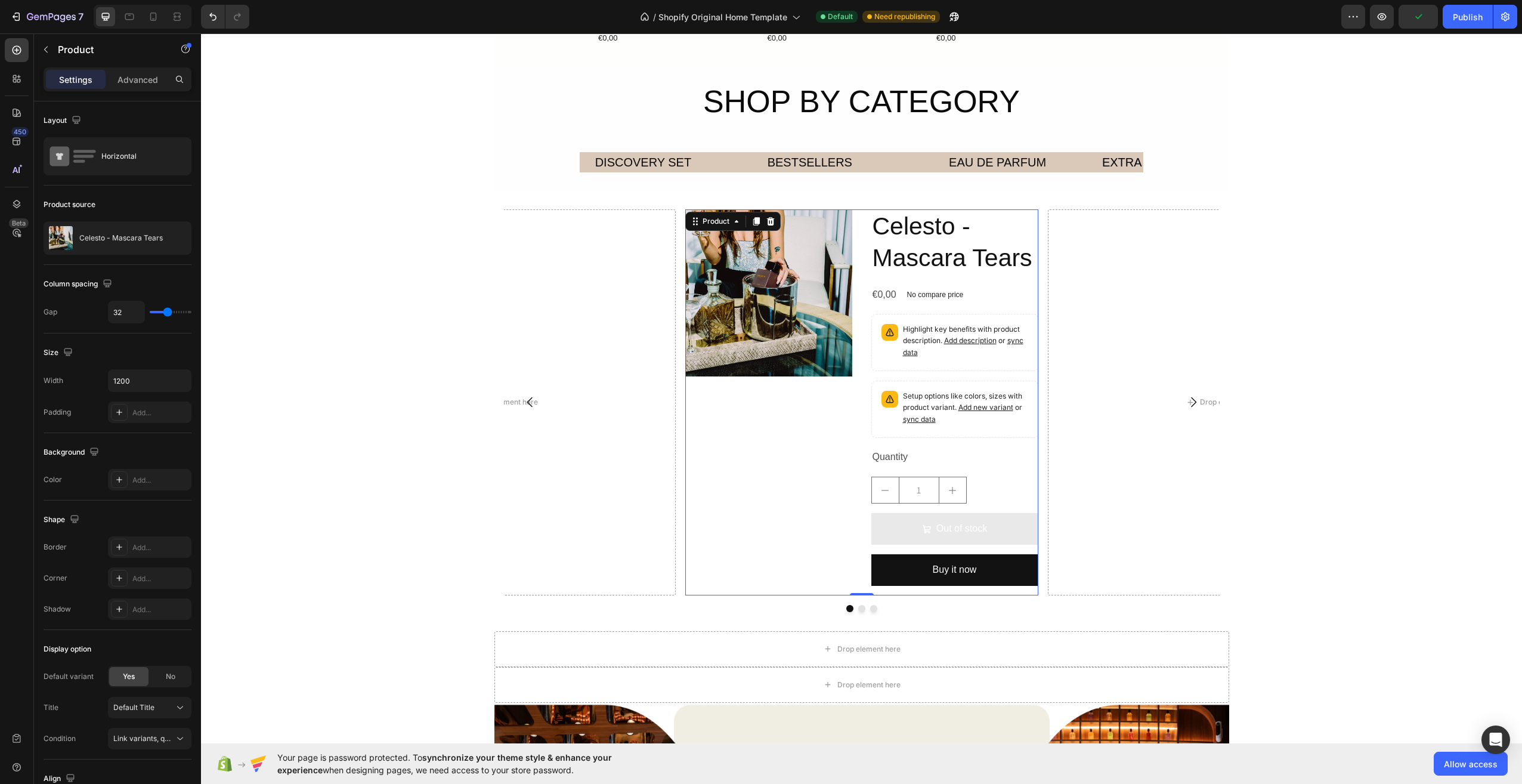
click at [782, 489] on div "Product Images" at bounding box center [768, 402] width 167 height 386
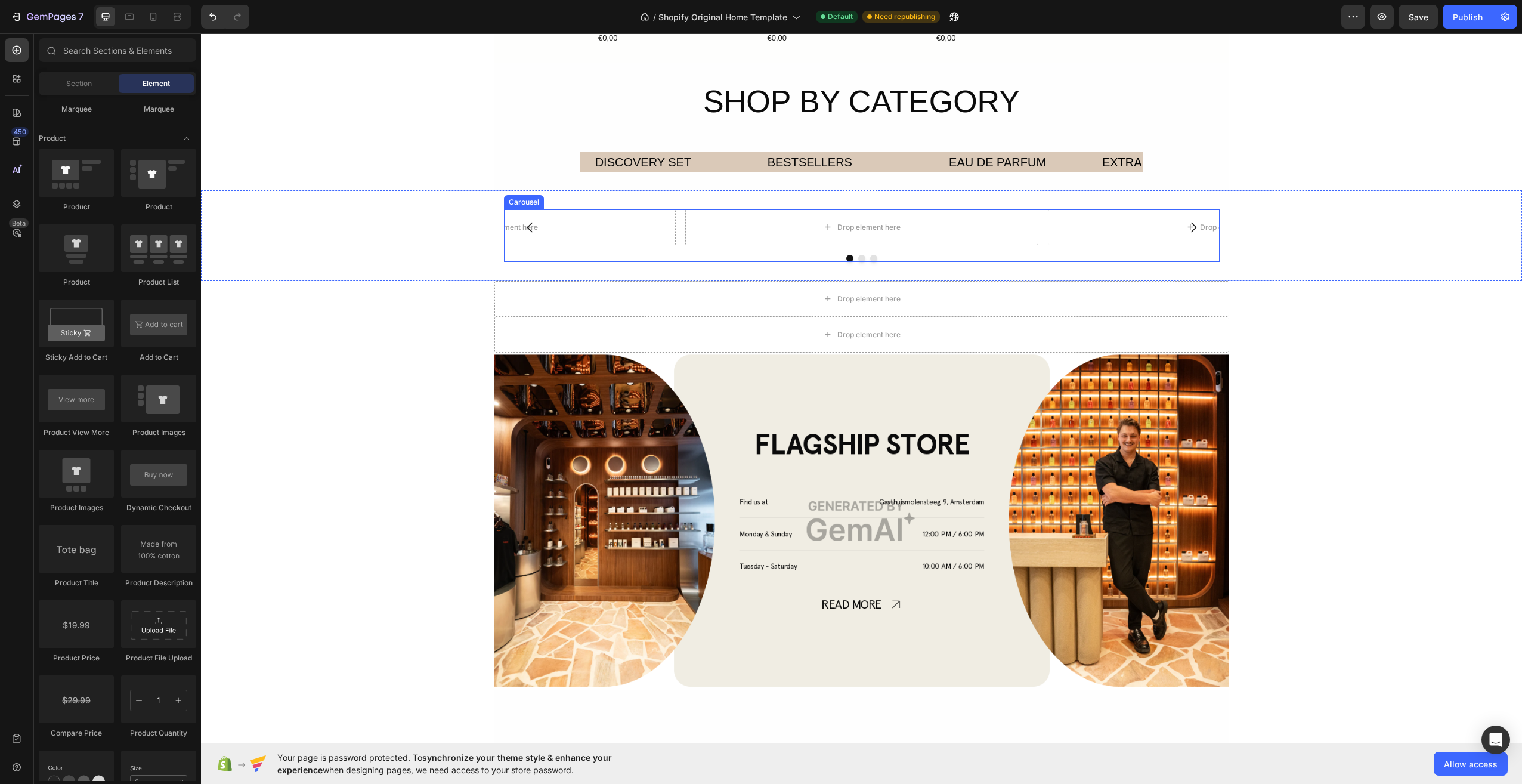
click at [863, 254] on div at bounding box center [862, 258] width 716 height 8
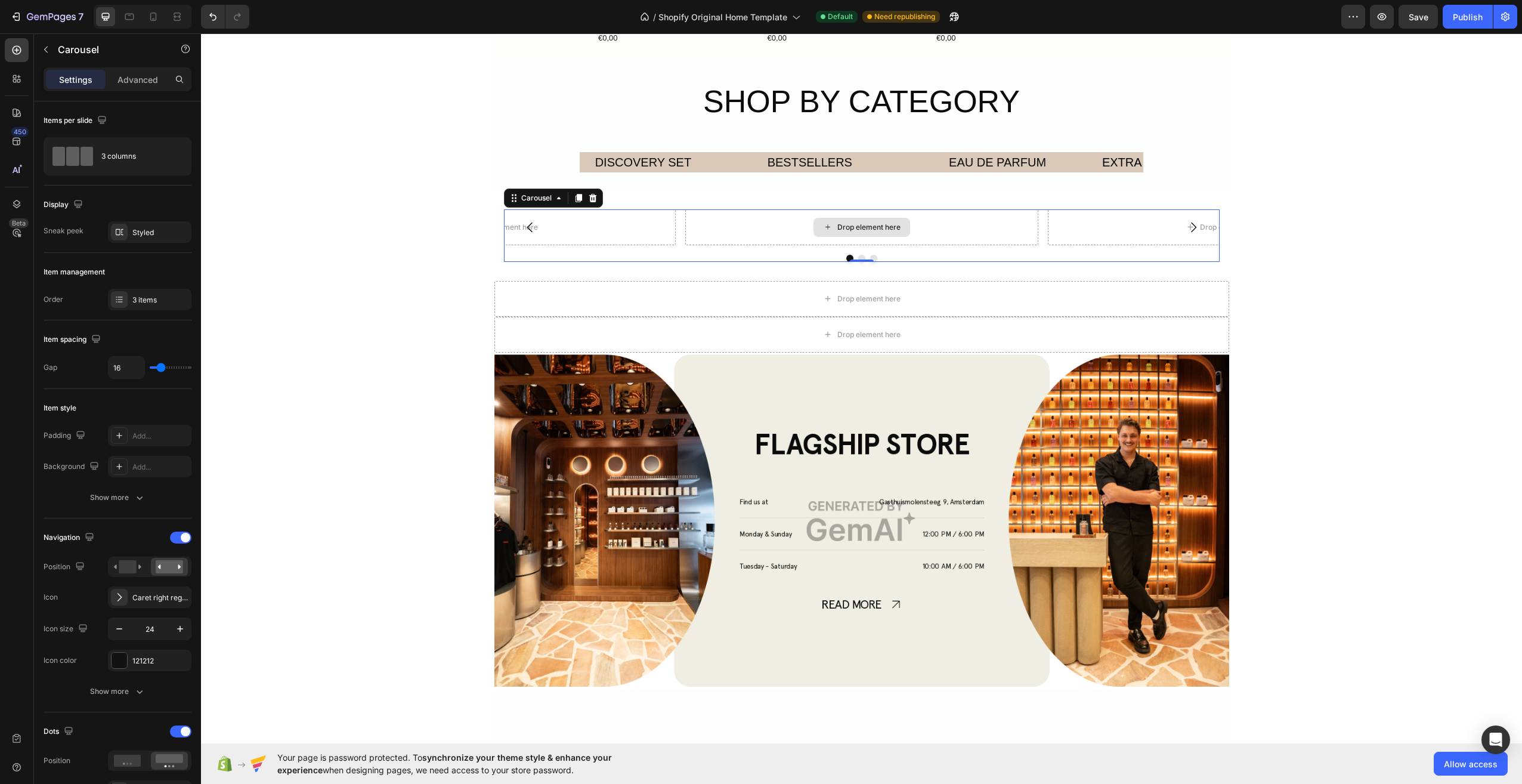
click at [757, 235] on div "Drop element here" at bounding box center [861, 227] width 353 height 36
click at [20, 49] on icon at bounding box center [16, 50] width 12 height 12
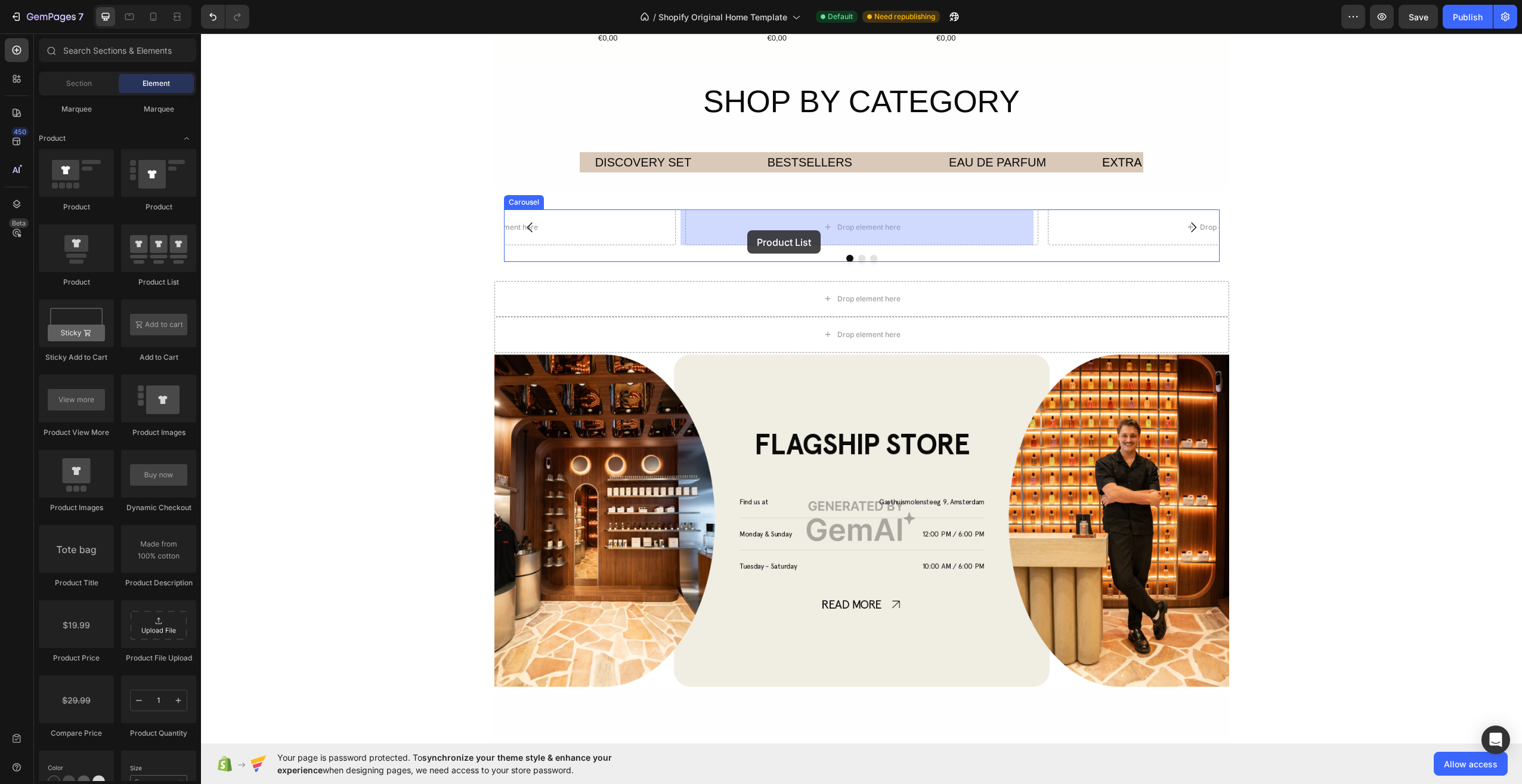
drag, startPoint x: 346, startPoint y: 305, endPoint x: 747, endPoint y: 230, distance: 408.0
click at [747, 230] on div "Drop element here" at bounding box center [861, 227] width 353 height 36
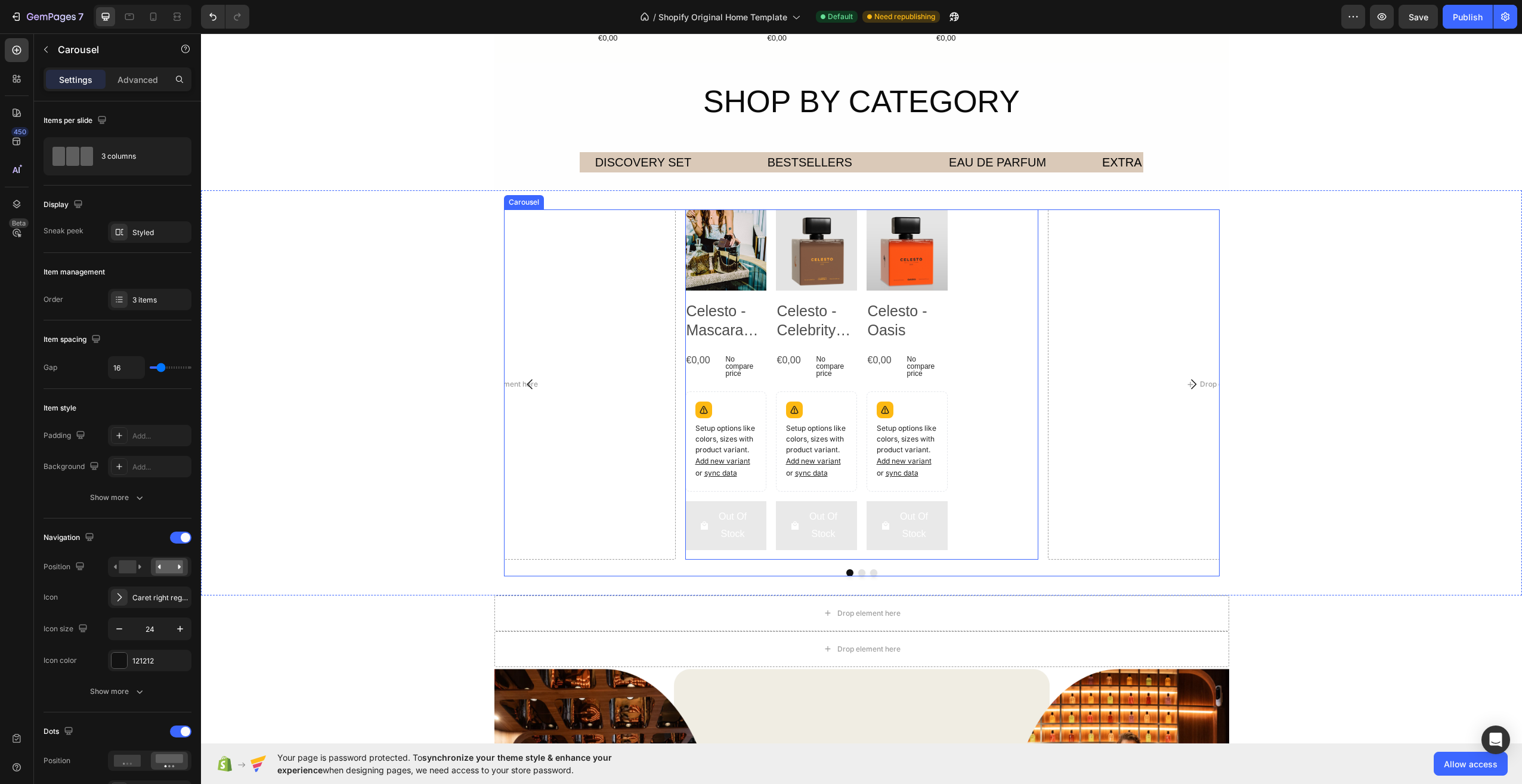
click at [1195, 383] on icon "Carousel Next Arrow" at bounding box center [1193, 383] width 14 height 14
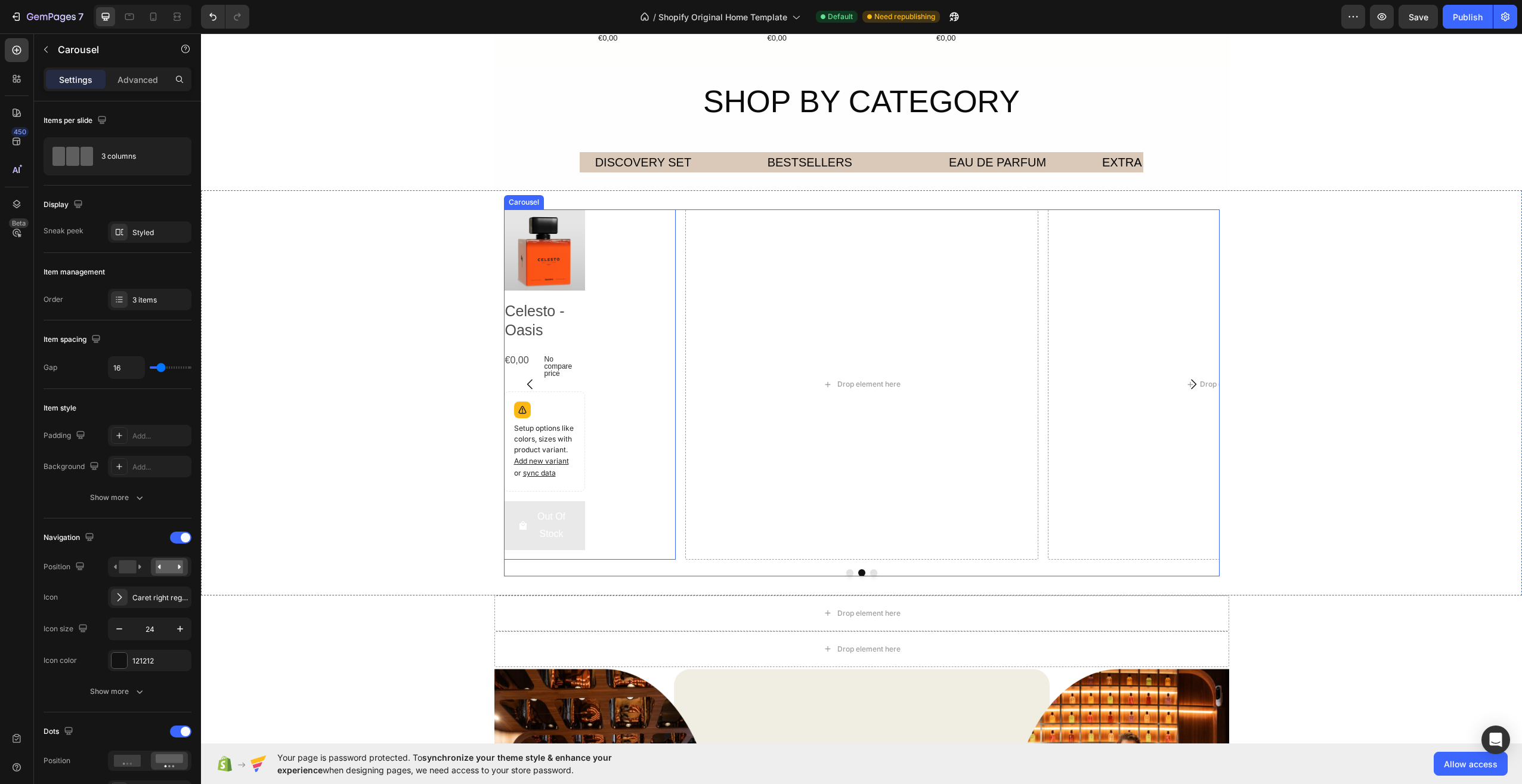
click at [523, 377] on icon "Carousel Back Arrow" at bounding box center [530, 383] width 14 height 14
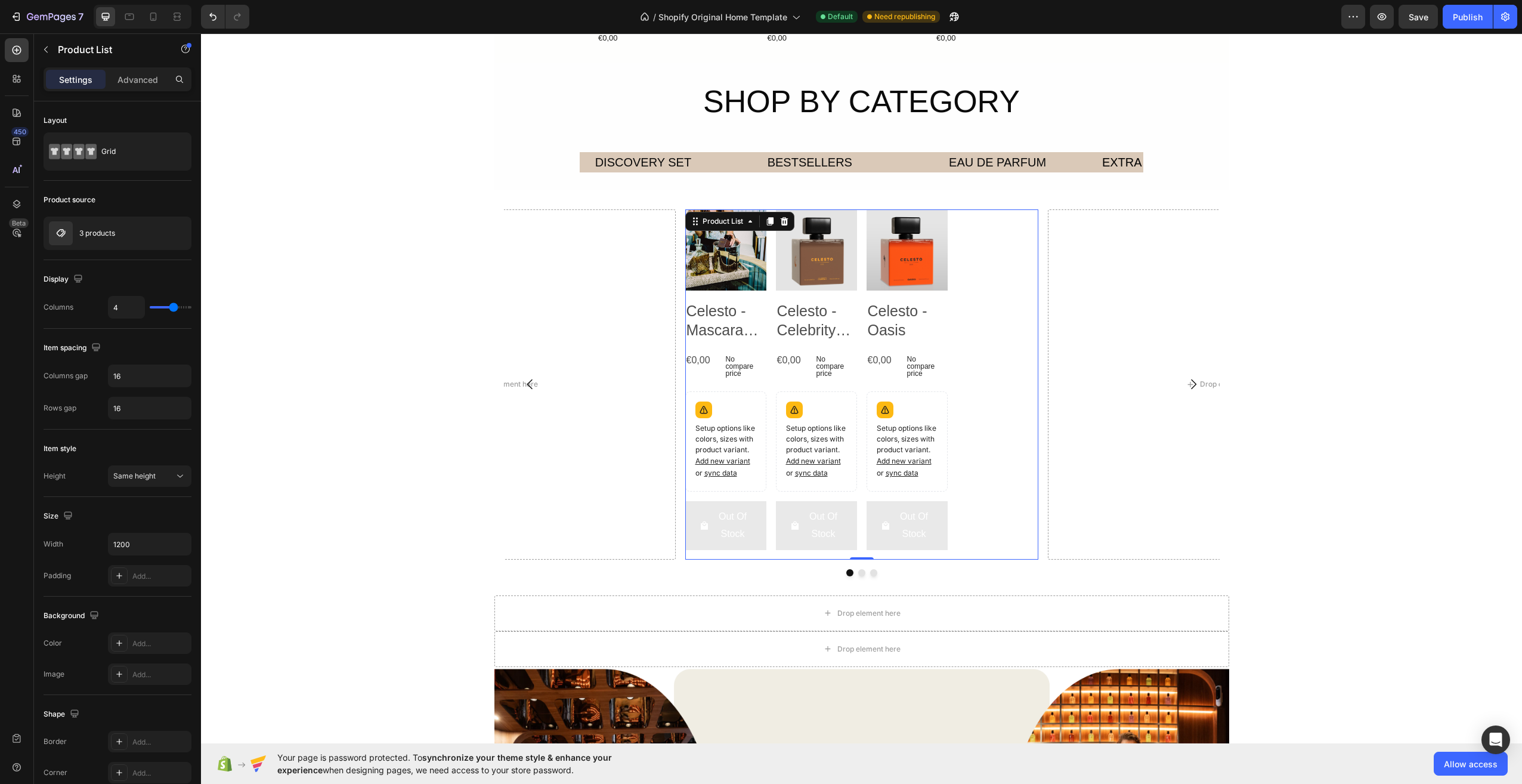
click at [984, 414] on div "Product Images Celesto - Mascara Tears Product Title €0,00 Product Price Produc…" at bounding box center [861, 384] width 353 height 350
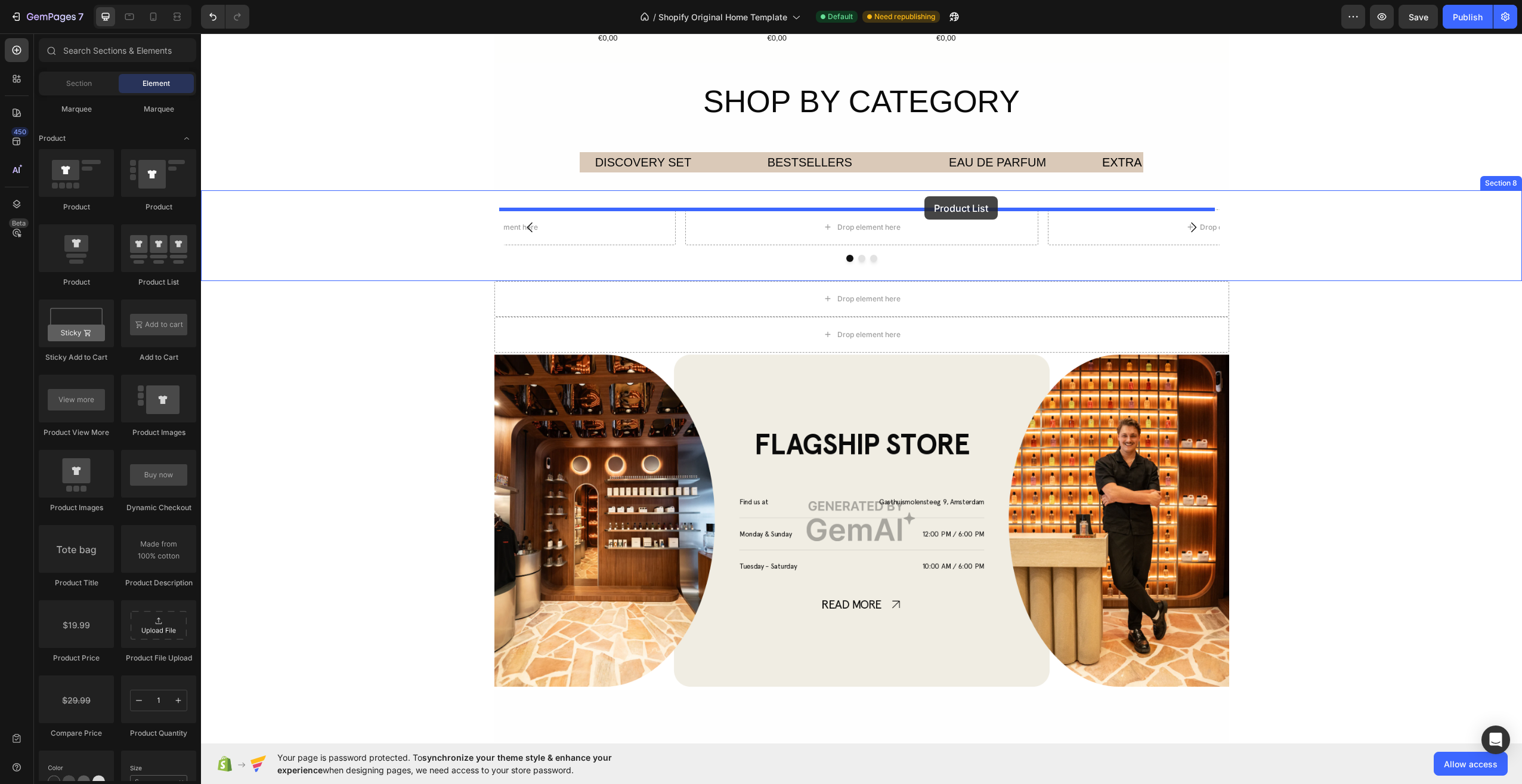
drag, startPoint x: 350, startPoint y: 313, endPoint x: 924, endPoint y: 196, distance: 585.8
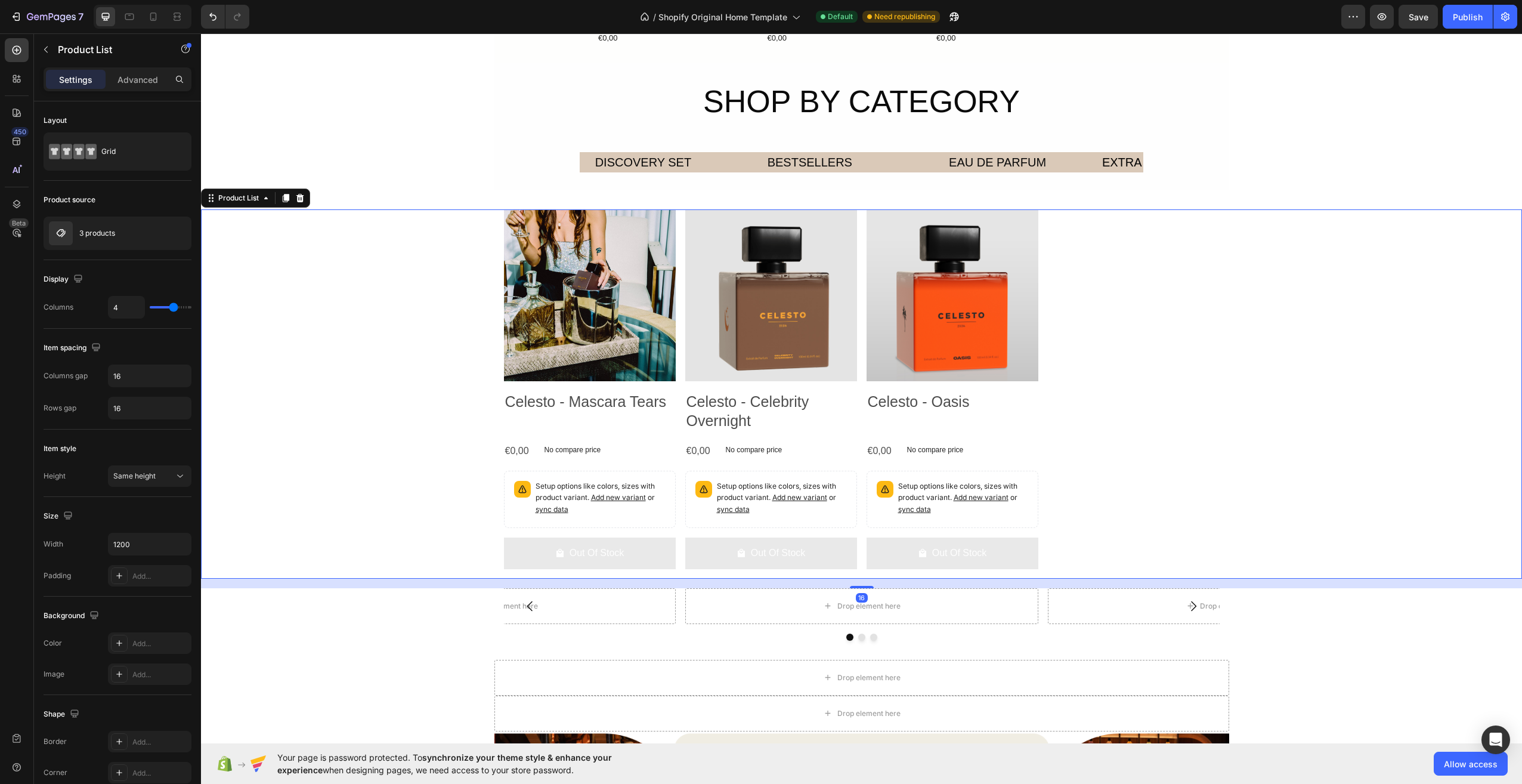
click at [1187, 334] on div "Product Images Celesto - Mascara Tears Product Title €0,00 Product Price Produc…" at bounding box center [862, 393] width 716 height 369
click at [778, 163] on div "BESTSELLERS" at bounding box center [810, 162] width 87 height 20
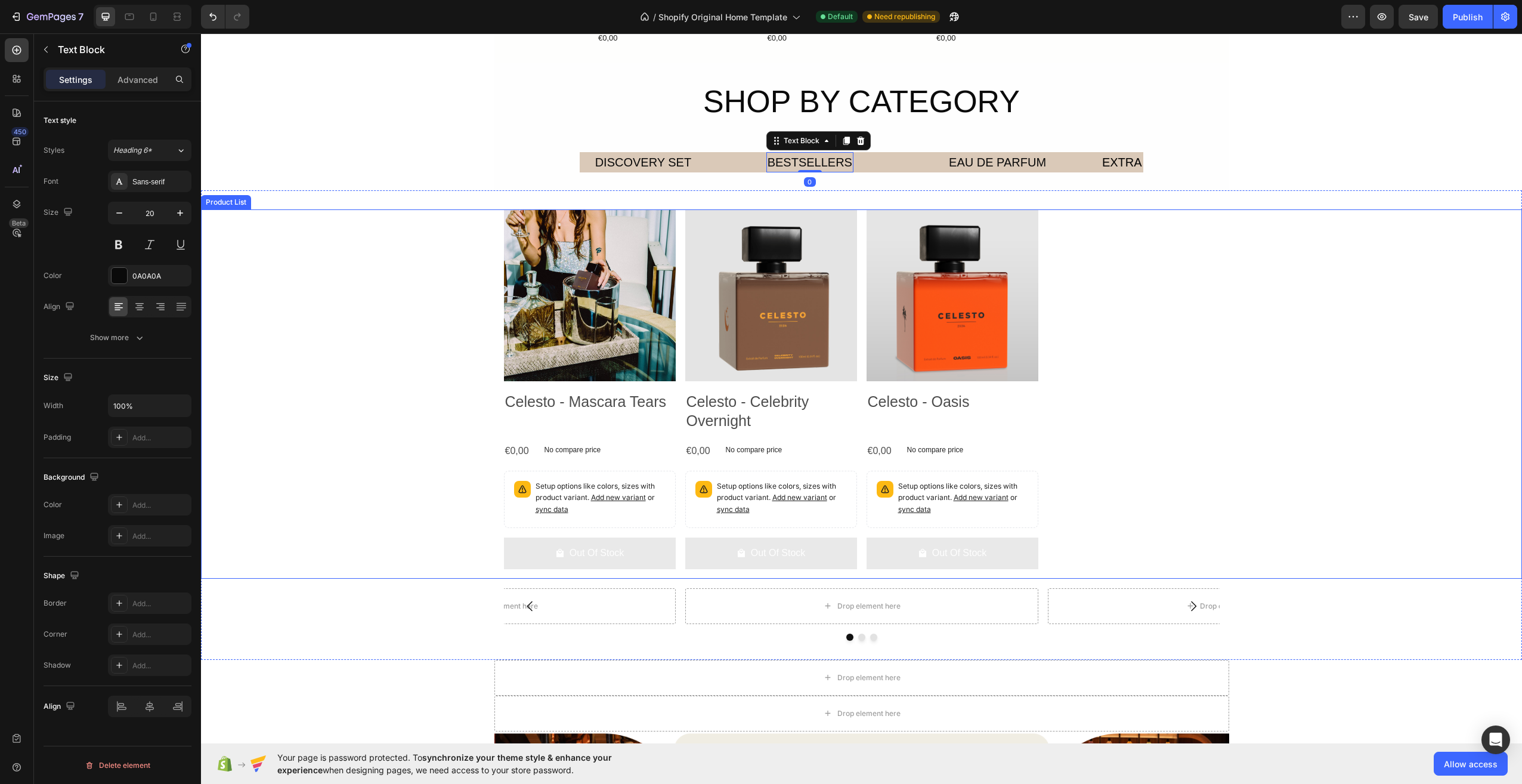
click at [1129, 230] on div "Product Images Celesto - Mascara Tears Product Title €0,00 Product Price Produc…" at bounding box center [862, 393] width 716 height 369
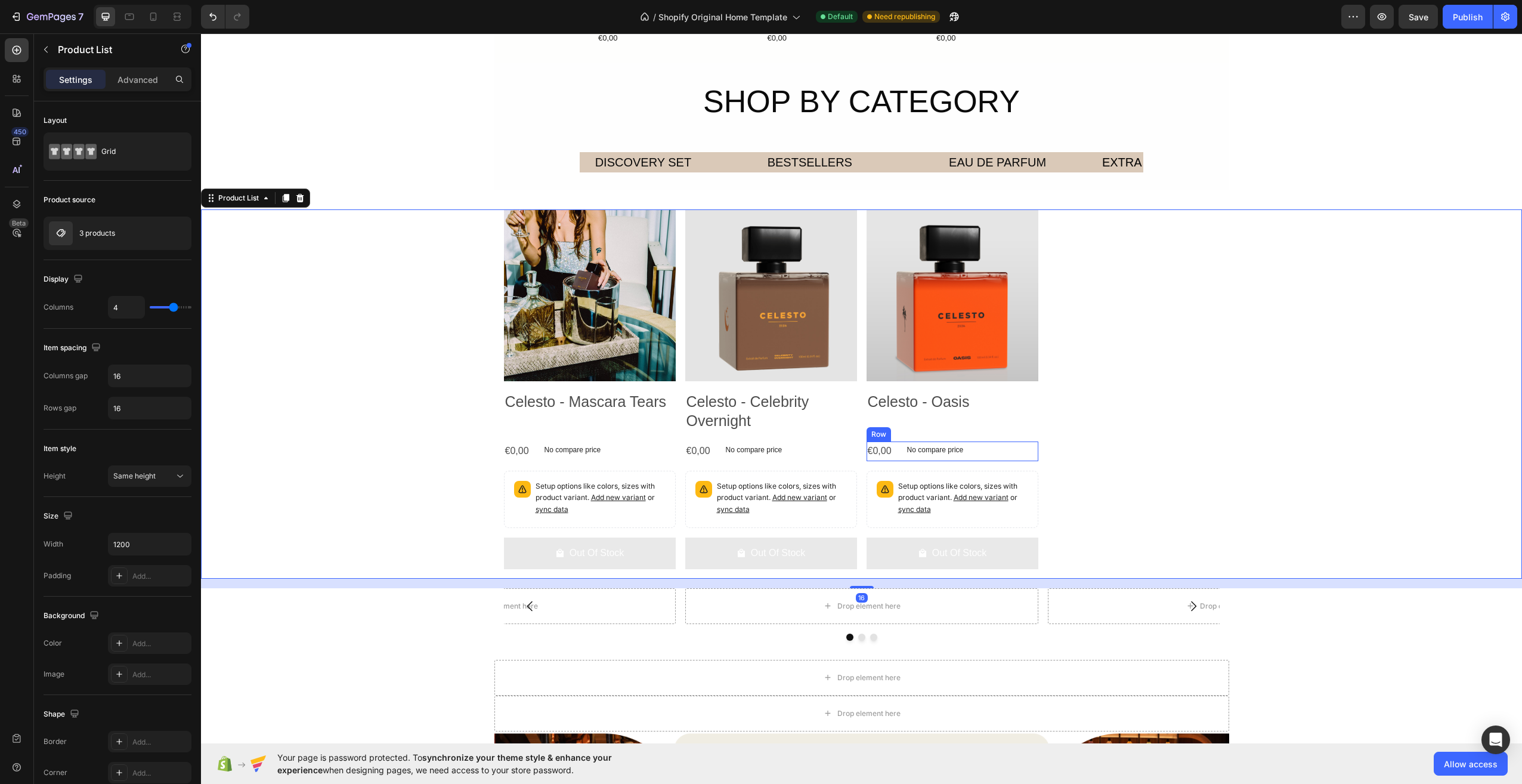
click at [675, 452] on div "€0,00 Product Price Product Price No compare price Product Price Row" at bounding box center [590, 451] width 172 height 20
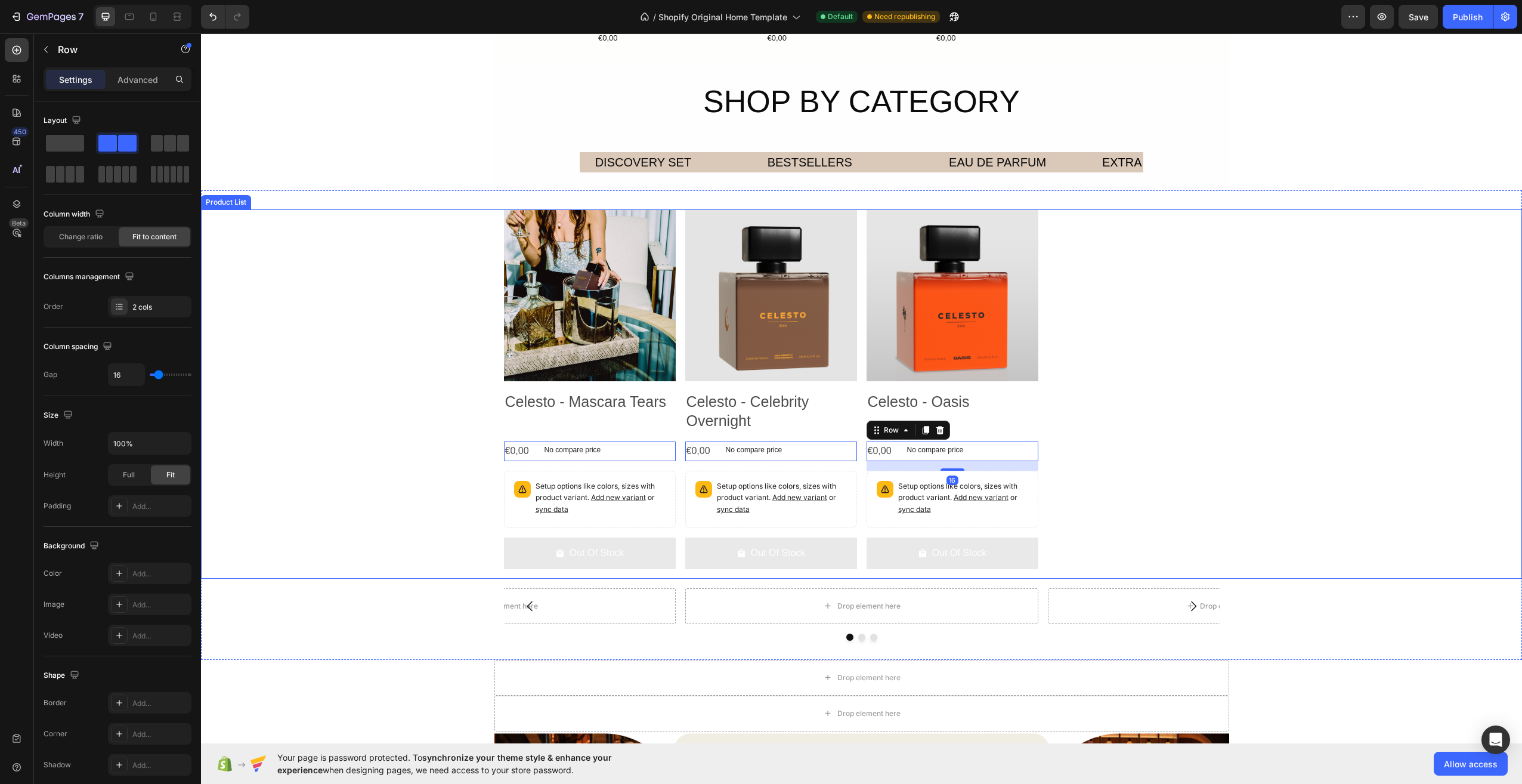
click at [1065, 412] on div "Product Images Celesto - Mascara Tears Product Title €0,00 Product Price Produc…" at bounding box center [862, 393] width 716 height 369
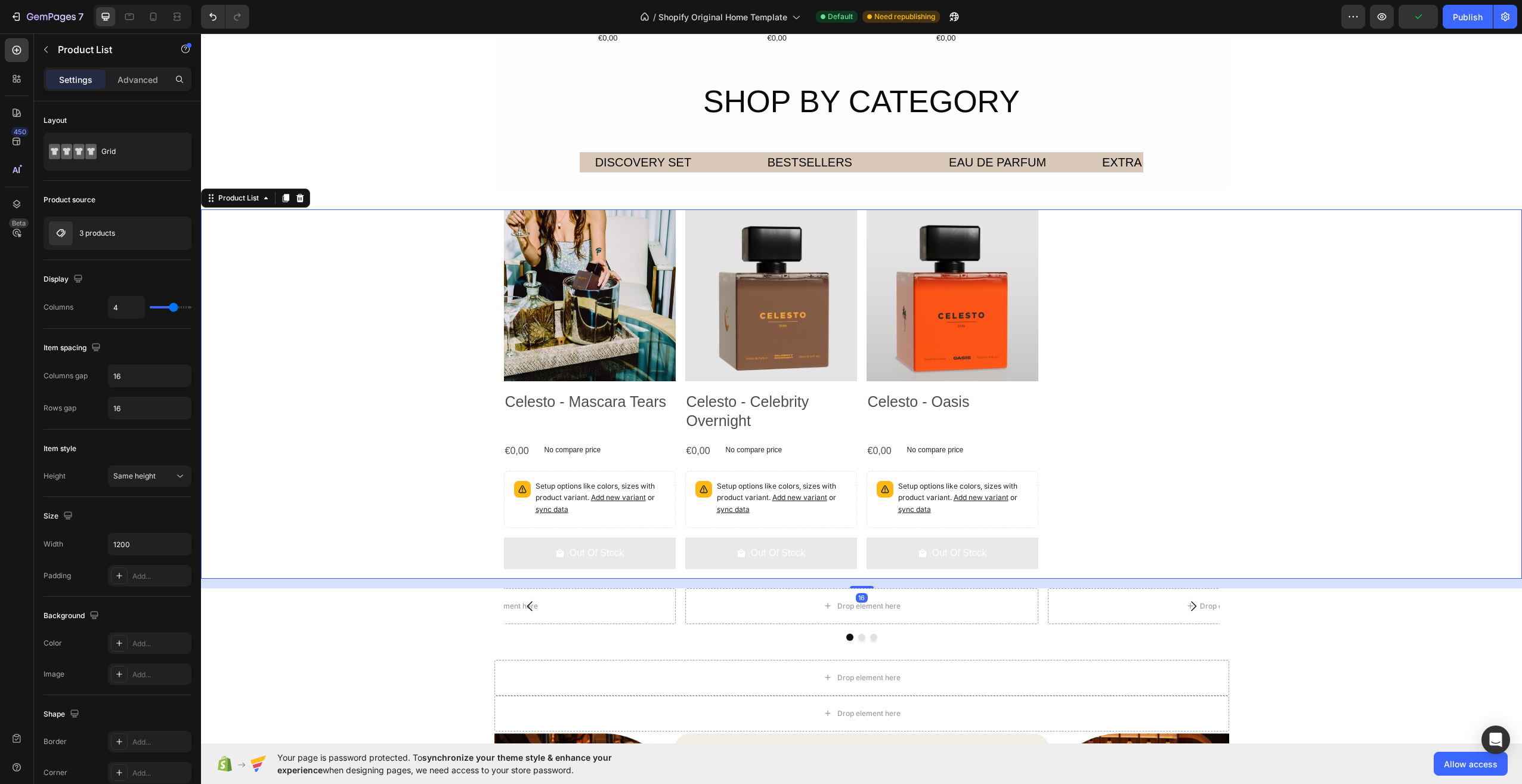
click at [1058, 360] on div "Product Images Celesto - Mascara Tears Product Title €0,00 Product Price Produc…" at bounding box center [862, 393] width 716 height 369
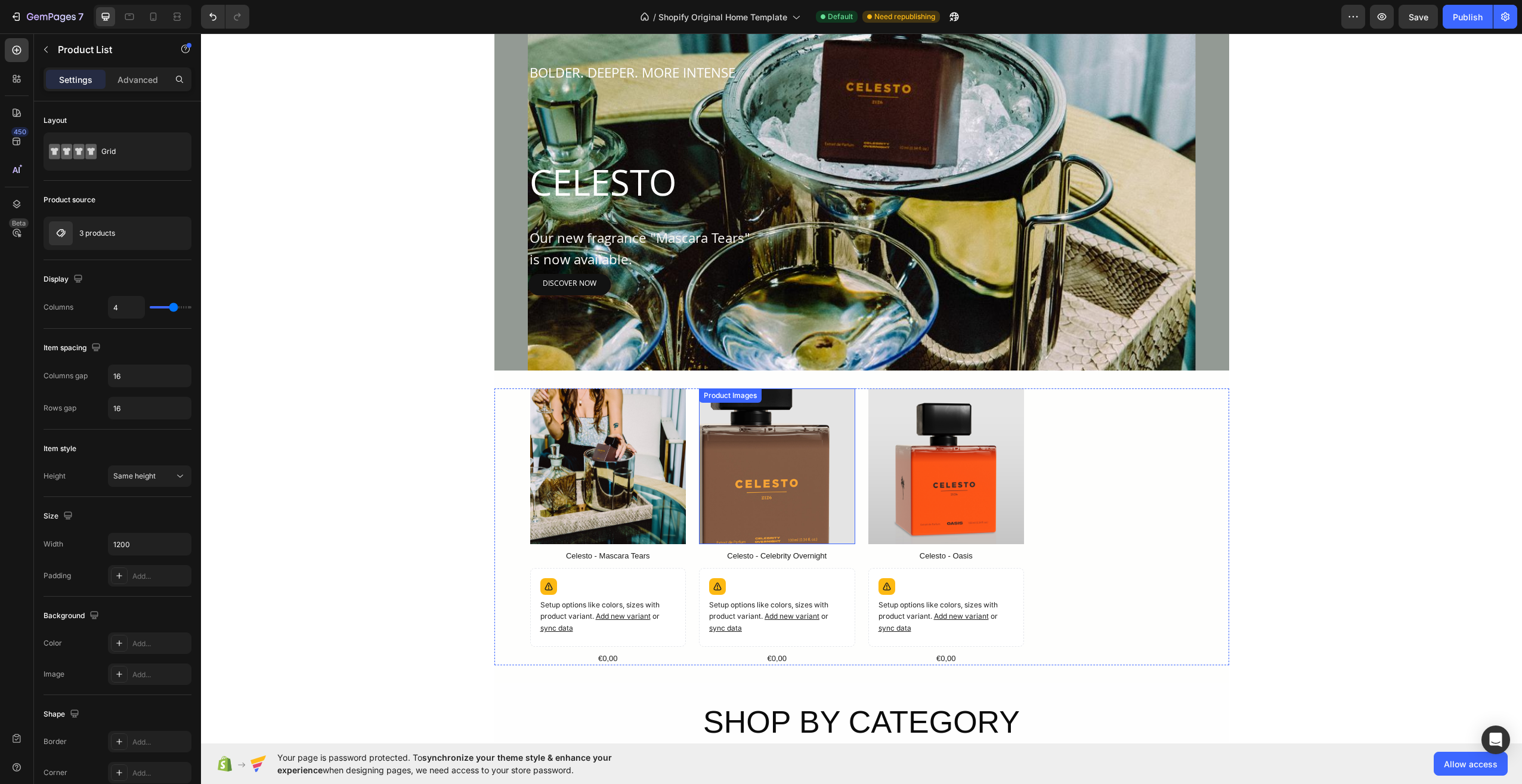
scroll to position [603, 0]
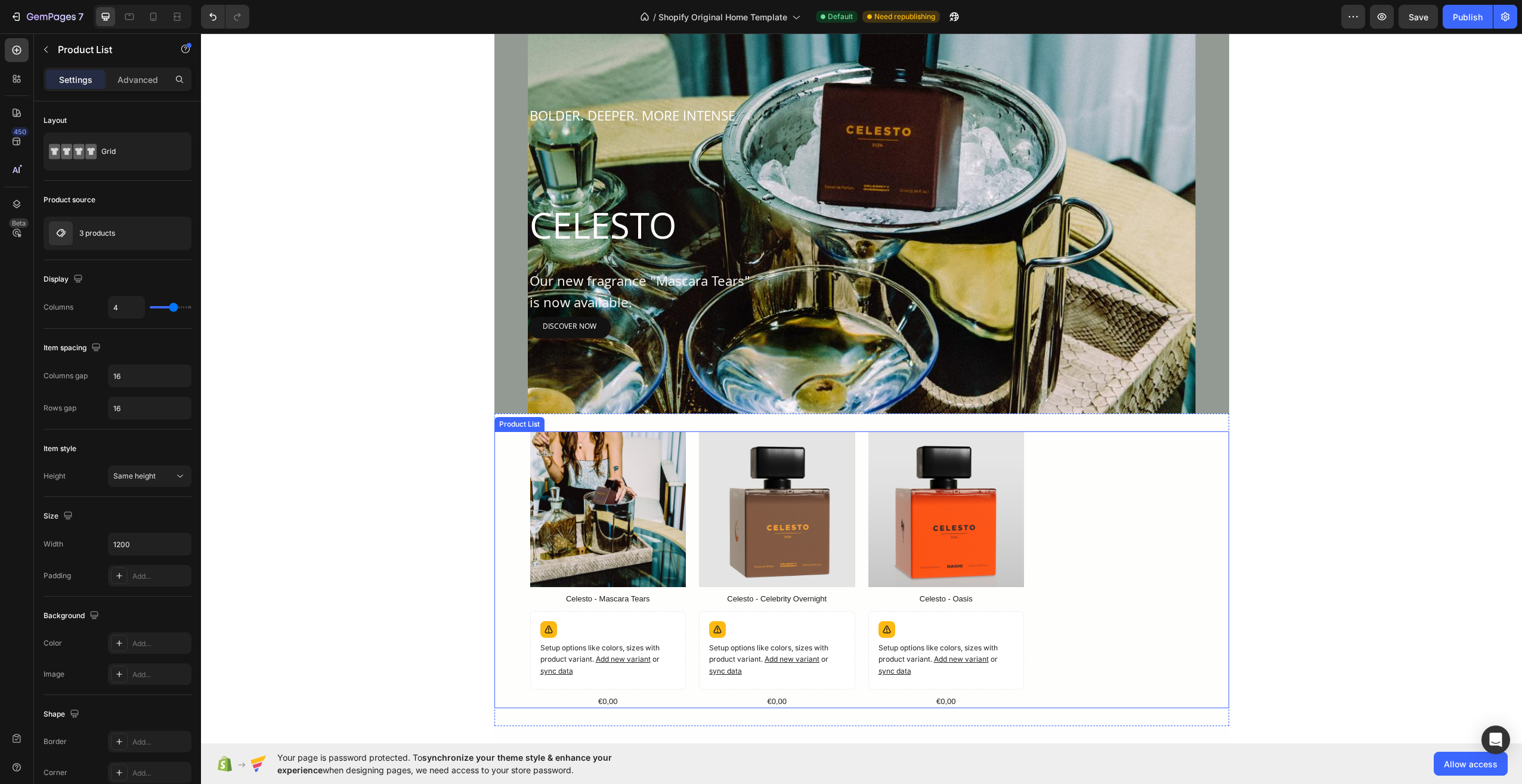
click at [1128, 572] on div "Product Images Celesto - Mascara Tears Product Title Setup options like colors,…" at bounding box center [862, 569] width 663 height 277
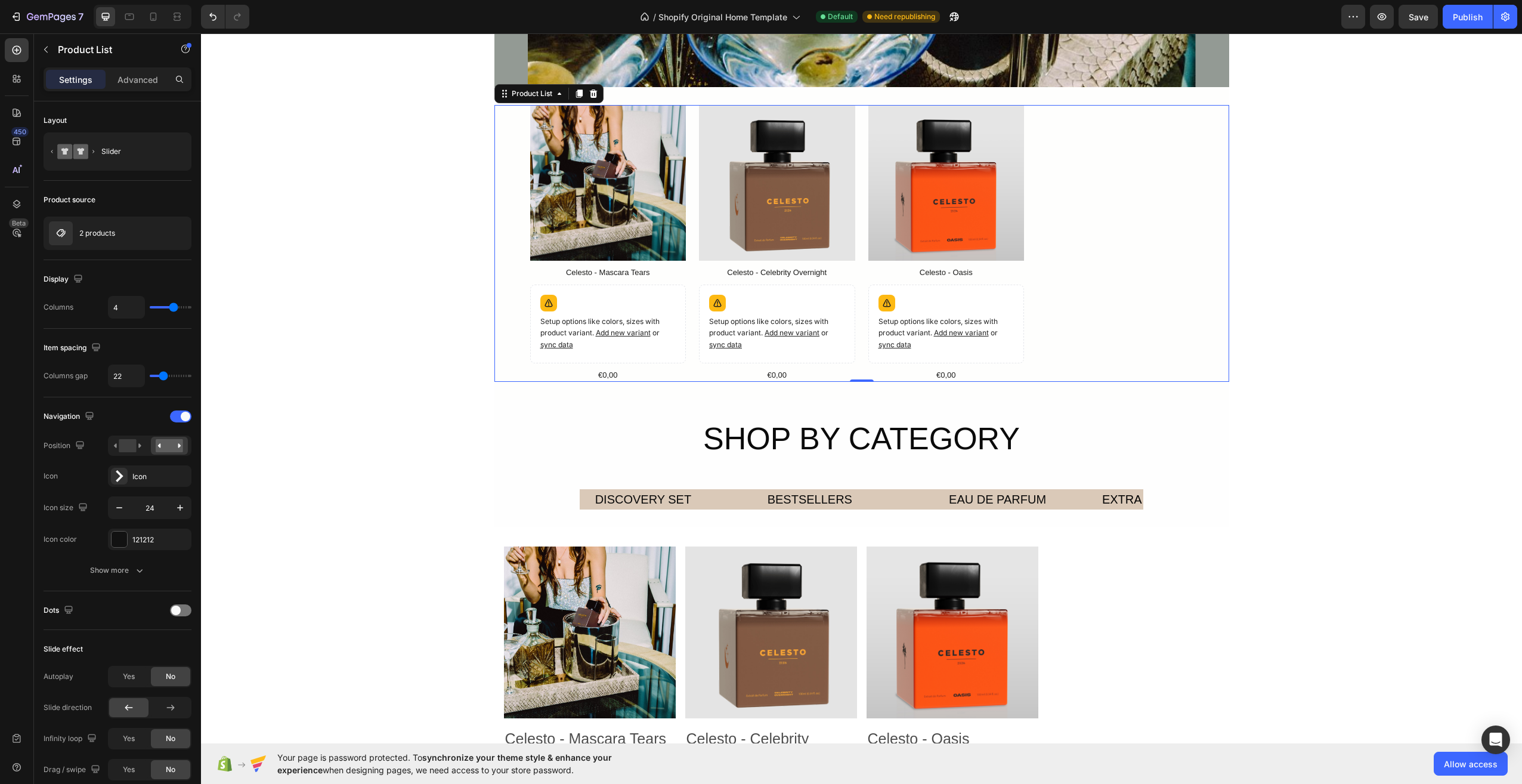
scroll to position [961, 0]
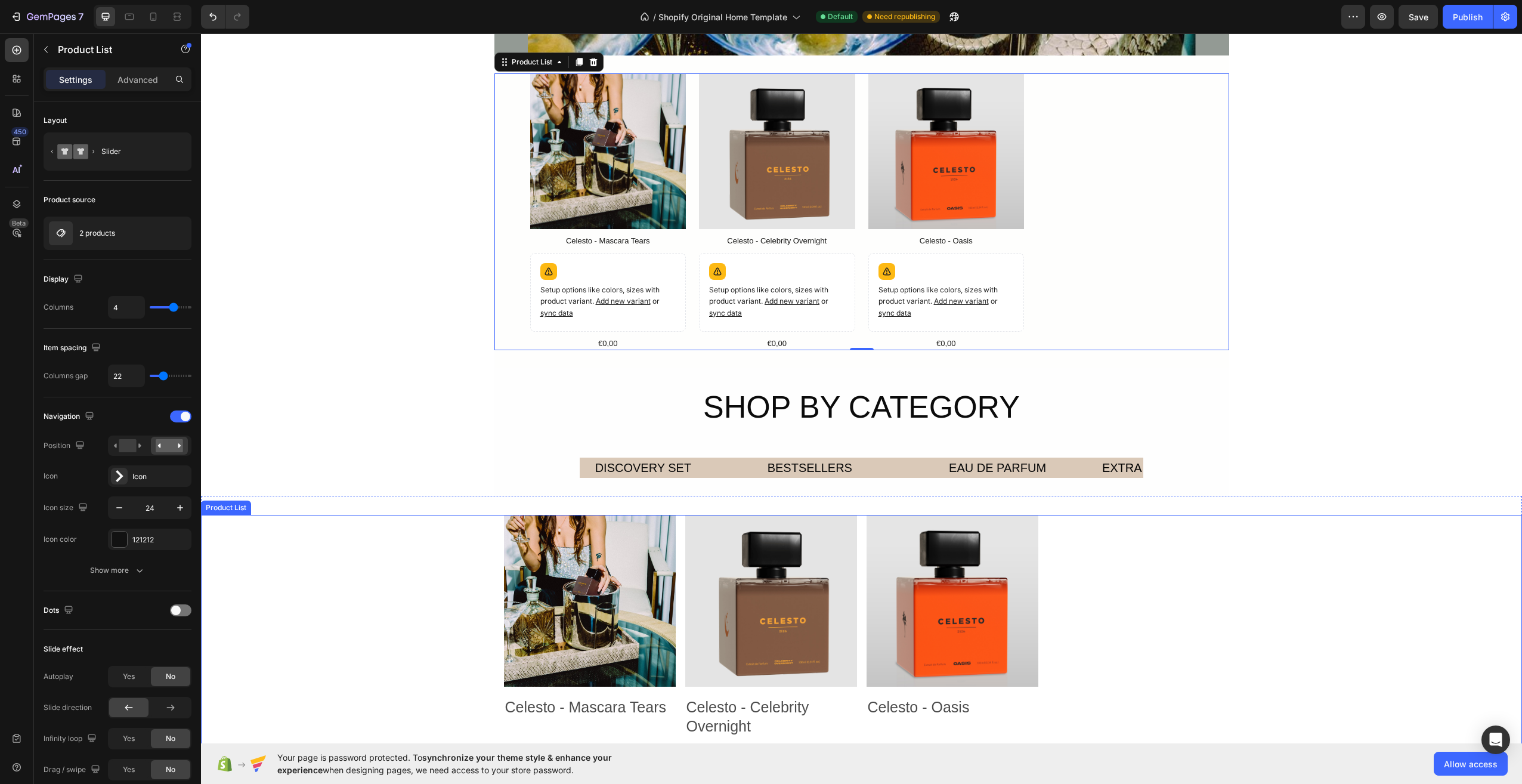
click at [1082, 576] on div "Product Images Celesto - Mascara Tears Product Title €0,00 Product Price Produc…" at bounding box center [862, 699] width 716 height 369
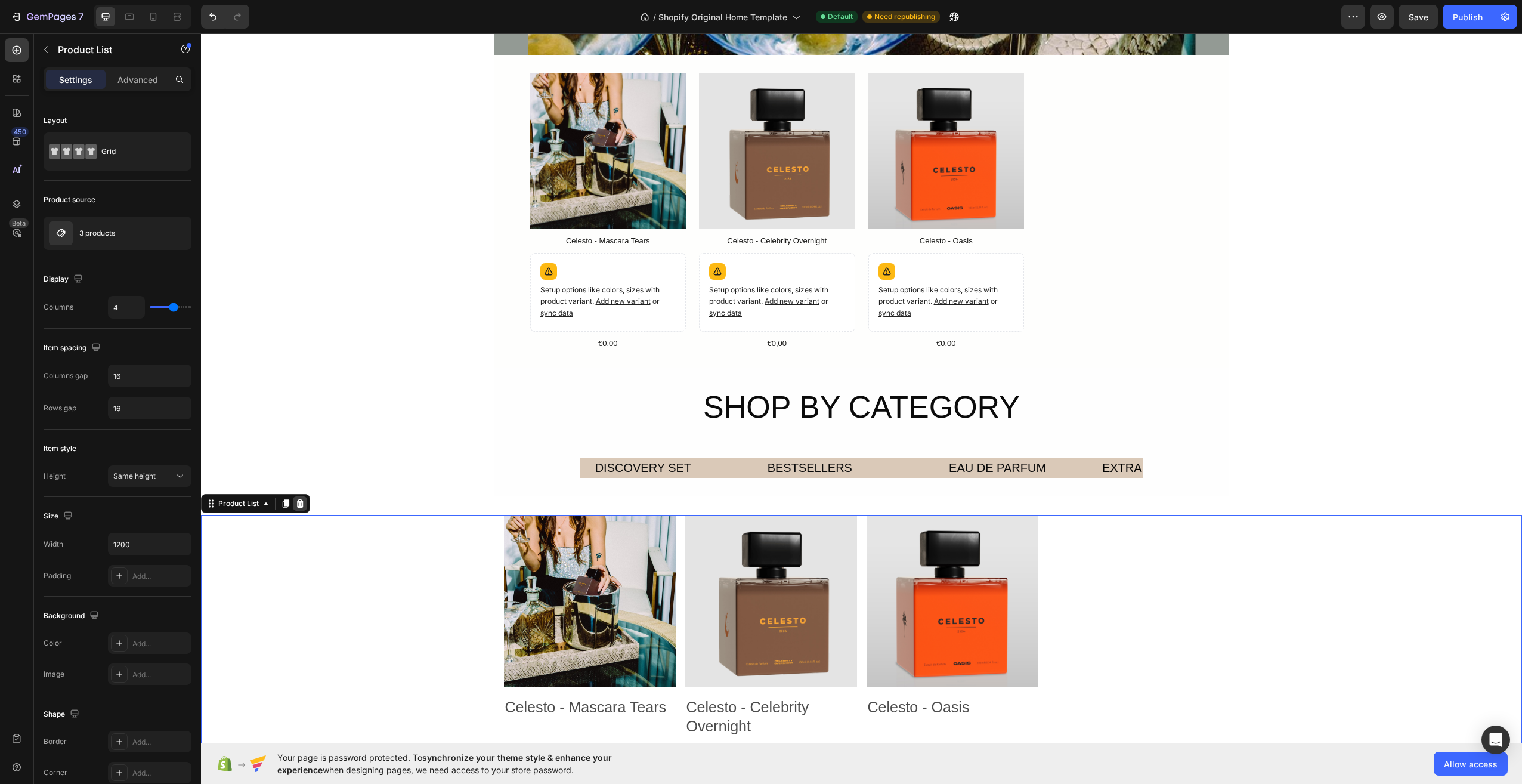
click at [299, 497] on div at bounding box center [300, 503] width 14 height 14
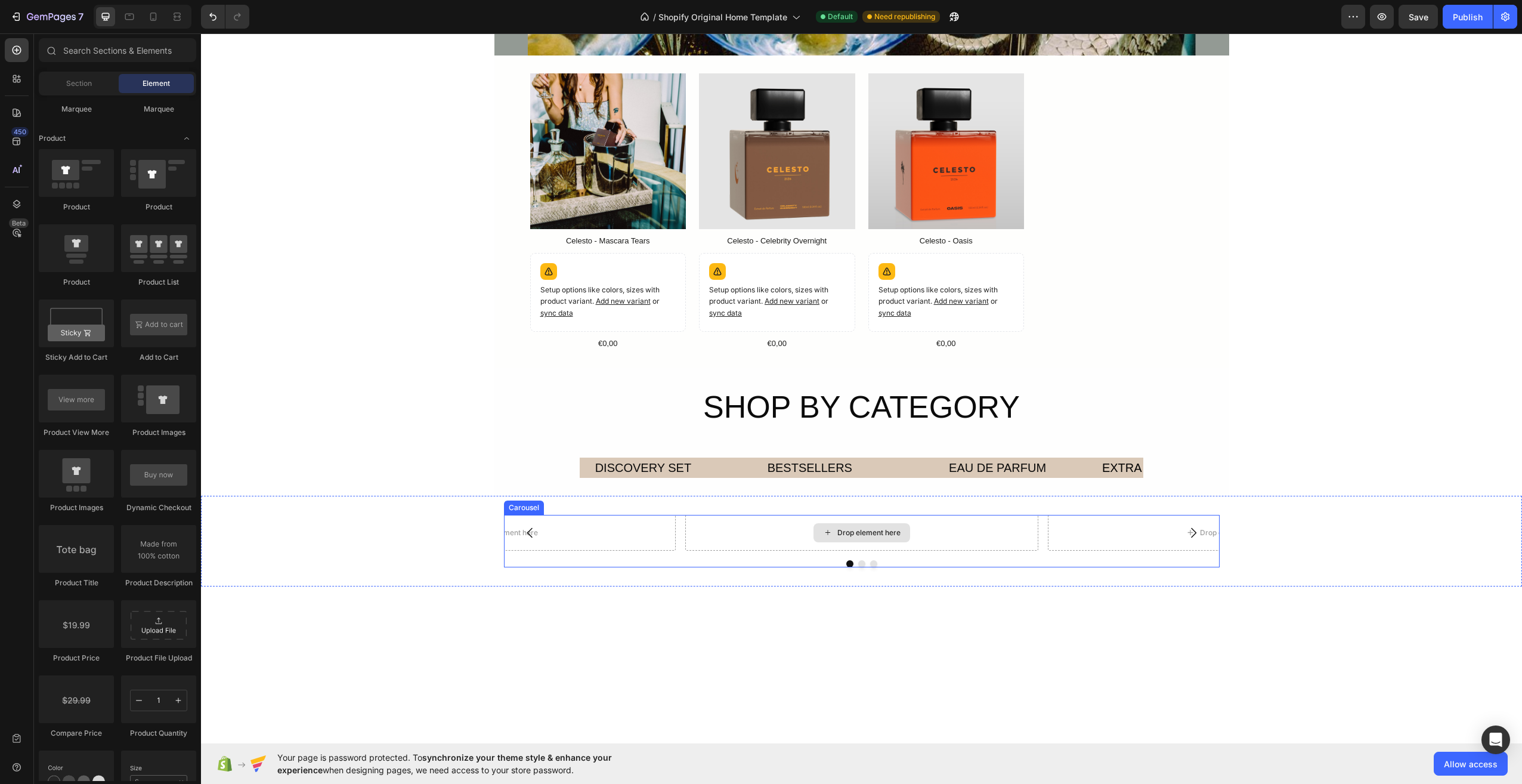
click at [829, 537] on div "Drop element here" at bounding box center [862, 532] width 96 height 19
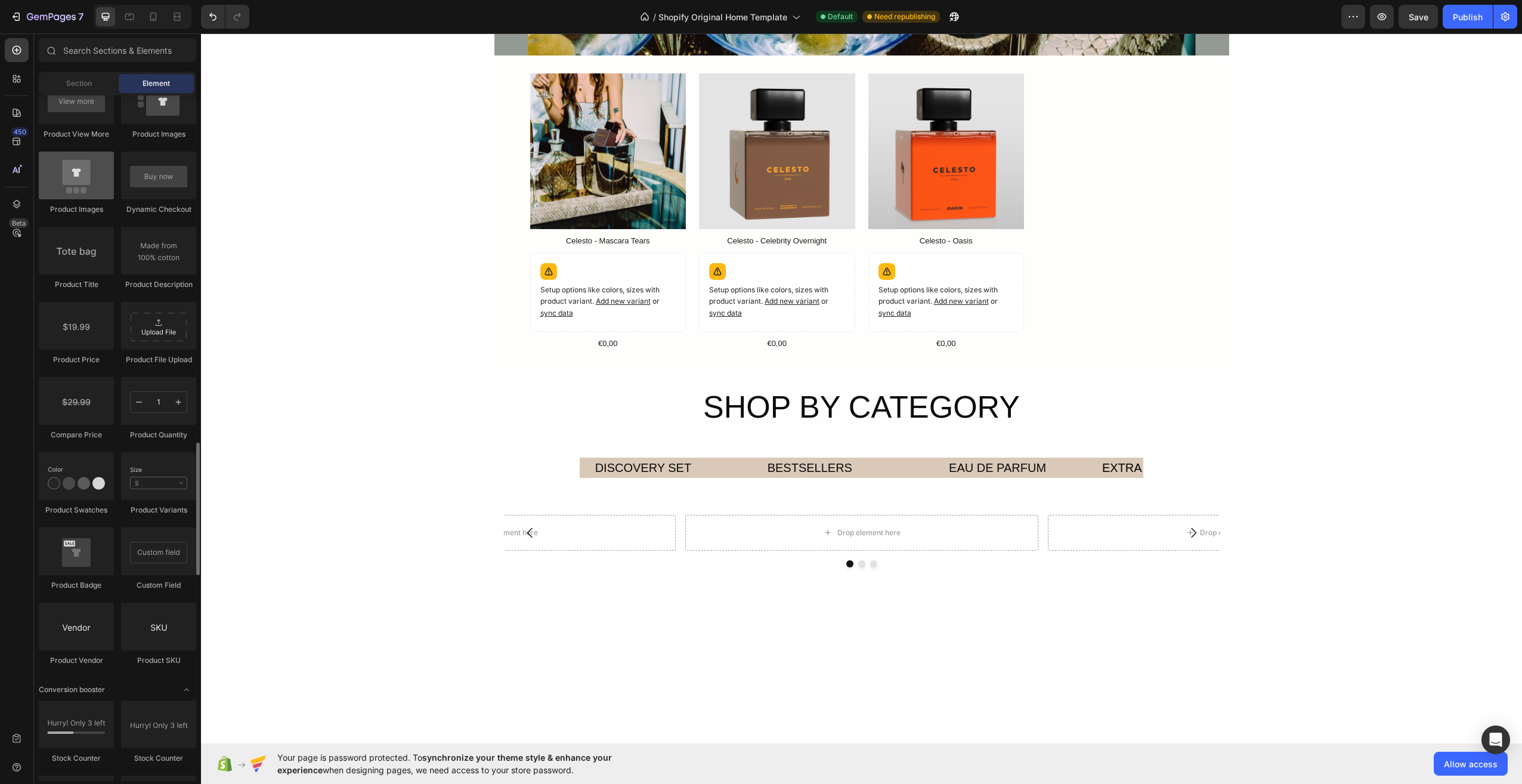
scroll to position [1908, 0]
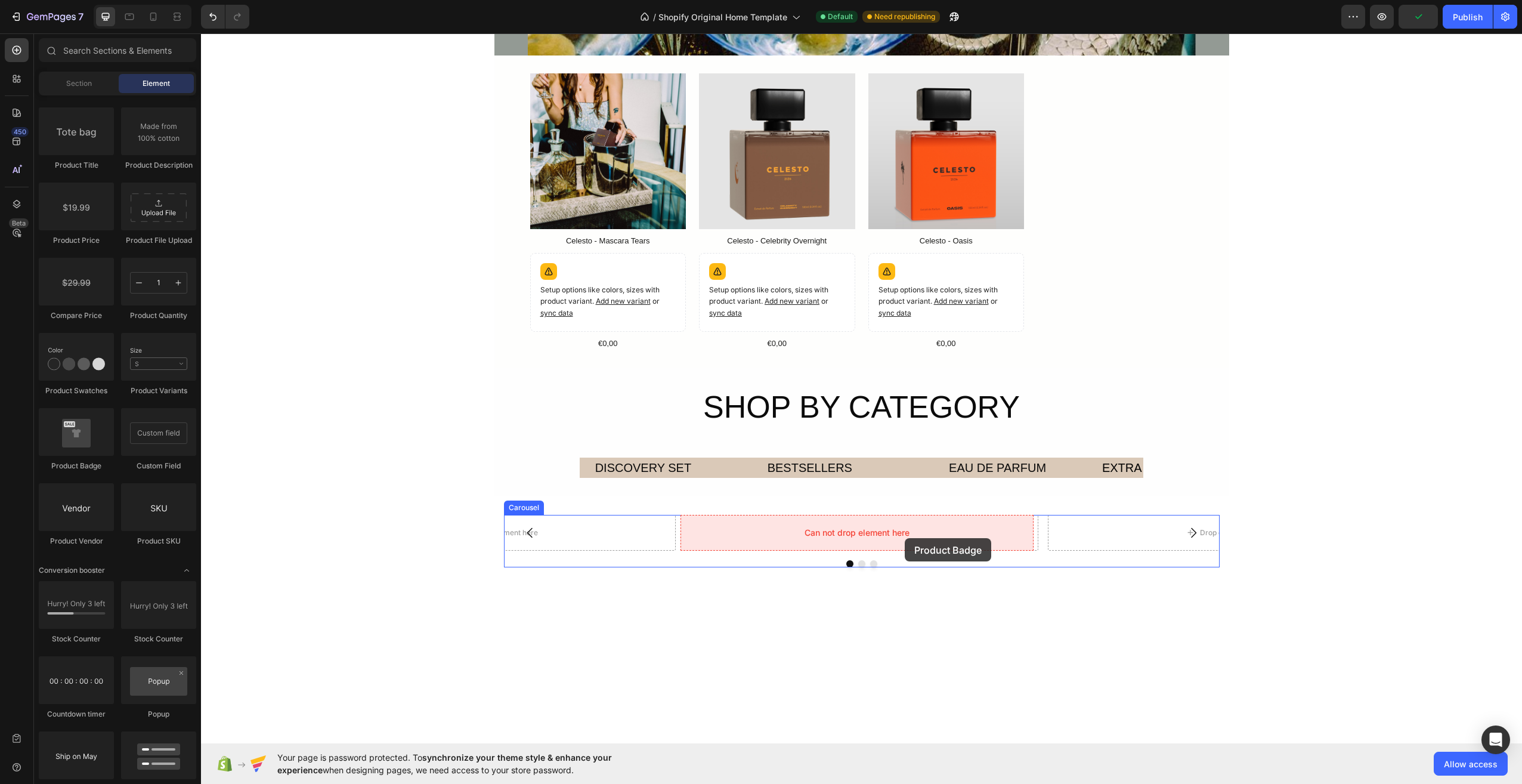
drag, startPoint x: 289, startPoint y: 479, endPoint x: 895, endPoint y: 537, distance: 608.8
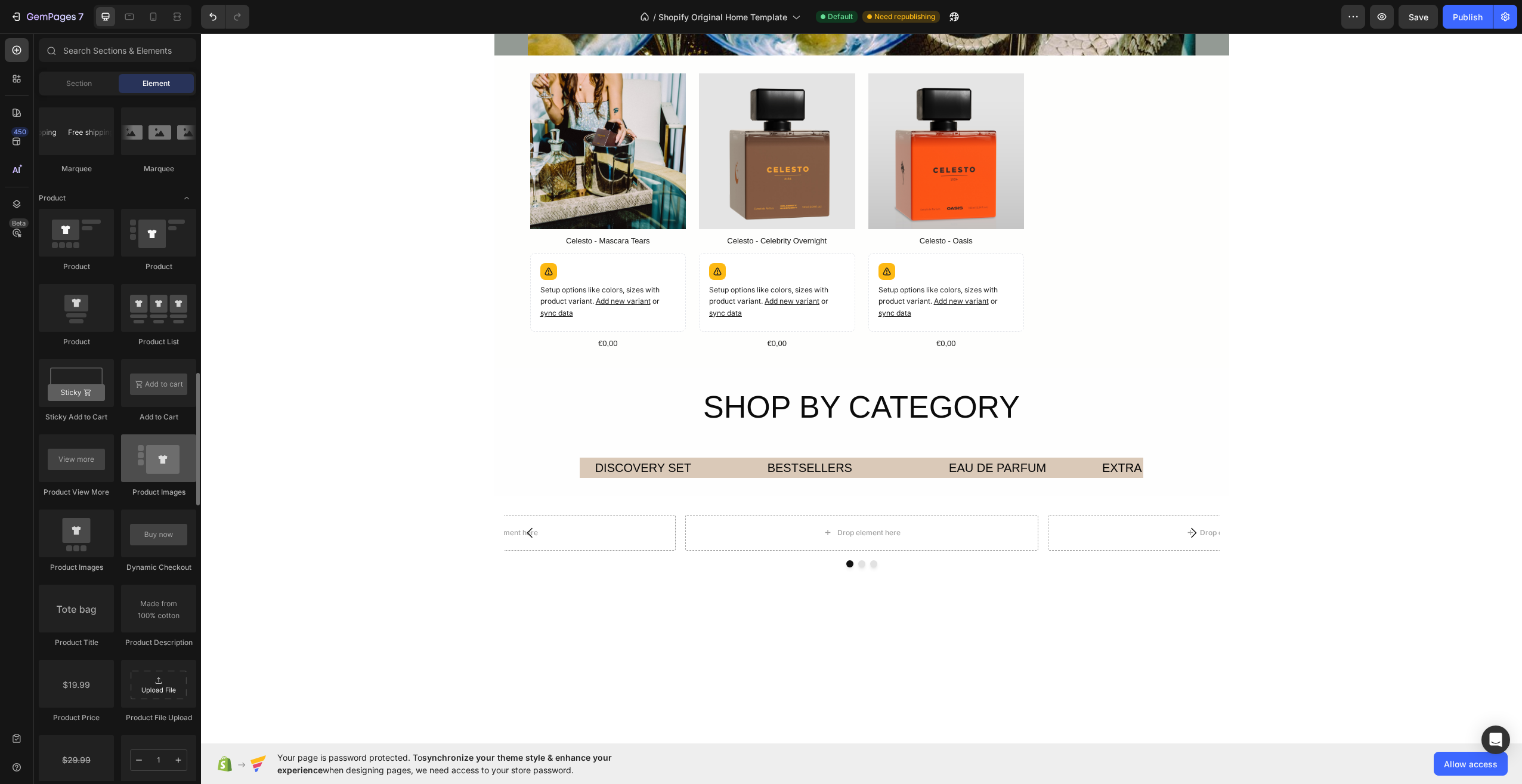
scroll to position [1371, 0]
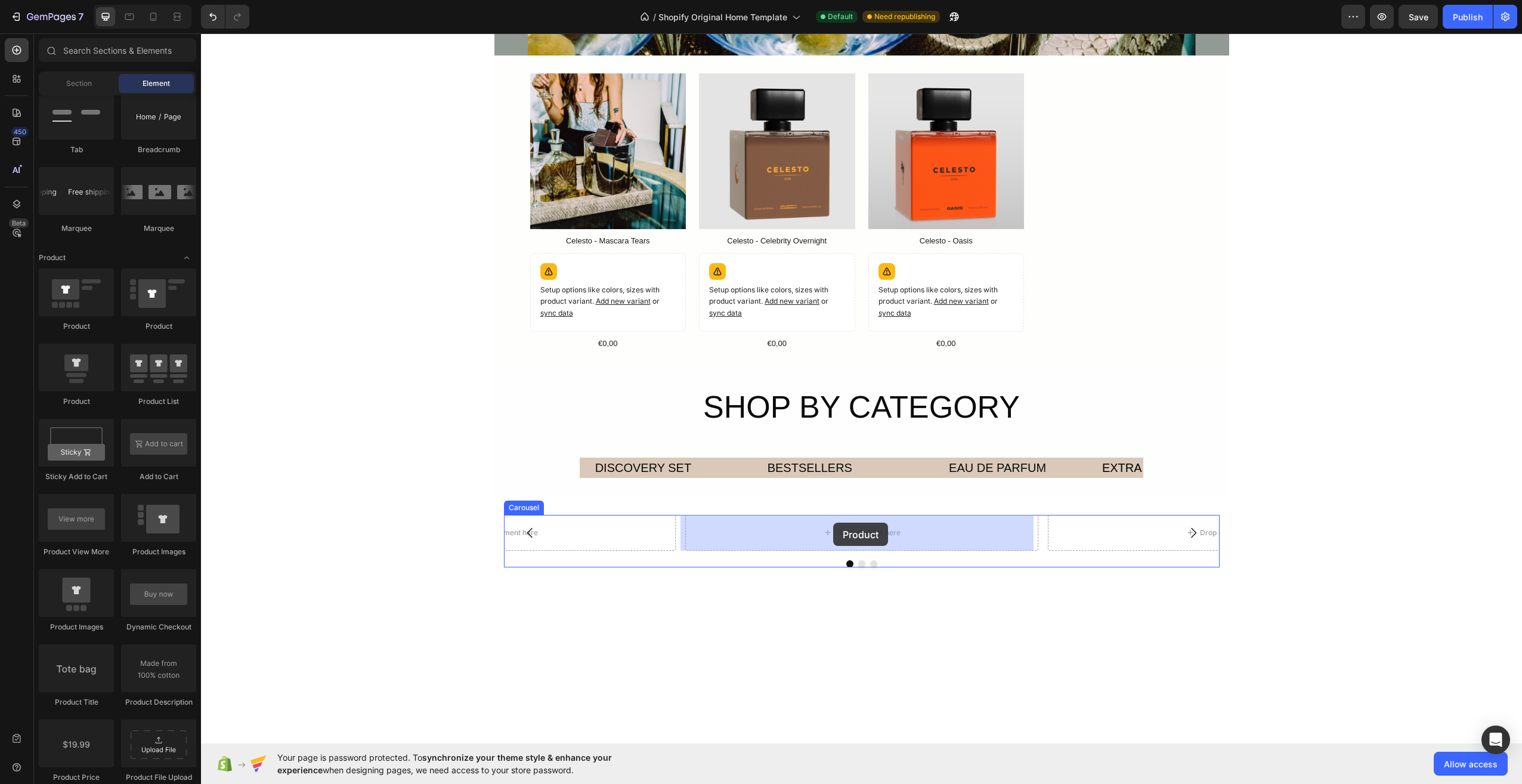
drag, startPoint x: 273, startPoint y: 414, endPoint x: 836, endPoint y: 527, distance: 574.2
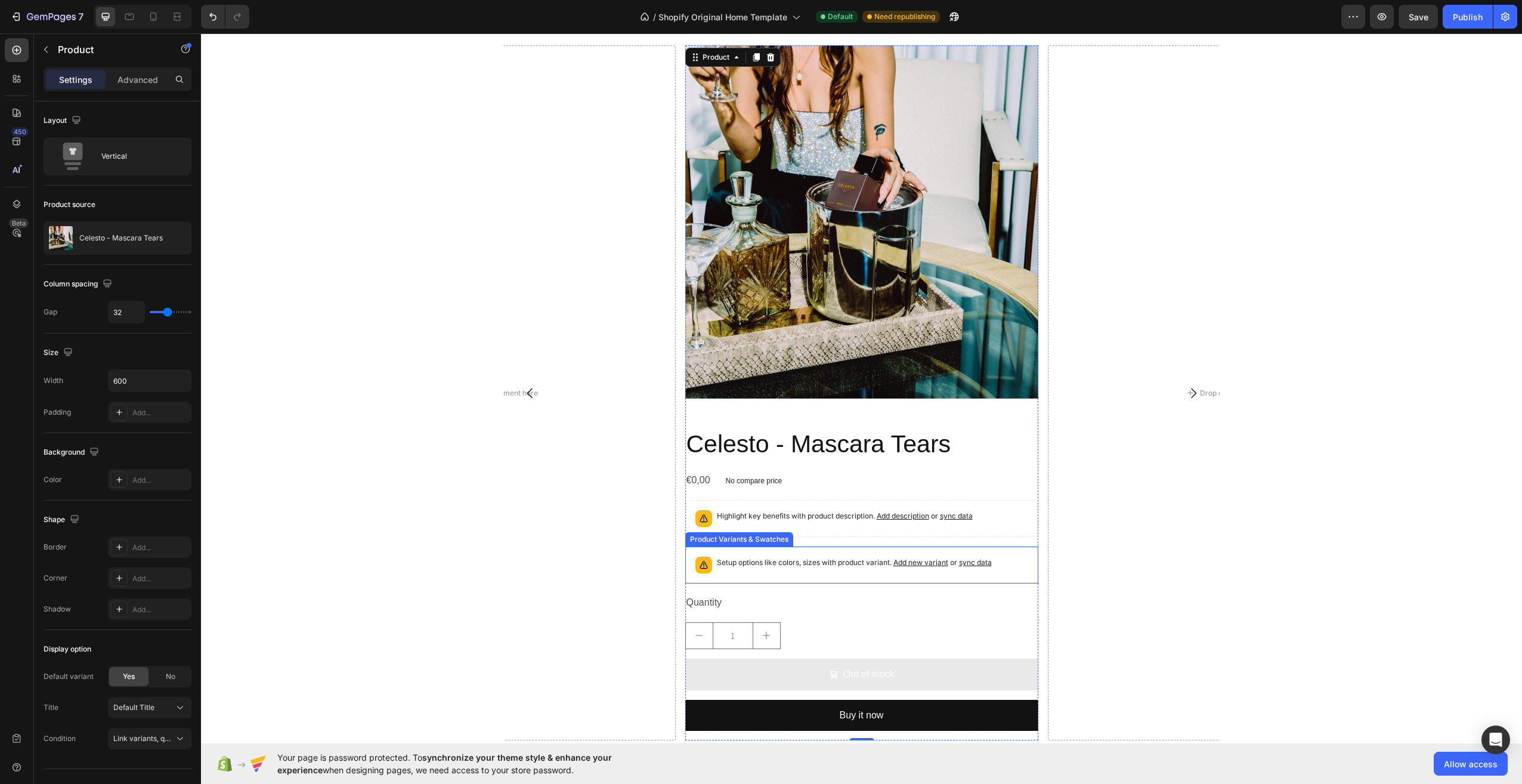
scroll to position [1498, 0]
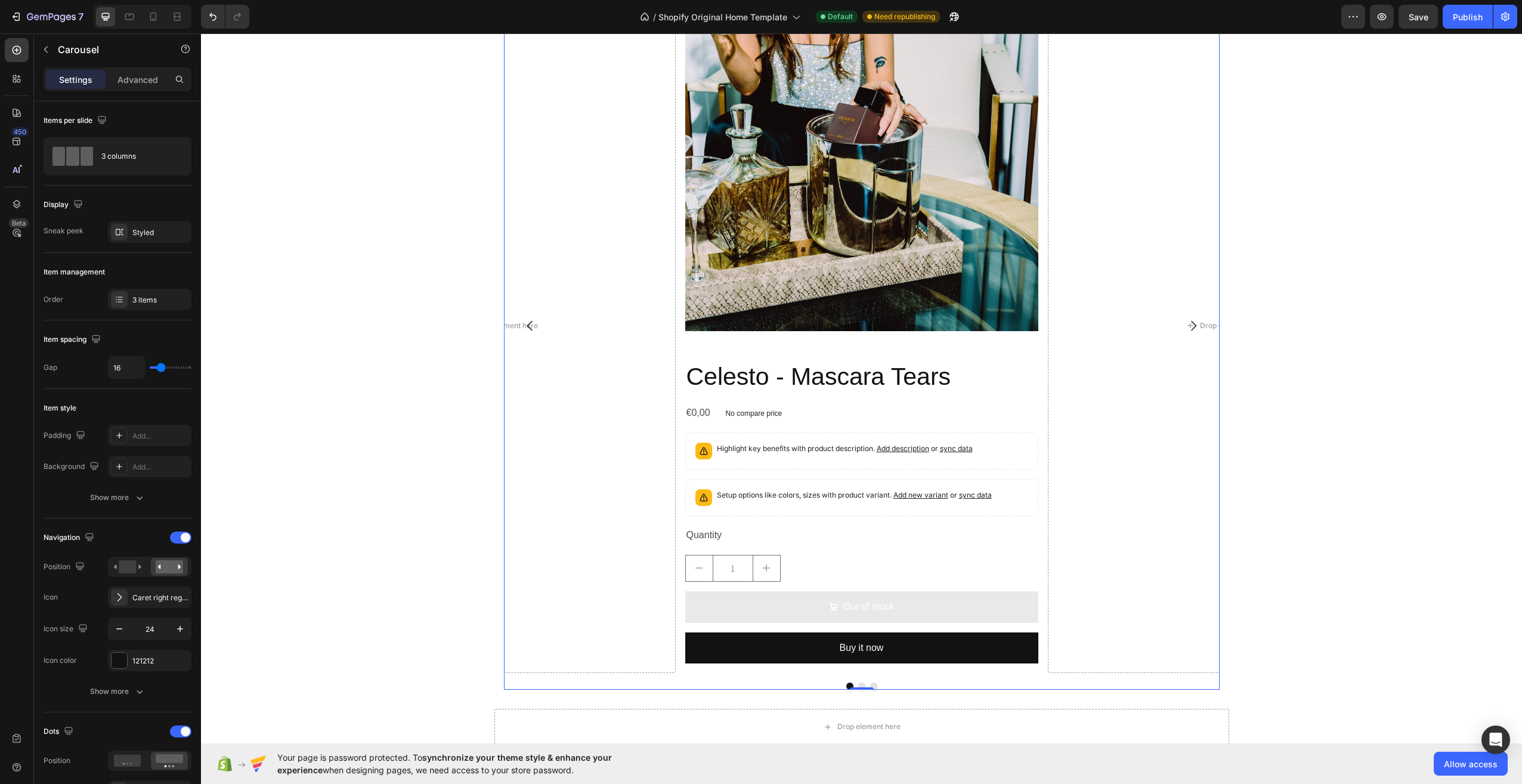
click at [1189, 323] on icon "Carousel Next Arrow" at bounding box center [1193, 325] width 14 height 14
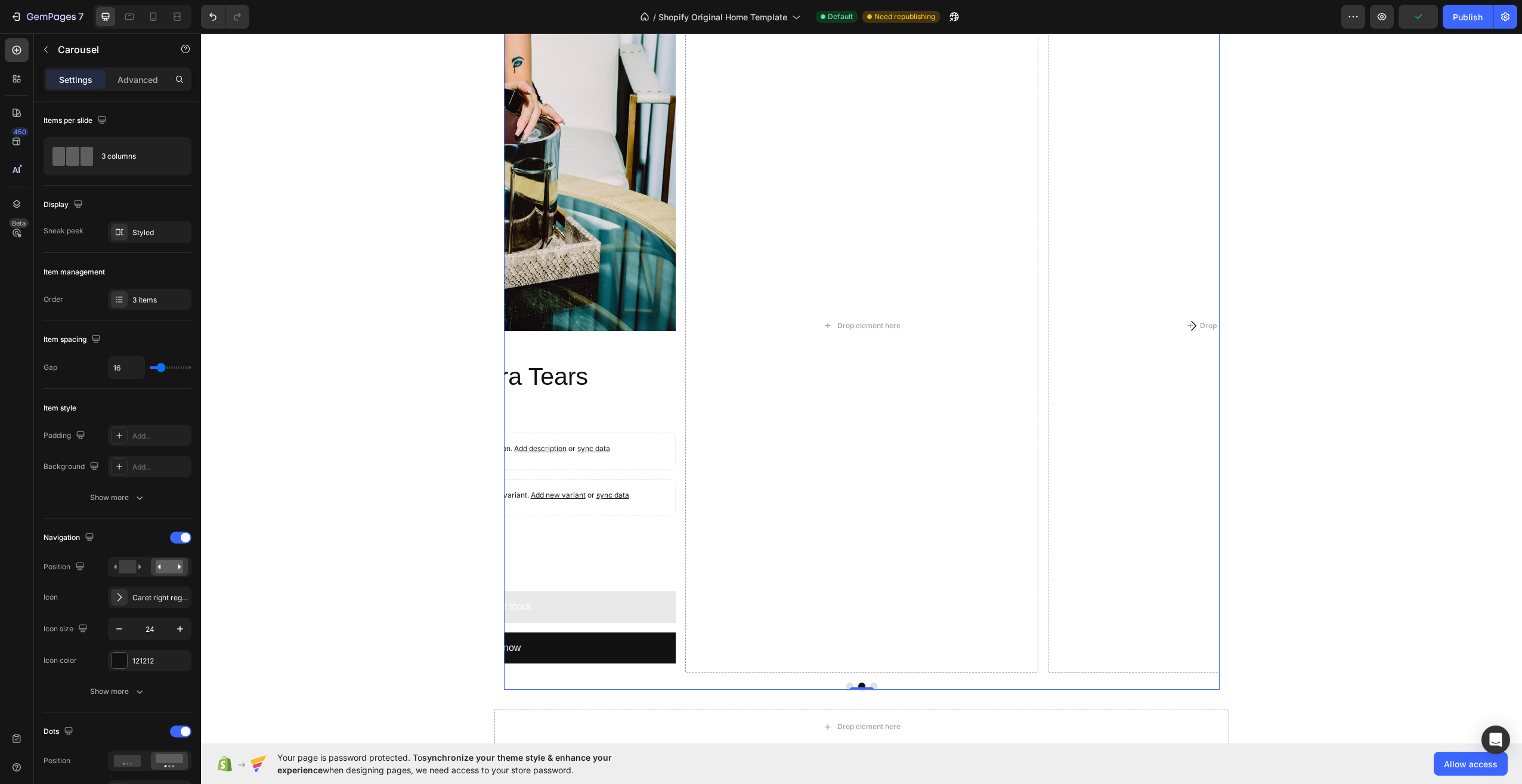
click at [675, 254] on div "Product Images Celesto - Mascara Tears Product Title €0,00 Product Price Produc…" at bounding box center [862, 325] width 716 height 695
click at [629, 258] on img at bounding box center [499, 154] width 353 height 353
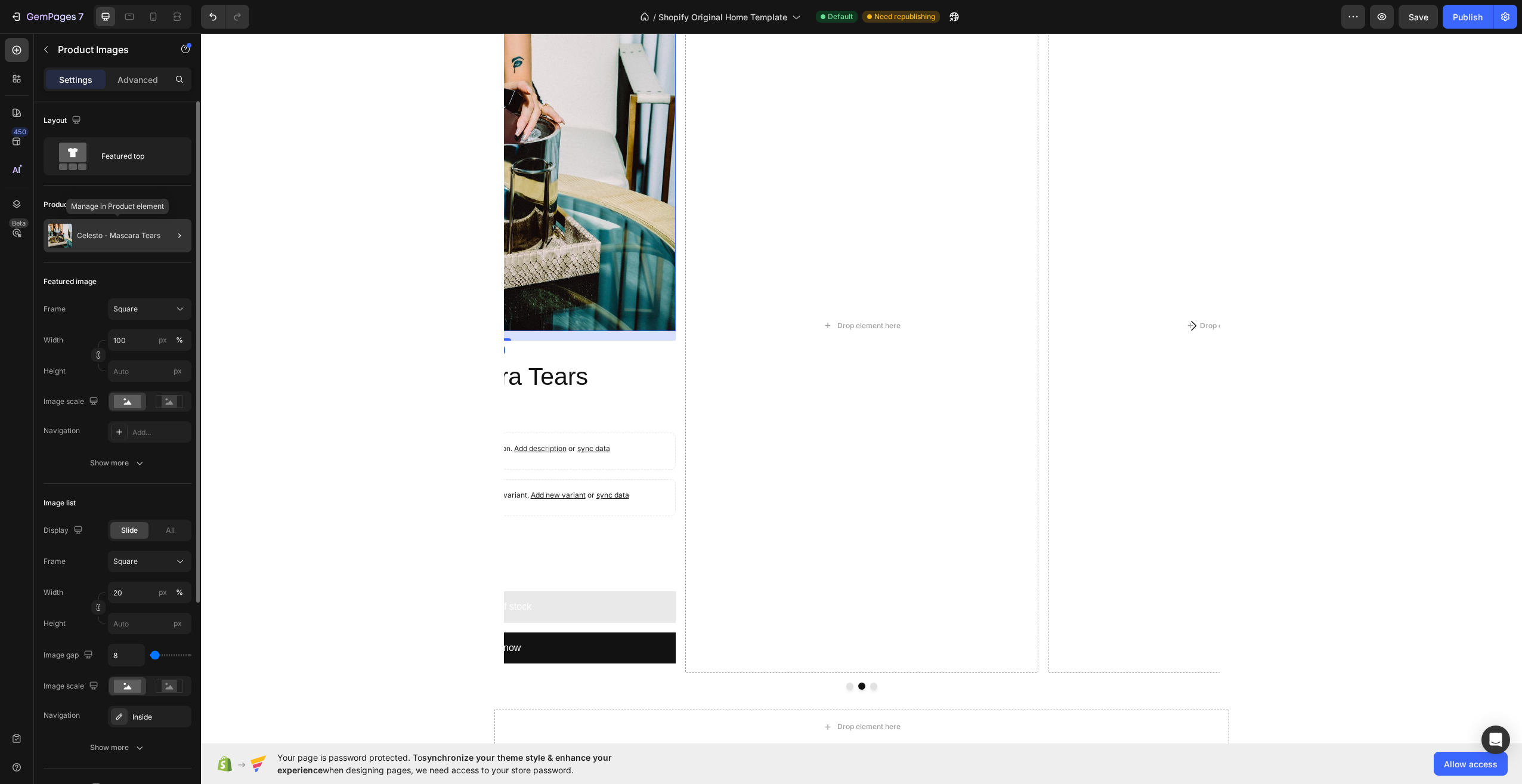
click at [156, 236] on p "Celesto - Mascara Tears" at bounding box center [118, 235] width 83 height 9
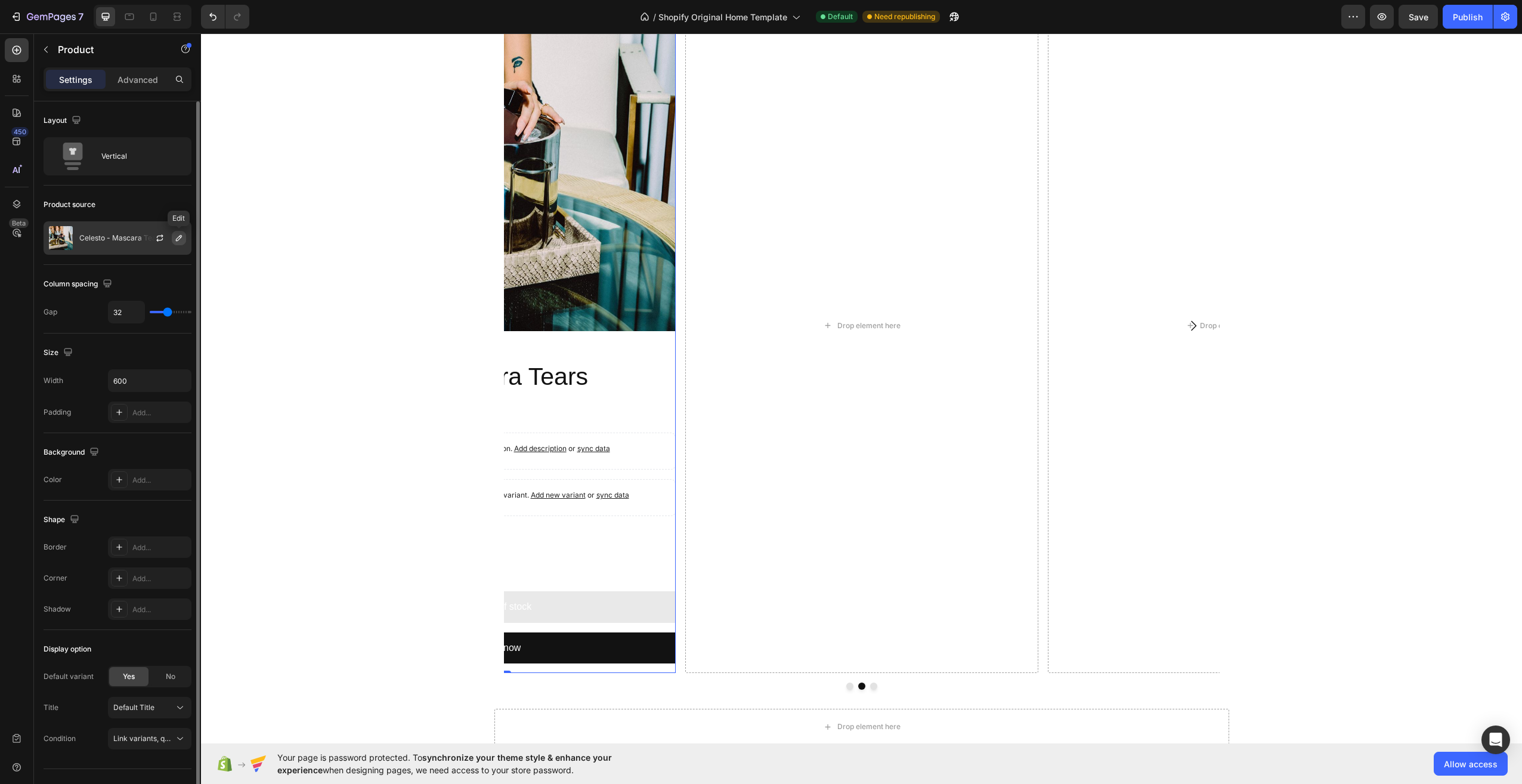
click at [177, 236] on icon "button" at bounding box center [179, 238] width 9 height 9
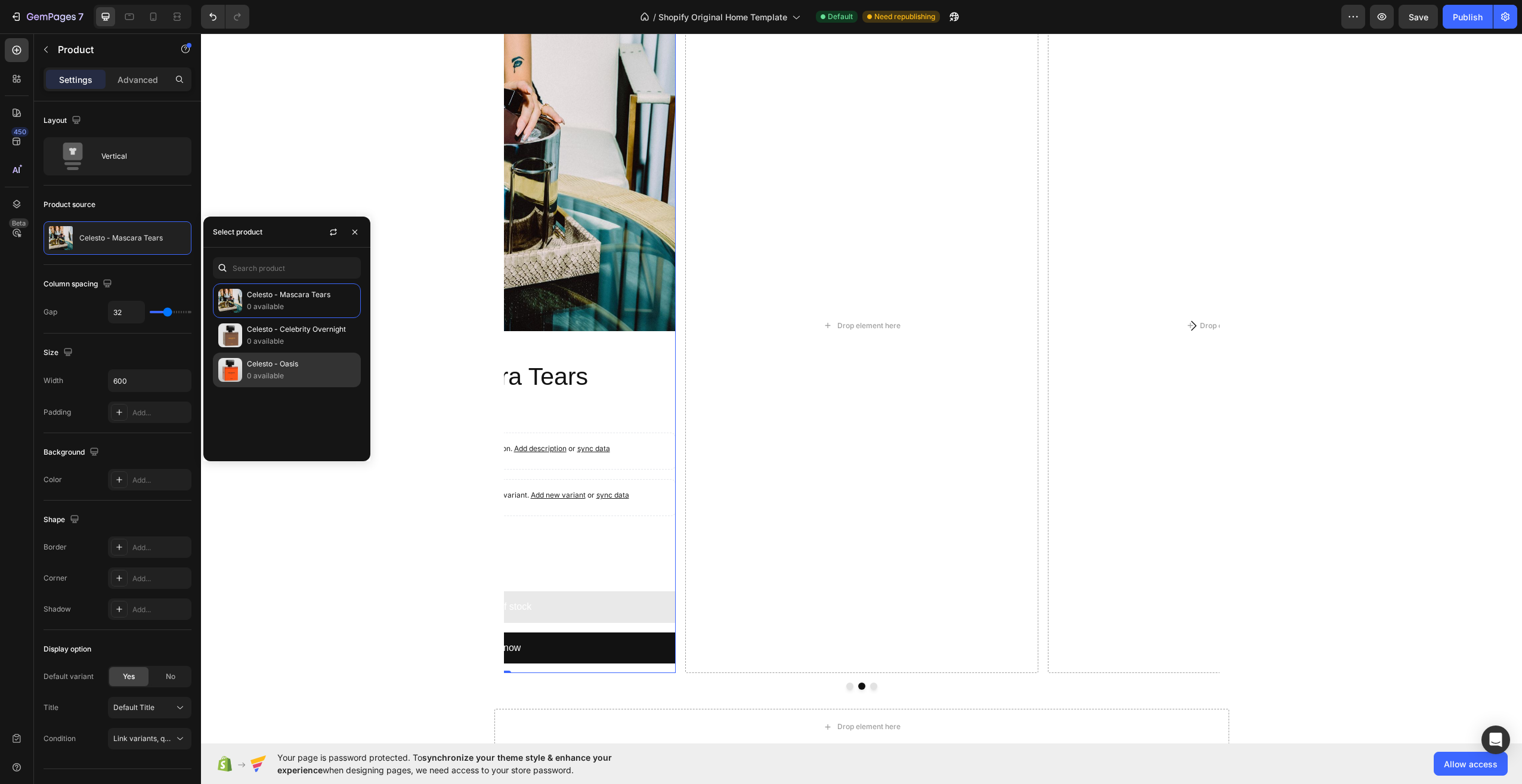
click at [299, 366] on p "Celesto - Oasis" at bounding box center [301, 363] width 109 height 12
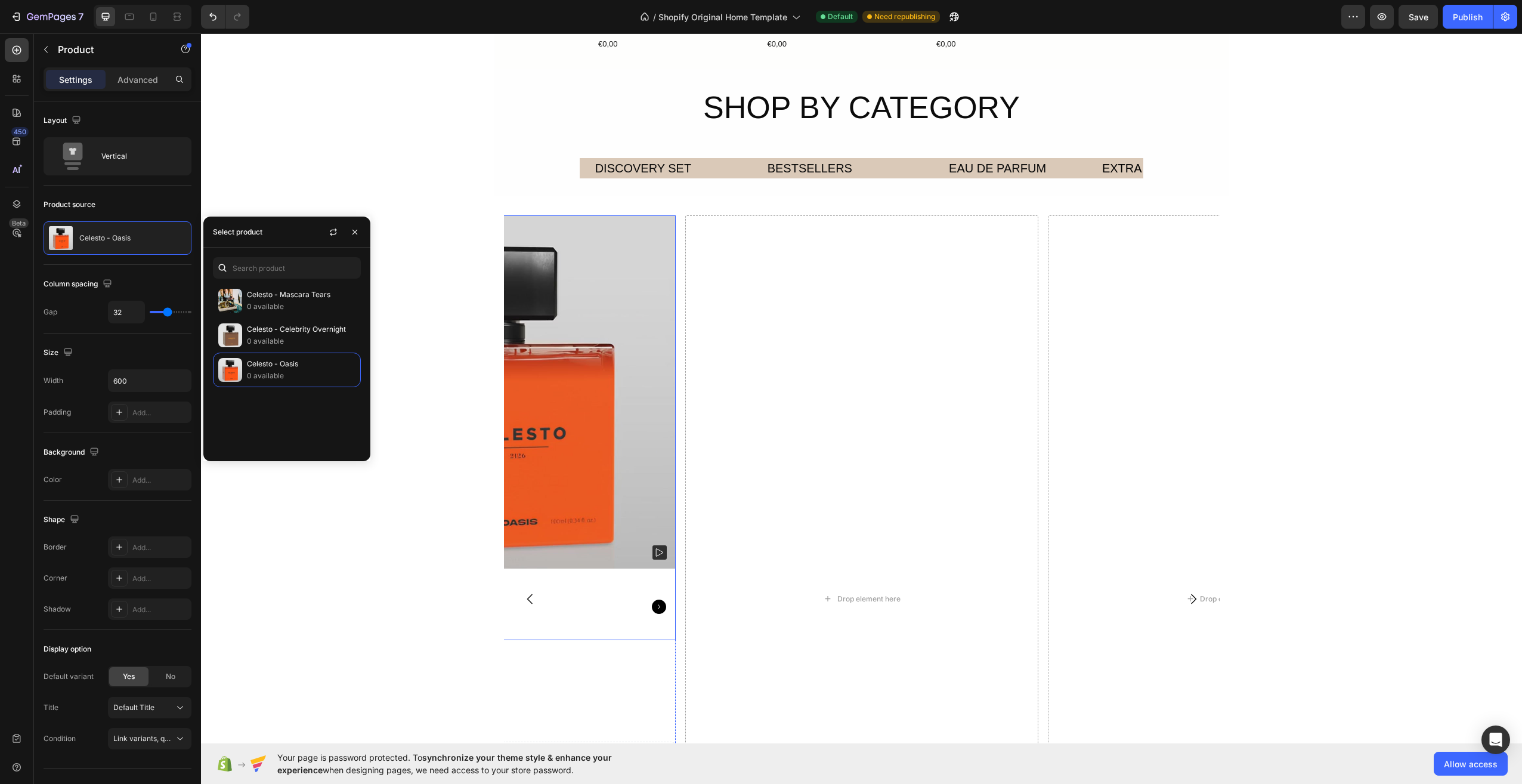
scroll to position [1316, 0]
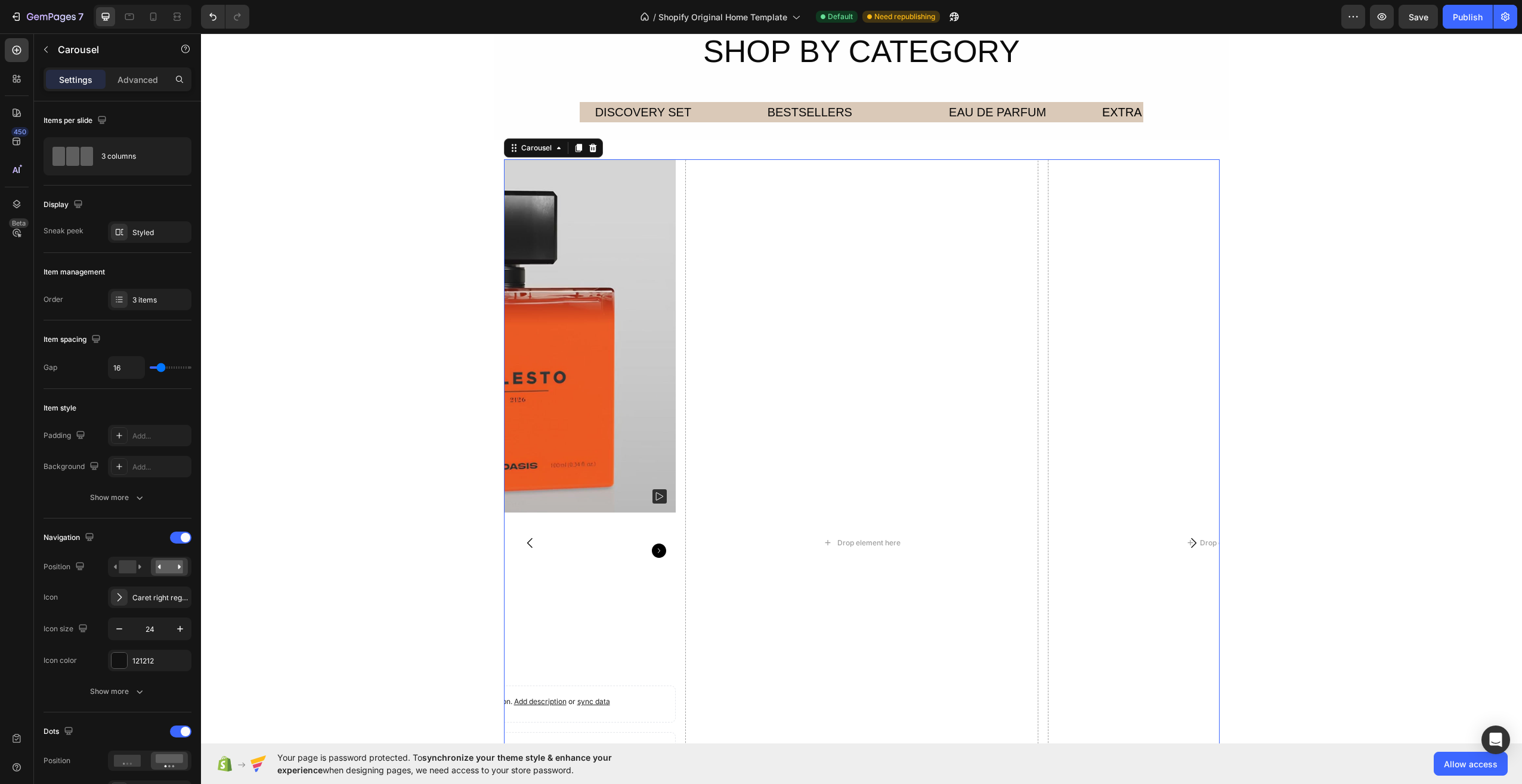
click at [527, 541] on icon "Carousel Back Arrow" at bounding box center [530, 542] width 6 height 10
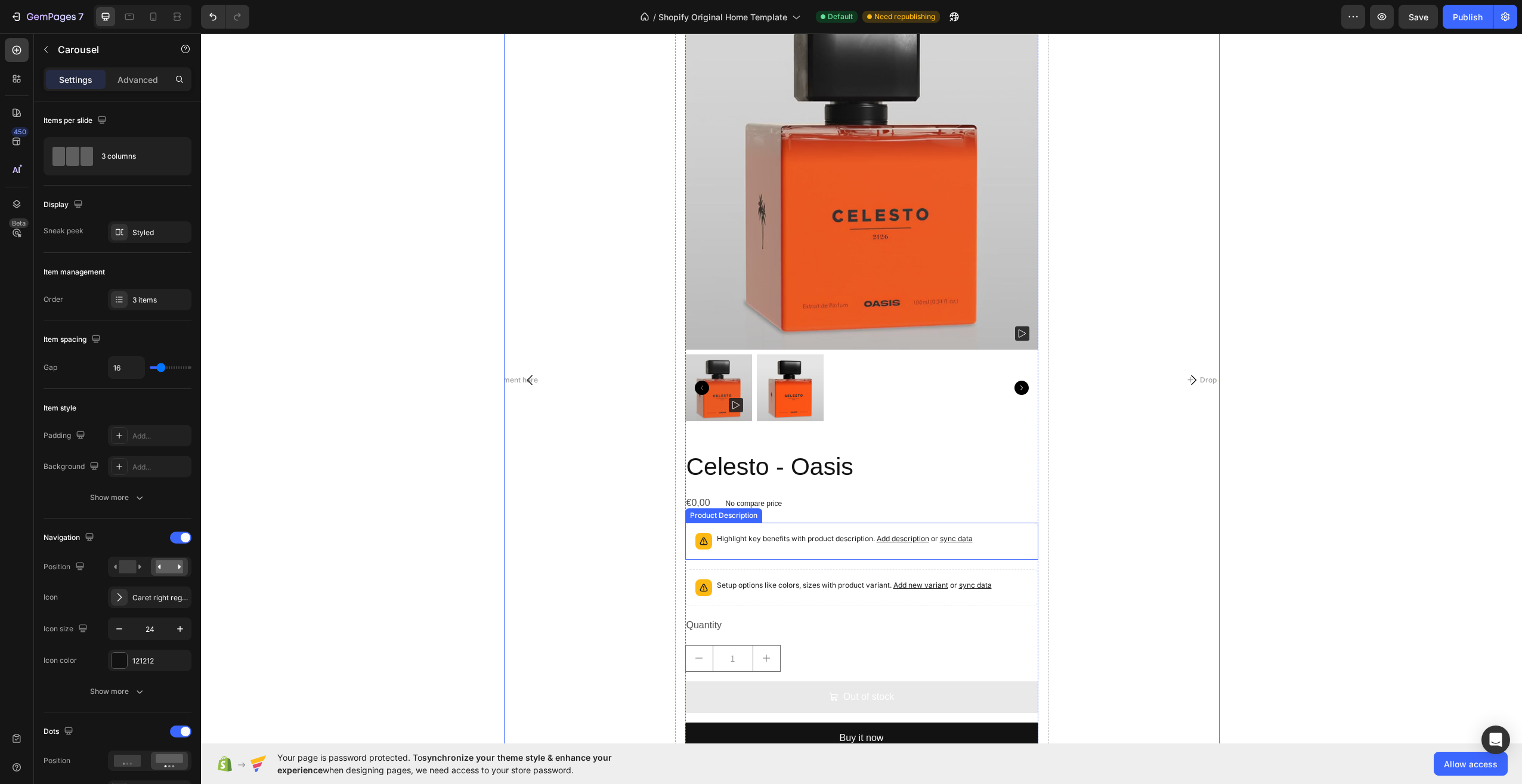
scroll to position [1495, 0]
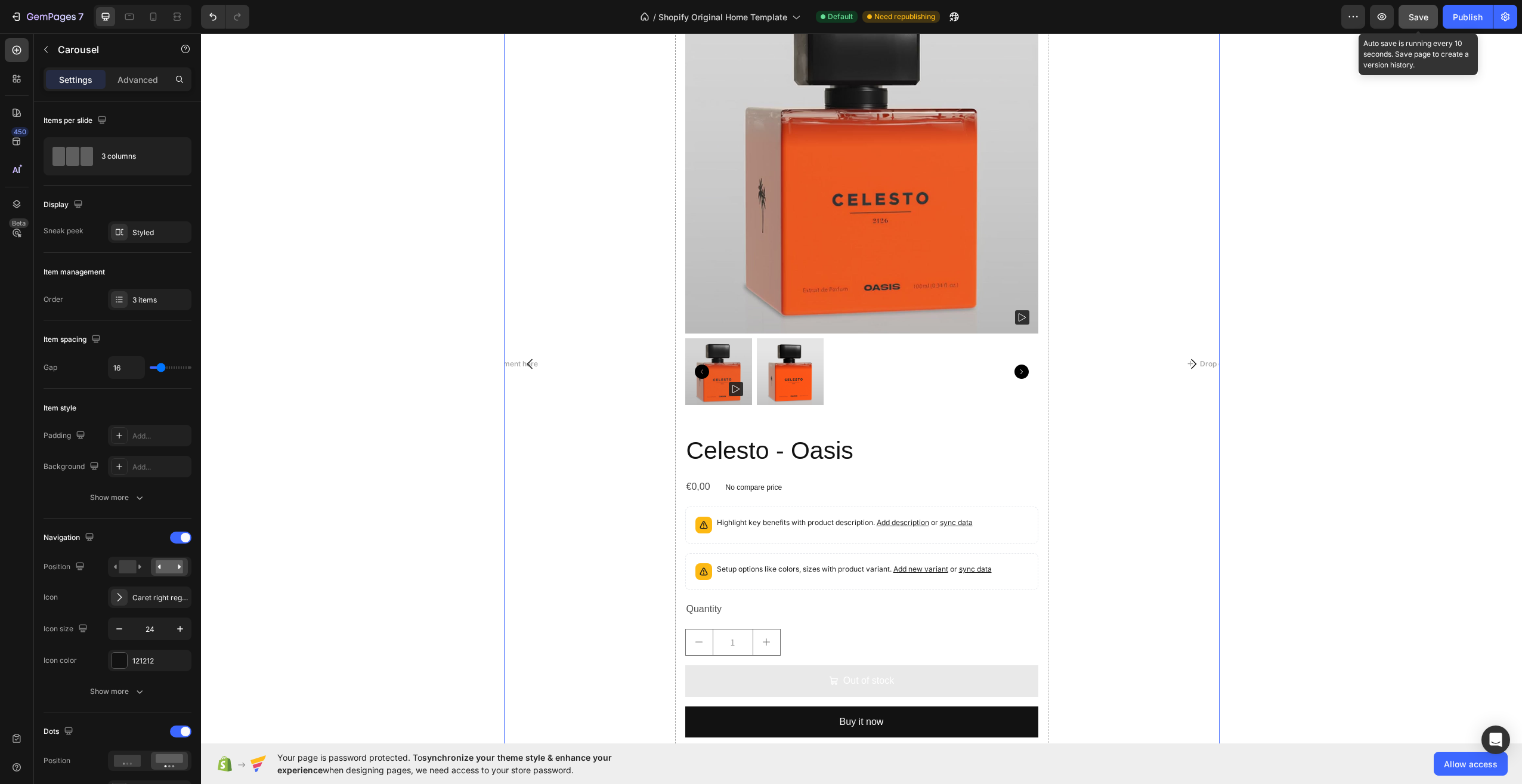
click at [1420, 15] on span "Save" at bounding box center [1418, 17] width 20 height 10
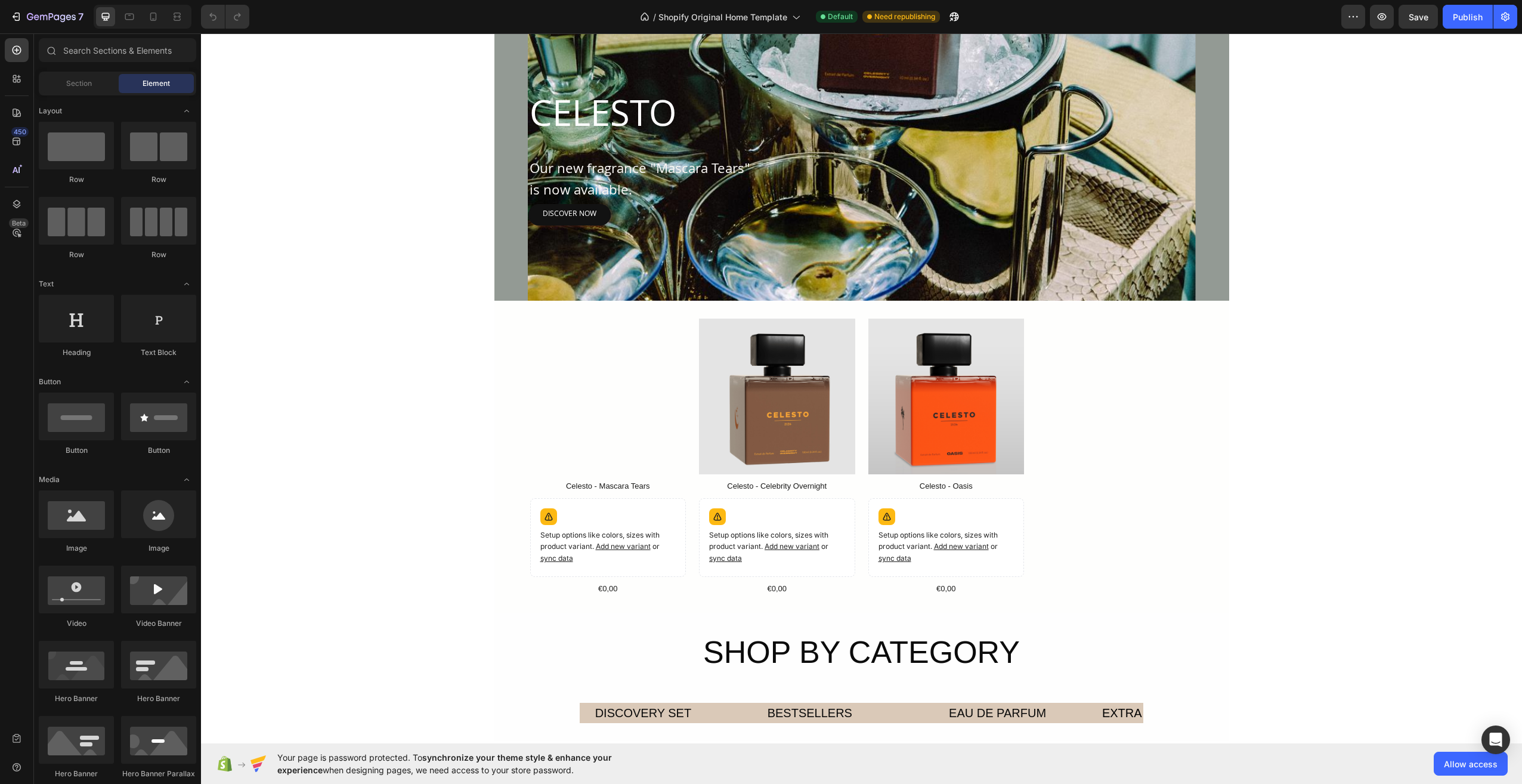
scroll to position [775, 0]
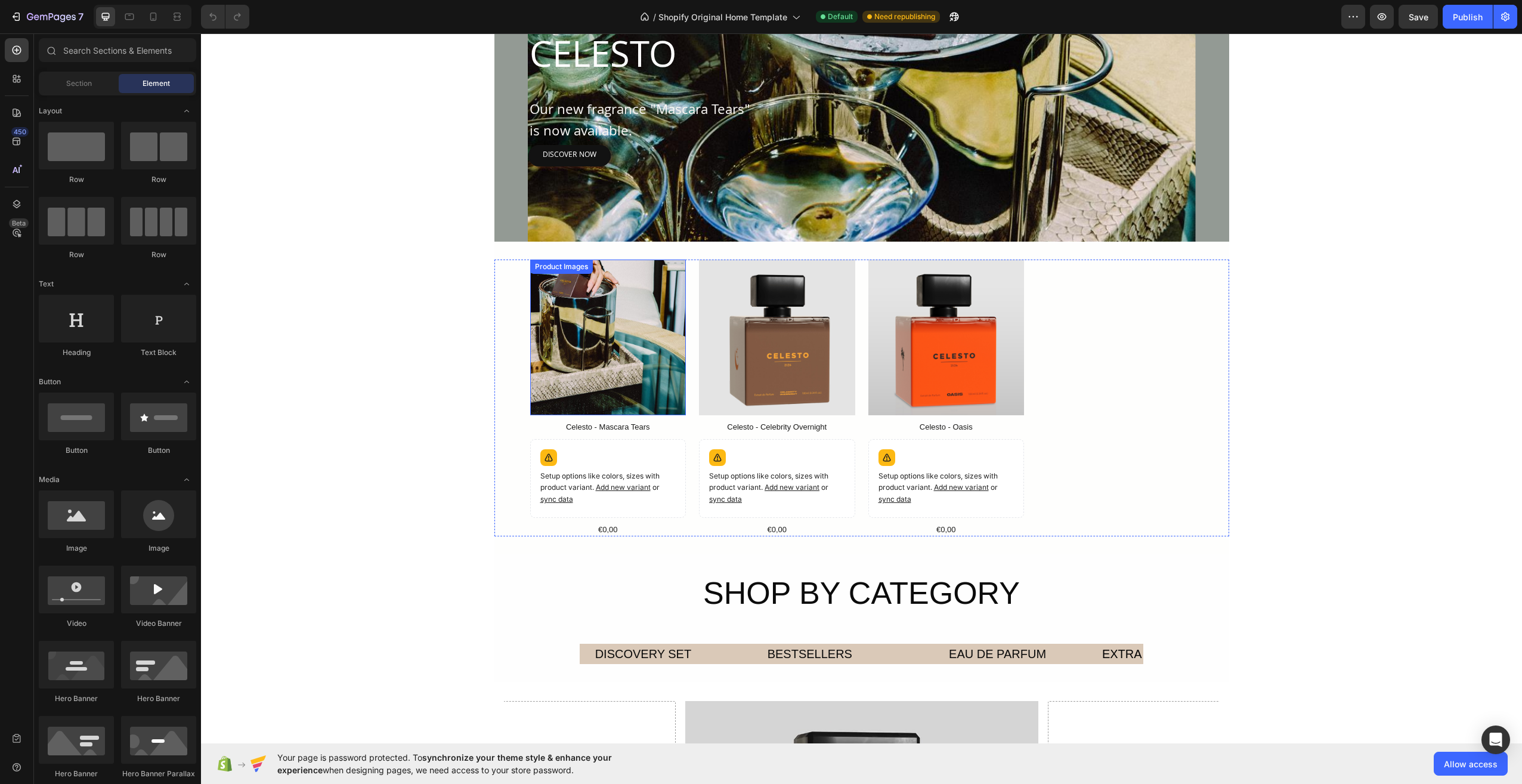
click at [636, 386] on img at bounding box center [608, 337] width 156 height 156
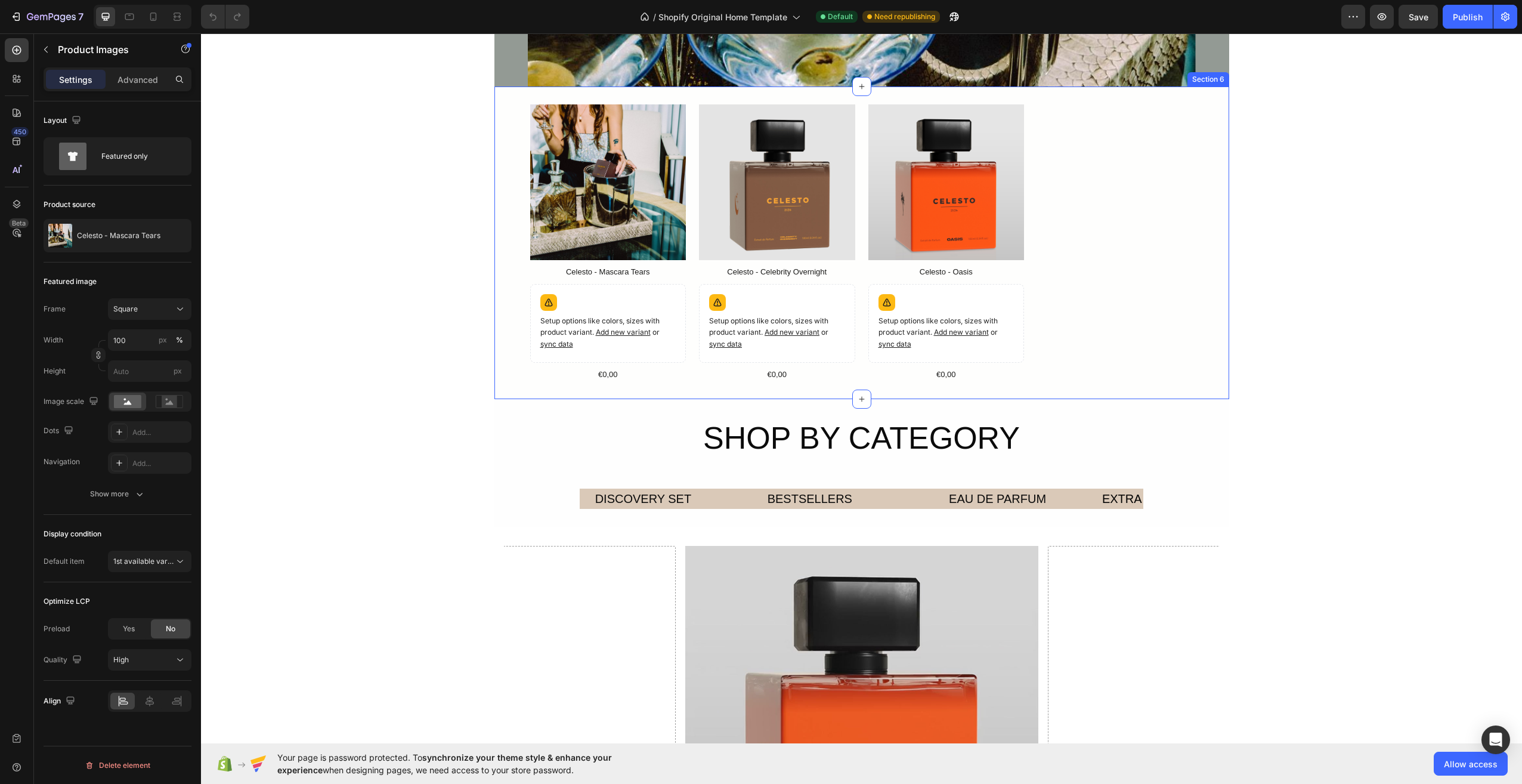
scroll to position [954, 0]
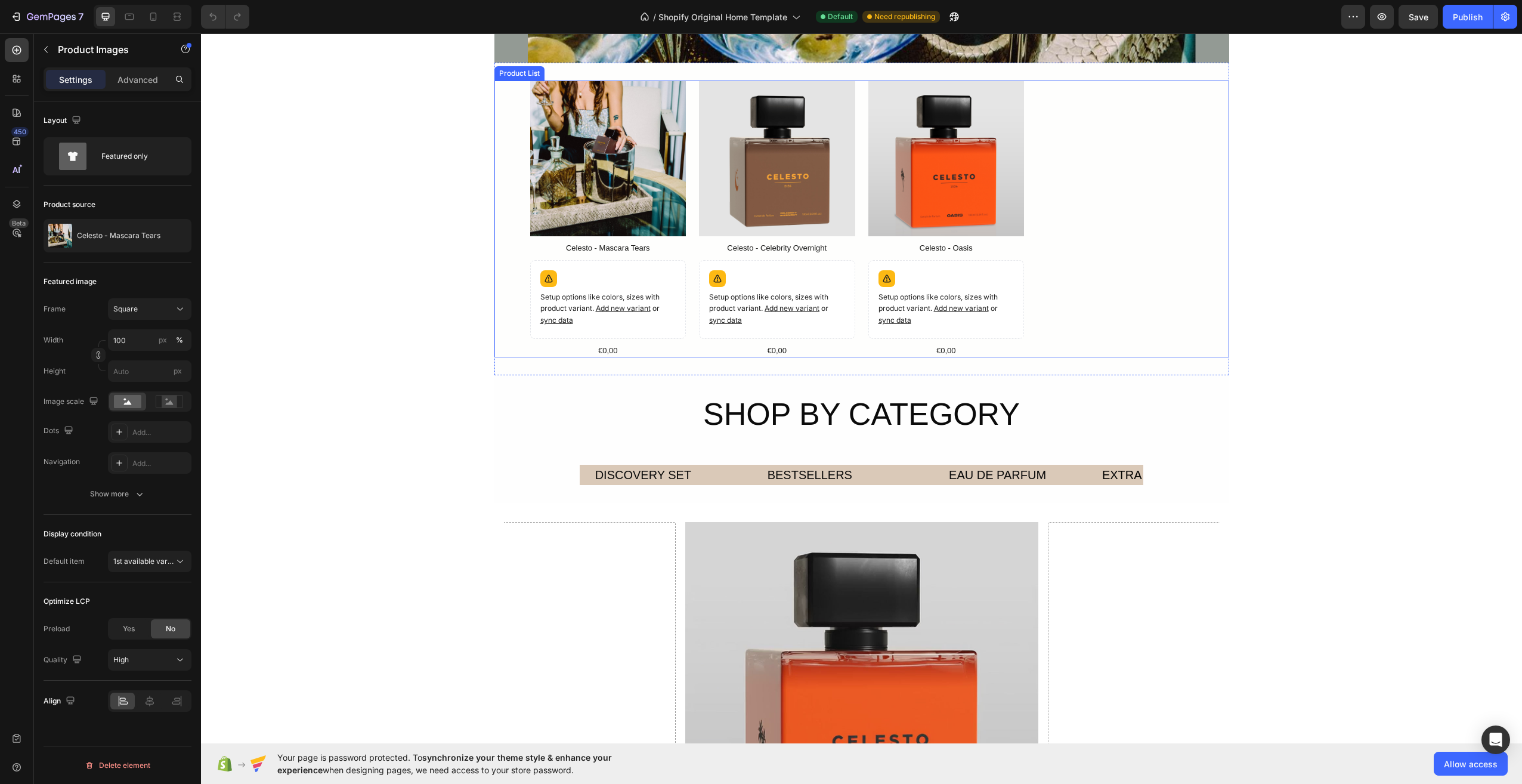
click at [1146, 332] on div "Product Images Celesto - Mascara Tears Product Title Setup options like colors,…" at bounding box center [862, 218] width 663 height 277
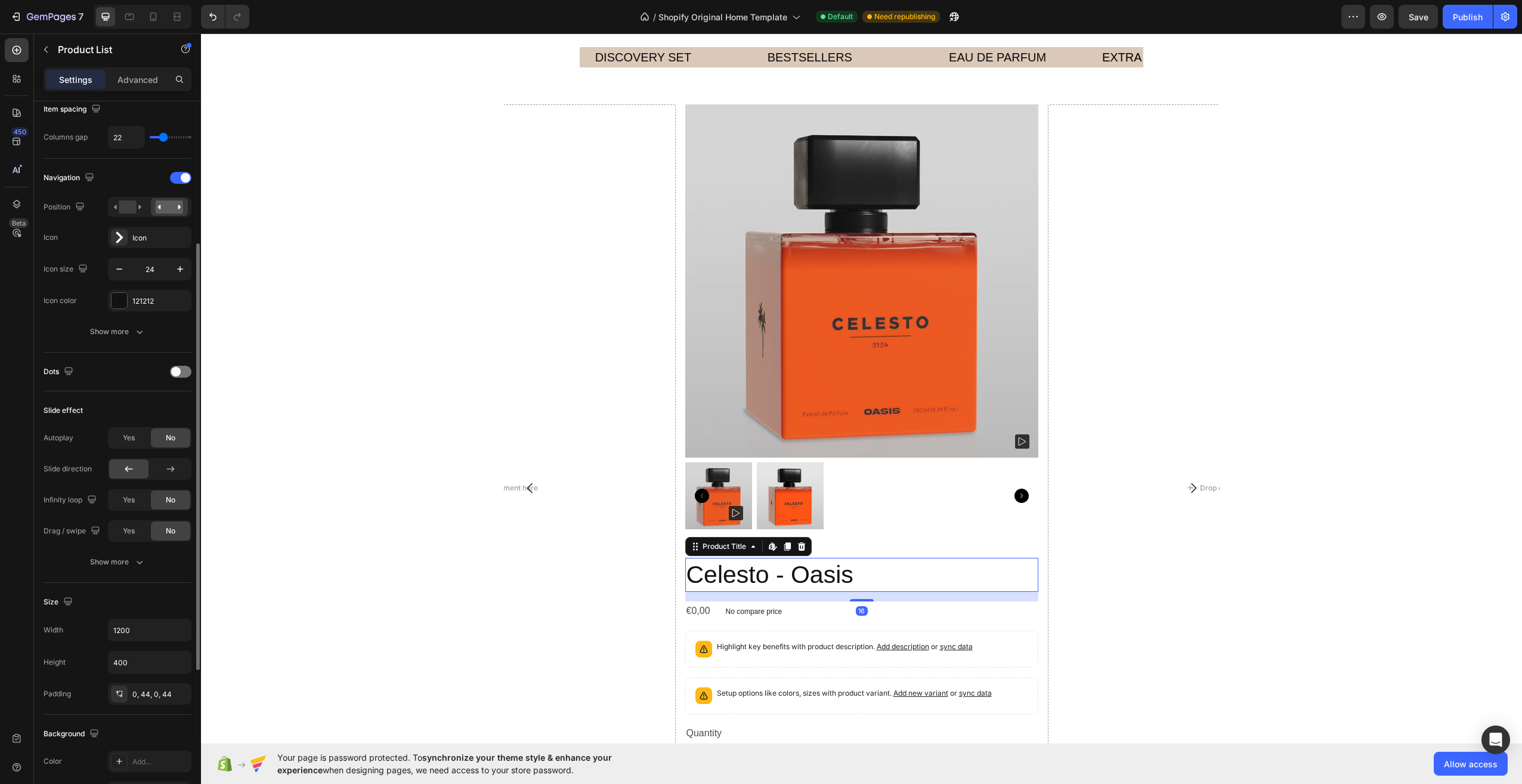
scroll to position [0, 0]
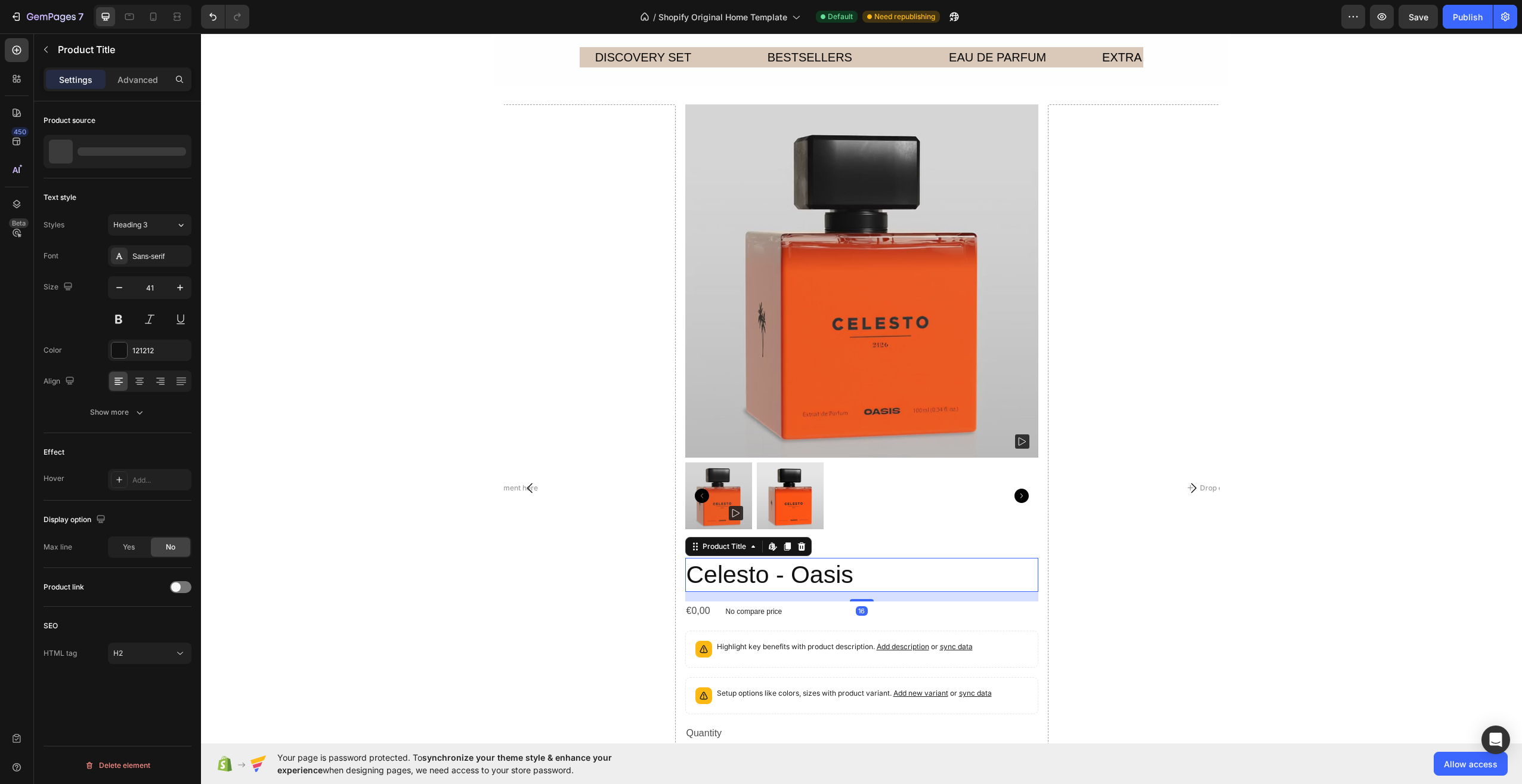
click at [763, 562] on h2 "Celesto - Oasis" at bounding box center [861, 575] width 353 height 34
click at [761, 566] on h2 "Celesto - Oasis" at bounding box center [861, 575] width 353 height 34
click at [750, 567] on h2 "Celesto - Oasis" at bounding box center [861, 575] width 353 height 34
click at [745, 573] on h2 "Celesto - Oasis" at bounding box center [861, 575] width 353 height 34
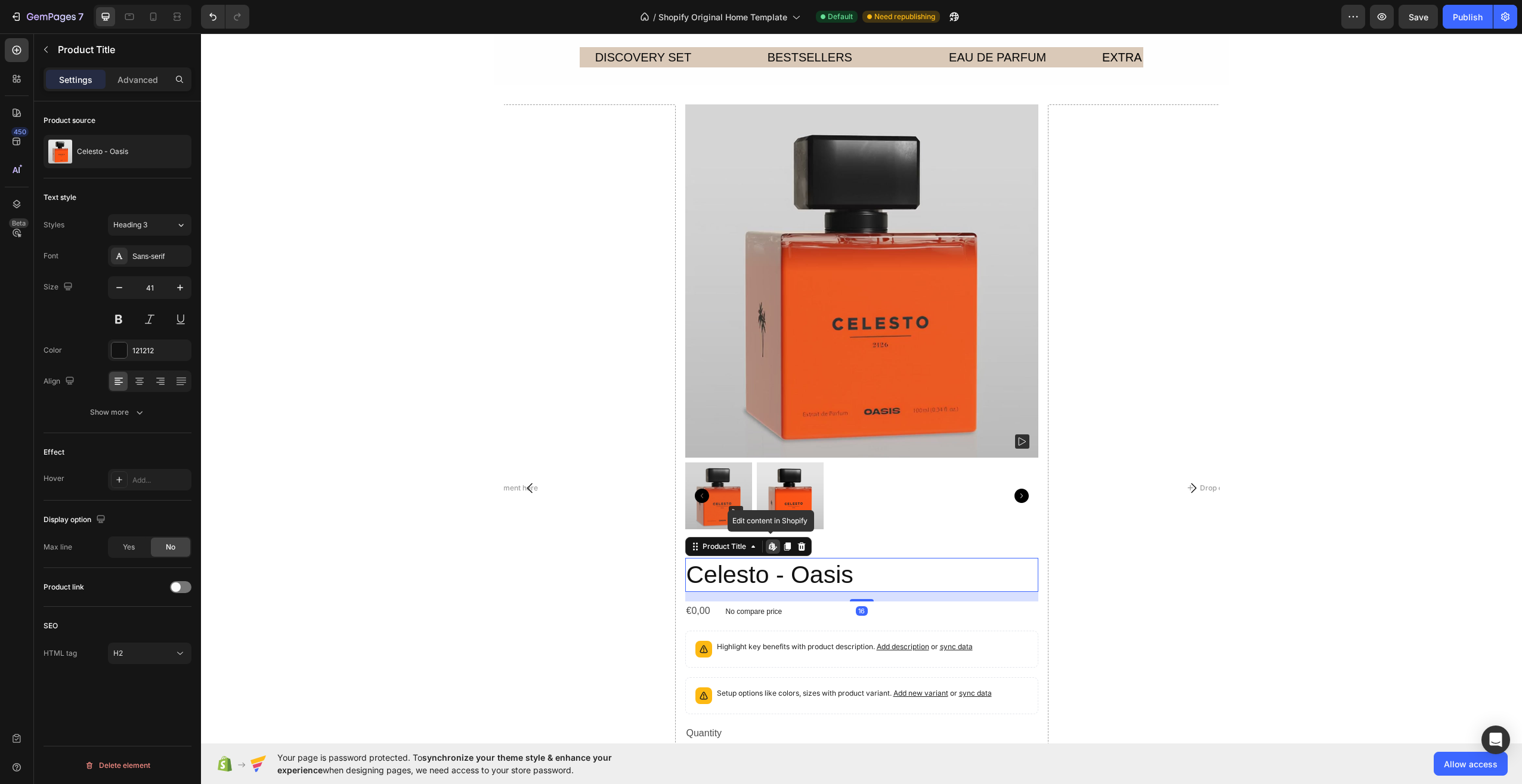
click at [745, 573] on h2 "Celesto - Oasis" at bounding box center [861, 575] width 353 height 34
click at [810, 570] on h2 "Celesto - Oasis" at bounding box center [861, 575] width 353 height 34
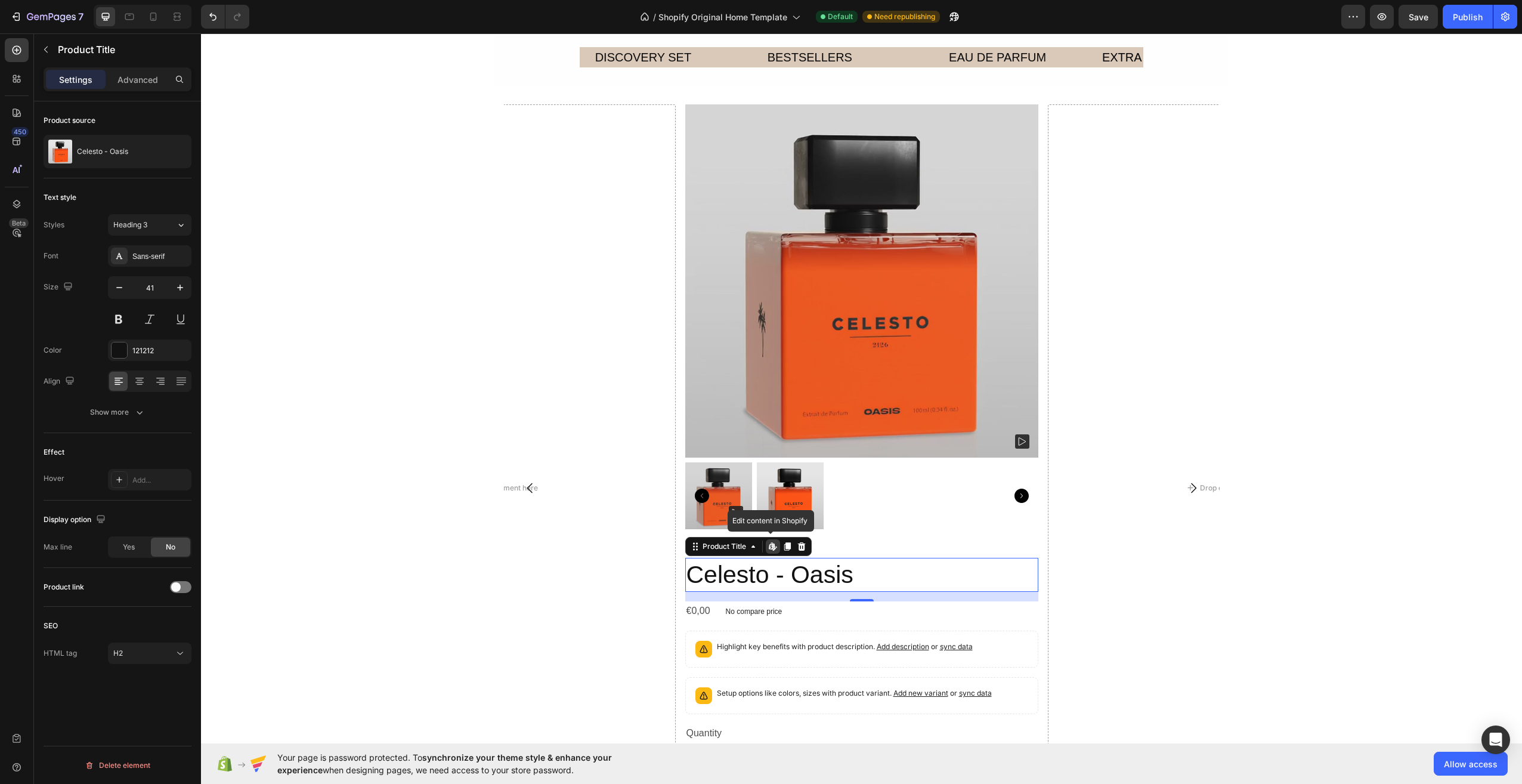
click at [768, 543] on icon at bounding box center [773, 547] width 9 height 9
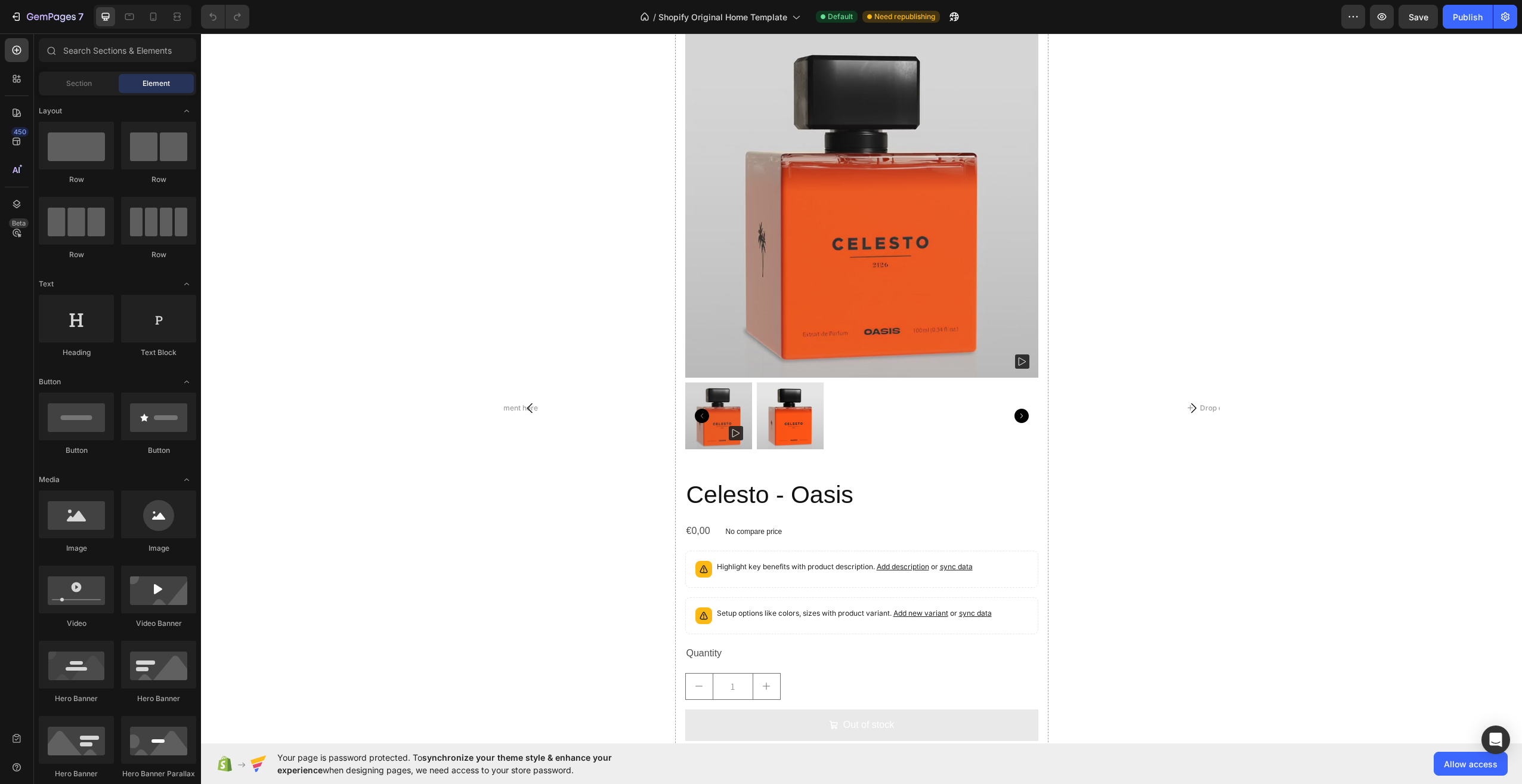
scroll to position [1490, 0]
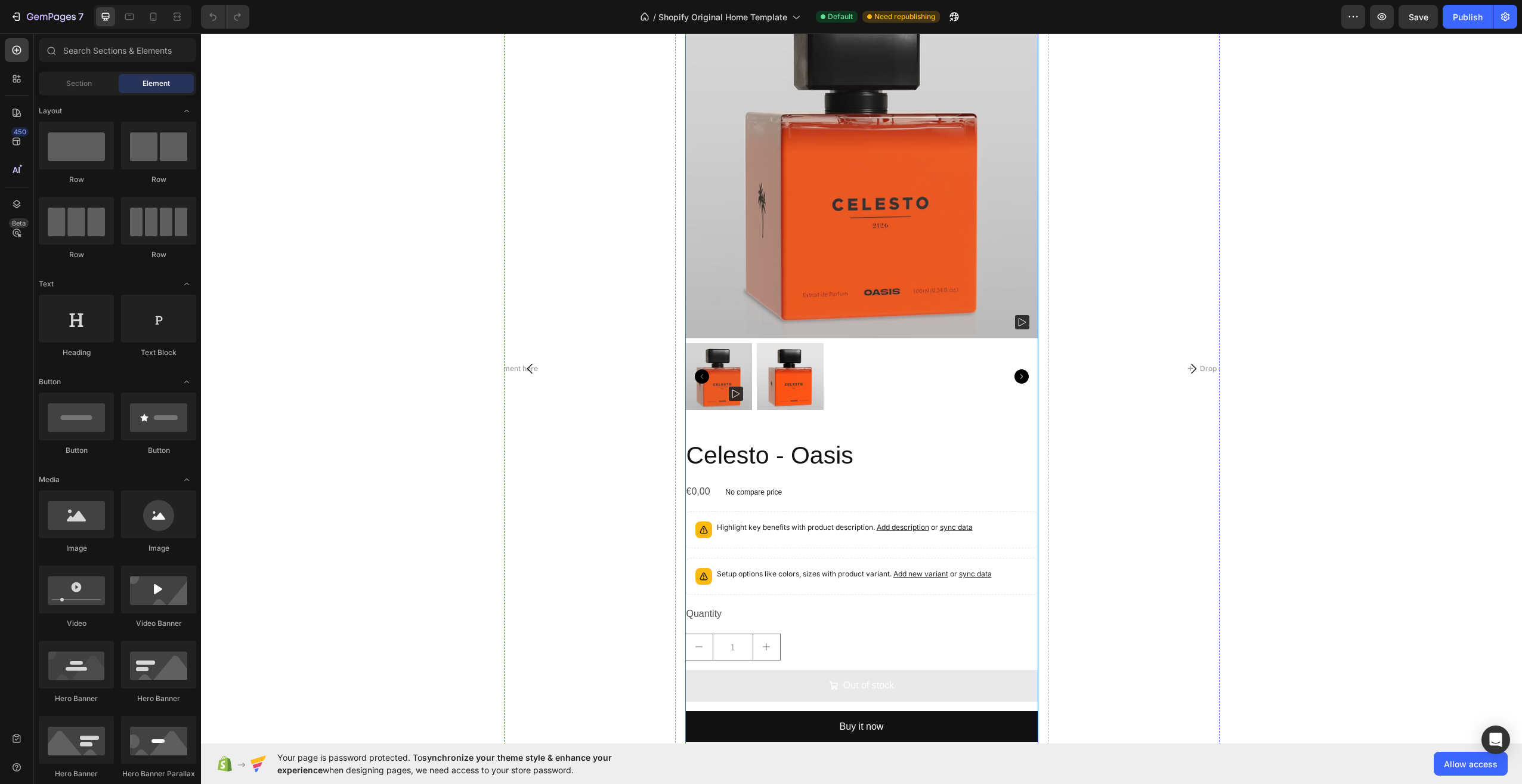
click at [960, 472] on h2 "Celesto - Oasis" at bounding box center [861, 455] width 353 height 34
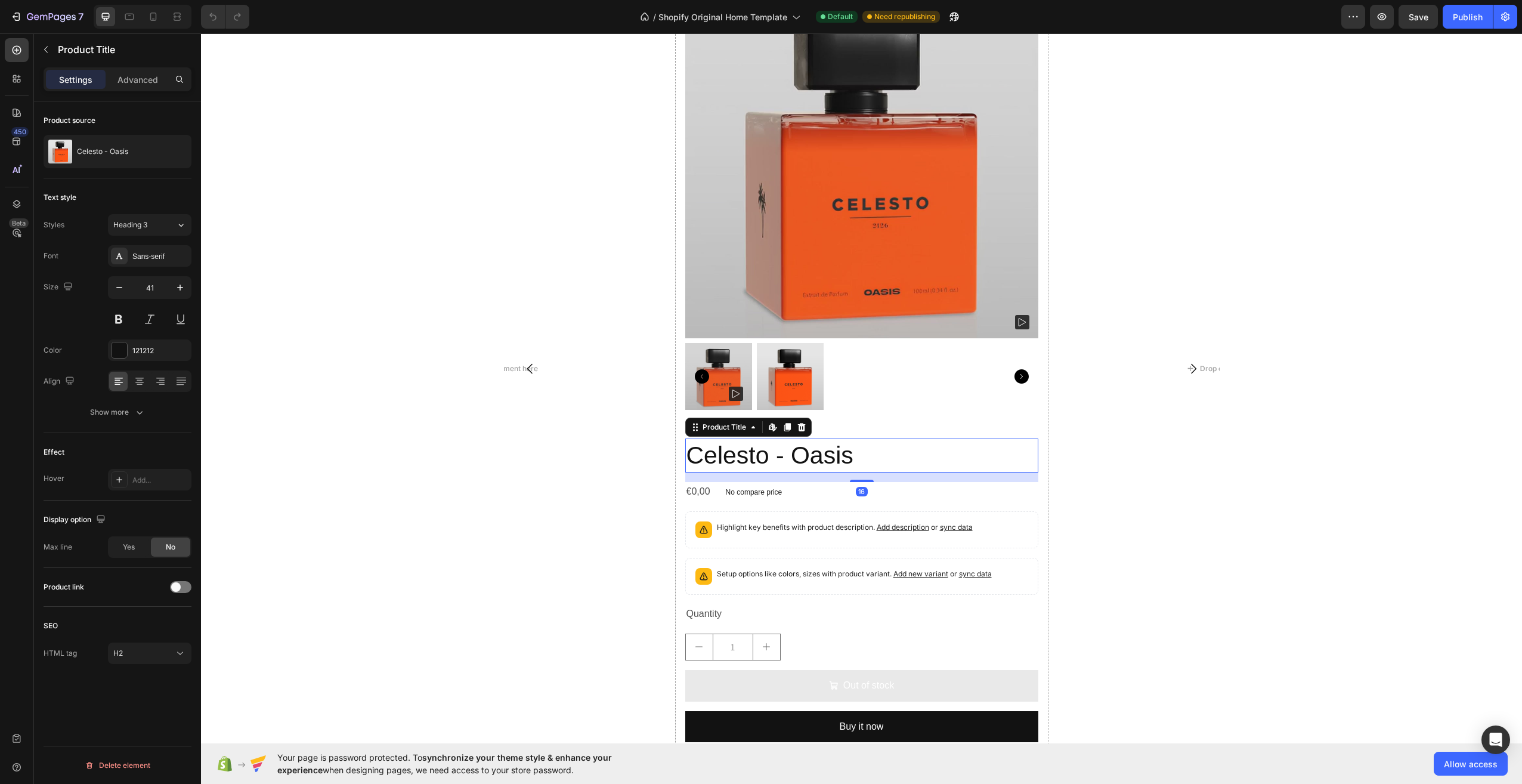
click at [961, 413] on div "Product Images" at bounding box center [861, 201] width 353 height 434
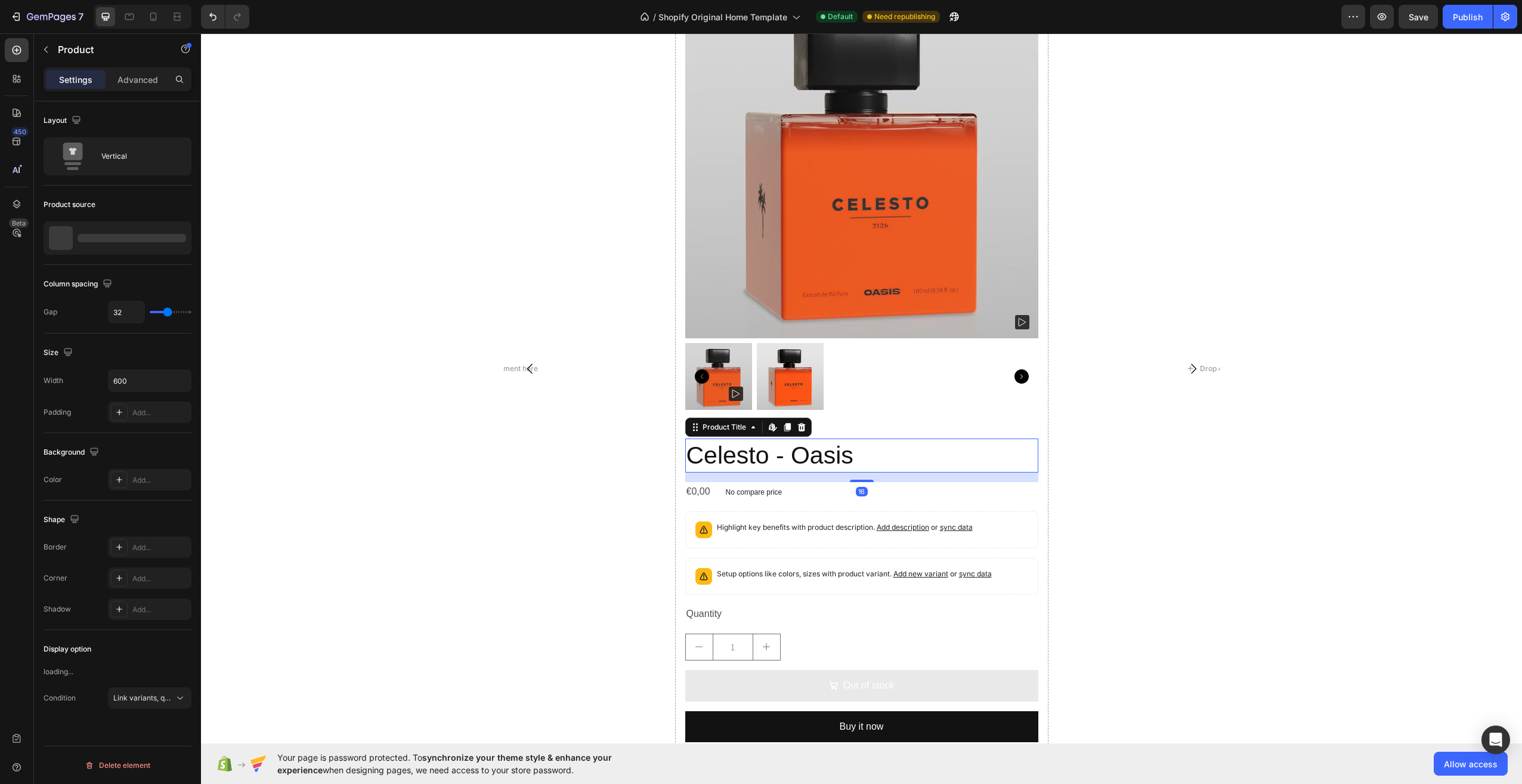
click at [857, 455] on h2 "Celesto - Oasis" at bounding box center [861, 455] width 353 height 34
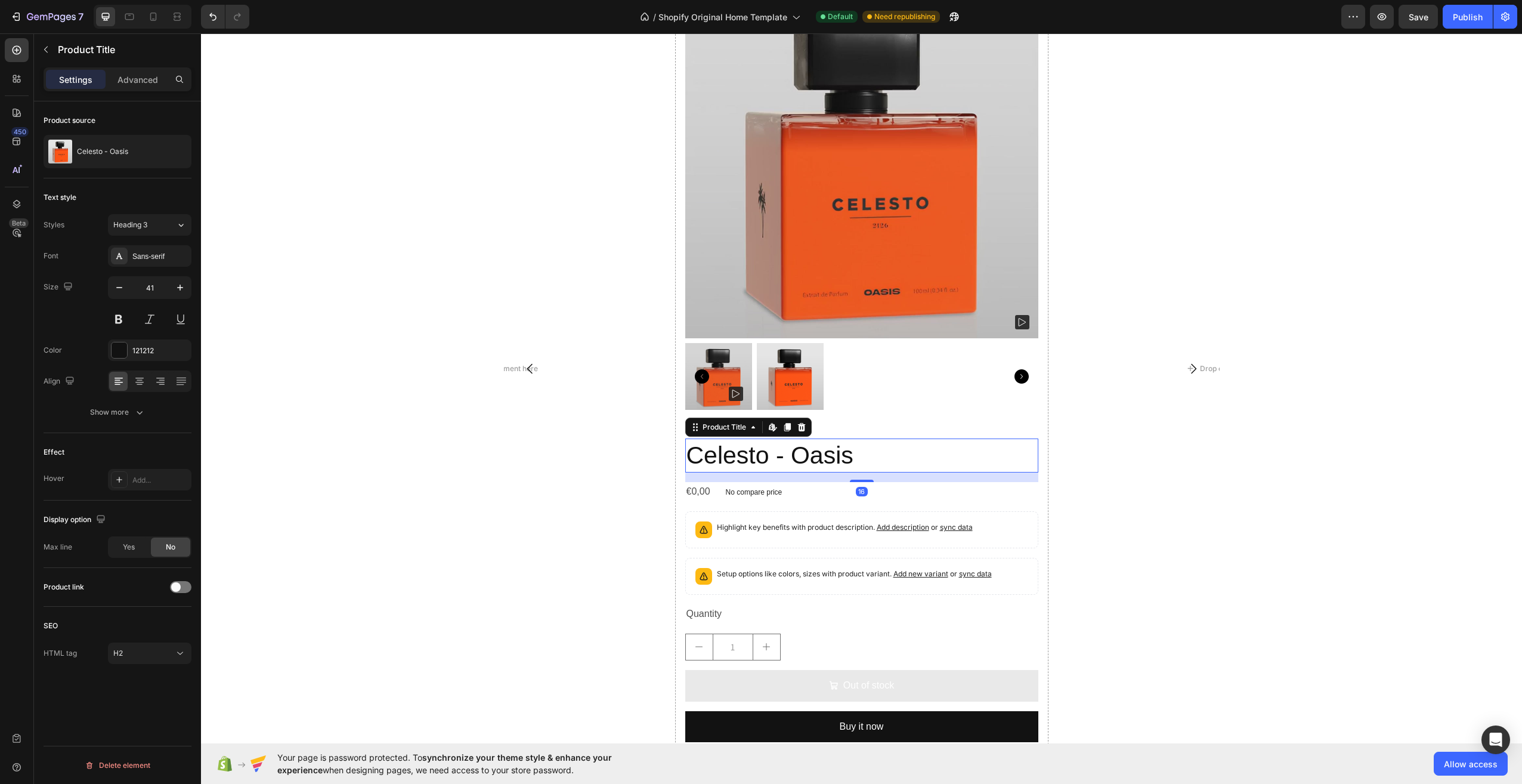
click at [857, 455] on h2 "Celesto - Oasis" at bounding box center [861, 455] width 353 height 34
click at [797, 427] on icon at bounding box center [801, 427] width 8 height 9
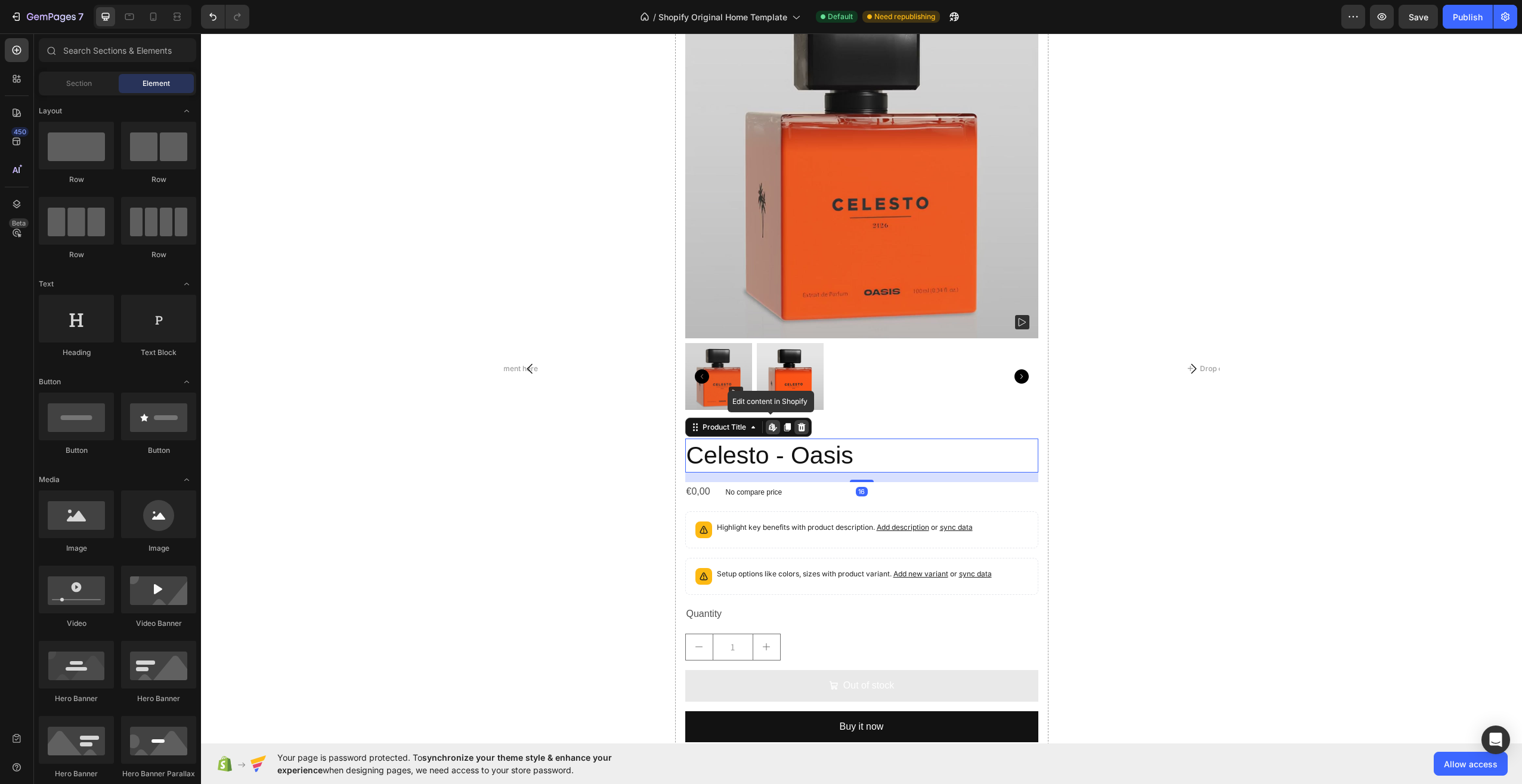
scroll to position [1469, 0]
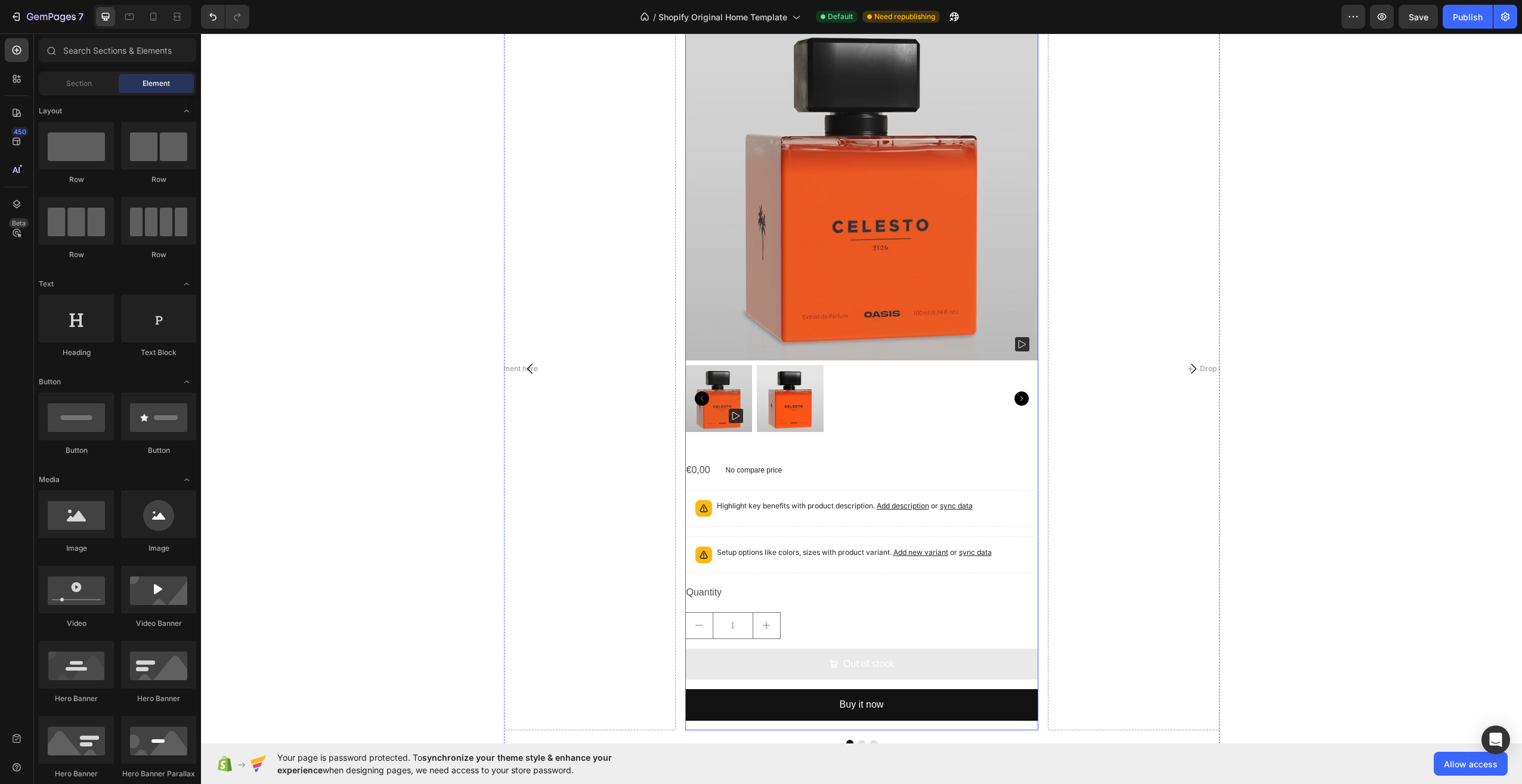
click at [980, 632] on div "1" at bounding box center [861, 625] width 353 height 26
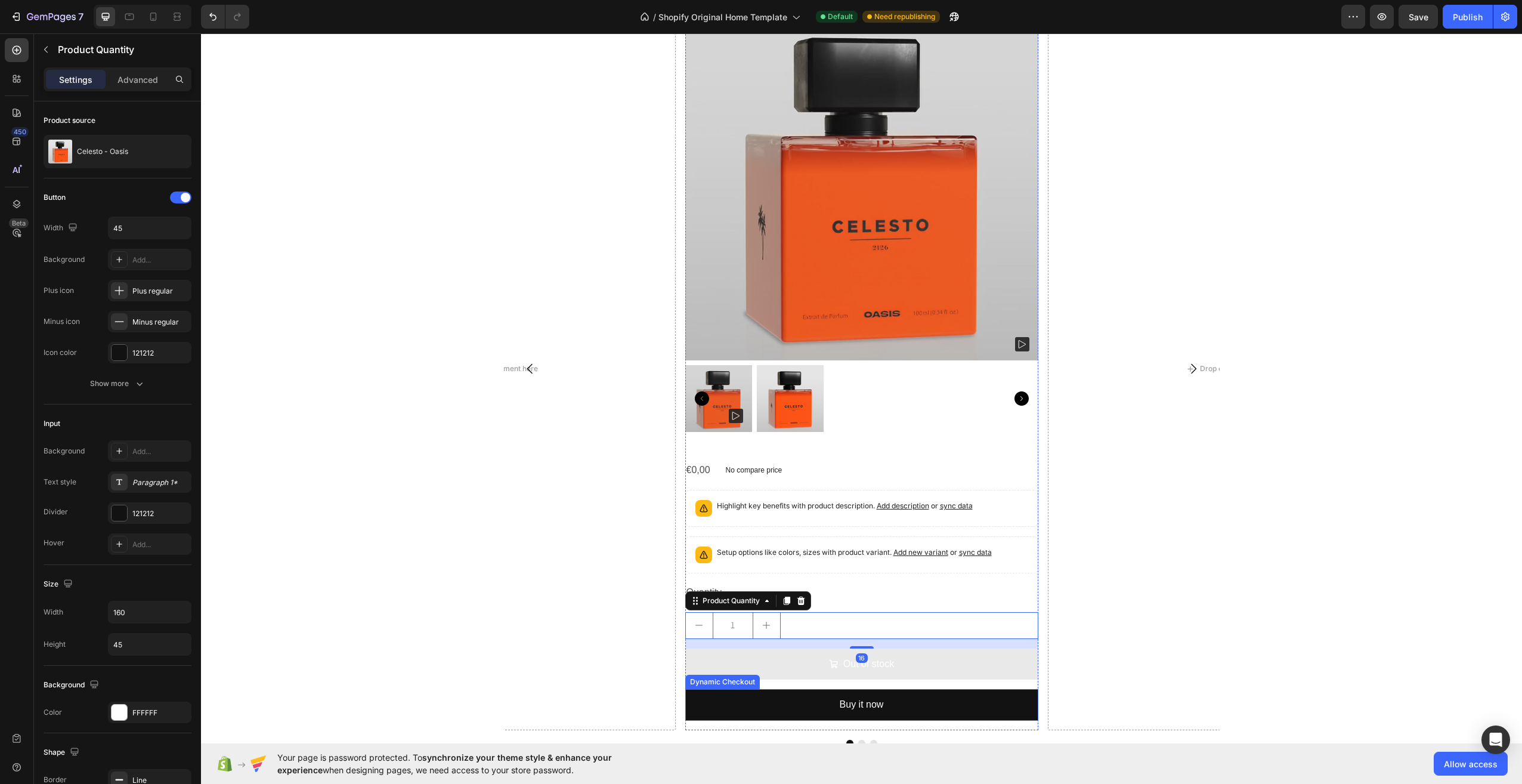
click at [934, 676] on button "Out of stock" at bounding box center [861, 663] width 353 height 31
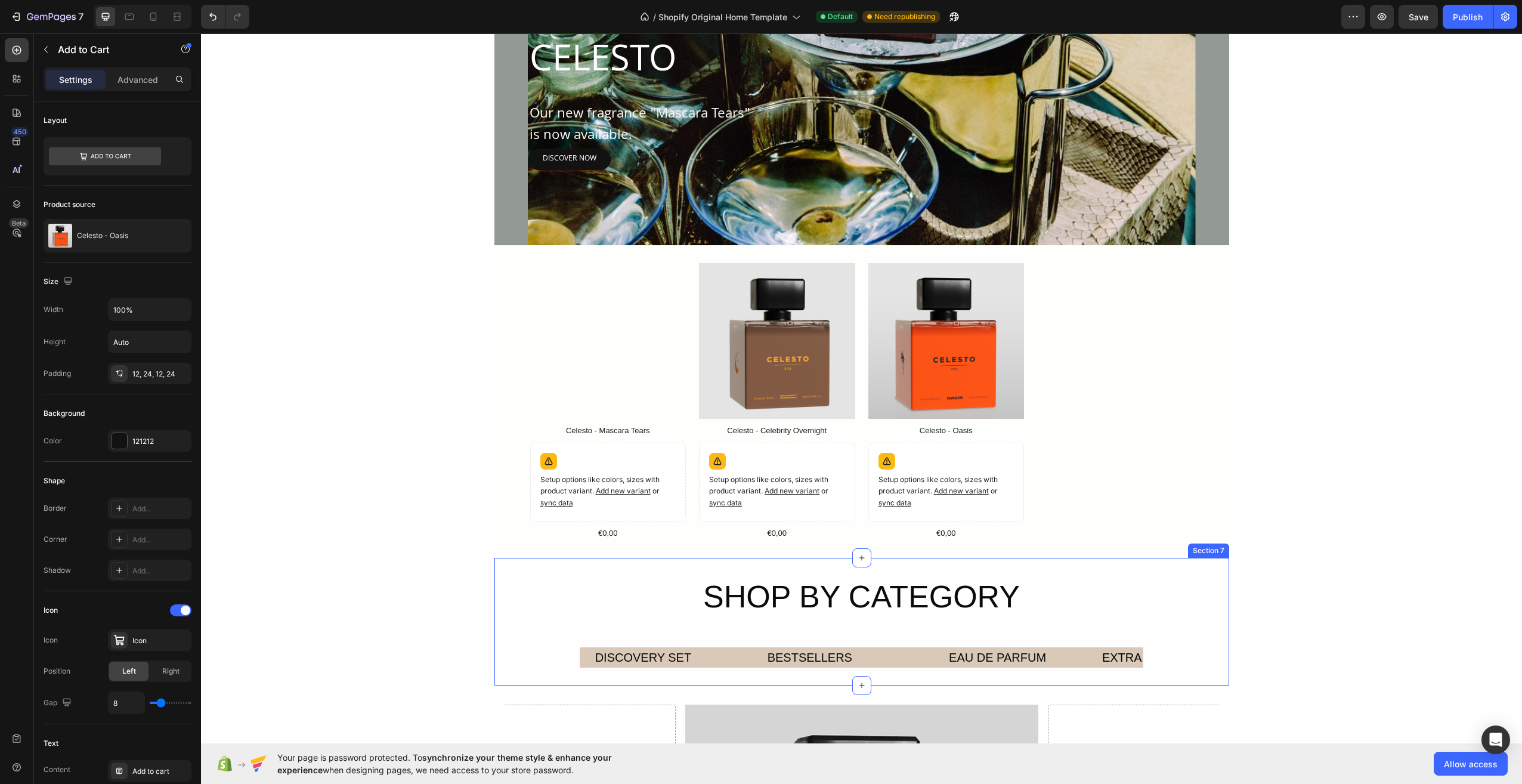
scroll to position [764, 0]
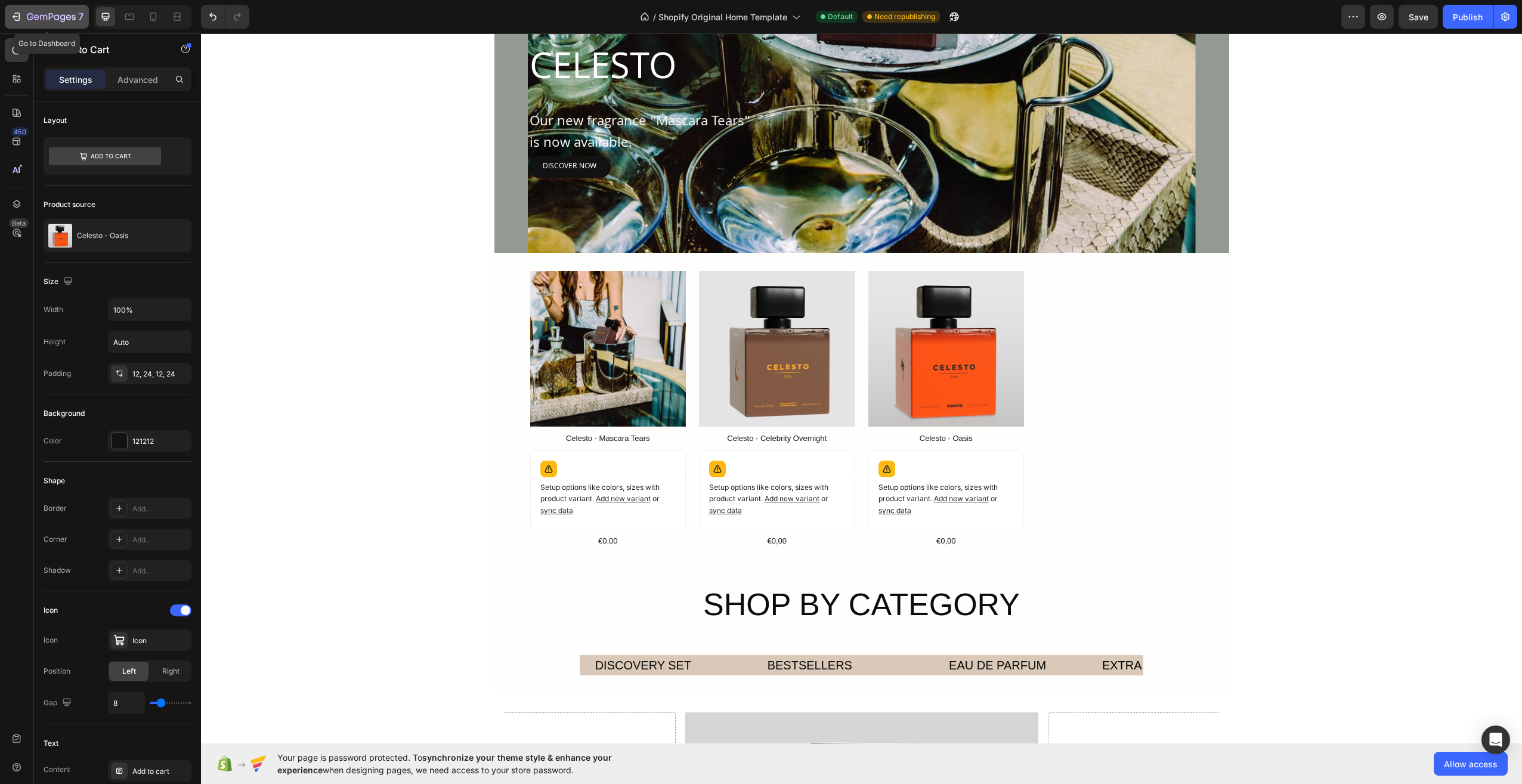
click at [6, 12] on button "7" at bounding box center [46, 16] width 84 height 24
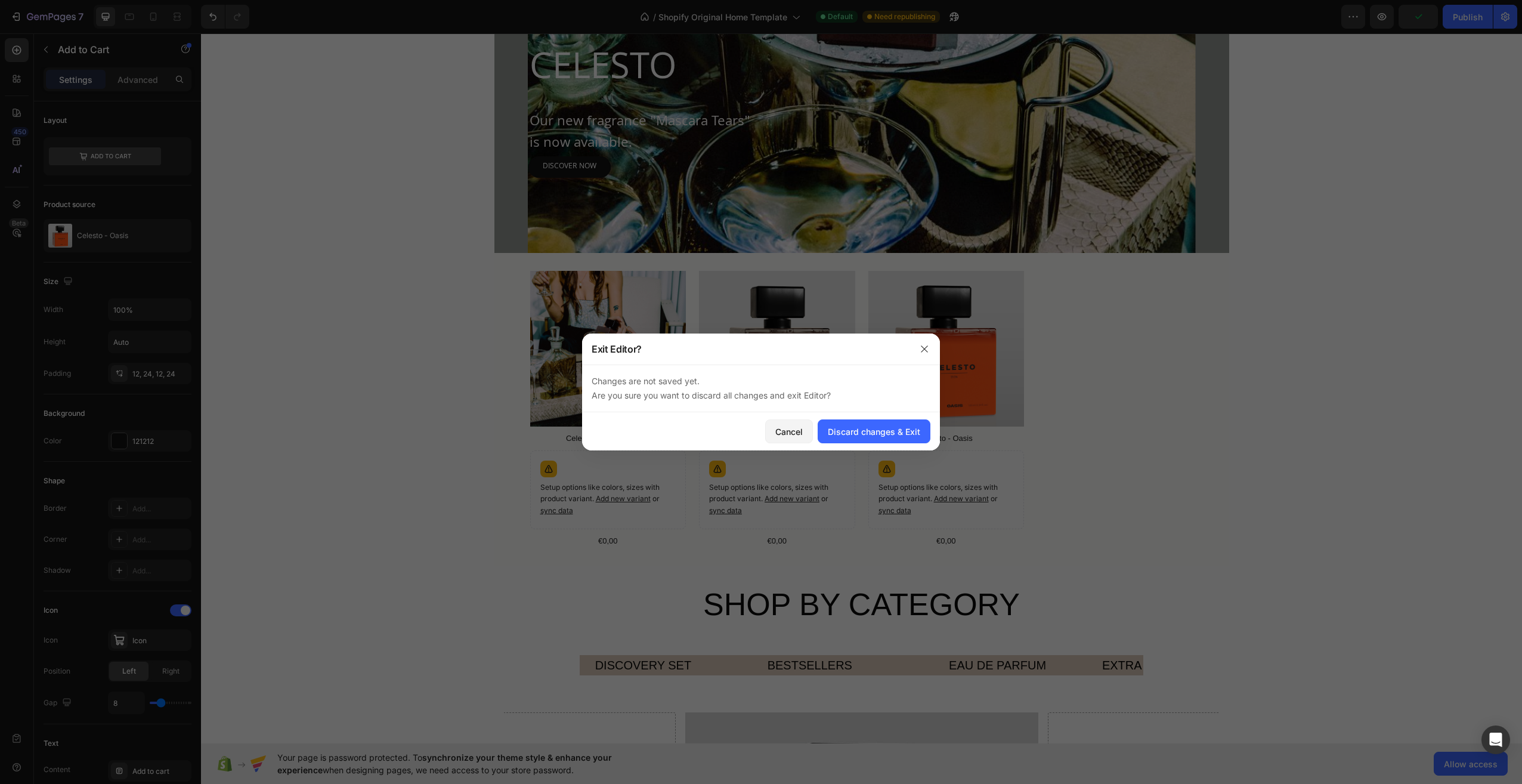
click at [915, 340] on div at bounding box center [924, 348] width 31 height 31
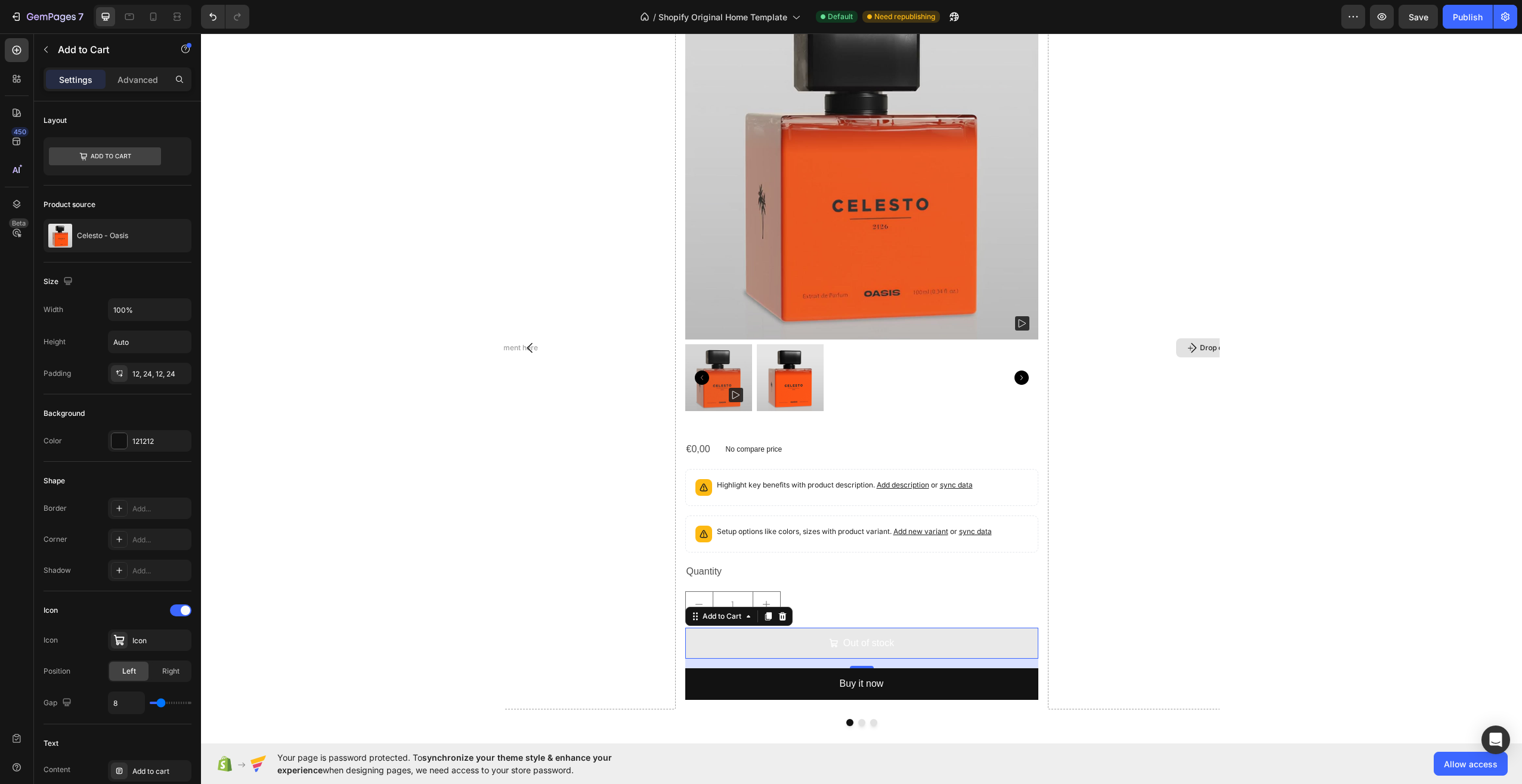
scroll to position [1420, 0]
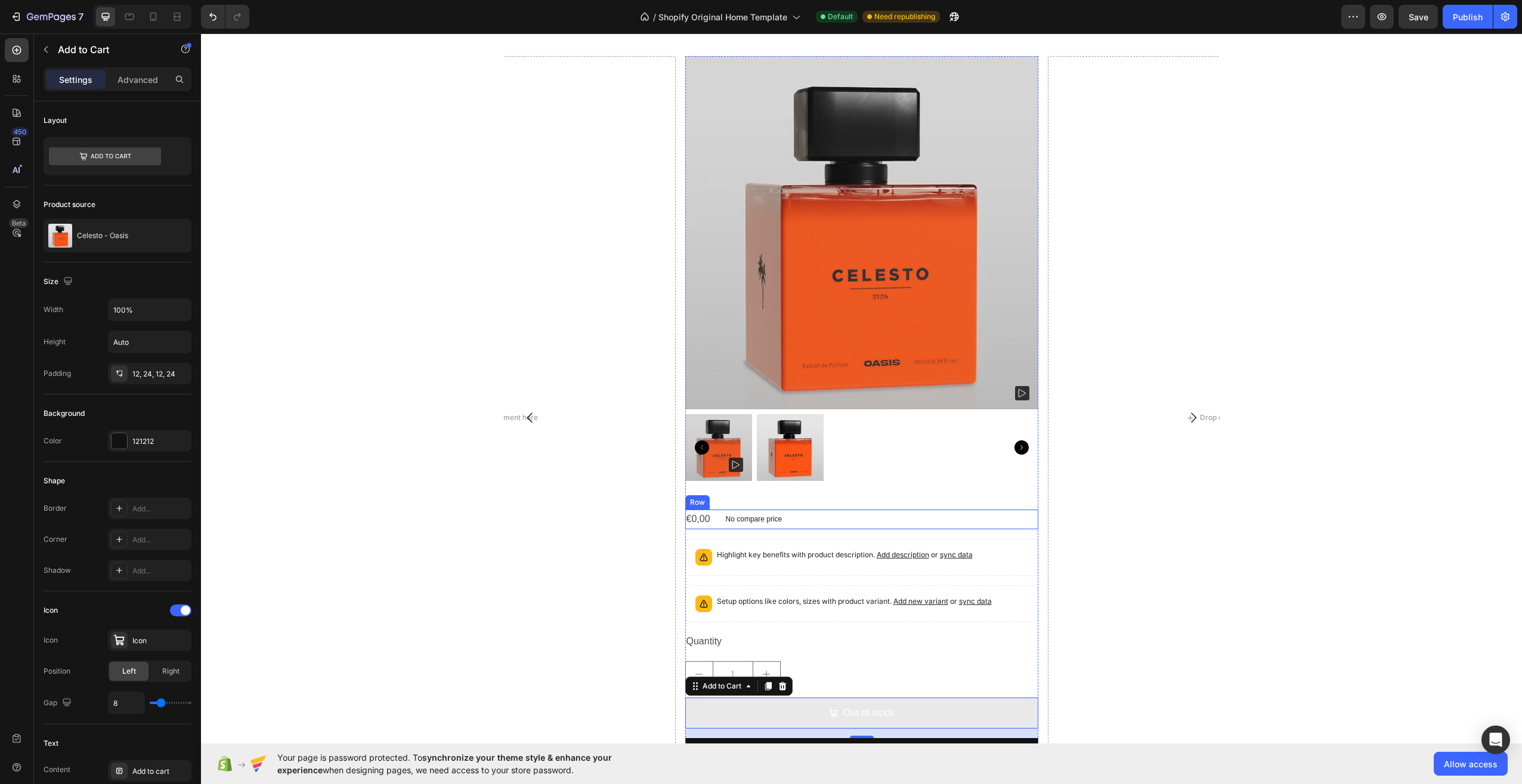
click at [982, 523] on div "€0,00 Product Price Product Price No compare price Product Price Row" at bounding box center [861, 518] width 353 height 20
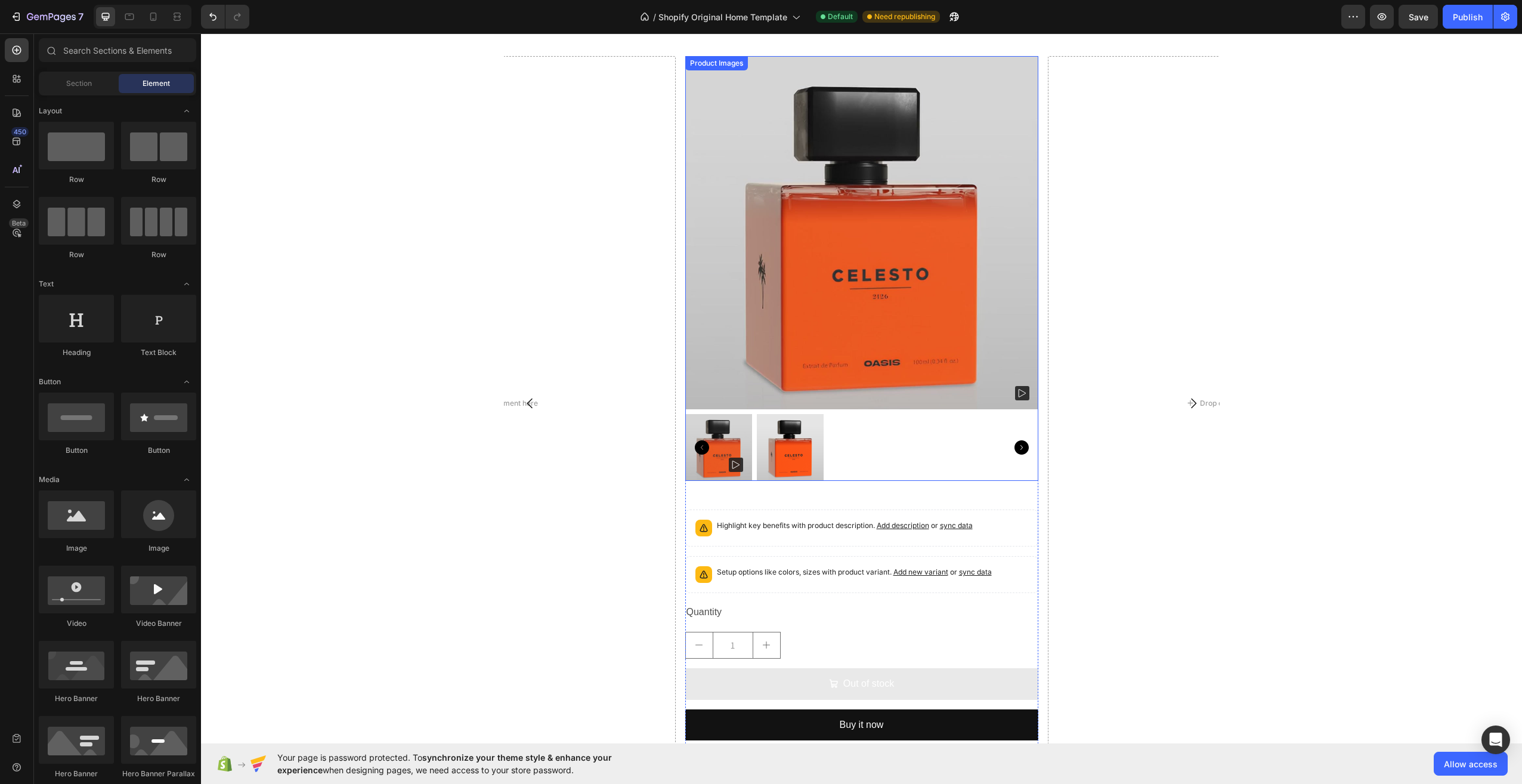
click at [933, 262] on img at bounding box center [861, 232] width 353 height 353
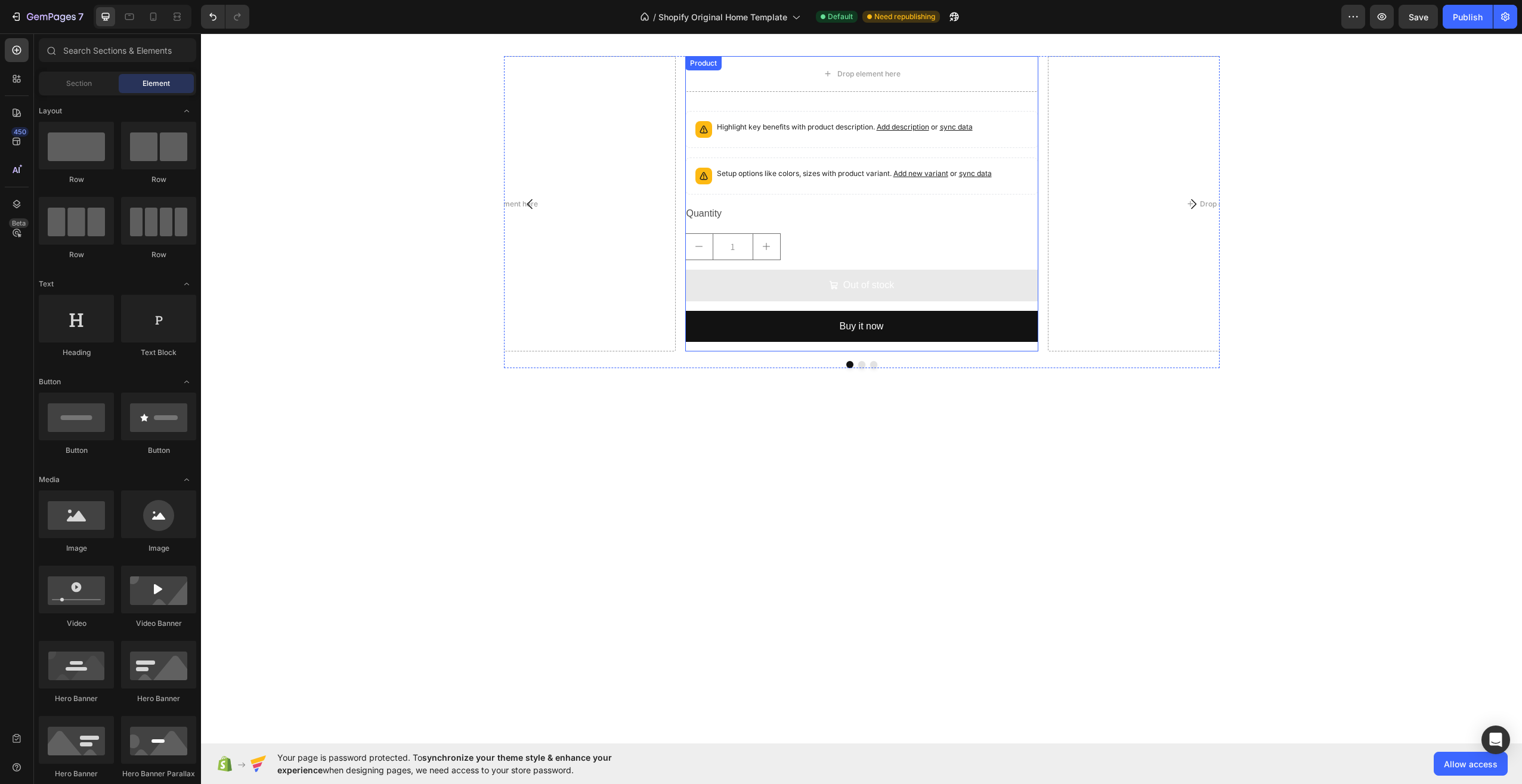
click at [932, 262] on div "Highlight key benefits with product description. Add description or sync data P…" at bounding box center [861, 231] width 353 height 240
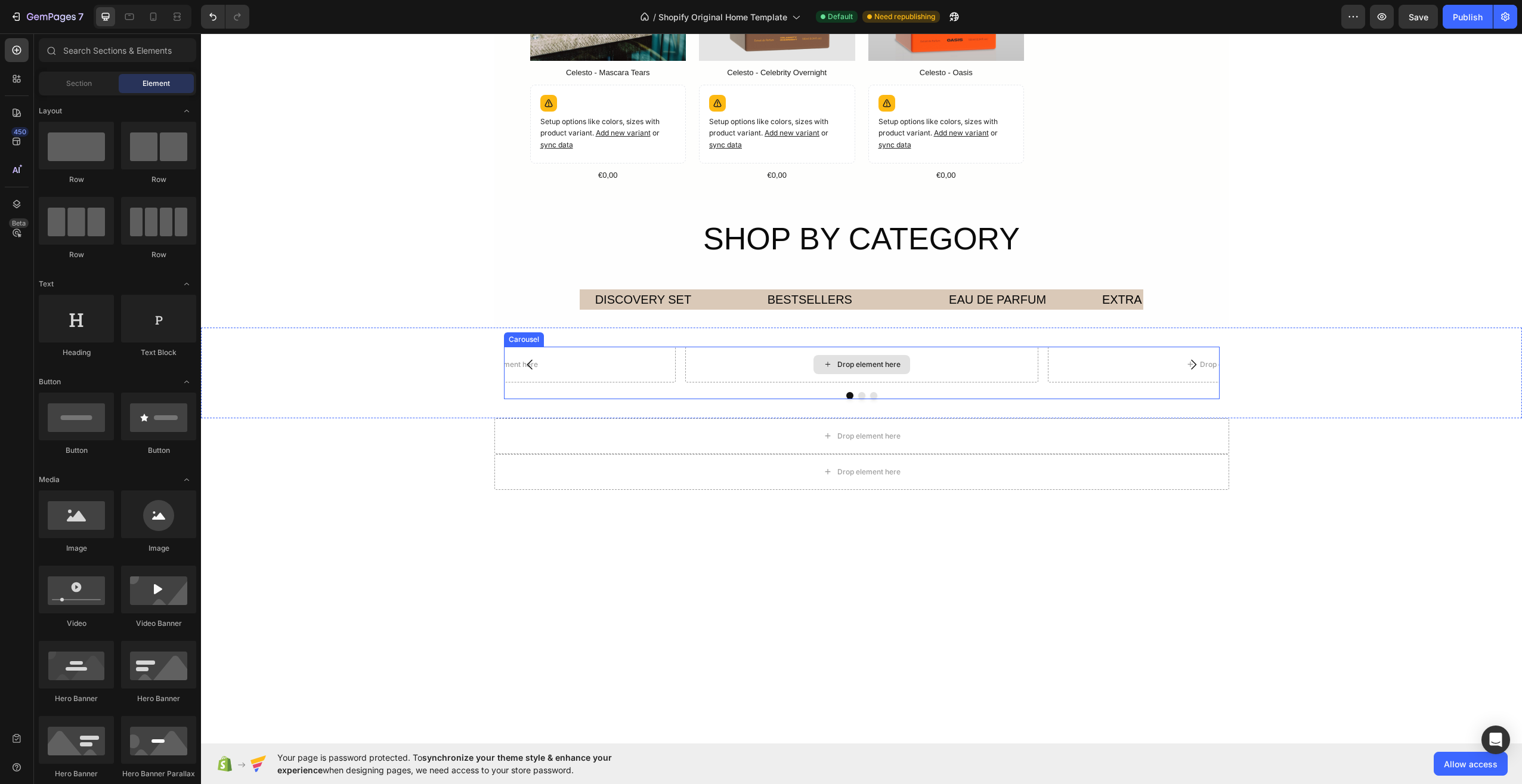
scroll to position [1024, 0]
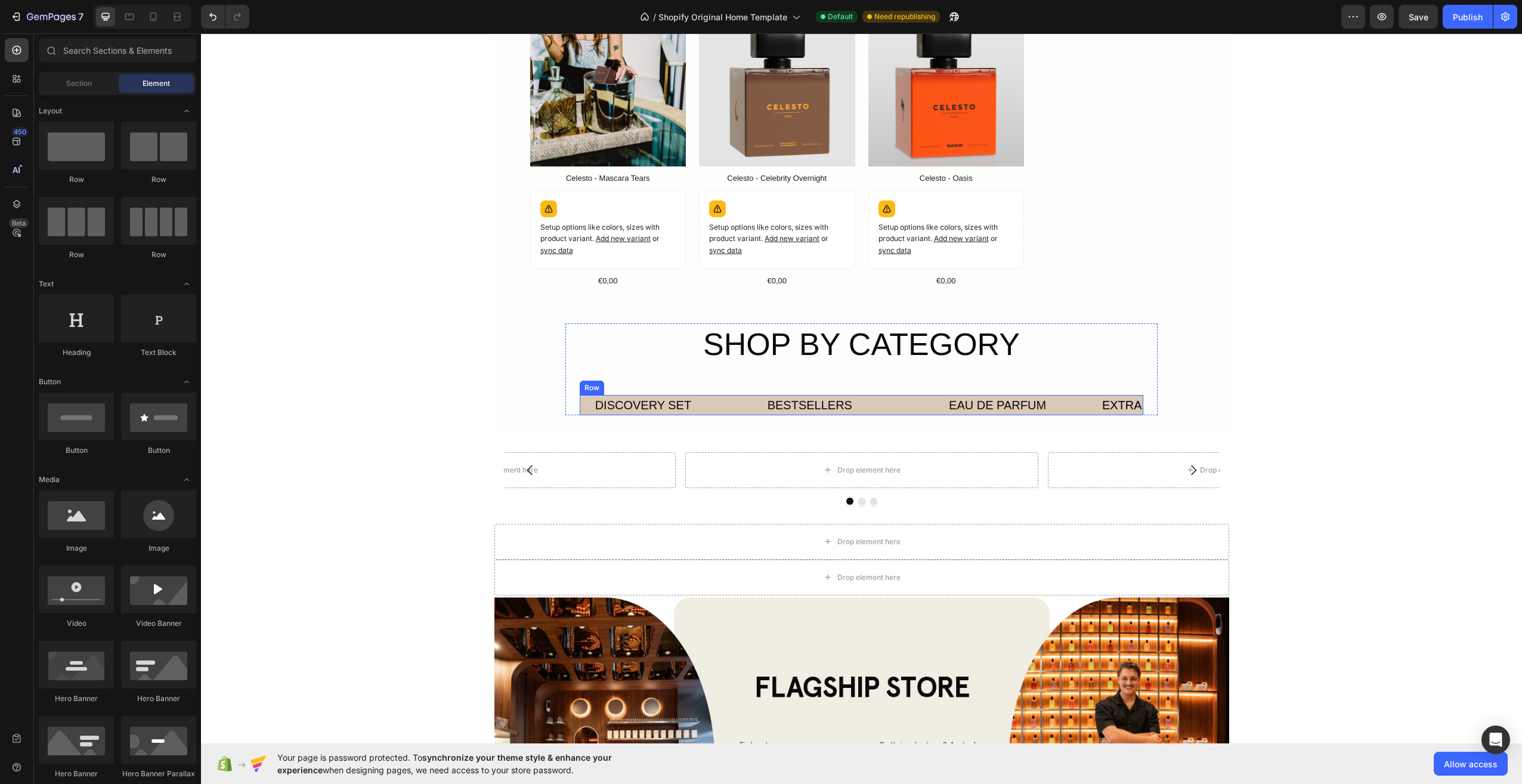
click at [922, 406] on div "EAU DE PARFUM Text Block Row" at bounding box center [997, 404] width 168 height 20
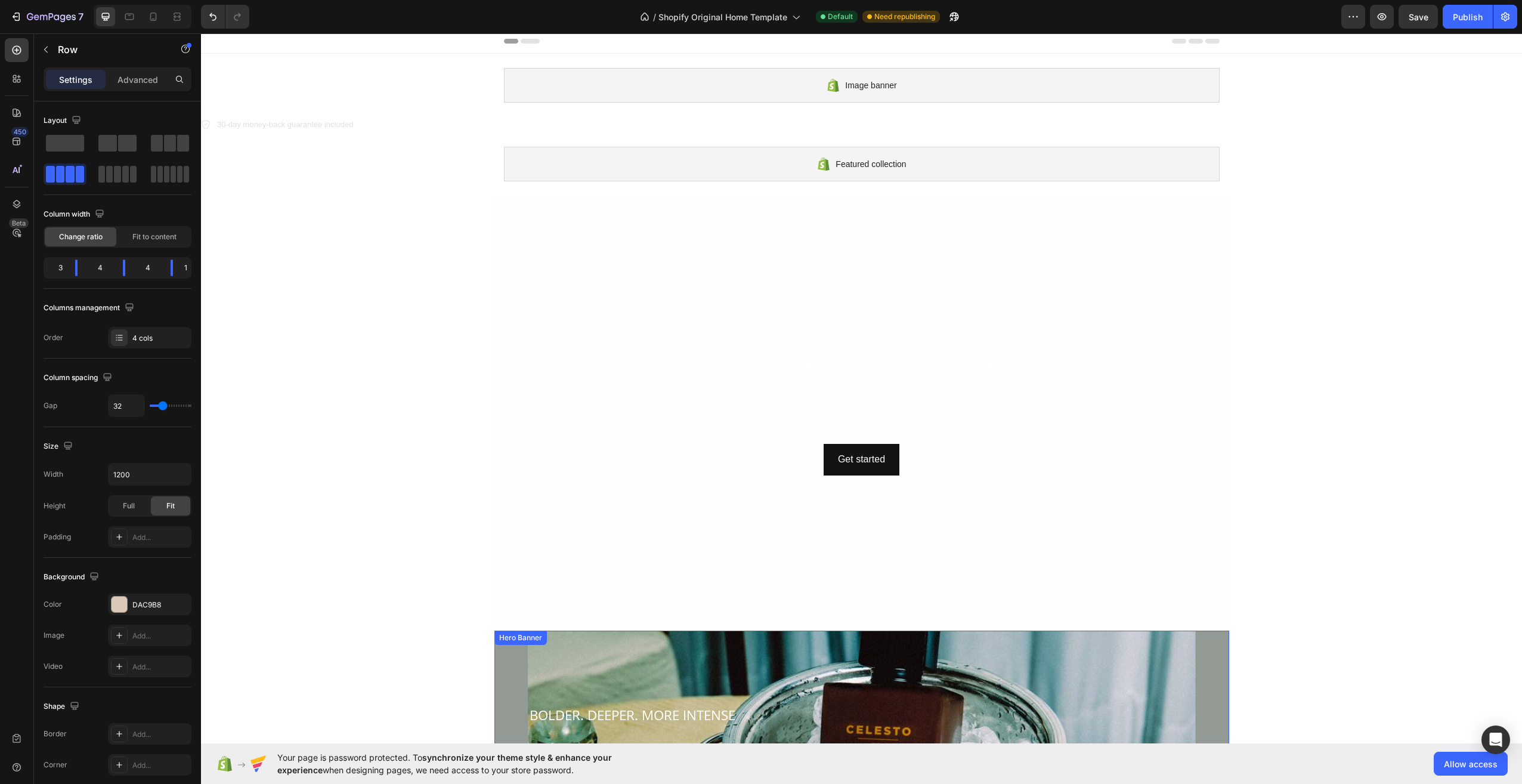
scroll to position [0, 0]
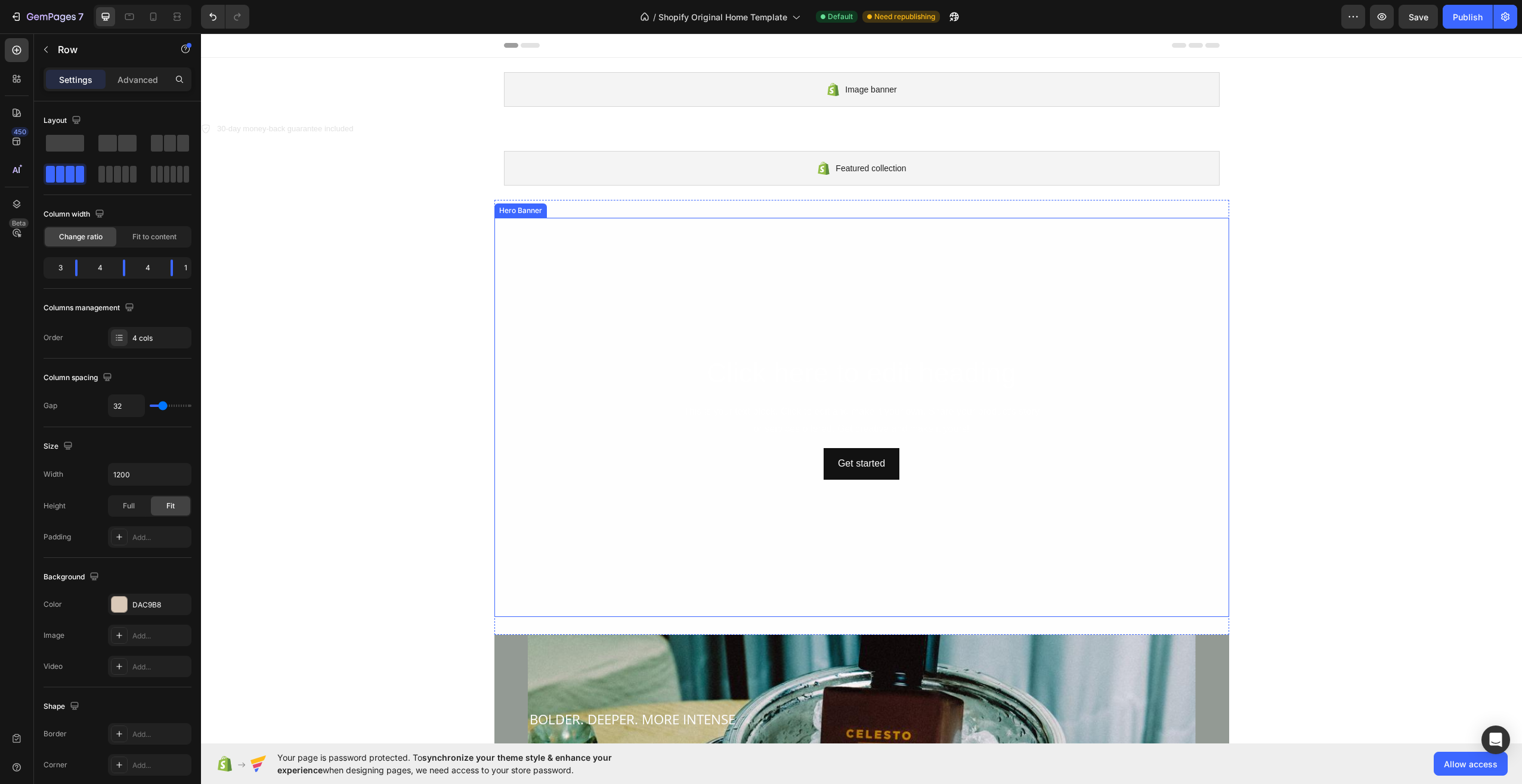
click at [937, 290] on video "Background Image" at bounding box center [862, 417] width 709 height 399
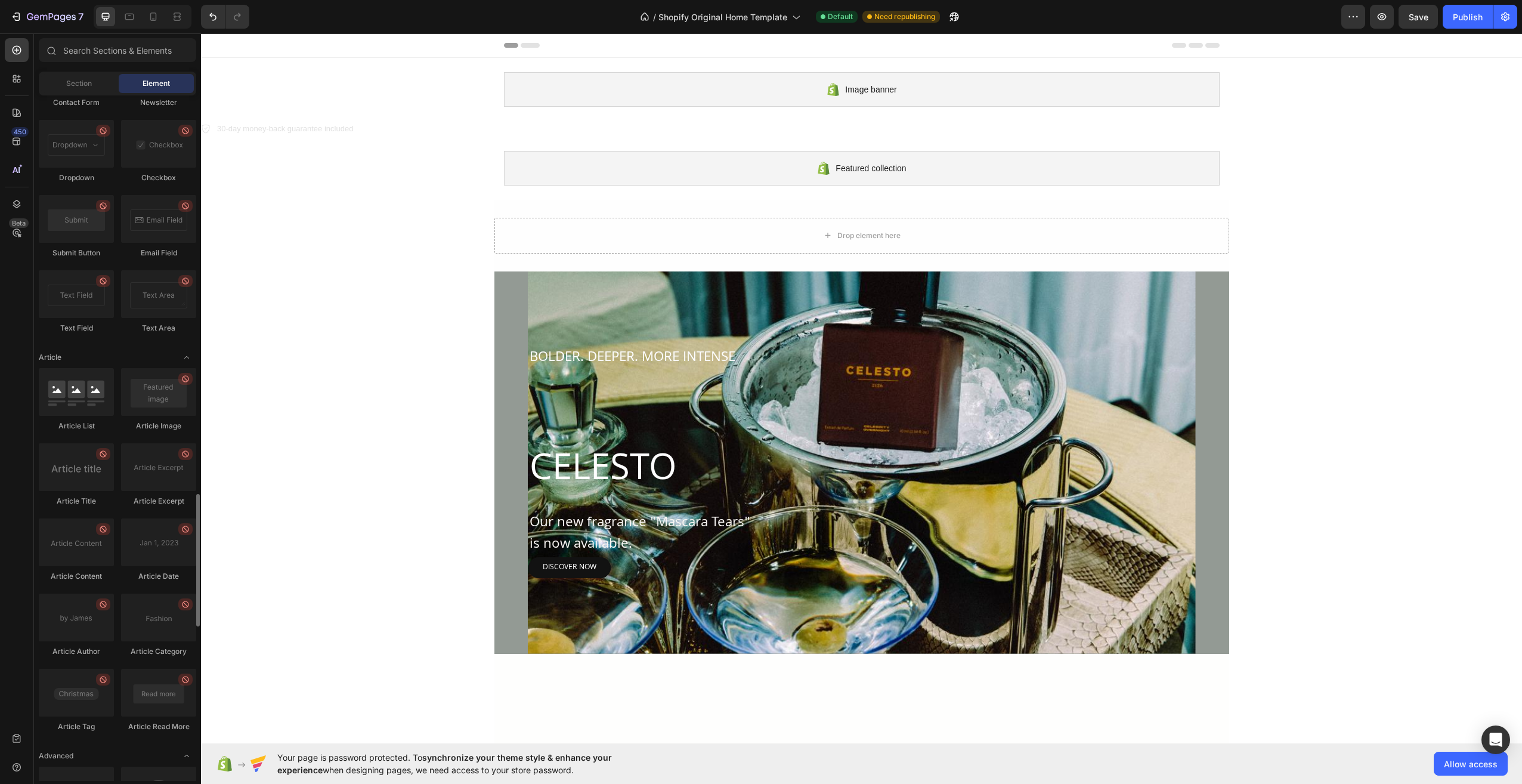
scroll to position [2551, 0]
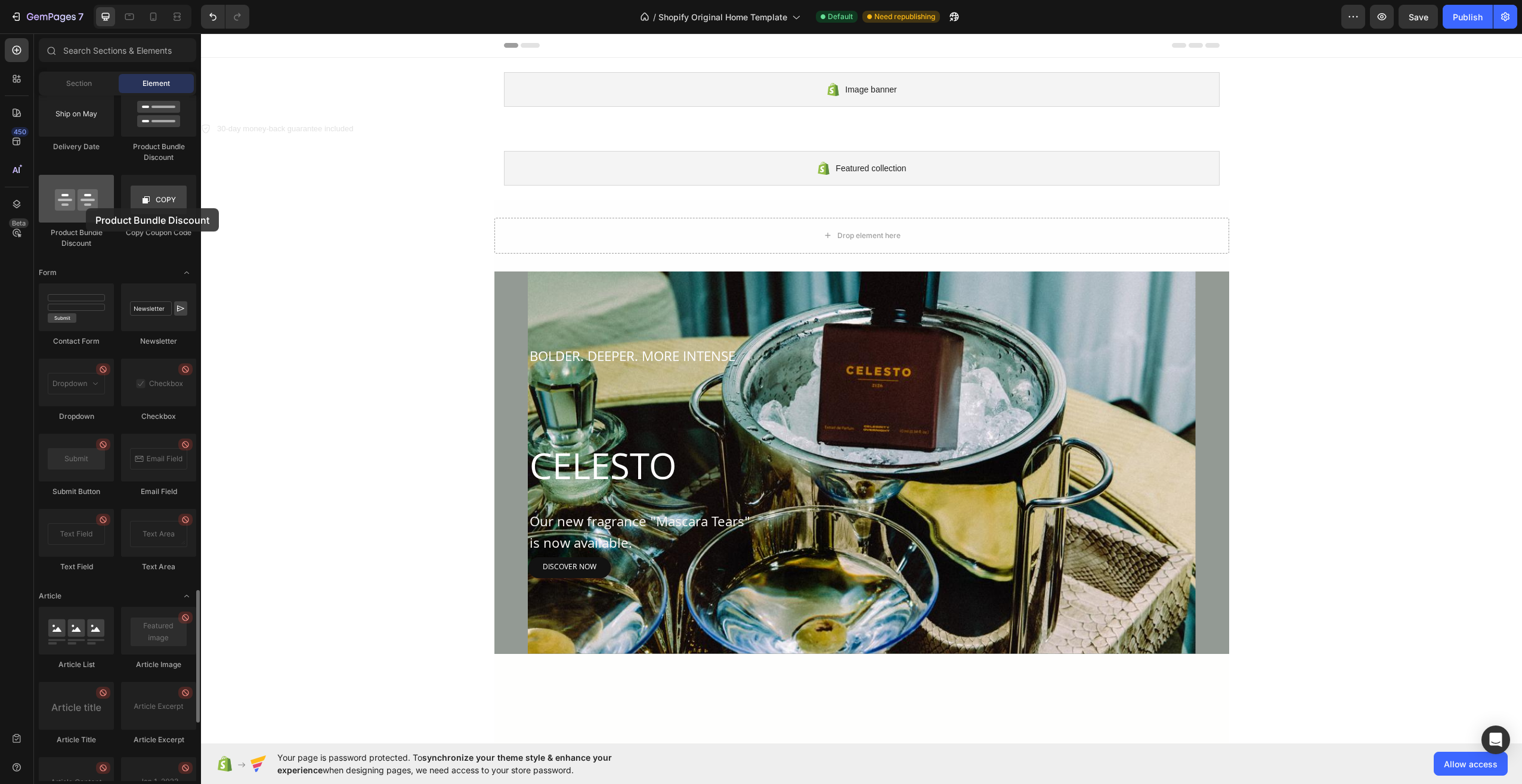
click at [86, 208] on div at bounding box center [76, 199] width 75 height 47
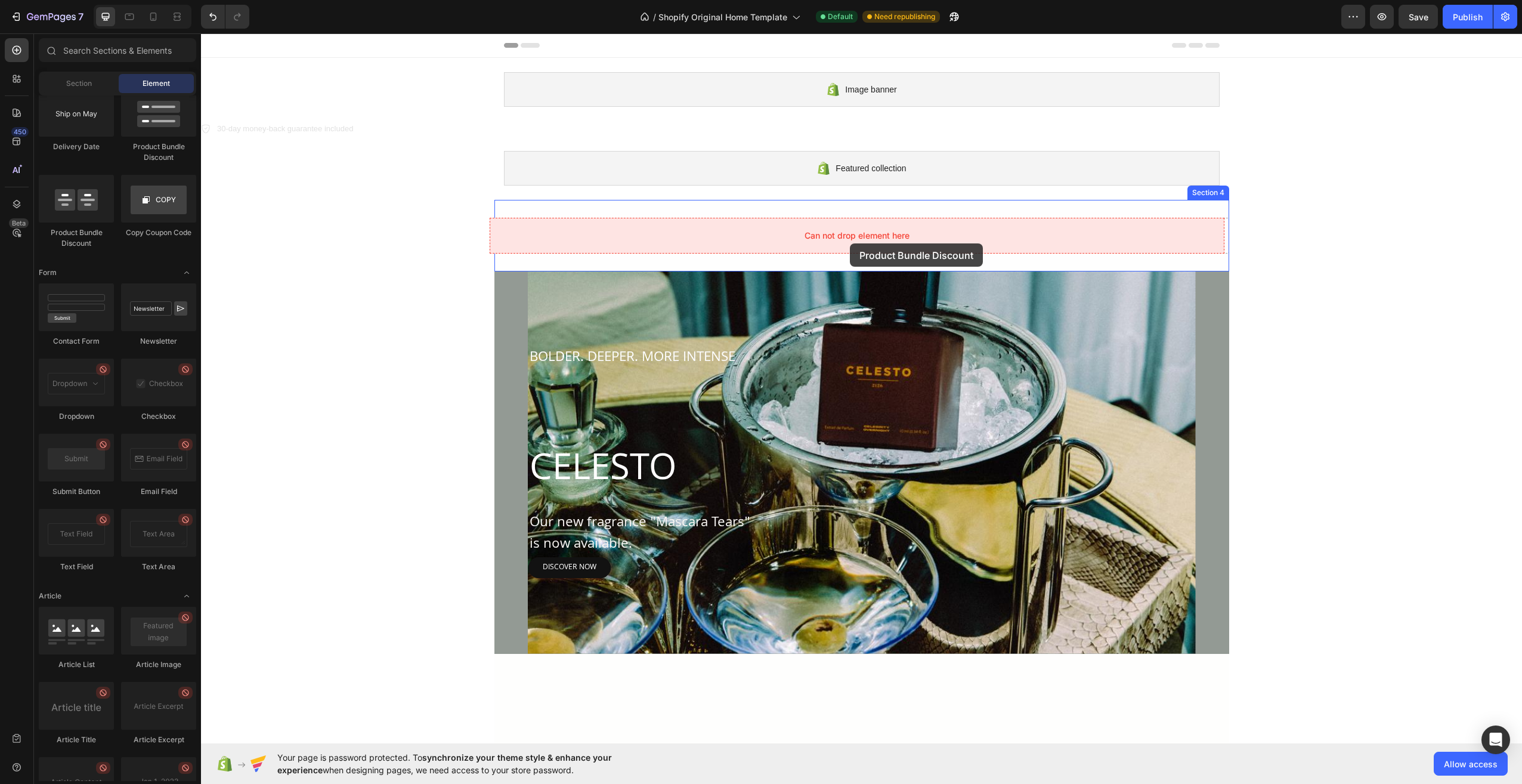
drag, startPoint x: 274, startPoint y: 246, endPoint x: 849, endPoint y: 242, distance: 575.0
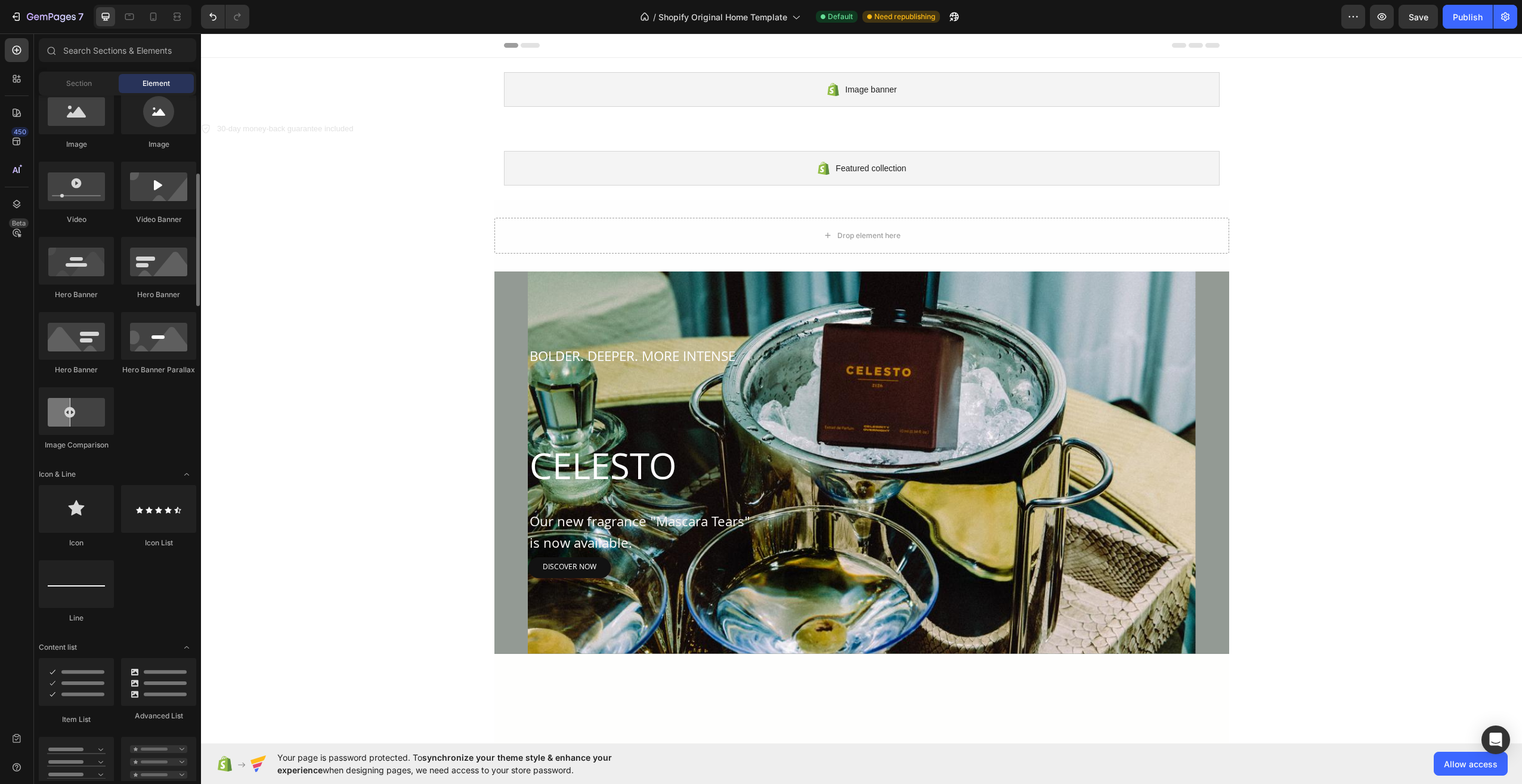
scroll to position [344, 0]
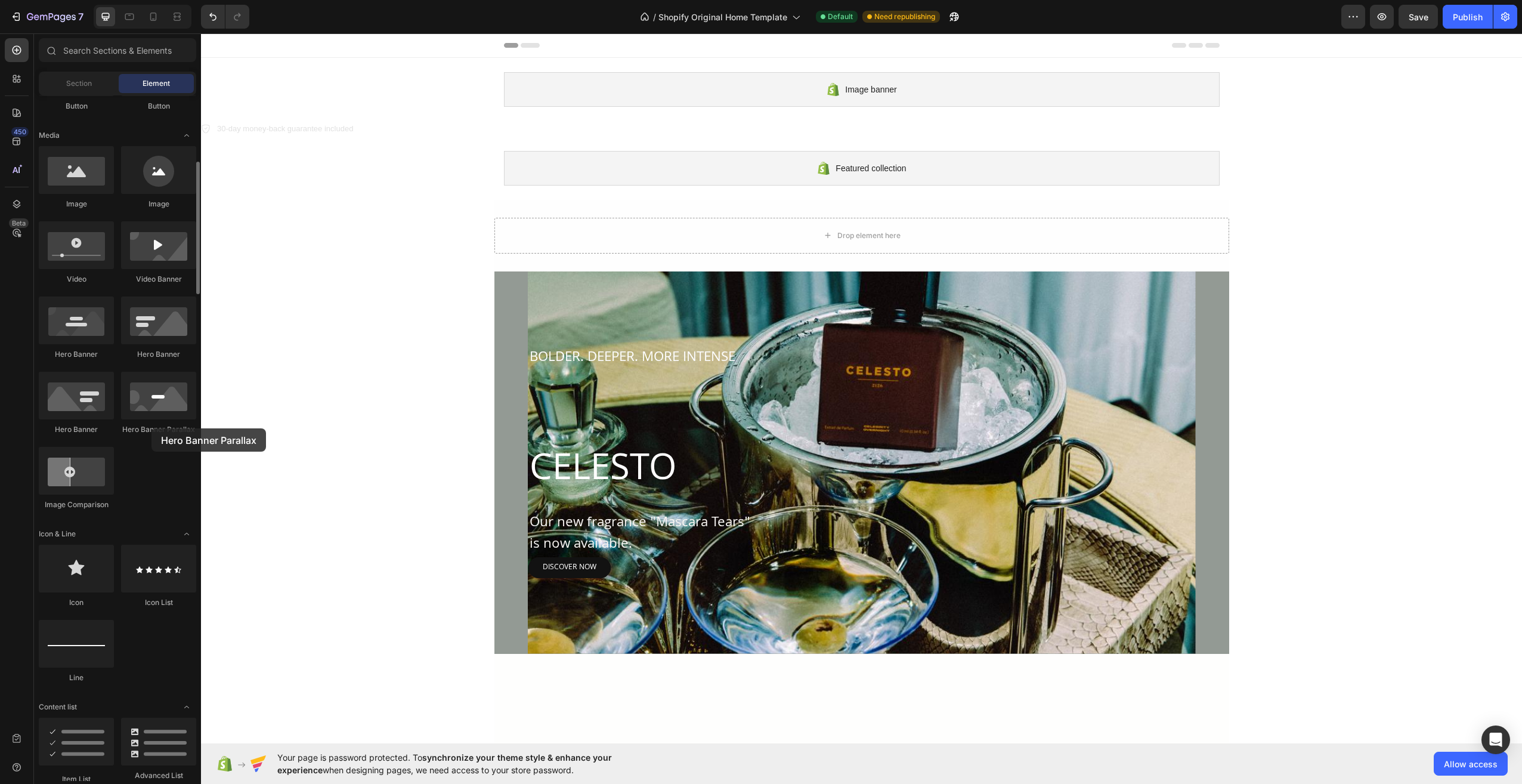
drag, startPoint x: 159, startPoint y: 414, endPoint x: 151, endPoint y: 428, distance: 16.1
click at [151, 428] on div "Hero Banner Parallax" at bounding box center [158, 403] width 75 height 63
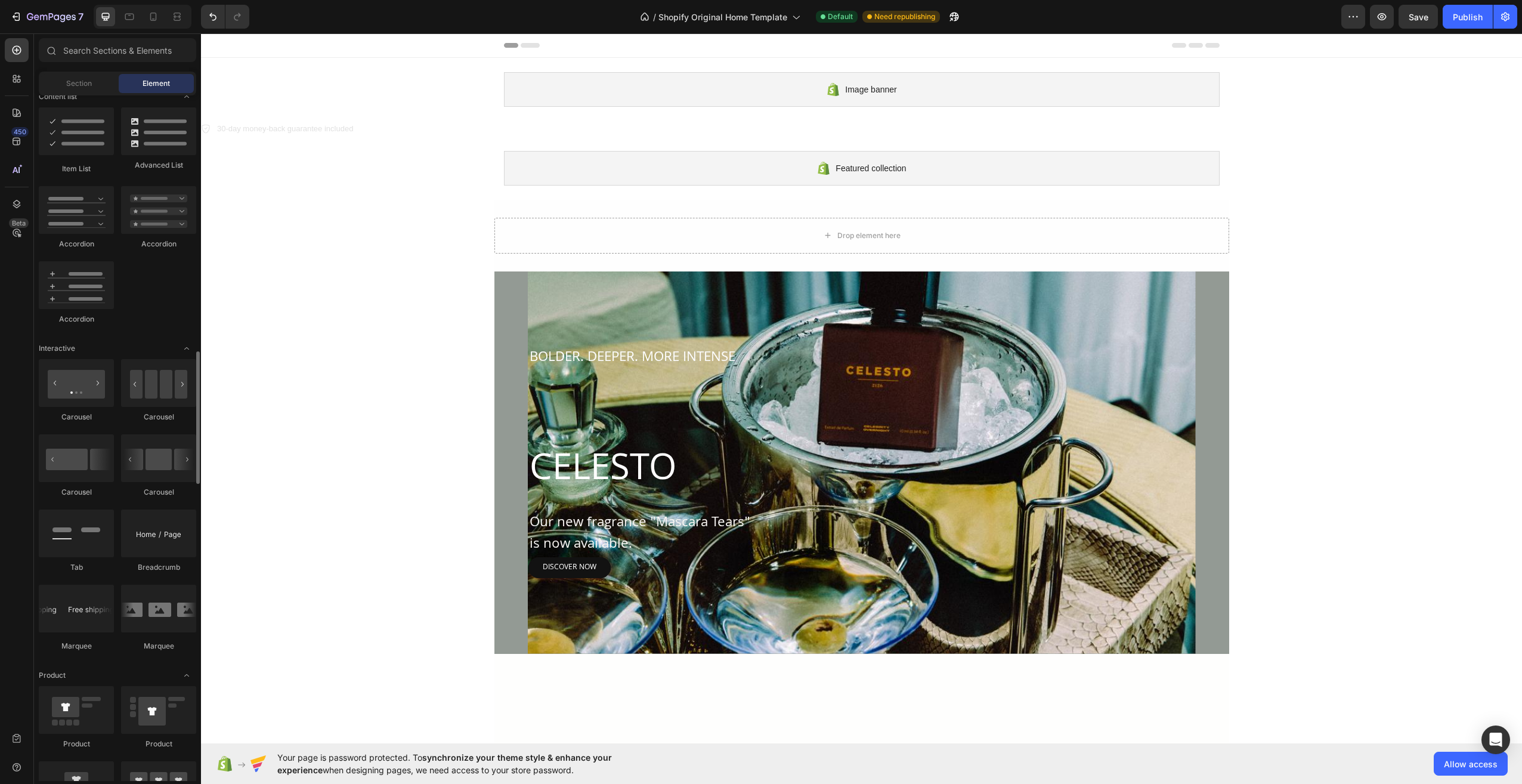
scroll to position [1014, 0]
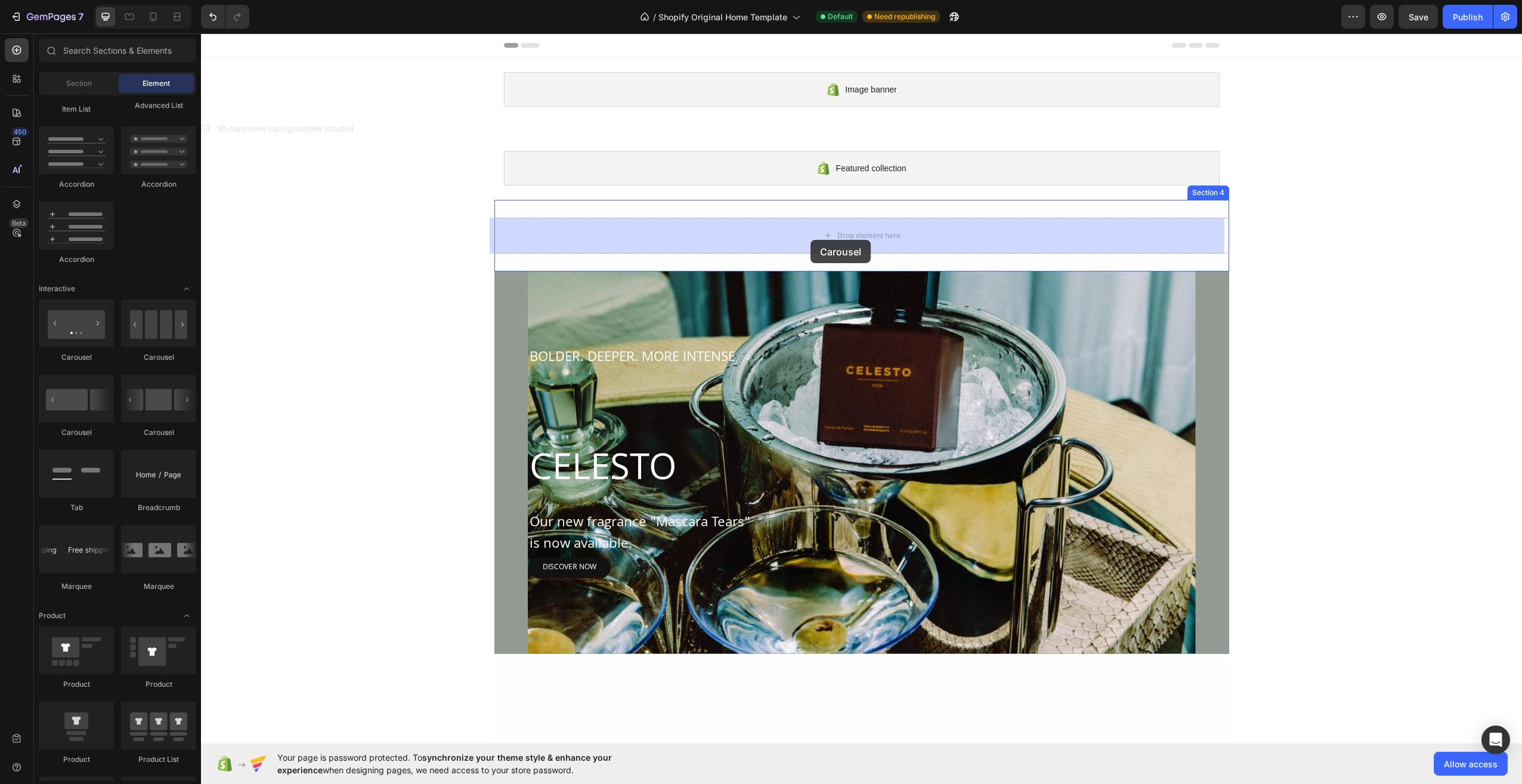
drag, startPoint x: 272, startPoint y: 360, endPoint x: 811, endPoint y: 239, distance: 552.4
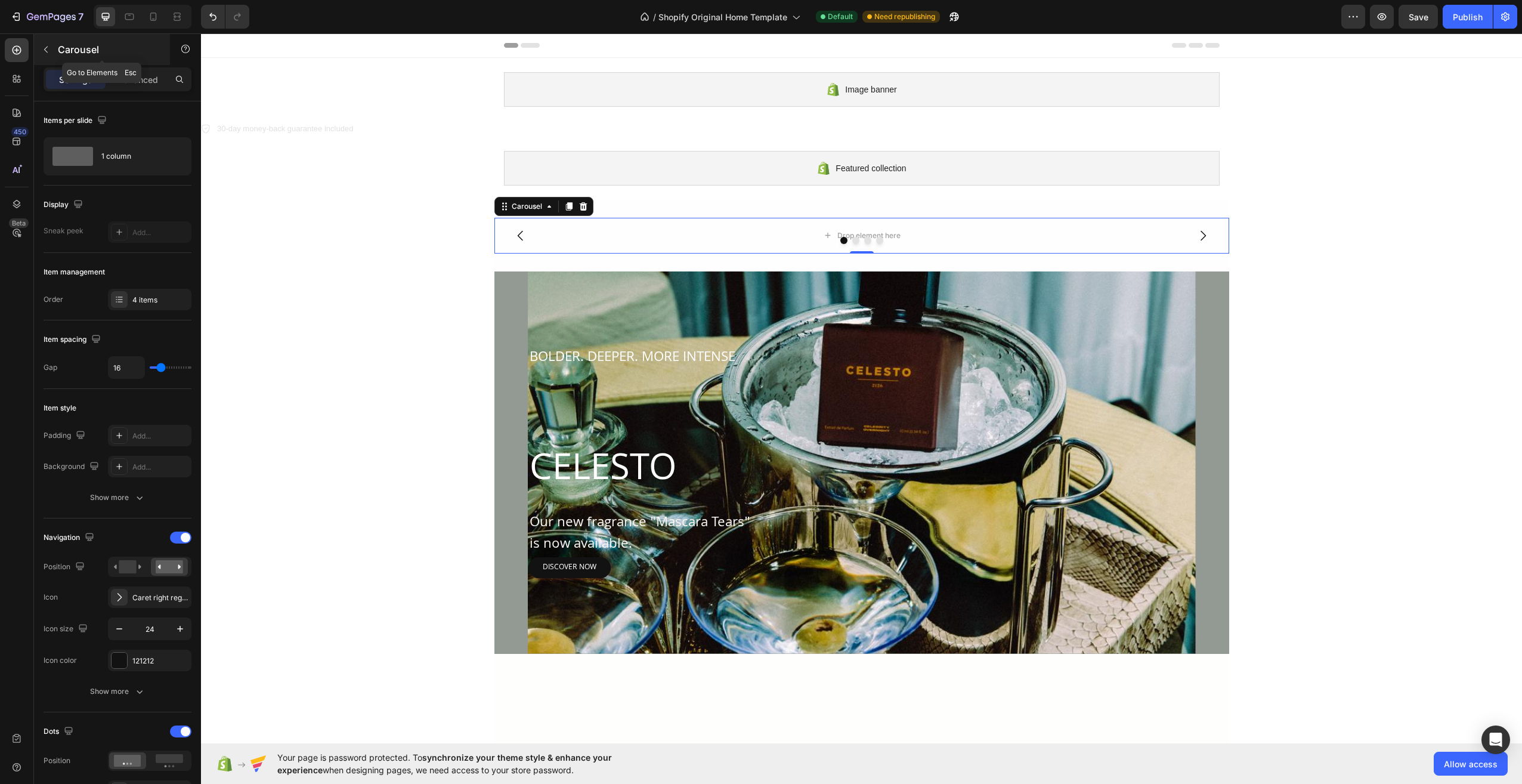
click at [49, 44] on button "button" at bounding box center [45, 49] width 19 height 19
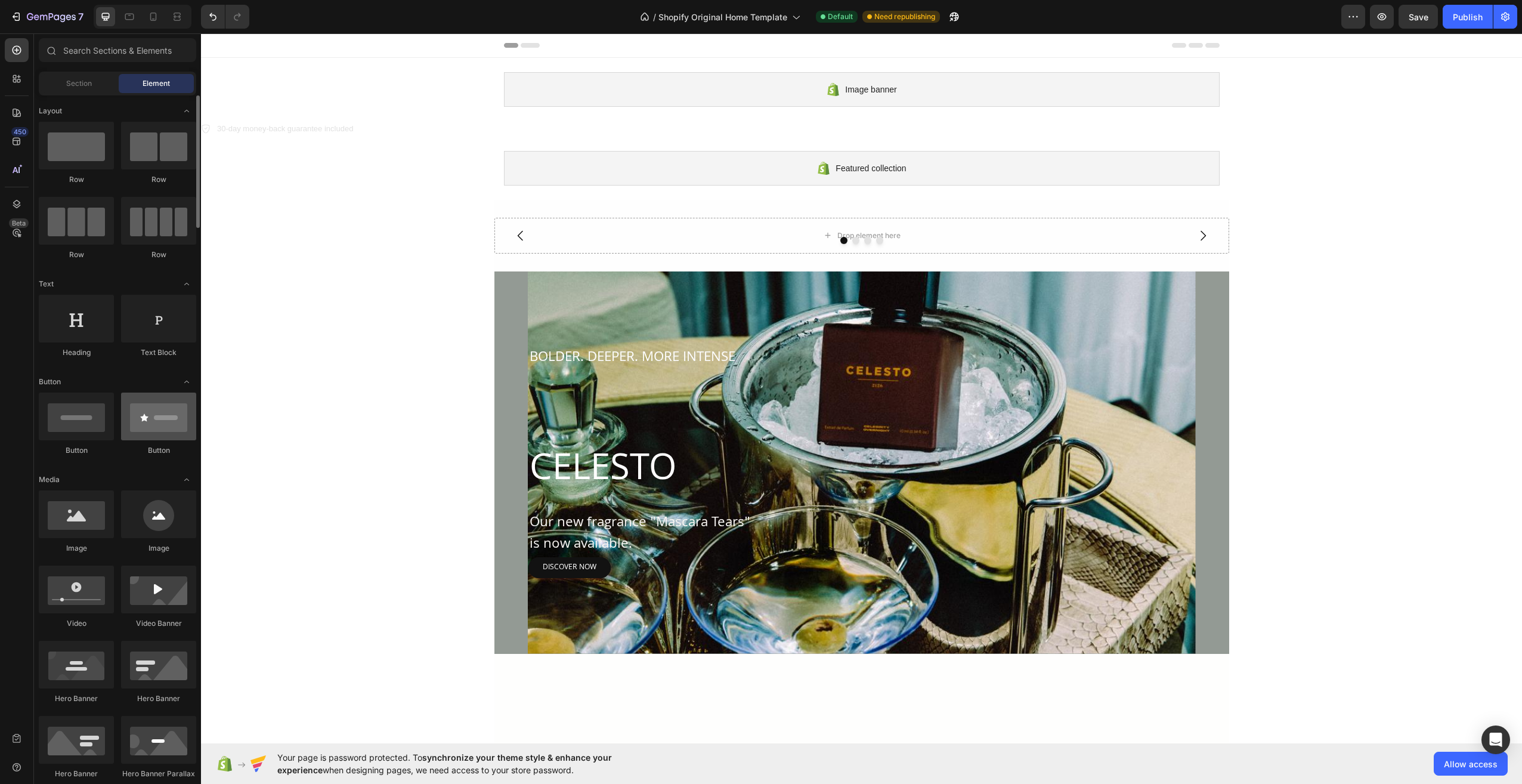
scroll to position [60, 0]
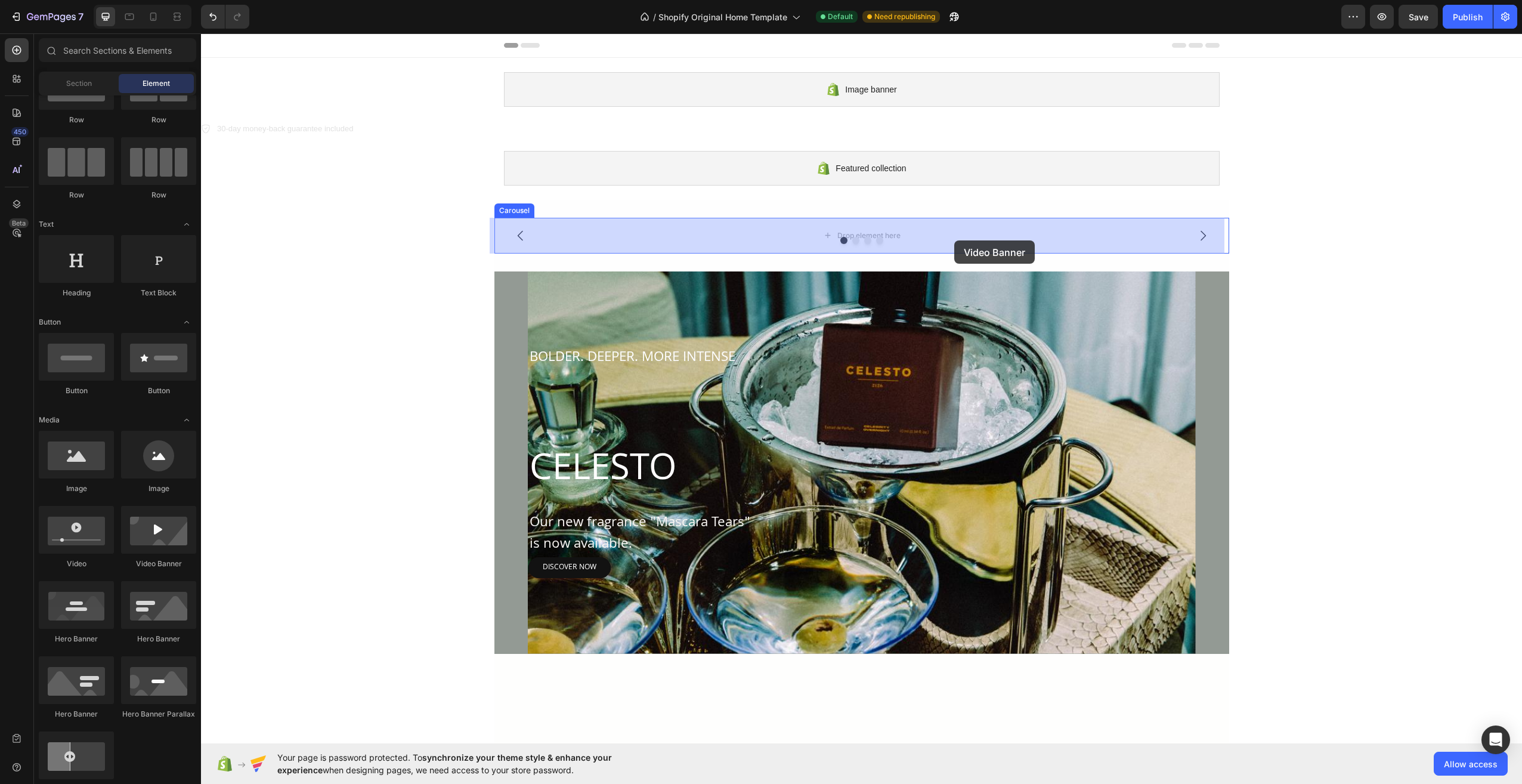
drag, startPoint x: 359, startPoint y: 570, endPoint x: 940, endPoint y: 247, distance: 664.7
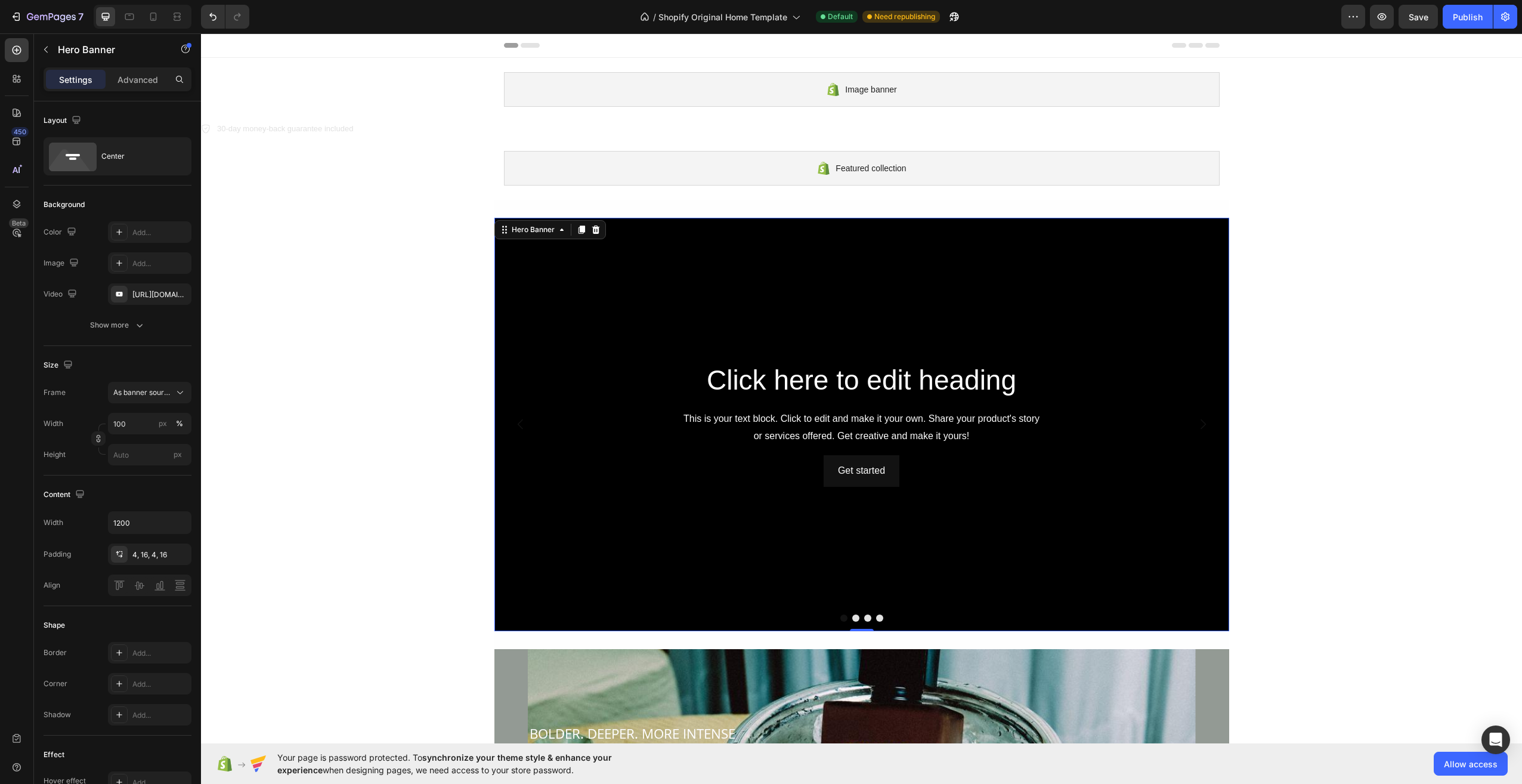
click at [1077, 547] on div "Background Image" at bounding box center [862, 424] width 735 height 413
click at [143, 287] on div "[URL][DOMAIN_NAME]" at bounding box center [149, 294] width 83 height 22
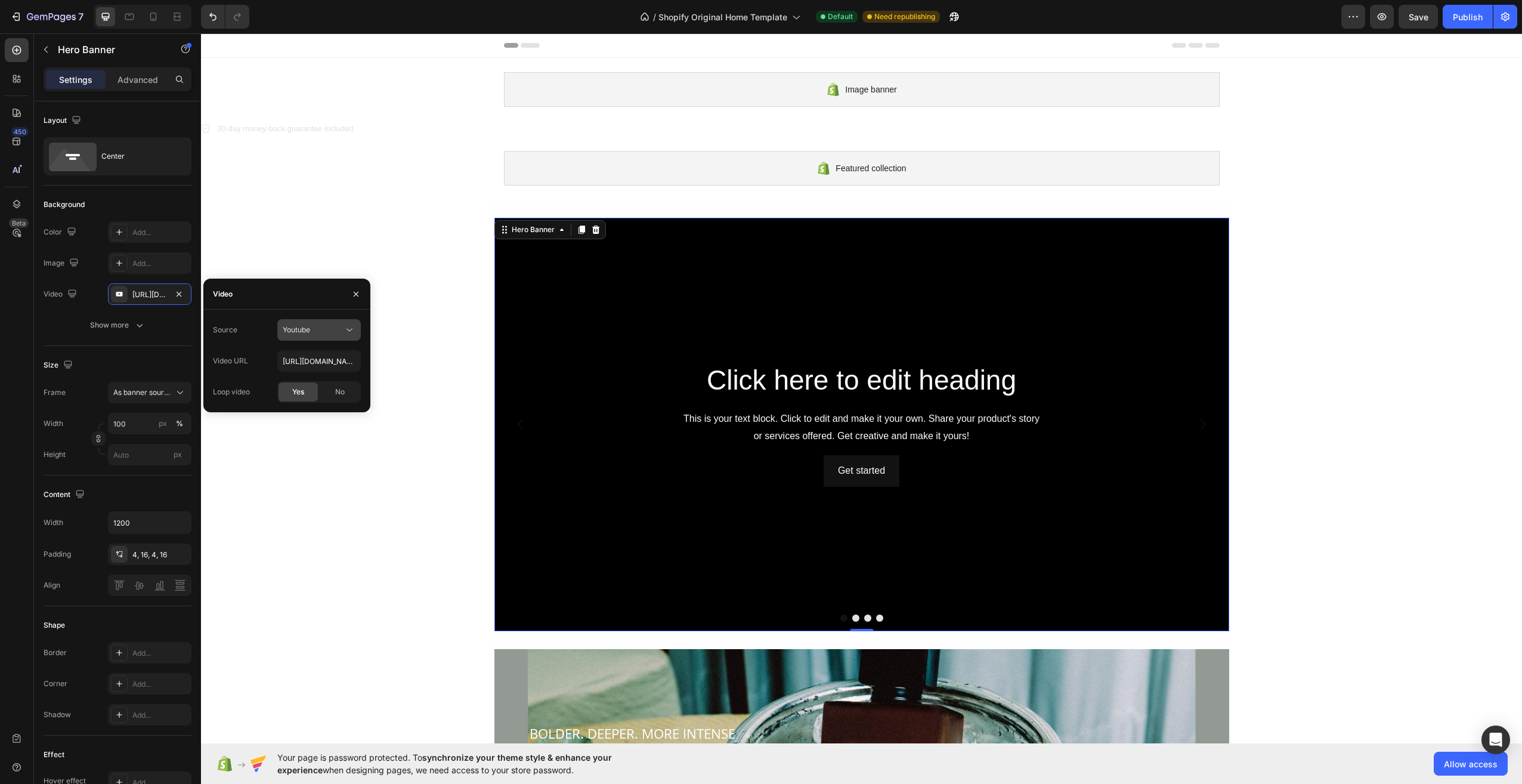
click at [344, 327] on icon at bounding box center [349, 329] width 12 height 12
click at [319, 362] on span "Video hosting" at bounding box center [306, 358] width 45 height 10
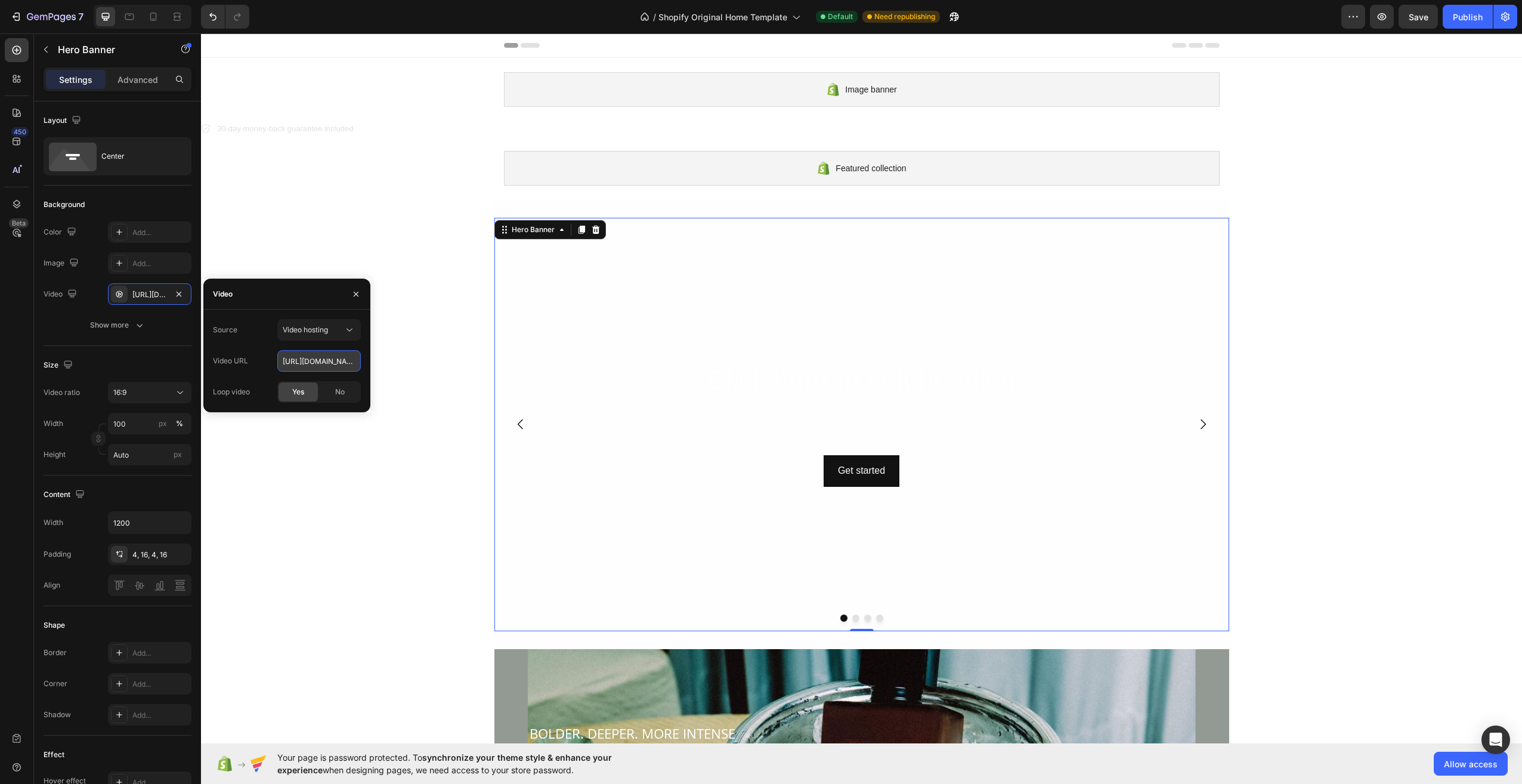
click at [338, 362] on input "[URL][DOMAIN_NAME]" at bounding box center [319, 360] width 83 height 22
paste input "bad4928444e5417fa22e9b18ee9ab756"
type input "[URL][DOMAIN_NAME]"
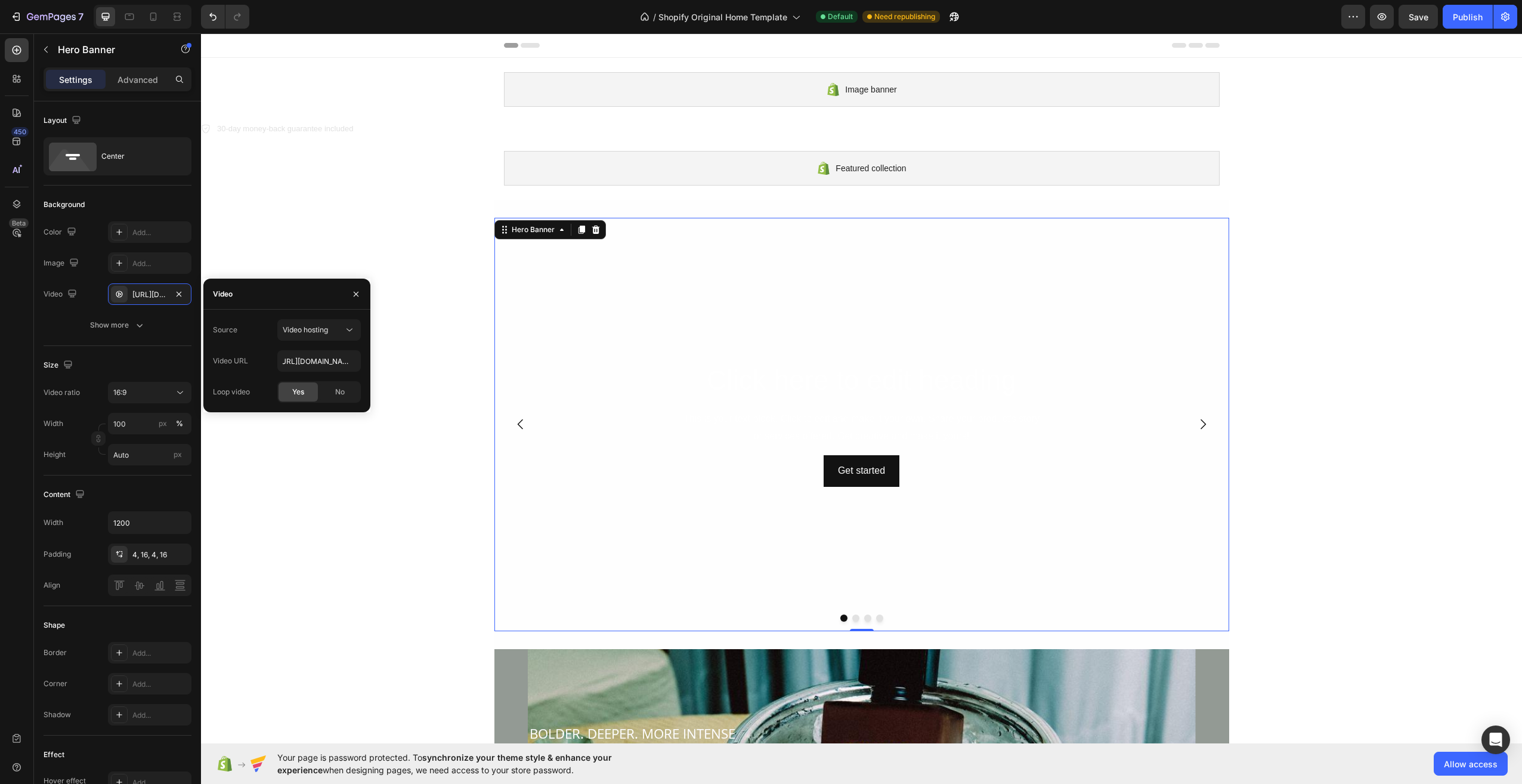
click at [307, 387] on div "Yes" at bounding box center [298, 392] width 40 height 19
click at [933, 297] on video "Background Image" at bounding box center [862, 424] width 735 height 413
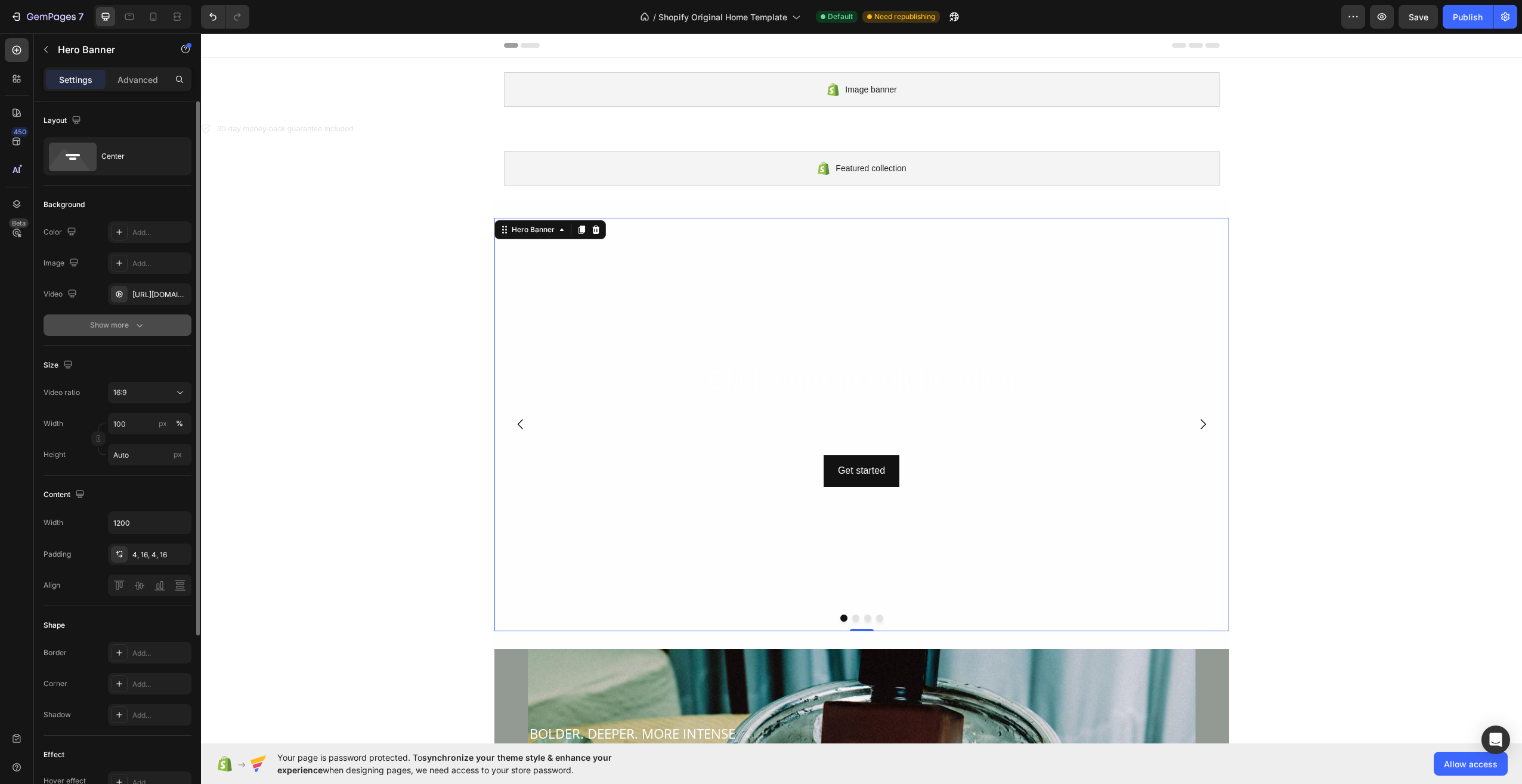
click at [129, 330] on div "Show more" at bounding box center [117, 324] width 56 height 12
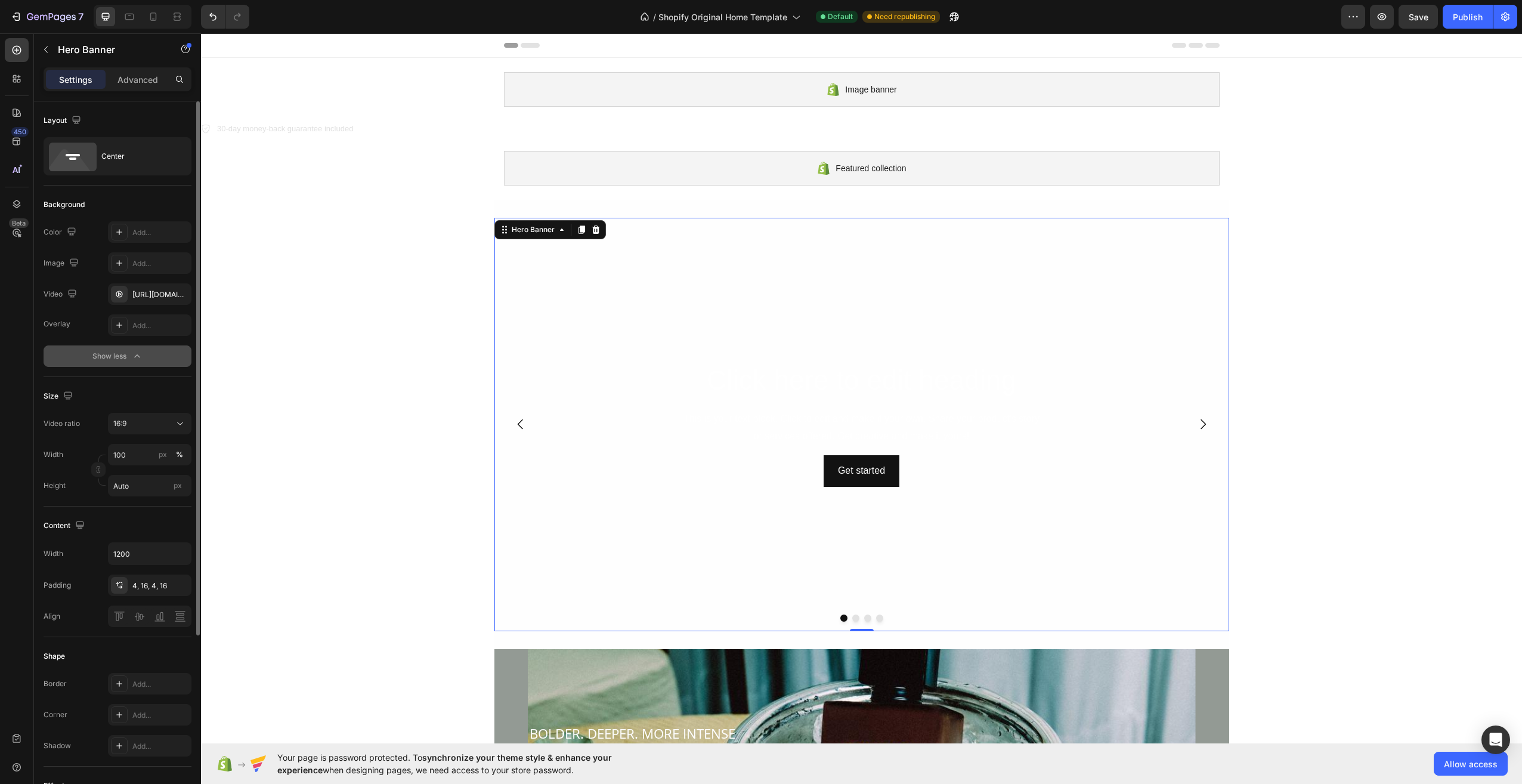
click at [128, 356] on div "Show less" at bounding box center [118, 356] width 51 height 12
click at [137, 453] on input "Auto" at bounding box center [149, 454] width 83 height 22
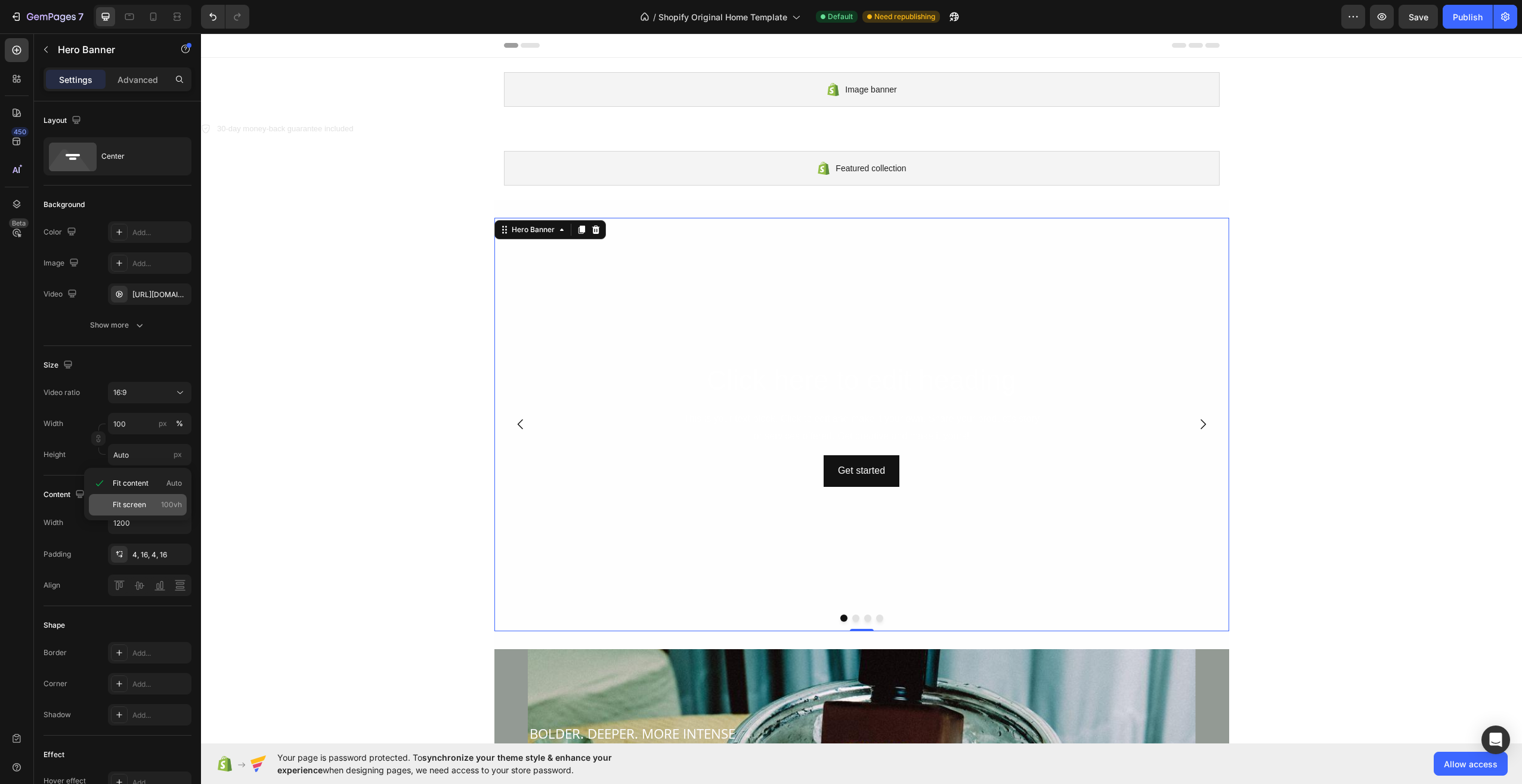
click at [151, 506] on p "Fit screen 100vh" at bounding box center [147, 504] width 69 height 10
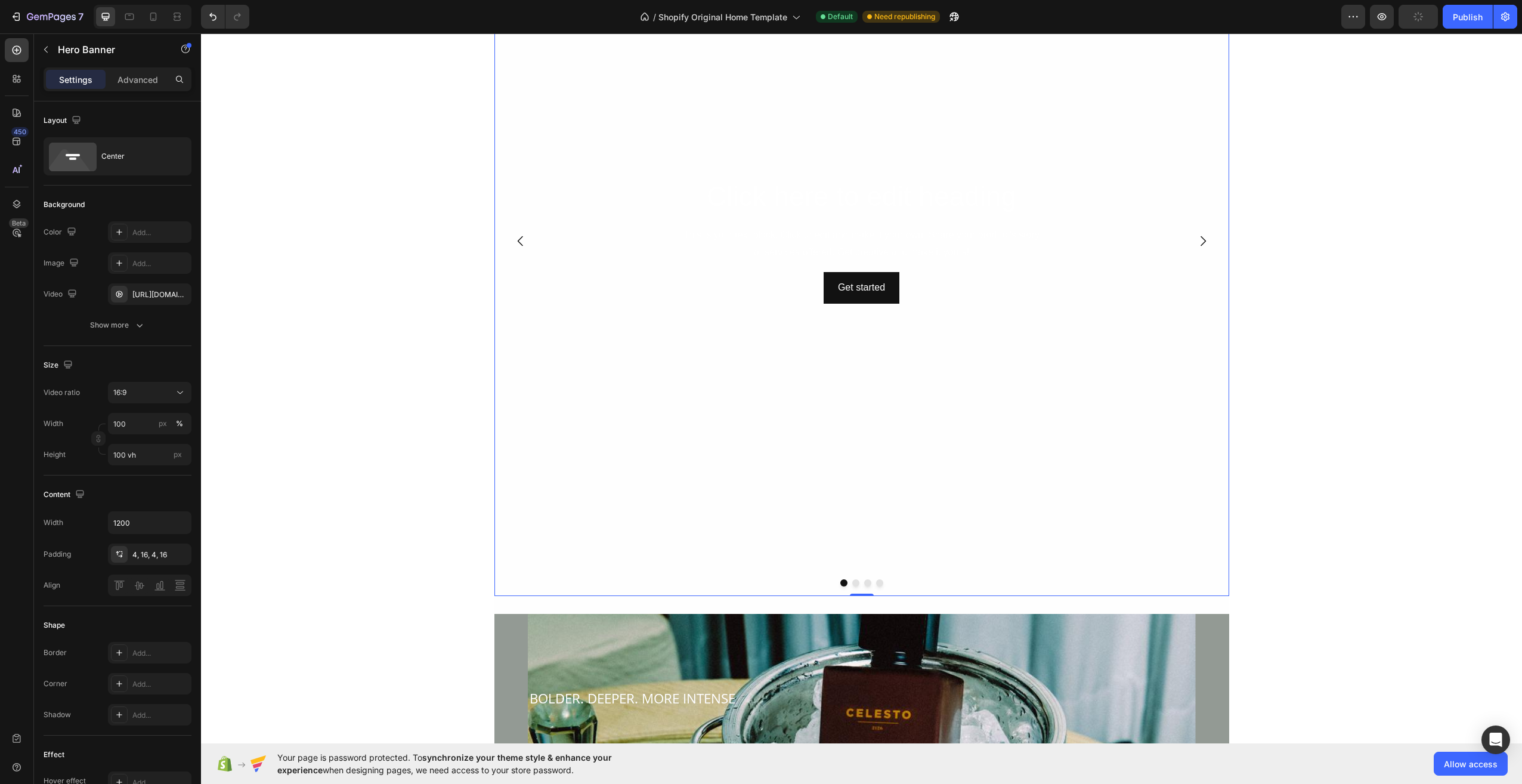
scroll to position [298, 0]
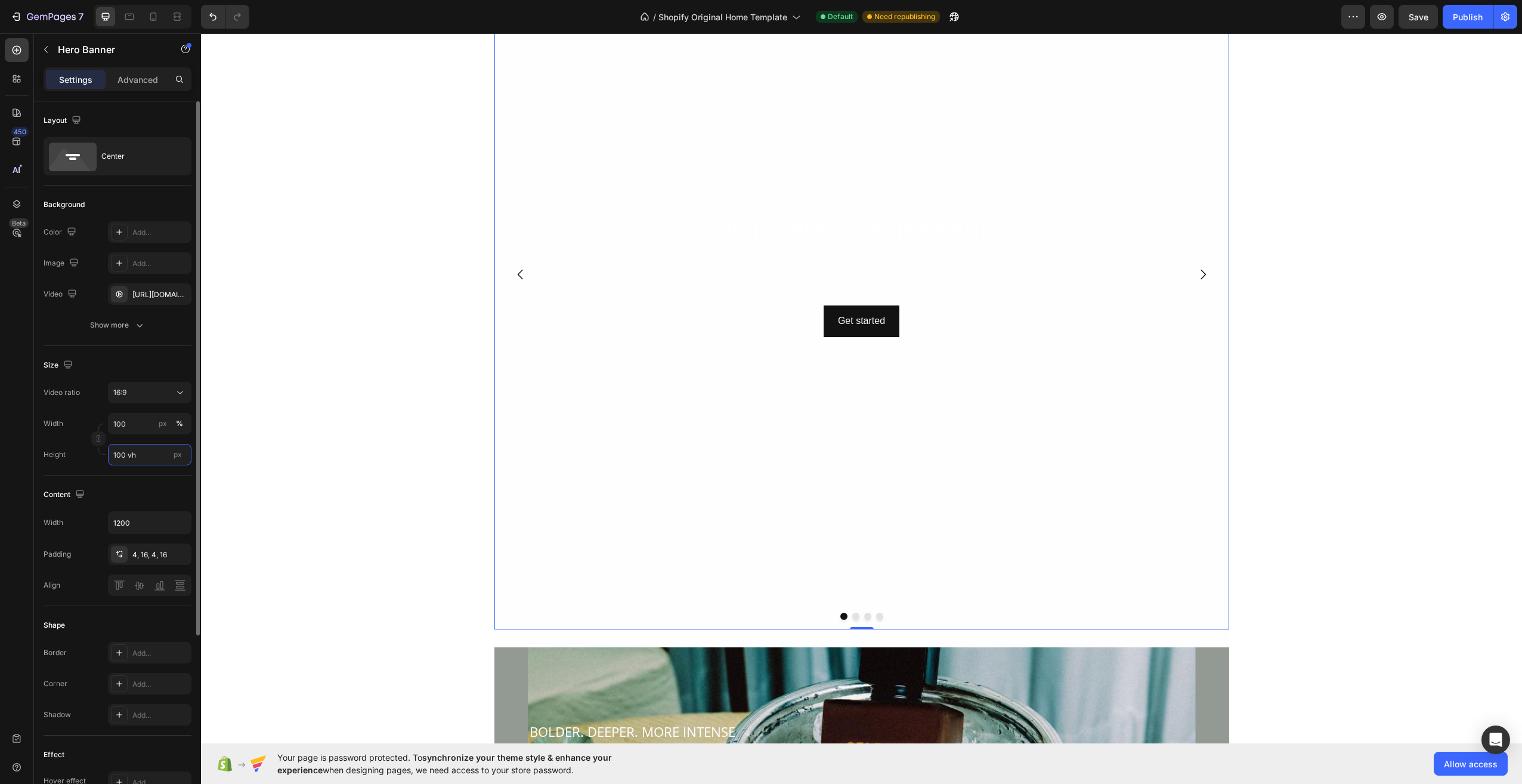
click at [146, 458] on input "100 vh" at bounding box center [149, 454] width 83 height 22
click at [150, 480] on p "Fit content Auto" at bounding box center [147, 482] width 69 height 10
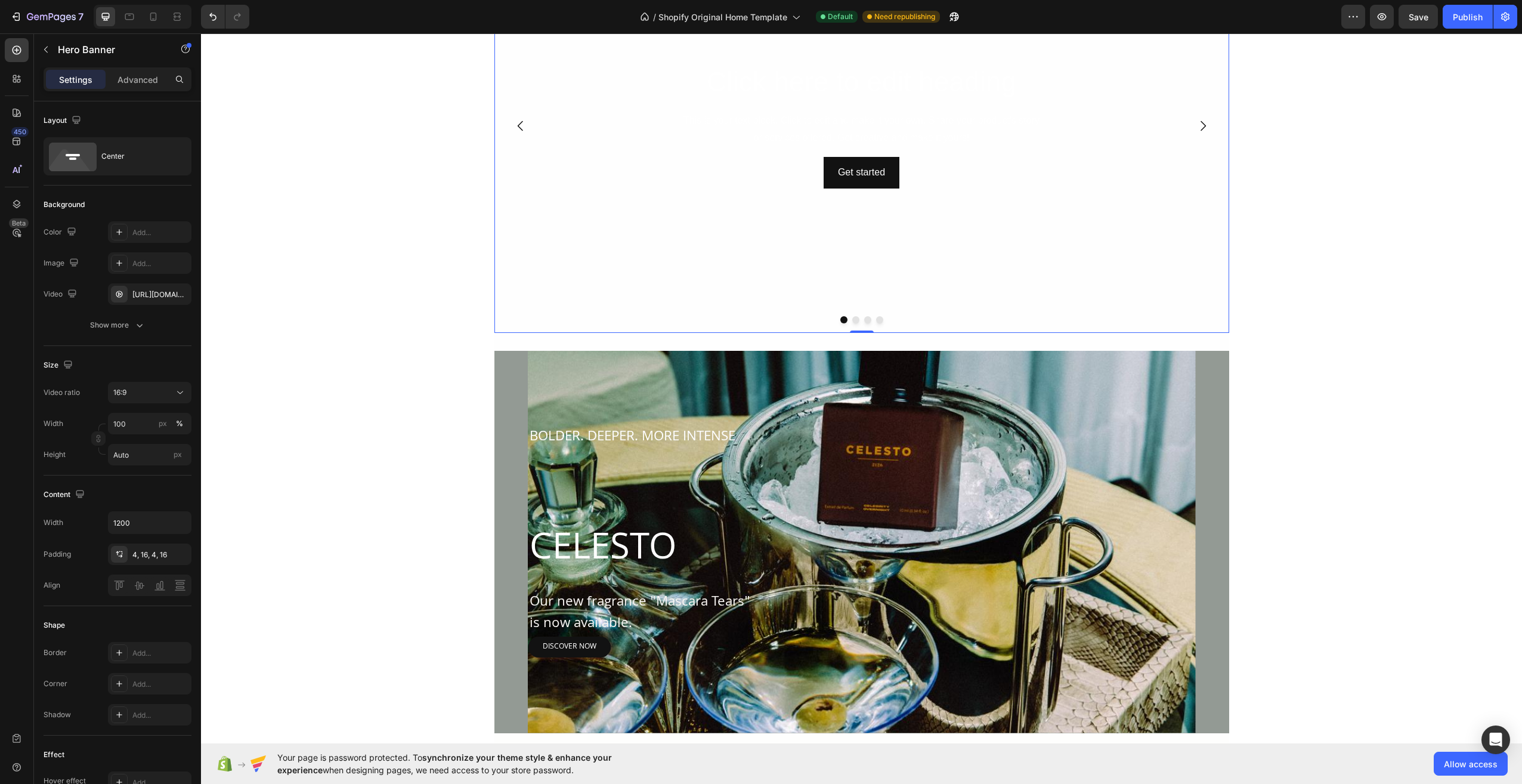
scroll to position [149, 0]
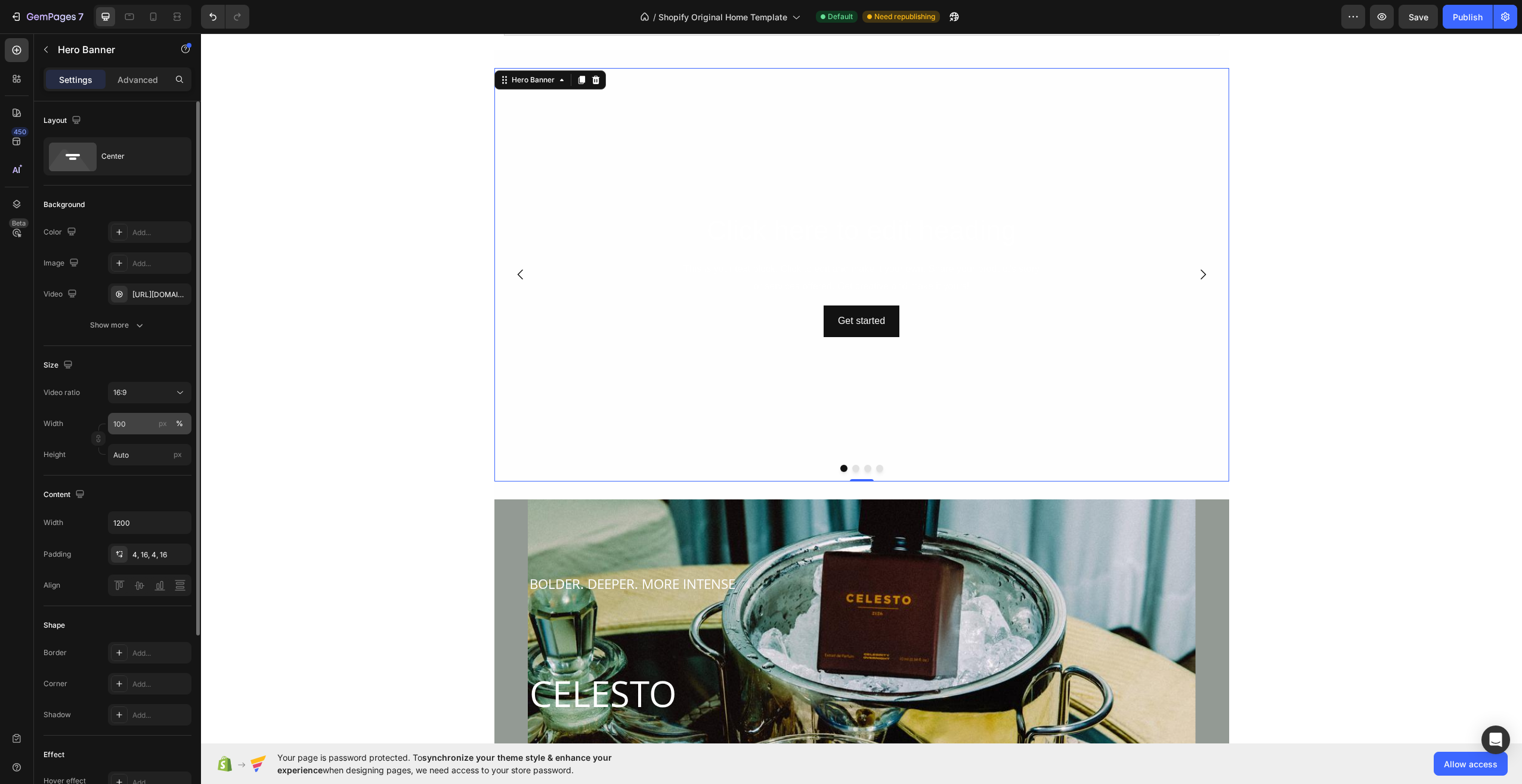
click at [180, 426] on div "%" at bounding box center [180, 423] width 8 height 10
drag, startPoint x: 159, startPoint y: 425, endPoint x: 136, endPoint y: 424, distance: 23.0
click at [138, 424] on label "100 px %" at bounding box center [149, 423] width 83 height 22
click at [164, 422] on div "px" at bounding box center [163, 423] width 9 height 10
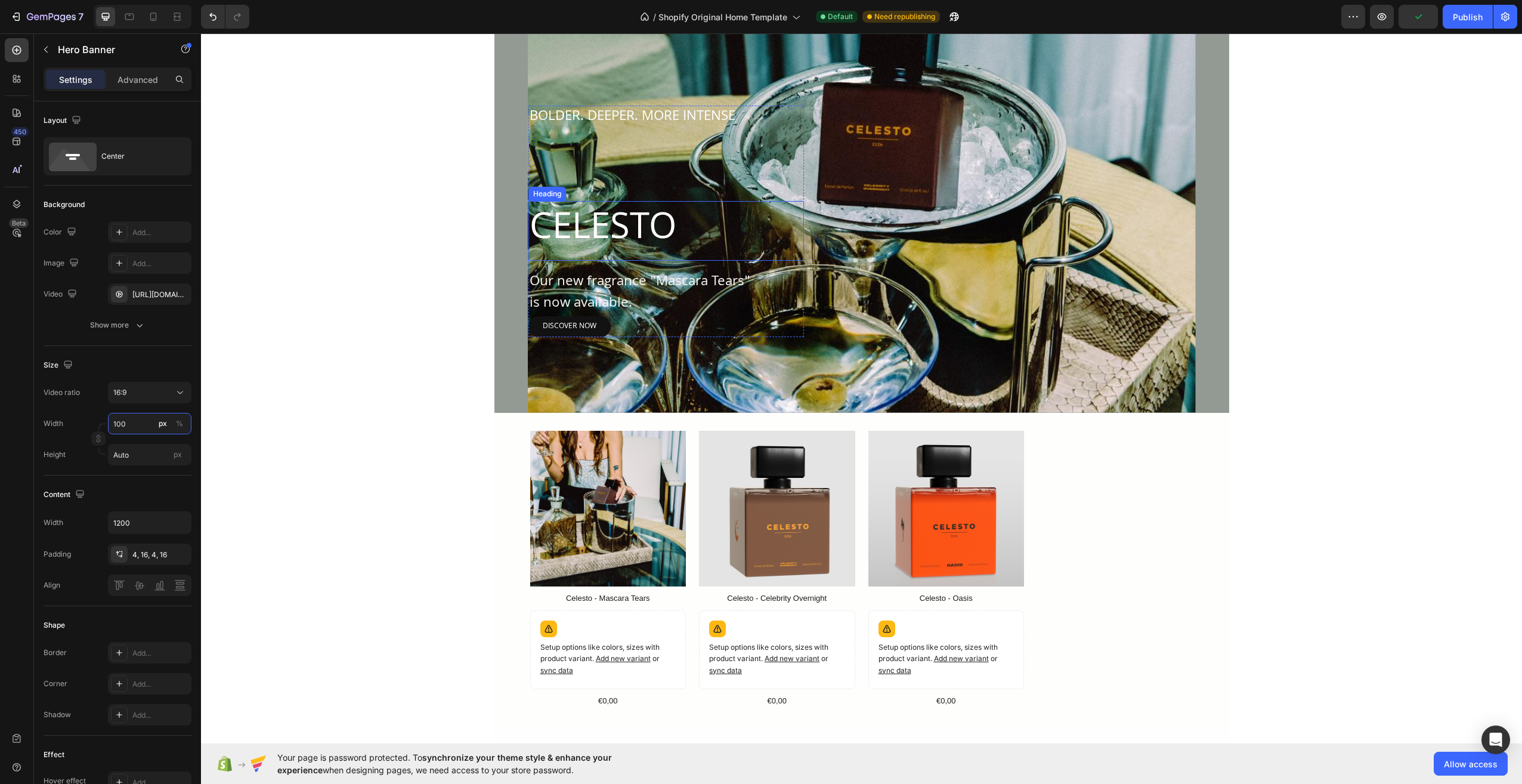
scroll to position [0, 0]
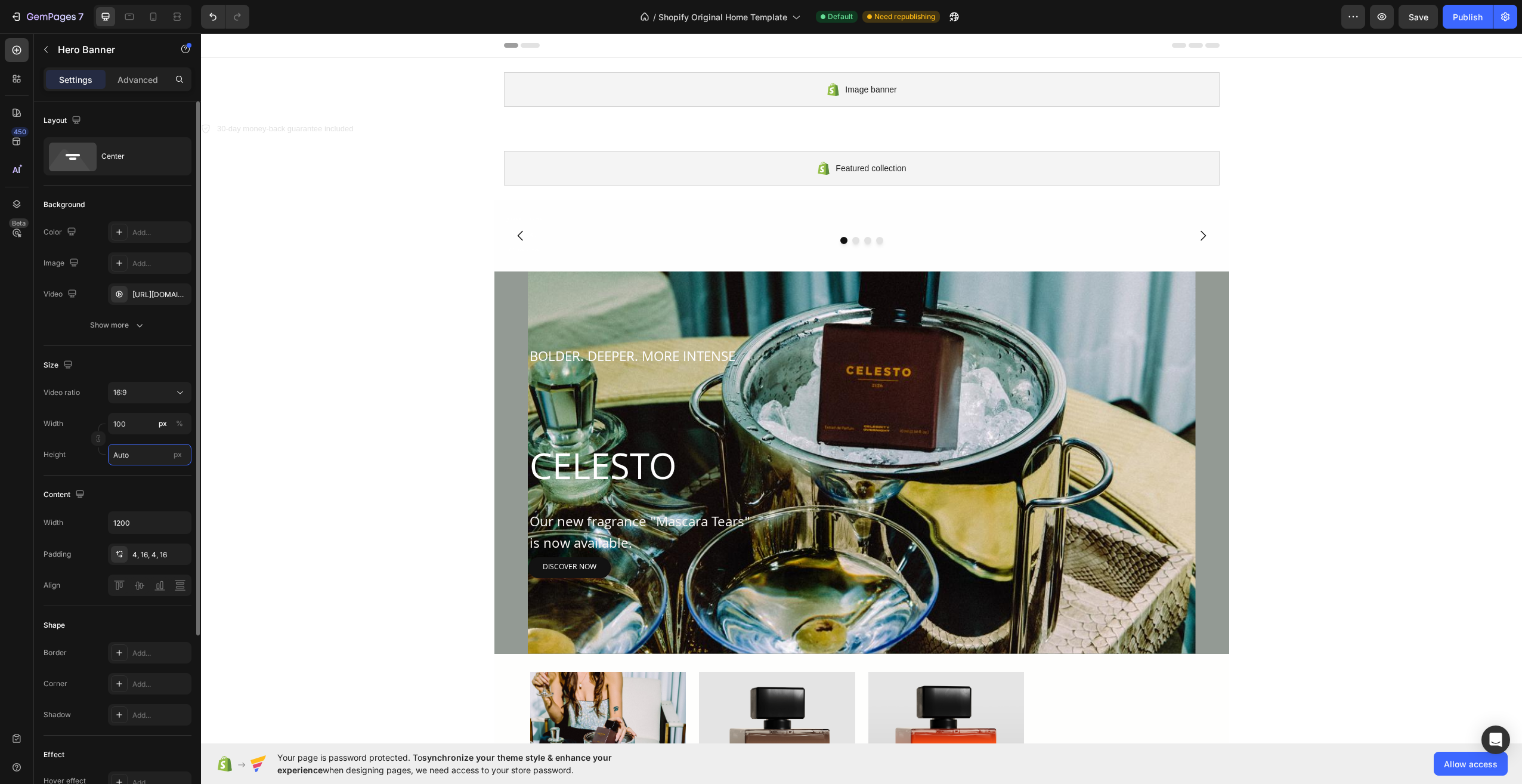
click at [131, 453] on input "Auto" at bounding box center [149, 454] width 83 height 22
click at [150, 457] on input "Auto" at bounding box center [149, 454] width 83 height 22
click at [150, 458] on input "Auto" at bounding box center [149, 454] width 83 height 22
click at [152, 506] on p "Fit screen 100vh" at bounding box center [147, 504] width 69 height 10
type input "100 vh"
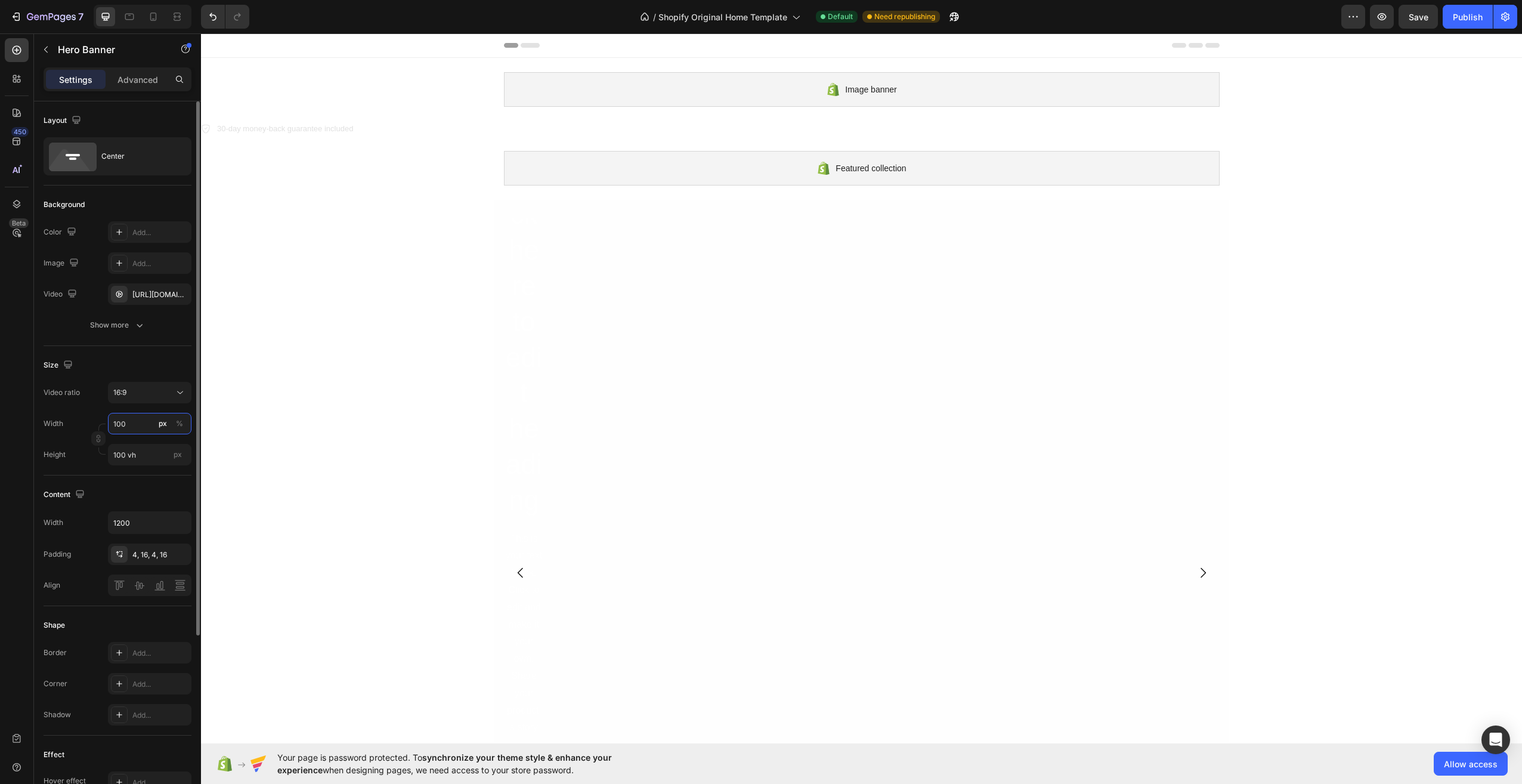
click at [148, 428] on input "100" at bounding box center [149, 423] width 83 height 22
click at [175, 421] on button "%" at bounding box center [179, 423] width 14 height 14
click at [127, 419] on input "100" at bounding box center [149, 423] width 83 height 22
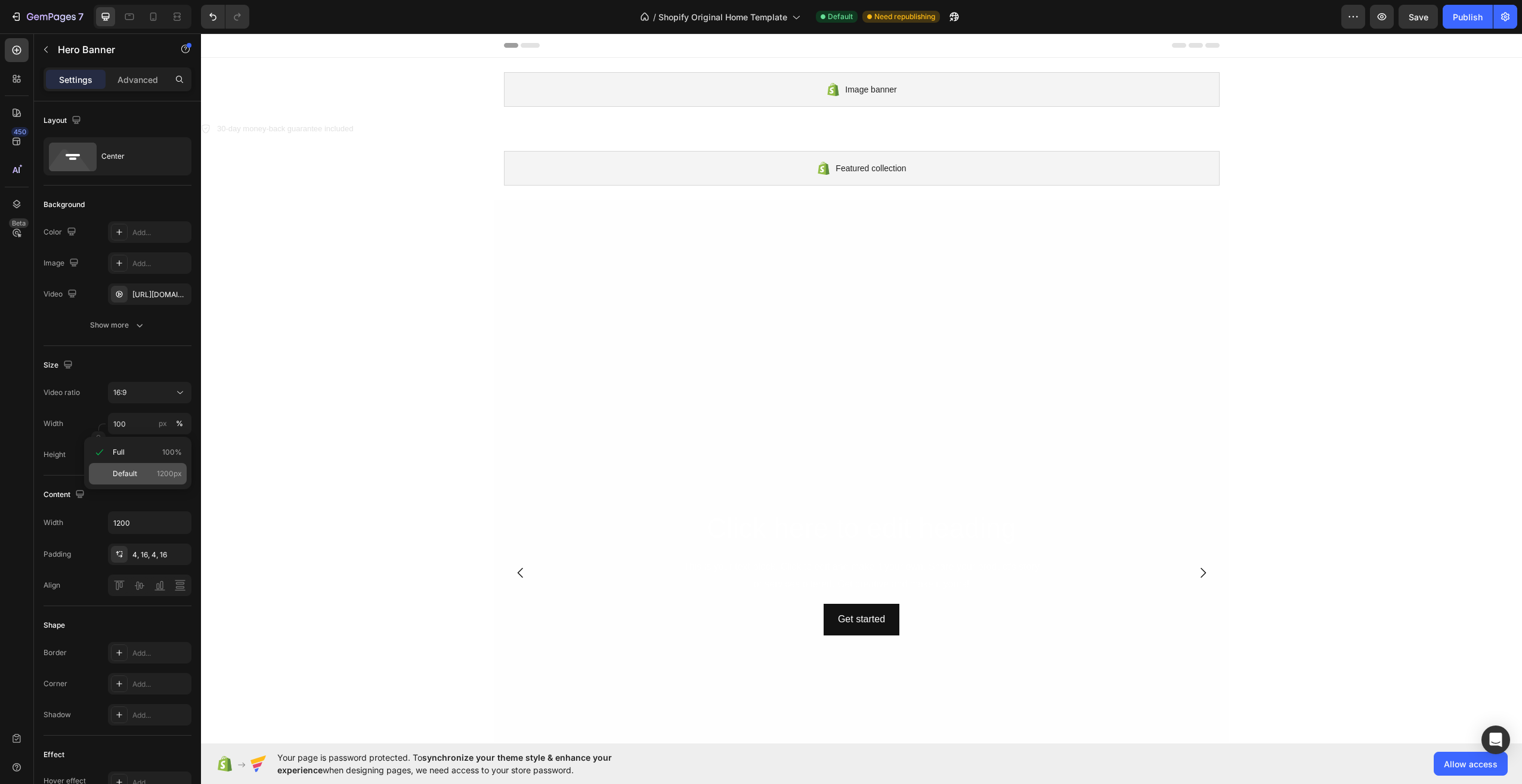
click at [140, 467] on div "Default 1200px" at bounding box center [137, 473] width 97 height 22
type input "1200"
click at [143, 456] on input "100 vh" at bounding box center [149, 454] width 83 height 22
click at [145, 487] on span "Fit content" at bounding box center [131, 482] width 36 height 10
type input "Auto"
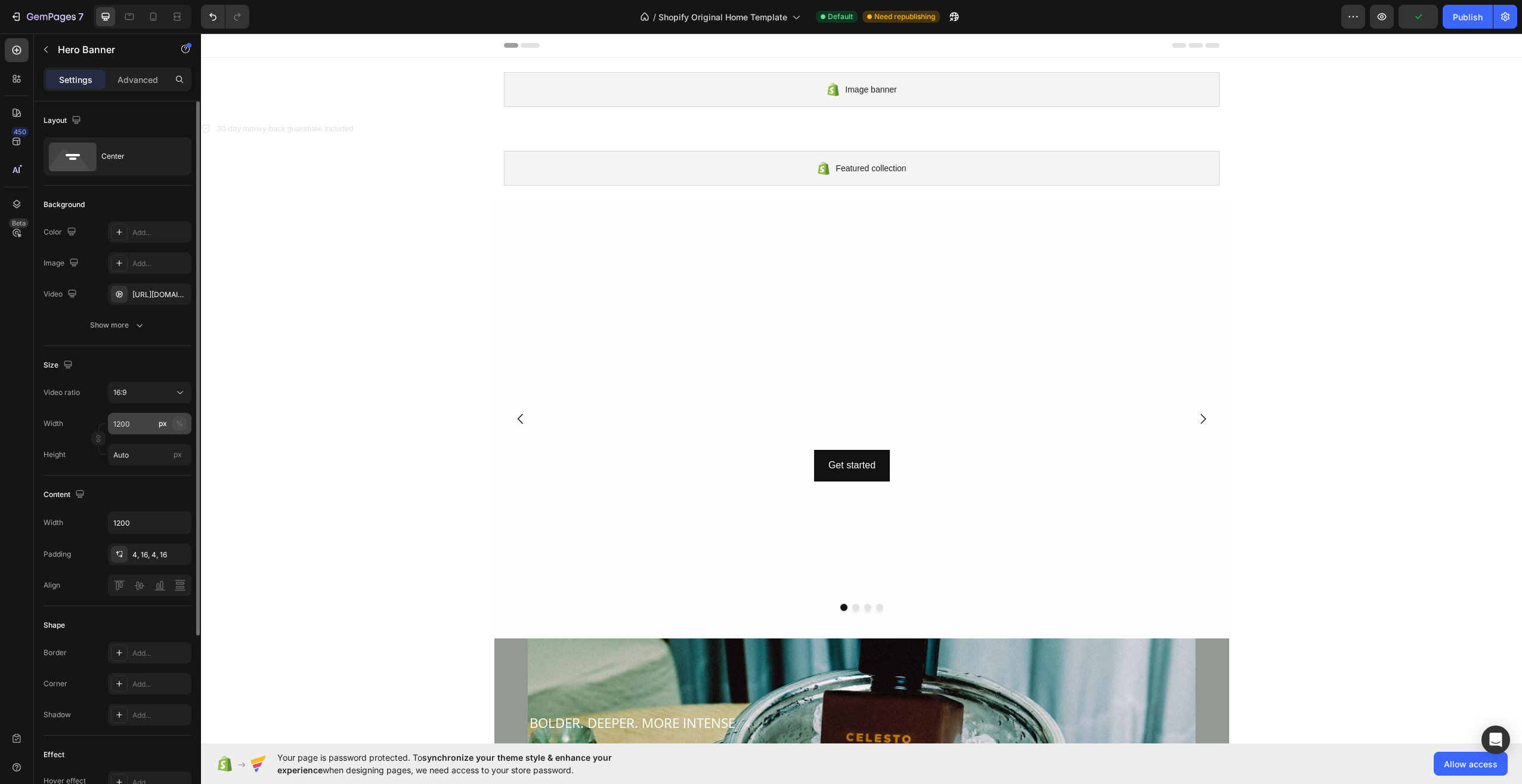
click at [179, 421] on div "%" at bounding box center [180, 423] width 8 height 10
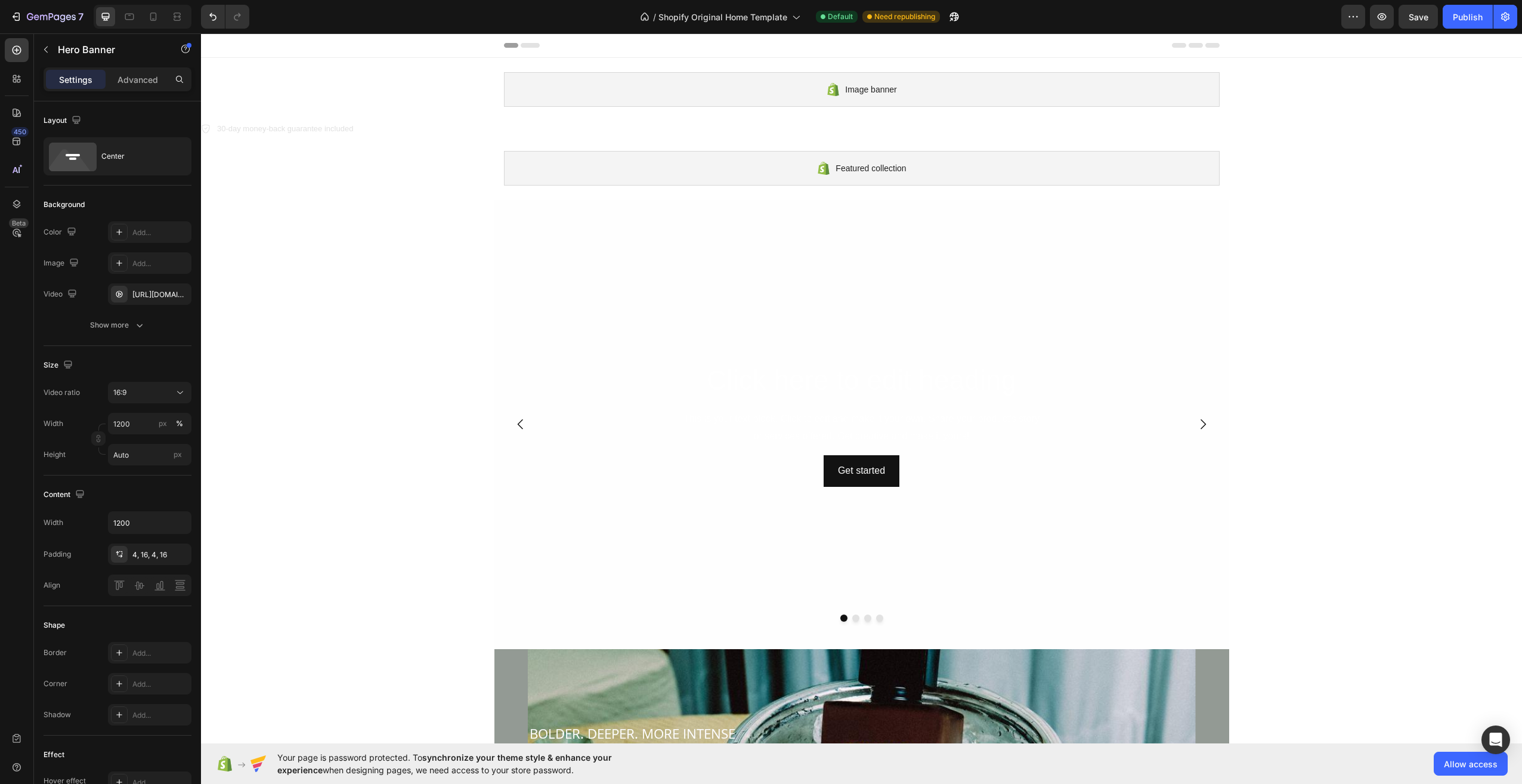
click at [837, 354] on video "Background Image" at bounding box center [862, 424] width 735 height 413
click at [817, 305] on video "Background Image" at bounding box center [862, 424] width 735 height 413
click at [47, 47] on icon "button" at bounding box center [46, 49] width 9 height 9
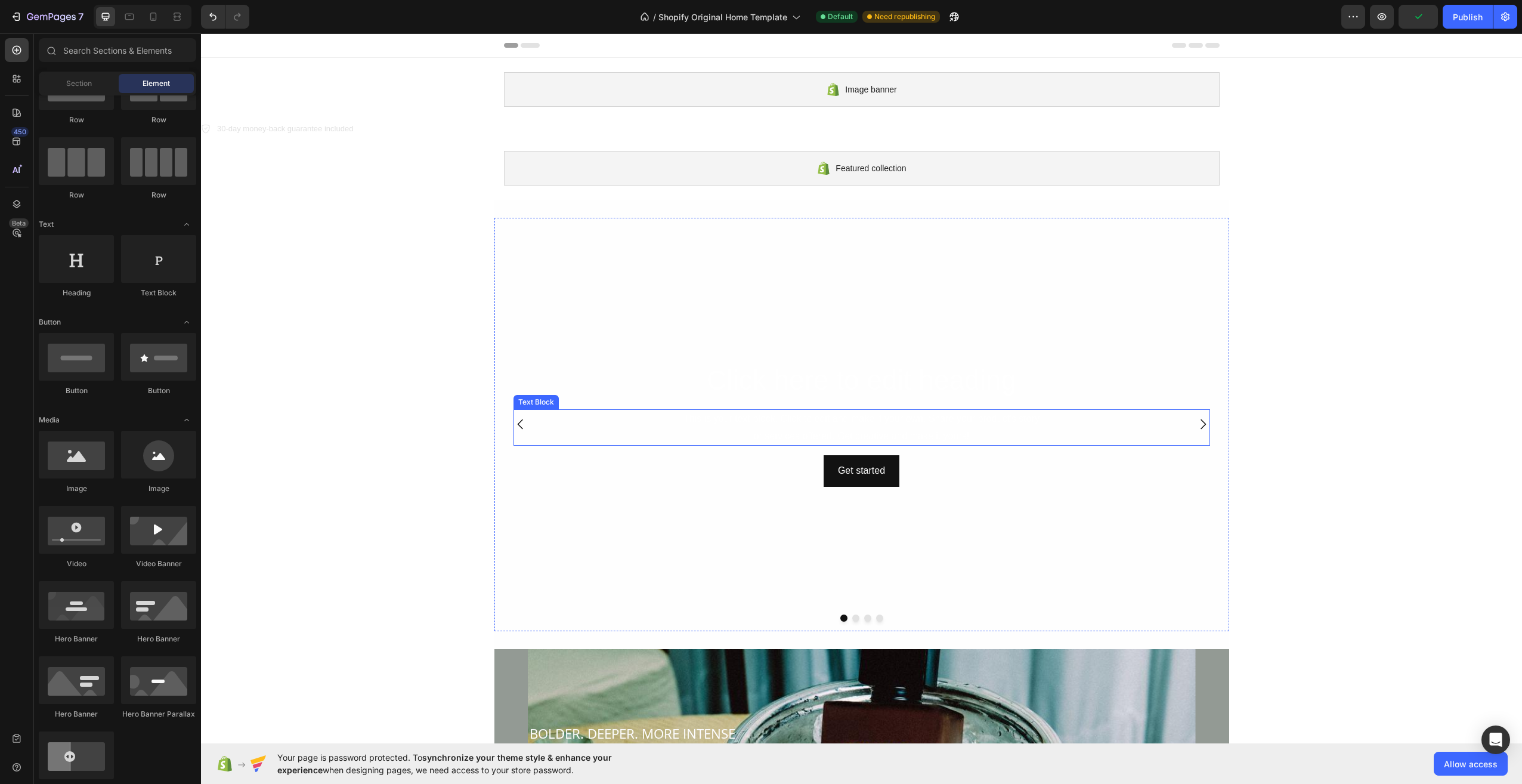
click at [814, 317] on video "Background Image" at bounding box center [862, 424] width 735 height 413
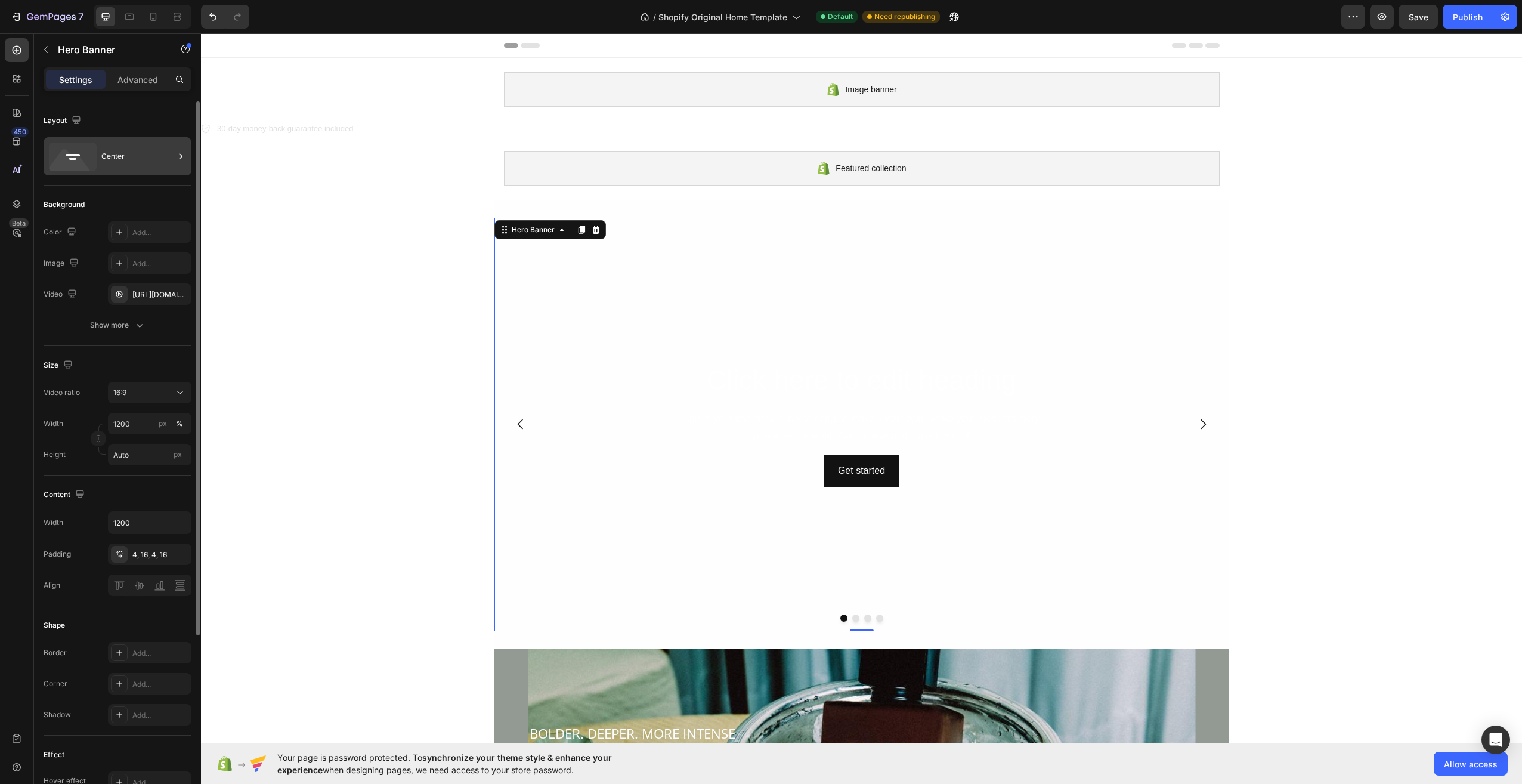
click at [118, 160] on div "Center" at bounding box center [137, 156] width 73 height 27
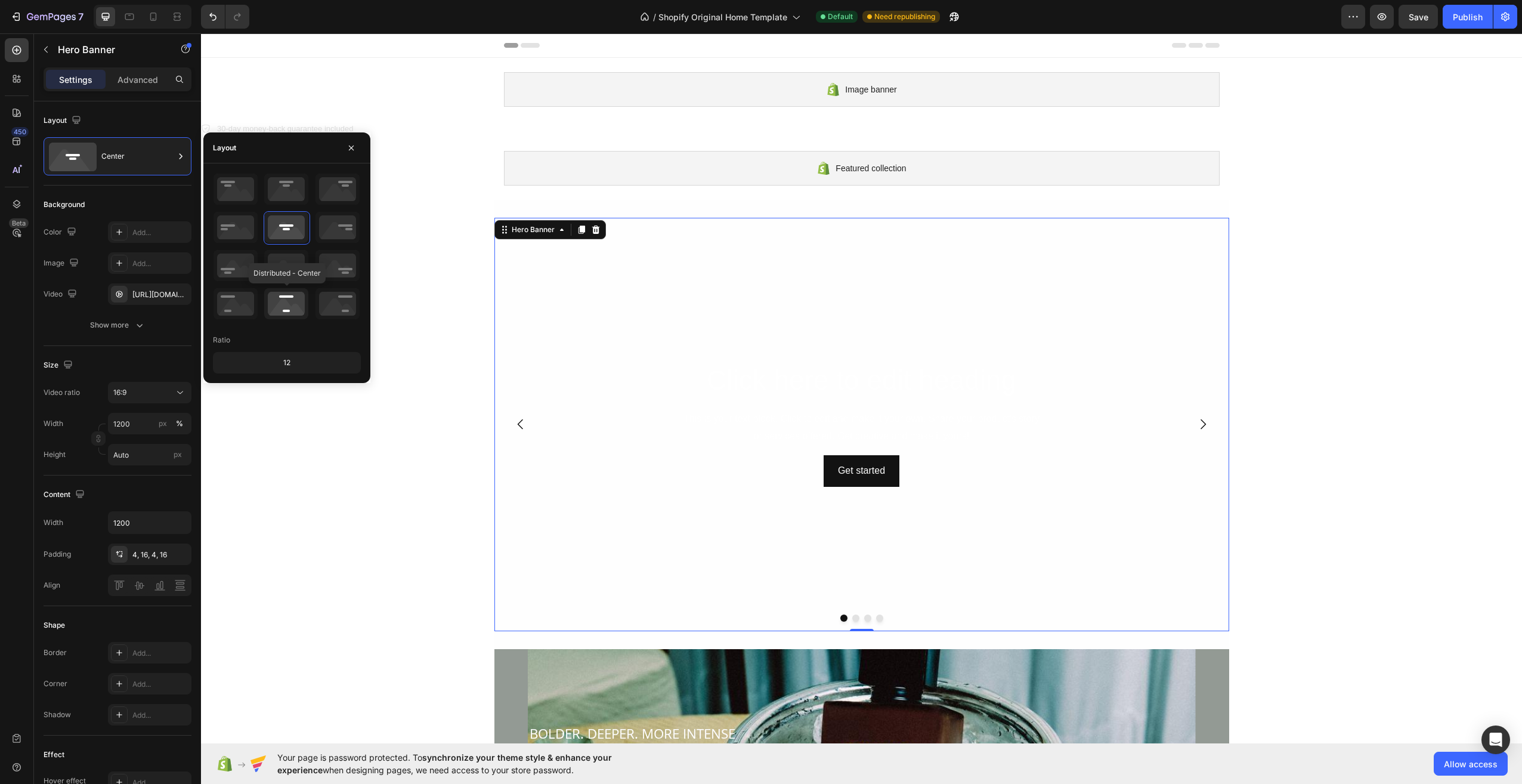
click at [297, 296] on icon at bounding box center [286, 304] width 44 height 31
click at [283, 192] on icon at bounding box center [286, 188] width 44 height 31
click at [291, 242] on icon at bounding box center [286, 227] width 44 height 31
click at [136, 118] on div "Layout" at bounding box center [117, 120] width 148 height 19
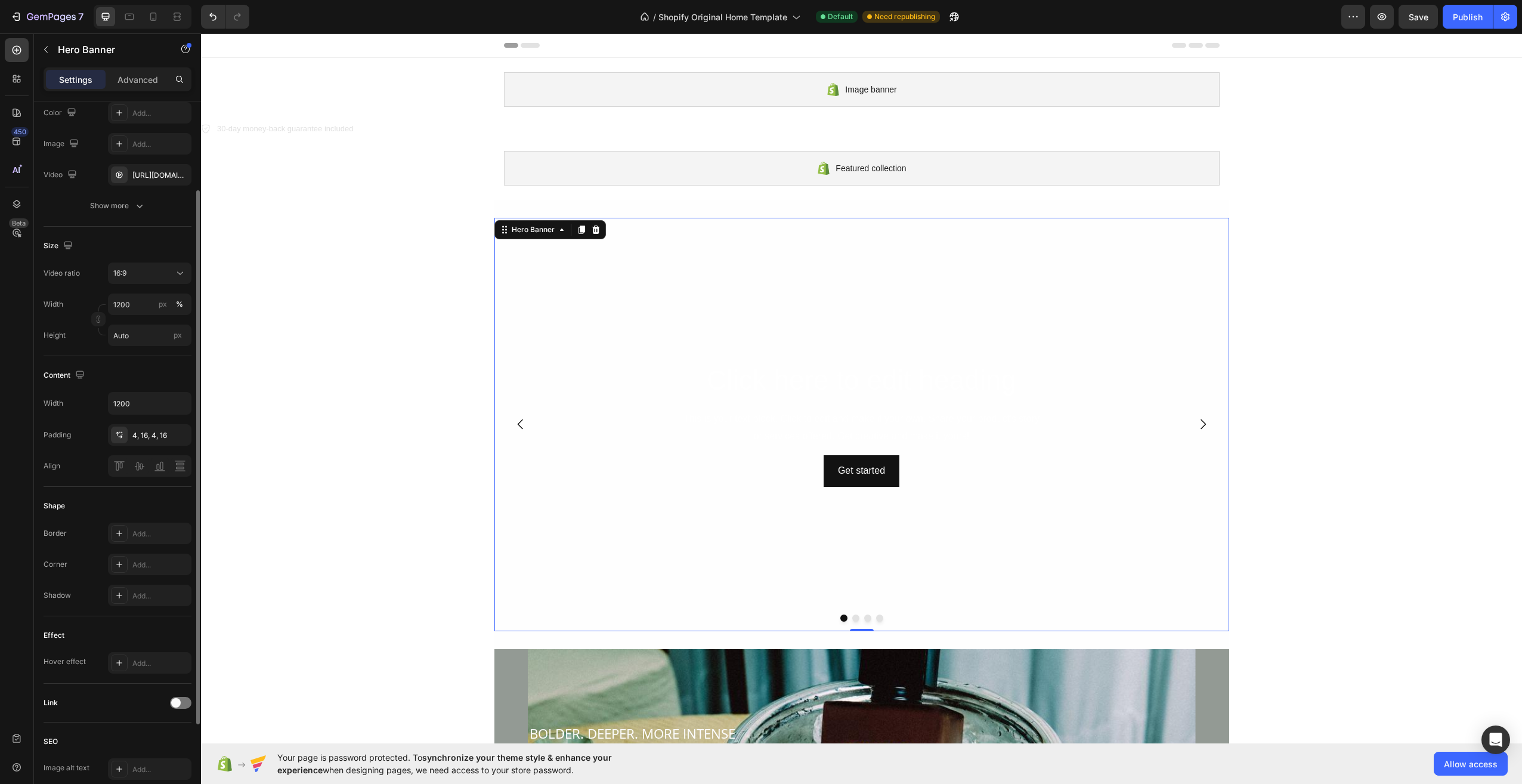
scroll to position [179, 0]
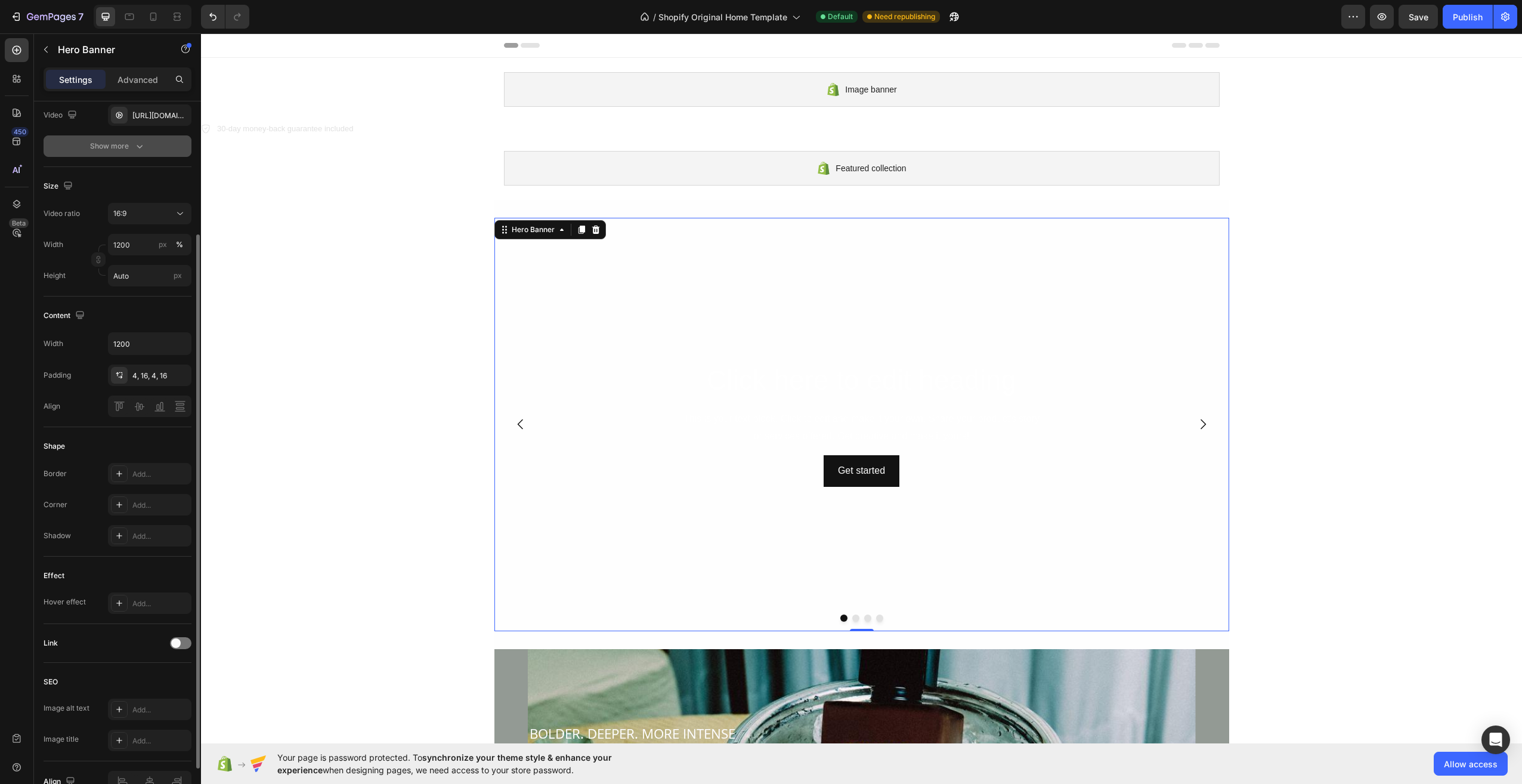
click at [136, 148] on icon "button" at bounding box center [139, 146] width 12 height 12
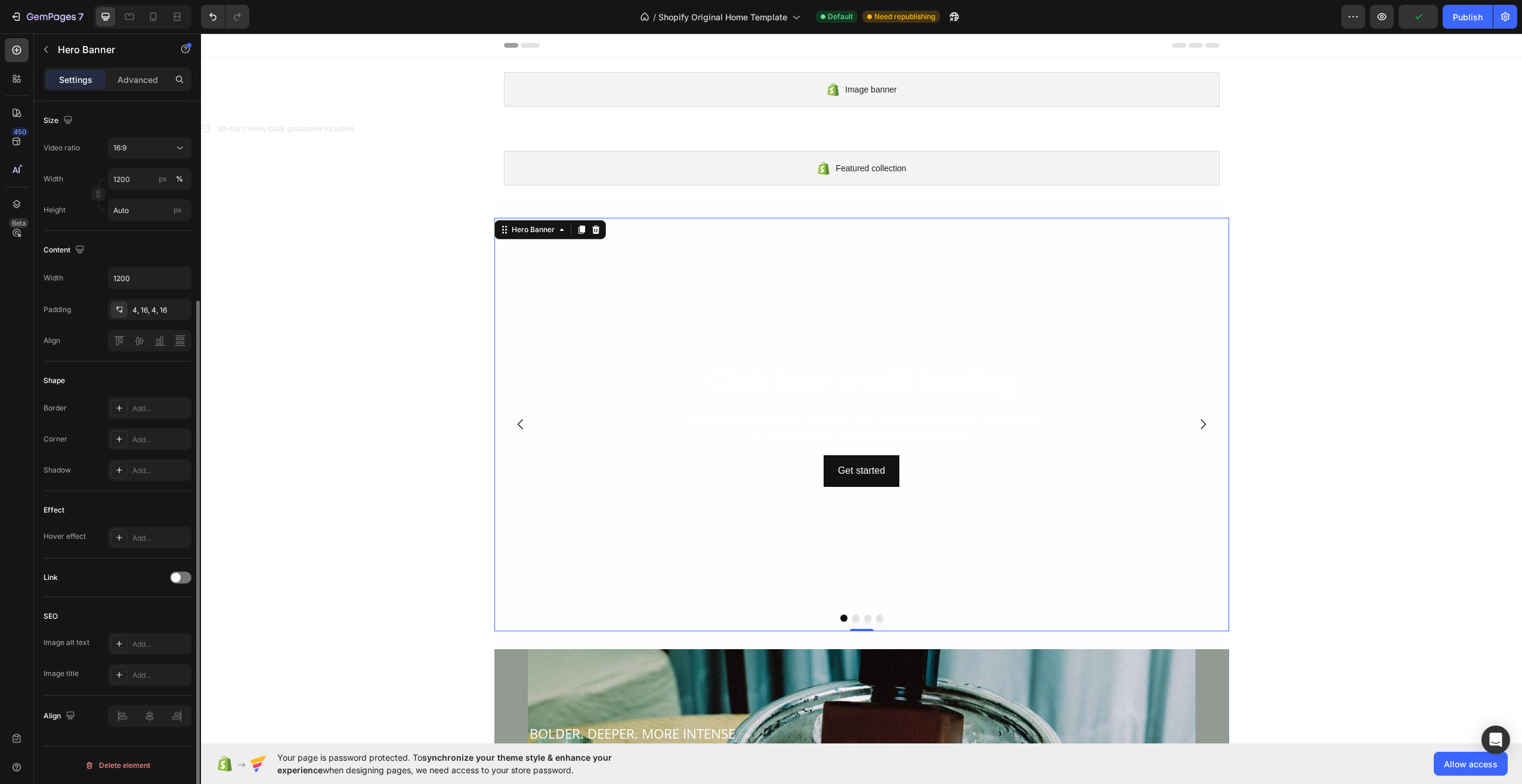
scroll to position [0, 0]
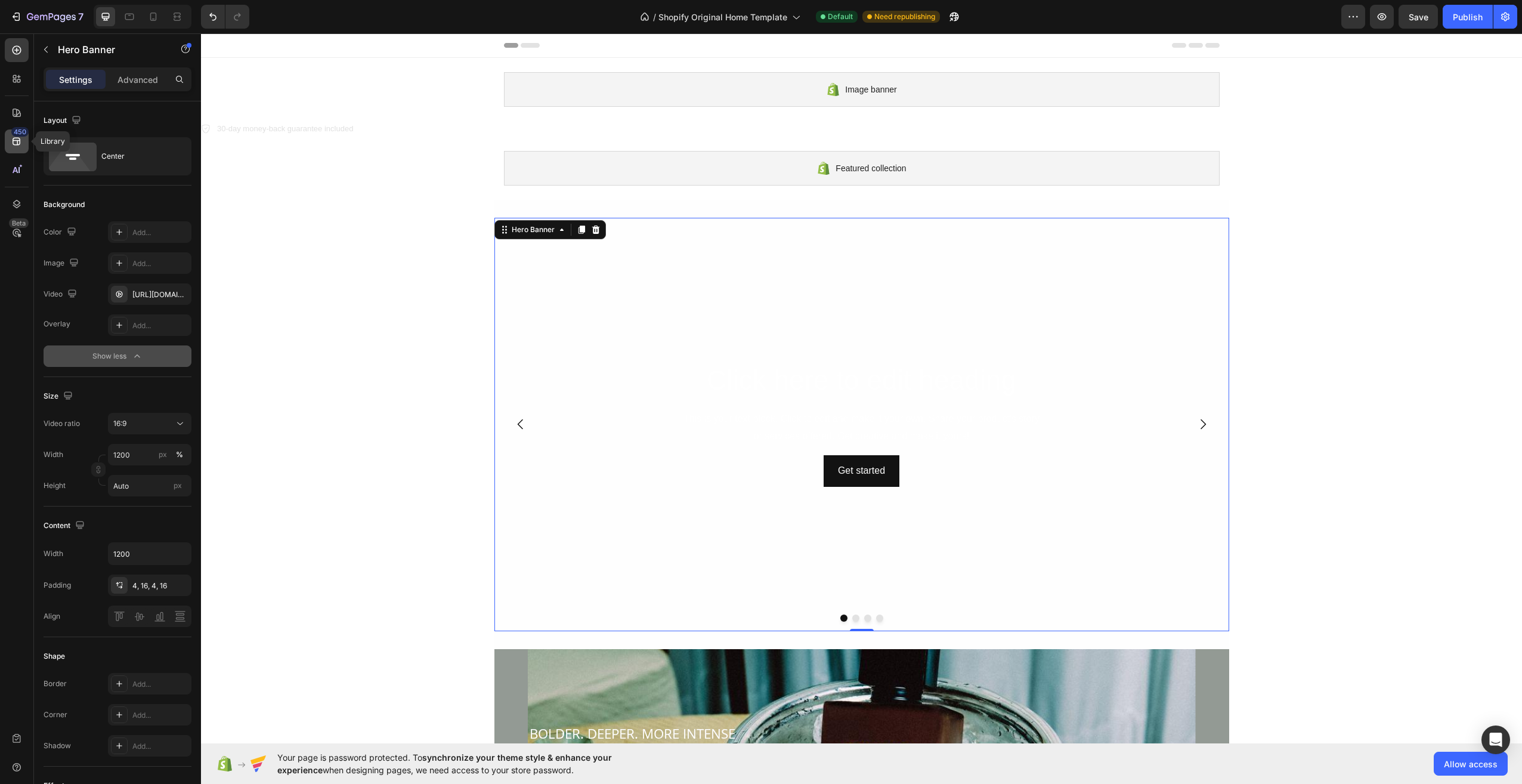
click at [17, 147] on icon at bounding box center [16, 141] width 12 height 12
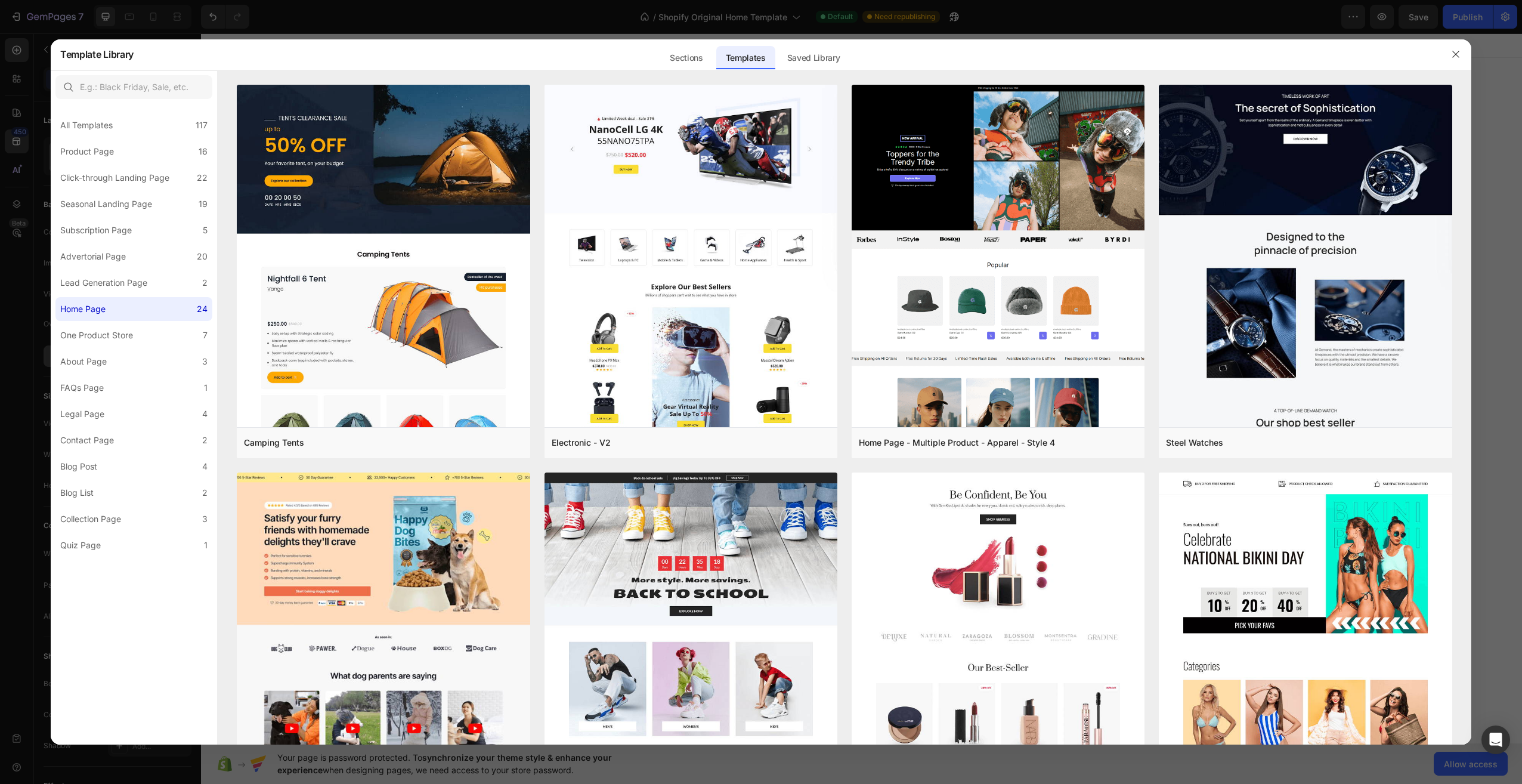
click at [17, 114] on div at bounding box center [761, 392] width 1522 height 784
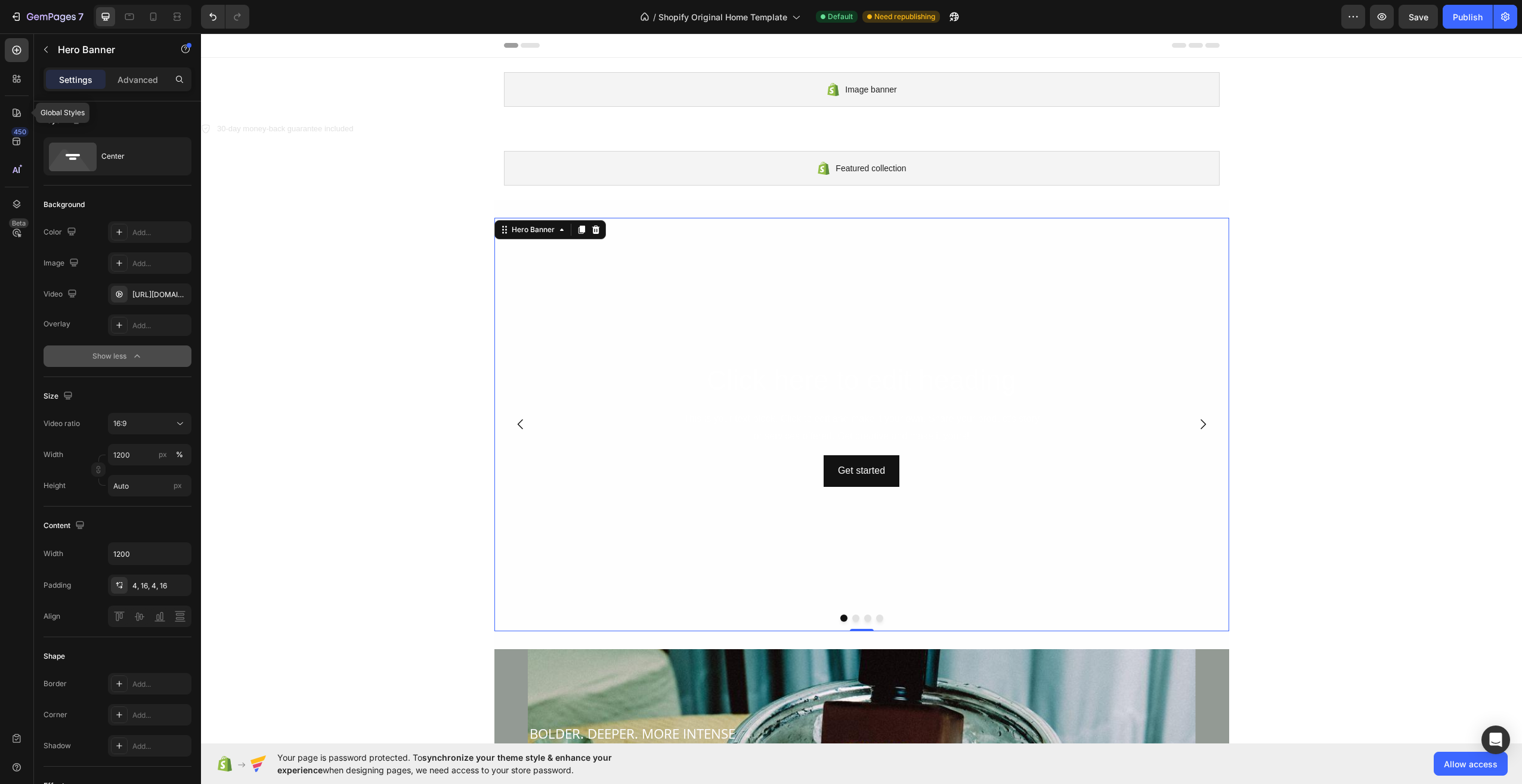
click at [17, 114] on icon at bounding box center [16, 113] width 9 height 9
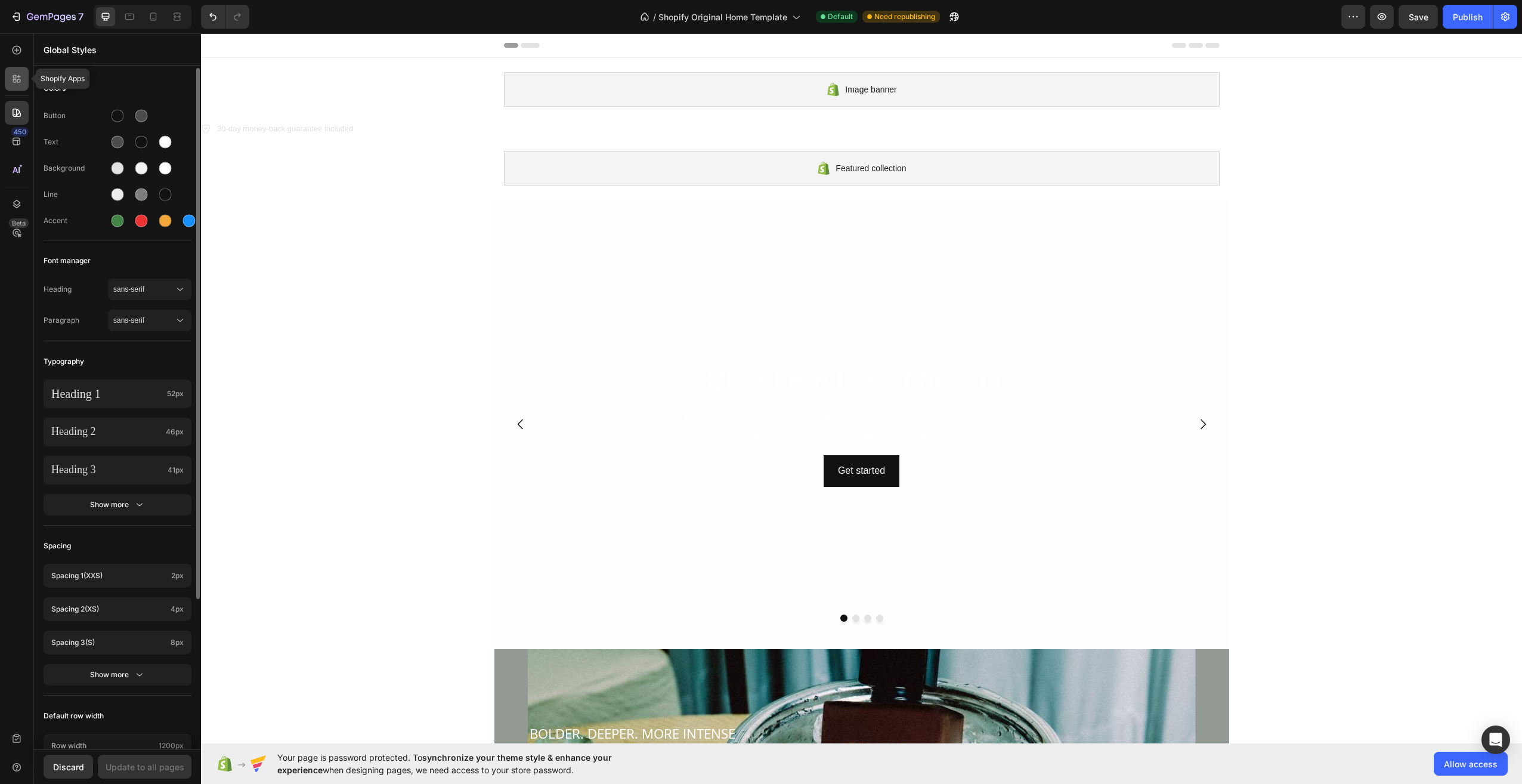
click at [9, 69] on div at bounding box center [16, 78] width 24 height 24
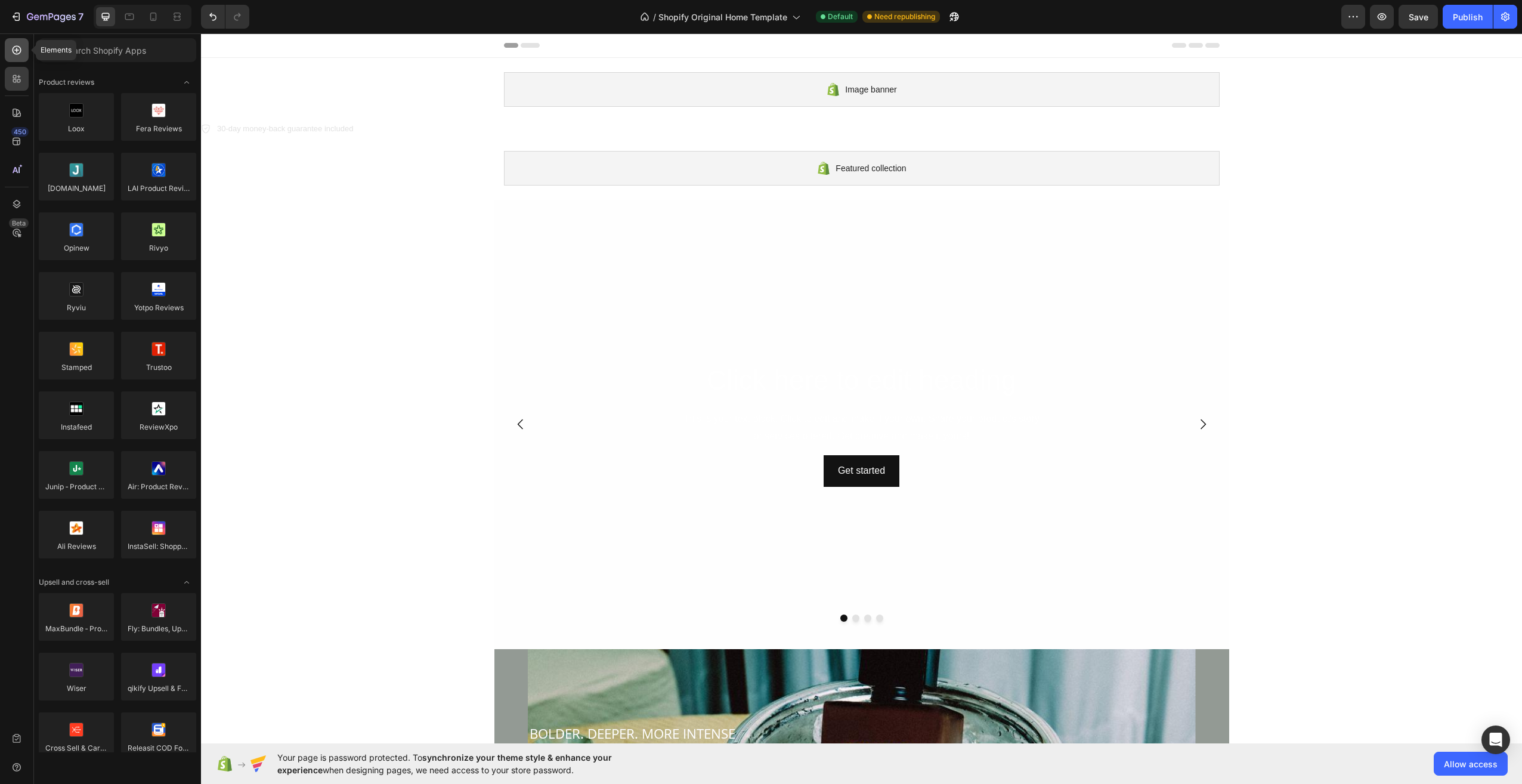
click at [11, 55] on icon at bounding box center [16, 50] width 12 height 12
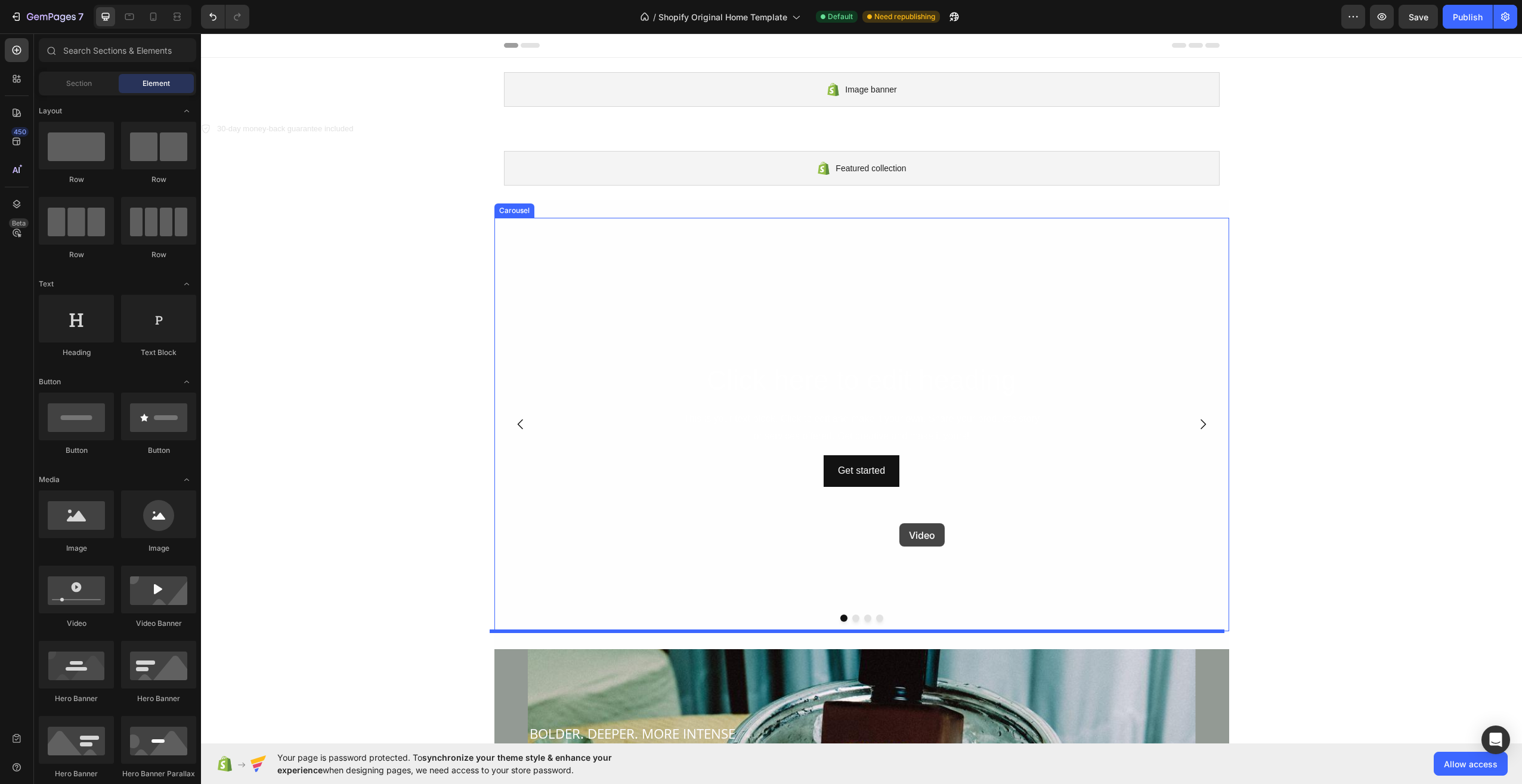
drag, startPoint x: 289, startPoint y: 627, endPoint x: 900, endPoint y: 523, distance: 619.8
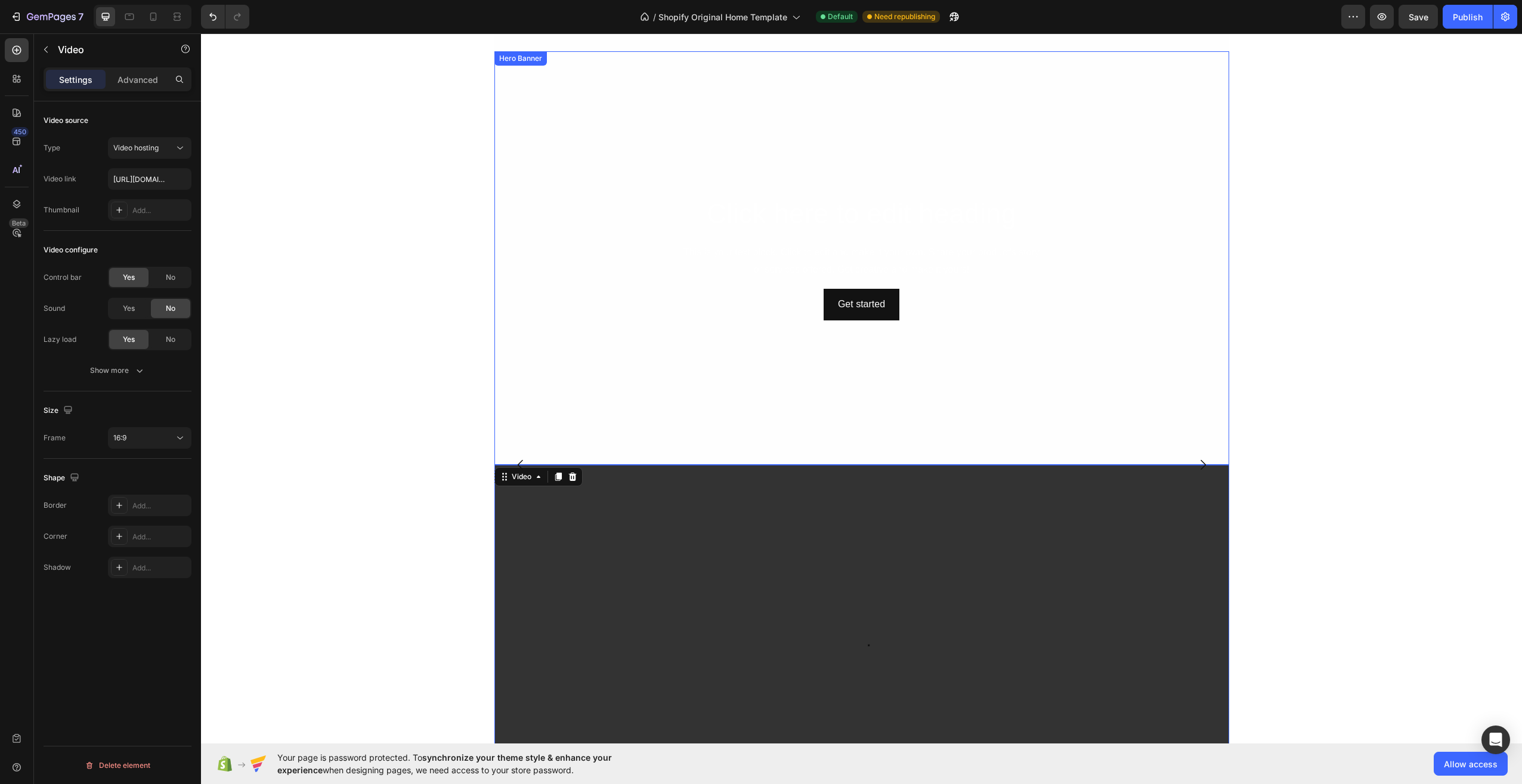
scroll to position [238, 0]
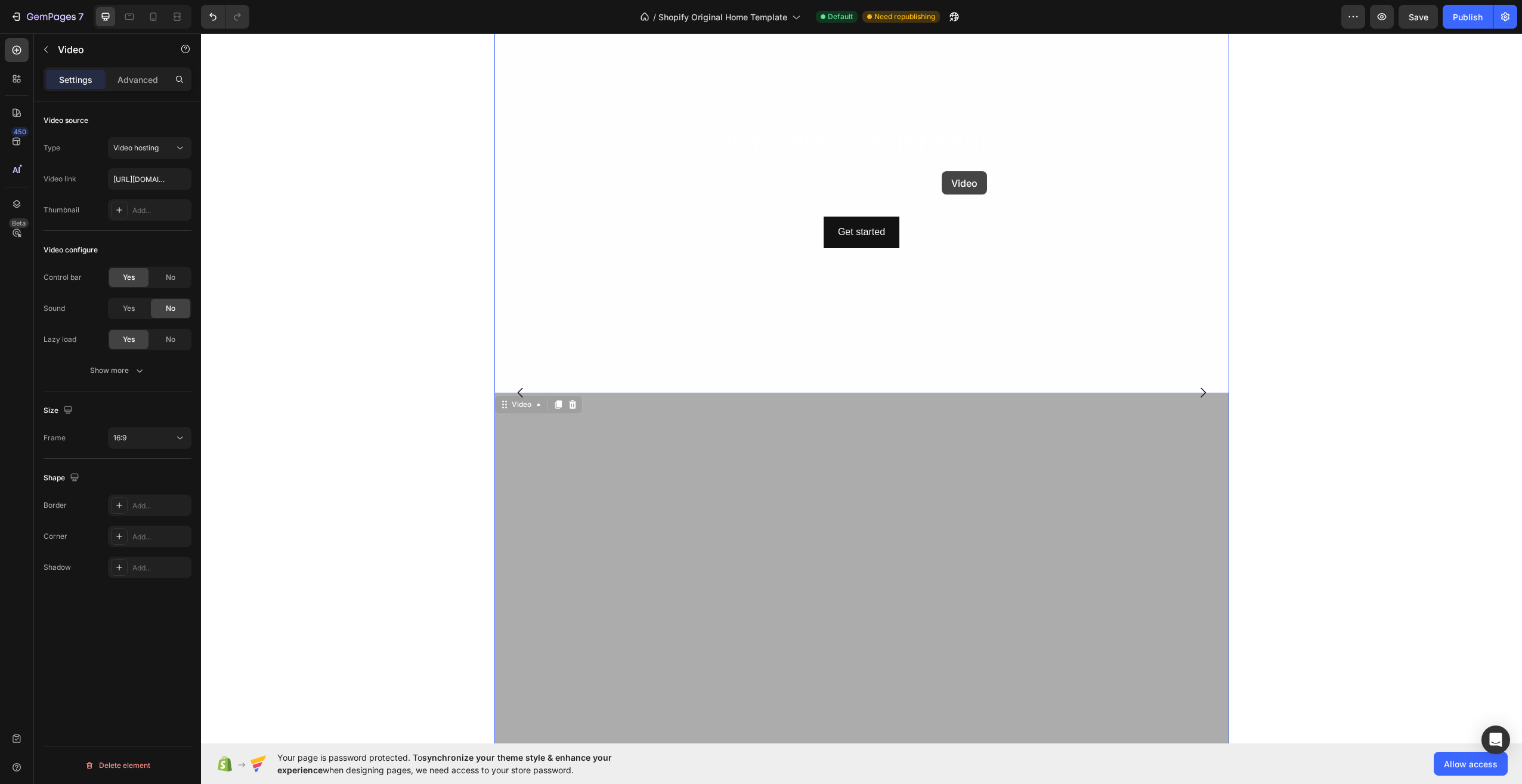
drag, startPoint x: 953, startPoint y: 587, endPoint x: 947, endPoint y: 166, distance: 421.0
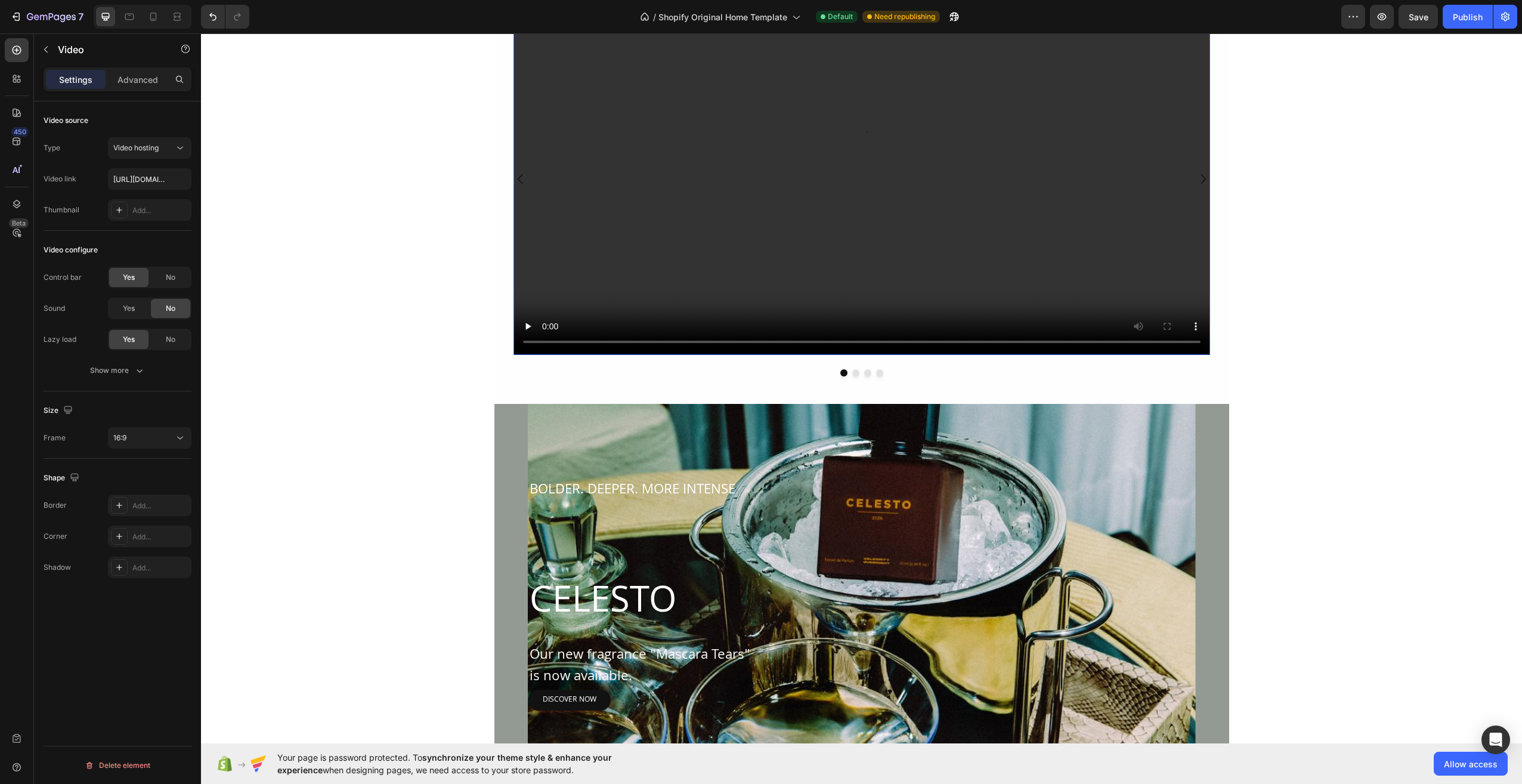
scroll to position [270, 0]
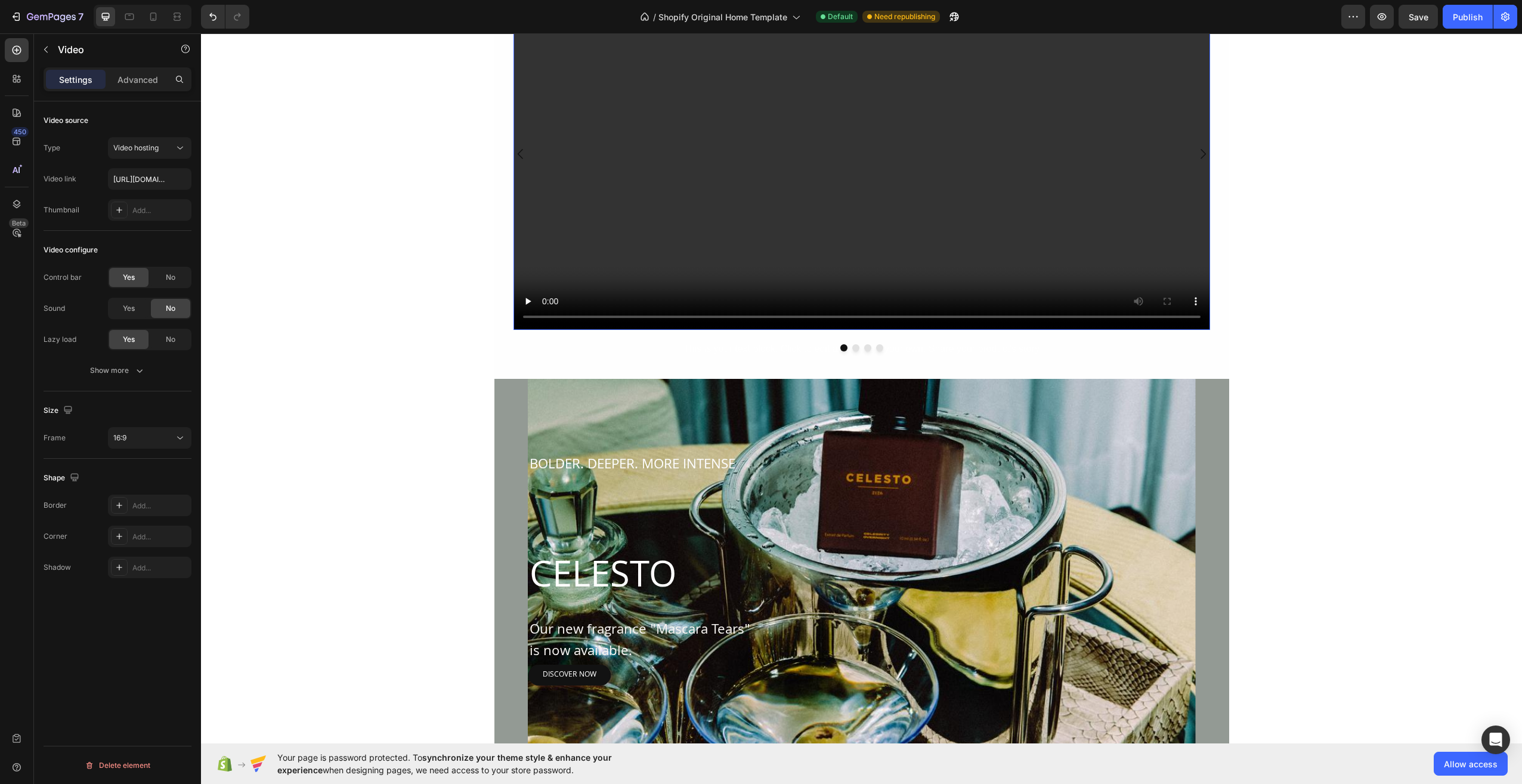
click at [1024, 256] on video at bounding box center [862, 133] width 696 height 392
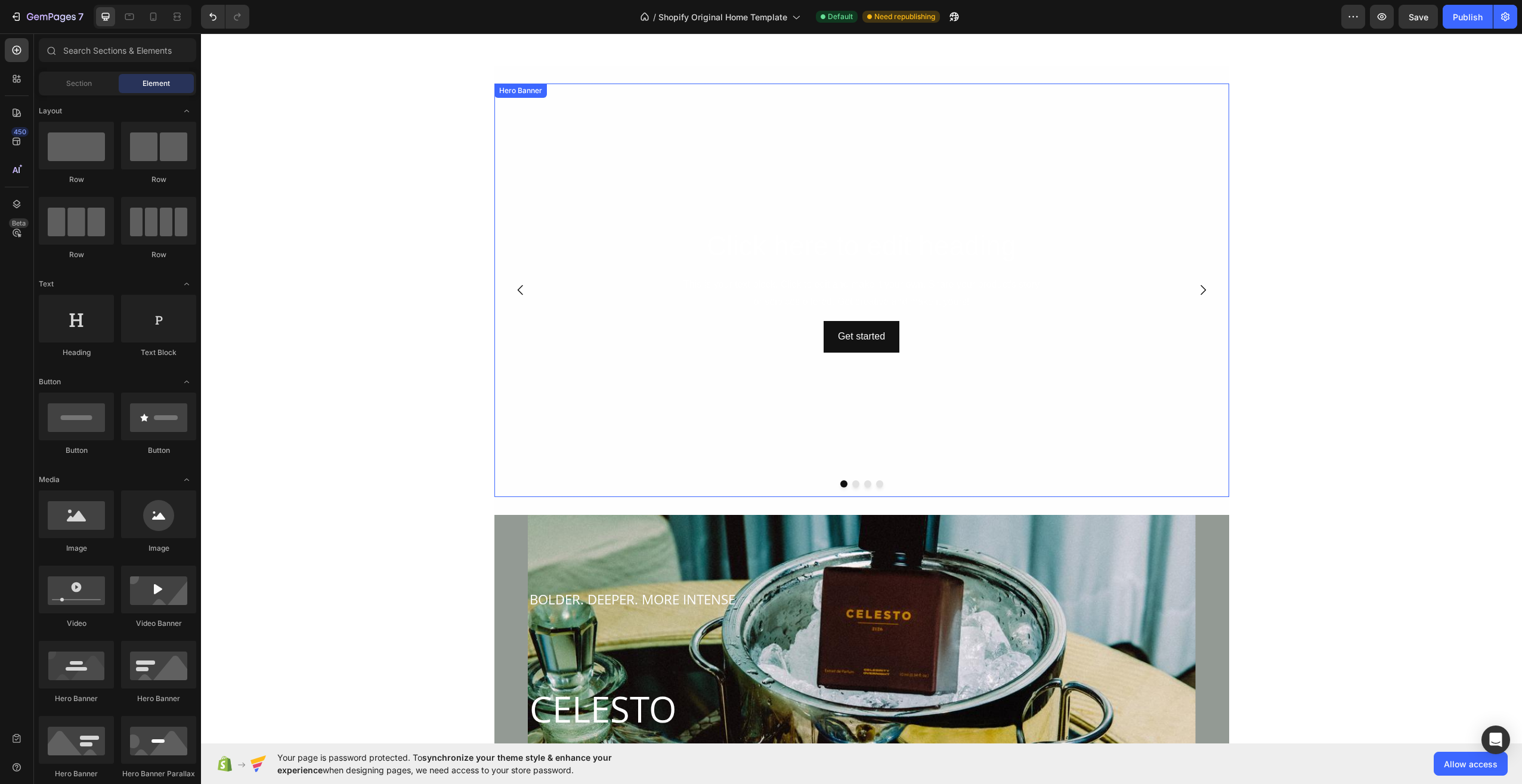
scroll to position [91, 0]
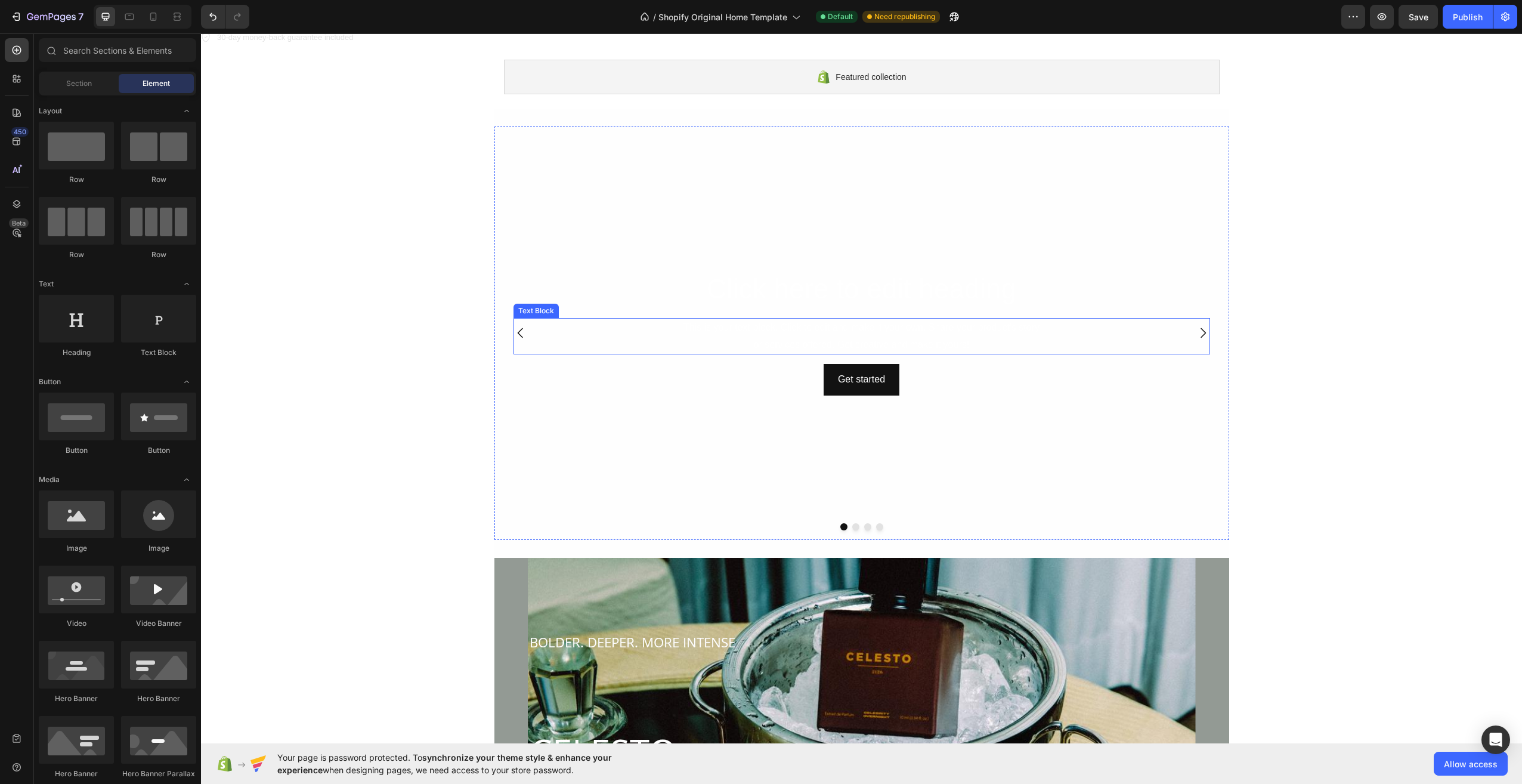
click at [936, 322] on div "This is your text block. Click to edit and make it your own. Share your product…" at bounding box center [862, 336] width 696 height 37
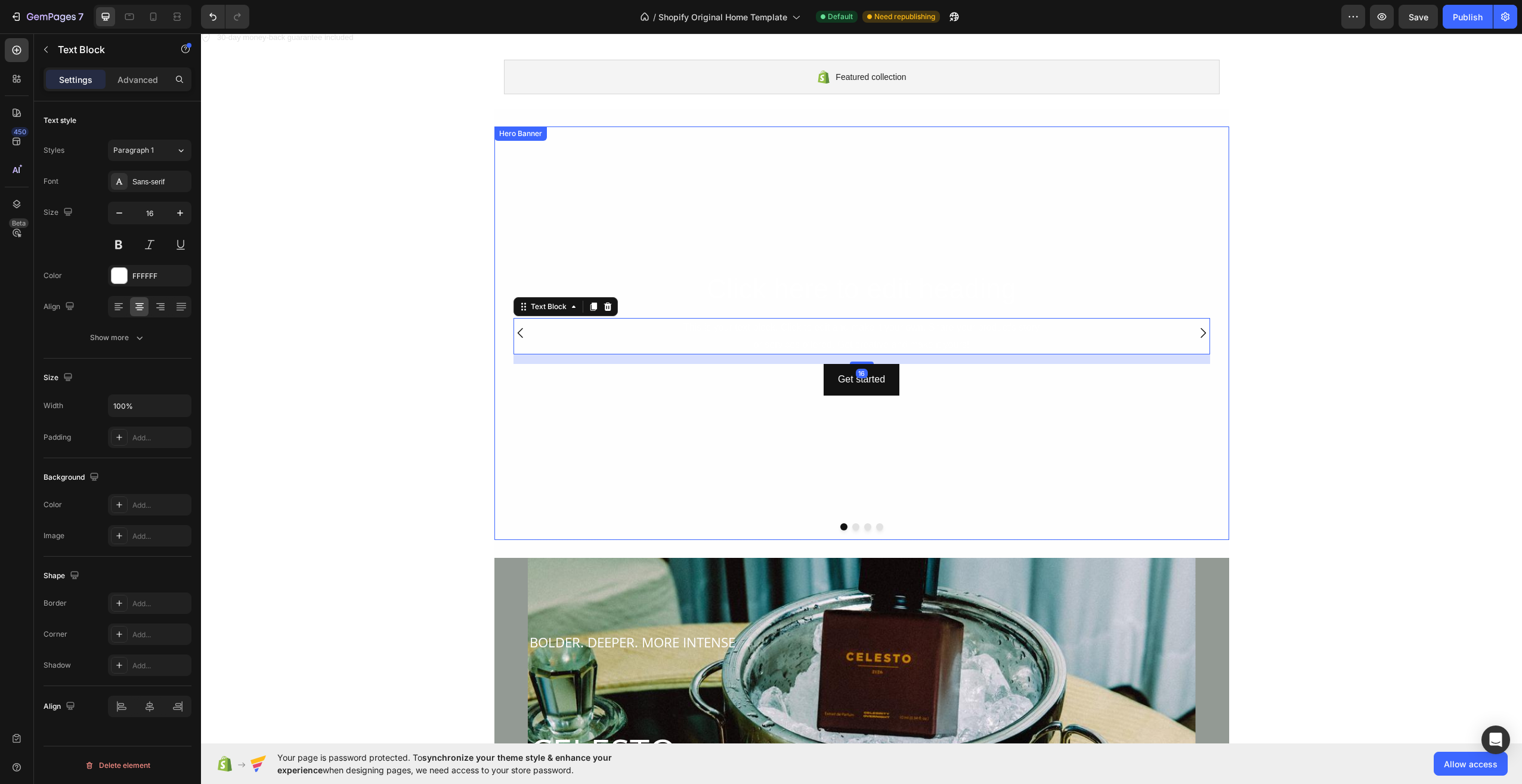
click at [924, 410] on video "Background Image" at bounding box center [862, 333] width 735 height 413
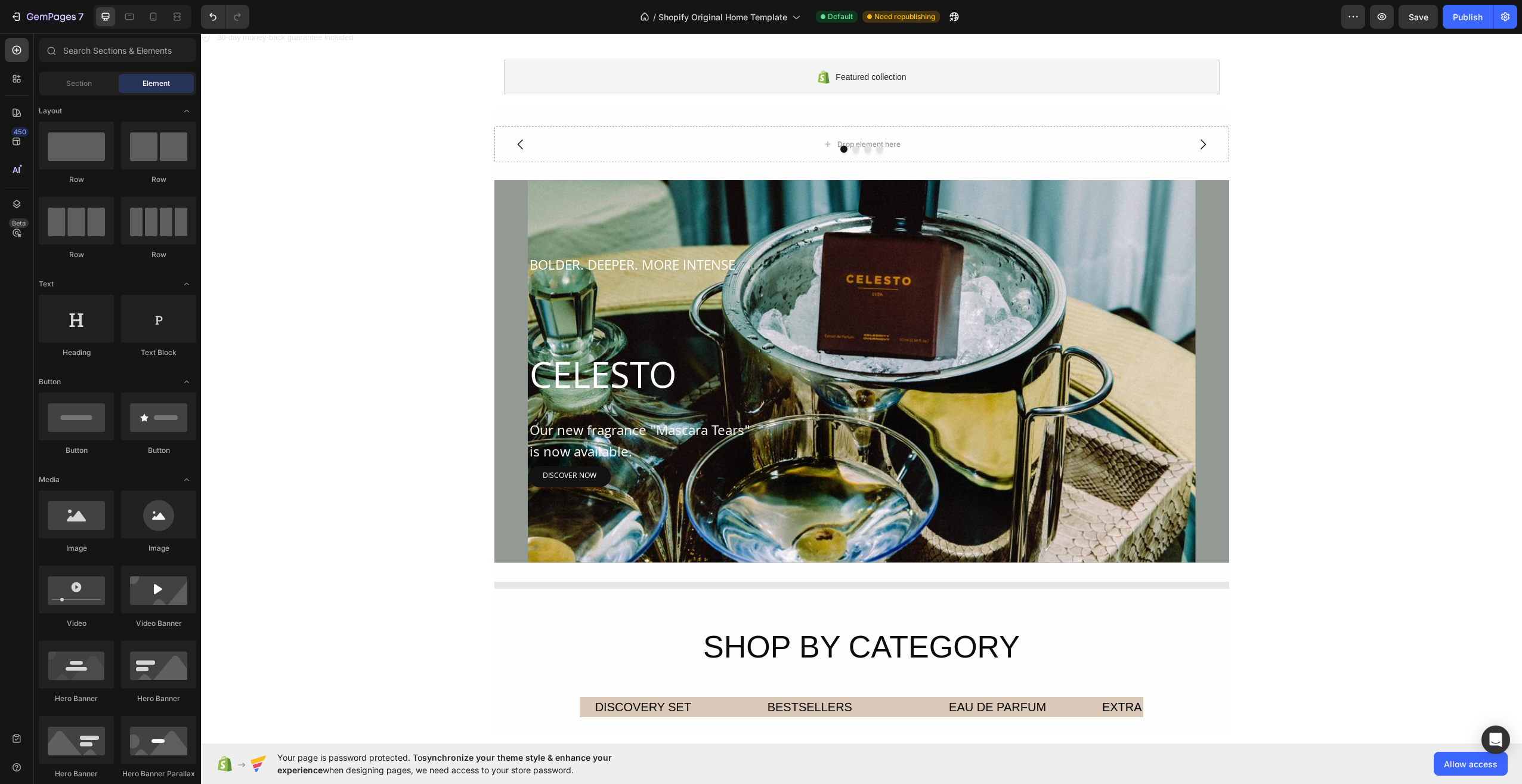
scroll to position [0, 0]
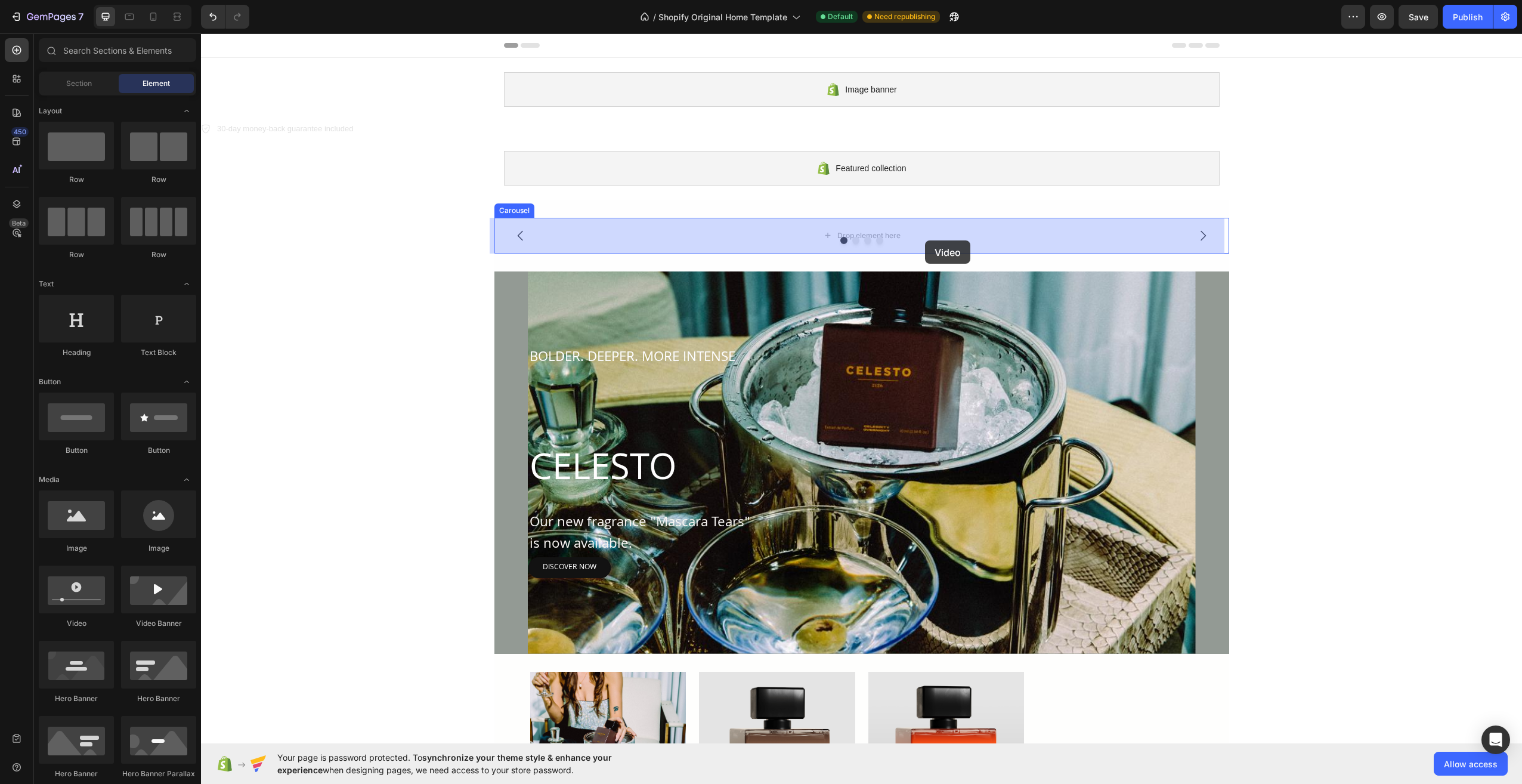
drag, startPoint x: 284, startPoint y: 629, endPoint x: 929, endPoint y: 243, distance: 751.7
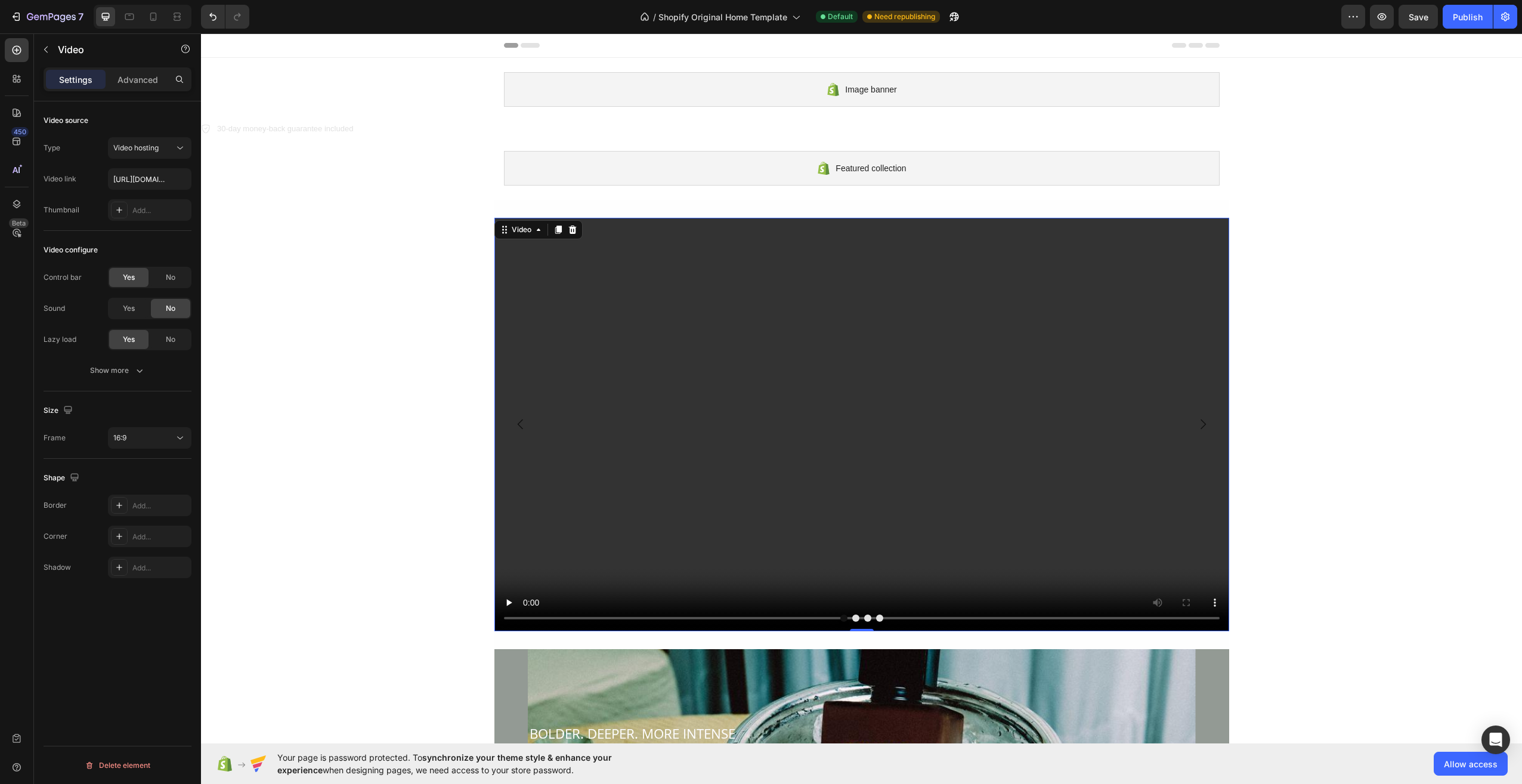
click at [1070, 333] on video at bounding box center [862, 424] width 735 height 413
click at [164, 276] on div "No" at bounding box center [171, 277] width 40 height 19
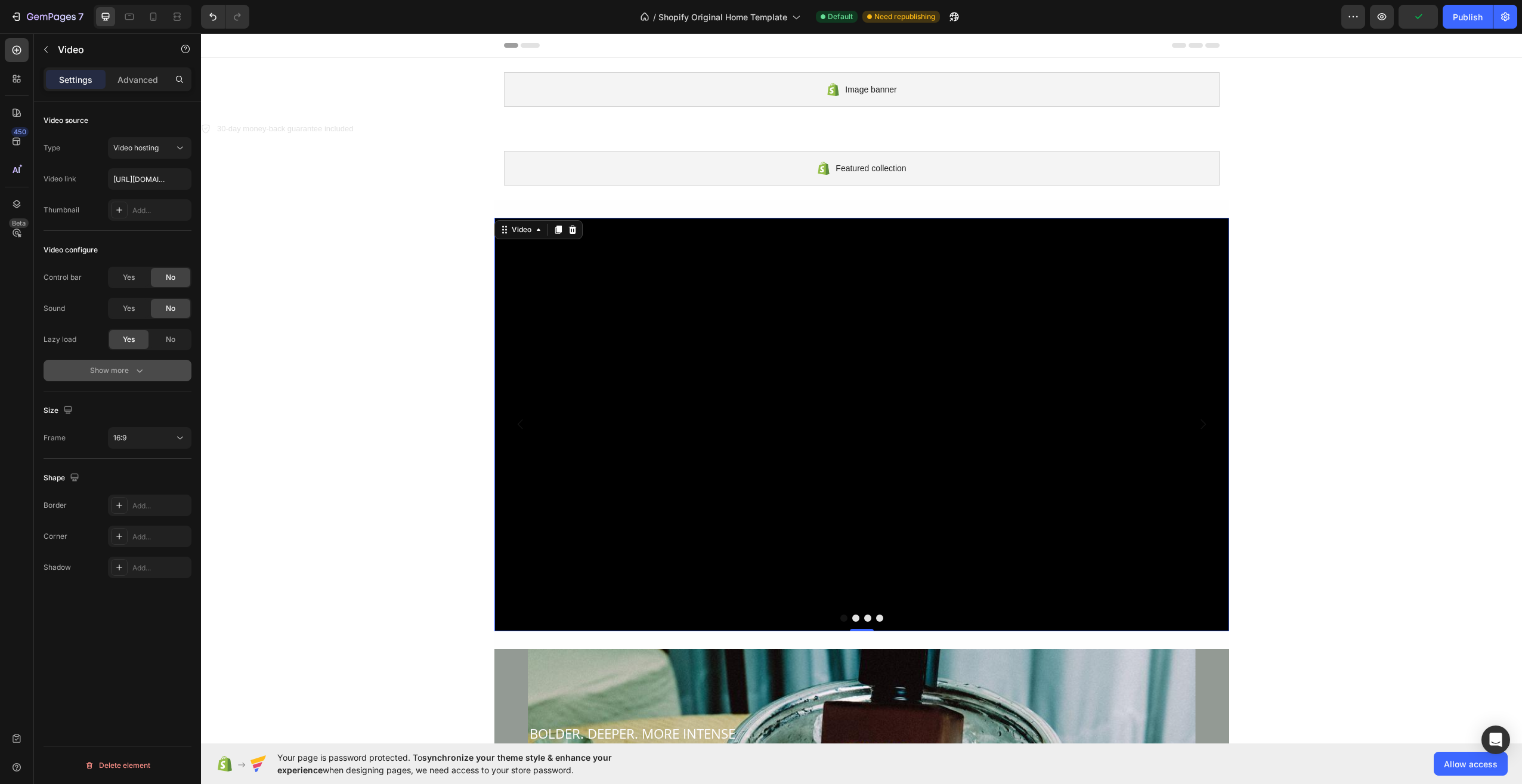
click at [122, 368] on div "Show more" at bounding box center [117, 370] width 56 height 12
click at [130, 367] on span "Yes" at bounding box center [129, 370] width 12 height 10
click at [138, 403] on div "Yes" at bounding box center [129, 401] width 40 height 19
click at [177, 341] on div "No" at bounding box center [171, 340] width 40 height 19
click at [125, 337] on span "Yes" at bounding box center [129, 339] width 12 height 10
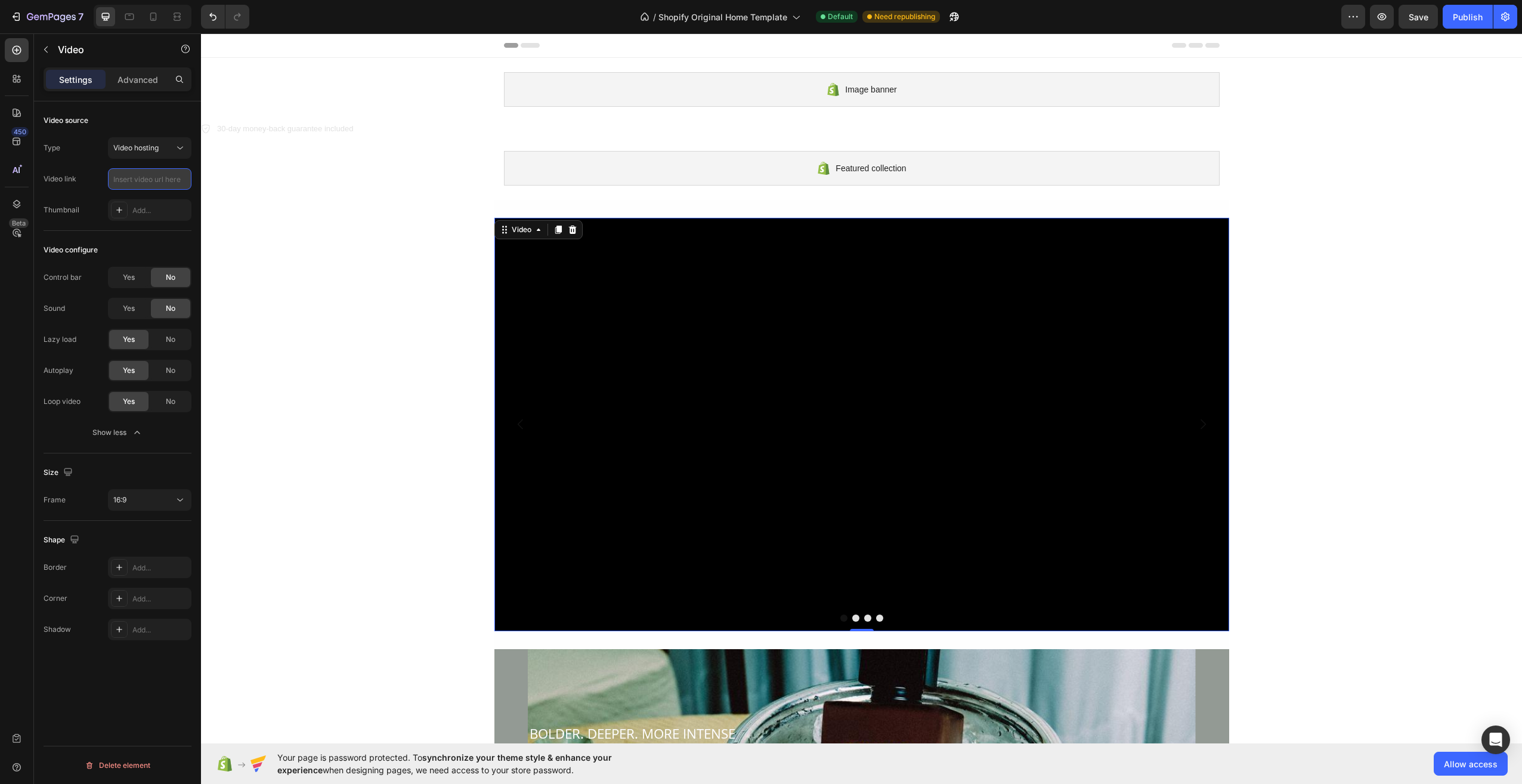
click at [152, 183] on input "text" at bounding box center [149, 179] width 83 height 22
paste input "[URL][DOMAIN_NAME]"
type input "[URL][DOMAIN_NAME]"
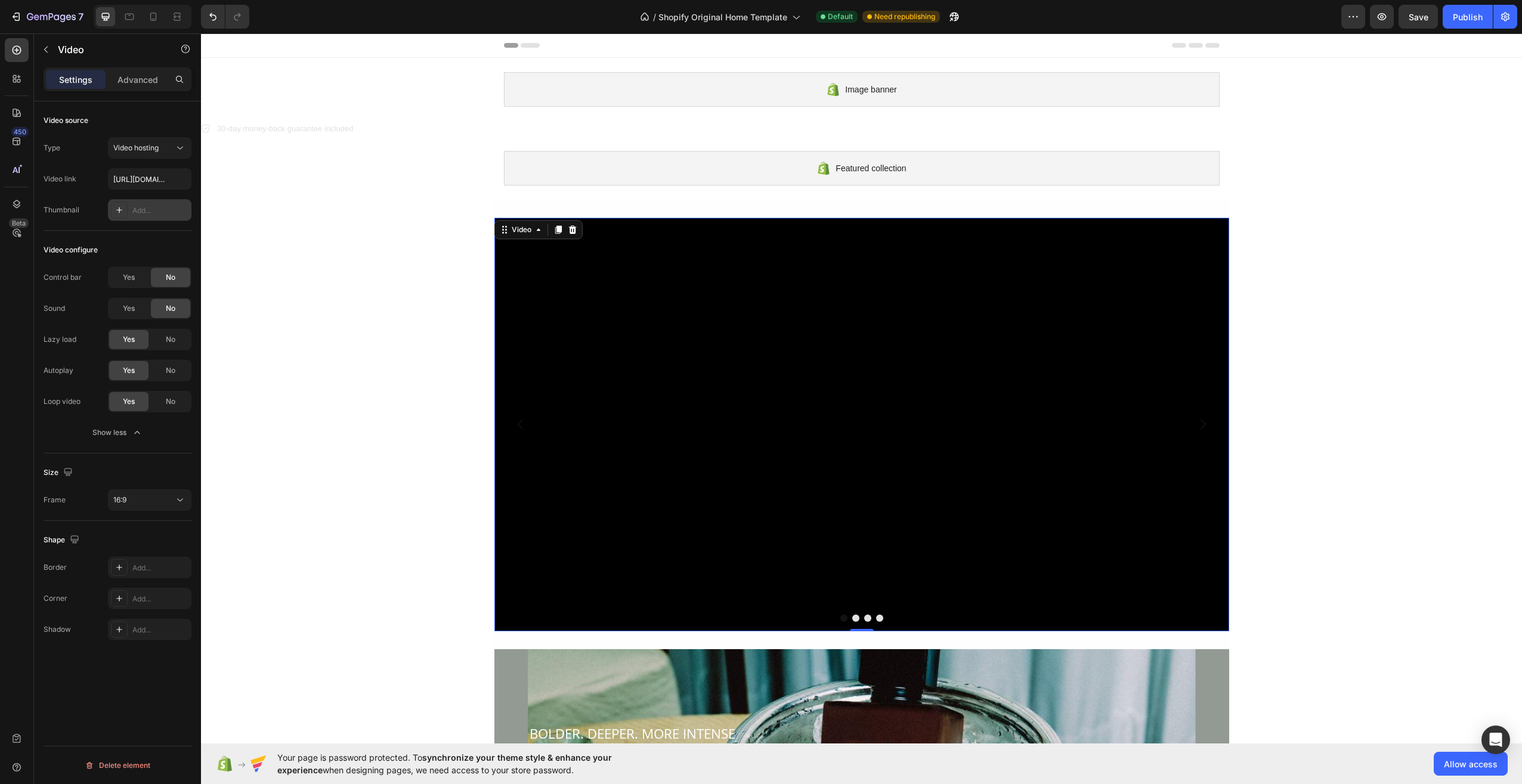
click at [145, 210] on div "Add..." at bounding box center [160, 210] width 56 height 10
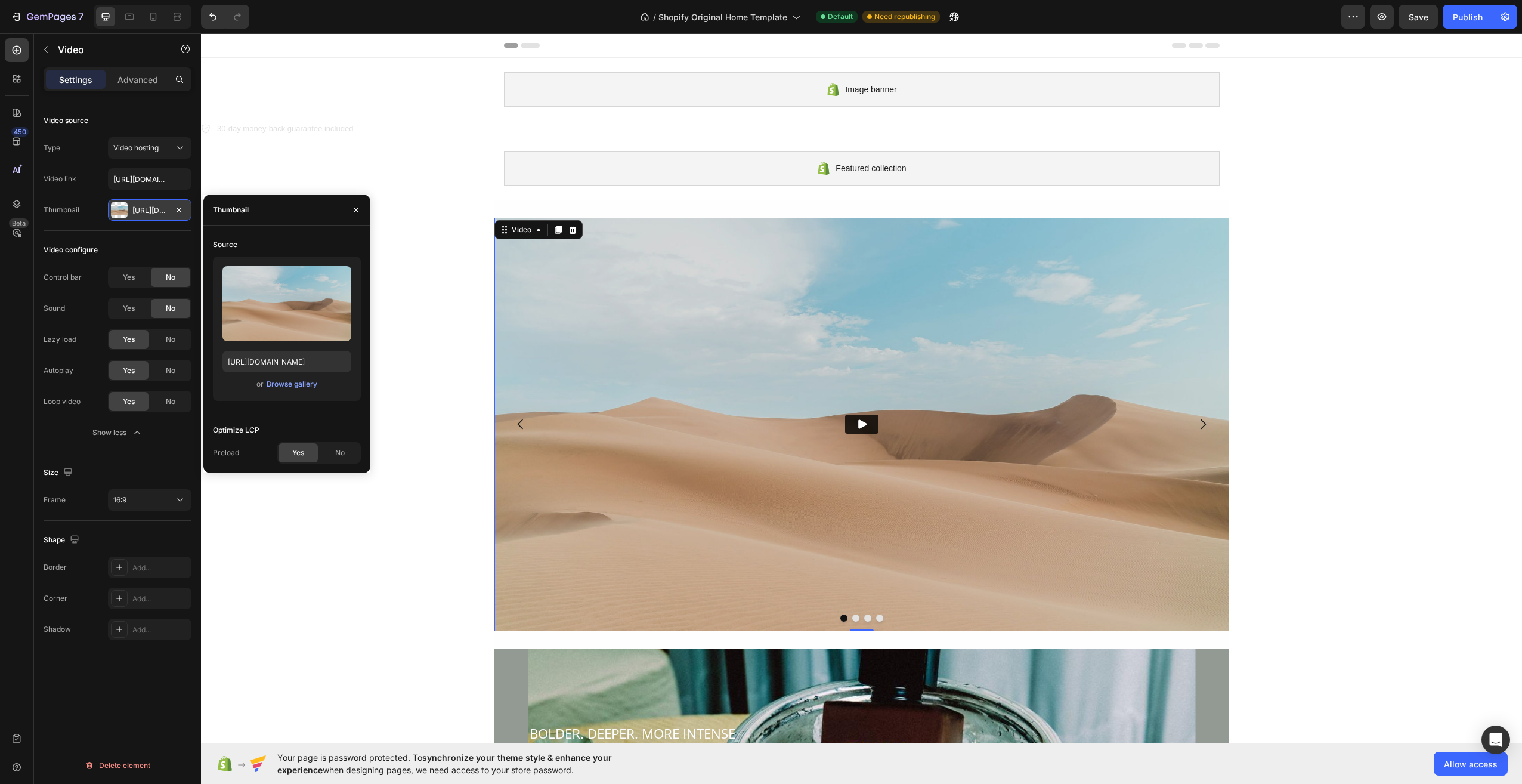
click at [145, 210] on div "[URL][DOMAIN_NAME]" at bounding box center [149, 210] width 35 height 10
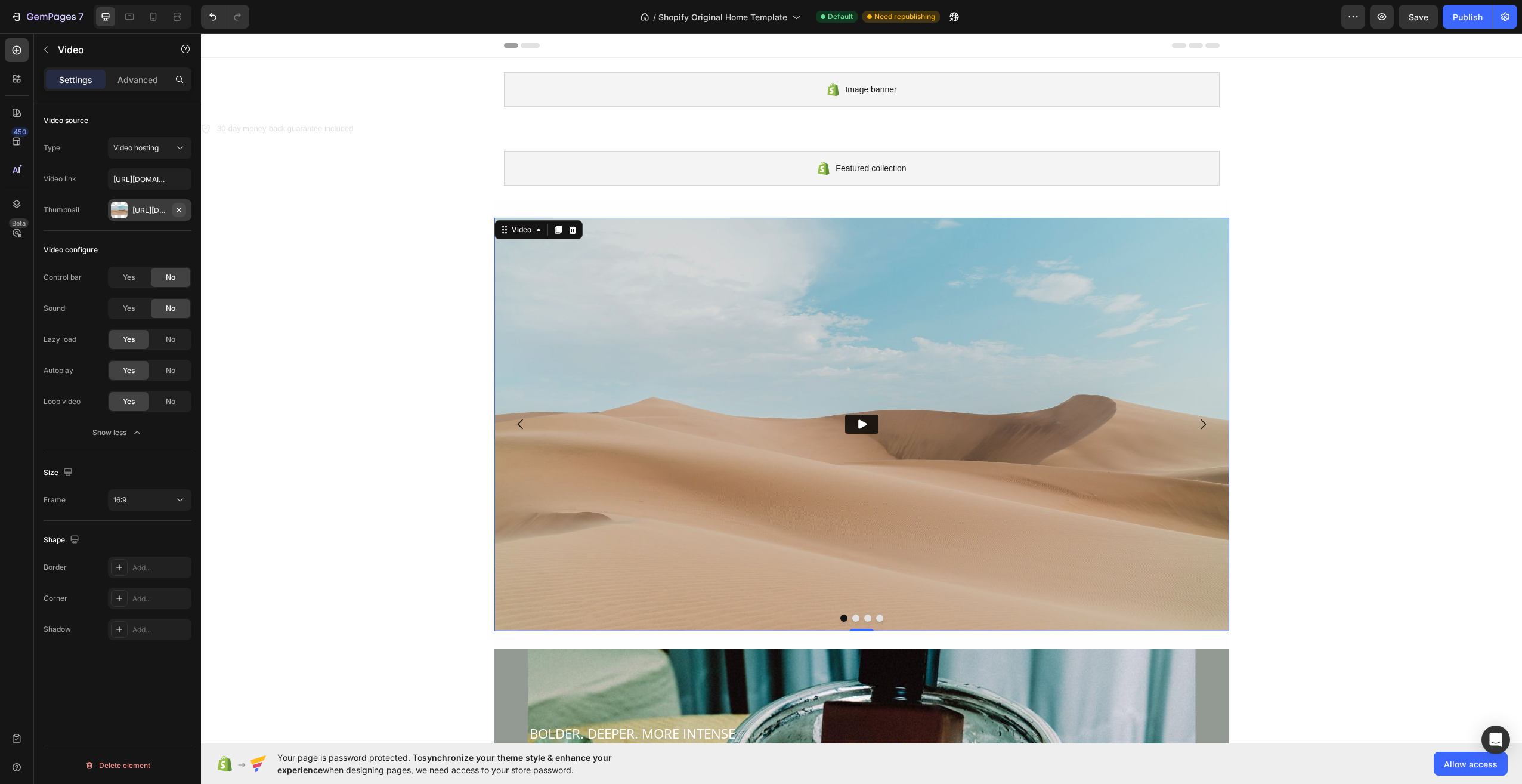
click at [175, 209] on icon "button" at bounding box center [179, 210] width 9 height 9
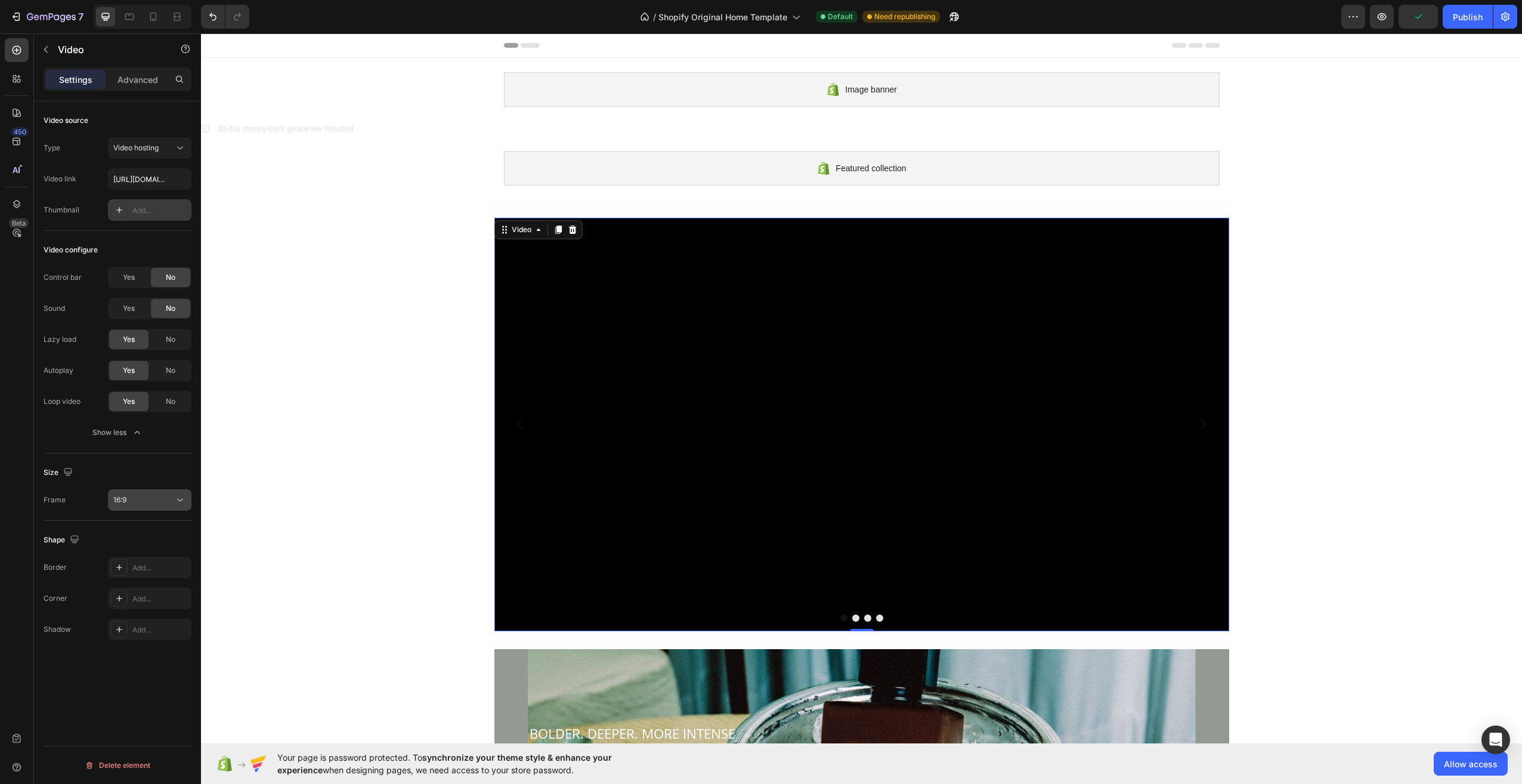
click at [146, 501] on div "16:9" at bounding box center [144, 499] width 61 height 10
click at [139, 615] on p "16:9" at bounding box center [145, 618] width 63 height 10
click at [148, 492] on button "16:9" at bounding box center [149, 499] width 83 height 22
click at [134, 549] on p "2:3" at bounding box center [145, 549] width 63 height 10
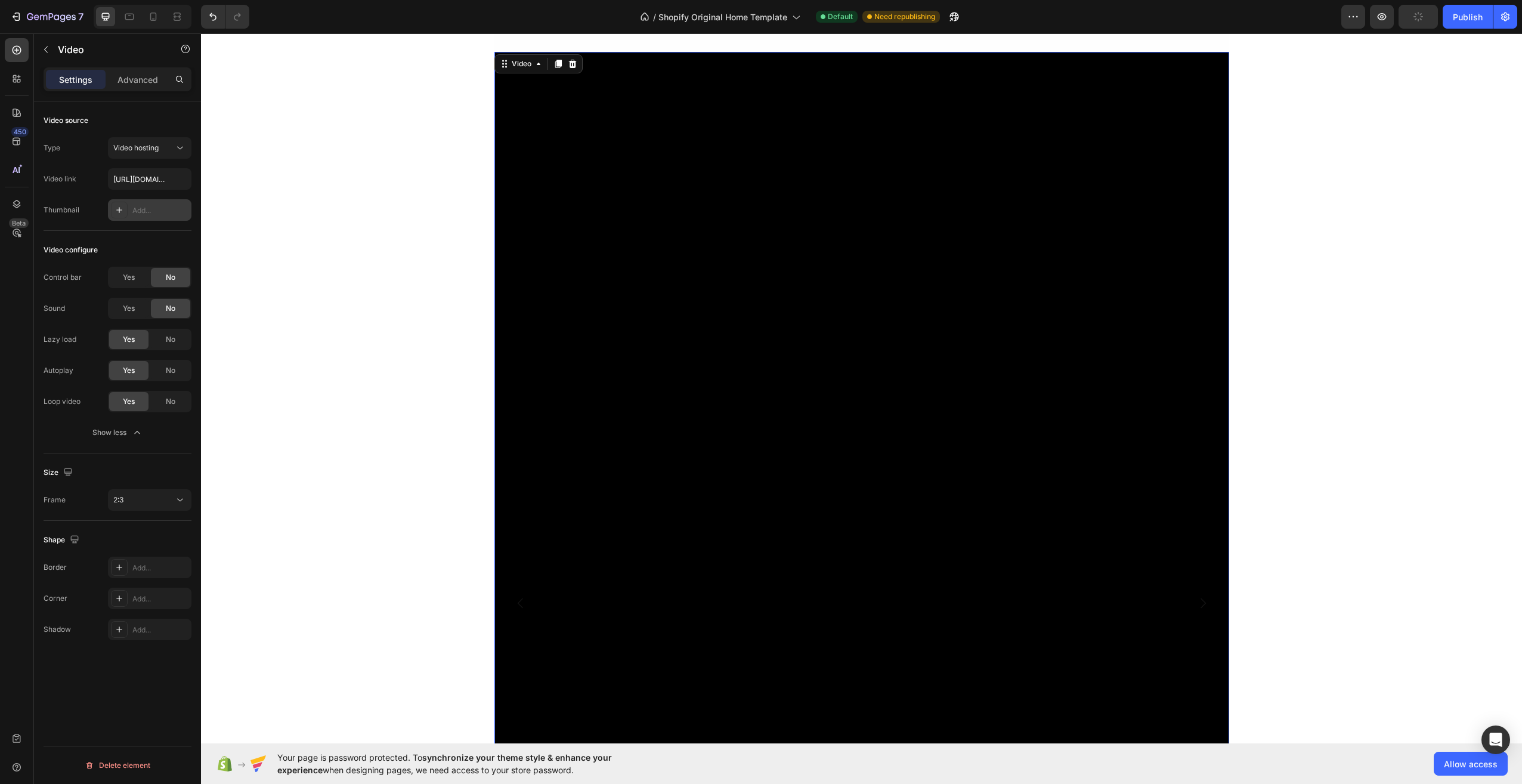
scroll to position [179, 0]
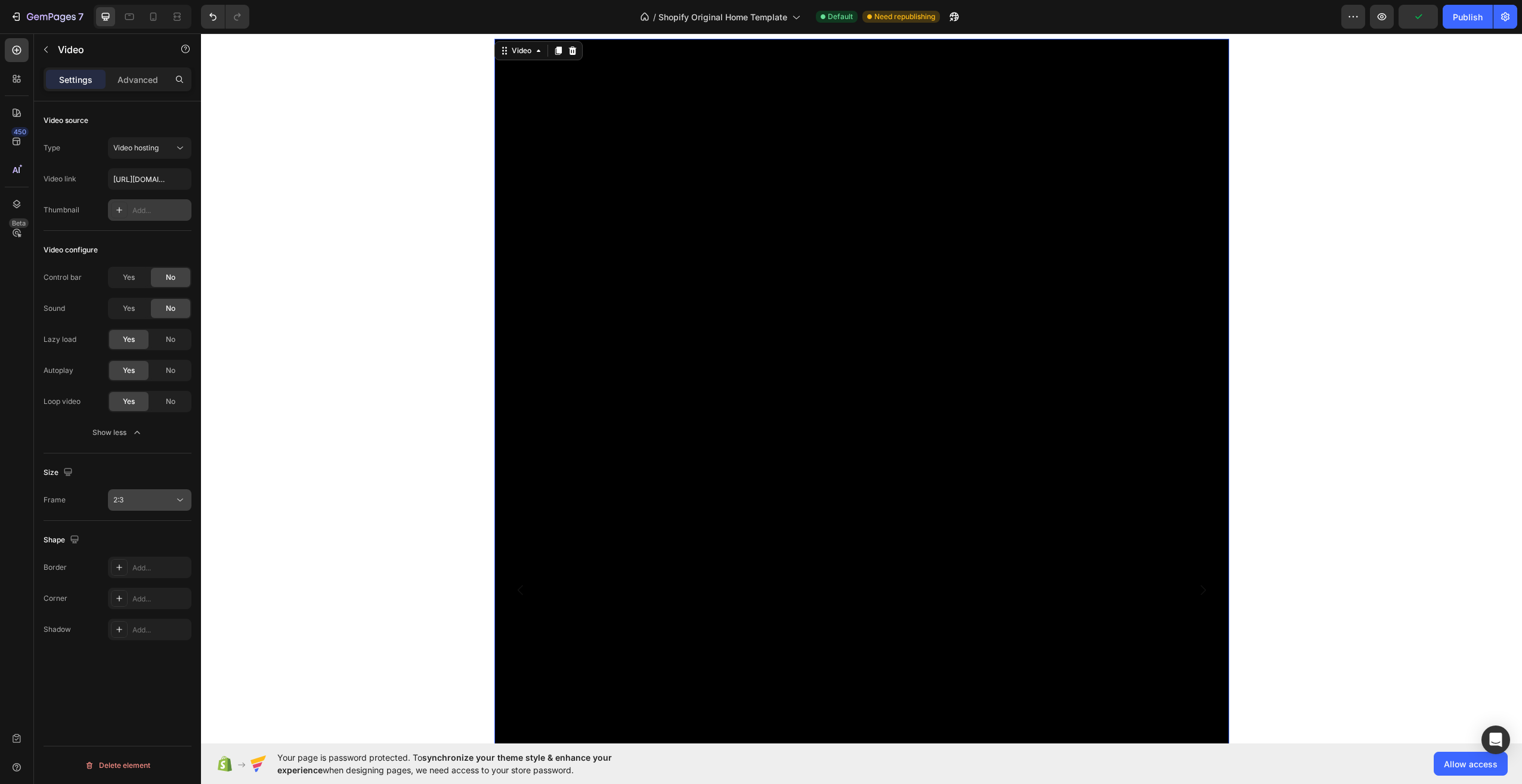
click at [137, 508] on button "2:3" at bounding box center [149, 499] width 83 height 22
click at [138, 521] on div "21:9" at bounding box center [135, 527] width 93 height 23
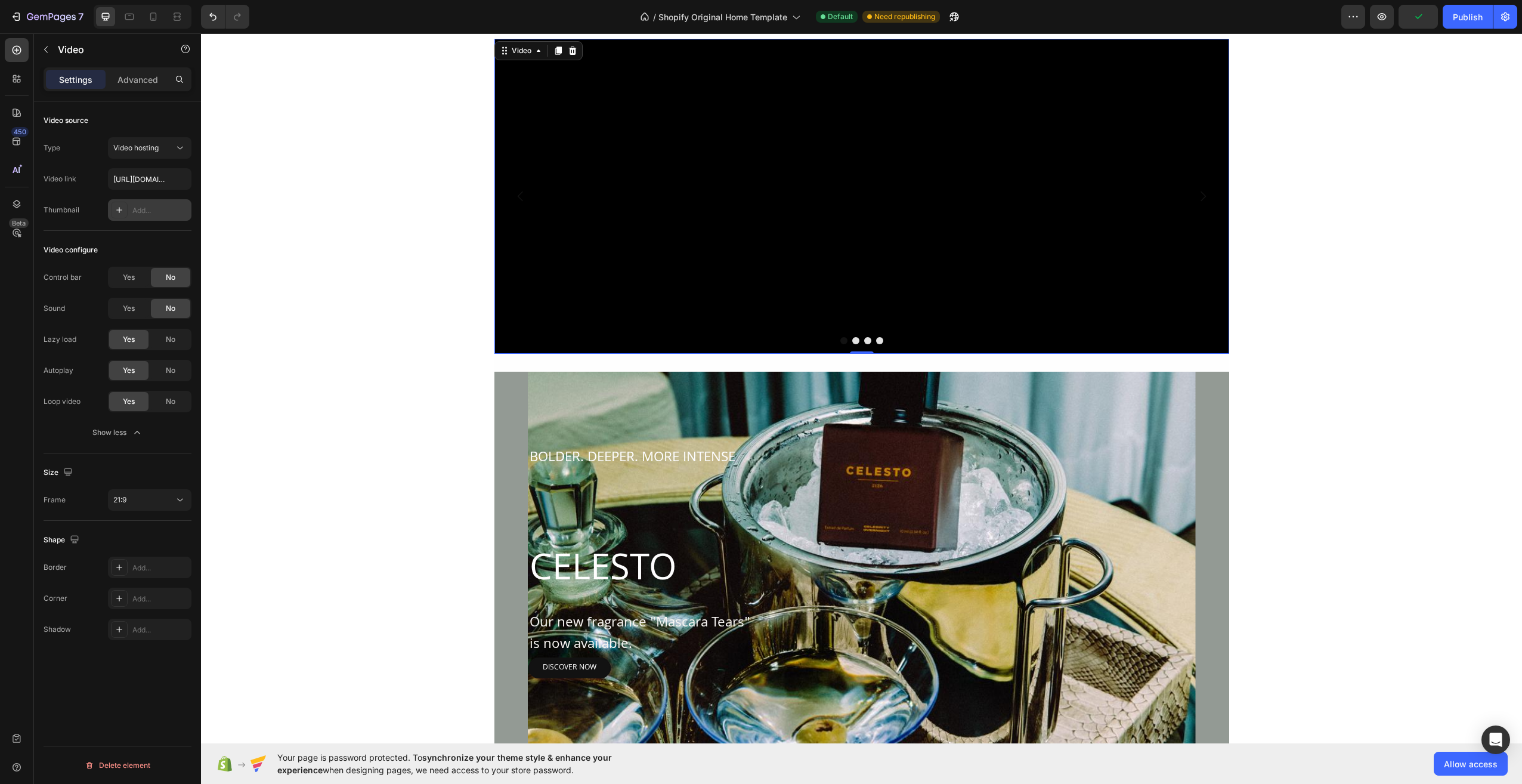
scroll to position [0, 0]
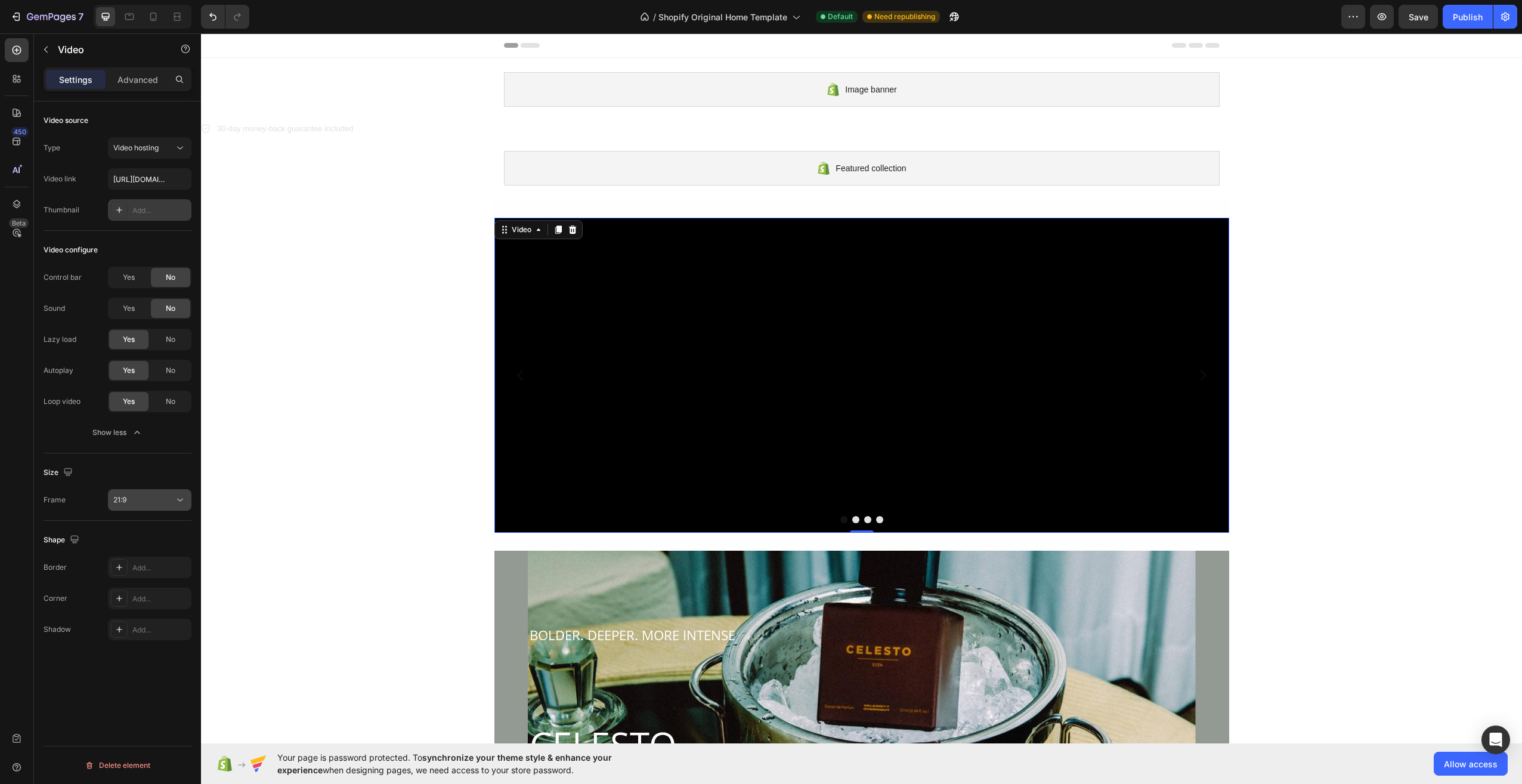
click at [149, 508] on button "21:9" at bounding box center [149, 499] width 83 height 22
click at [140, 573] on p "3:4" at bounding box center [145, 572] width 63 height 10
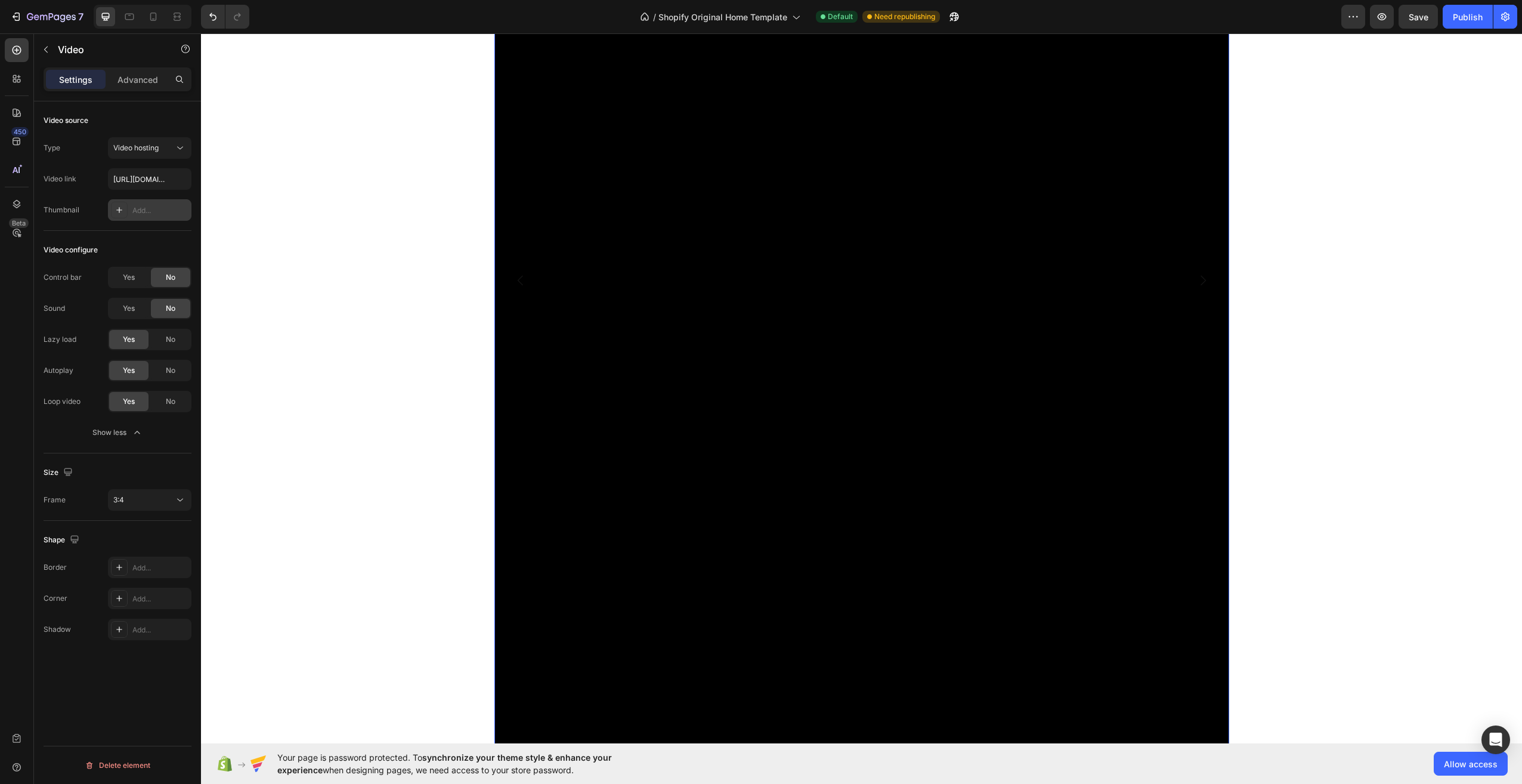
scroll to position [357, 0]
click at [136, 504] on div "3:4" at bounding box center [144, 499] width 61 height 10
click at [149, 556] on p "Square" at bounding box center [145, 551] width 63 height 10
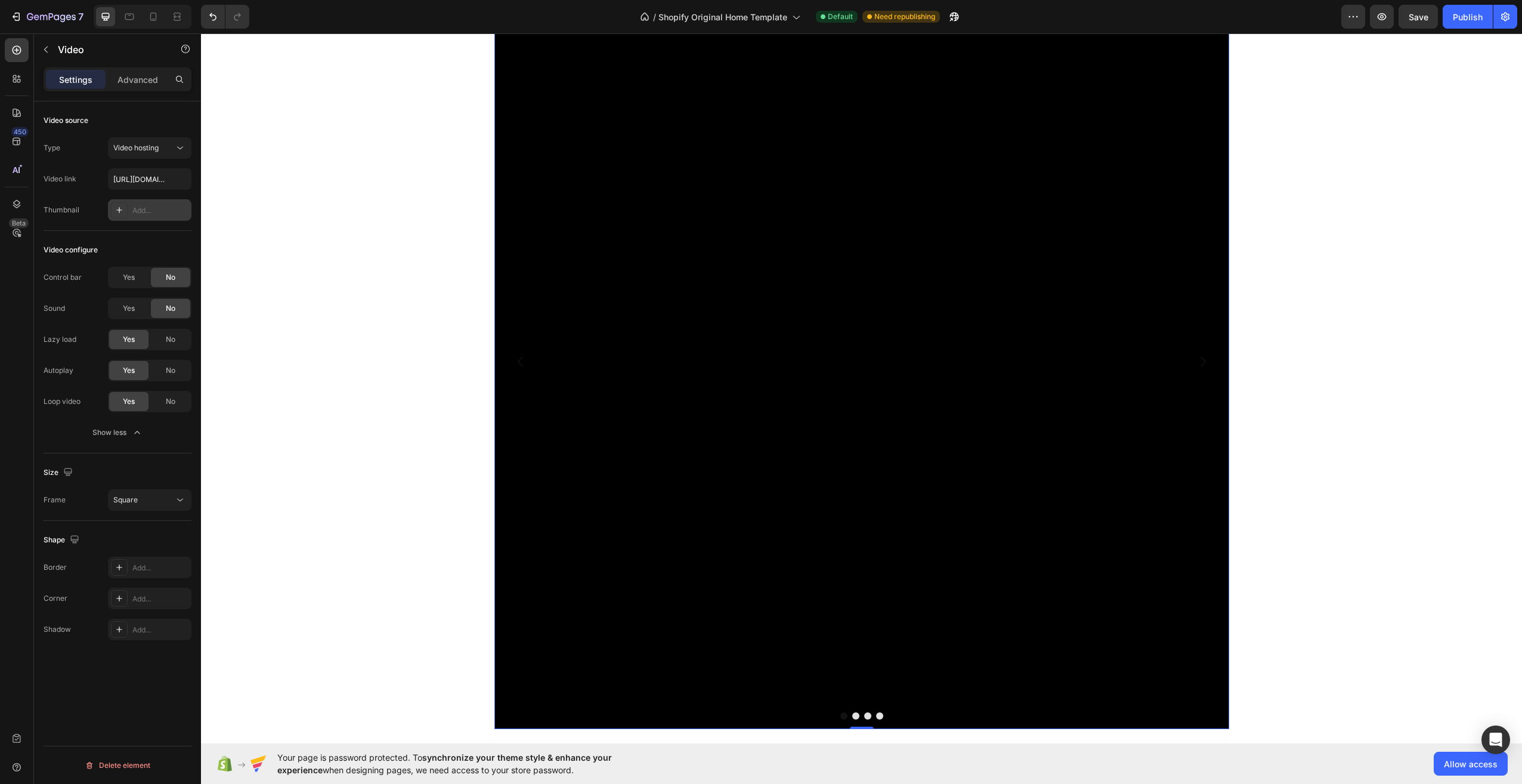
scroll to position [238, 0]
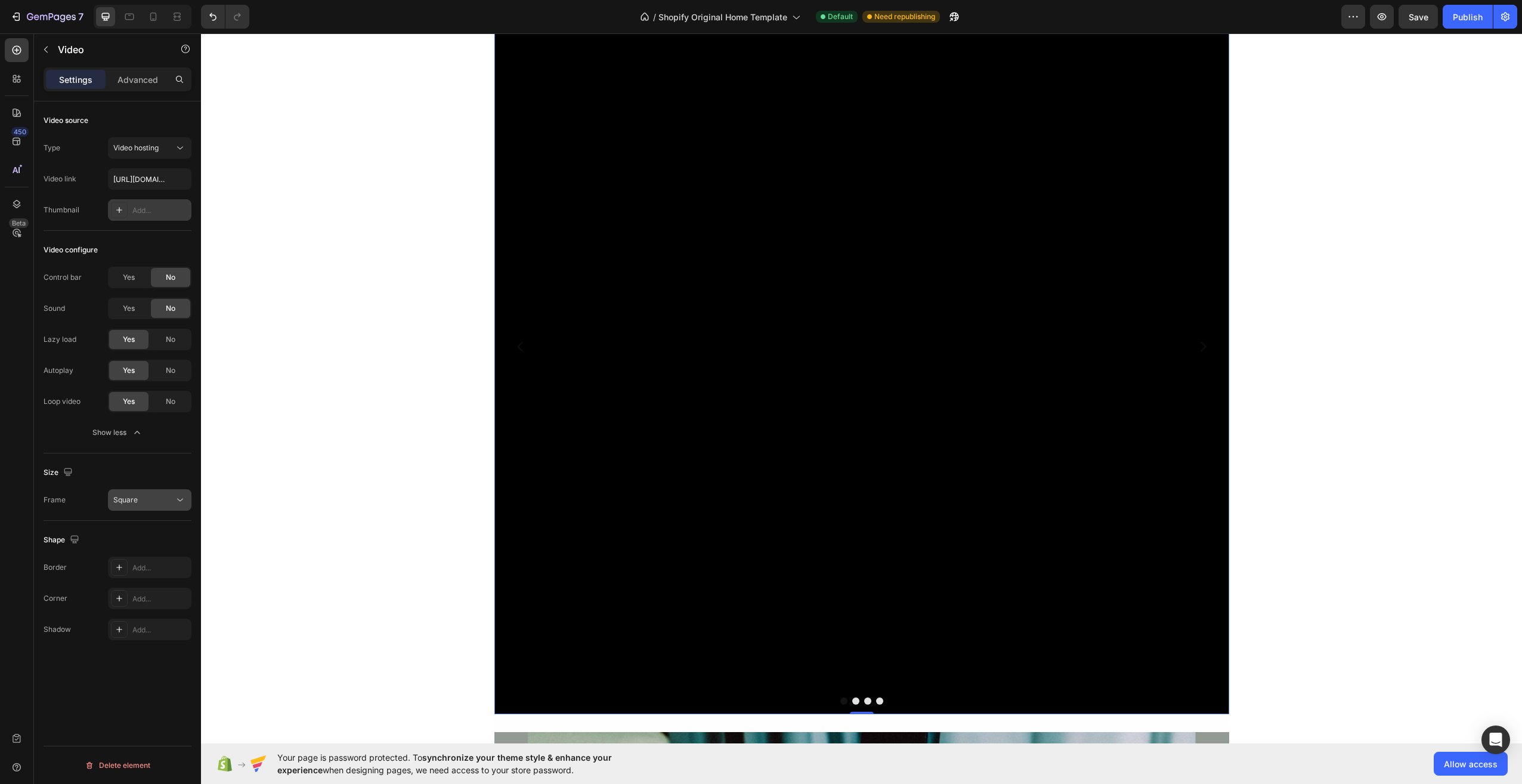
click at [146, 505] on div "Square" at bounding box center [149, 499] width 73 height 12
click at [147, 531] on p "Original" at bounding box center [145, 529] width 63 height 10
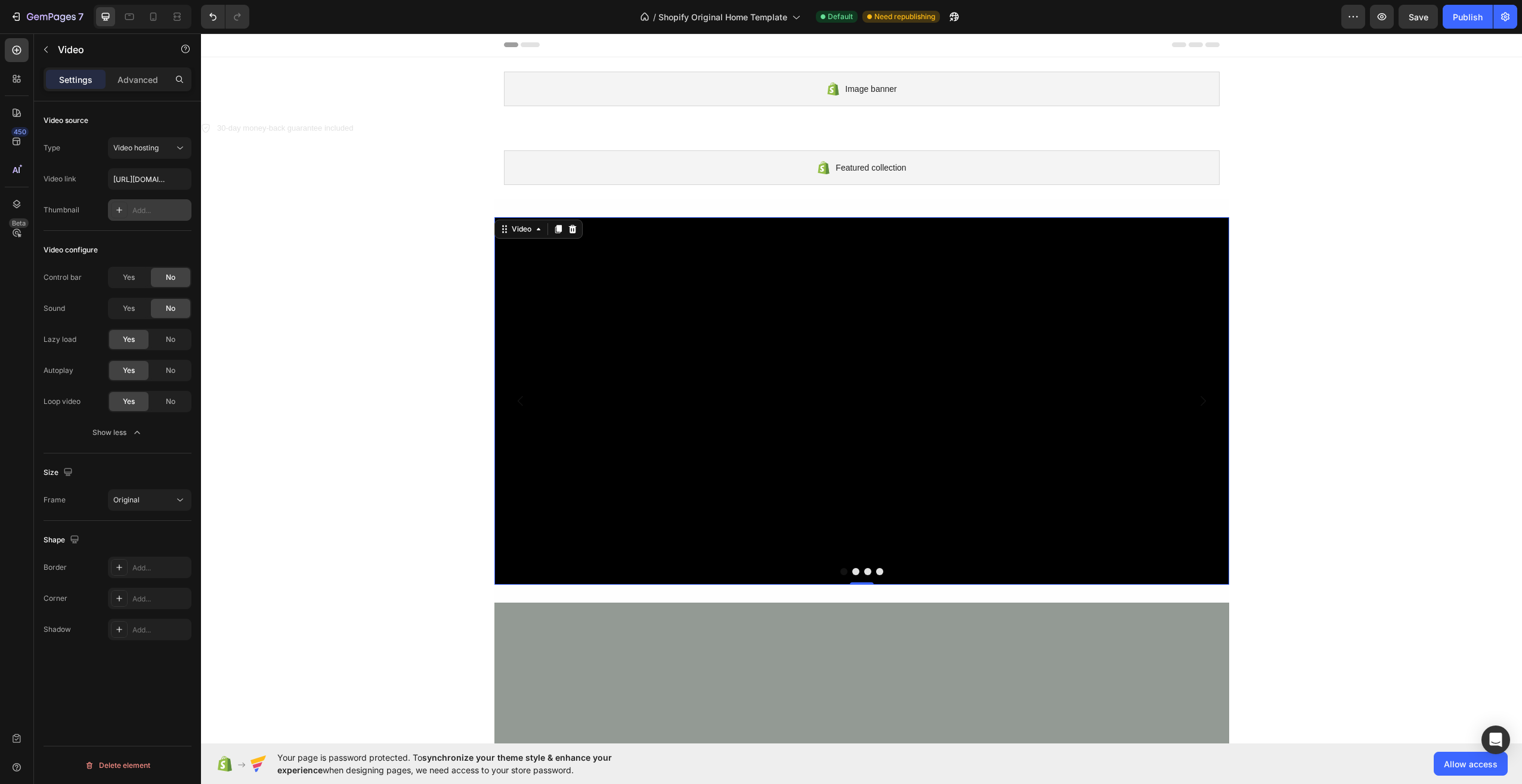
scroll to position [0, 0]
click at [141, 565] on div "Add..." at bounding box center [160, 567] width 56 height 10
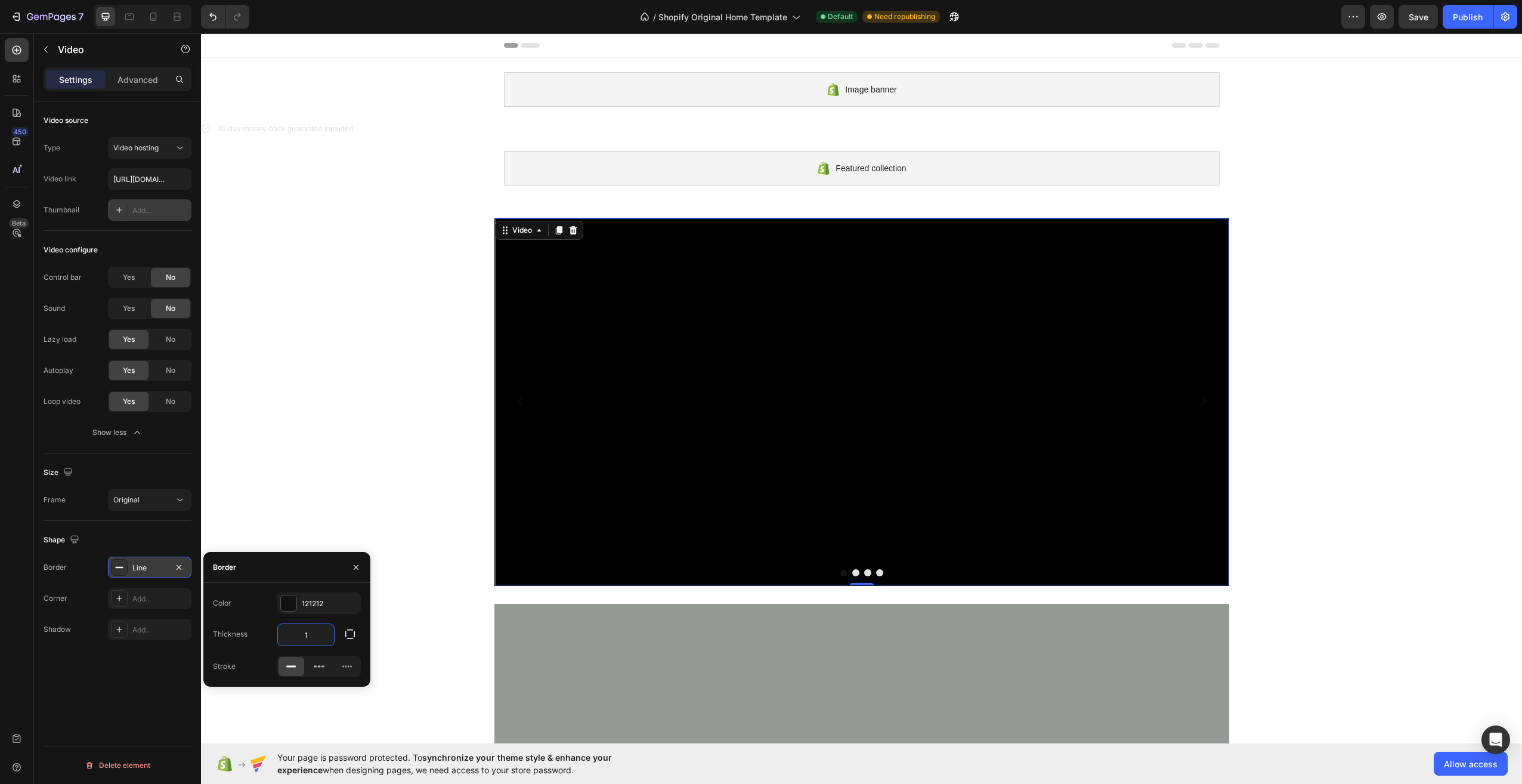
type input "5"
click at [156, 549] on div "Shape" at bounding box center [117, 540] width 148 height 19
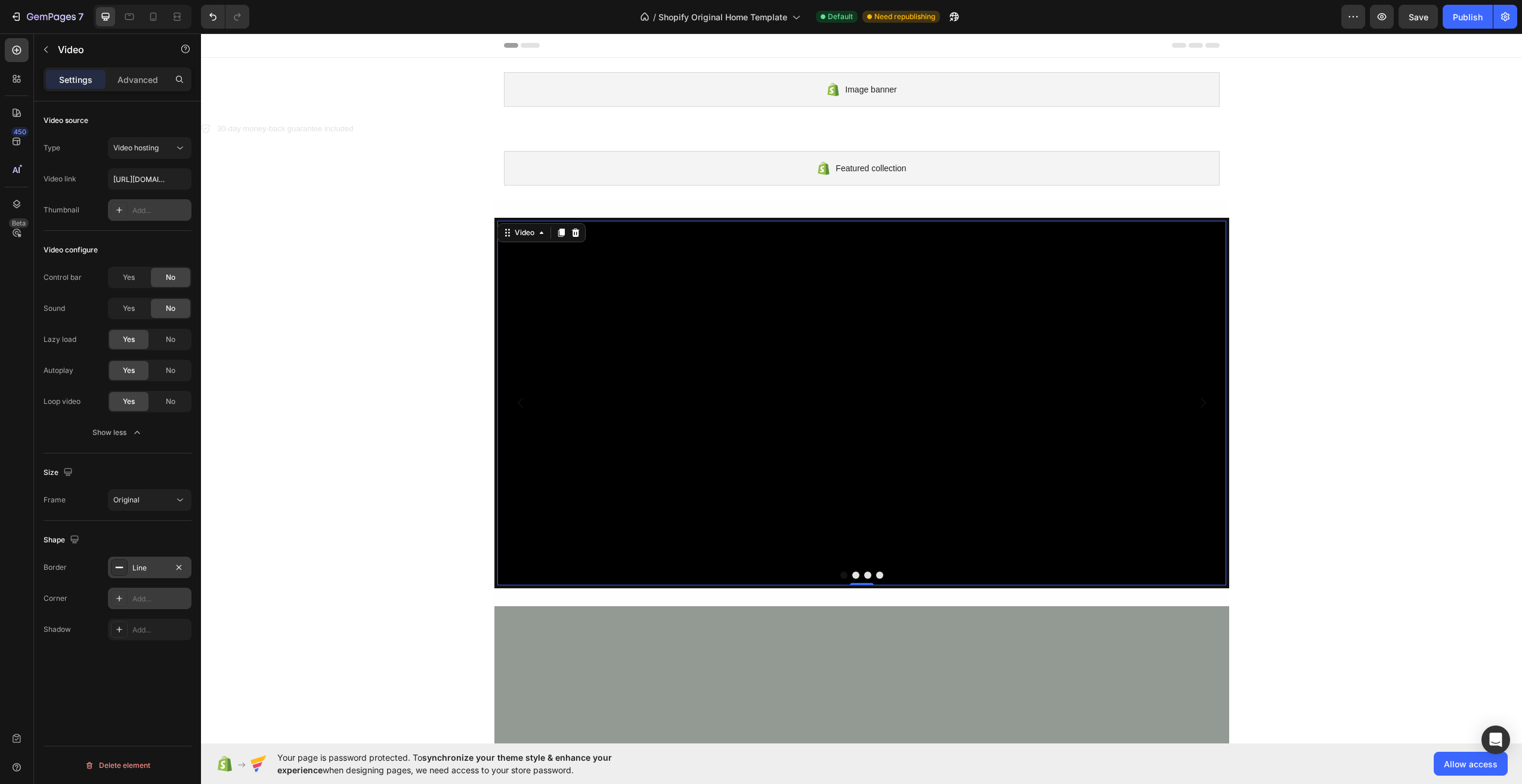
click at [158, 601] on div "Add..." at bounding box center [160, 598] width 56 height 10
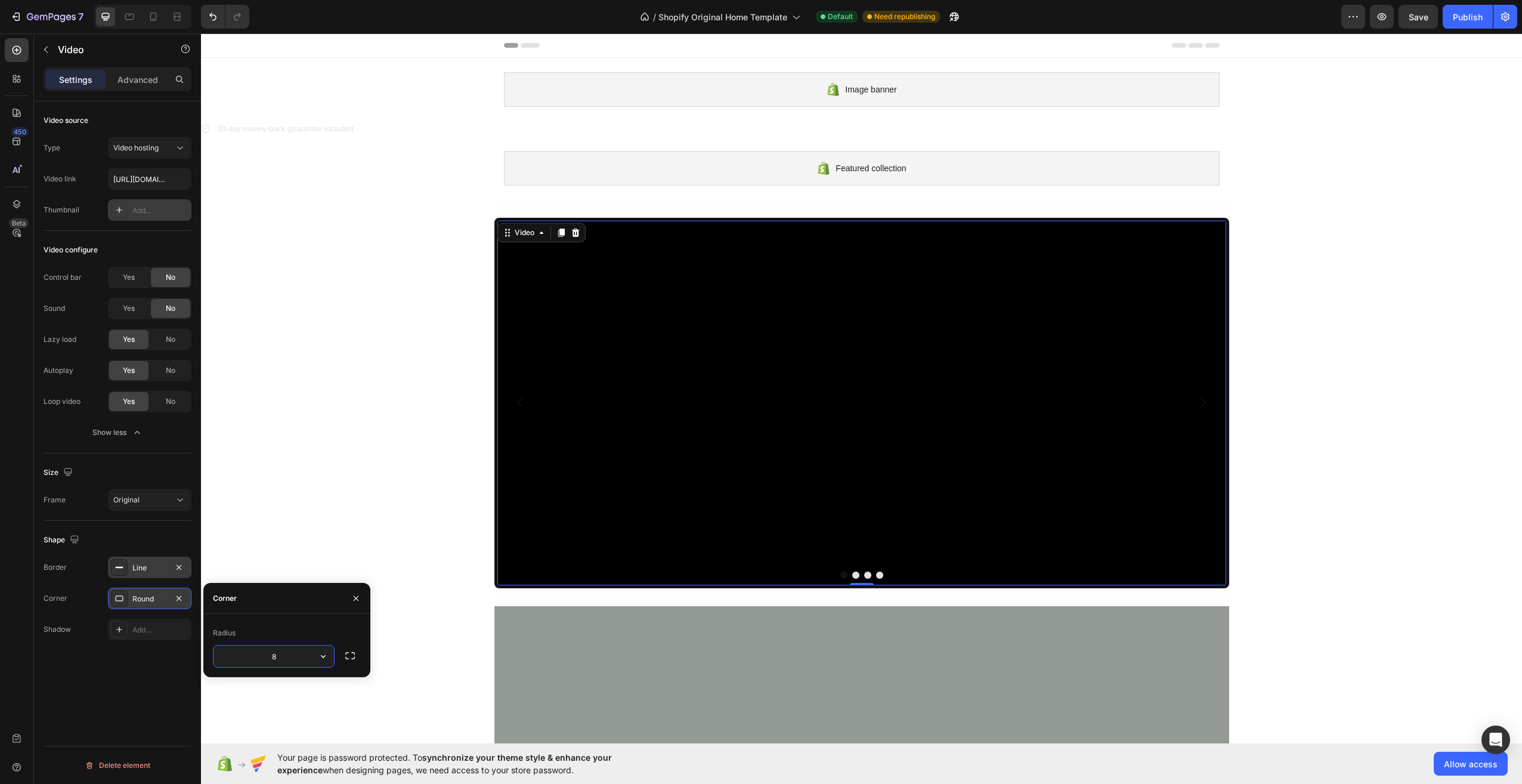
click at [287, 656] on input "8" at bounding box center [273, 655] width 120 height 22
click at [136, 672] on div "Video source Type Video hosting Video link [URL][DOMAIN_NAME] Thumbnail Add... …" at bounding box center [117, 459] width 167 height 716
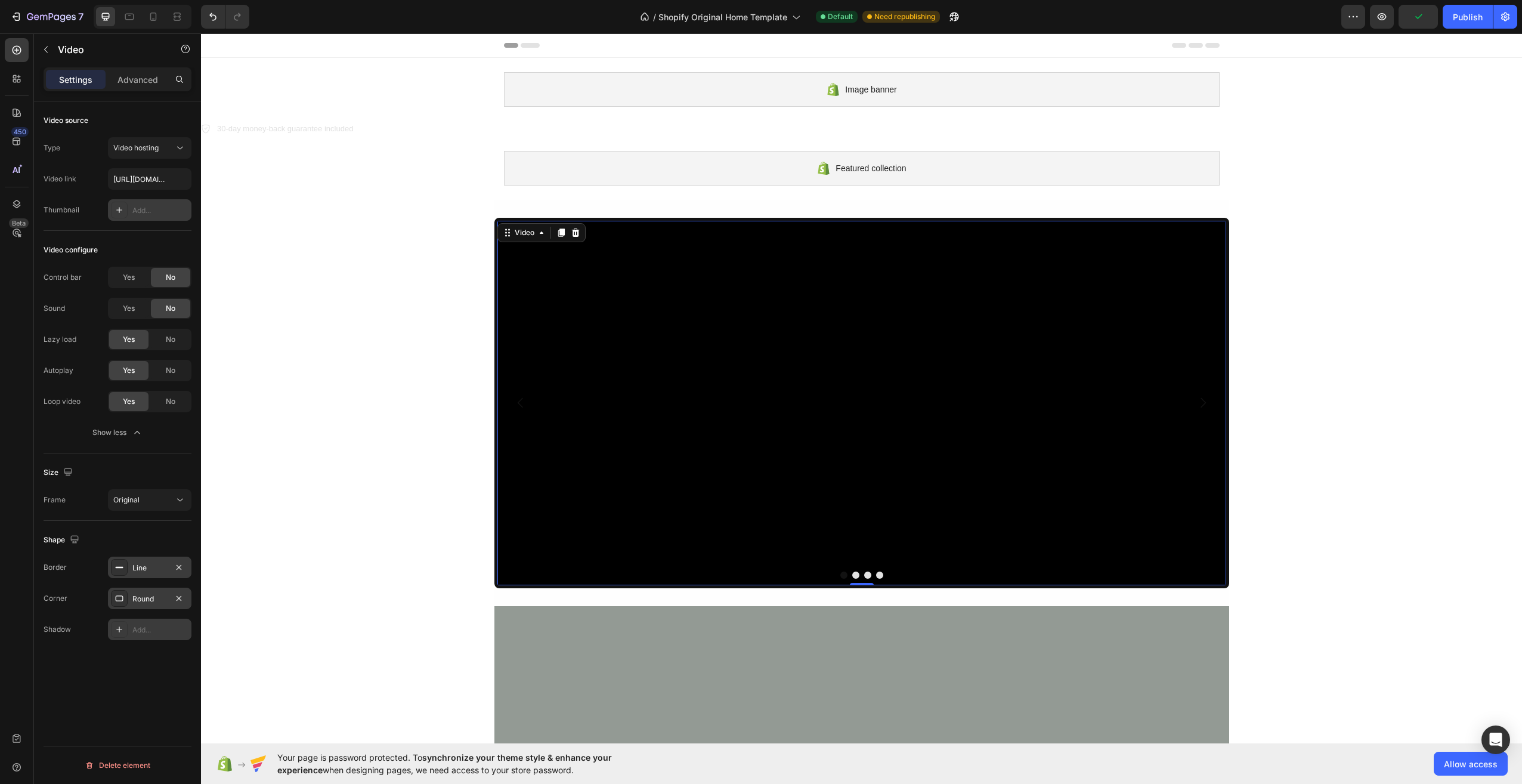
click at [142, 622] on div "Add..." at bounding box center [149, 629] width 83 height 22
click at [96, 711] on div "Video source Type Video hosting Video link [URL][DOMAIN_NAME] Thumbnail Add... …" at bounding box center [117, 459] width 167 height 716
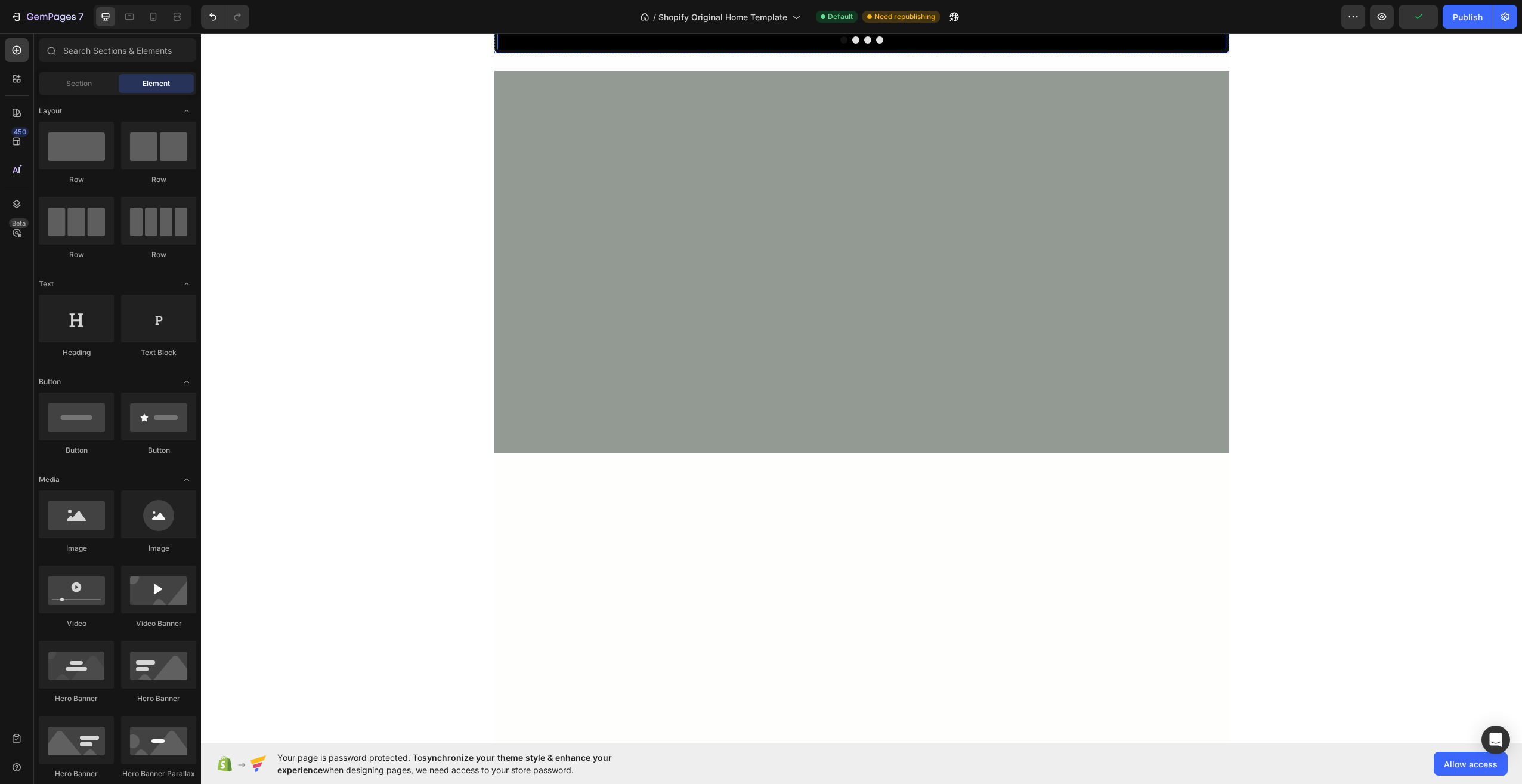
scroll to position [536, 0]
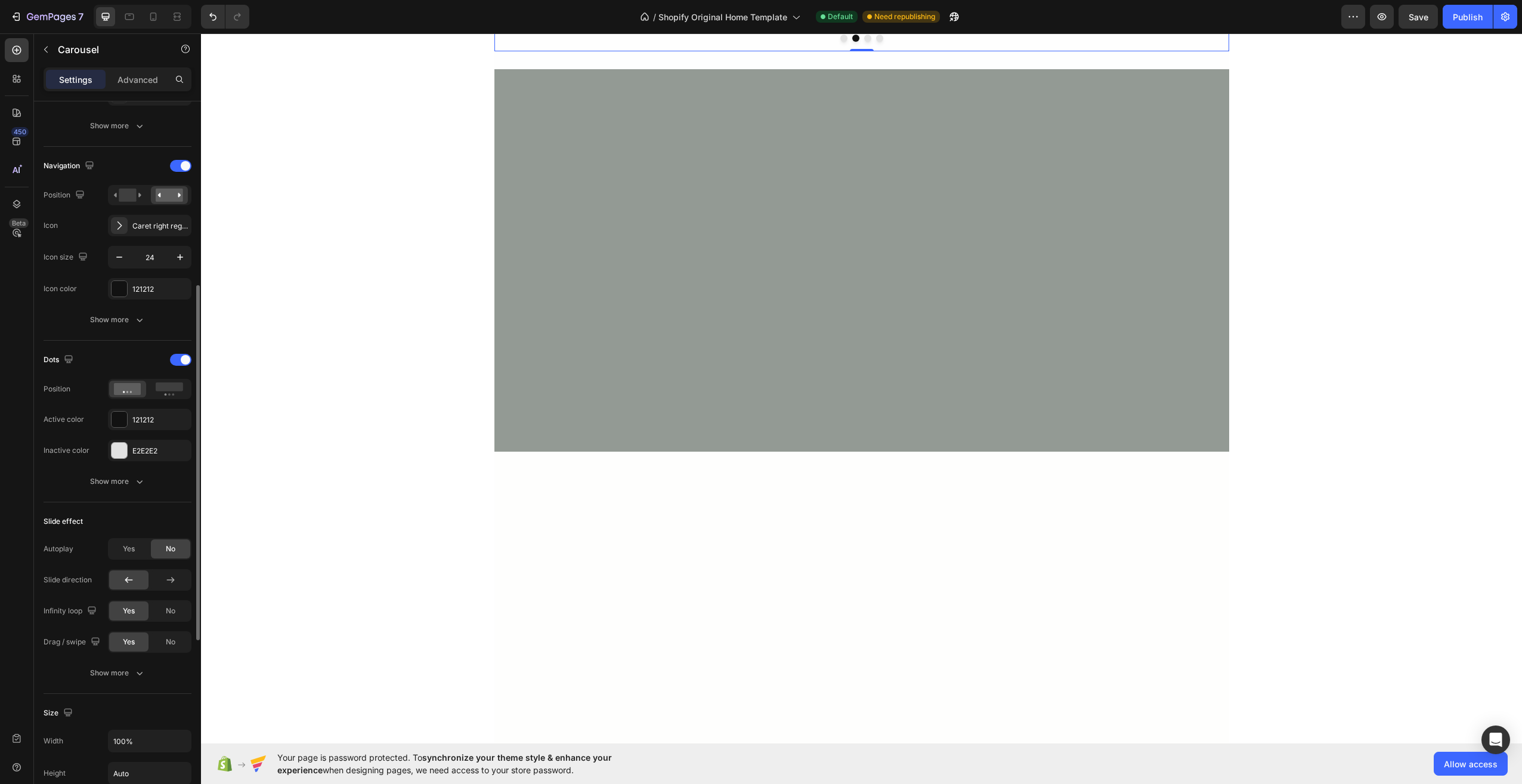
scroll to position [253, 0]
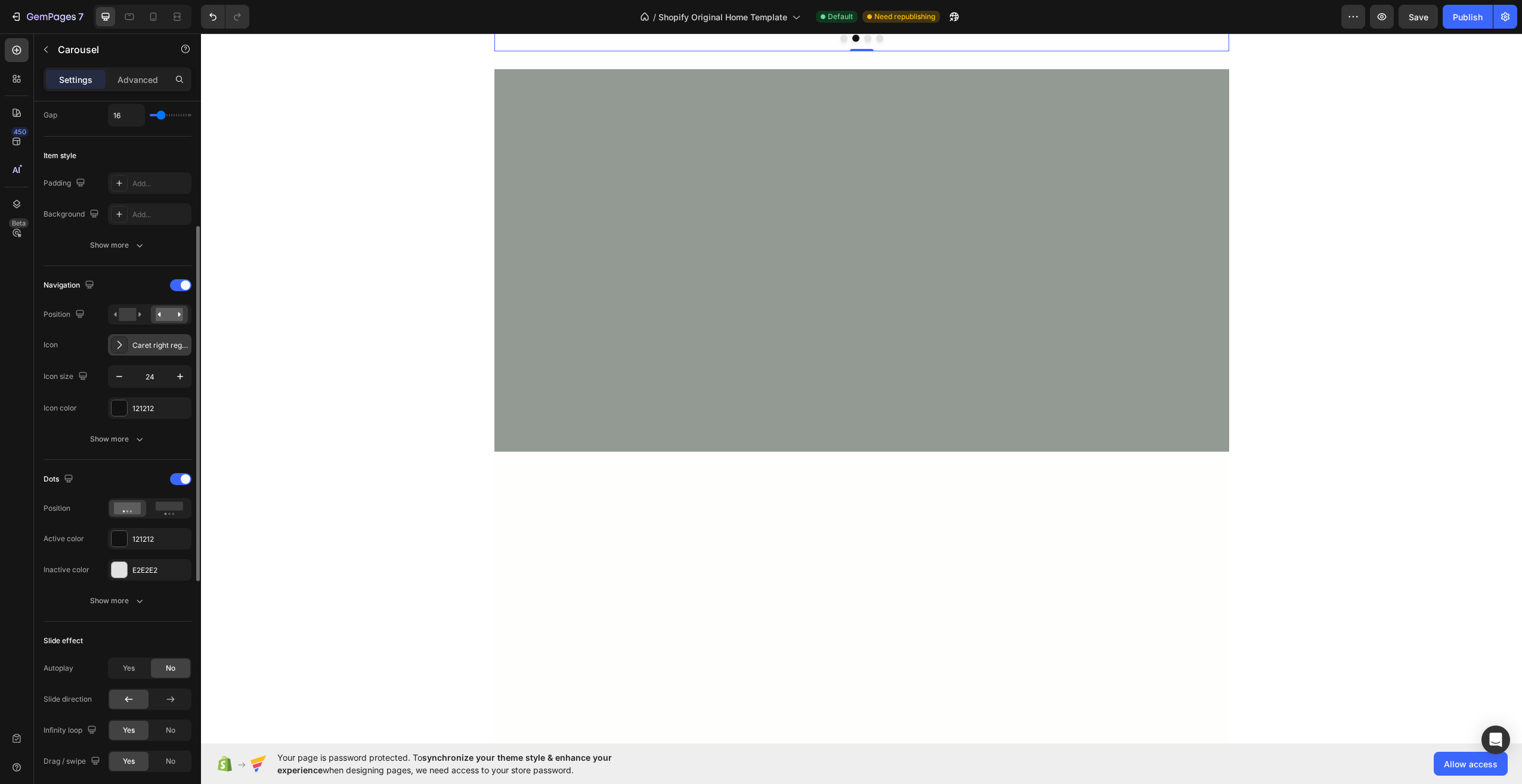
click at [128, 345] on div "Caret right regular" at bounding box center [149, 344] width 83 height 22
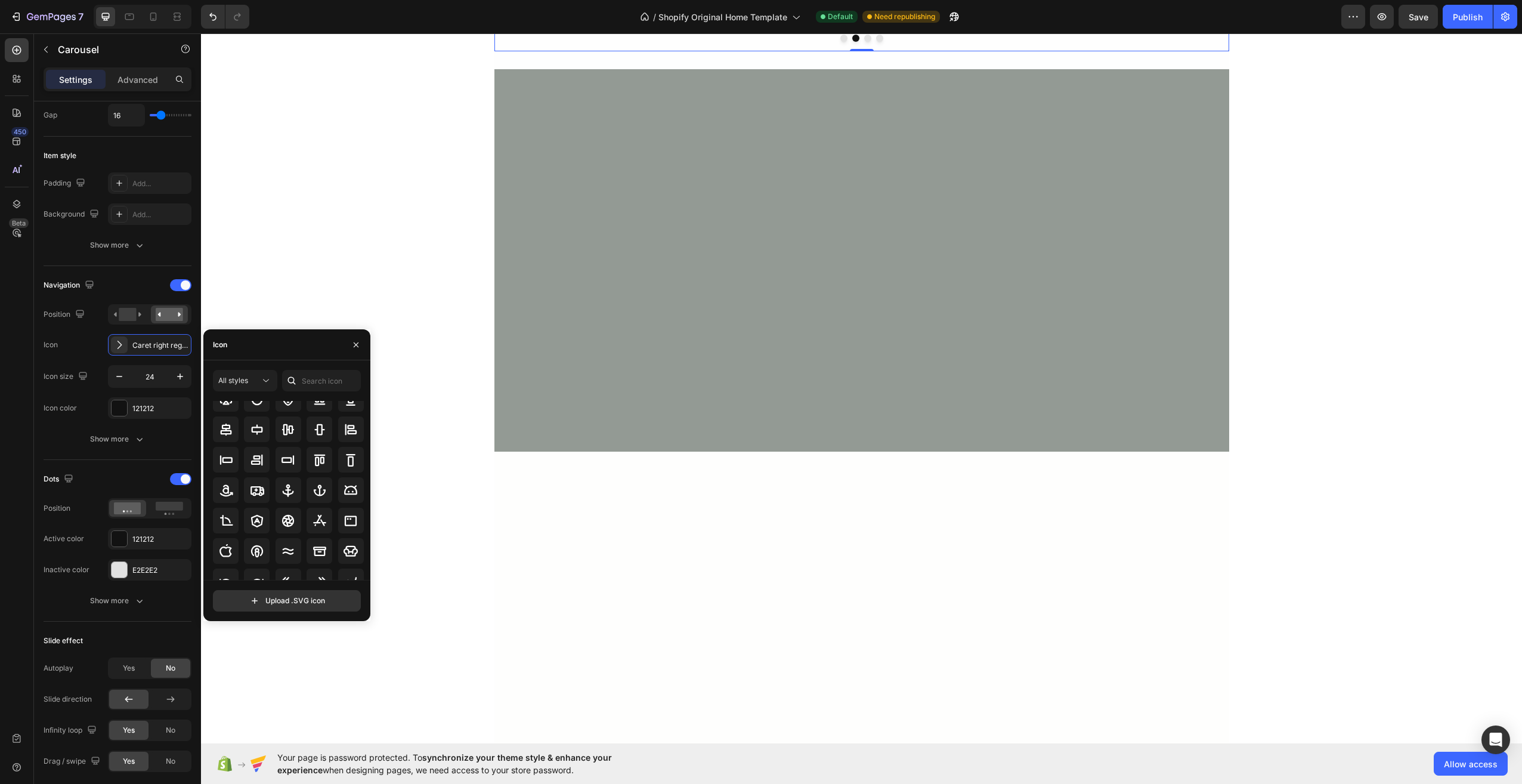
scroll to position [131, 0]
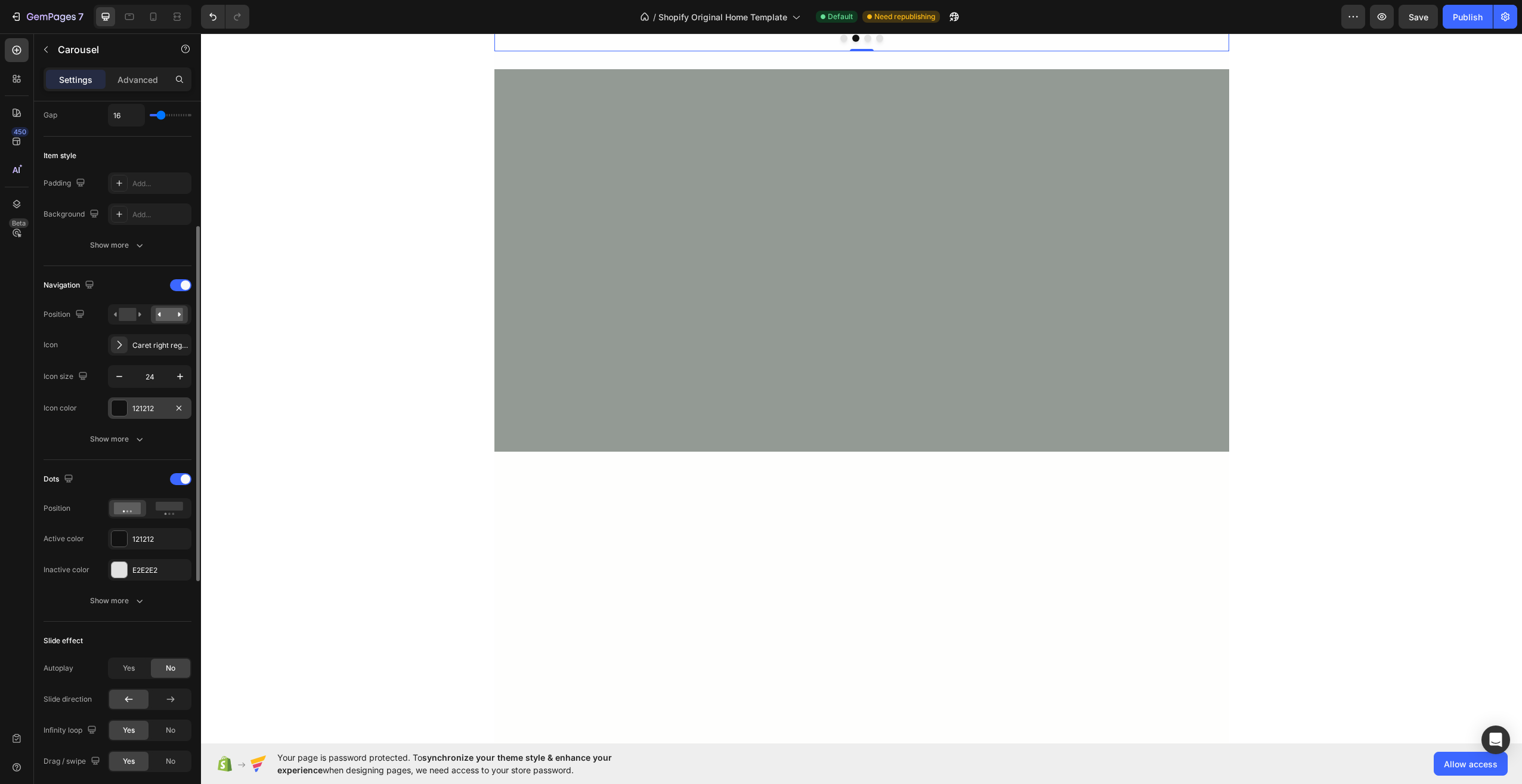
click at [145, 409] on div "121212" at bounding box center [149, 408] width 35 height 10
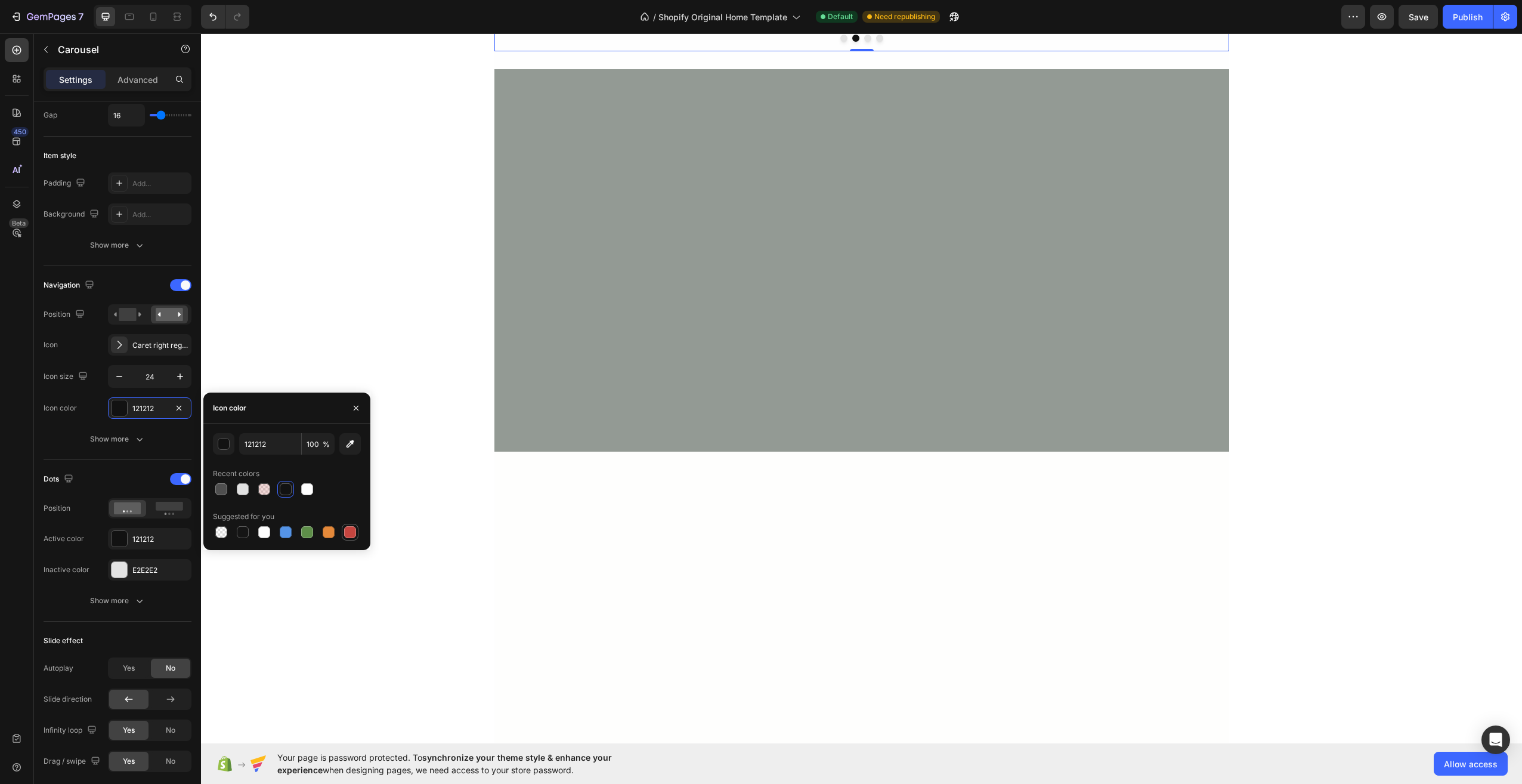
click at [345, 534] on div at bounding box center [350, 531] width 12 height 12
type input "C5453F"
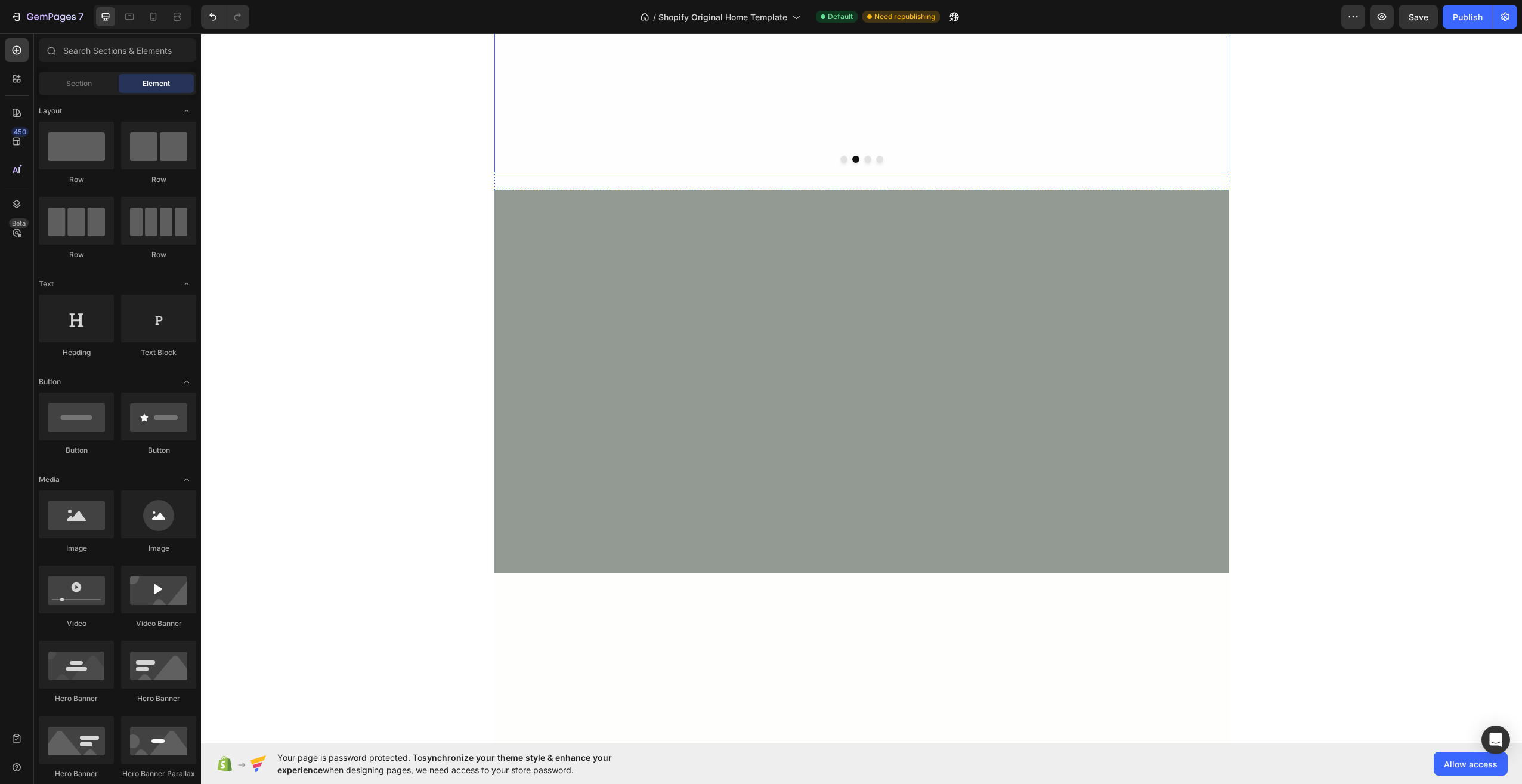
scroll to position [417, 0]
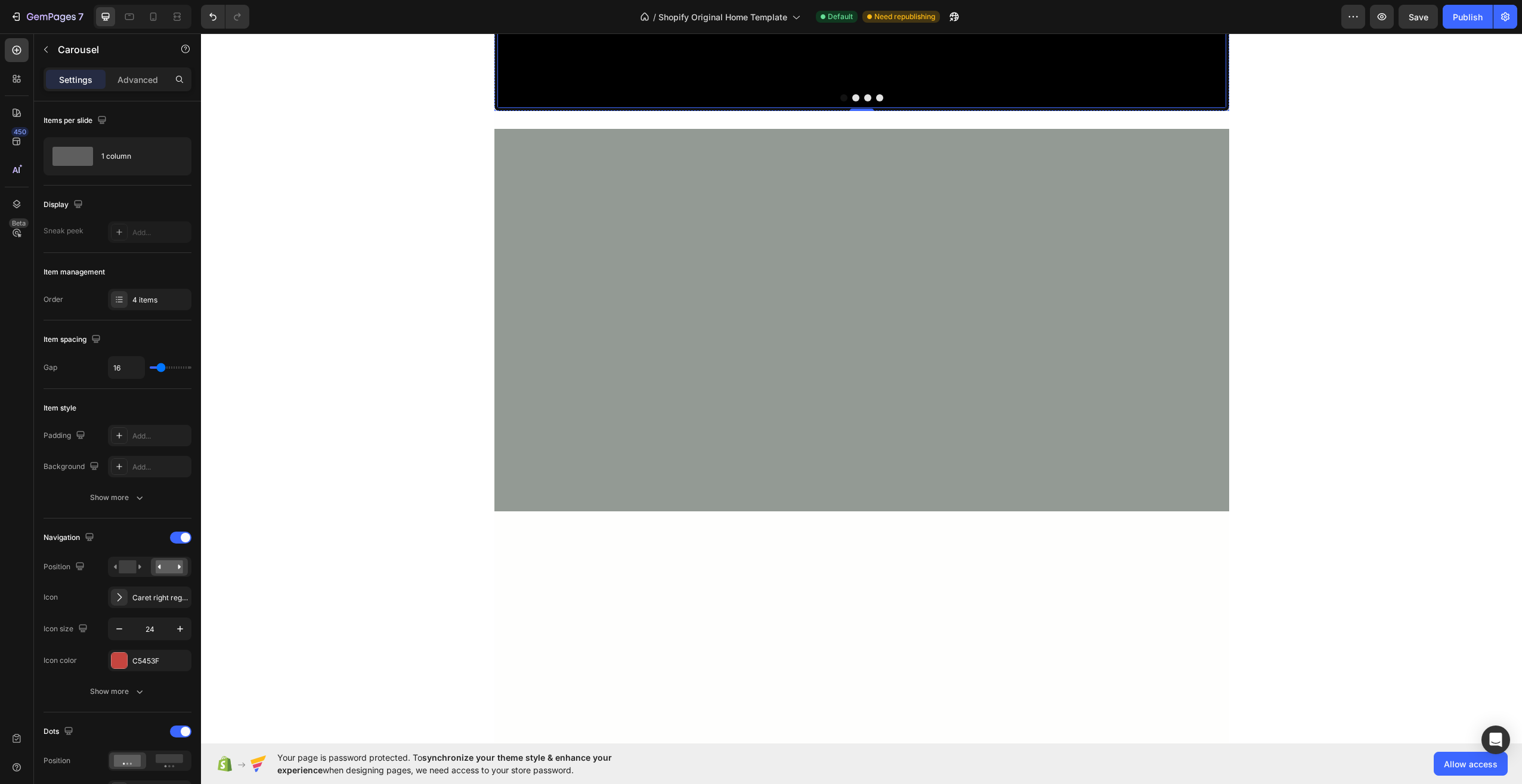
scroll to position [357, 0]
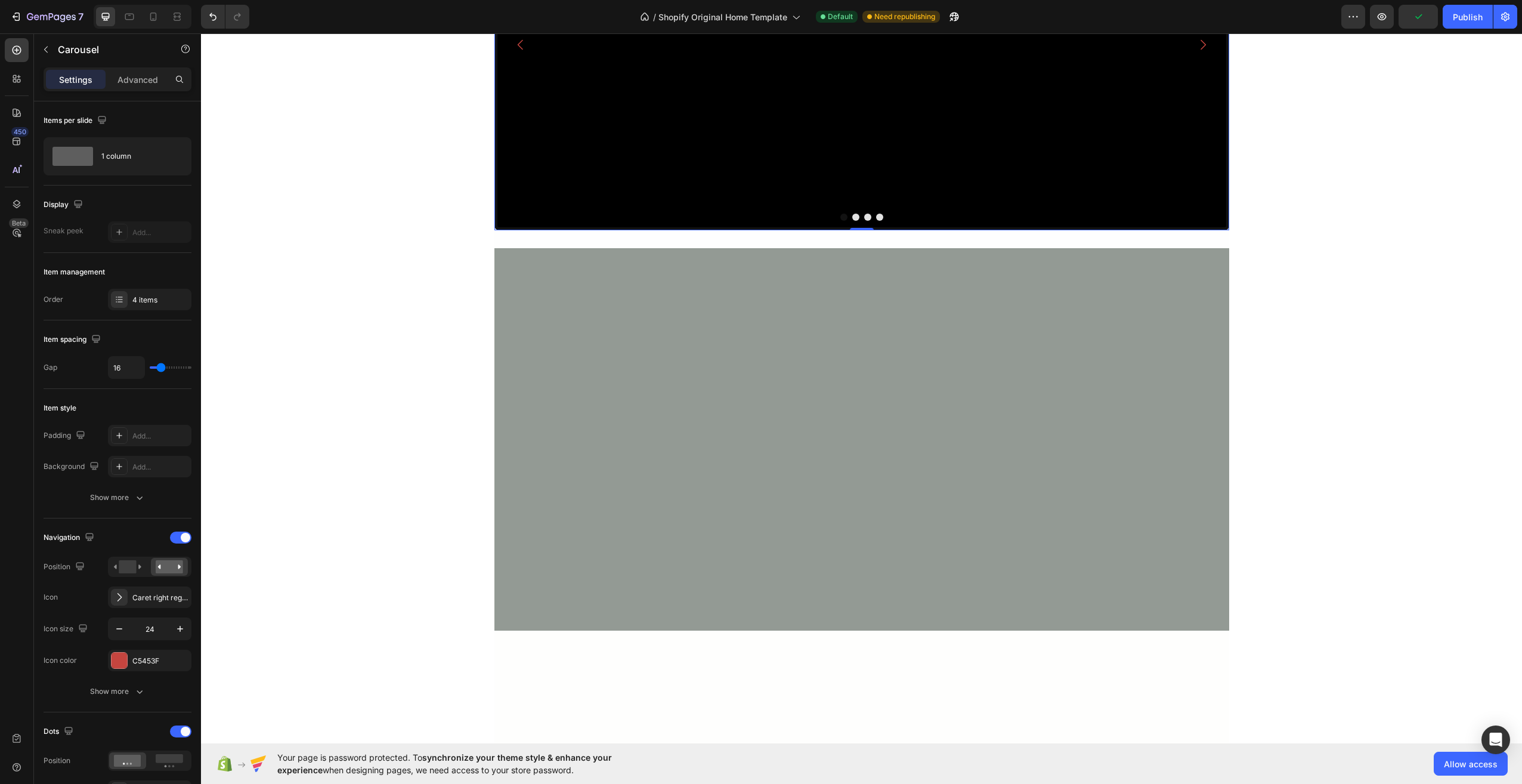
click at [1203, 52] on icon "Carousel Next Arrow" at bounding box center [1202, 44] width 14 height 14
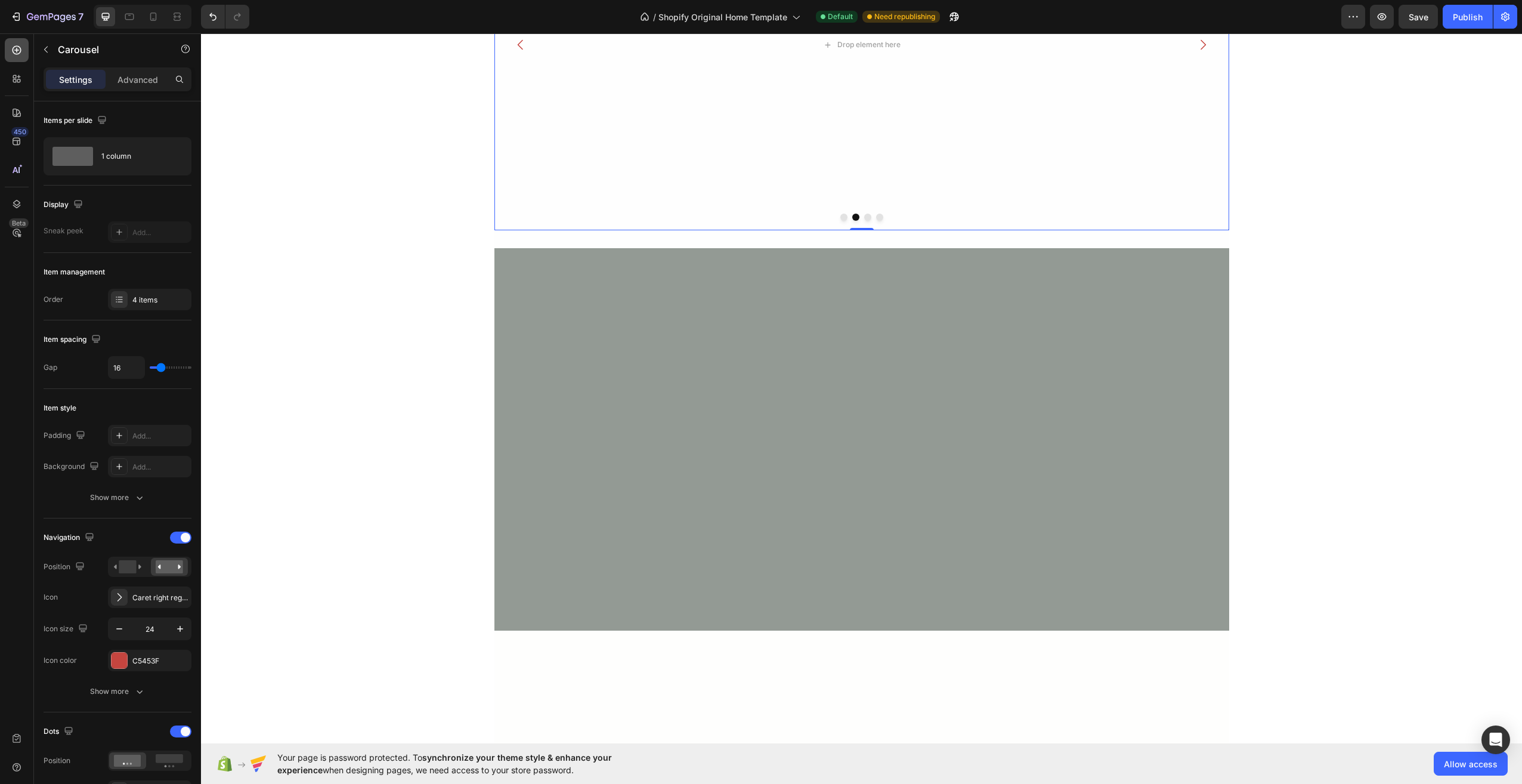
click at [22, 53] on div at bounding box center [16, 49] width 24 height 24
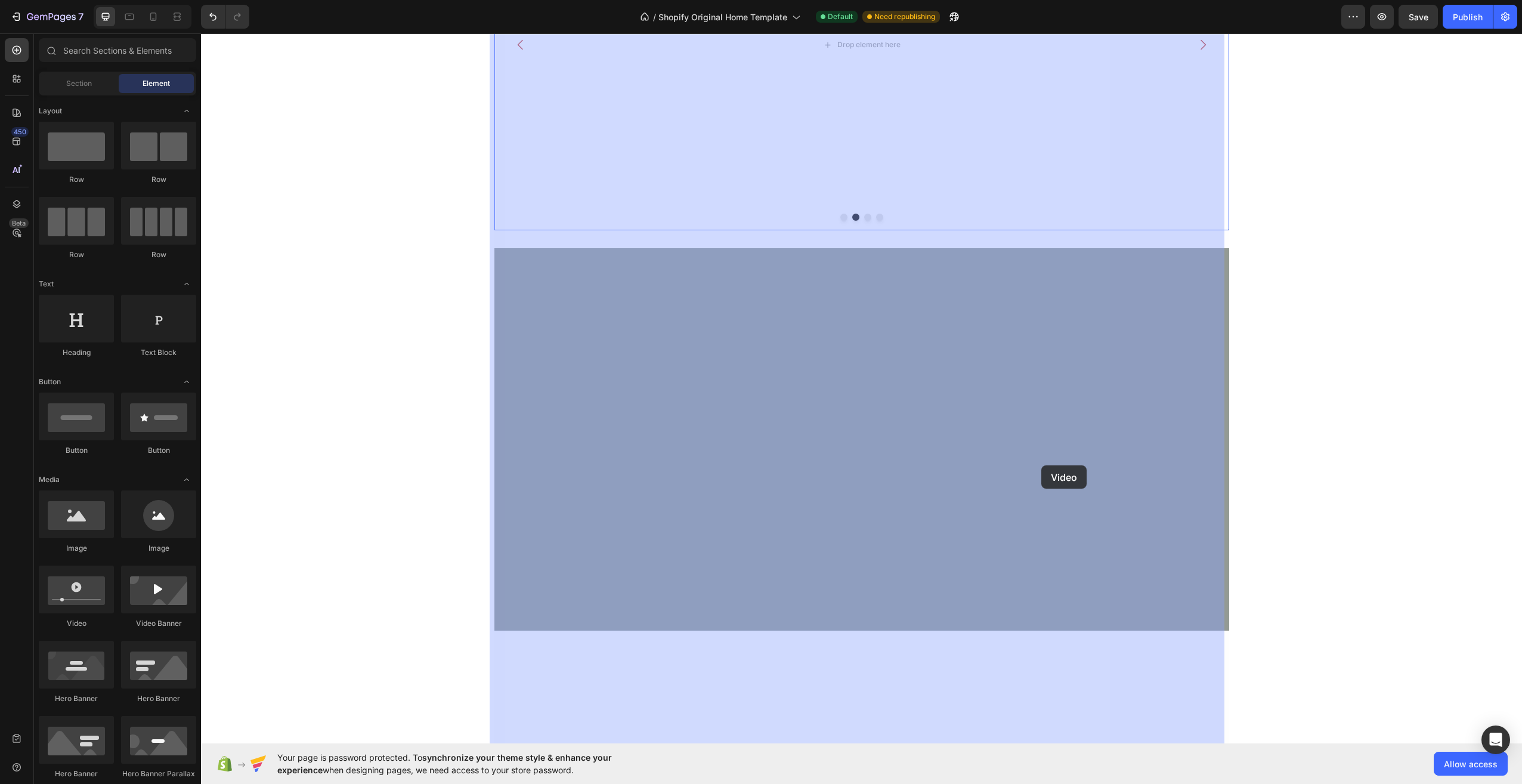
drag, startPoint x: 271, startPoint y: 629, endPoint x: 898, endPoint y: 507, distance: 638.8
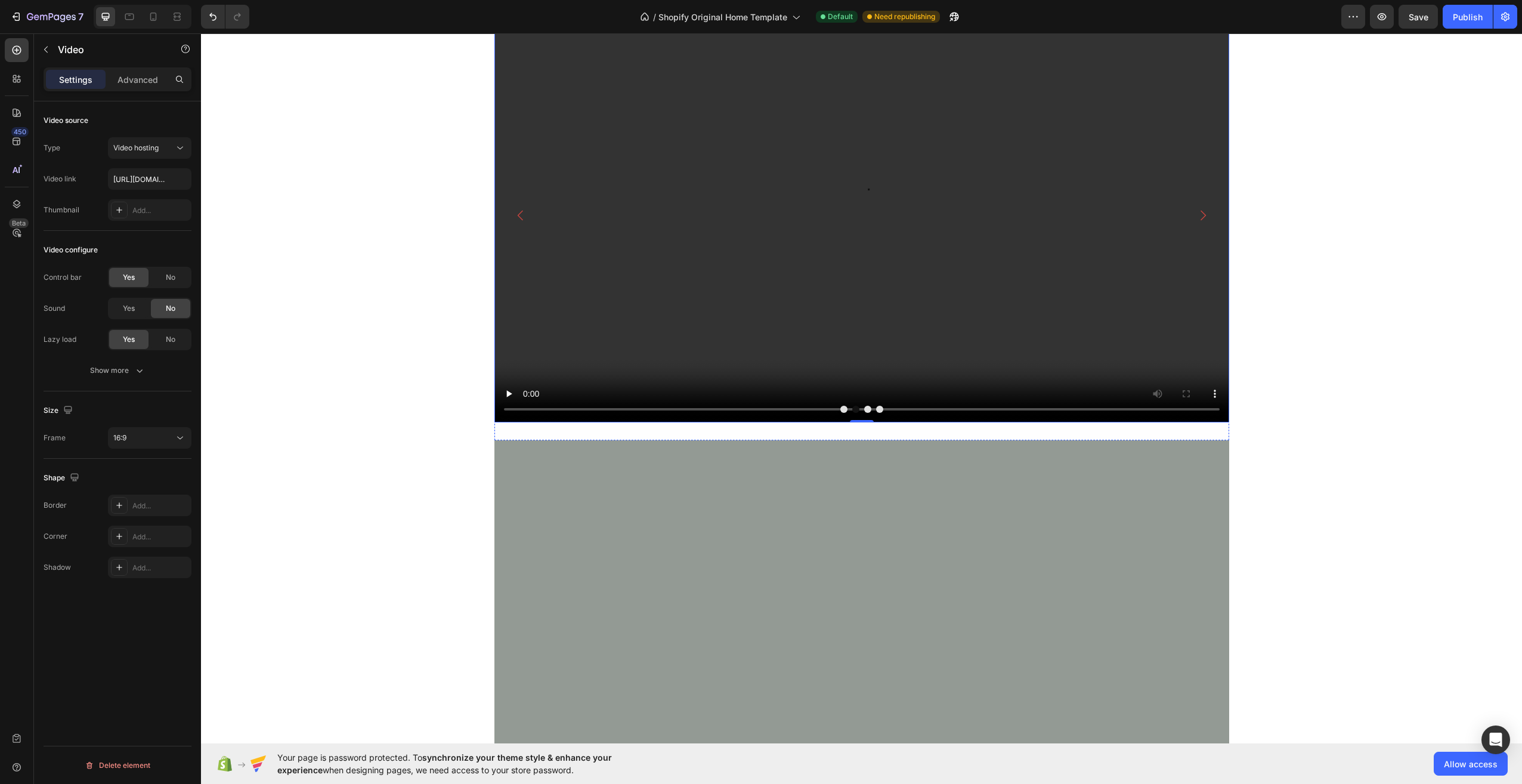
scroll to position [119, 0]
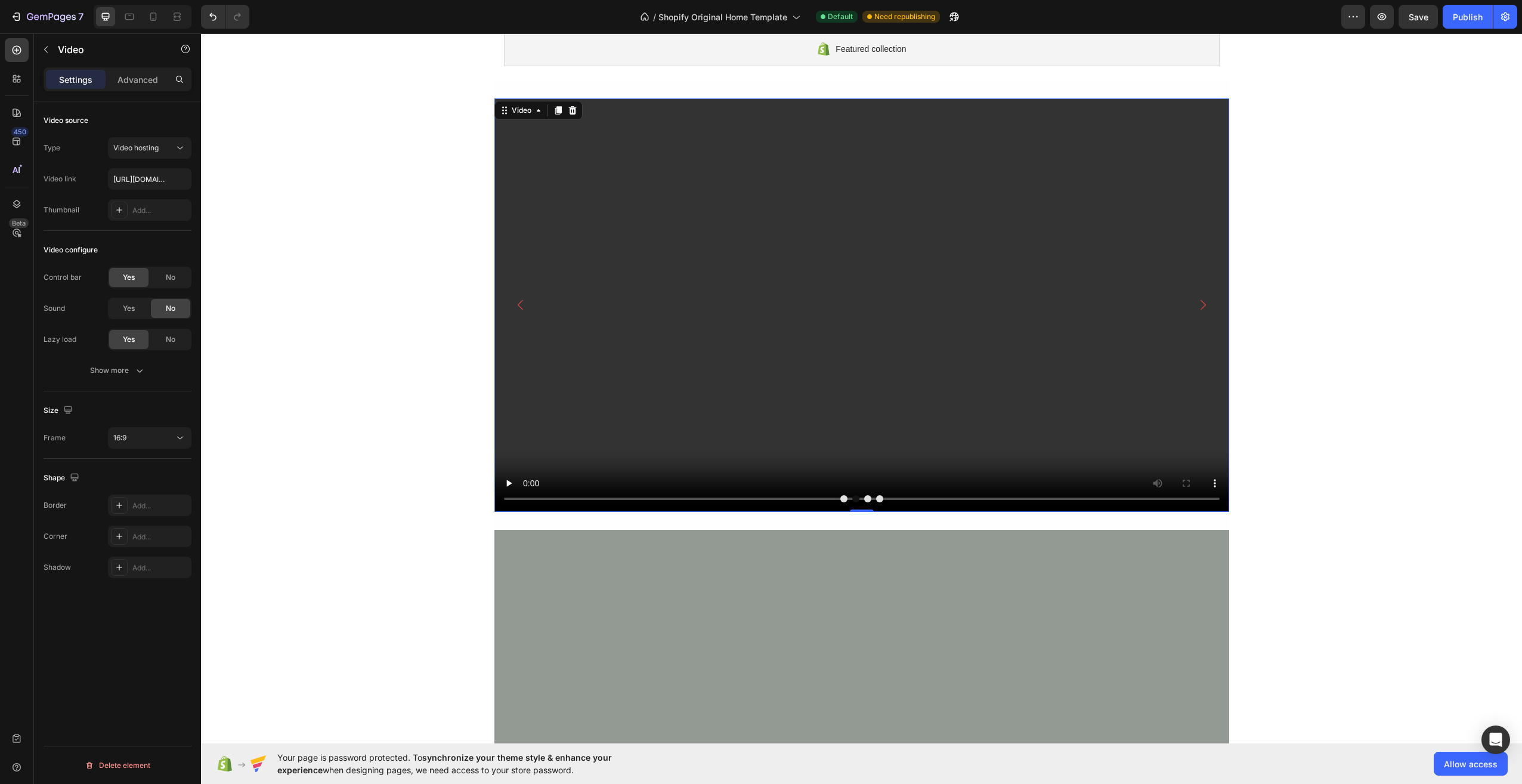
click at [885, 273] on video at bounding box center [862, 305] width 735 height 413
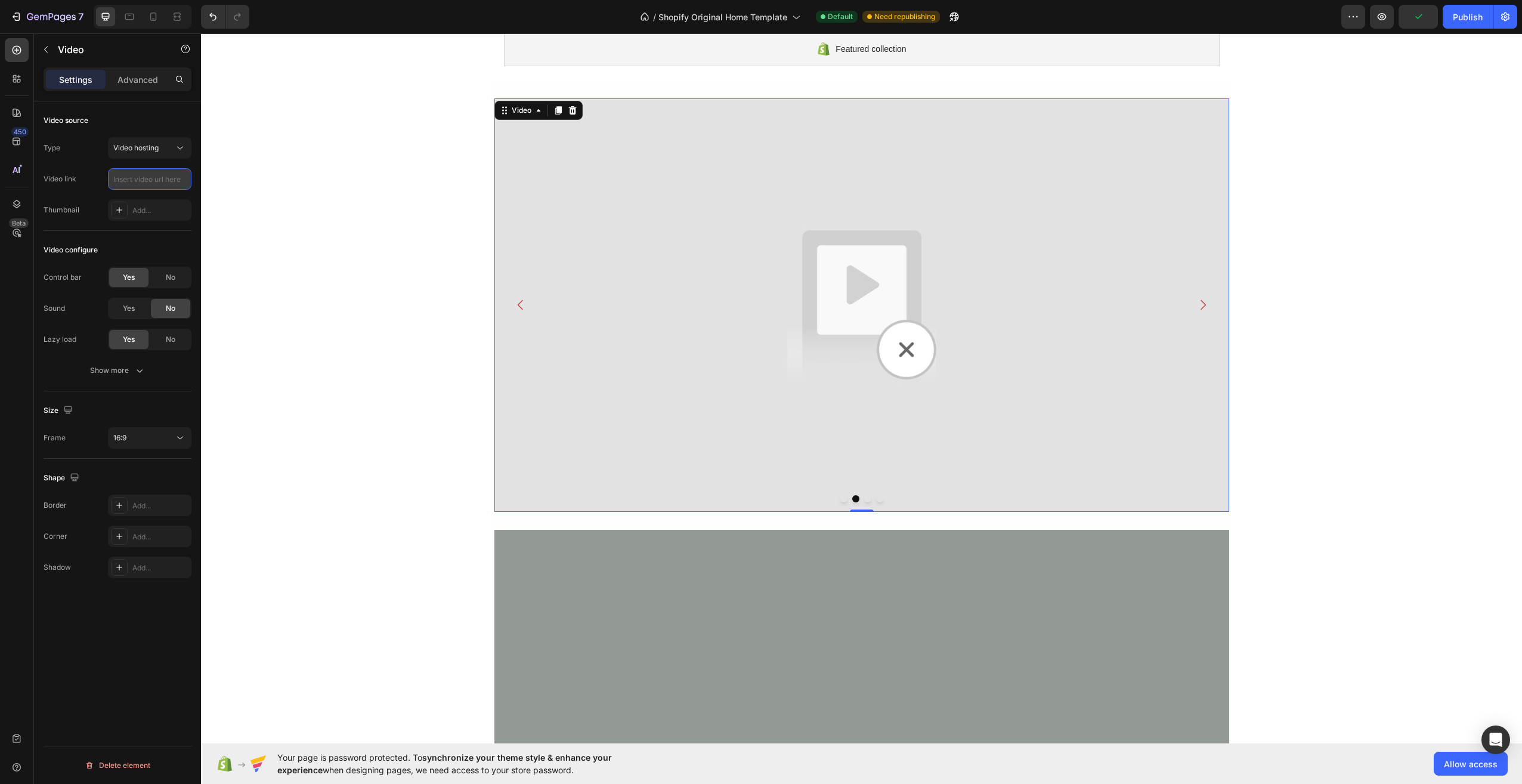
click at [130, 181] on input "text" at bounding box center [149, 179] width 83 height 22
paste input "[URL][DOMAIN_NAME]"
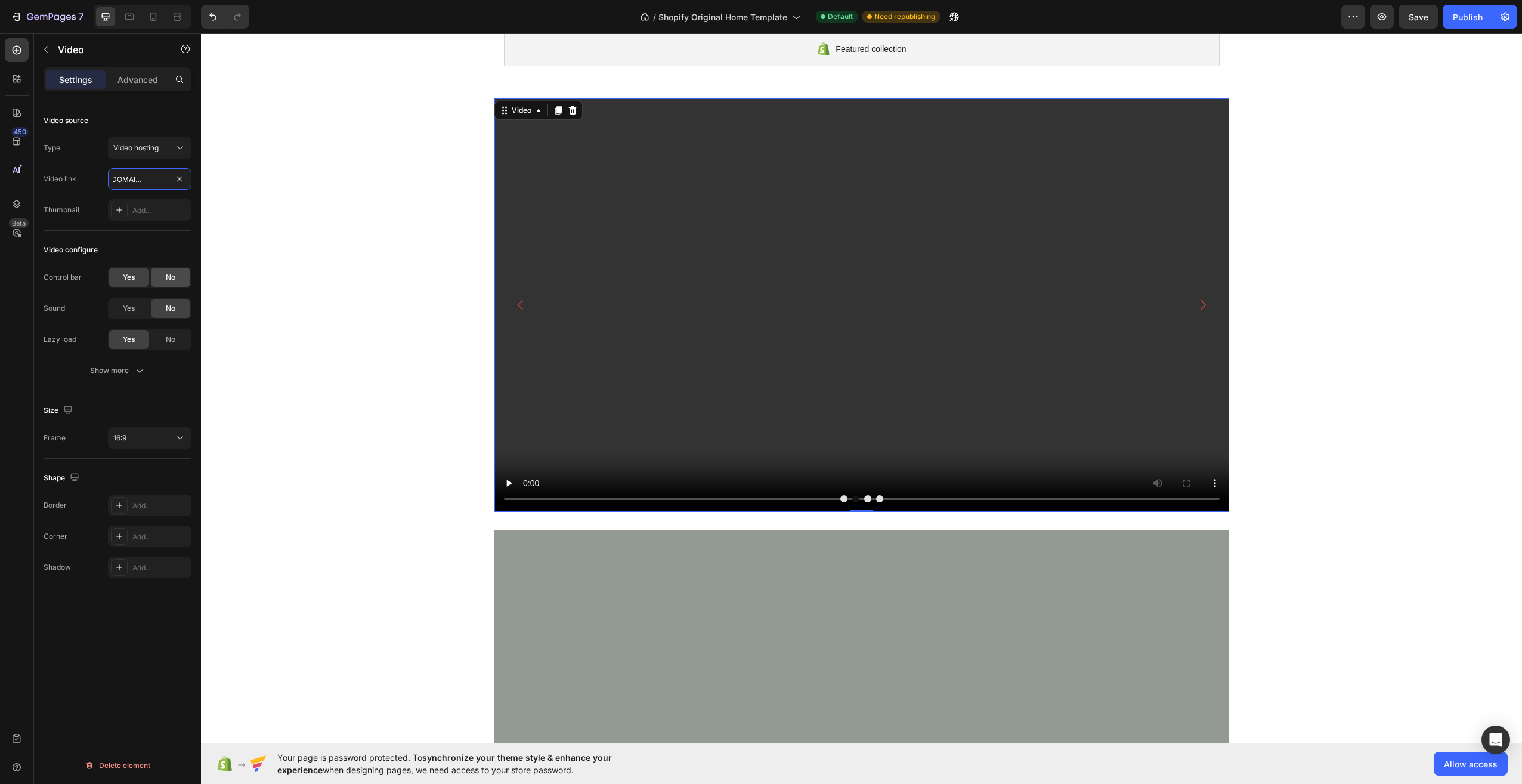
type input "[URL][DOMAIN_NAME]"
click at [163, 279] on div "No" at bounding box center [171, 277] width 40 height 19
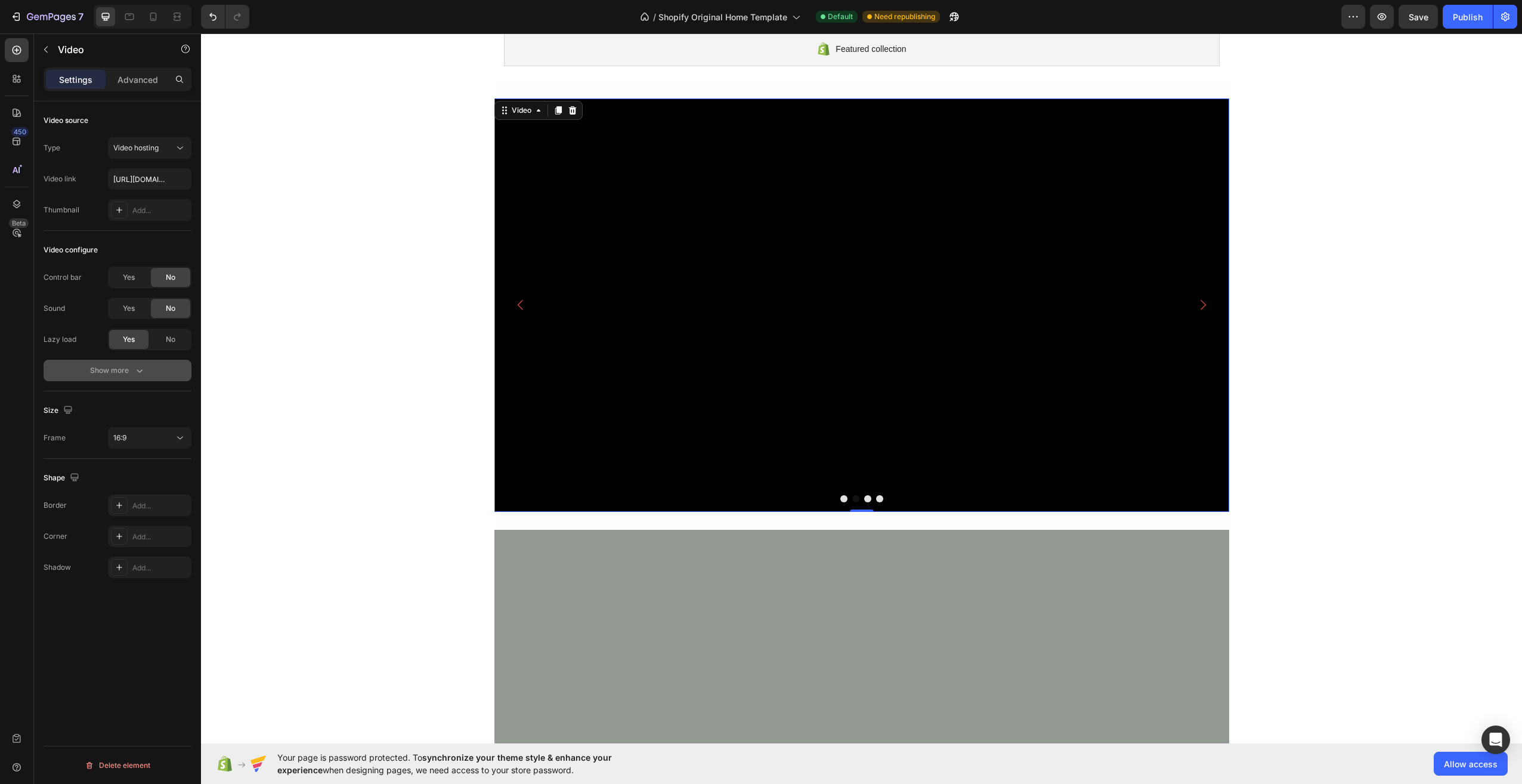
click at [125, 365] on button "Show more" at bounding box center [117, 370] width 148 height 22
click at [136, 399] on div "Yes" at bounding box center [129, 401] width 40 height 19
click at [131, 376] on div "Yes" at bounding box center [129, 370] width 40 height 19
click at [149, 498] on div "16:9" at bounding box center [144, 499] width 61 height 10
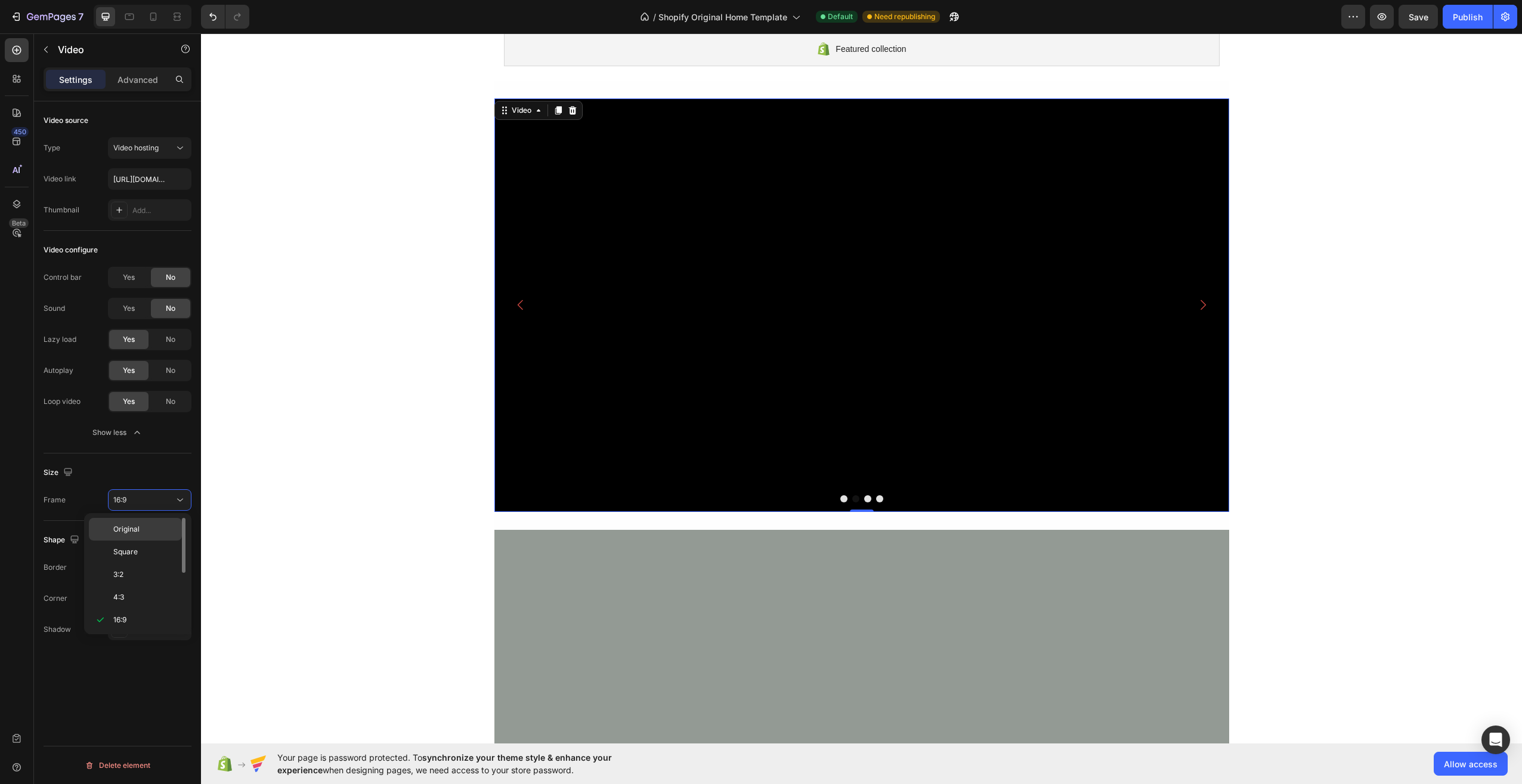
click at [129, 531] on span "Original" at bounding box center [127, 529] width 26 height 10
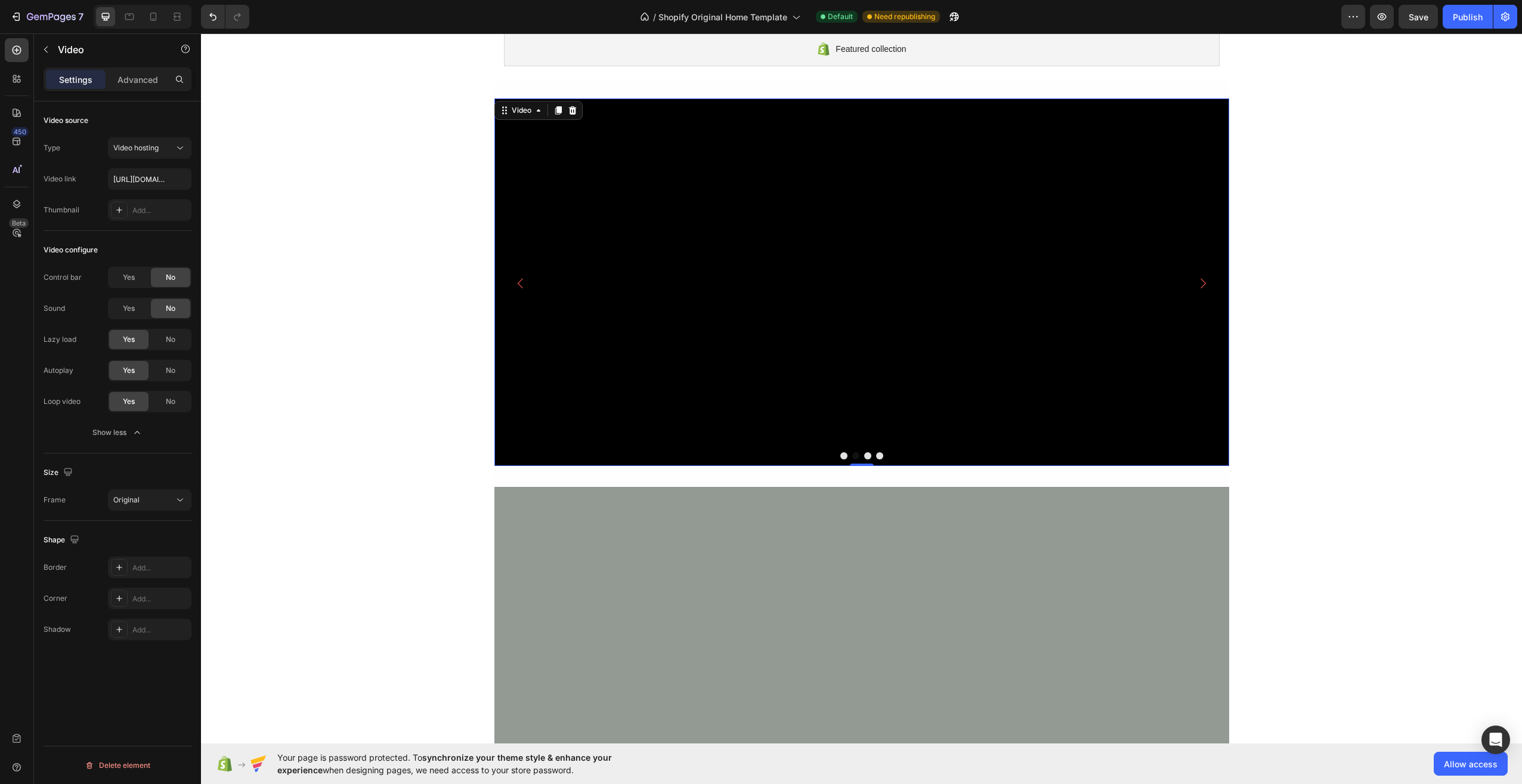
click at [136, 467] on div "Size" at bounding box center [117, 472] width 148 height 19
click at [646, 263] on video at bounding box center [862, 282] width 735 height 367
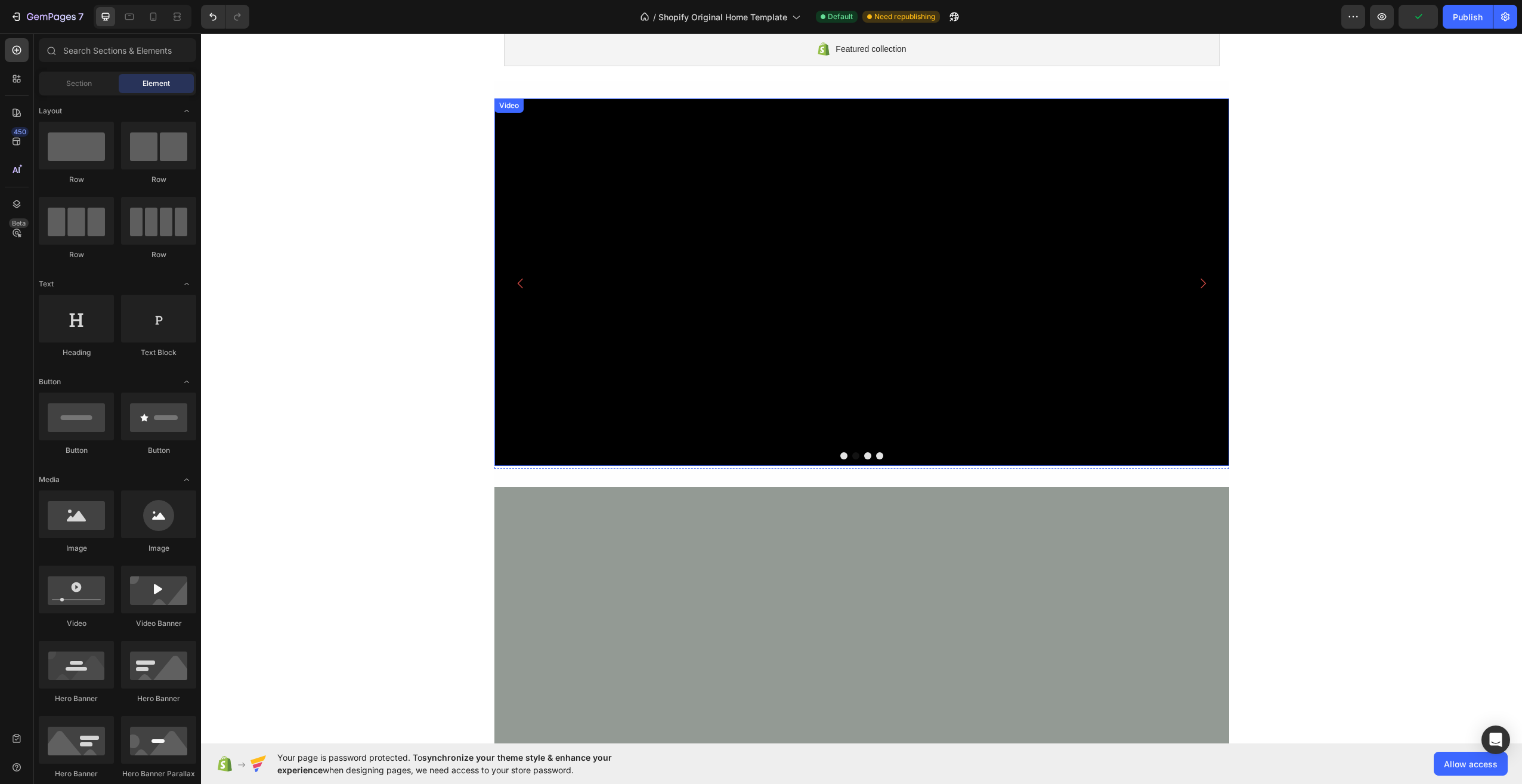
click at [651, 333] on video at bounding box center [862, 282] width 735 height 367
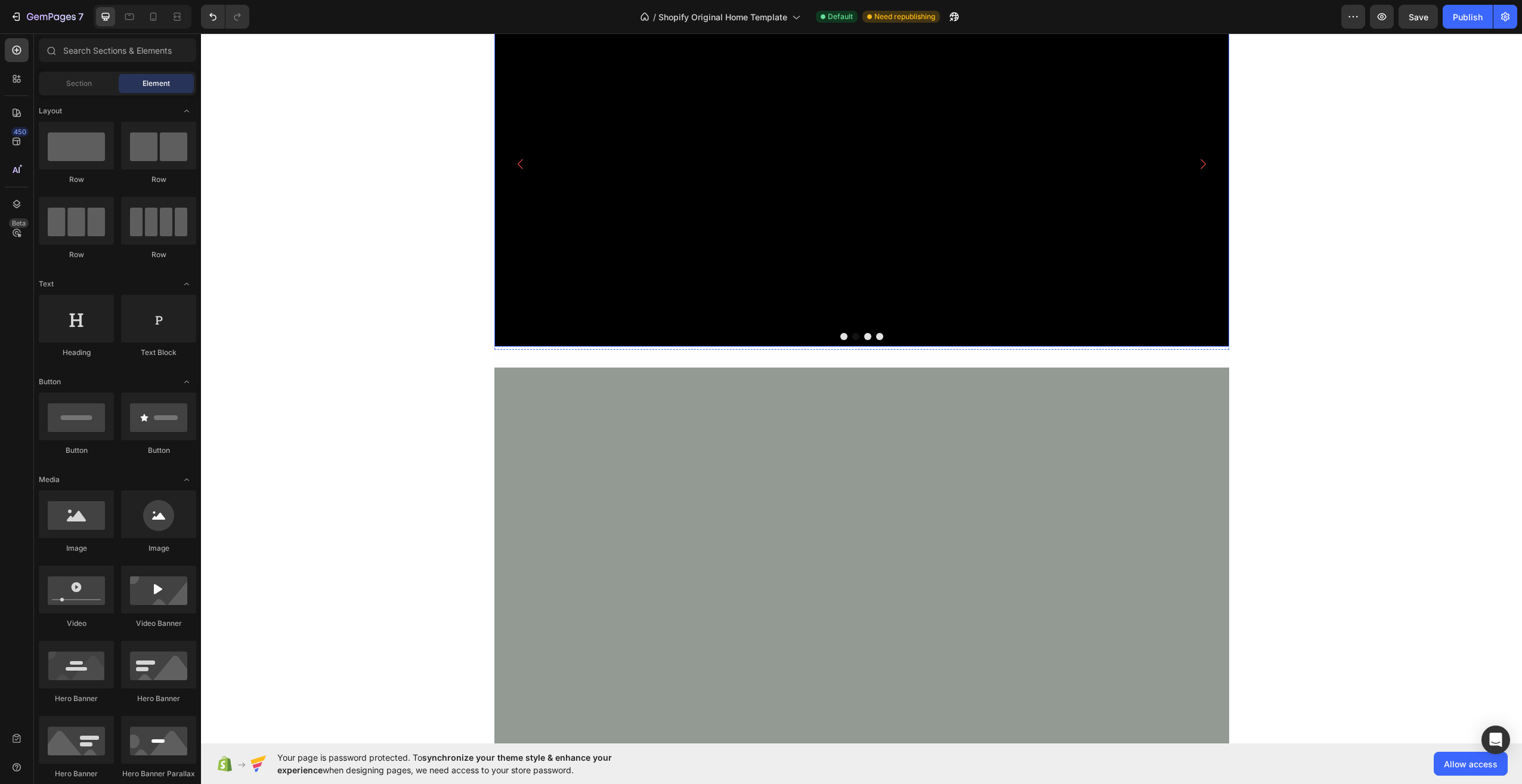
click at [778, 277] on video at bounding box center [862, 163] width 735 height 367
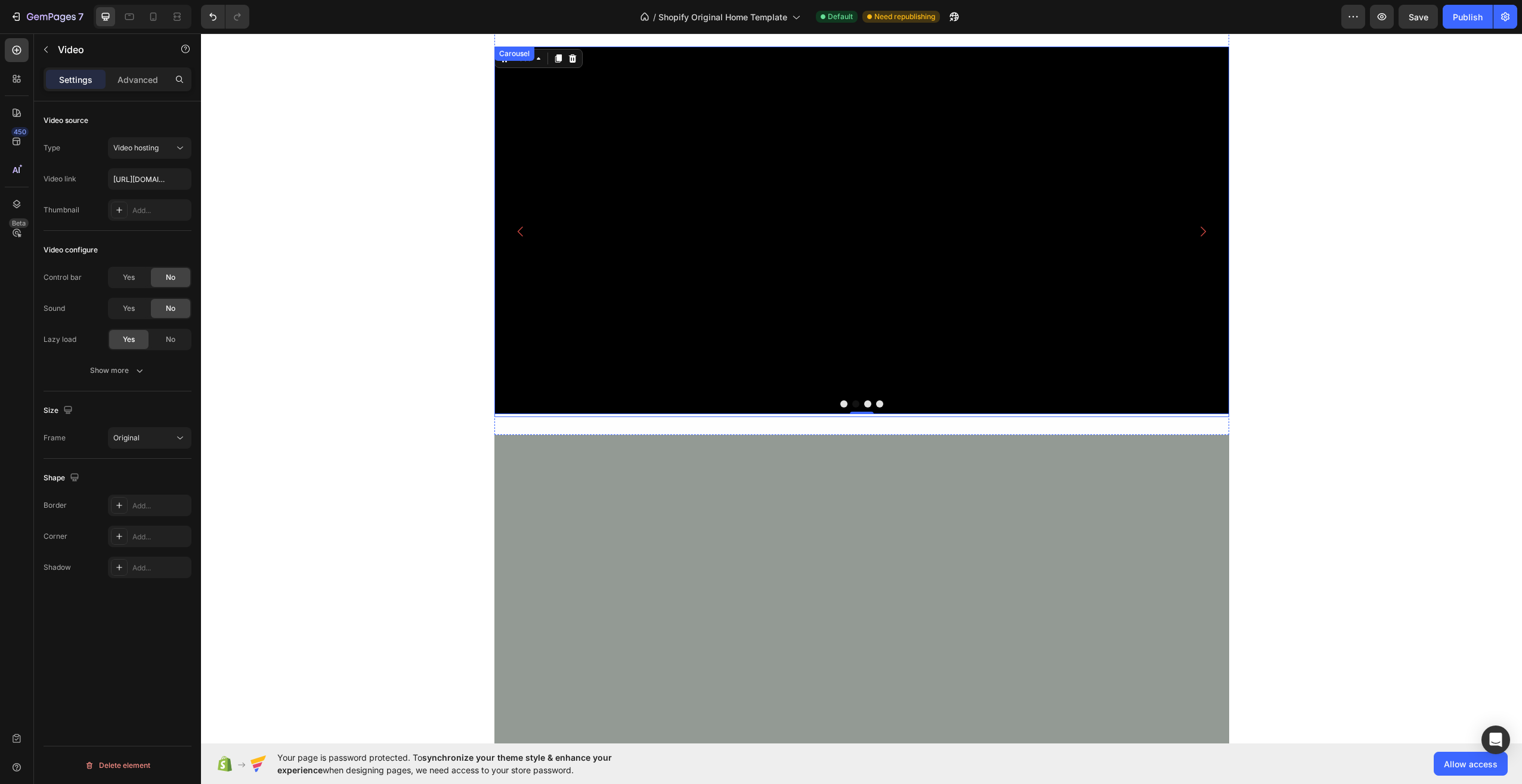
scroll to position [119, 0]
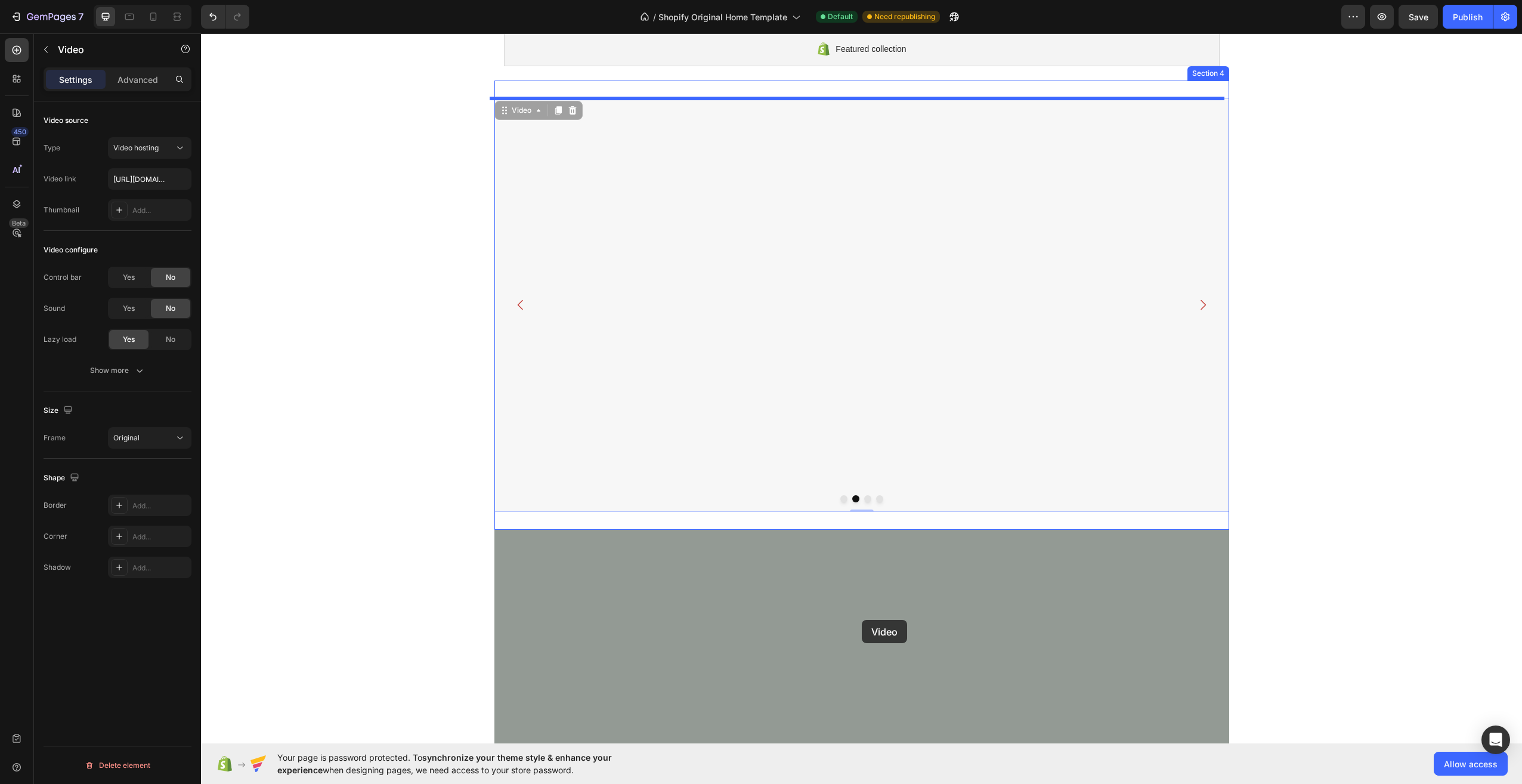
drag, startPoint x: 812, startPoint y: 253, endPoint x: 862, endPoint y: 619, distance: 369.4
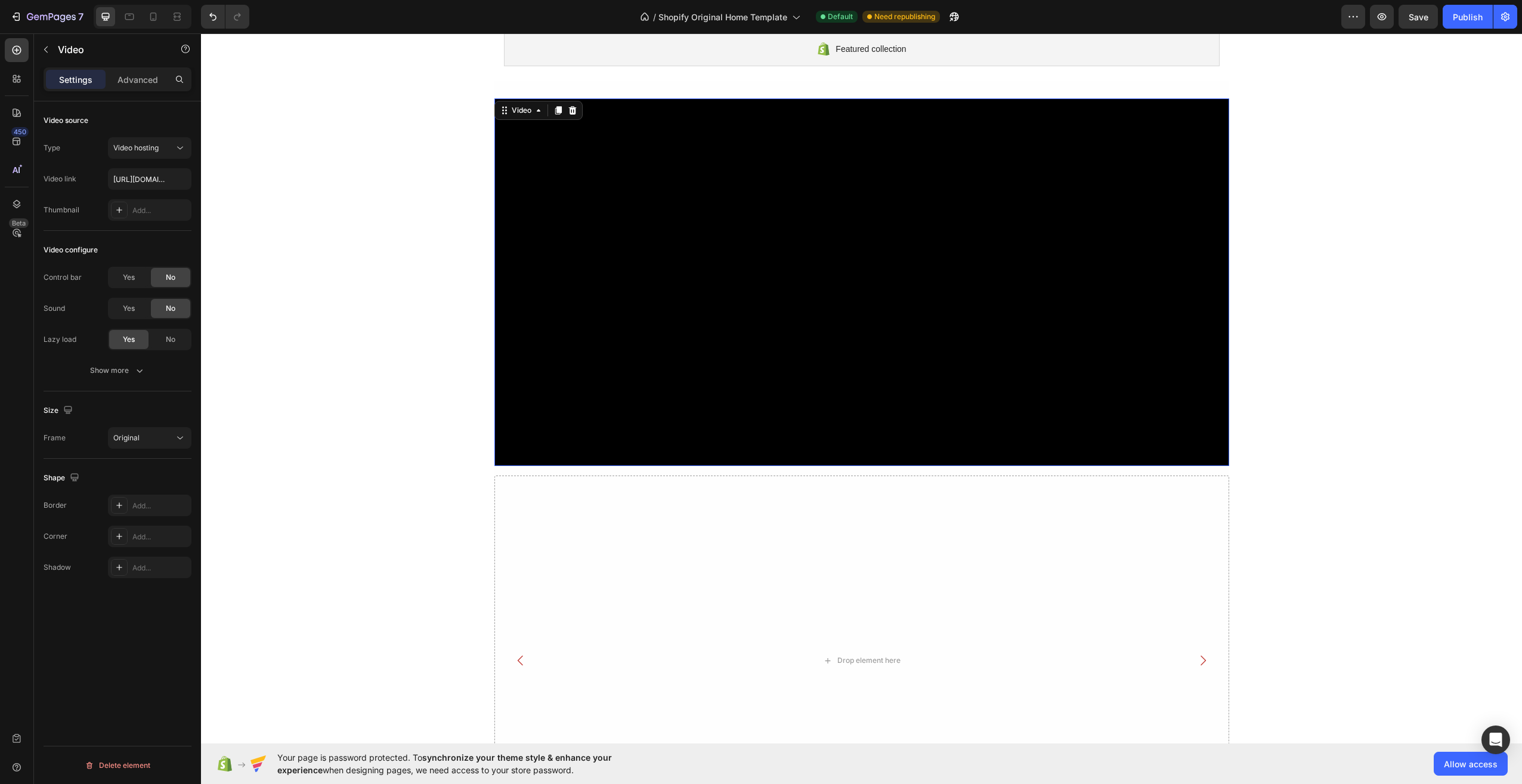
click at [866, 372] on video at bounding box center [862, 282] width 735 height 367
click at [168, 173] on input "[URL][DOMAIN_NAME]" at bounding box center [149, 179] width 83 height 22
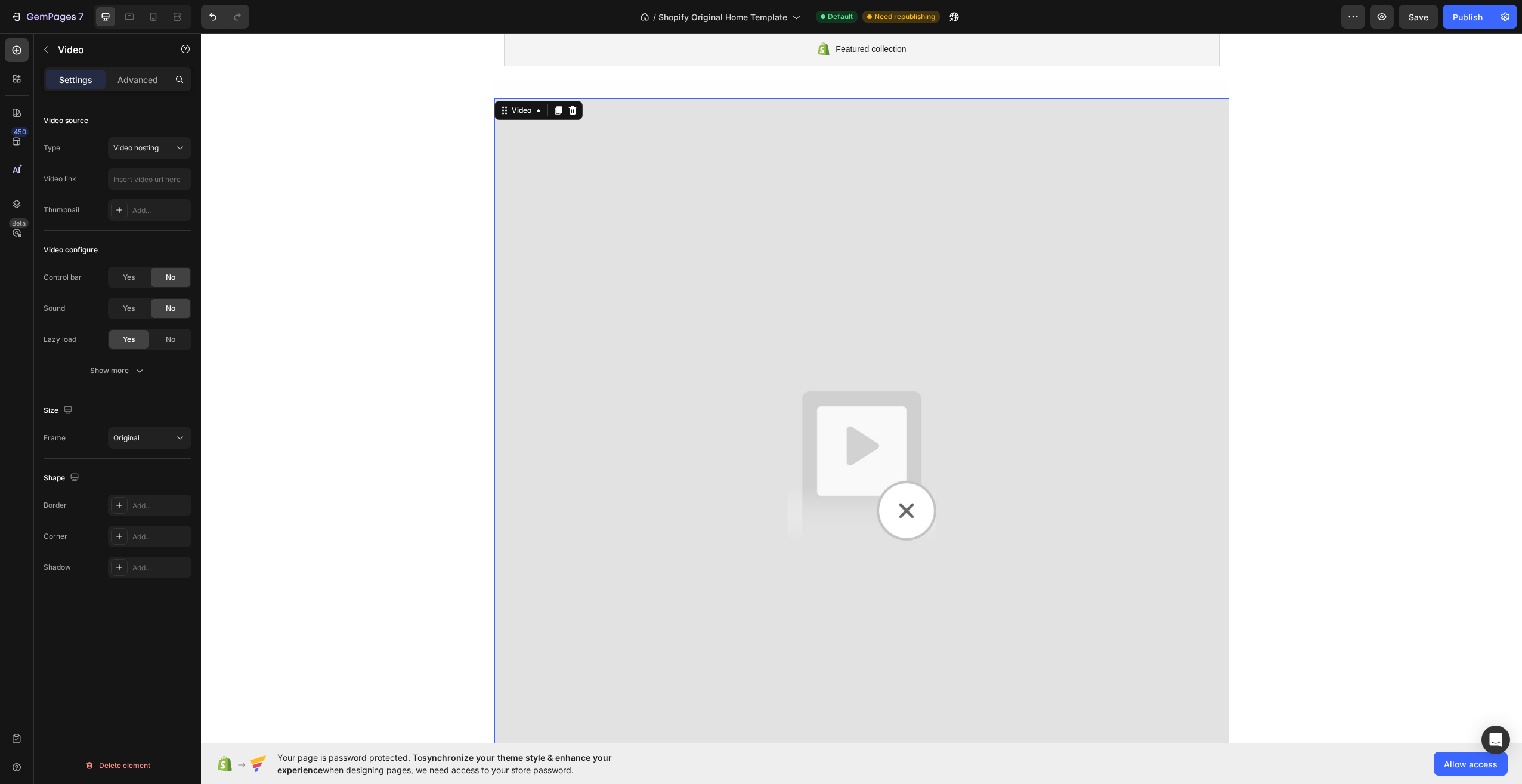
click at [674, 140] on img at bounding box center [862, 465] width 735 height 735
click at [566, 103] on div at bounding box center [572, 110] width 14 height 14
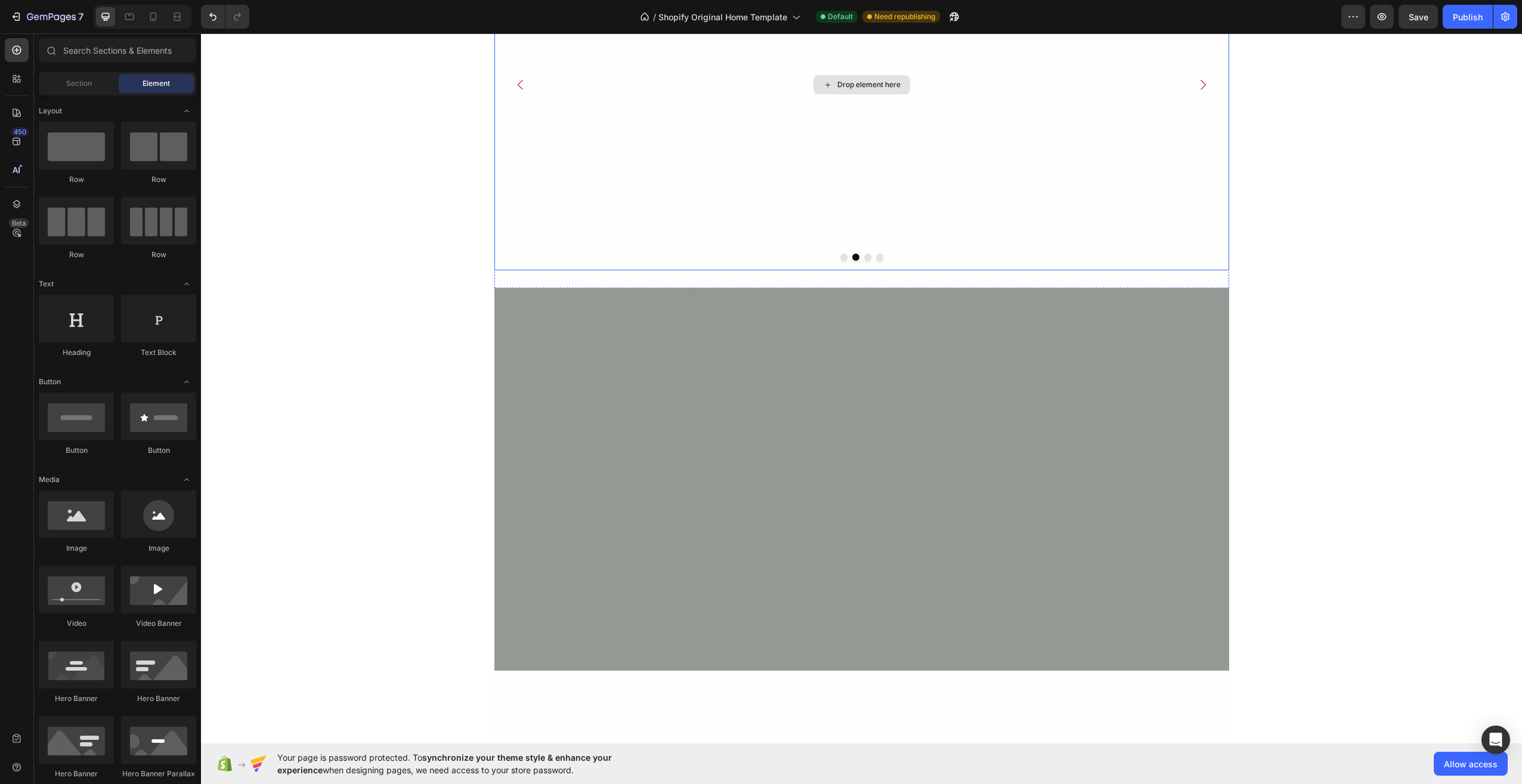
scroll to position [357, 0]
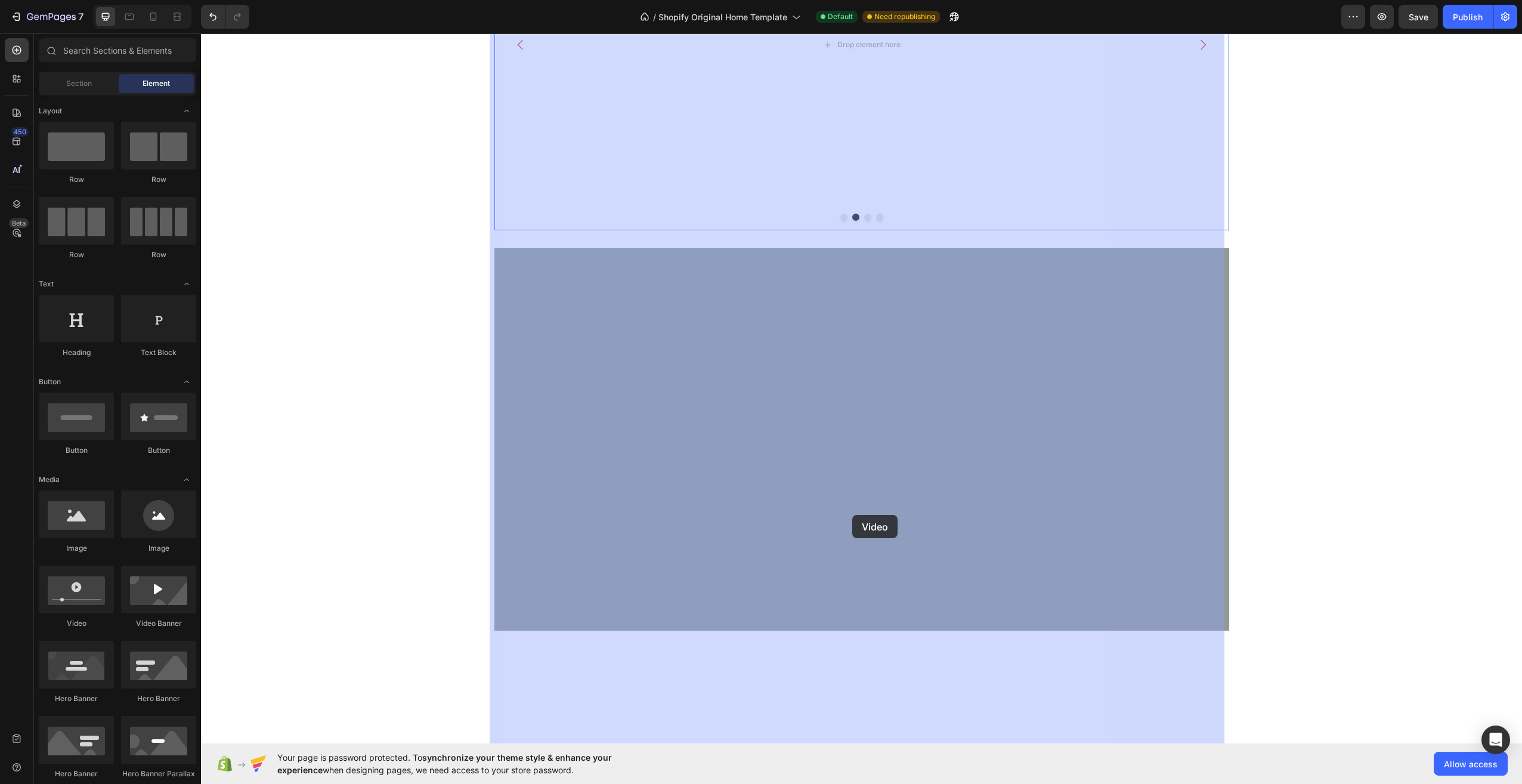
drag, startPoint x: 396, startPoint y: 629, endPoint x: 852, endPoint y: 514, distance: 470.3
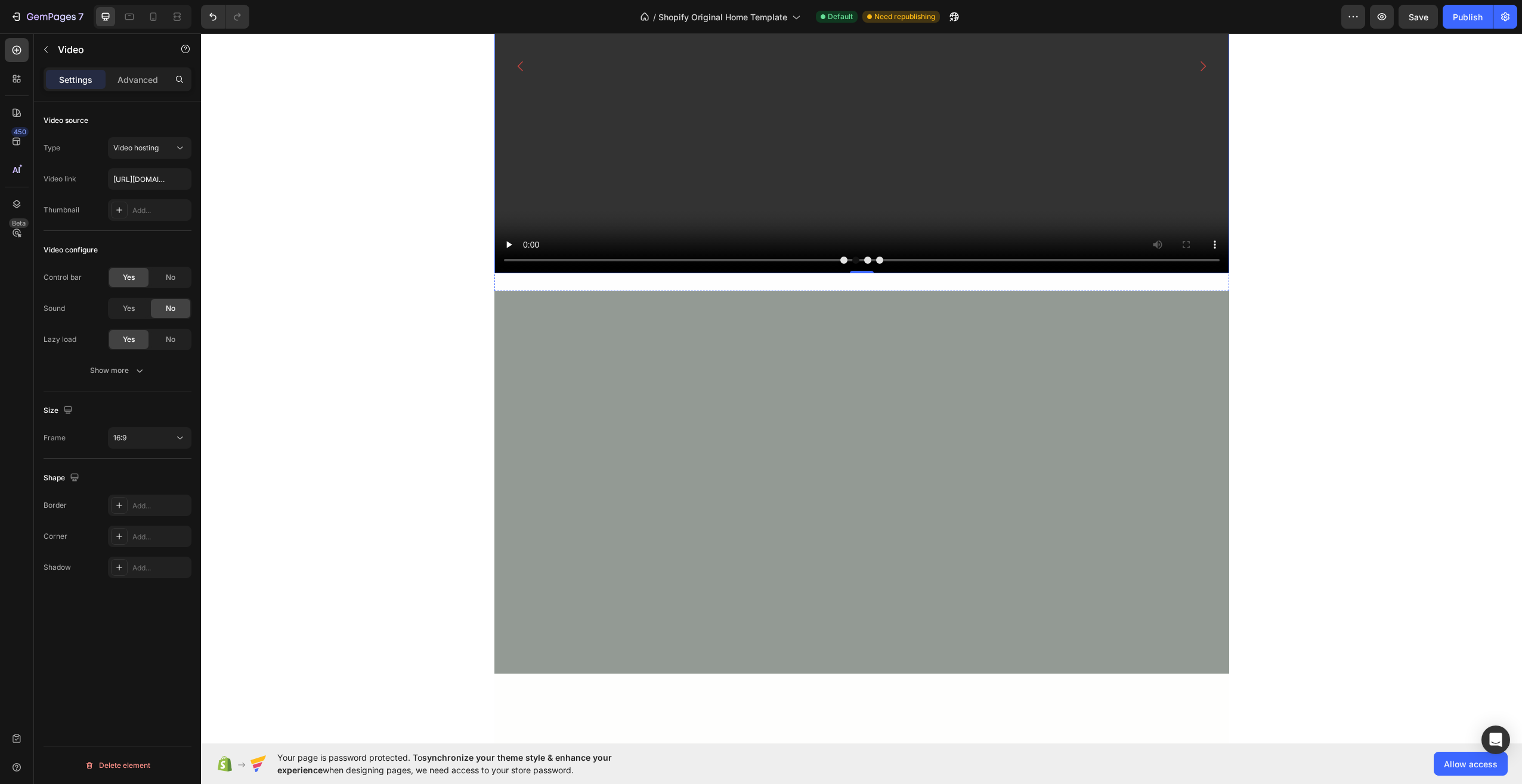
click at [523, 83] on button "Carousel Back Arrow" at bounding box center [520, 65] width 33 height 33
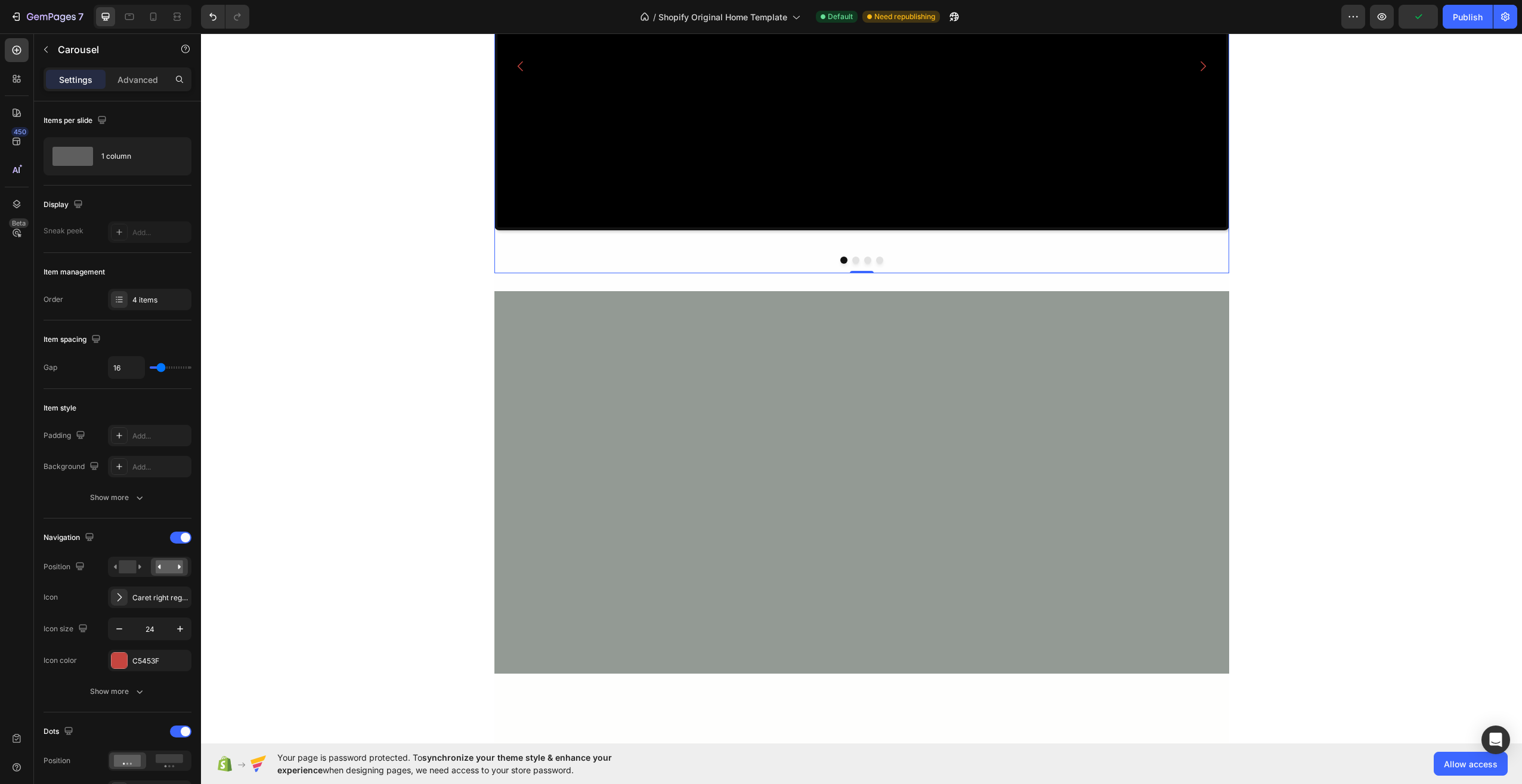
click at [1197, 74] on icon "Carousel Next Arrow" at bounding box center [1202, 65] width 14 height 14
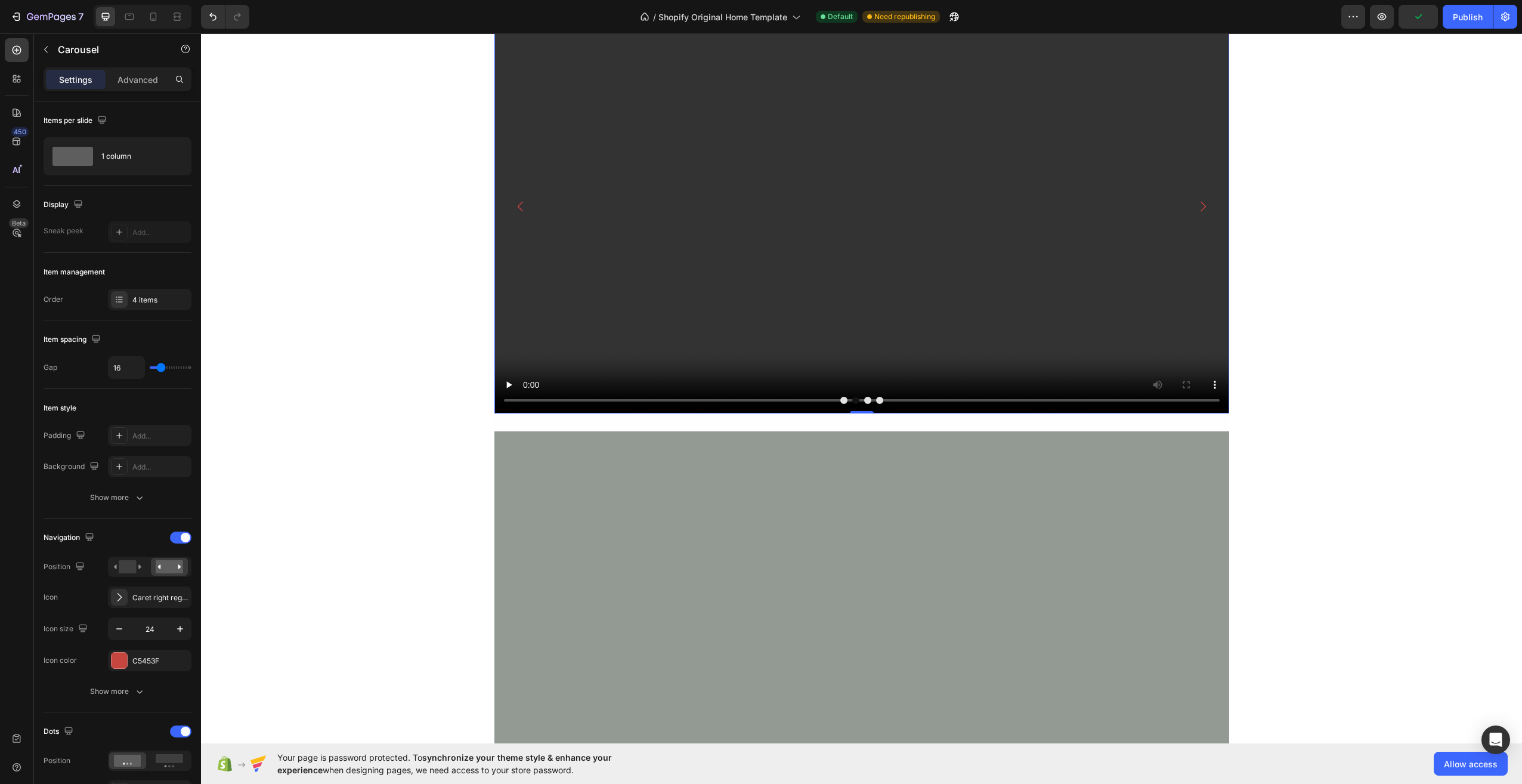
scroll to position [119, 0]
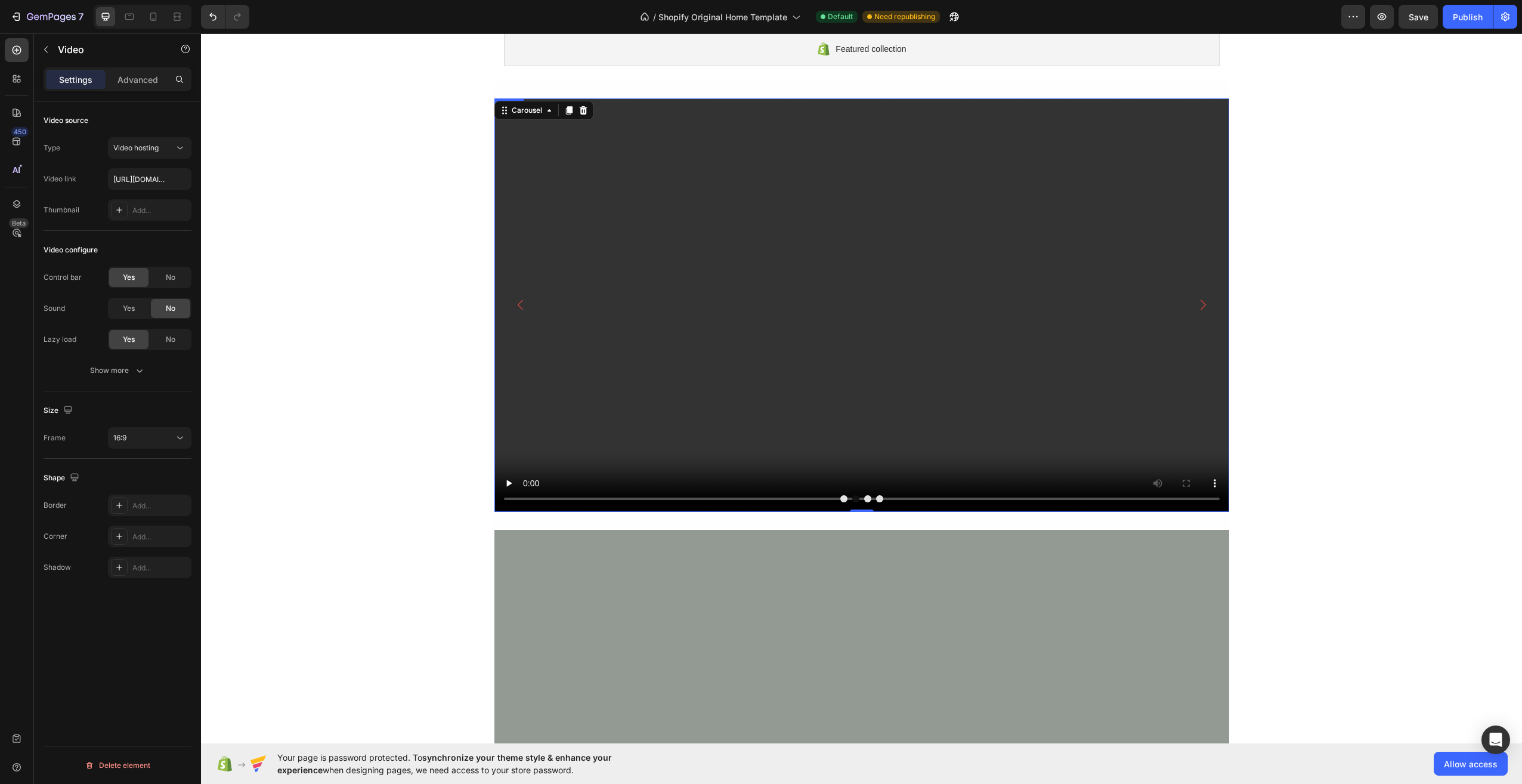
click at [719, 287] on video at bounding box center [862, 305] width 735 height 413
click at [162, 144] on div "Video hosting" at bounding box center [144, 148] width 61 height 10
click at [133, 373] on icon "button" at bounding box center [139, 370] width 12 height 12
click at [130, 432] on div "Show less" at bounding box center [118, 432] width 51 height 12
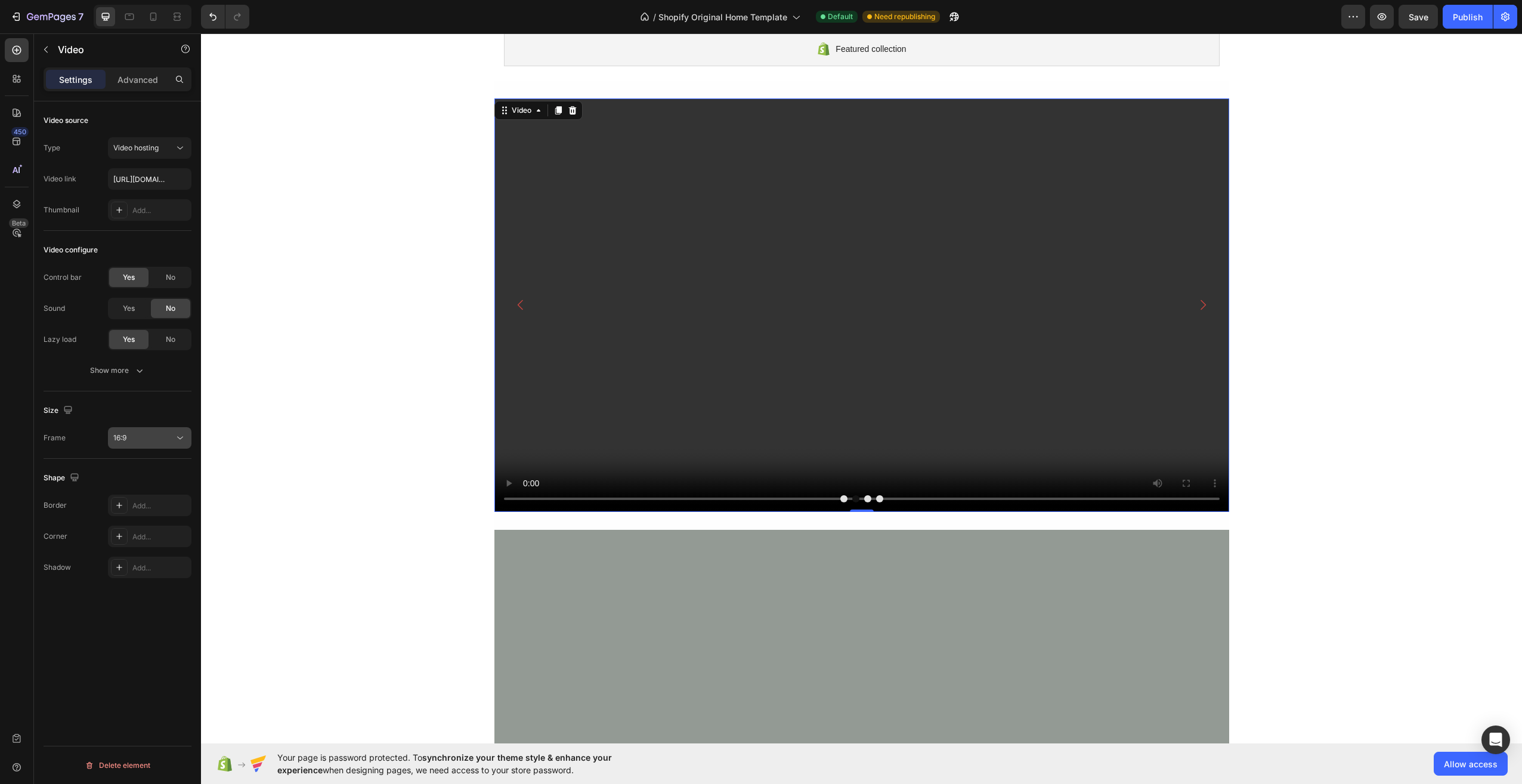
click at [165, 435] on div "16:9" at bounding box center [144, 437] width 61 height 10
click at [145, 479] on div "Original" at bounding box center [135, 490] width 93 height 23
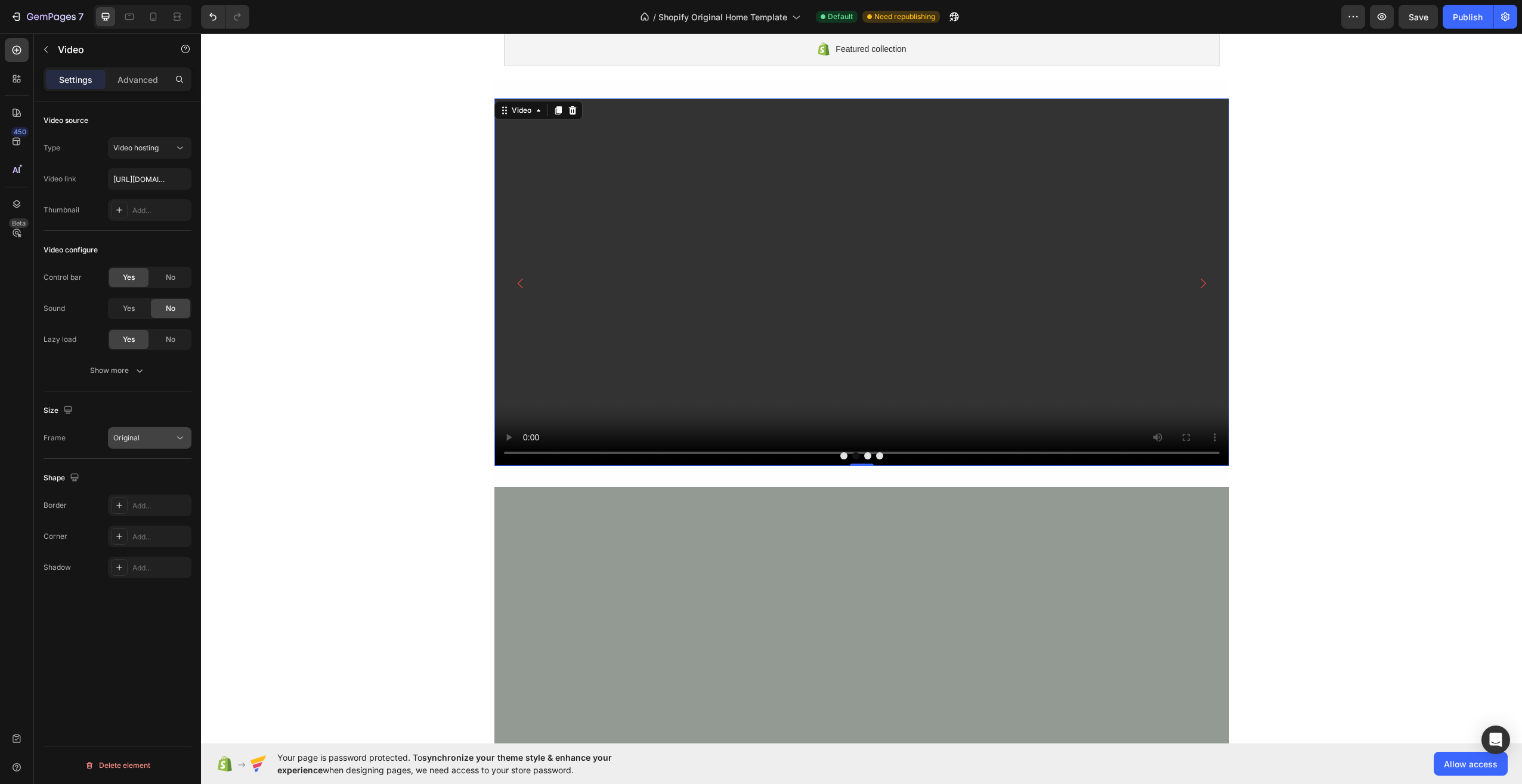
click at [141, 438] on div "Original" at bounding box center [144, 437] width 61 height 10
click at [118, 556] on span "Custom" at bounding box center [127, 555] width 26 height 10
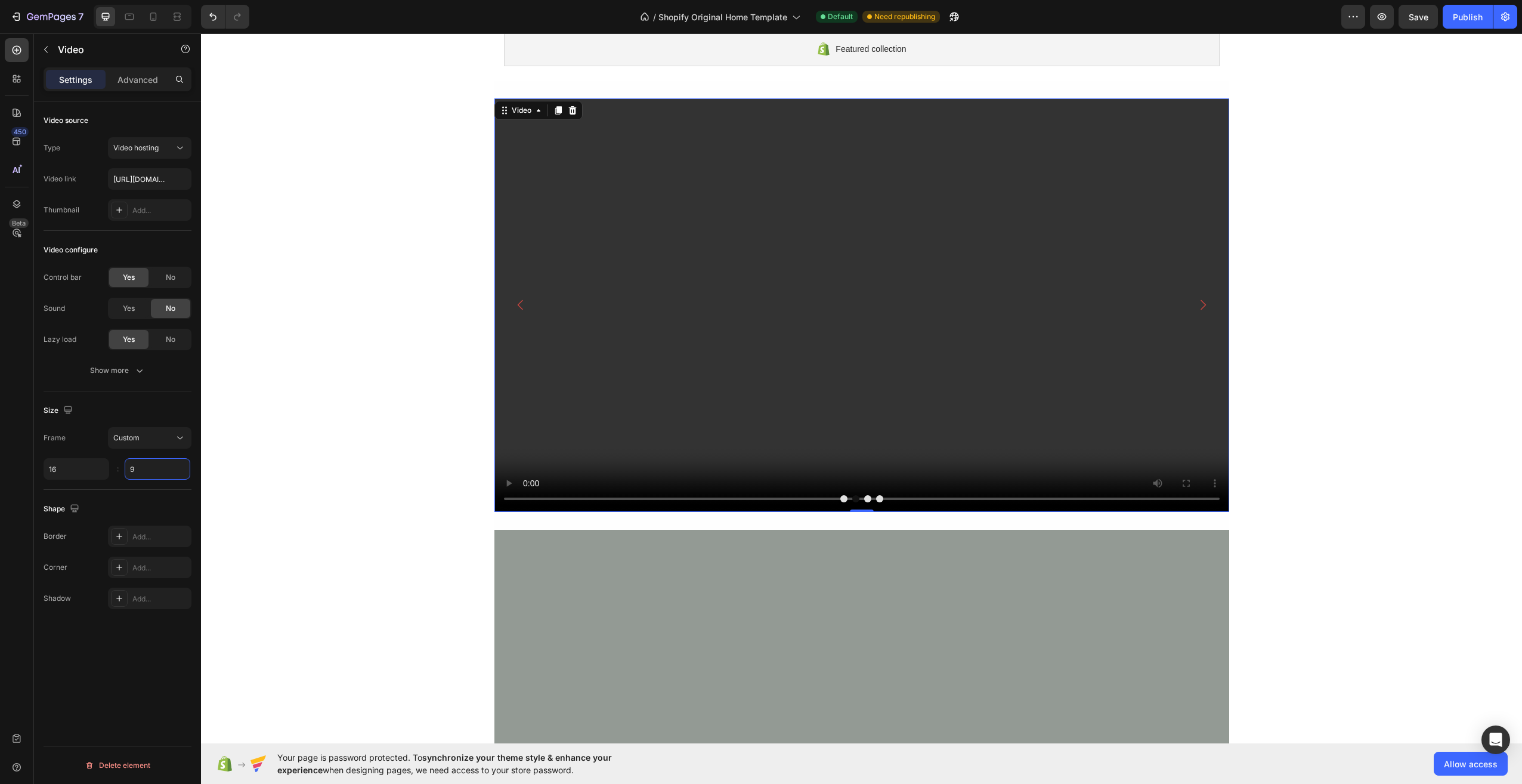
click at [139, 462] on input "9" at bounding box center [157, 468] width 65 height 22
type input "1"
click at [90, 474] on input "16" at bounding box center [76, 468] width 65 height 22
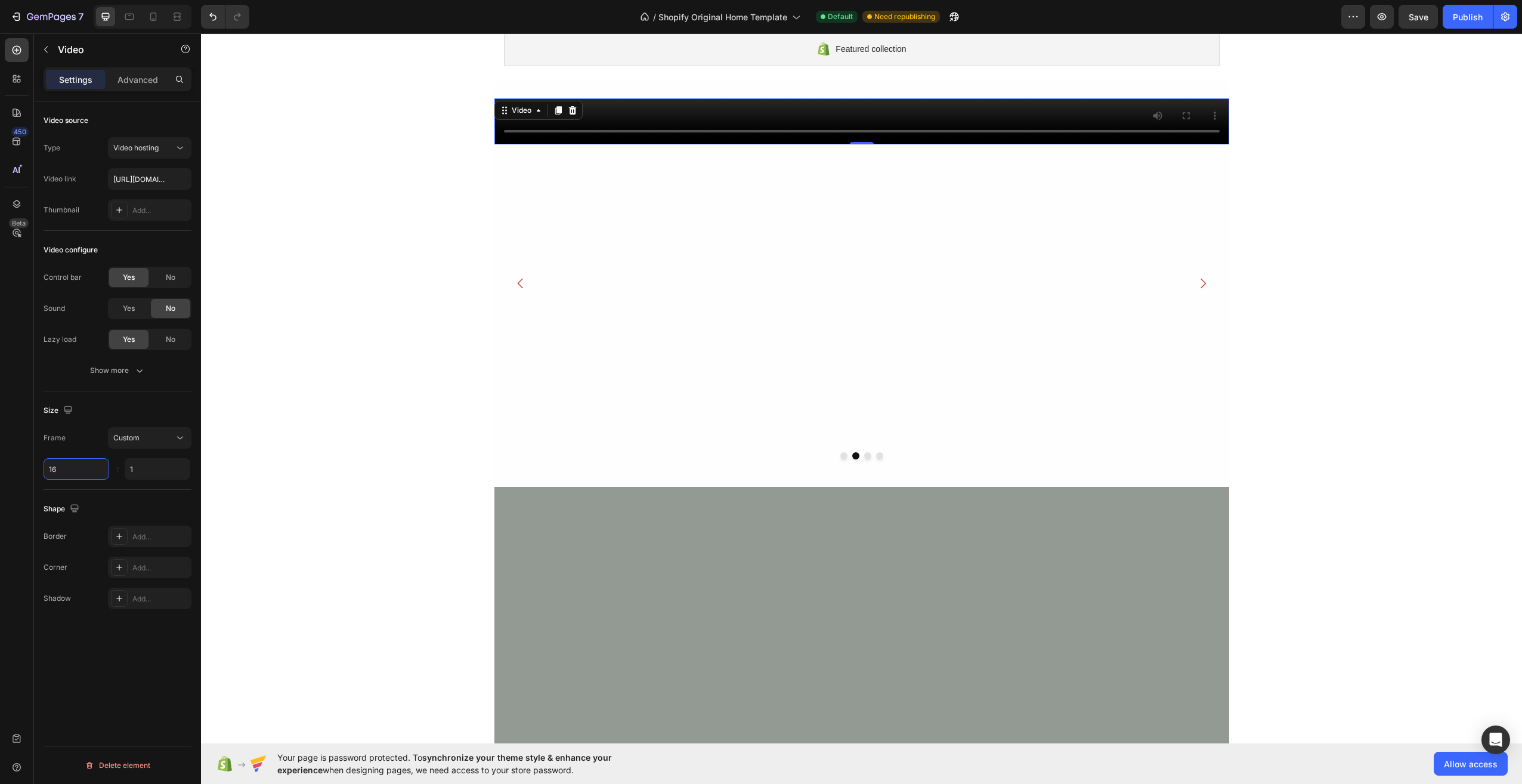
click at [90, 474] on input "16" at bounding box center [76, 468] width 65 height 22
type input "1"
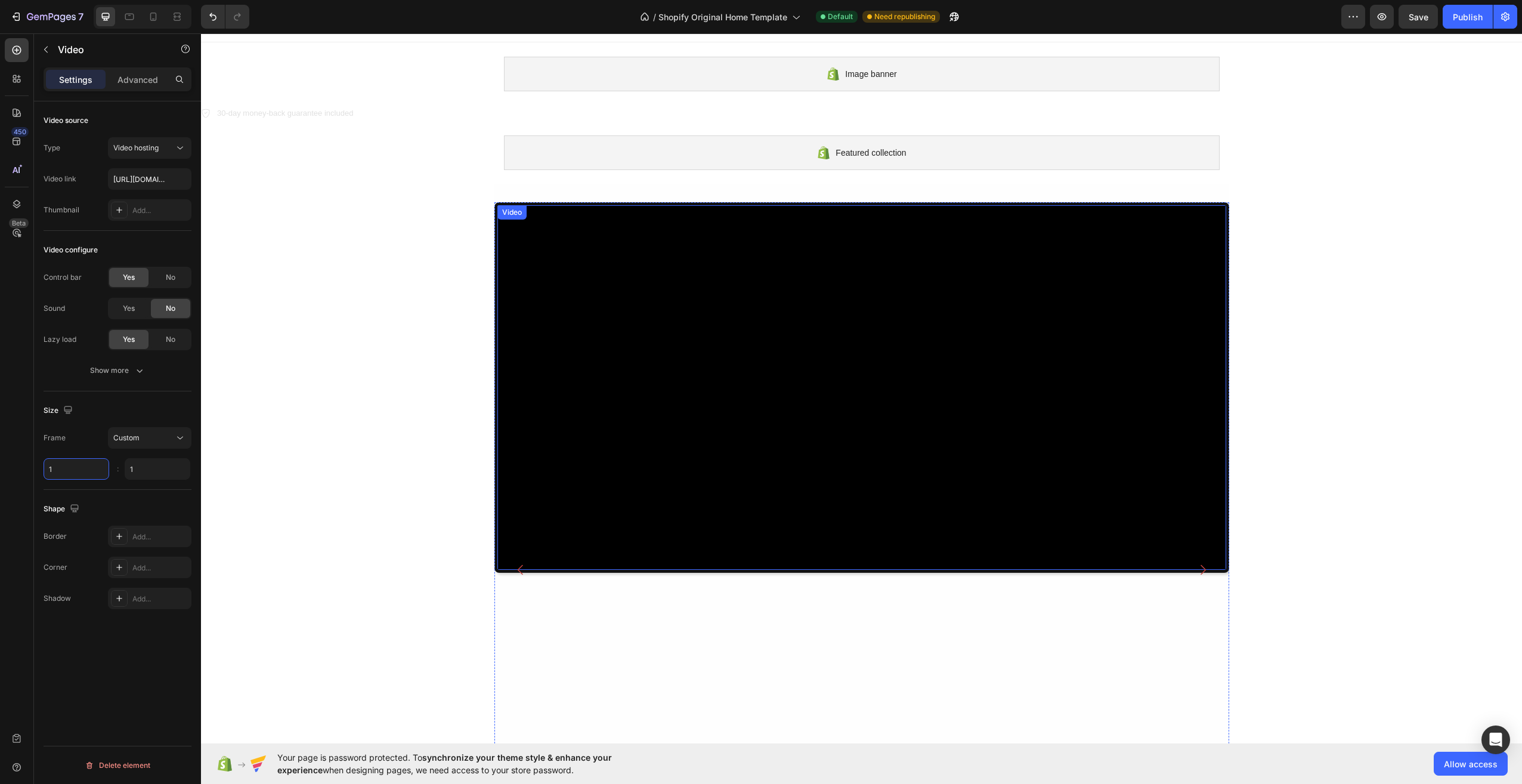
scroll to position [0, 0]
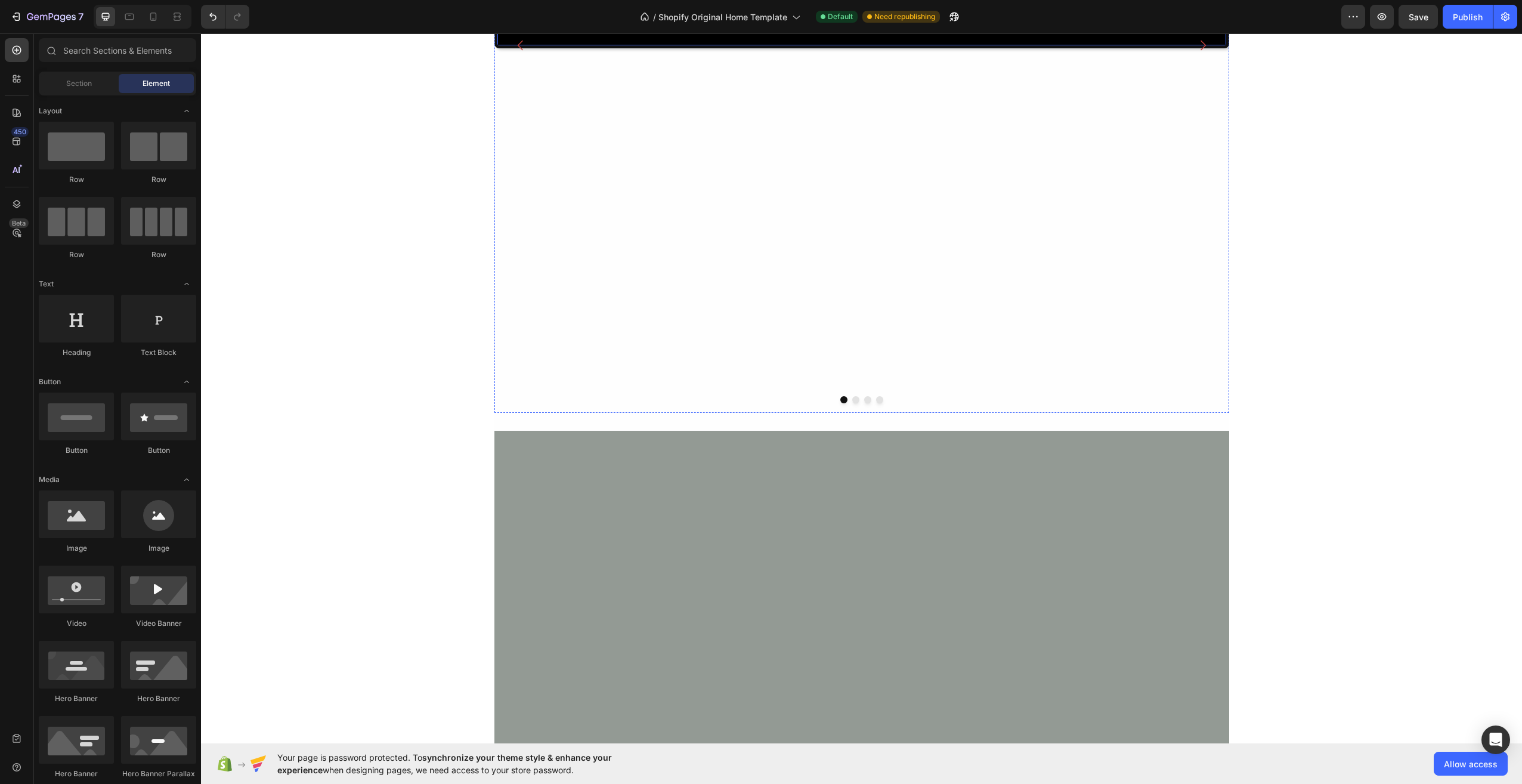
scroll to position [536, 0]
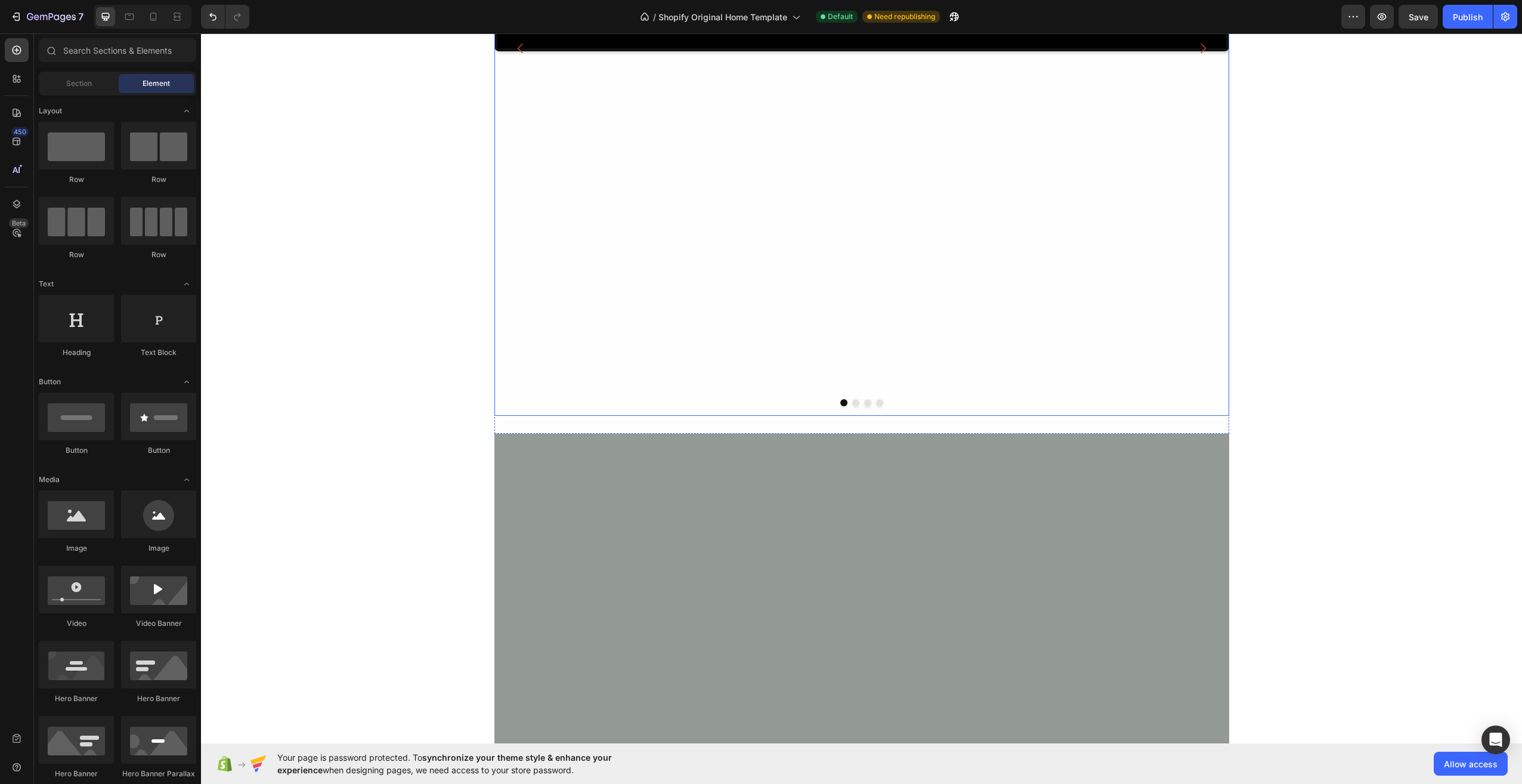
click at [1204, 56] on icon "Carousel Next Arrow" at bounding box center [1202, 48] width 14 height 14
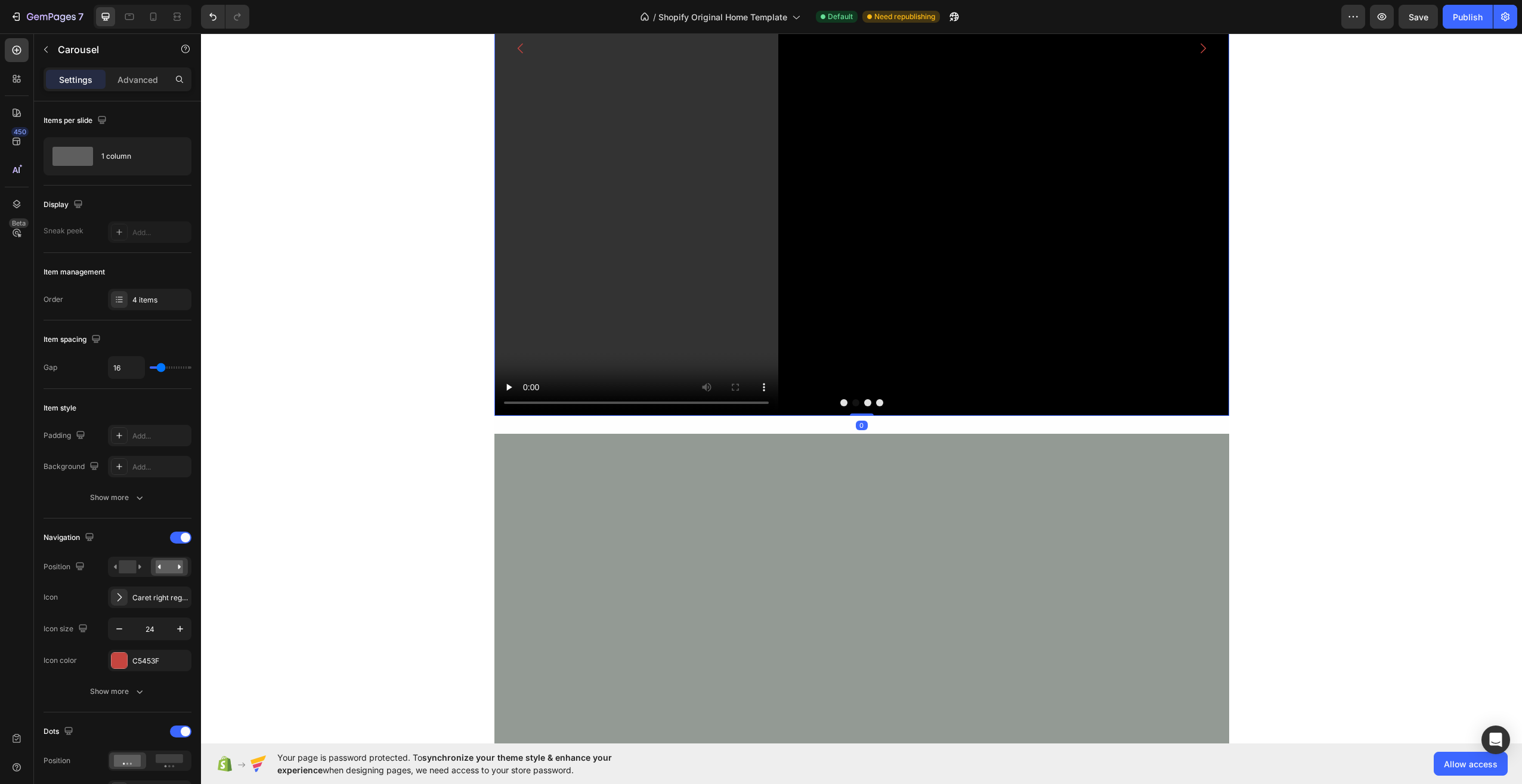
click at [726, 285] on video at bounding box center [862, 48] width 735 height 735
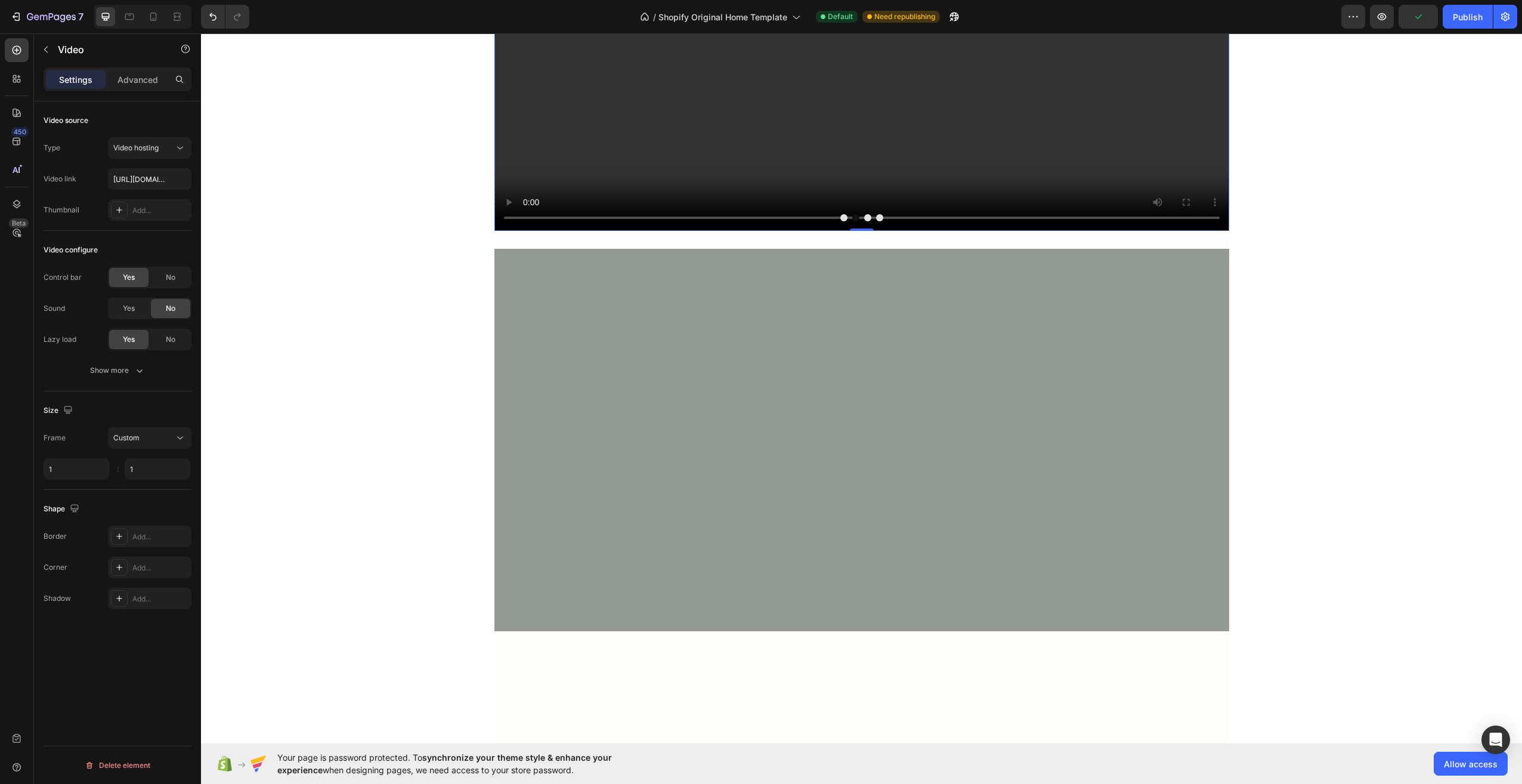
scroll to position [716, 0]
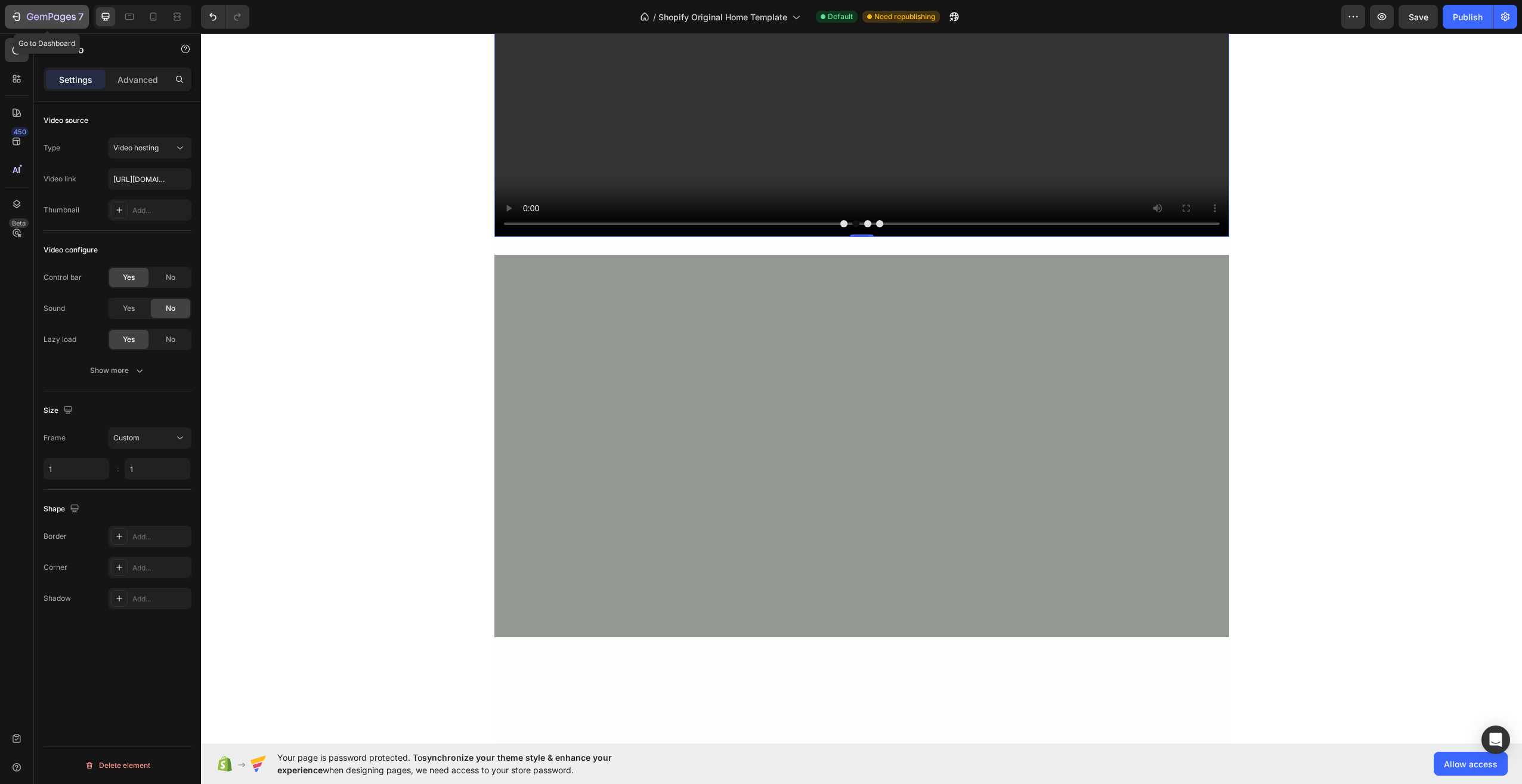
click at [22, 17] on icon "button" at bounding box center [16, 16] width 12 height 12
